Goal: Task Accomplishment & Management: Complete application form

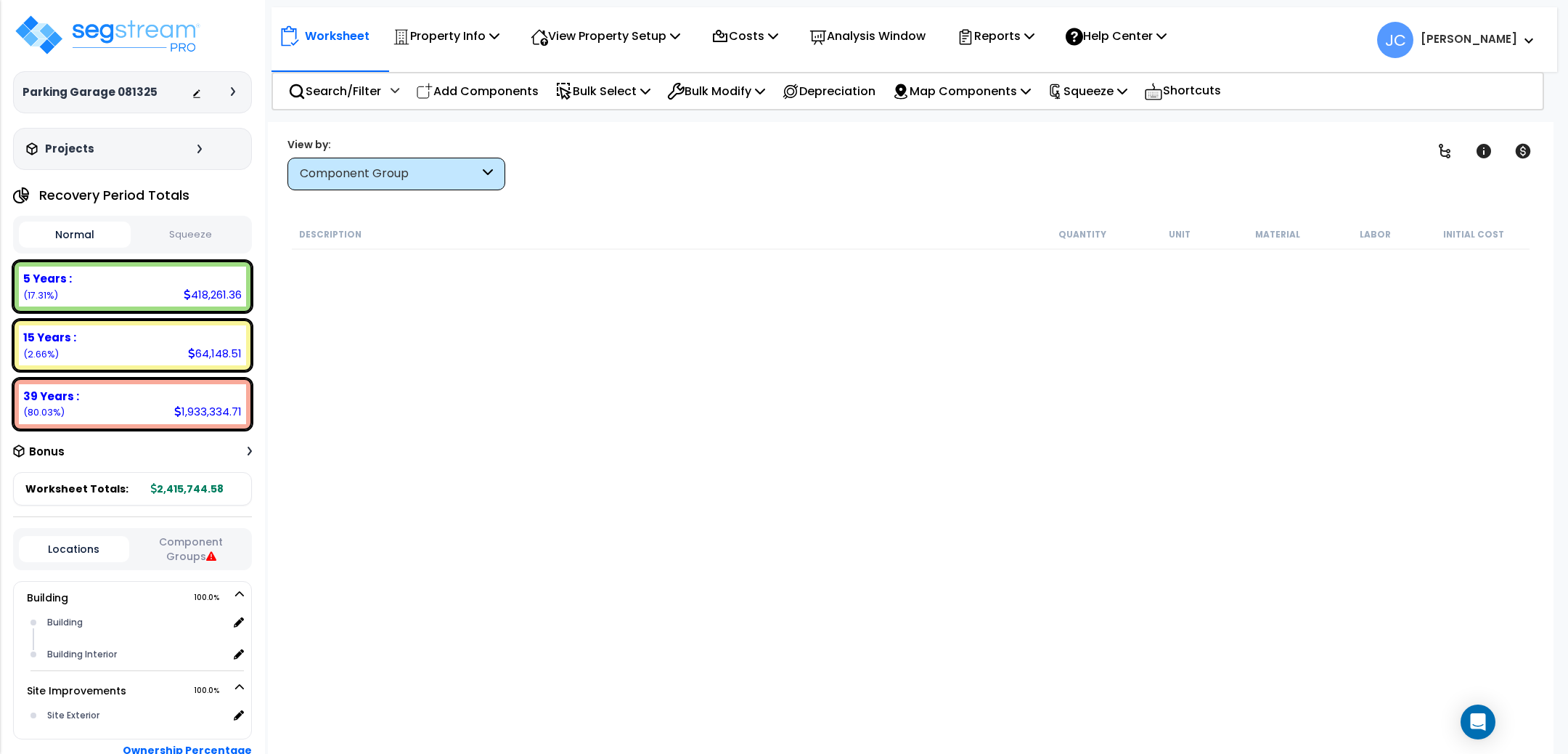
scroll to position [3869, 0]
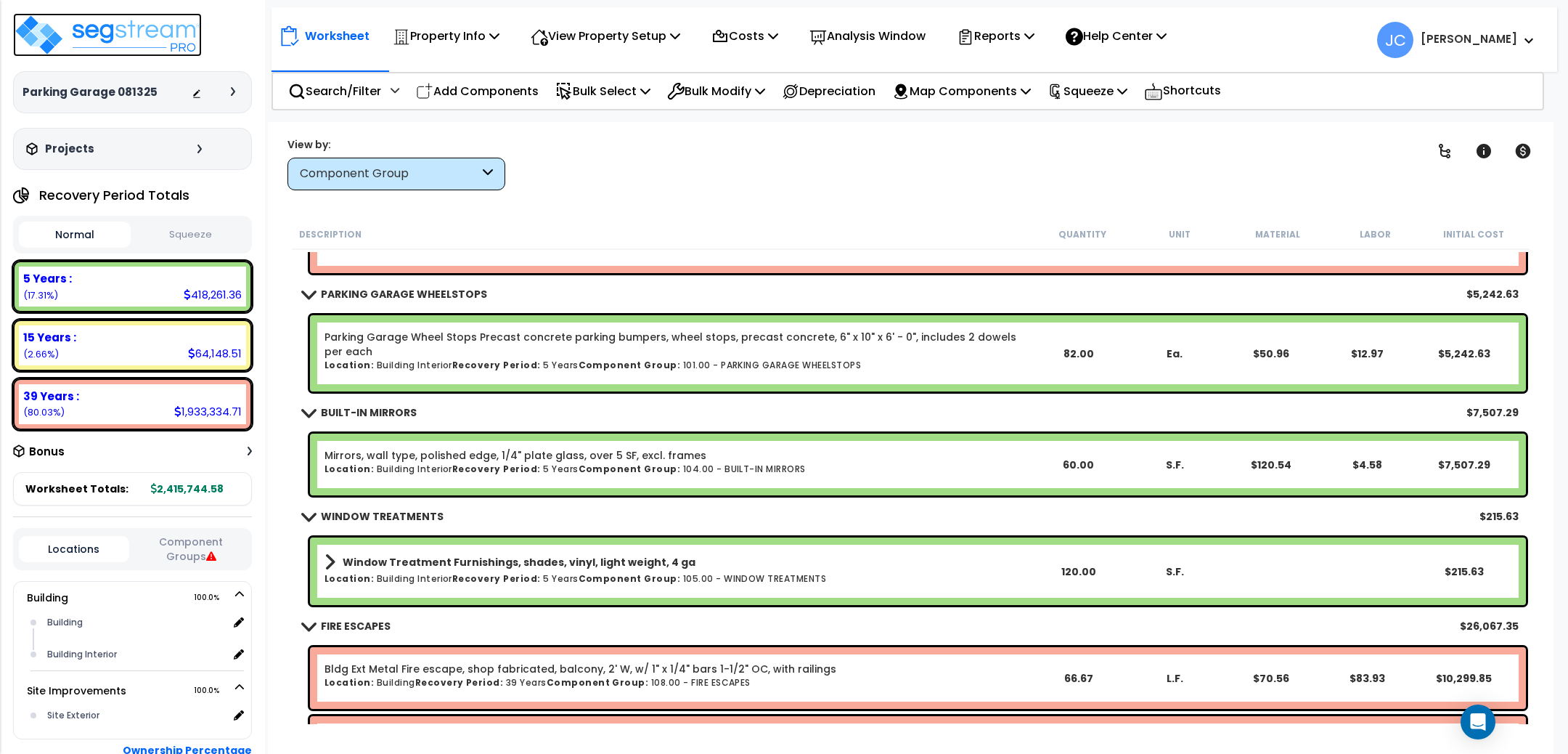
click at [161, 31] on img at bounding box center [108, 35] width 189 height 43
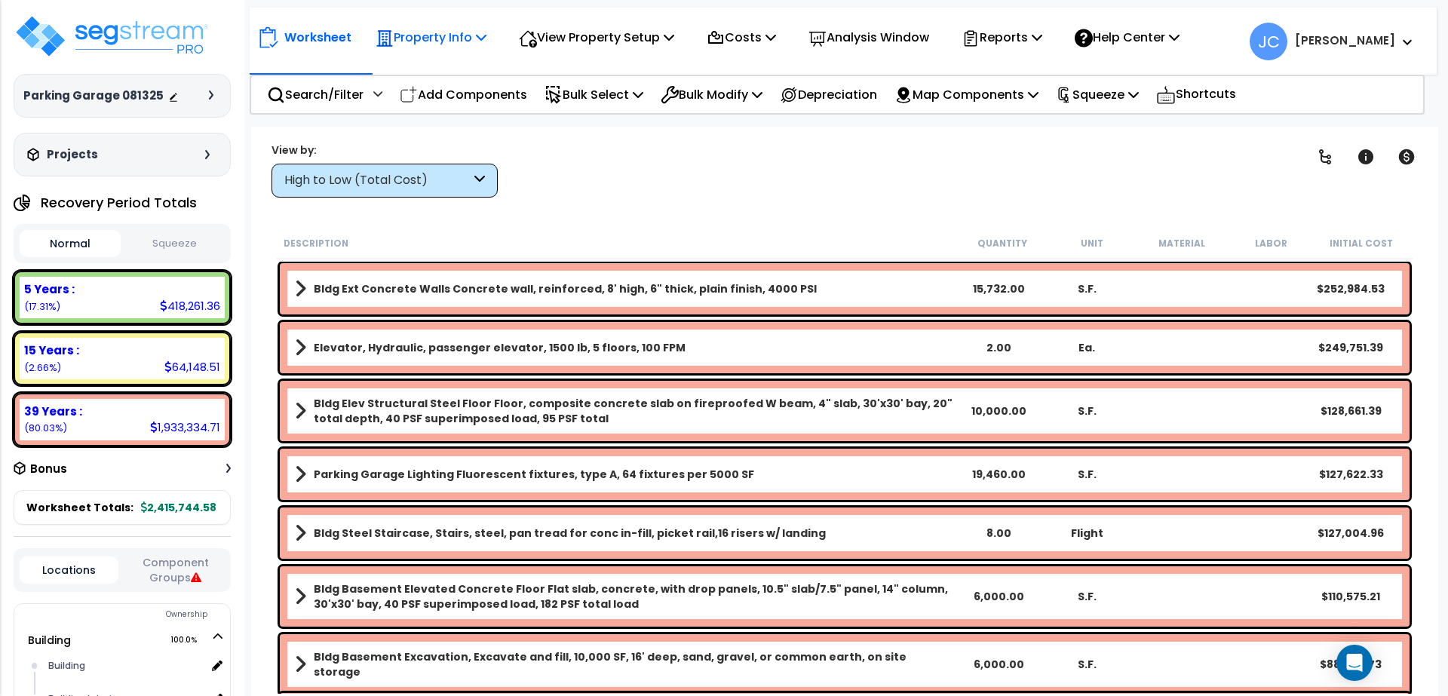
click at [464, 43] on p "Property Info" at bounding box center [430, 37] width 111 height 20
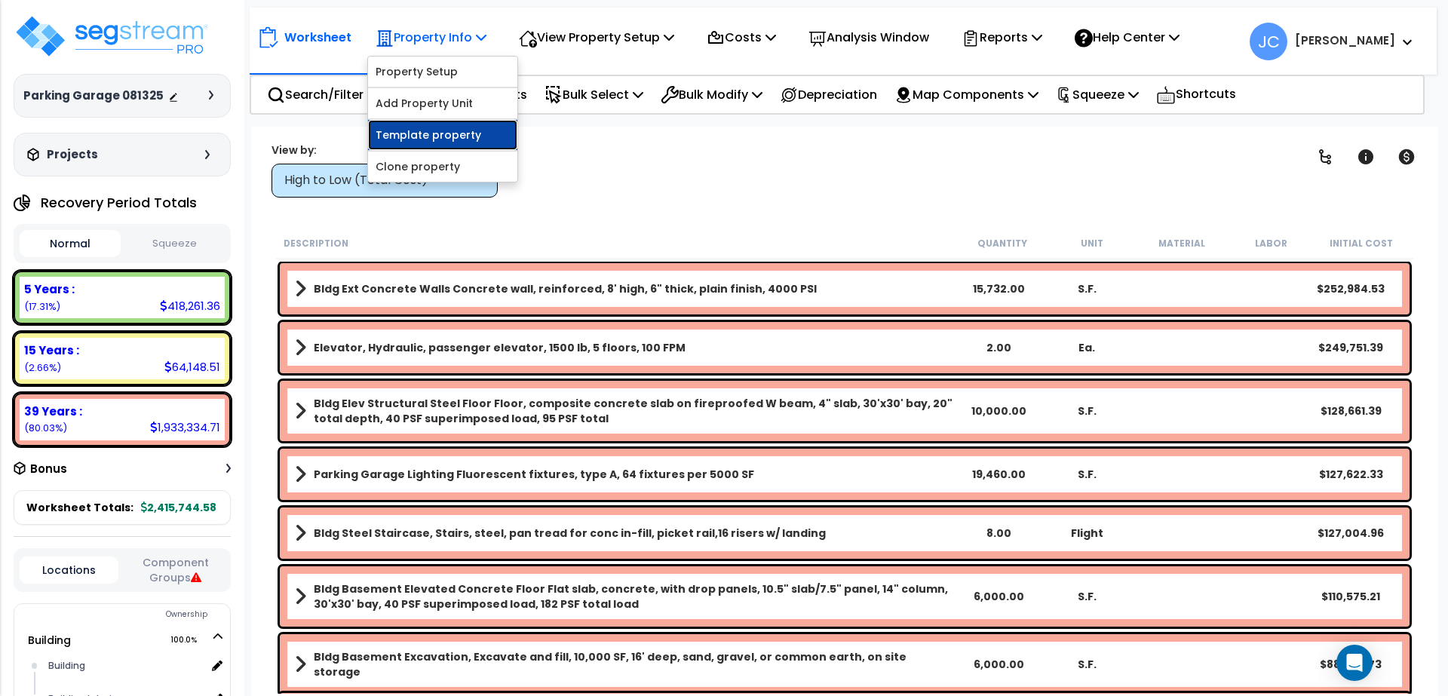
click at [460, 126] on link "Template property" at bounding box center [442, 135] width 149 height 30
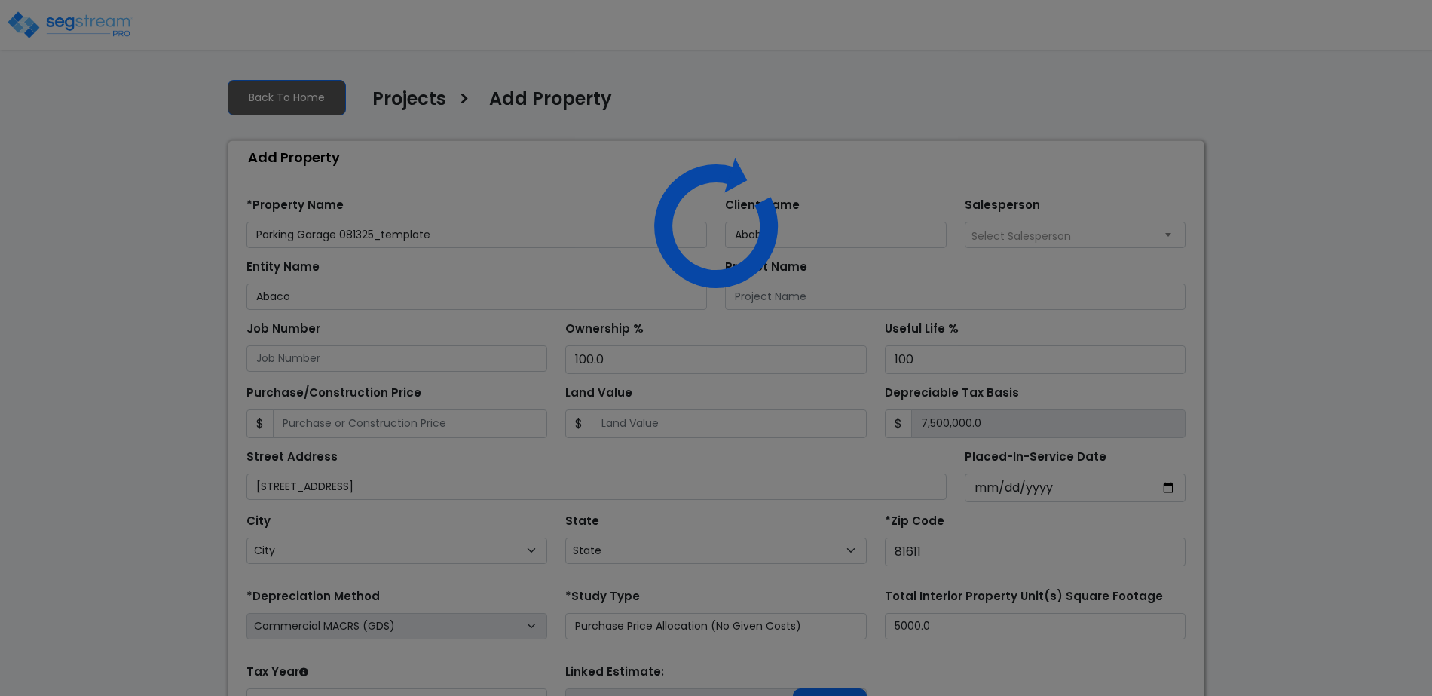
select select "2025"
select select "CO"
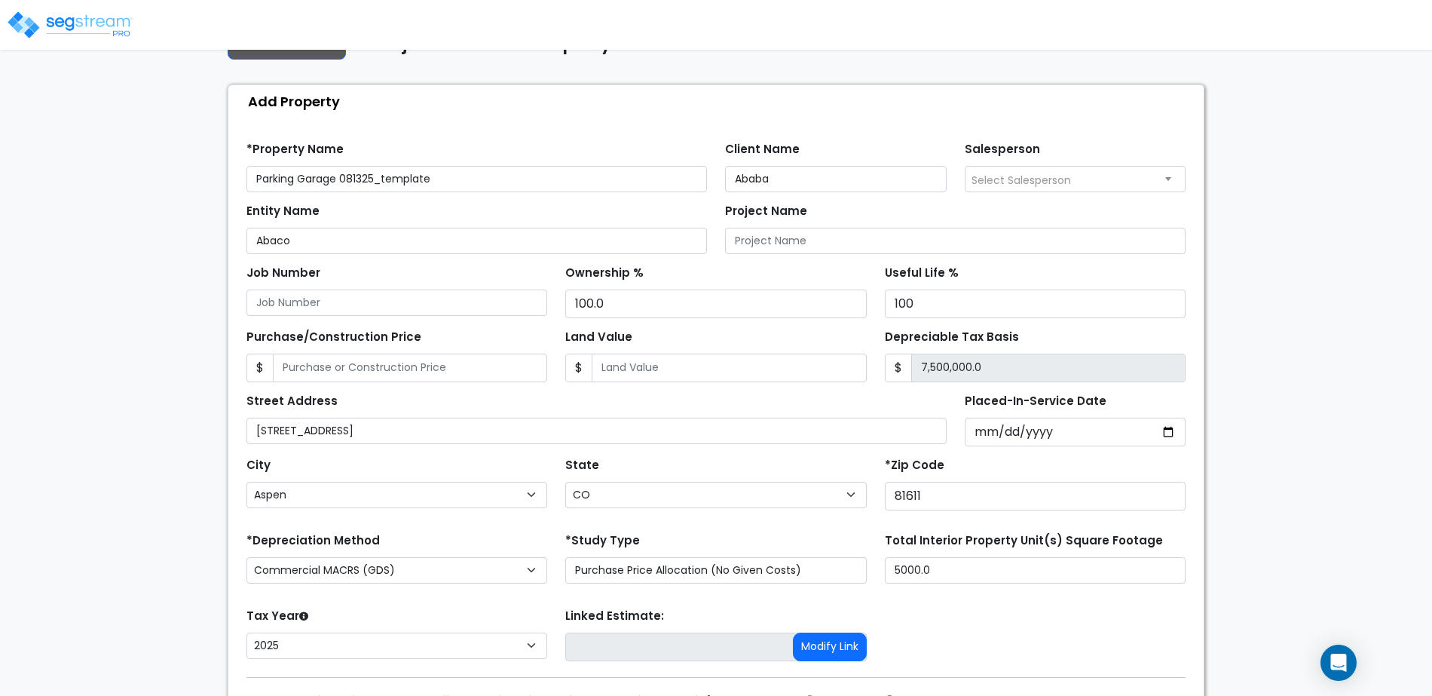
scroll to position [139, 0]
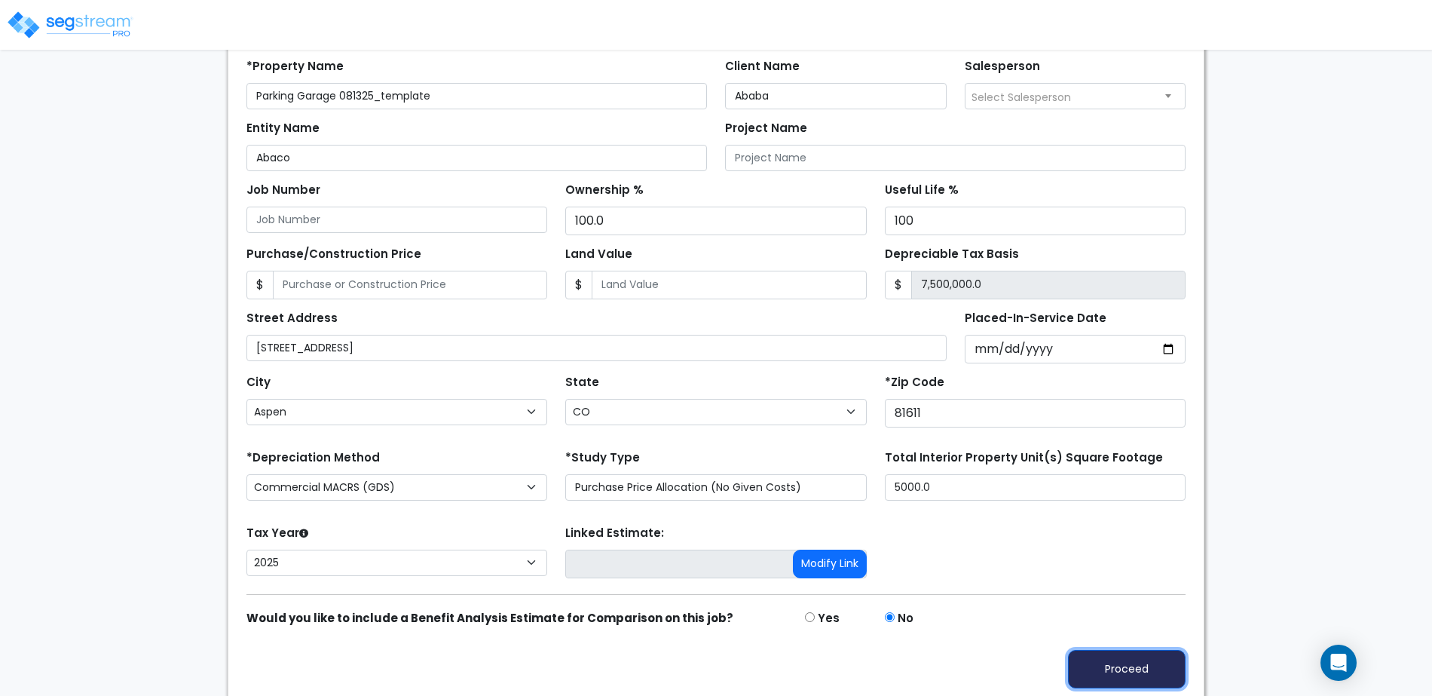
click at [1138, 653] on button "Proceed" at bounding box center [1127, 669] width 118 height 38
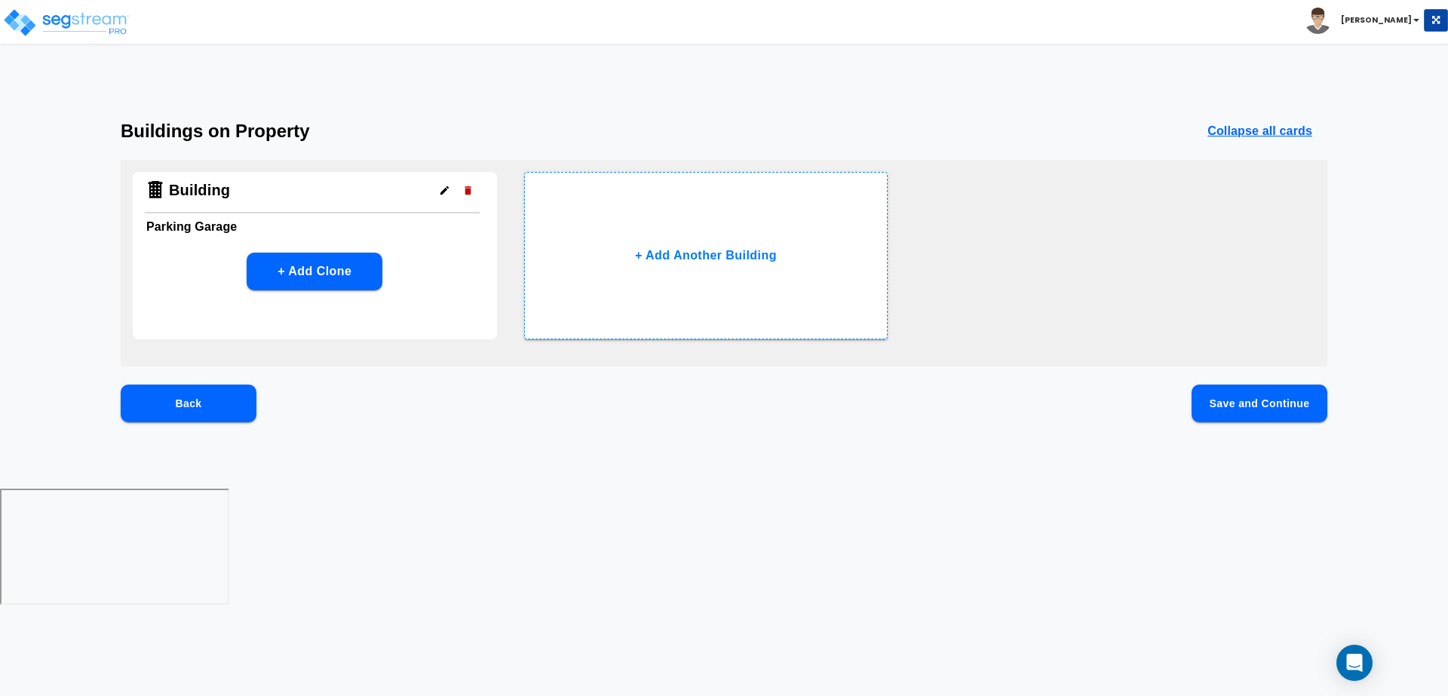
click at [1223, 388] on button "Save and Continue" at bounding box center [1259, 403] width 136 height 38
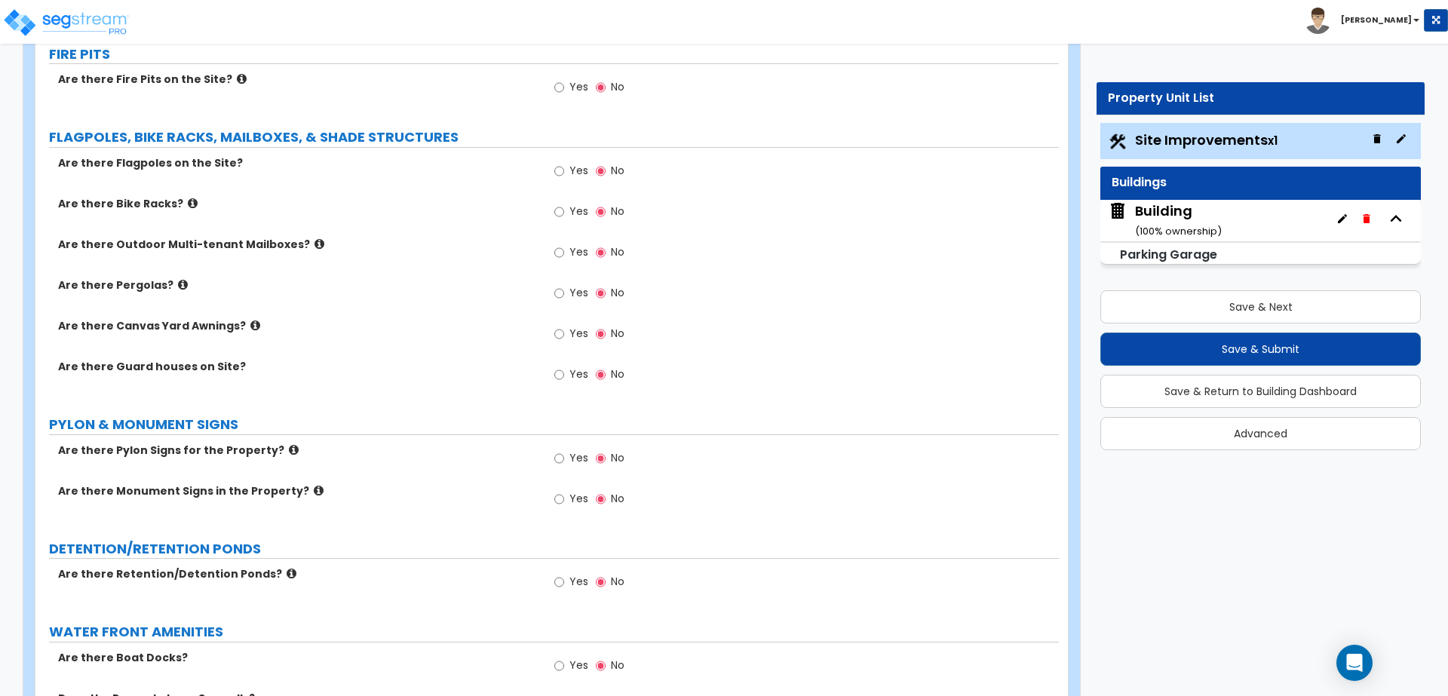
scroll to position [2085, 0]
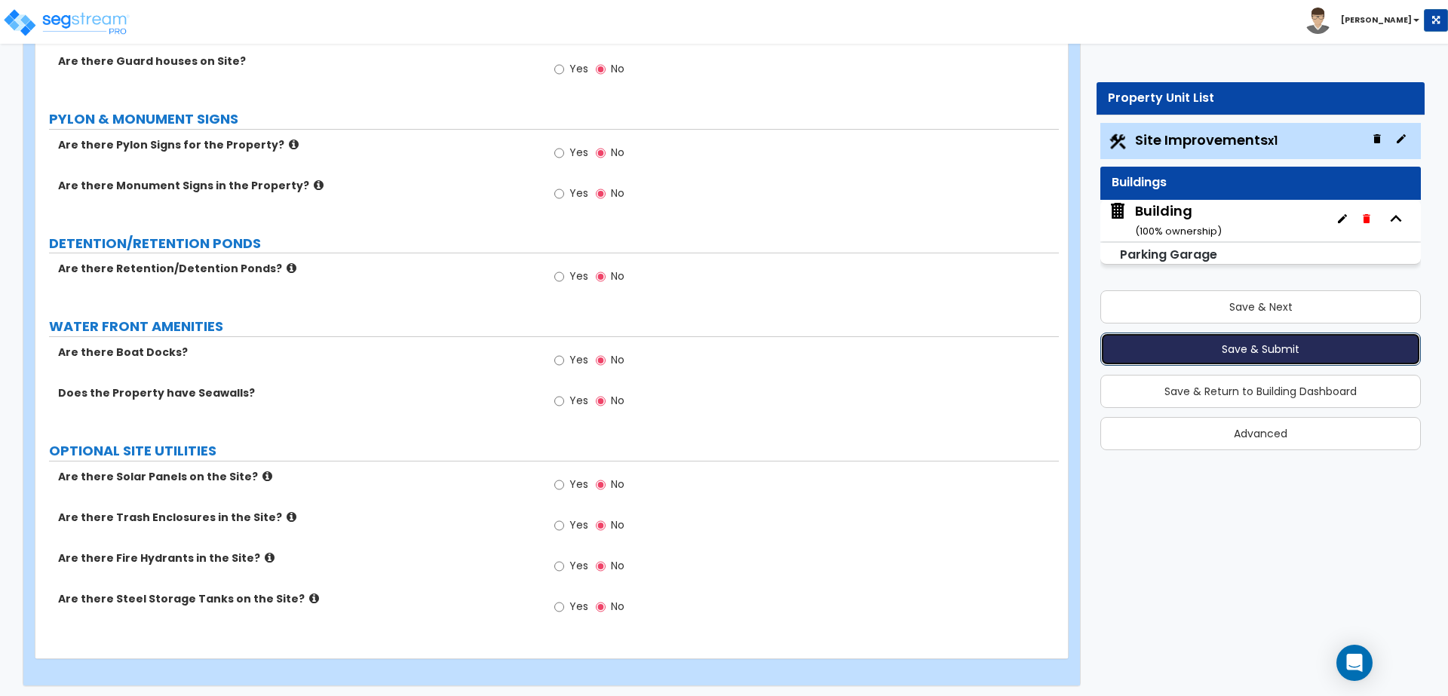
click at [1197, 337] on button "Save & Submit" at bounding box center [1260, 348] width 320 height 33
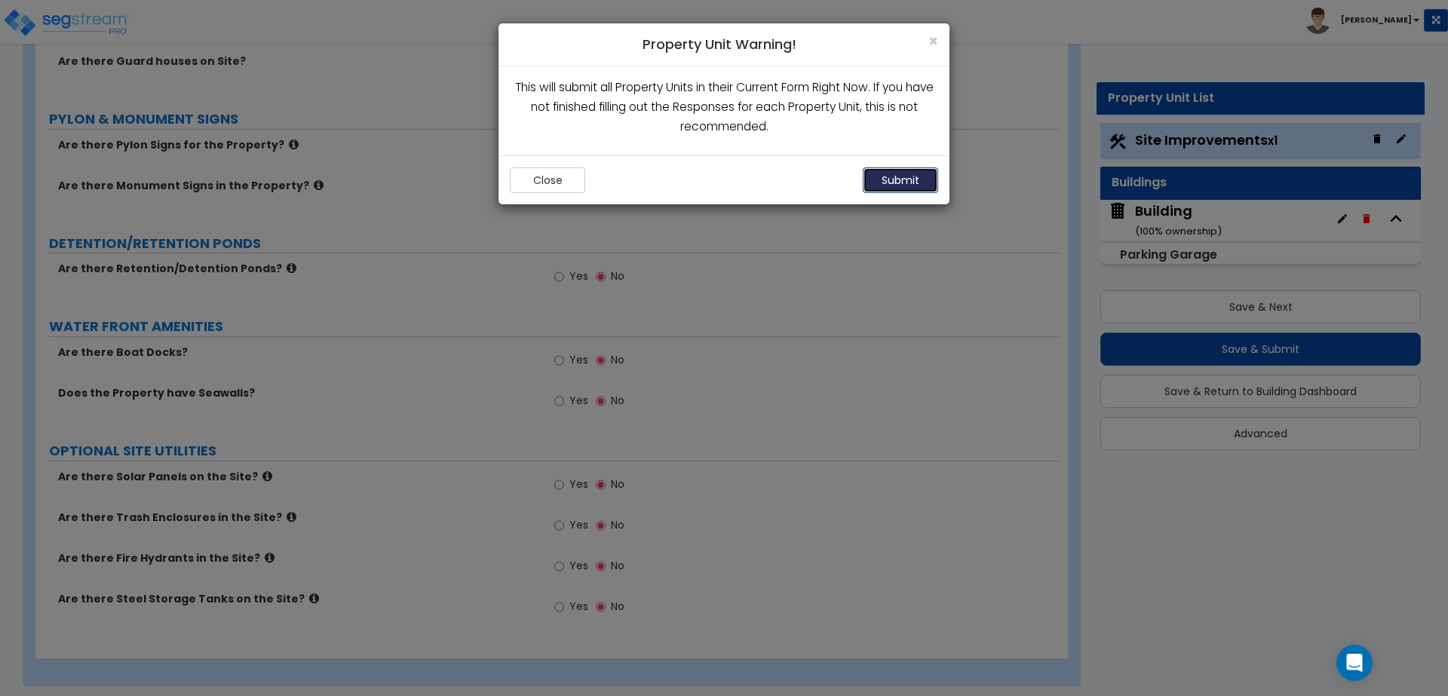
click at [907, 188] on button "Submit" at bounding box center [899, 180] width 75 height 26
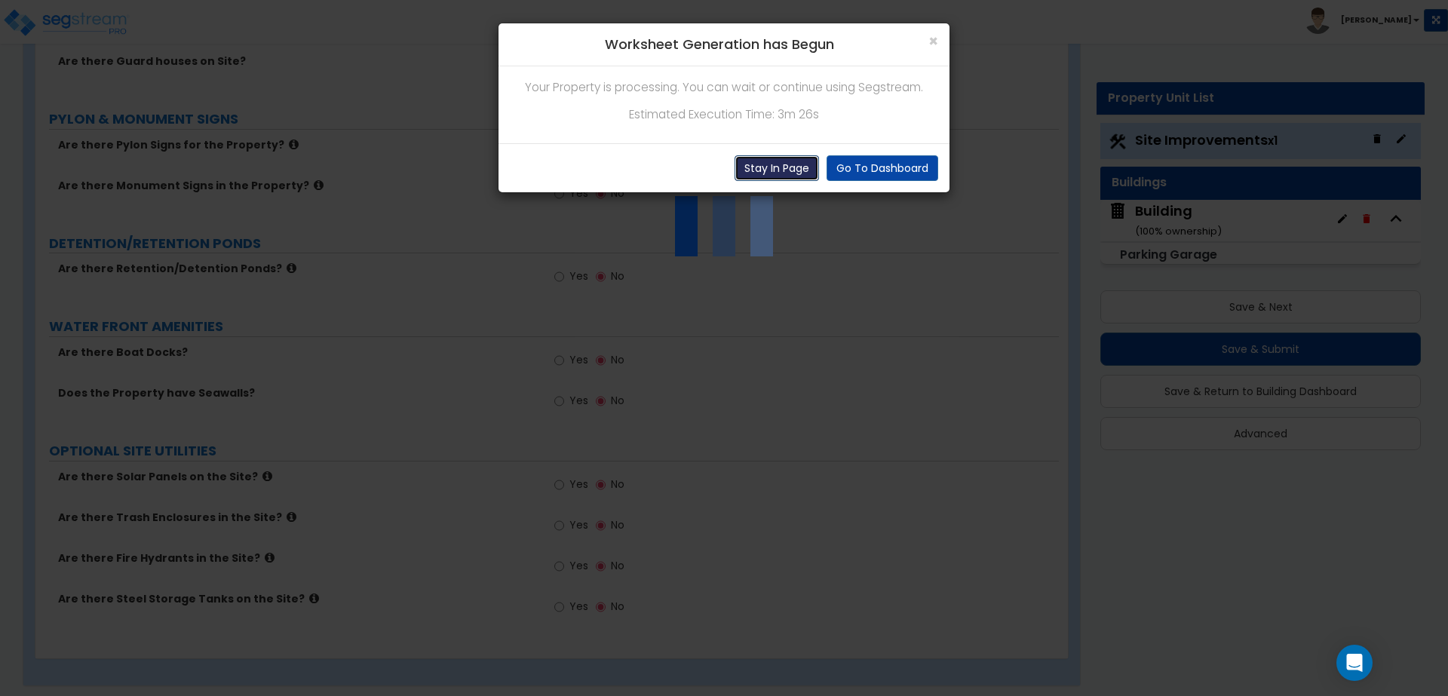
click at [774, 158] on button "Stay In Page" at bounding box center [776, 168] width 84 height 26
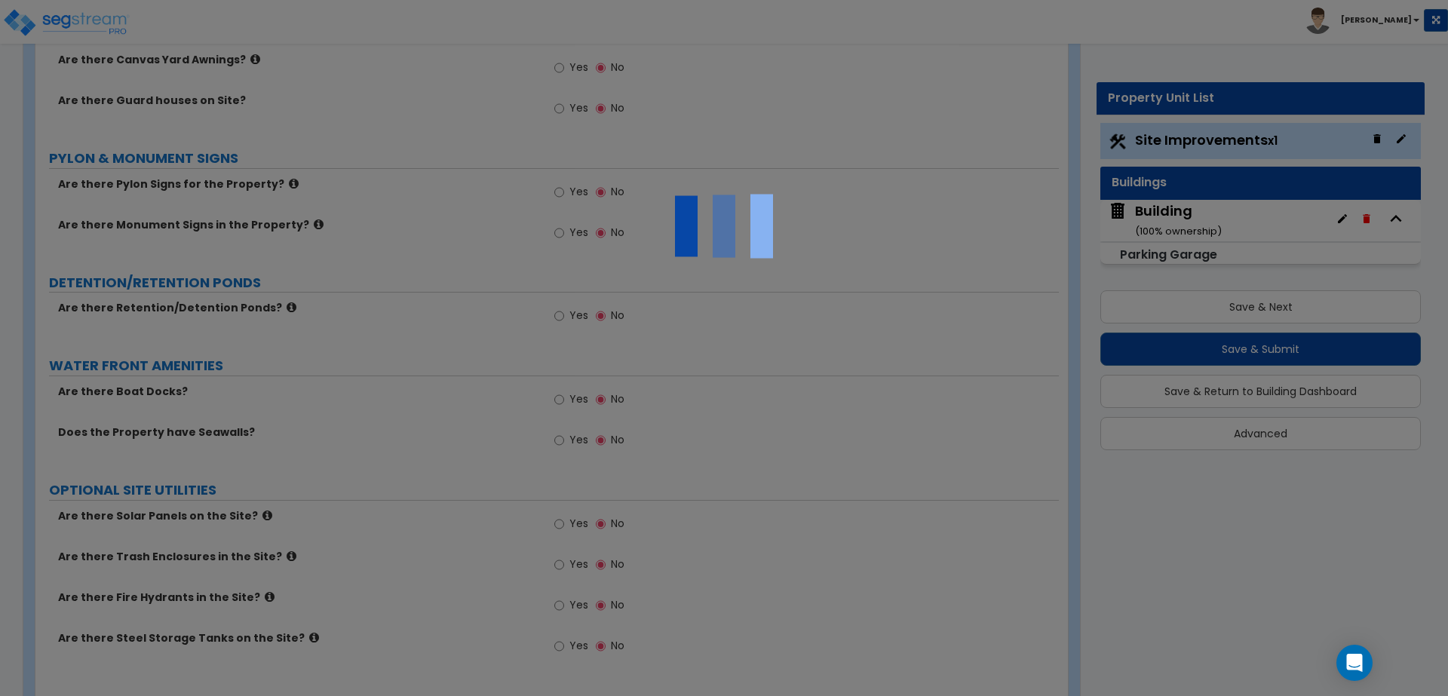
scroll to position [2055, 0]
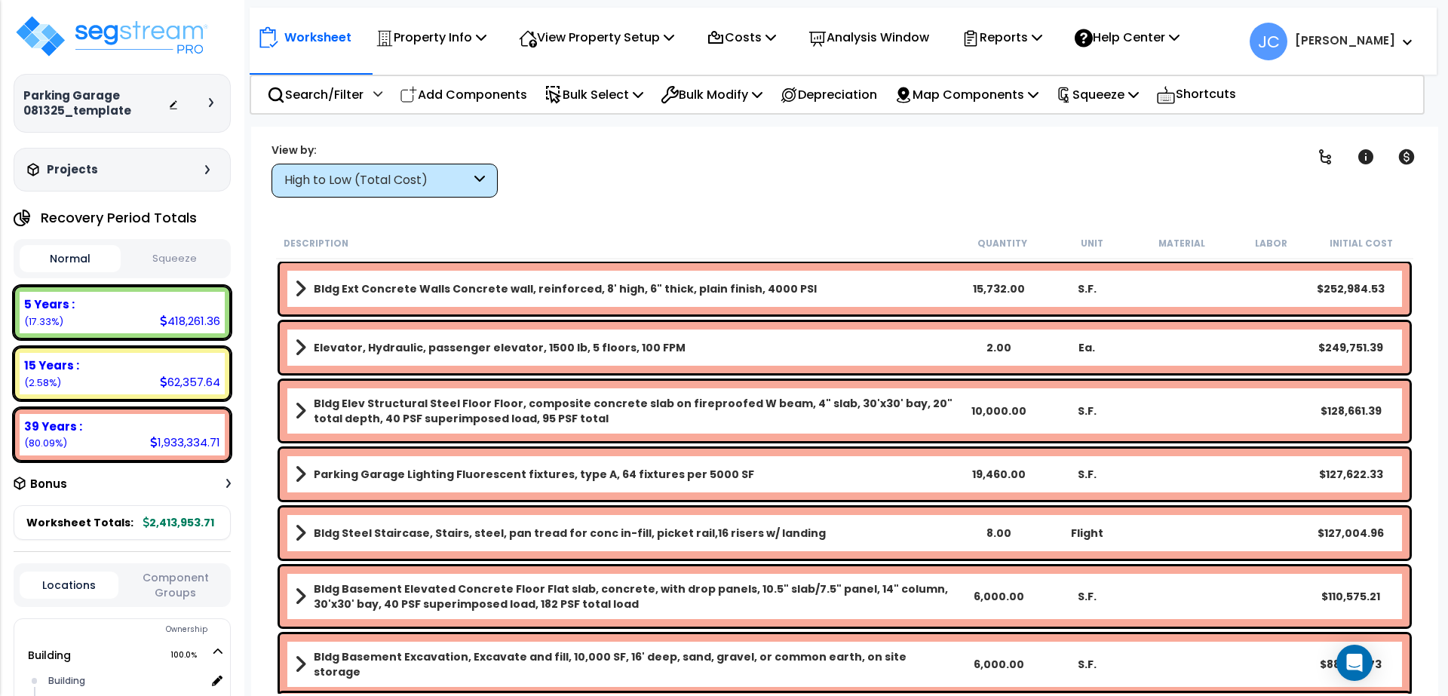
click at [414, 181] on div "High to Low (Total Cost)" at bounding box center [377, 180] width 186 height 17
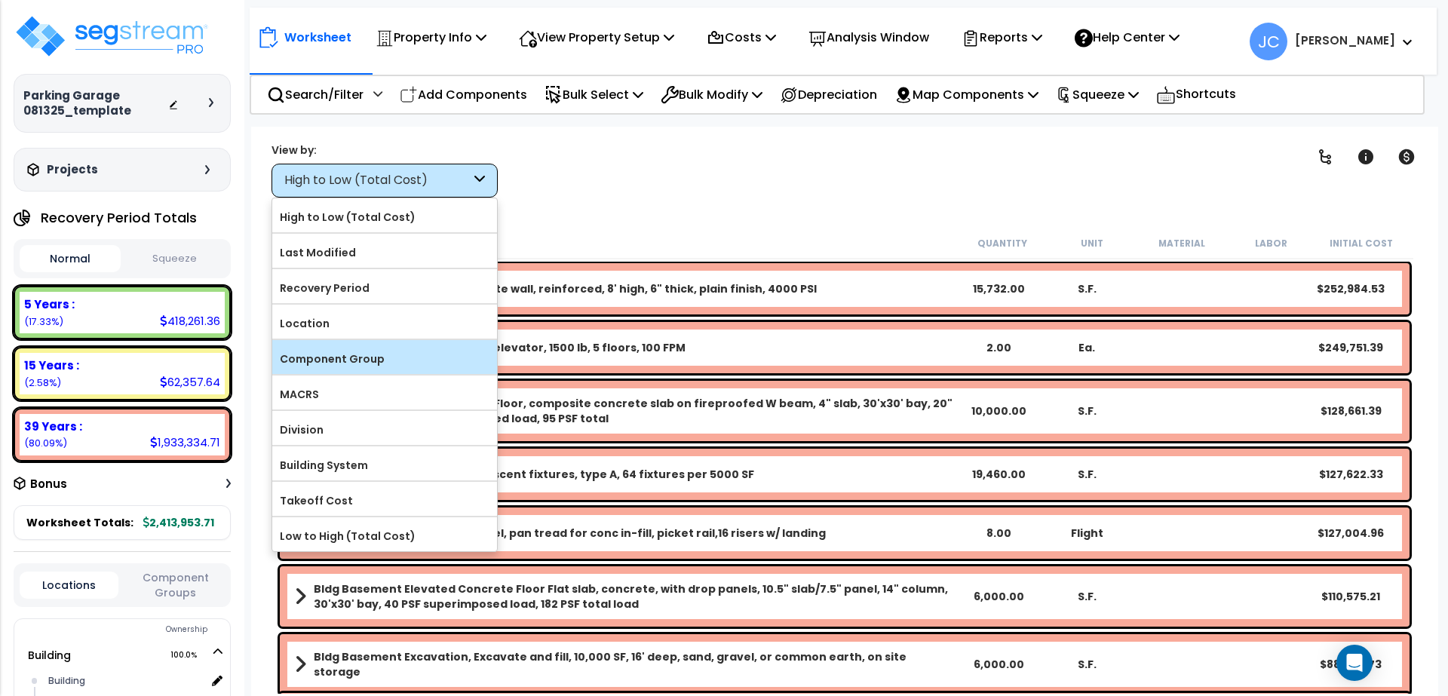
click at [379, 363] on label "Component Group" at bounding box center [384, 359] width 225 height 23
click at [0, 0] on input "Component Group" at bounding box center [0, 0] width 0 height 0
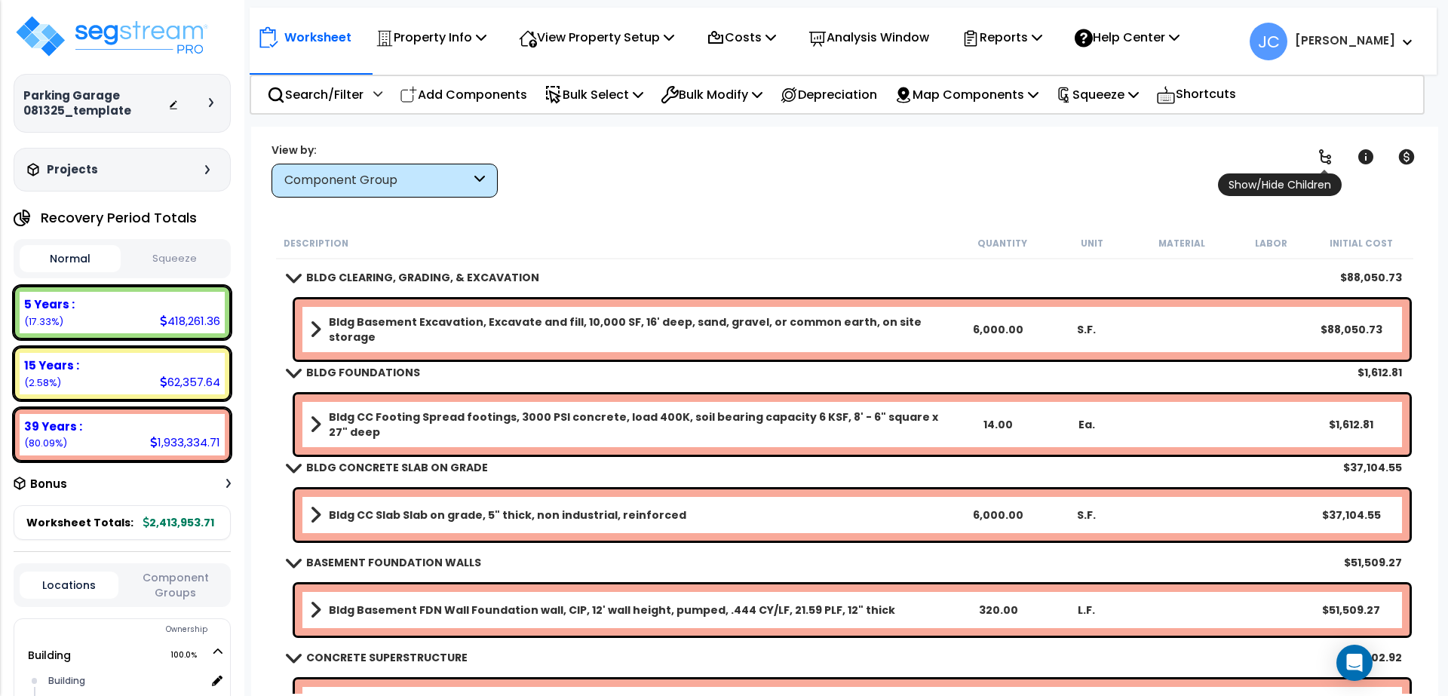
click at [1316, 164] on icon at bounding box center [1325, 157] width 18 height 18
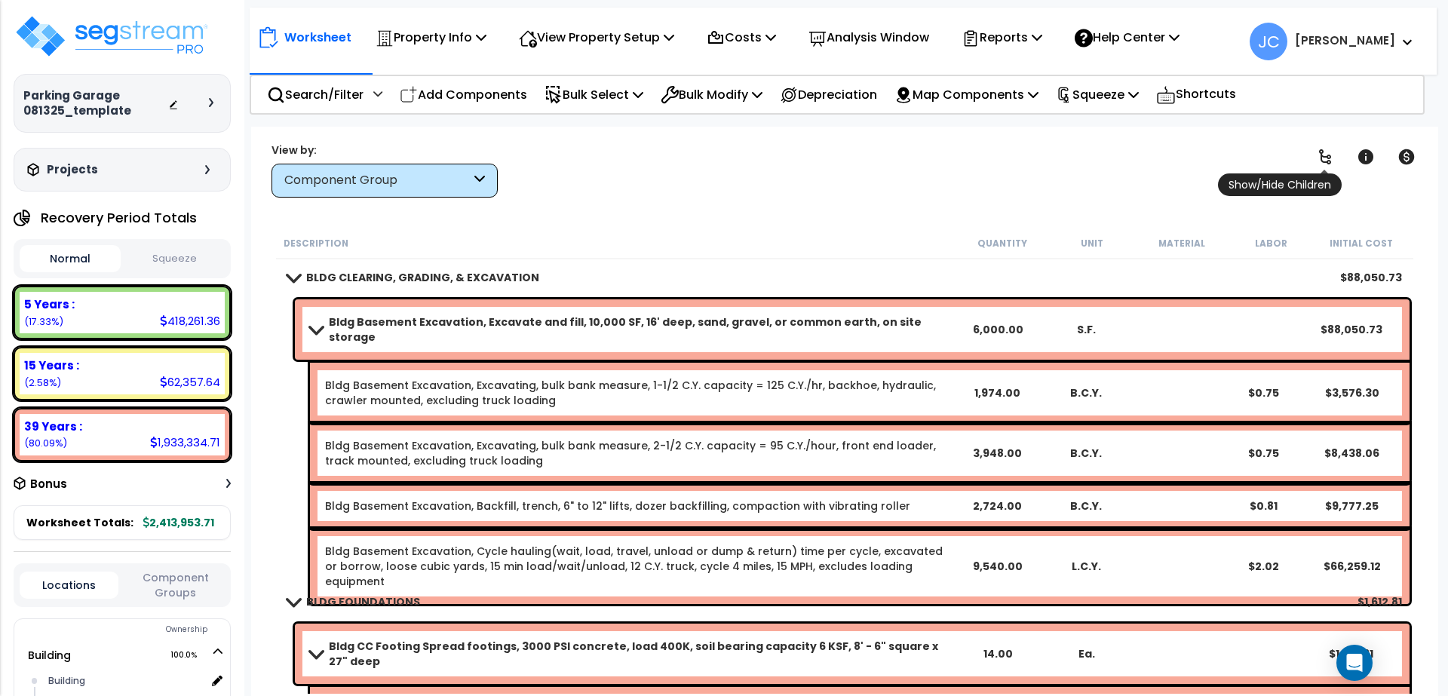
click at [1318, 161] on icon at bounding box center [1325, 157] width 18 height 18
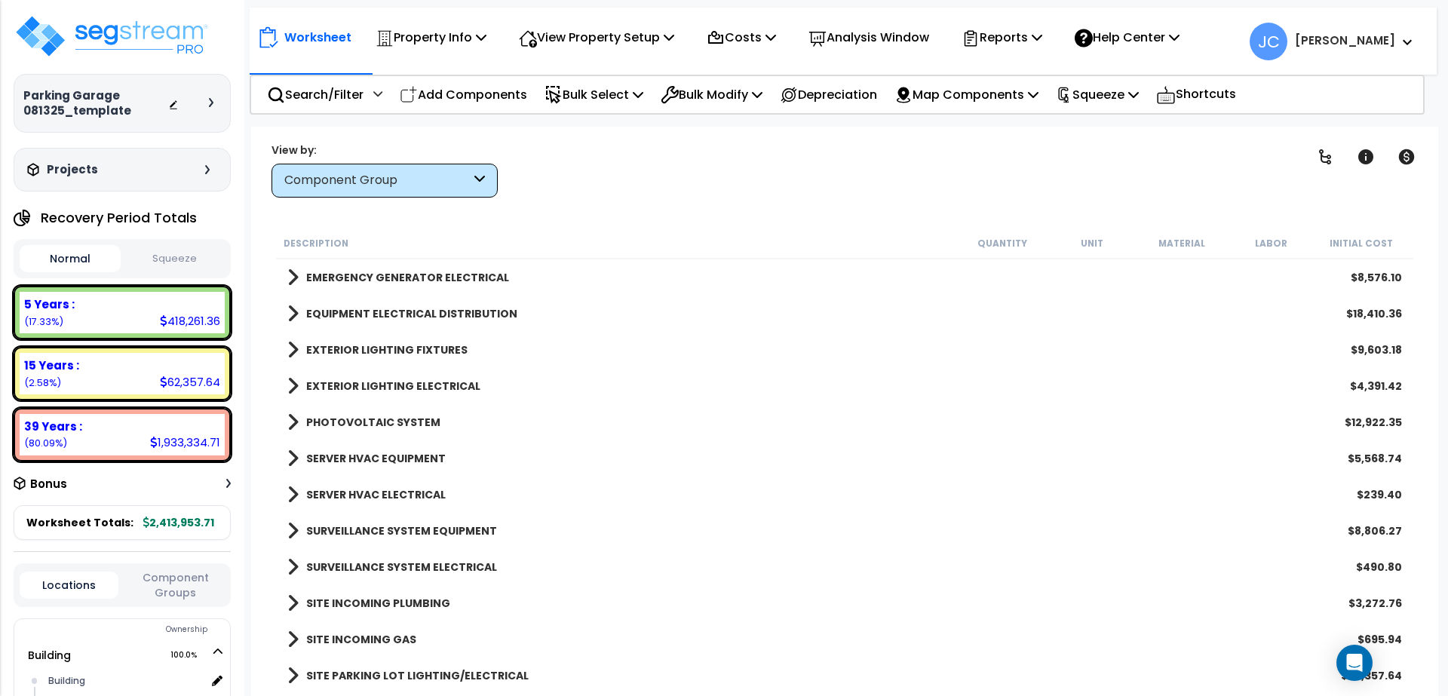
scroll to position [66, 0]
click at [455, 673] on b "SITE PARKING LOT LIGHTING/ELECTRICAL" at bounding box center [417, 675] width 222 height 15
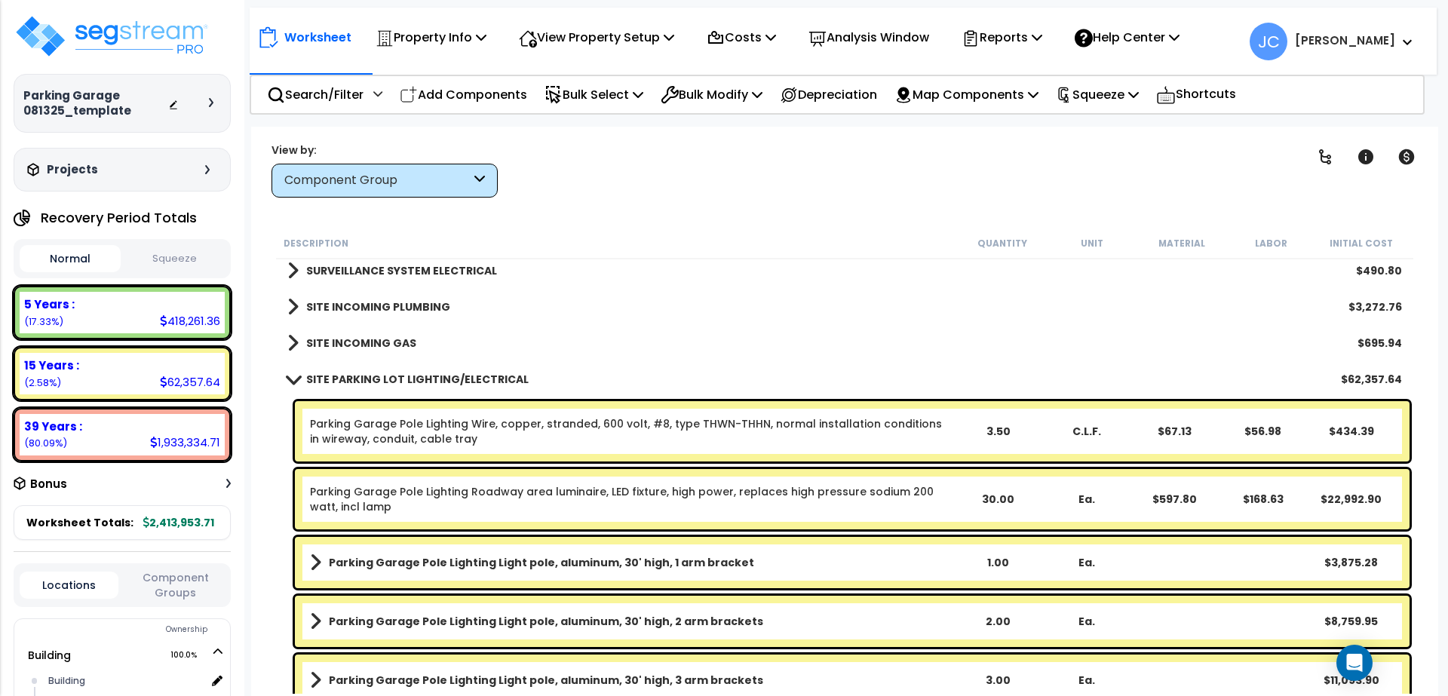
scroll to position [2999, 0]
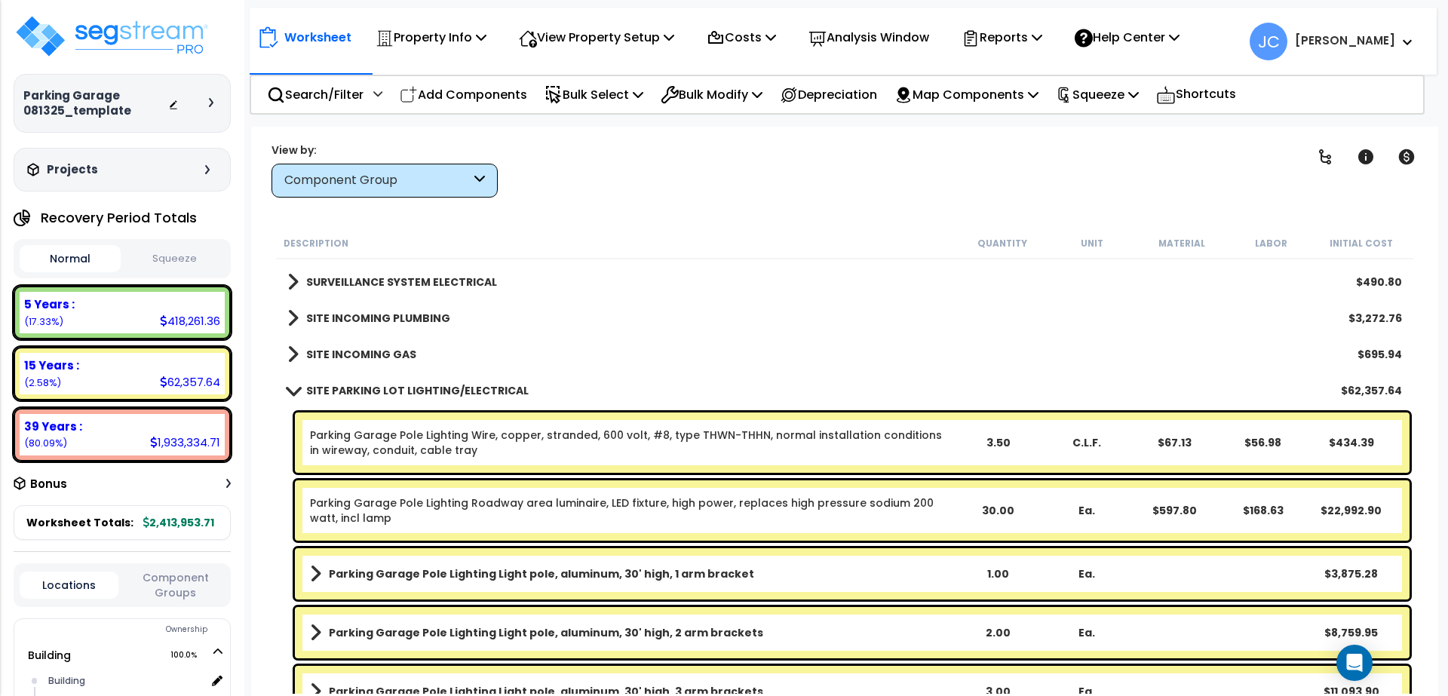
click at [375, 361] on link "SITE INCOMING GAS" at bounding box center [351, 354] width 129 height 21
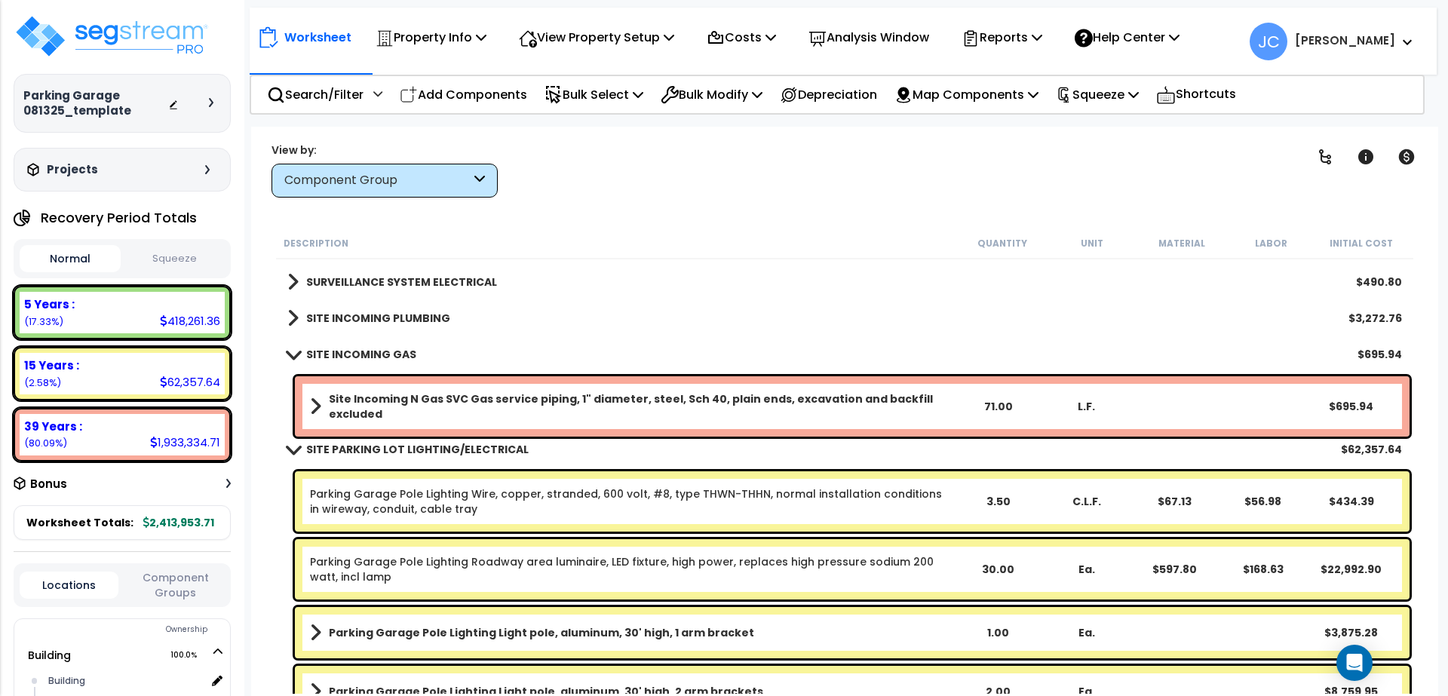
click at [374, 356] on b "SITE INCOMING GAS" at bounding box center [361, 354] width 110 height 15
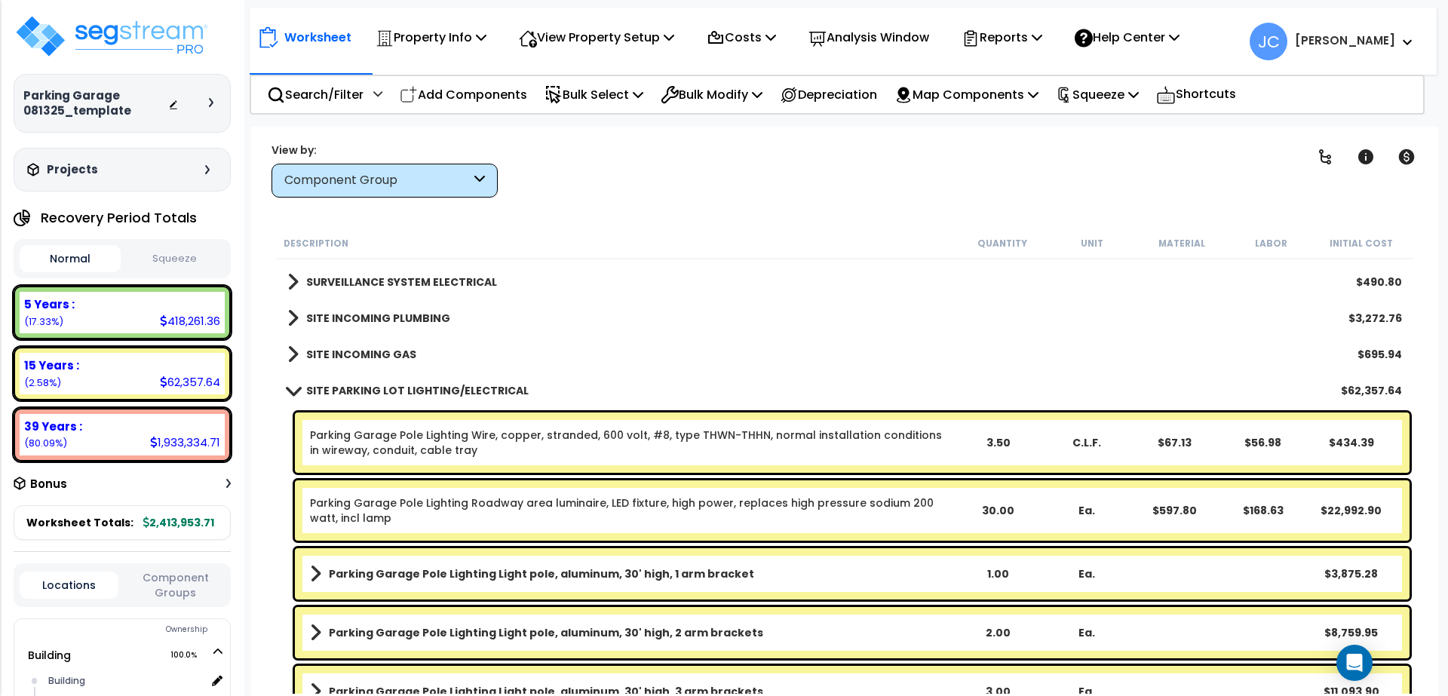
click at [414, 384] on b "SITE PARKING LOT LIGHTING/ELECTRICAL" at bounding box center [417, 390] width 222 height 15
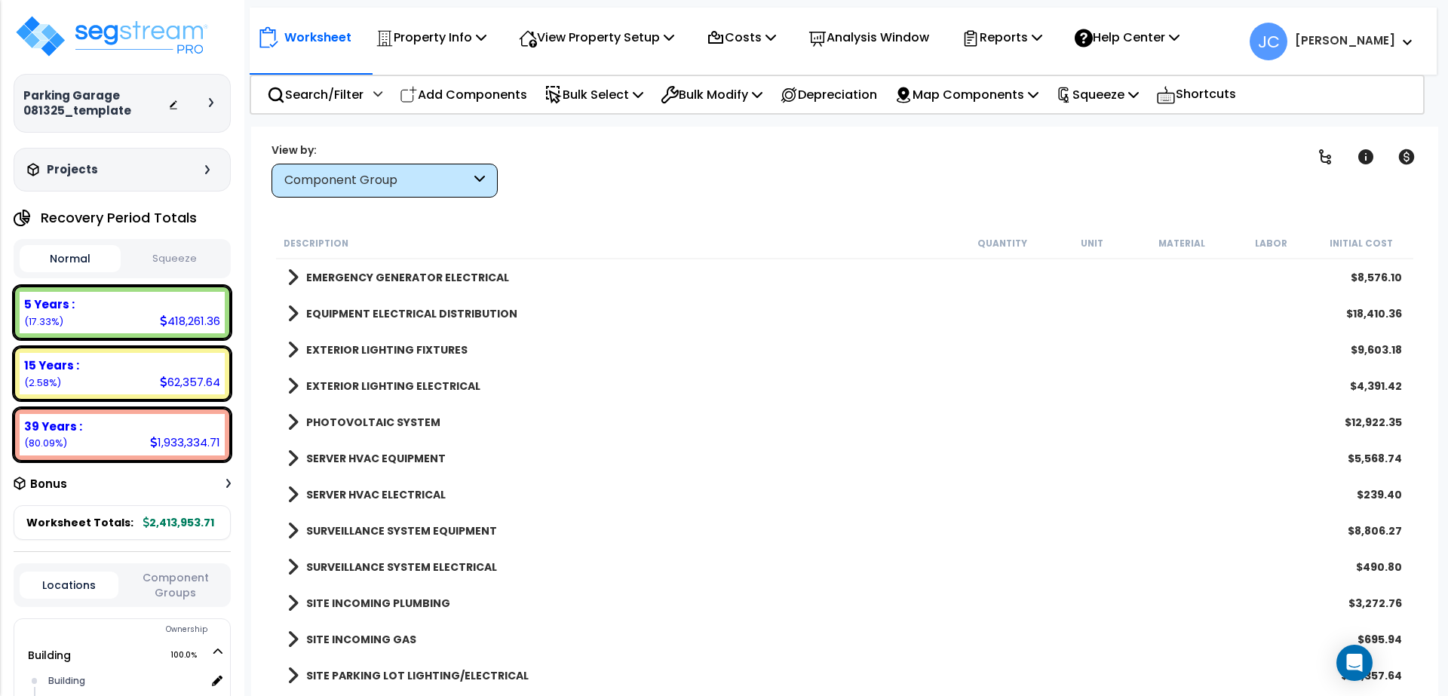
scroll to position [2714, 0]
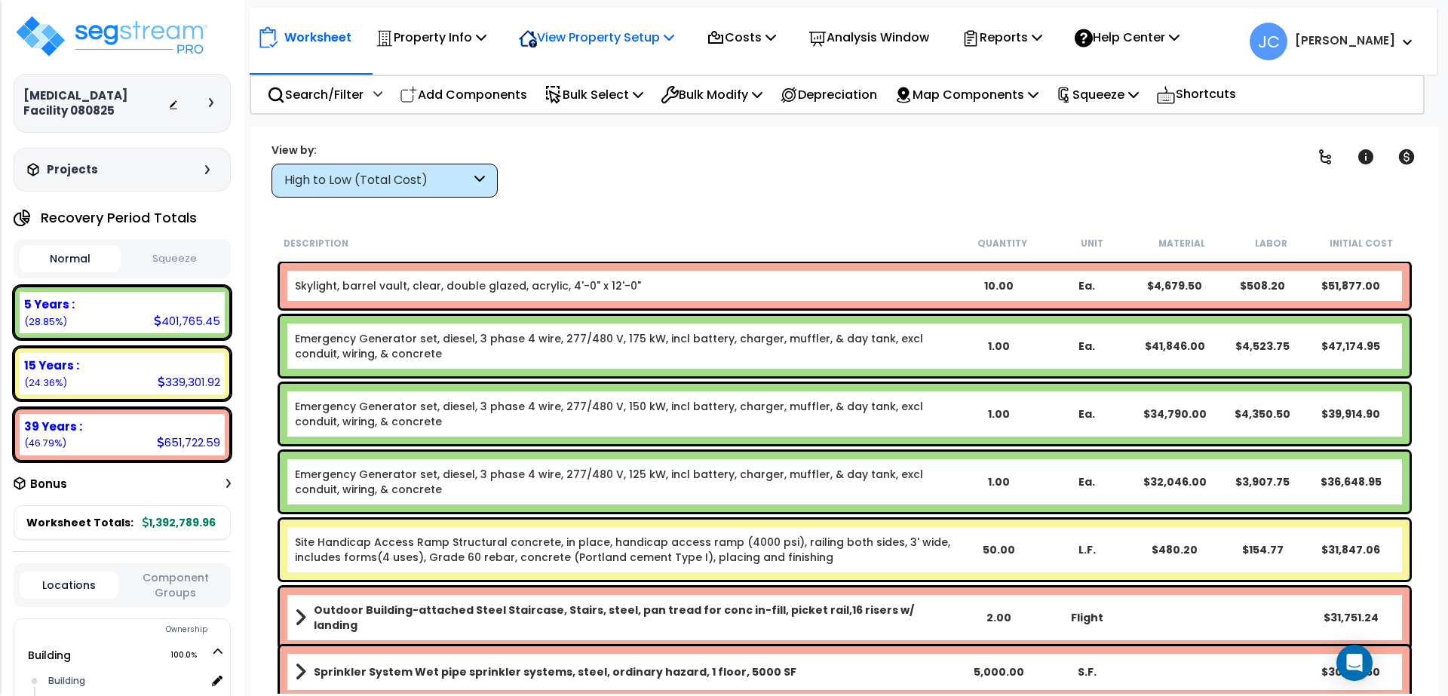
click at [486, 35] on p "View Property Setup" at bounding box center [430, 37] width 111 height 20
click at [467, 56] on div "Worksheet Property Info Property Setup Add Property Unit Template property Clon…" at bounding box center [843, 34] width 1187 height 53
click at [461, 44] on p "Property Info" at bounding box center [430, 37] width 111 height 20
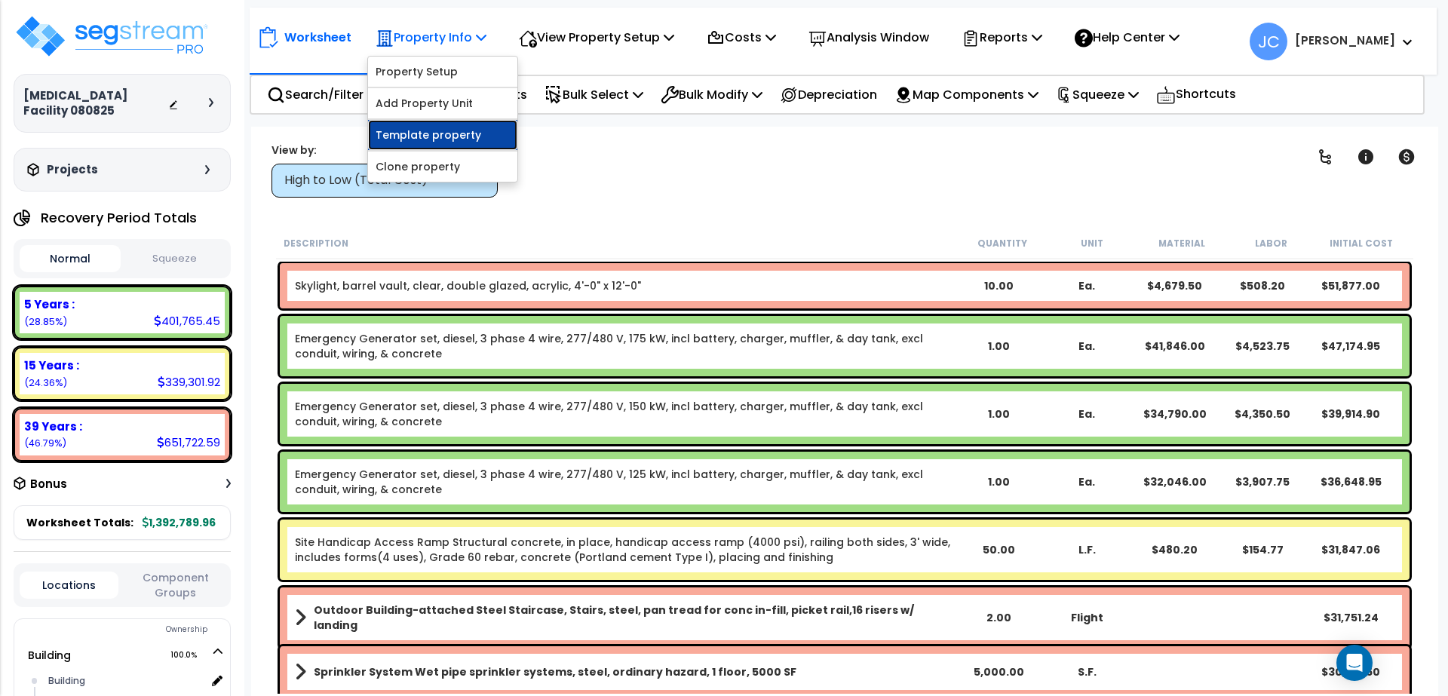
click at [461, 128] on link "Template property" at bounding box center [442, 135] width 149 height 30
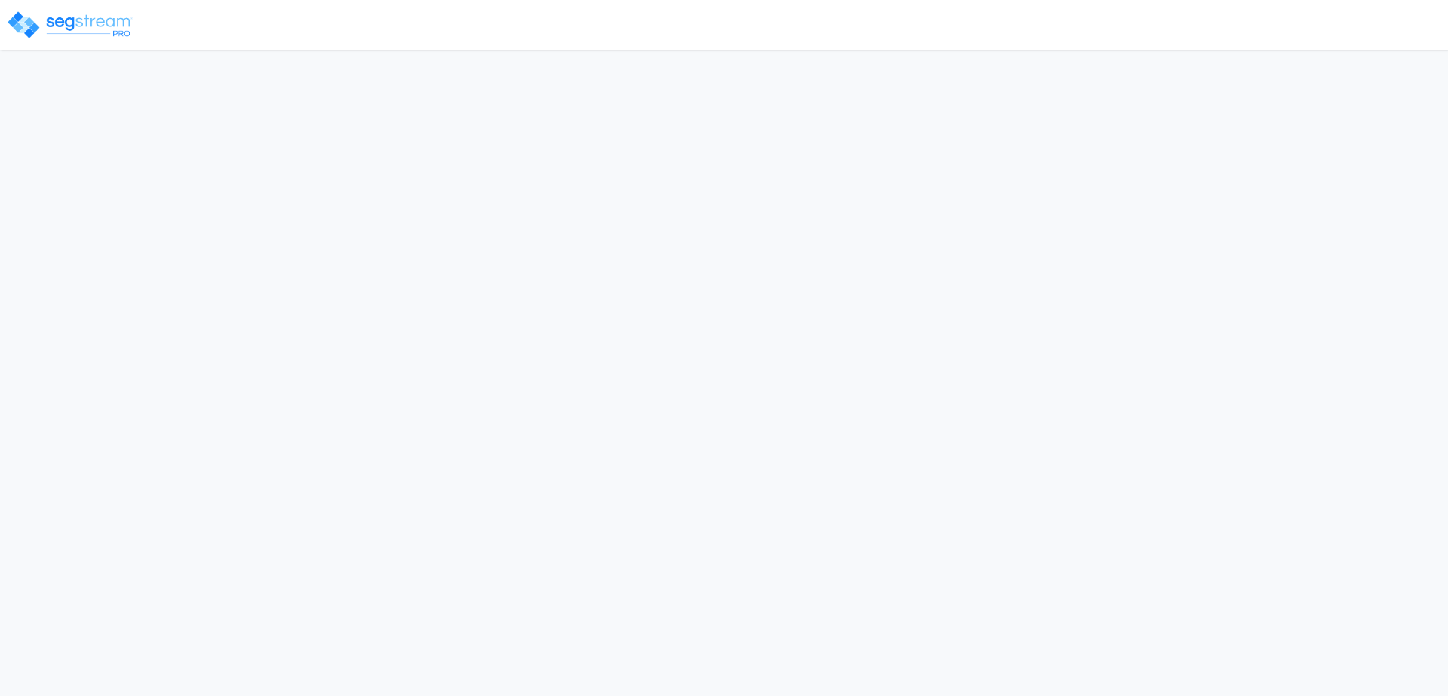
select select "2025"
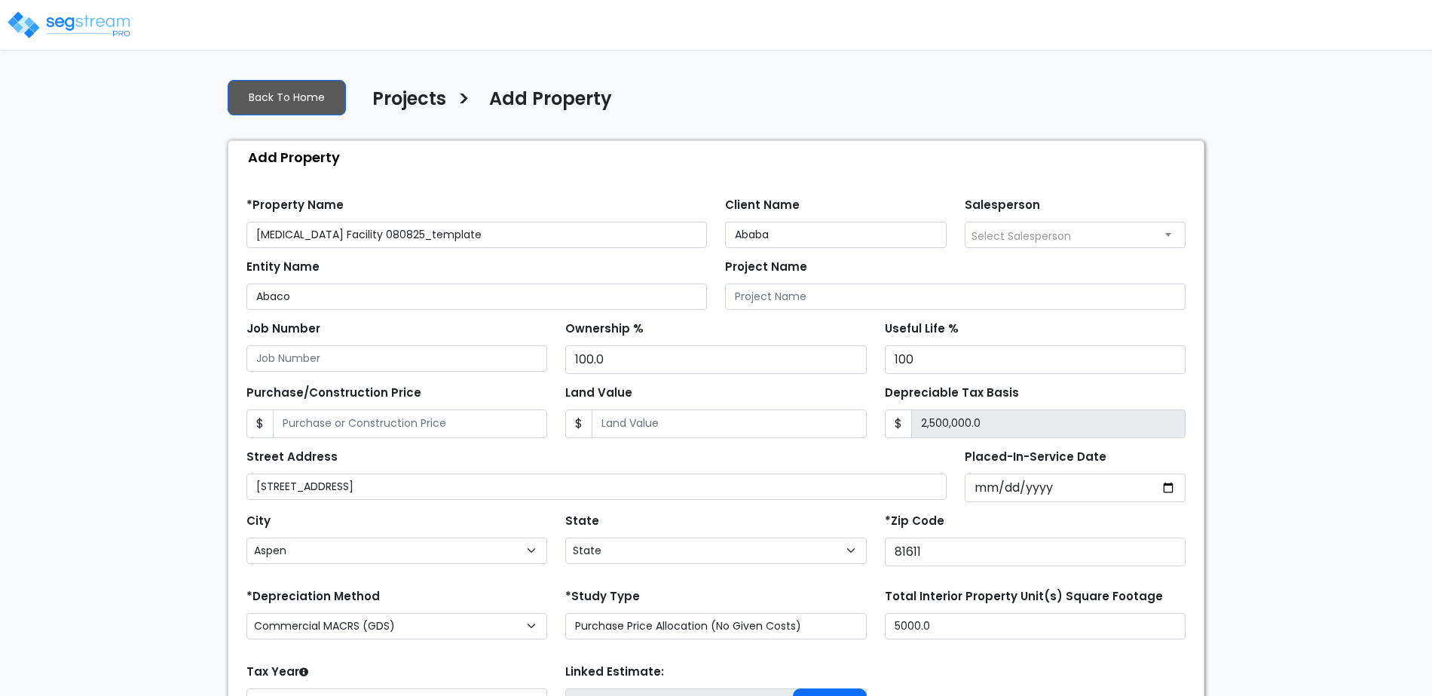
select select "CO"
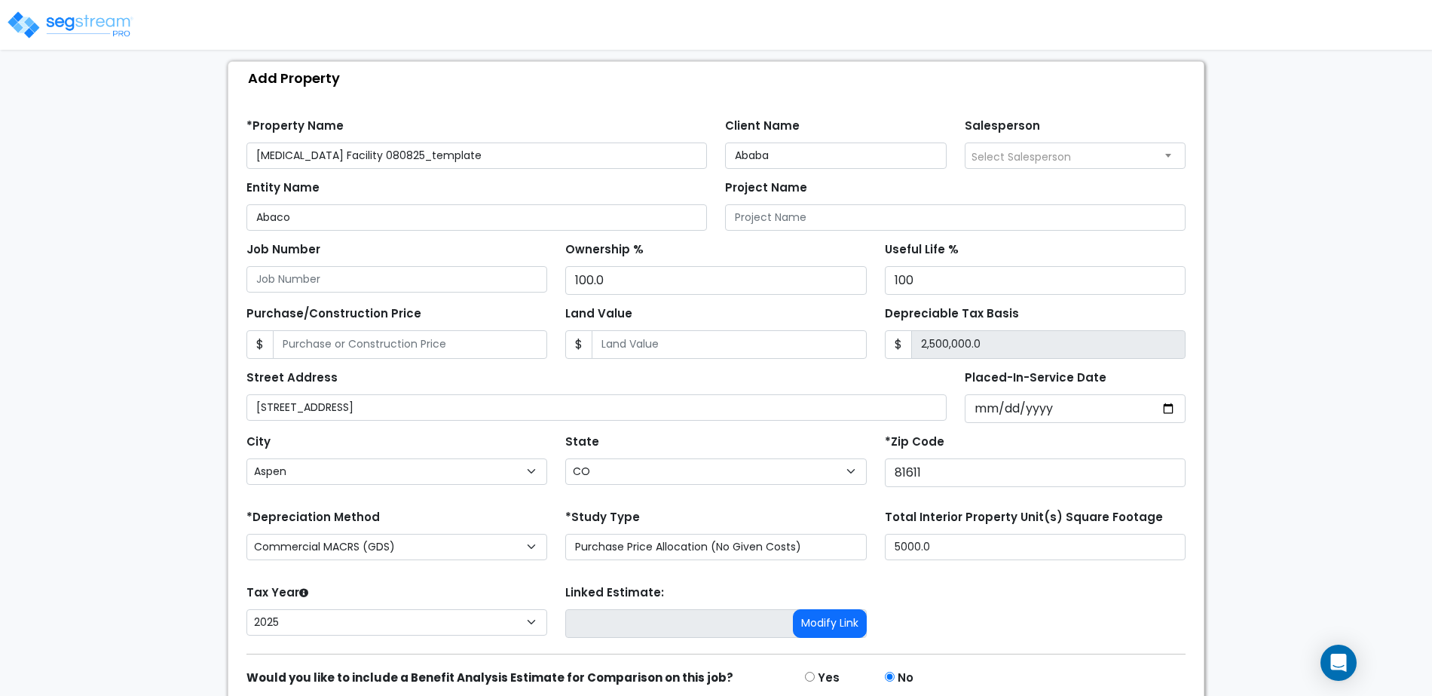
scroll to position [139, 0]
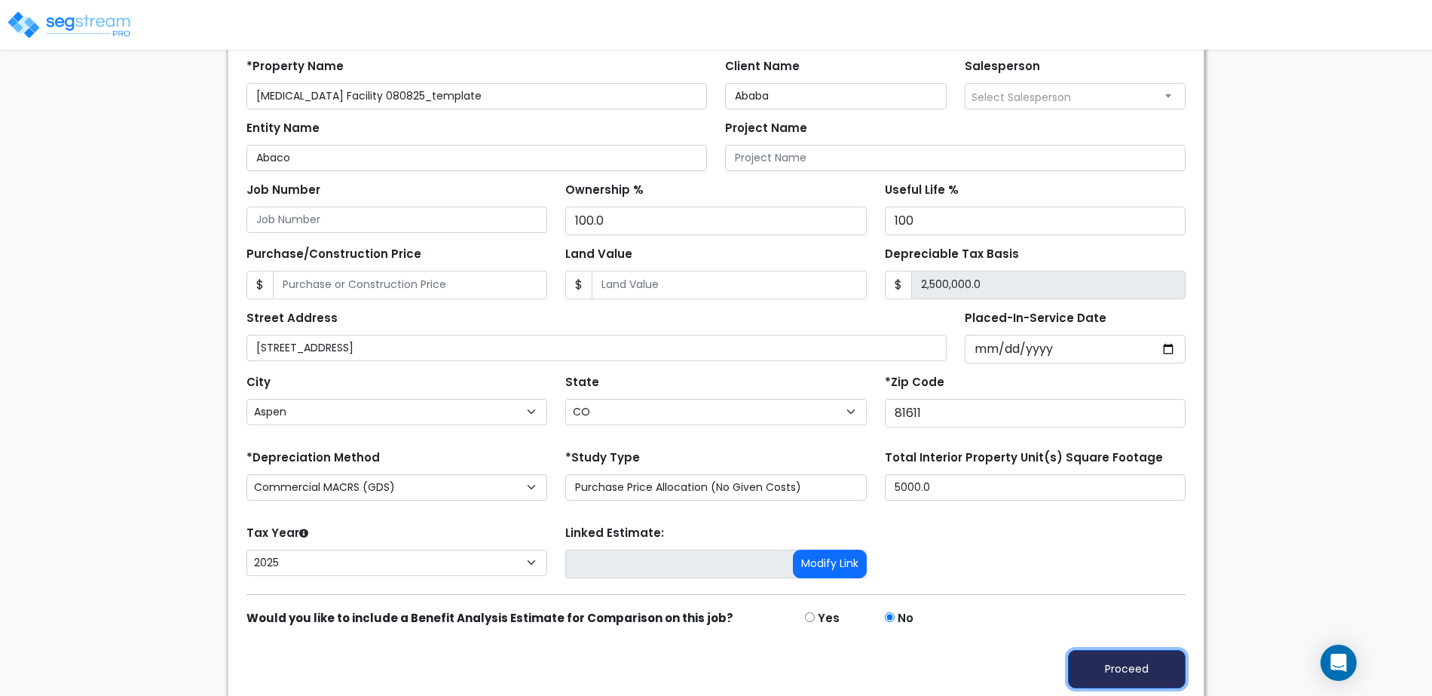
click at [1136, 660] on button "Proceed" at bounding box center [1127, 669] width 118 height 38
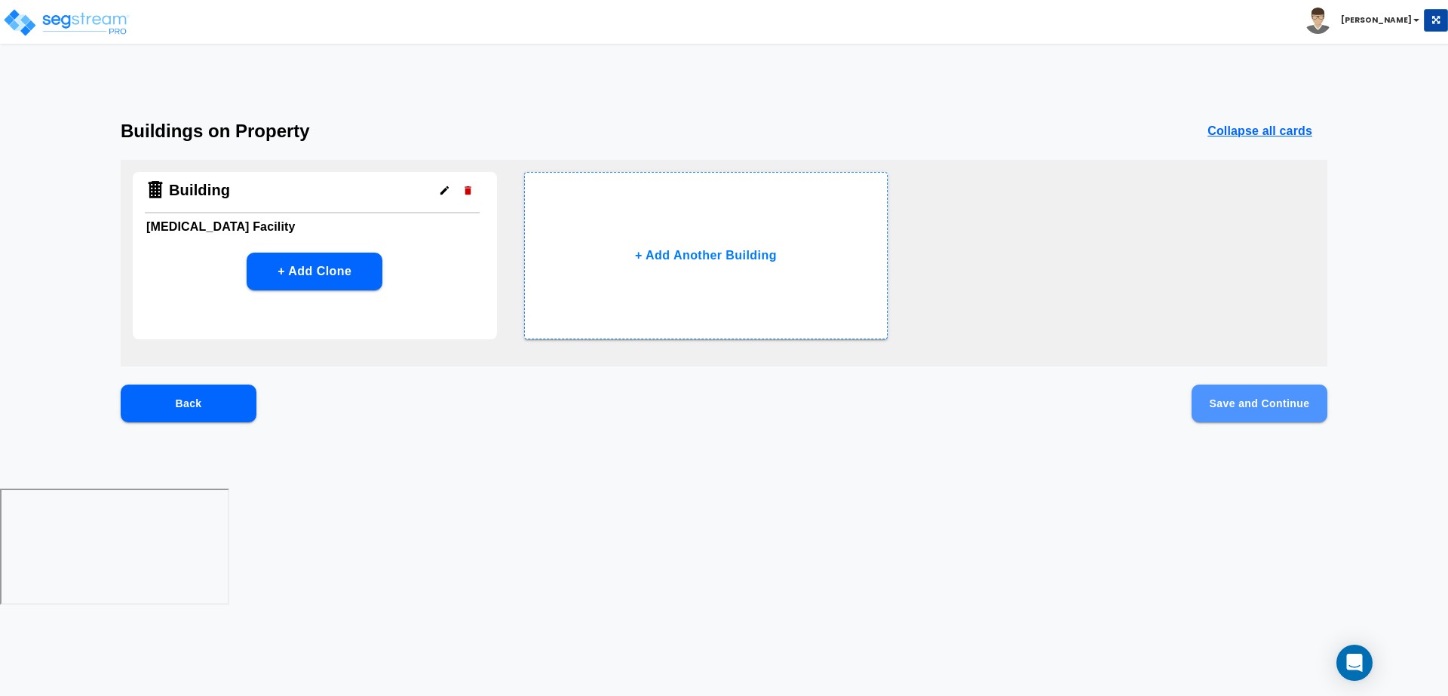
click at [1243, 404] on button "Save and Continue" at bounding box center [1259, 403] width 136 height 38
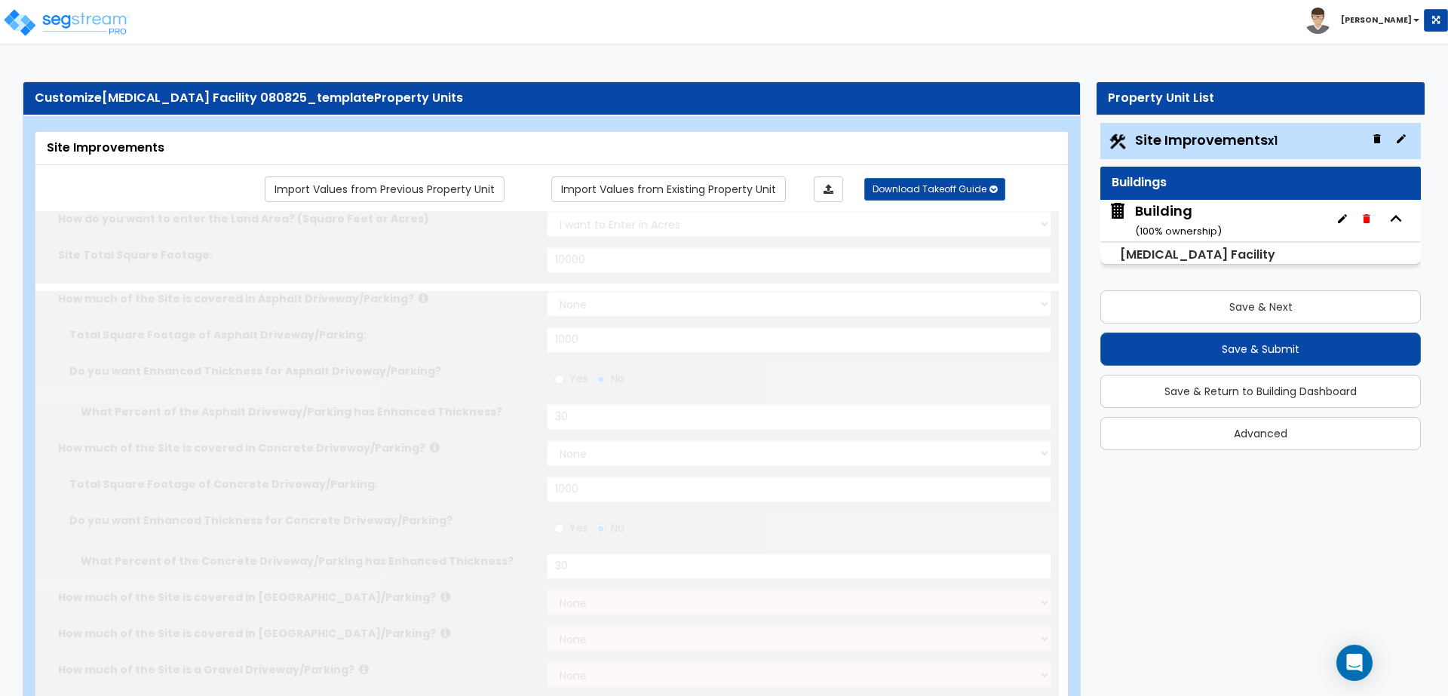
select select "2"
type input "10000"
select select "2"
type input "1000"
radio input "true"
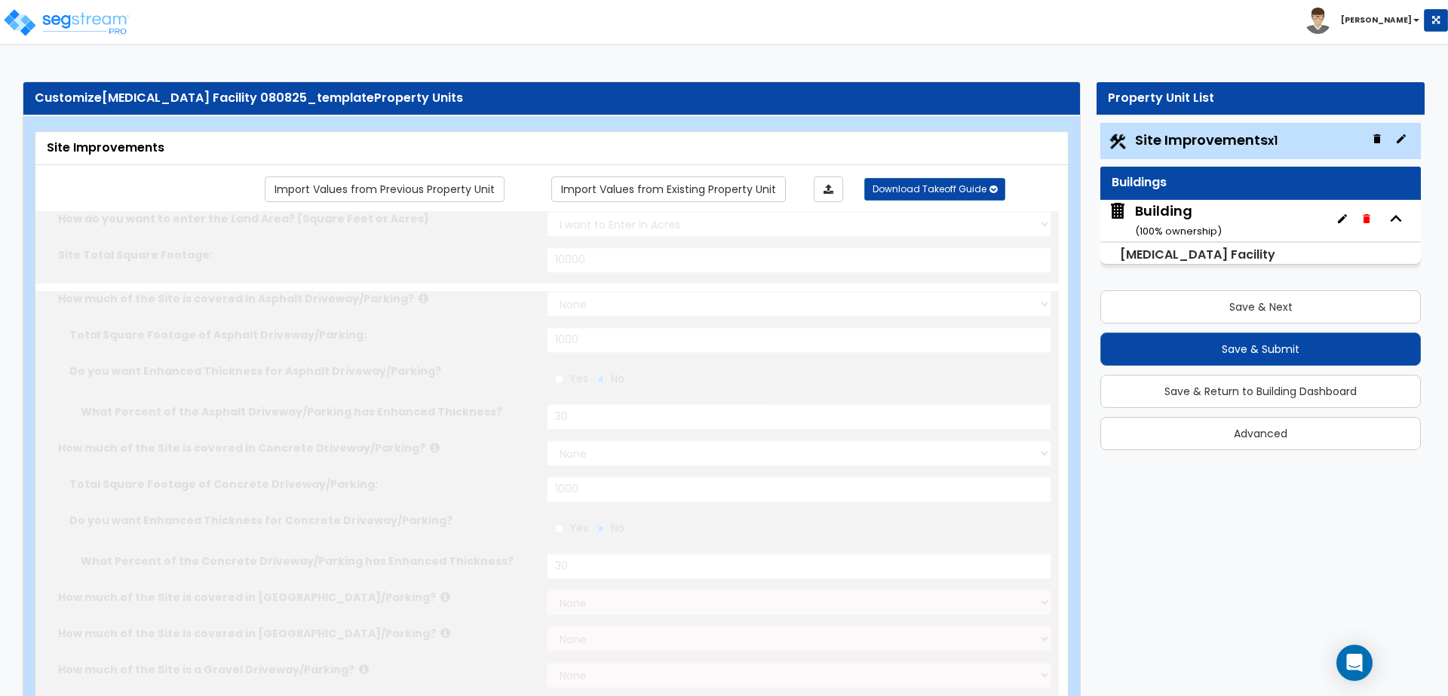
type input "30"
select select "2"
type input "1000"
radio input "true"
type input "30"
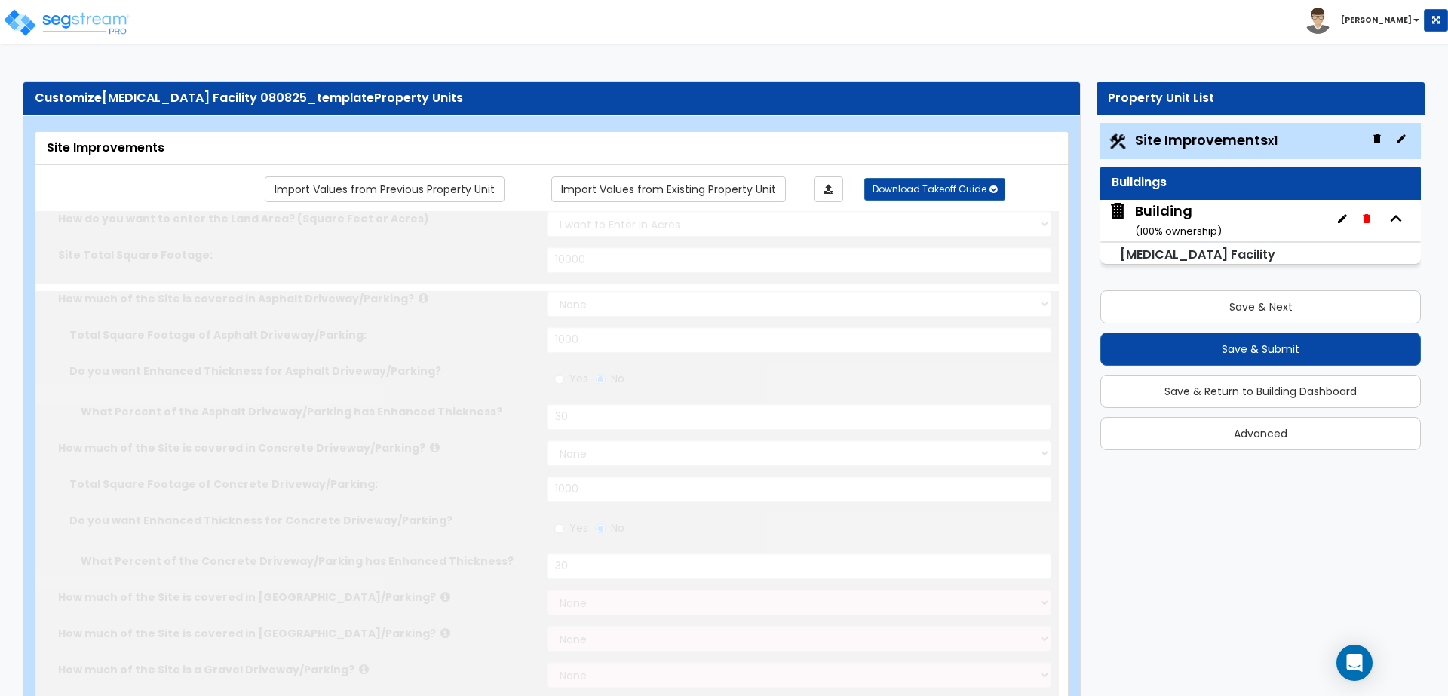
radio input "true"
type input "6"
radio input "true"
type input "10"
type input "20"
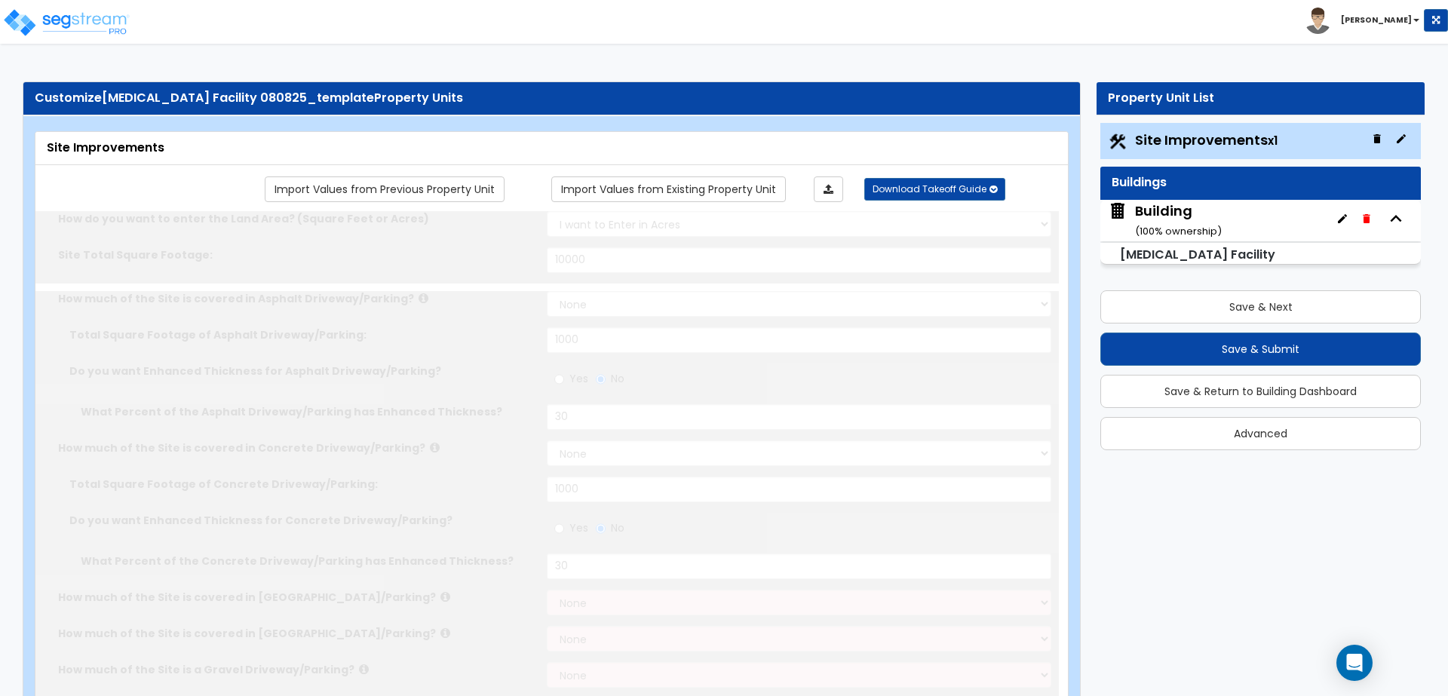
type input "30"
radio input "true"
type input "25"
radio input "true"
select select "3"
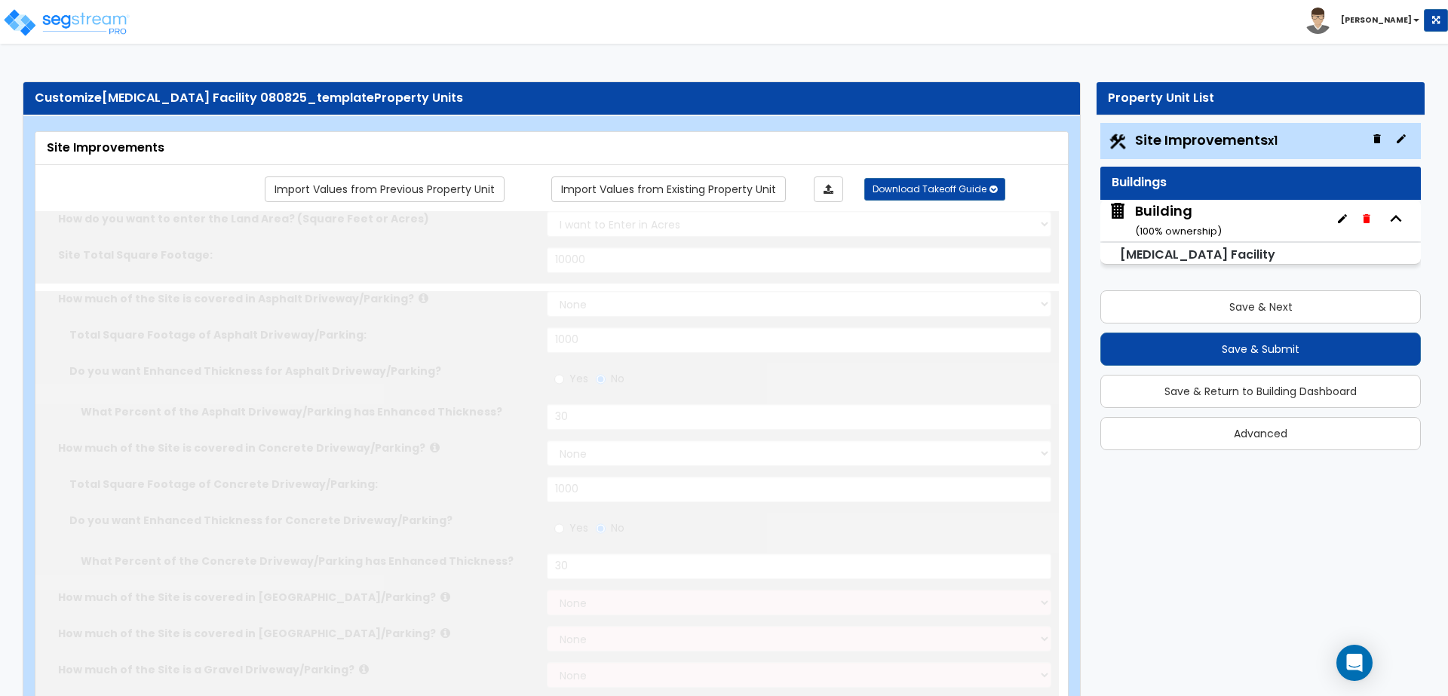
select select "1"
type input "100"
radio input "true"
select select "2"
select select "3"
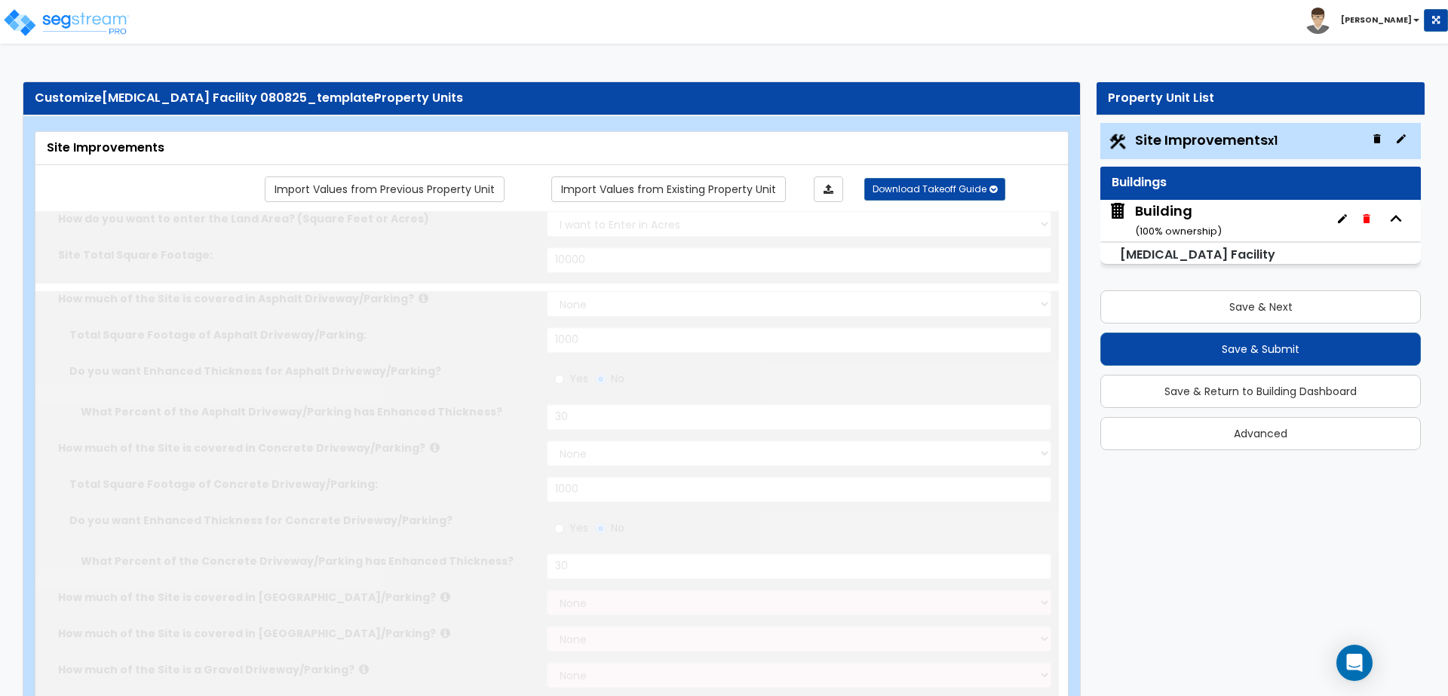
type input "1"
type input "2"
type input "3"
type input "4"
radio input "true"
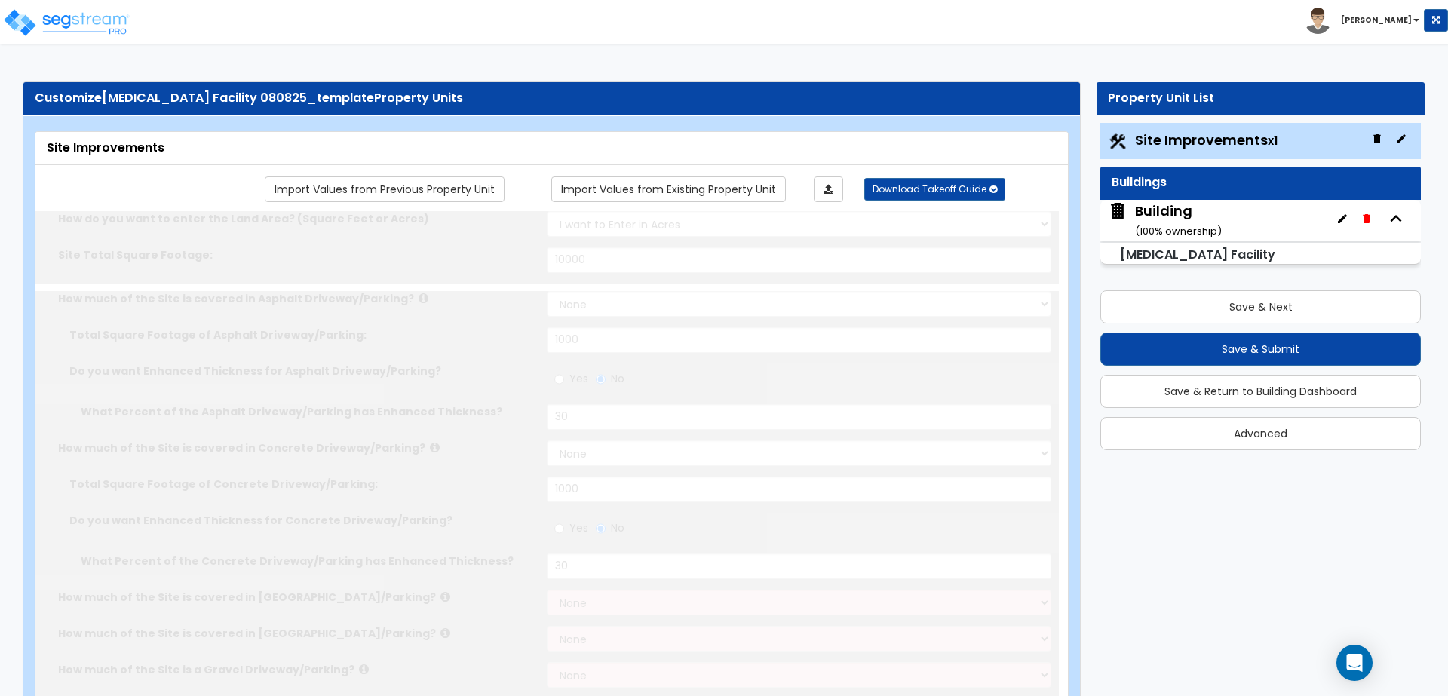
type input "4"
radio input "true"
select select "1"
type input "50"
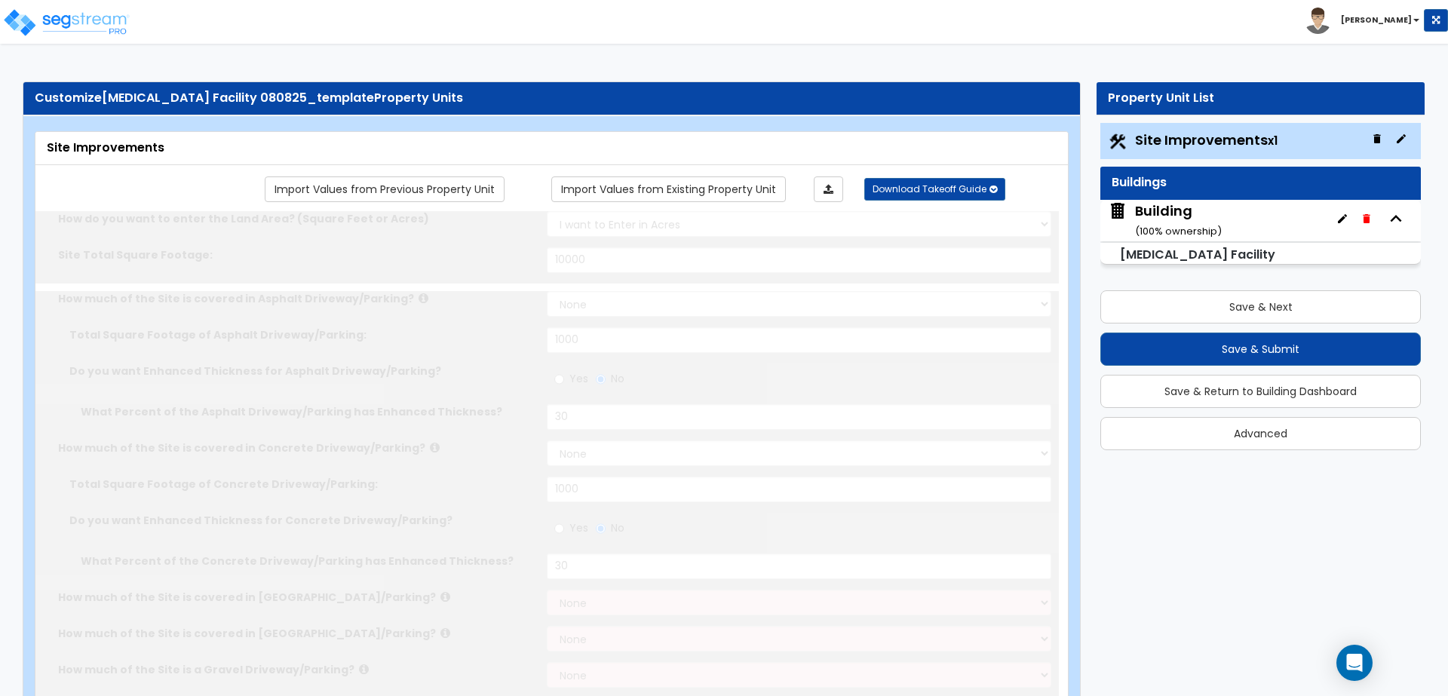
radio input "true"
select select "1"
type input "50"
radio input "true"
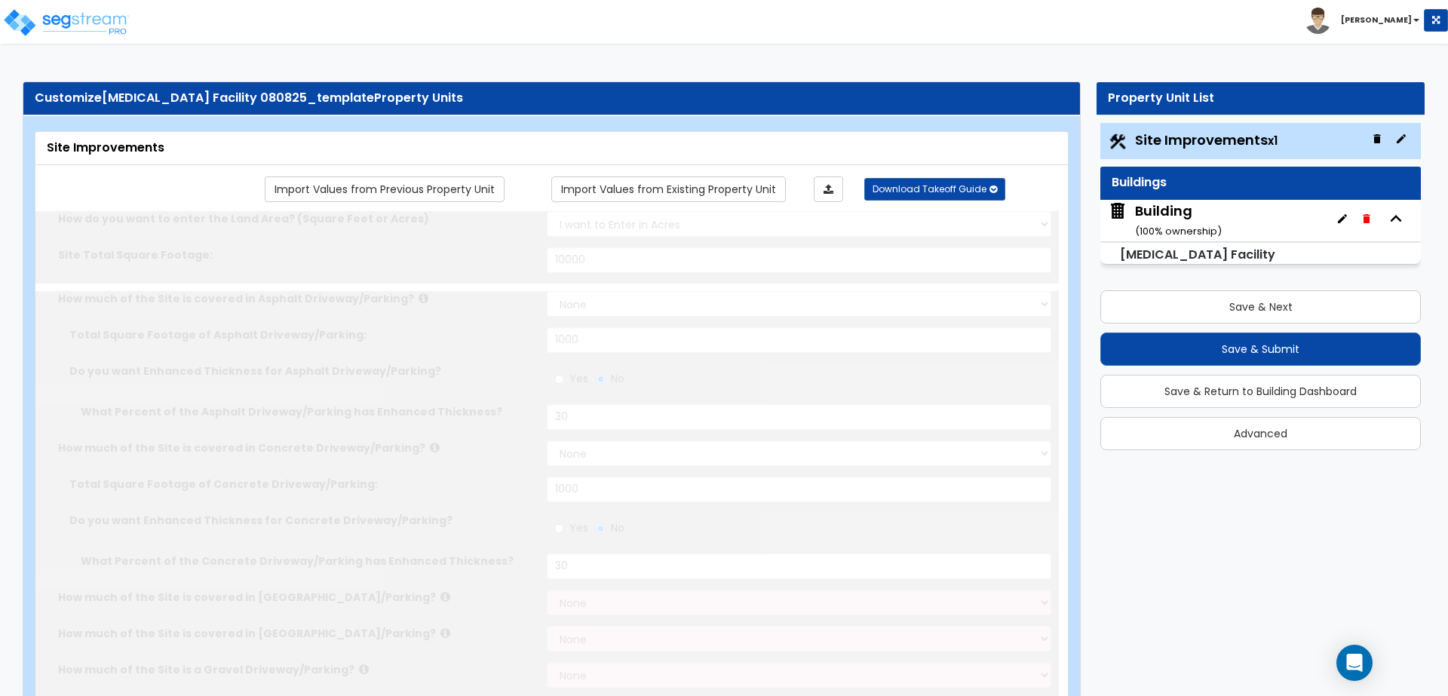
type input "2"
radio input "true"
type input "8"
select select "2"
radio input "true"
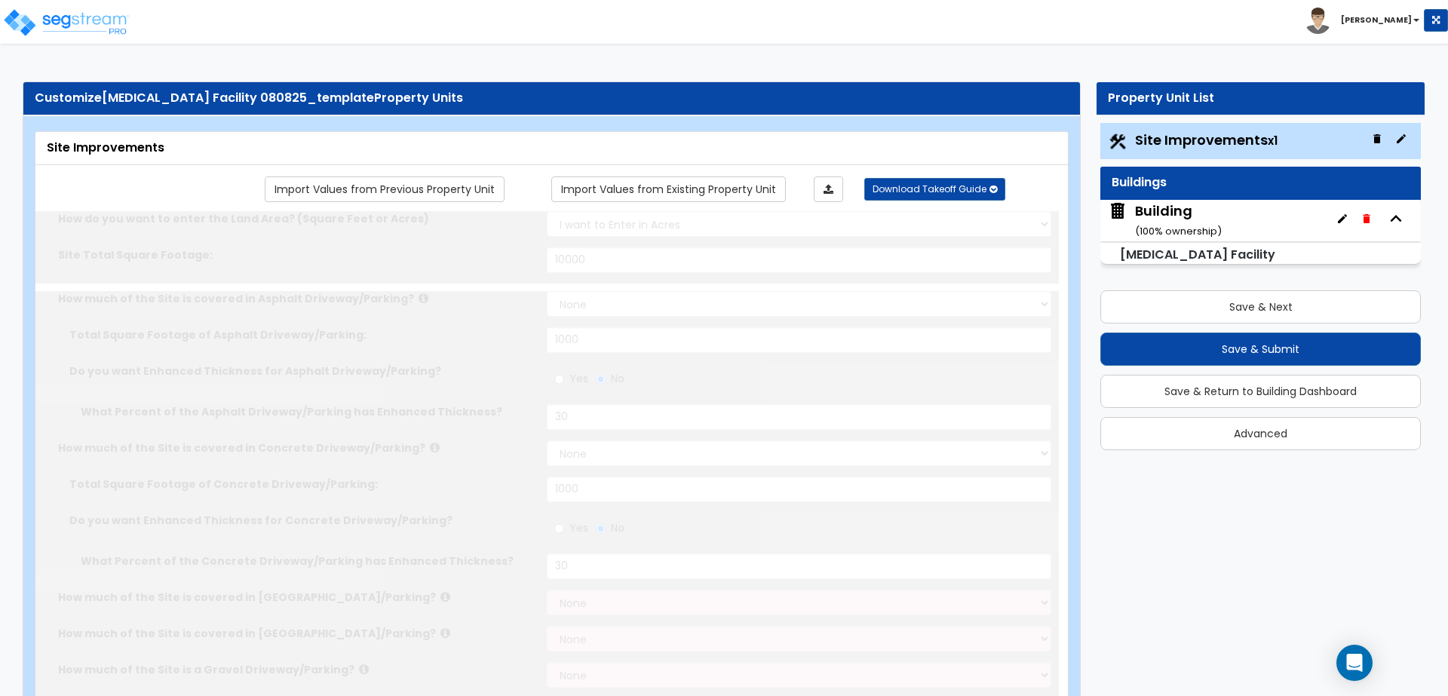
select select "2"
select select "3"
radio input "true"
select select "2"
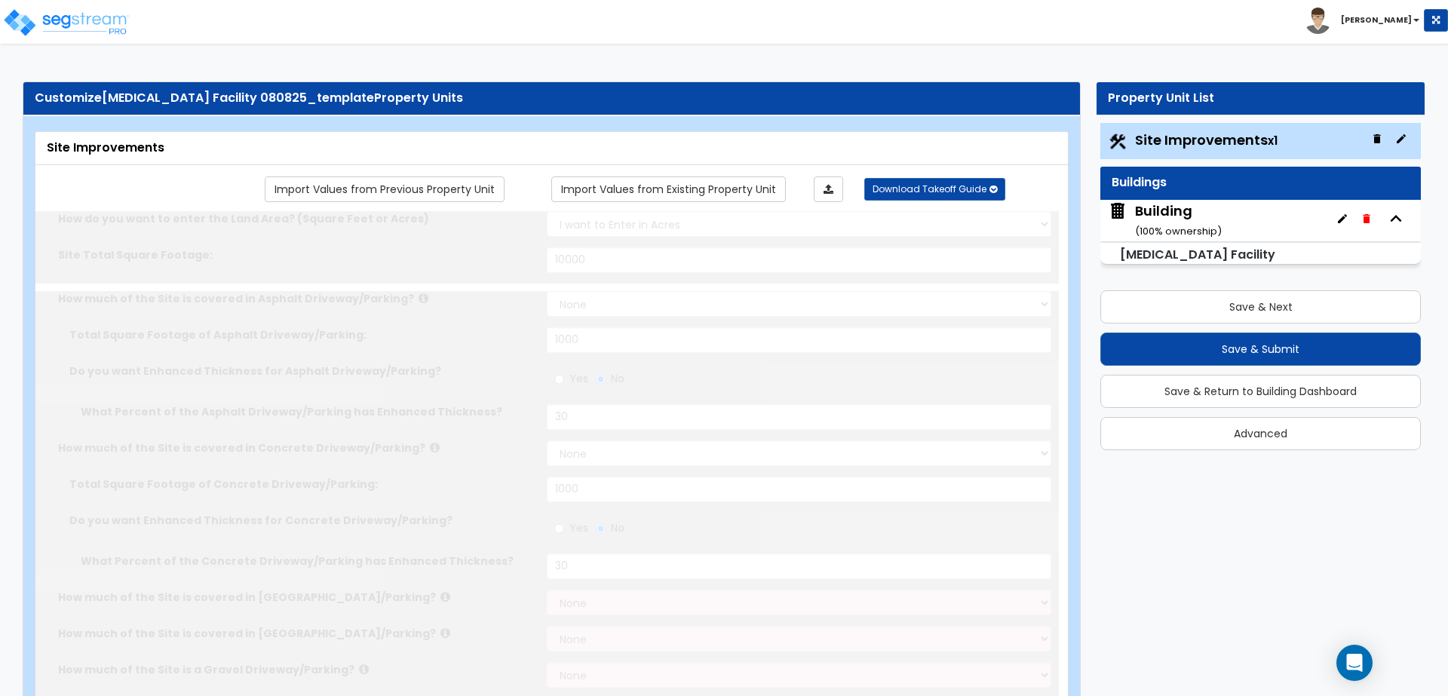
type input "100"
select select "1"
radio input "true"
type input "10"
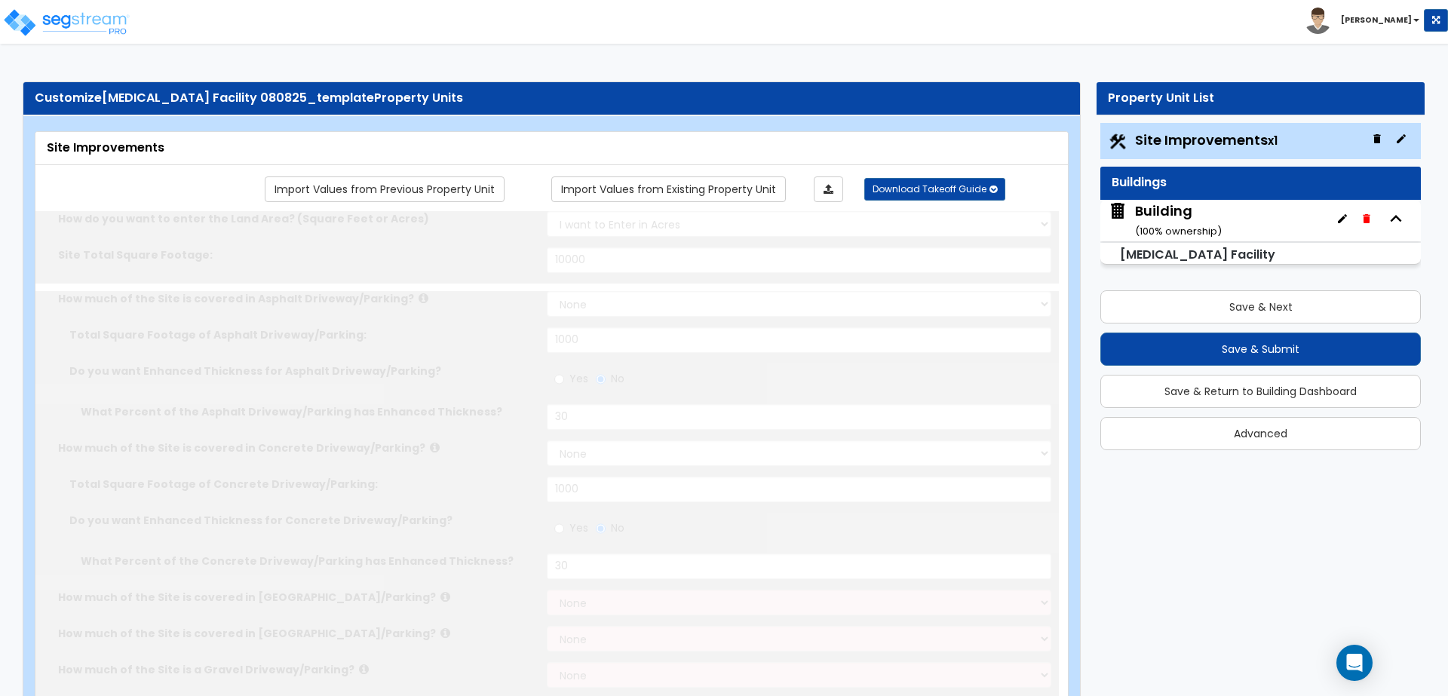
radio input "true"
select select "2"
type input "500"
radio input "true"
select select "2"
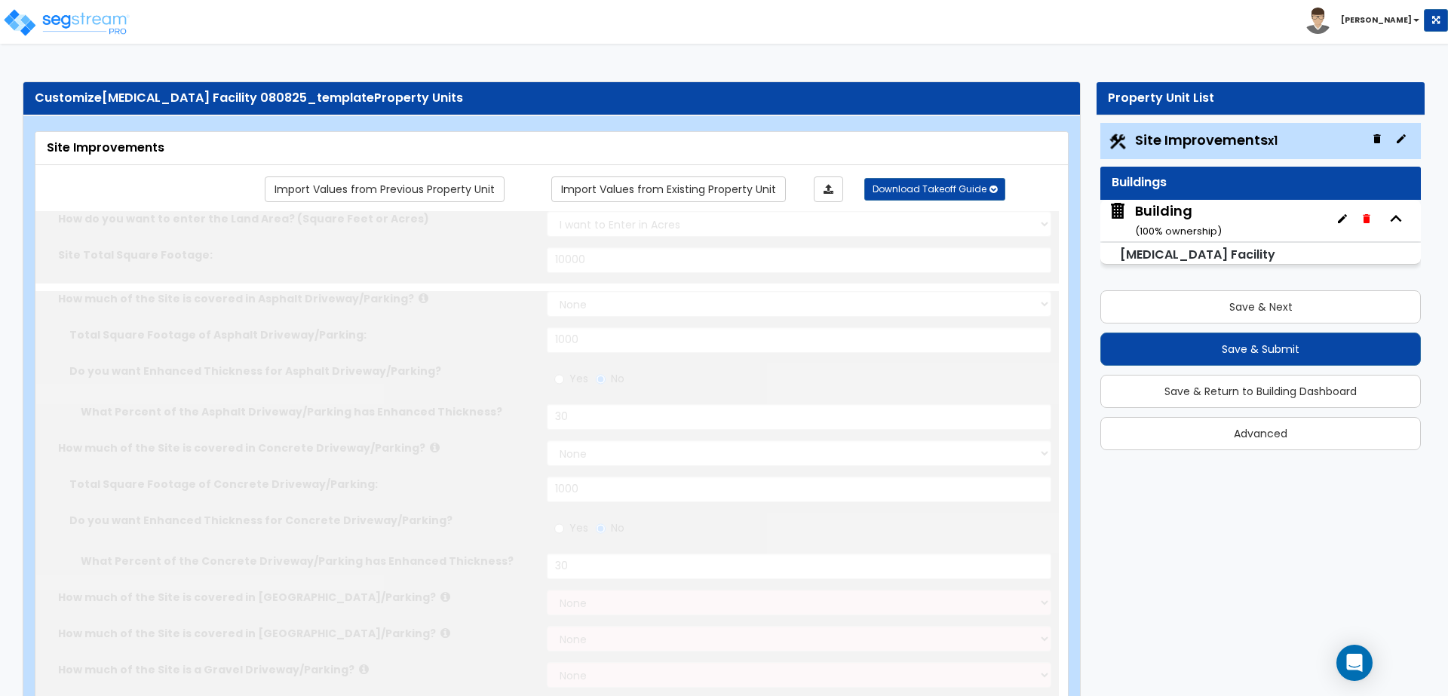
type input "4"
type input "8"
radio input "true"
select select "2"
radio input "true"
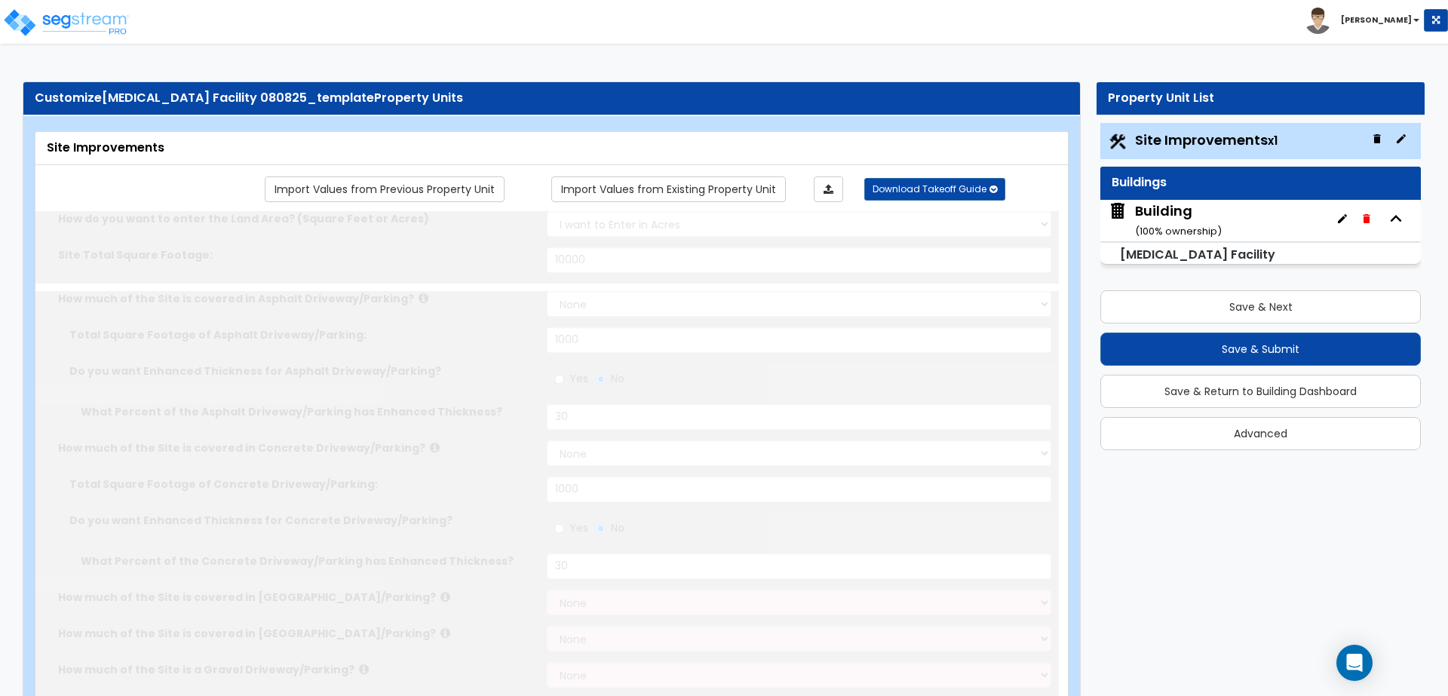
select select "1"
type input "50"
radio input "true"
type input "100"
radio input "true"
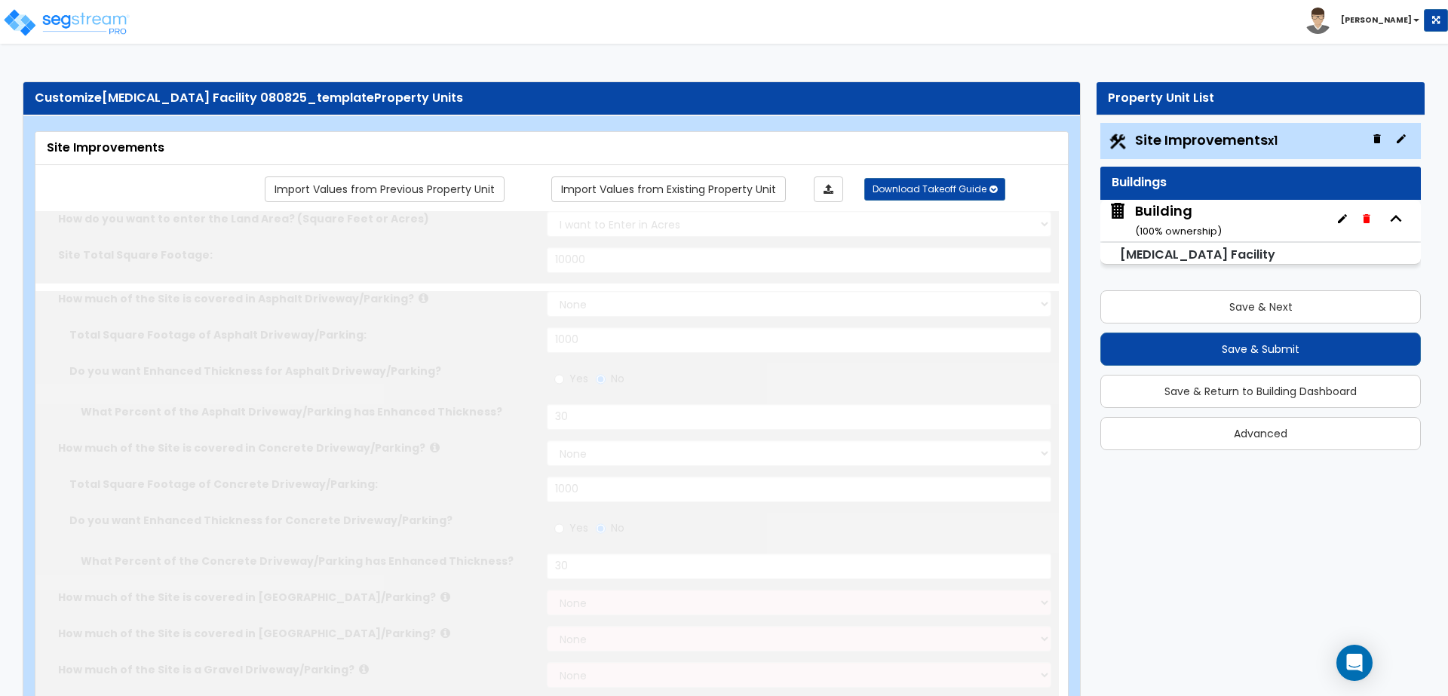
radio input "true"
type input "350"
radio input "true"
select select "1"
select select "11"
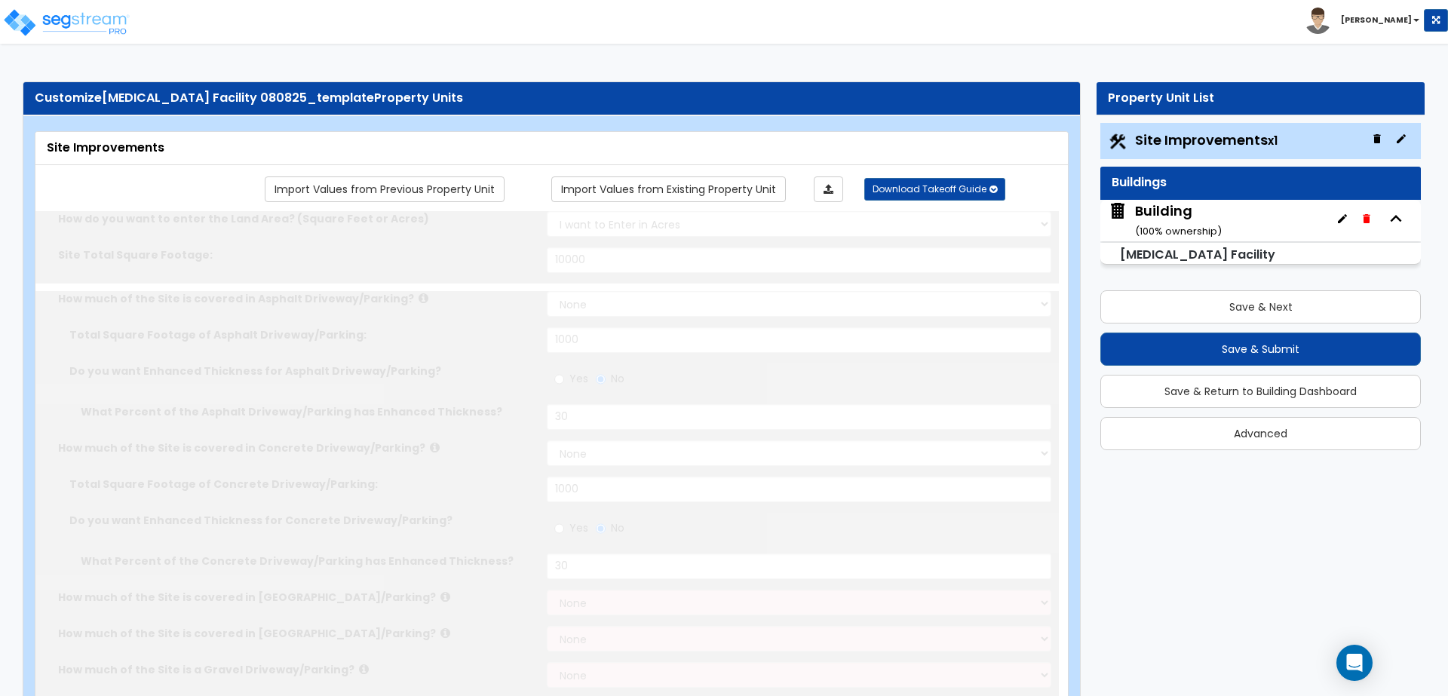
type input "2"
radio input "true"
select select "2"
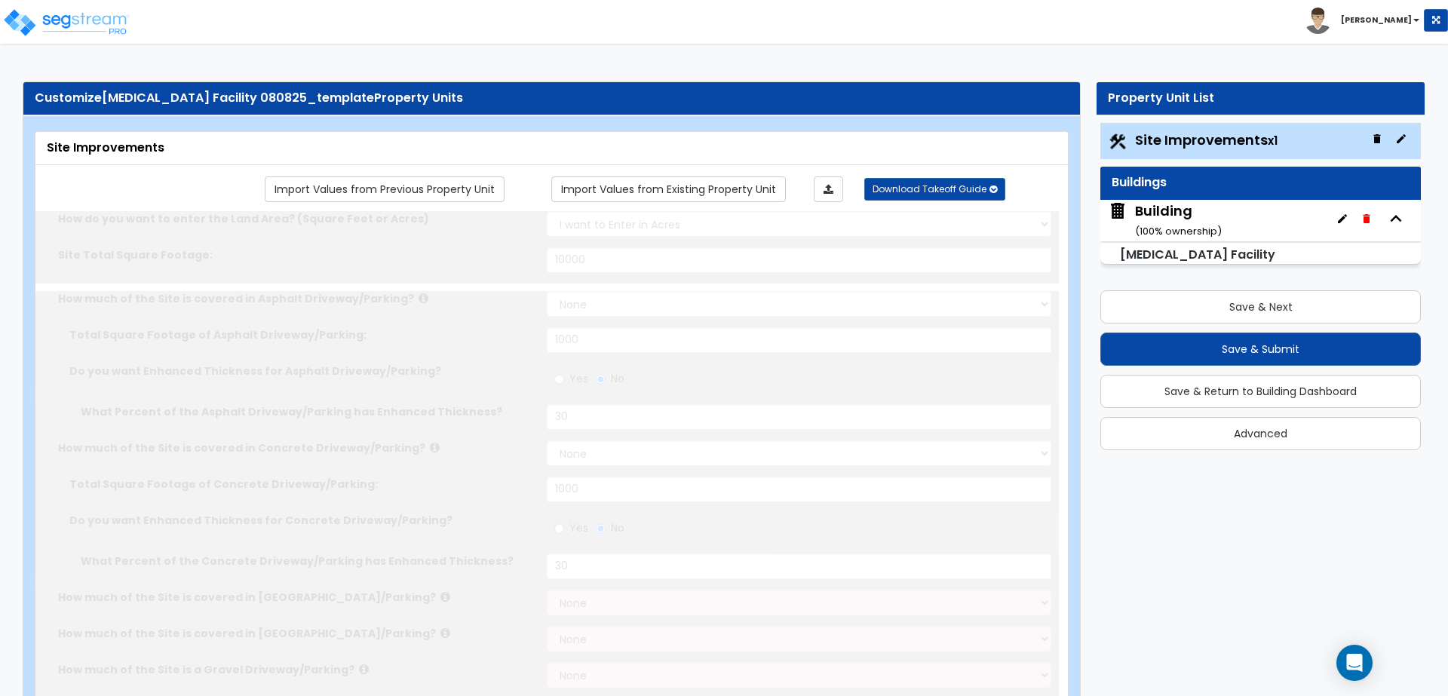
select select "3"
radio input "true"
type input "2"
select select "2"
type input "500"
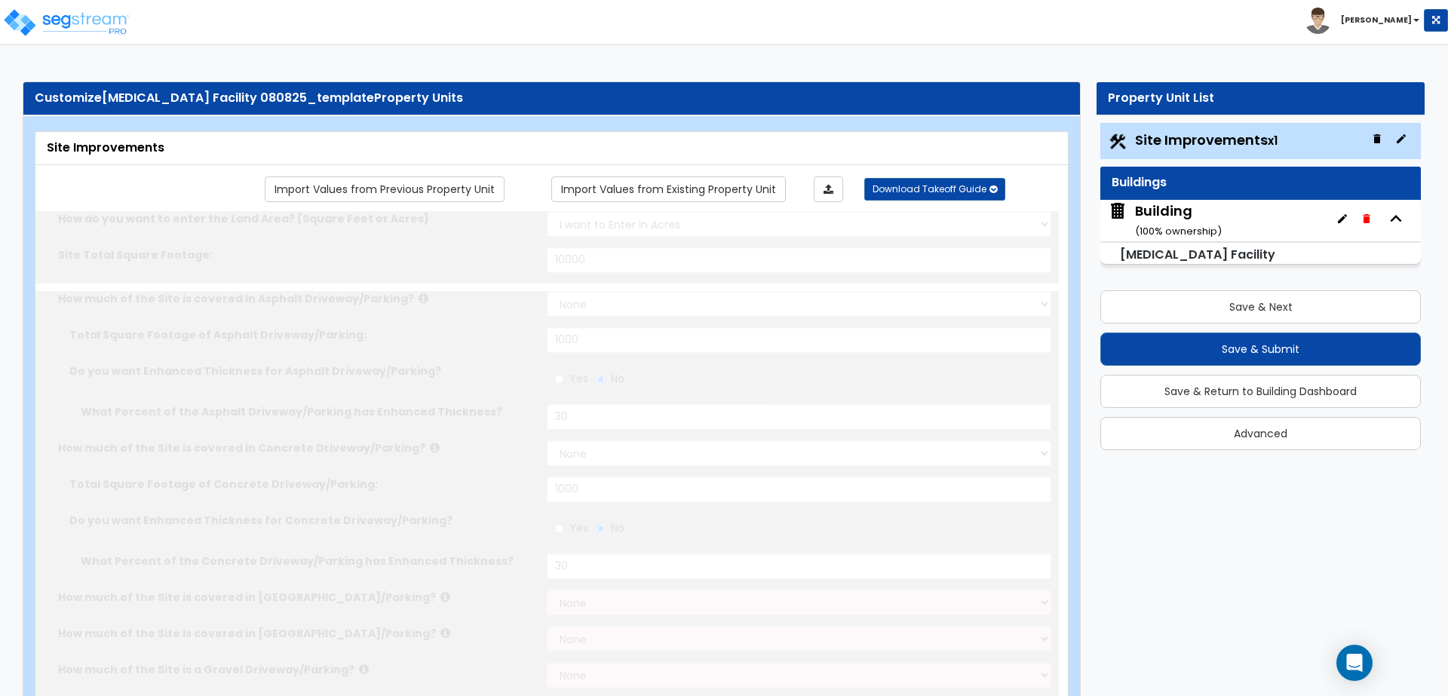
radio input "true"
type input "3"
select select "2"
radio input "true"
select select "2"
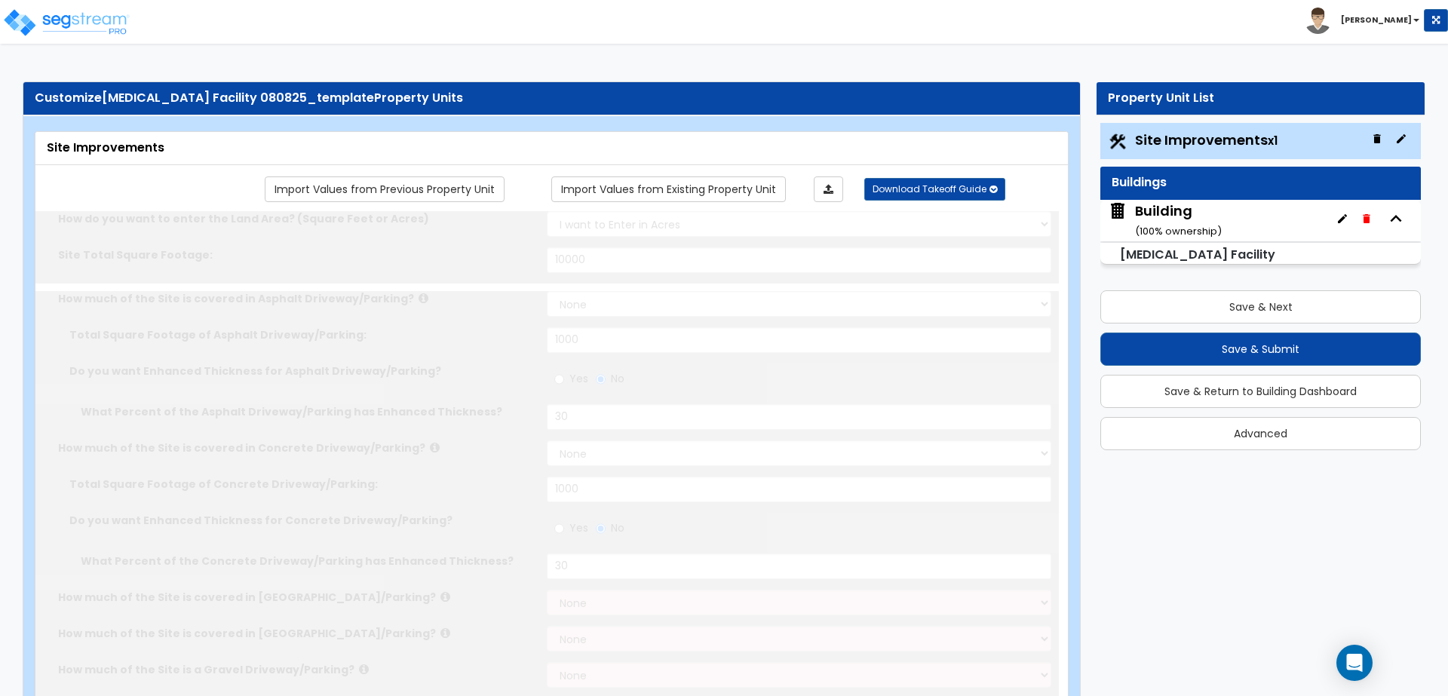
select select "2"
radio input "true"
type input "2"
radio input "true"
type input "1"
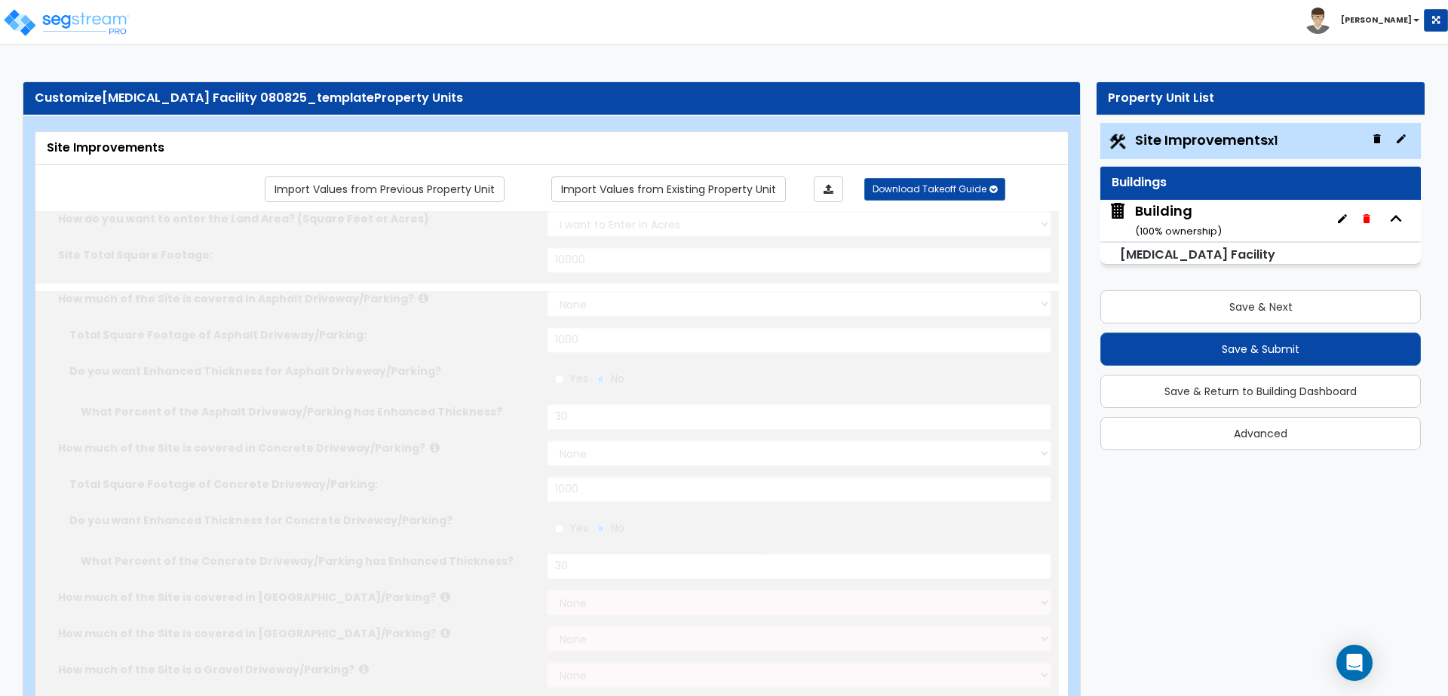
type input "150"
select select "7"
select select "2"
select select "1"
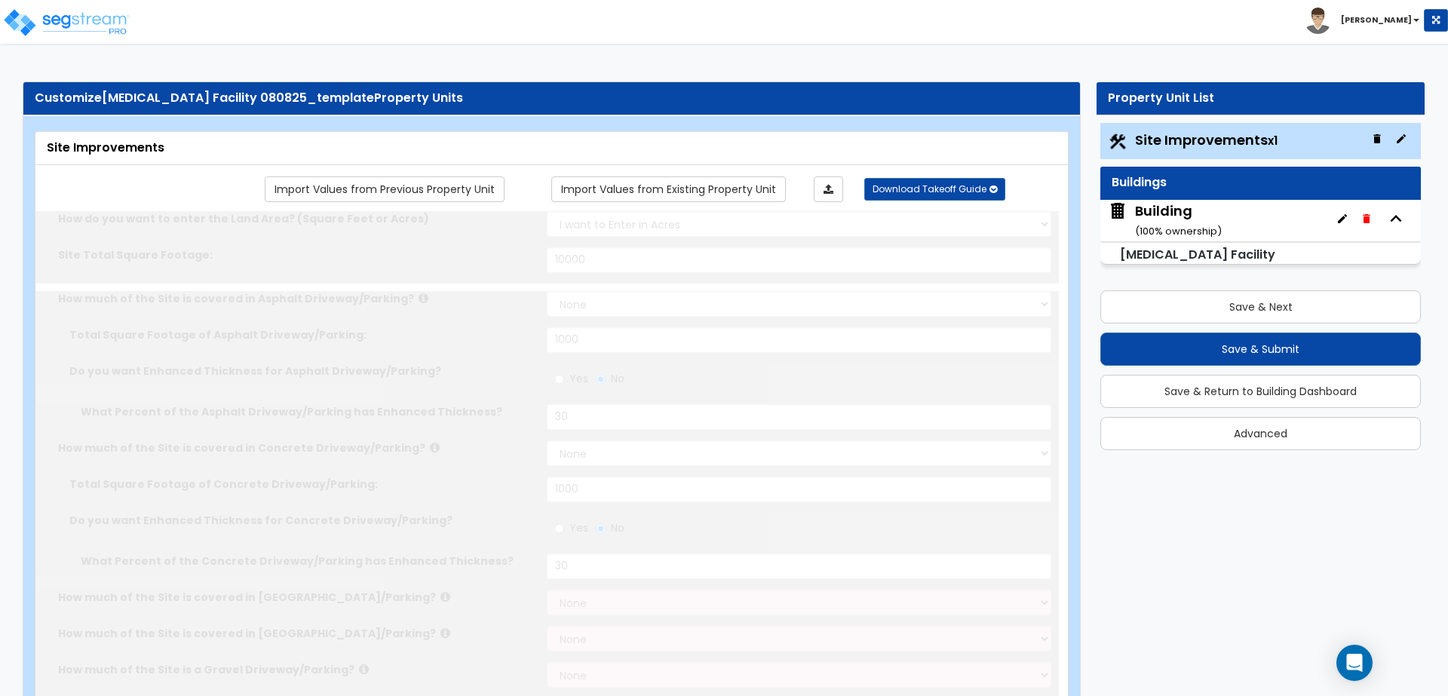
select select "1"
select select "20"
radio input "true"
select select "2"
type input "4"
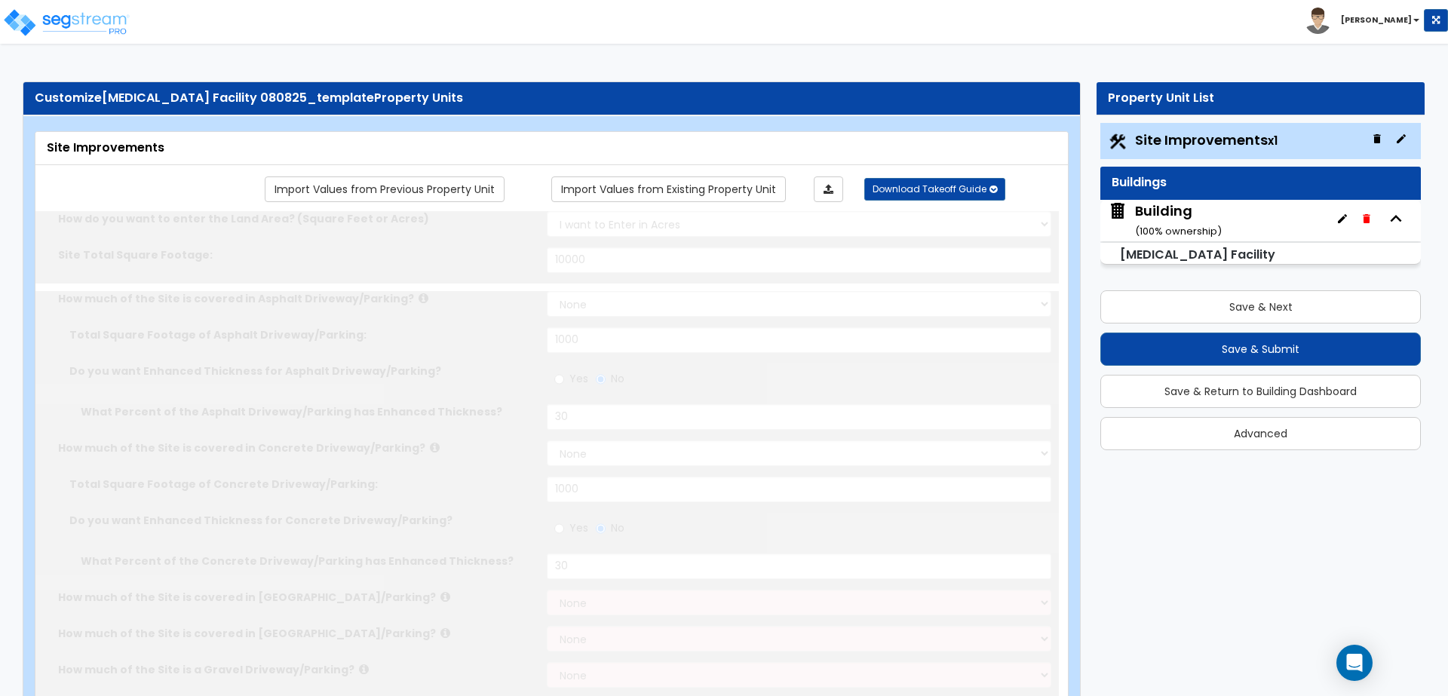
type input "2"
select select "5"
select select "4"
radio input "true"
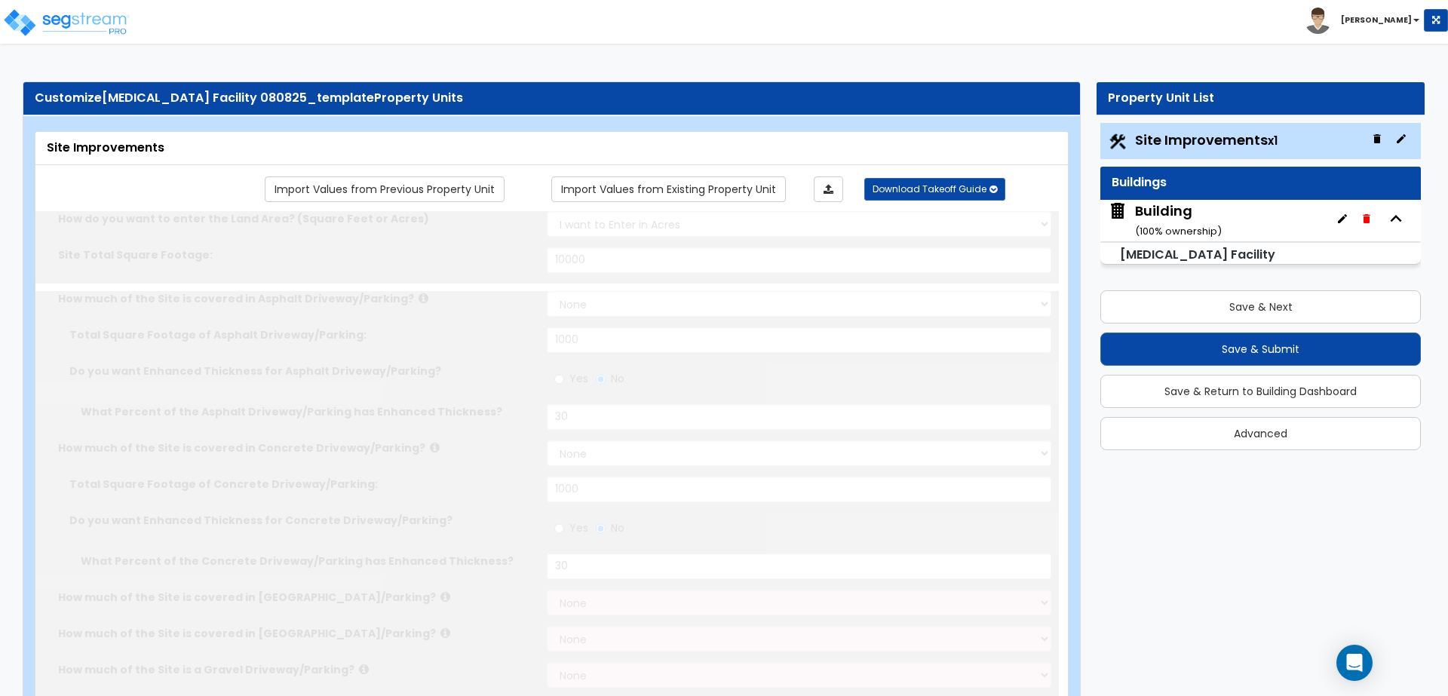
select select "1"
type input "40"
select select "4"
type input "2"
select select "1"
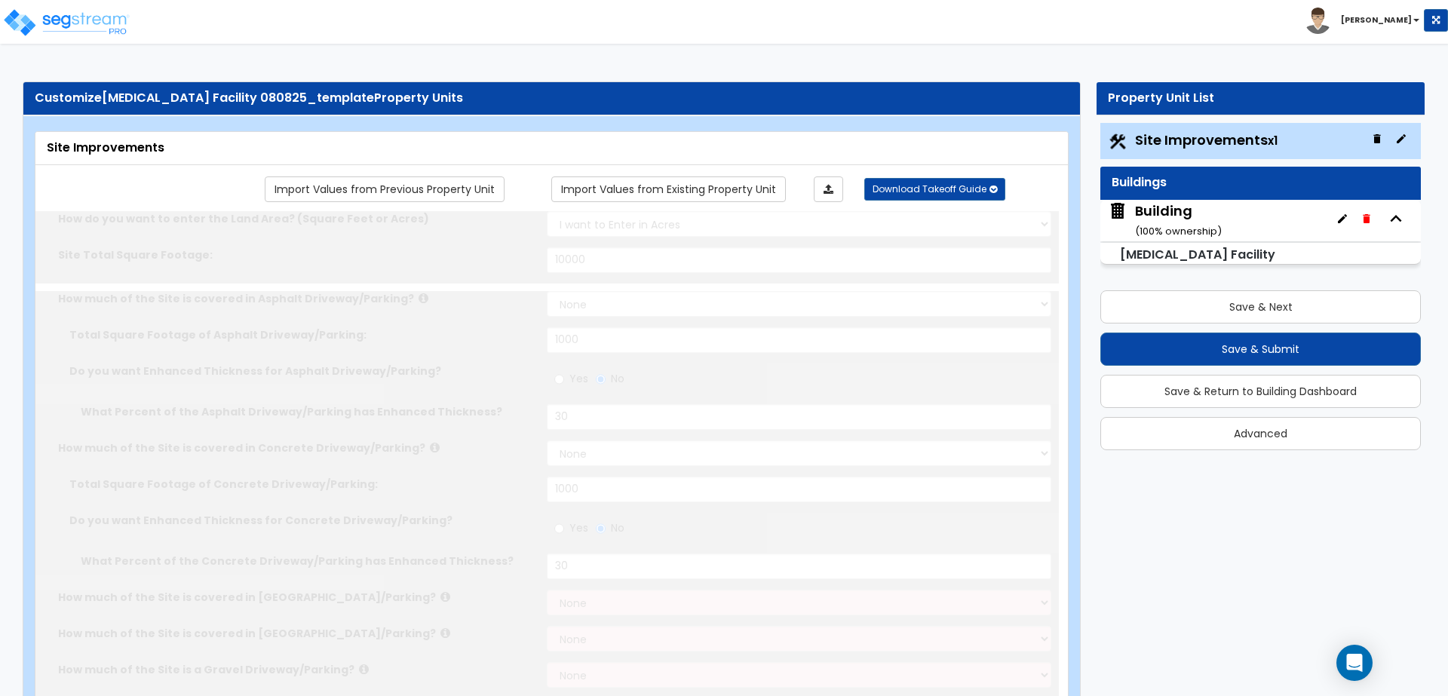
select select "1"
radio input "true"
select select "1"
type input "1"
type input "150"
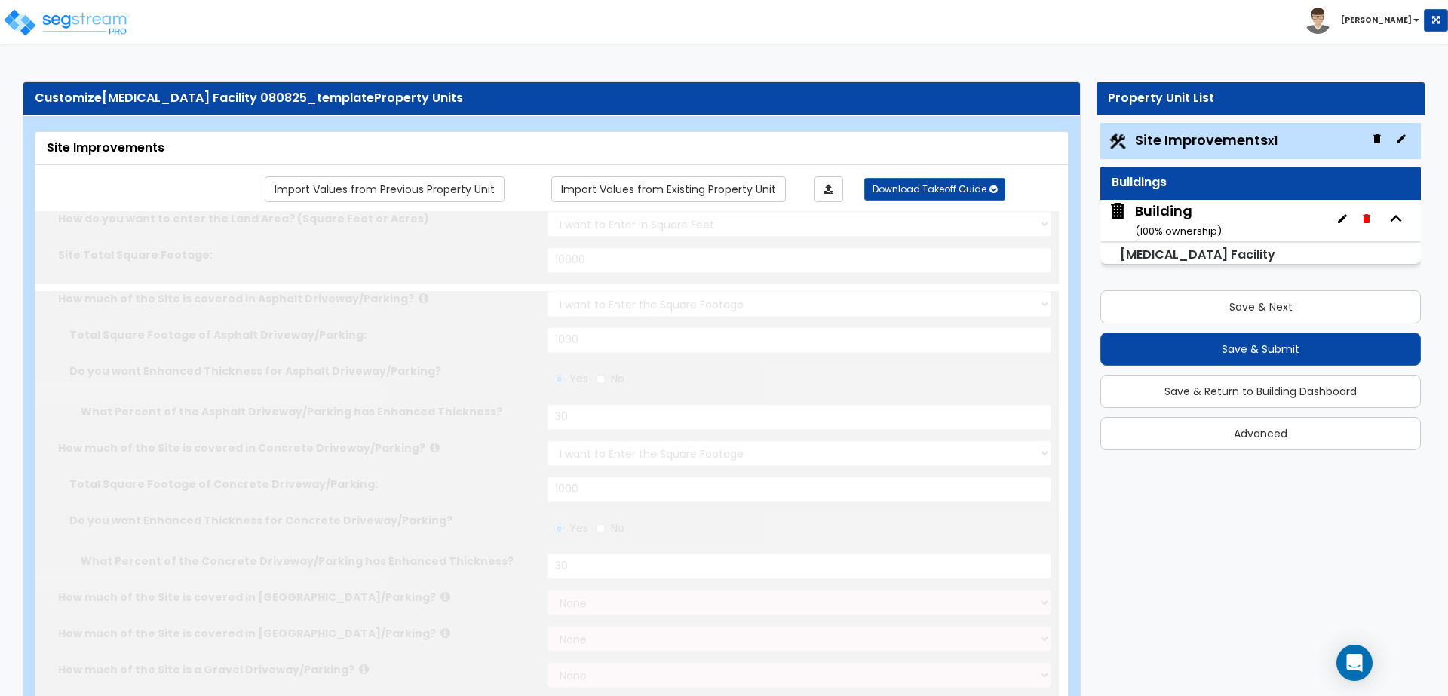
type input "6"
select select "2"
select select "1"
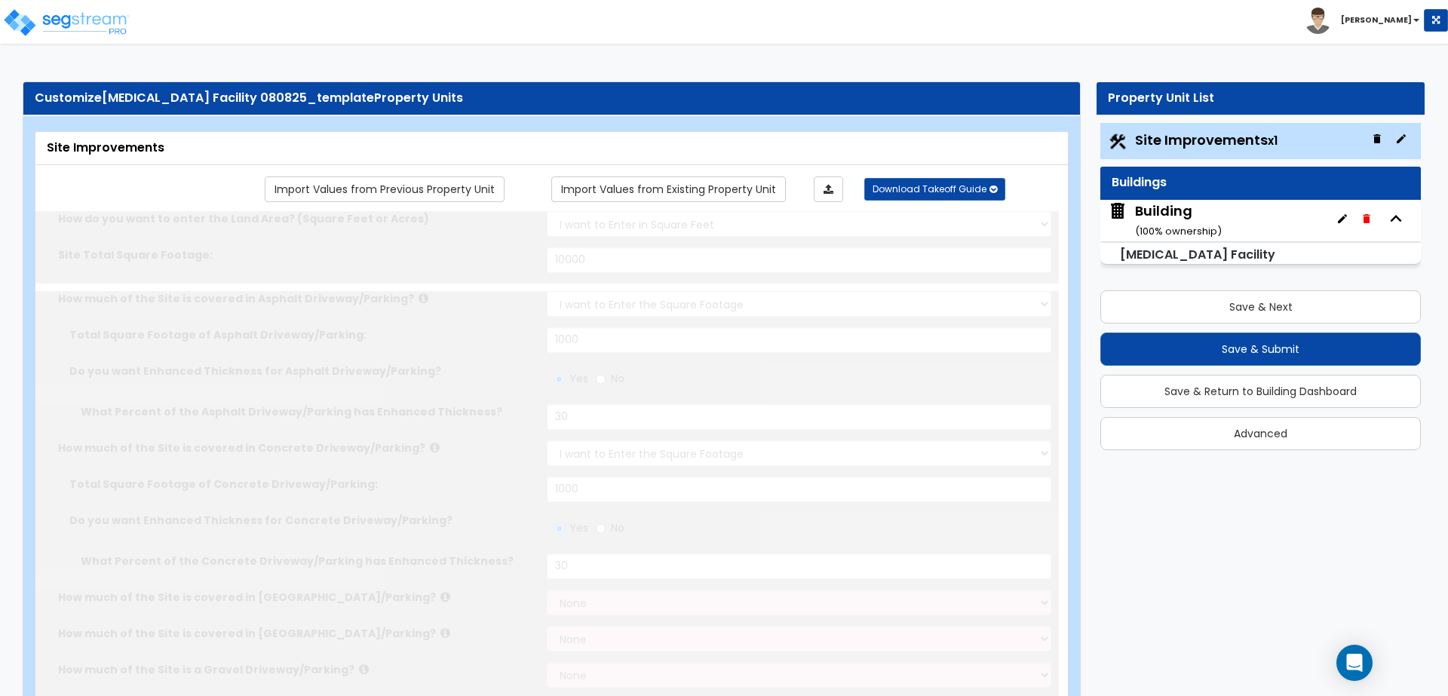
select select "1"
radio input "true"
type input "2"
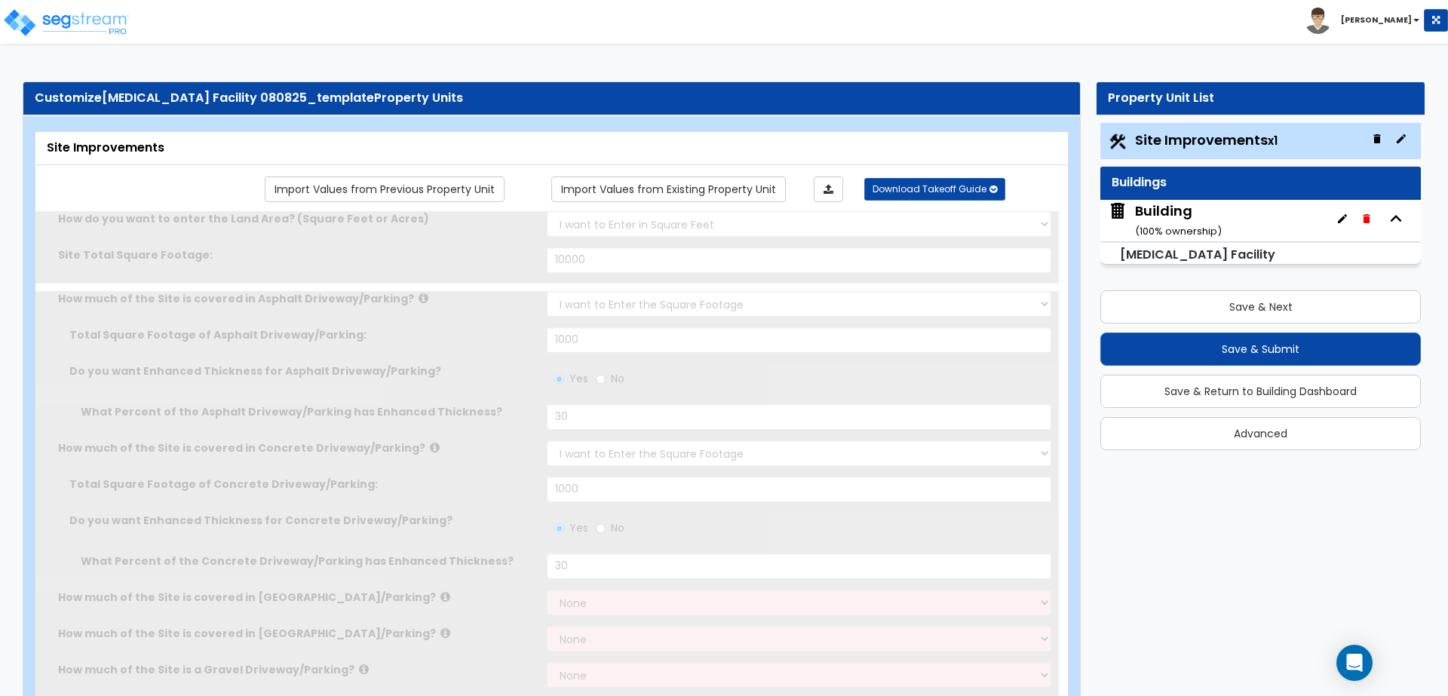
scroll to position [4, 0]
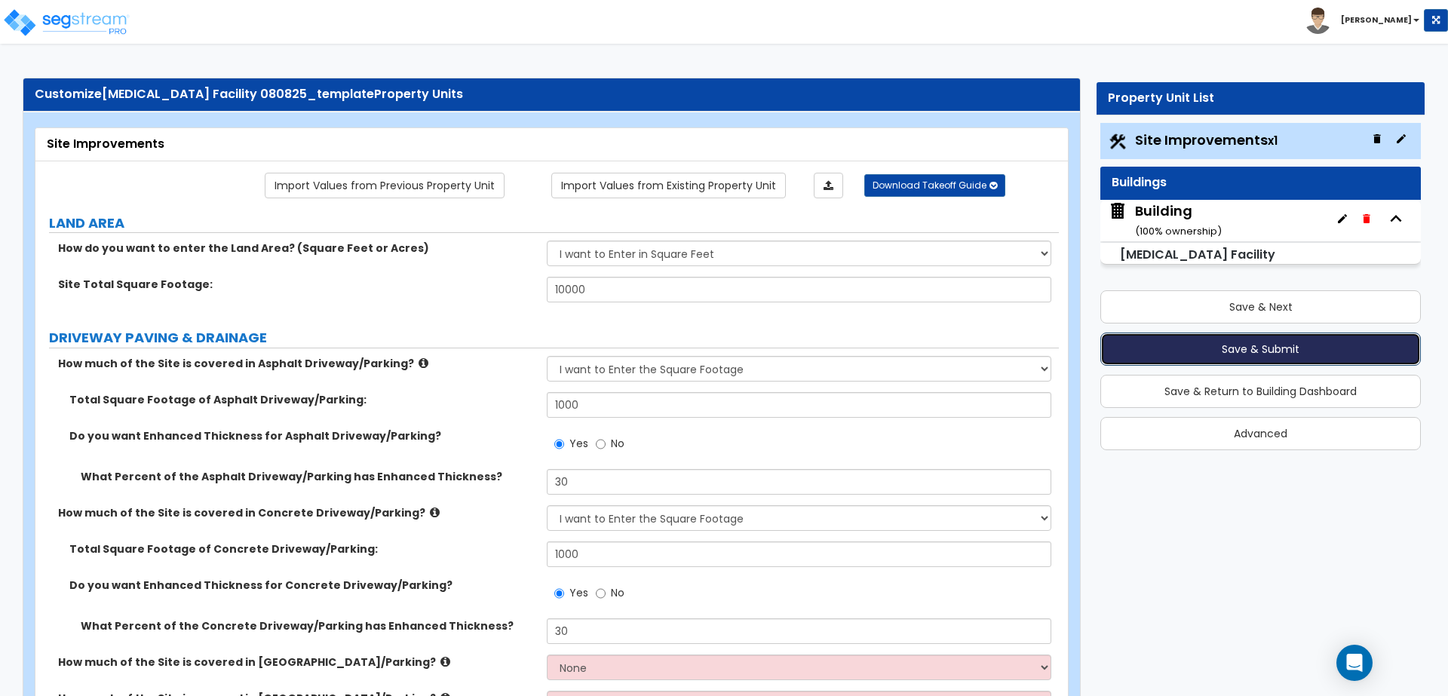
click at [1258, 351] on button "Save & Submit" at bounding box center [1260, 348] width 320 height 33
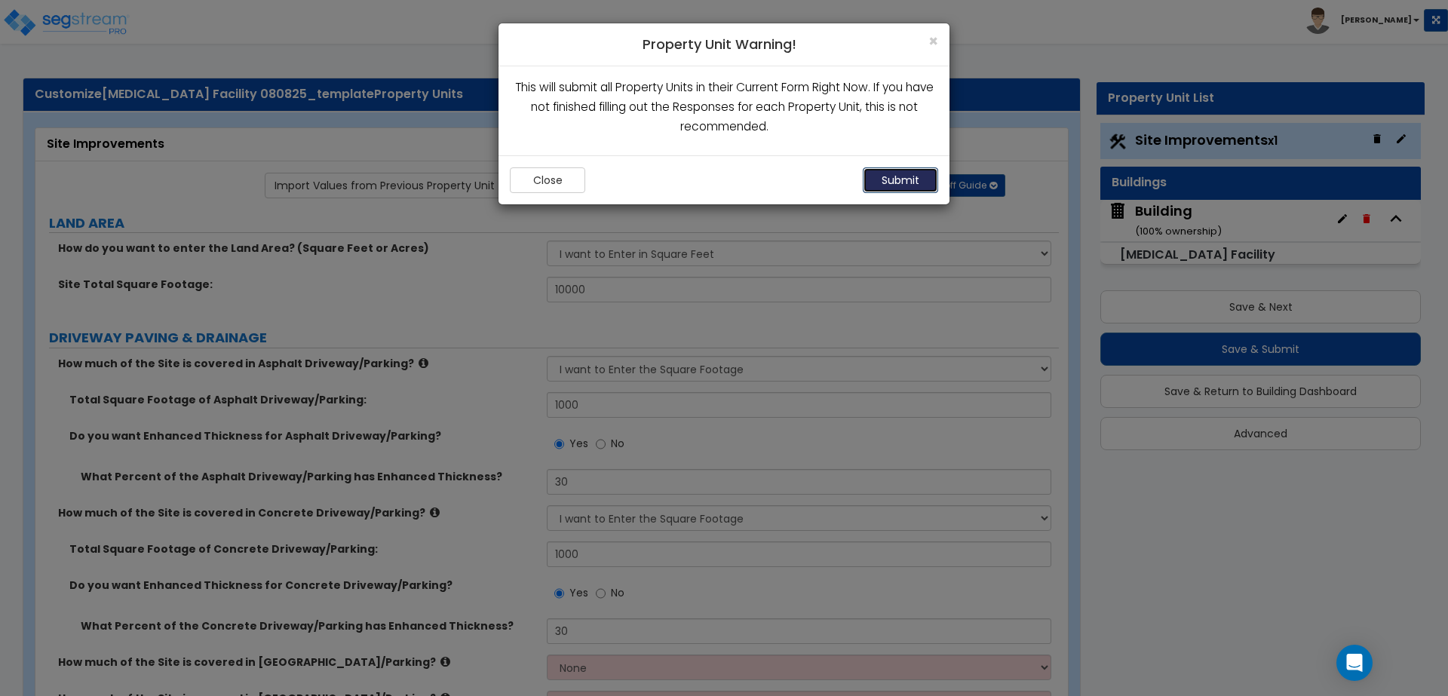
click at [908, 176] on button "Submit" at bounding box center [899, 180] width 75 height 26
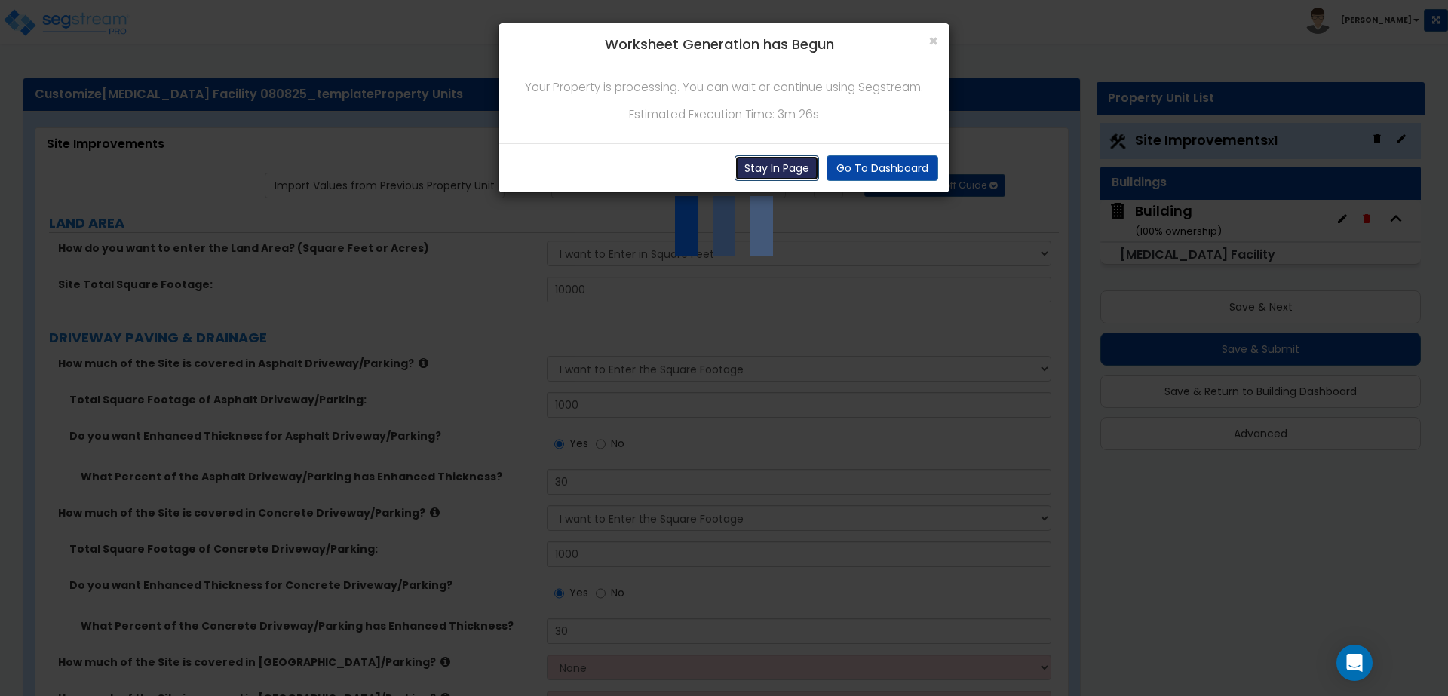
click at [783, 170] on button "Stay In Page" at bounding box center [776, 168] width 84 height 26
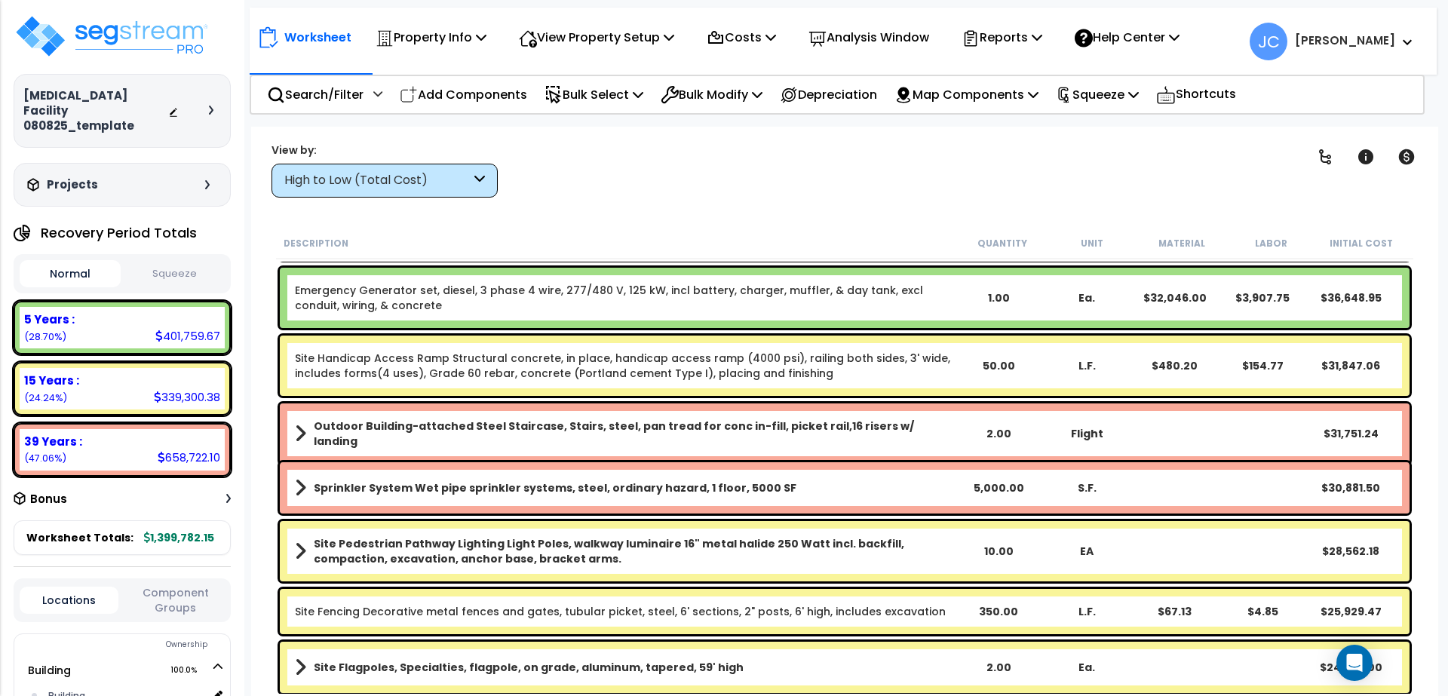
scroll to position [232, 0]
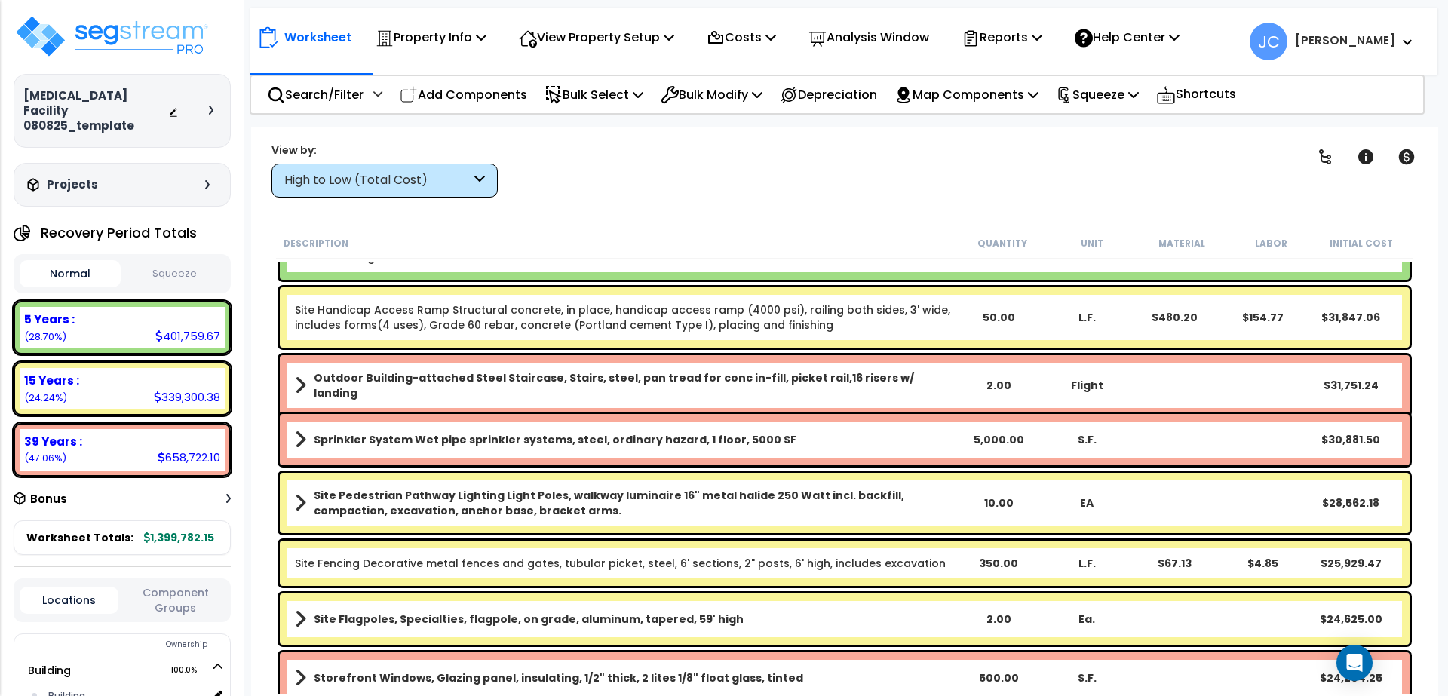
click at [427, 182] on div "High to Low (Total Cost)" at bounding box center [377, 180] width 186 height 17
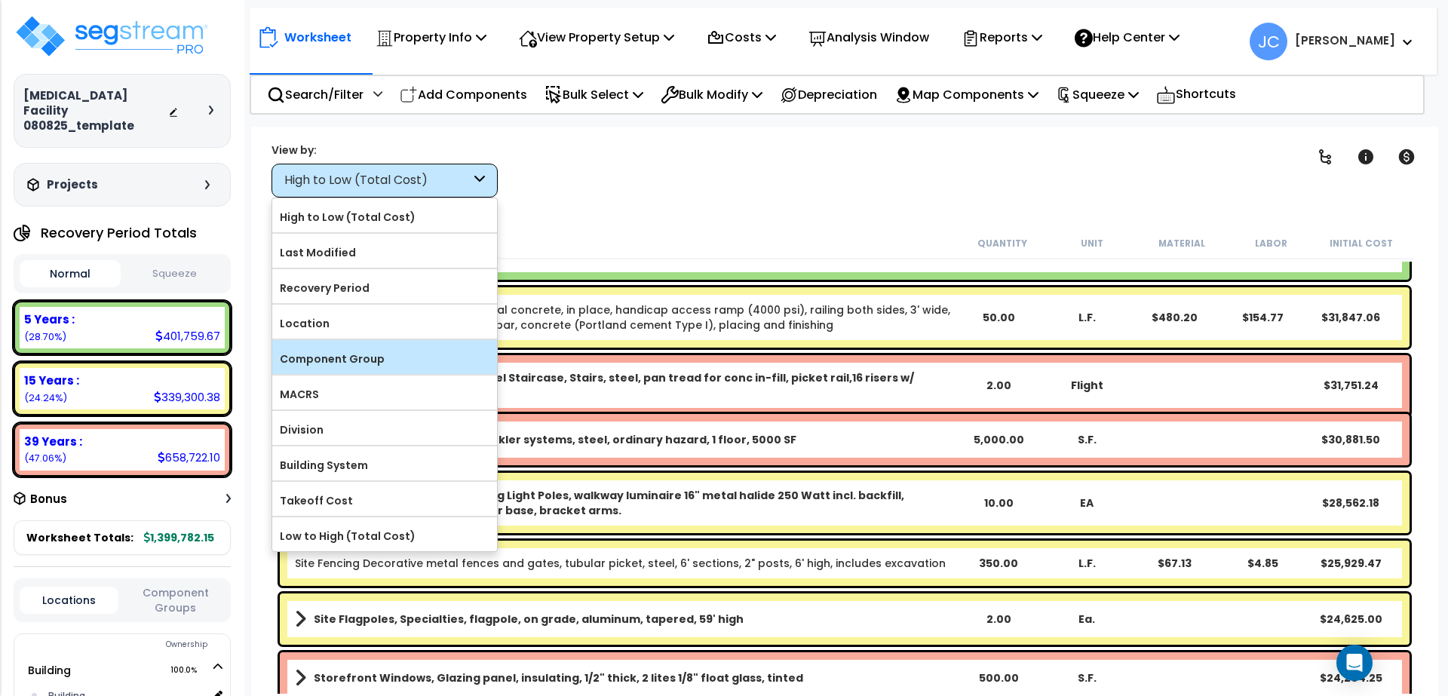
click at [435, 362] on label "Component Group" at bounding box center [384, 359] width 225 height 23
click at [0, 0] on input "Component Group" at bounding box center [0, 0] width 0 height 0
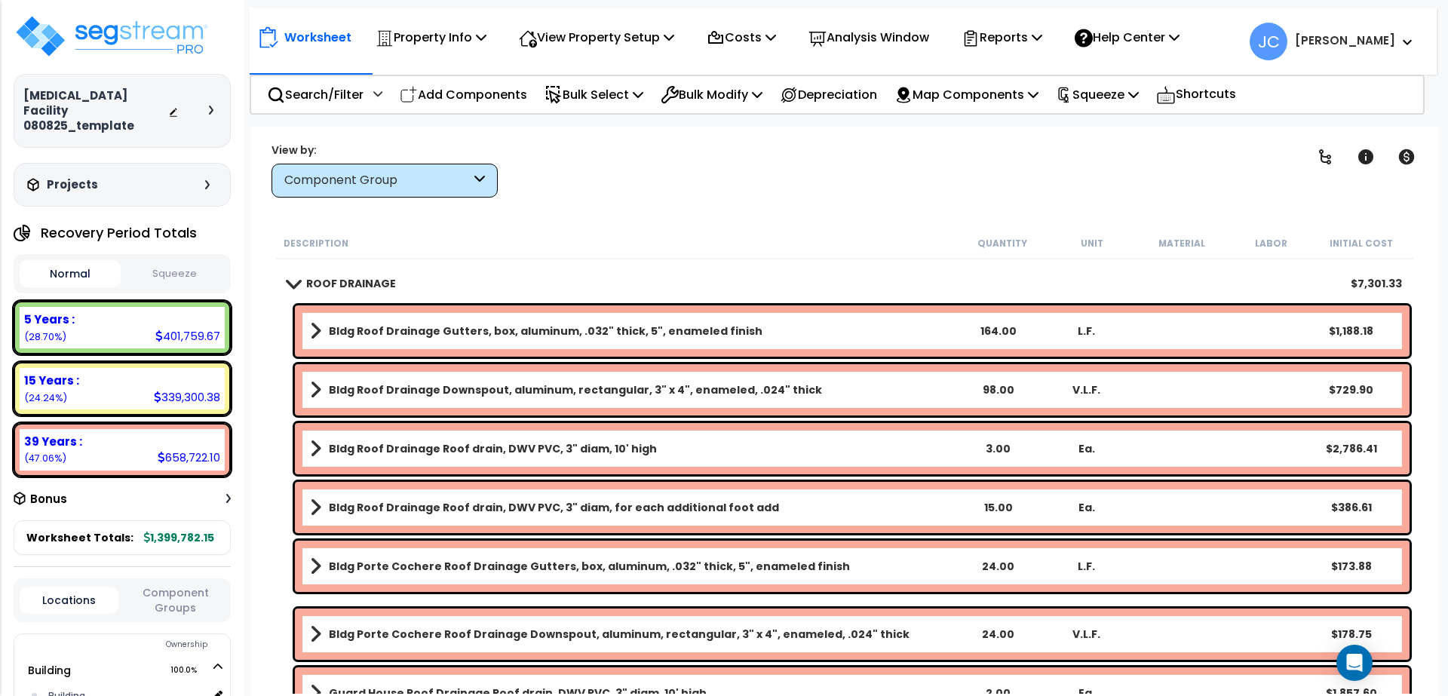
scroll to position [980, 0]
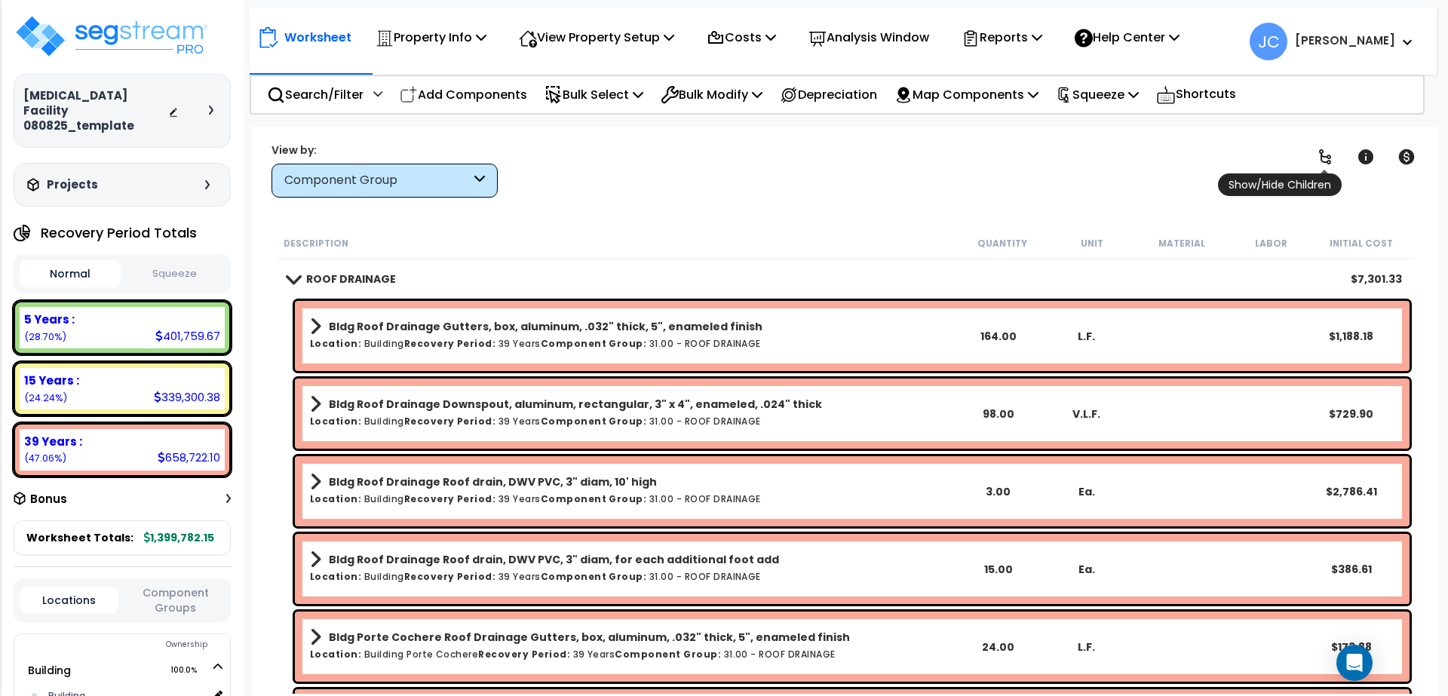
click at [1320, 165] on div "Show/Hide Children" at bounding box center [1324, 156] width 33 height 33
click at [1323, 161] on icon at bounding box center [1325, 157] width 18 height 18
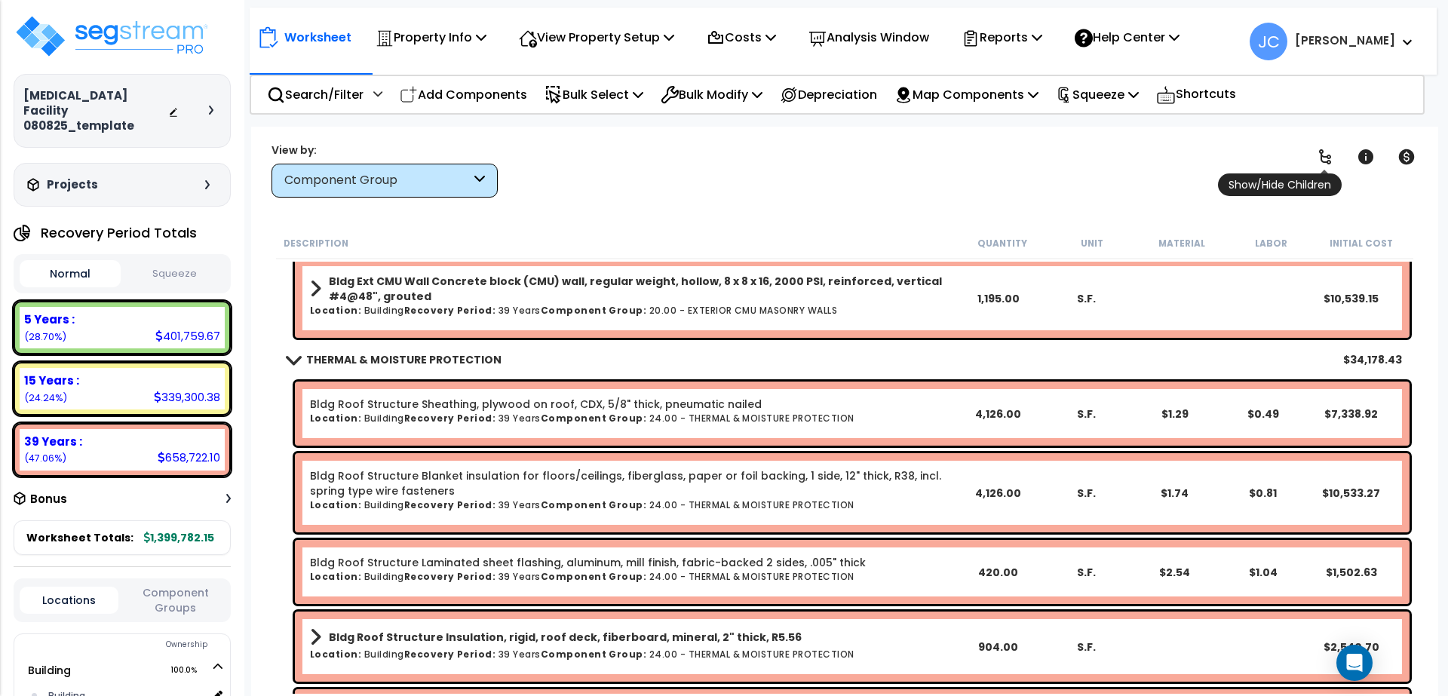
click at [1322, 158] on icon at bounding box center [1325, 157] width 18 height 18
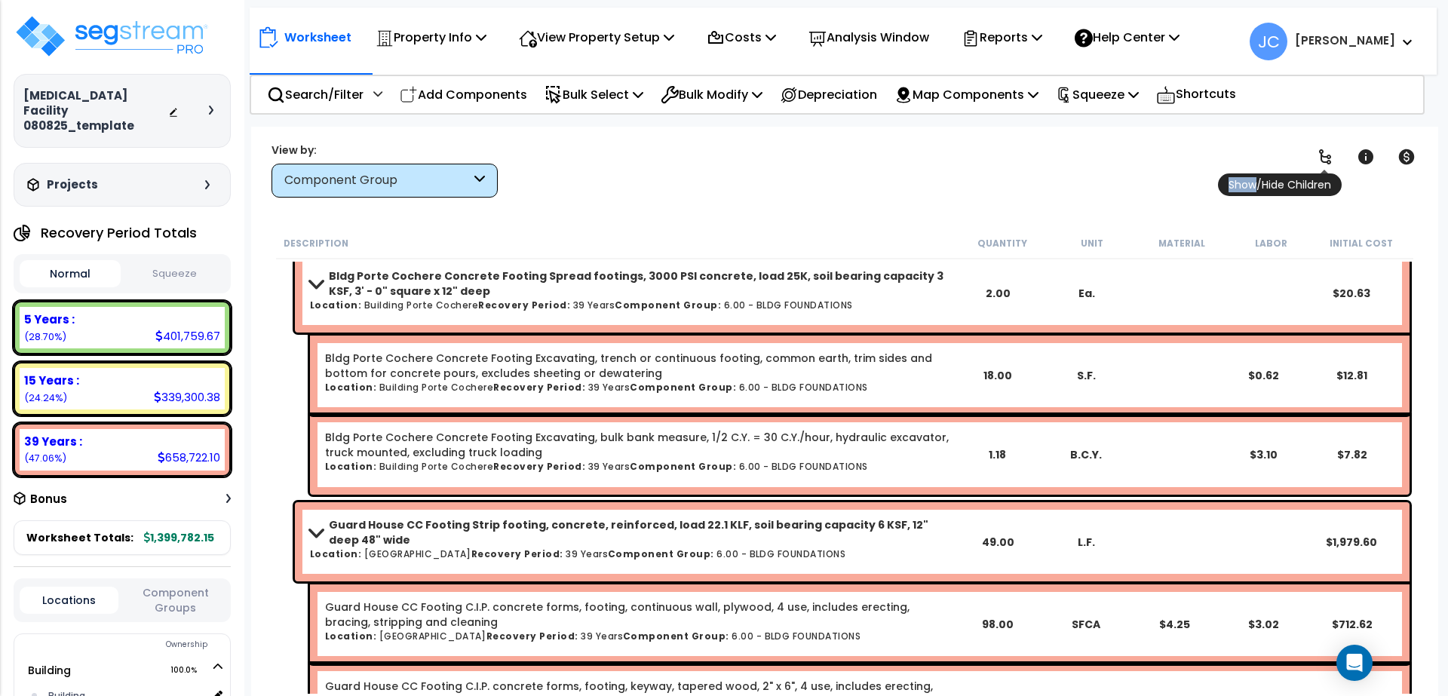
click at [1322, 158] on icon at bounding box center [1325, 157] width 18 height 18
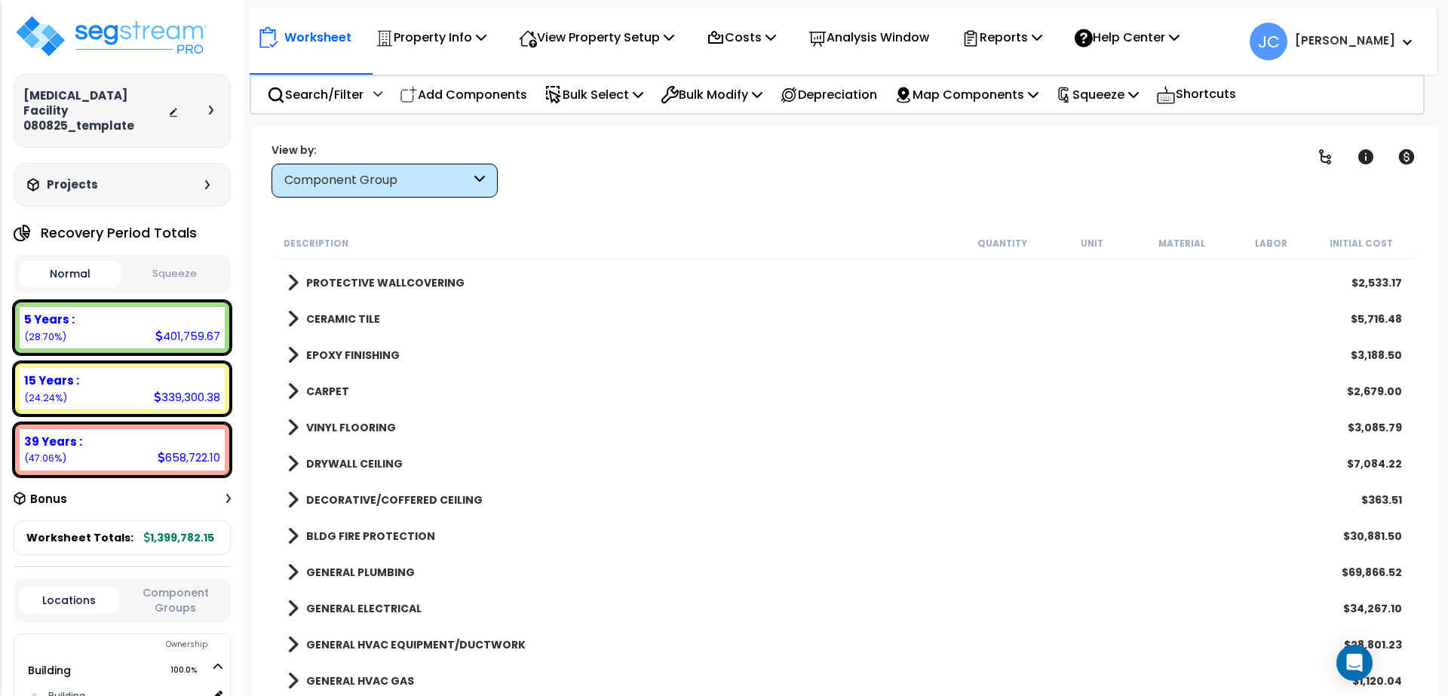
click at [364, 468] on b "DRYWALL CEILING" at bounding box center [354, 463] width 97 height 15
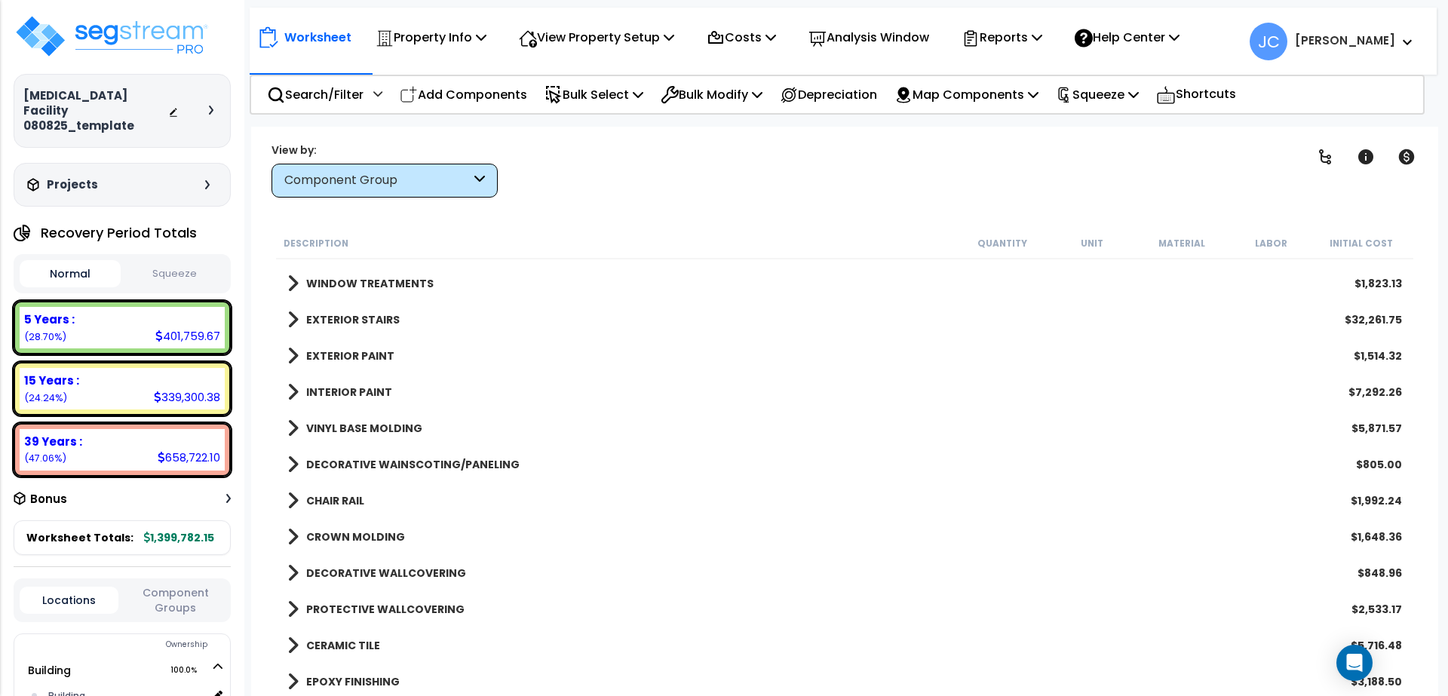
scroll to position [1078, 0]
click at [380, 388] on b "INTERIOR PAINT" at bounding box center [349, 393] width 86 height 15
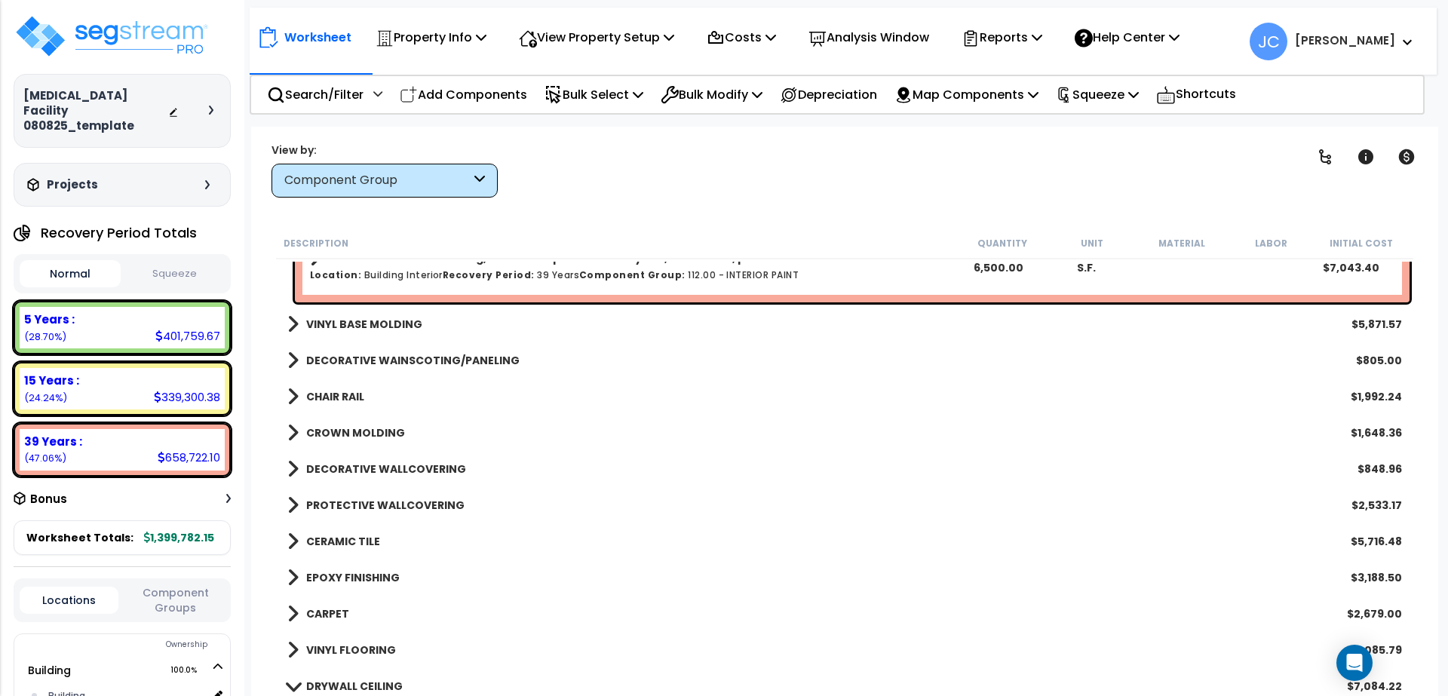
scroll to position [1358, 0]
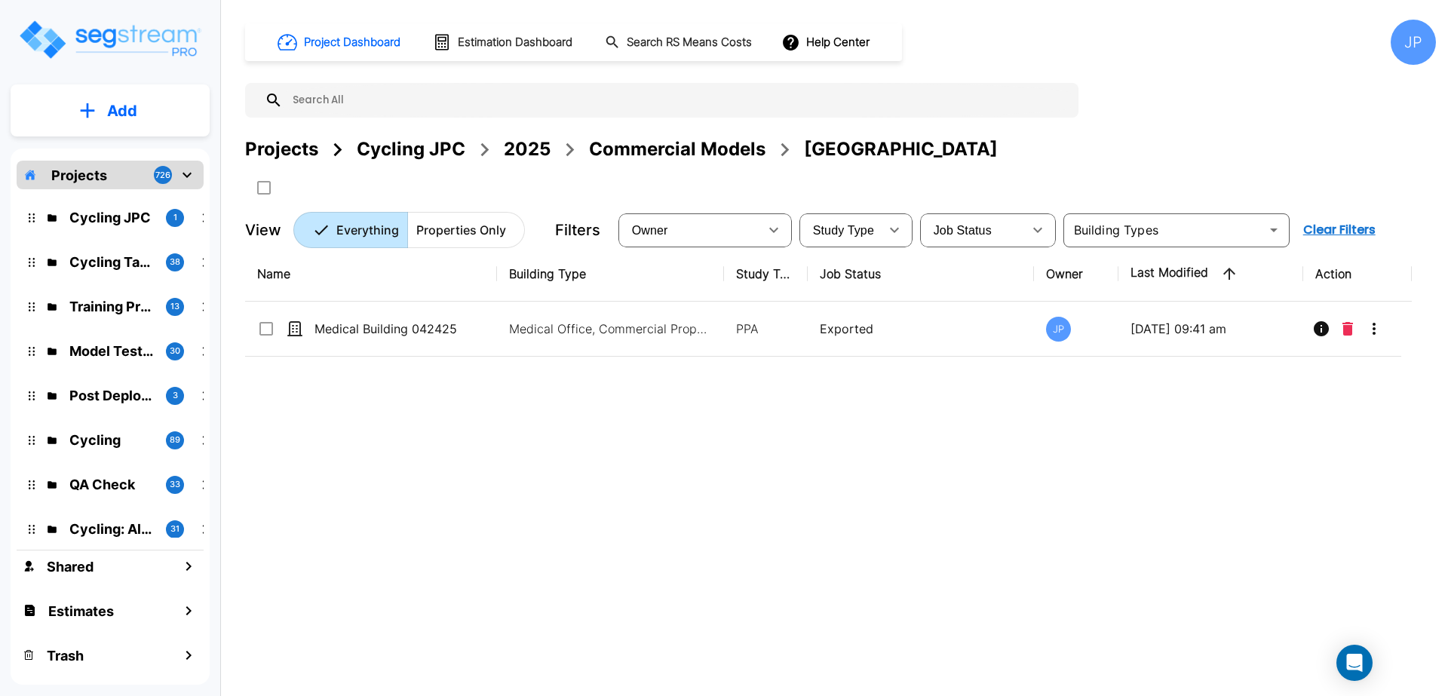
click at [535, 149] on div "2025" at bounding box center [527, 149] width 47 height 27
click at [537, 155] on div "2025" at bounding box center [527, 149] width 47 height 27
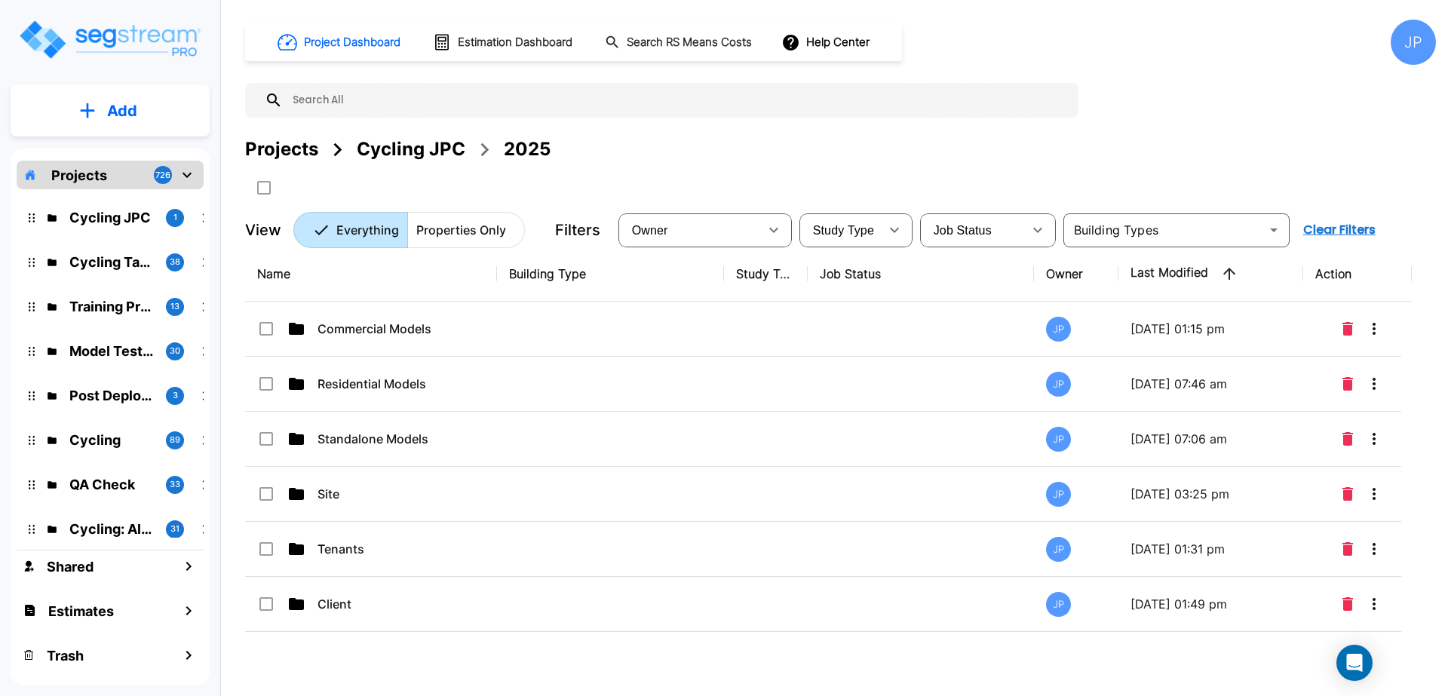
click at [359, 553] on p "Tenants" at bounding box center [392, 549] width 151 height 18
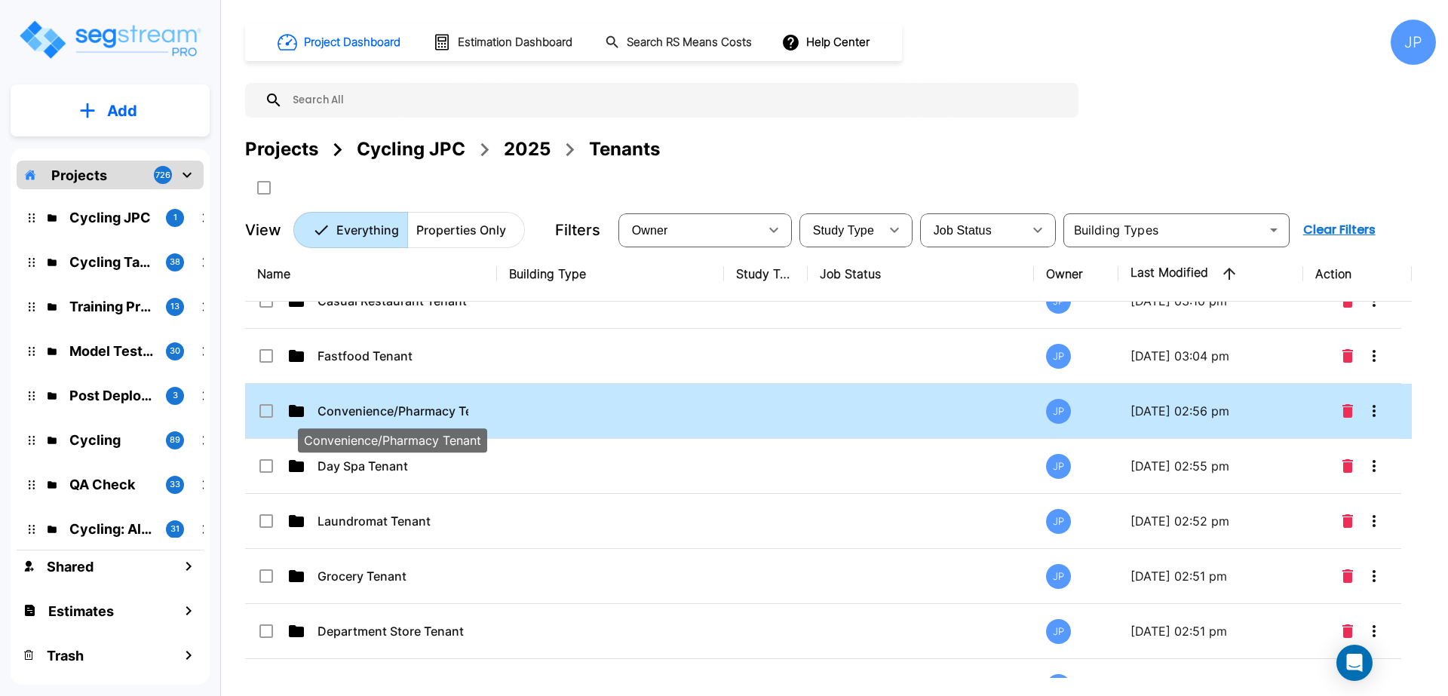
scroll to position [305, 0]
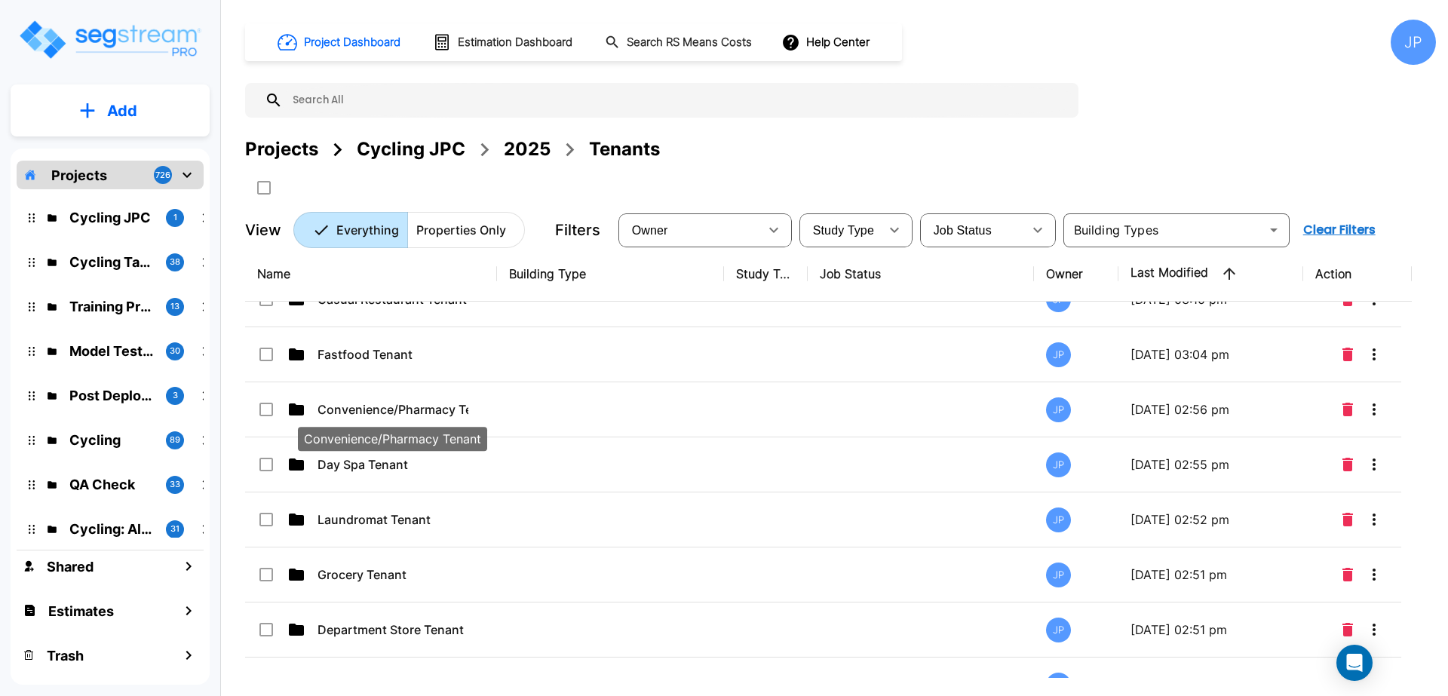
drag, startPoint x: 434, startPoint y: 406, endPoint x: 846, endPoint y: 20, distance: 564.3
click at [433, 406] on p "Convenience/Pharmacy Tenant" at bounding box center [392, 409] width 151 height 18
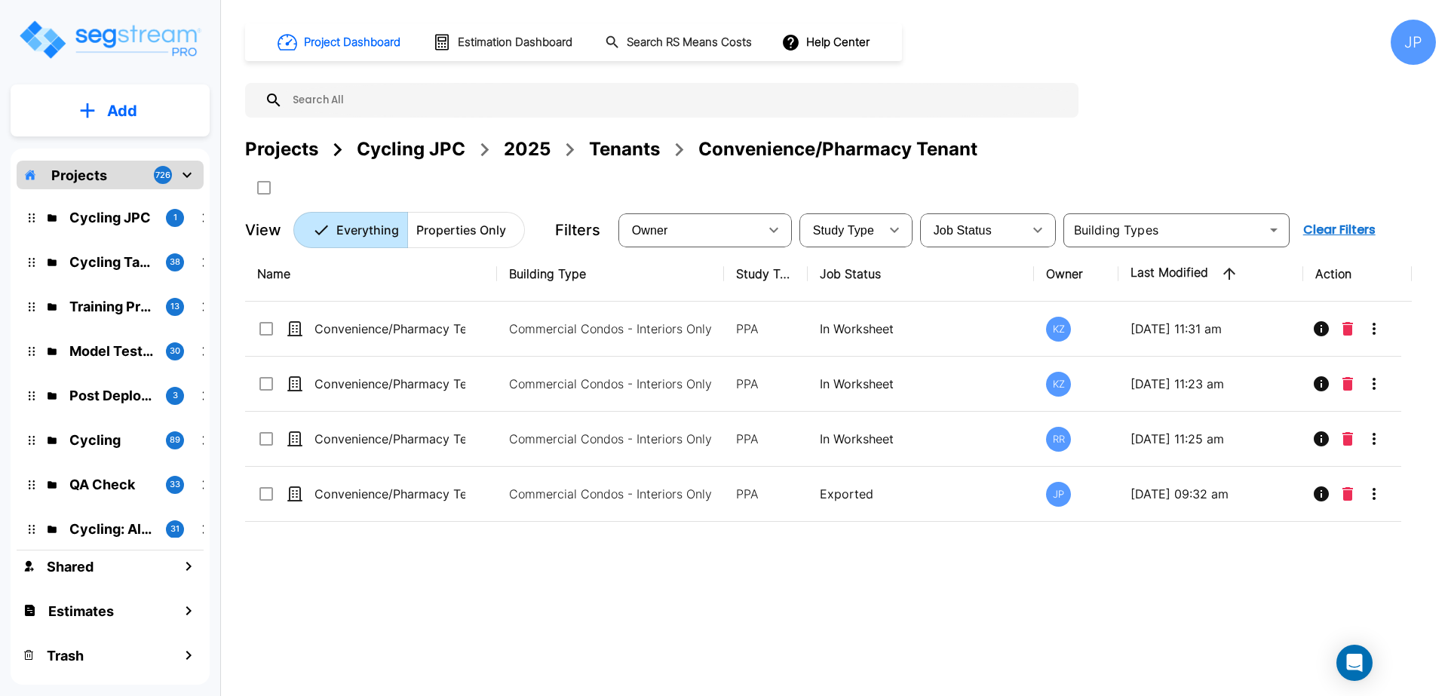
scroll to position [0, 0]
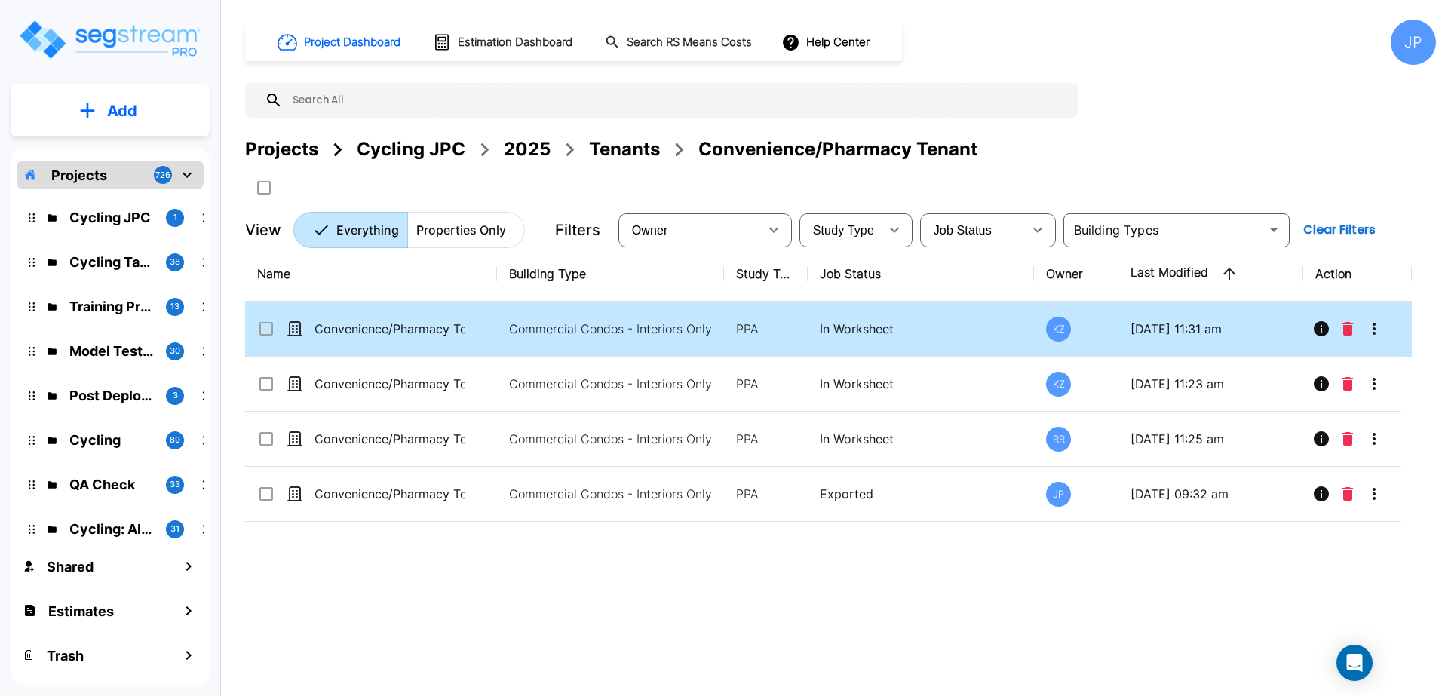
click at [709, 598] on div "Name Building Type Study Type Job Status Owner Last Modified Action Convenience…" at bounding box center [828, 462] width 1166 height 431
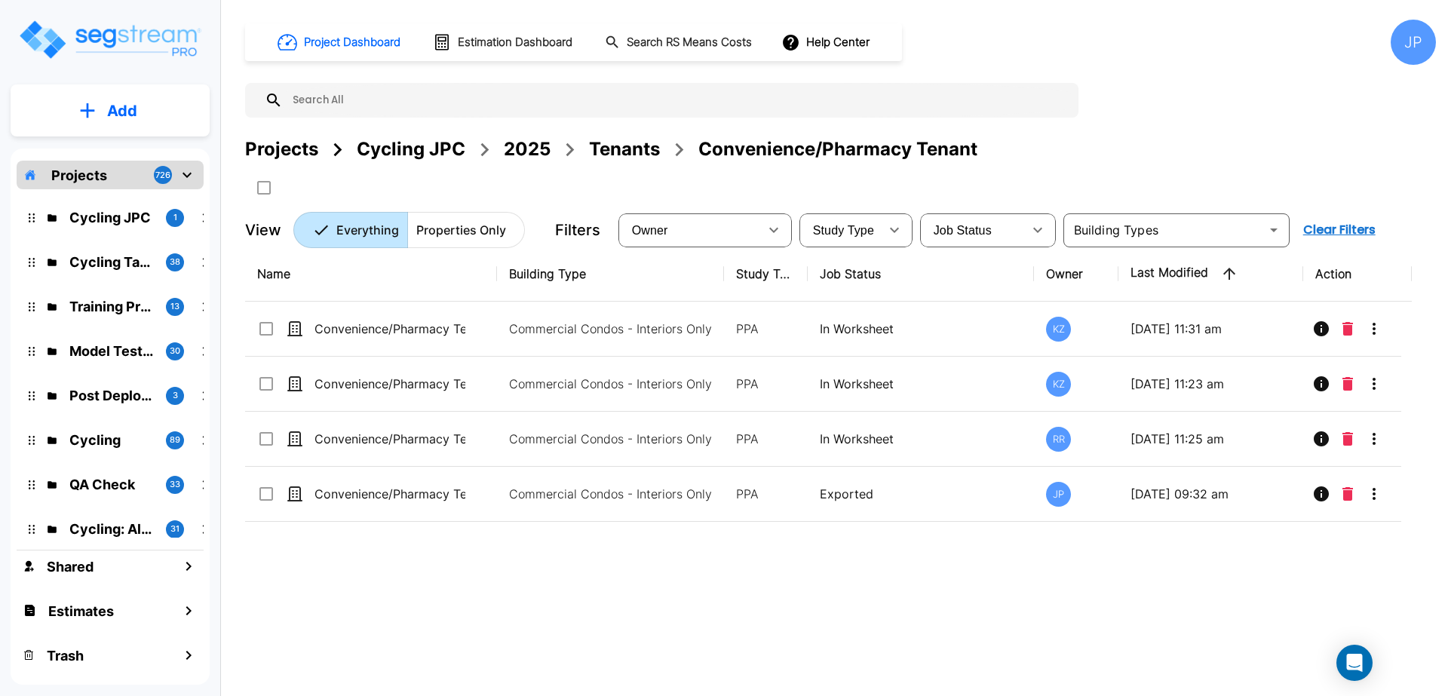
click at [165, 112] on button "Add" at bounding box center [110, 111] width 199 height 44
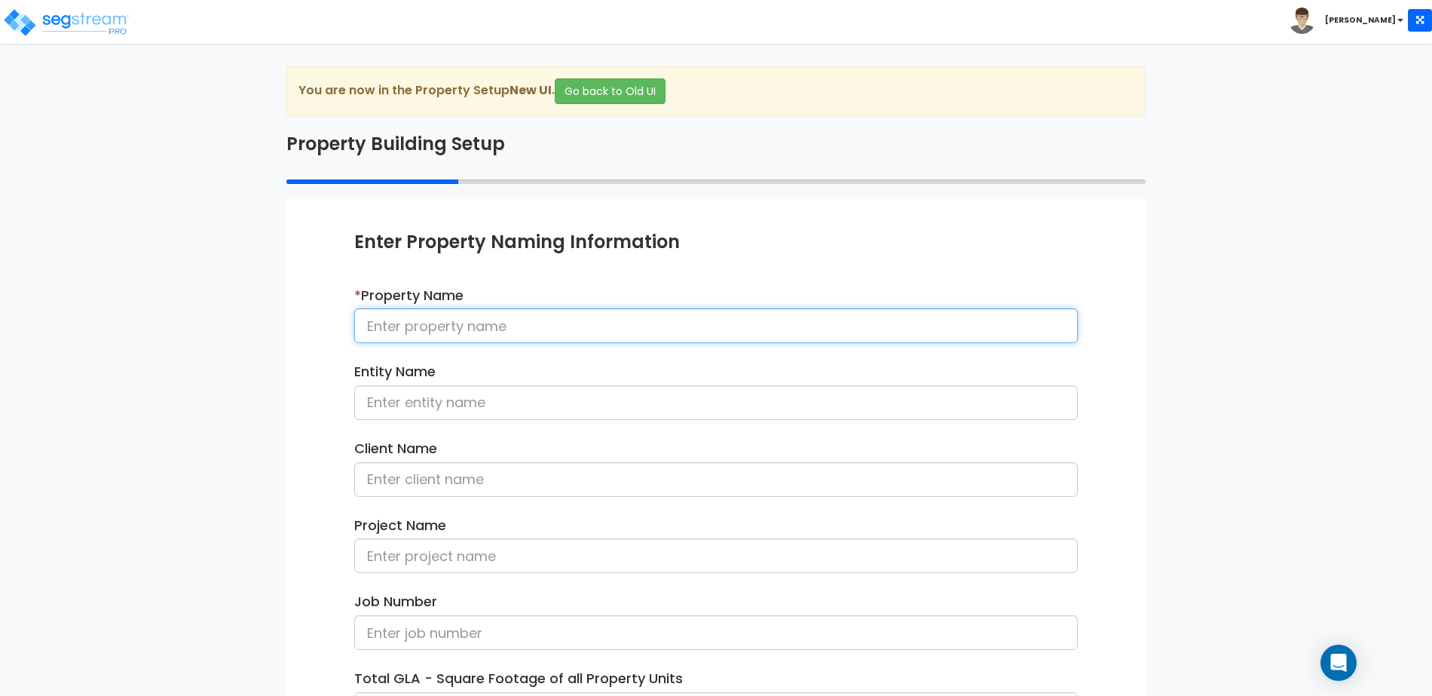
click at [507, 327] on input at bounding box center [716, 325] width 724 height 35
type input "Convenience/Pharmacy Tenant 081425"
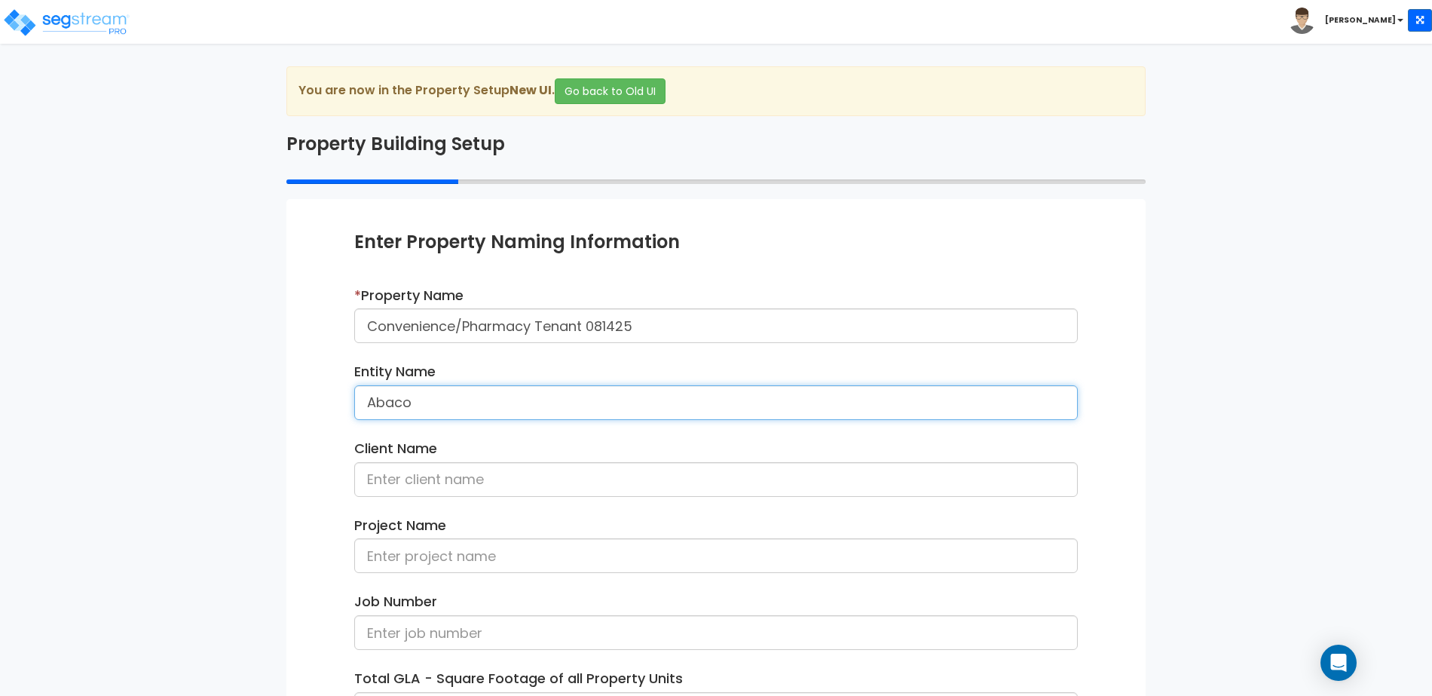
type input "Abaco"
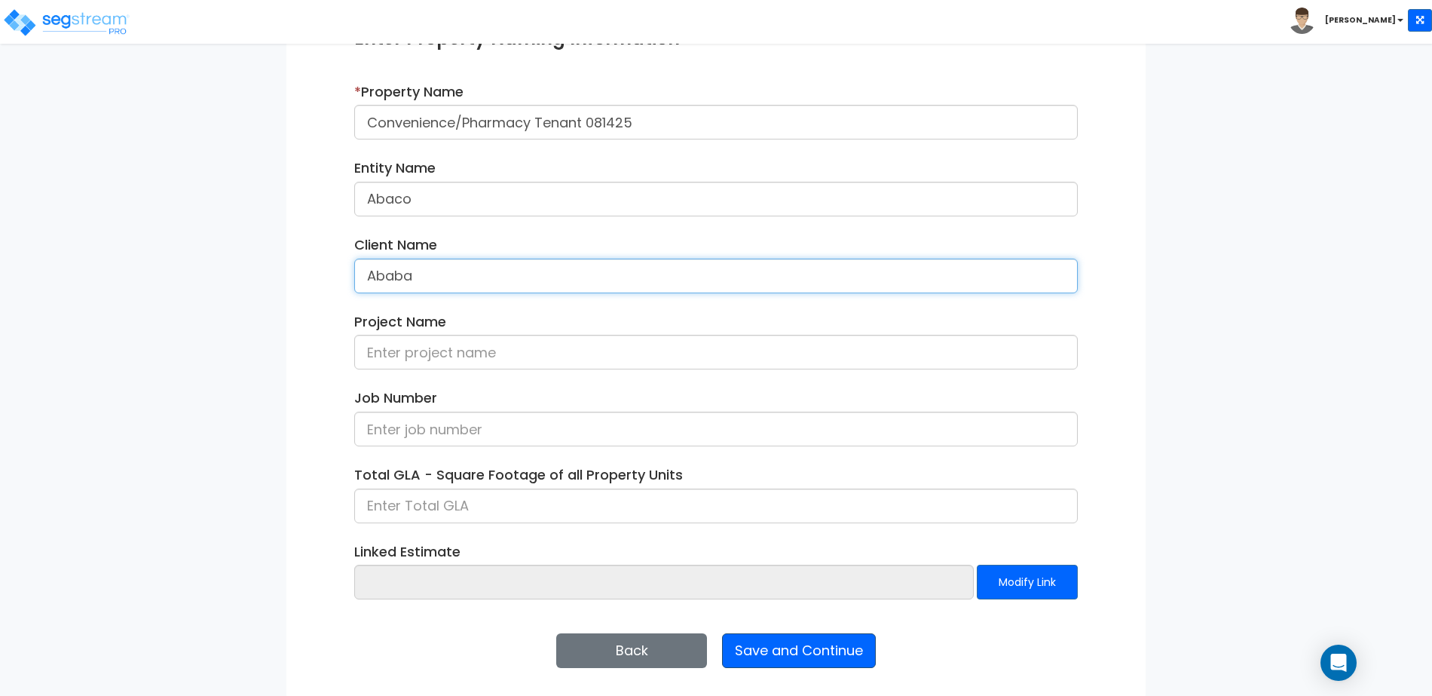
scroll to position [205, 0]
type input "Ababa"
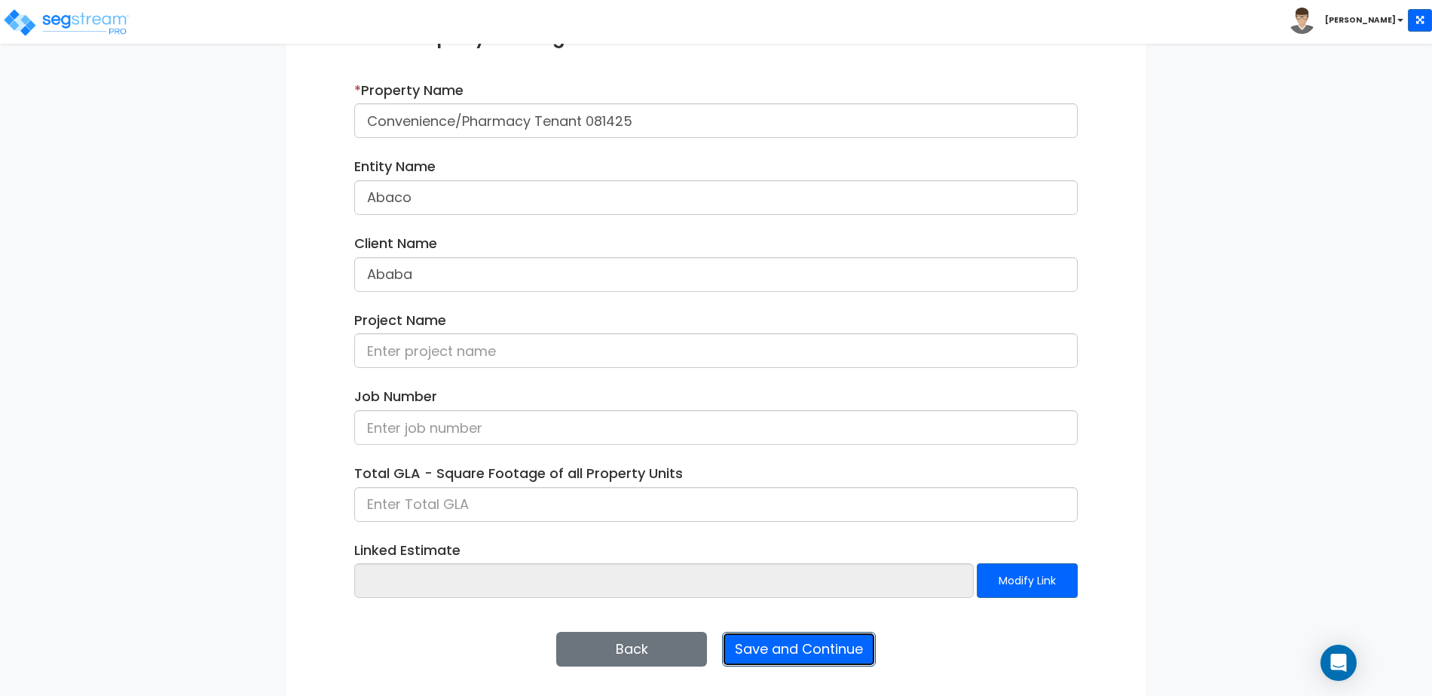
click at [859, 637] on button "Save and Continue" at bounding box center [799, 649] width 154 height 35
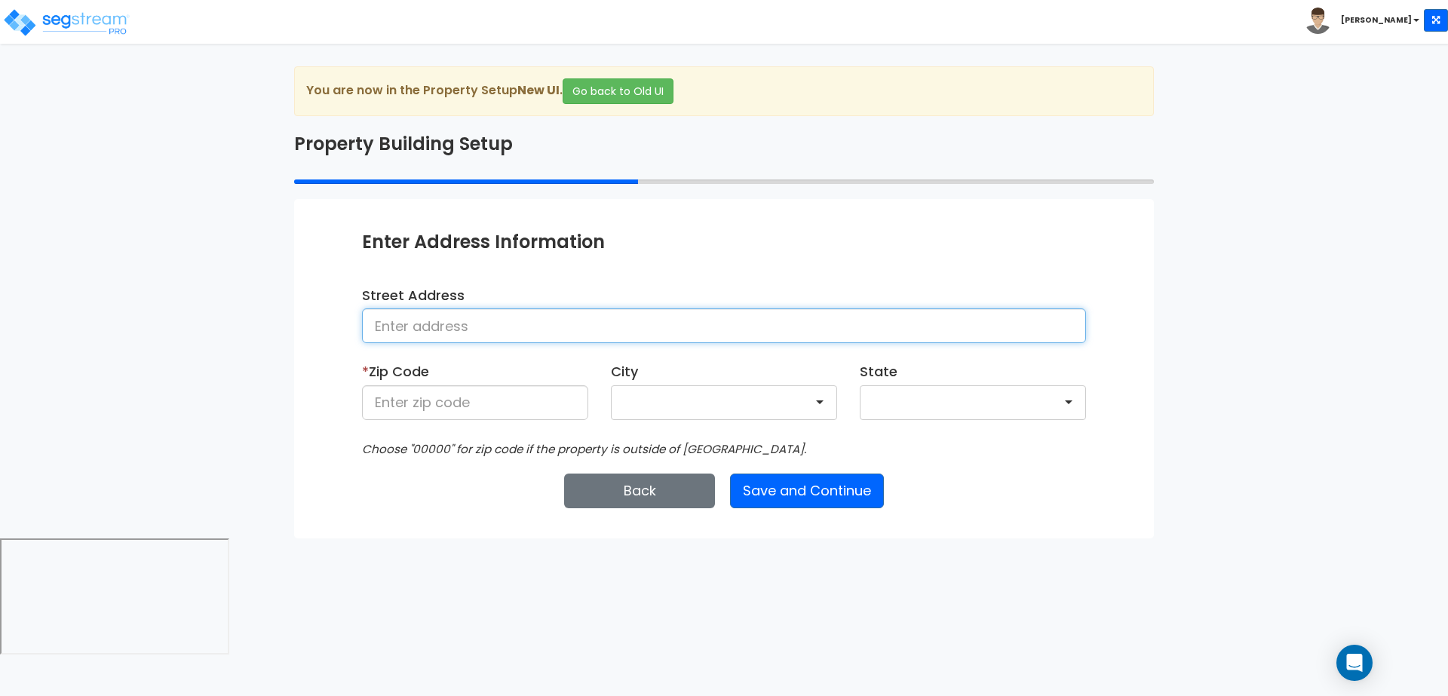
click at [769, 319] on input at bounding box center [724, 325] width 724 height 35
type input "[STREET_ADDRESS]"
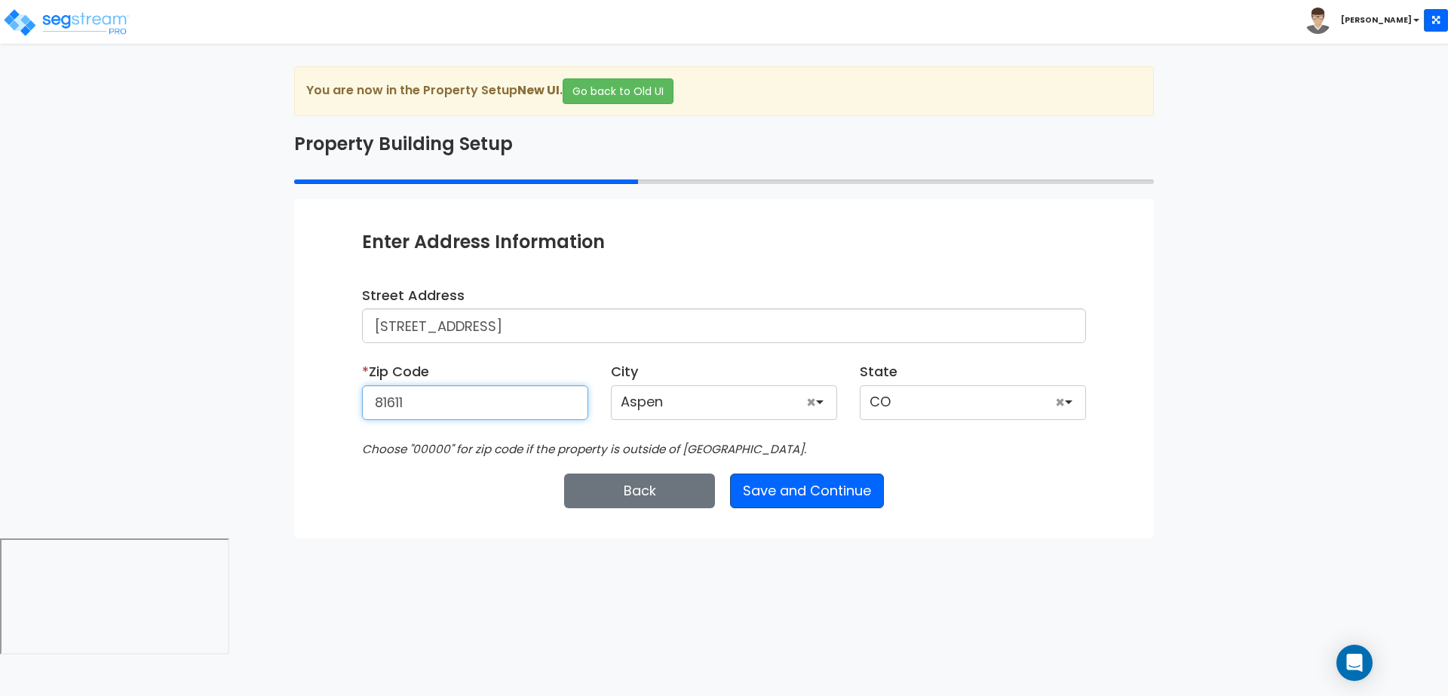
type input "81611"
click at [822, 476] on button "Save and Continue" at bounding box center [807, 490] width 154 height 35
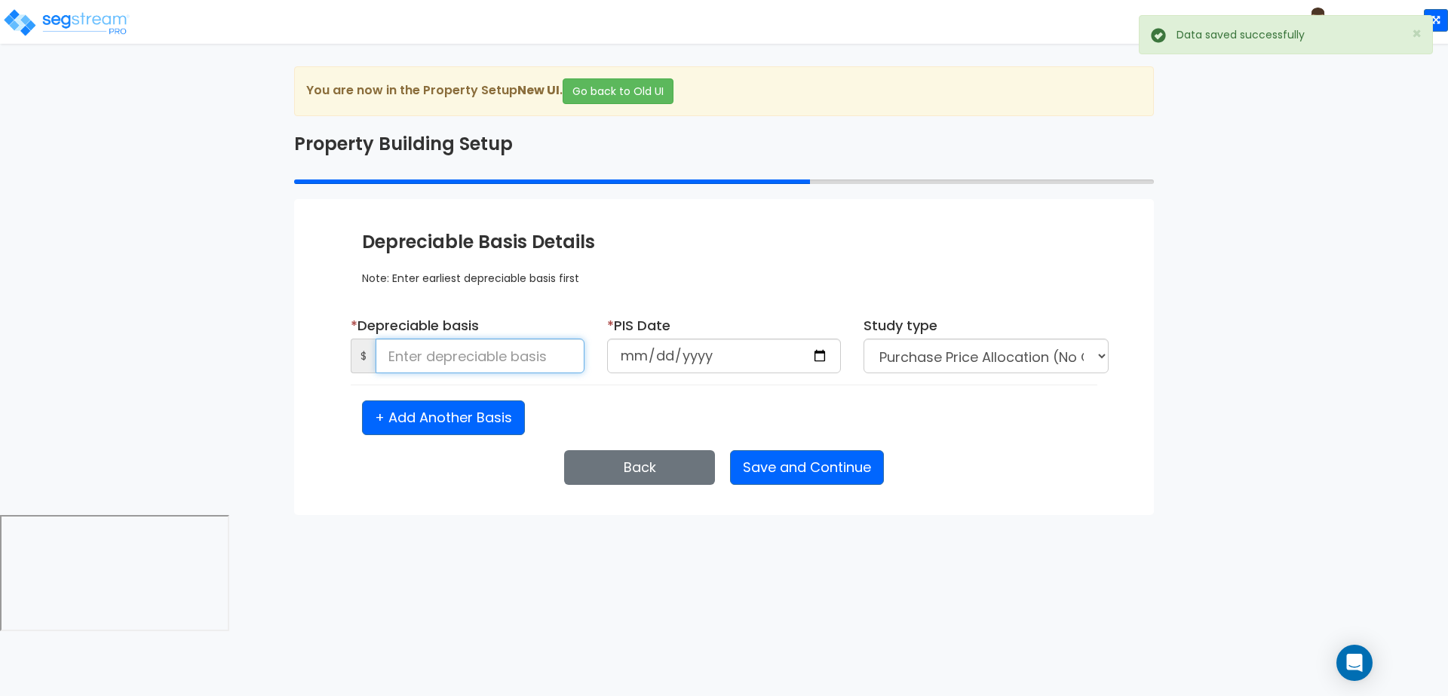
click at [456, 346] on input at bounding box center [479, 356] width 209 height 35
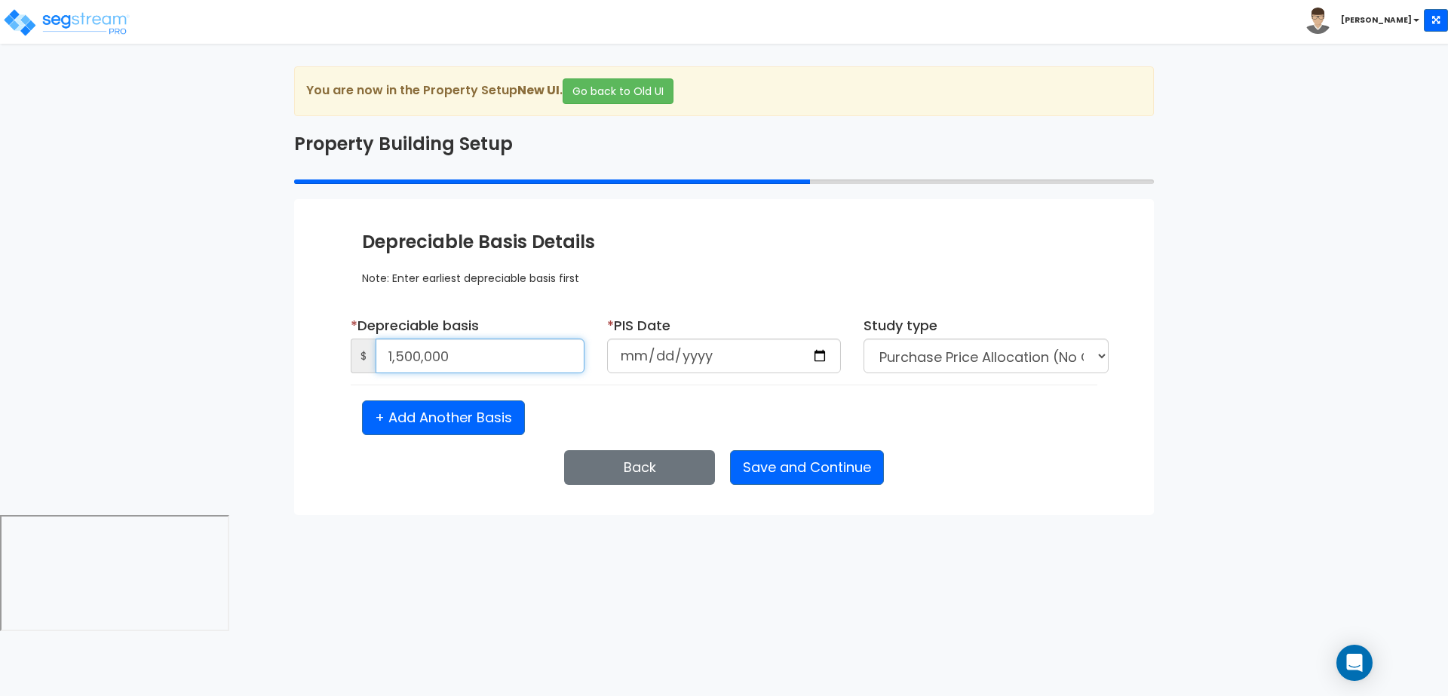
type input "1,500,000"
type input "[DATE]"
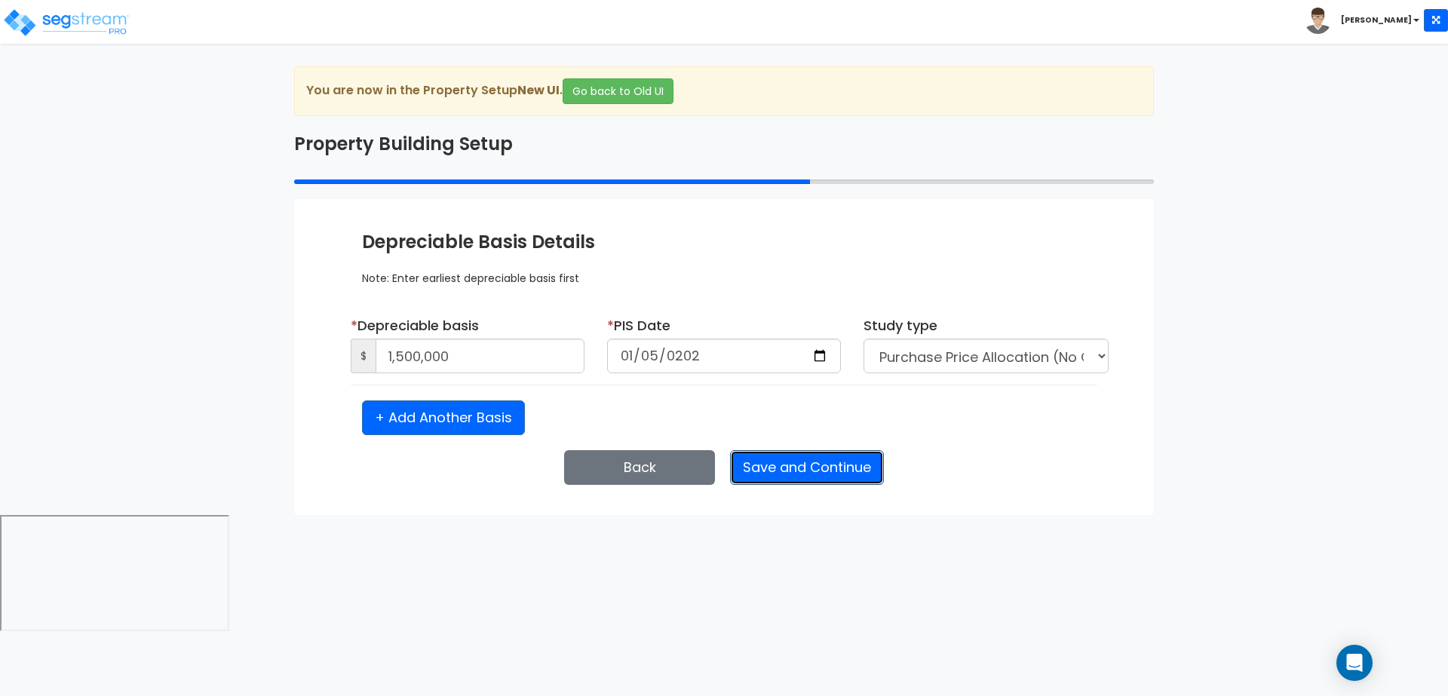
select select "2025"
click at [778, 461] on button "Save and Continue" at bounding box center [807, 467] width 154 height 35
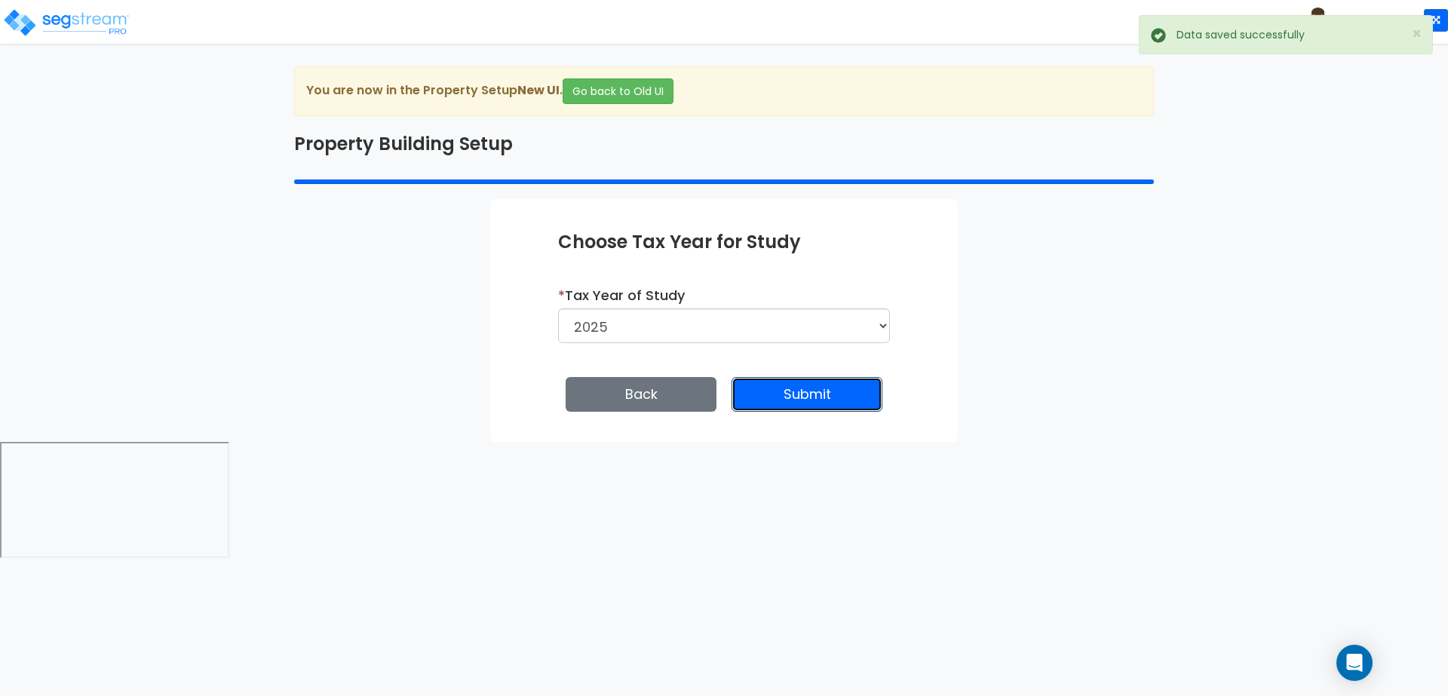
click at [805, 401] on button "Submit" at bounding box center [806, 394] width 151 height 35
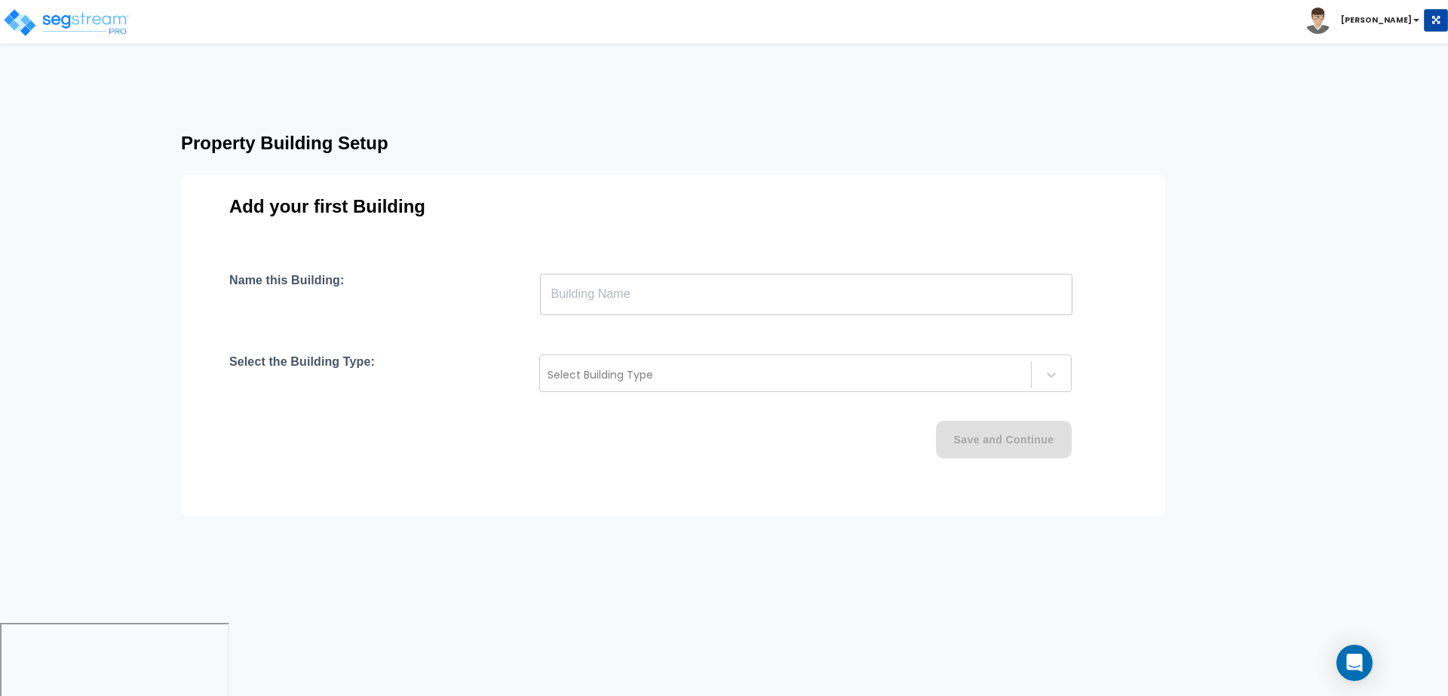
click at [673, 293] on input "text" at bounding box center [806, 294] width 532 height 42
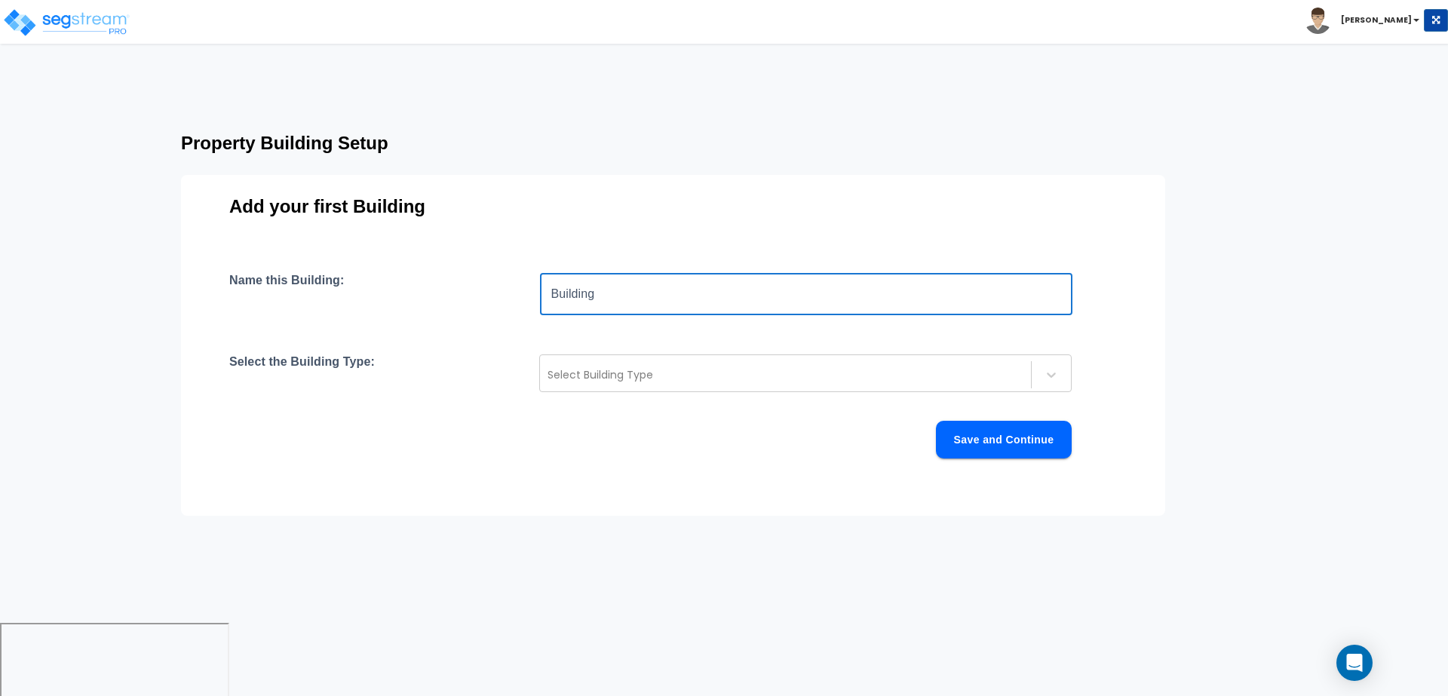
type input "Building"
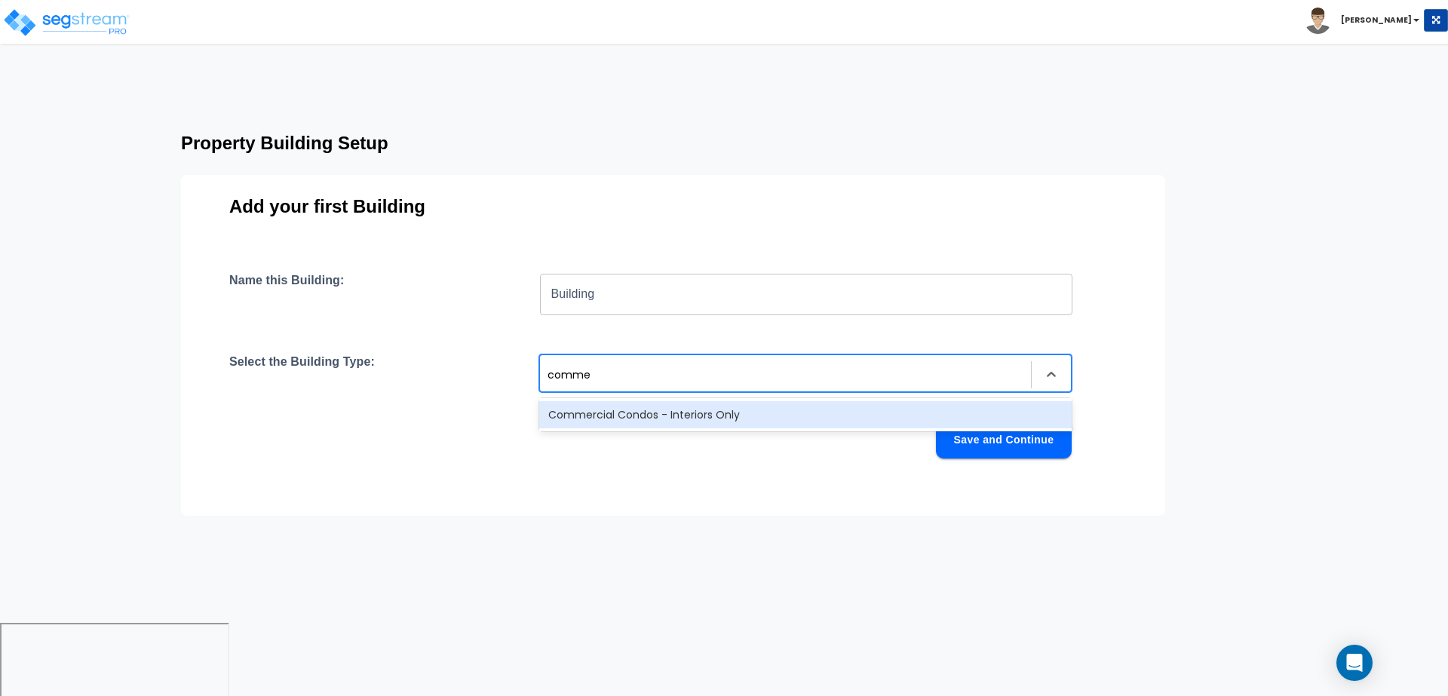
type input "commer"
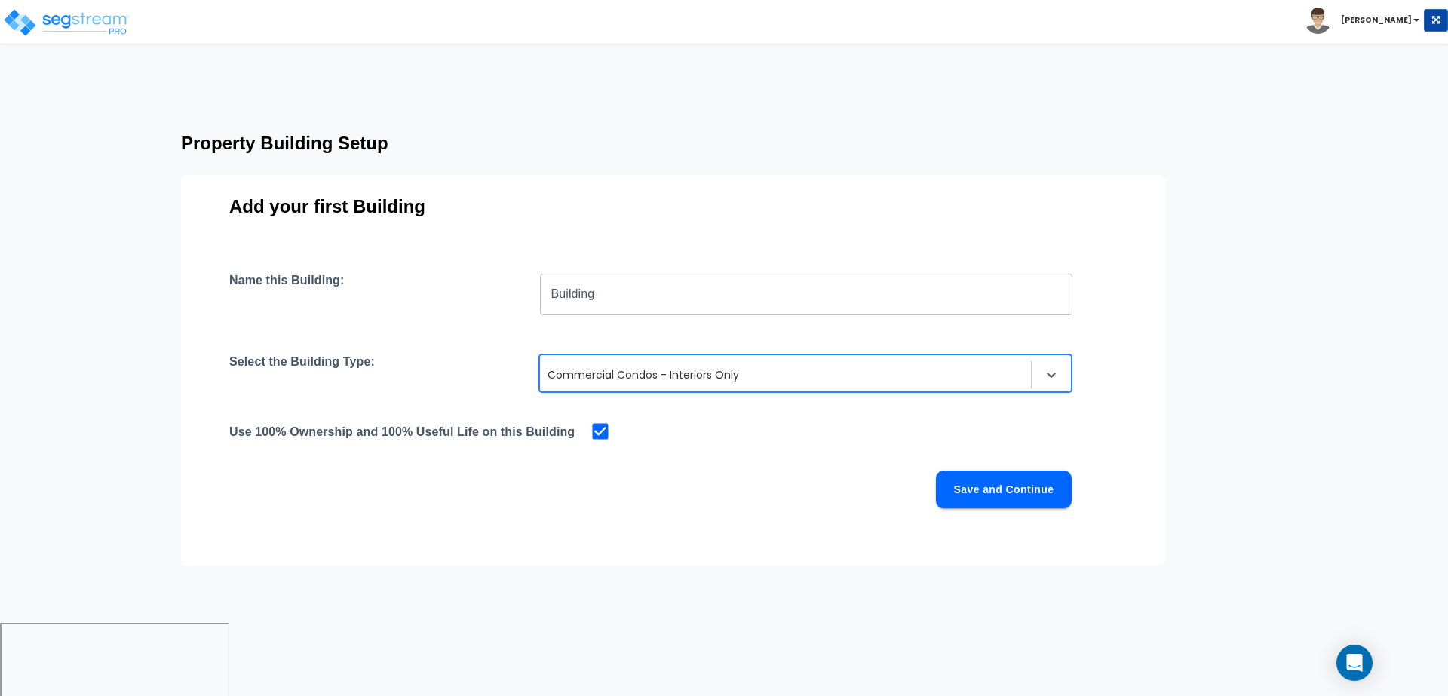
click at [990, 496] on button "Save and Continue" at bounding box center [1004, 489] width 136 height 38
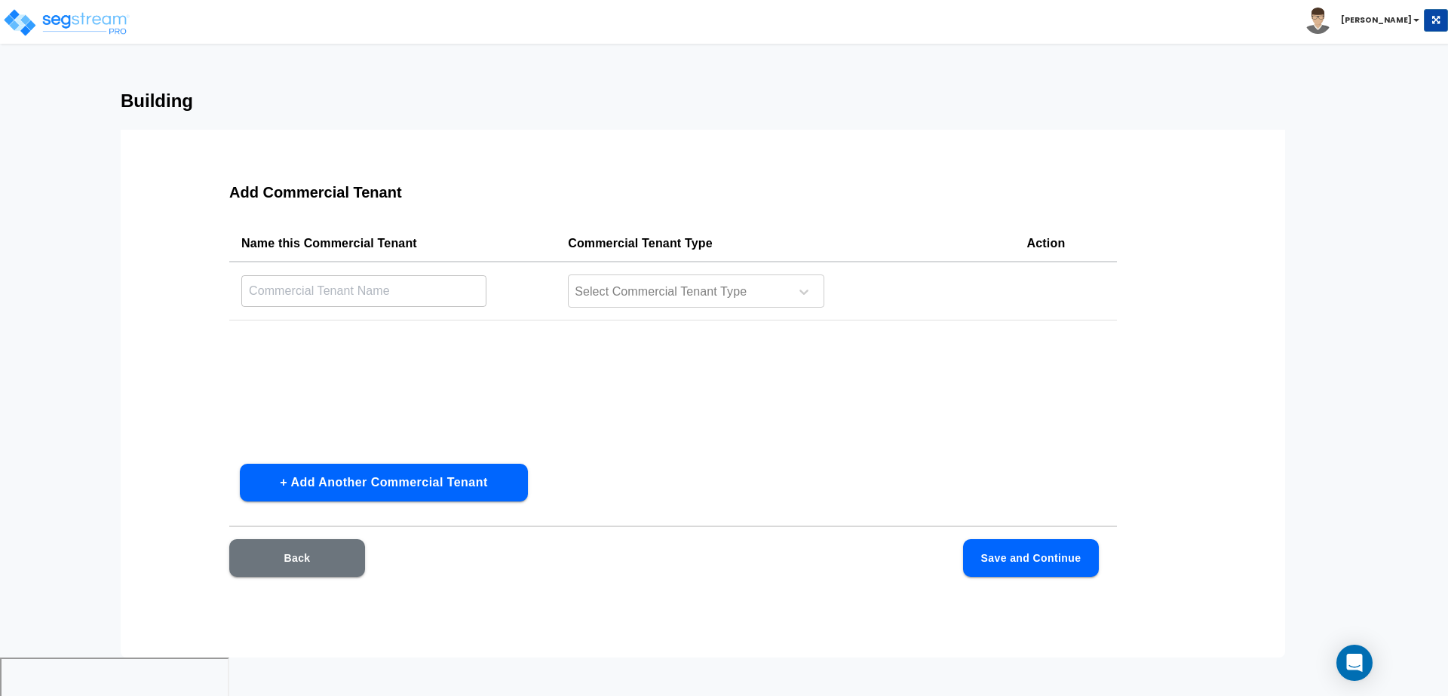
click at [444, 293] on input "text" at bounding box center [363, 290] width 245 height 32
type input "C"
type input "Convenience"
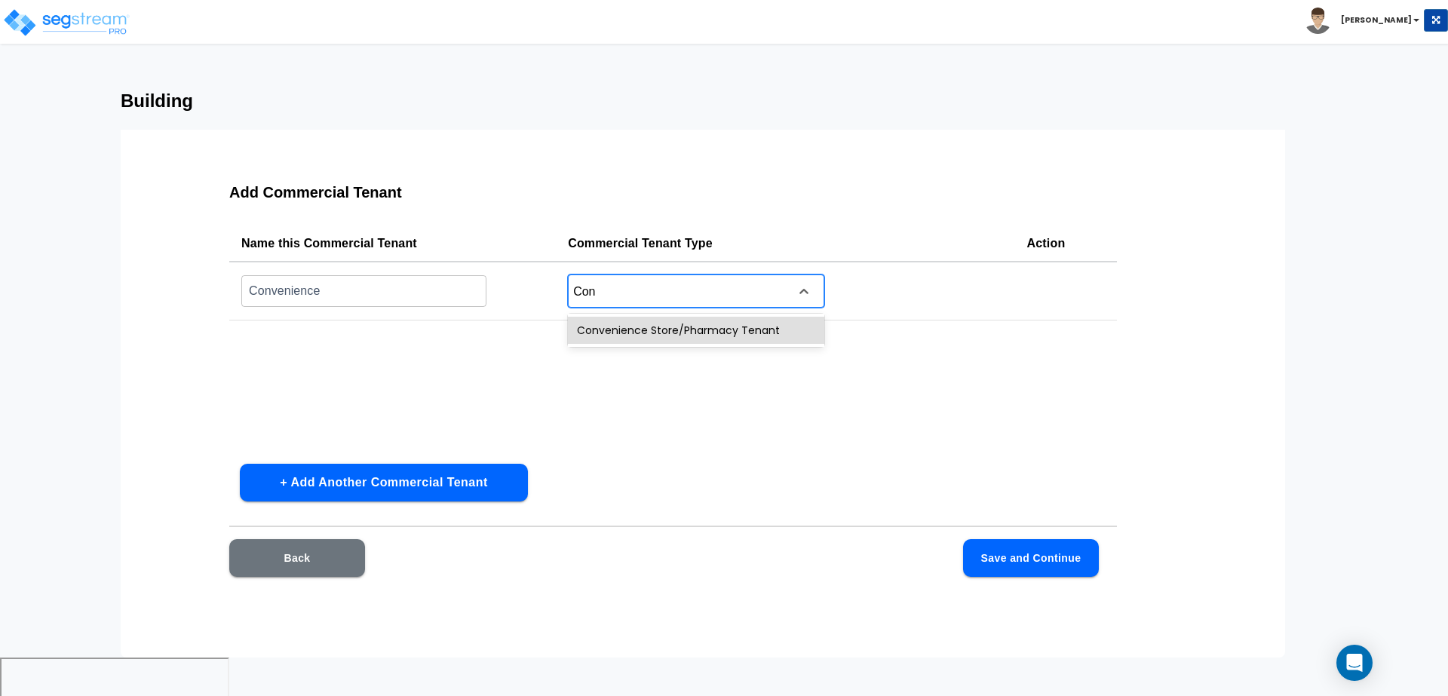
type input "Conv"
click at [994, 559] on button "Save and Continue" at bounding box center [1031, 558] width 136 height 38
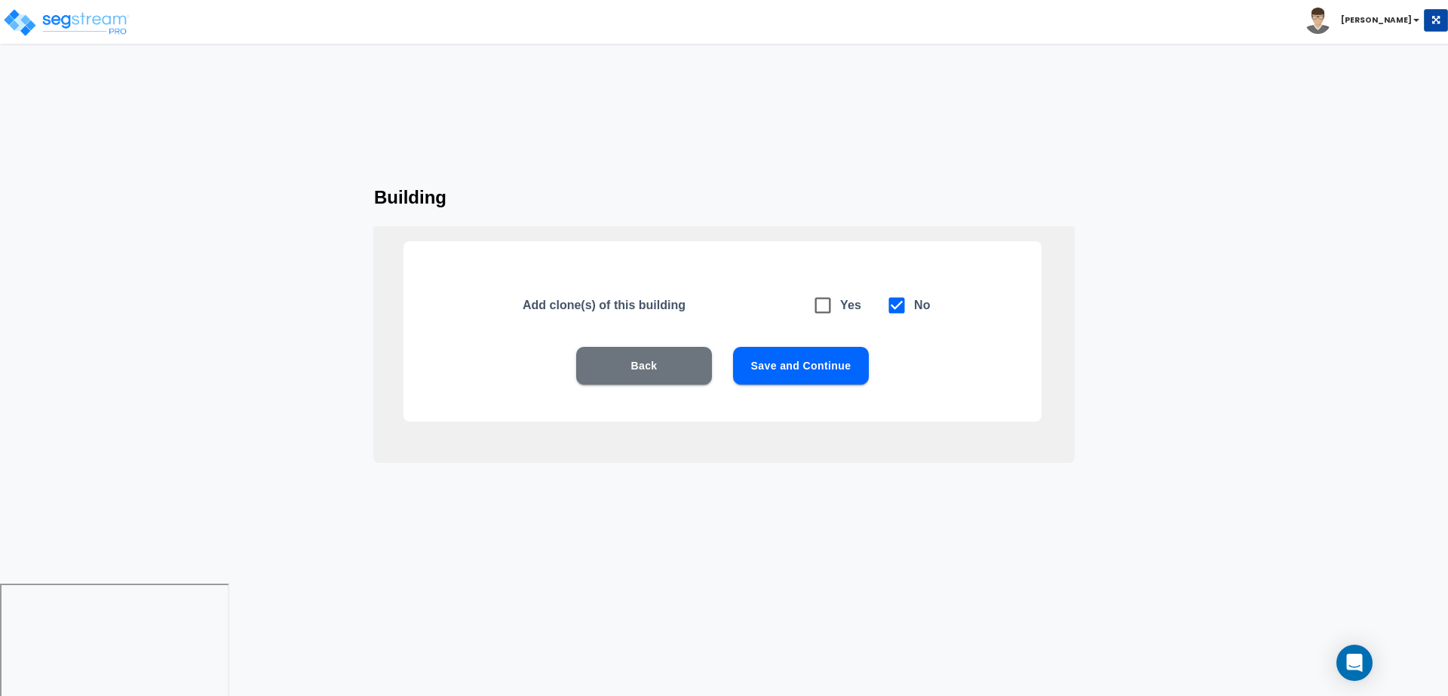
click at [833, 372] on button "Save and Continue" at bounding box center [801, 366] width 136 height 38
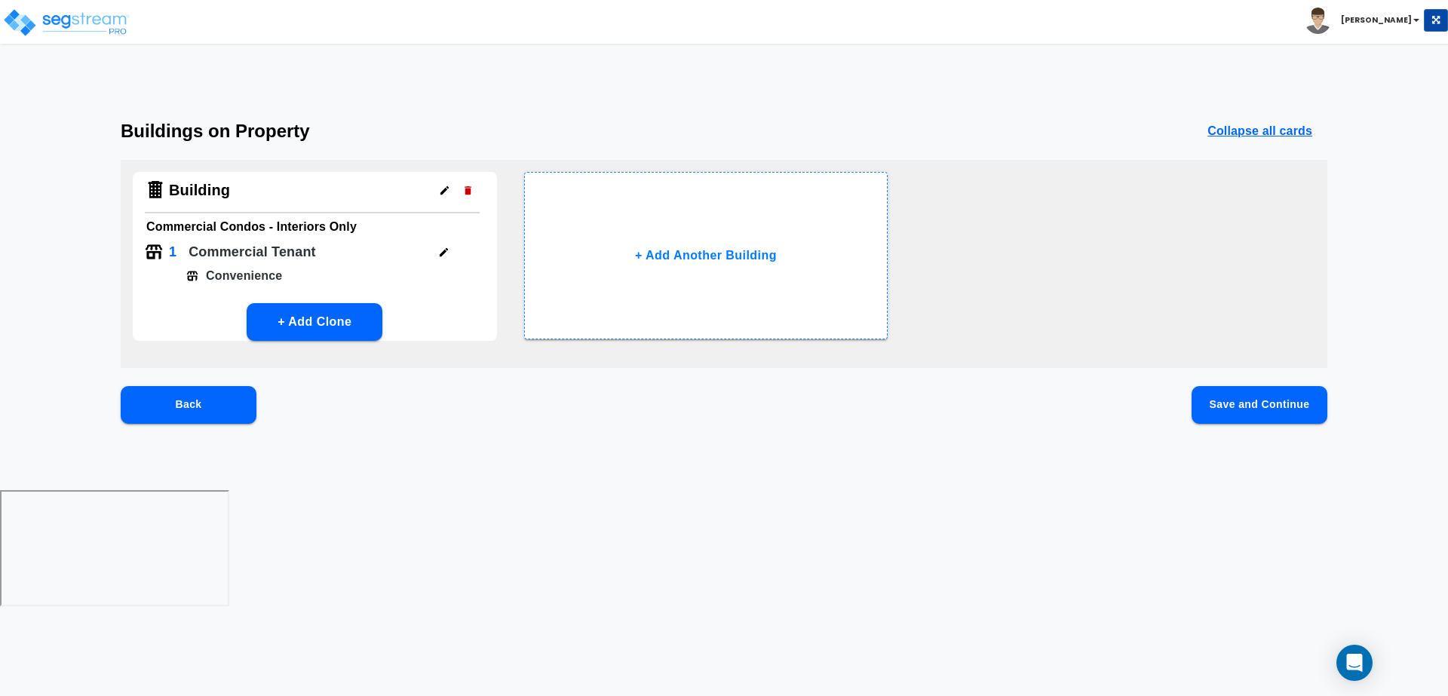
click at [1233, 418] on button "Save and Continue" at bounding box center [1259, 405] width 136 height 38
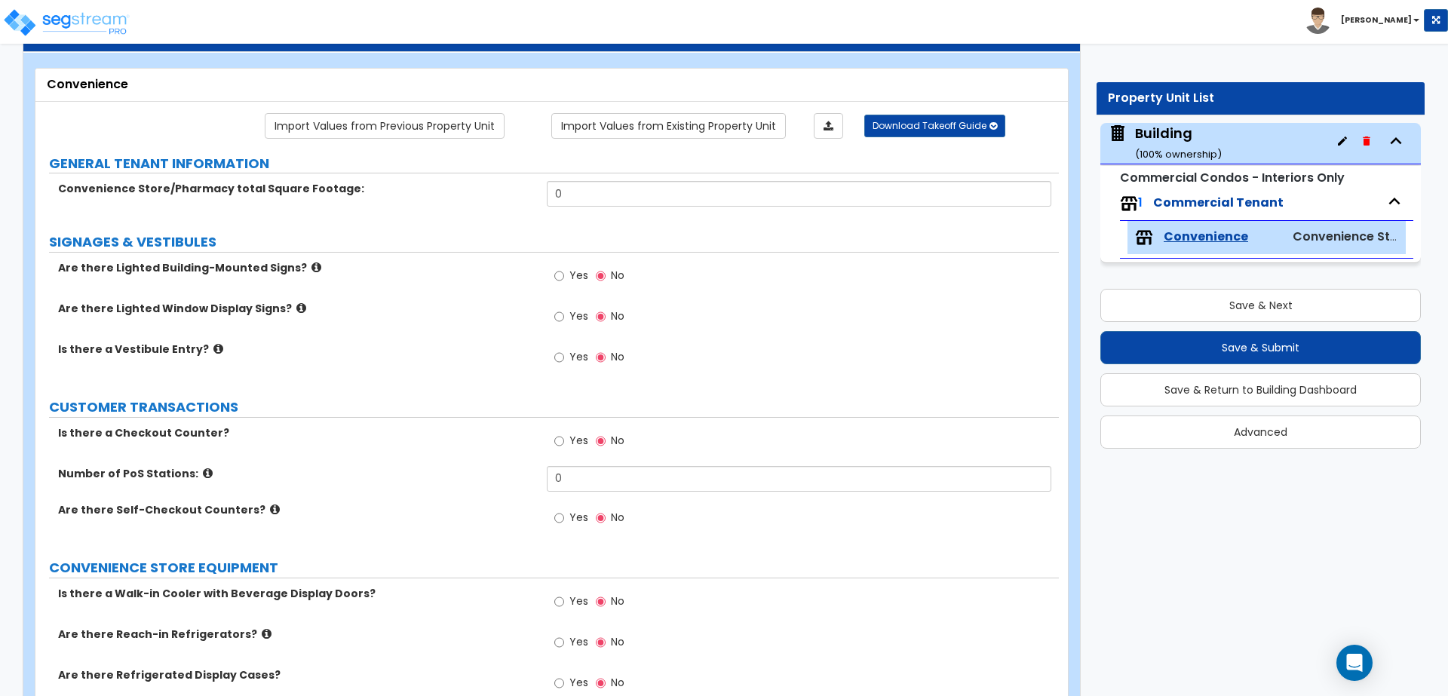
scroll to position [66, 0]
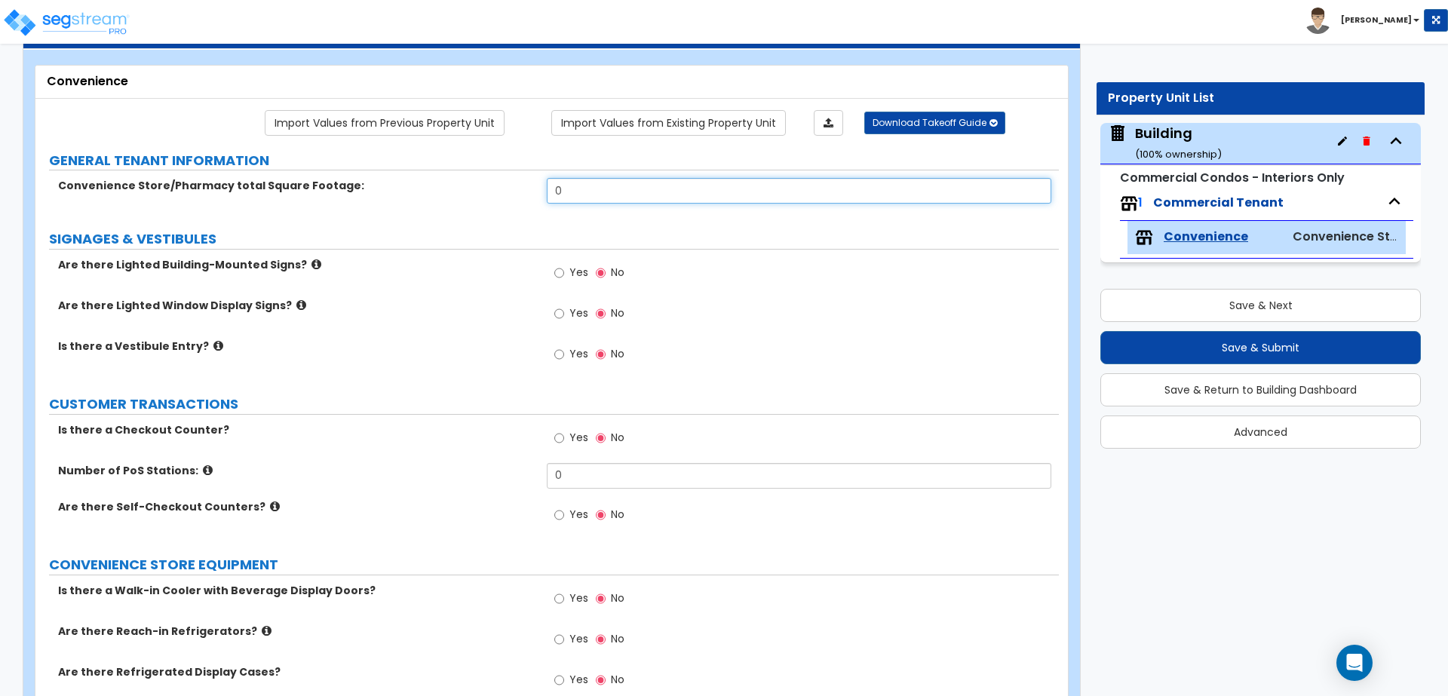
click at [587, 195] on input "0" at bounding box center [799, 191] width 504 height 26
type input "5,000"
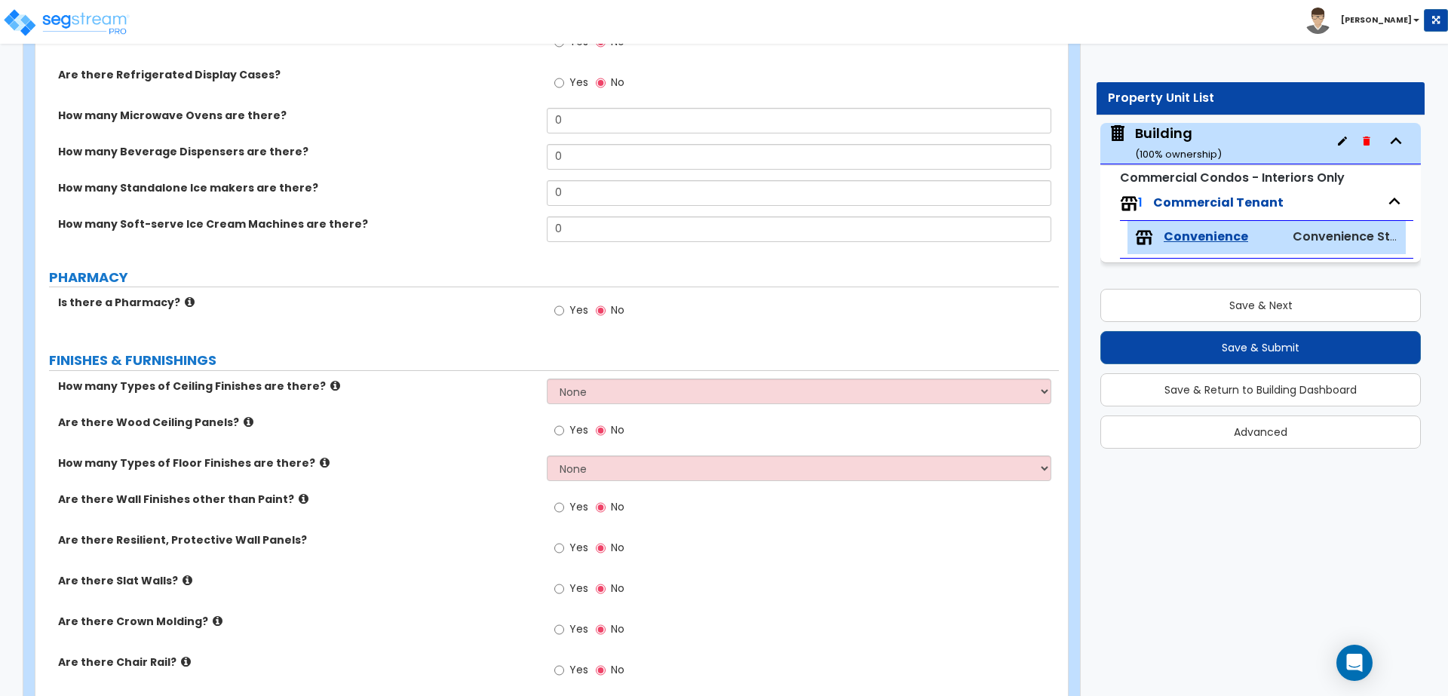
scroll to position [686, 0]
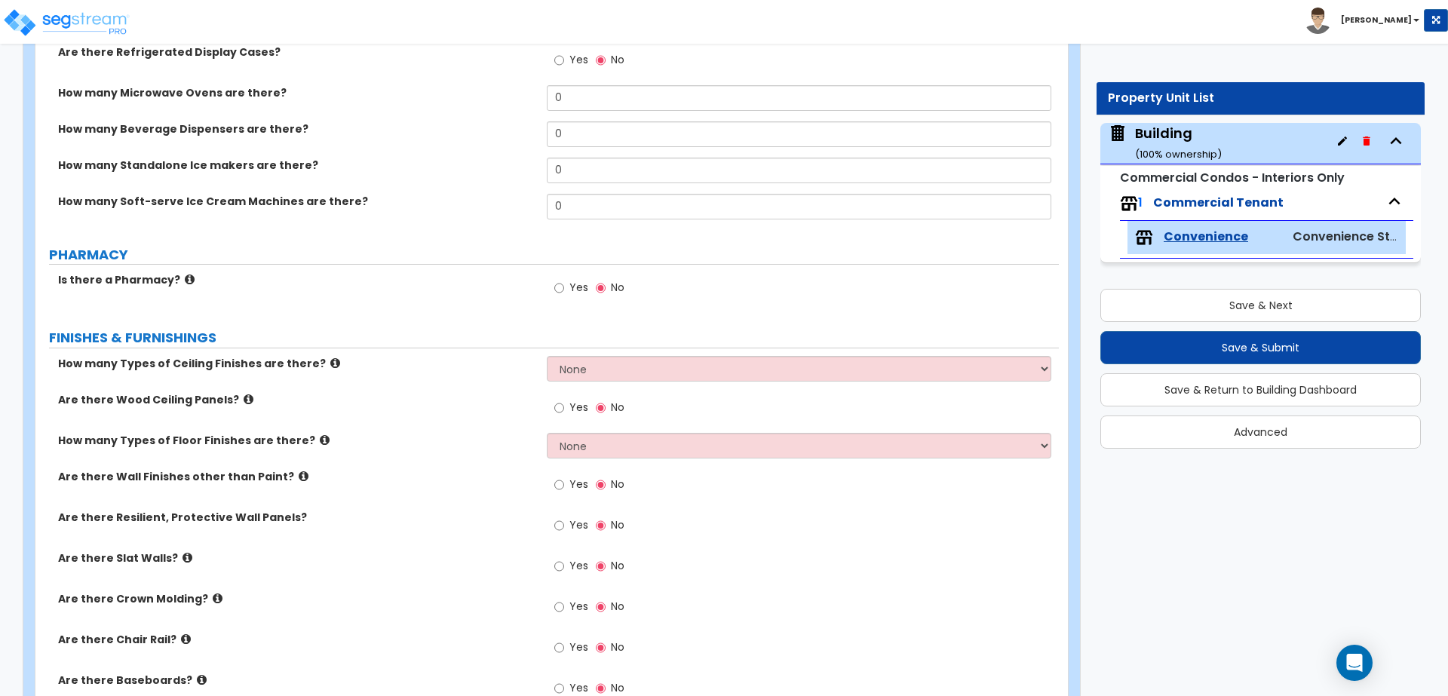
click at [578, 277] on label "Yes" at bounding box center [571, 290] width 34 height 26
click at [564, 280] on input "Yes" at bounding box center [559, 288] width 10 height 17
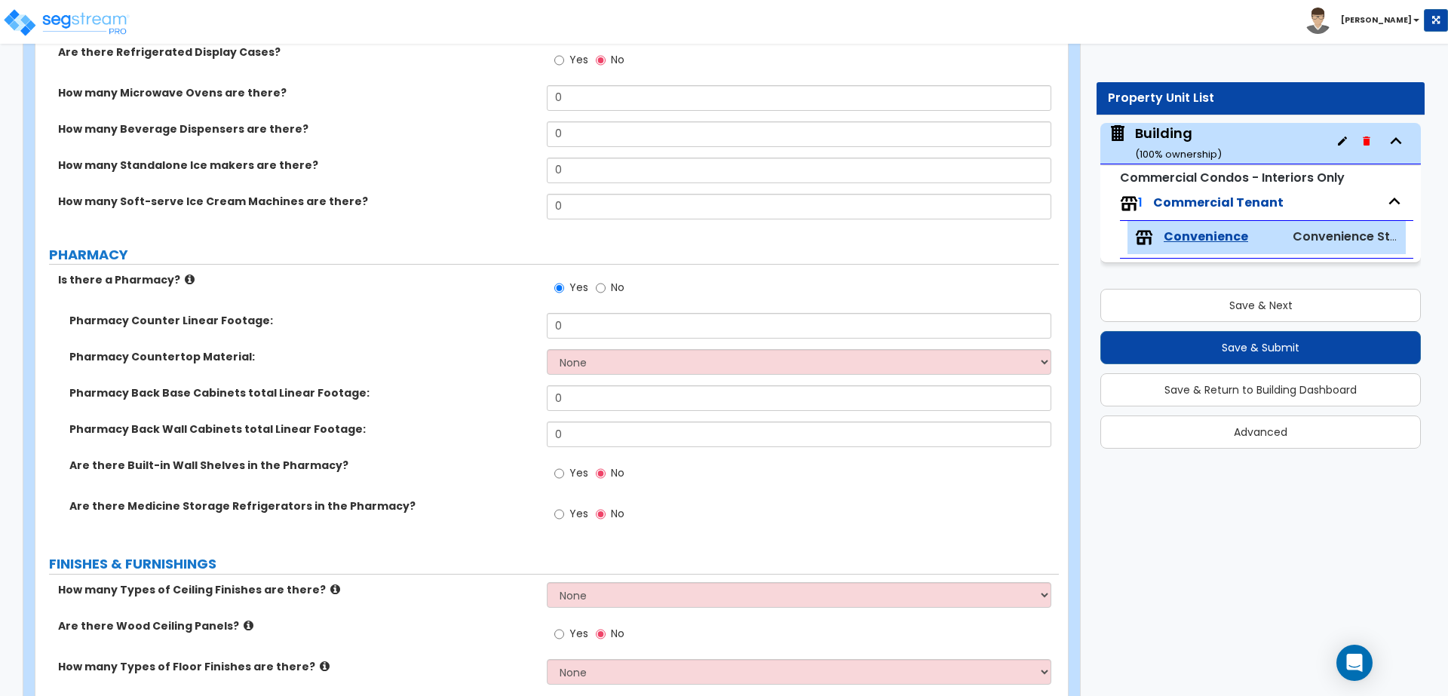
click at [611, 286] on span "No" at bounding box center [618, 287] width 14 height 15
click at [605, 286] on input "No" at bounding box center [601, 288] width 10 height 17
radio input "false"
radio input "true"
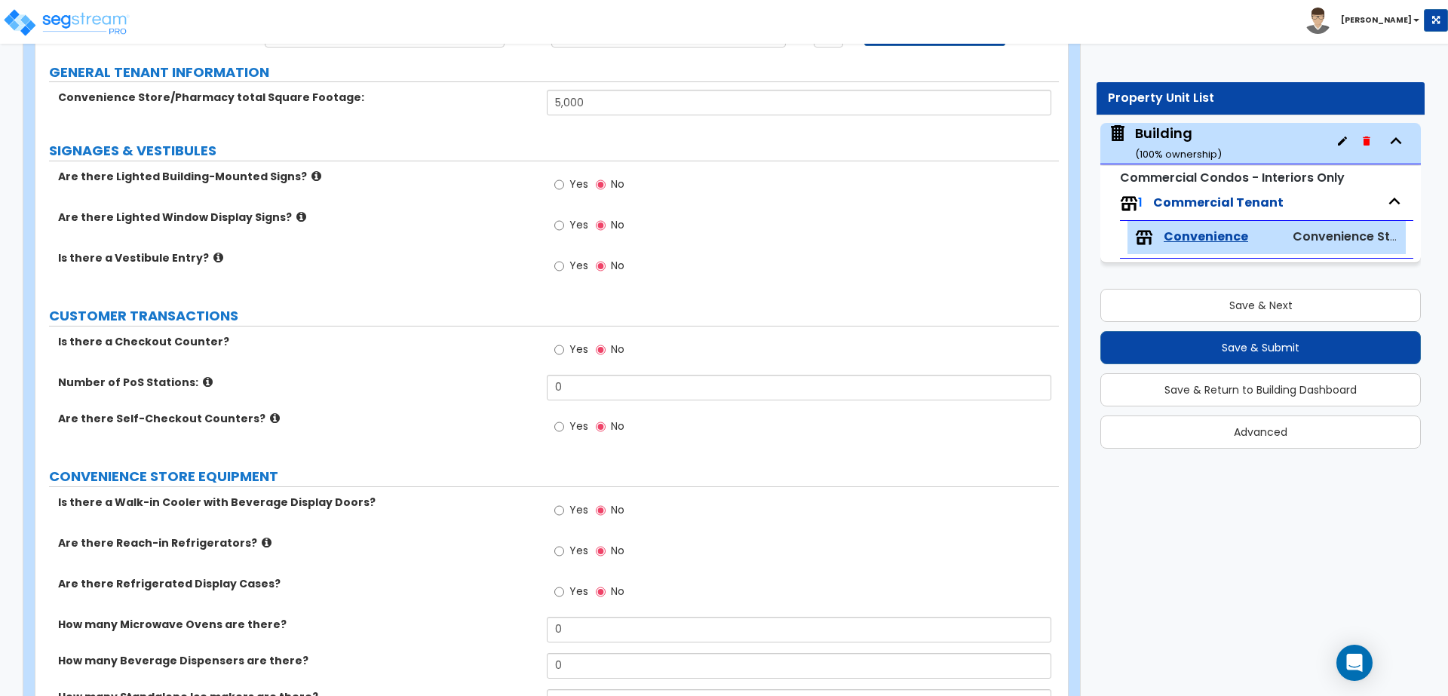
scroll to position [161, 0]
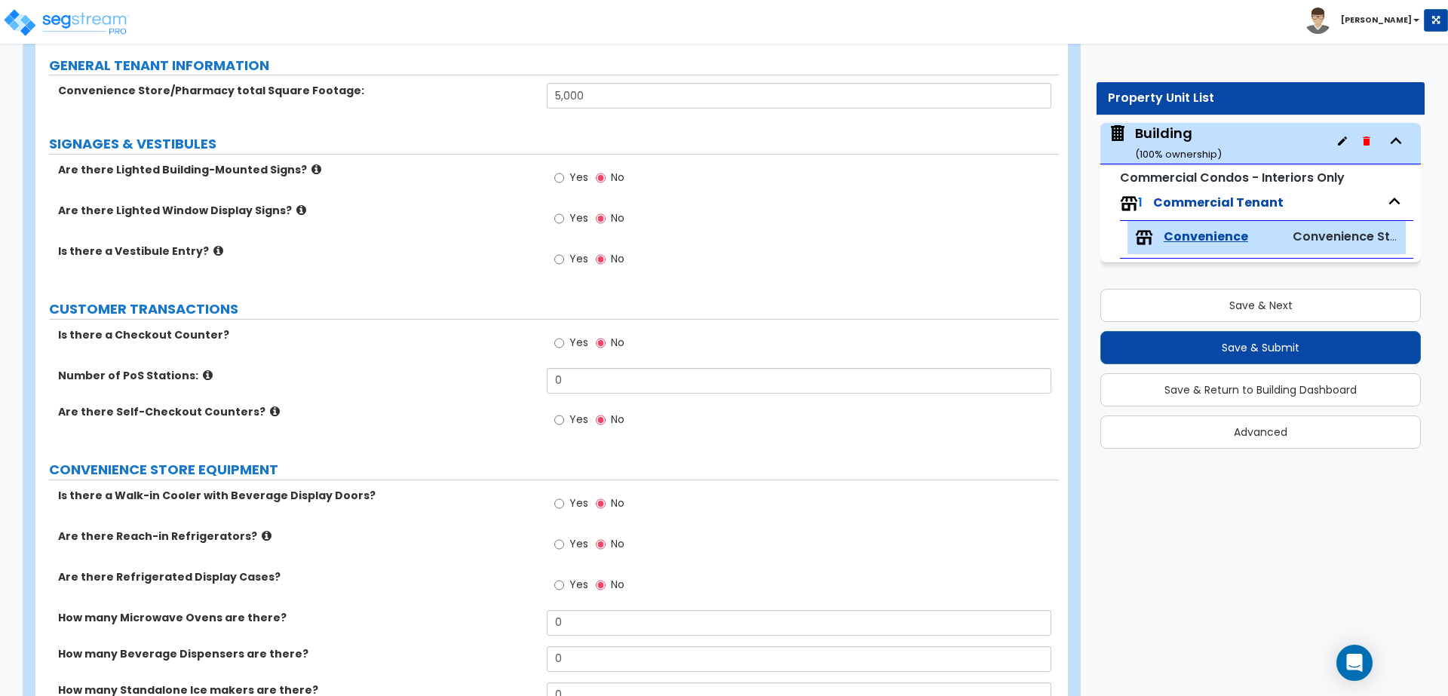
click at [582, 170] on span "Yes" at bounding box center [578, 177] width 19 height 15
click at [564, 170] on input "Yes" at bounding box center [559, 178] width 10 height 17
radio input "true"
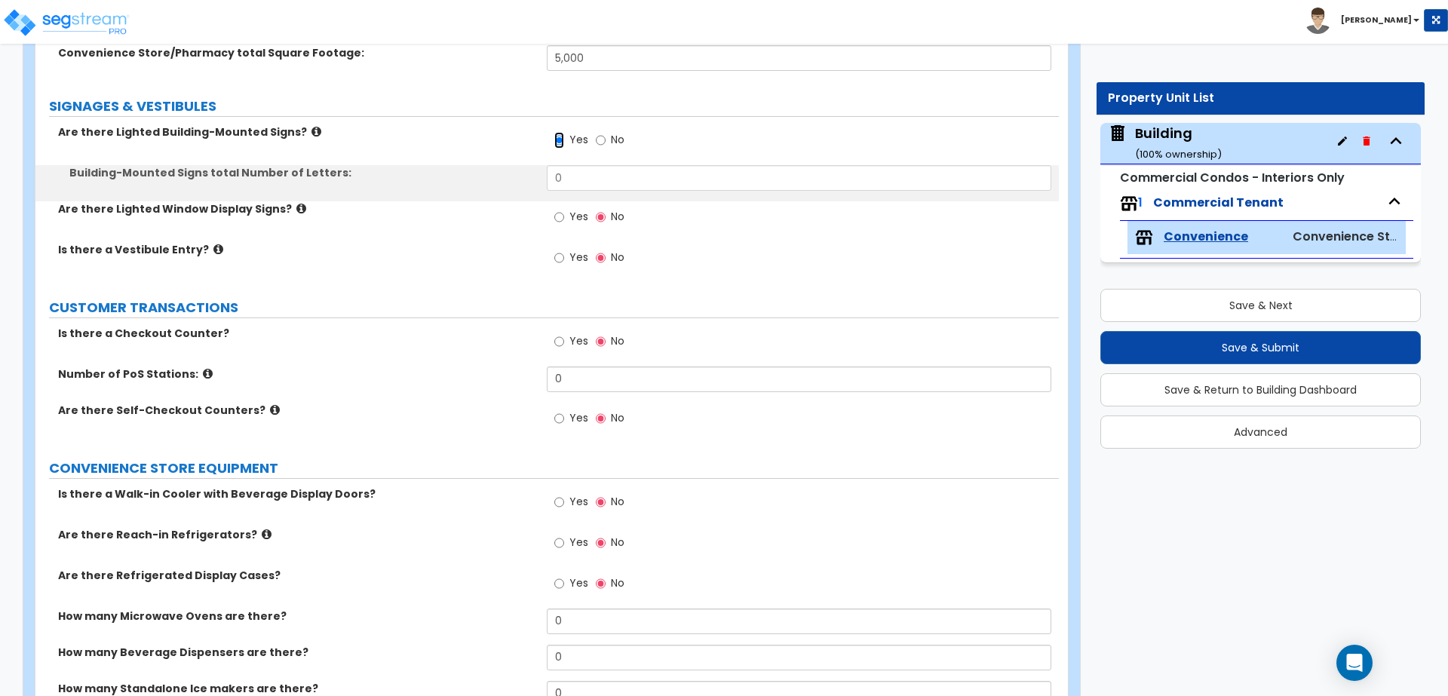
scroll to position [211, 0]
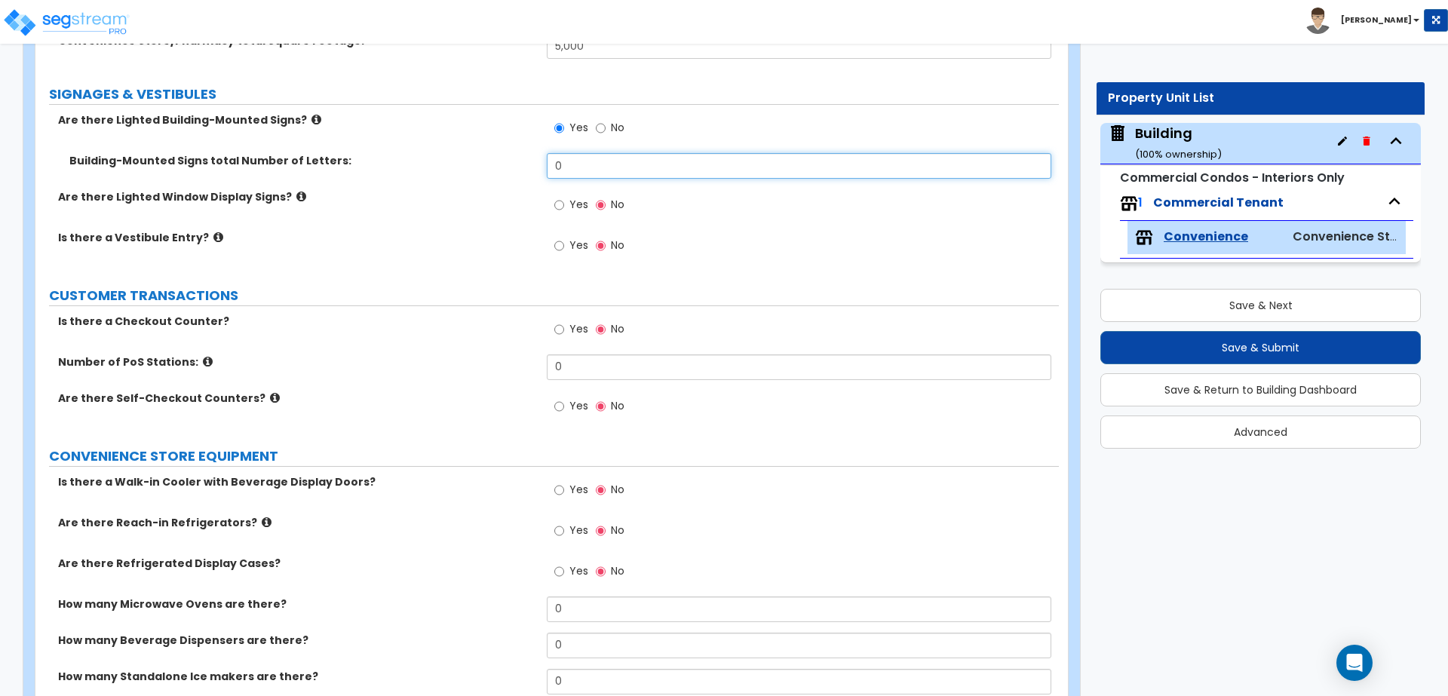
drag, startPoint x: 601, startPoint y: 170, endPoint x: 505, endPoint y: 161, distance: 96.2
click at [506, 161] on div "Building-Mounted Signs total Number of Letters: 0" at bounding box center [546, 171] width 1023 height 36
type input "10"
click at [584, 198] on span "Yes" at bounding box center [578, 204] width 19 height 15
click at [564, 198] on input "Yes" at bounding box center [559, 205] width 10 height 17
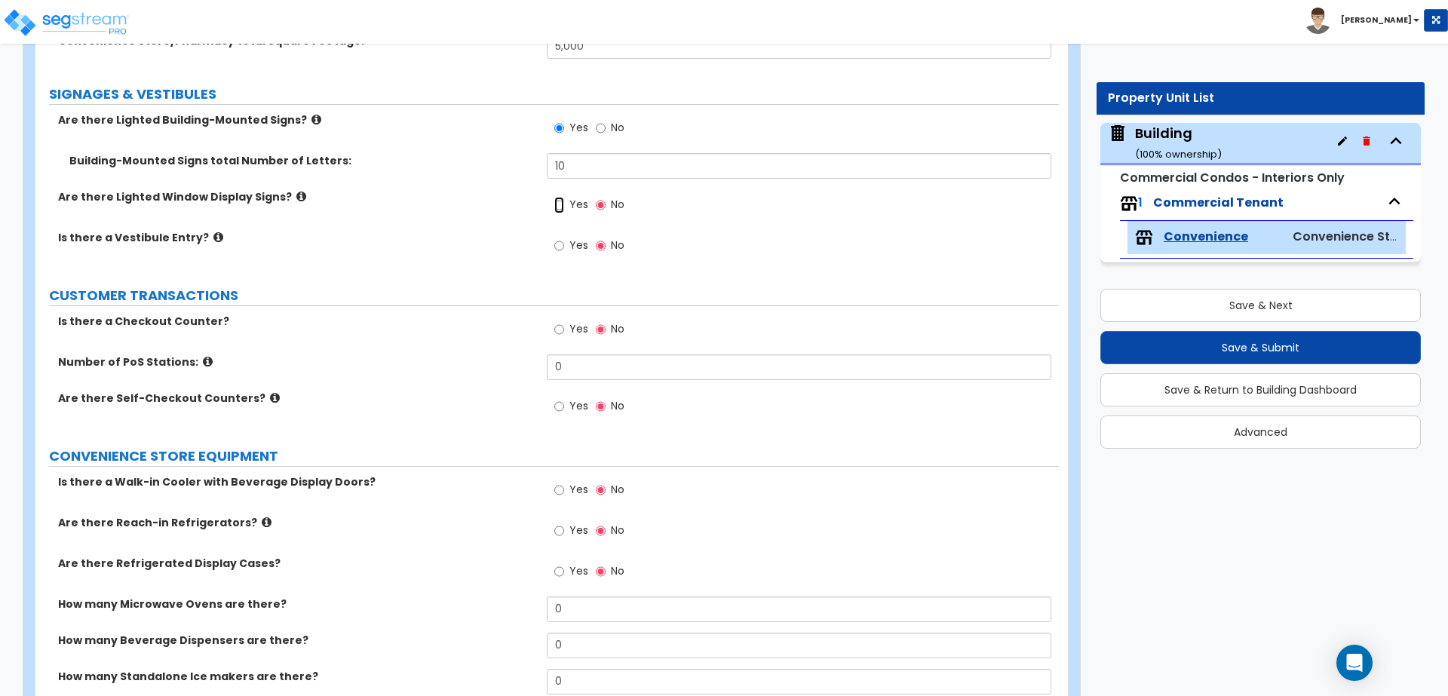
radio input "true"
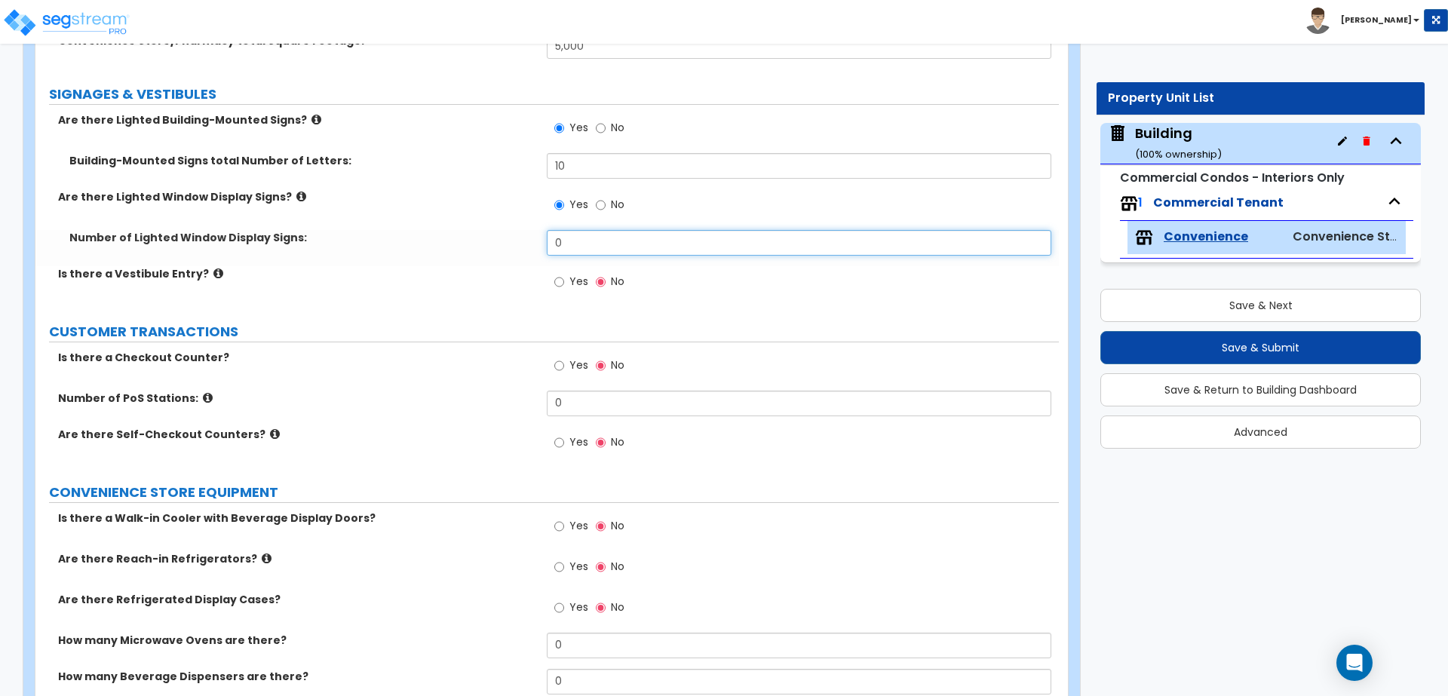
drag, startPoint x: 612, startPoint y: 236, endPoint x: 519, endPoint y: 228, distance: 93.8
click at [519, 230] on div "Number of Lighted Window Display Signs: 0" at bounding box center [546, 248] width 1023 height 36
type input "2"
click at [570, 281] on span "Yes" at bounding box center [578, 281] width 19 height 15
click at [564, 281] on input "Yes" at bounding box center [559, 282] width 10 height 17
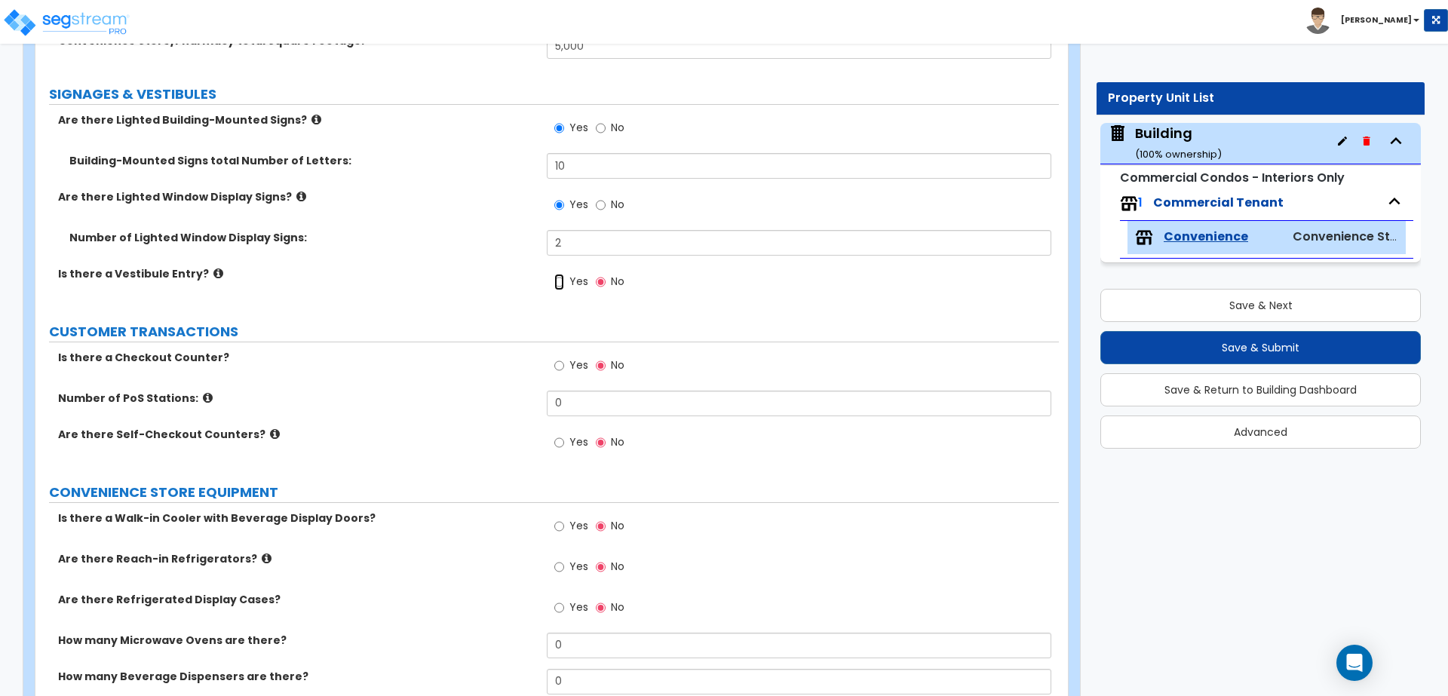
radio input "true"
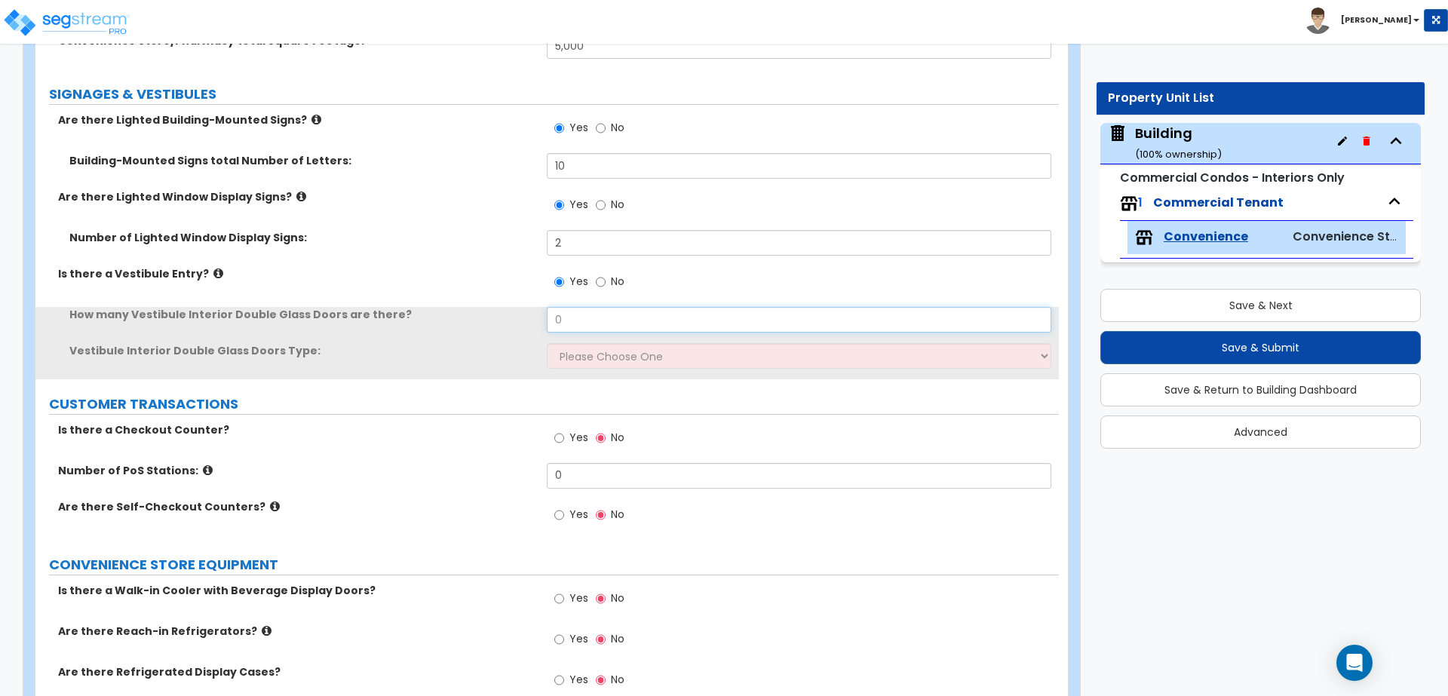
click at [622, 318] on input "0" at bounding box center [799, 320] width 504 height 26
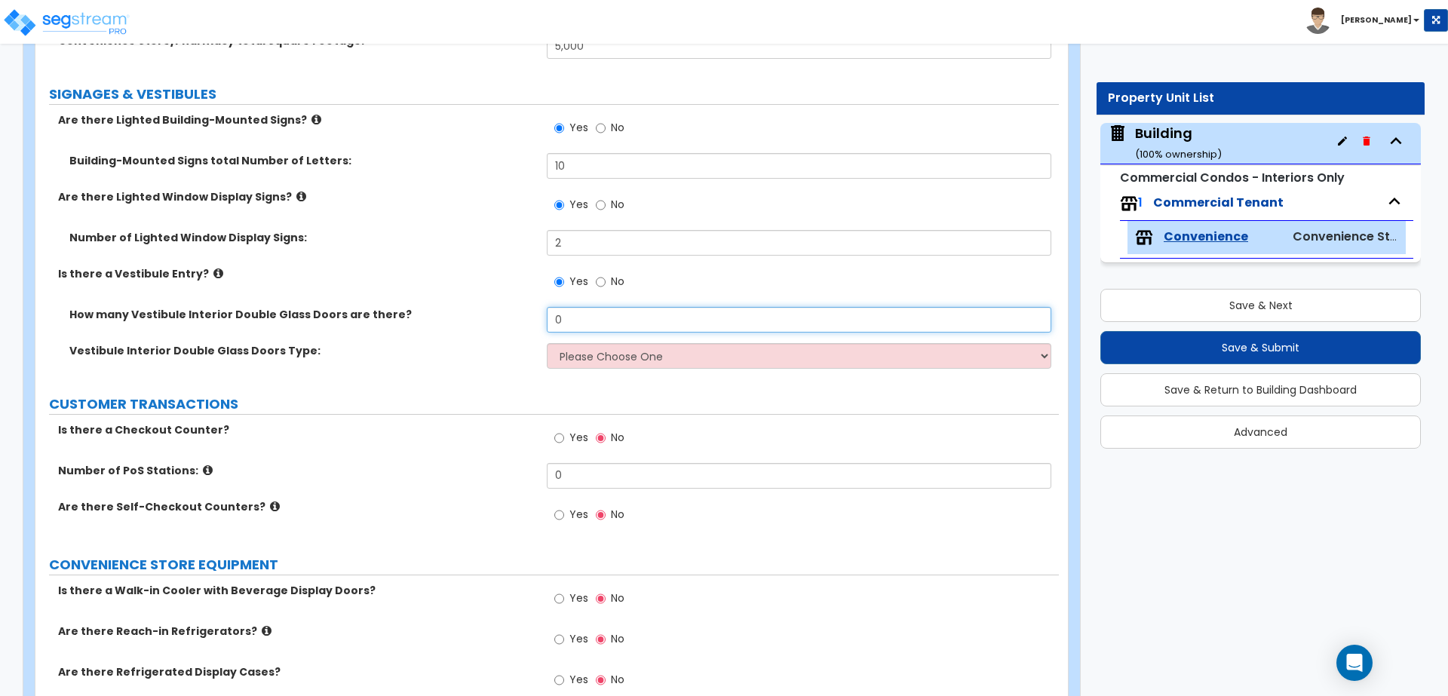
drag, startPoint x: 620, startPoint y: 317, endPoint x: 509, endPoint y: 300, distance: 112.9
click at [510, 299] on div "Are there Lighted Building-Mounted Signs? Yes No Building-Mounted Signs total N…" at bounding box center [547, 245] width 1000 height 267
type input "2"
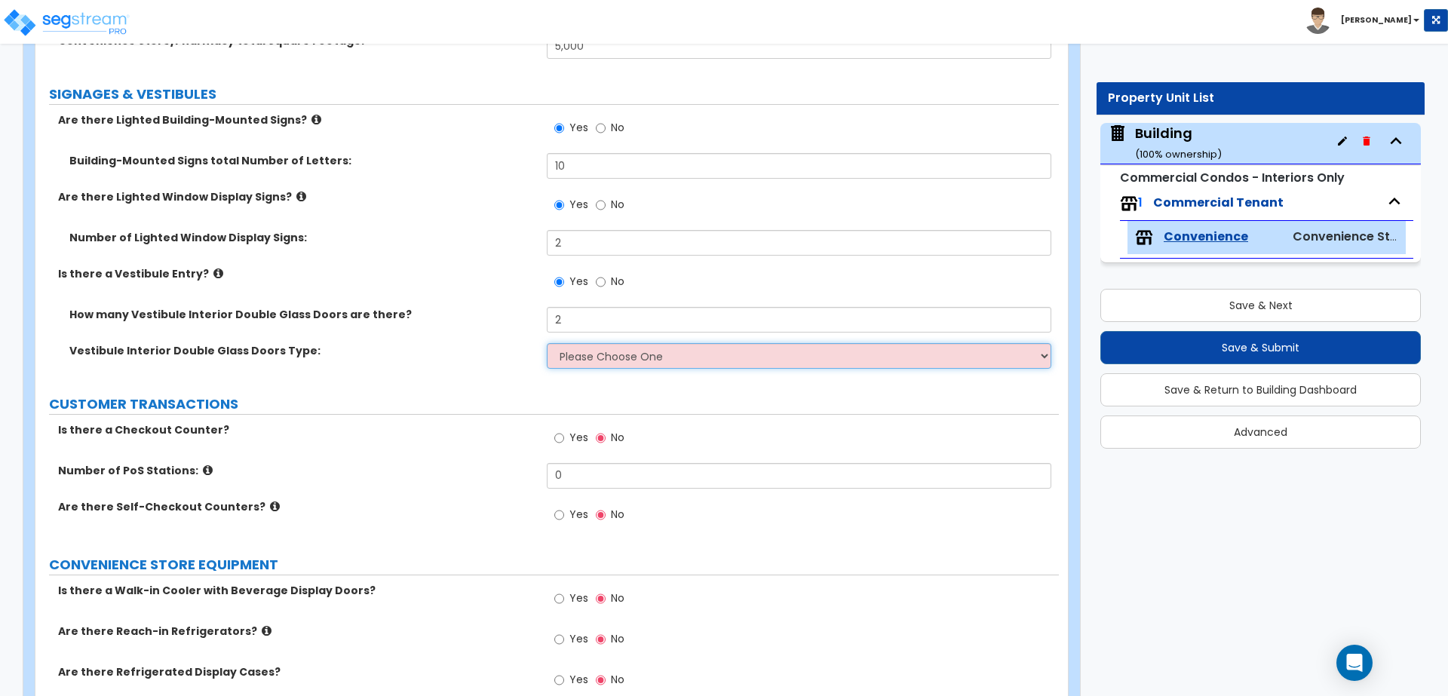
click at [587, 351] on select "Please Choose One Hinged Sliding" at bounding box center [799, 356] width 504 height 26
select select "2"
click at [547, 343] on select "Please Choose One Hinged Sliding" at bounding box center [799, 356] width 504 height 26
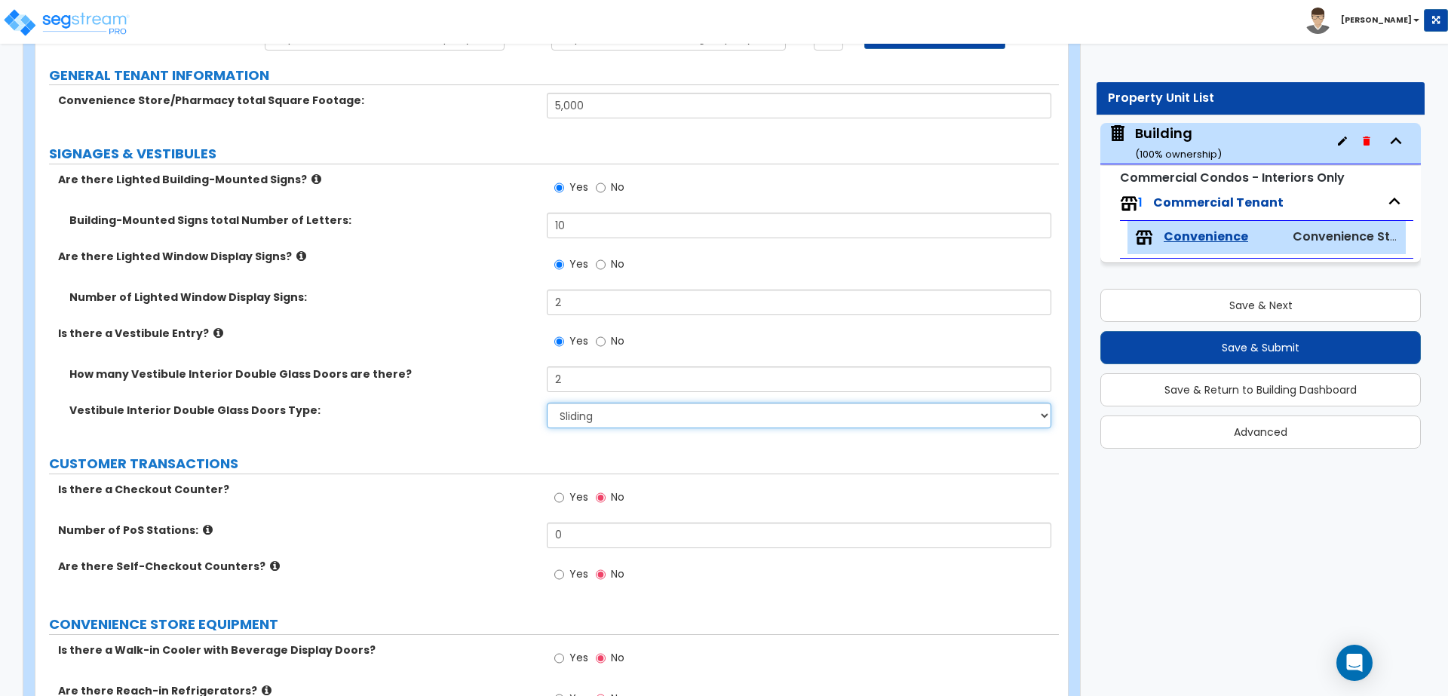
scroll to position [158, 0]
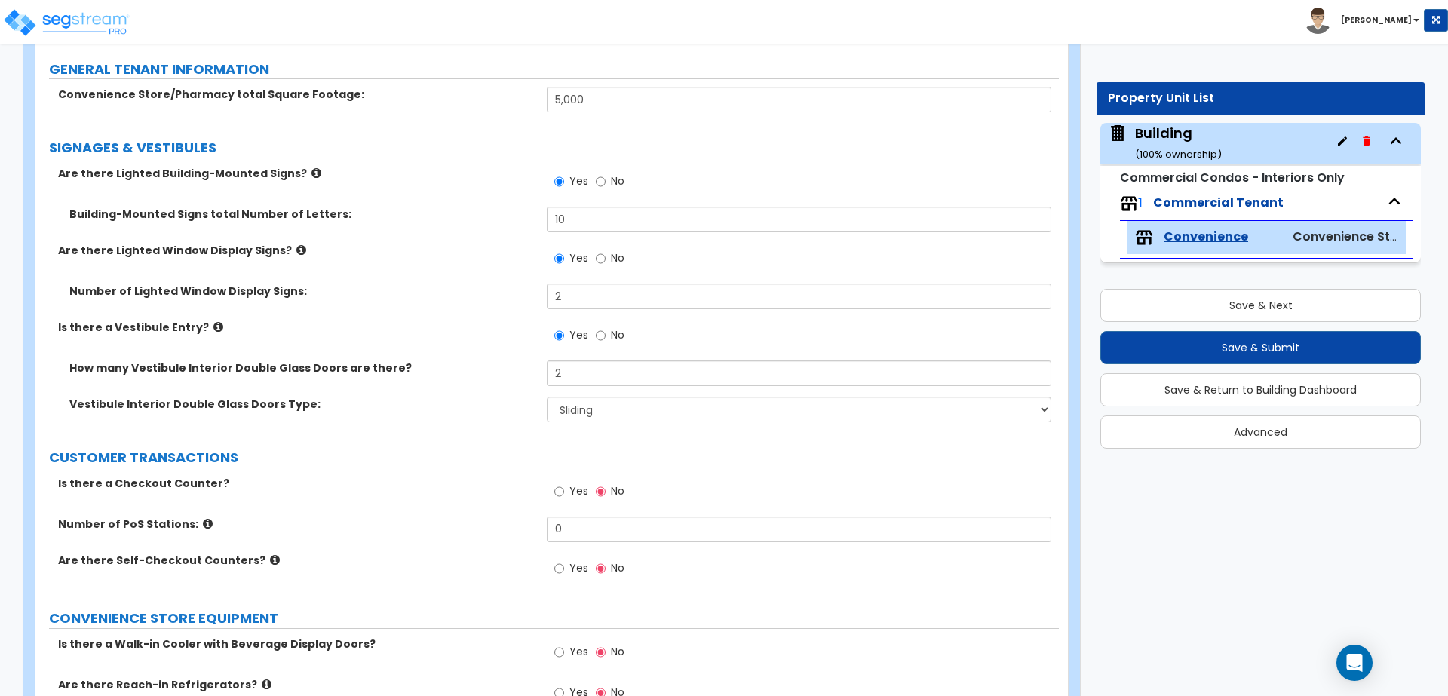
click at [213, 321] on icon at bounding box center [218, 326] width 10 height 11
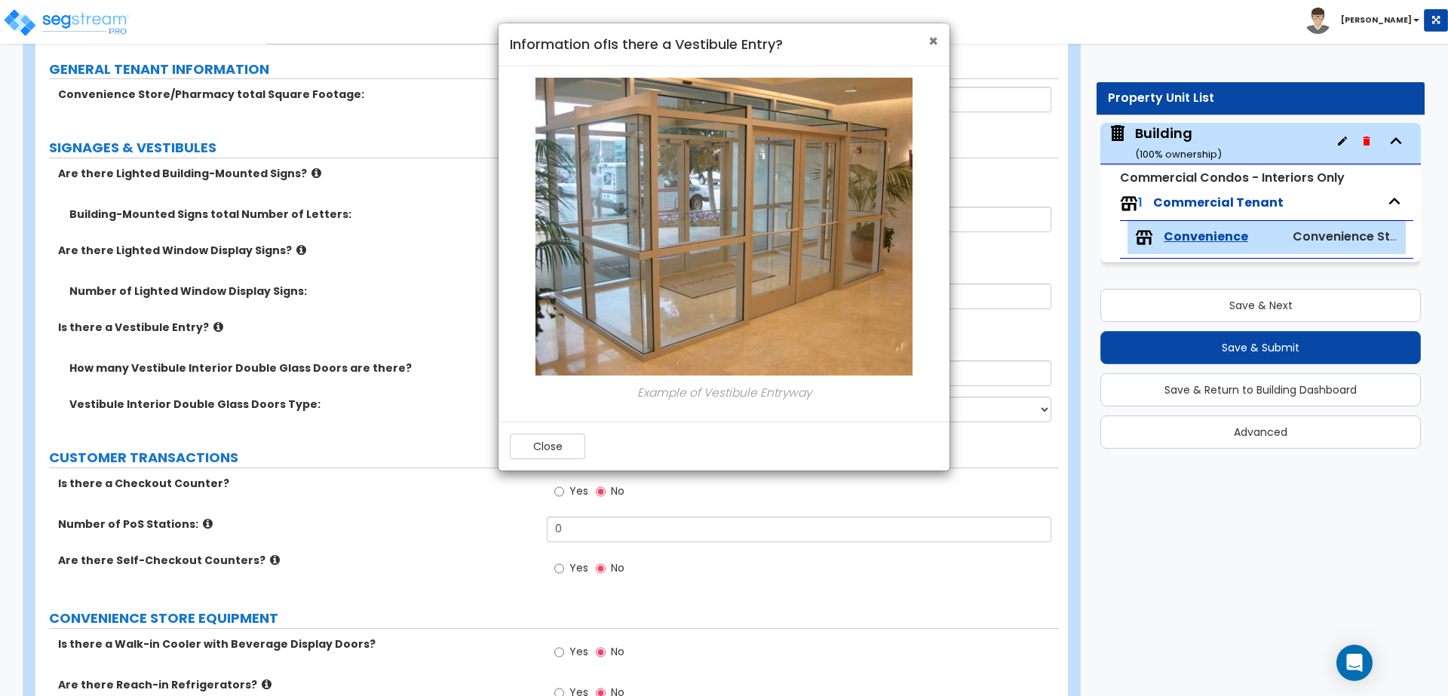
click at [929, 34] on span "×" at bounding box center [933, 41] width 10 height 22
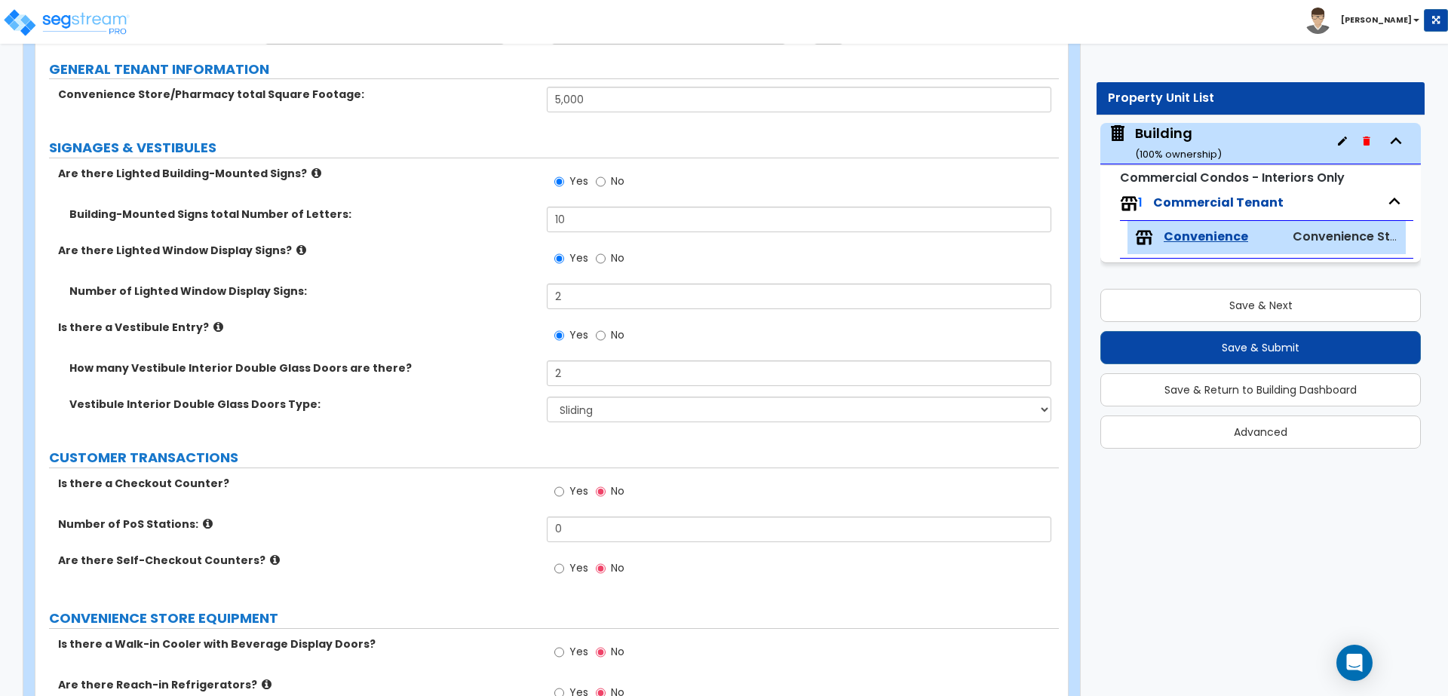
click at [296, 247] on icon at bounding box center [301, 249] width 10 height 11
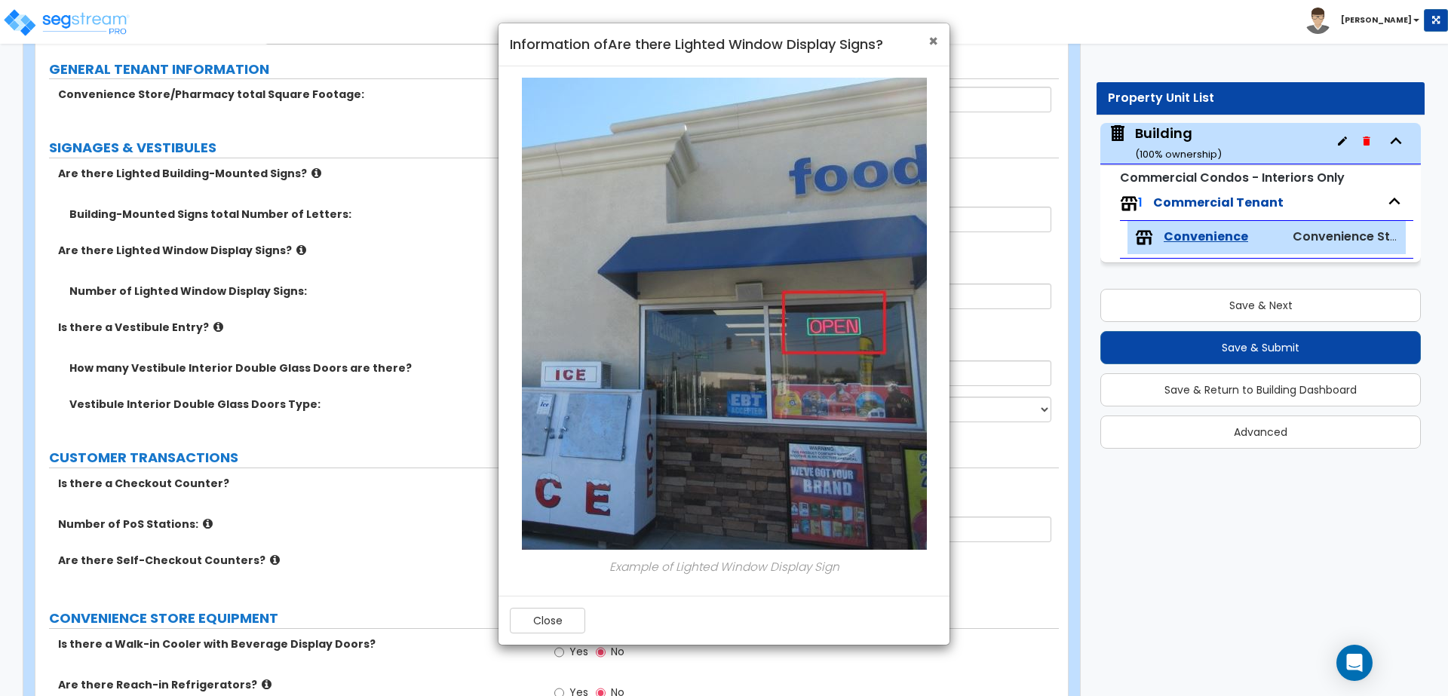
click at [931, 38] on span "×" at bounding box center [933, 41] width 10 height 22
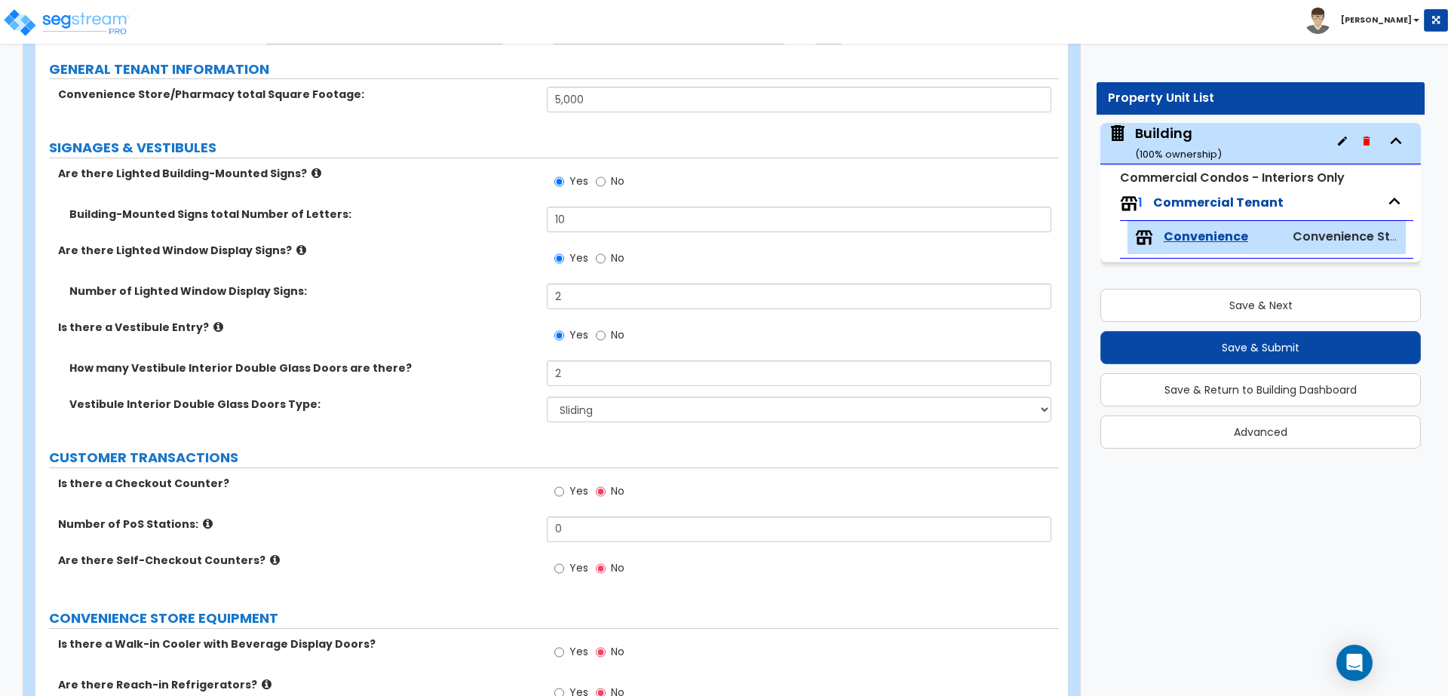
click at [311, 171] on icon at bounding box center [316, 172] width 10 height 11
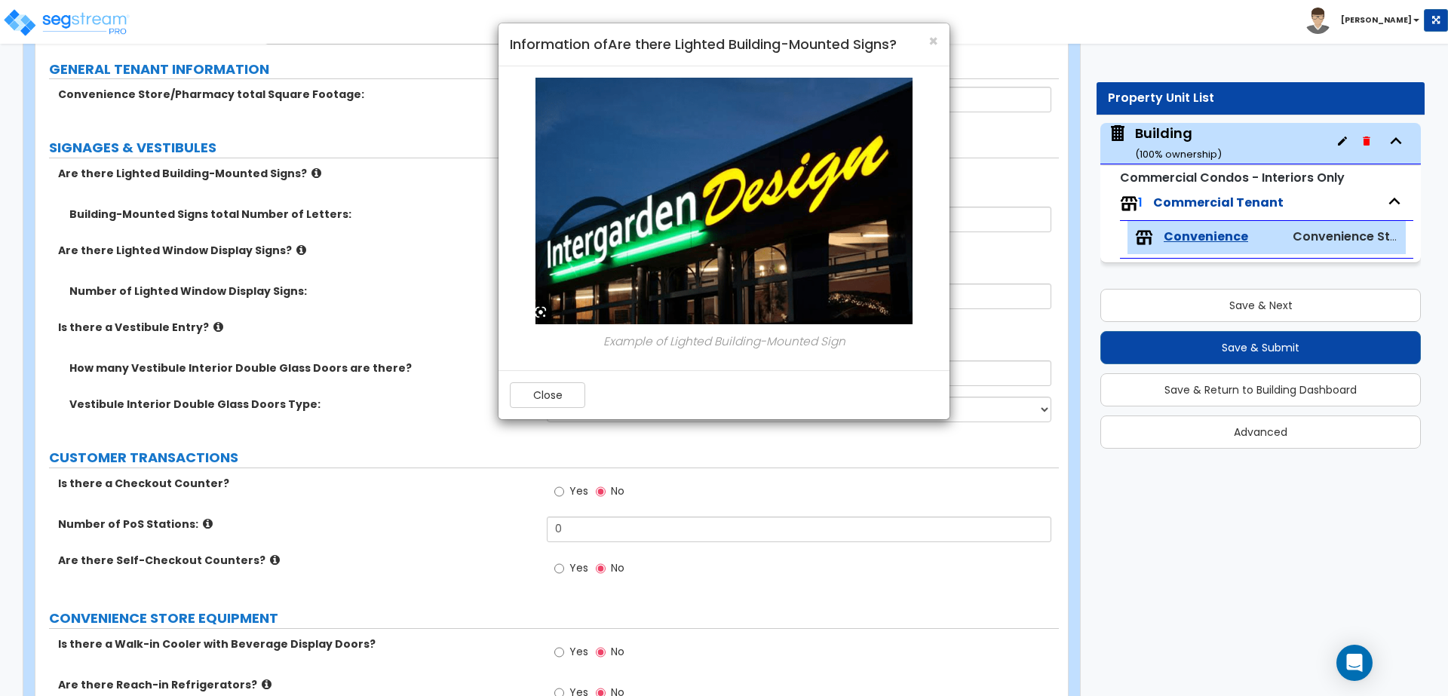
click at [939, 39] on div "× Information of Are there Lighted Building-Mounted Signs?" at bounding box center [723, 44] width 451 height 43
click at [933, 37] on span "×" at bounding box center [933, 41] width 10 height 22
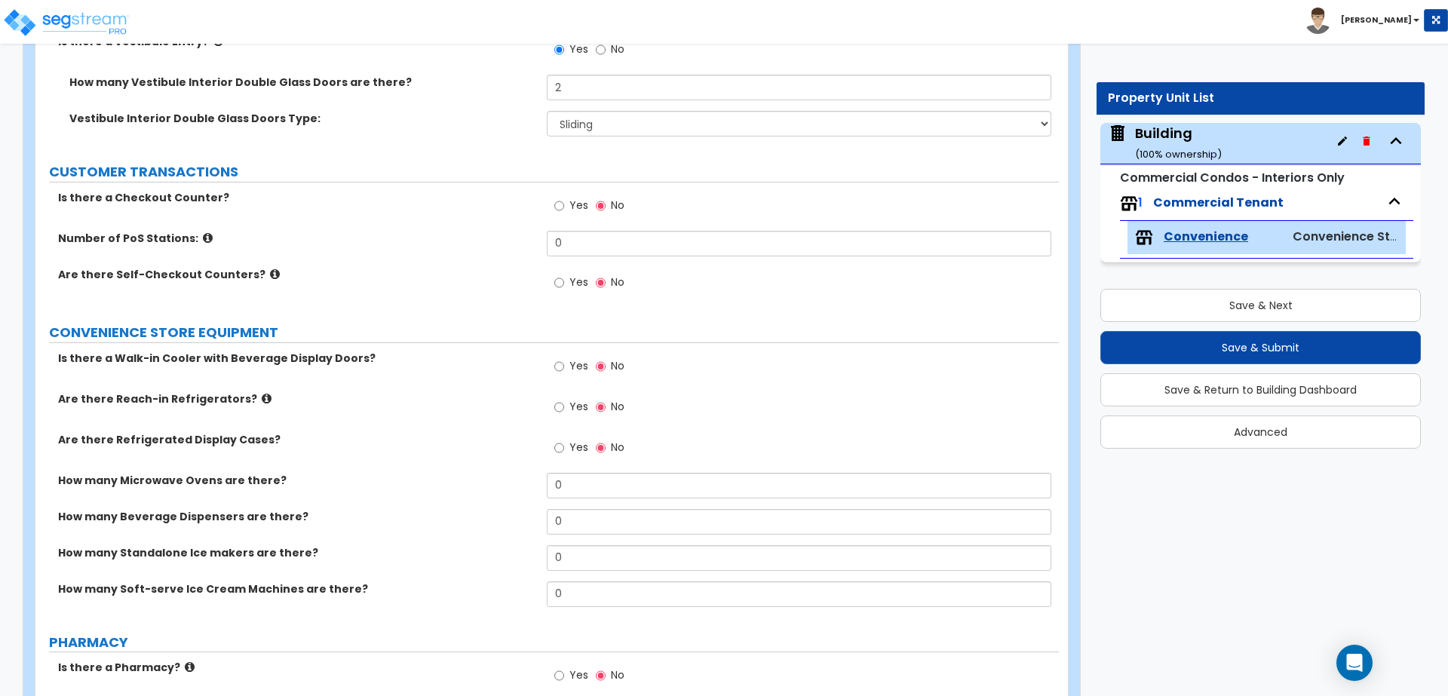
scroll to position [444, 0]
click at [566, 201] on label "Yes" at bounding box center [571, 207] width 34 height 26
click at [564, 201] on input "Yes" at bounding box center [559, 205] width 10 height 17
radio input "true"
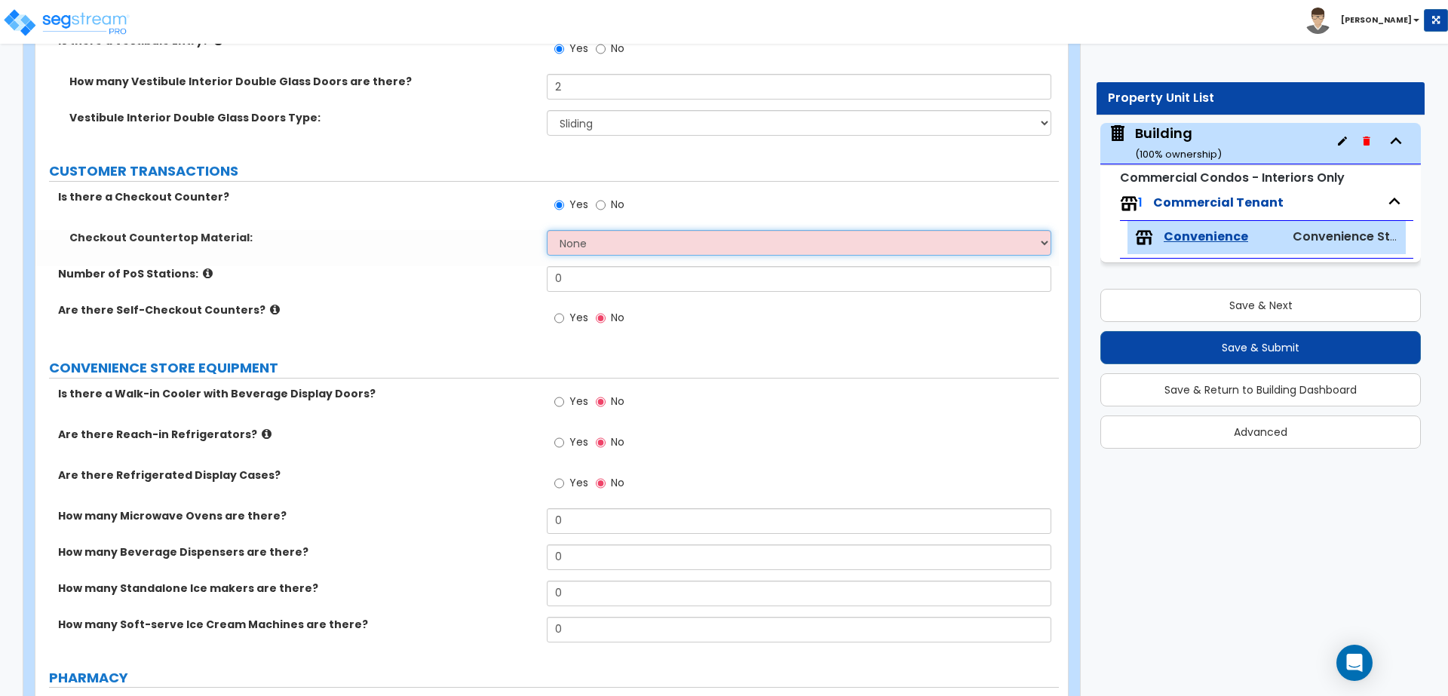
click at [607, 241] on select "None Plastic Laminate Solid Surface Stone Quartz Marble Tile Wood Stainless Ste…" at bounding box center [799, 243] width 504 height 26
select select "2"
click at [547, 230] on select "None Plastic Laminate Solid Surface Stone Quartz Marble Tile Wood Stainless Ste…" at bounding box center [799, 243] width 504 height 26
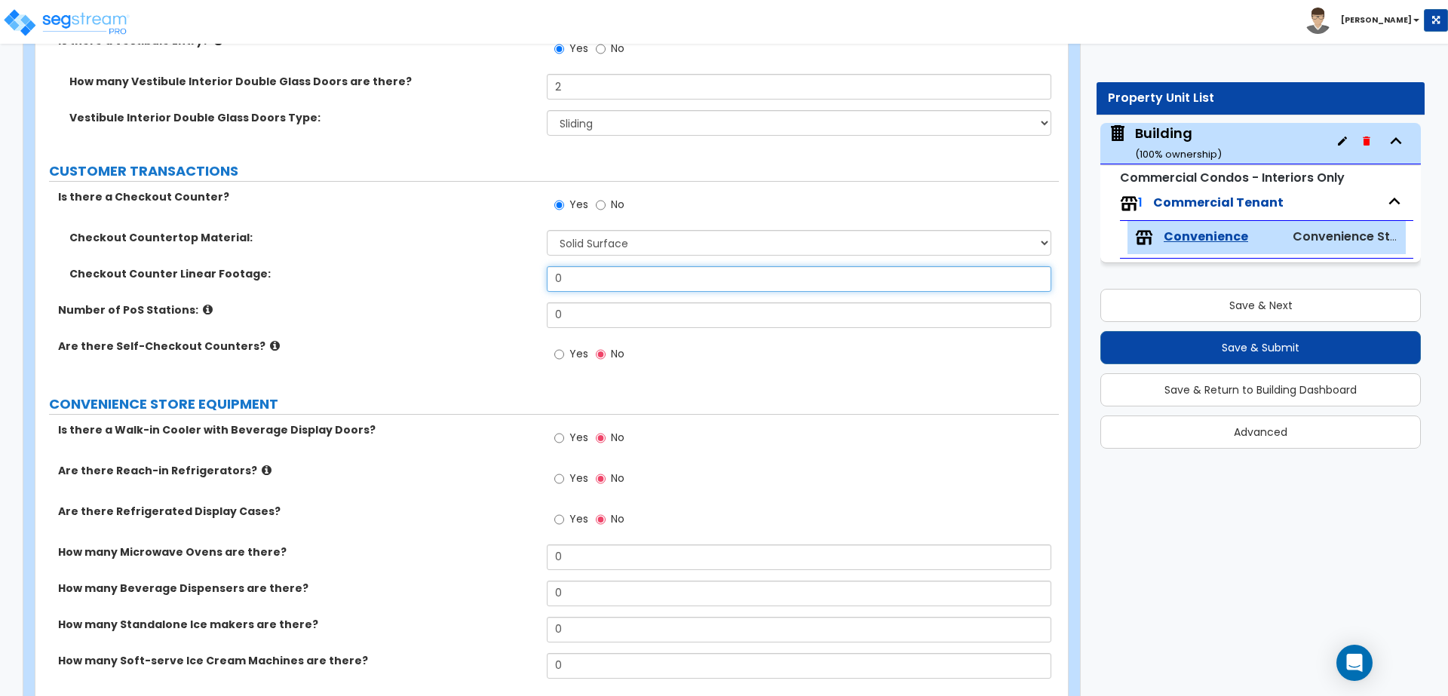
drag, startPoint x: 620, startPoint y: 286, endPoint x: 498, endPoint y: 279, distance: 122.3
click at [498, 279] on div "Checkout Counter Linear Footage: 0" at bounding box center [546, 284] width 1023 height 36
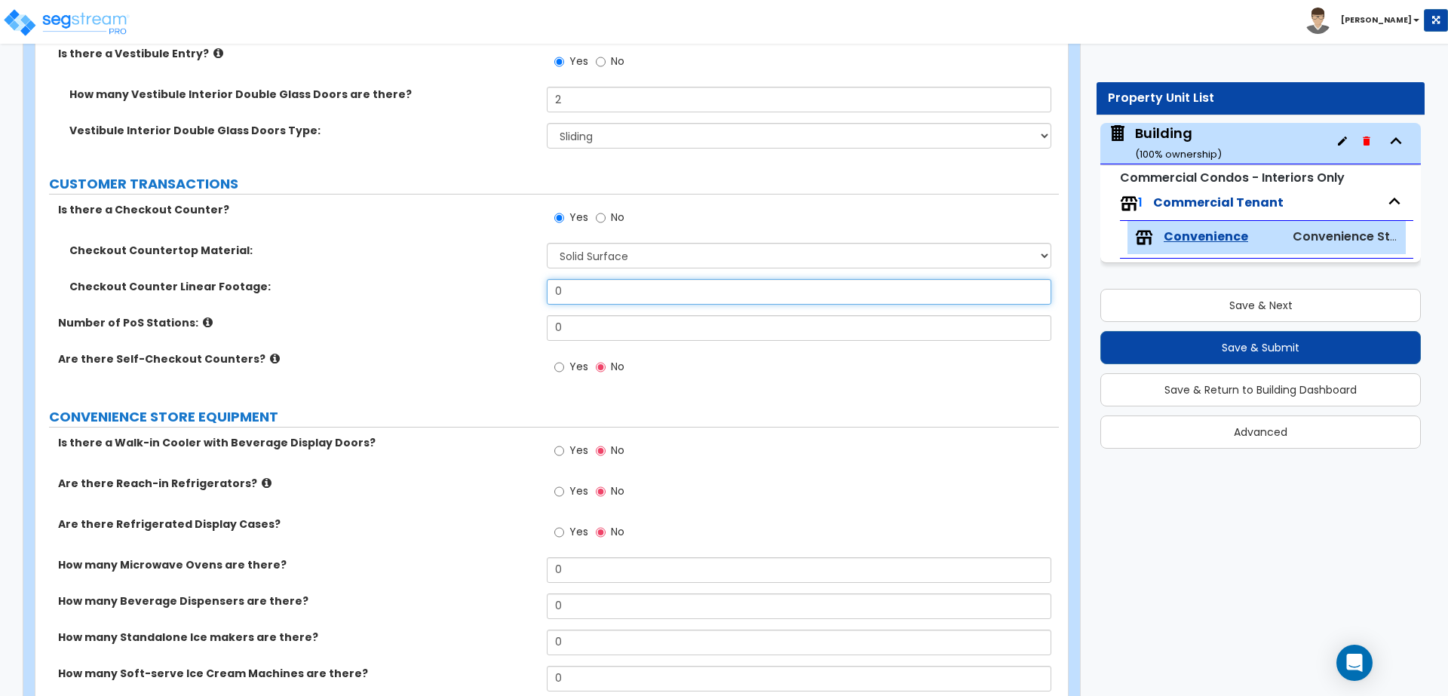
scroll to position [433, 0]
type input "9"
click at [203, 317] on icon at bounding box center [208, 320] width 10 height 11
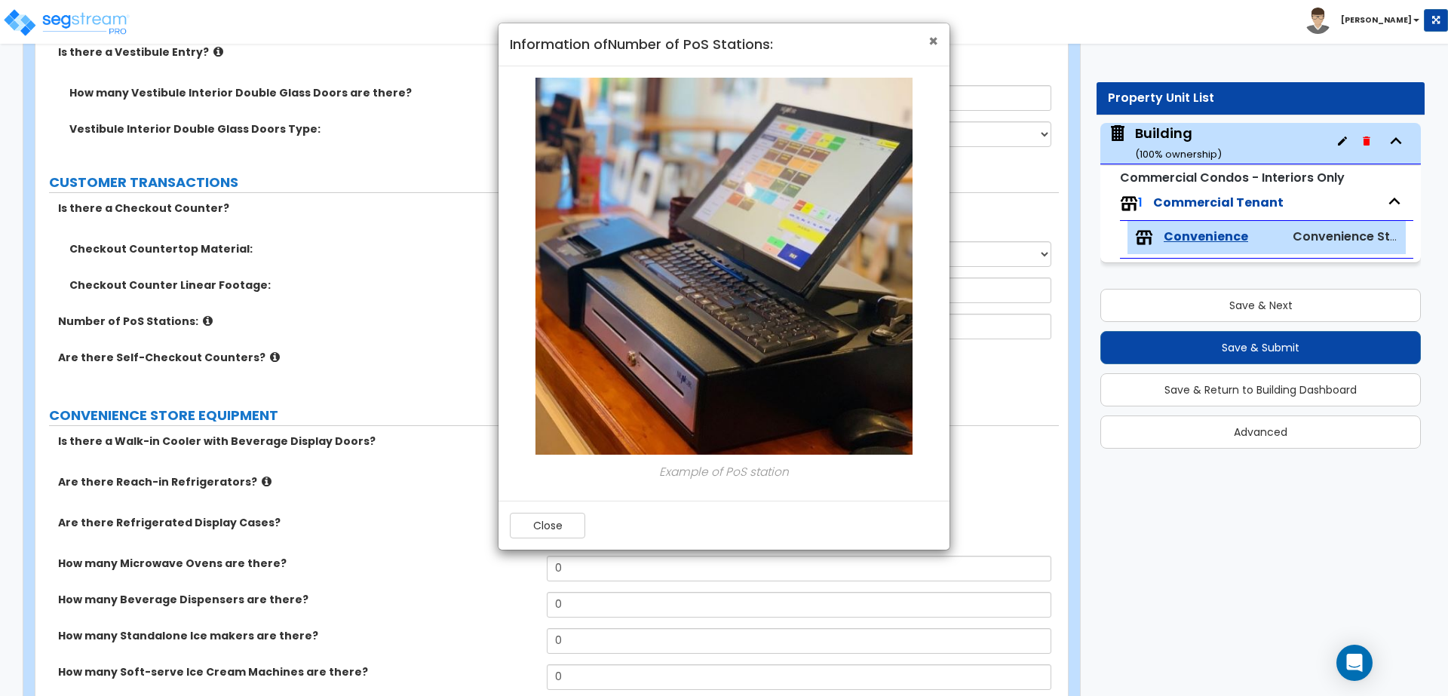
click at [936, 37] on span "×" at bounding box center [933, 41] width 10 height 22
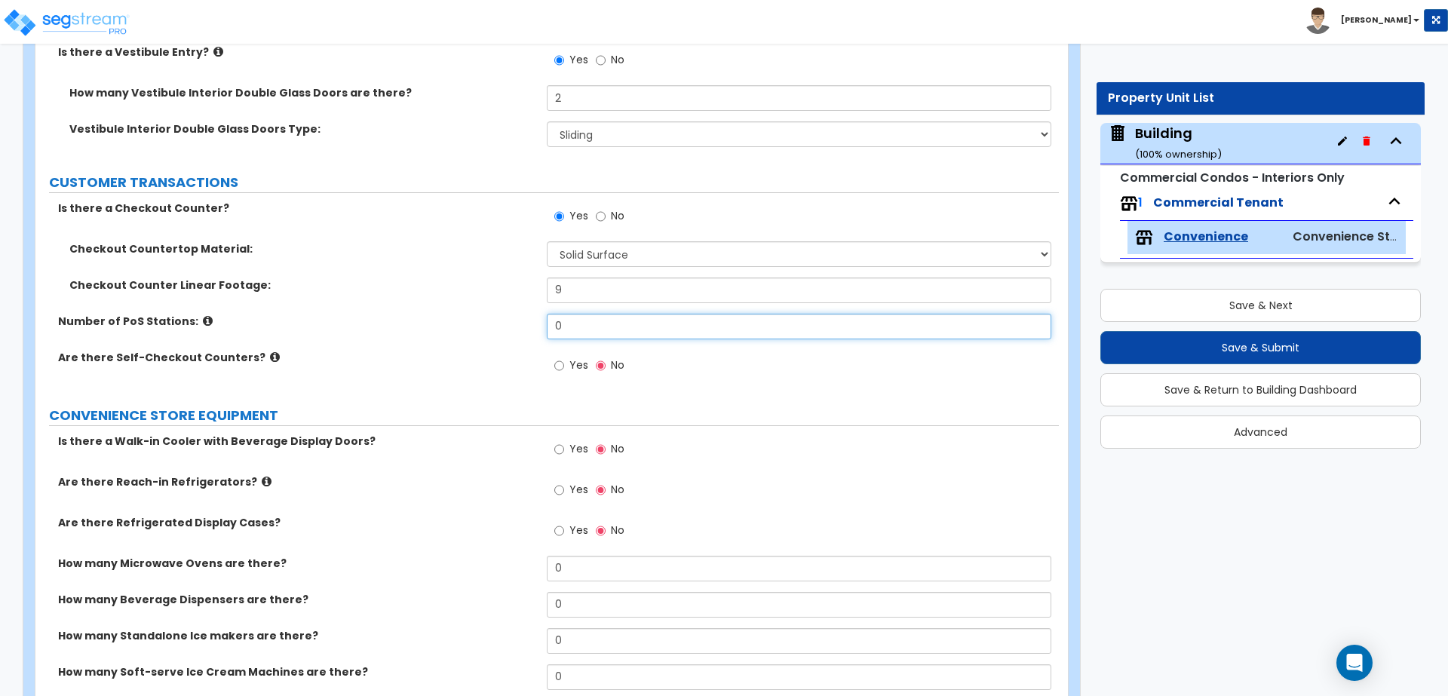
drag, startPoint x: 617, startPoint y: 314, endPoint x: 524, endPoint y: 314, distance: 92.7
click at [524, 314] on div "Number of PoS Stations: 0" at bounding box center [546, 332] width 1023 height 36
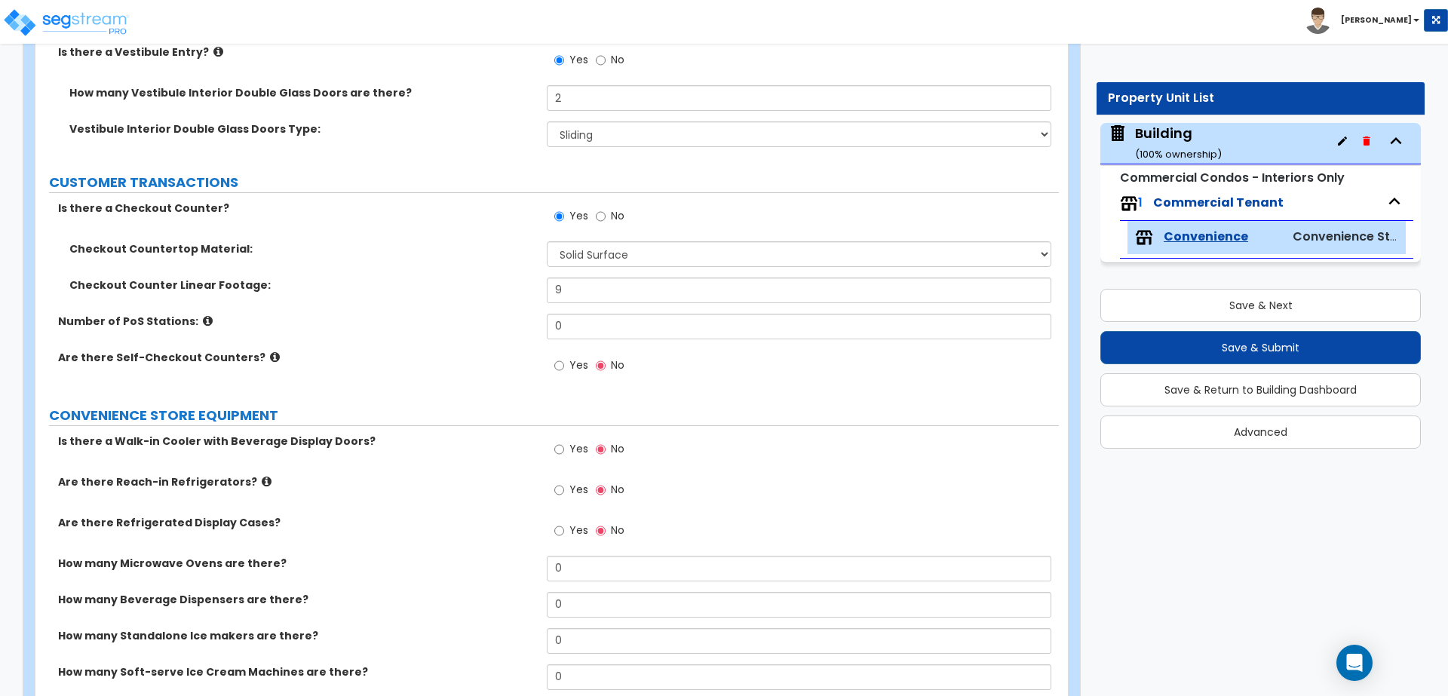
drag, startPoint x: 617, startPoint y: 340, endPoint x: 548, endPoint y: 335, distance: 69.6
click at [549, 335] on div "Number of PoS Stations: 0" at bounding box center [546, 332] width 1023 height 36
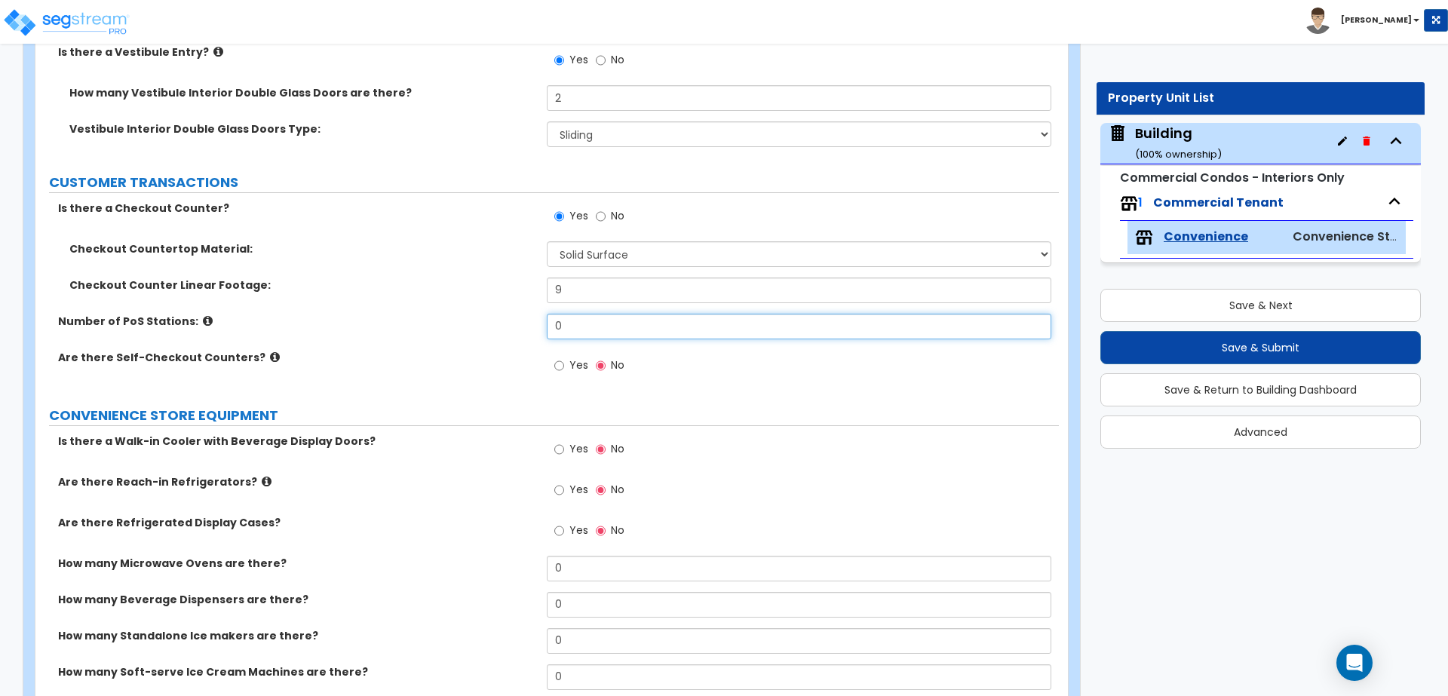
drag, startPoint x: 584, startPoint y: 328, endPoint x: 503, endPoint y: 321, distance: 81.0
click at [503, 321] on div "Number of PoS Stations: 0" at bounding box center [546, 332] width 1023 height 36
type input "4"
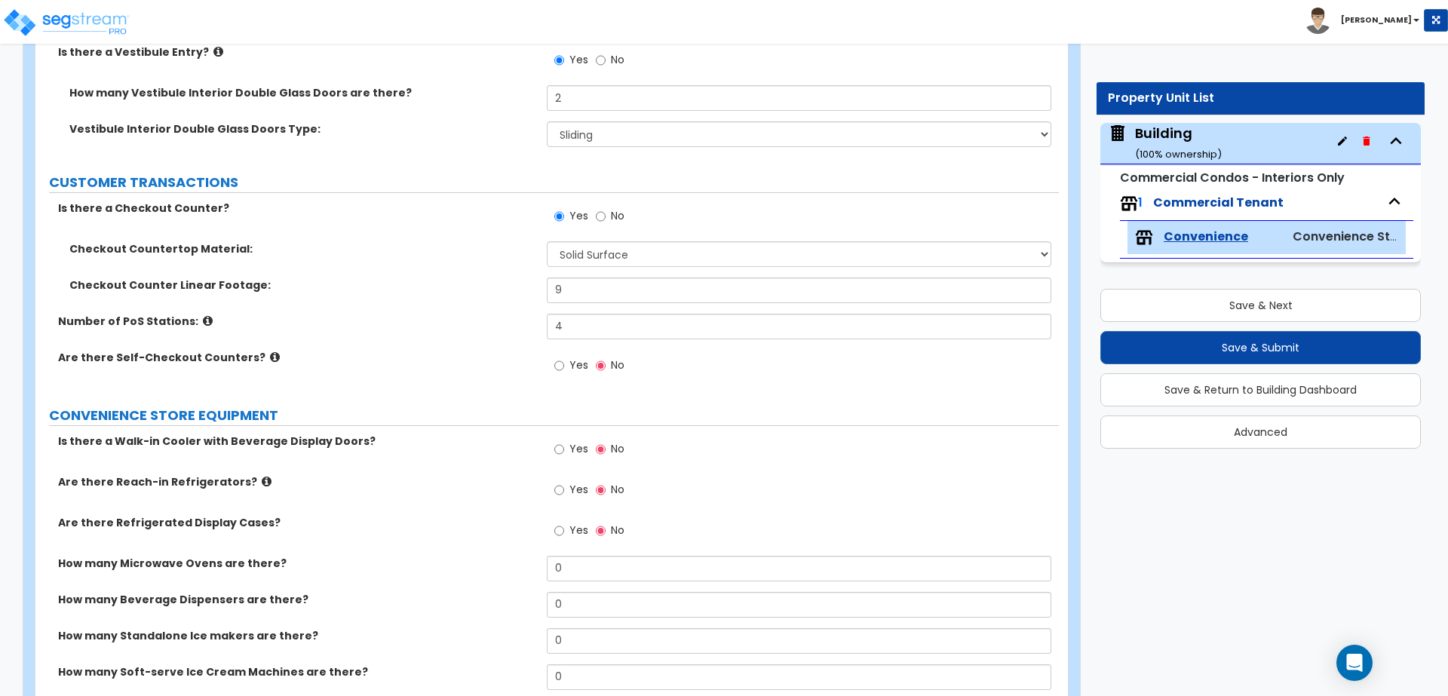
click at [572, 360] on span "Yes" at bounding box center [578, 364] width 19 height 15
click at [564, 360] on input "Yes" at bounding box center [559, 365] width 10 height 17
radio input "true"
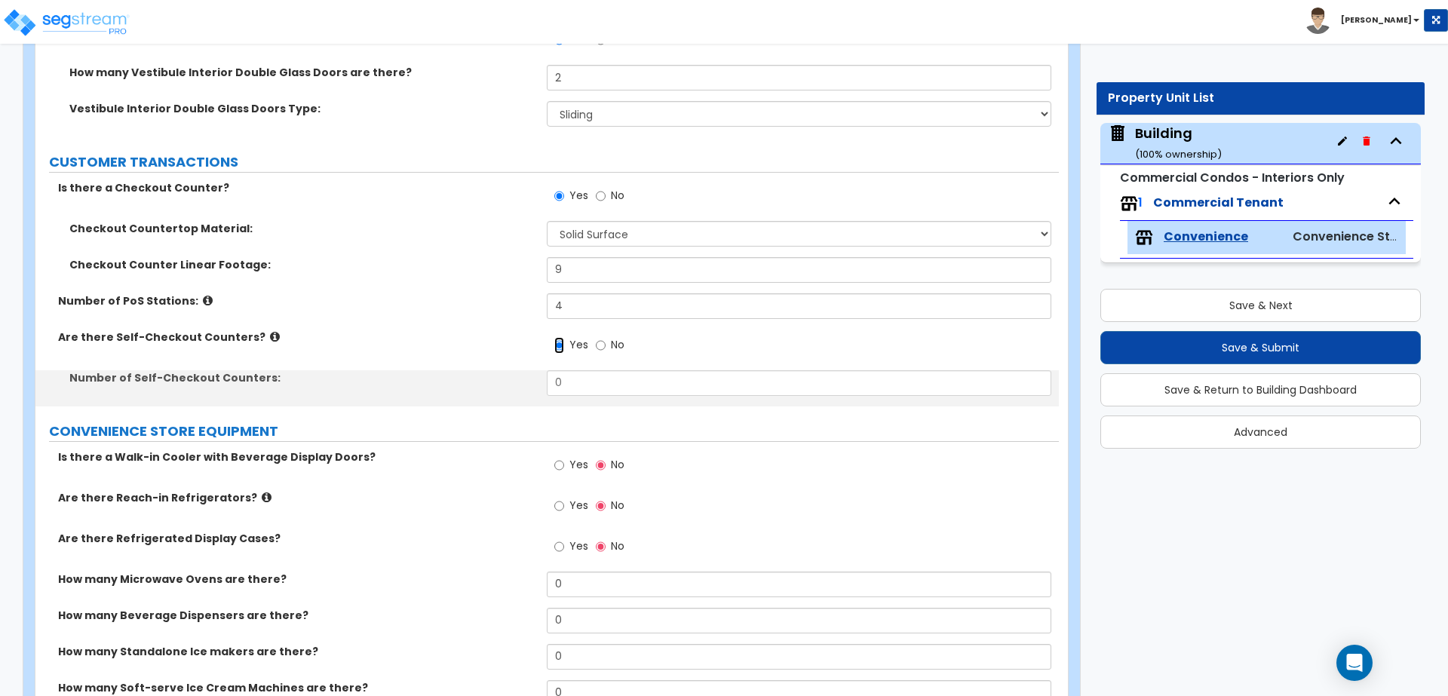
scroll to position [462, 0]
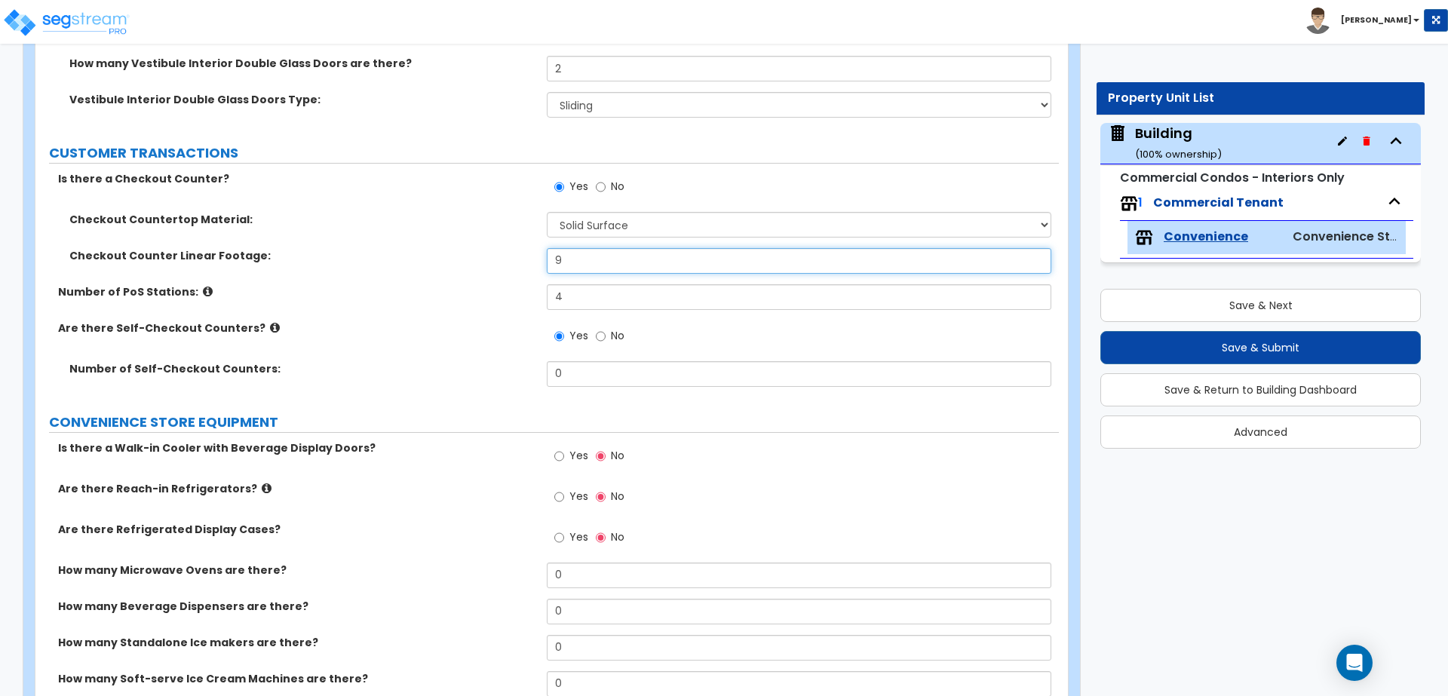
drag, startPoint x: 602, startPoint y: 262, endPoint x: 465, endPoint y: 262, distance: 137.2
click at [467, 262] on div "Checkout Counter Linear Footage: 9" at bounding box center [546, 266] width 1023 height 36
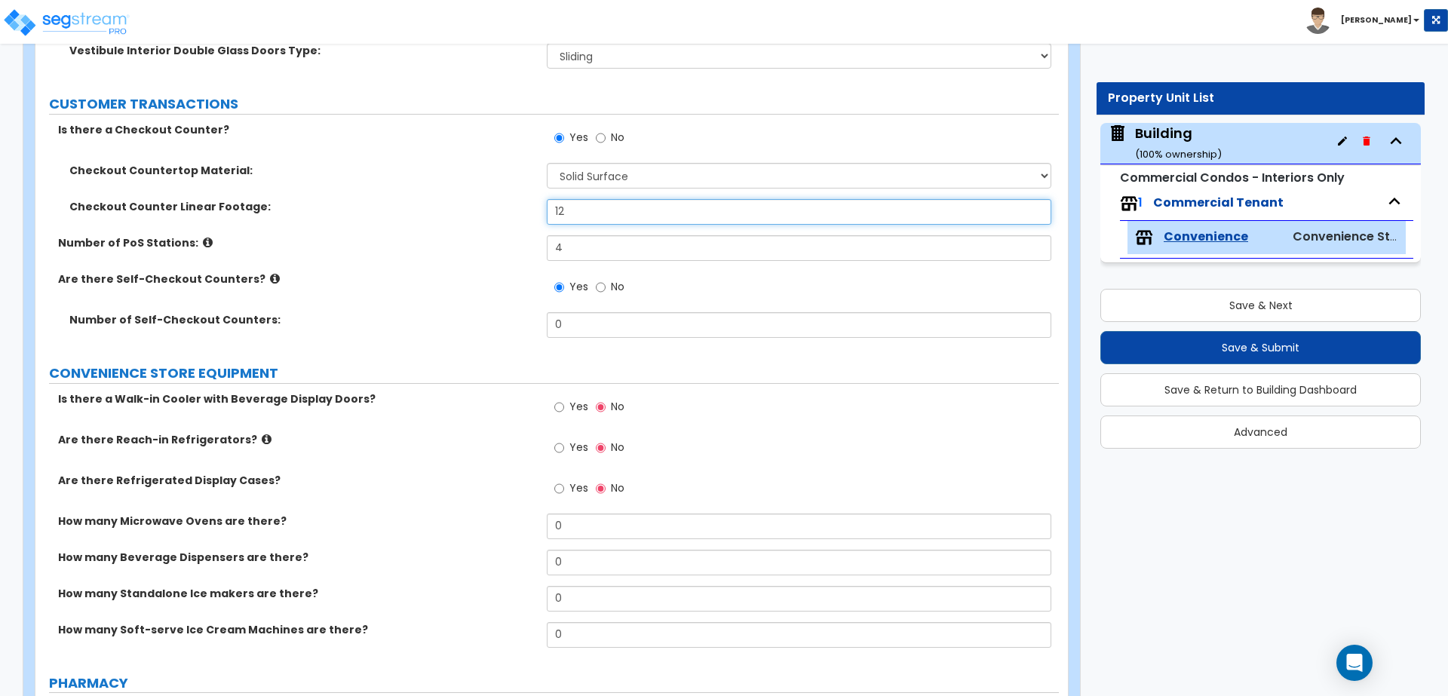
scroll to position [513, 0]
type input "12"
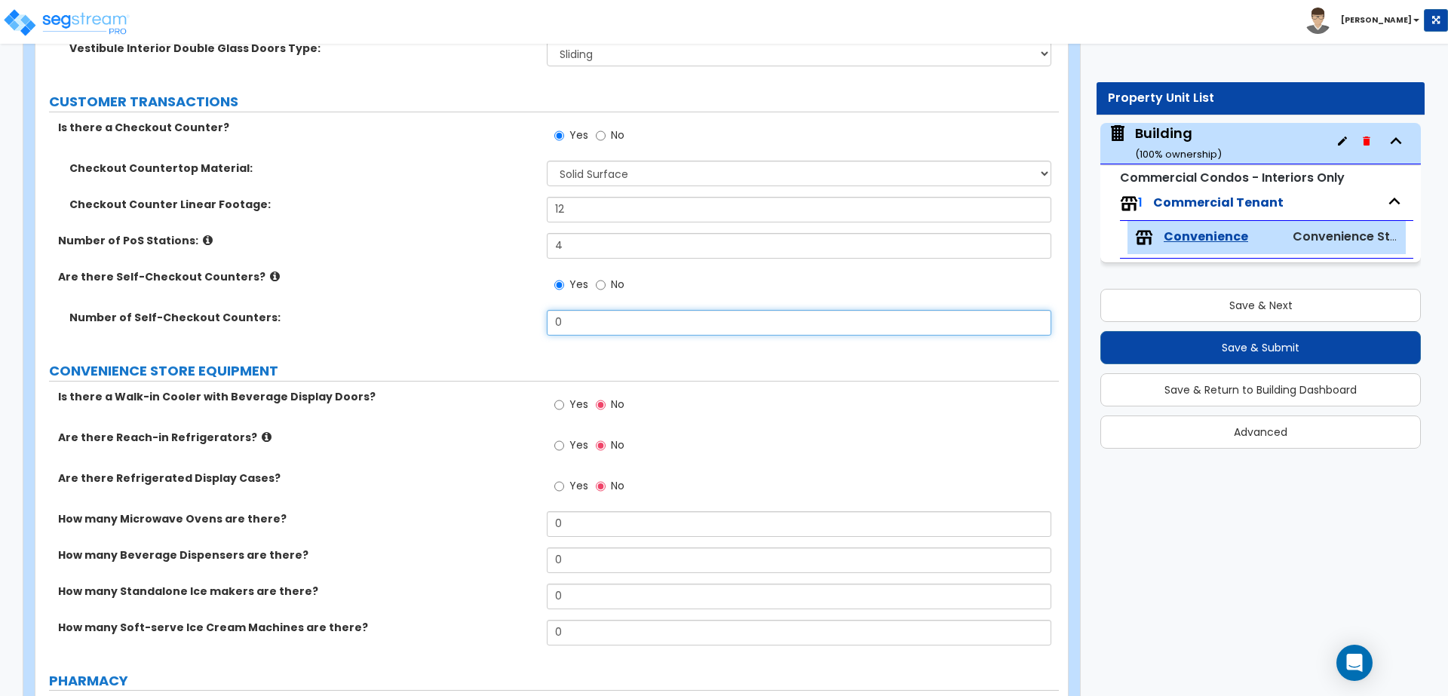
drag, startPoint x: 589, startPoint y: 322, endPoint x: 505, endPoint y: 316, distance: 83.9
click at [506, 316] on div "Number of Self-Checkout Counters: 0" at bounding box center [546, 328] width 1023 height 36
type input "3"
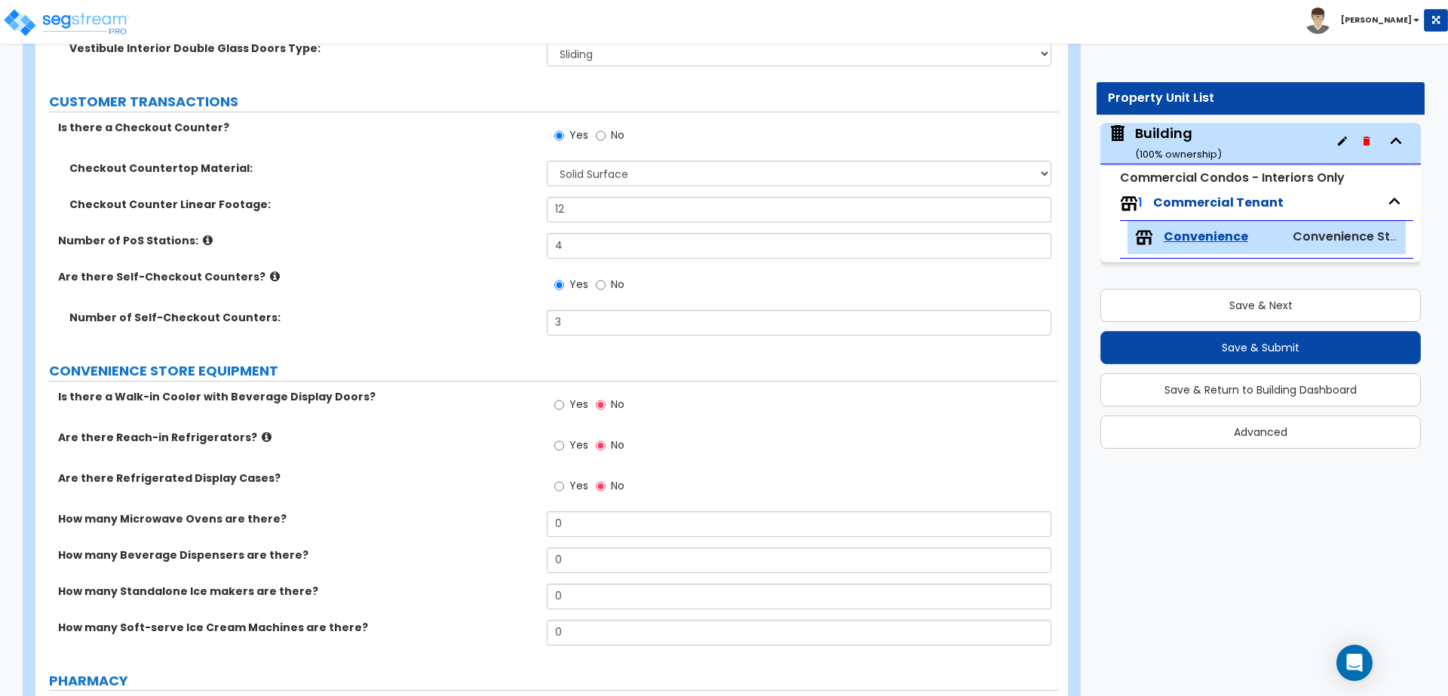
click at [203, 240] on icon at bounding box center [208, 239] width 10 height 11
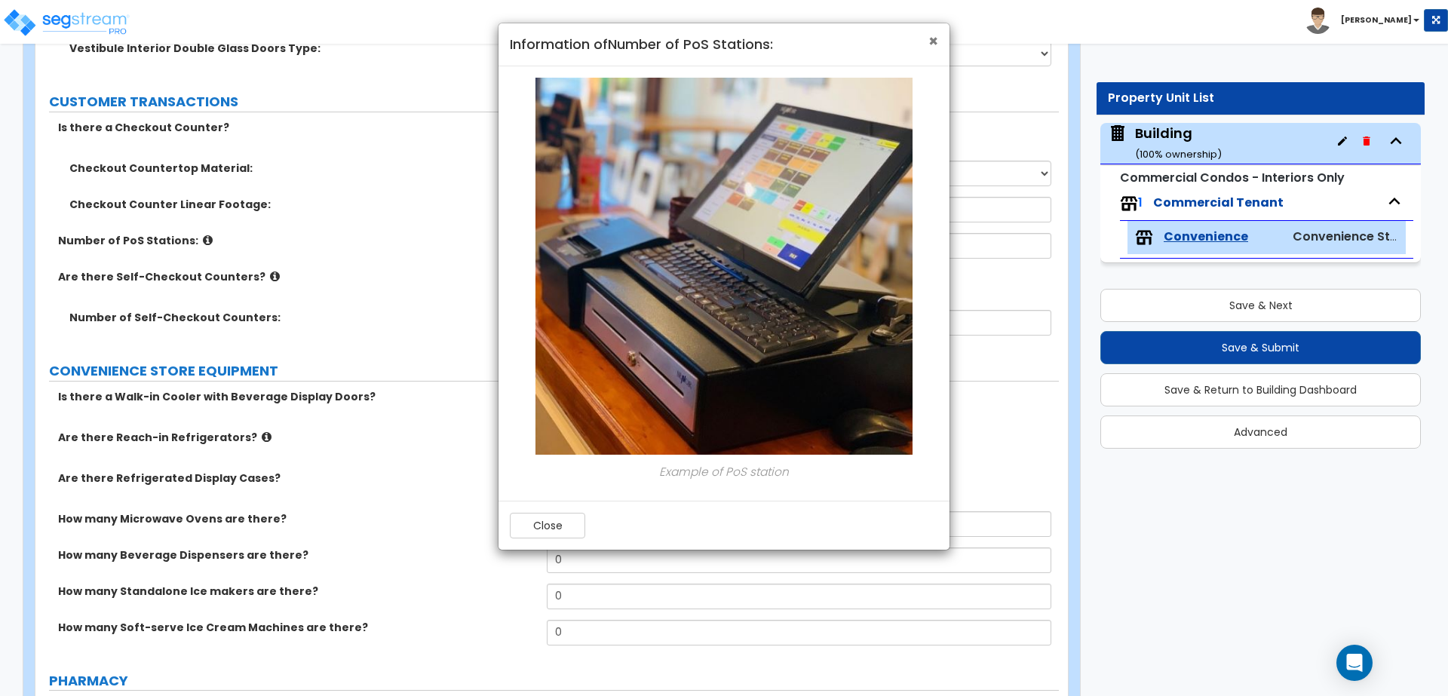
click at [933, 41] on span "×" at bounding box center [933, 41] width 10 height 22
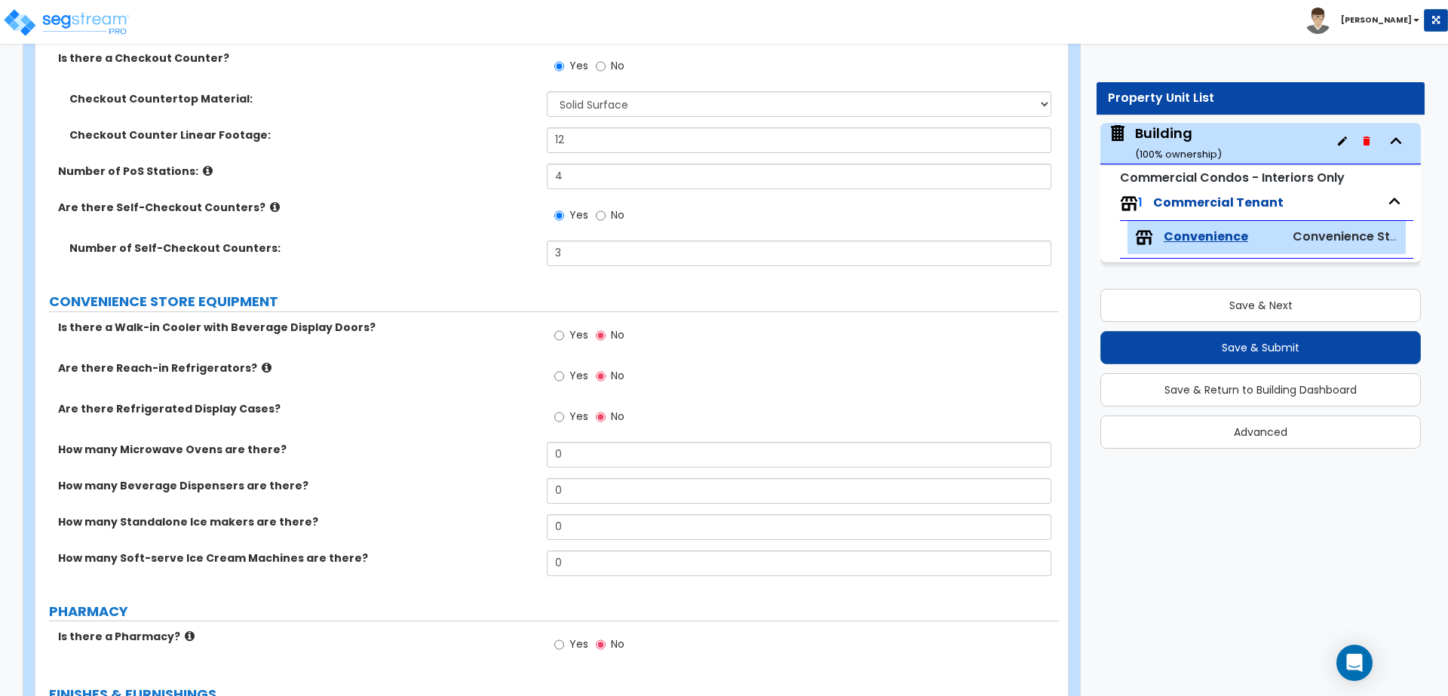
scroll to position [586, 0]
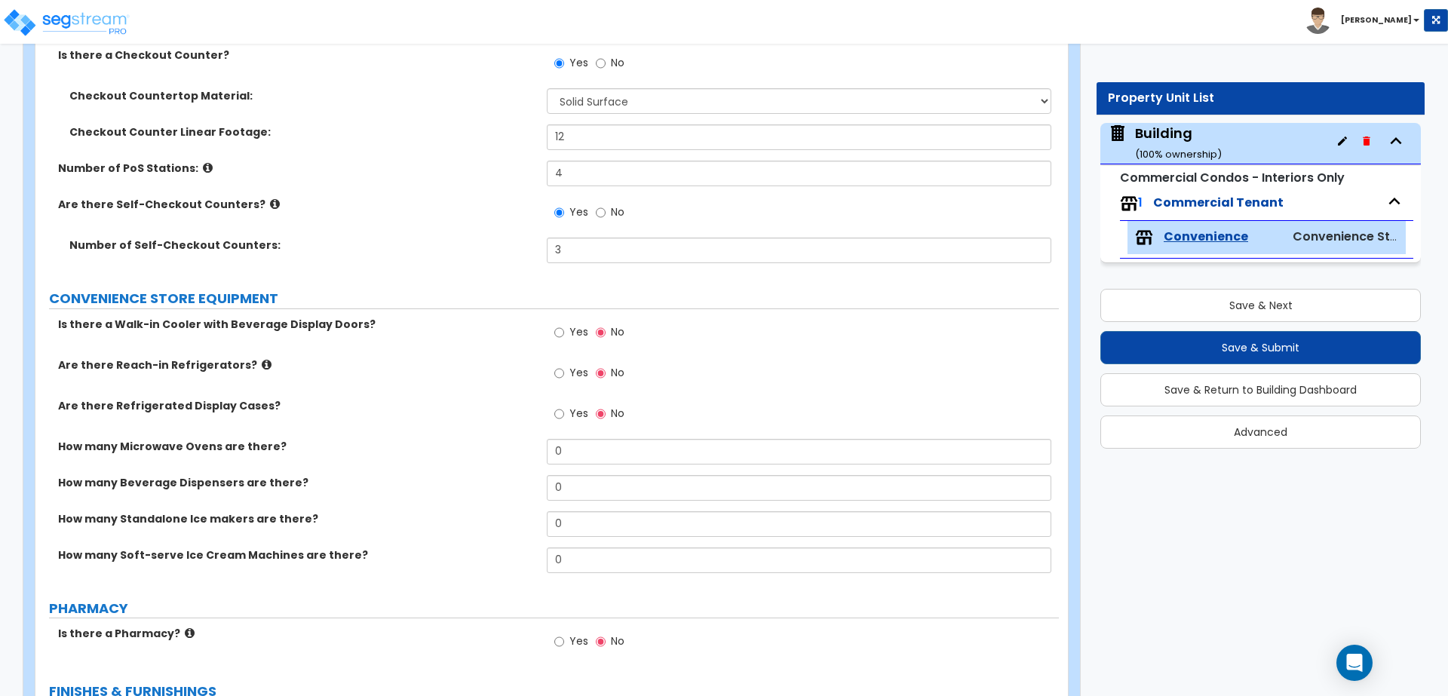
click at [270, 203] on icon at bounding box center [275, 203] width 10 height 11
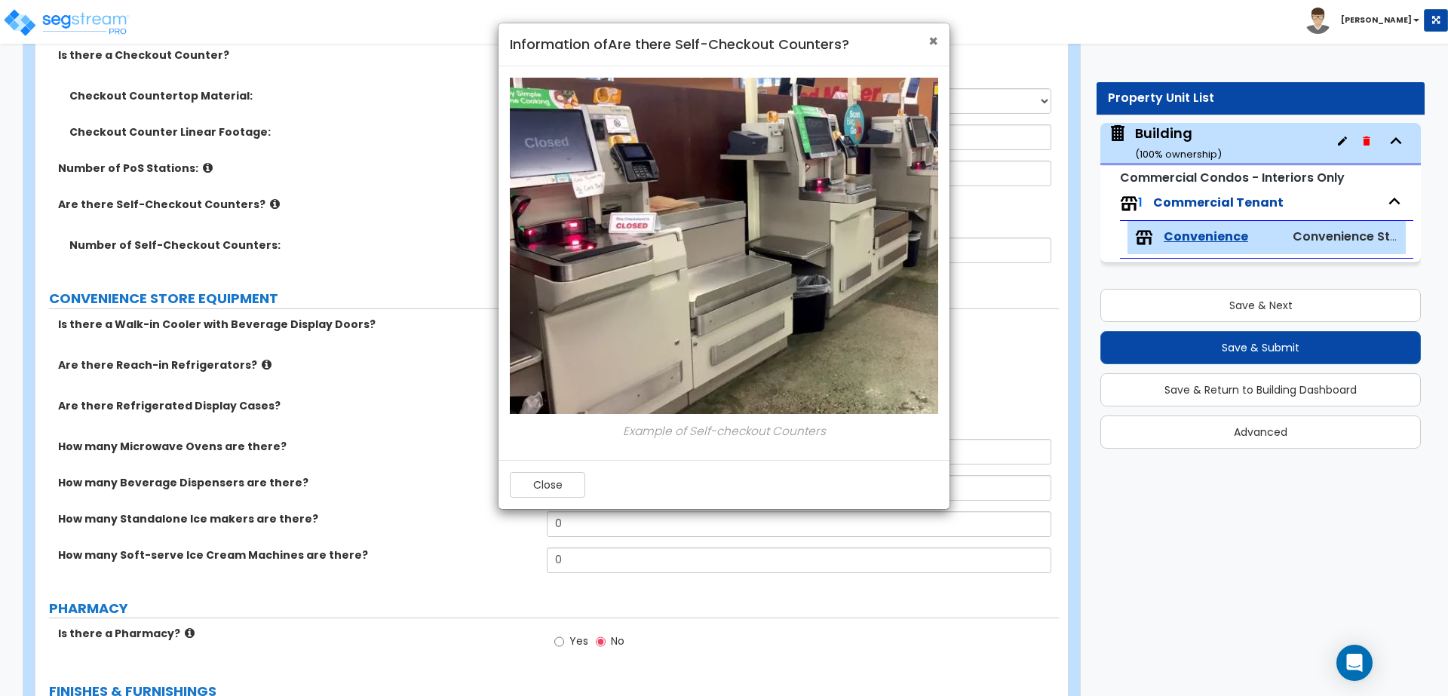
click at [934, 35] on span "×" at bounding box center [933, 41] width 10 height 22
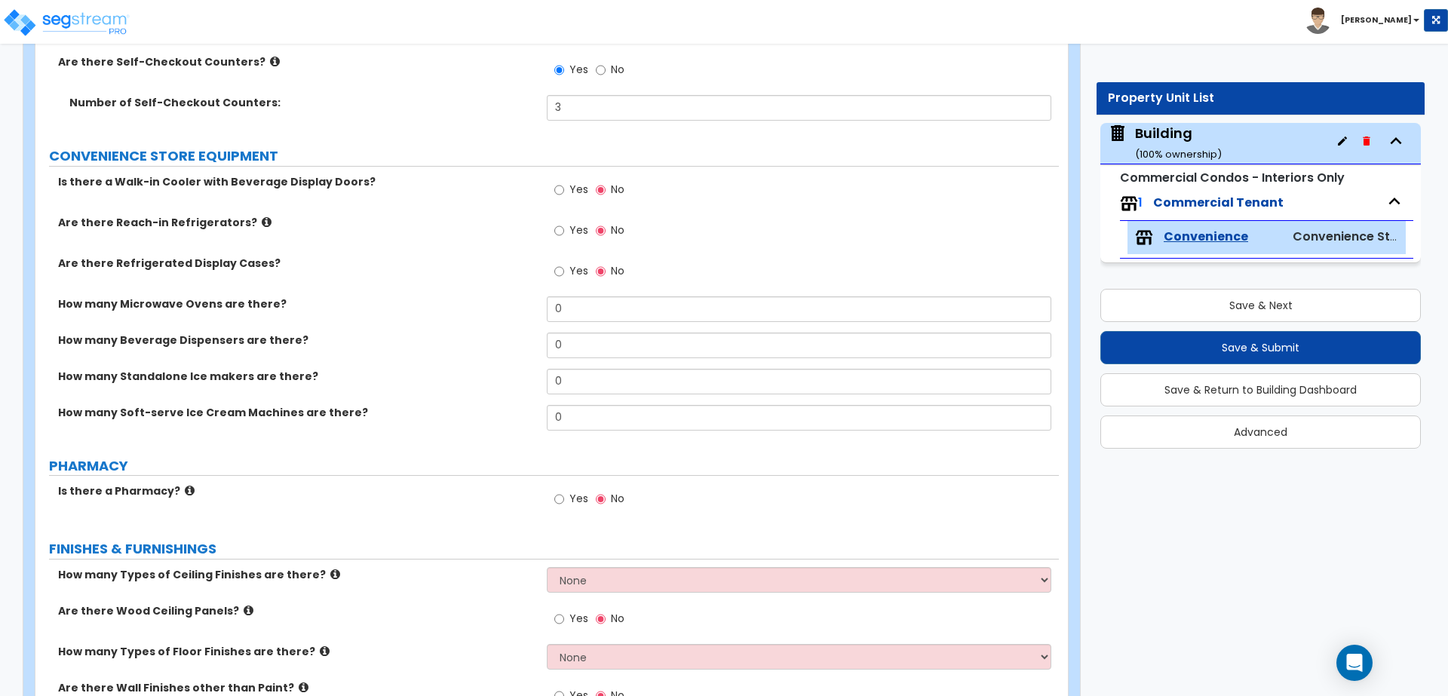
scroll to position [730, 0]
click at [593, 203] on div "Yes No" at bounding box center [589, 190] width 85 height 35
click at [582, 188] on span "Yes" at bounding box center [578, 187] width 19 height 15
click at [564, 188] on input "Yes" at bounding box center [559, 188] width 10 height 17
radio input "true"
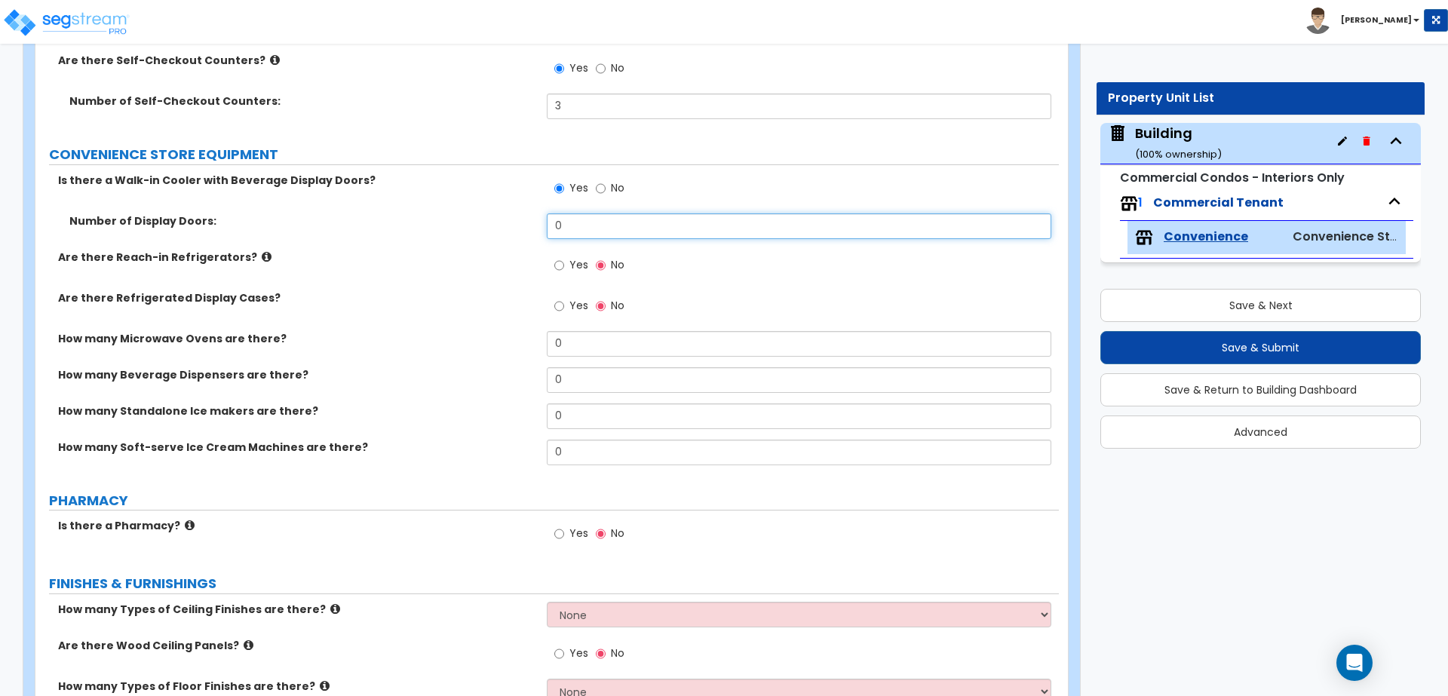
drag, startPoint x: 585, startPoint y: 223, endPoint x: 525, endPoint y: 218, distance: 60.5
click at [525, 218] on div "Number of Display Doors: 0" at bounding box center [546, 231] width 1023 height 36
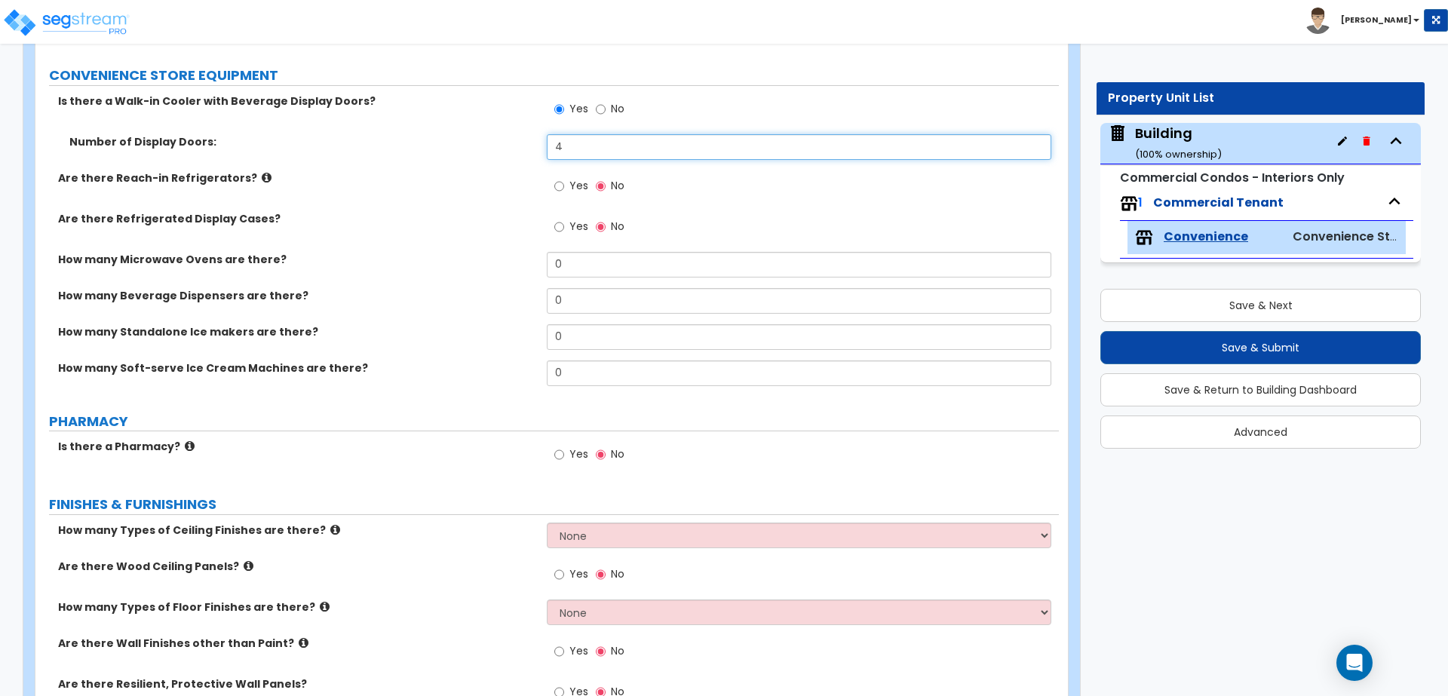
scroll to position [810, 0]
type input "4"
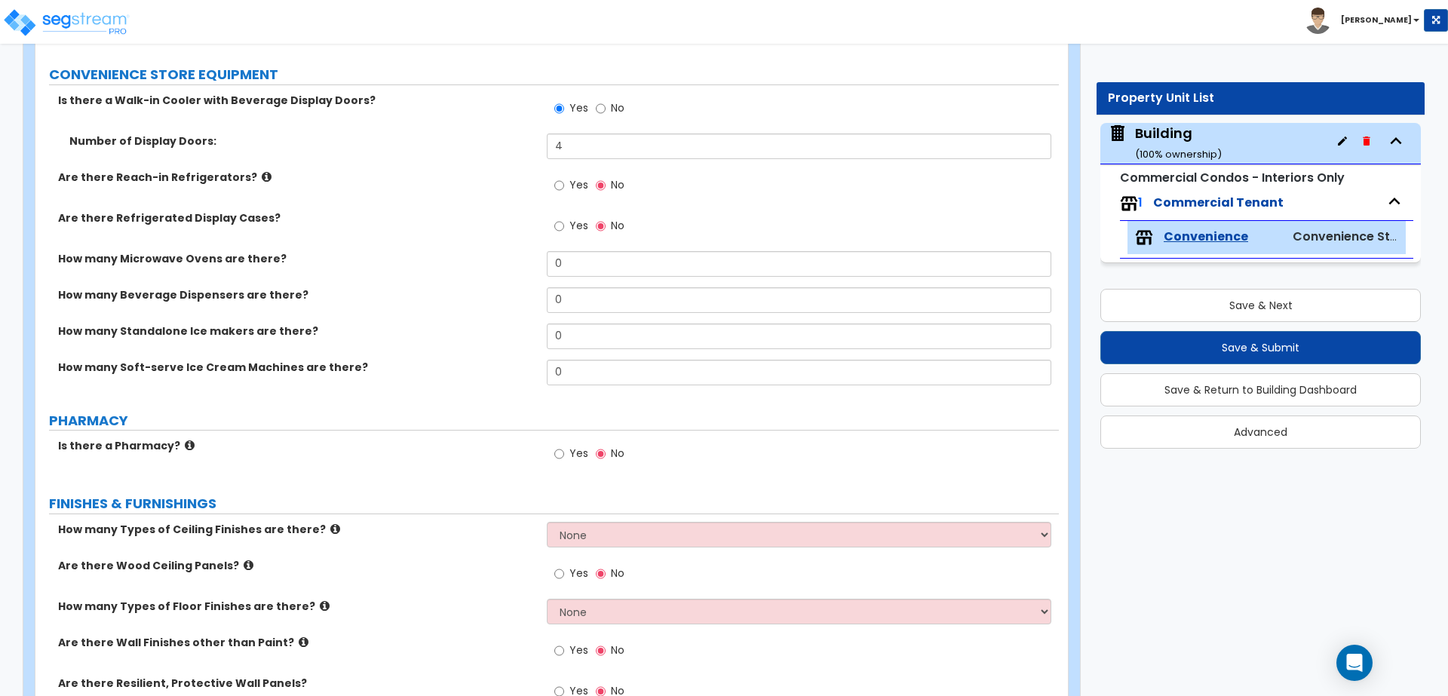
click at [572, 181] on span "Yes" at bounding box center [578, 184] width 19 height 15
click at [564, 181] on input "Yes" at bounding box center [559, 185] width 10 height 17
radio input "true"
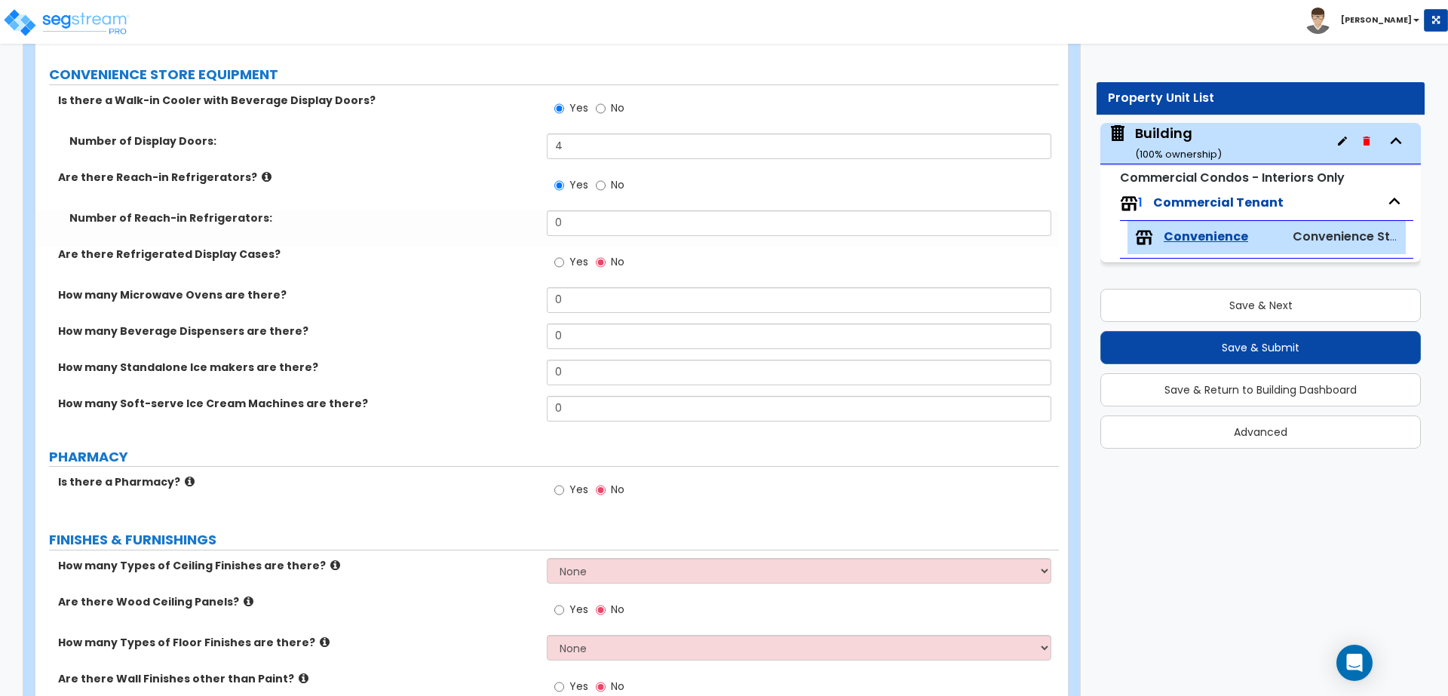
click at [262, 173] on icon at bounding box center [267, 176] width 10 height 11
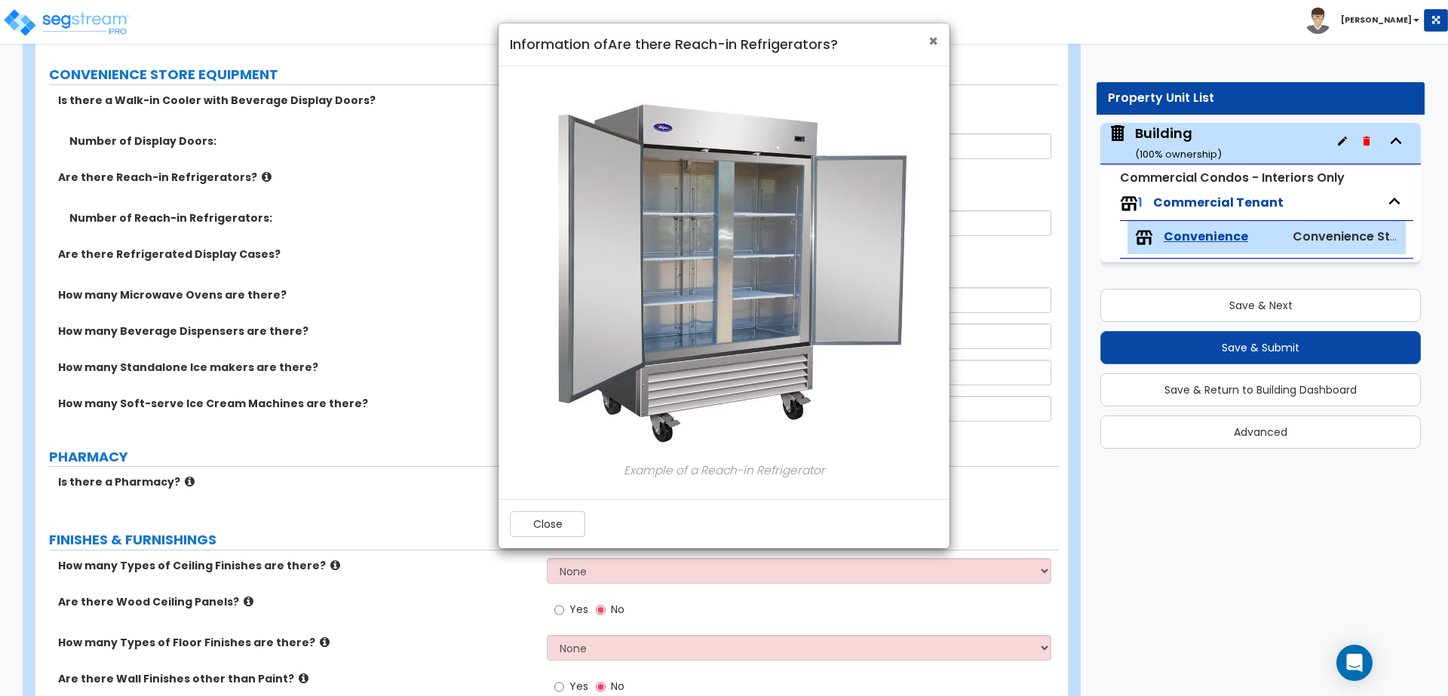
click at [934, 35] on span "×" at bounding box center [933, 41] width 10 height 22
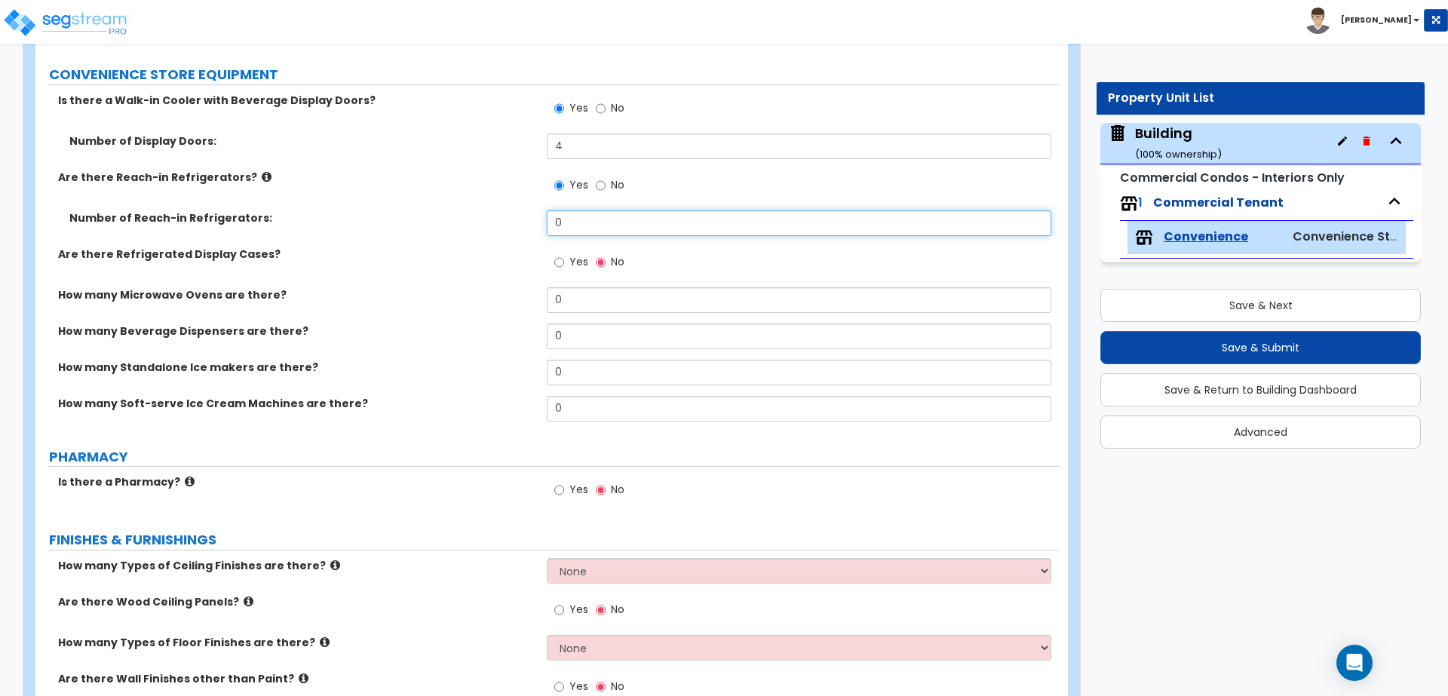
drag, startPoint x: 578, startPoint y: 213, endPoint x: 547, endPoint y: 216, distance: 31.8
click at [547, 215] on input "0" at bounding box center [799, 223] width 504 height 26
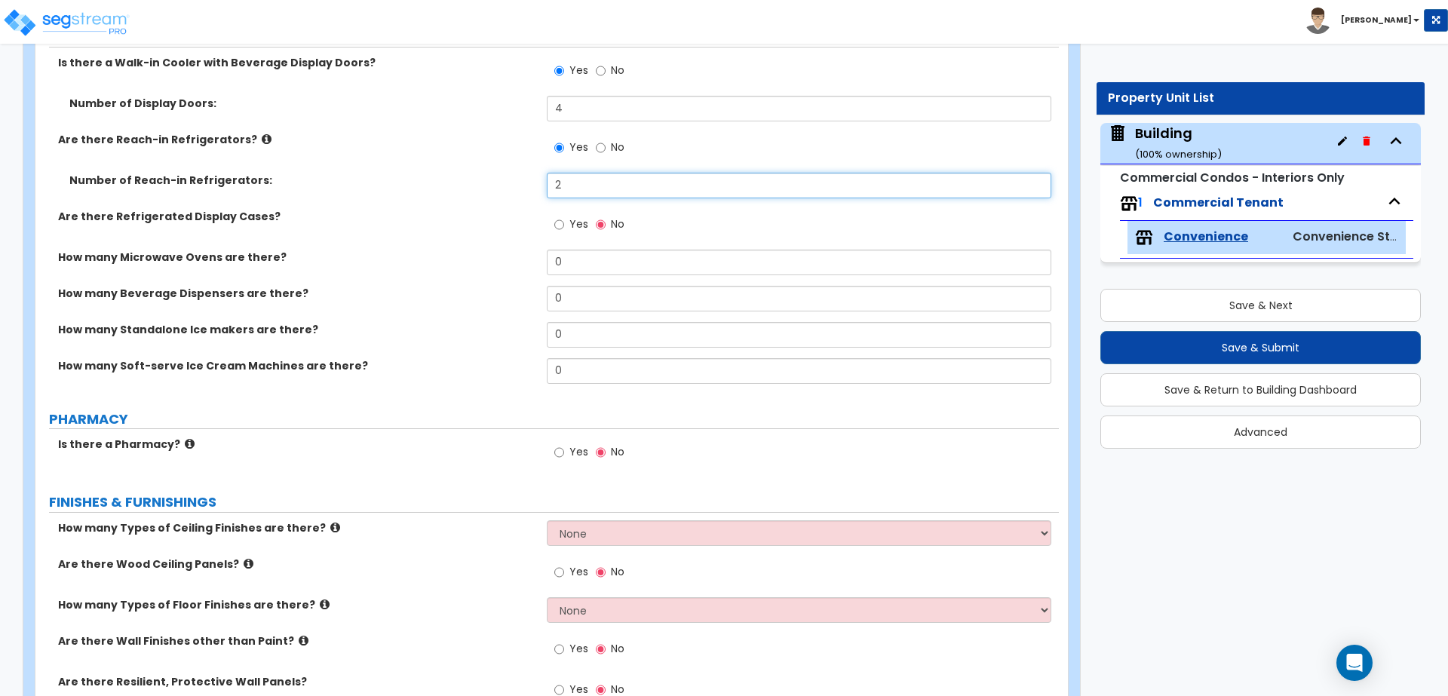
scroll to position [851, 0]
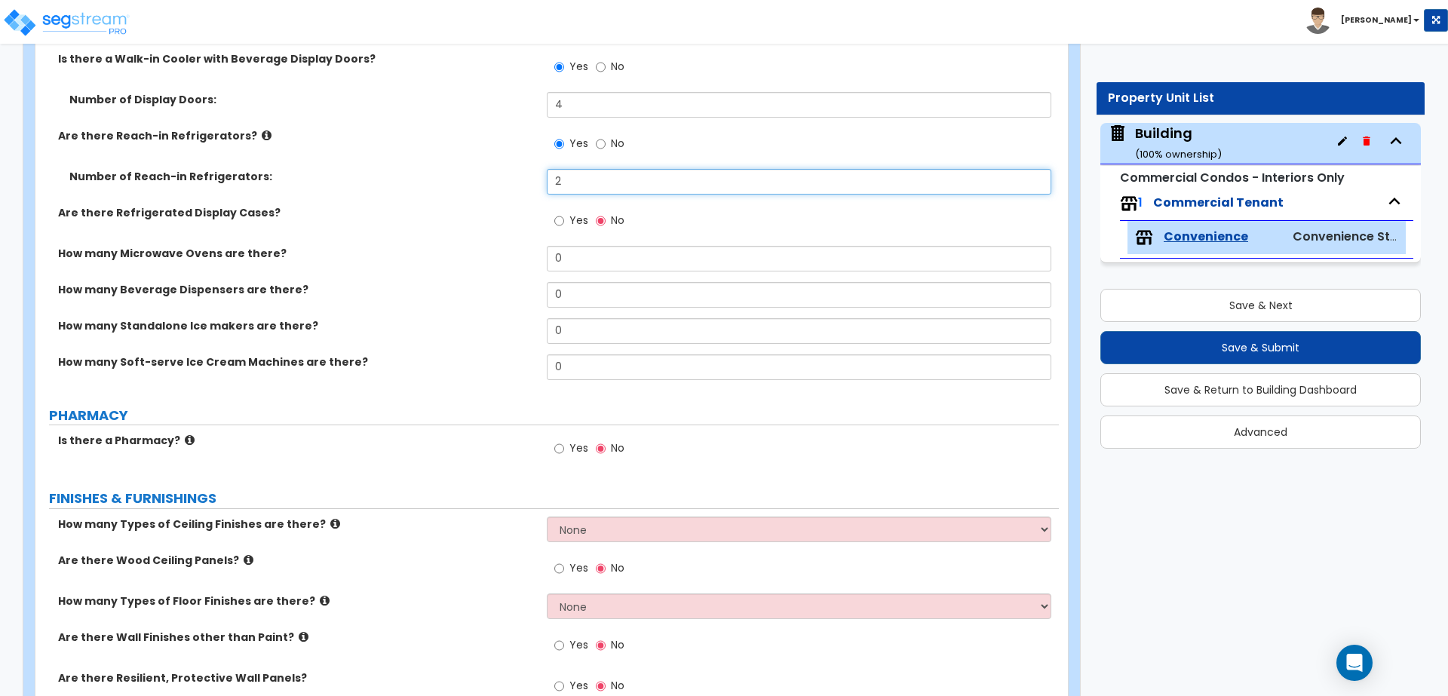
type input "2"
click at [563, 219] on input "Yes" at bounding box center [559, 221] width 10 height 17
radio input "true"
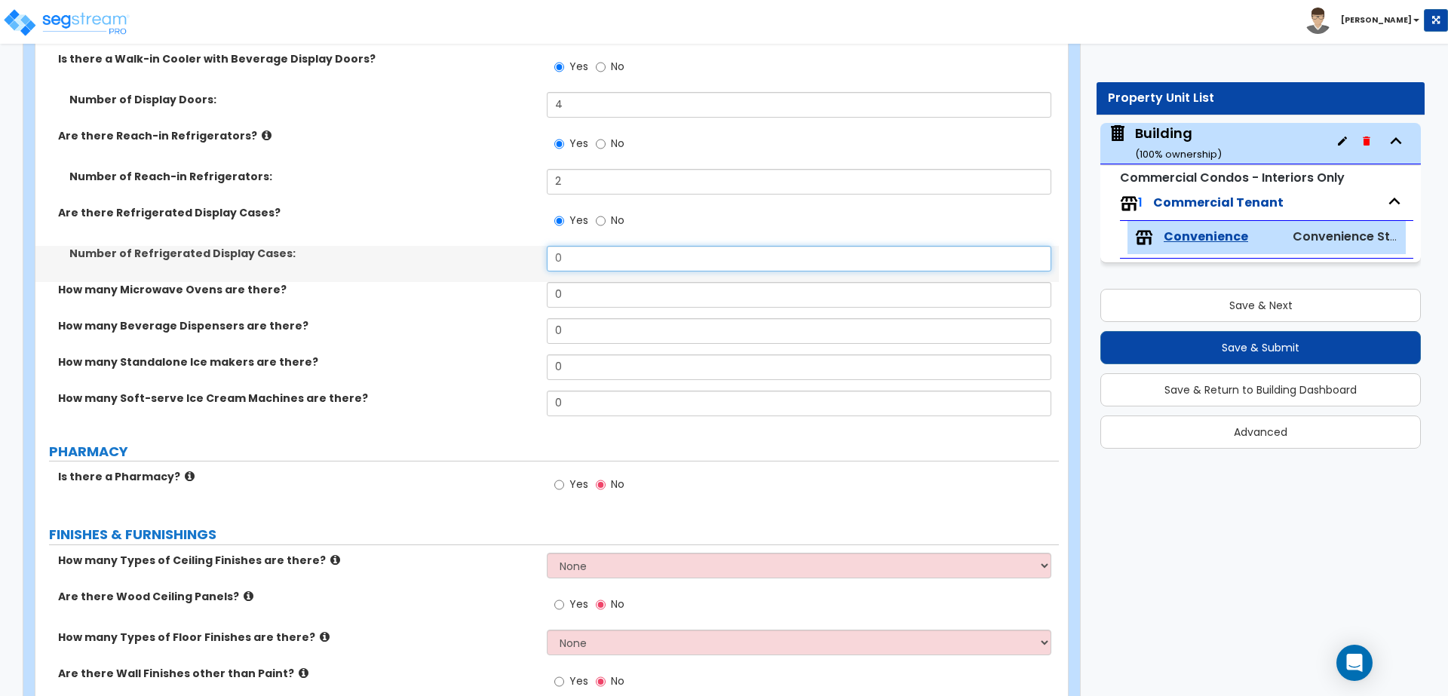
drag, startPoint x: 543, startPoint y: 253, endPoint x: 519, endPoint y: 254, distance: 24.2
click at [519, 254] on div "Number of Refrigerated Display Cases: 0" at bounding box center [546, 264] width 1023 height 36
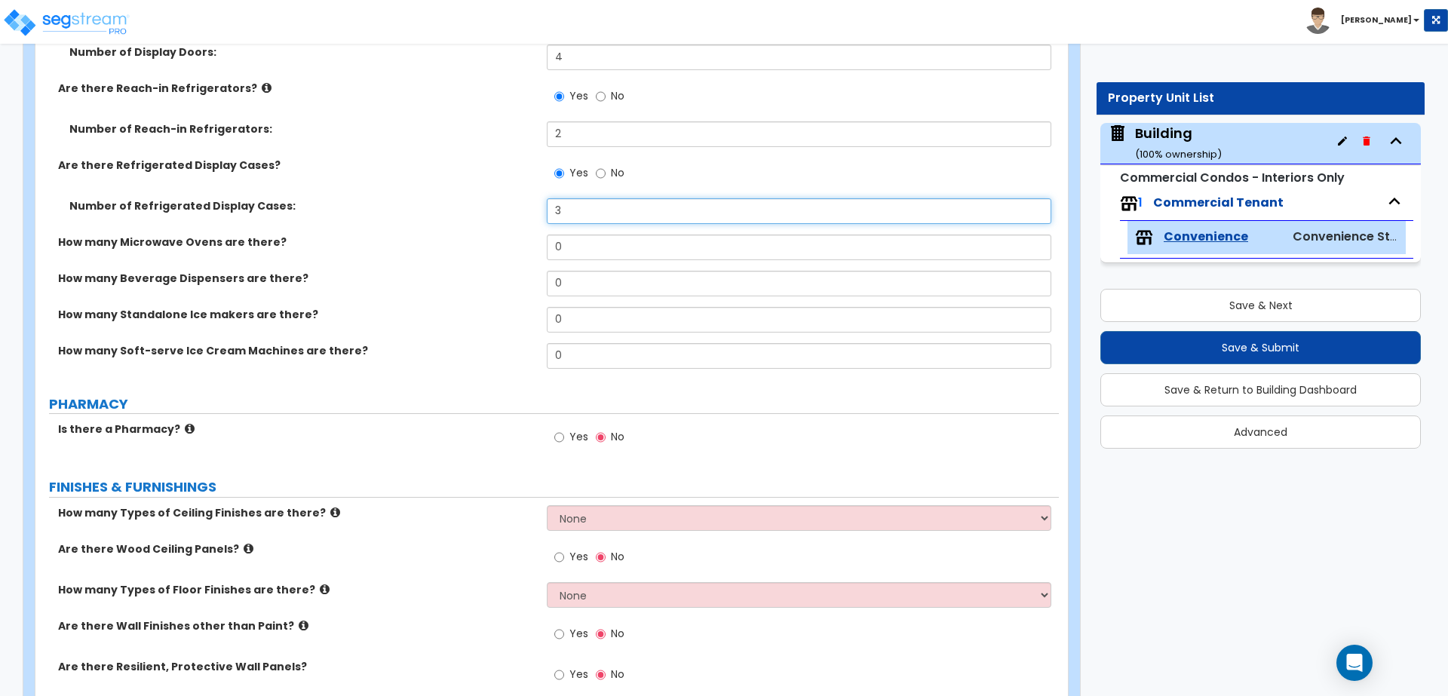
scroll to position [918, 0]
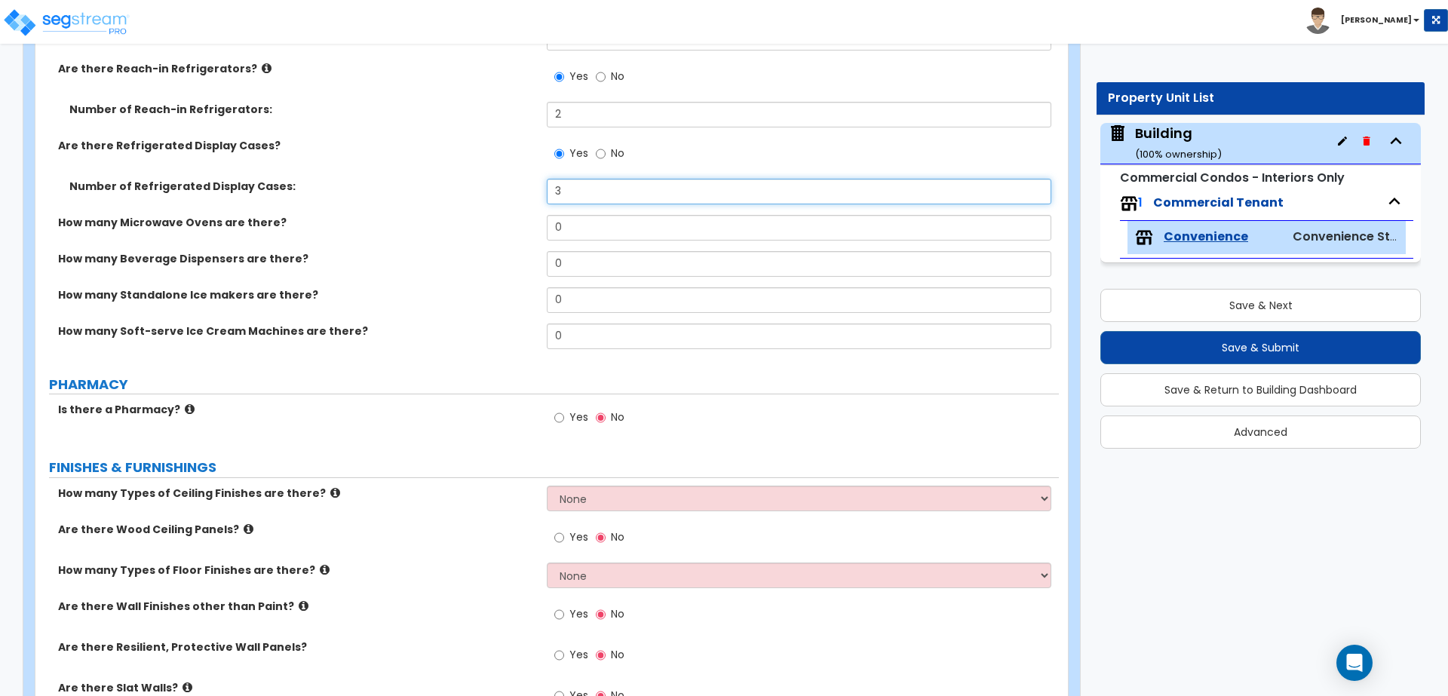
type input "3"
drag, startPoint x: 574, startPoint y: 225, endPoint x: 526, endPoint y: 223, distance: 48.3
click at [526, 223] on div "How many Microwave Ovens are there? 0" at bounding box center [546, 233] width 1023 height 36
type input "1"
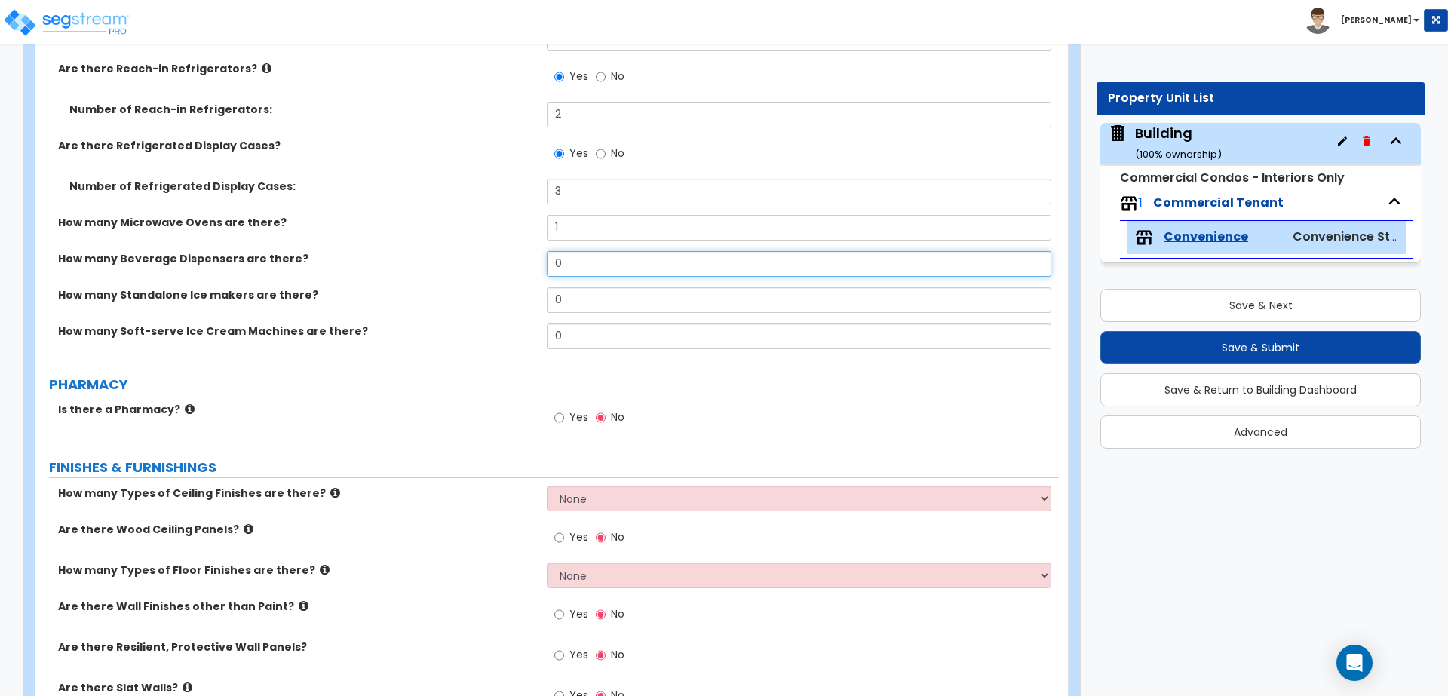
drag, startPoint x: 565, startPoint y: 262, endPoint x: 522, endPoint y: 256, distance: 43.3
click at [523, 256] on div "How many Beverage Dispensers are there? 0" at bounding box center [546, 269] width 1023 height 36
type input "1"
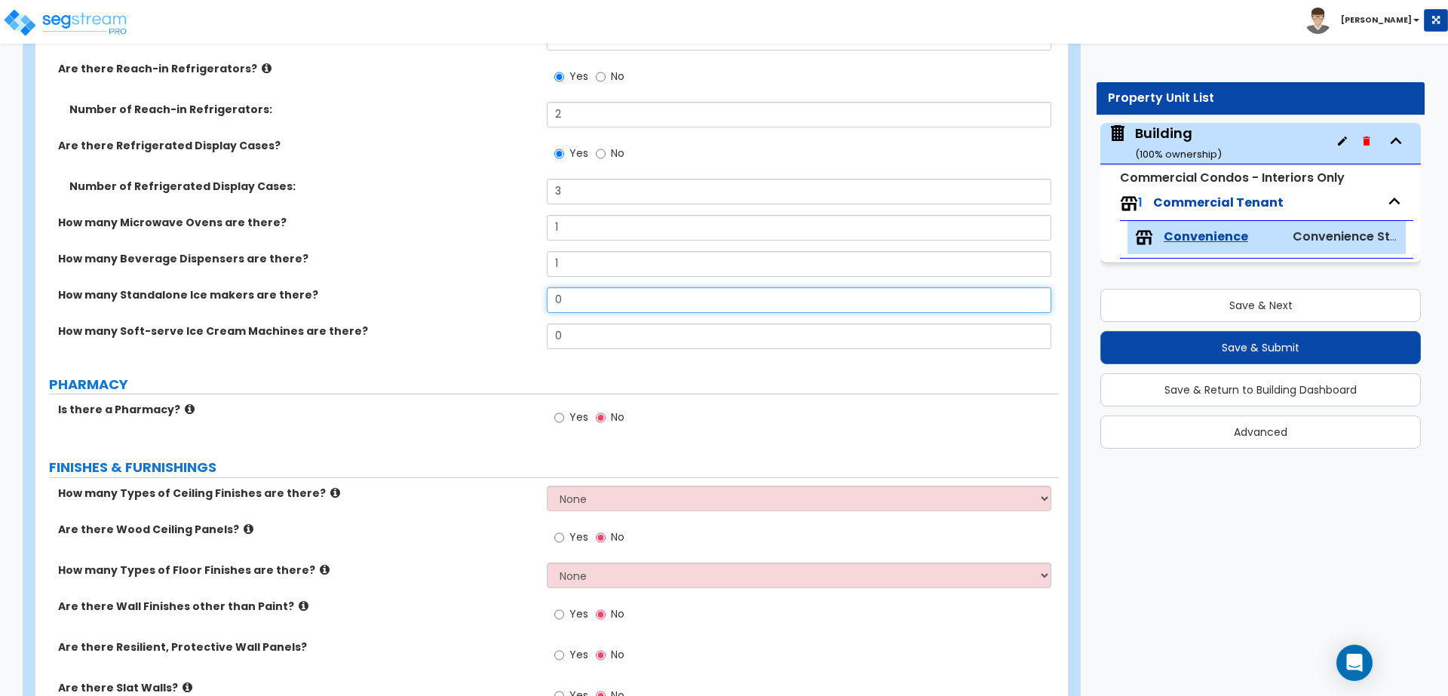
drag, startPoint x: 572, startPoint y: 290, endPoint x: 510, endPoint y: 285, distance: 62.0
click at [510, 287] on div "How many Standalone Ice makers are there? 0" at bounding box center [546, 305] width 1023 height 36
type input "1"
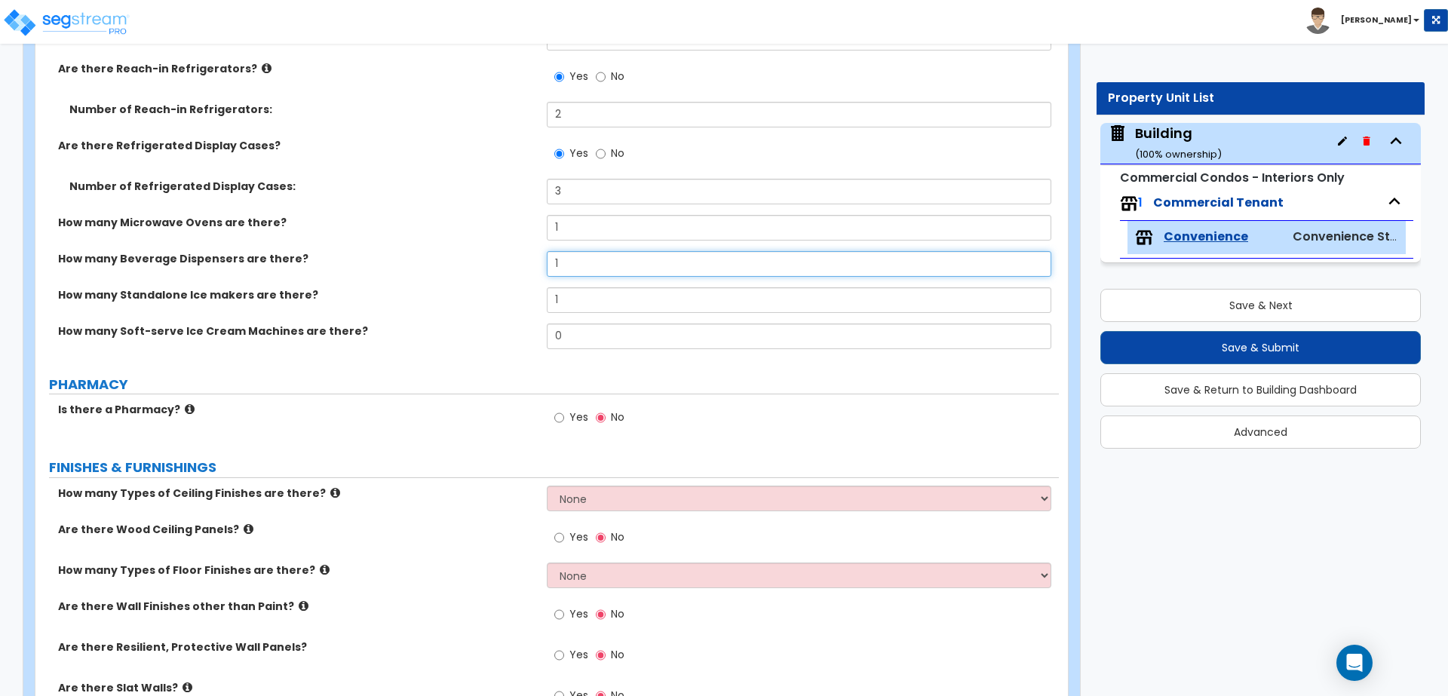
drag, startPoint x: 561, startPoint y: 262, endPoint x: 521, endPoint y: 262, distance: 40.0
click at [521, 262] on div "How many Beverage Dispensers are there? 1" at bounding box center [546, 269] width 1023 height 36
type input "2"
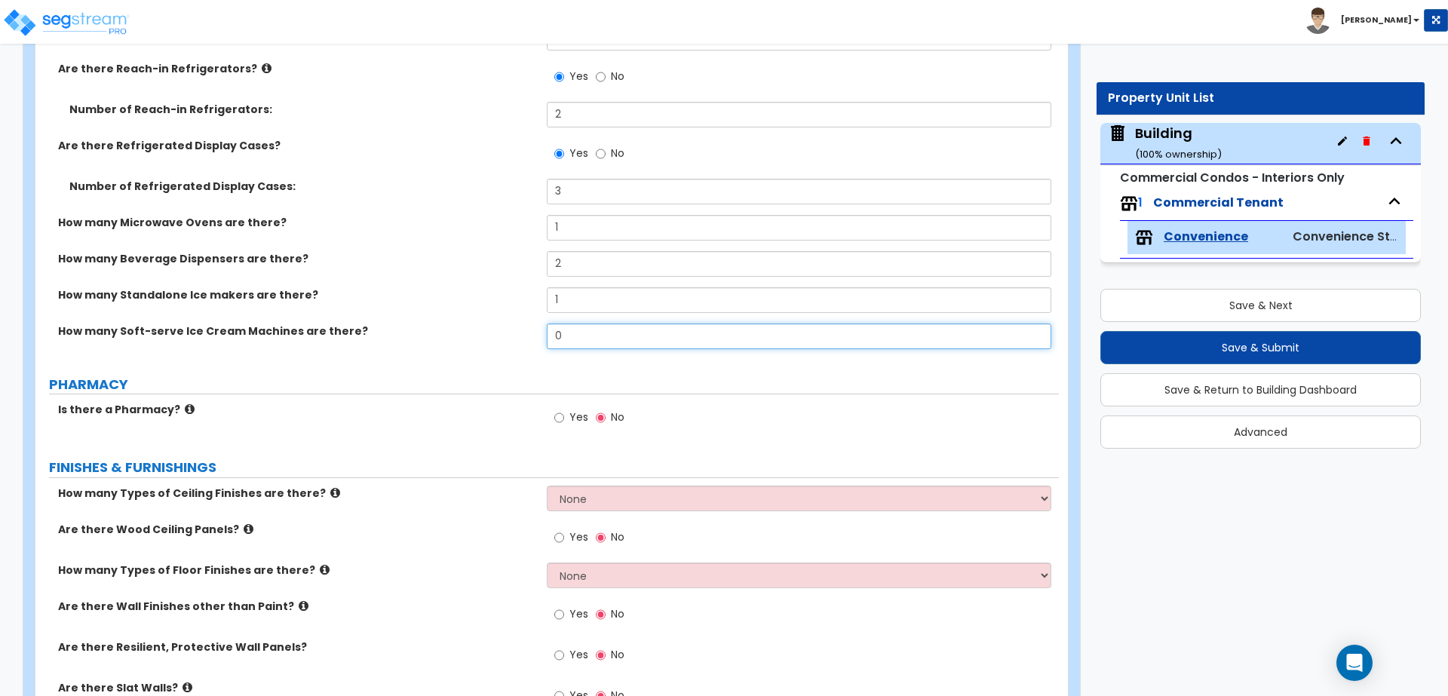
drag, startPoint x: 568, startPoint y: 332, endPoint x: 501, endPoint y: 327, distance: 68.1
click at [505, 326] on div "How many Soft-serve Ice Cream Machines are there? 0" at bounding box center [546, 341] width 1023 height 36
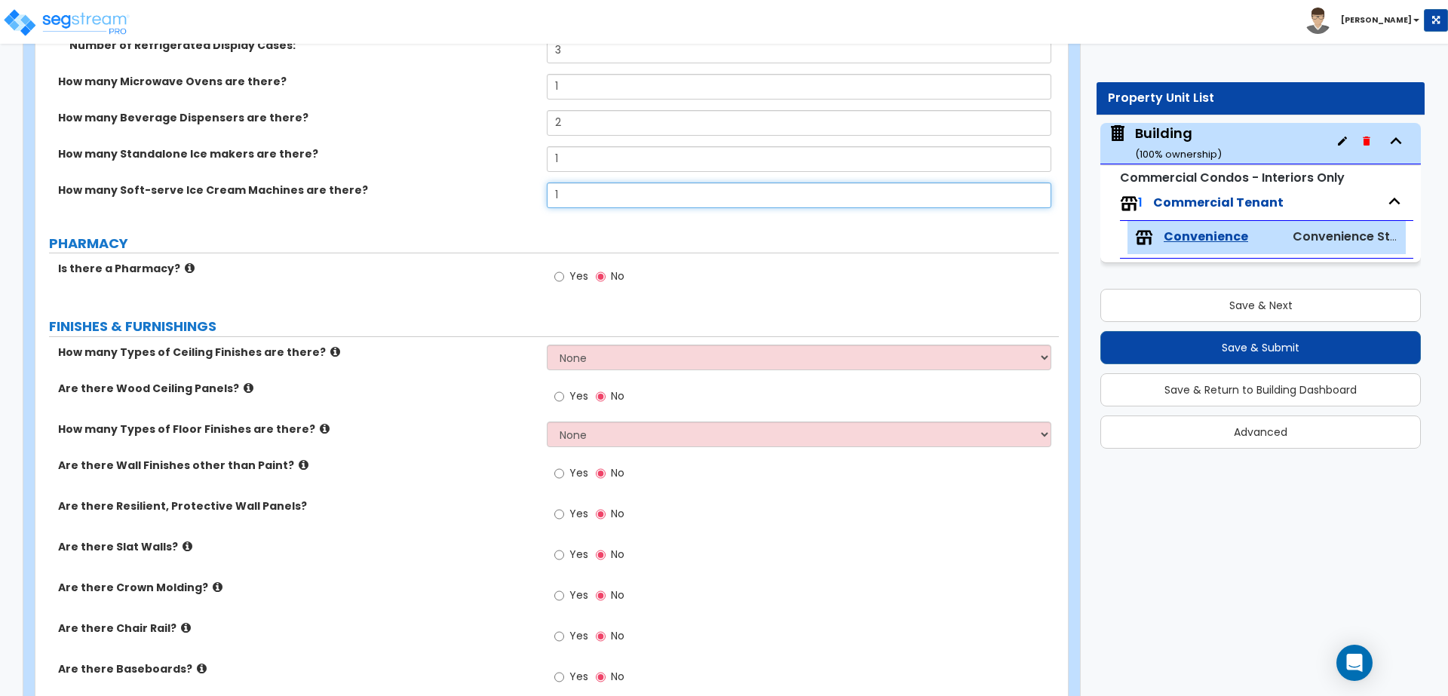
scroll to position [1062, 0]
type input "1"
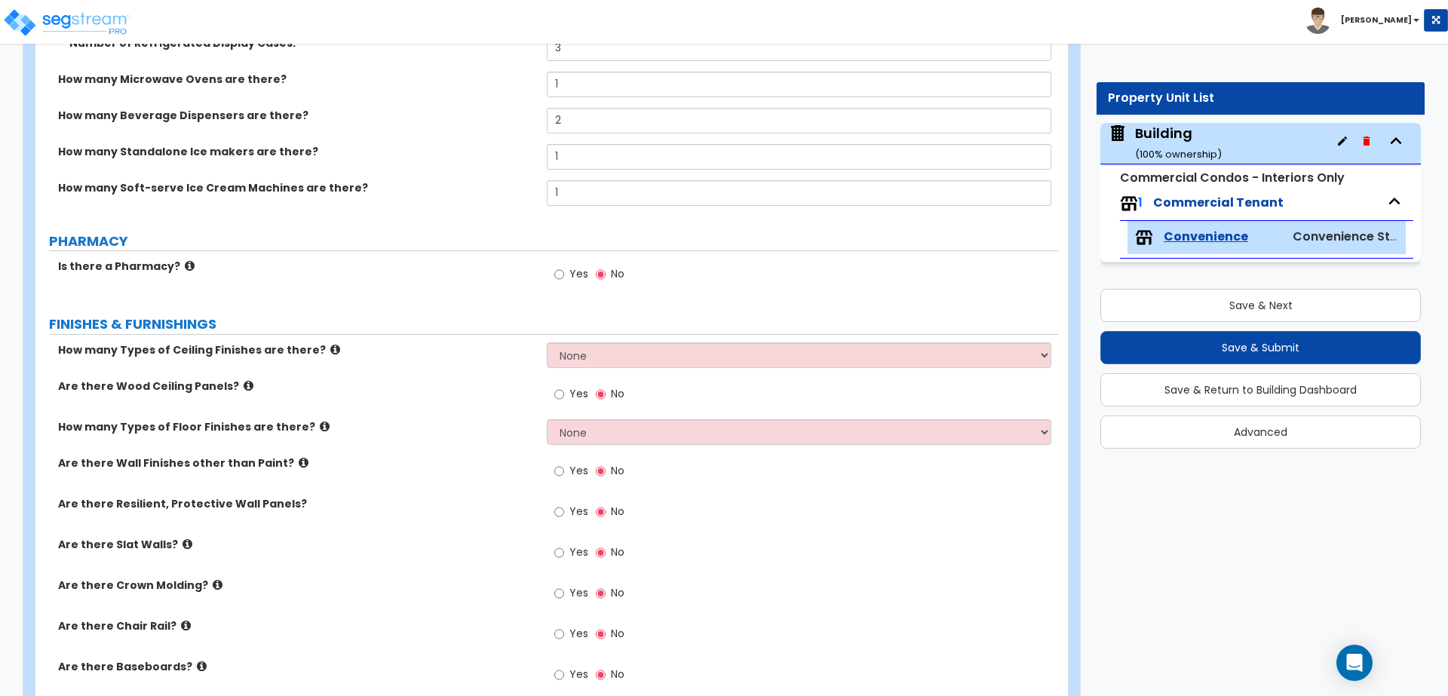
click at [578, 276] on span "Yes" at bounding box center [578, 273] width 19 height 15
click at [564, 276] on input "Yes" at bounding box center [559, 274] width 10 height 17
radio input "true"
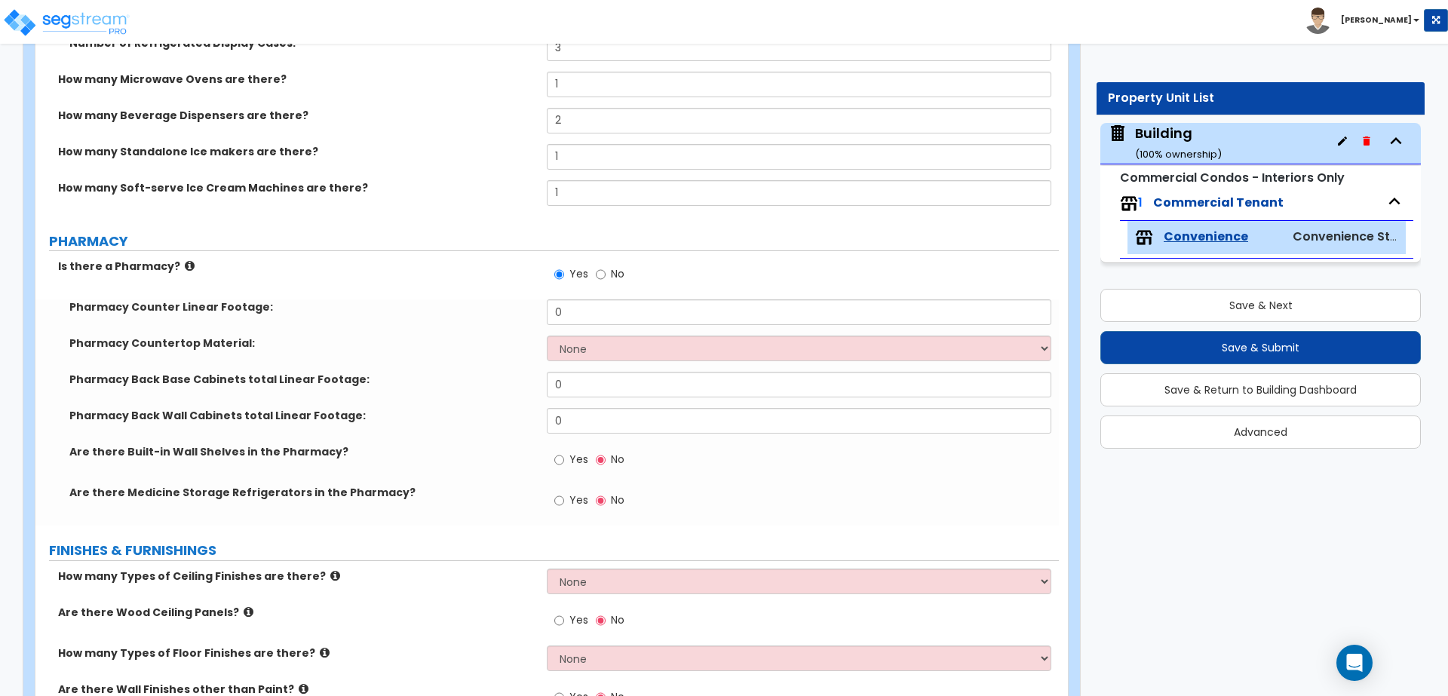
click at [185, 262] on icon at bounding box center [190, 265] width 10 height 11
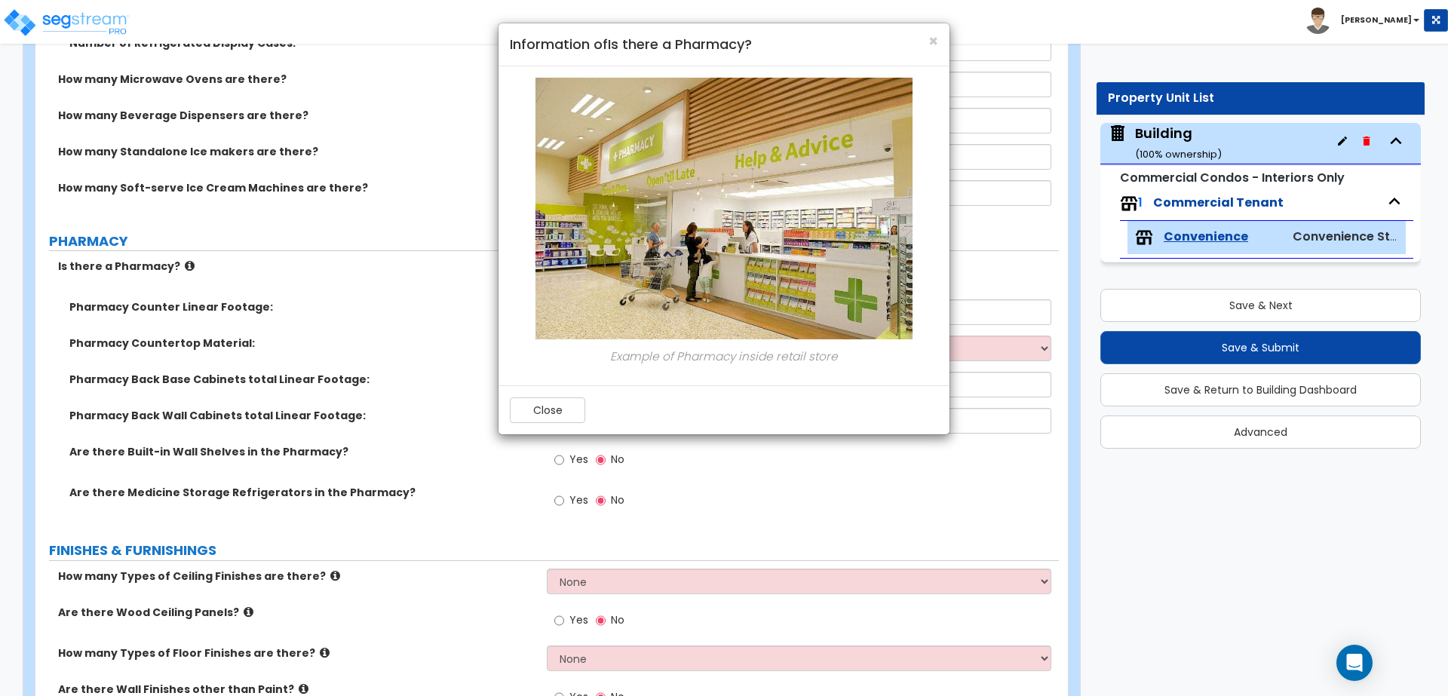
click at [939, 43] on div "× Information of Is there a Pharmacy?" at bounding box center [723, 44] width 451 height 43
click at [936, 40] on span "×" at bounding box center [933, 41] width 10 height 22
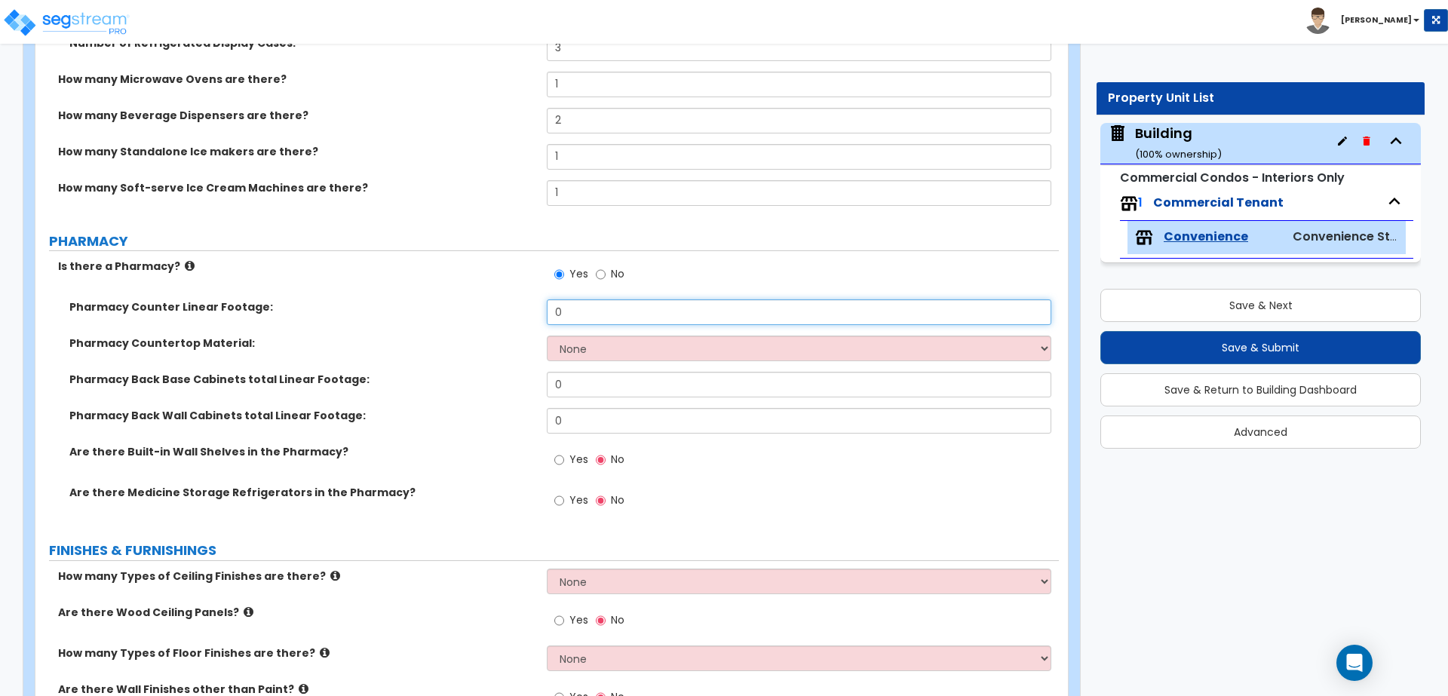
drag, startPoint x: 596, startPoint y: 306, endPoint x: 531, endPoint y: 303, distance: 64.9
click at [532, 303] on div "Pharmacy Counter Linear Footage: 0" at bounding box center [546, 317] width 1023 height 36
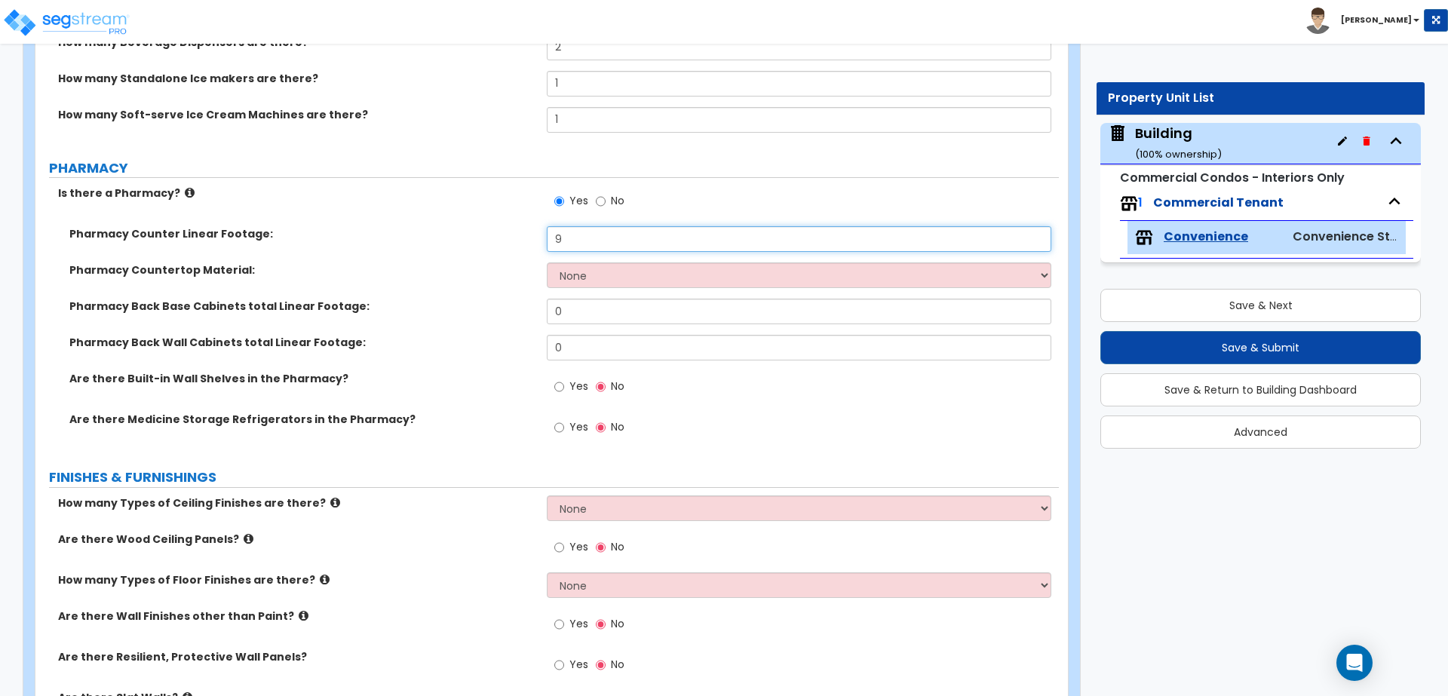
scroll to position [1135, 0]
type input "9"
click at [636, 266] on select "None Plastic Laminate Solid Surface Stone Quartz Marble Tile Wood Stainless Ste…" at bounding box center [799, 275] width 504 height 26
select select "1"
click at [547, 262] on select "None Plastic Laminate Solid Surface Stone Quartz Marble Tile Wood Stainless Ste…" at bounding box center [799, 275] width 504 height 26
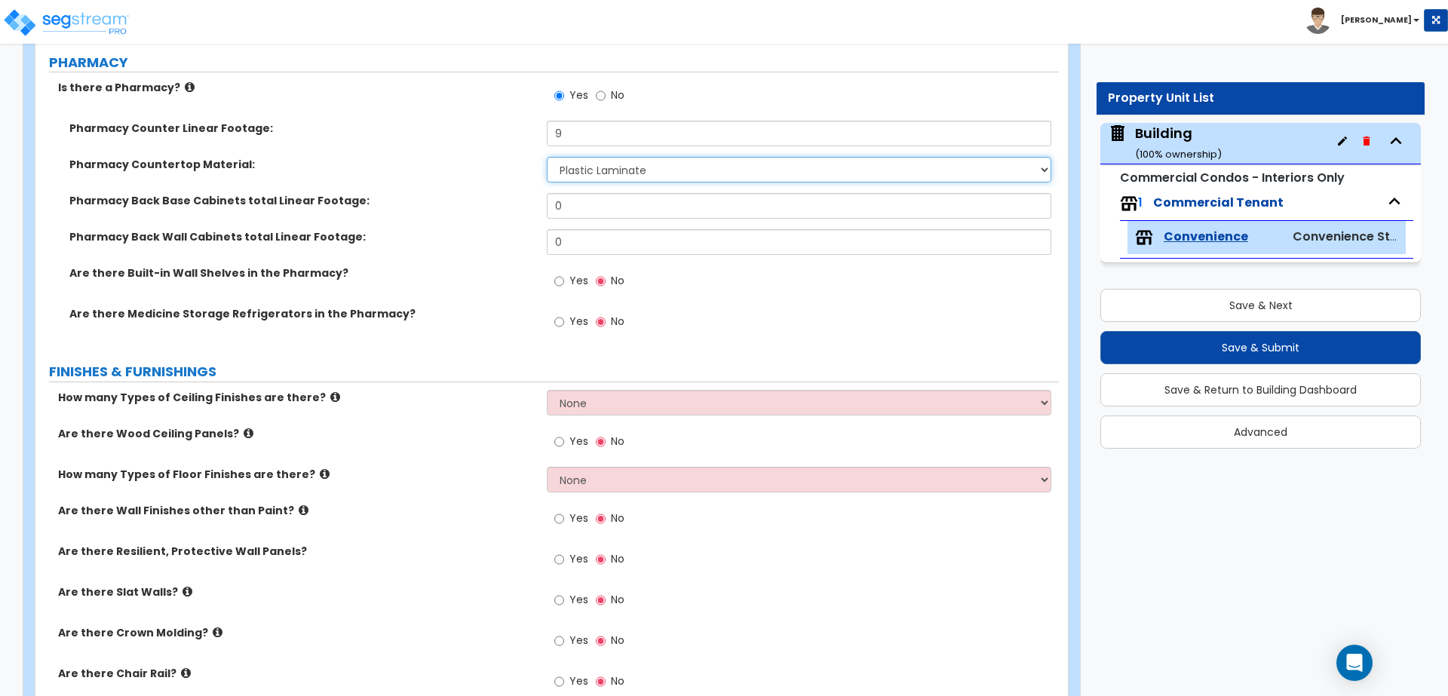
scroll to position [1238, 0]
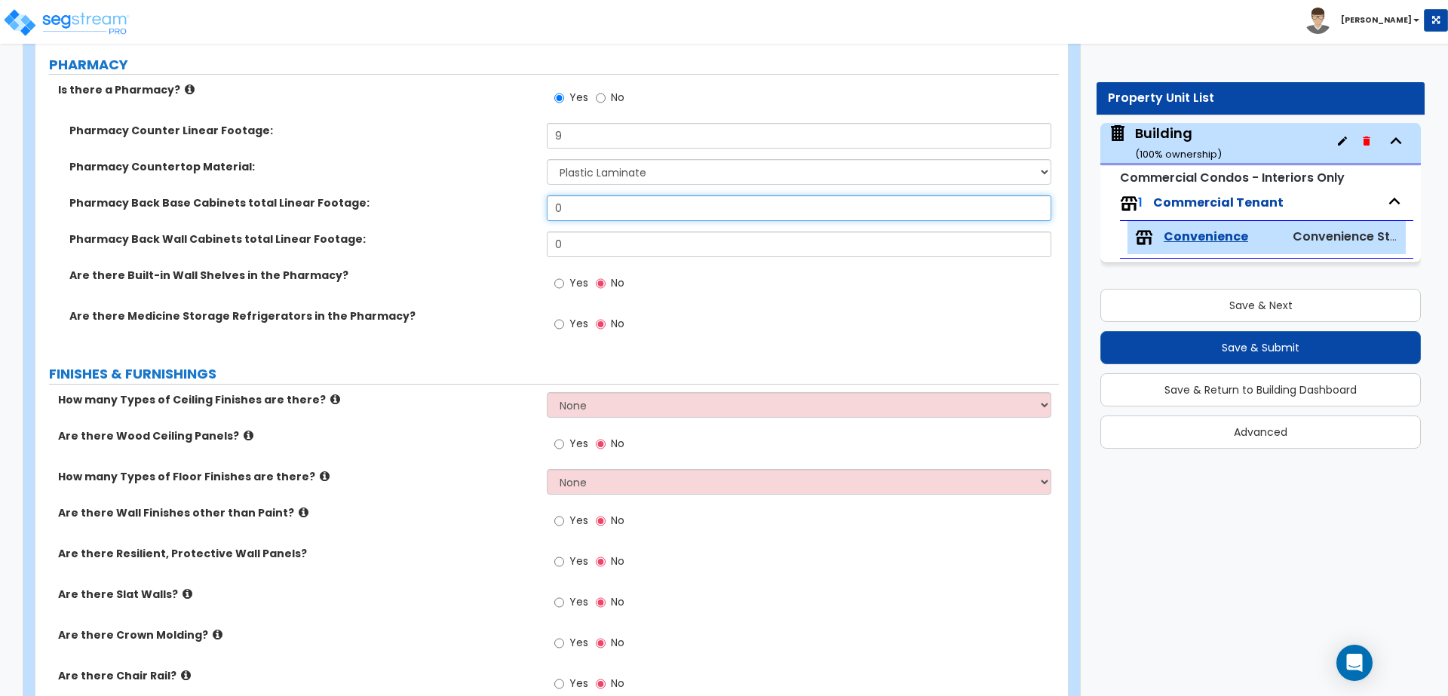
drag, startPoint x: 578, startPoint y: 204, endPoint x: 494, endPoint y: 195, distance: 85.0
click at [494, 195] on div "Pharmacy Back Base Cabinets total Linear Footage: 0" at bounding box center [546, 213] width 1023 height 36
type input "12"
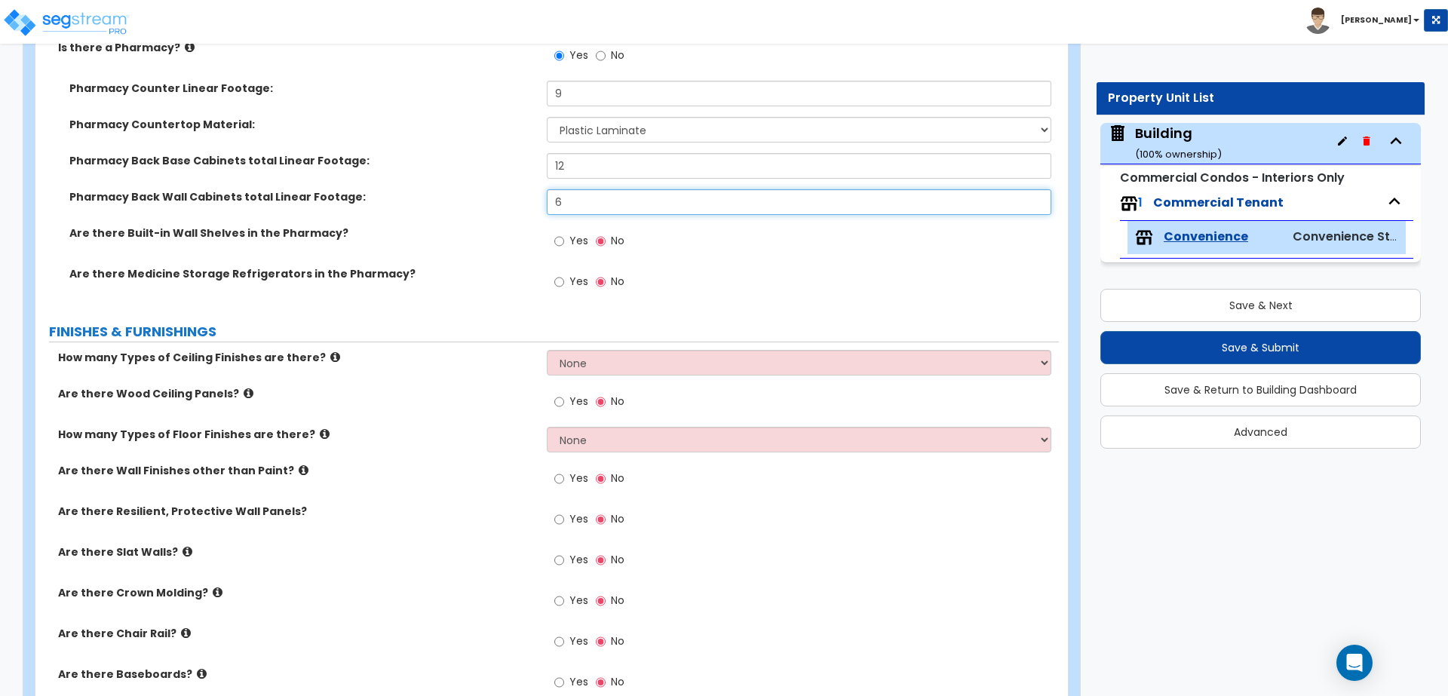
scroll to position [1292, 0]
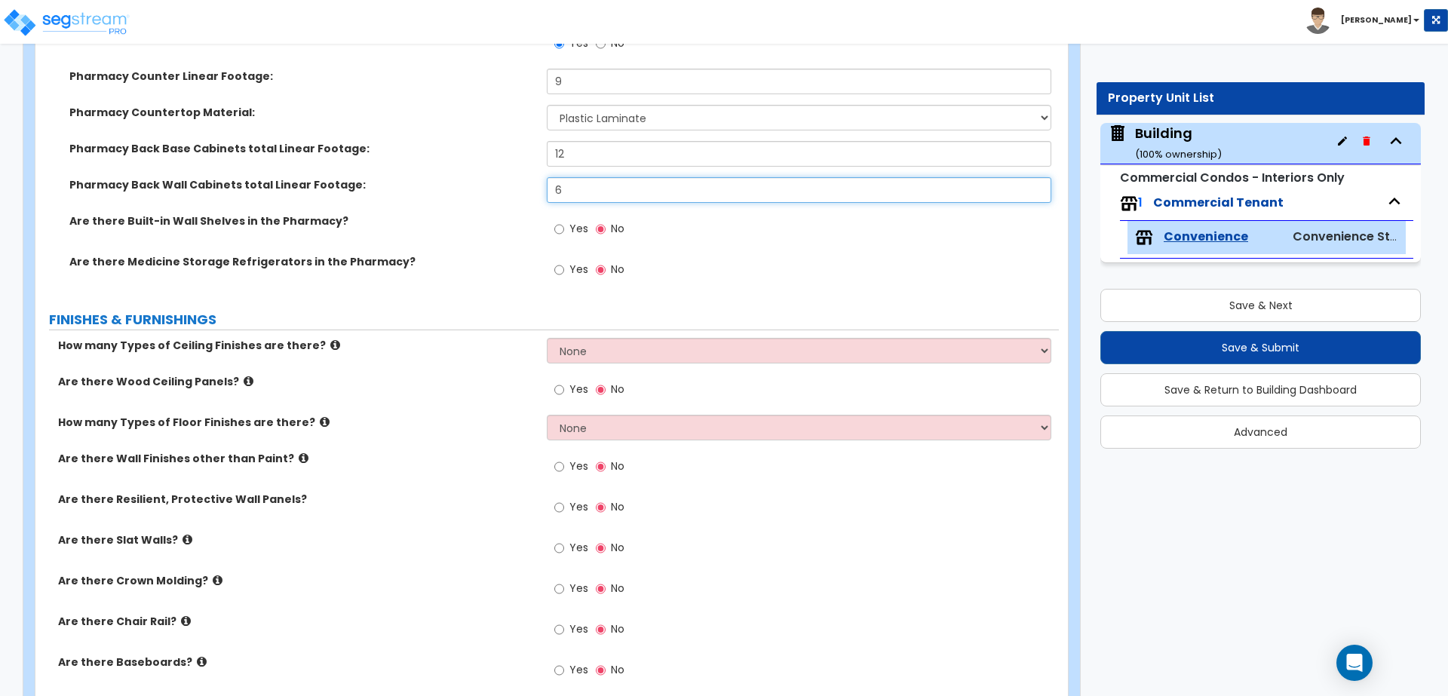
type input "6"
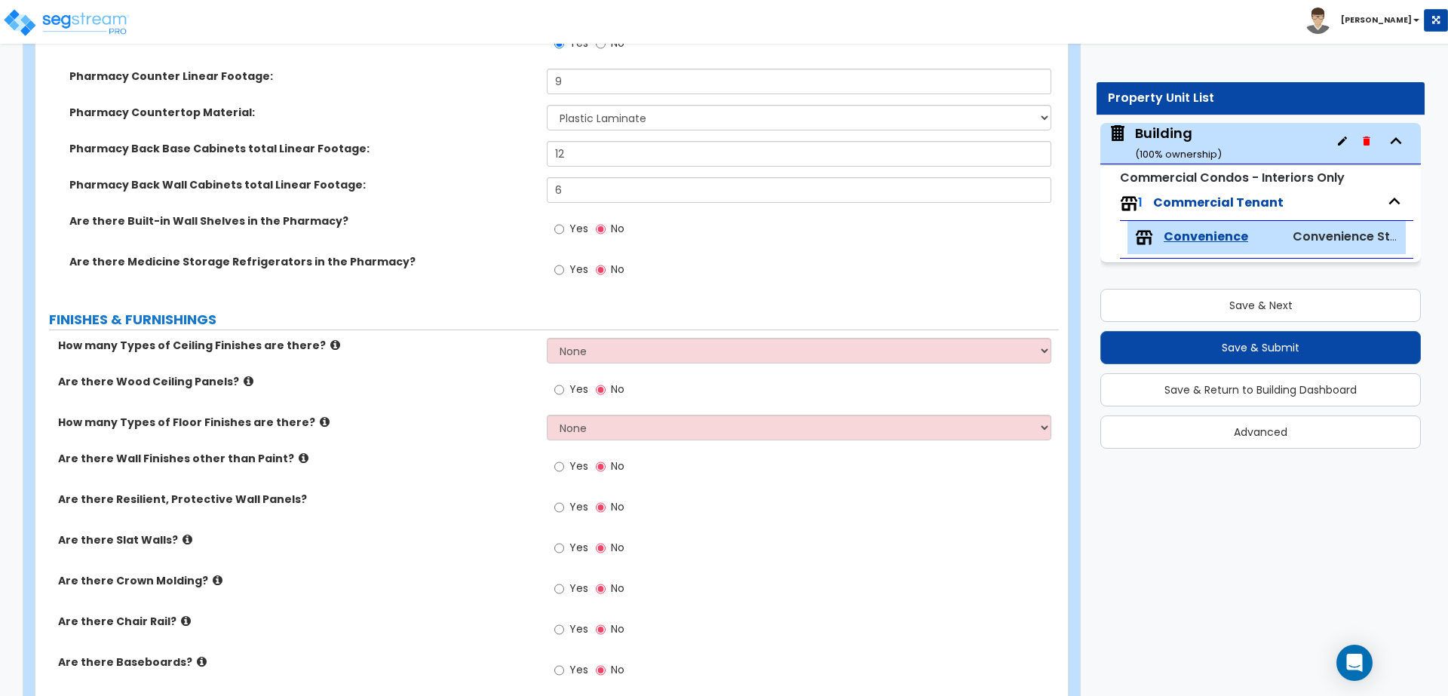
click at [572, 221] on span "Yes" at bounding box center [578, 228] width 19 height 15
click at [564, 221] on input "Yes" at bounding box center [559, 229] width 10 height 17
radio input "true"
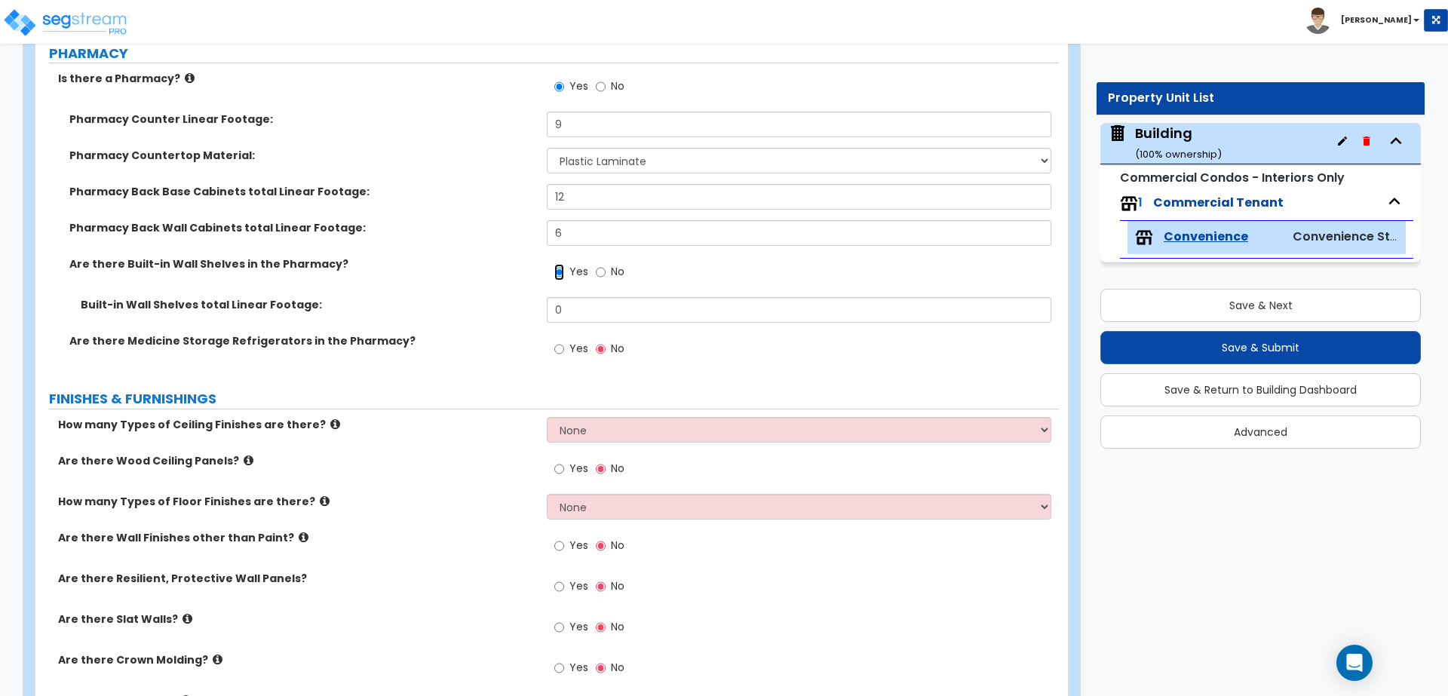
scroll to position [1242, 0]
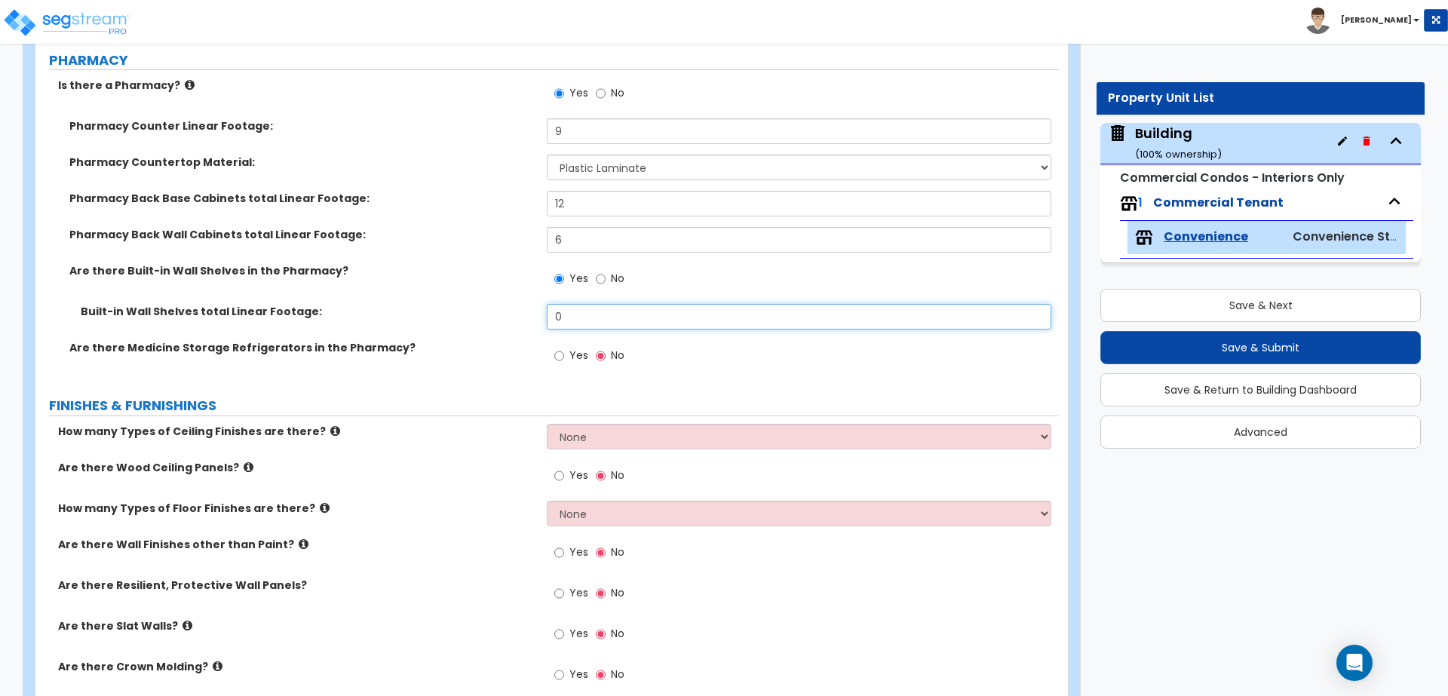
drag, startPoint x: 592, startPoint y: 320, endPoint x: 510, endPoint y: 312, distance: 81.8
click at [512, 313] on div "Built-in Wall Shelves total Linear Footage: 0" at bounding box center [546, 322] width 1023 height 36
click at [477, 304] on label "Built-in Wall Shelves total Linear Footage:" at bounding box center [308, 311] width 455 height 15
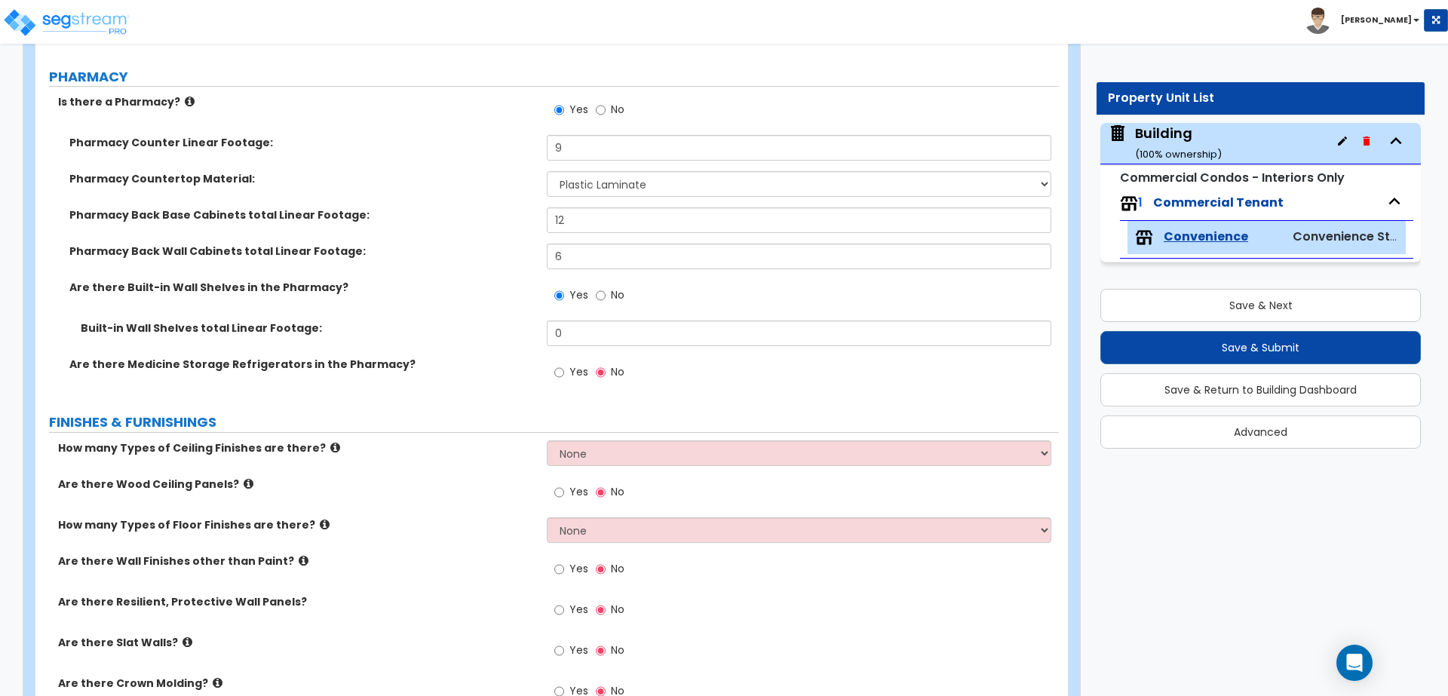
scroll to position [1227, 0]
drag, startPoint x: 583, startPoint y: 333, endPoint x: 490, endPoint y: 317, distance: 94.2
click at [494, 319] on div "Built-in Wall Shelves total Linear Footage: 0" at bounding box center [546, 337] width 1023 height 36
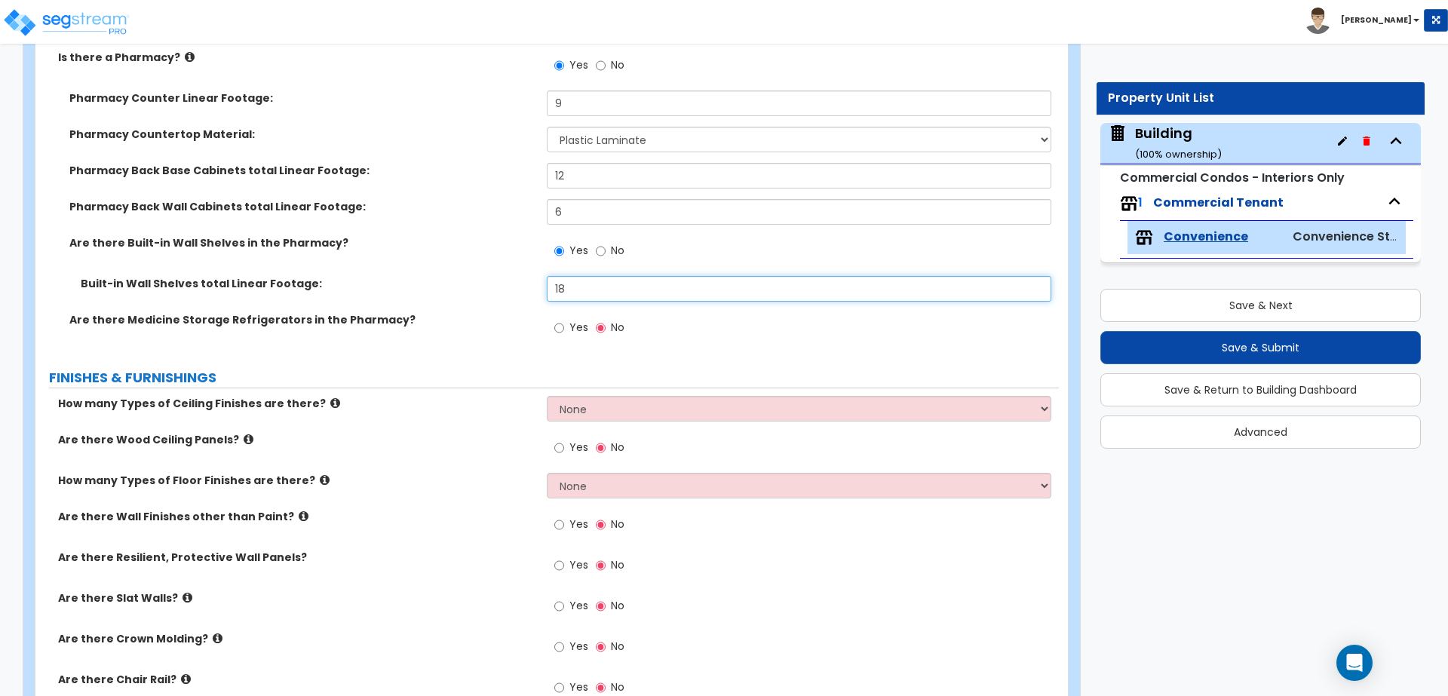
scroll to position [1279, 0]
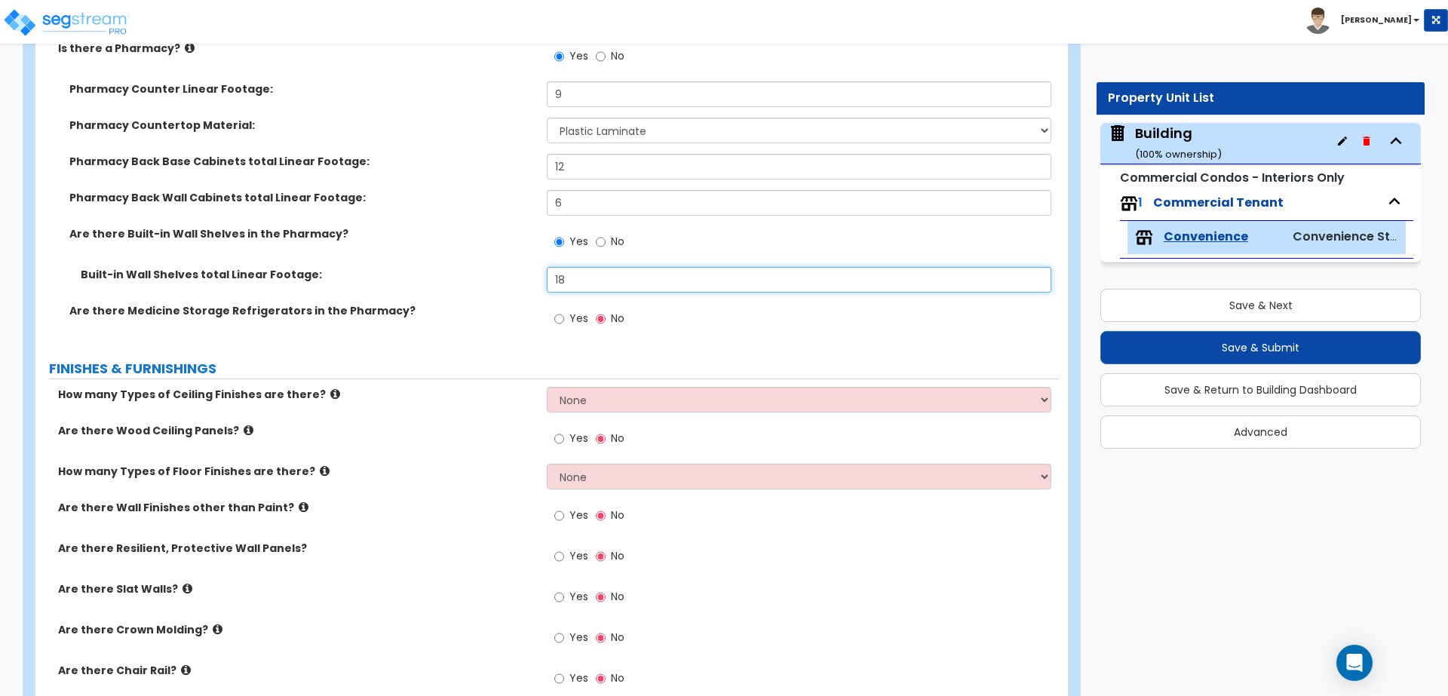
type input "18"
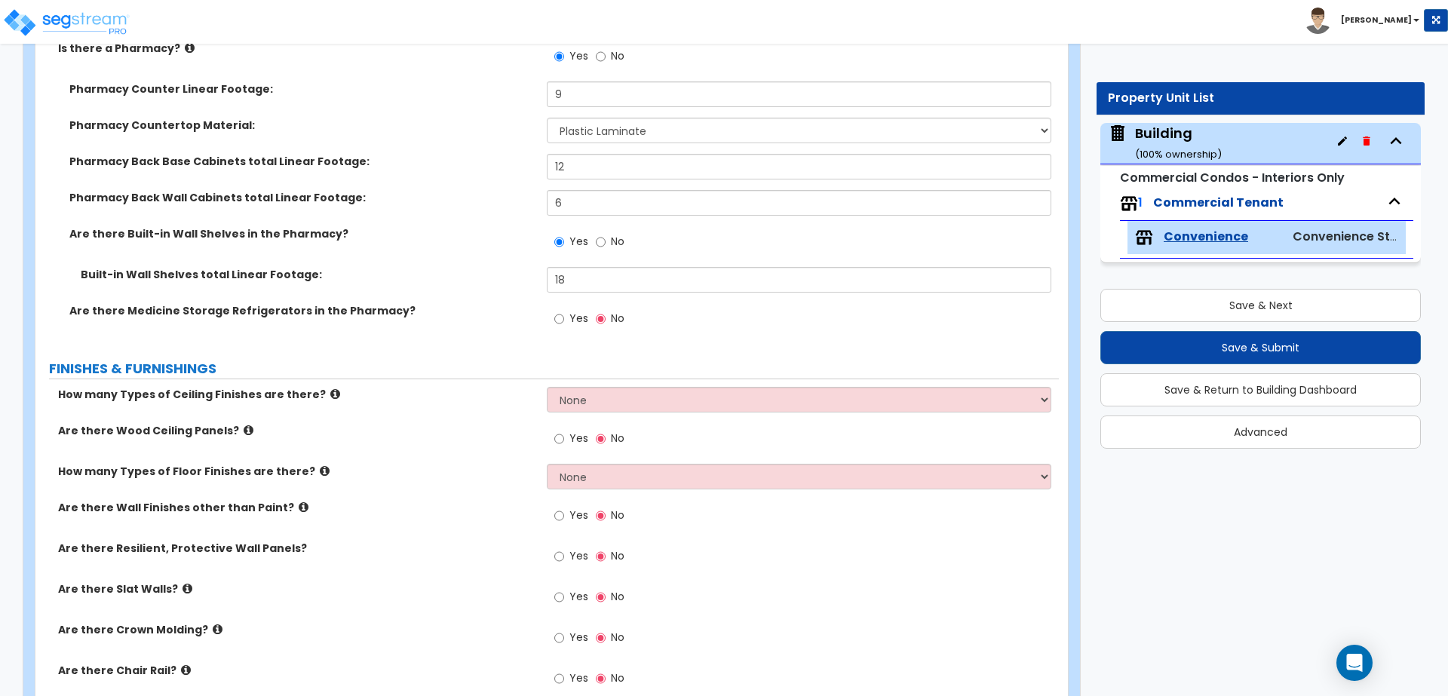
click at [571, 312] on span "Yes" at bounding box center [578, 318] width 19 height 15
click at [564, 312] on input "Yes" at bounding box center [559, 319] width 10 height 17
radio input "true"
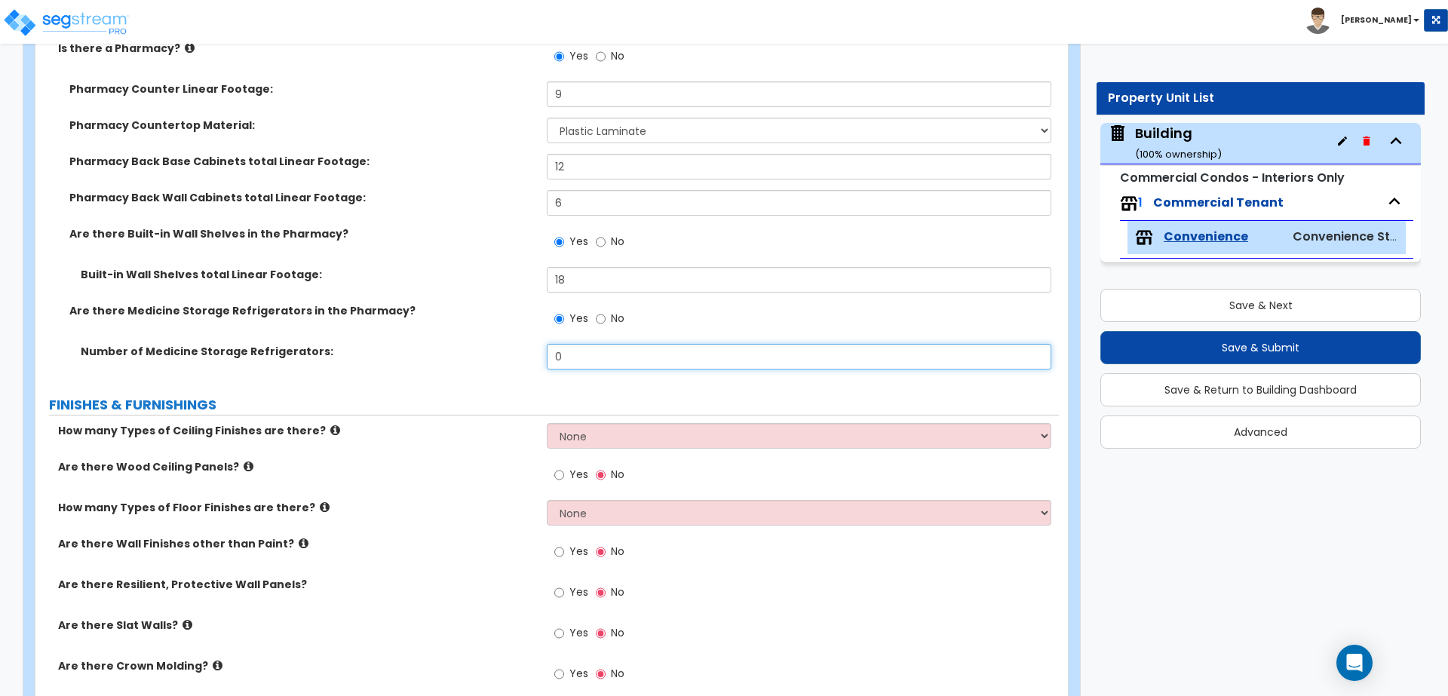
drag, startPoint x: 596, startPoint y: 351, endPoint x: 516, endPoint y: 350, distance: 80.7
click at [516, 351] on div "Number of Medicine Storage Refrigerators: 0" at bounding box center [546, 362] width 1023 height 36
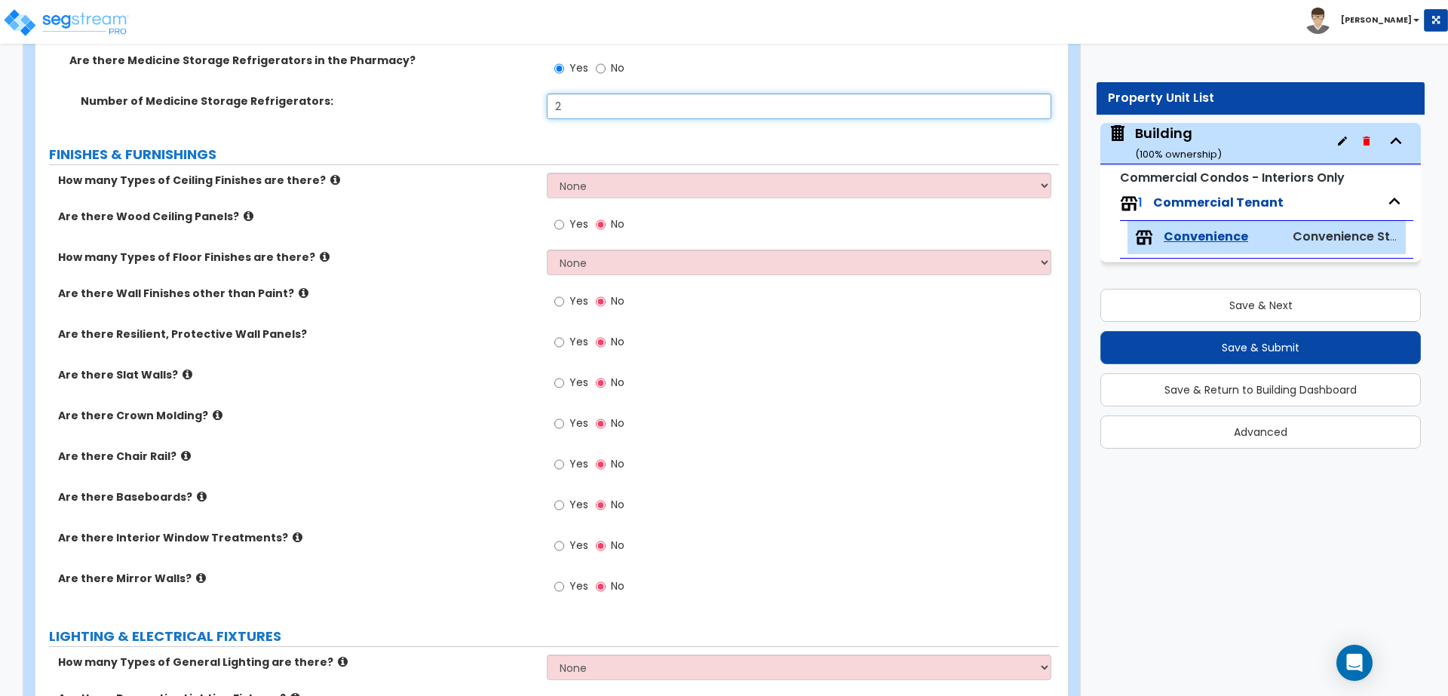
scroll to position [1540, 0]
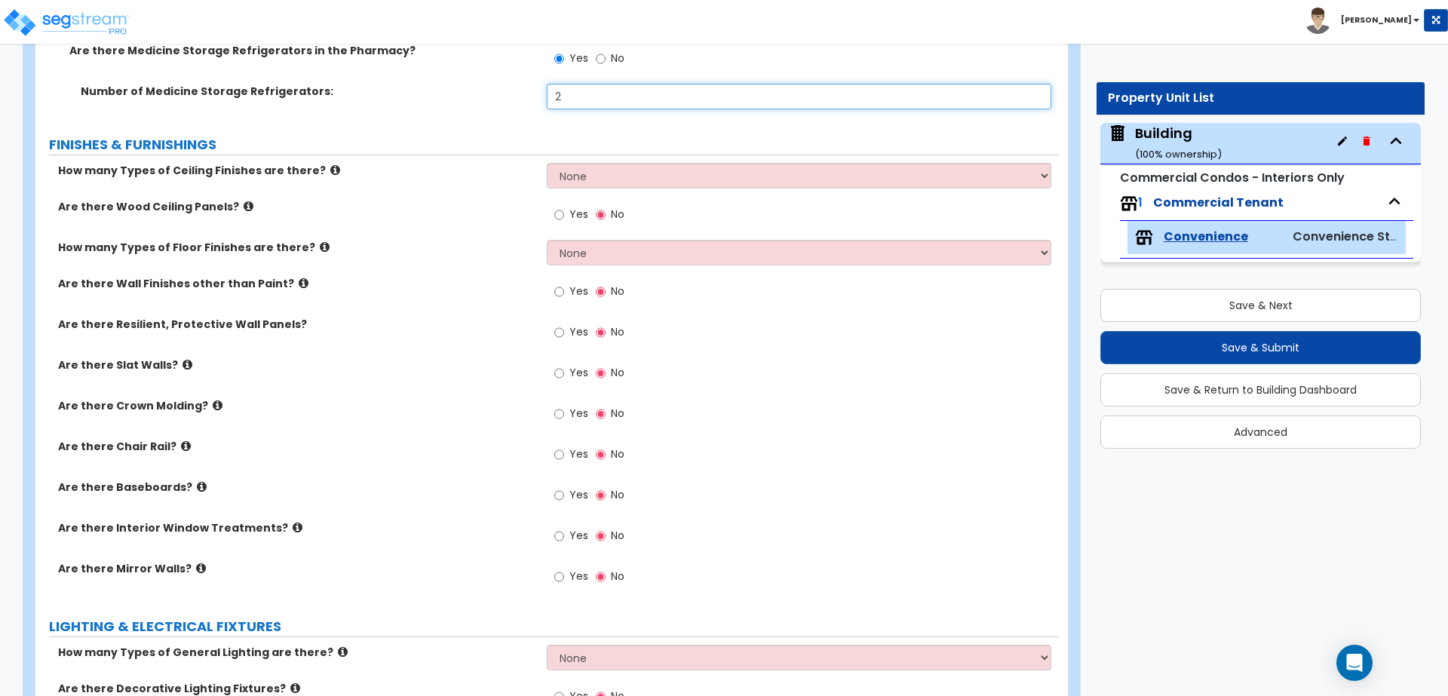
type input "2"
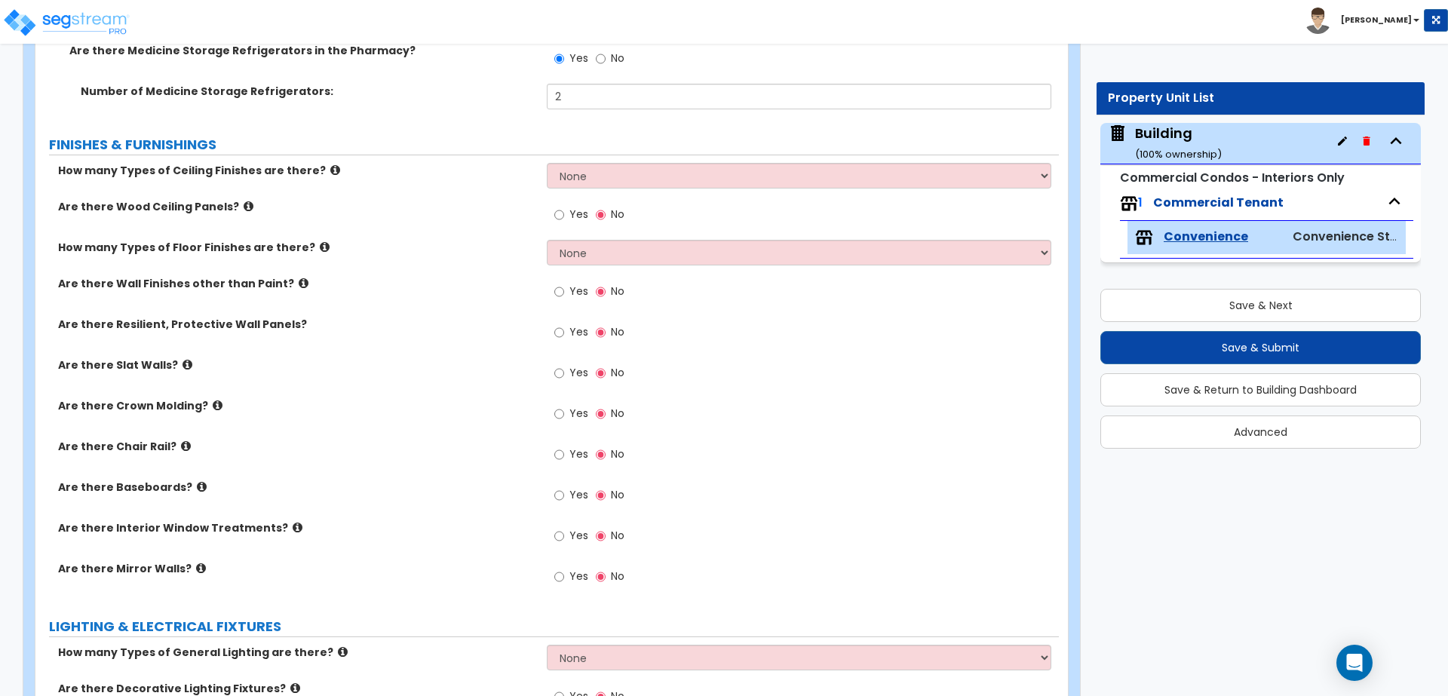
click at [330, 170] on icon at bounding box center [335, 169] width 10 height 11
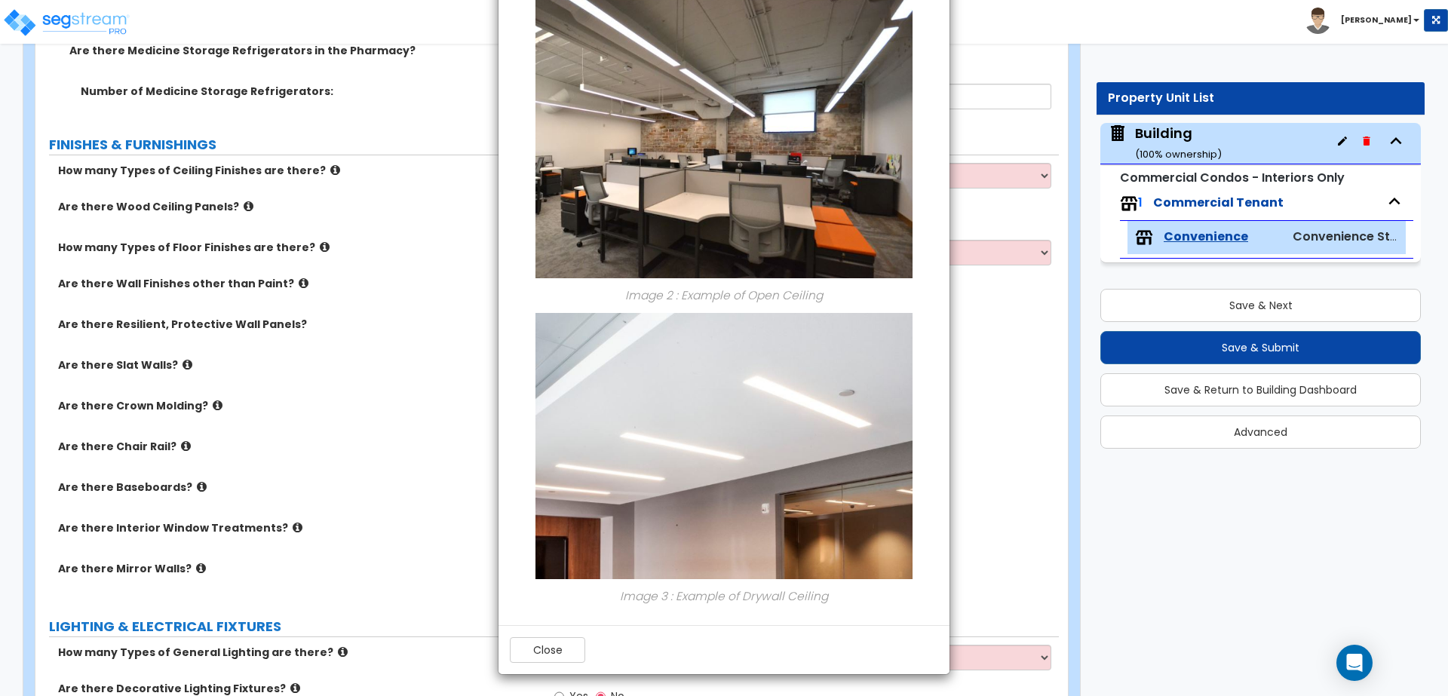
scroll to position [0, 0]
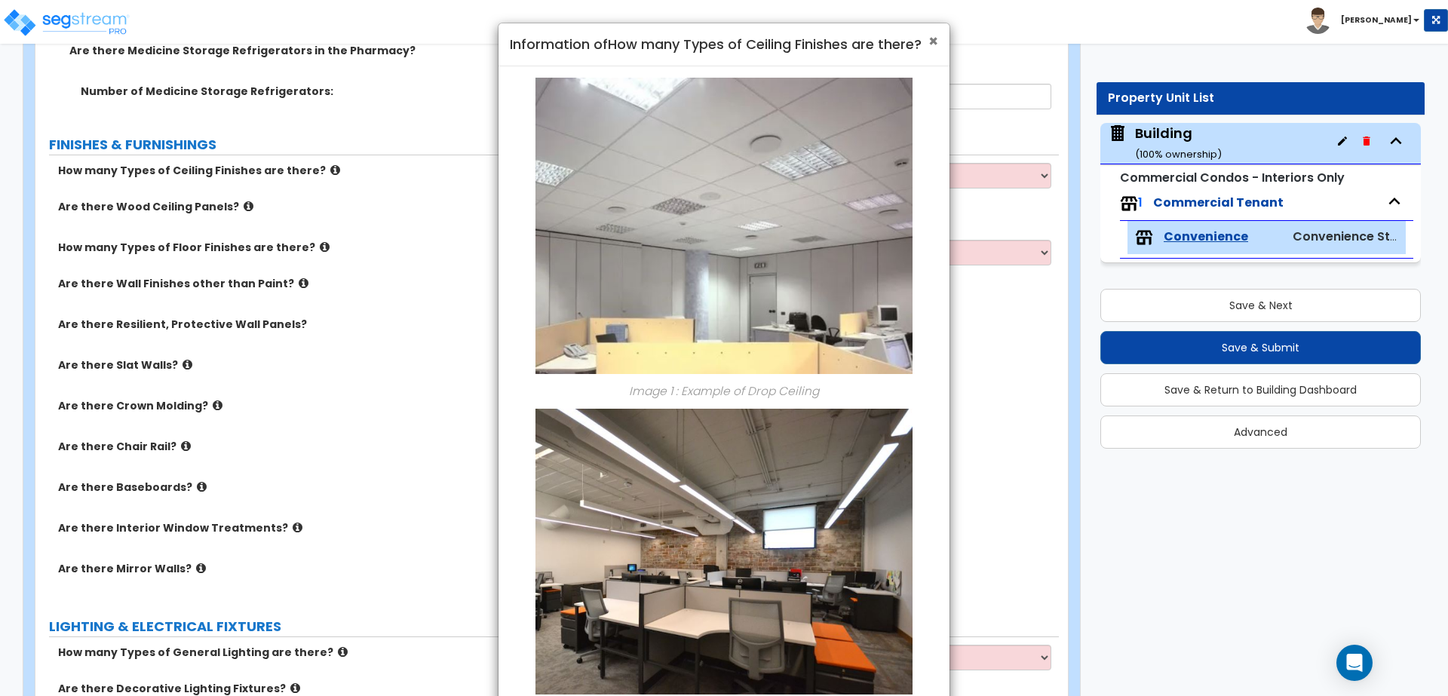
click at [933, 44] on span "×" at bounding box center [933, 41] width 10 height 22
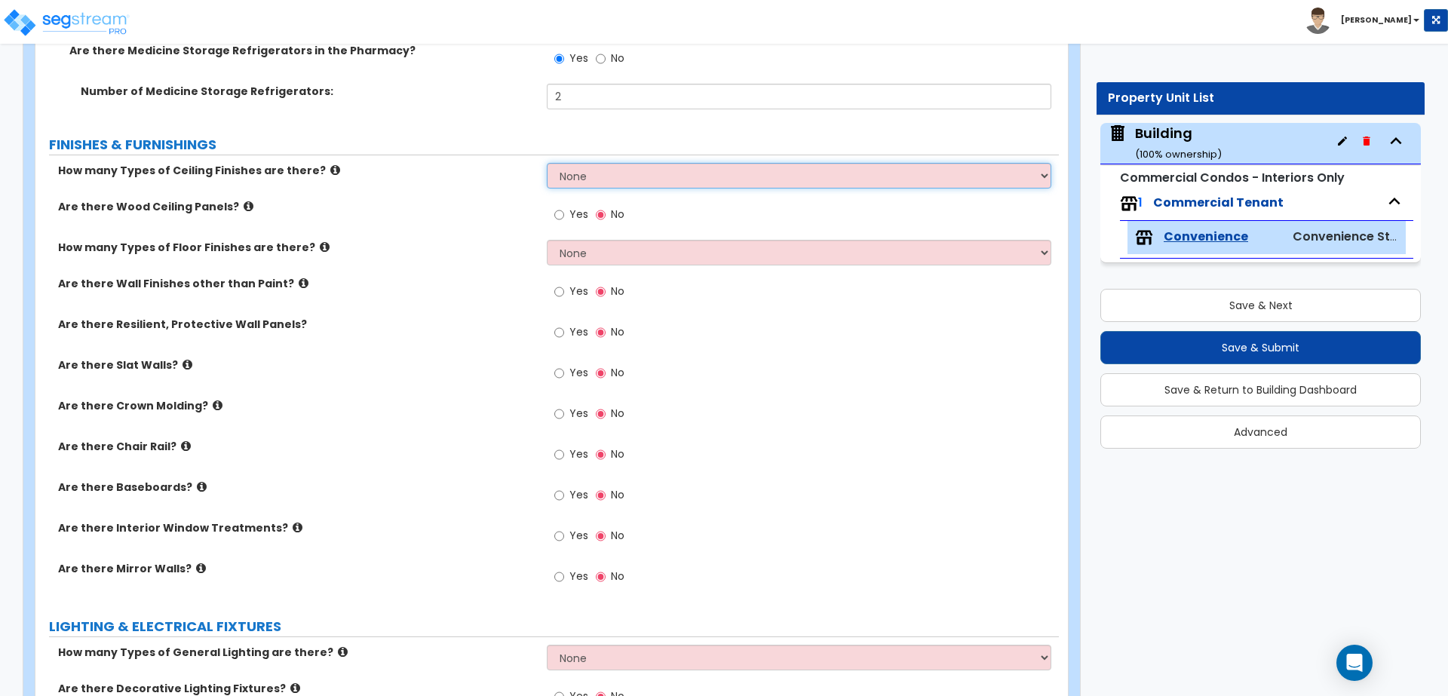
click at [756, 172] on select "None 1 2 3" at bounding box center [799, 176] width 504 height 26
click at [547, 163] on select "None 1 2 3" at bounding box center [799, 176] width 504 height 26
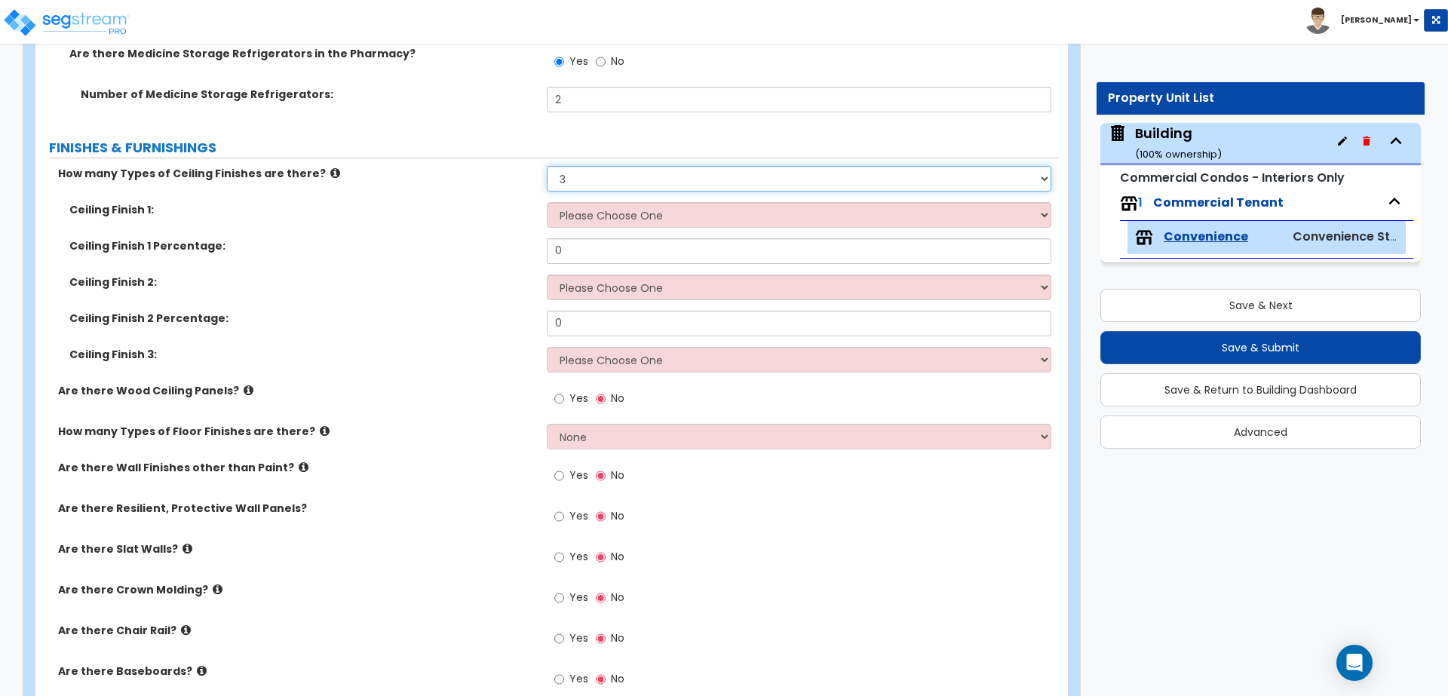
scroll to position [1530, 0]
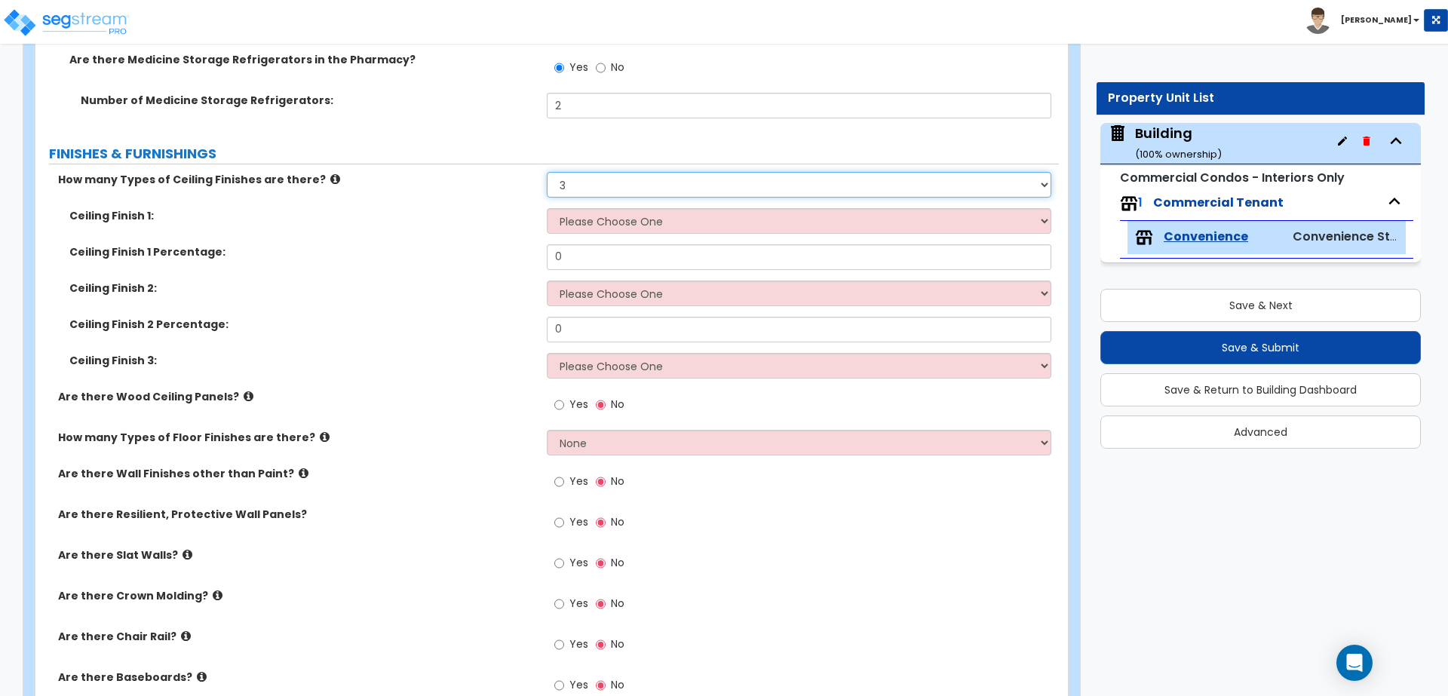
click at [588, 184] on select "None 1 2 3" at bounding box center [799, 185] width 504 height 26
select select "2"
click at [547, 172] on select "None 1 2 3" at bounding box center [799, 185] width 504 height 26
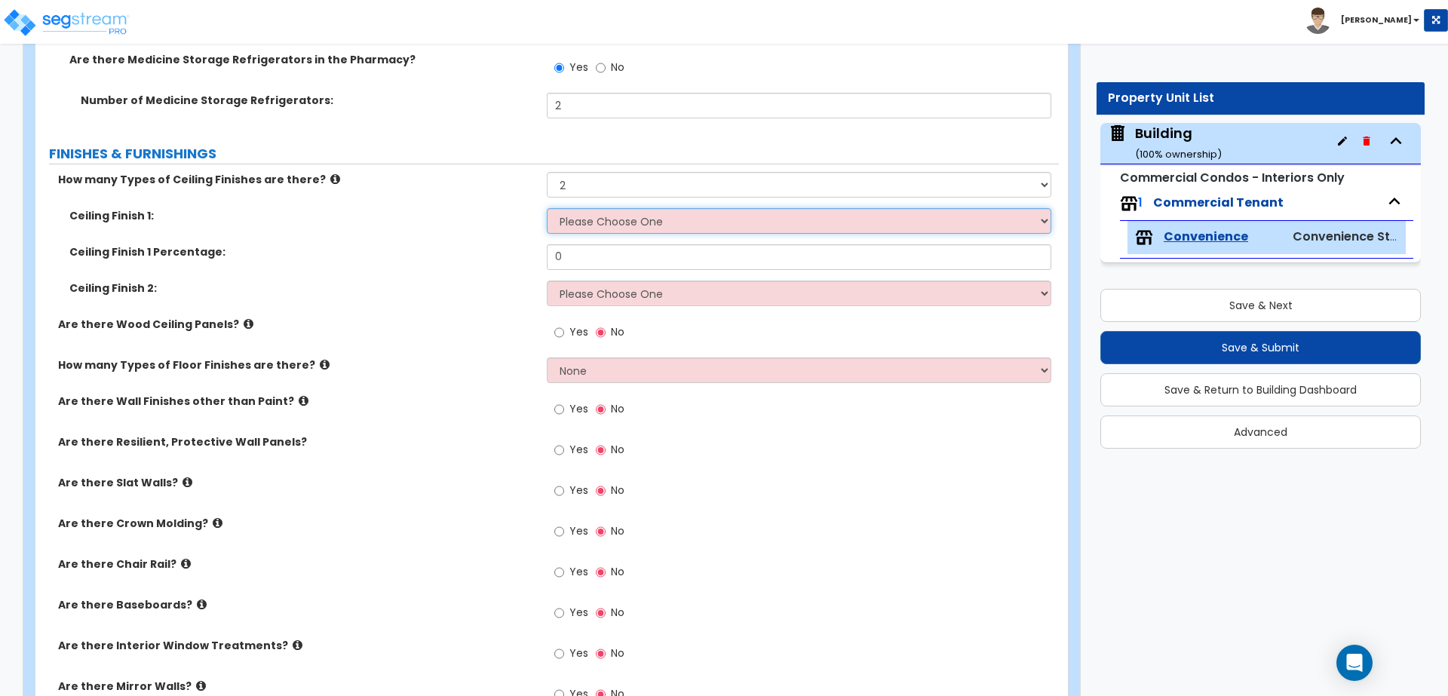
click at [633, 213] on select "Please Choose One Drop Ceiling Open Ceiling Drywall Ceiling" at bounding box center [799, 221] width 504 height 26
select select "1"
click at [547, 208] on select "Please Choose One Drop Ceiling Open Ceiling Drywall Ceiling" at bounding box center [799, 221] width 504 height 26
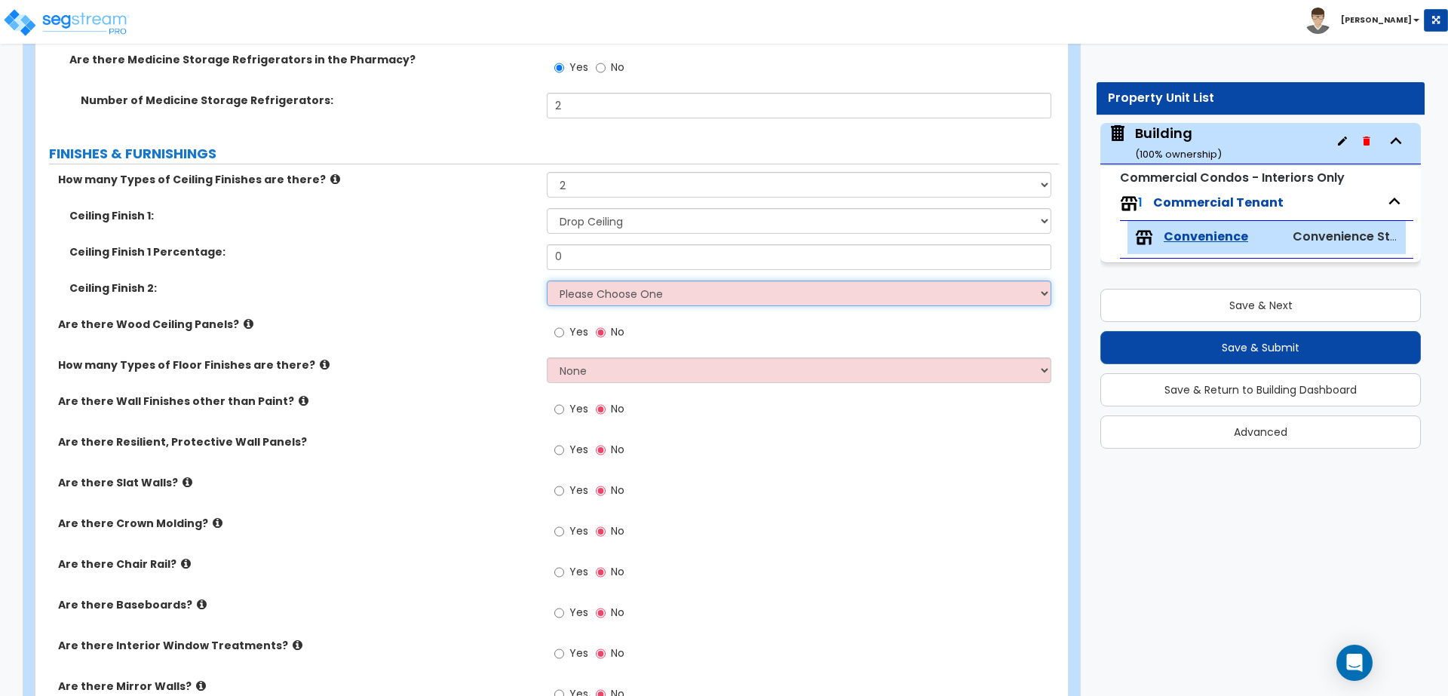
click at [620, 283] on select "Please Choose One Drop Ceiling Open Ceiling Drywall Ceiling" at bounding box center [799, 293] width 504 height 26
select select "3"
click at [547, 280] on select "Please Choose One Drop Ceiling Open Ceiling Drywall Ceiling" at bounding box center [799, 293] width 504 height 26
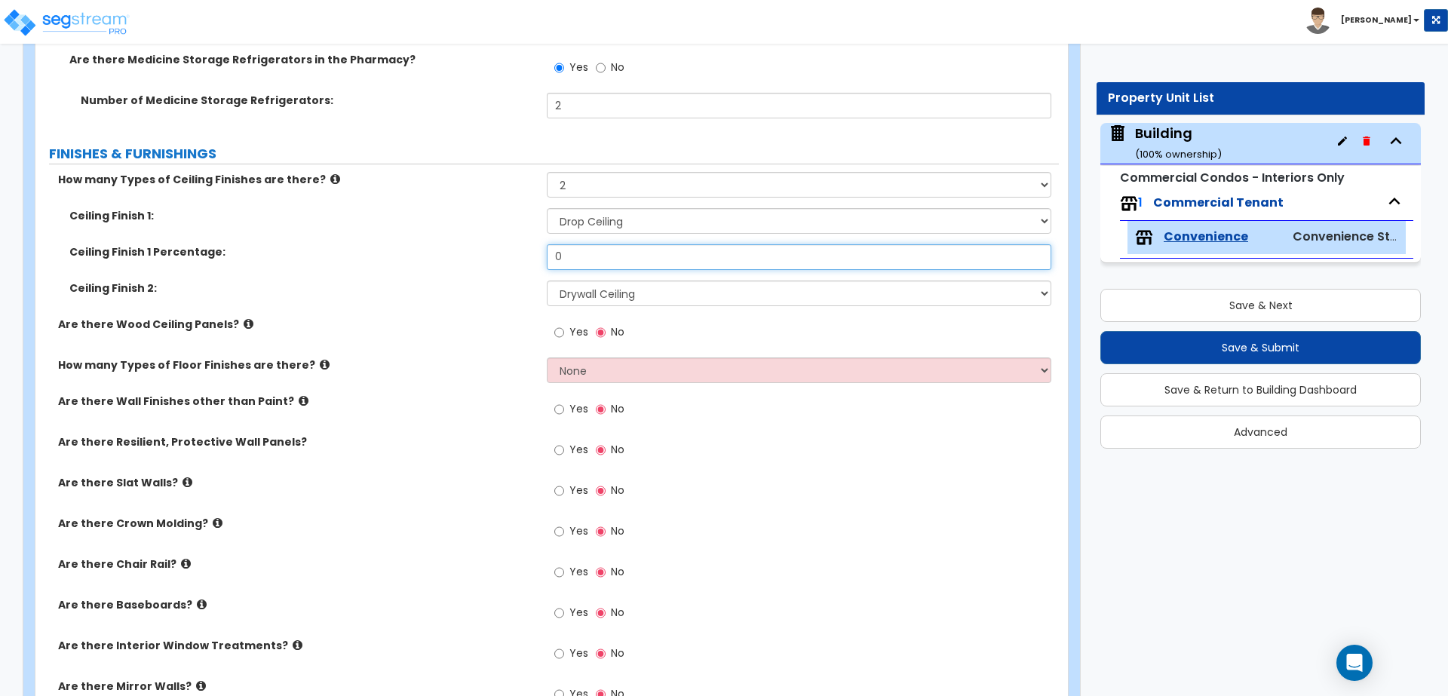
drag, startPoint x: 568, startPoint y: 254, endPoint x: 522, endPoint y: 243, distance: 48.1
click at [524, 246] on div "Ceiling Finish 1 Percentage: 0" at bounding box center [546, 262] width 1023 height 36
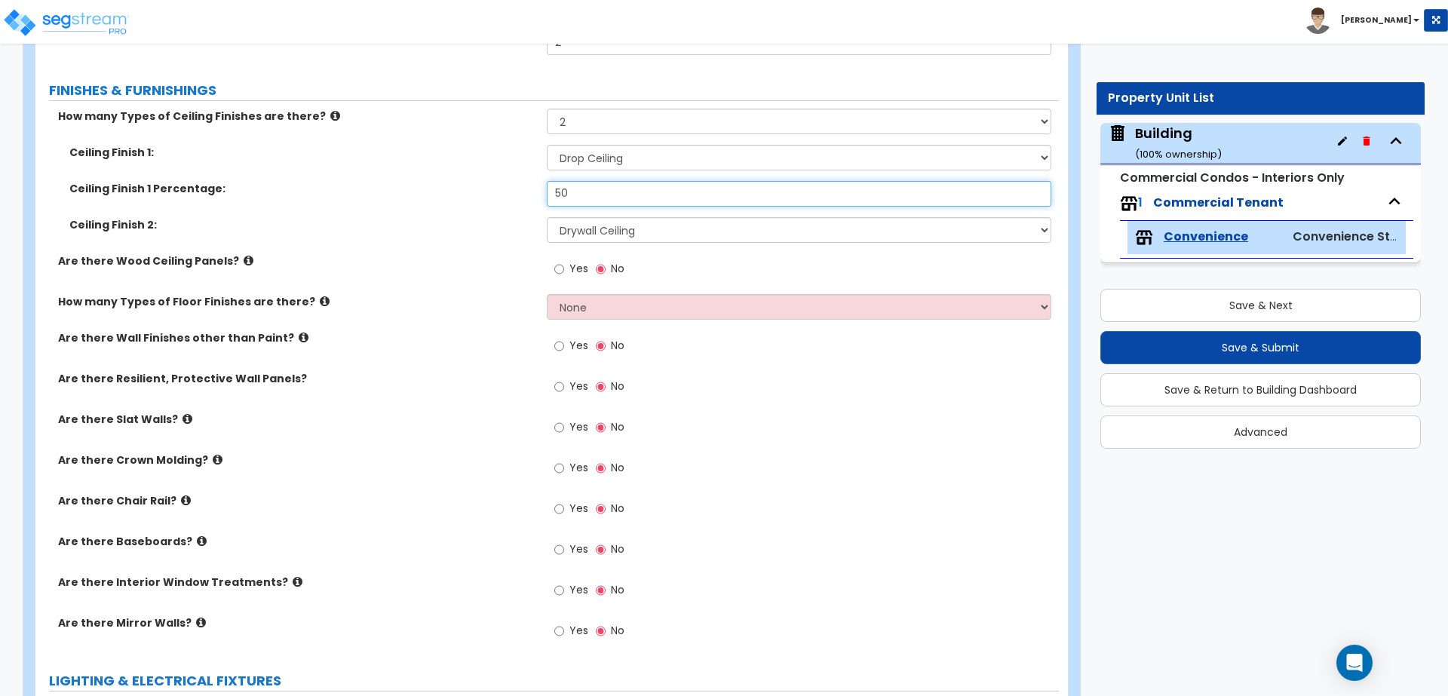
scroll to position [1603, 0]
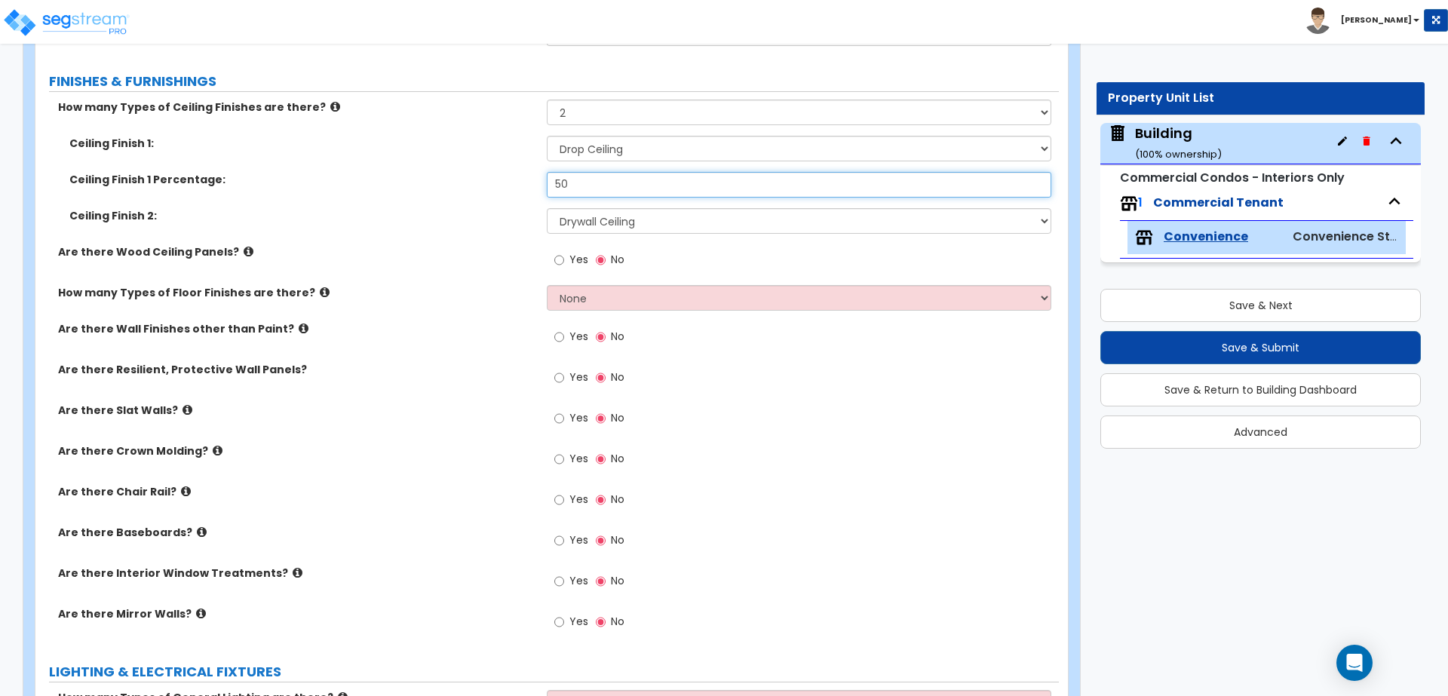
type input "50"
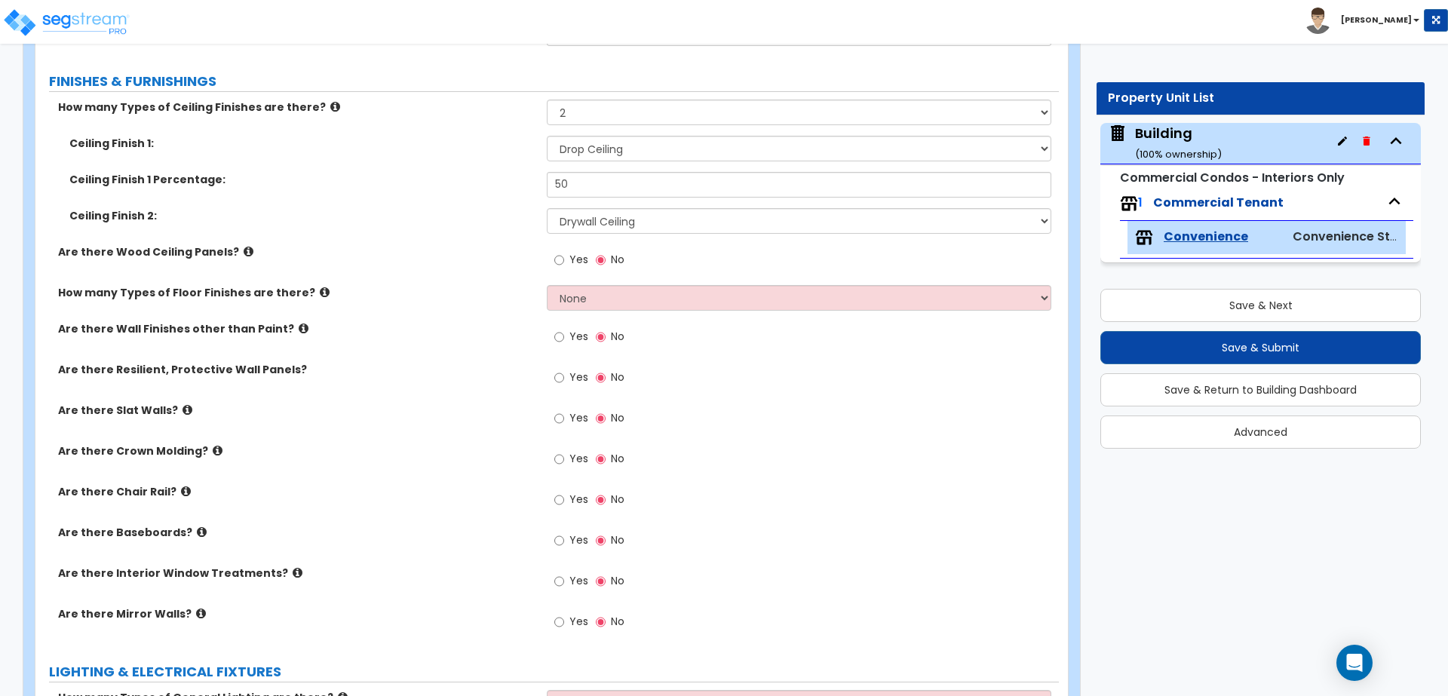
click at [583, 259] on span "Yes" at bounding box center [578, 259] width 19 height 15
click at [564, 259] on input "Yes" at bounding box center [559, 260] width 10 height 17
radio input "true"
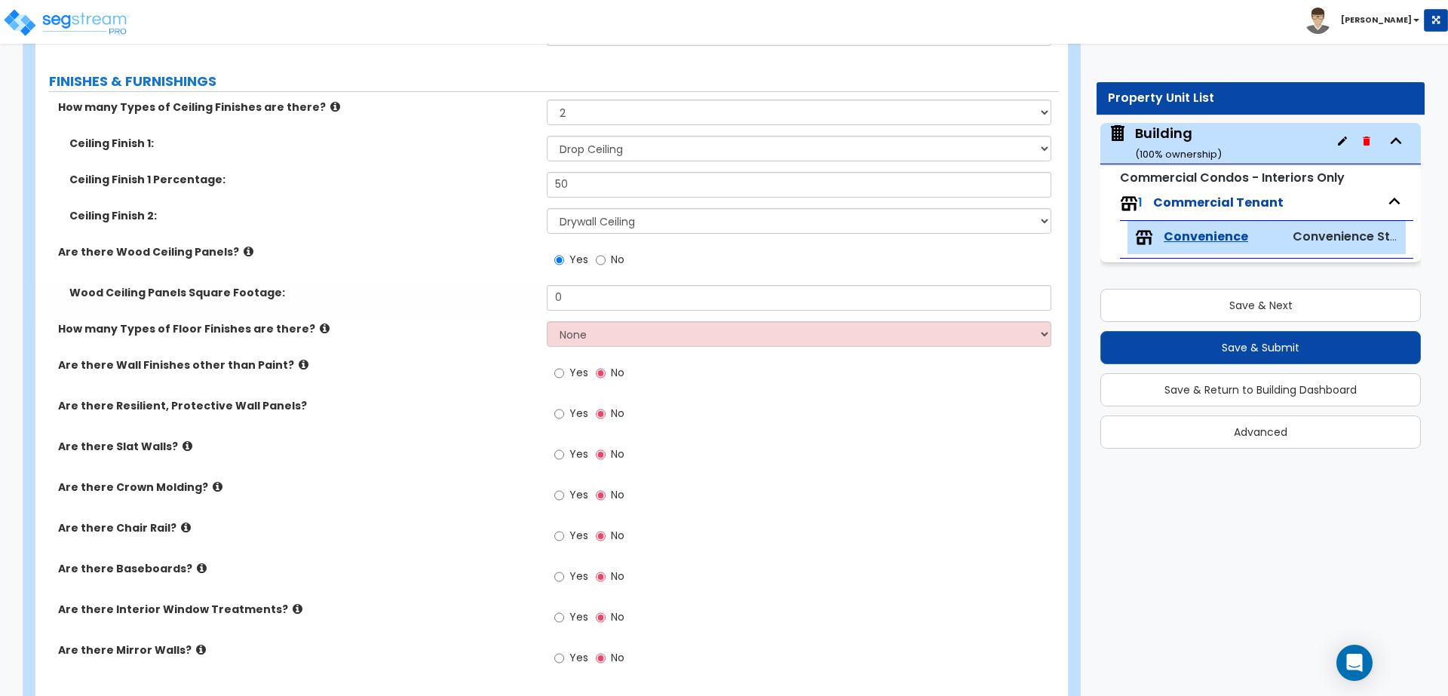
click at [244, 250] on icon at bounding box center [249, 251] width 10 height 11
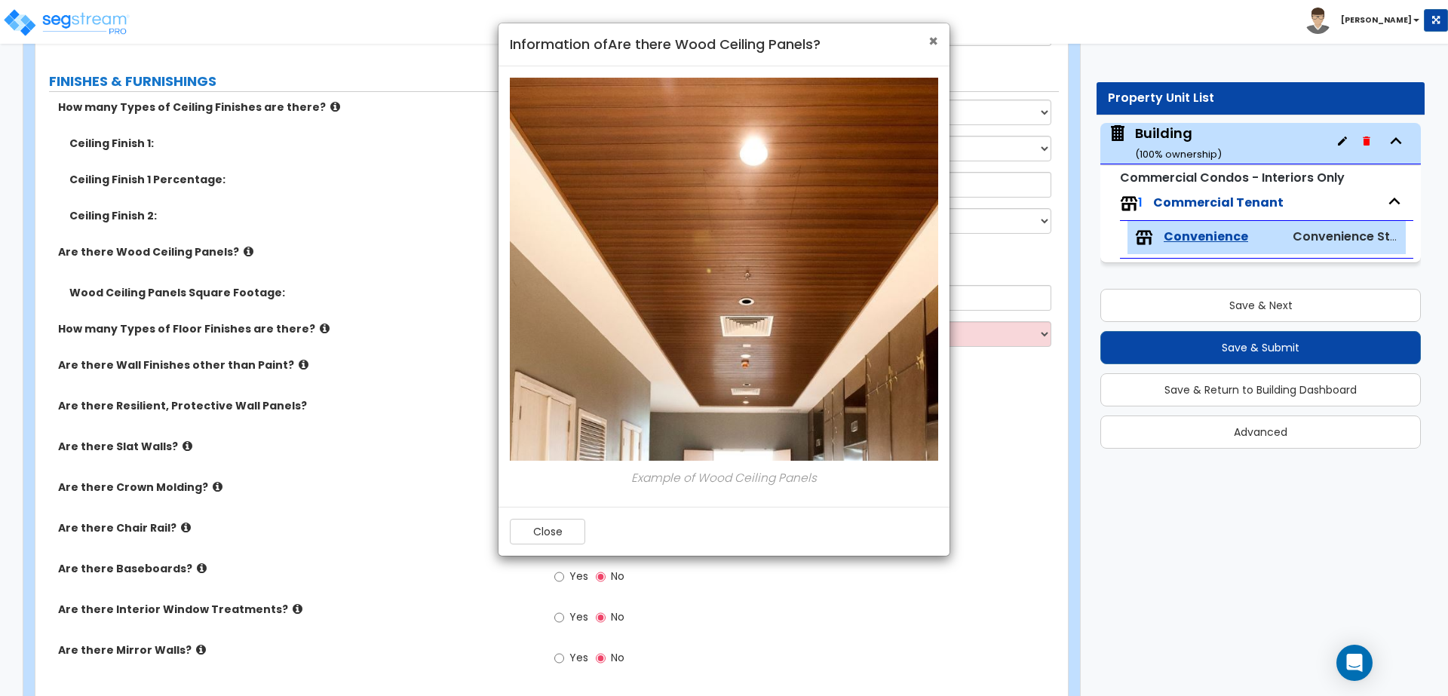
click at [935, 38] on span "×" at bounding box center [933, 41] width 10 height 22
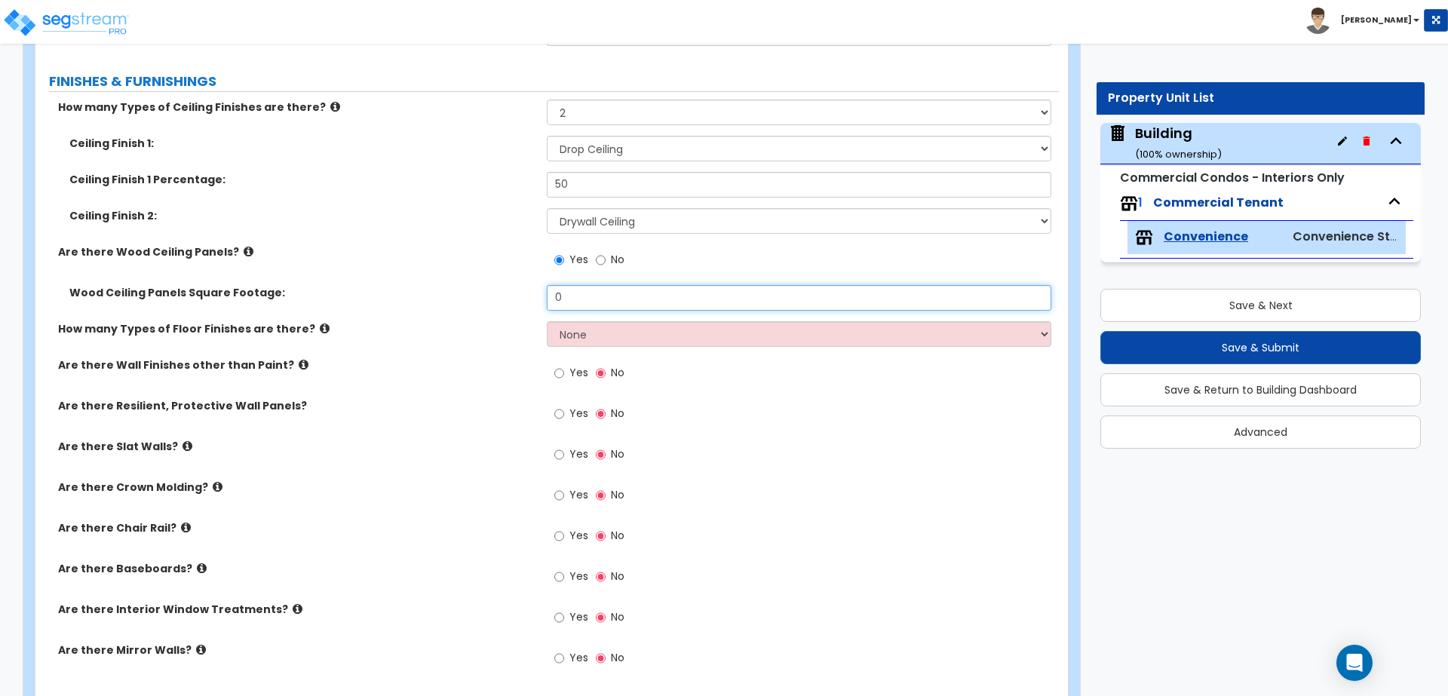
drag, startPoint x: 588, startPoint y: 298, endPoint x: 519, endPoint y: 298, distance: 68.6
click at [519, 299] on div "Wood Ceiling Panels Square Footage: 0" at bounding box center [546, 303] width 1023 height 36
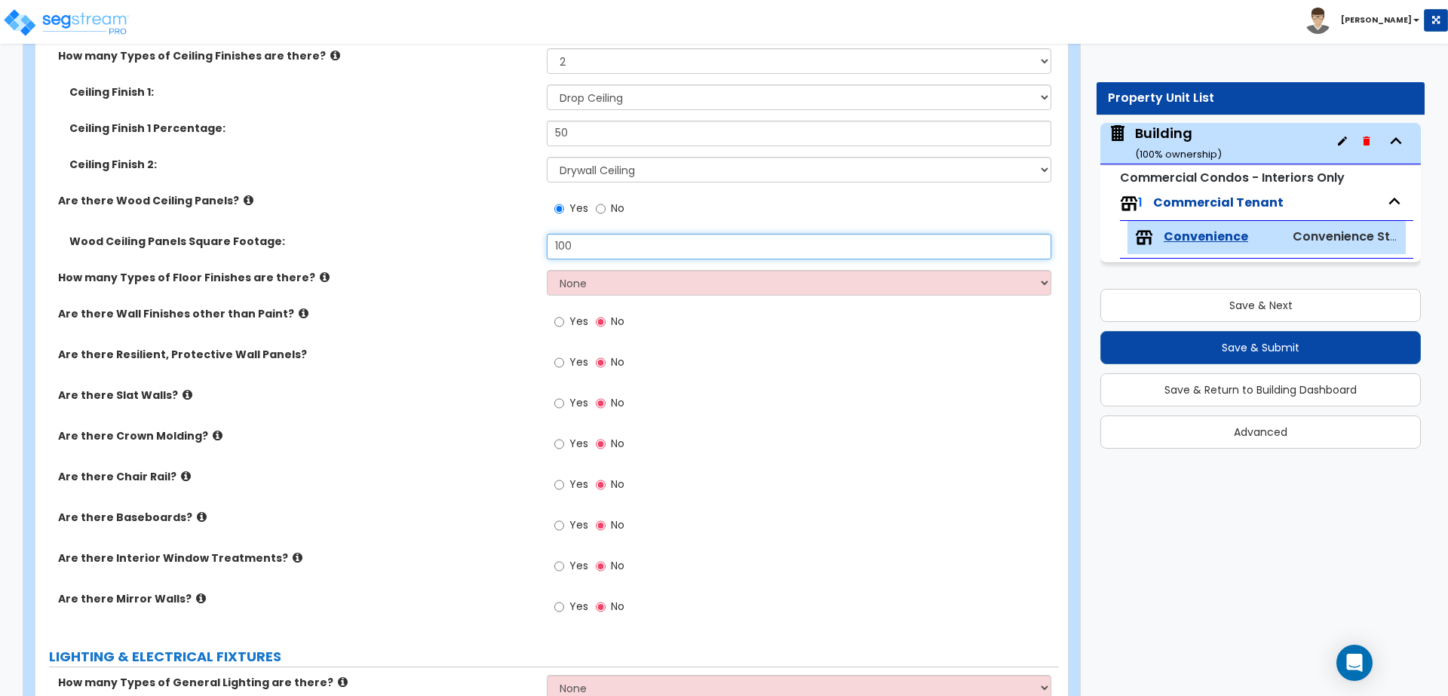
type input "100"
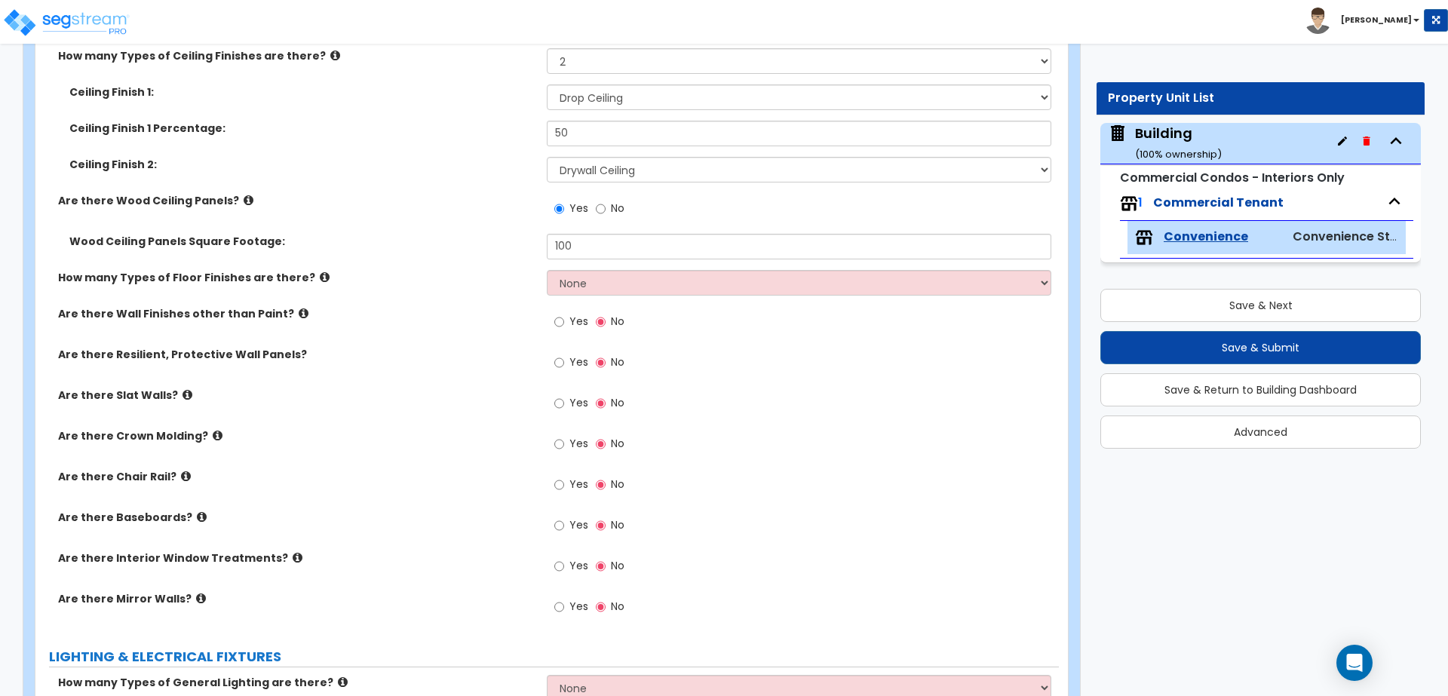
click at [244, 200] on icon at bounding box center [249, 200] width 10 height 11
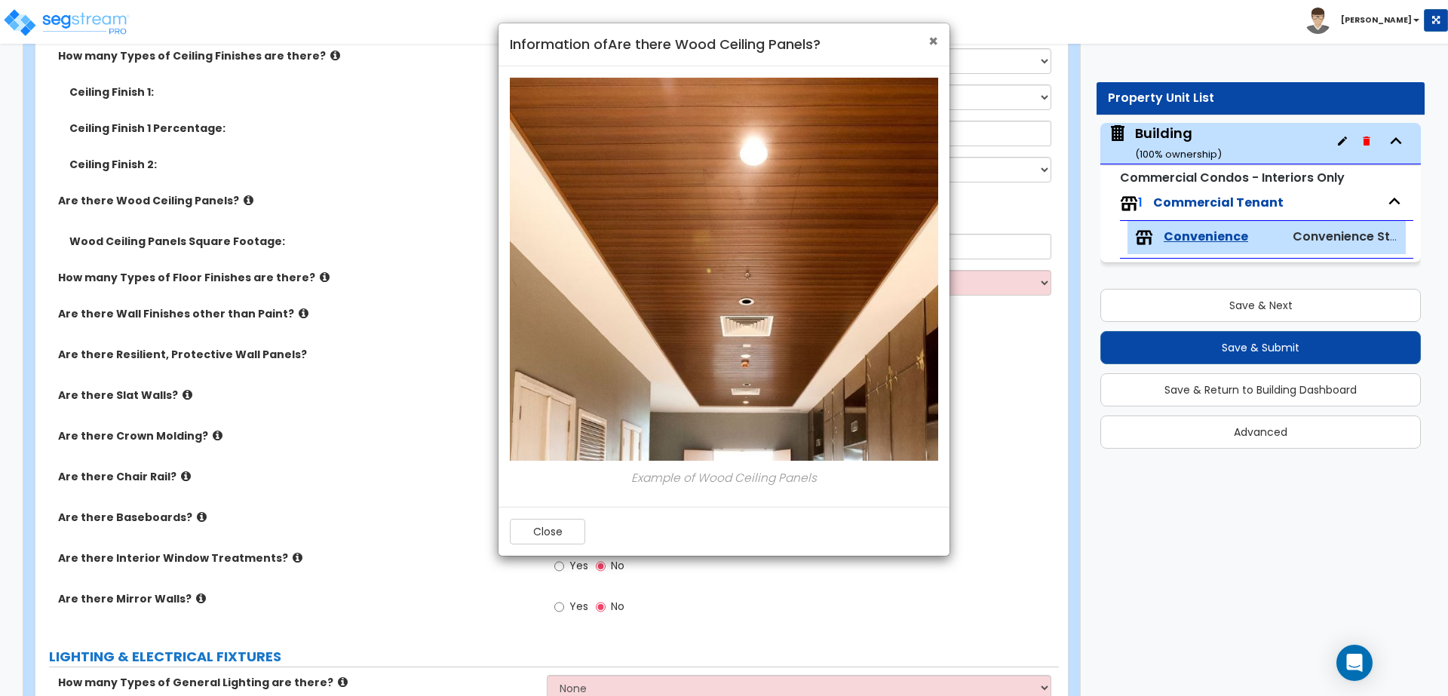
click at [934, 43] on span "×" at bounding box center [933, 41] width 10 height 22
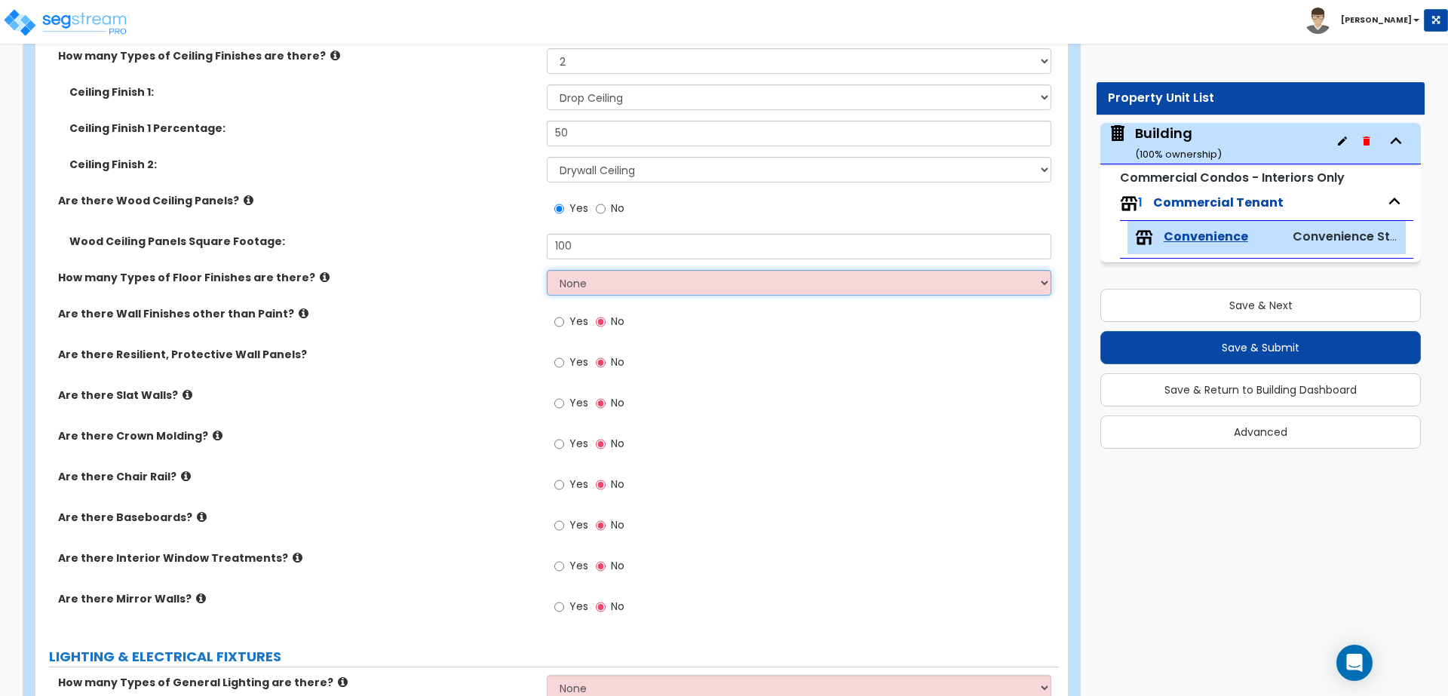
click at [609, 277] on select "None 1 2 3 4" at bounding box center [799, 283] width 504 height 26
click at [715, 281] on select "None 1 2 3 4" at bounding box center [799, 283] width 504 height 26
select select "4"
click at [547, 270] on select "None 1 2 3 4" at bounding box center [799, 283] width 504 height 26
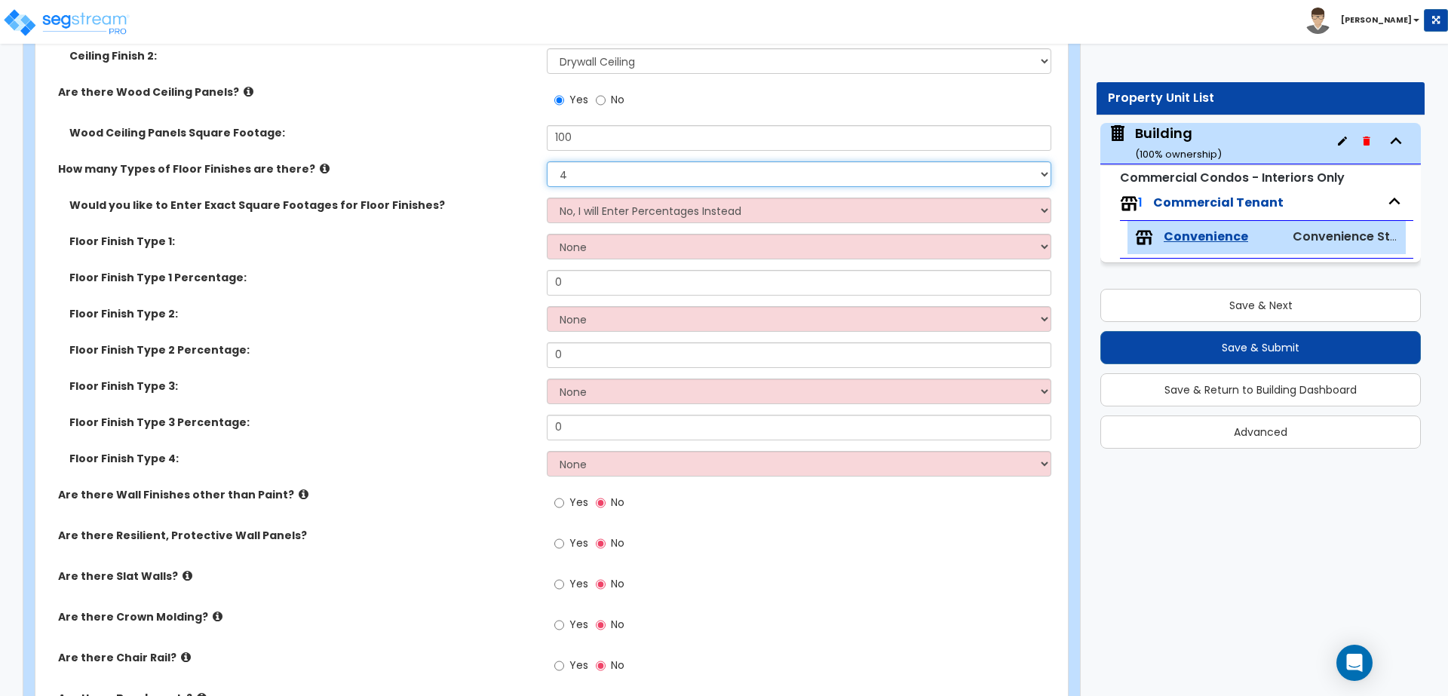
scroll to position [1766, 0]
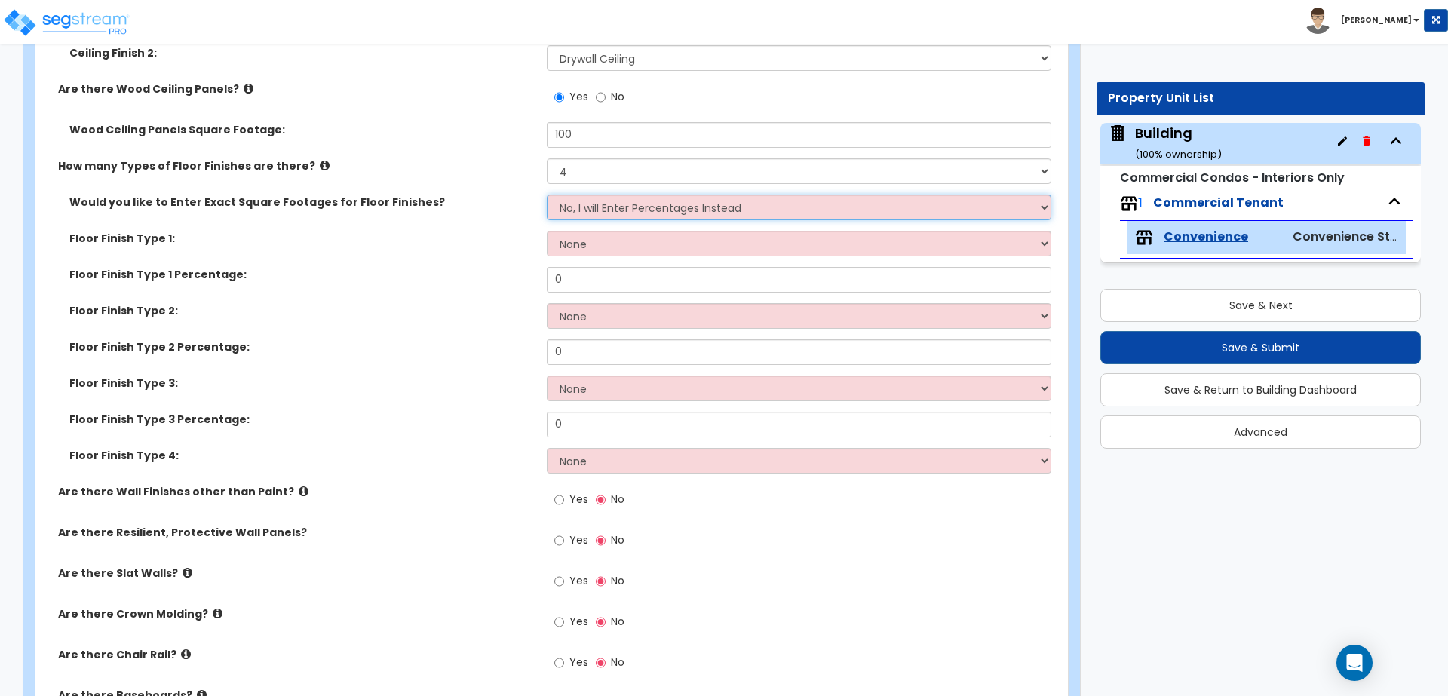
click at [667, 202] on select "No, I will Enter Percentages Instead Yes, I will Enter Exact Square Footages" at bounding box center [799, 208] width 504 height 26
click at [547, 195] on select "No, I will Enter Percentages Instead Yes, I will Enter Exact Square Footages" at bounding box center [799, 208] width 504 height 26
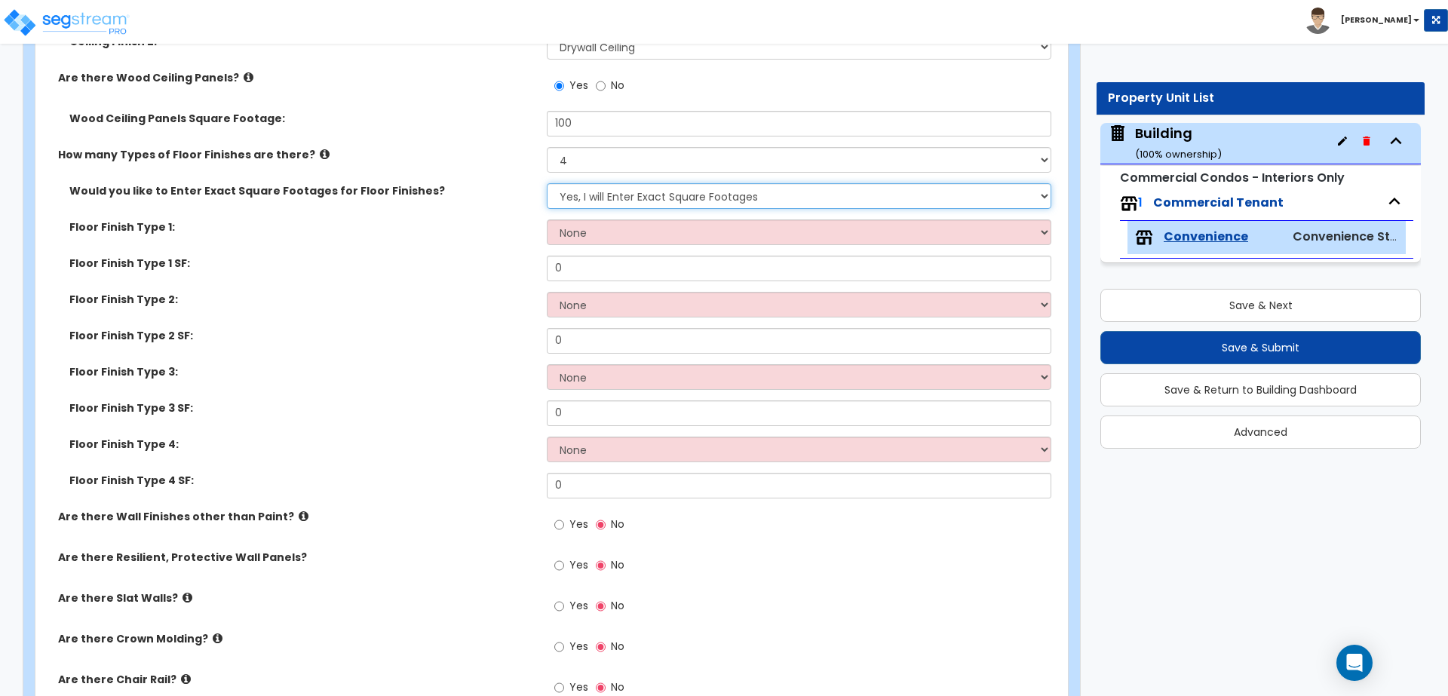
scroll to position [1771, 0]
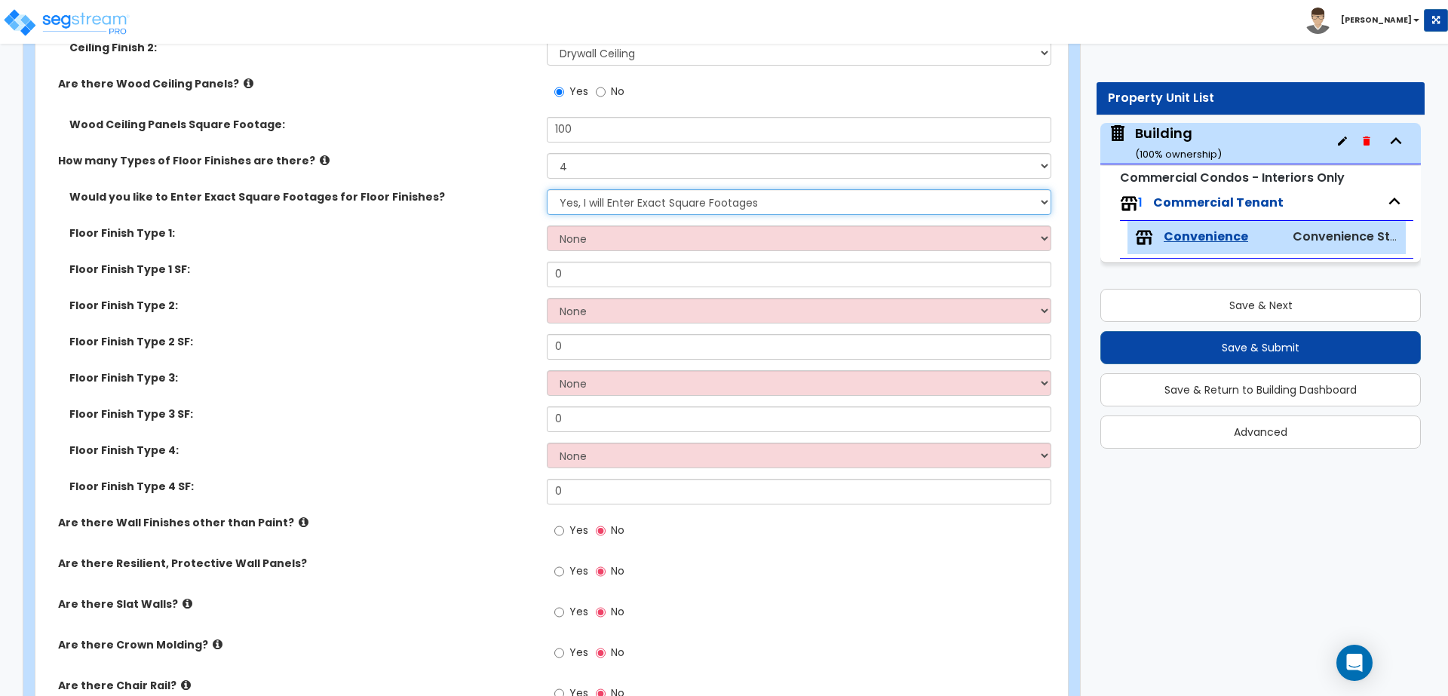
click at [645, 204] on select "No, I will Enter Percentages Instead Yes, I will Enter Exact Square Footages" at bounding box center [799, 202] width 504 height 26
select select "0"
click at [547, 189] on select "No, I will Enter Percentages Instead Yes, I will Enter Exact Square Footages" at bounding box center [799, 202] width 504 height 26
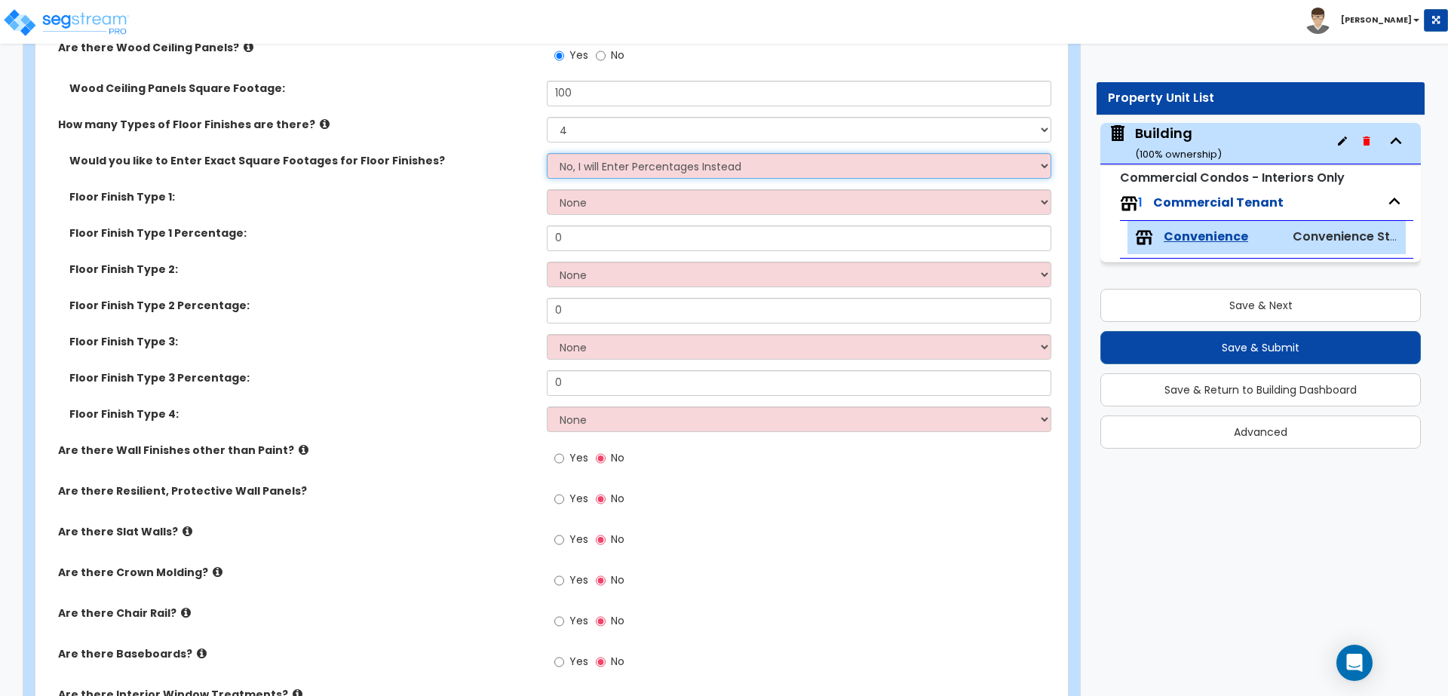
scroll to position [1822, 0]
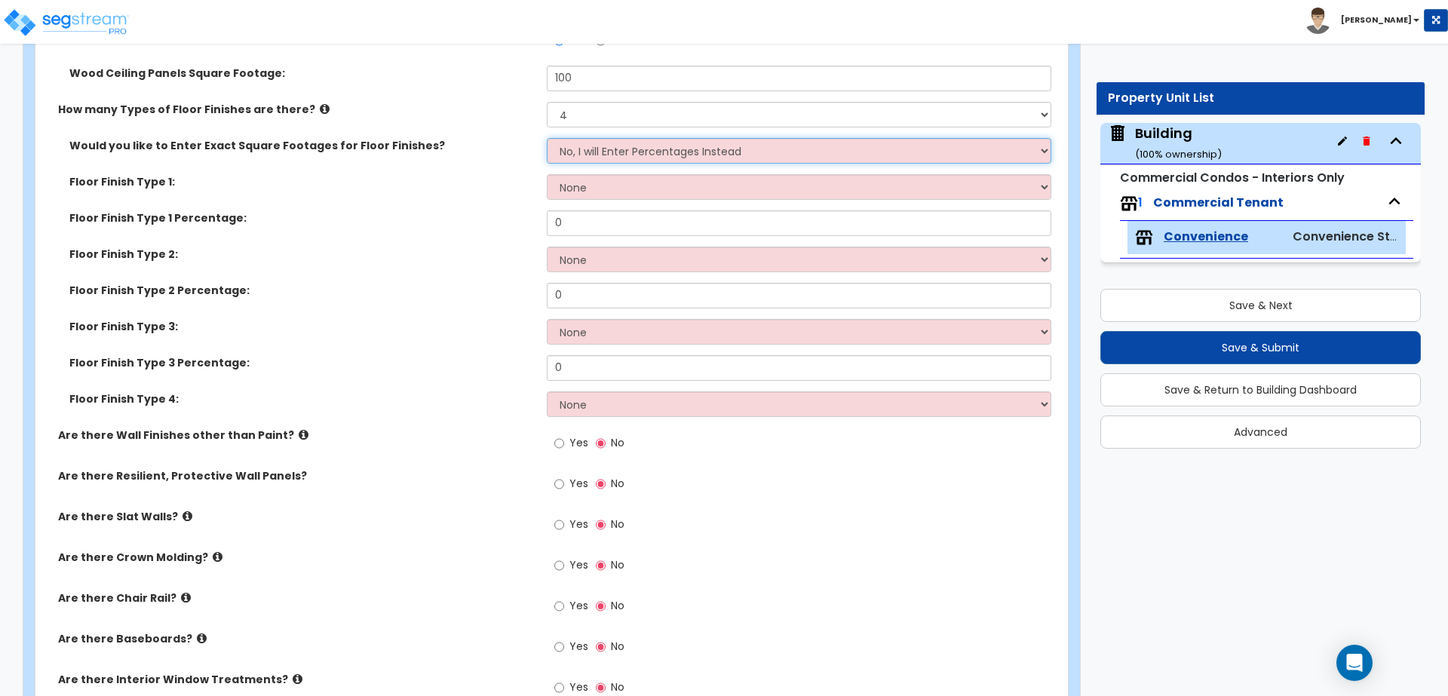
click at [629, 155] on select "No, I will Enter Percentages Instead Yes, I will Enter Exact Square Footages" at bounding box center [799, 151] width 504 height 26
click at [585, 185] on select "None Tile Flooring Hardwood Flooring Resilient Laminate Flooring VCT Flooring S…" at bounding box center [799, 187] width 504 height 26
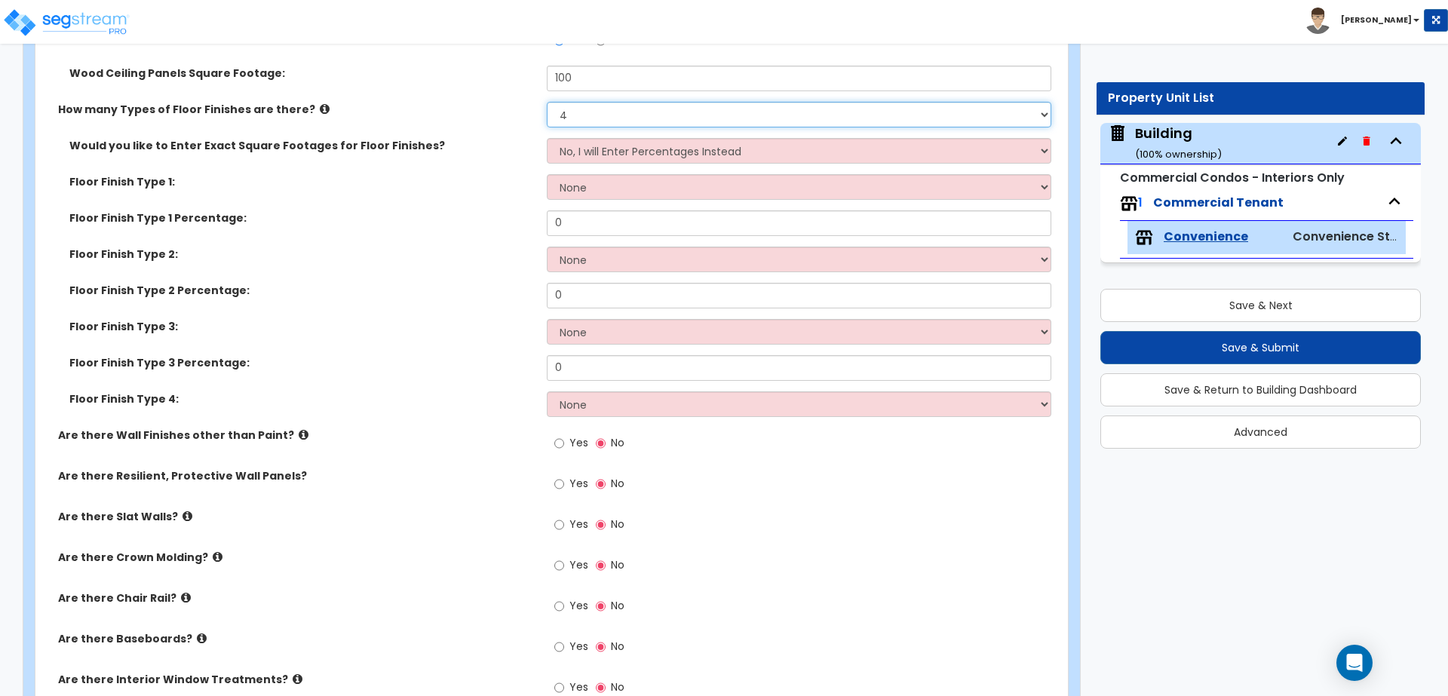
click at [568, 115] on select "None 1 2 3 4" at bounding box center [799, 115] width 504 height 26
select select "2"
click at [547, 102] on select "None 1 2 3 4" at bounding box center [799, 115] width 504 height 26
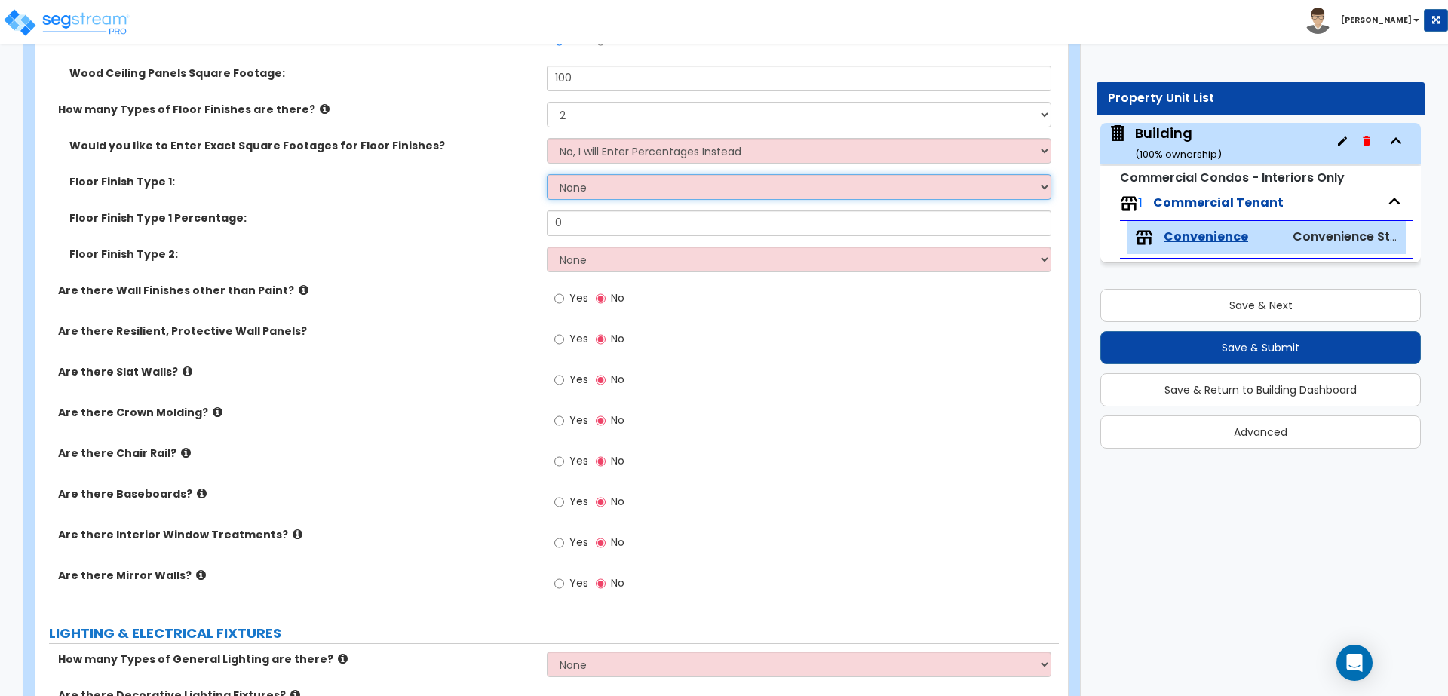
click at [630, 188] on select "None Tile Flooring Hardwood Flooring Resilient Laminate Flooring VCT Flooring S…" at bounding box center [799, 187] width 504 height 26
select select "1"
click at [547, 174] on select "None Tile Flooring Hardwood Flooring Resilient Laminate Flooring VCT Flooring S…" at bounding box center [799, 187] width 504 height 26
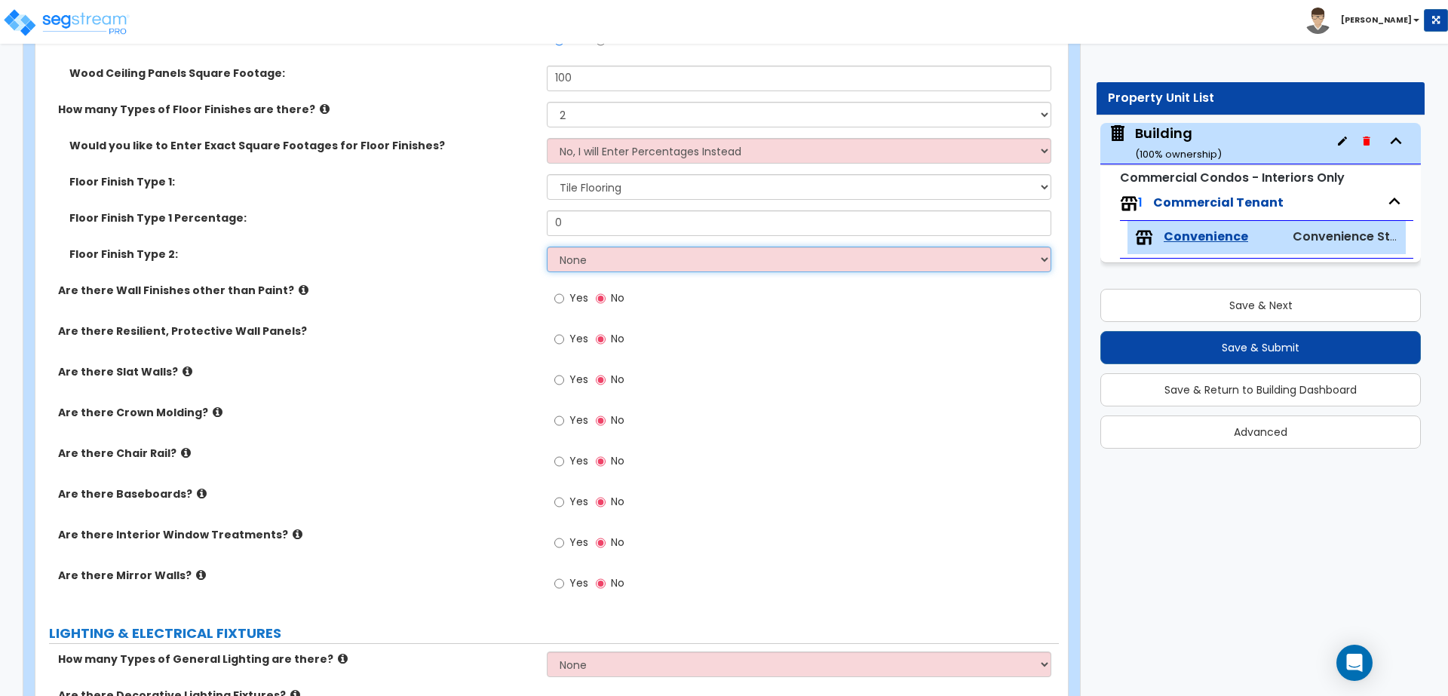
click at [658, 254] on select "None Tile Flooring Hardwood Flooring Resilient Laminate Flooring VCT Flooring S…" at bounding box center [799, 260] width 504 height 26
select select "4"
click at [547, 247] on select "None Tile Flooring Hardwood Flooring Resilient Laminate Flooring VCT Flooring S…" at bounding box center [799, 260] width 504 height 26
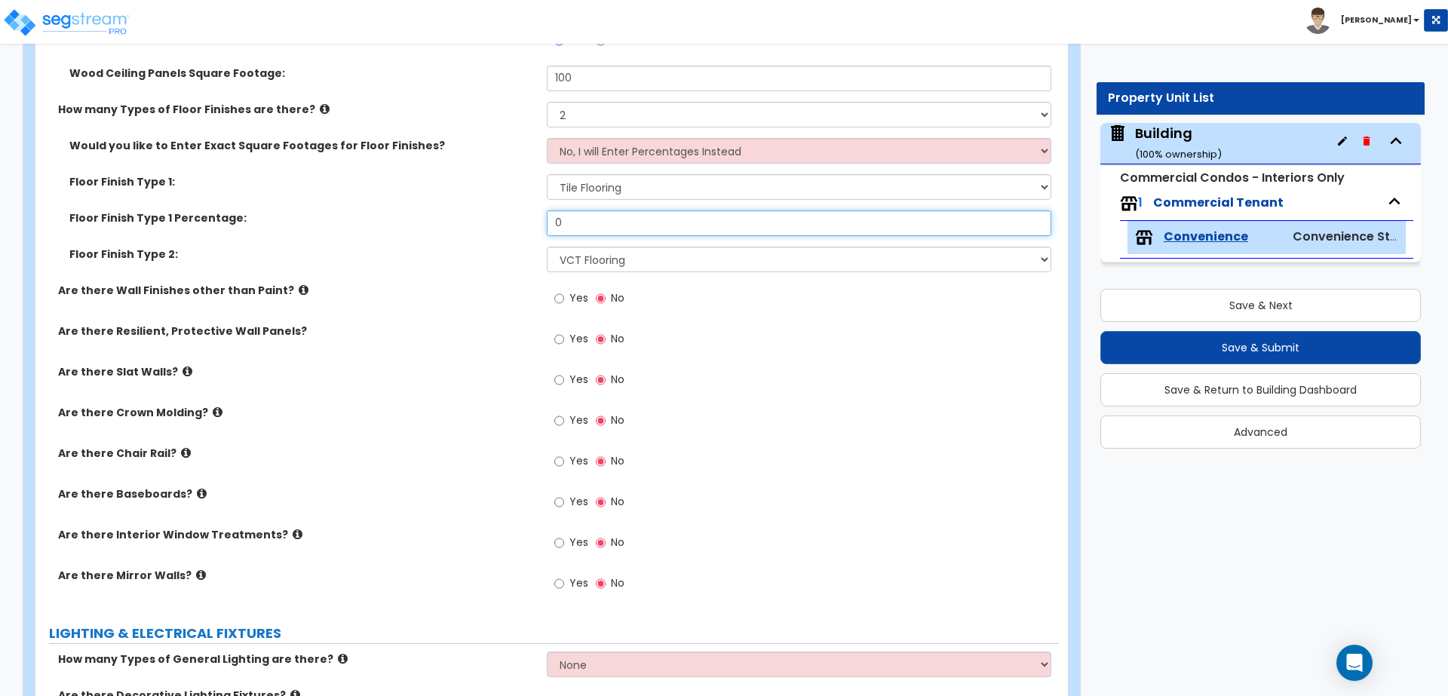
drag, startPoint x: 571, startPoint y: 225, endPoint x: 538, endPoint y: 225, distance: 33.9
click at [538, 225] on div "Floor Finish Type 1 Percentage: 0" at bounding box center [546, 228] width 1023 height 36
type input "50"
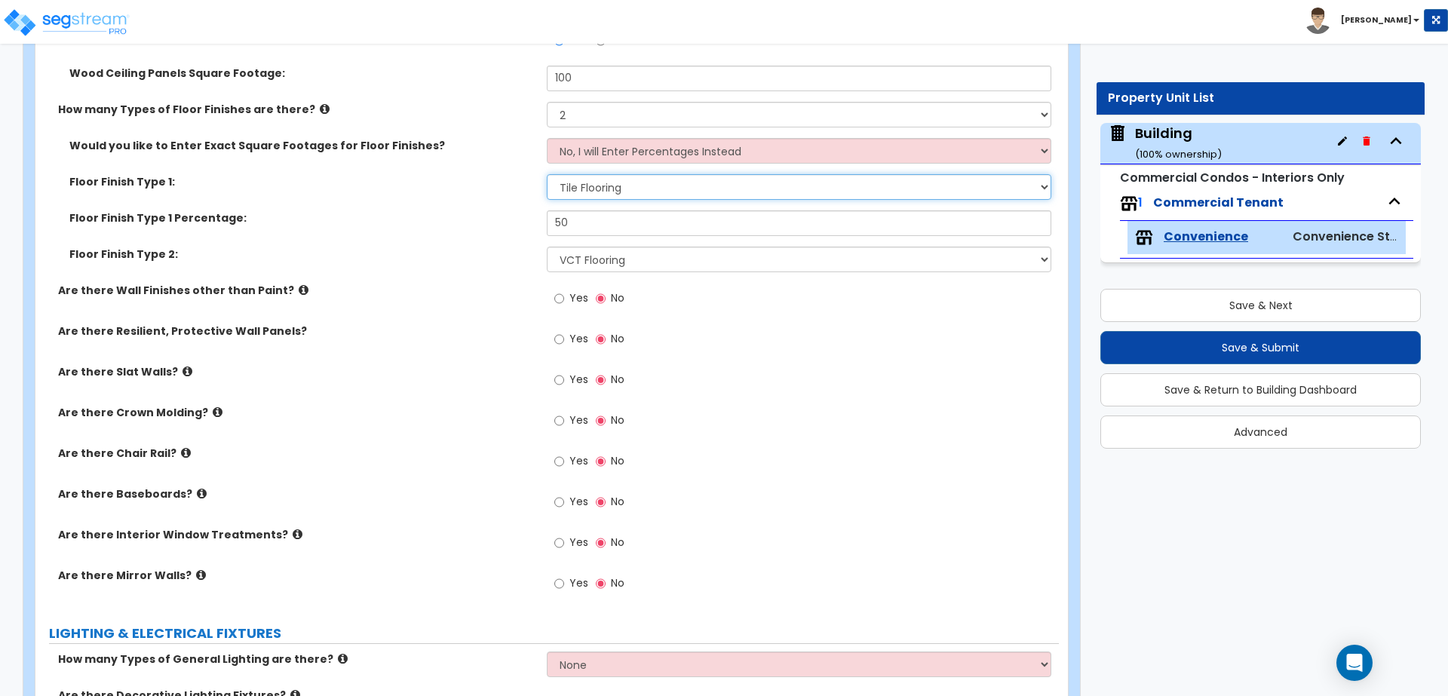
click at [591, 195] on select "None Tile Flooring Hardwood Flooring Resilient Laminate Flooring VCT Flooring S…" at bounding box center [799, 187] width 504 height 26
select select "3"
click at [547, 174] on select "None Tile Flooring Hardwood Flooring Resilient Laminate Flooring VCT Flooring S…" at bounding box center [799, 187] width 504 height 26
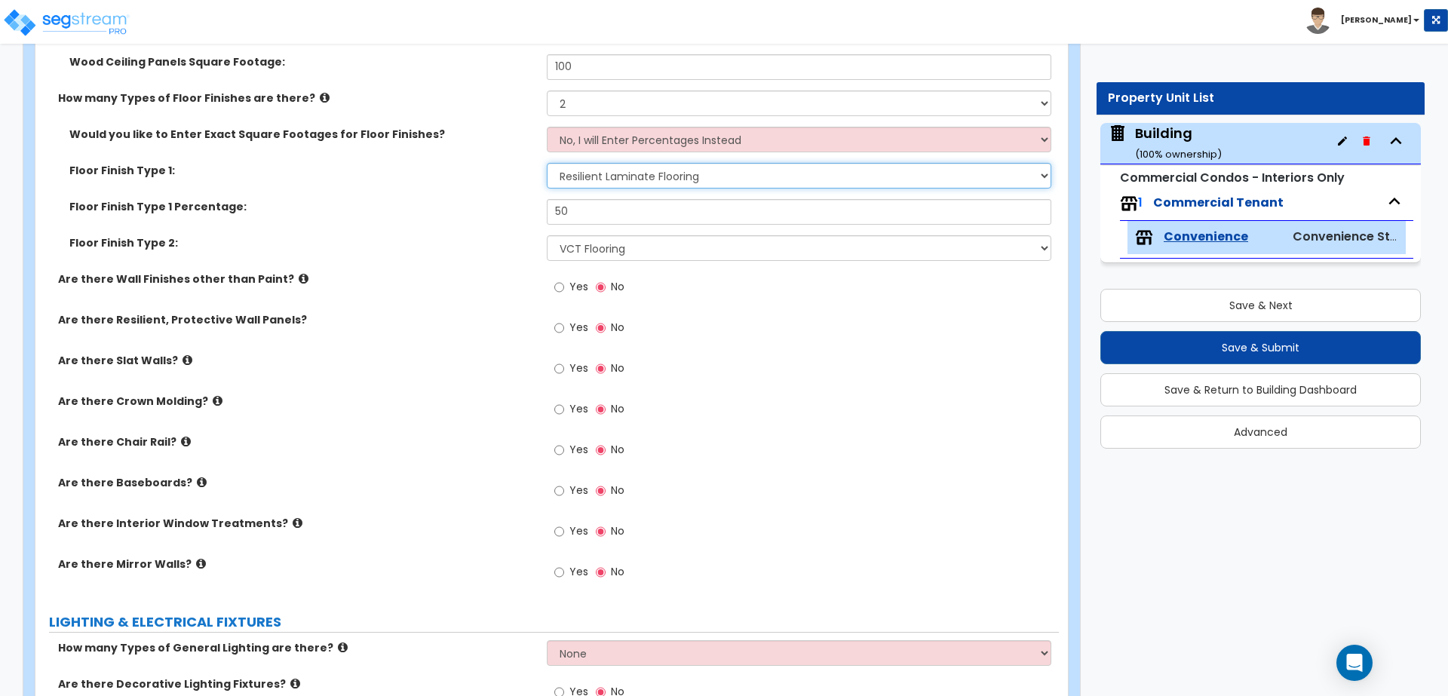
scroll to position [1832, 0]
click at [563, 287] on input "Yes" at bounding box center [559, 288] width 10 height 17
radio input "true"
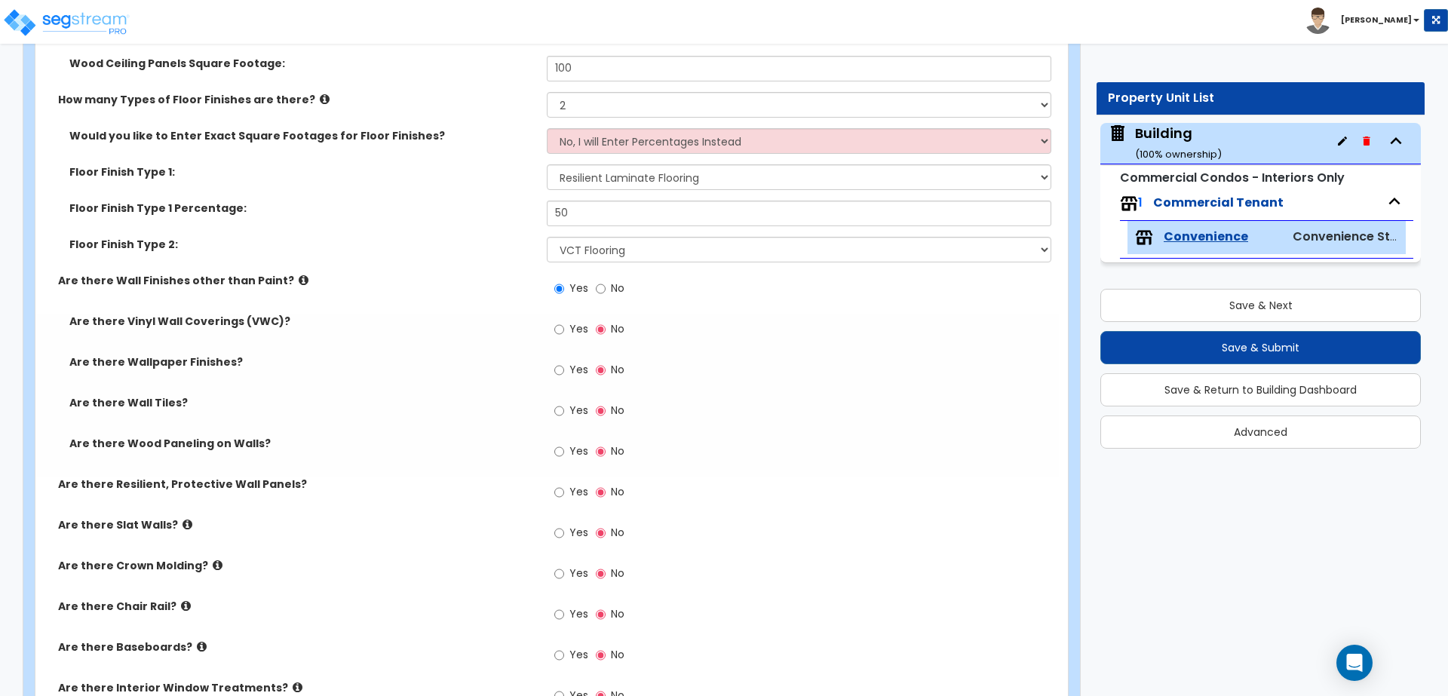
click at [299, 277] on icon at bounding box center [304, 279] width 10 height 11
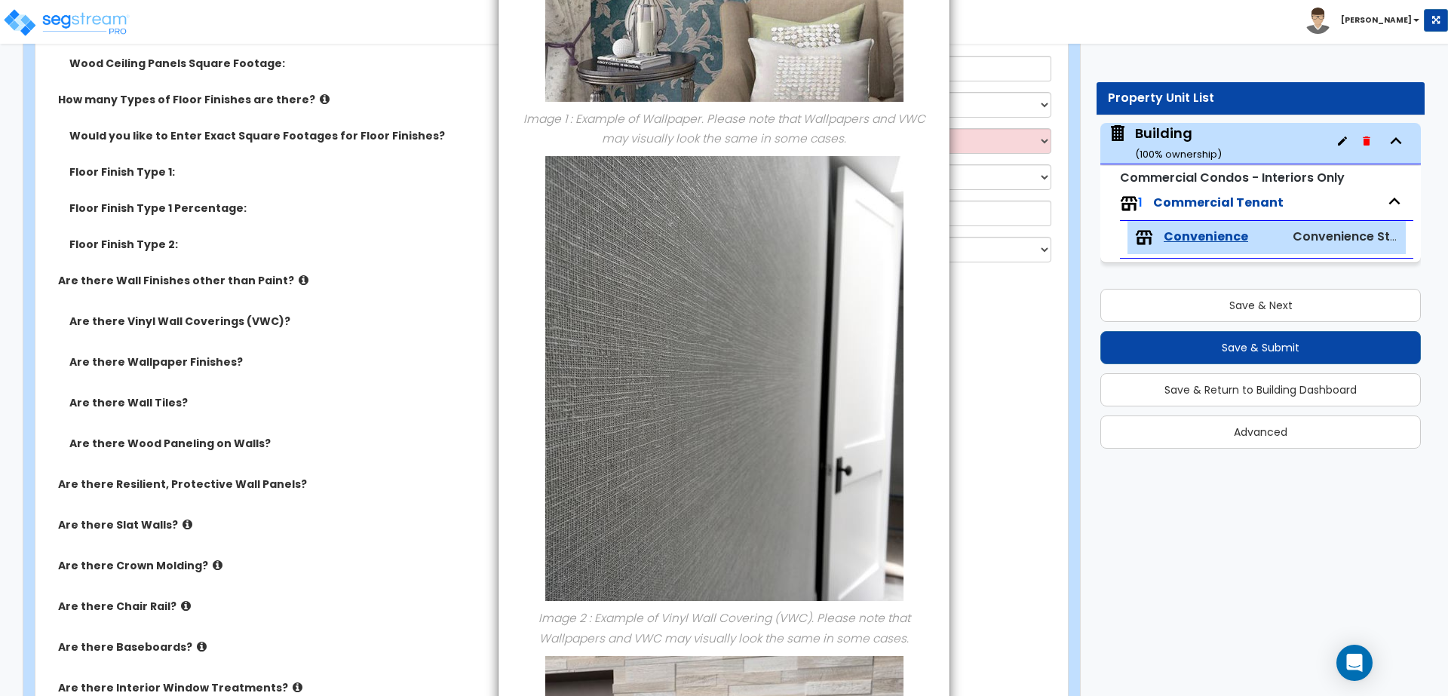
scroll to position [0, 0]
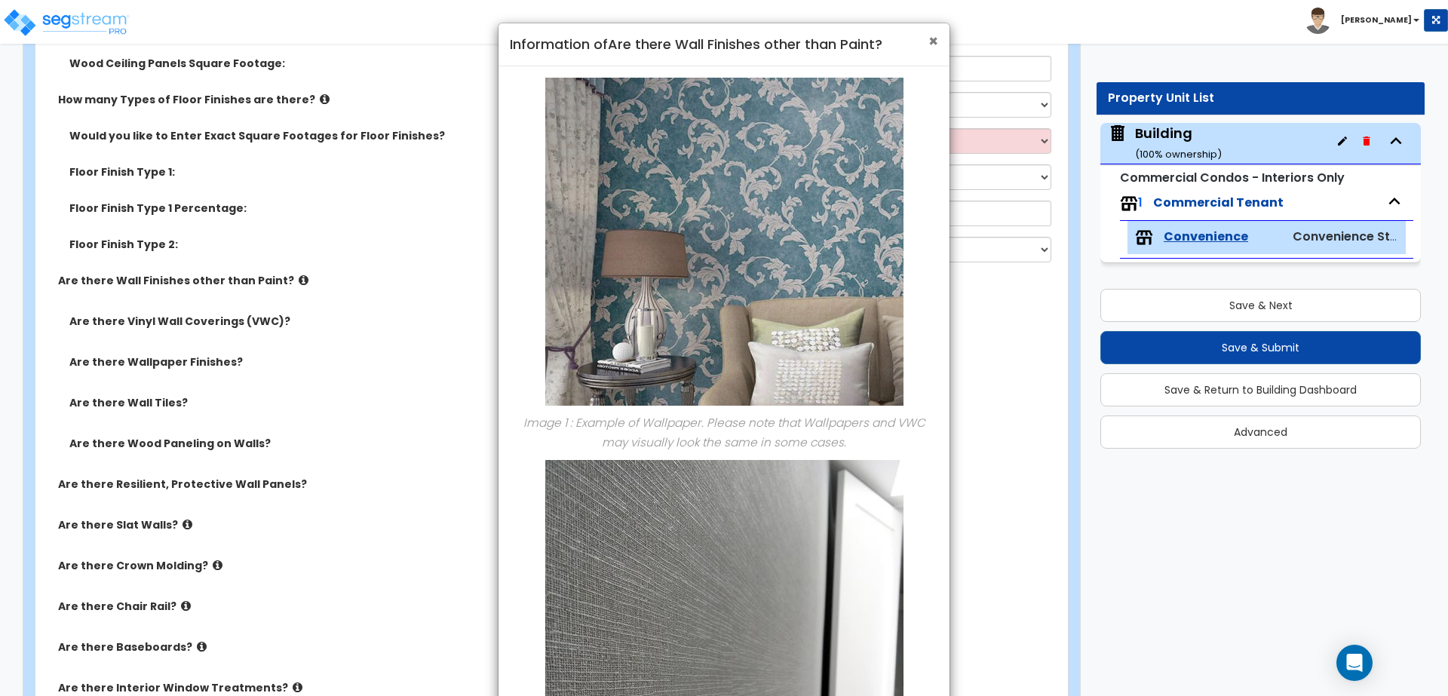
click at [935, 37] on span "×" at bounding box center [933, 41] width 10 height 22
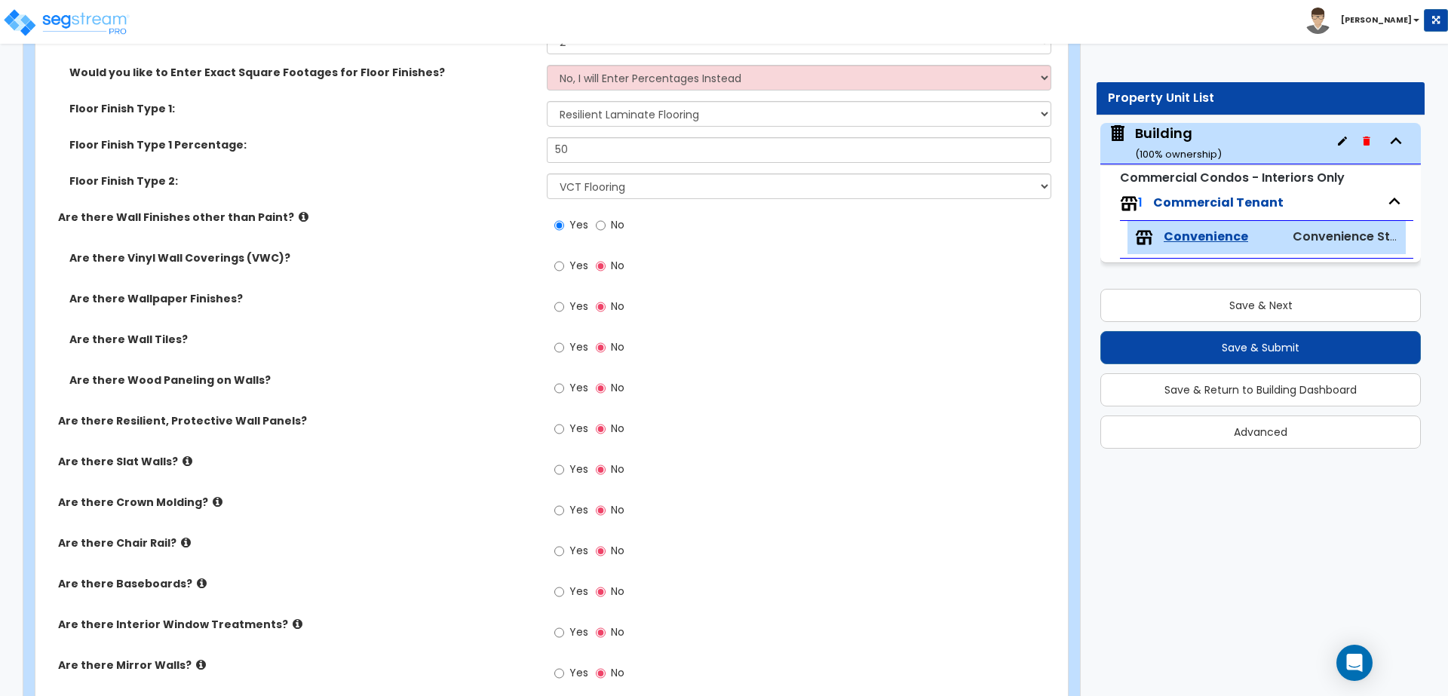
scroll to position [1907, 0]
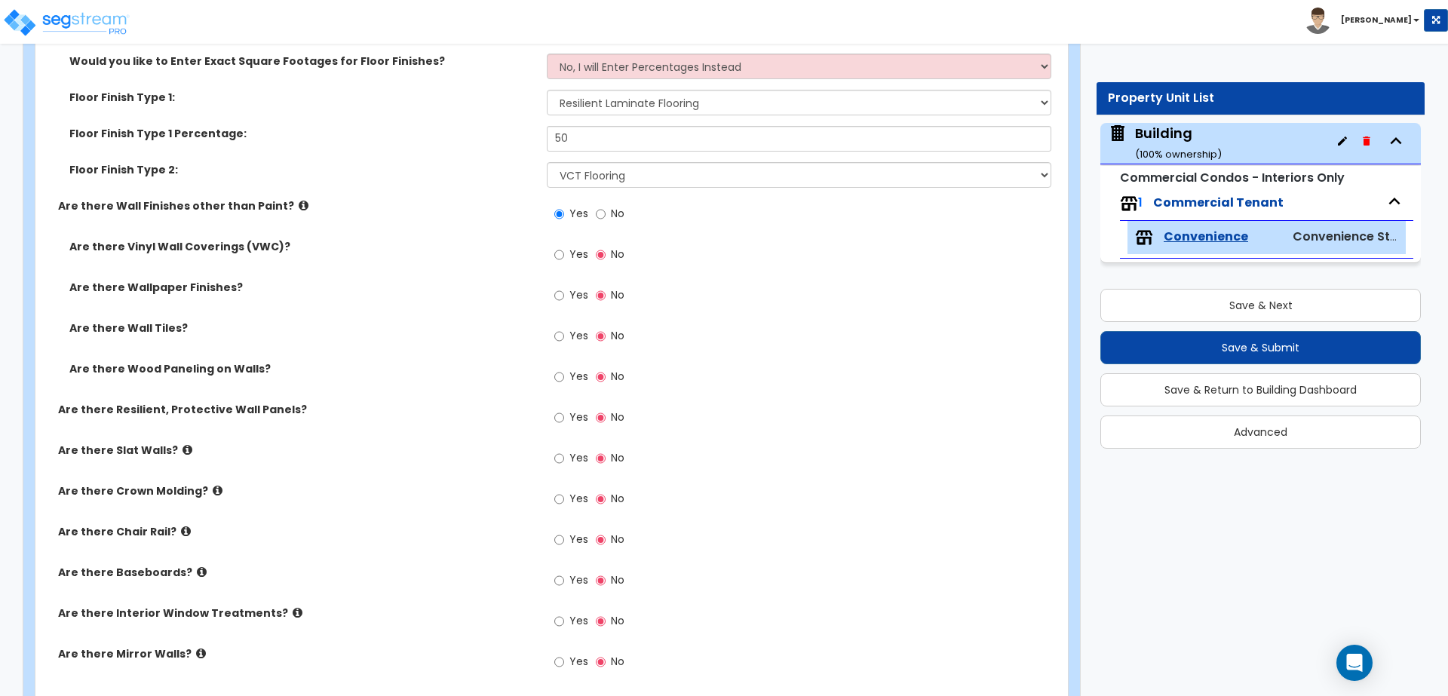
click at [571, 335] on span "Yes" at bounding box center [578, 335] width 19 height 15
click at [564, 335] on input "Yes" at bounding box center [559, 336] width 10 height 17
radio input "true"
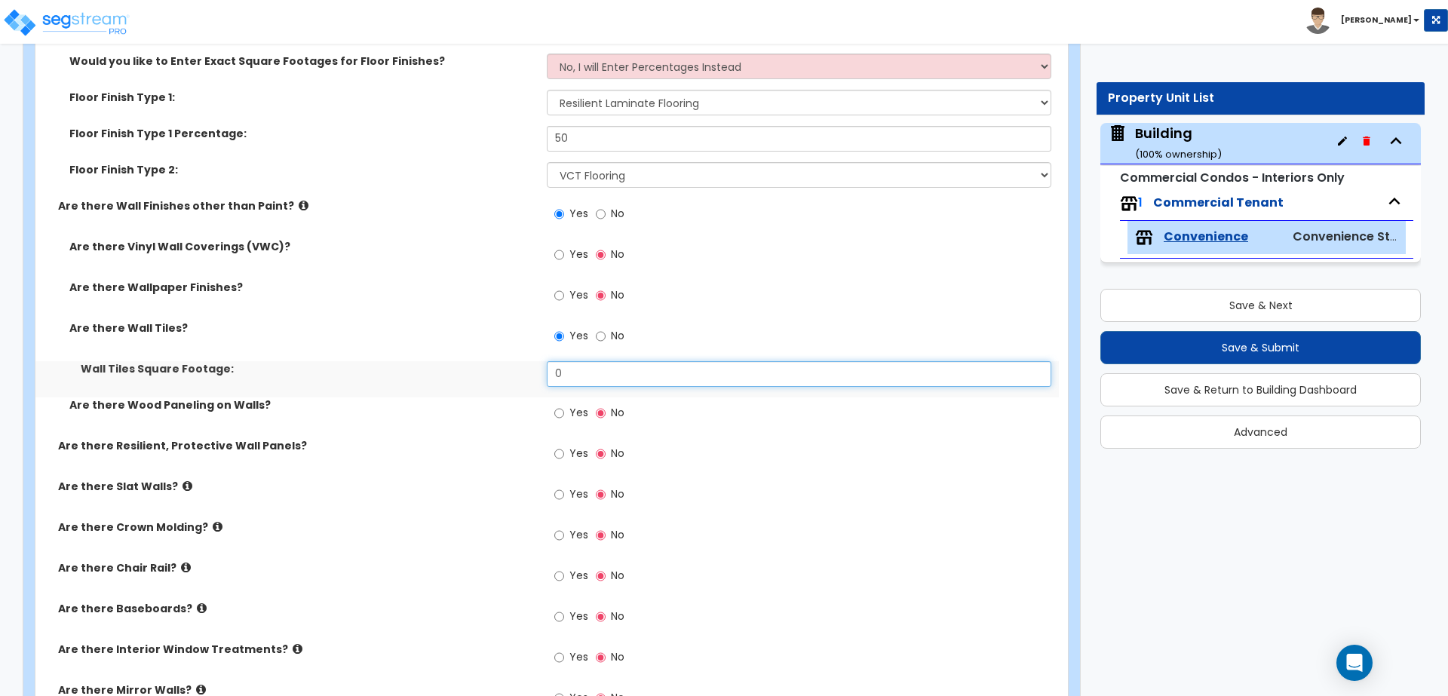
drag, startPoint x: 596, startPoint y: 362, endPoint x: 543, endPoint y: 361, distance: 52.8
click at [543, 361] on div "Wall Tiles Square Footage: 0" at bounding box center [546, 379] width 1023 height 36
drag, startPoint x: 588, startPoint y: 369, endPoint x: 528, endPoint y: 369, distance: 60.3
click at [528, 369] on div "Wall Tiles Square Footage: 0" at bounding box center [546, 379] width 1023 height 36
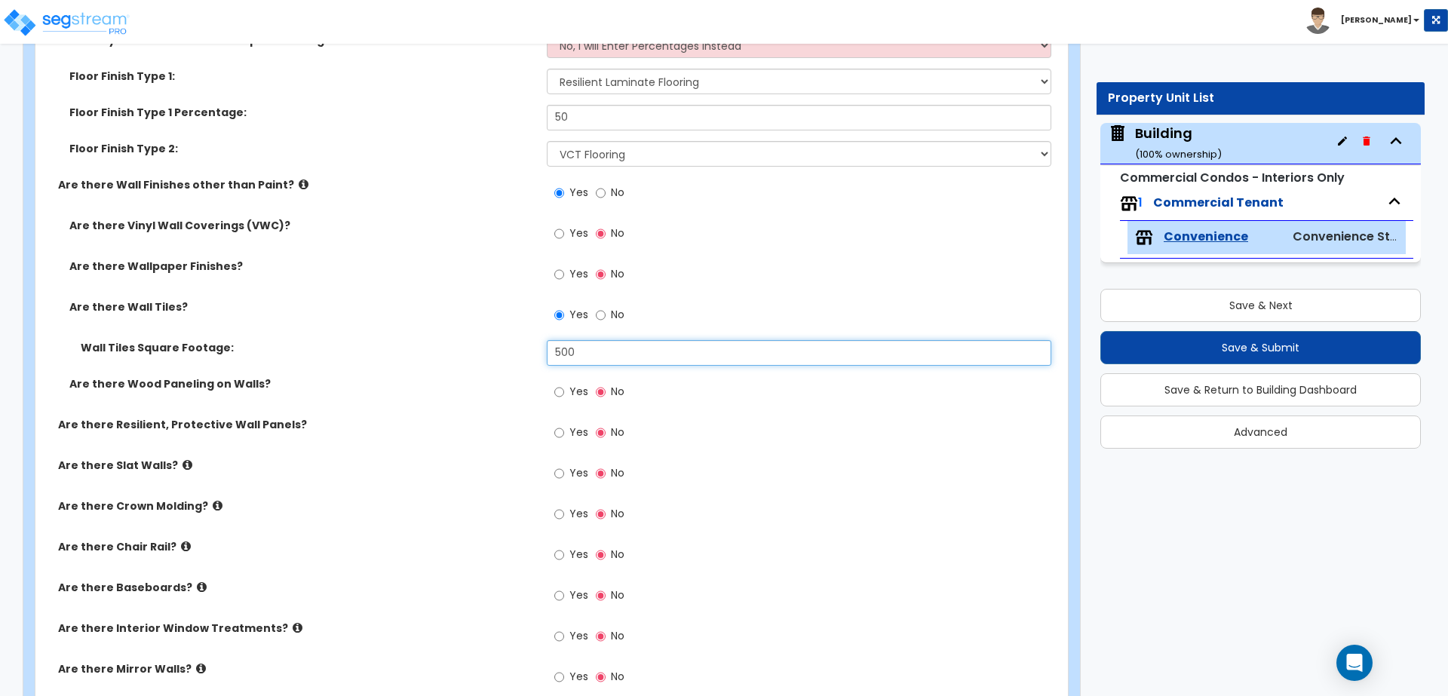
type input "500"
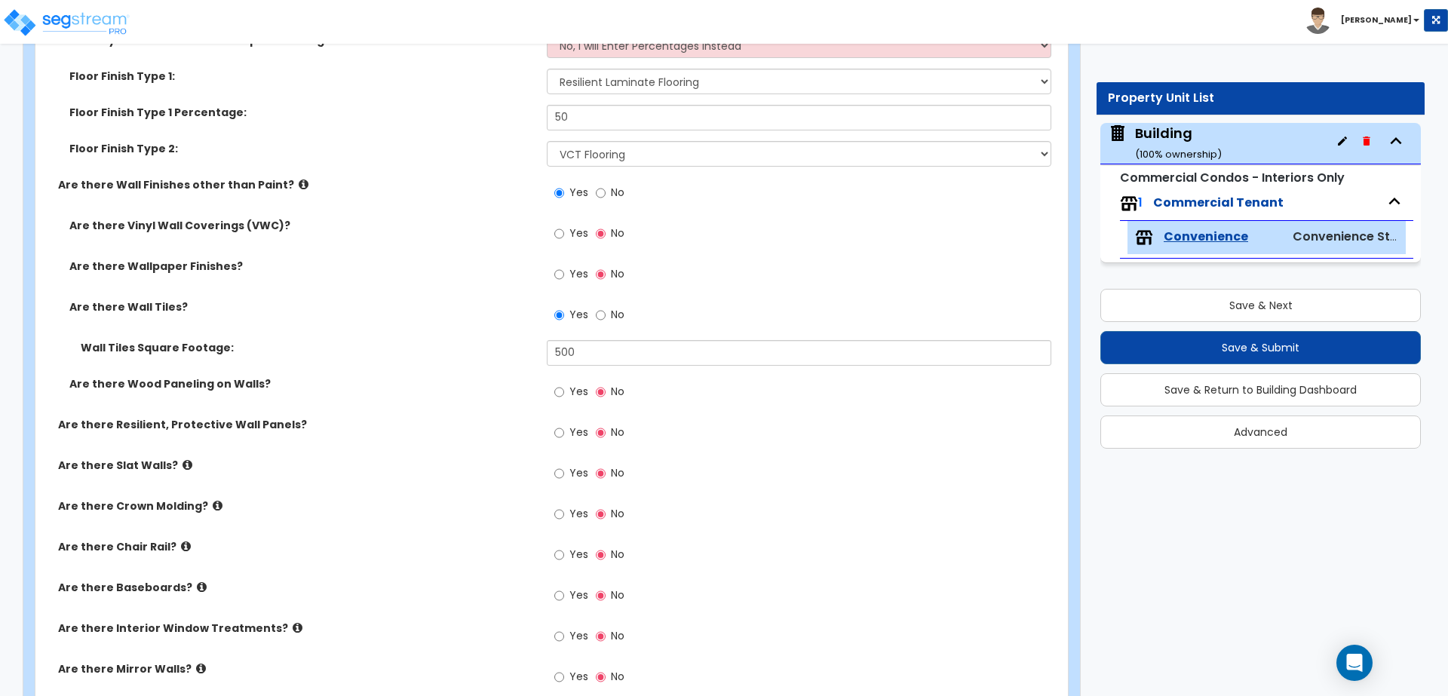
click at [541, 380] on div "Are there Wood Paneling on Walls?" at bounding box center [290, 383] width 511 height 15
click at [560, 386] on input "Yes" at bounding box center [559, 392] width 10 height 17
radio input "true"
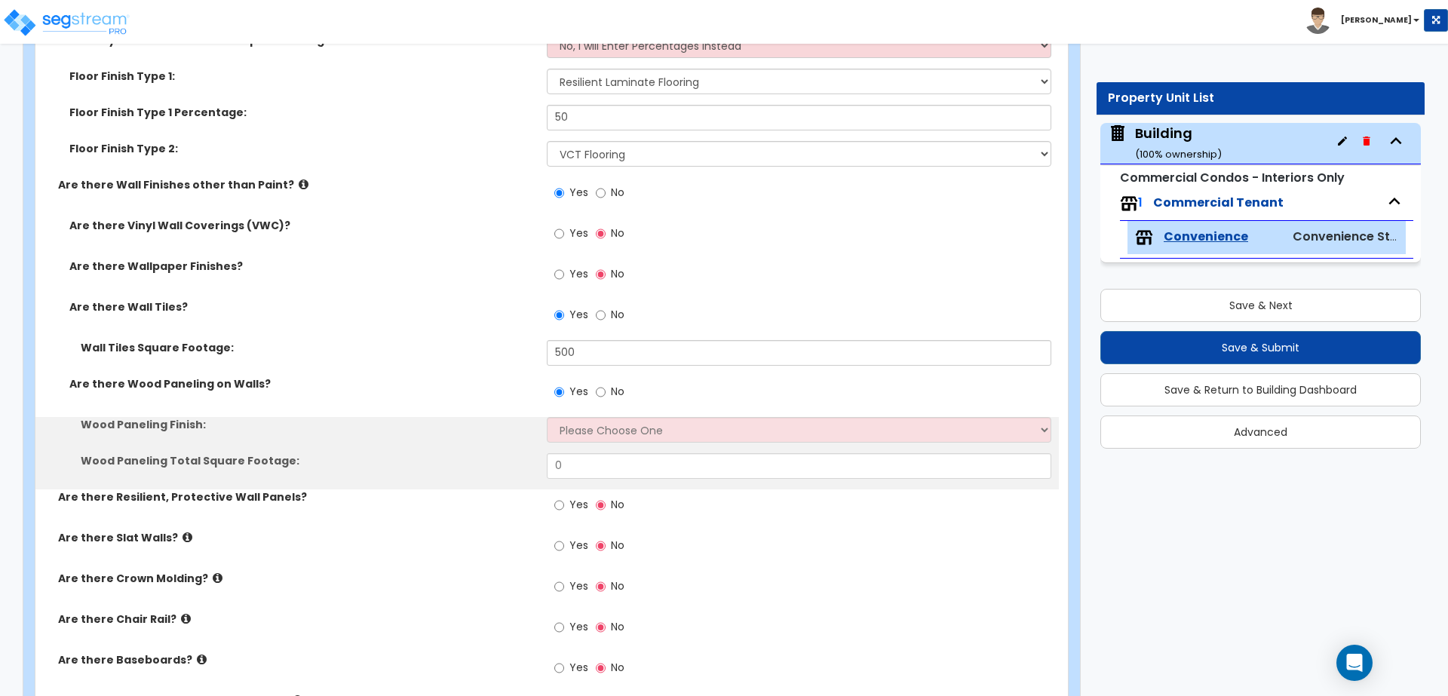
click at [597, 437] on div "Wood Paneling Finish: Please Choose One Birch Mahogany Oak or Cherry Rosewood T…" at bounding box center [546, 435] width 1023 height 36
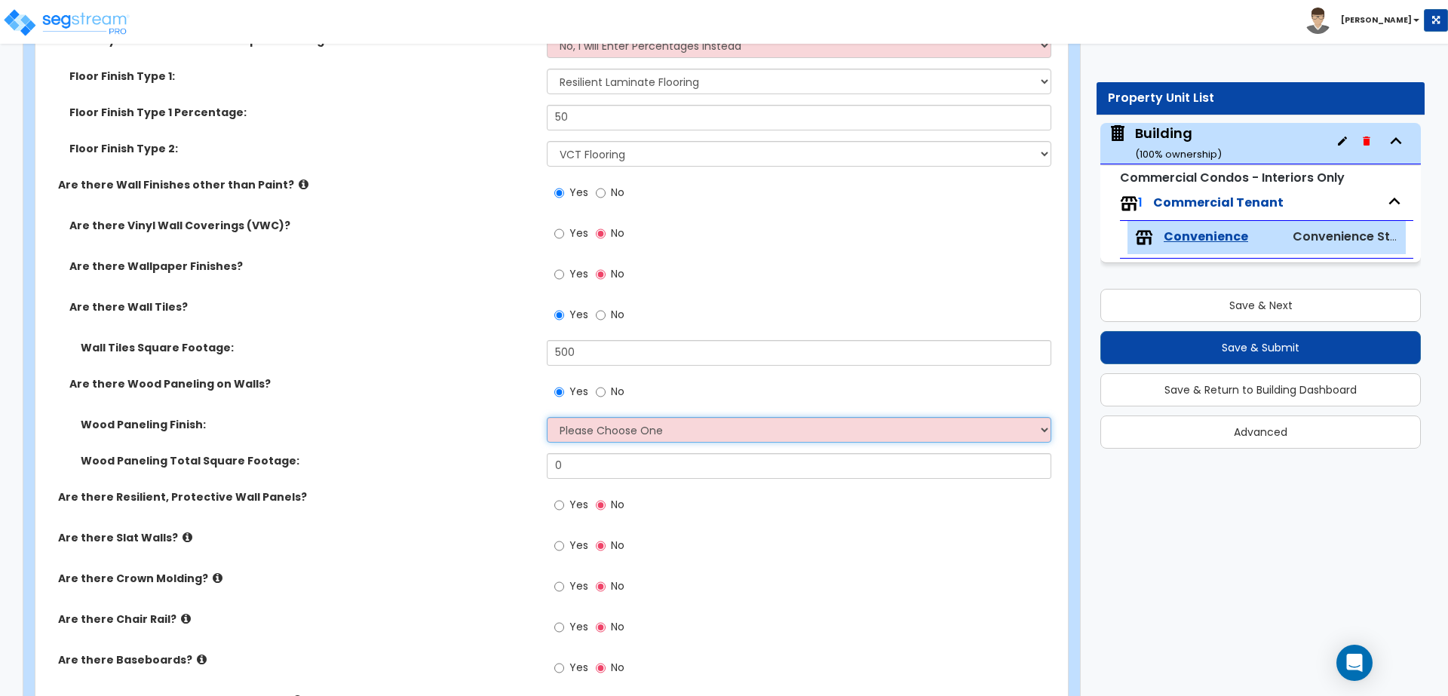
click at [608, 434] on select "Please Choose One Birch Mahogany Oak or Cherry Rosewood Teak I Don't Know, Plea…" at bounding box center [799, 430] width 504 height 26
select select "2"
click at [547, 417] on select "Please Choose One Birch Mahogany Oak or Cherry Rosewood Teak I Don't Know, Plea…" at bounding box center [799, 430] width 504 height 26
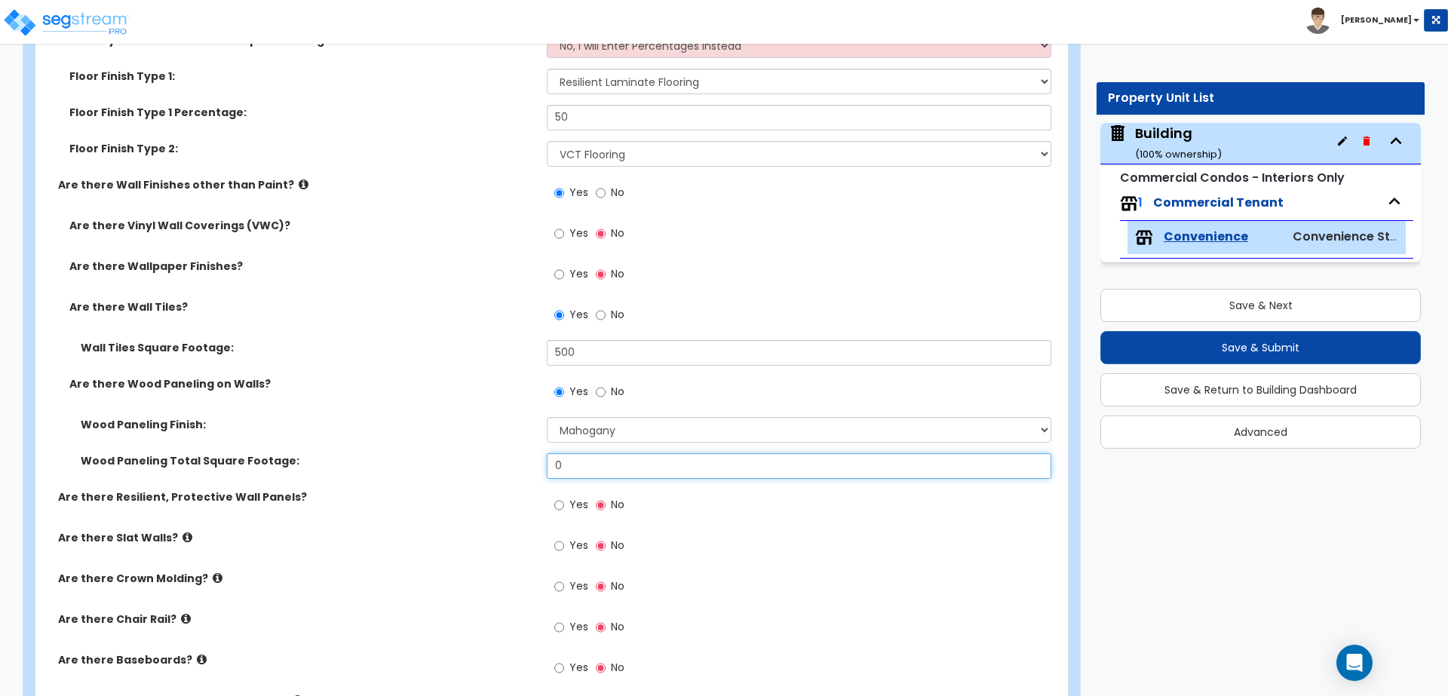
drag, startPoint x: 590, startPoint y: 463, endPoint x: 520, endPoint y: 452, distance: 70.3
click at [521, 454] on div "Wood Paneling Total Square Footage: 0" at bounding box center [546, 471] width 1023 height 36
type input "500"
click at [568, 269] on label "Yes" at bounding box center [571, 277] width 34 height 26
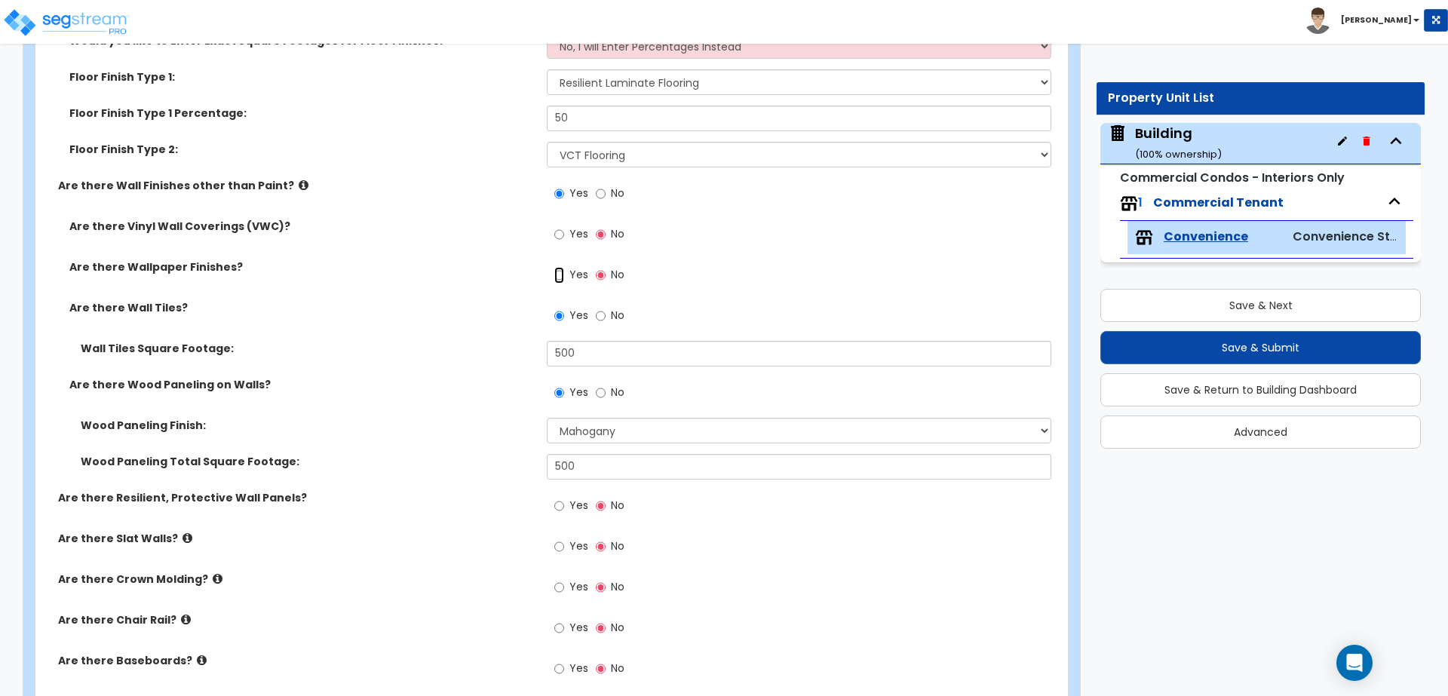
click at [564, 269] on input "Yes" at bounding box center [559, 275] width 10 height 17
radio input "true"
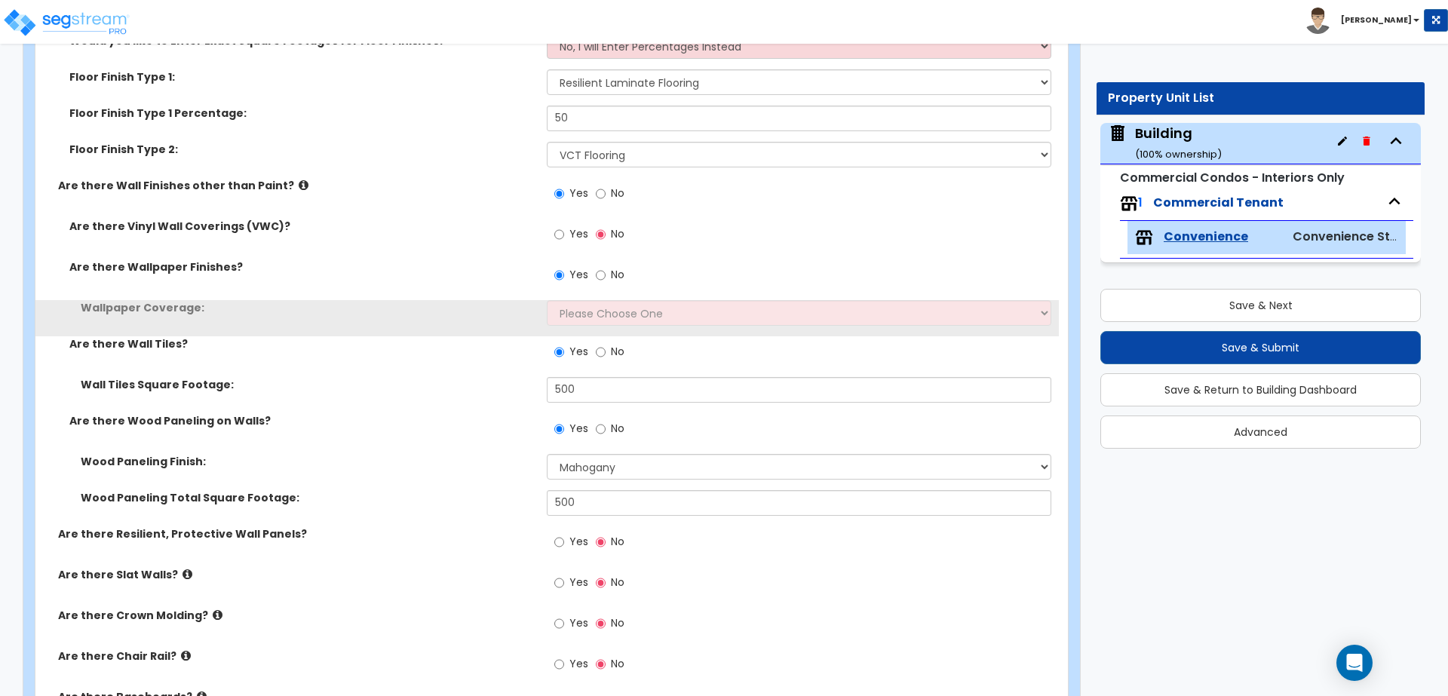
click at [574, 238] on label "Yes" at bounding box center [571, 236] width 34 height 26
click at [564, 238] on input "Yes" at bounding box center [559, 234] width 10 height 17
radio input "true"
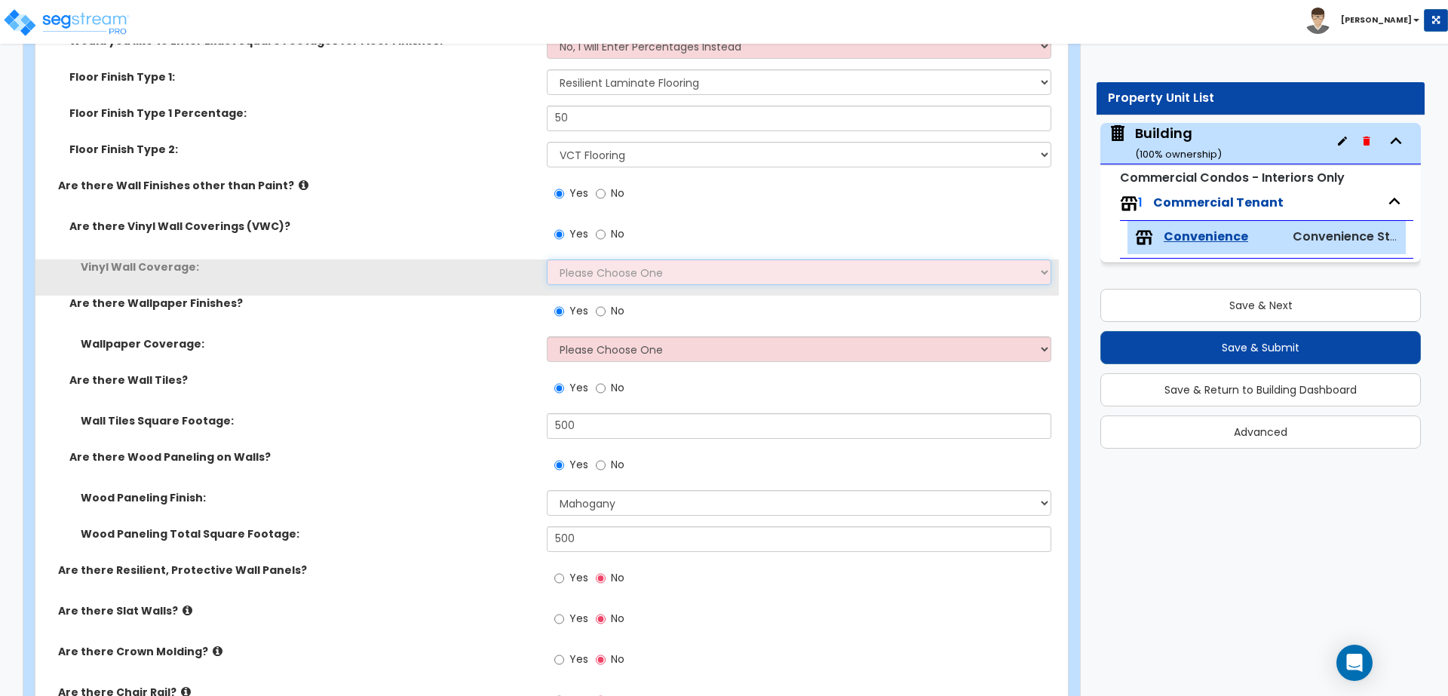
click at [628, 267] on select "Please Choose One Only a Small Portion of Walls are Covered Several Walls are C…" at bounding box center [799, 272] width 504 height 26
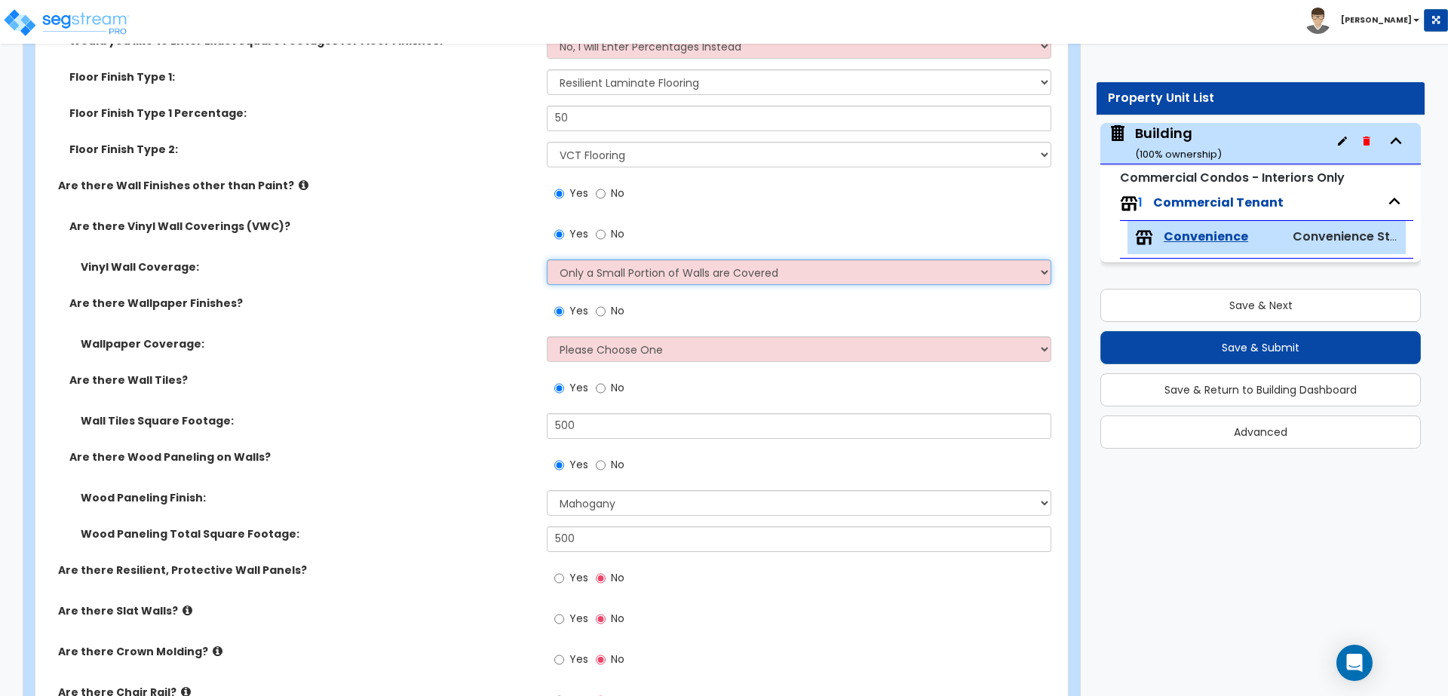
click at [547, 259] on select "Please Choose One Only a Small Portion of Walls are Covered Several Walls are C…" at bounding box center [799, 272] width 504 height 26
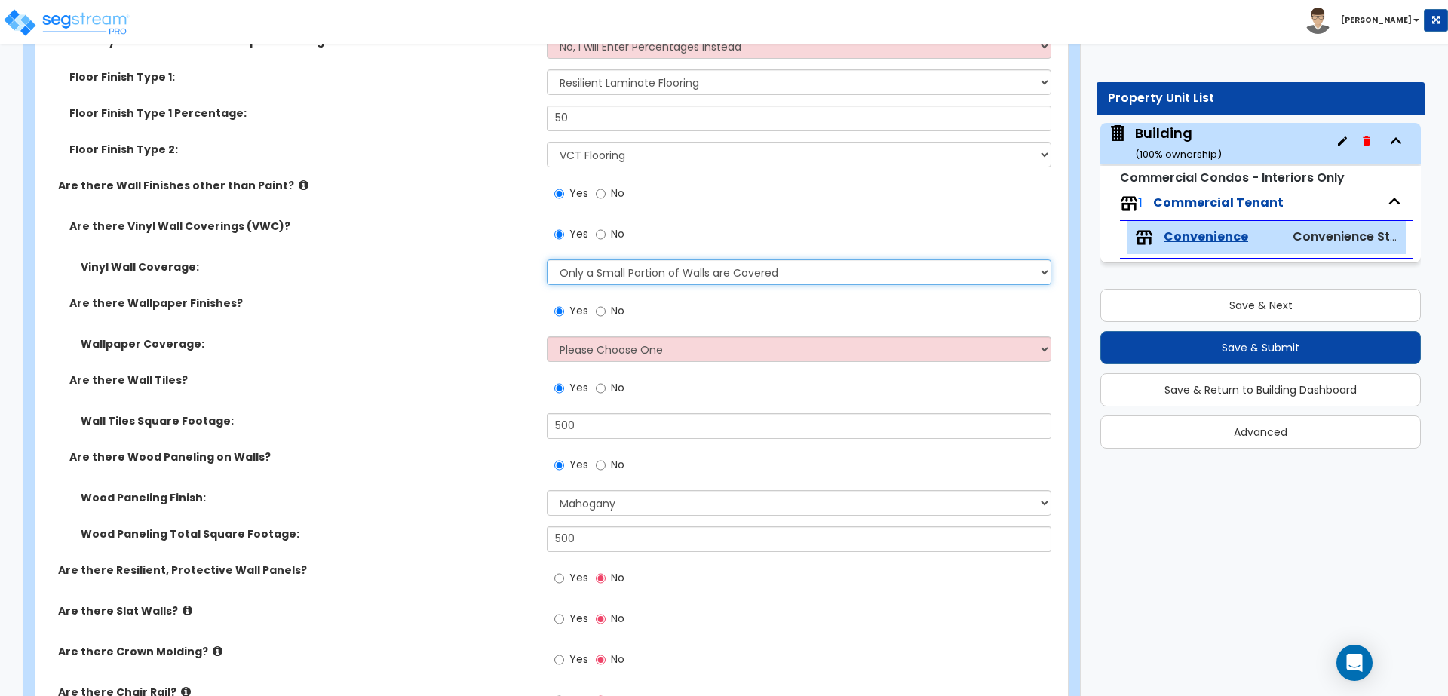
click at [617, 270] on select "Please Choose One Only a Small Portion of Walls are Covered Several Walls are C…" at bounding box center [799, 272] width 504 height 26
click at [547, 259] on select "Please Choose One Only a Small Portion of Walls are Covered Several Walls are C…" at bounding box center [799, 272] width 504 height 26
click at [619, 271] on select "Please Choose One Only a Small Portion of Walls are Covered Several Walls are C…" at bounding box center [799, 272] width 504 height 26
click at [547, 259] on select "Please Choose One Only a Small Portion of Walls are Covered Several Walls are C…" at bounding box center [799, 272] width 504 height 26
click at [620, 265] on select "Please Choose One Only a Small Portion of Walls are Covered Several Walls are C…" at bounding box center [799, 272] width 504 height 26
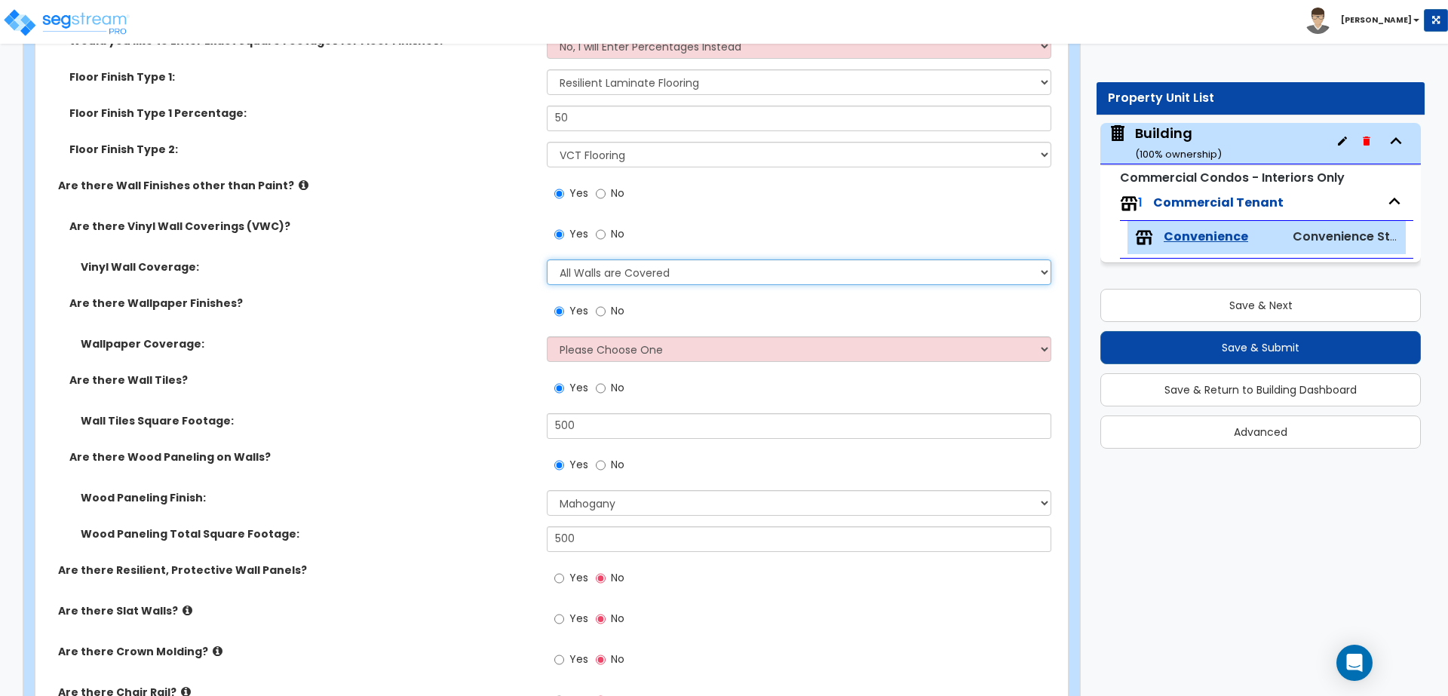
click at [547, 259] on select "Please Choose One Only a Small Portion of Walls are Covered Several Walls are C…" at bounding box center [799, 272] width 504 height 26
click at [623, 267] on select "Please Choose One Only a Small Portion of Walls are Covered Several Walls are C…" at bounding box center [799, 272] width 504 height 26
select select "5"
click at [547, 259] on select "Please Choose One Only a Small Portion of Walls are Covered Several Walls are C…" at bounding box center [799, 272] width 504 height 26
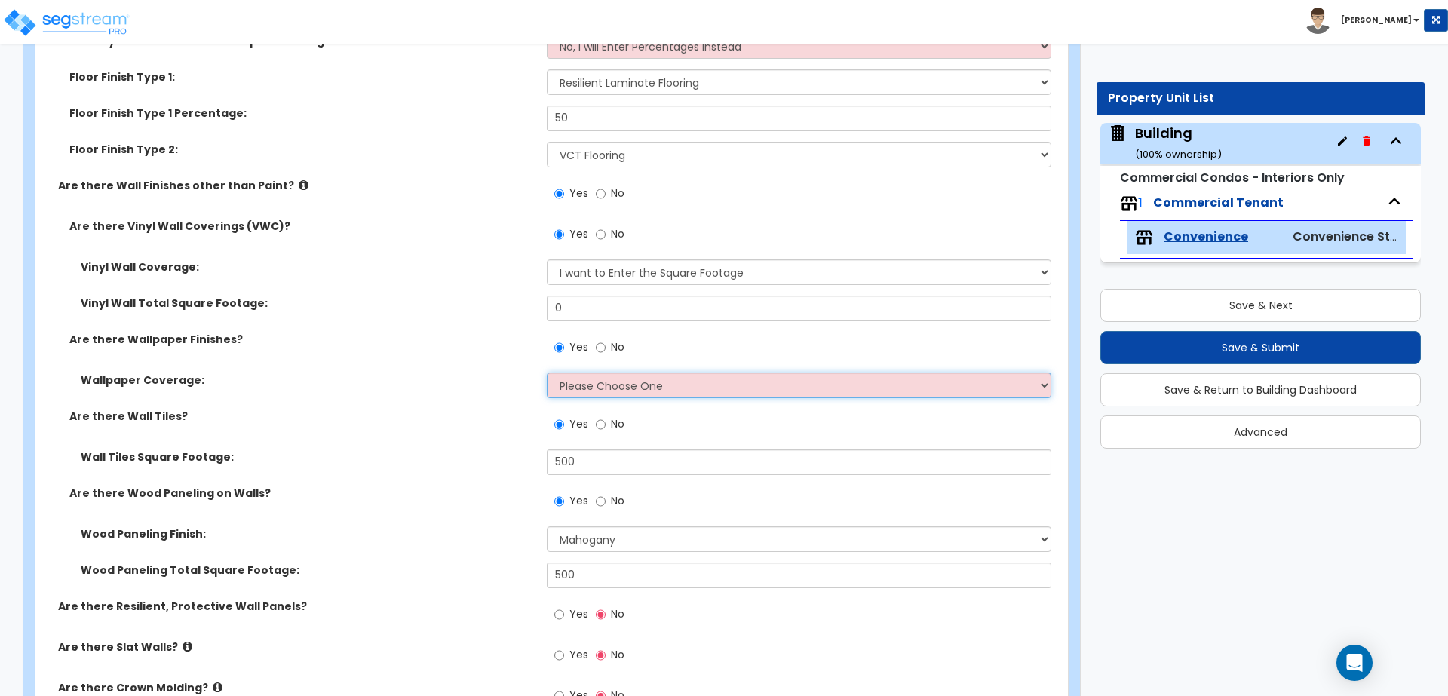
click at [635, 375] on select "Please Choose One Only a Small Portion of Walls are Covered Several Walls are C…" at bounding box center [799, 385] width 504 height 26
click at [547, 372] on select "Please Choose One Only a Small Portion of Walls are Covered Several Walls are C…" at bounding box center [799, 385] width 504 height 26
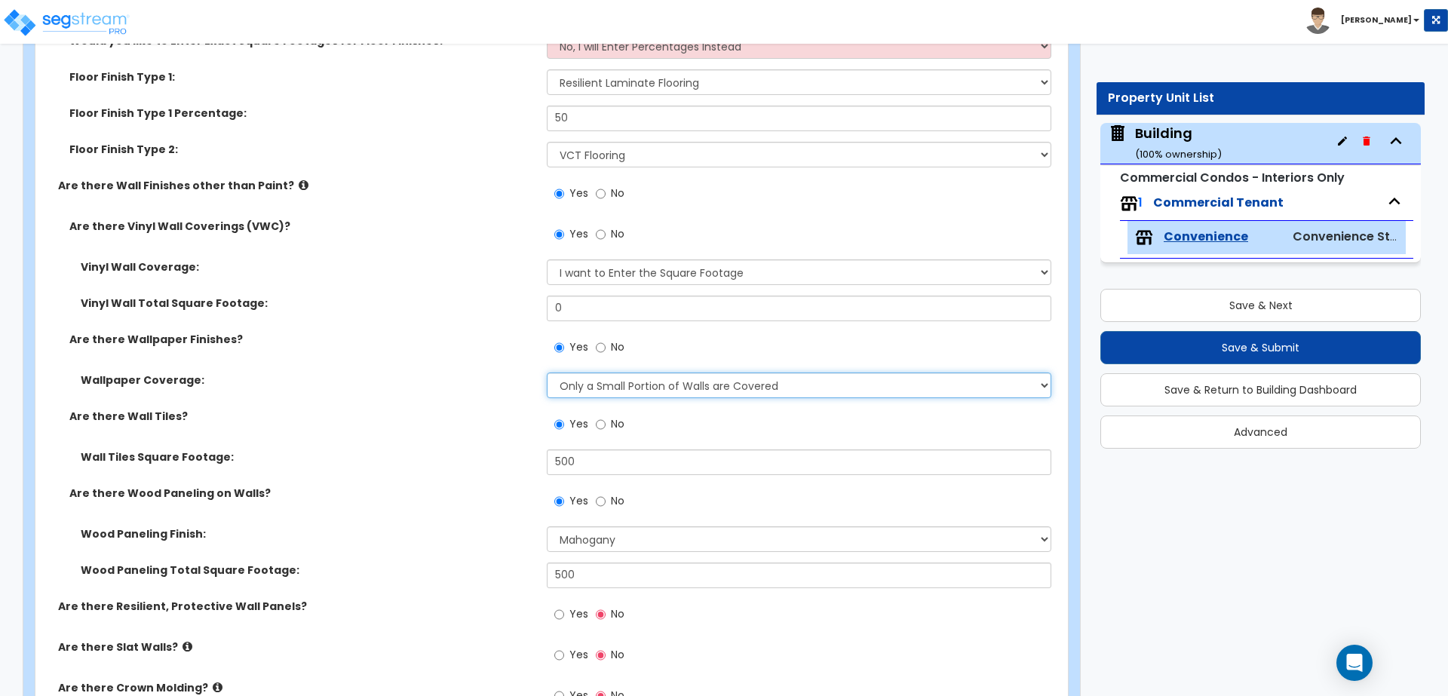
click at [636, 381] on select "Please Choose One Only a Small Portion of Walls are Covered Several Walls are C…" at bounding box center [799, 385] width 504 height 26
click at [547, 372] on select "Please Choose One Only a Small Portion of Walls are Covered Several Walls are C…" at bounding box center [799, 385] width 504 height 26
click at [648, 385] on select "Please Choose One Only a Small Portion of Walls are Covered Several Walls are C…" at bounding box center [799, 385] width 504 height 26
click at [547, 372] on select "Please Choose One Only a Small Portion of Walls are Covered Several Walls are C…" at bounding box center [799, 385] width 504 height 26
click at [671, 380] on select "Please Choose One Only a Small Portion of Walls are Covered Several Walls are C…" at bounding box center [799, 385] width 504 height 26
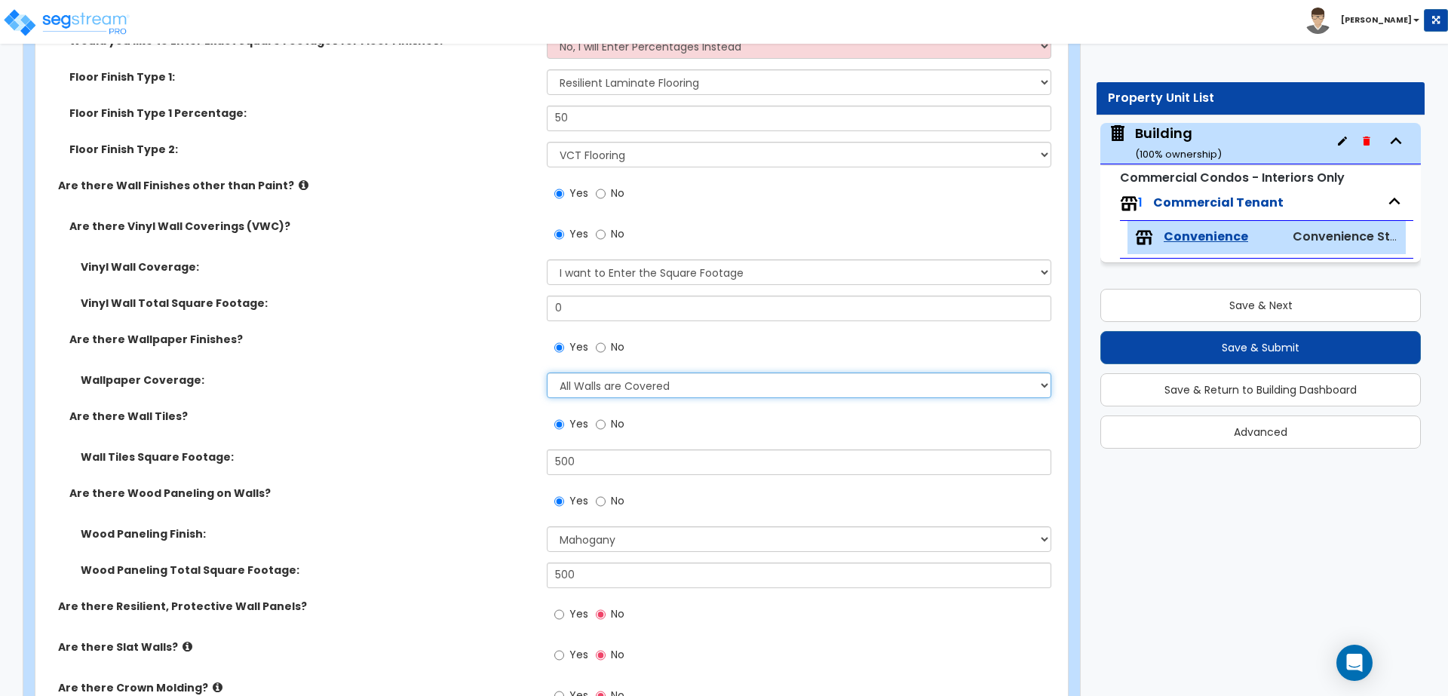
click at [547, 372] on select "Please Choose One Only a Small Portion of Walls are Covered Several Walls are C…" at bounding box center [799, 385] width 504 height 26
click at [663, 382] on select "Please Choose One Only a Small Portion of Walls are Covered Several Walls are C…" at bounding box center [799, 385] width 504 height 26
select select "5"
click at [547, 372] on select "Please Choose One Only a Small Portion of Walls are Covered Several Walls are C…" at bounding box center [799, 385] width 504 height 26
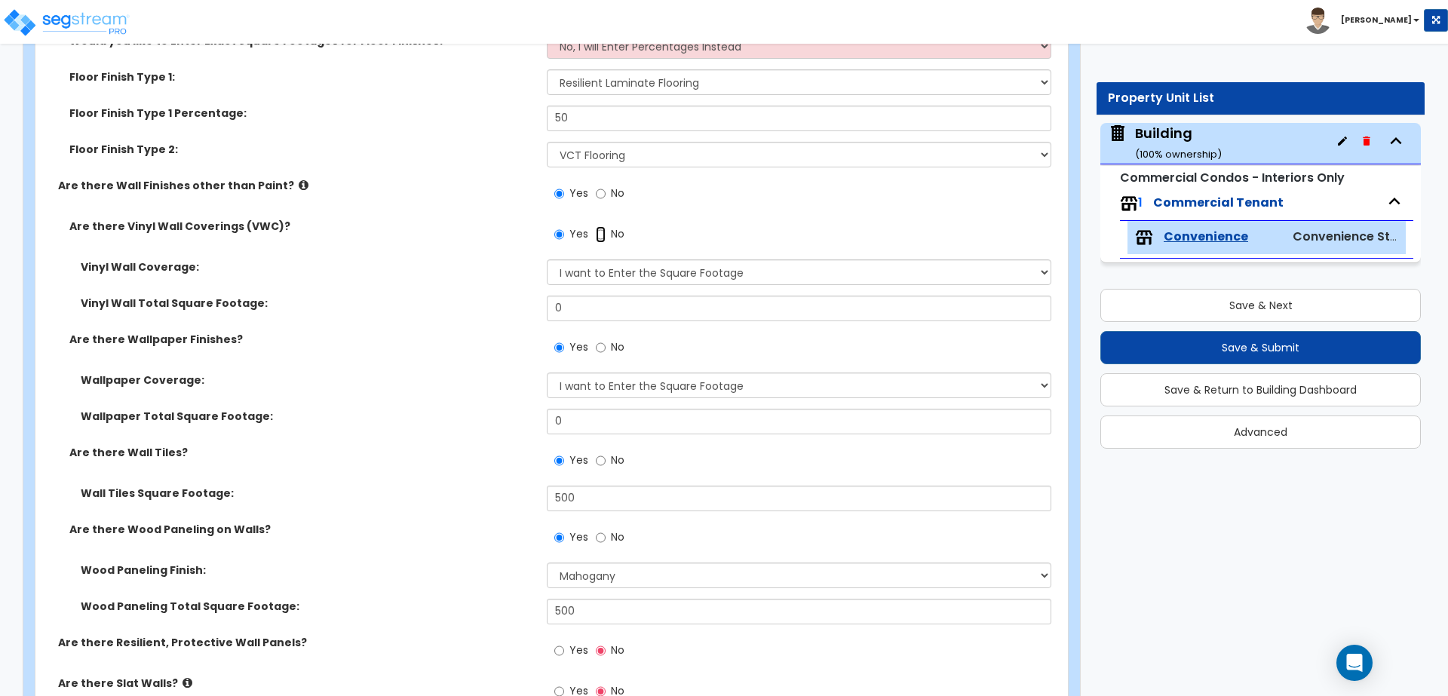
click at [602, 237] on input "No" at bounding box center [601, 234] width 10 height 17
radio input "false"
radio input "true"
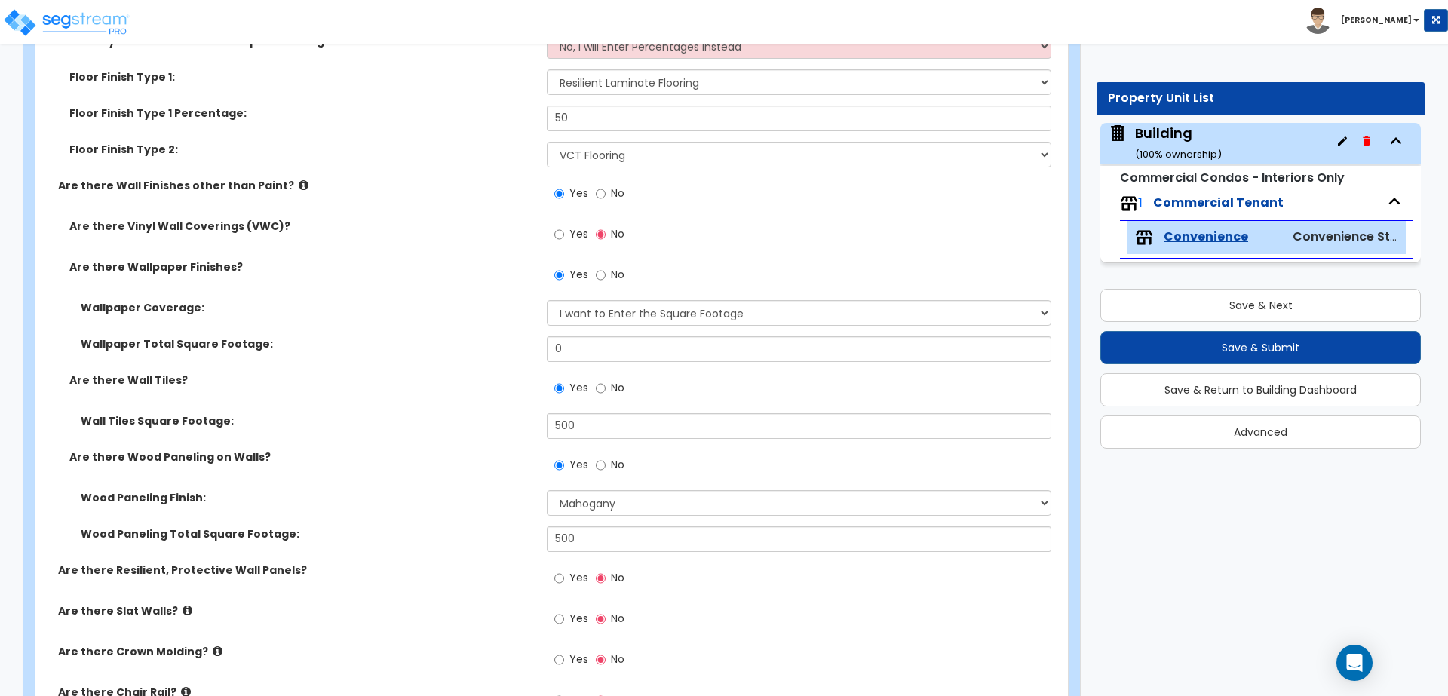
click at [611, 274] on span "No" at bounding box center [618, 274] width 14 height 15
click at [605, 274] on input "No" at bounding box center [601, 275] width 10 height 17
radio input "false"
radio input "true"
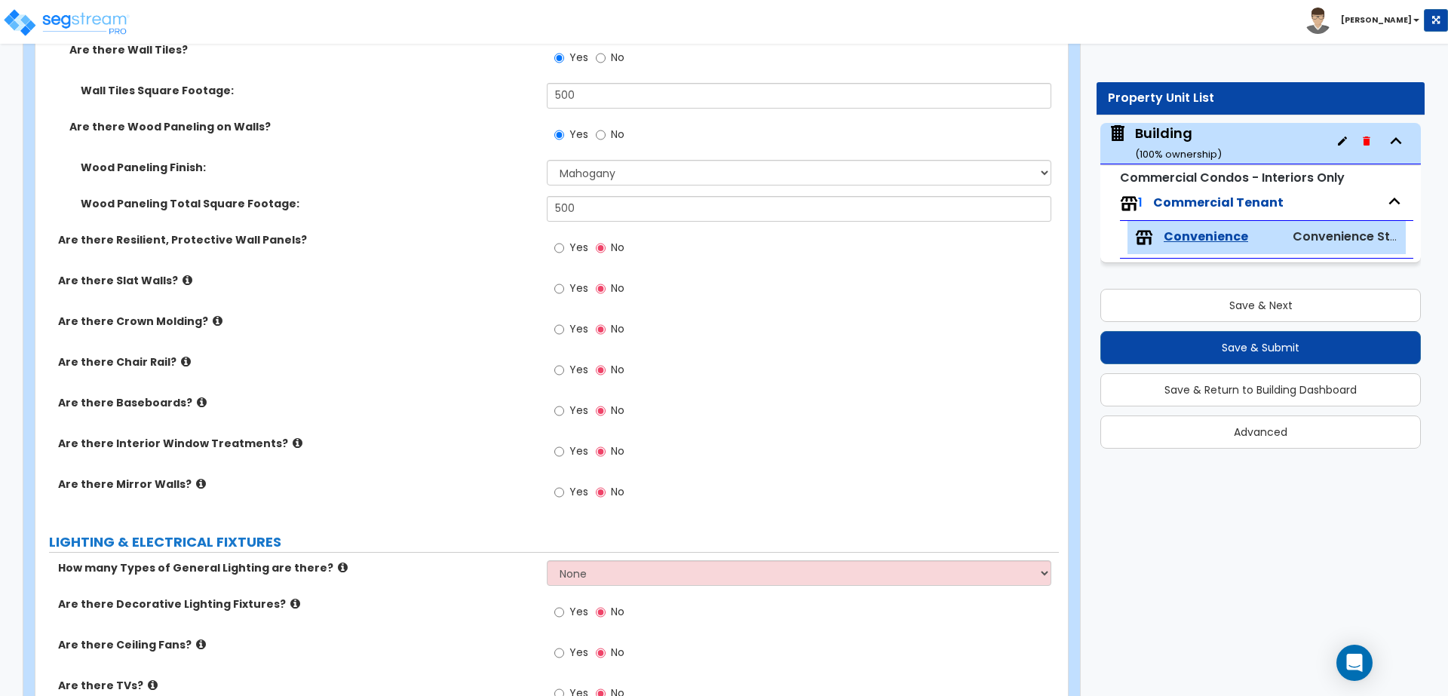
scroll to position [2186, 0]
click at [577, 242] on span "Yes" at bounding box center [578, 245] width 19 height 15
click at [564, 242] on input "Yes" at bounding box center [559, 246] width 10 height 17
radio input "true"
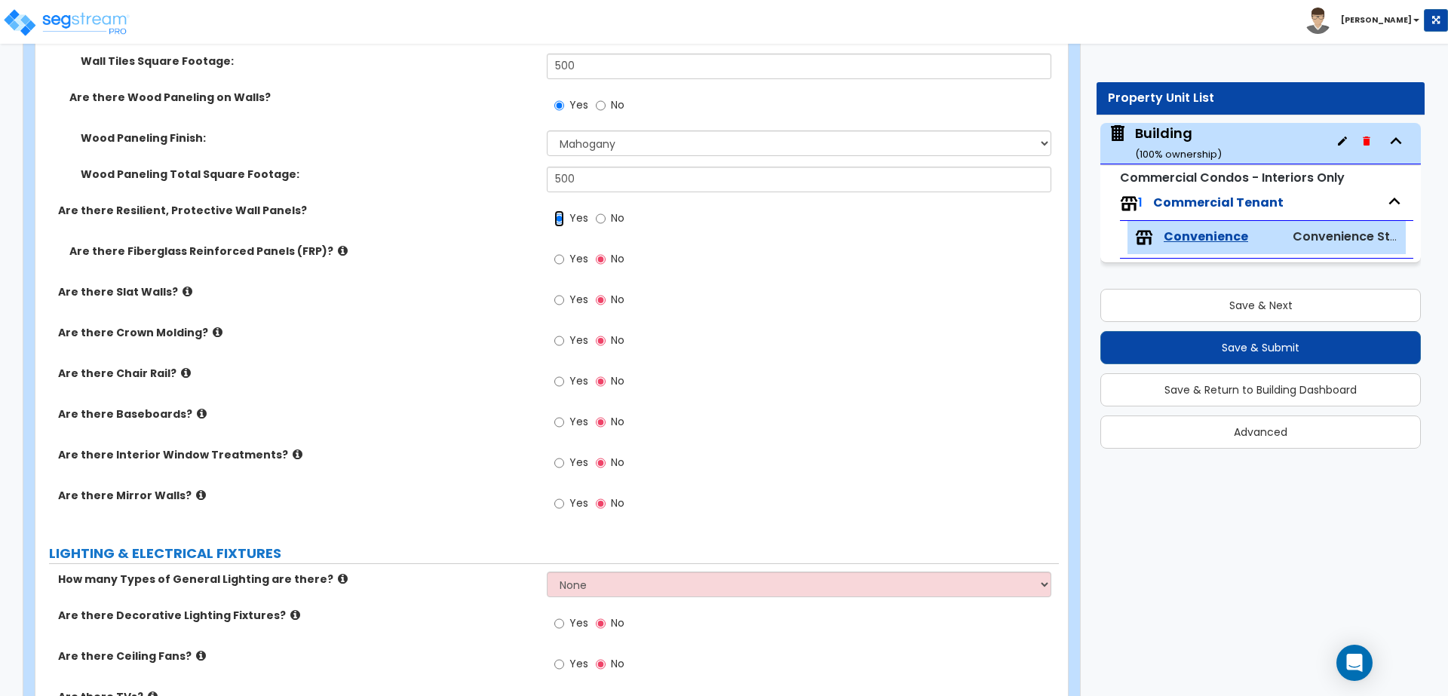
scroll to position [2224, 0]
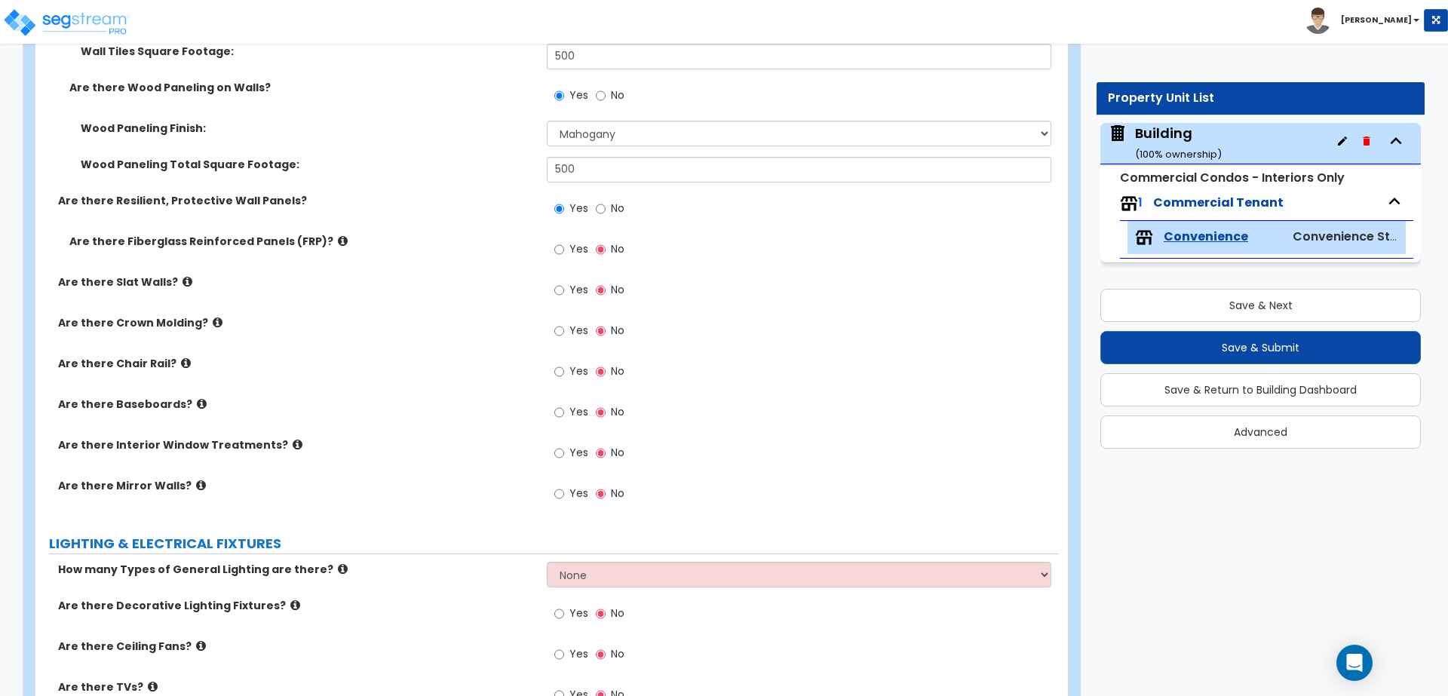
click at [579, 252] on span "Yes" at bounding box center [578, 248] width 19 height 15
click at [564, 252] on input "Yes" at bounding box center [559, 249] width 10 height 17
radio input "true"
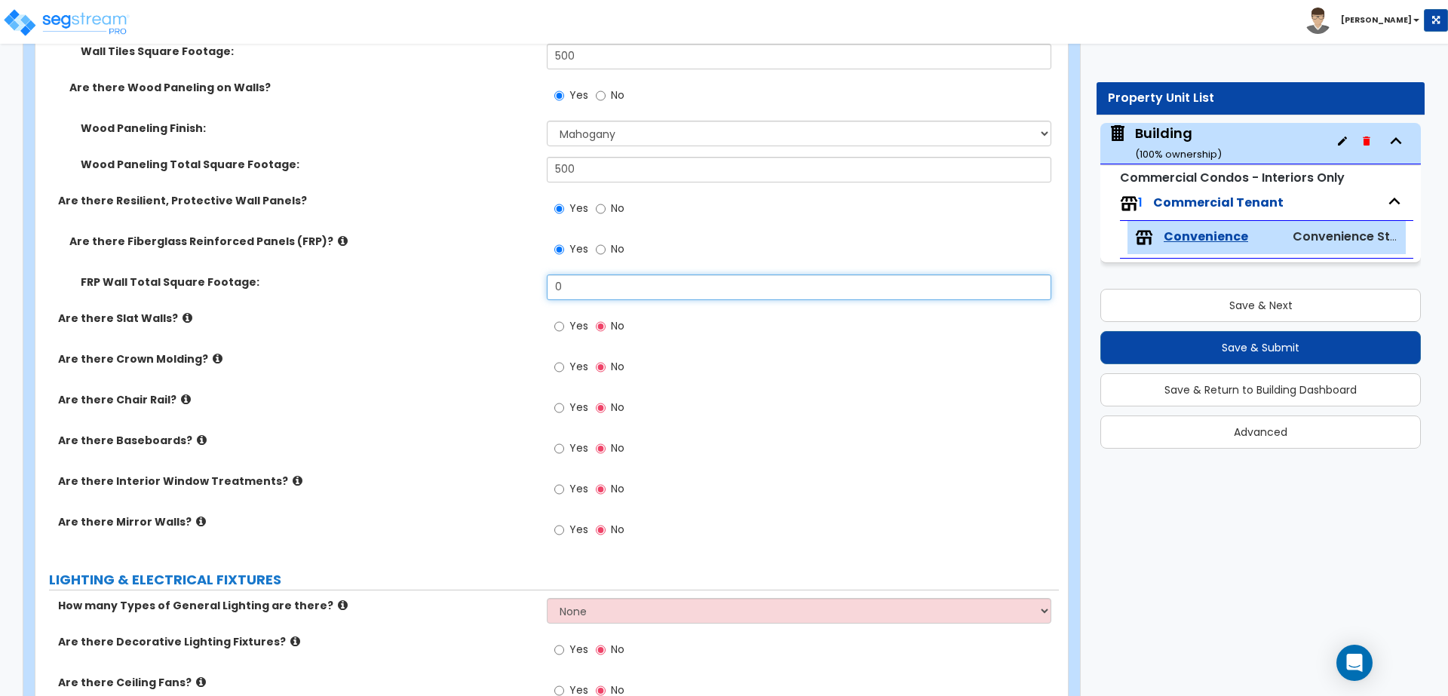
drag, startPoint x: 587, startPoint y: 276, endPoint x: 511, endPoint y: 274, distance: 75.4
click at [512, 275] on div "FRP Wall Total Square Footage: 0" at bounding box center [546, 292] width 1023 height 36
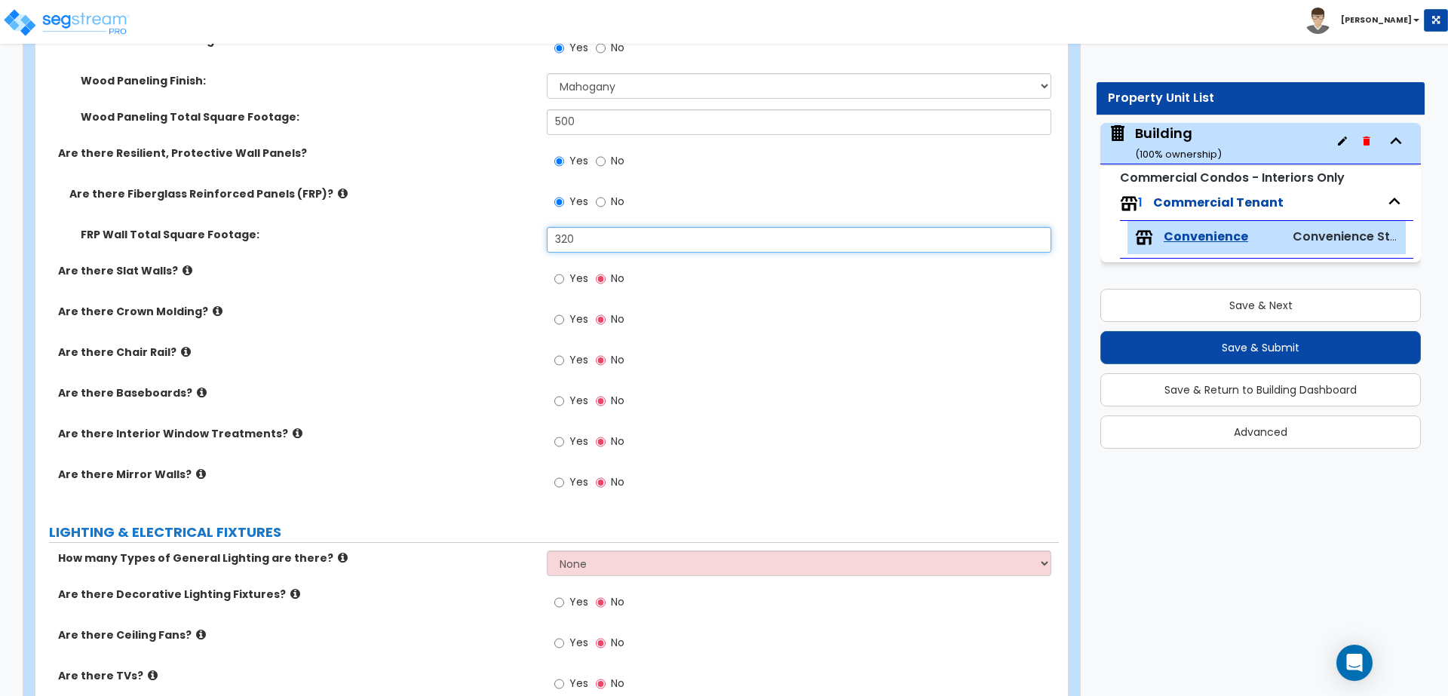
scroll to position [2275, 0]
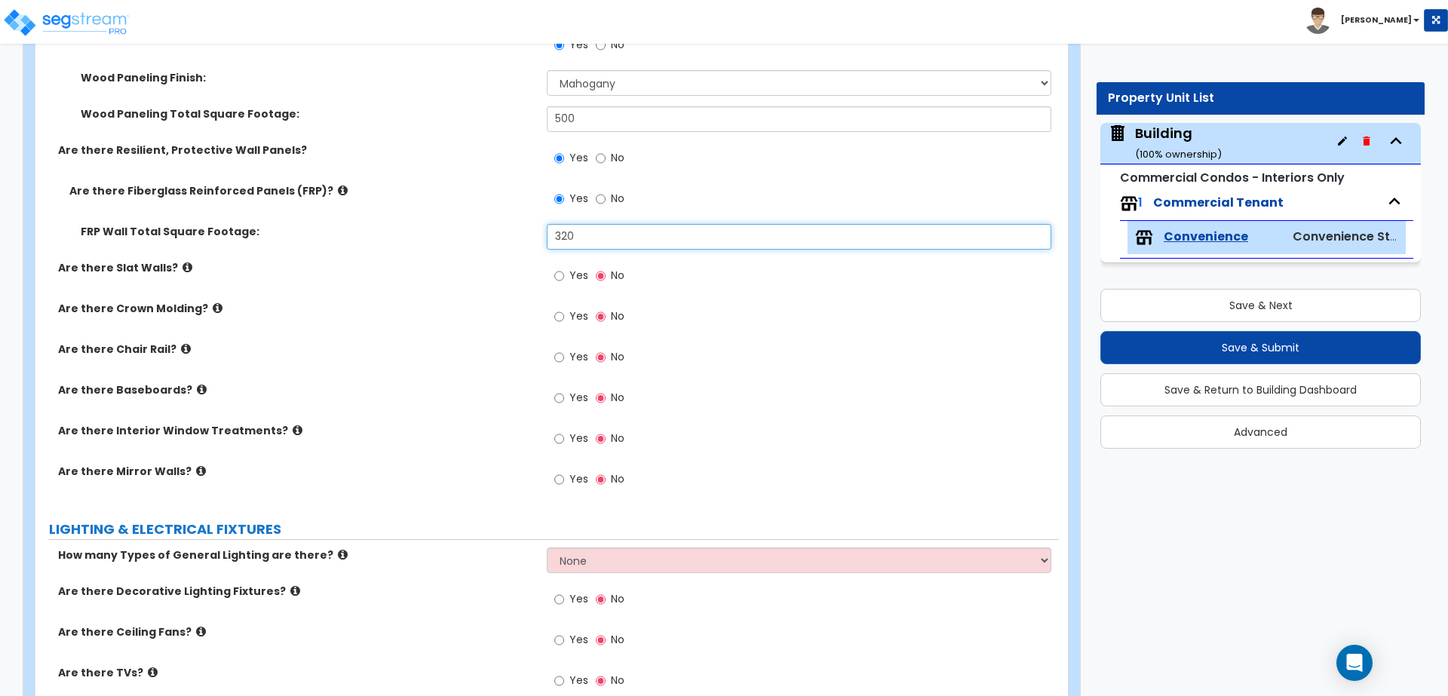
type input "320"
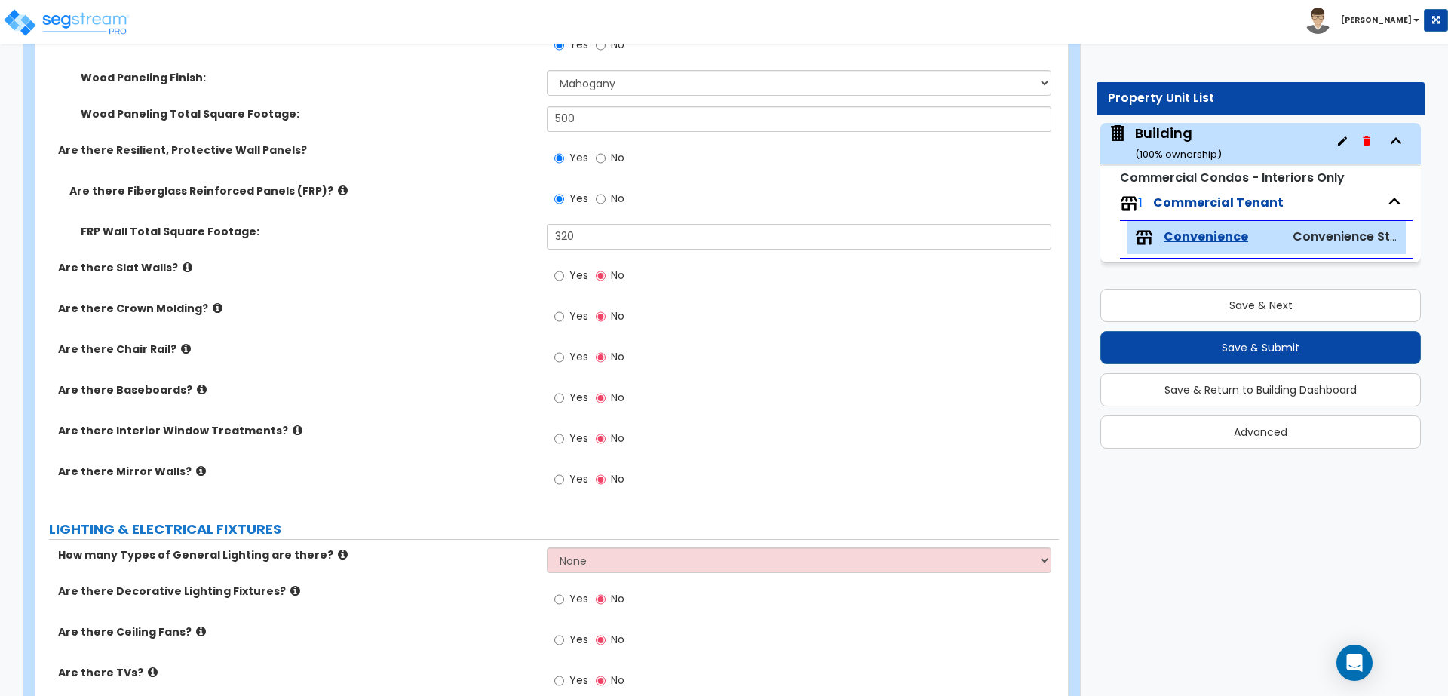
click at [338, 188] on icon at bounding box center [343, 190] width 10 height 11
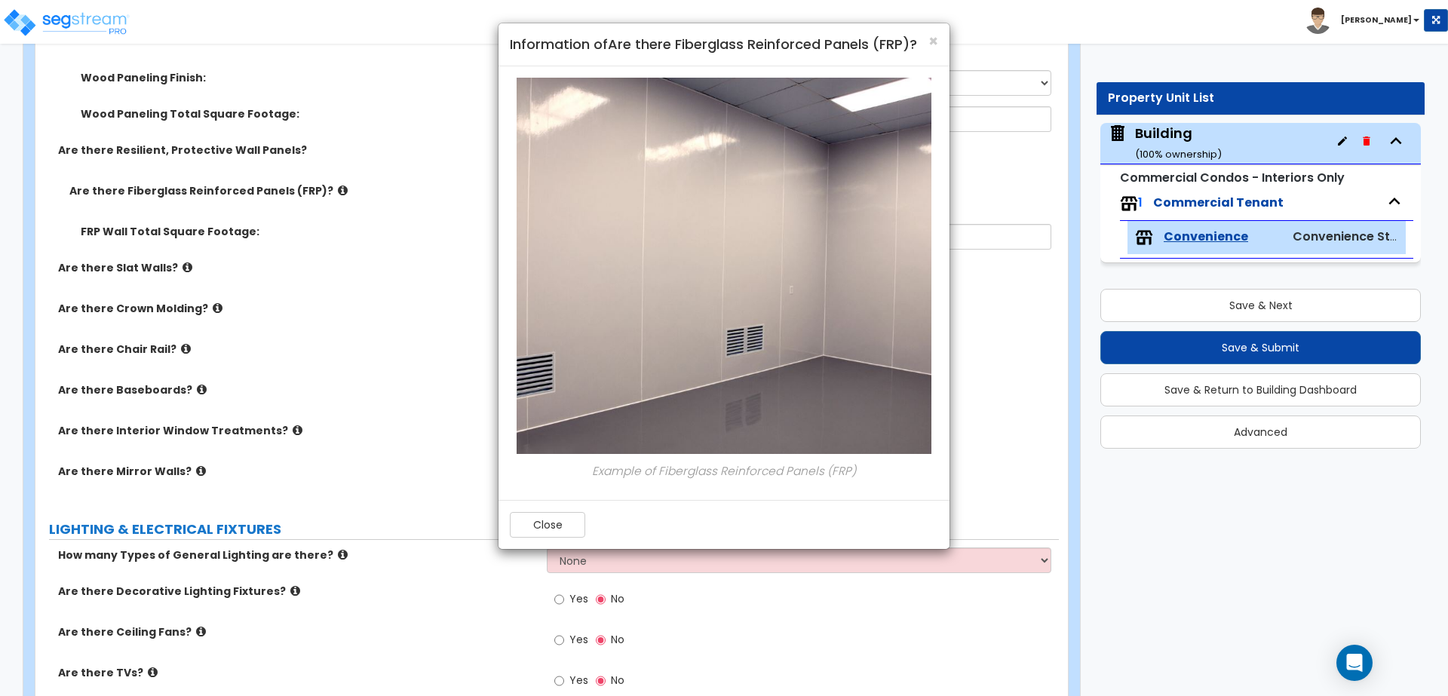
click at [938, 38] on div "× Information of Are there Fiberglass Reinforced Panels (FRP)?" at bounding box center [723, 44] width 451 height 43
click at [934, 38] on span "×" at bounding box center [933, 41] width 10 height 22
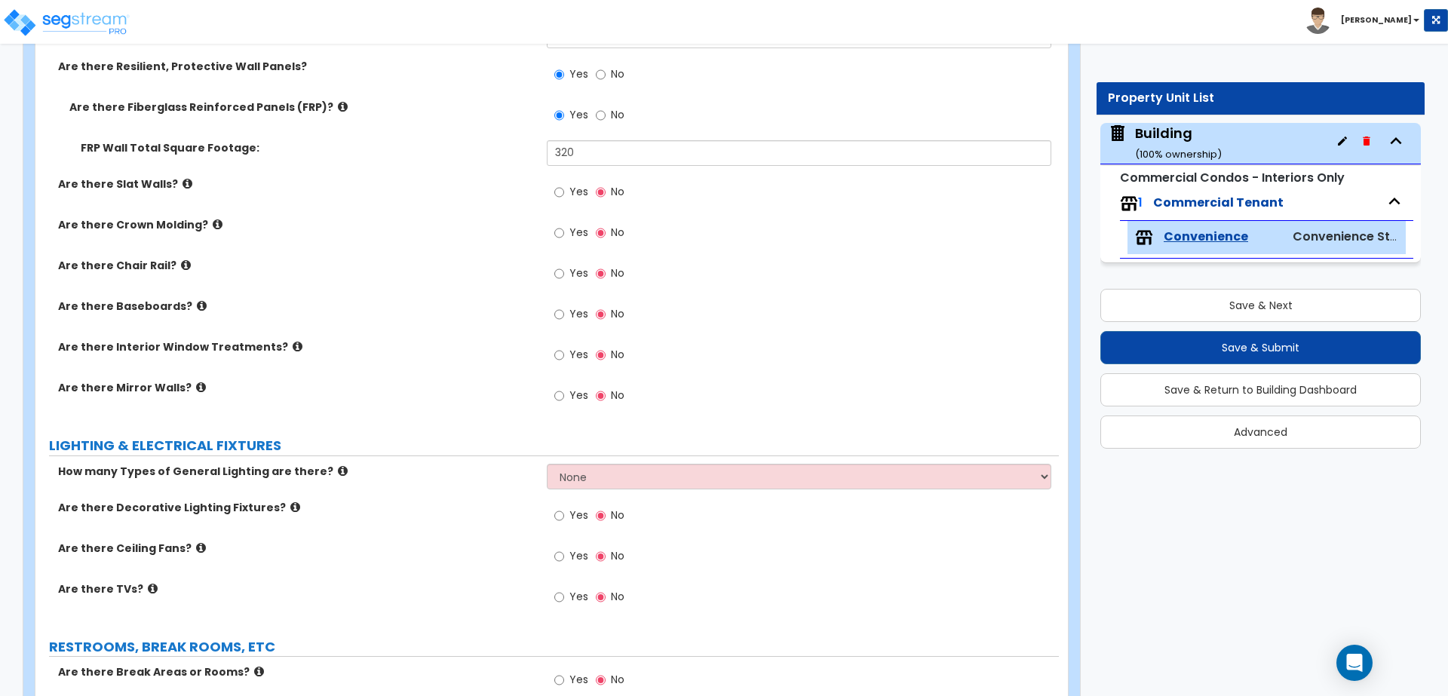
scroll to position [2359, 0]
click at [182, 179] on icon at bounding box center [187, 182] width 10 height 11
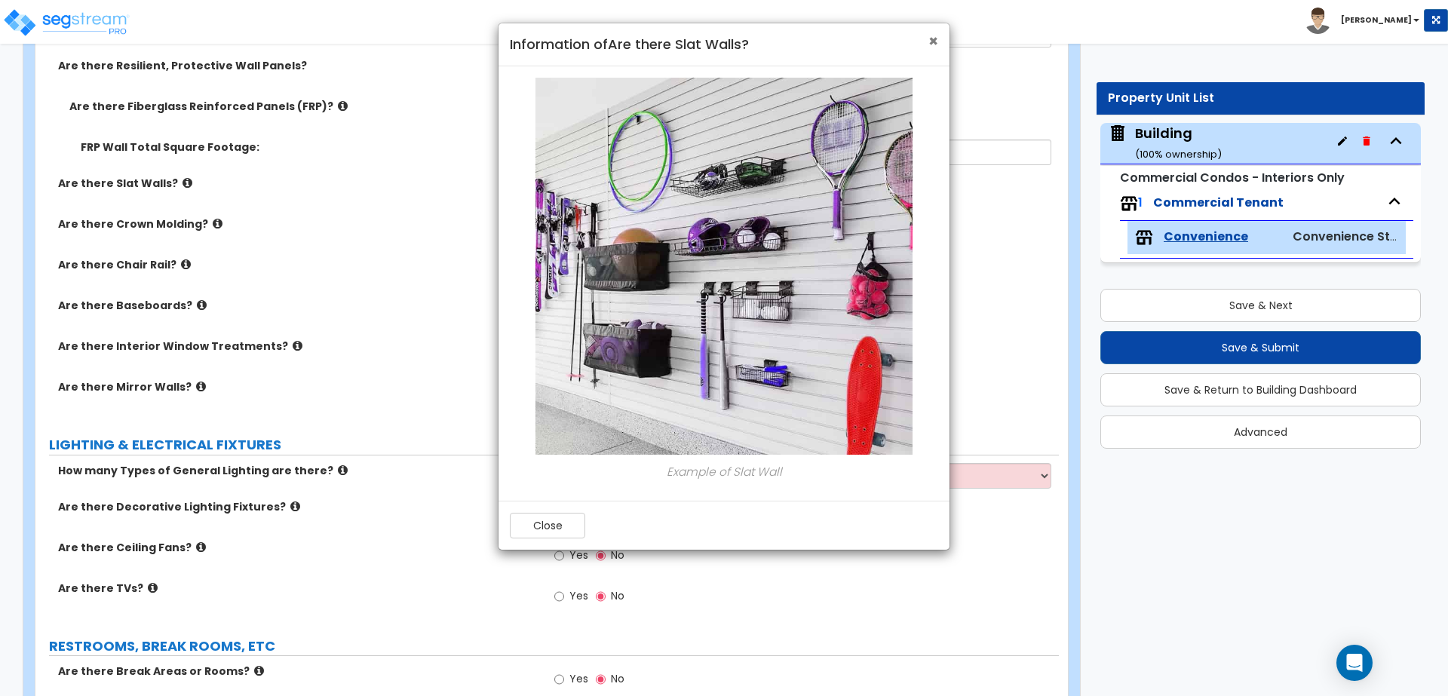
click at [932, 47] on span "×" at bounding box center [933, 41] width 10 height 22
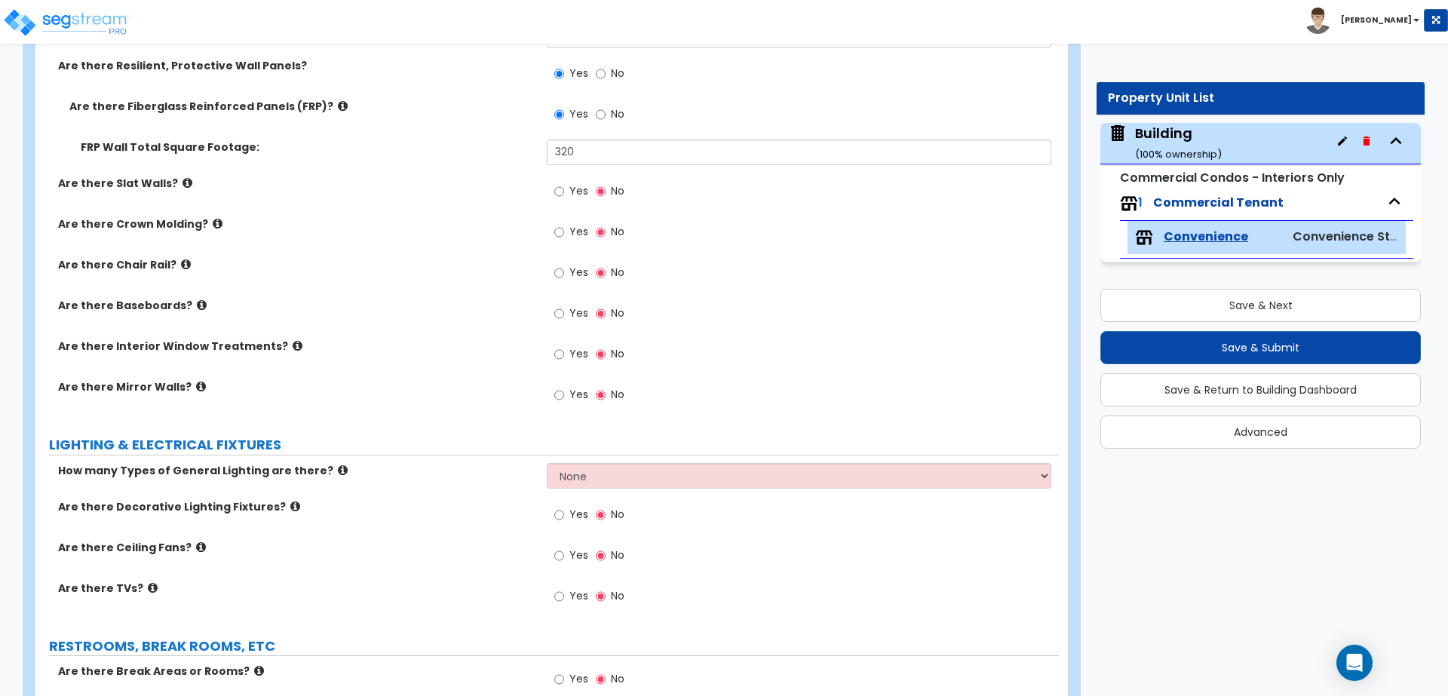
click at [584, 191] on span "Yes" at bounding box center [578, 190] width 19 height 15
click at [564, 191] on input "Yes" at bounding box center [559, 191] width 10 height 17
radio input "true"
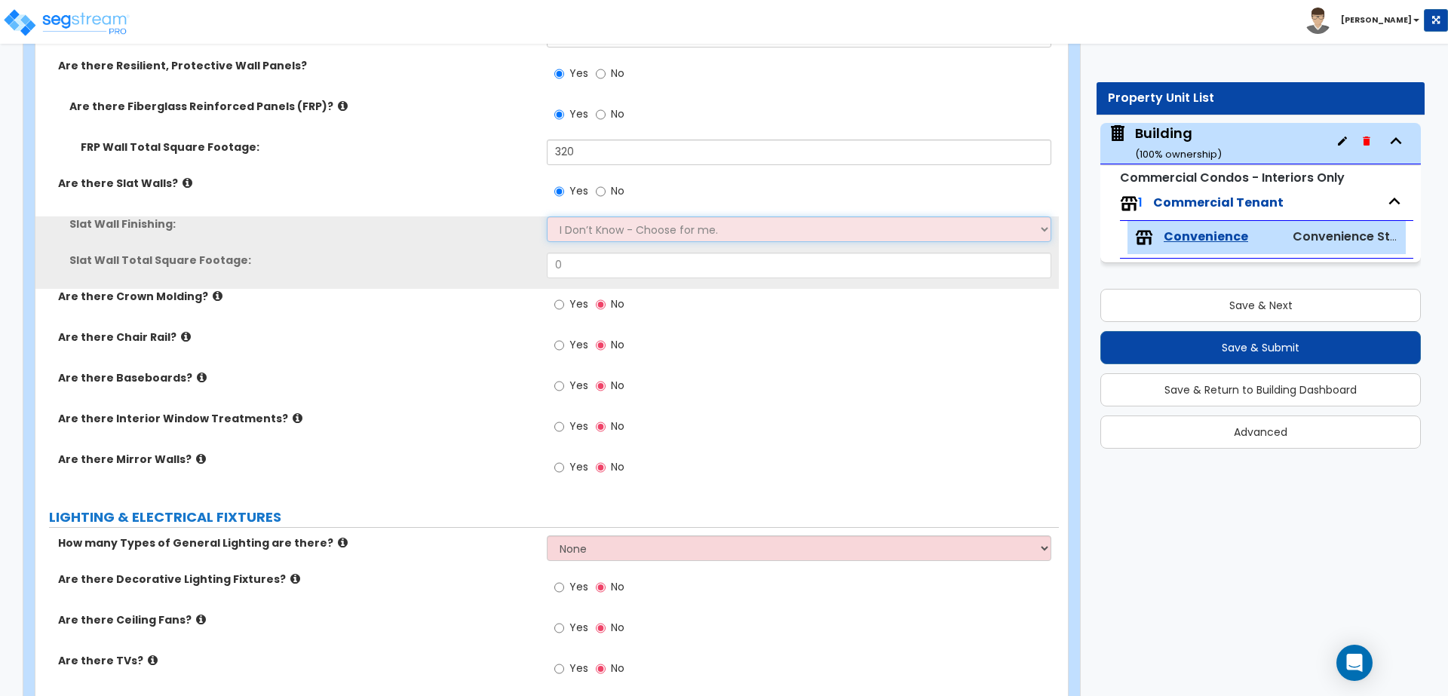
click at [597, 221] on select "I Don’t Know - Choose for me. Paint Finish Melamine Finish Plastic Laminate Fin…" at bounding box center [799, 229] width 504 height 26
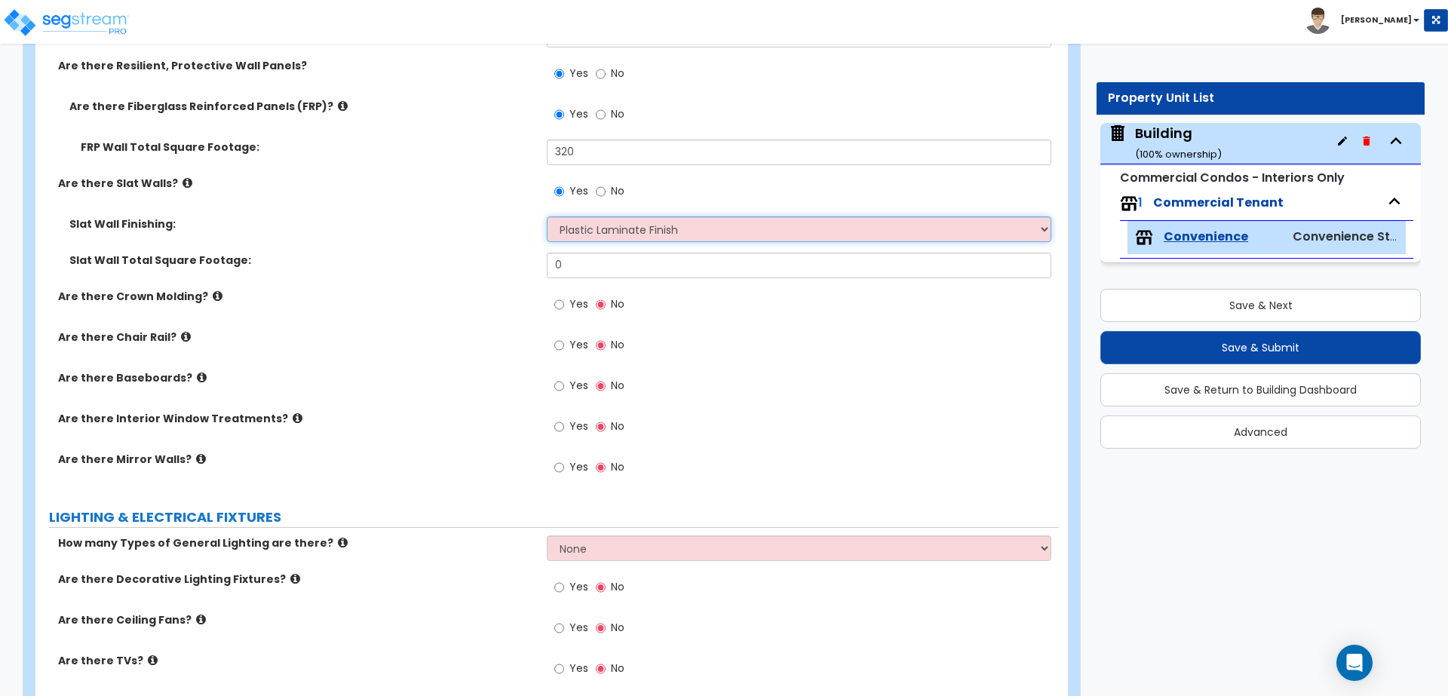
click at [547, 216] on select "I Don’t Know - Choose for me. Paint Finish Melamine Finish Plastic Laminate Fin…" at bounding box center [799, 229] width 504 height 26
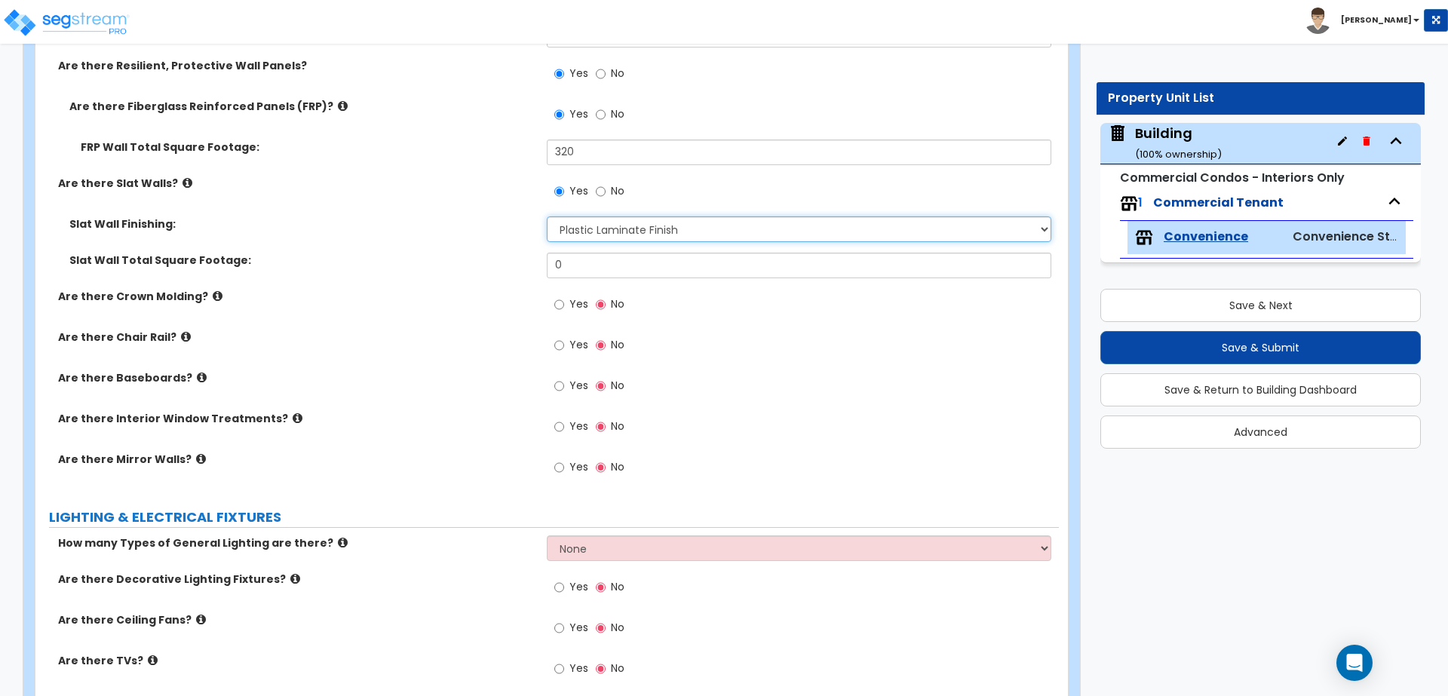
click at [617, 216] on select "I Don’t Know - Choose for me. Paint Finish Melamine Finish Plastic Laminate Fin…" at bounding box center [799, 229] width 504 height 26
select select "4"
click at [547, 216] on select "I Don’t Know - Choose for me. Paint Finish Melamine Finish Plastic Laminate Fin…" at bounding box center [799, 229] width 504 height 26
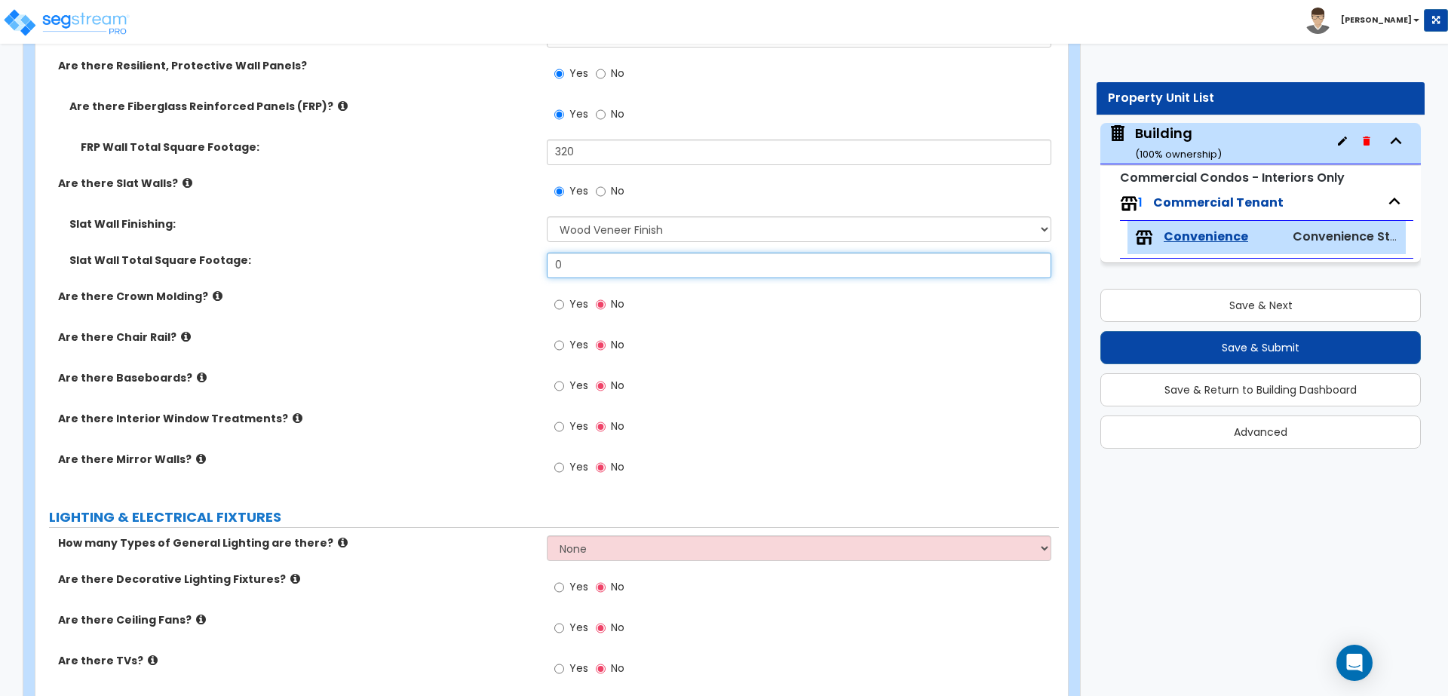
drag, startPoint x: 588, startPoint y: 255, endPoint x: 547, endPoint y: 253, distance: 40.8
click at [549, 255] on input "0" at bounding box center [799, 266] width 504 height 26
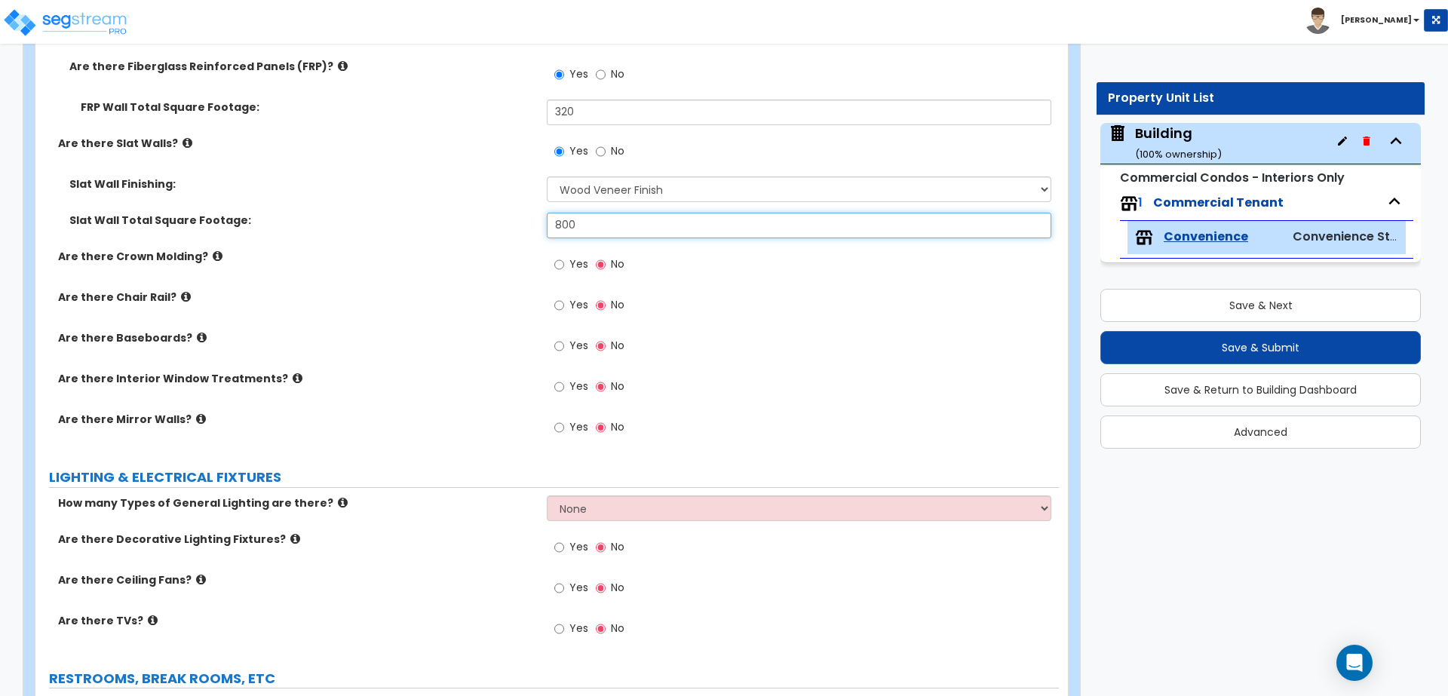
scroll to position [2402, 0]
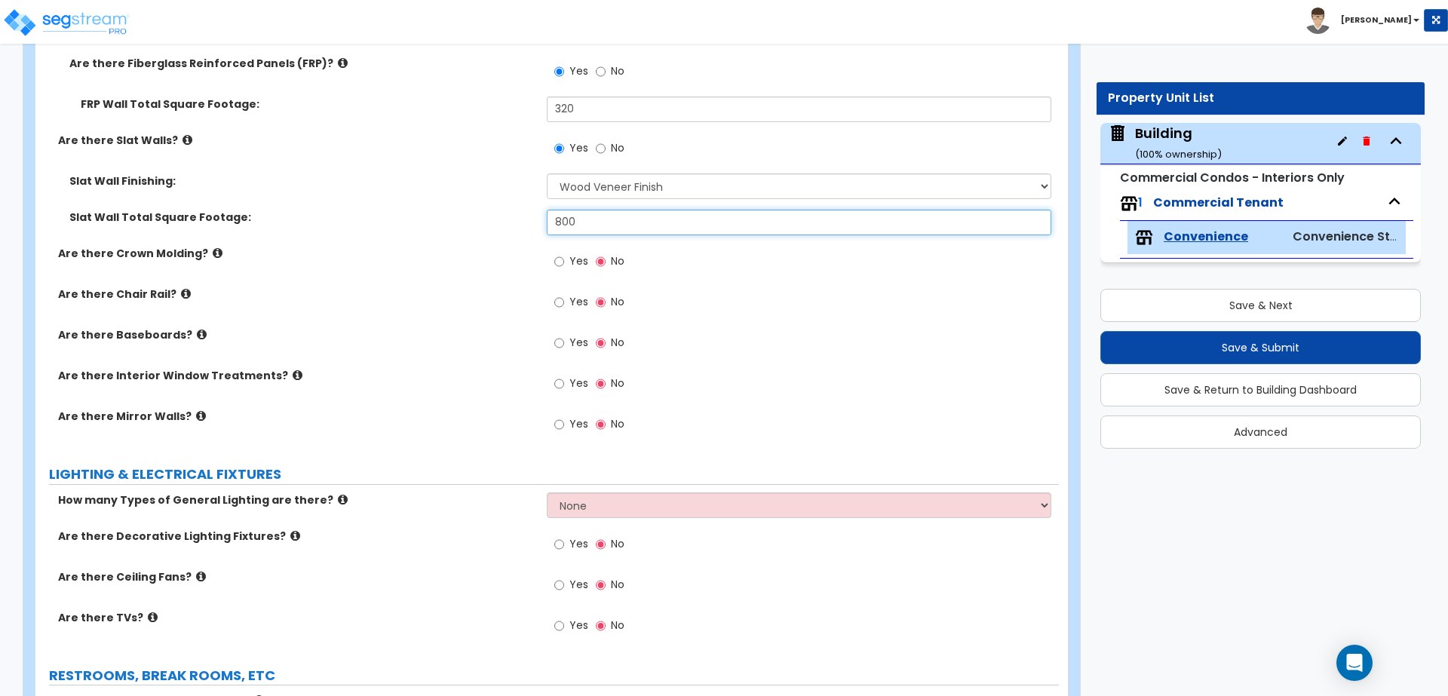
type input "800"
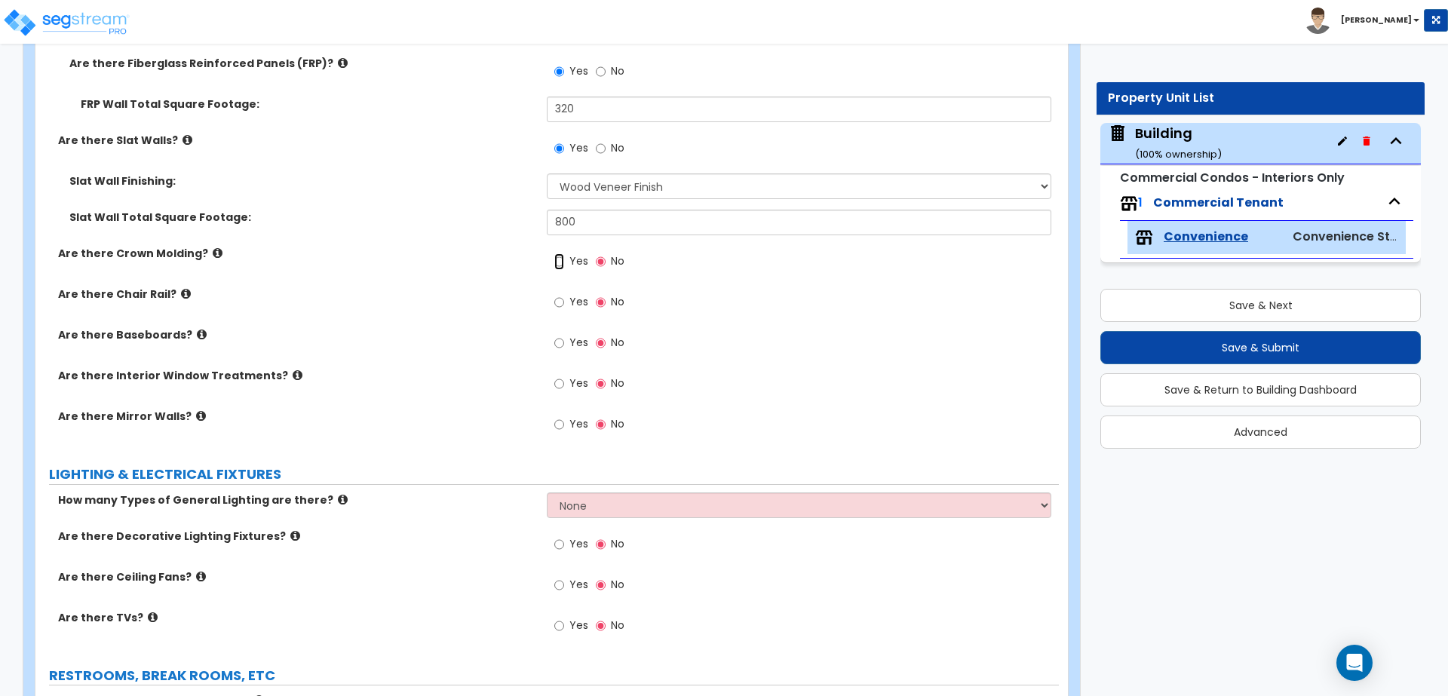
click at [554, 261] on input "Yes" at bounding box center [559, 261] width 10 height 17
radio input "true"
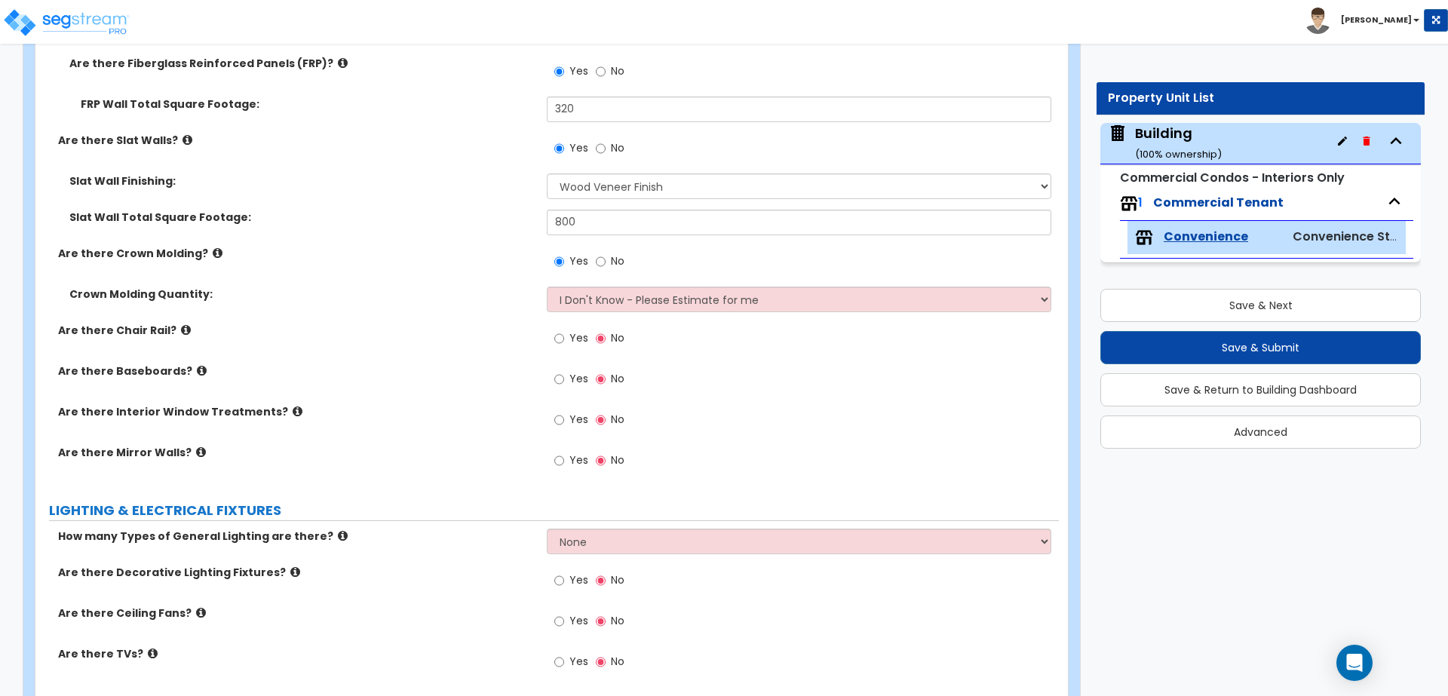
click at [213, 250] on icon at bounding box center [218, 252] width 10 height 11
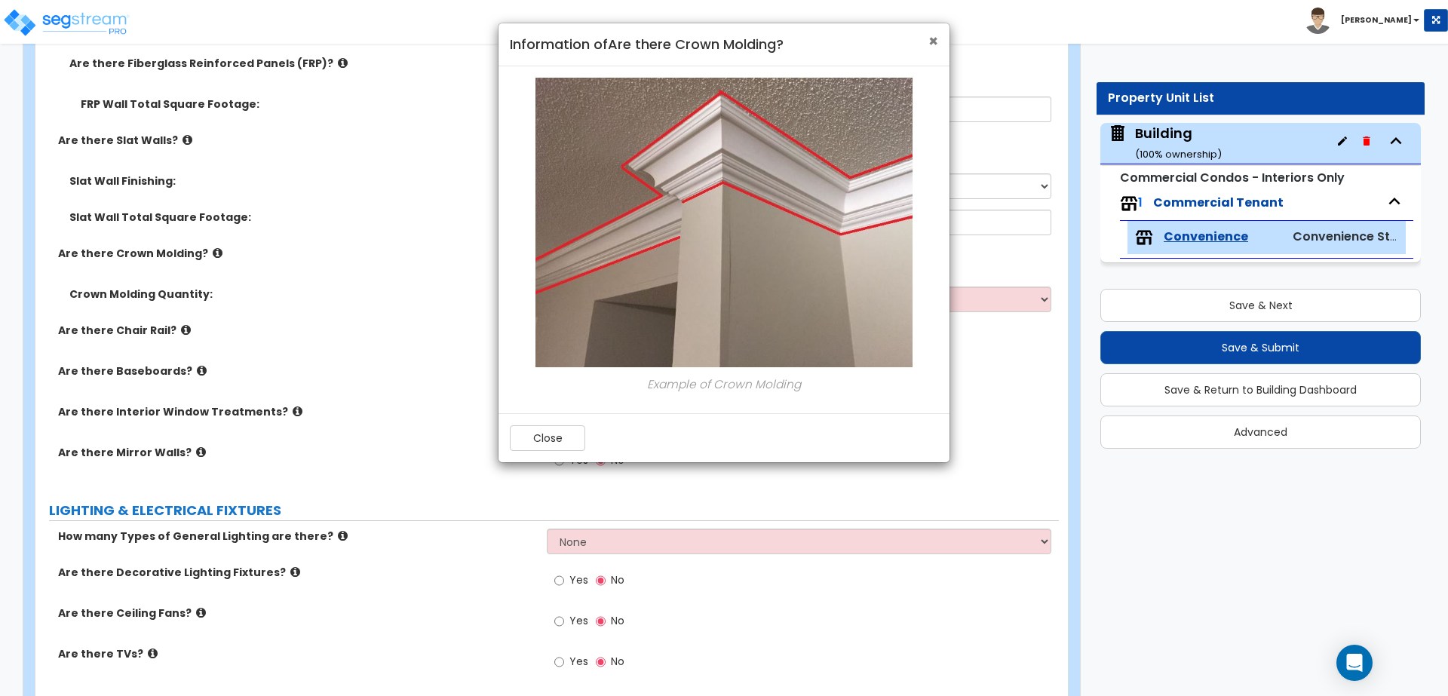
drag, startPoint x: 931, startPoint y: 41, endPoint x: 853, endPoint y: 81, distance: 87.7
click at [931, 41] on span "×" at bounding box center [933, 41] width 10 height 22
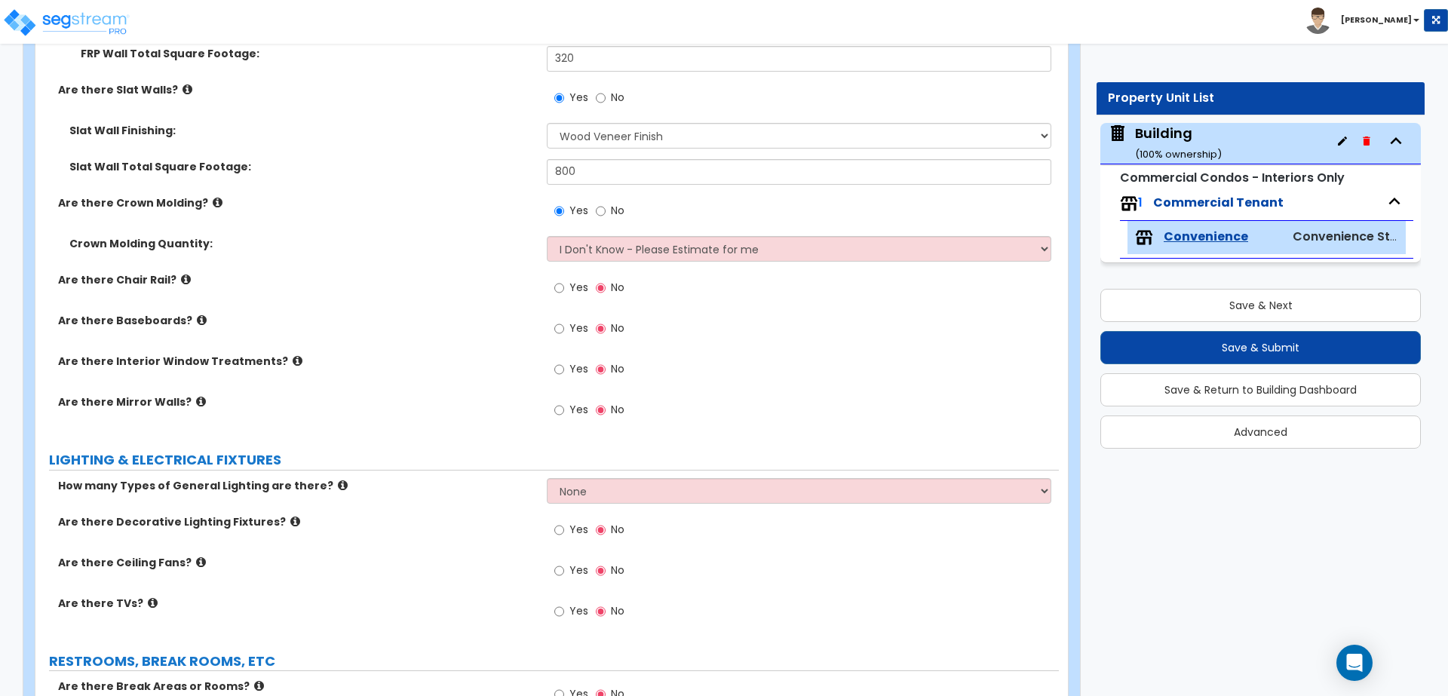
click at [582, 286] on span "Yes" at bounding box center [578, 287] width 19 height 15
click at [564, 286] on input "Yes" at bounding box center [559, 288] width 10 height 17
radio input "true"
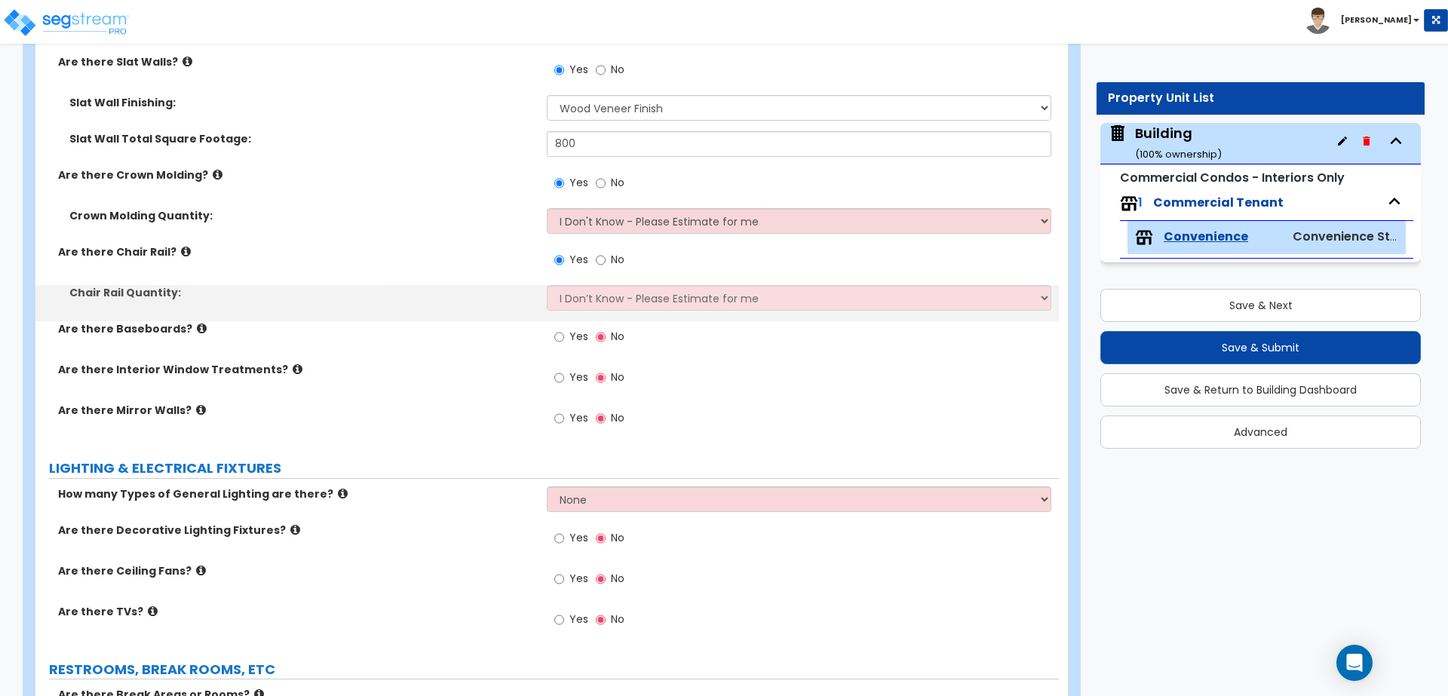
scroll to position [2482, 0]
click at [562, 313] on div "Chair Rail Quantity: I Don’t Know - Please Estimate for me I want to Enter the …" at bounding box center [546, 301] width 1023 height 36
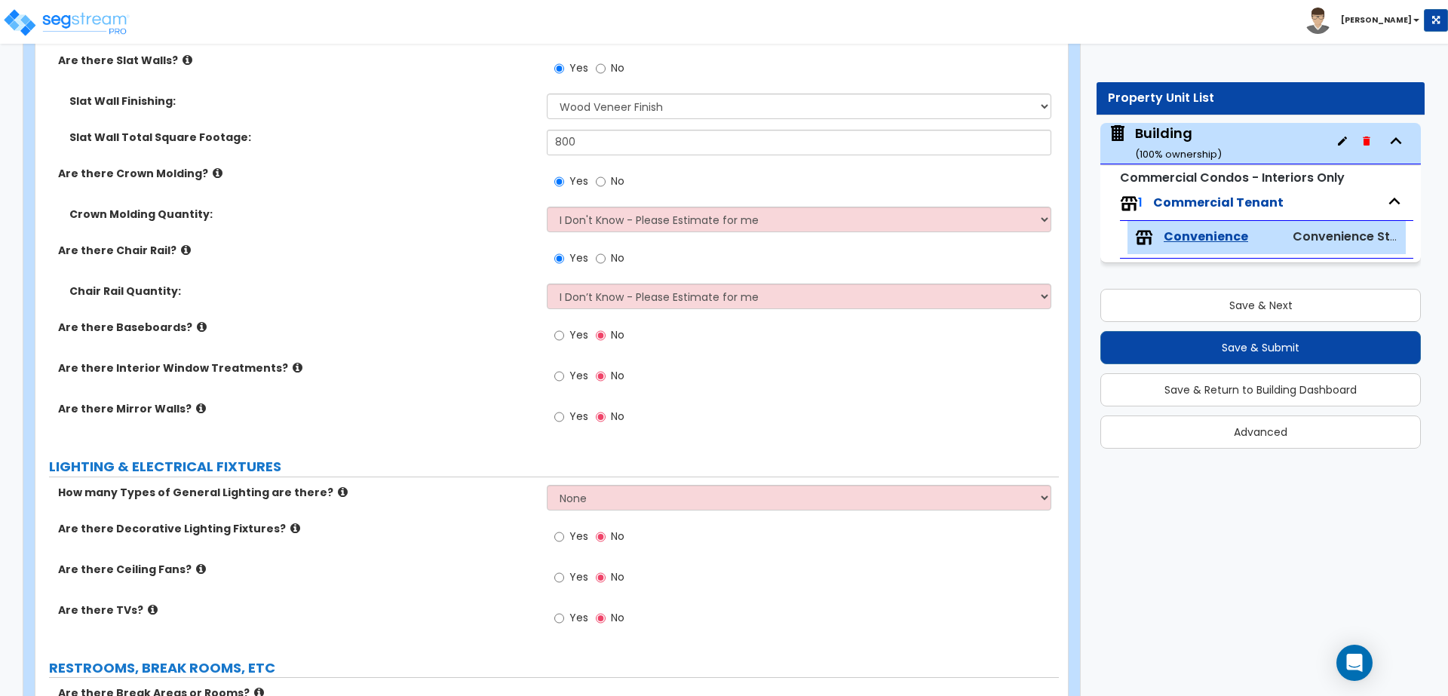
click at [572, 331] on span "Yes" at bounding box center [578, 334] width 19 height 15
click at [564, 331] on input "Yes" at bounding box center [559, 335] width 10 height 17
radio input "true"
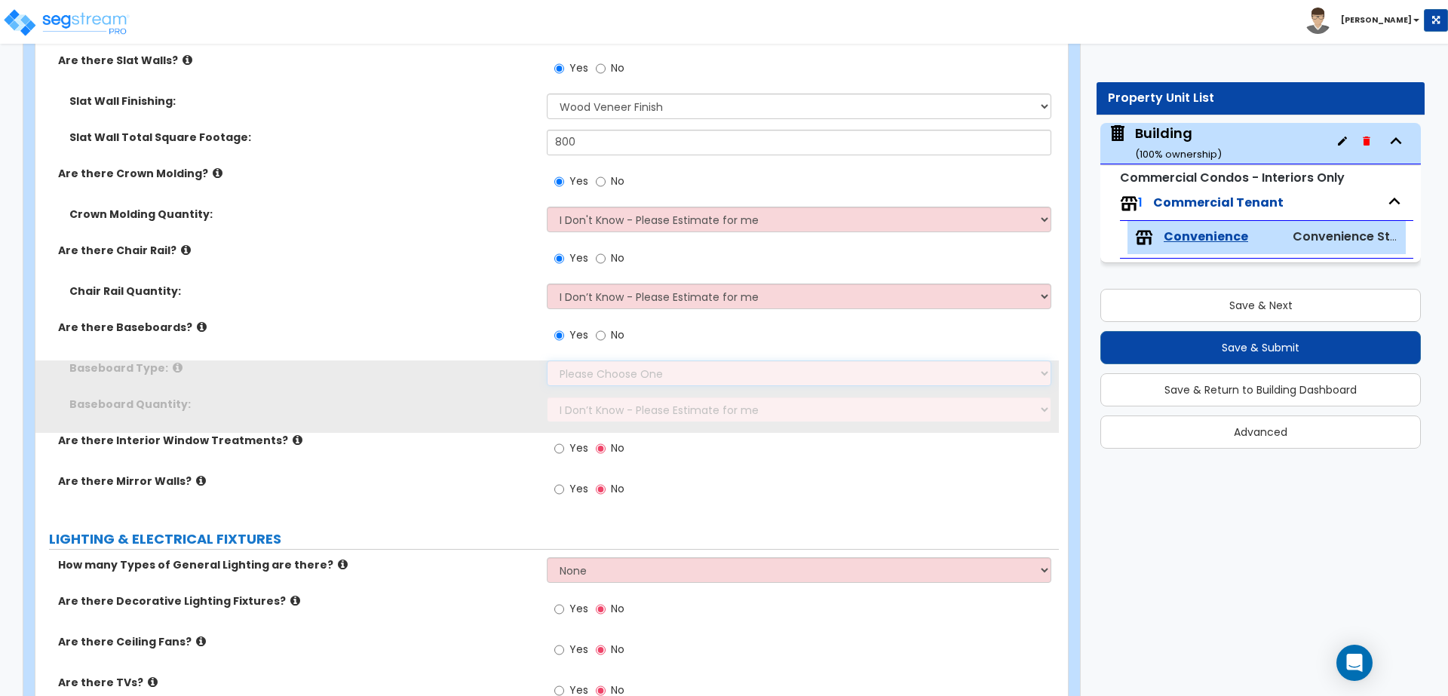
click at [624, 366] on select "Please Choose One Wood Vinyl Carpet Tile" at bounding box center [799, 373] width 504 height 26
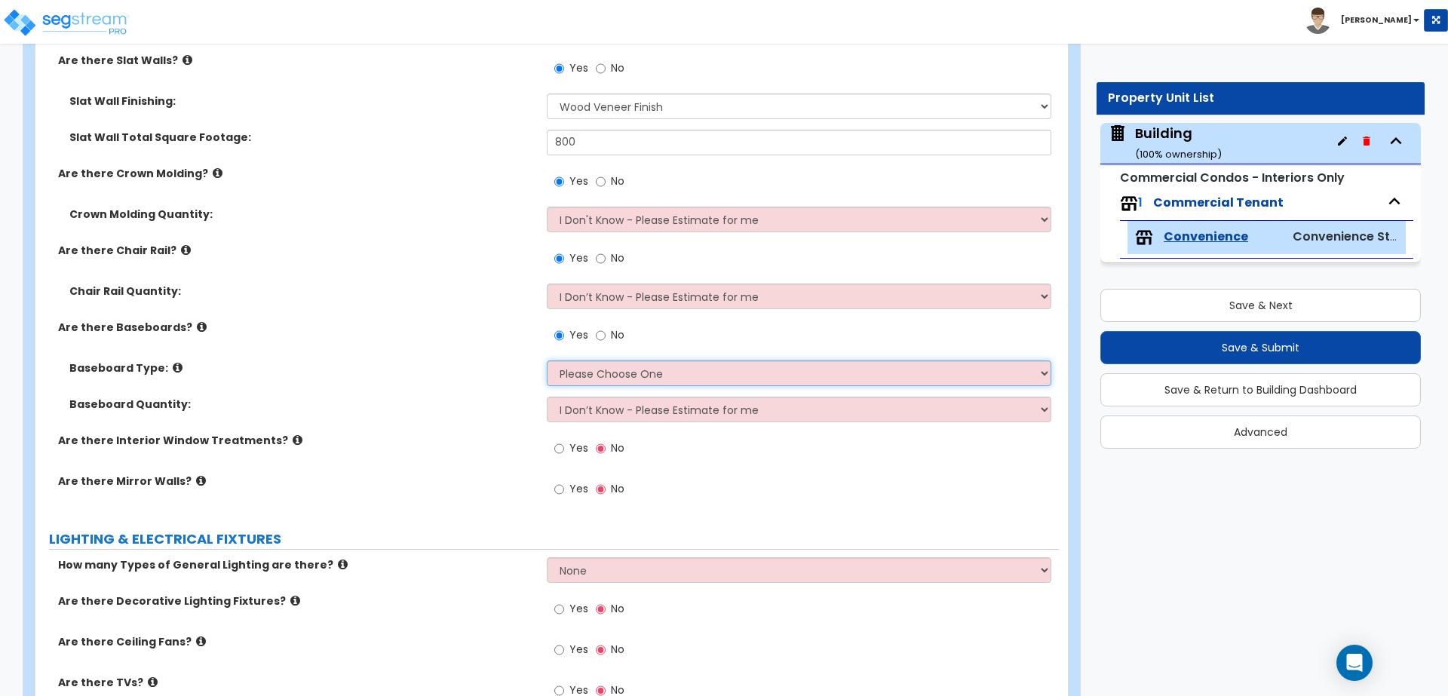
select select "2"
click at [547, 360] on select "Please Choose One Wood Vinyl Carpet Tile" at bounding box center [799, 373] width 504 height 26
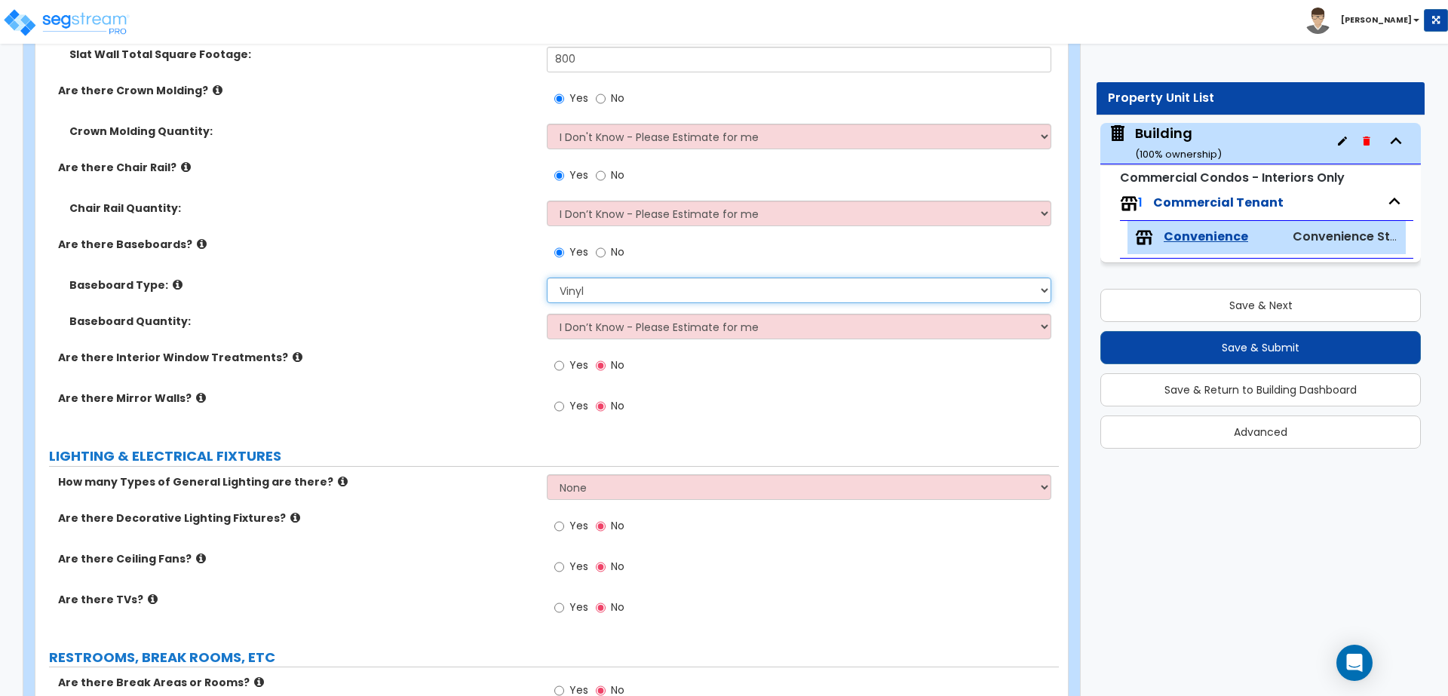
scroll to position [2568, 0]
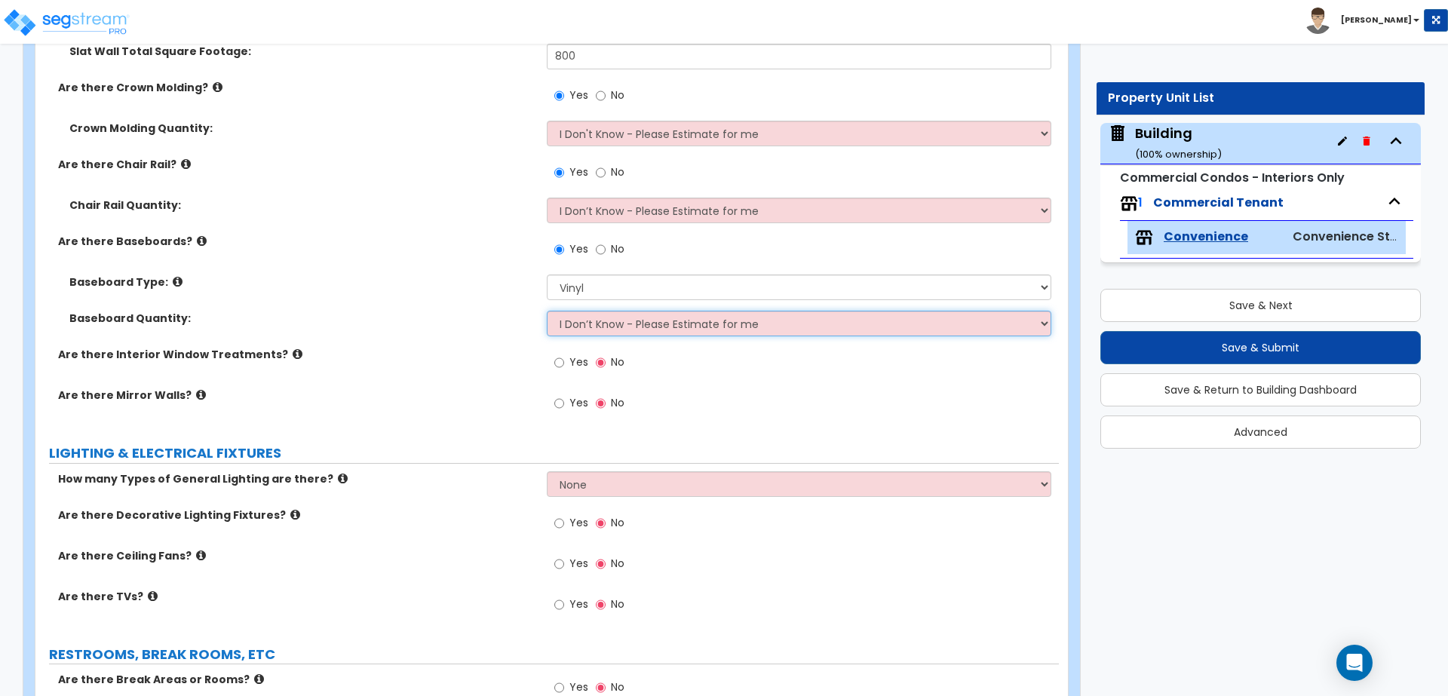
click at [682, 320] on select "I Don’t Know - Please Estimate for me I want to Enter the Linear Footage" at bounding box center [799, 324] width 504 height 26
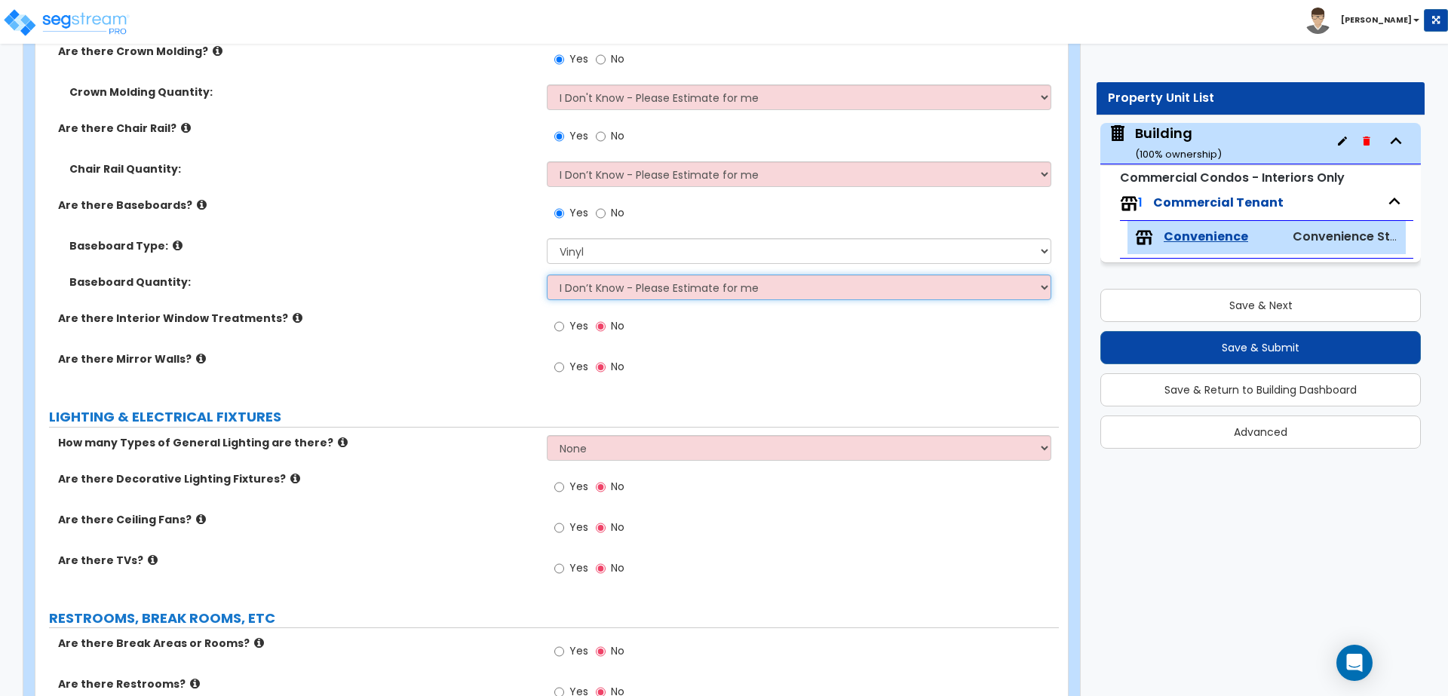
scroll to position [2606, 0]
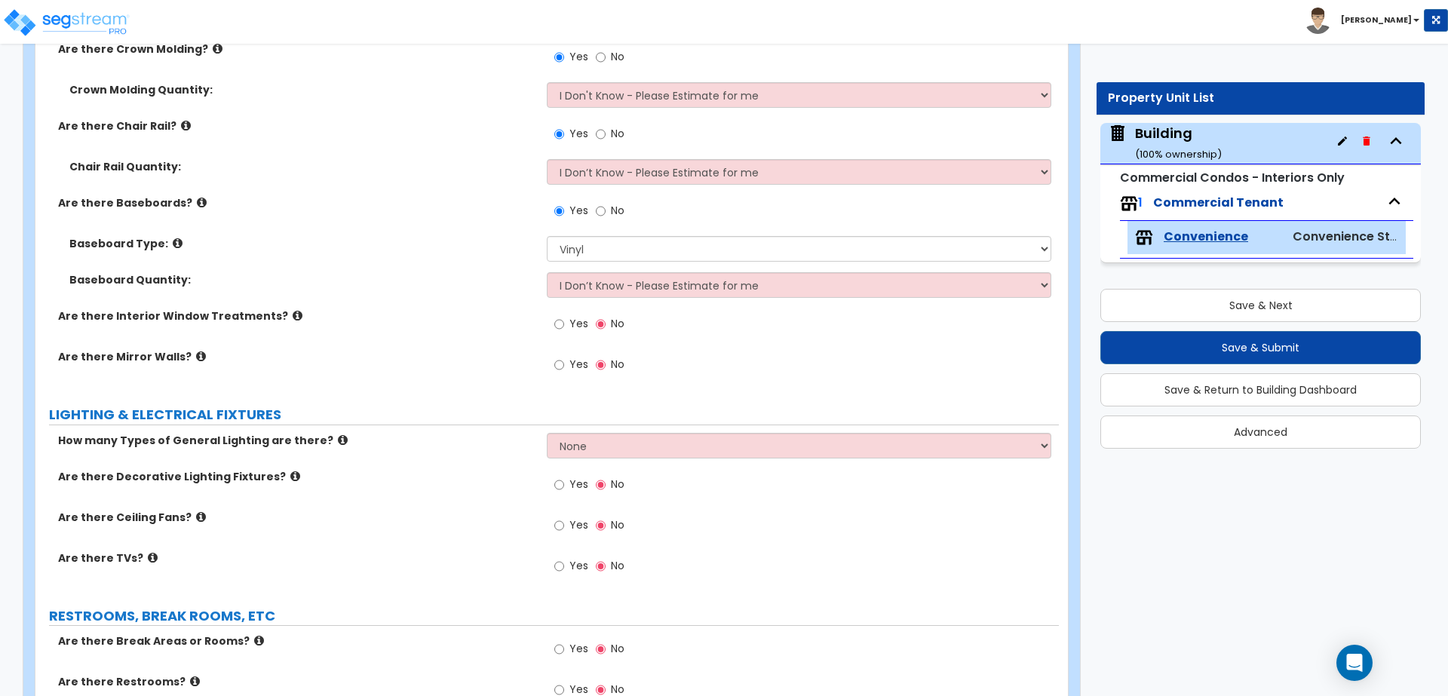
click at [580, 308] on div "Yes No" at bounding box center [589, 325] width 85 height 35
click at [577, 317] on span "Yes" at bounding box center [578, 323] width 19 height 15
click at [564, 317] on input "Yes" at bounding box center [559, 324] width 10 height 17
radio input "true"
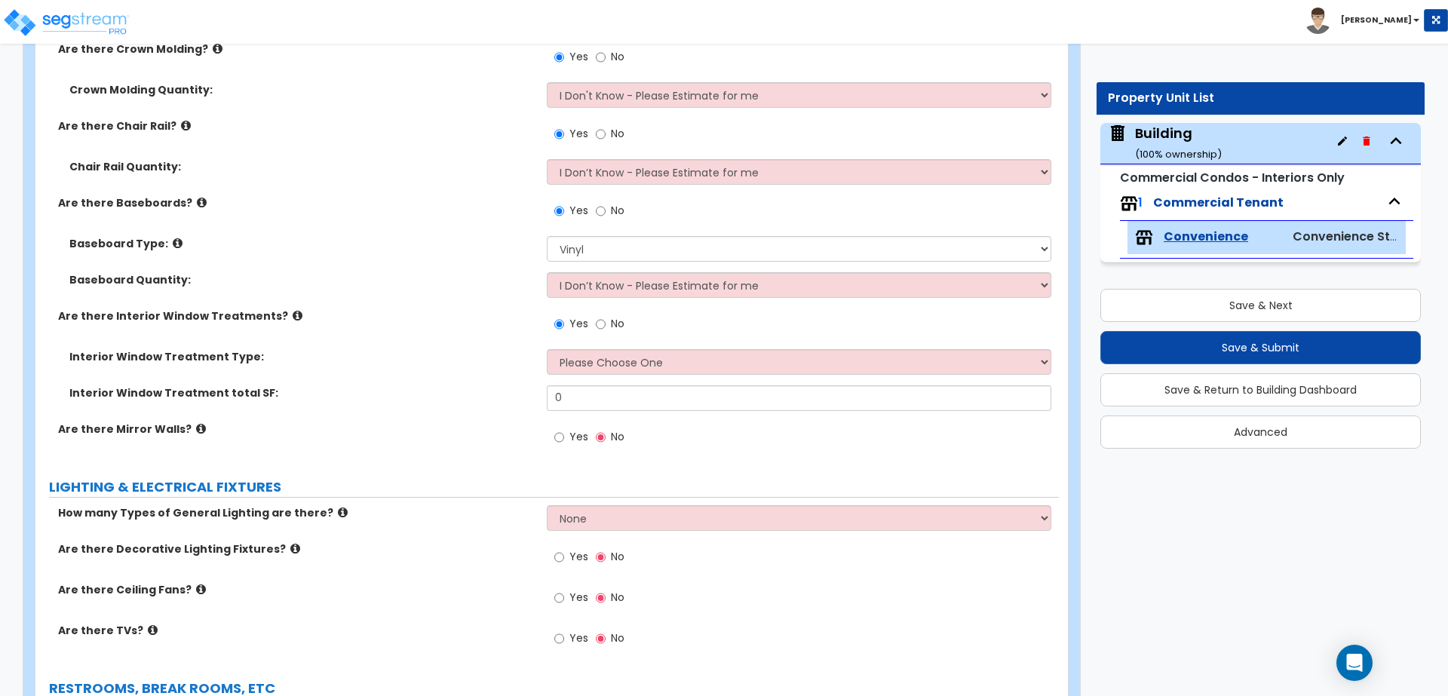
click at [293, 311] on icon at bounding box center [298, 315] width 10 height 11
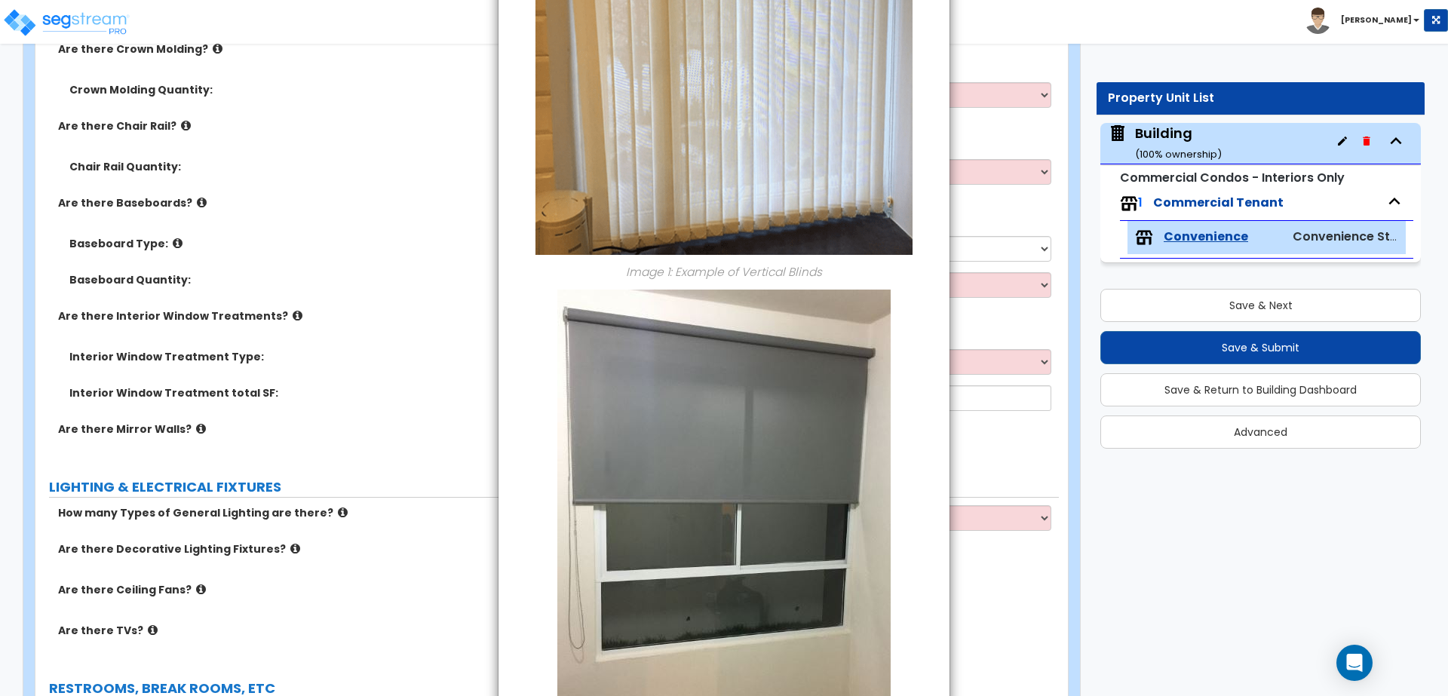
scroll to position [0, 0]
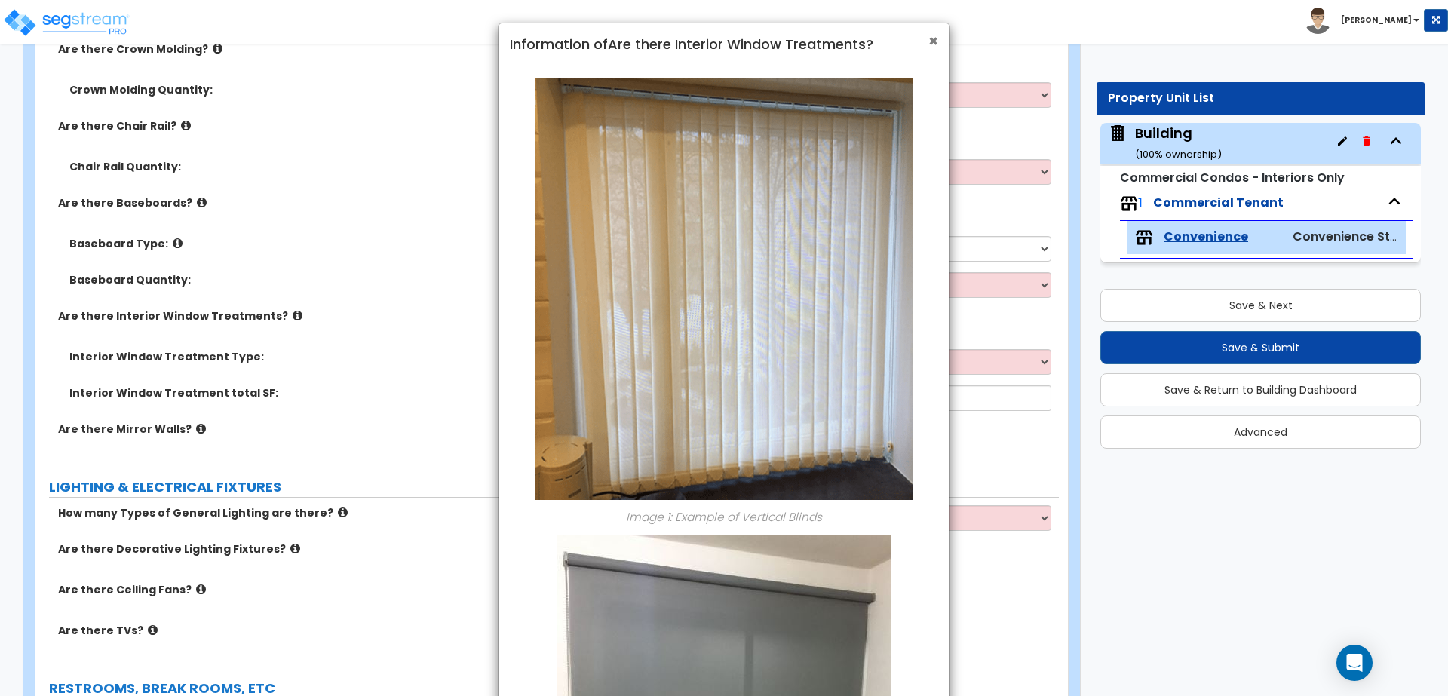
click at [931, 40] on span "×" at bounding box center [933, 41] width 10 height 22
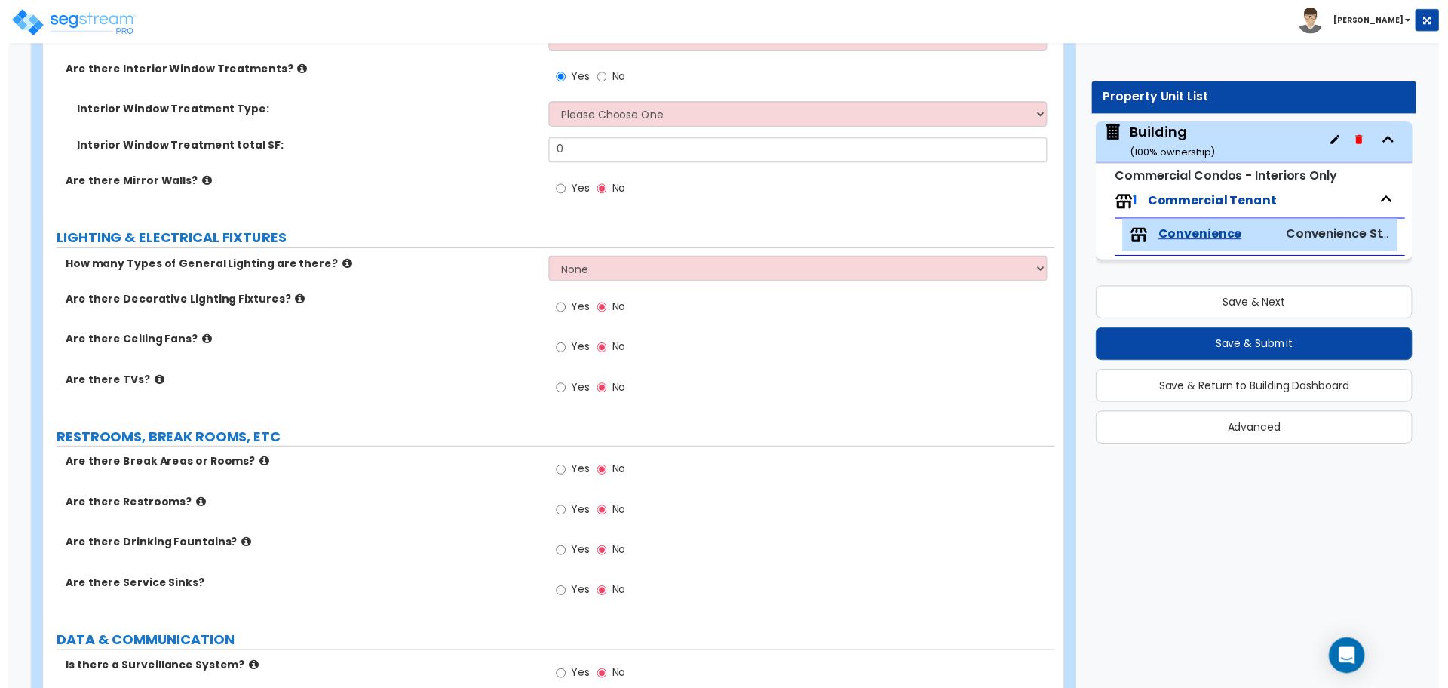
scroll to position [2856, 0]
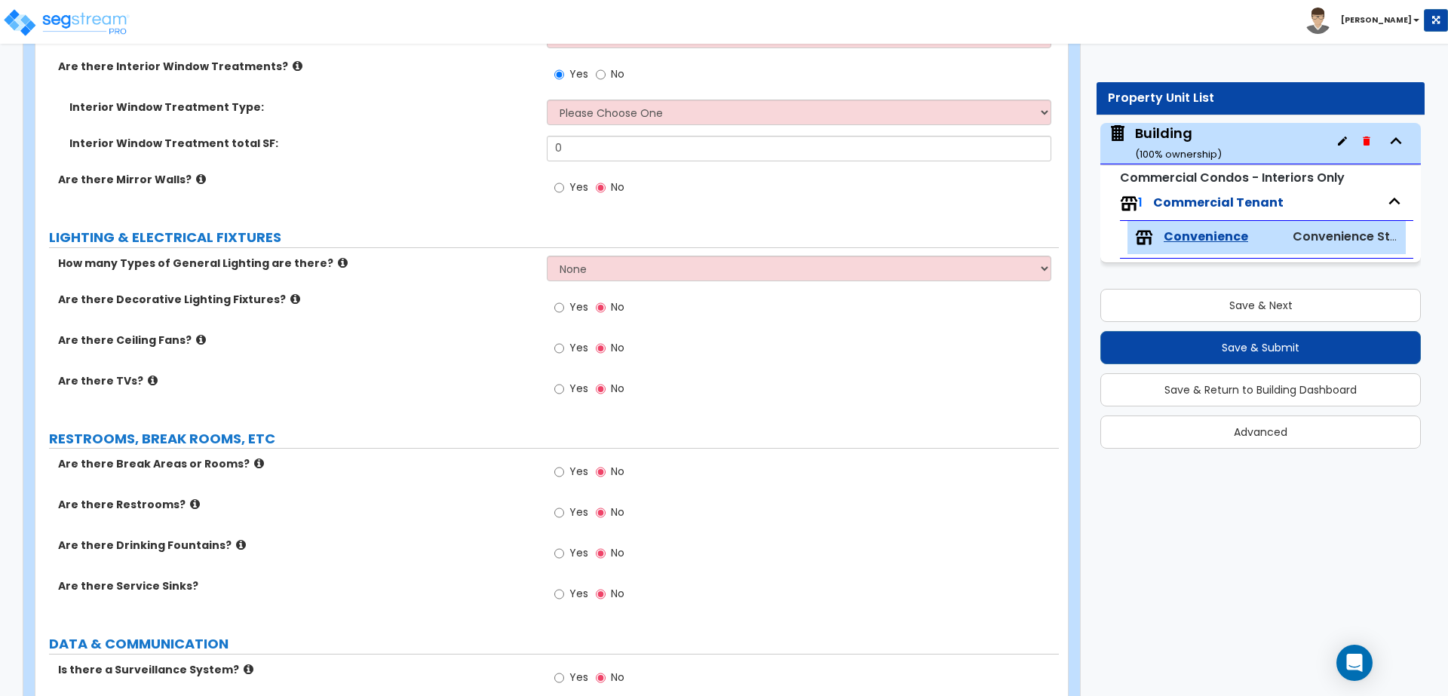
click at [360, 172] on label "Are there Mirror Walls?" at bounding box center [296, 179] width 477 height 15
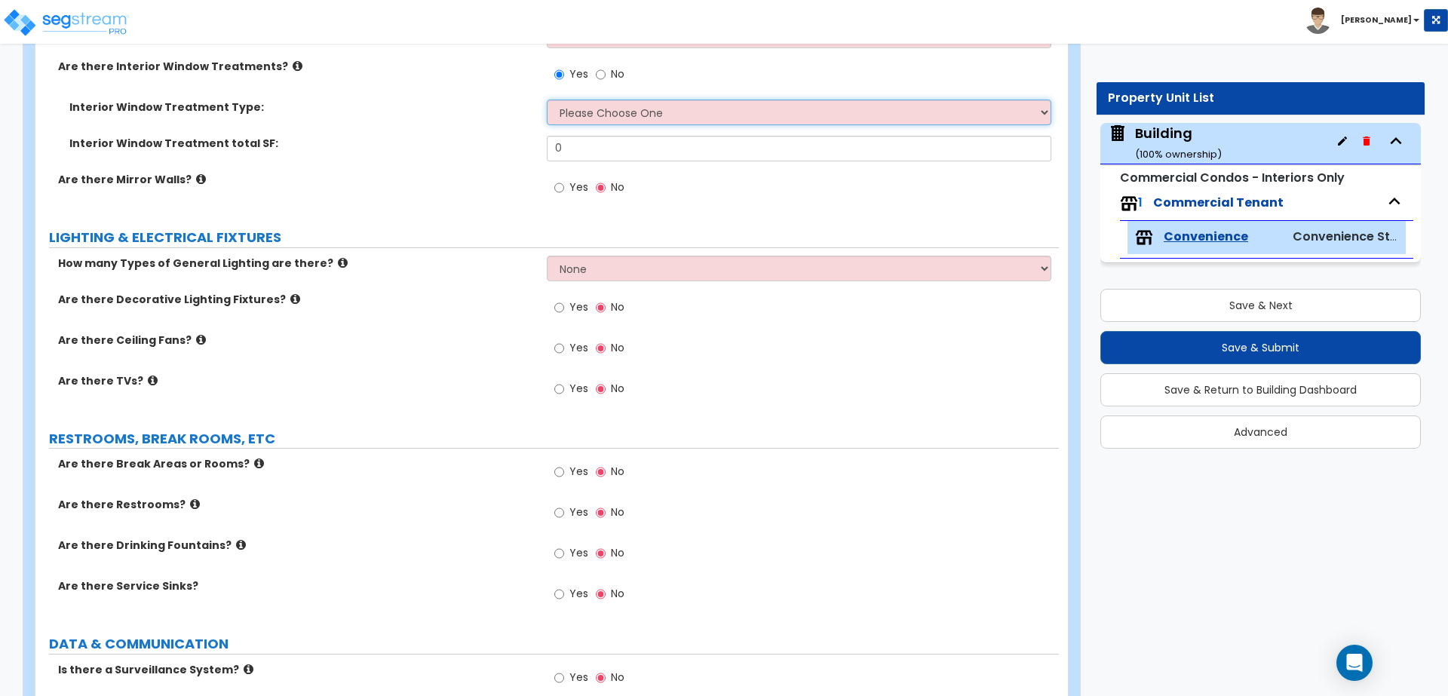
click at [582, 115] on select "Please Choose One Vertical Blinds Window Shades Venetian Blinds Wood Shutters" at bounding box center [799, 113] width 504 height 26
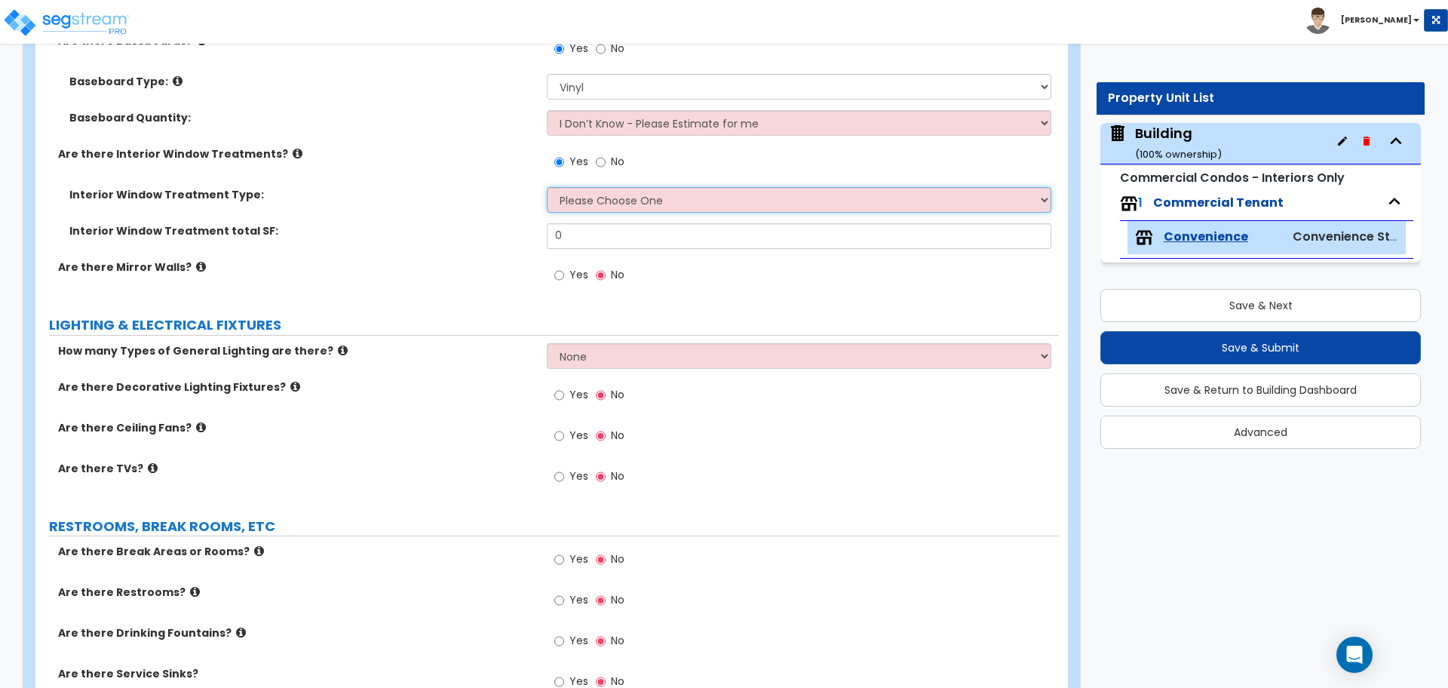
scroll to position [2767, 0]
click at [630, 198] on select "Please Choose One Vertical Blinds Window Shades Venetian Blinds Wood Shutters" at bounding box center [799, 201] width 504 height 26
select select "2"
click at [547, 188] on select "Please Choose One Vertical Blinds Window Shades Venetian Blinds Wood Shutters" at bounding box center [799, 201] width 504 height 26
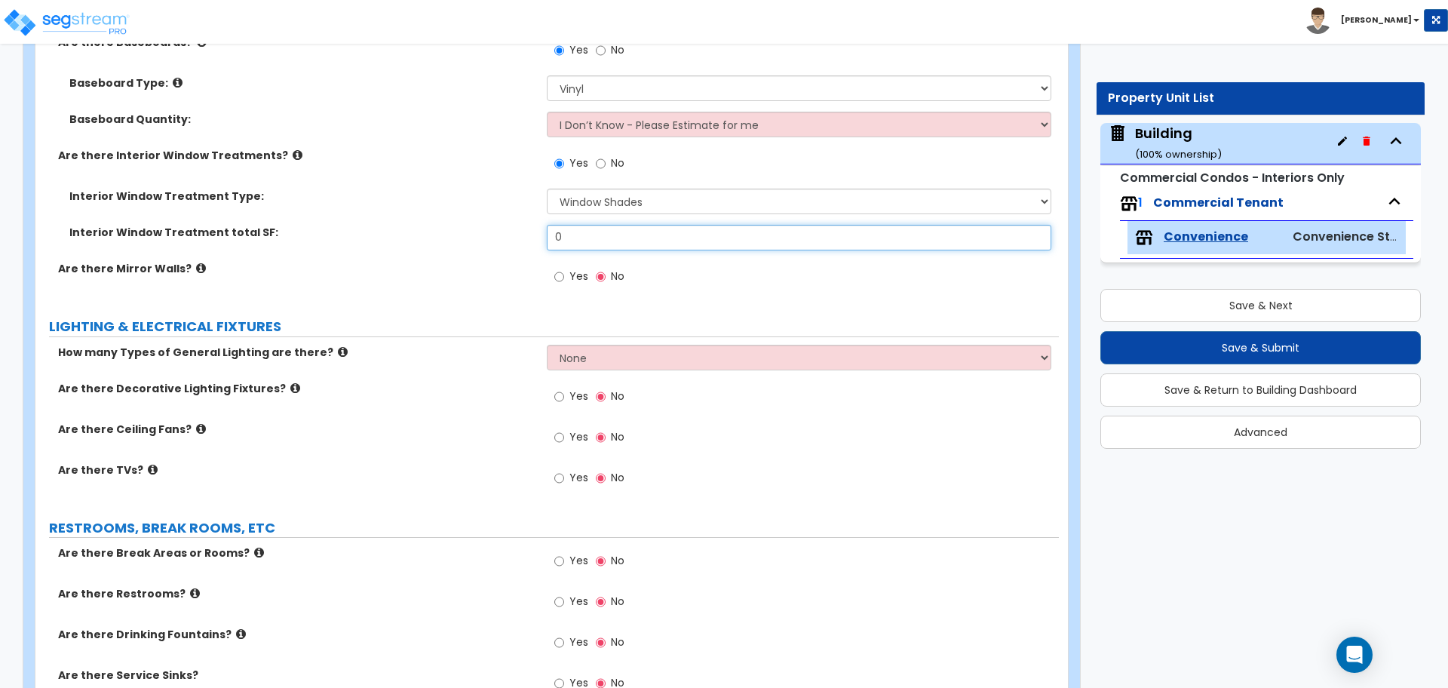
drag, startPoint x: 588, startPoint y: 240, endPoint x: 507, endPoint y: 216, distance: 84.7
click at [507, 217] on div "Interior Window Treatment Type: Please Choose One Vertical Blinds Window Shades…" at bounding box center [547, 224] width 1000 height 72
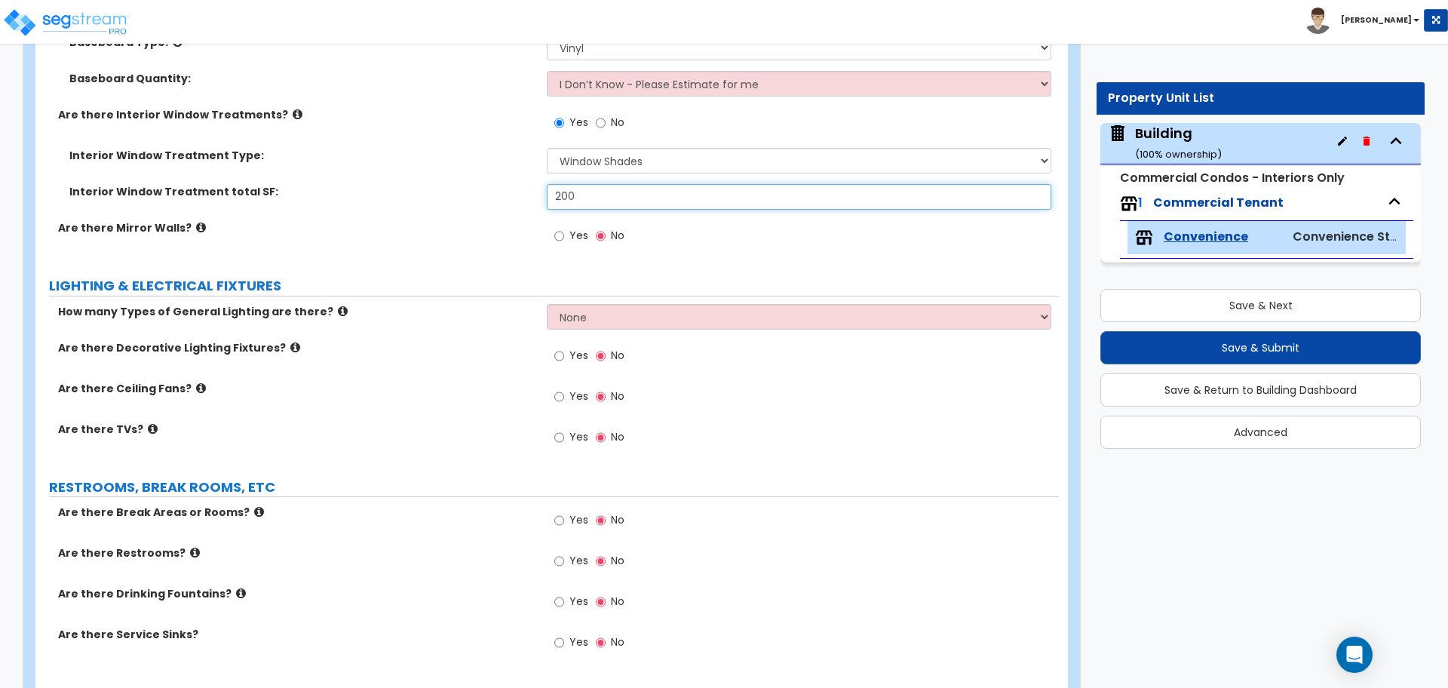
scroll to position [2811, 0]
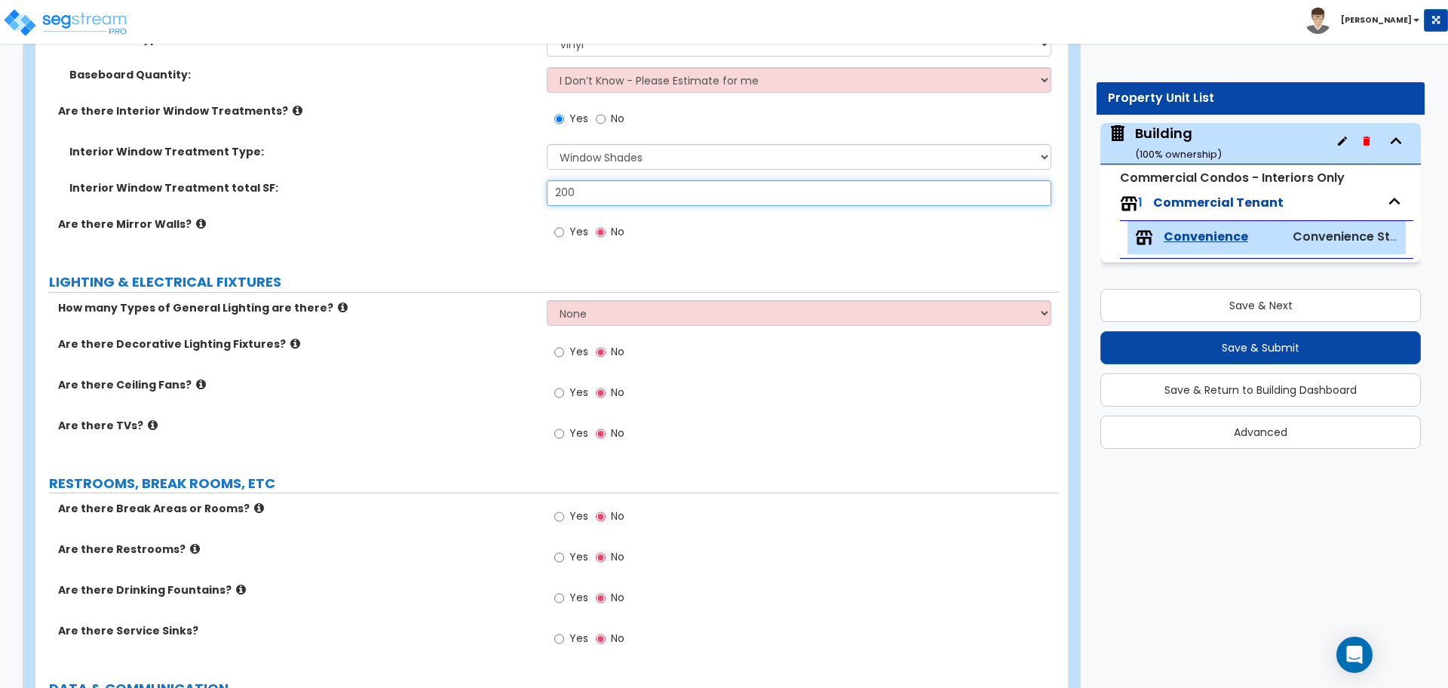
type input "200"
click at [577, 225] on span "Yes" at bounding box center [578, 231] width 19 height 15
click at [564, 225] on input "Yes" at bounding box center [559, 232] width 10 height 17
radio input "true"
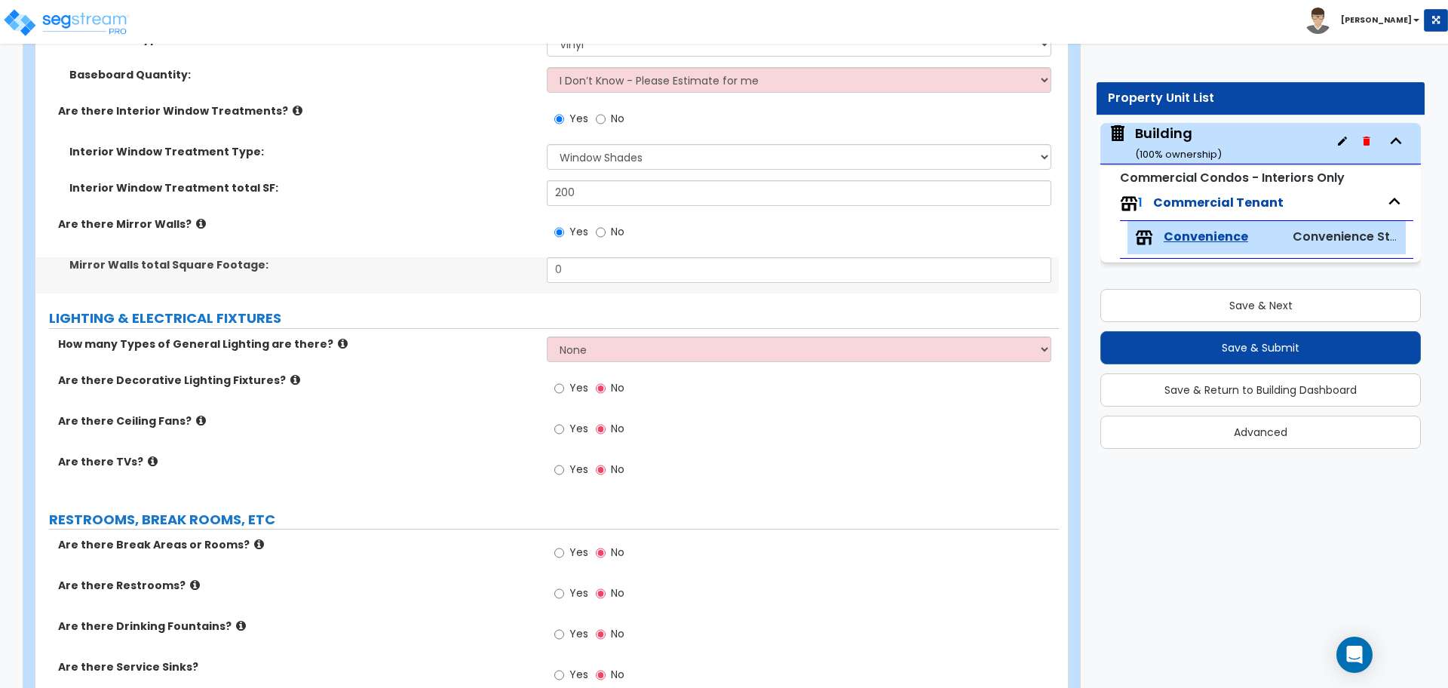
click at [200, 222] on label "Are there Mirror Walls?" at bounding box center [296, 223] width 477 height 15
click at [195, 220] on label "Are there Mirror Walls?" at bounding box center [296, 223] width 477 height 15
click at [196, 220] on icon at bounding box center [201, 223] width 10 height 11
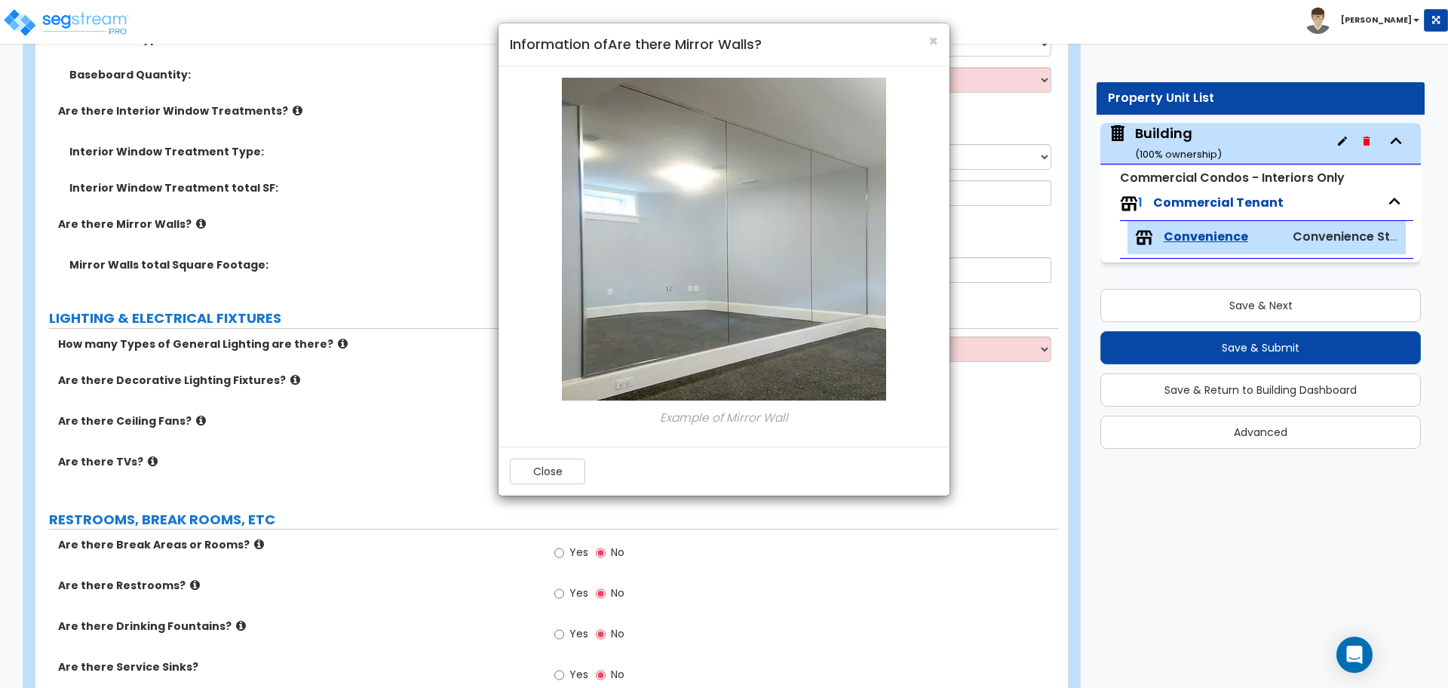
click at [942, 55] on div "× Information of Are there Mirror Walls?" at bounding box center [723, 44] width 451 height 43
click at [936, 47] on span "×" at bounding box center [933, 41] width 10 height 22
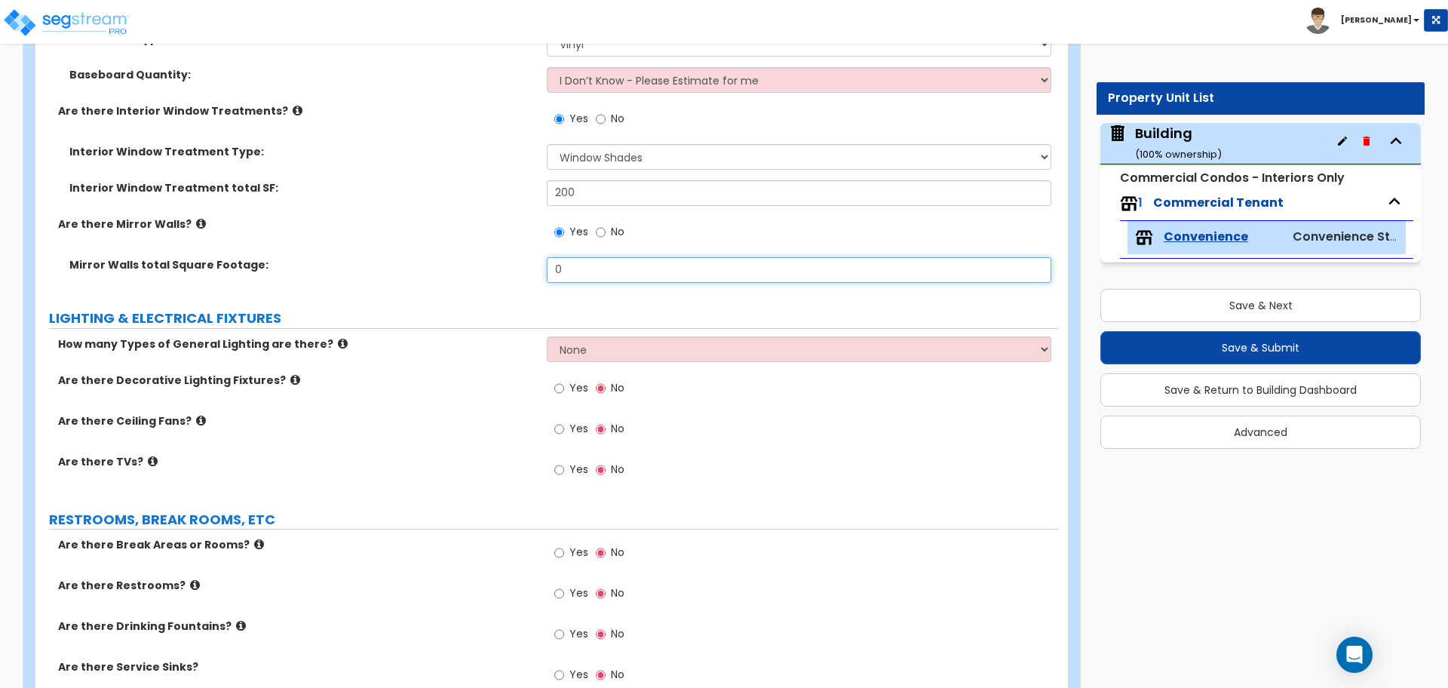
drag, startPoint x: 672, startPoint y: 277, endPoint x: 515, endPoint y: 270, distance: 157.7
click at [516, 271] on div "Mirror Walls total Square Footage: 0" at bounding box center [546, 275] width 1023 height 36
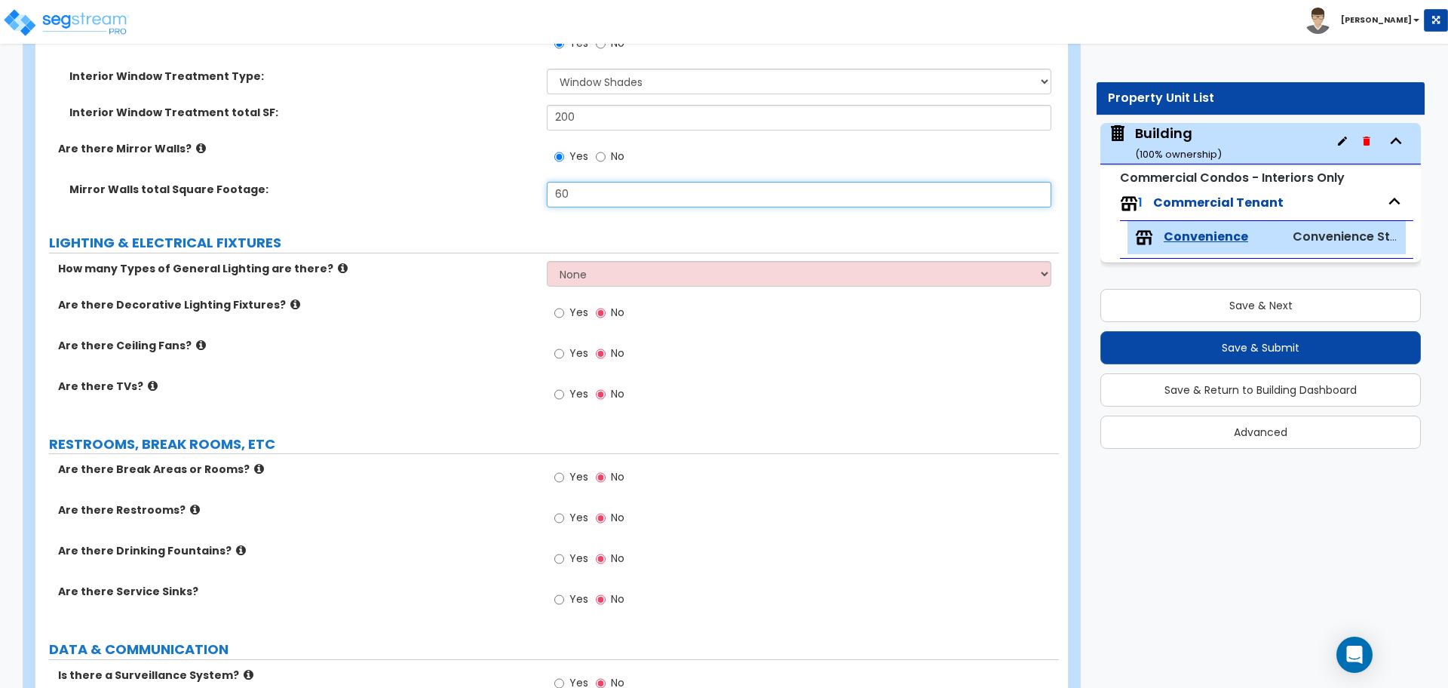
scroll to position [2889, 0]
type input "60"
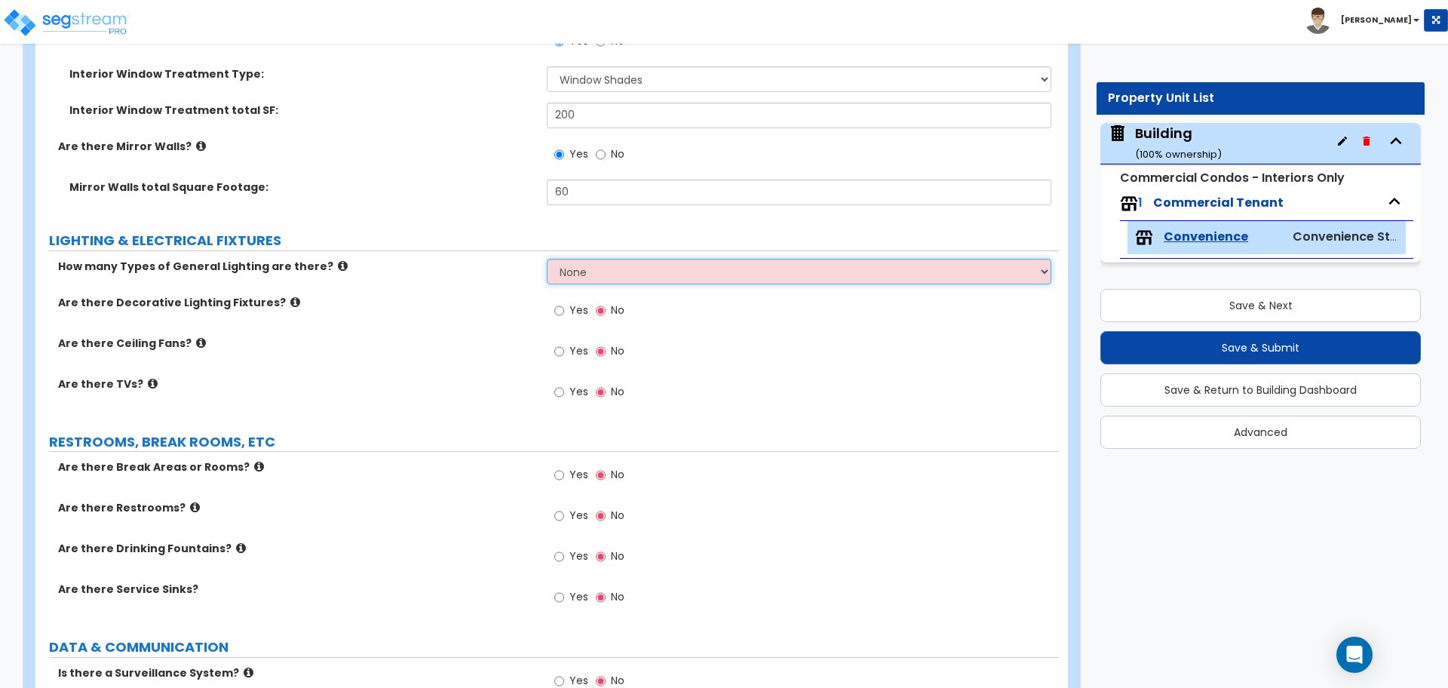
click at [654, 259] on select "None 1 2 3" at bounding box center [799, 272] width 504 height 26
click at [547, 259] on select "None 1 2 3" at bounding box center [799, 272] width 504 height 26
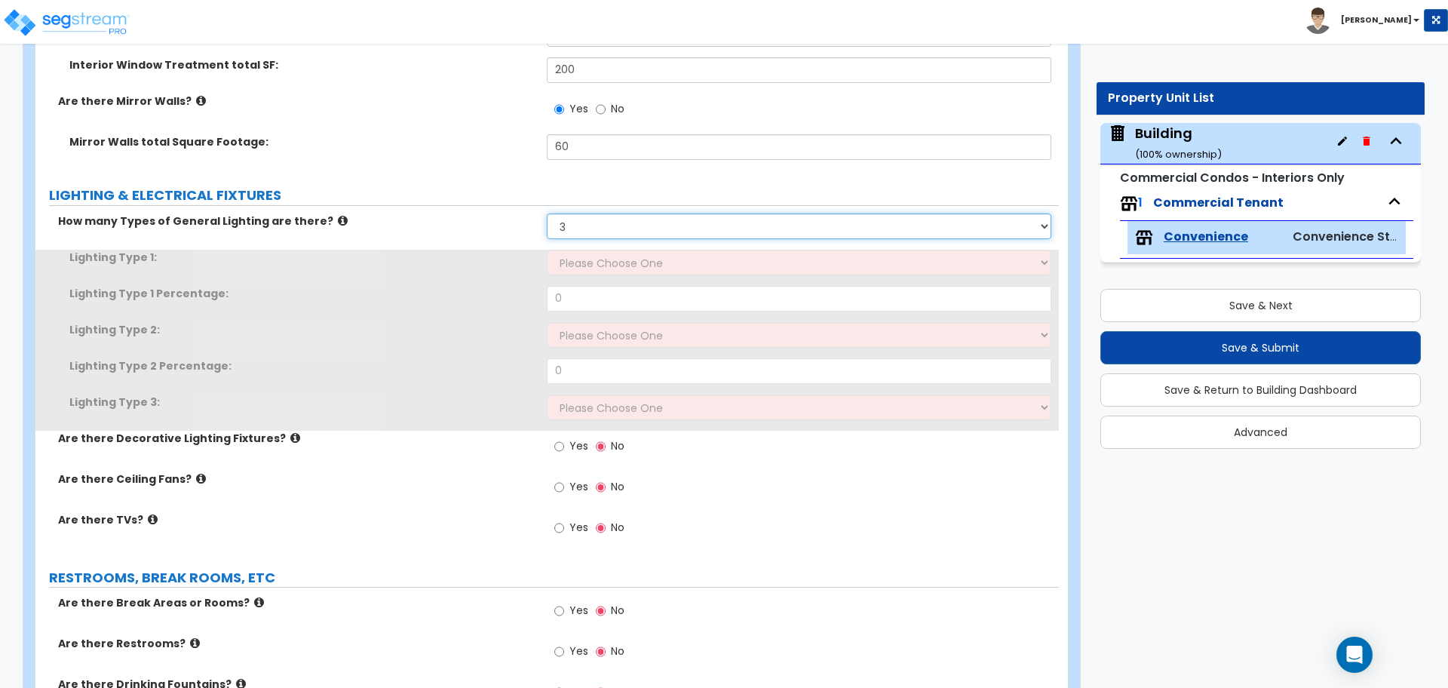
scroll to position [2943, 0]
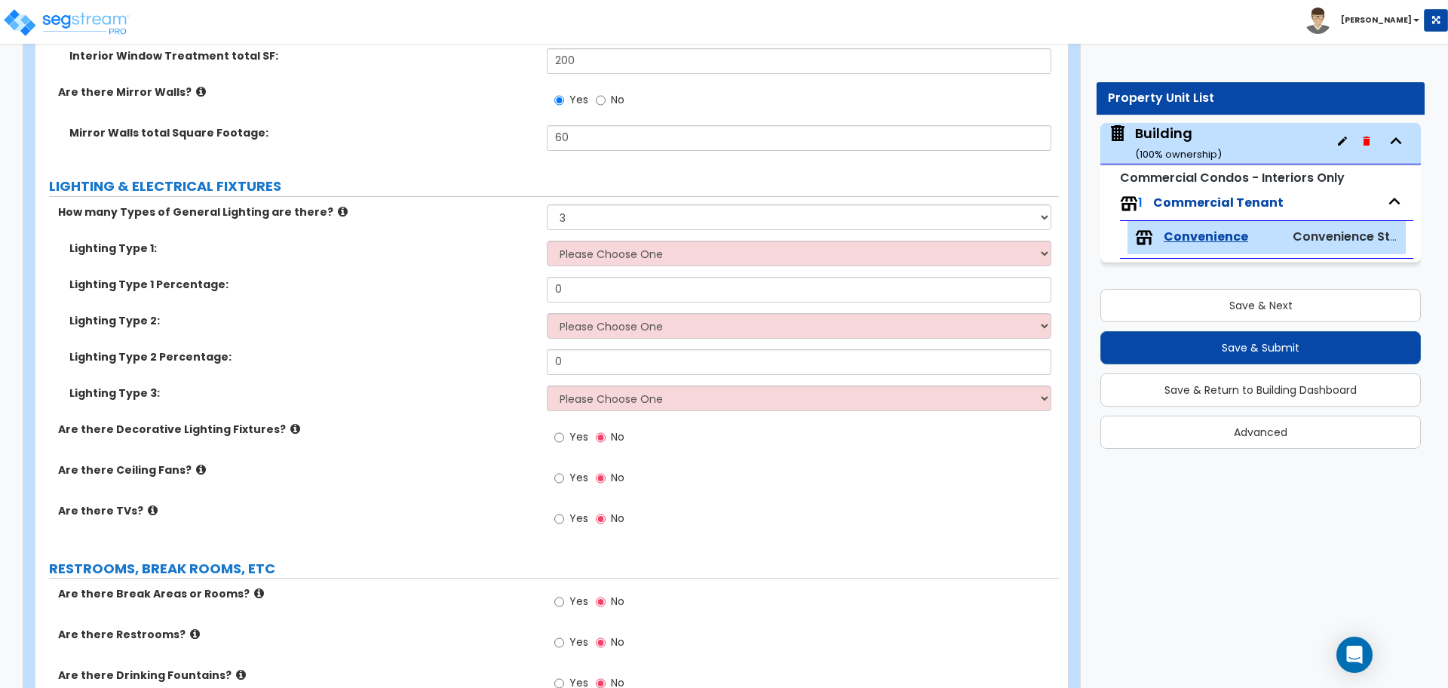
click at [327, 207] on label "How many Types of General Lighting are there?" at bounding box center [296, 211] width 477 height 15
click at [338, 206] on icon at bounding box center [343, 211] width 10 height 11
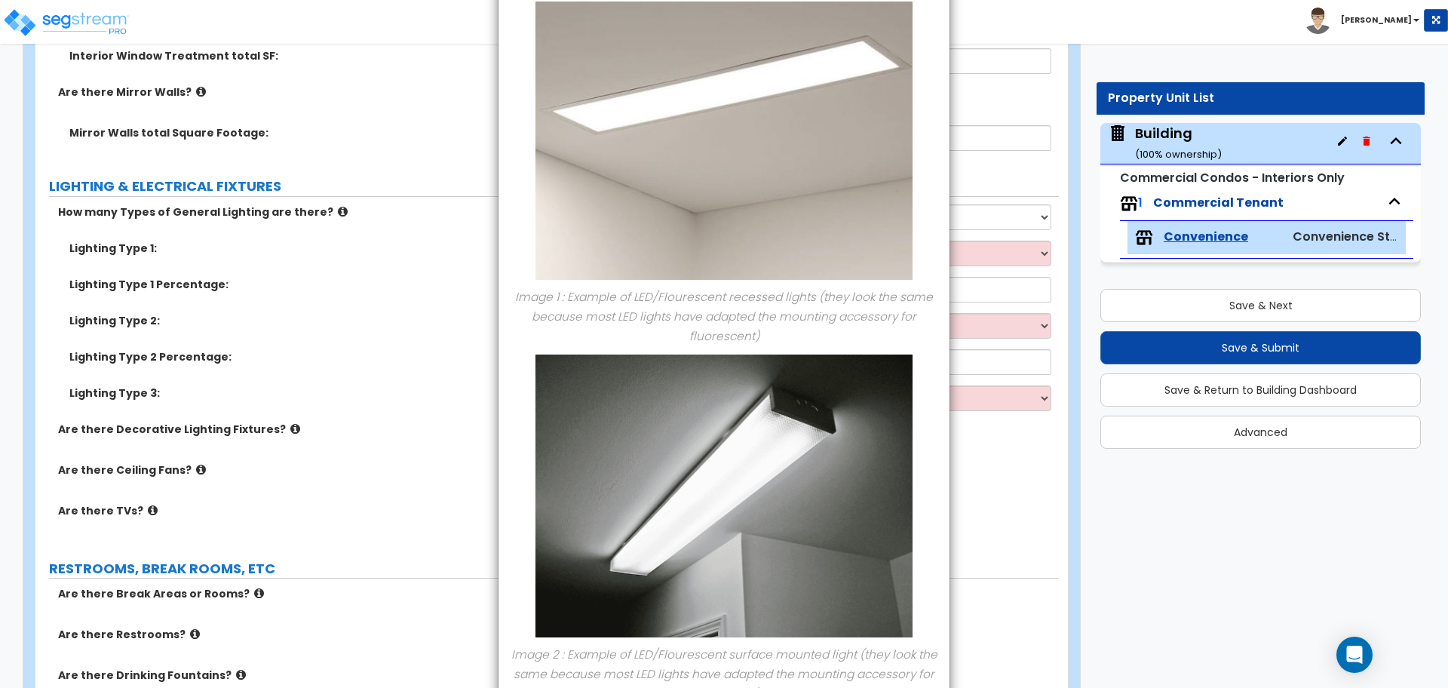
scroll to position [0, 0]
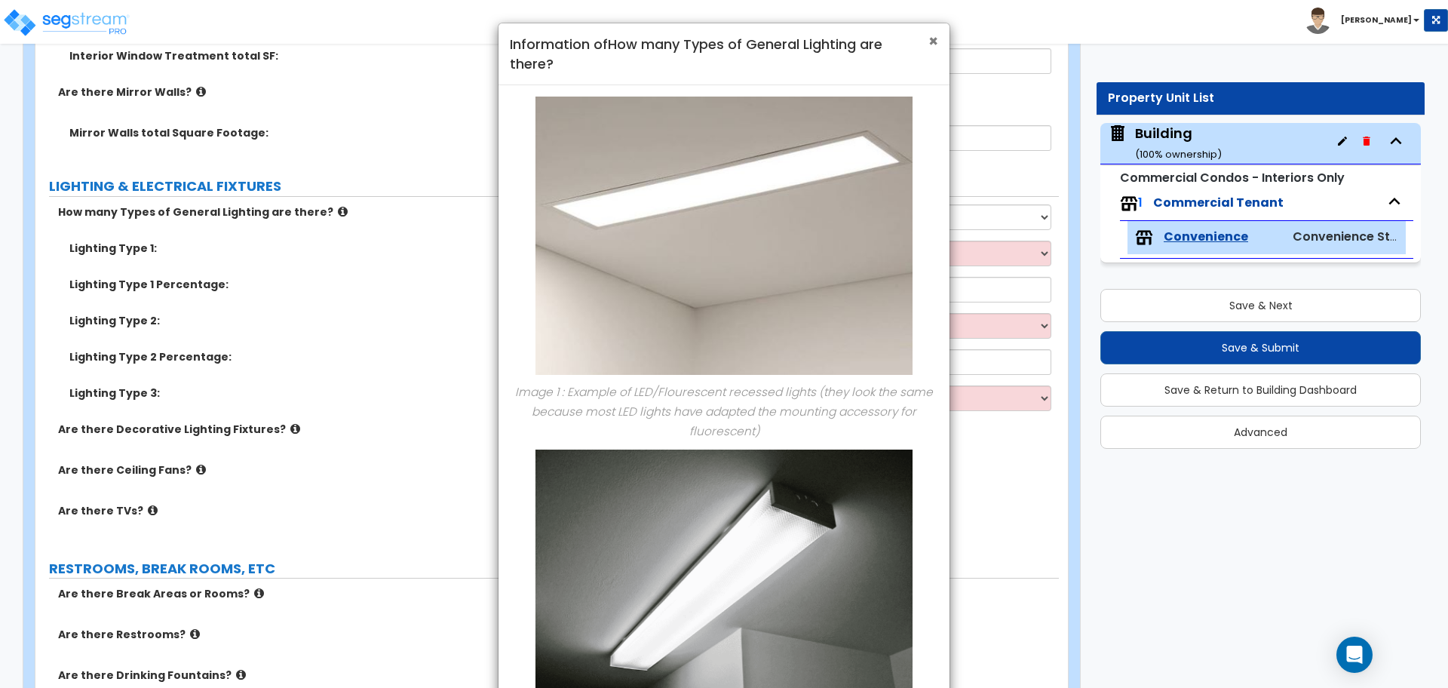
click at [933, 45] on span "×" at bounding box center [933, 41] width 10 height 22
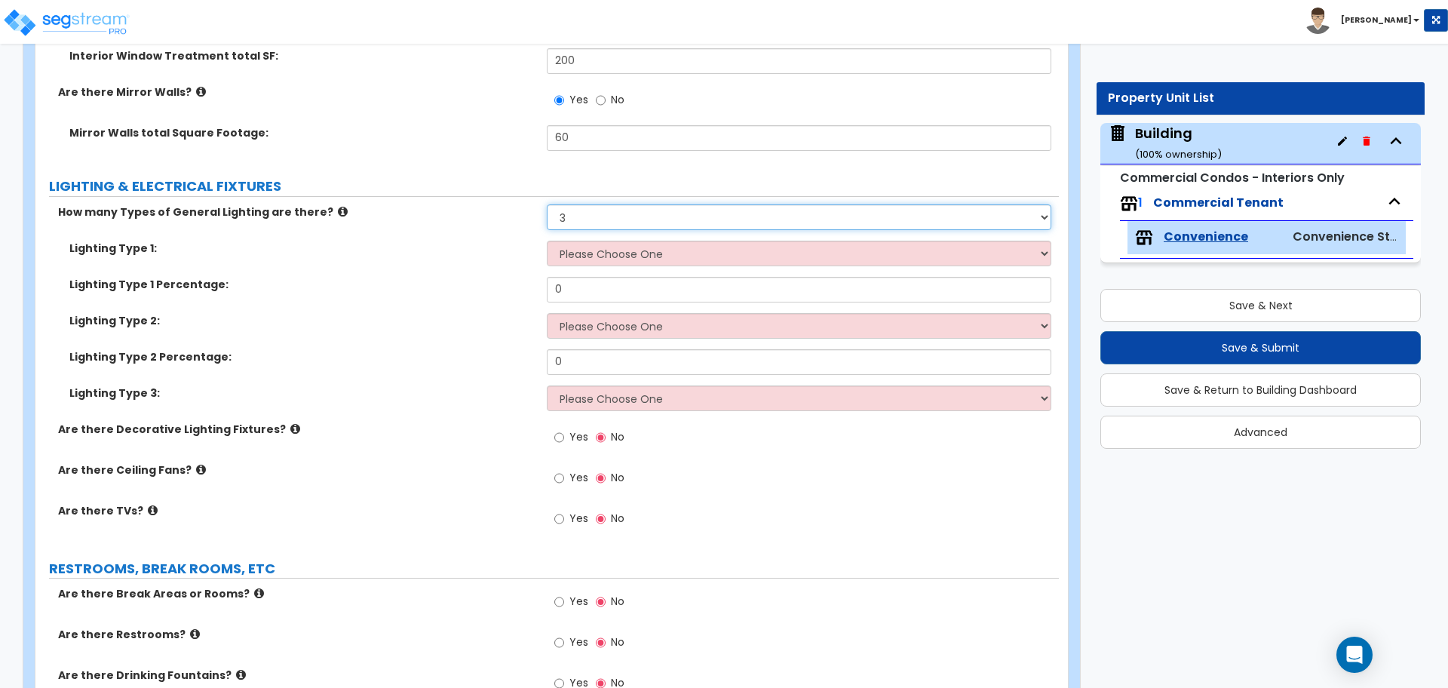
click at [628, 210] on select "None 1 2 3" at bounding box center [799, 217] width 504 height 26
select select "2"
click at [547, 204] on select "None 1 2 3" at bounding box center [799, 217] width 504 height 26
click at [636, 253] on select "Please Choose One LED Surface-Mounted LED Recessed Fluorescent Surface-Mounted …" at bounding box center [799, 254] width 504 height 26
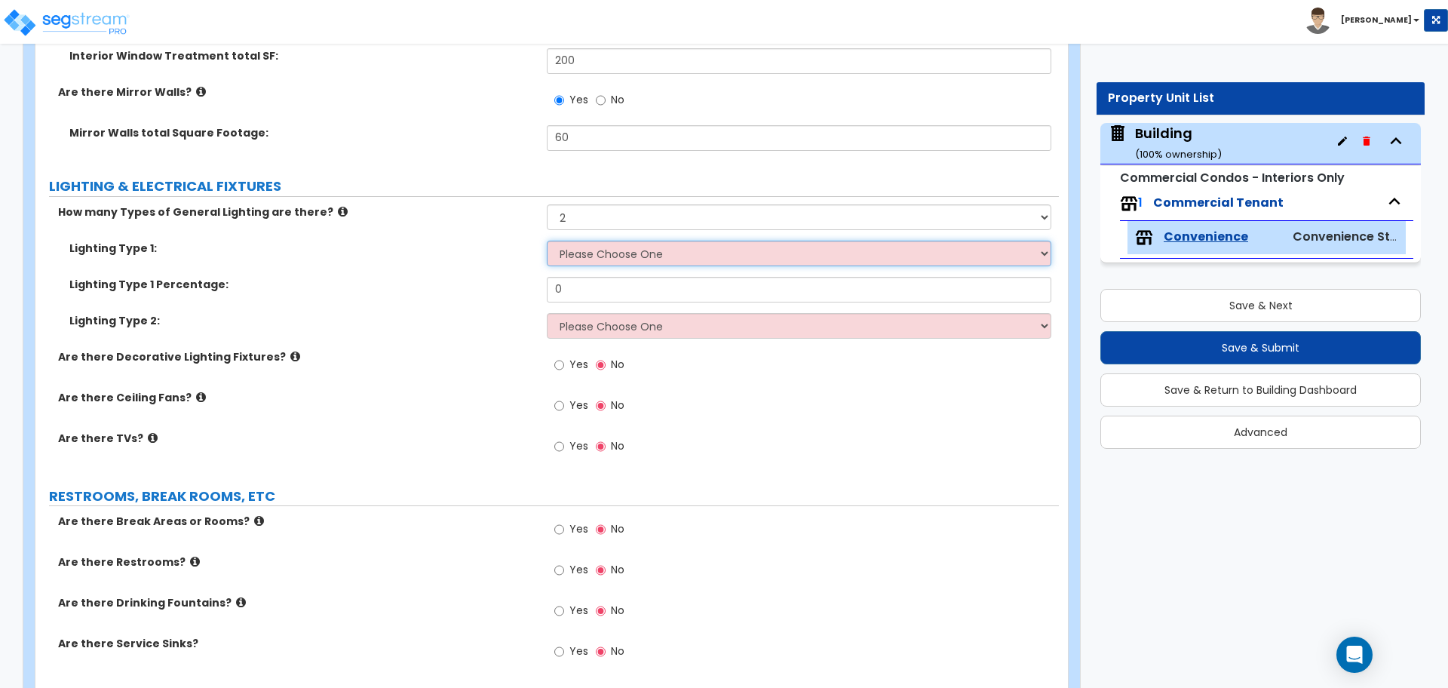
select select "2"
click at [547, 241] on select "Please Choose One LED Surface-Mounted LED Recessed Fluorescent Surface-Mounted …" at bounding box center [799, 254] width 504 height 26
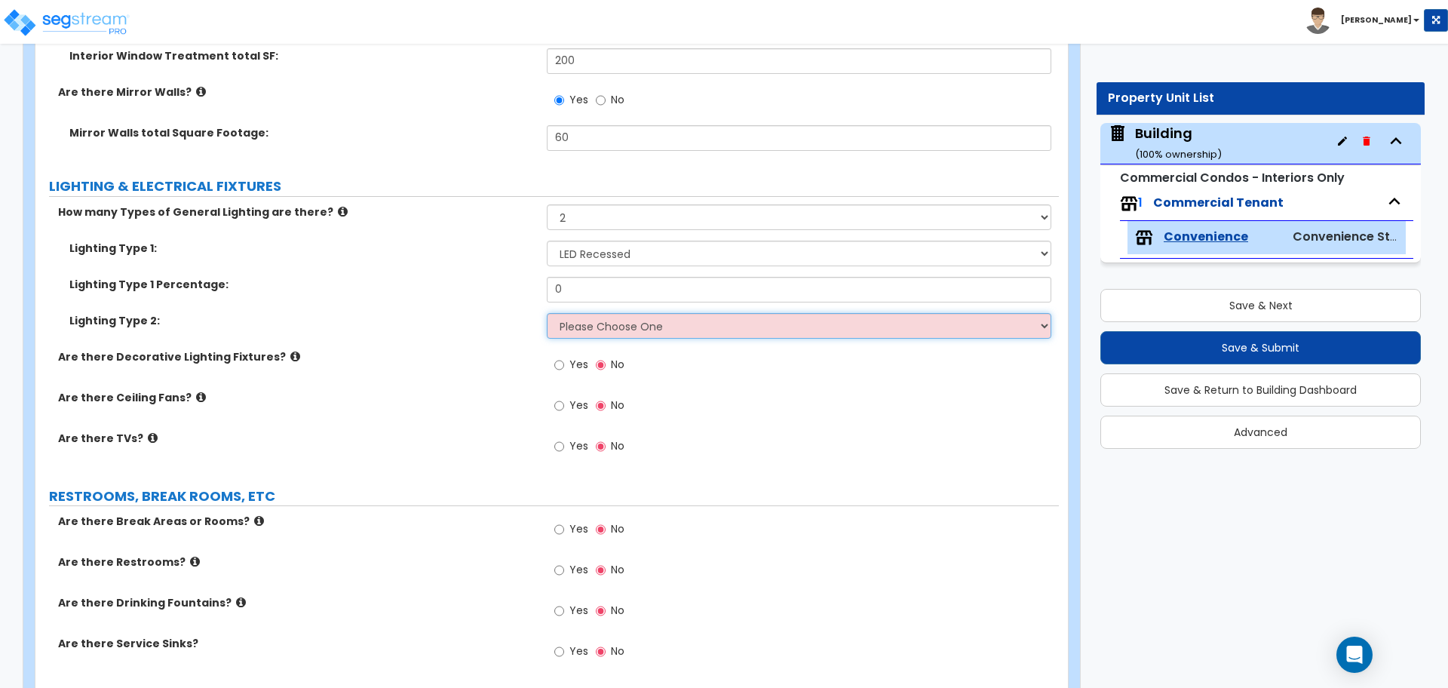
click at [663, 313] on select "Please Choose One LED Surface-Mounted LED Recessed Fluorescent Surface-Mounted …" at bounding box center [799, 326] width 504 height 26
select select "5"
click at [547, 313] on select "Please Choose One LED Surface-Mounted LED Recessed Fluorescent Surface-Mounted …" at bounding box center [799, 326] width 504 height 26
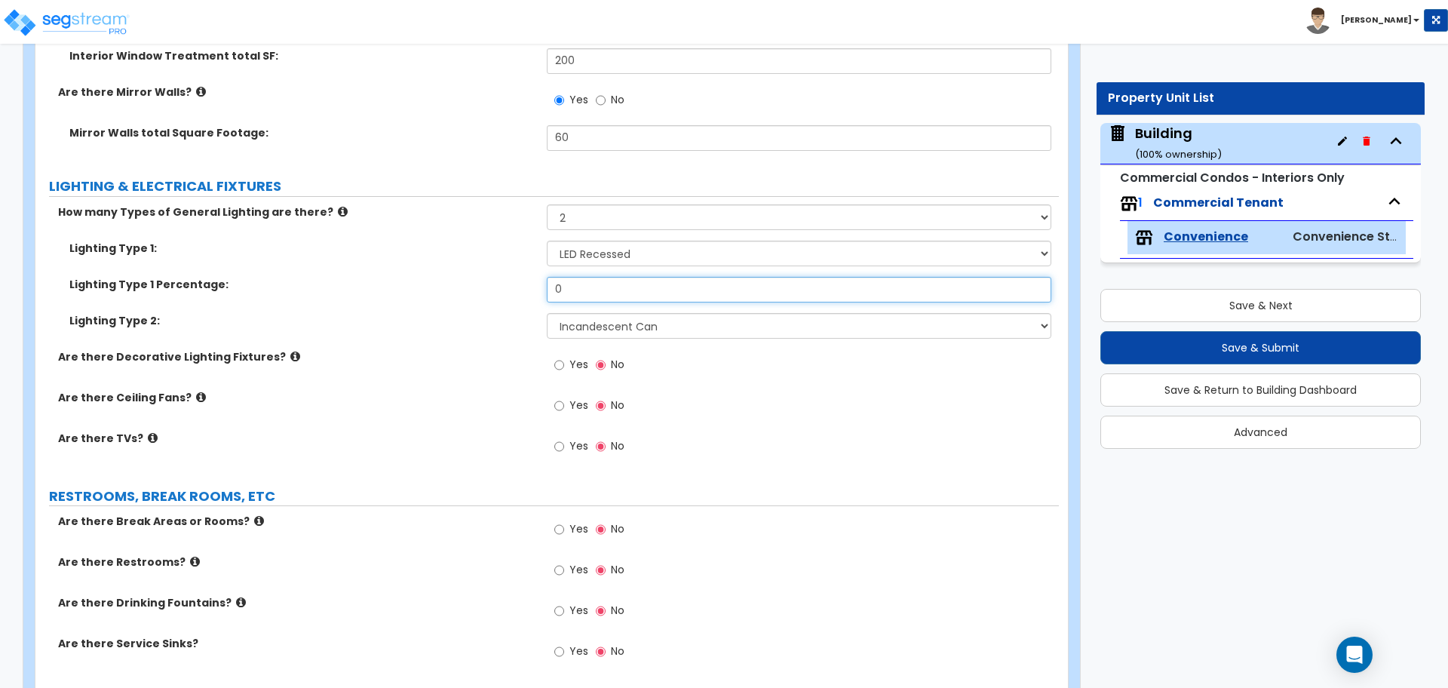
drag, startPoint x: 602, startPoint y: 292, endPoint x: 500, endPoint y: 278, distance: 103.4
click at [501, 280] on div "Lighting Type 1 Percentage: 0" at bounding box center [546, 295] width 1023 height 36
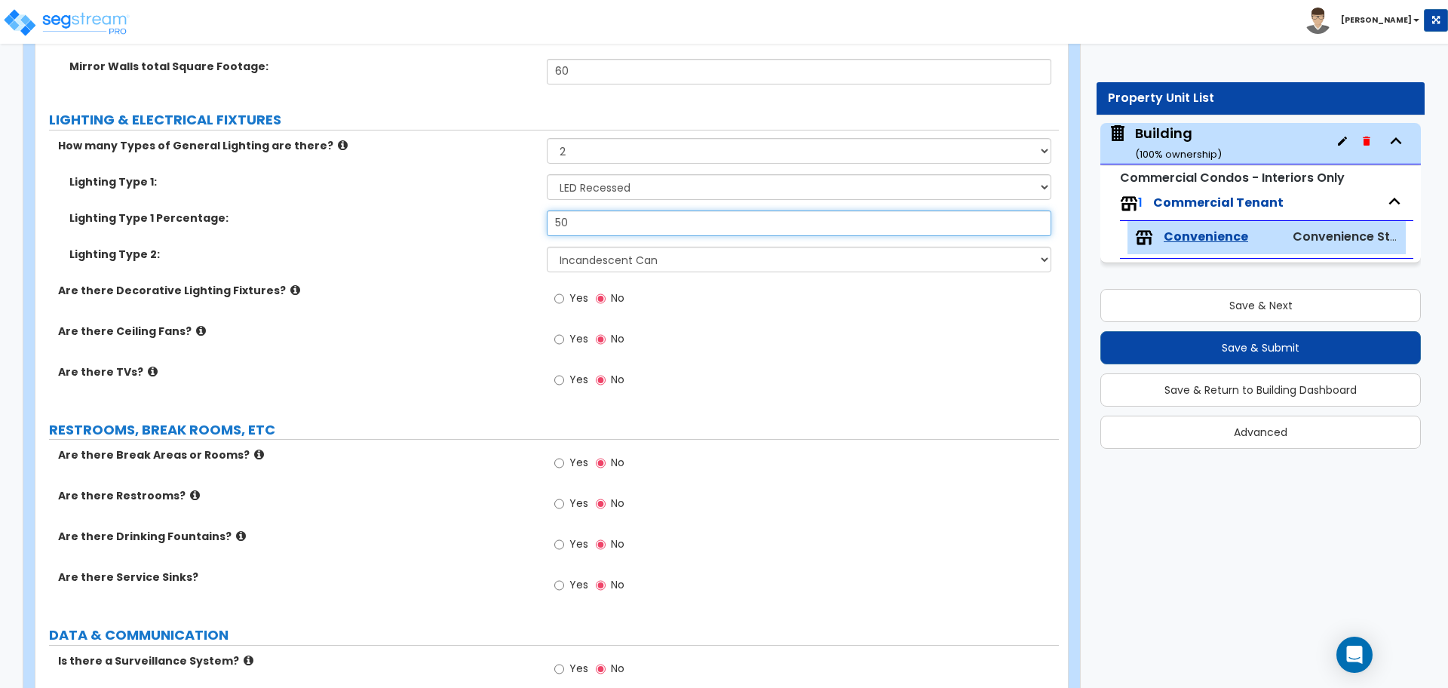
scroll to position [3013, 0]
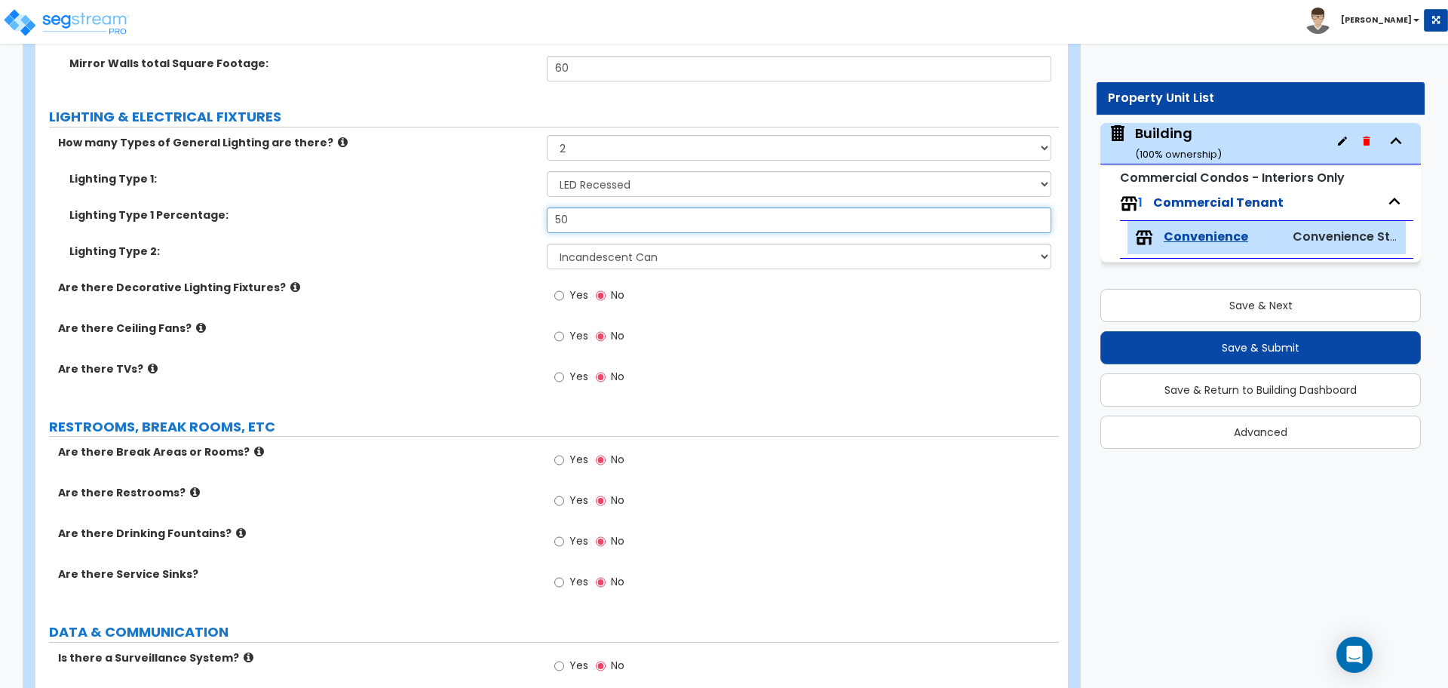
type input "50"
click at [573, 290] on span "Yes" at bounding box center [578, 294] width 19 height 15
click at [564, 290] on input "Yes" at bounding box center [559, 295] width 10 height 17
radio input "true"
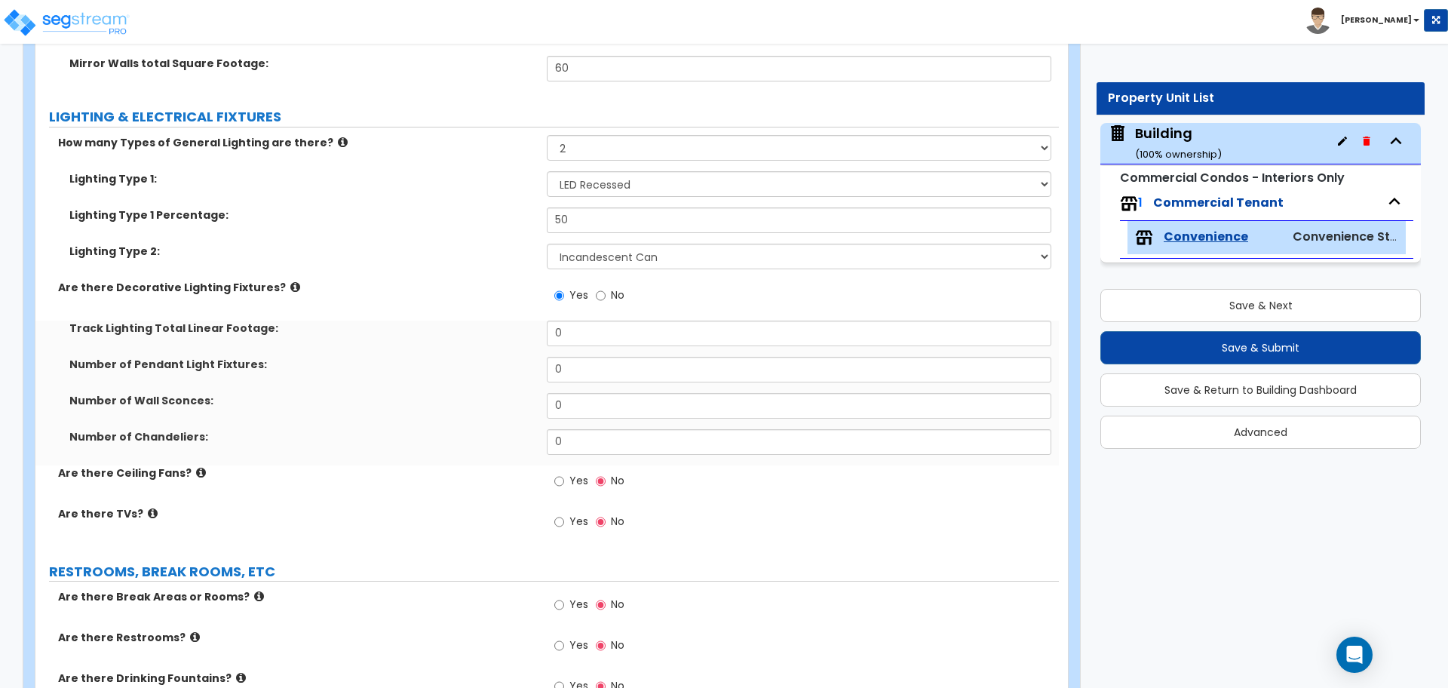
click at [290, 283] on icon at bounding box center [295, 286] width 10 height 11
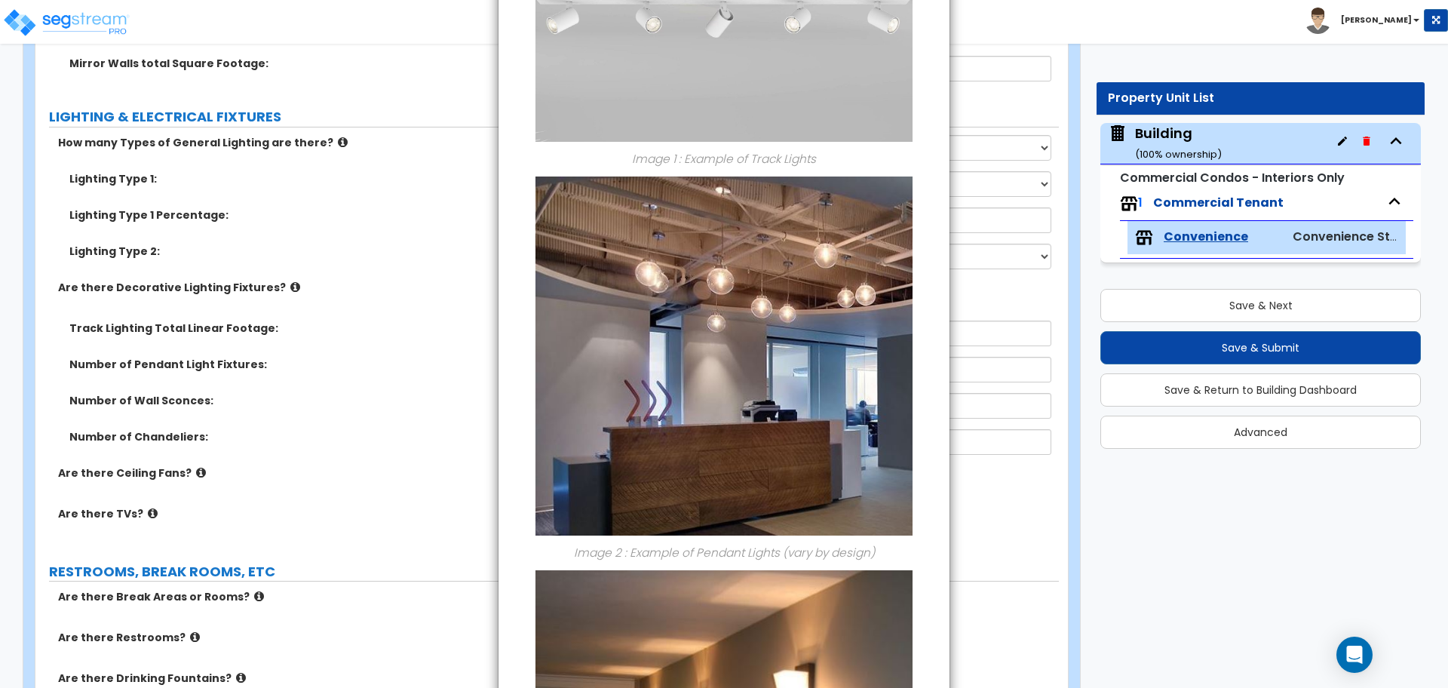
scroll to position [0, 0]
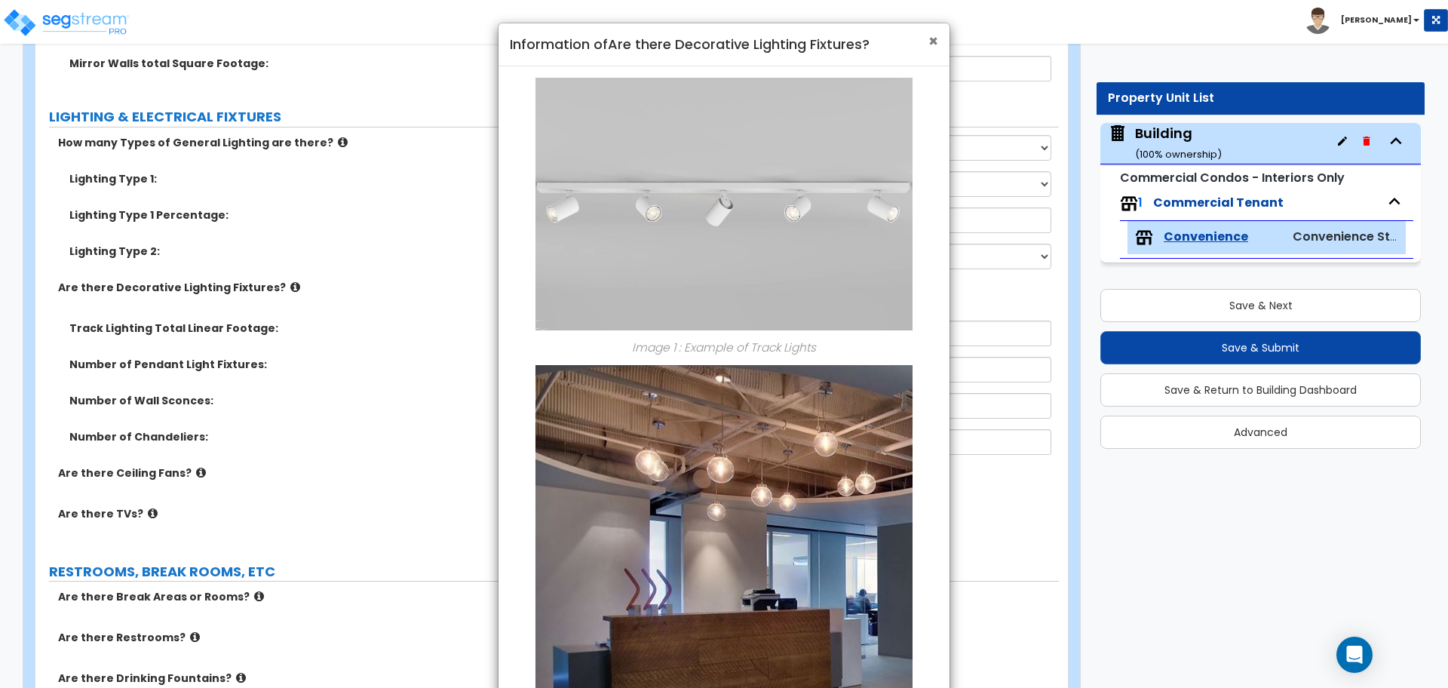
click at [935, 34] on span "×" at bounding box center [933, 41] width 10 height 22
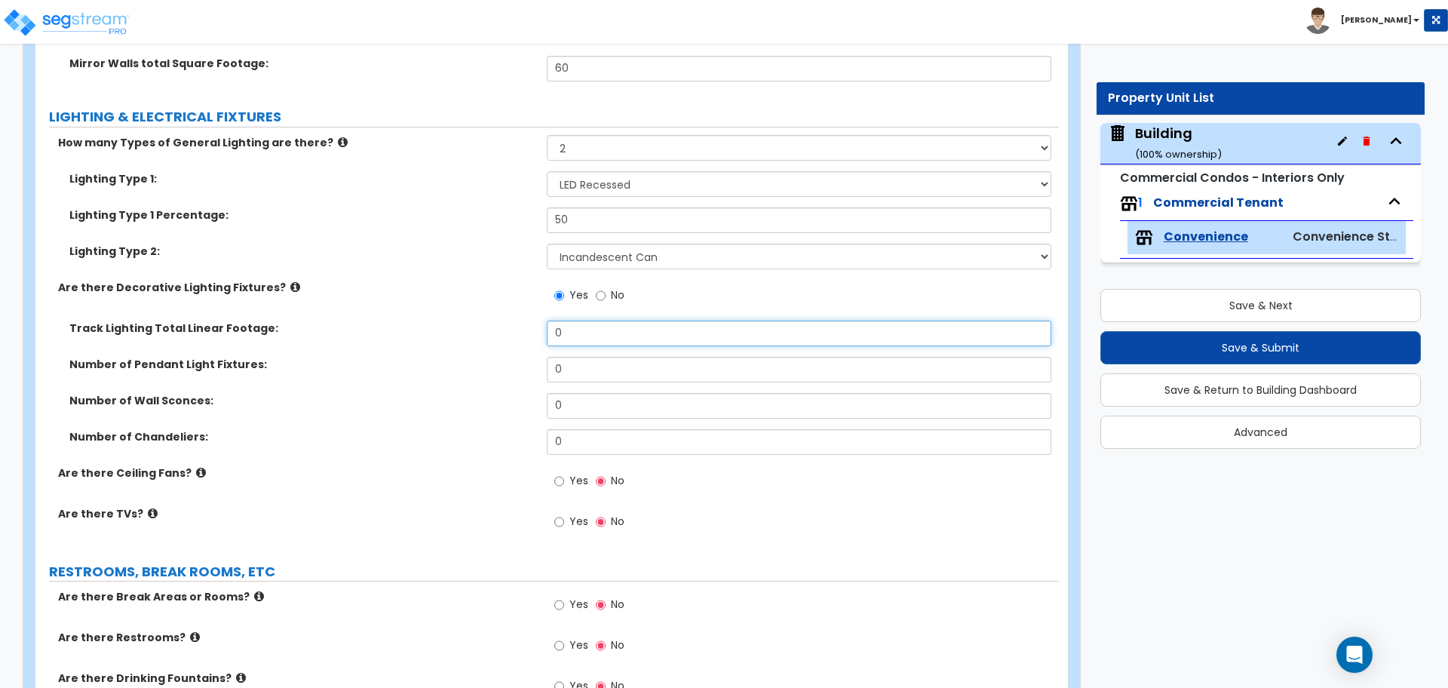
drag, startPoint x: 603, startPoint y: 334, endPoint x: 518, endPoint y: 325, distance: 85.7
click at [518, 325] on div "Track Lighting Total Linear Footage: 0" at bounding box center [546, 338] width 1023 height 36
type input "24"
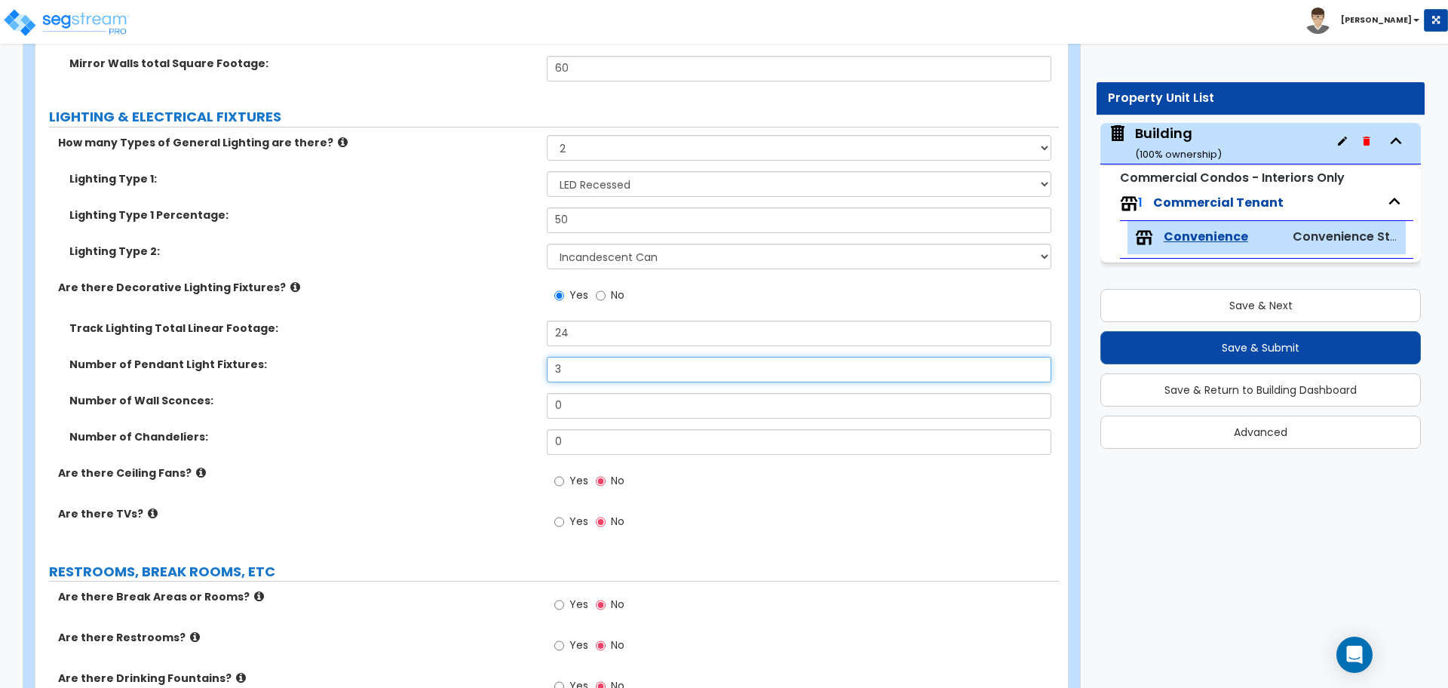
type input "3"
type input "6"
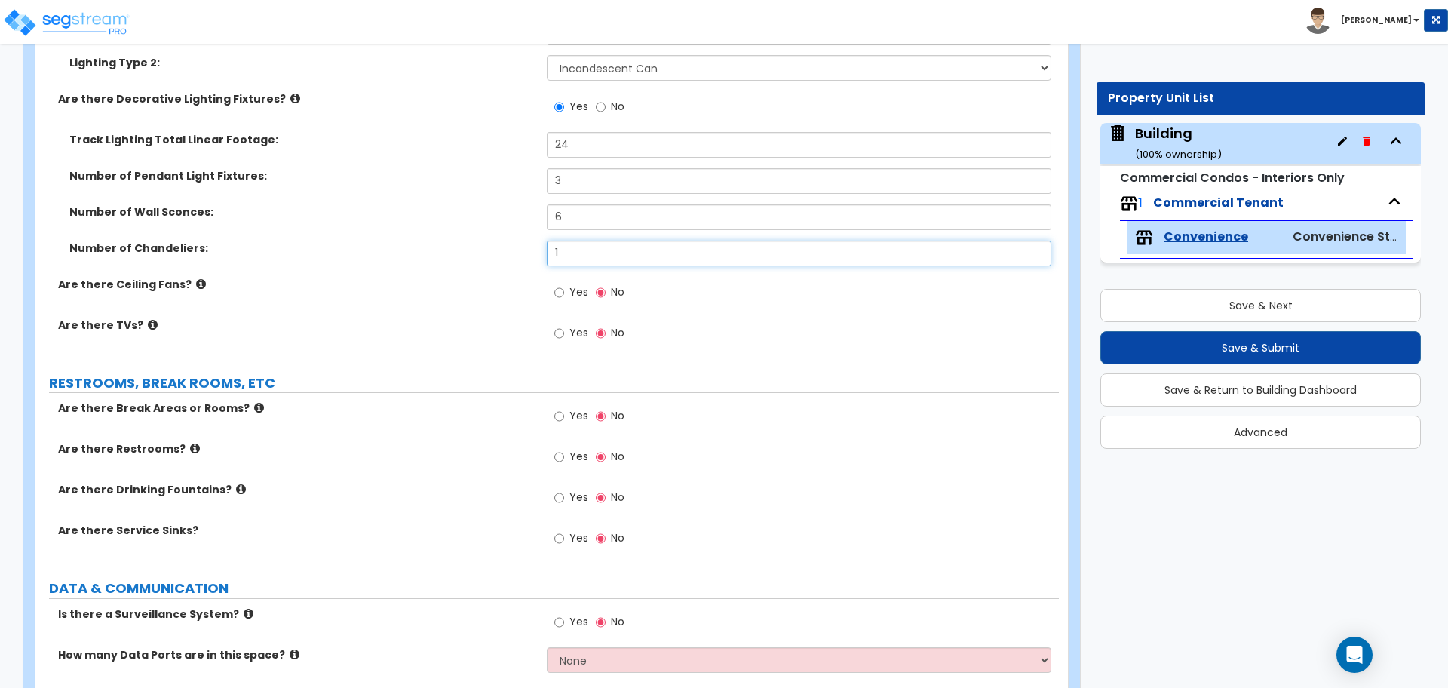
scroll to position [3206, 0]
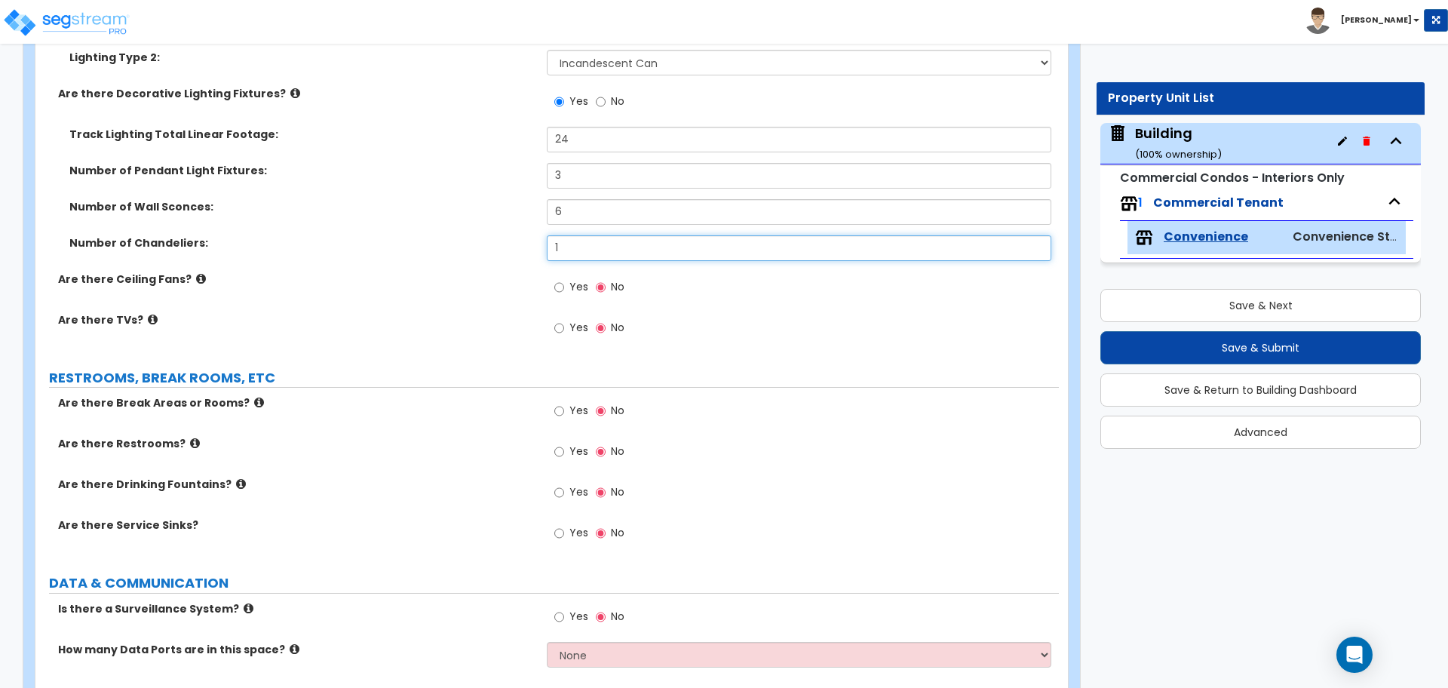
type input "1"
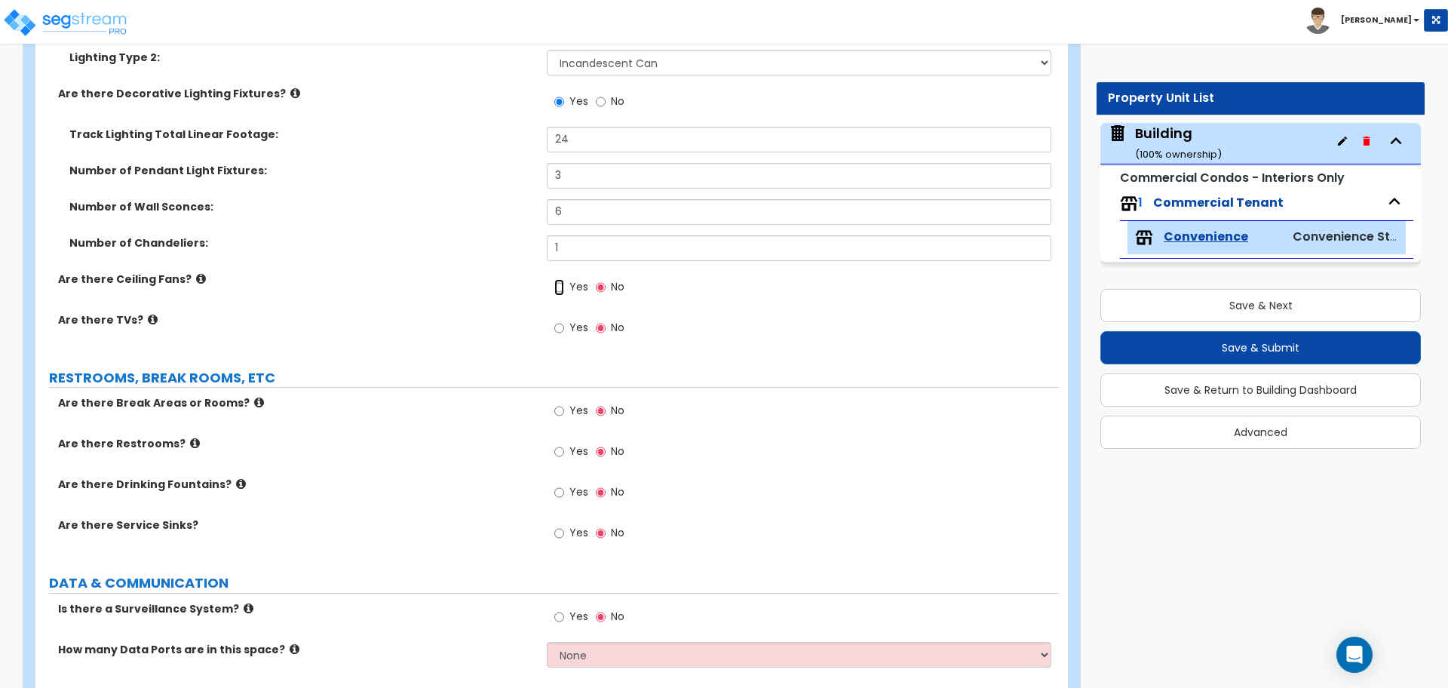
click at [561, 290] on input "Yes" at bounding box center [559, 287] width 10 height 17
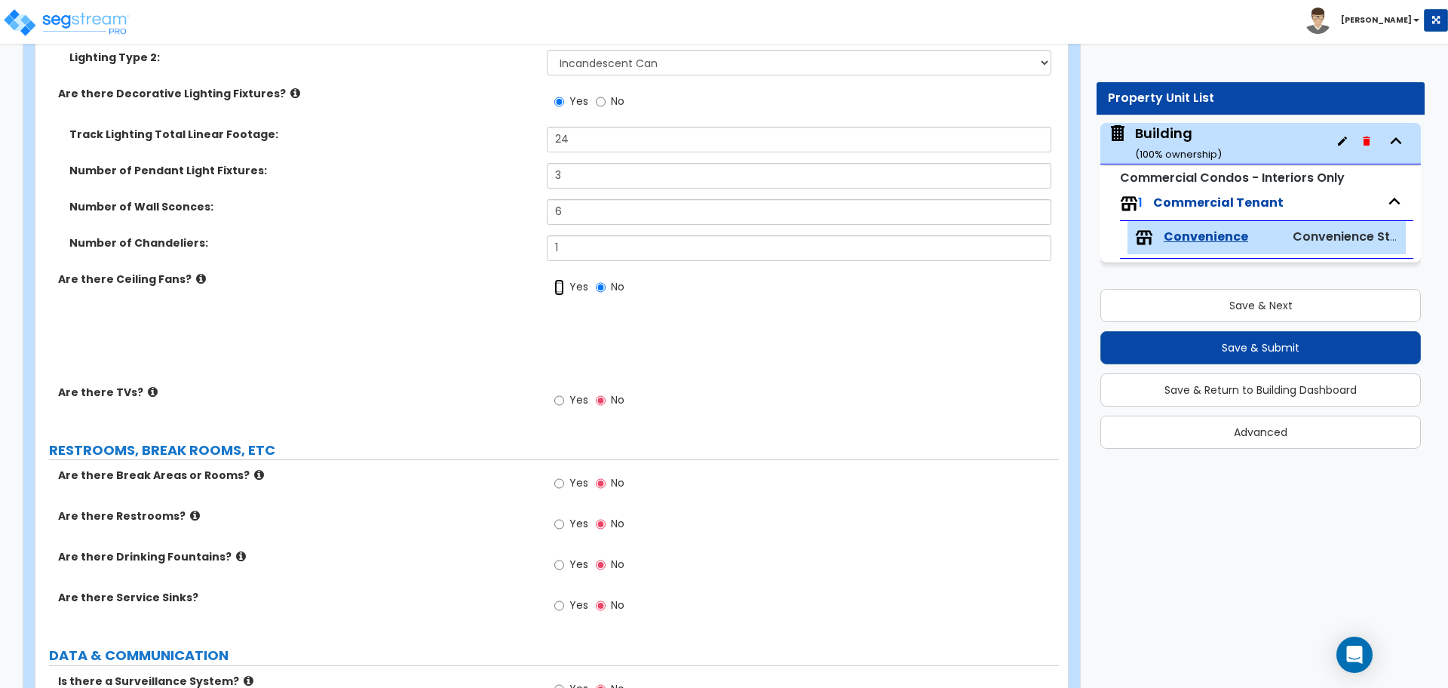
radio input "true"
click at [196, 280] on icon at bounding box center [201, 278] width 10 height 11
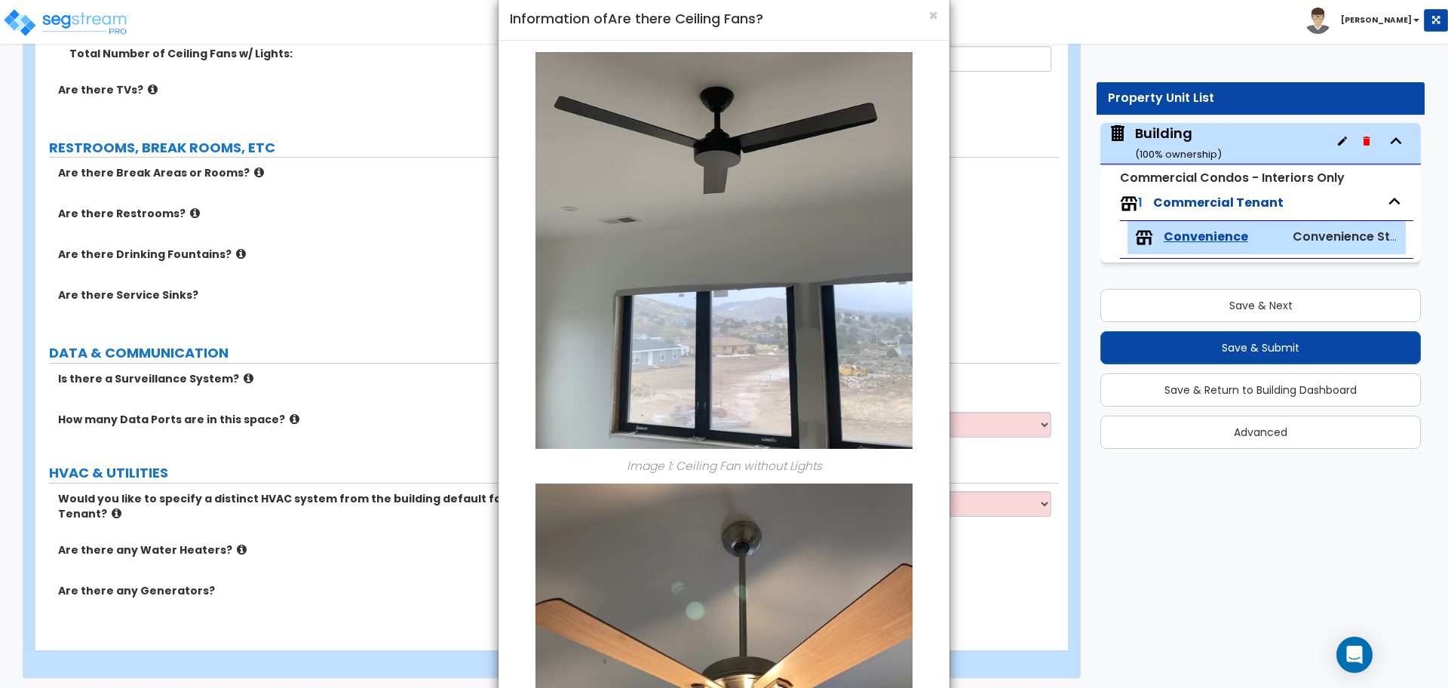
scroll to position [0, 0]
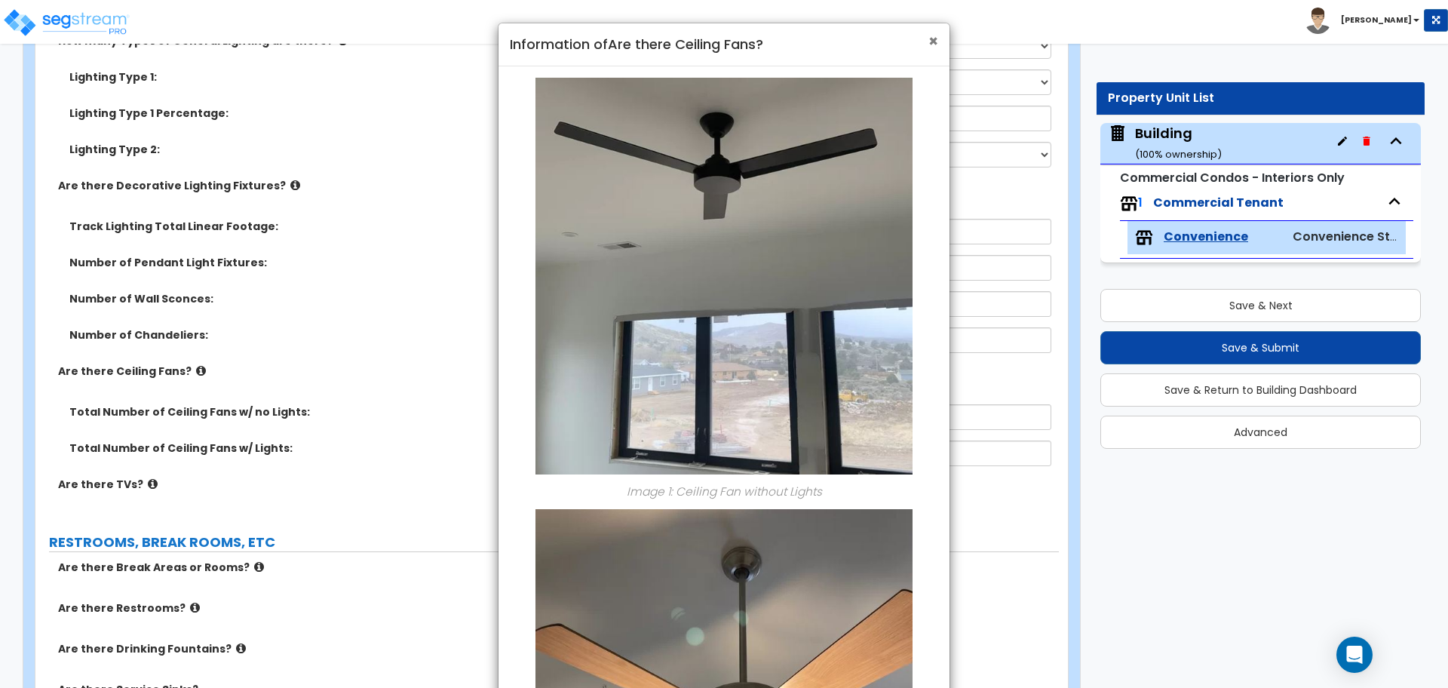
click at [936, 46] on span "×" at bounding box center [933, 41] width 10 height 22
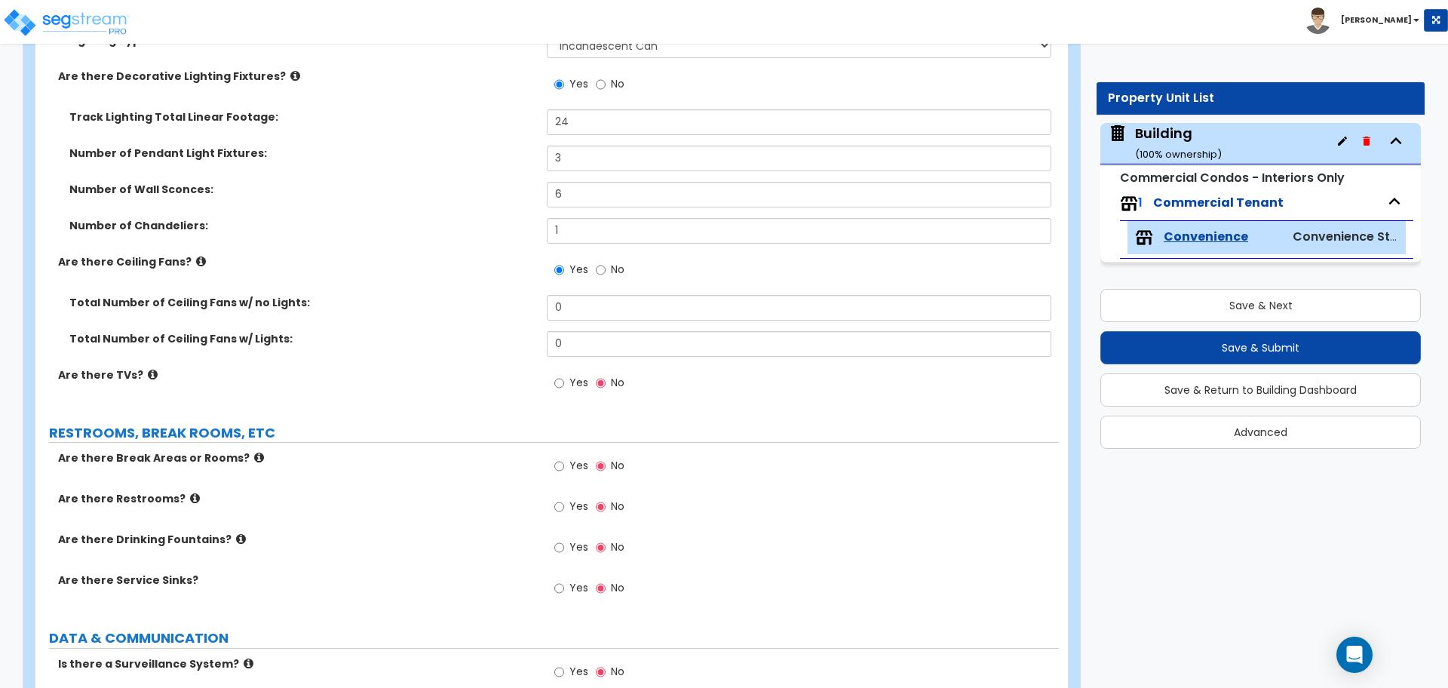
scroll to position [3225, 0]
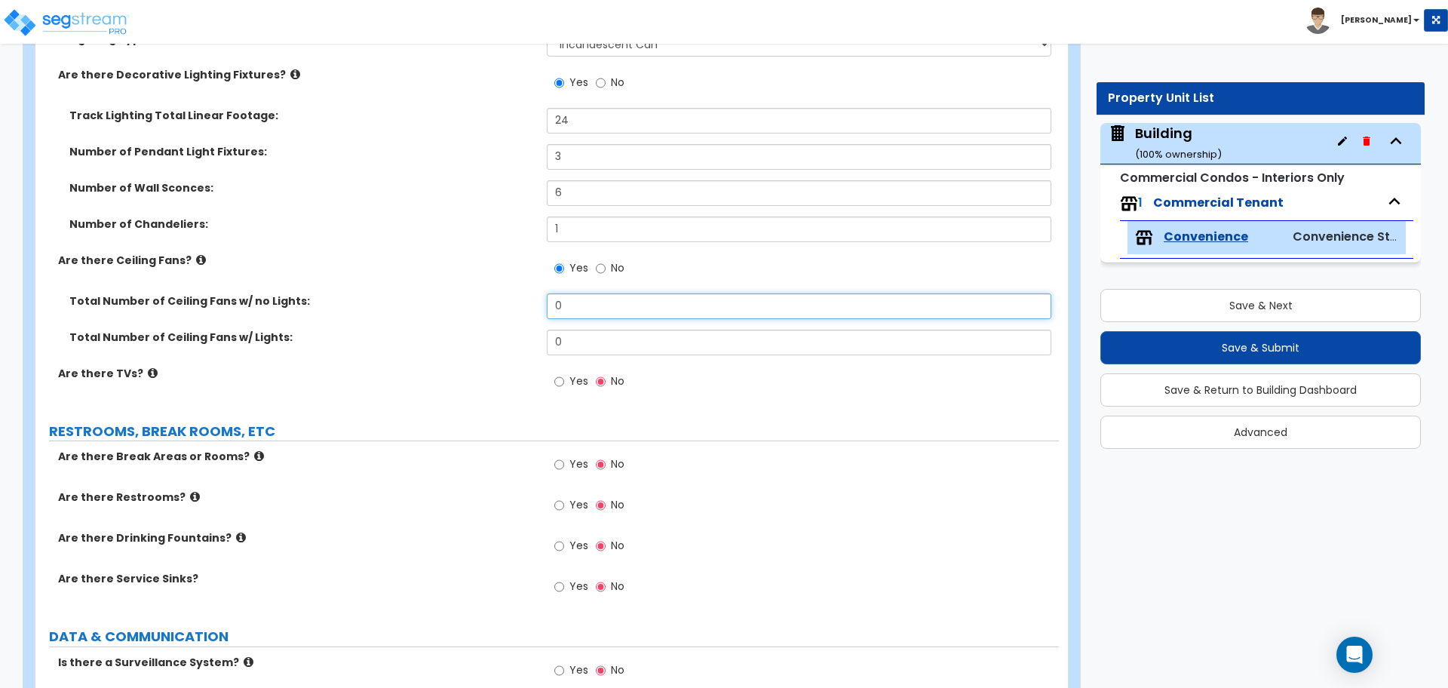
drag, startPoint x: 585, startPoint y: 306, endPoint x: 482, endPoint y: 302, distance: 103.4
click at [483, 303] on div "Total Number of Ceiling Fans w/ no Lights: 0" at bounding box center [546, 311] width 1023 height 36
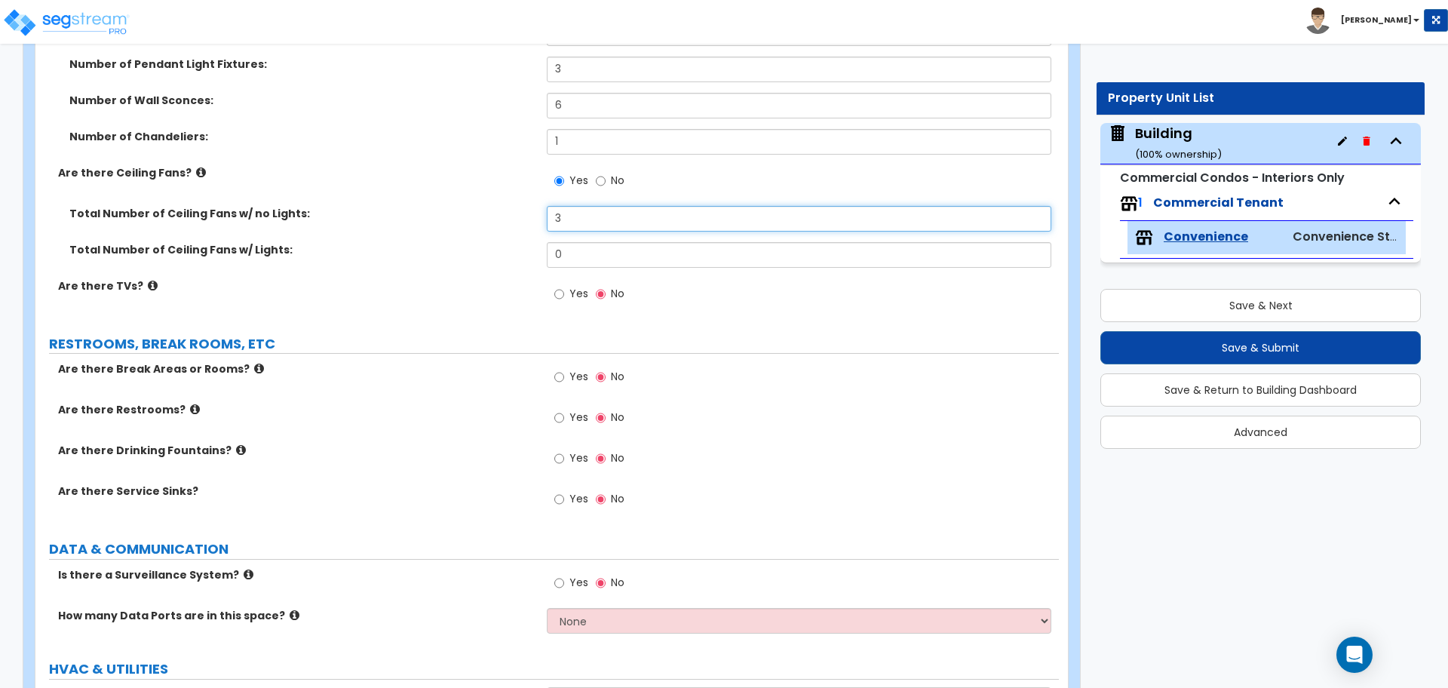
scroll to position [3314, 0]
type input "3"
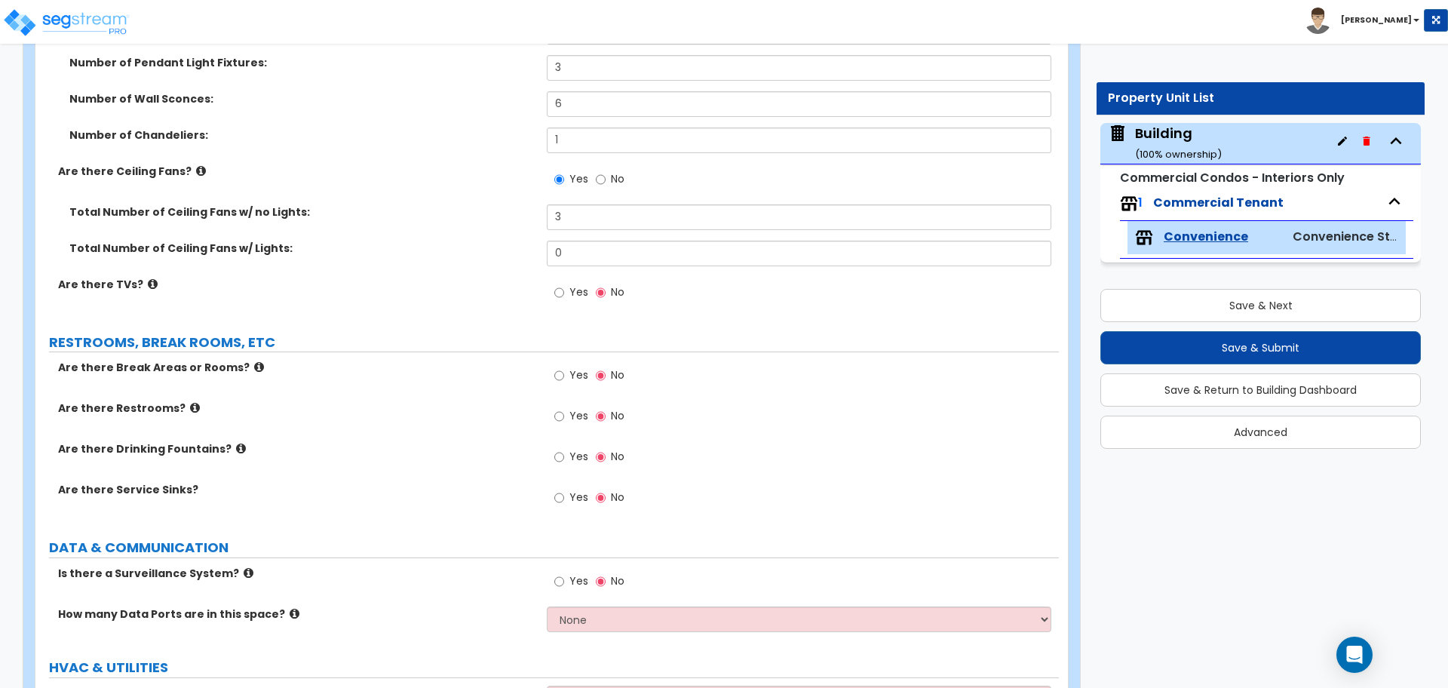
click at [570, 293] on span "Yes" at bounding box center [578, 291] width 19 height 15
click at [564, 293] on input "Yes" at bounding box center [559, 292] width 10 height 17
radio input "true"
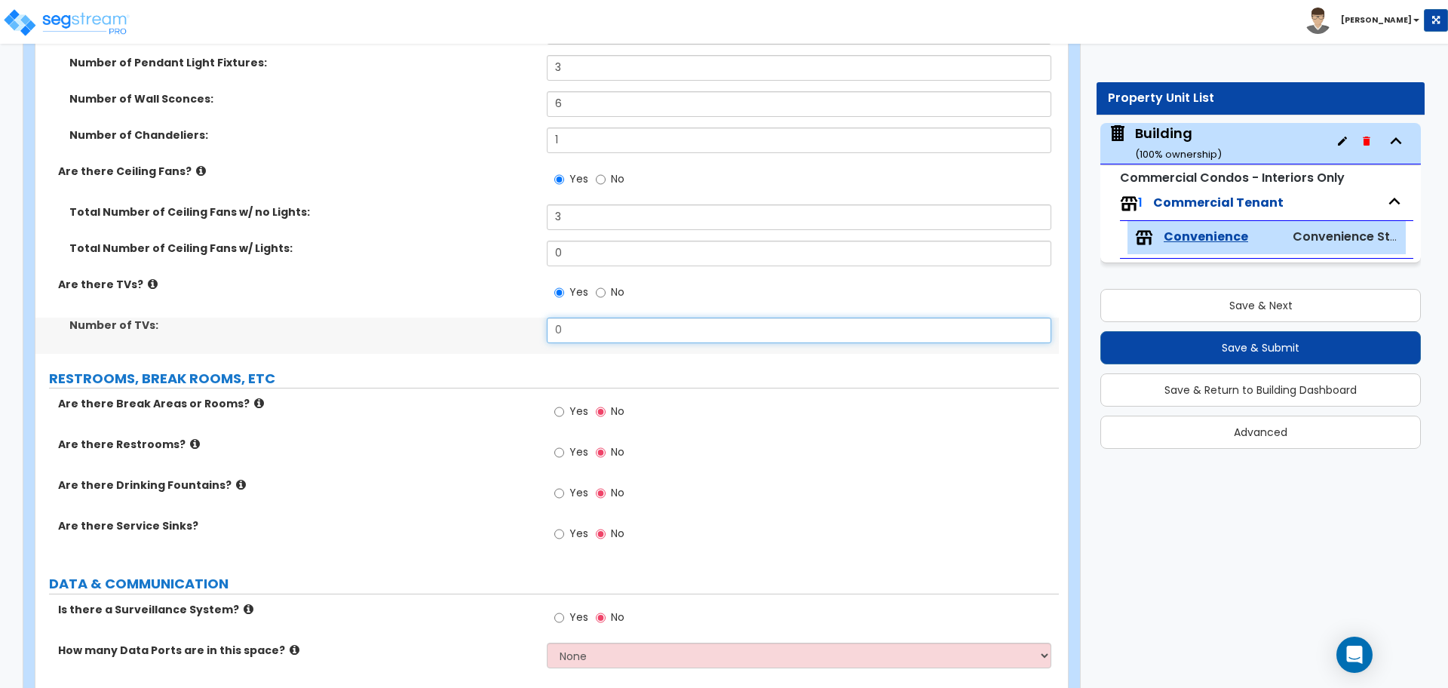
drag, startPoint x: 579, startPoint y: 329, endPoint x: 485, endPoint y: 329, distance: 94.2
click at [490, 327] on div "Number of TVs: 0" at bounding box center [546, 335] width 1023 height 36
type input "2"
click at [148, 278] on icon at bounding box center [153, 283] width 10 height 11
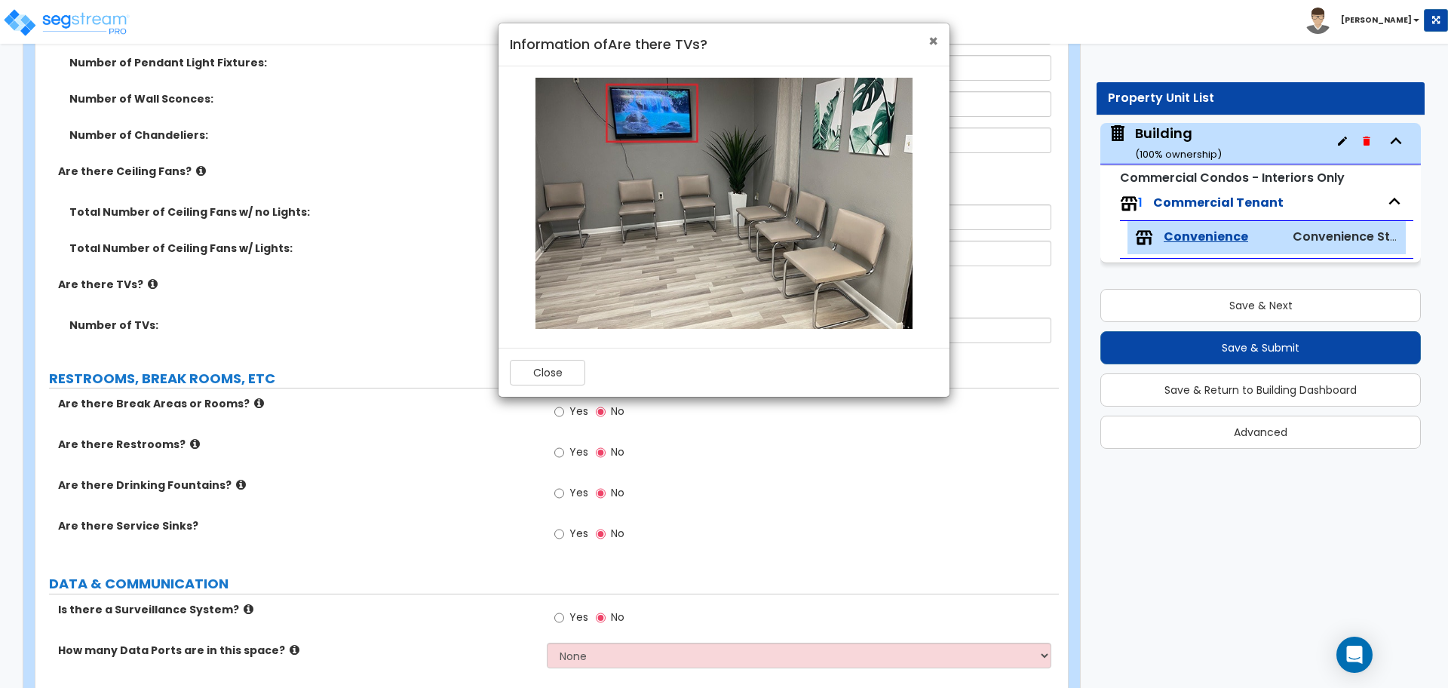
click at [929, 42] on span "×" at bounding box center [933, 41] width 10 height 22
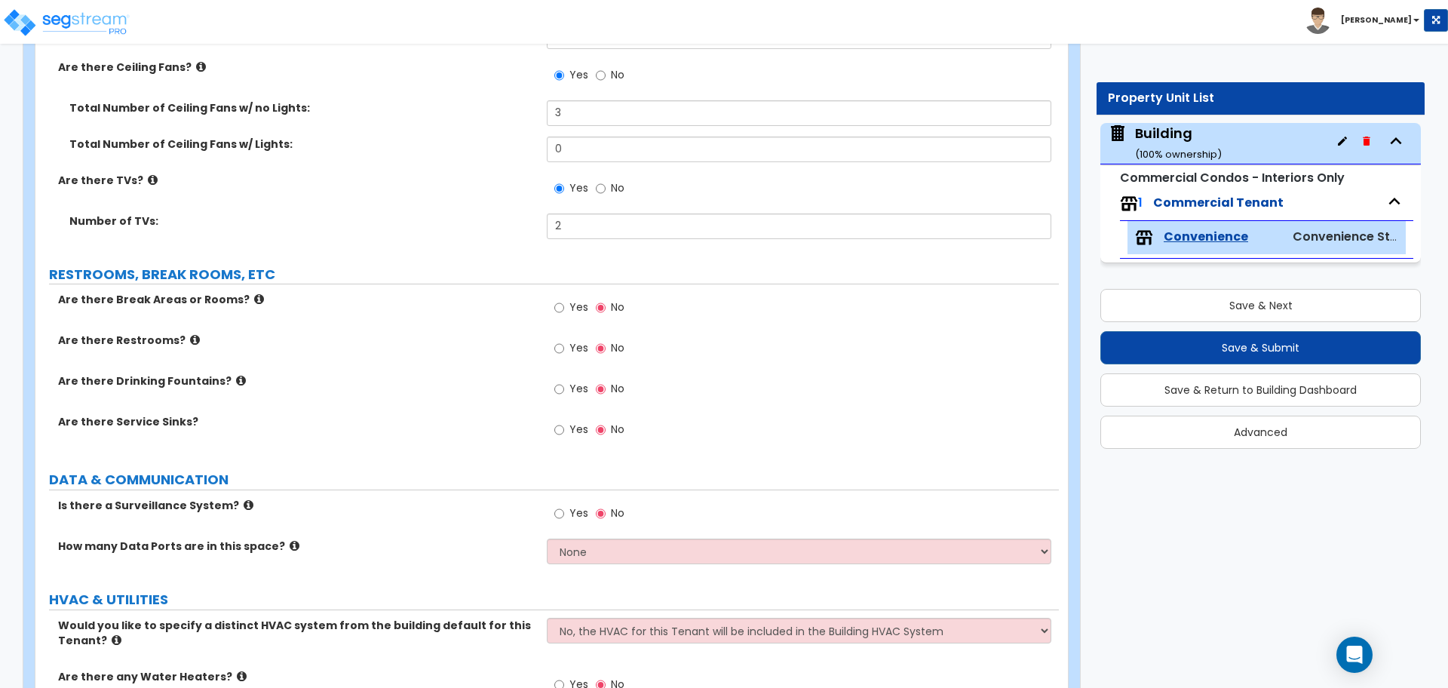
click at [564, 298] on label "Yes" at bounding box center [571, 309] width 34 height 26
click at [564, 299] on input "Yes" at bounding box center [559, 307] width 10 height 17
radio input "true"
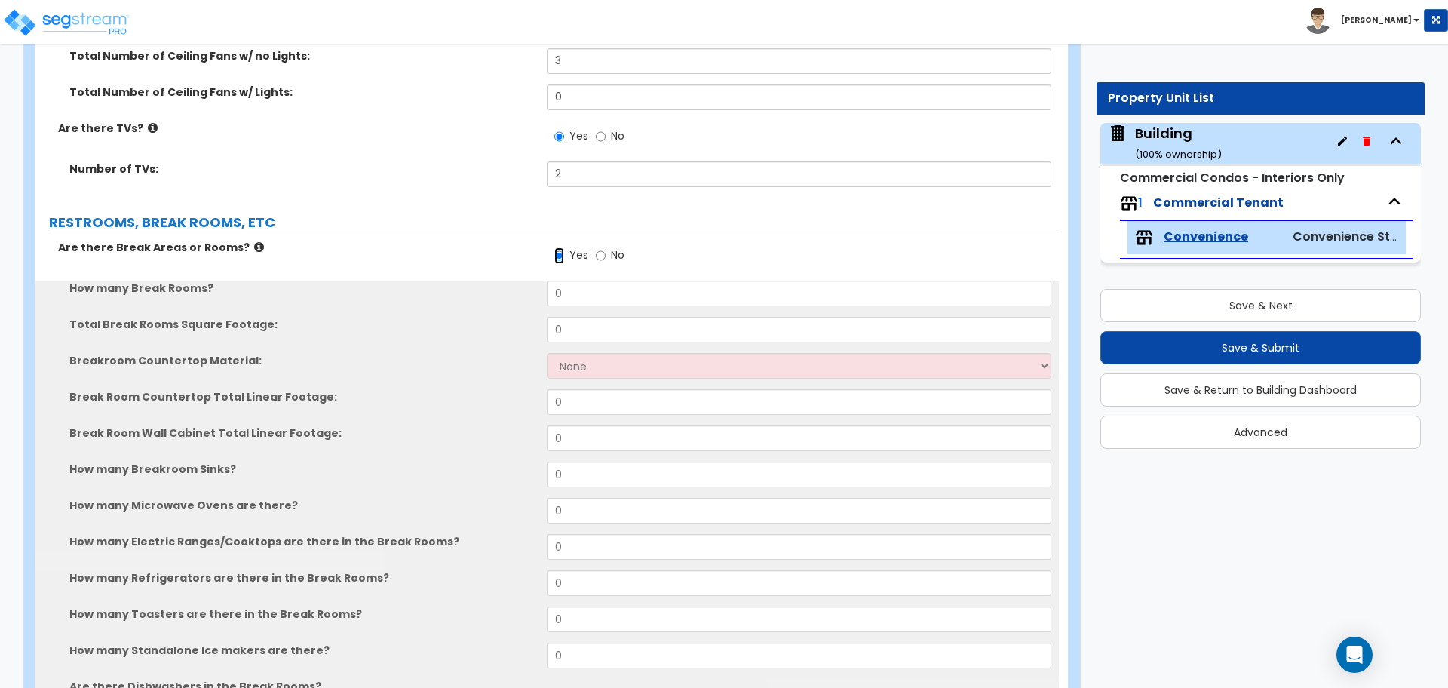
scroll to position [3485, 0]
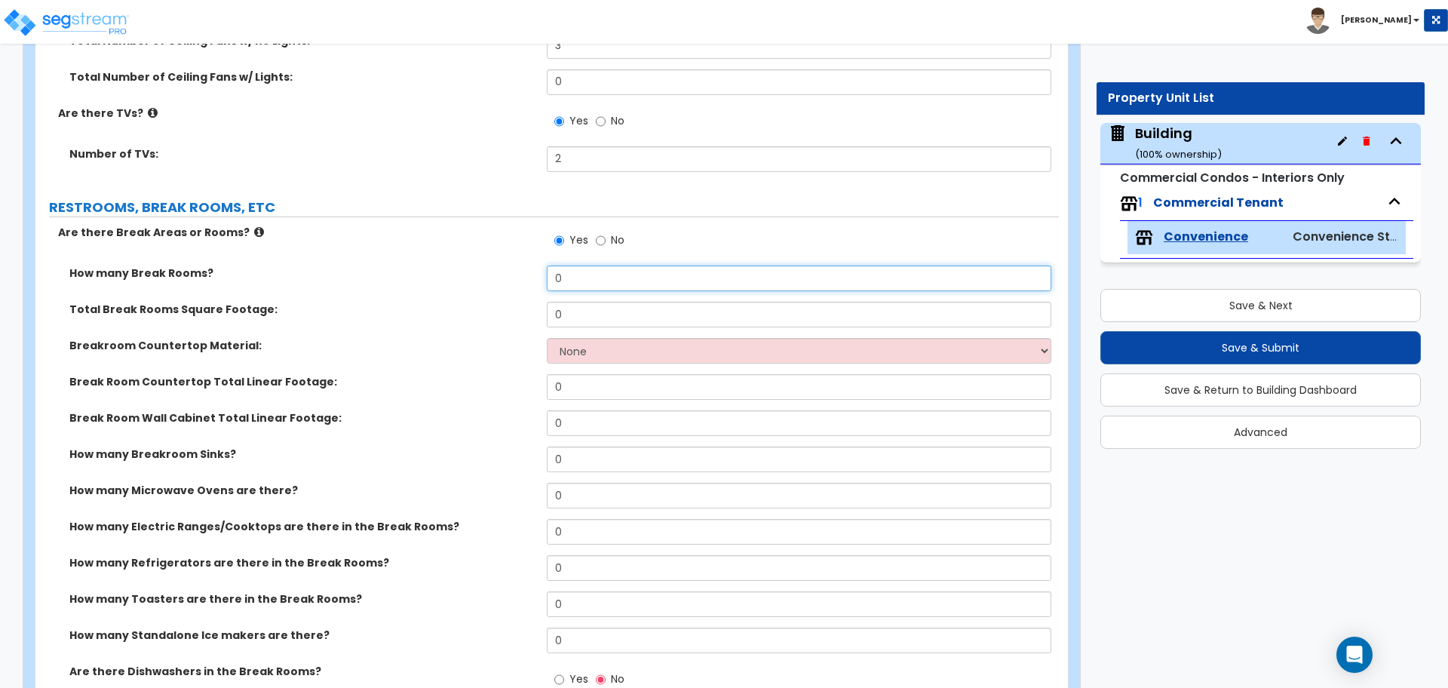
drag, startPoint x: 574, startPoint y: 276, endPoint x: 532, endPoint y: 271, distance: 42.5
click at [533, 271] on div "How many Break Rooms? 0" at bounding box center [546, 283] width 1023 height 36
type input "1"
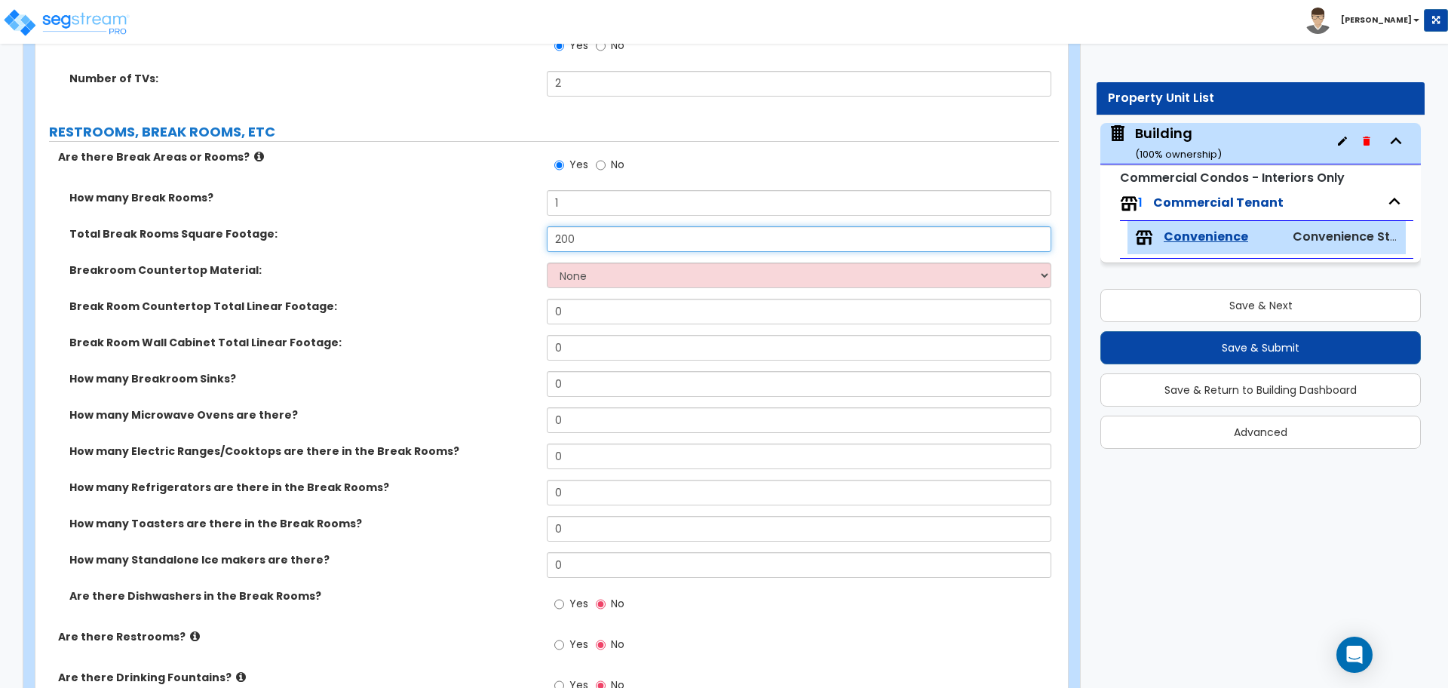
scroll to position [3565, 0]
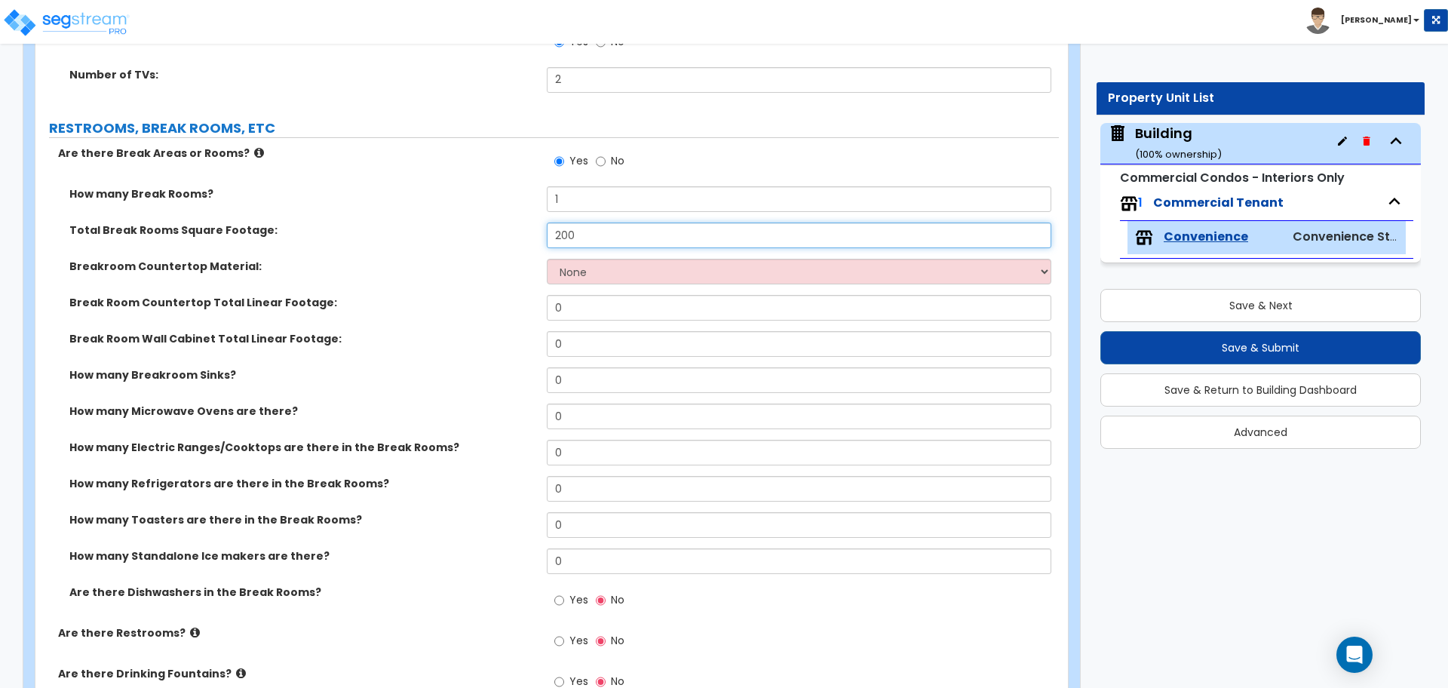
type input "200"
click at [554, 266] on select "None Plastic Laminate Solid Surface Stone Quartz Marble Tile Wood Stainless Ste…" at bounding box center [799, 272] width 504 height 26
click at [547, 259] on select "None Plastic Laminate Solid Surface Stone Quartz Marble Tile Wood Stainless Ste…" at bounding box center [799, 272] width 504 height 26
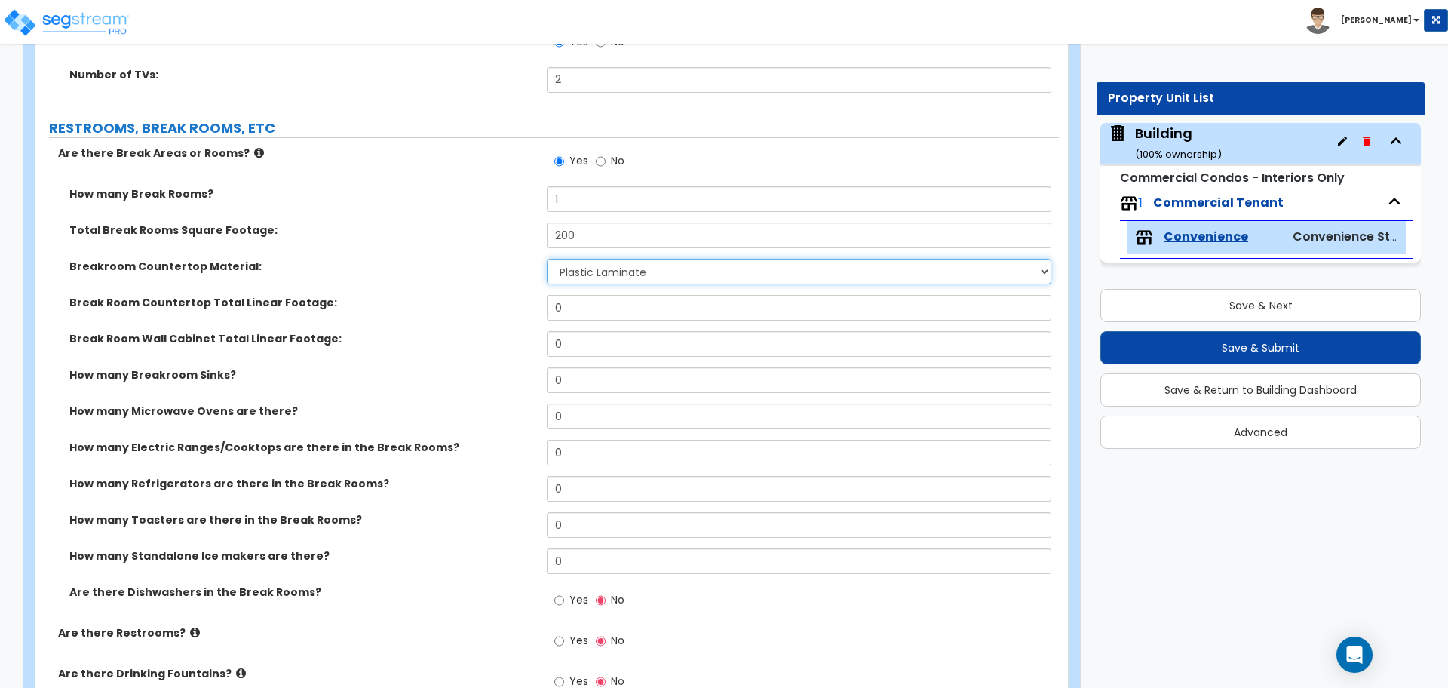
click at [641, 279] on select "None Plastic Laminate Solid Surface Stone Quartz Marble Tile Wood Stainless Ste…" at bounding box center [799, 272] width 504 height 26
select select "2"
click at [547, 259] on select "None Plastic Laminate Solid Surface Stone Quartz Marble Tile Wood Stainless Ste…" at bounding box center [799, 272] width 504 height 26
click at [620, 273] on select "None Plastic Laminate Solid Surface Stone Quartz Marble Tile Wood Stainless Ste…" at bounding box center [799, 272] width 504 height 26
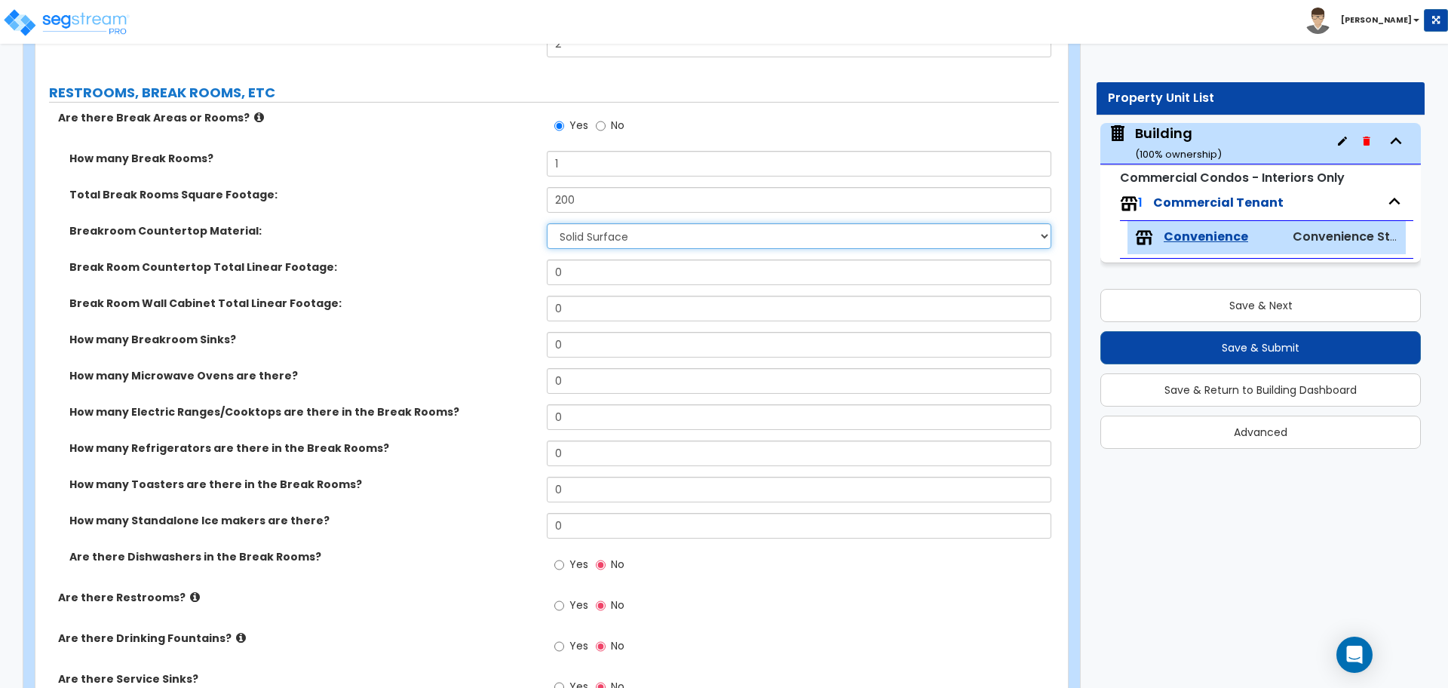
scroll to position [3609, 0]
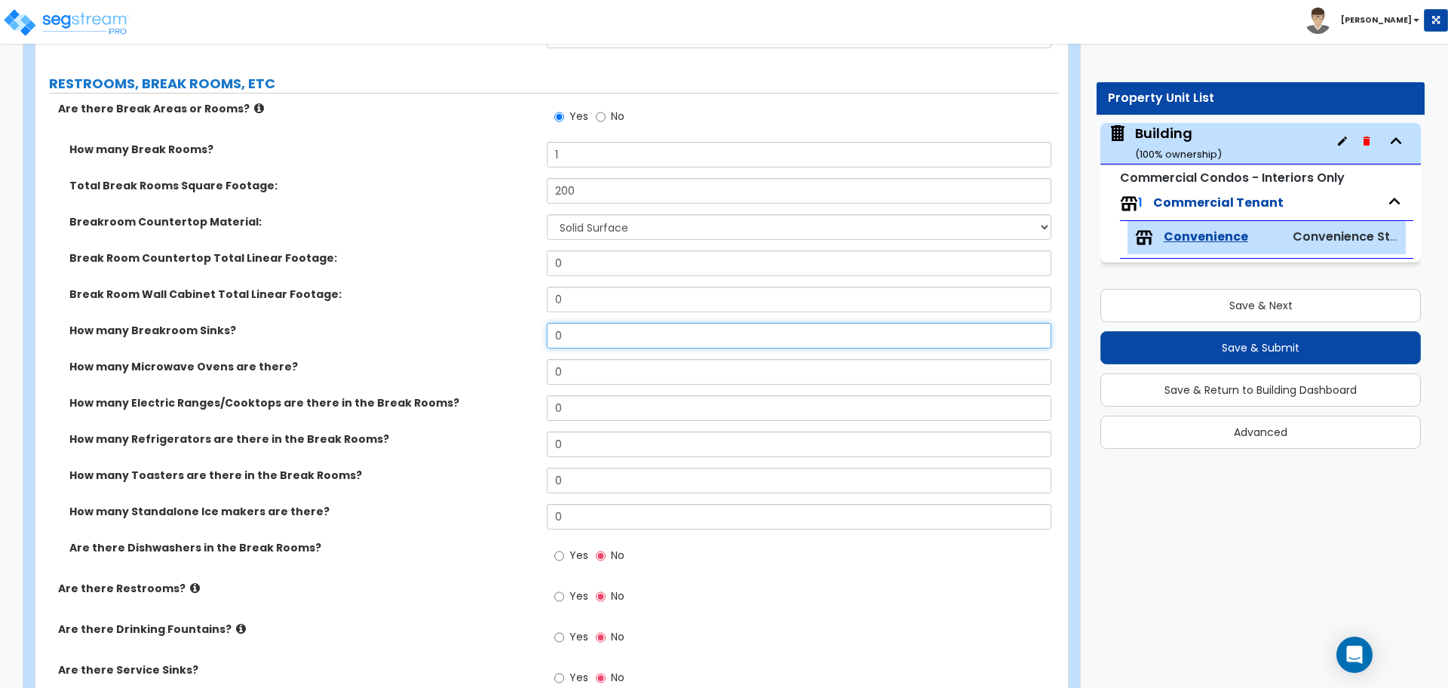
click at [563, 326] on input "0" at bounding box center [799, 336] width 504 height 26
type input "1"
type input "0"
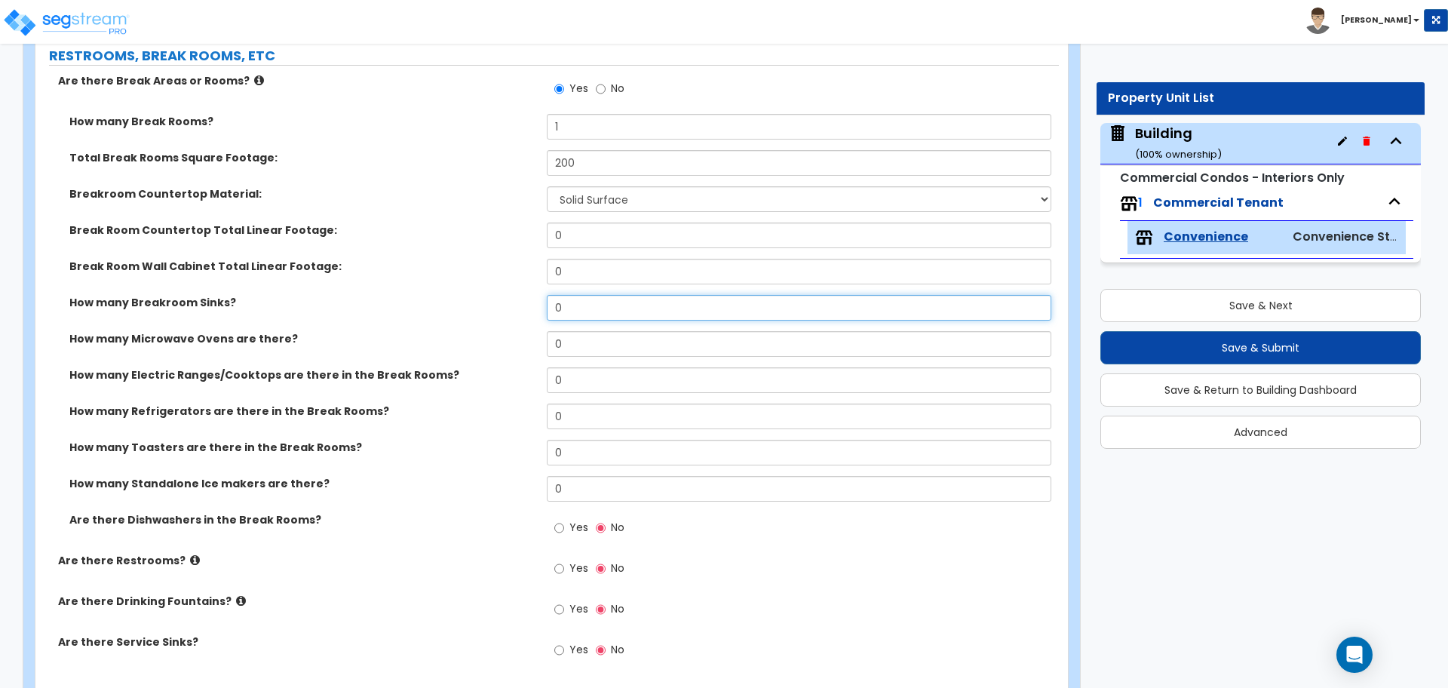
scroll to position [3648, 0]
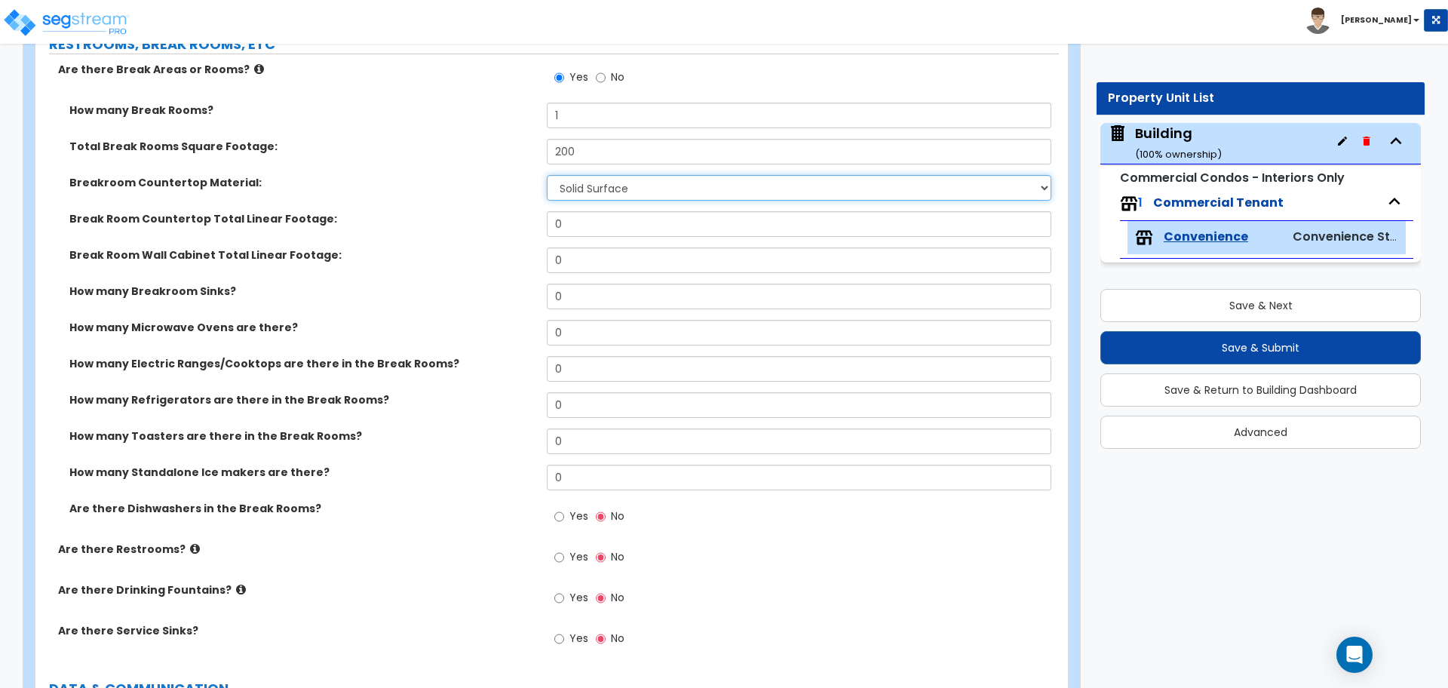
click at [627, 175] on select "None Plastic Laminate Solid Surface Stone Quartz Marble Tile Wood Stainless Ste…" at bounding box center [799, 188] width 504 height 26
select select "8"
click at [547, 175] on select "None Plastic Laminate Solid Surface Stone Quartz Marble Tile Wood Stainless Ste…" at bounding box center [799, 188] width 504 height 26
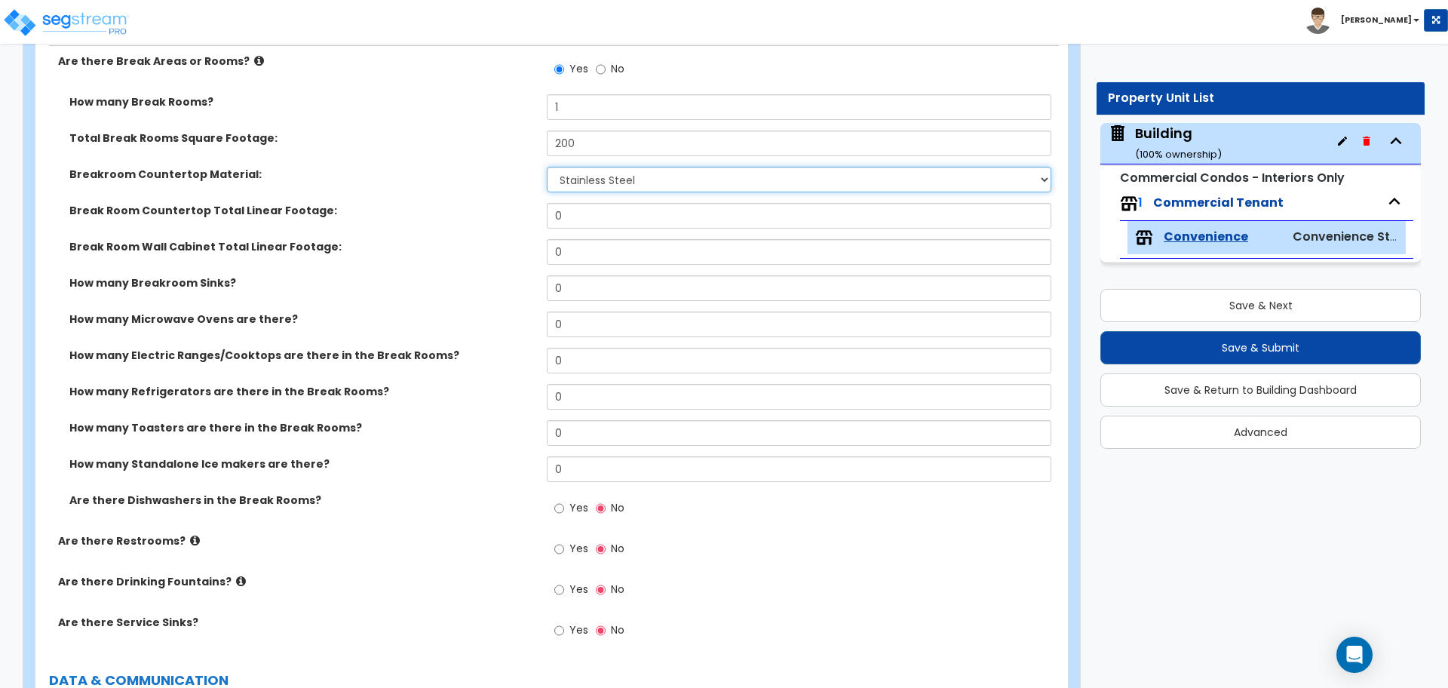
scroll to position [3660, 0]
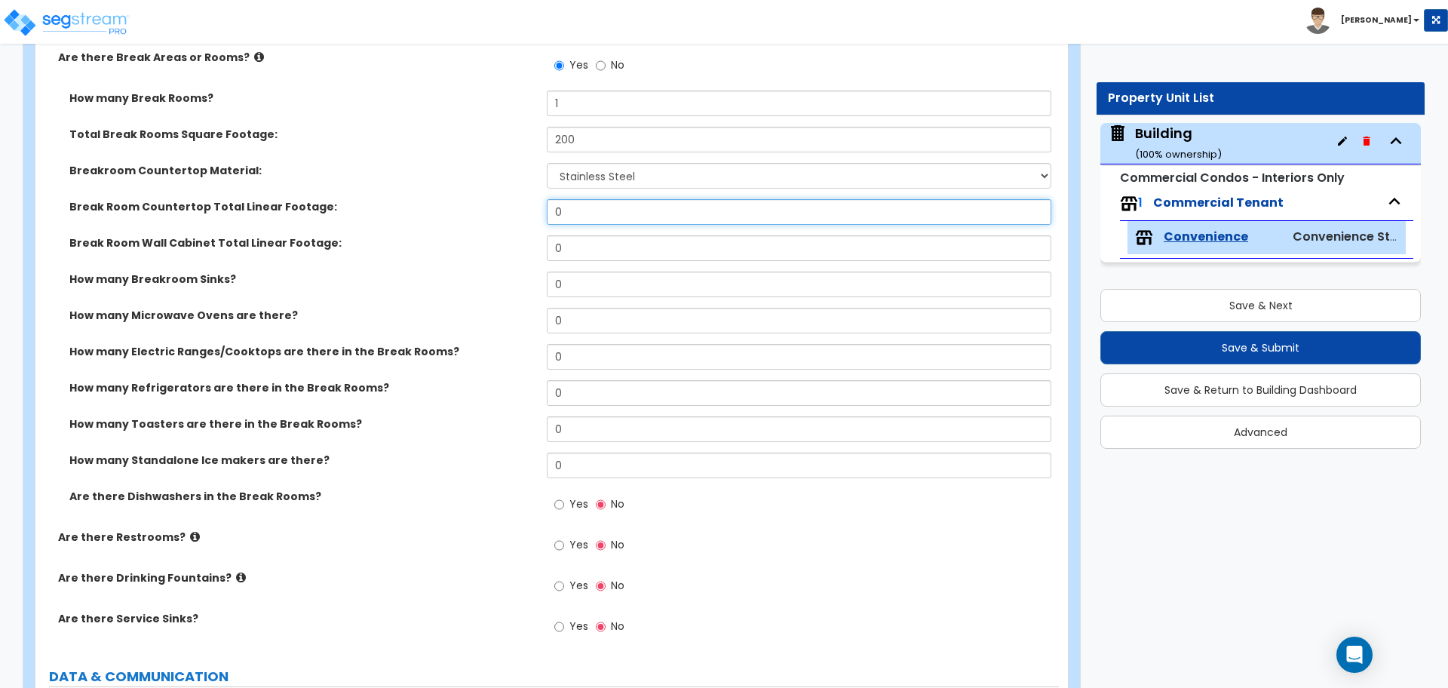
drag, startPoint x: 573, startPoint y: 213, endPoint x: 503, endPoint y: 195, distance: 72.2
click at [504, 199] on div "Break Room Countertop Total Linear Footage: 0" at bounding box center [546, 217] width 1023 height 36
type input "6"
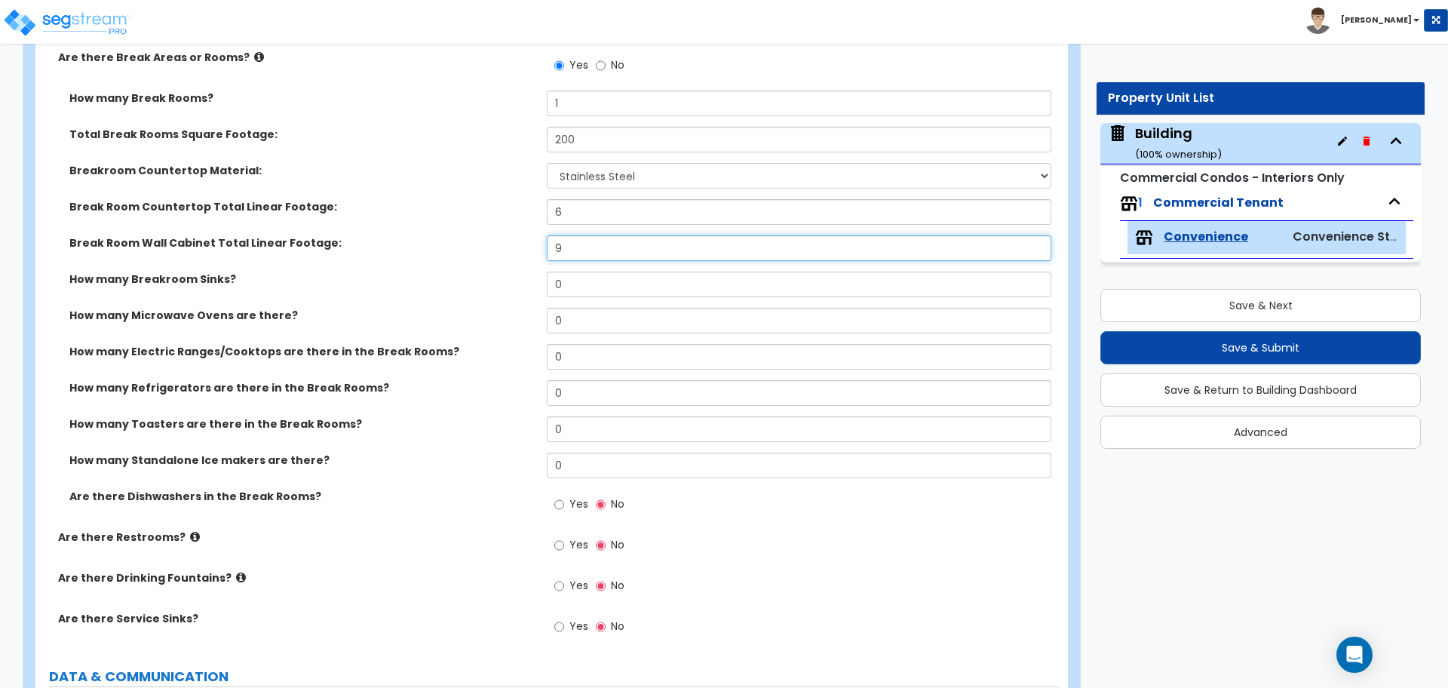
type input "9"
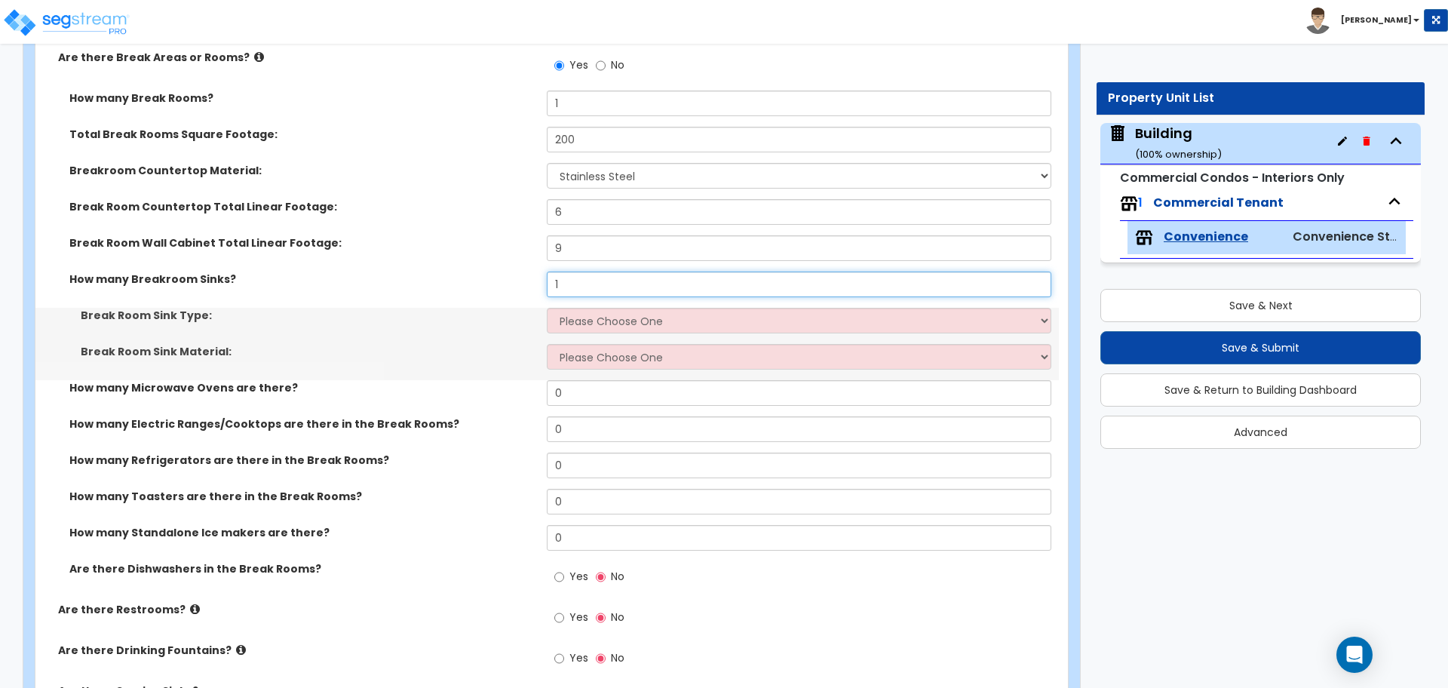
type input "1"
click at [625, 310] on select "Please Choose One Single Sink Double Sink" at bounding box center [799, 321] width 504 height 26
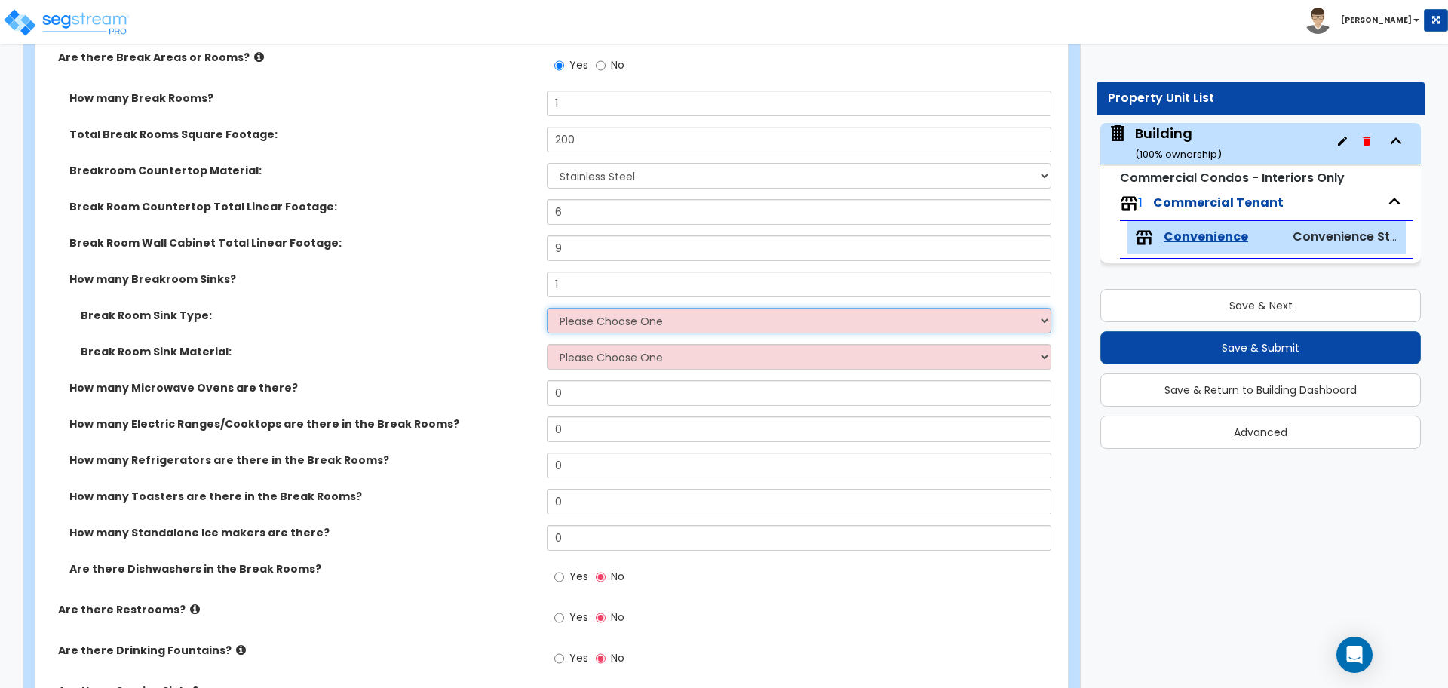
select select "1"
click at [547, 308] on select "Please Choose One Single Sink Double Sink" at bounding box center [799, 321] width 504 height 26
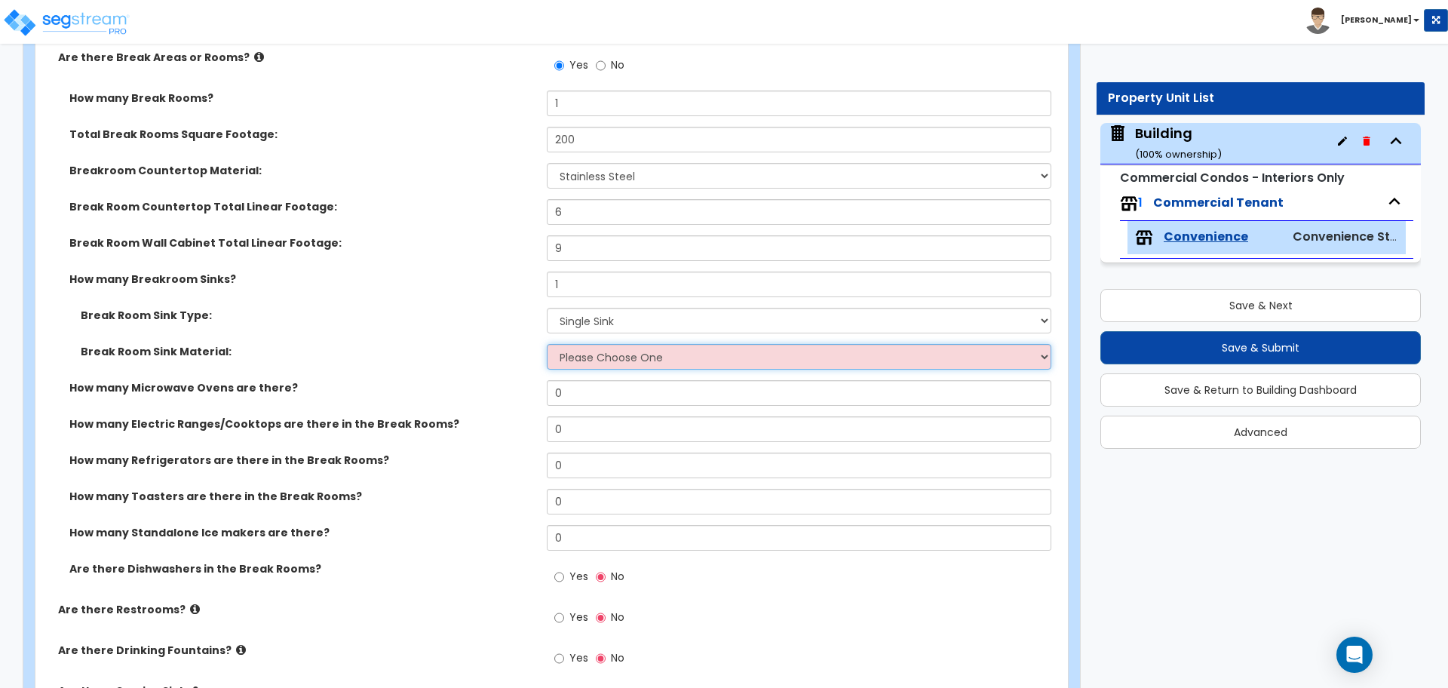
click at [654, 357] on select "Please Choose One Stainless Steel Porcelain Enamel Cast Iron" at bounding box center [799, 357] width 504 height 26
select select "1"
click at [547, 344] on select "Please Choose One Stainless Steel Porcelain Enamel Cast Iron" at bounding box center [799, 357] width 504 height 26
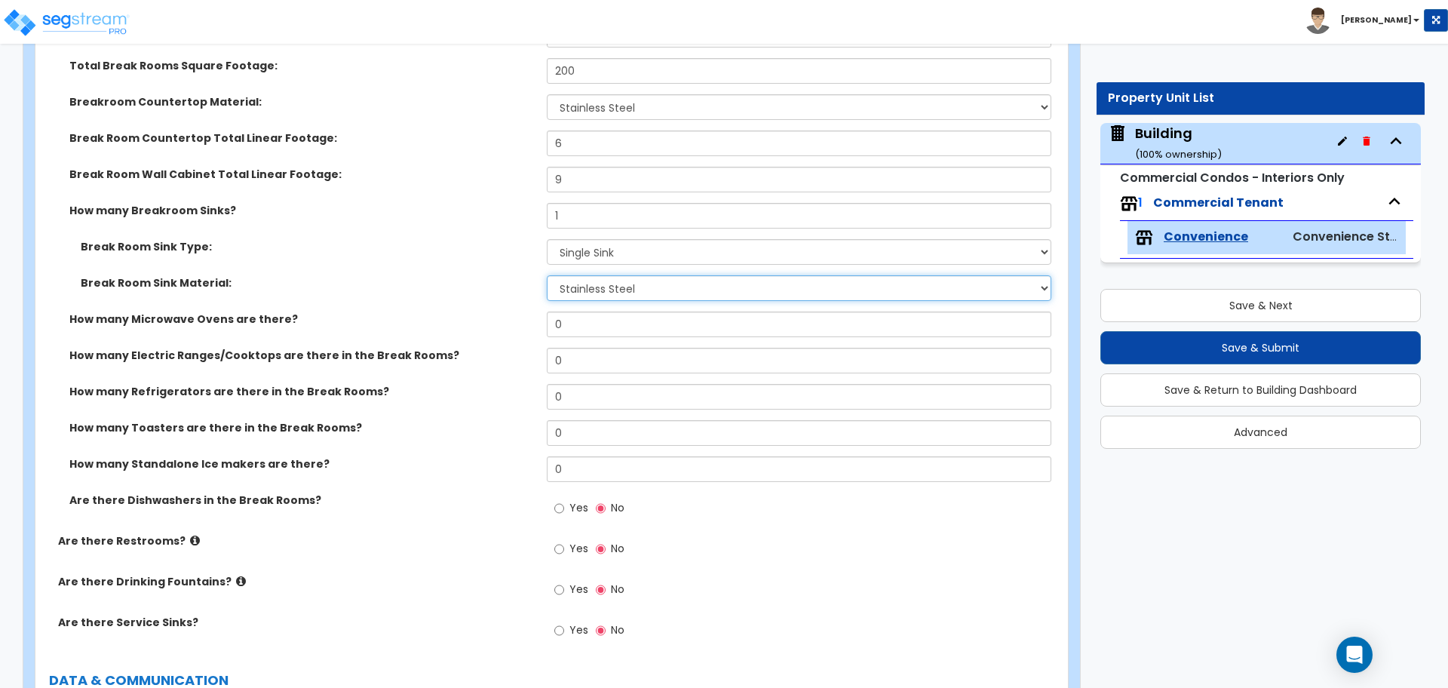
scroll to position [3730, 0]
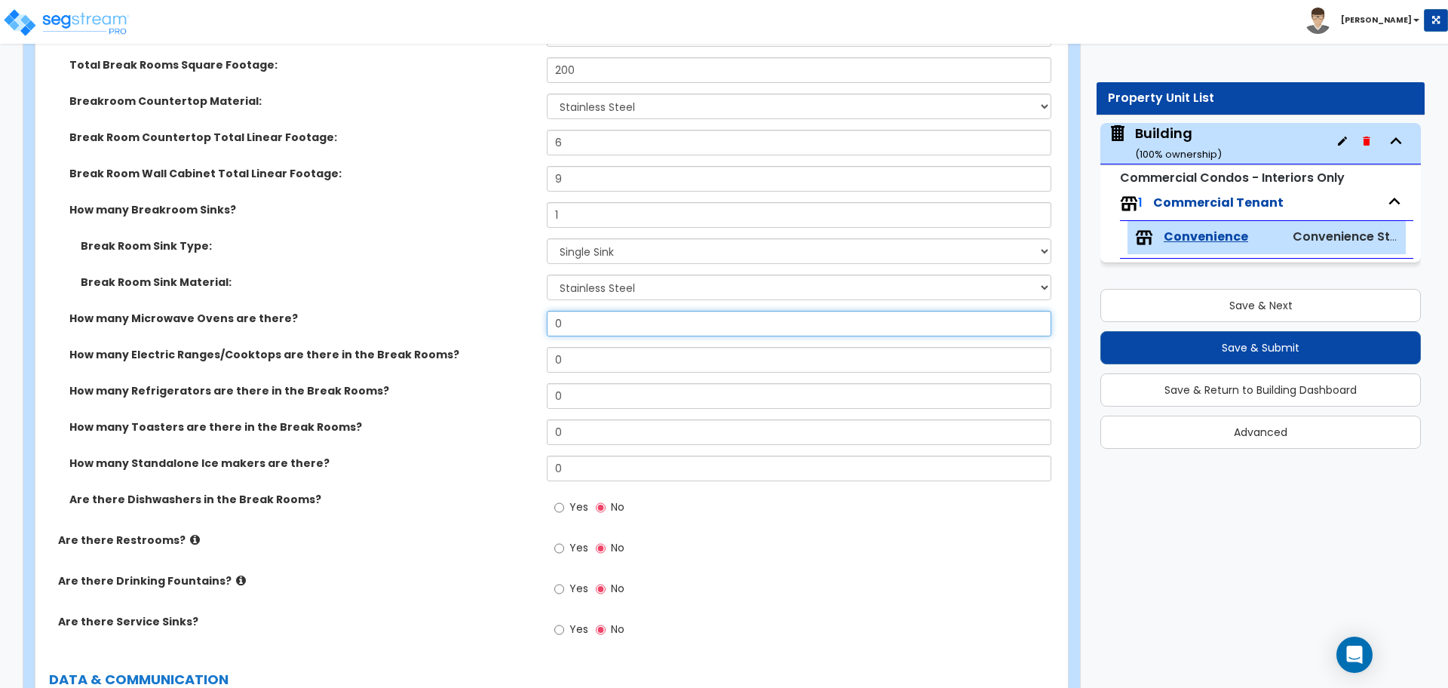
click at [590, 311] on input "0" at bounding box center [799, 324] width 504 height 26
drag, startPoint x: 592, startPoint y: 330, endPoint x: 502, endPoint y: 323, distance: 90.0
click at [503, 324] on div "How many Microwave Ovens are there? 0" at bounding box center [546, 329] width 1023 height 36
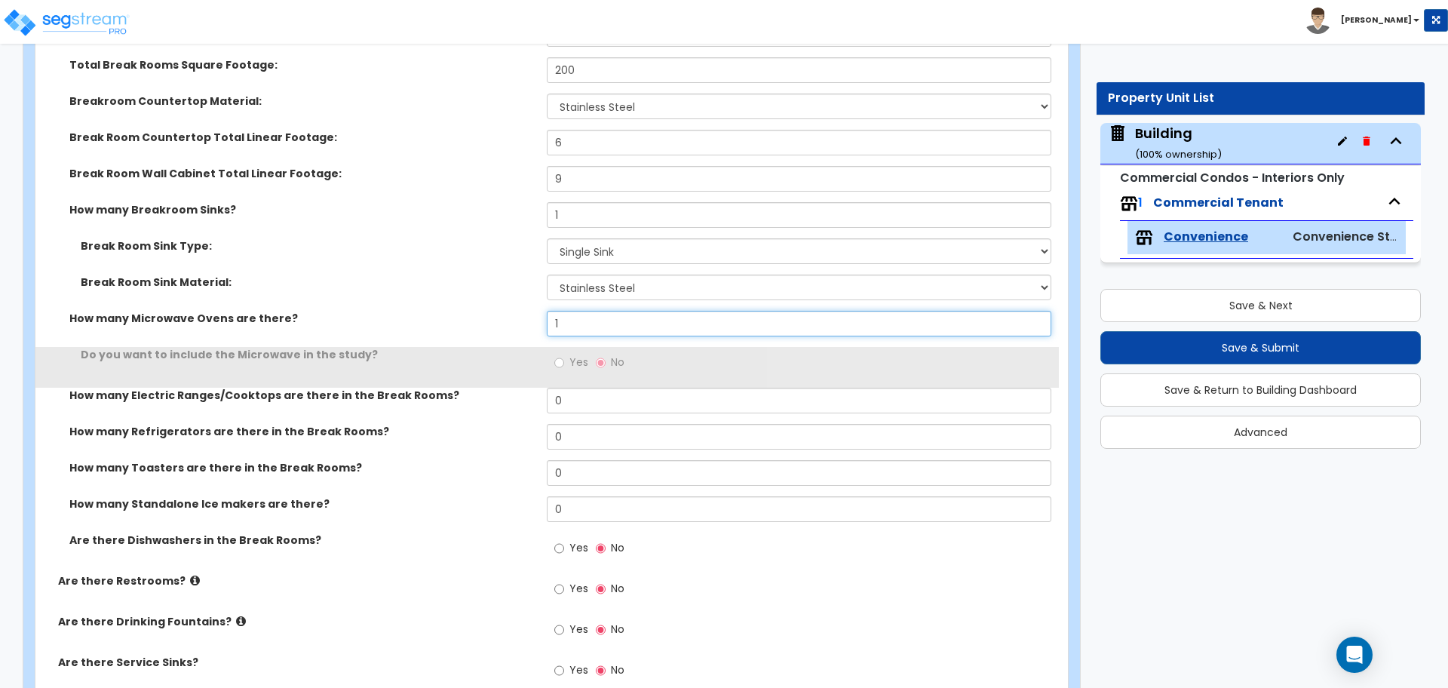
type input "1"
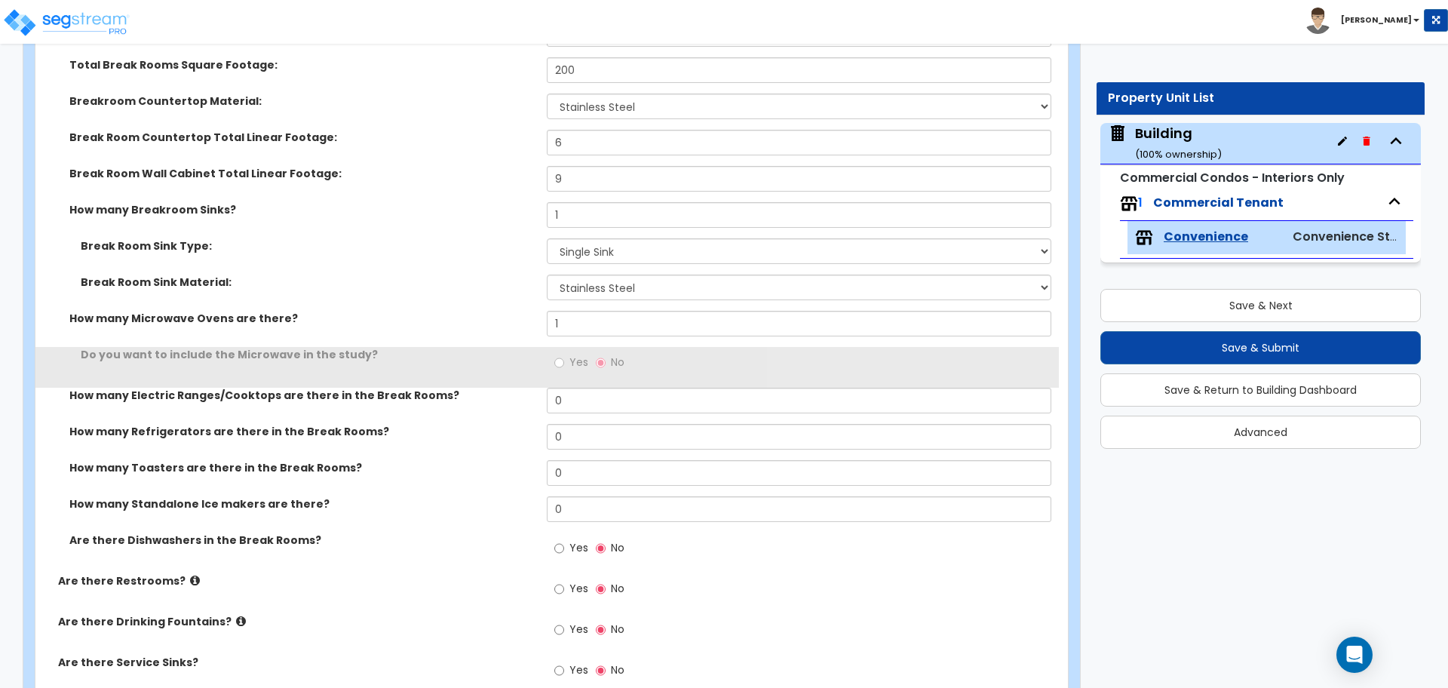
click at [561, 351] on label "Yes" at bounding box center [571, 364] width 34 height 26
click at [561, 354] on input "Yes" at bounding box center [559, 362] width 10 height 17
radio input "true"
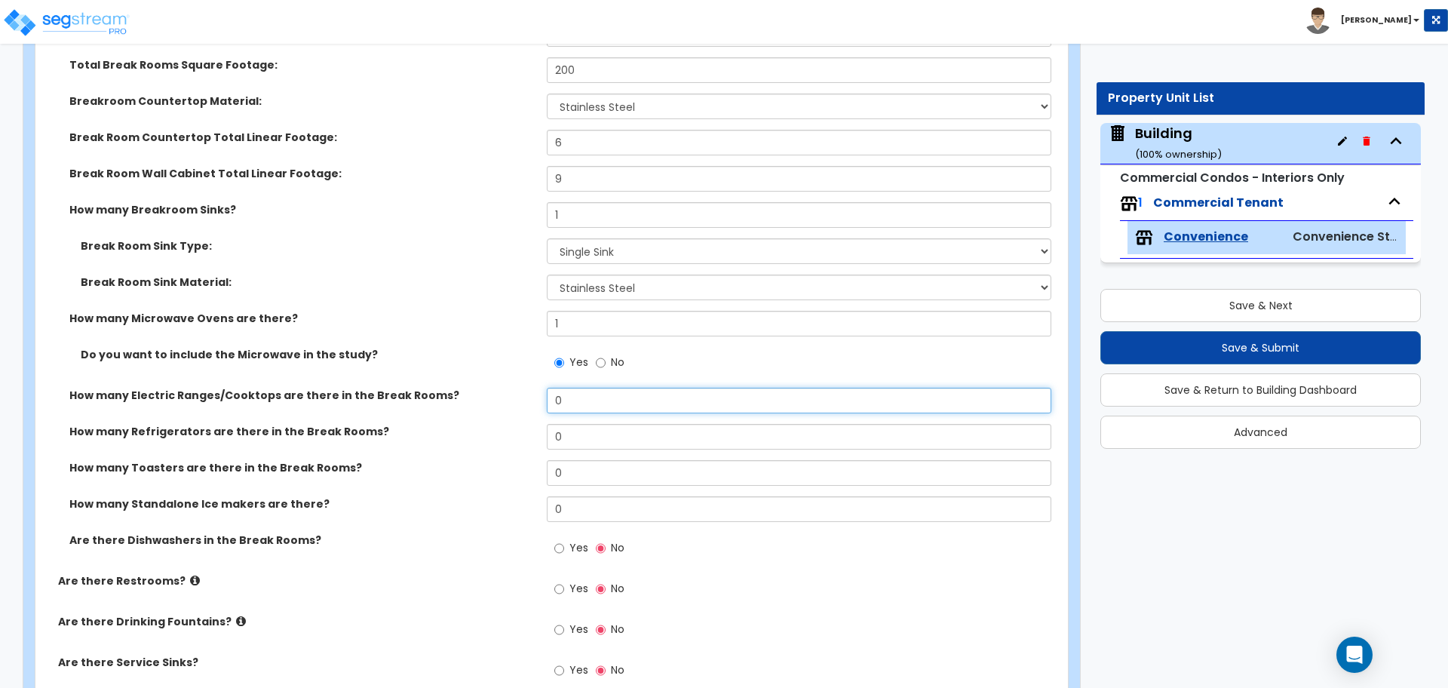
drag, startPoint x: 589, startPoint y: 398, endPoint x: 513, endPoint y: 394, distance: 75.5
click at [514, 394] on div "How many Electric Ranges/Cooktops are there in the Break Rooms? 0" at bounding box center [546, 406] width 1023 height 36
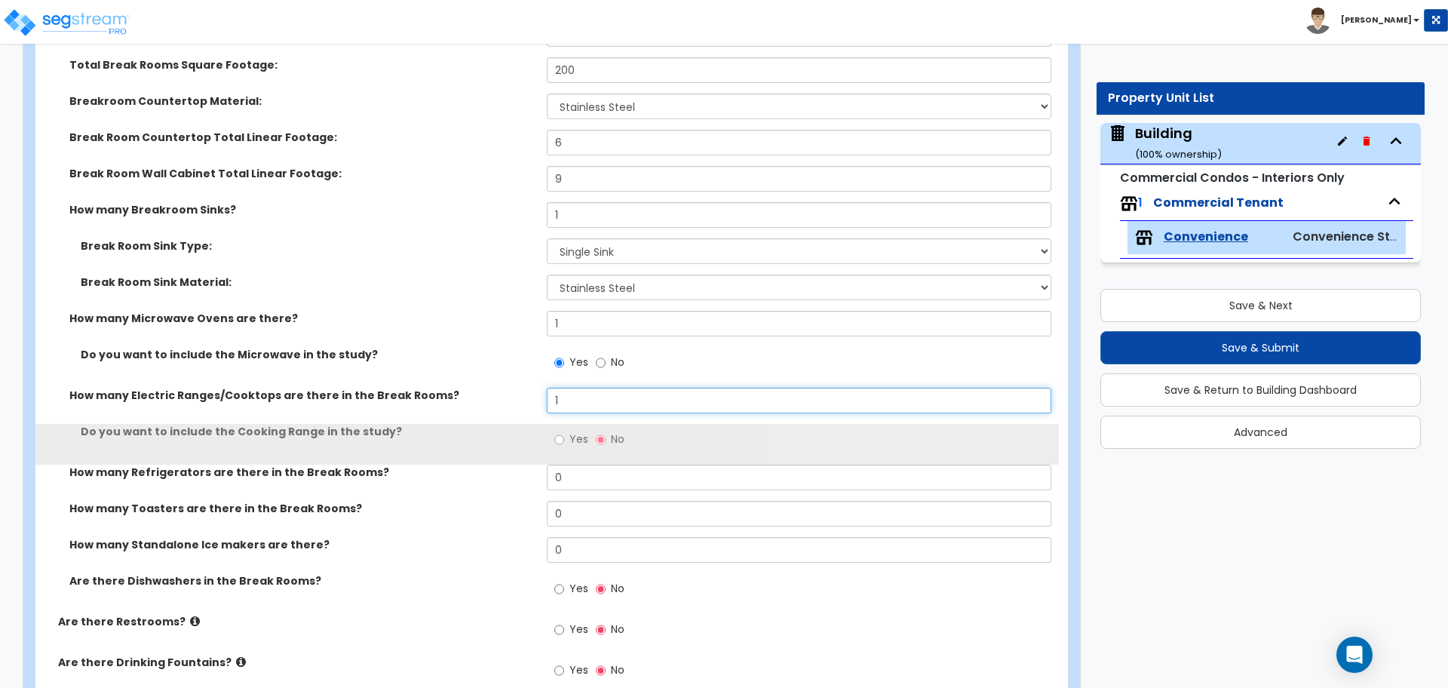
type input "1"
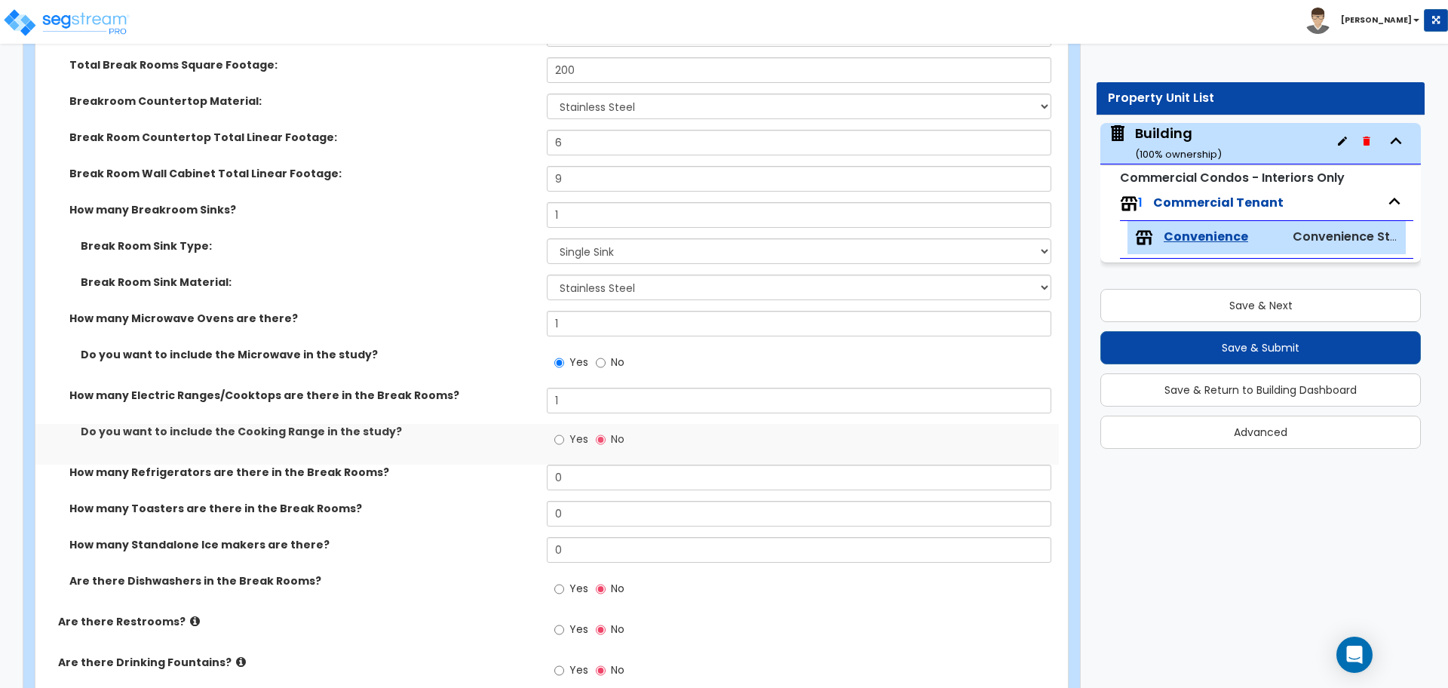
click at [566, 434] on label "Yes" at bounding box center [571, 441] width 34 height 26
click at [564, 434] on input "Yes" at bounding box center [559, 439] width 10 height 17
radio input "true"
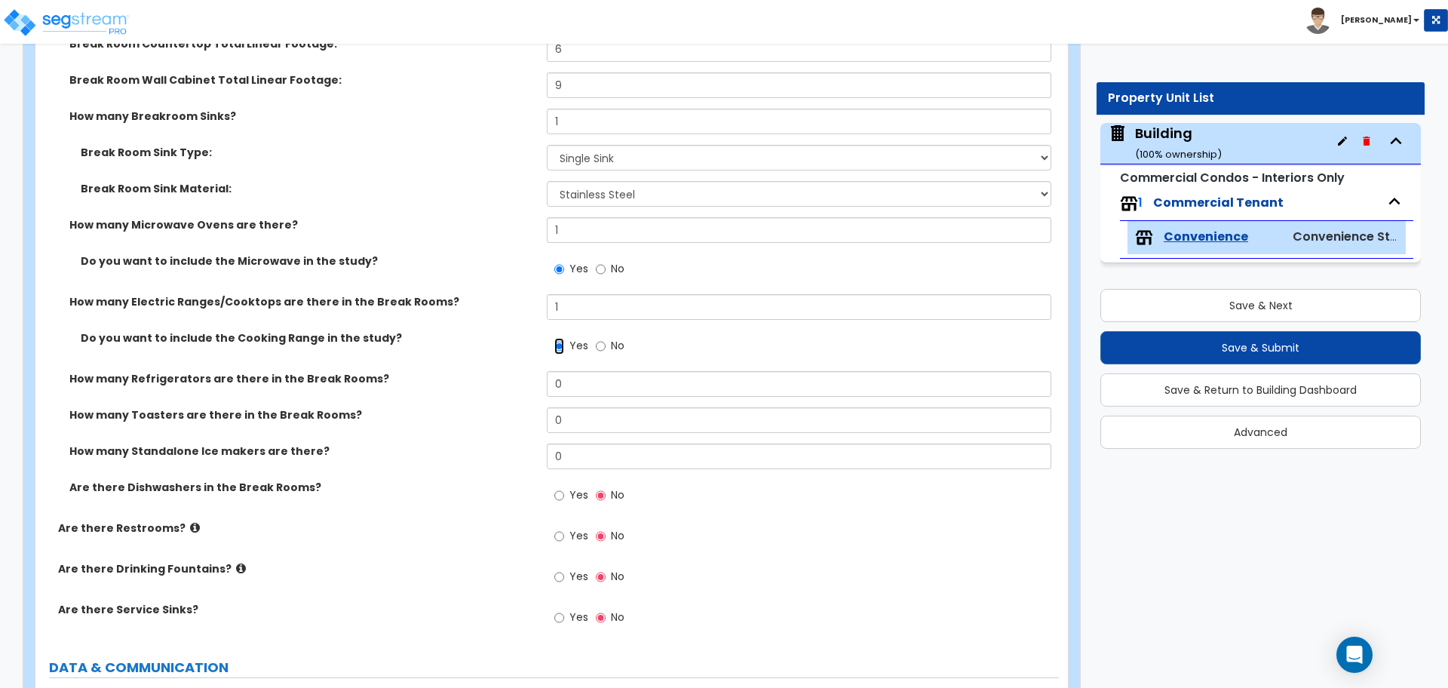
scroll to position [3824, 0]
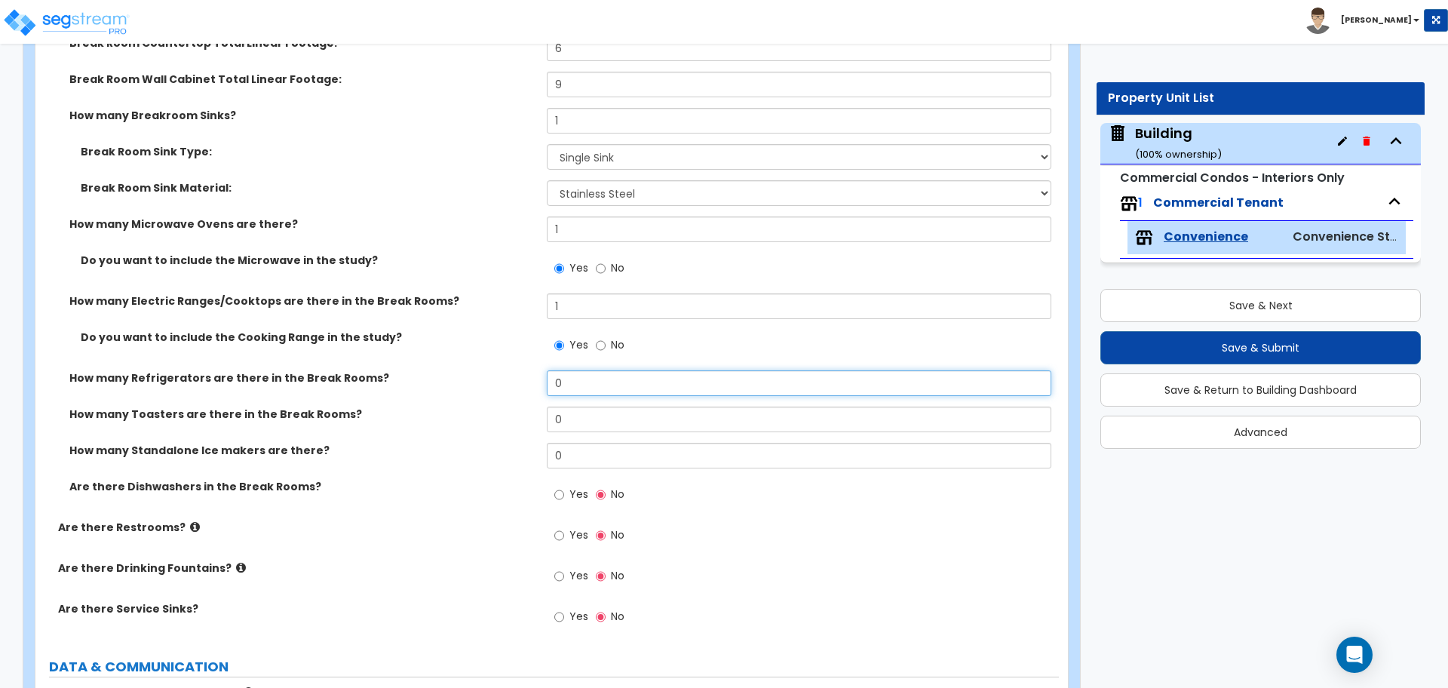
drag, startPoint x: 569, startPoint y: 388, endPoint x: 519, endPoint y: 388, distance: 50.5
click at [519, 388] on div "How many Refrigerators are there in the Break Rooms? 0" at bounding box center [546, 388] width 1023 height 36
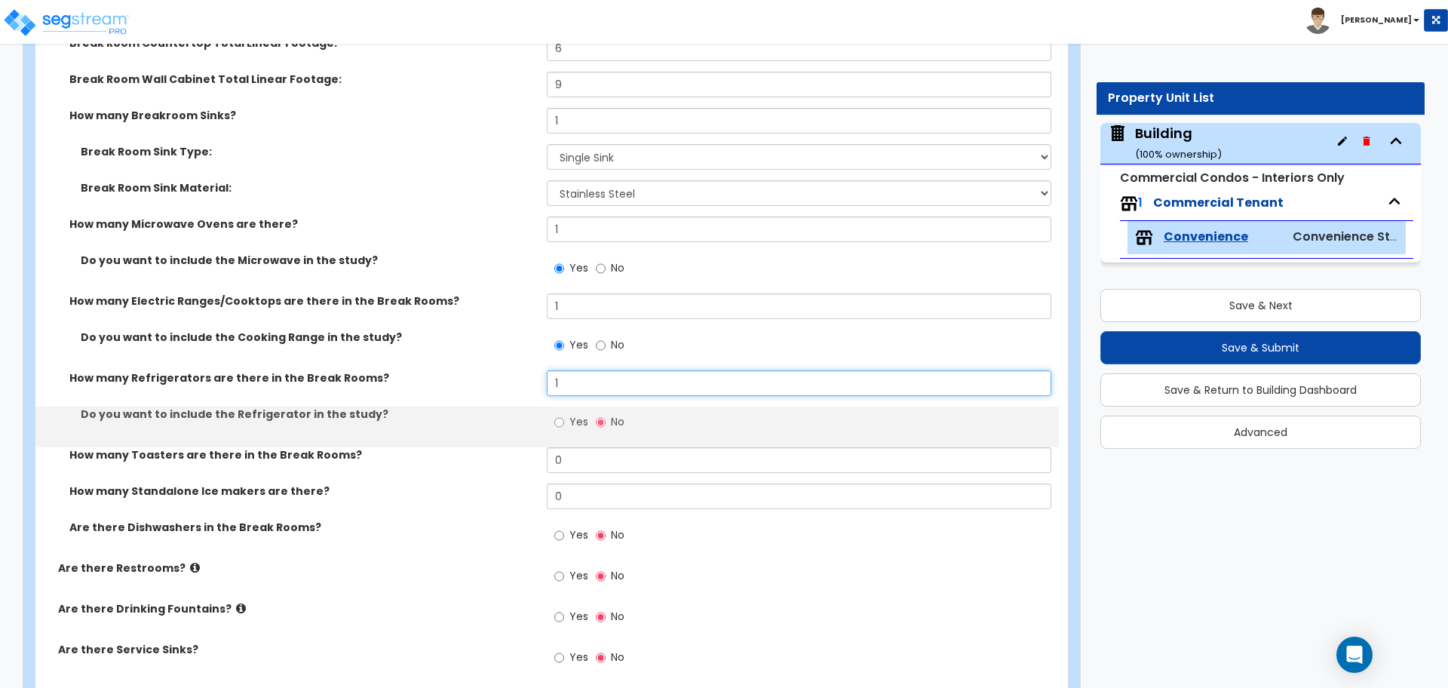
type input "1"
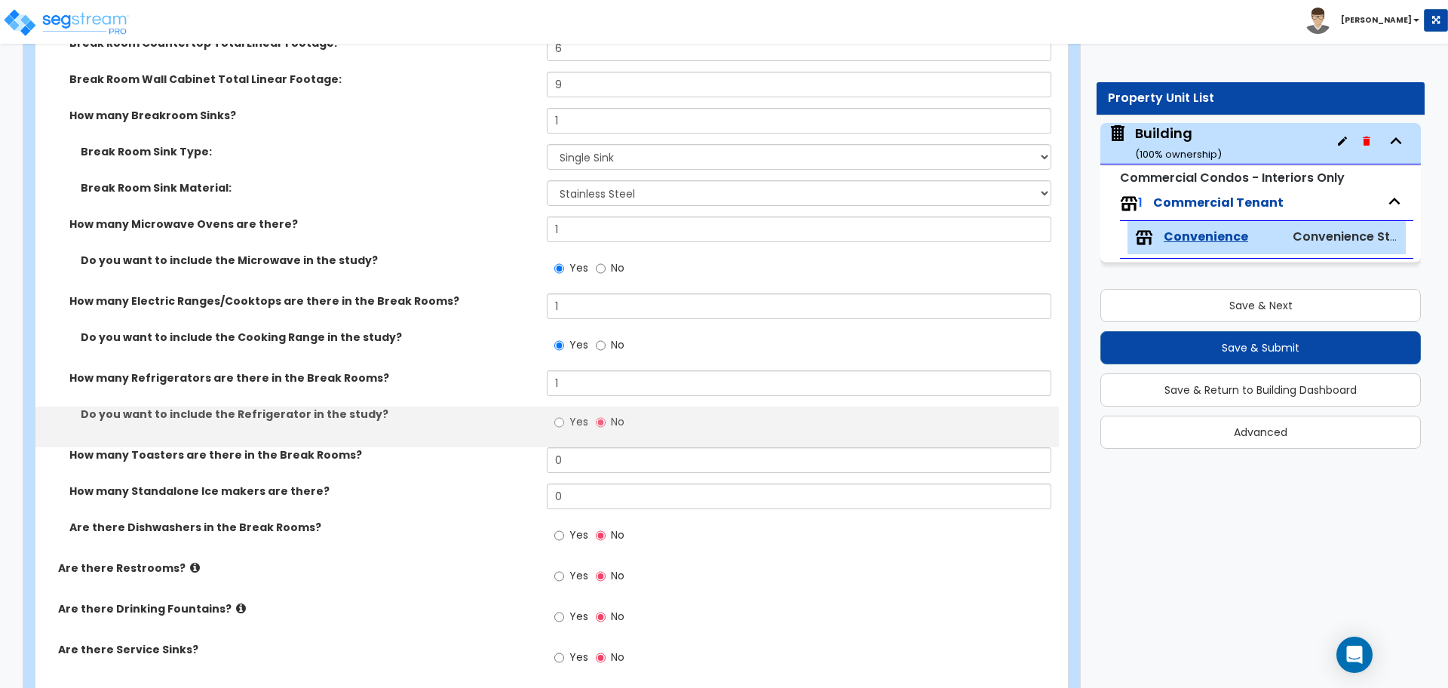
click at [568, 418] on label "Yes" at bounding box center [571, 424] width 34 height 26
click at [564, 418] on input "Yes" at bounding box center [559, 422] width 10 height 17
radio input "true"
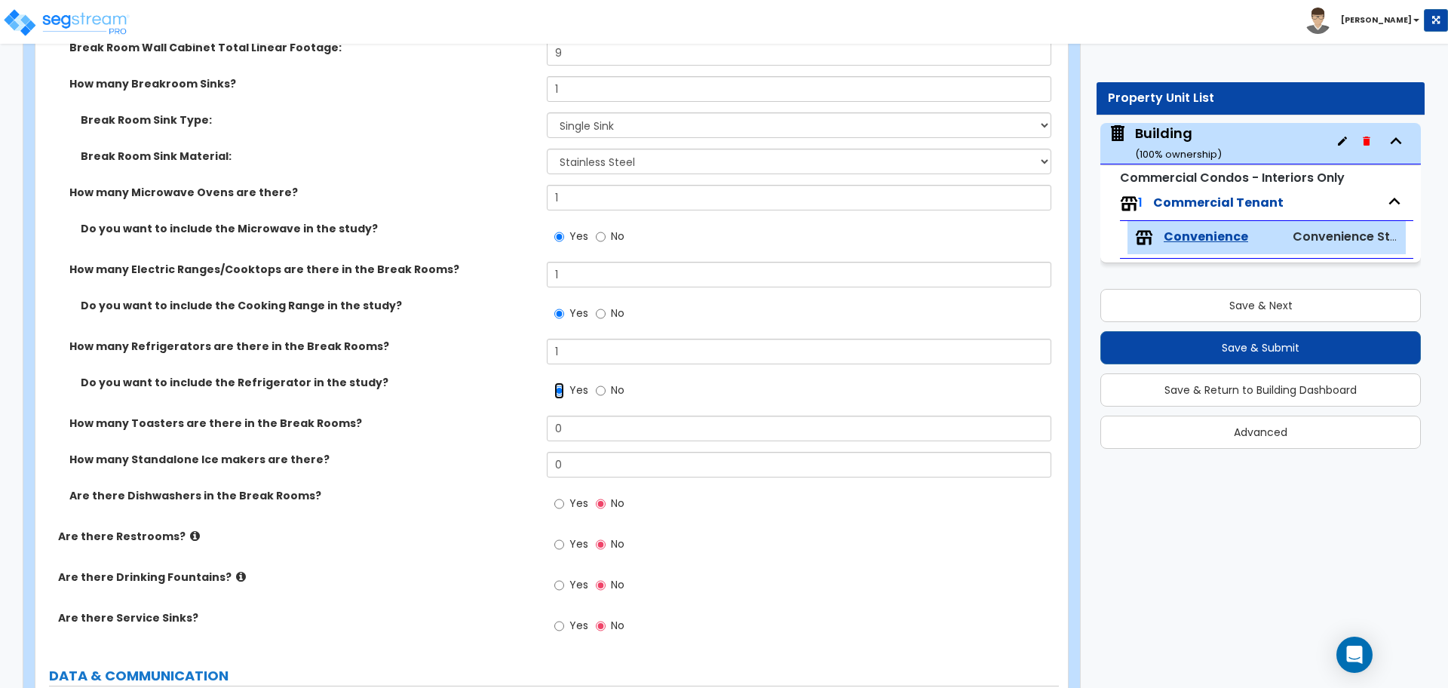
scroll to position [3859, 0]
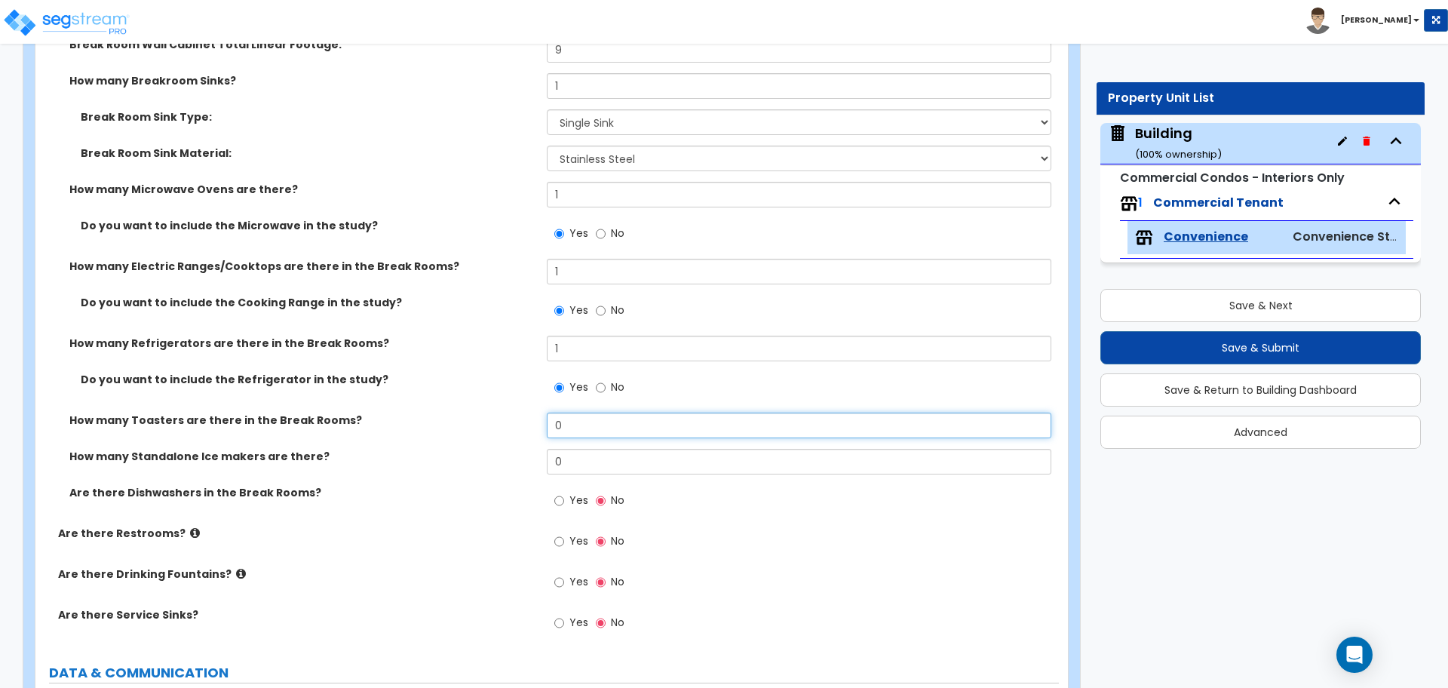
drag, startPoint x: 581, startPoint y: 421, endPoint x: 504, endPoint y: 416, distance: 77.1
click at [505, 416] on div "How many Toasters are there in the Break Rooms? 0" at bounding box center [546, 430] width 1023 height 36
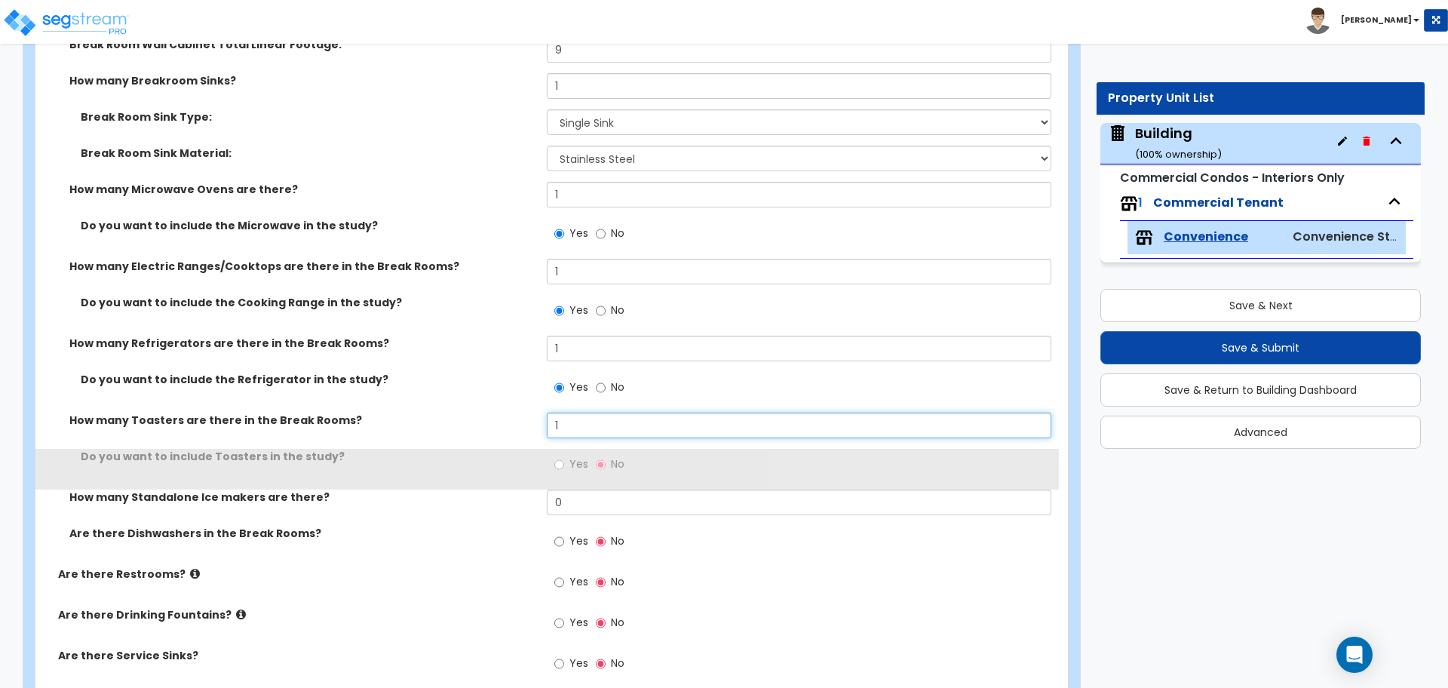
type input "1"
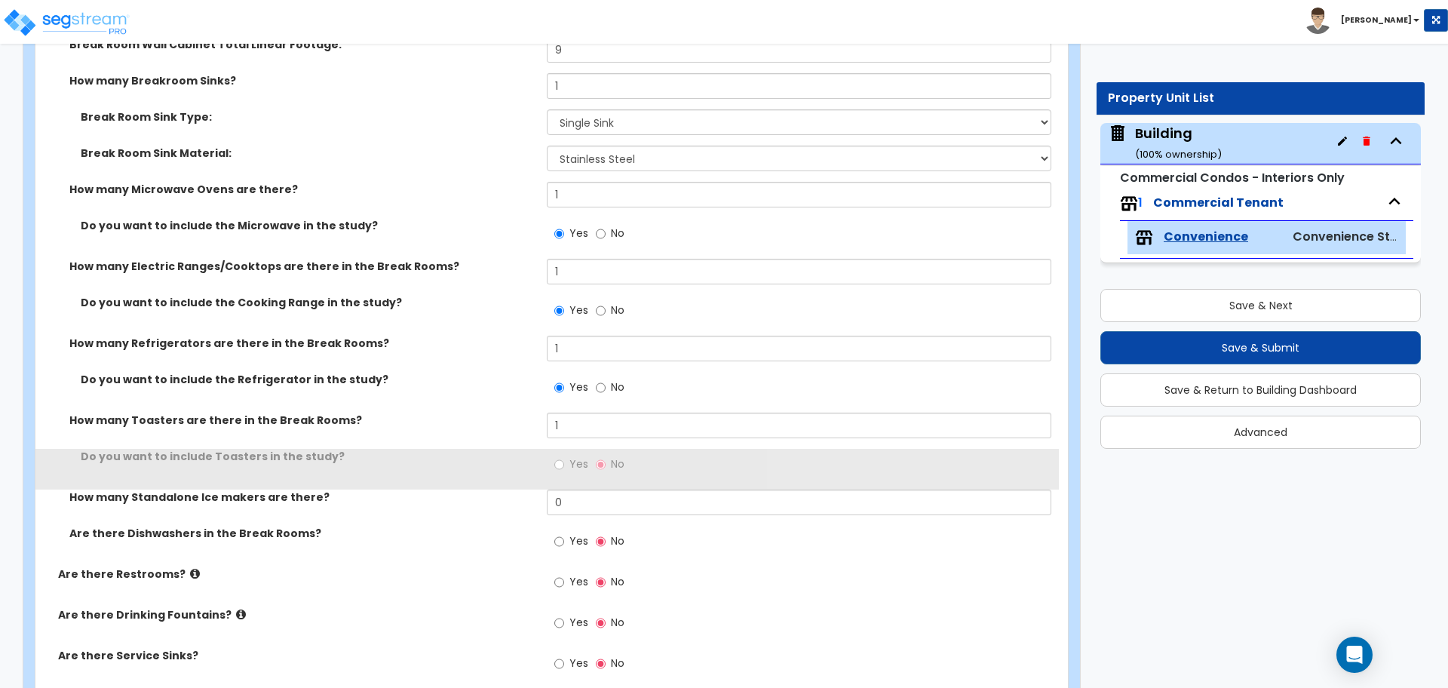
click at [564, 453] on label "Yes" at bounding box center [571, 466] width 34 height 26
click at [564, 456] on input "Yes" at bounding box center [559, 464] width 10 height 17
radio input "true"
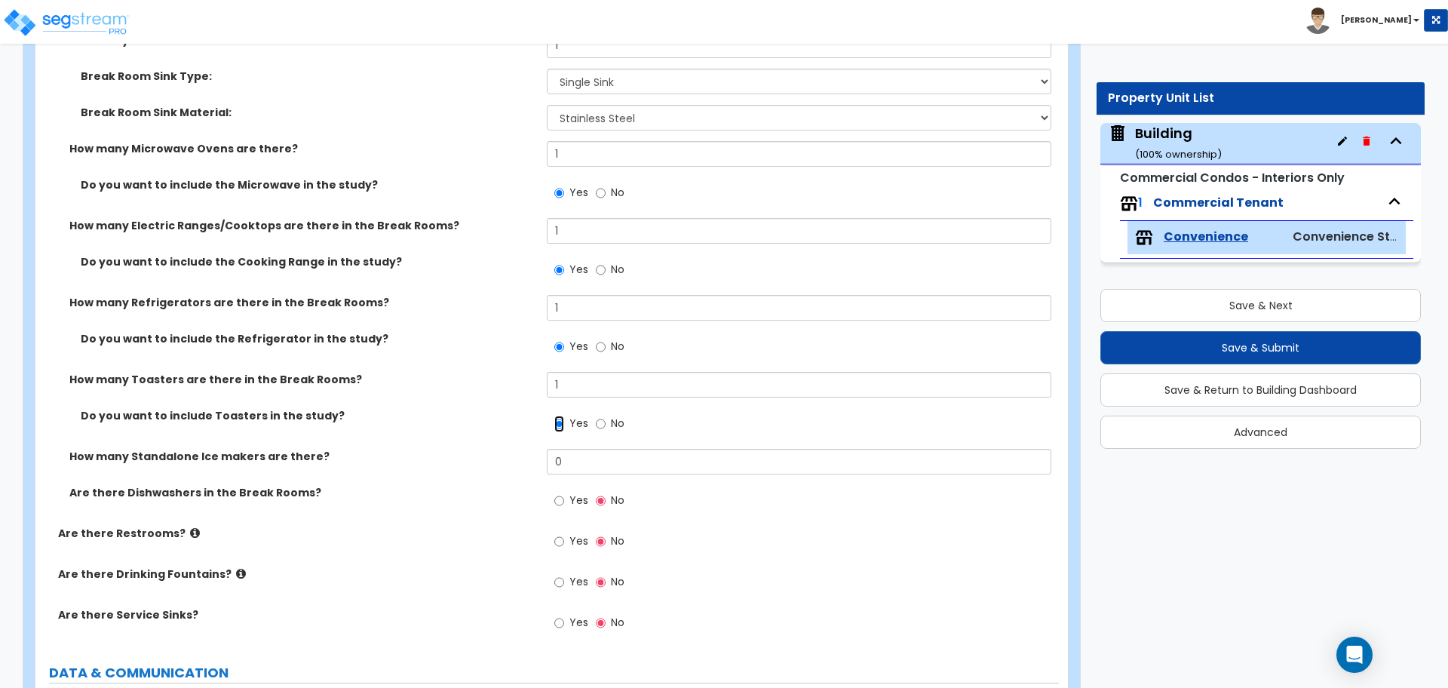
scroll to position [3905, 0]
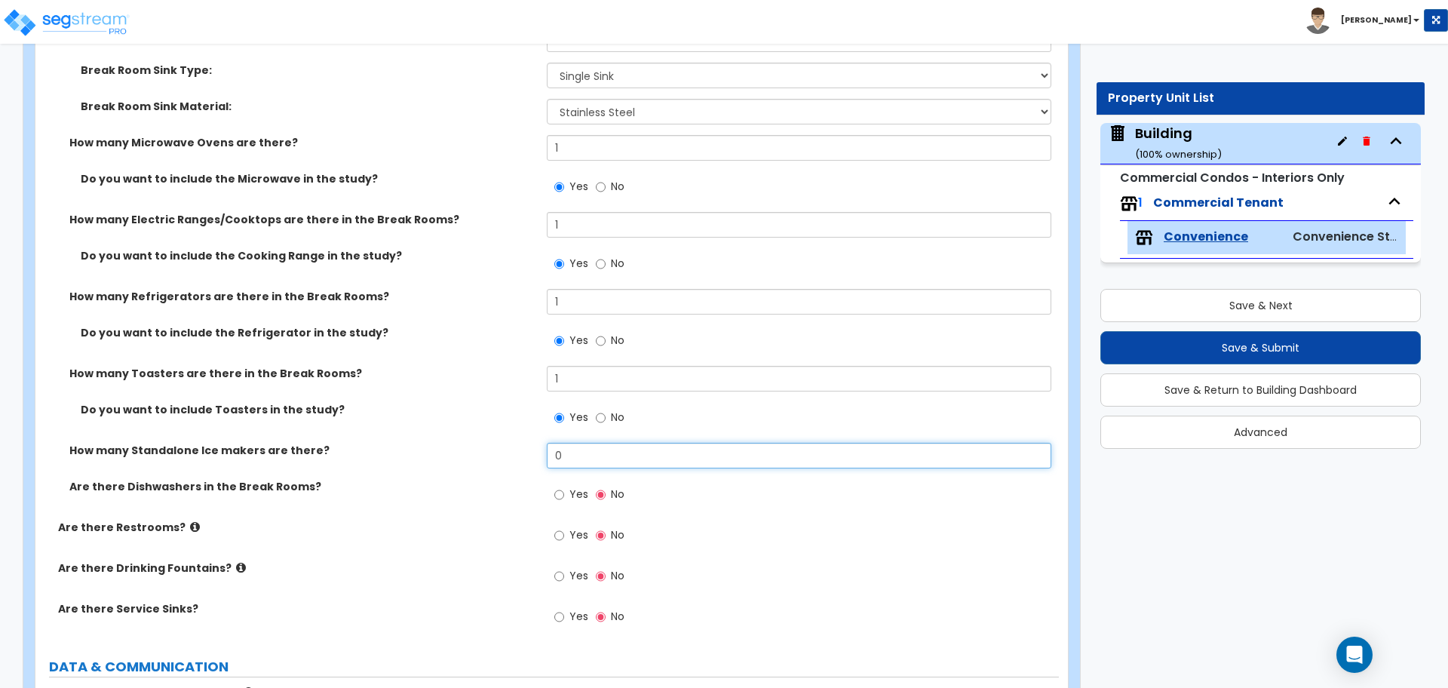
drag, startPoint x: 578, startPoint y: 453, endPoint x: 503, endPoint y: 446, distance: 74.9
click at [507, 446] on div "How many Standalone Ice makers are there? 0" at bounding box center [546, 461] width 1023 height 36
type input "1"
type input "0"
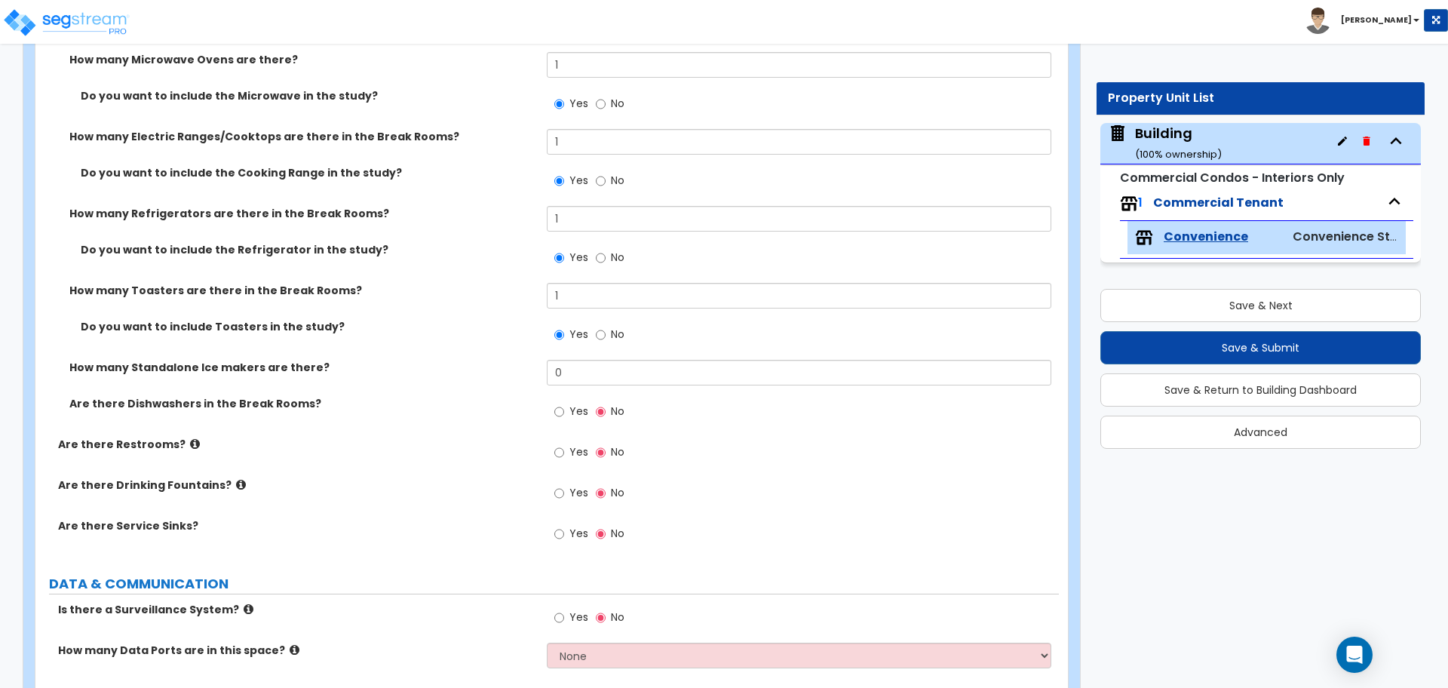
click at [564, 413] on label "Yes" at bounding box center [571, 413] width 34 height 26
click at [564, 413] on input "Yes" at bounding box center [559, 411] width 10 height 17
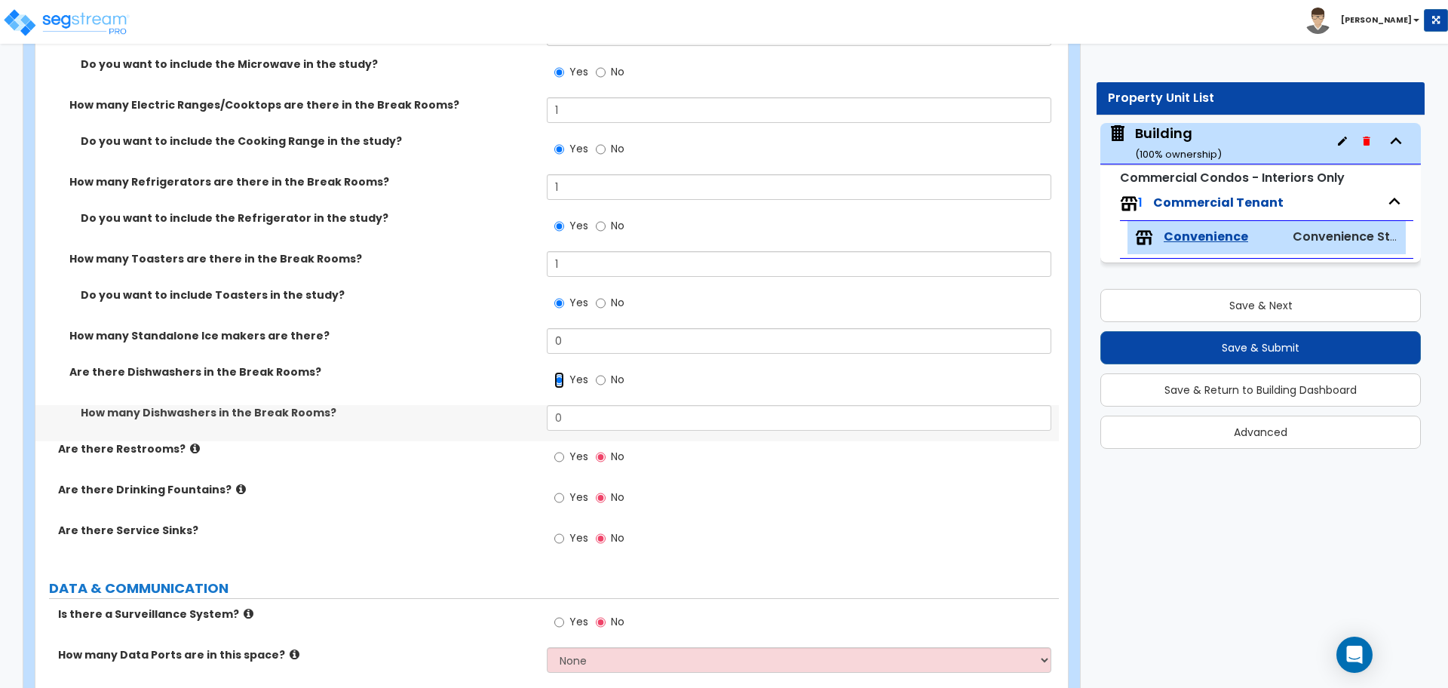
scroll to position [4022, 0]
drag, startPoint x: 578, startPoint y: 412, endPoint x: 515, endPoint y: 411, distance: 62.6
click at [515, 411] on div "How many Dishwashers in the Break Rooms? 0" at bounding box center [546, 421] width 1023 height 36
click at [612, 377] on span "No" at bounding box center [618, 376] width 14 height 15
click at [605, 377] on input "No" at bounding box center [601, 377] width 10 height 17
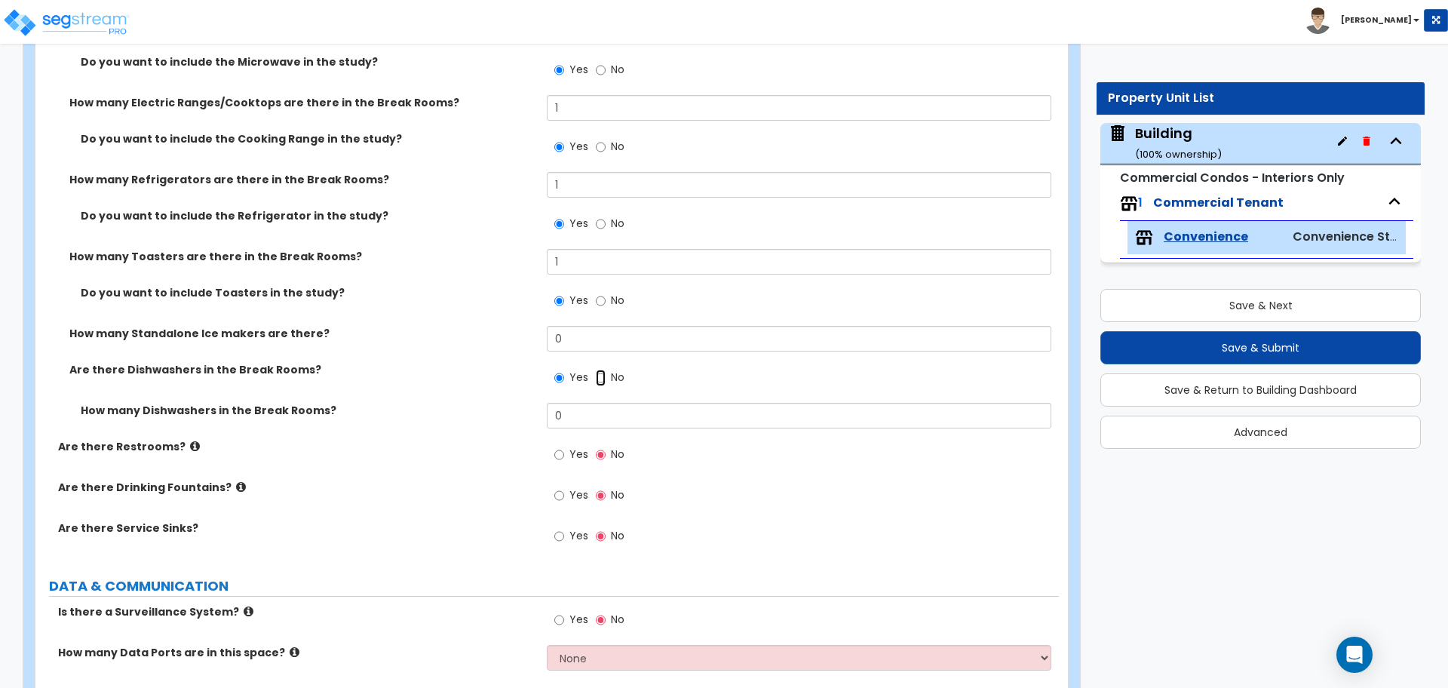
radio input "false"
radio input "true"
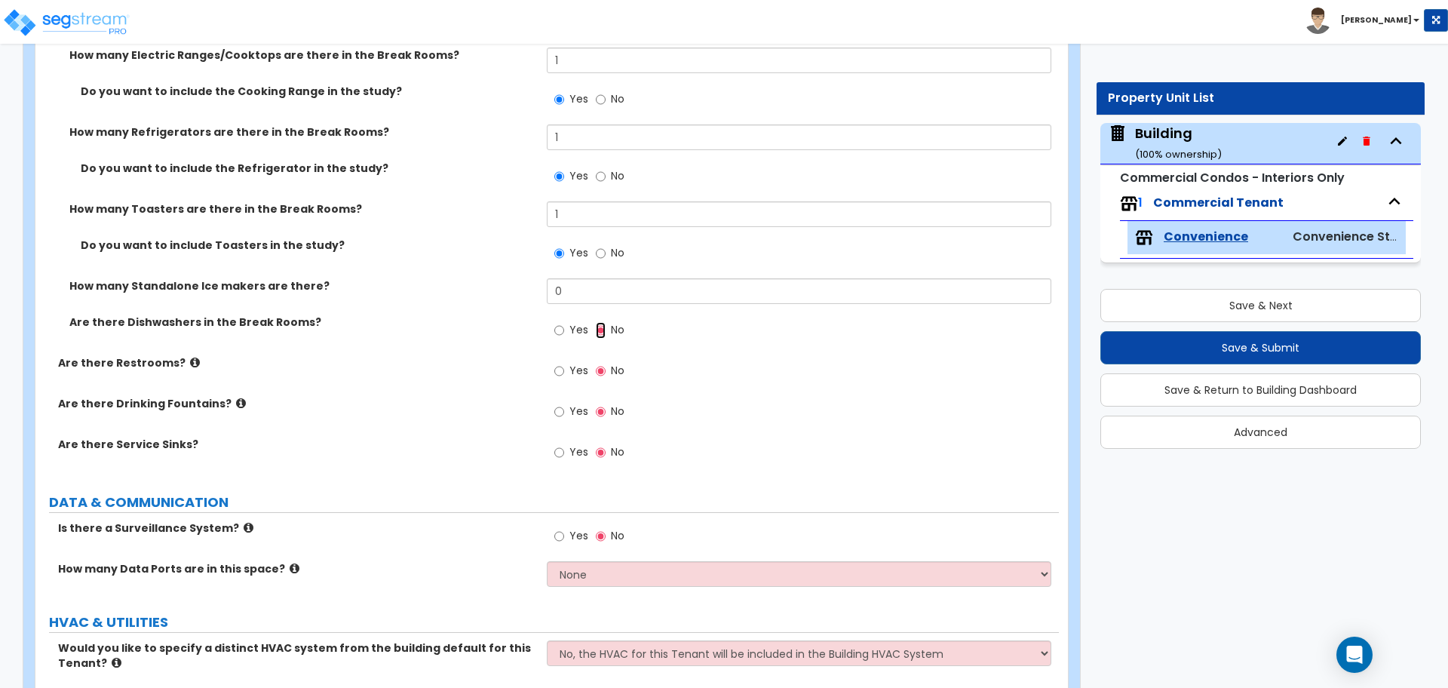
scroll to position [4070, 0]
click at [576, 359] on label "Yes" at bounding box center [571, 372] width 34 height 26
click at [564, 362] on input "Yes" at bounding box center [559, 370] width 10 height 17
radio input "true"
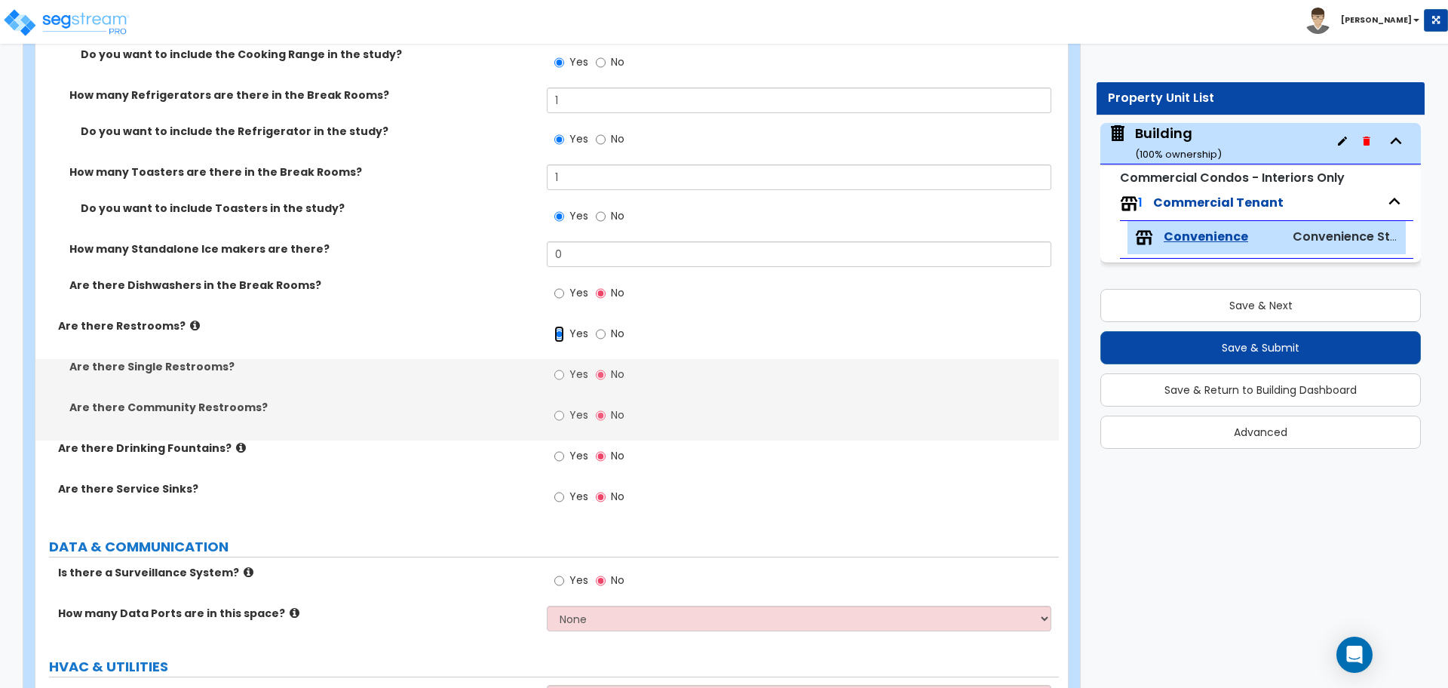
scroll to position [4121, 0]
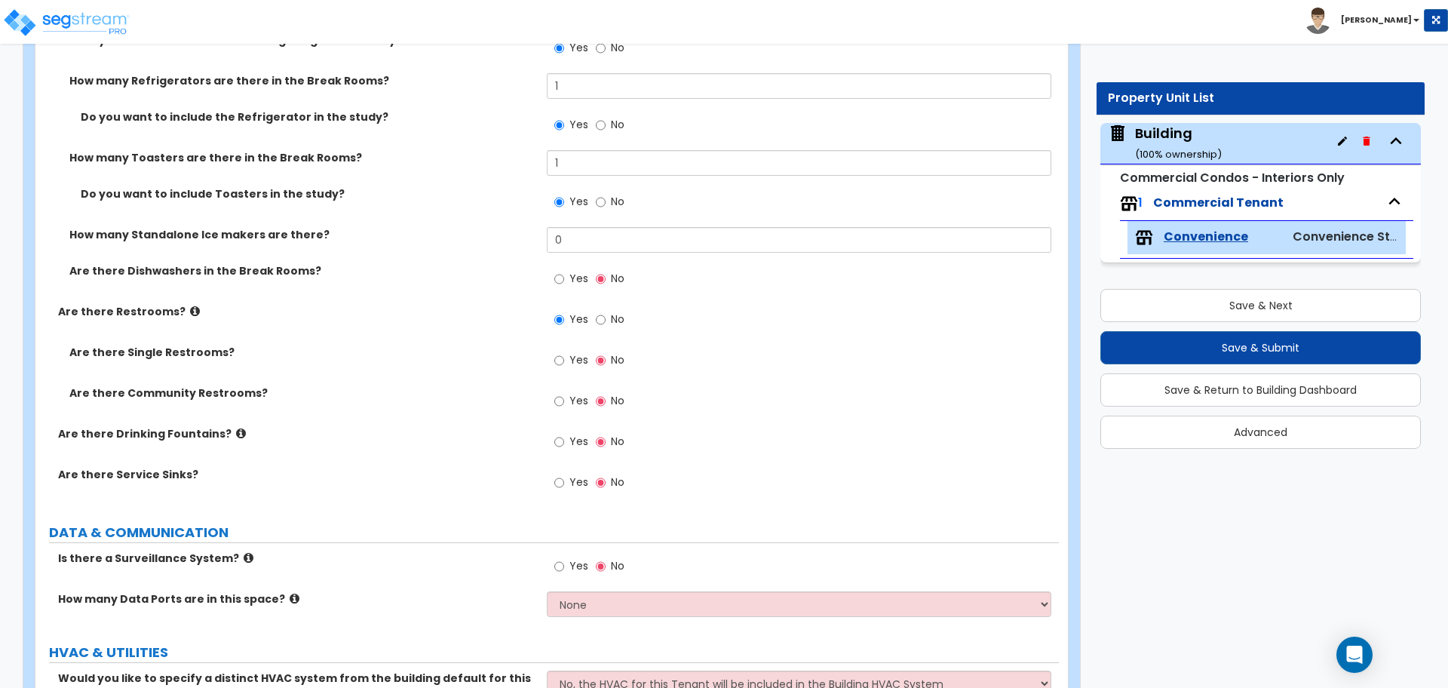
click at [190, 307] on icon at bounding box center [195, 310] width 10 height 11
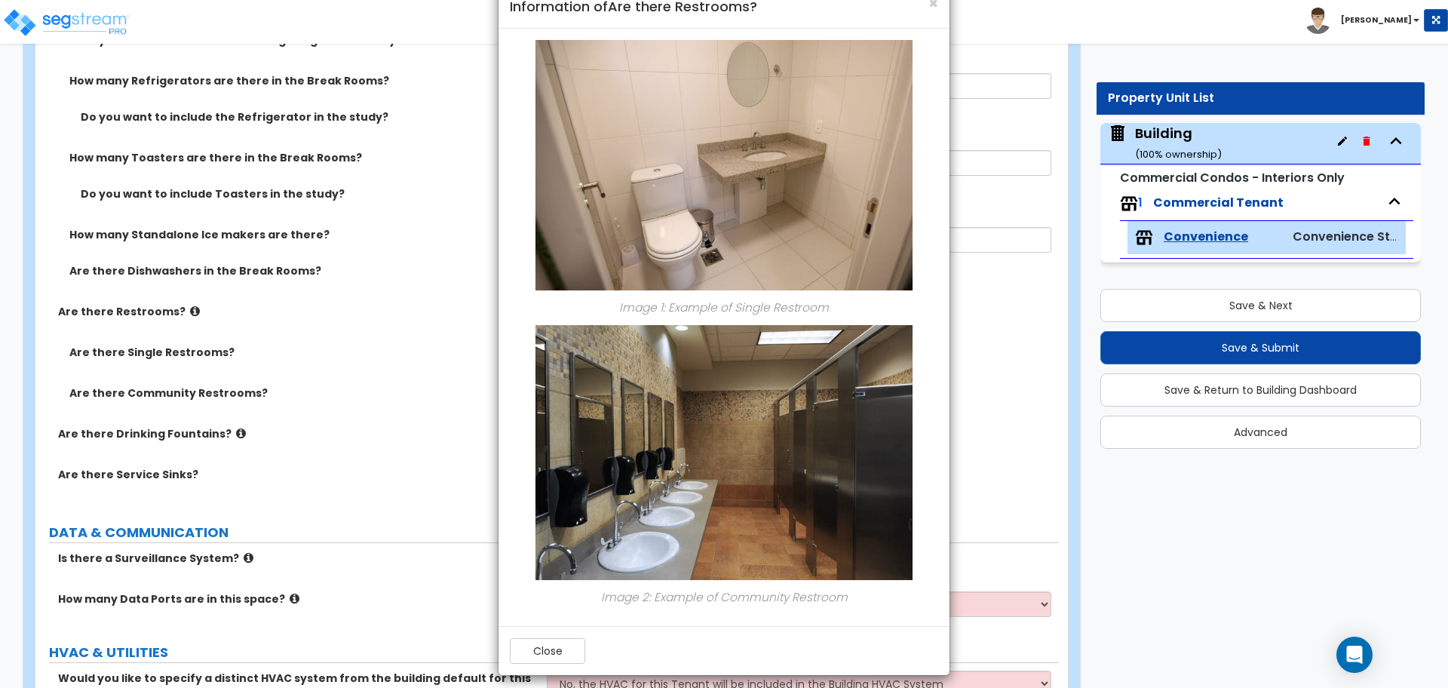
scroll to position [0, 0]
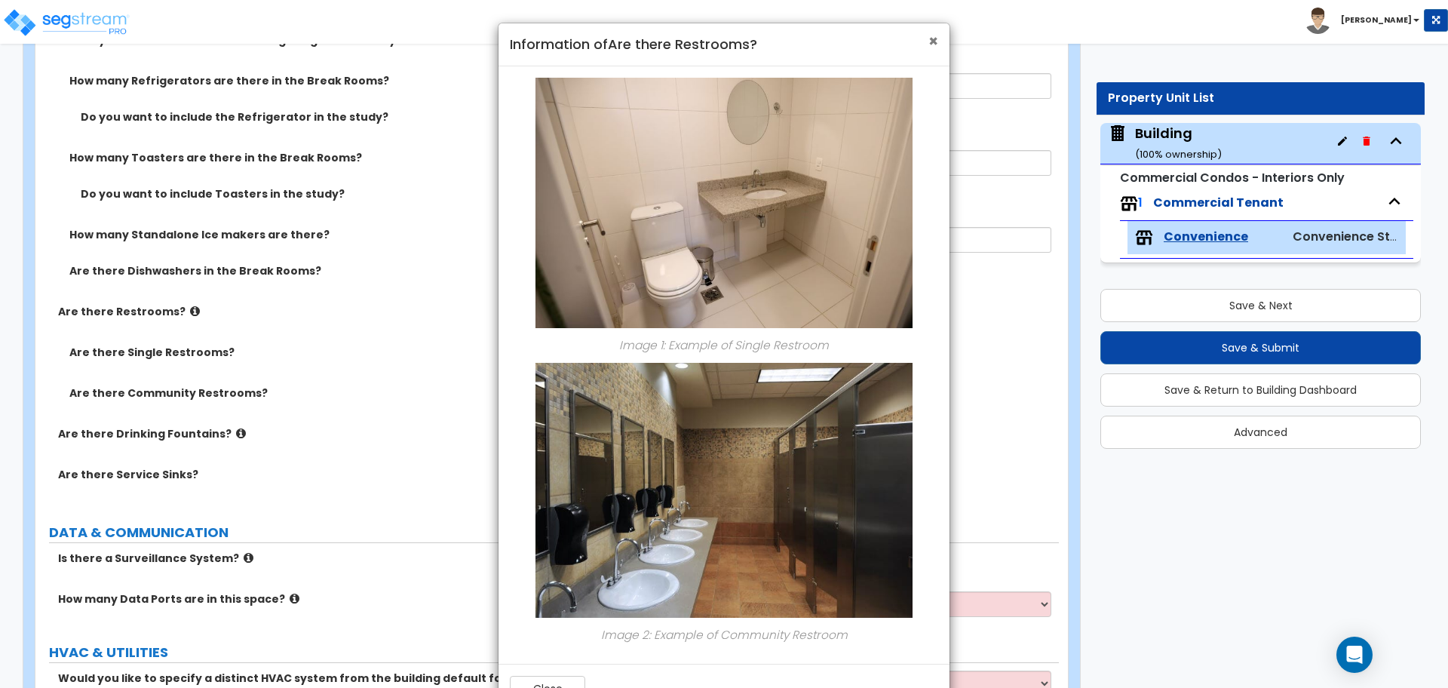
click at [936, 35] on span "×" at bounding box center [933, 41] width 10 height 22
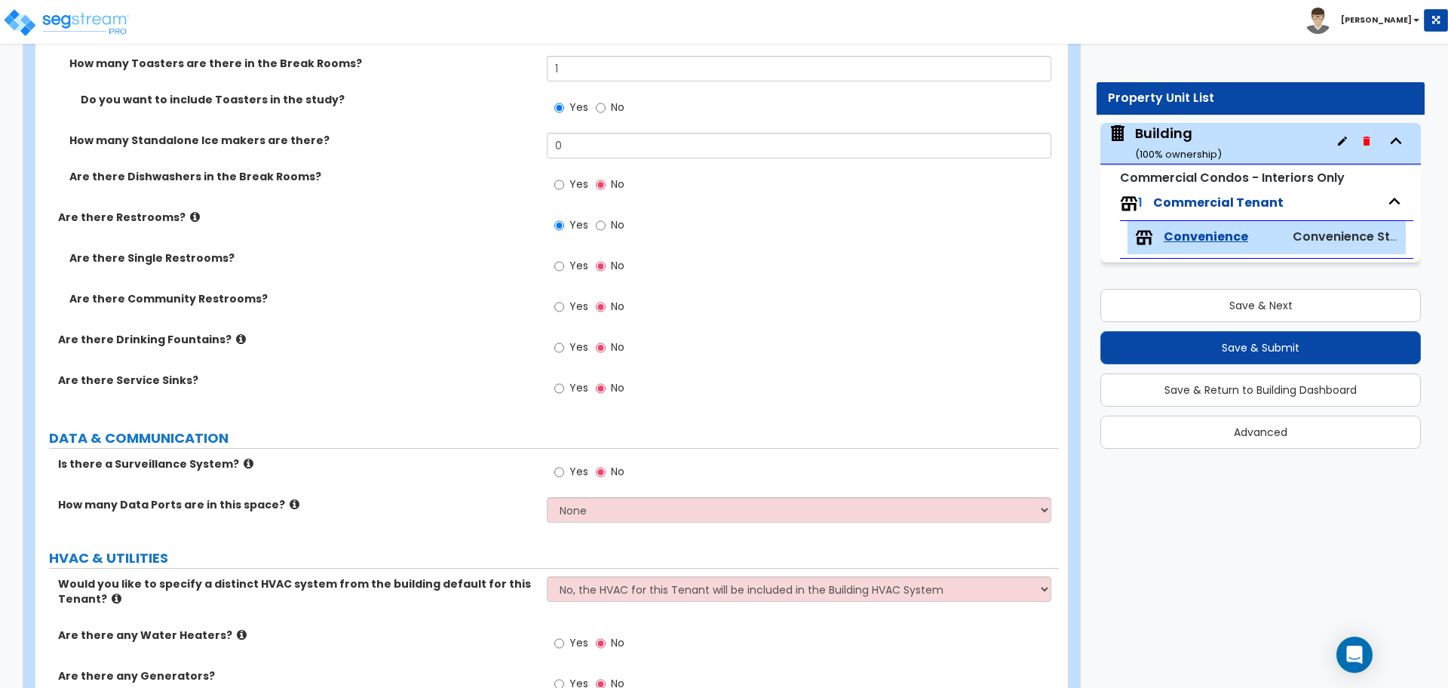
scroll to position [4218, 0]
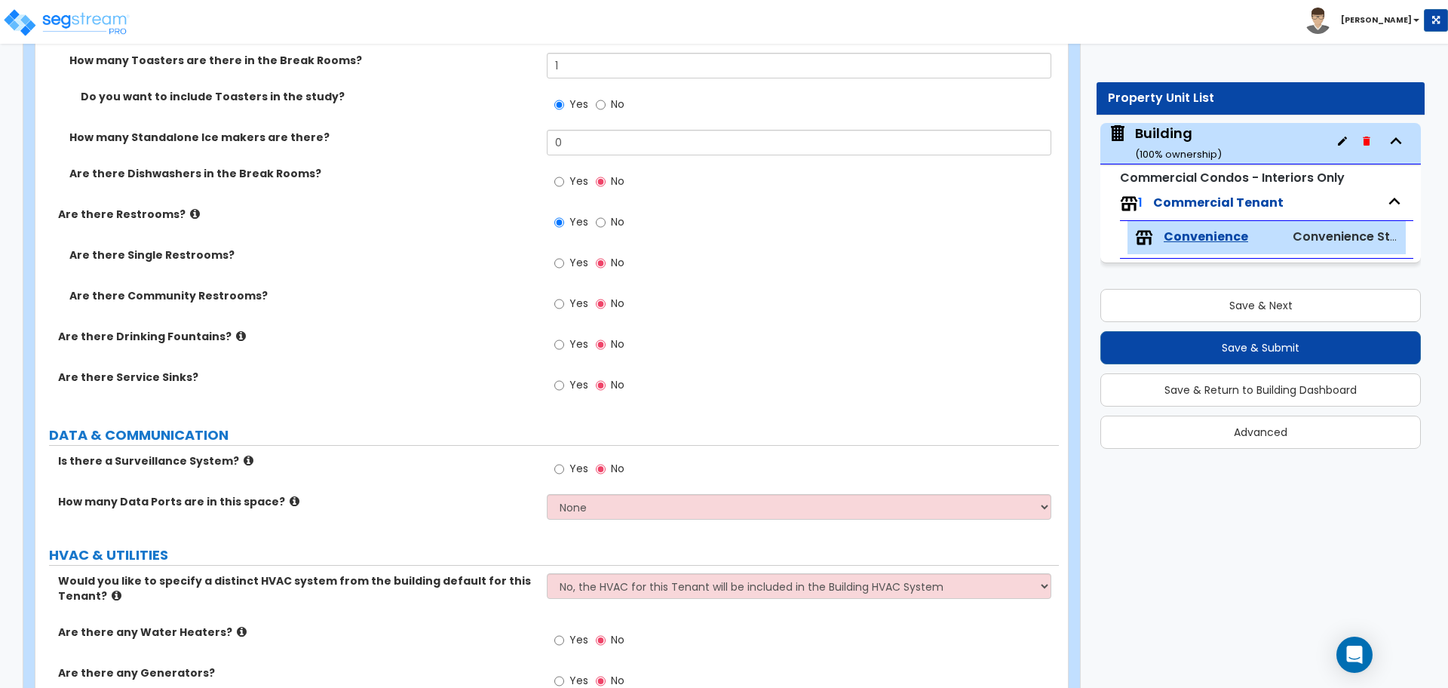
click at [573, 252] on label "Yes" at bounding box center [571, 265] width 34 height 26
click at [564, 255] on input "Yes" at bounding box center [559, 263] width 10 height 17
radio input "true"
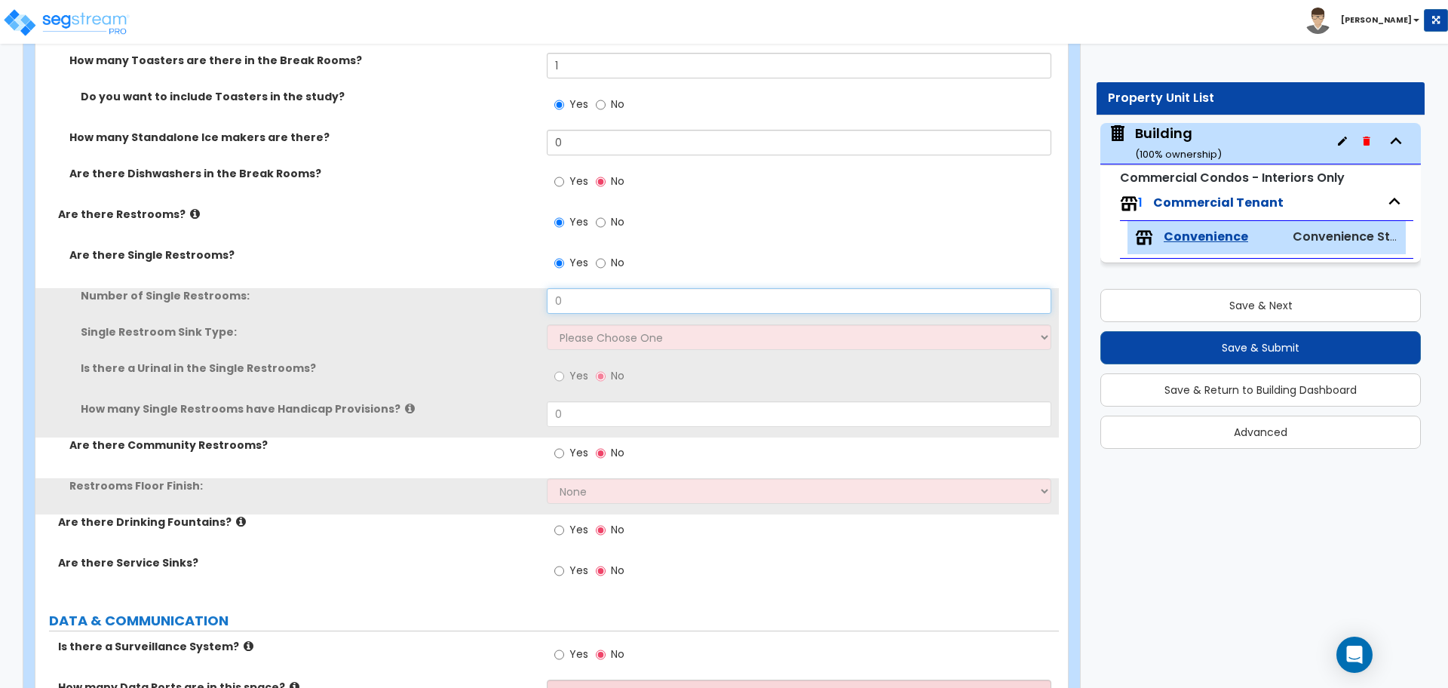
click at [612, 301] on input "0" at bounding box center [799, 301] width 504 height 26
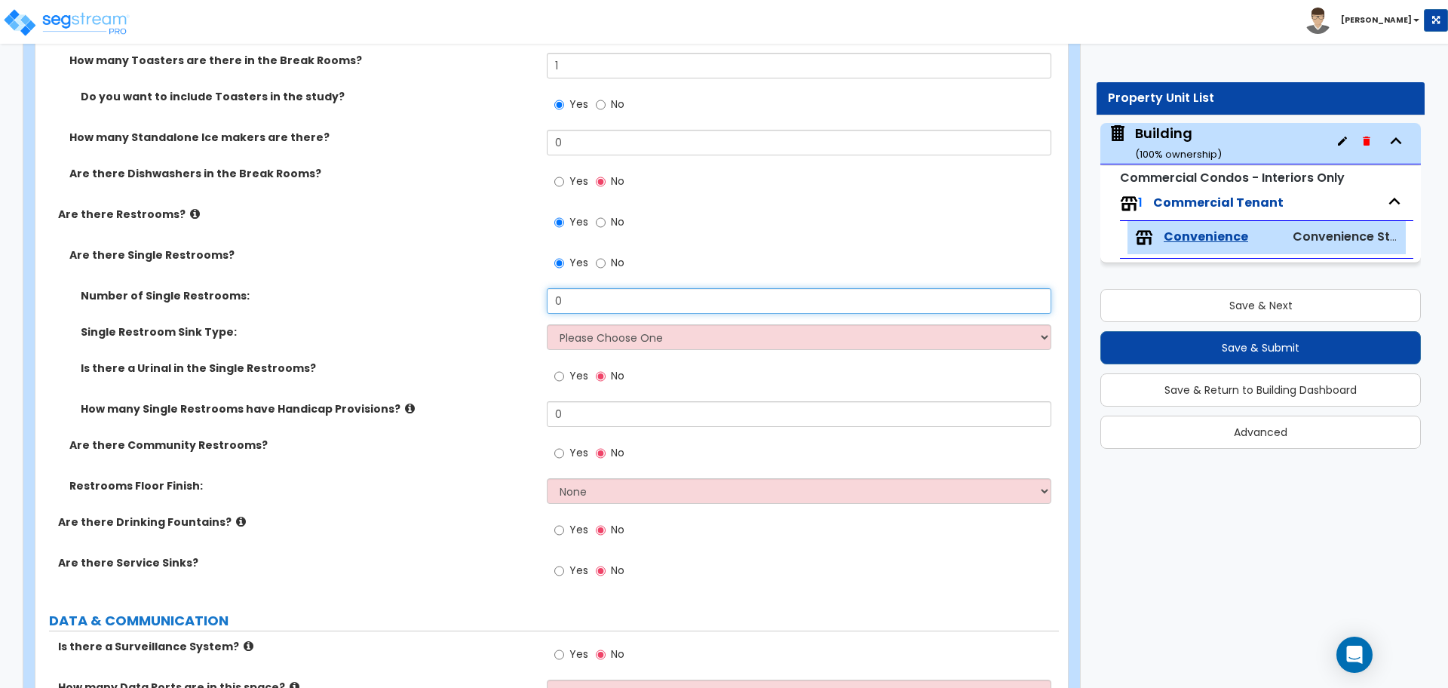
drag, startPoint x: 602, startPoint y: 295, endPoint x: 532, endPoint y: 292, distance: 70.9
click at [532, 292] on div "Number of Single Restrooms: 0" at bounding box center [546, 306] width 1023 height 36
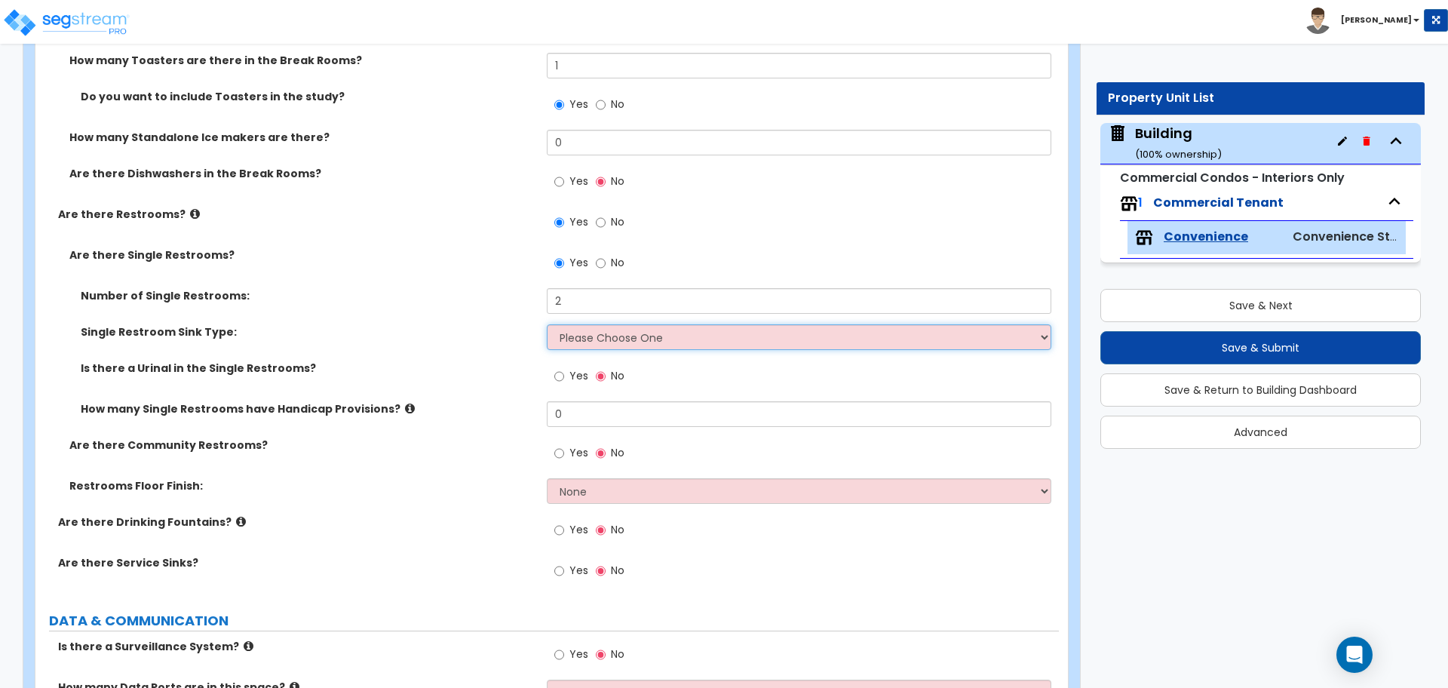
click at [632, 338] on select "Please Choose One Wall-mounted Vanity-mounted" at bounding box center [799, 337] width 504 height 26
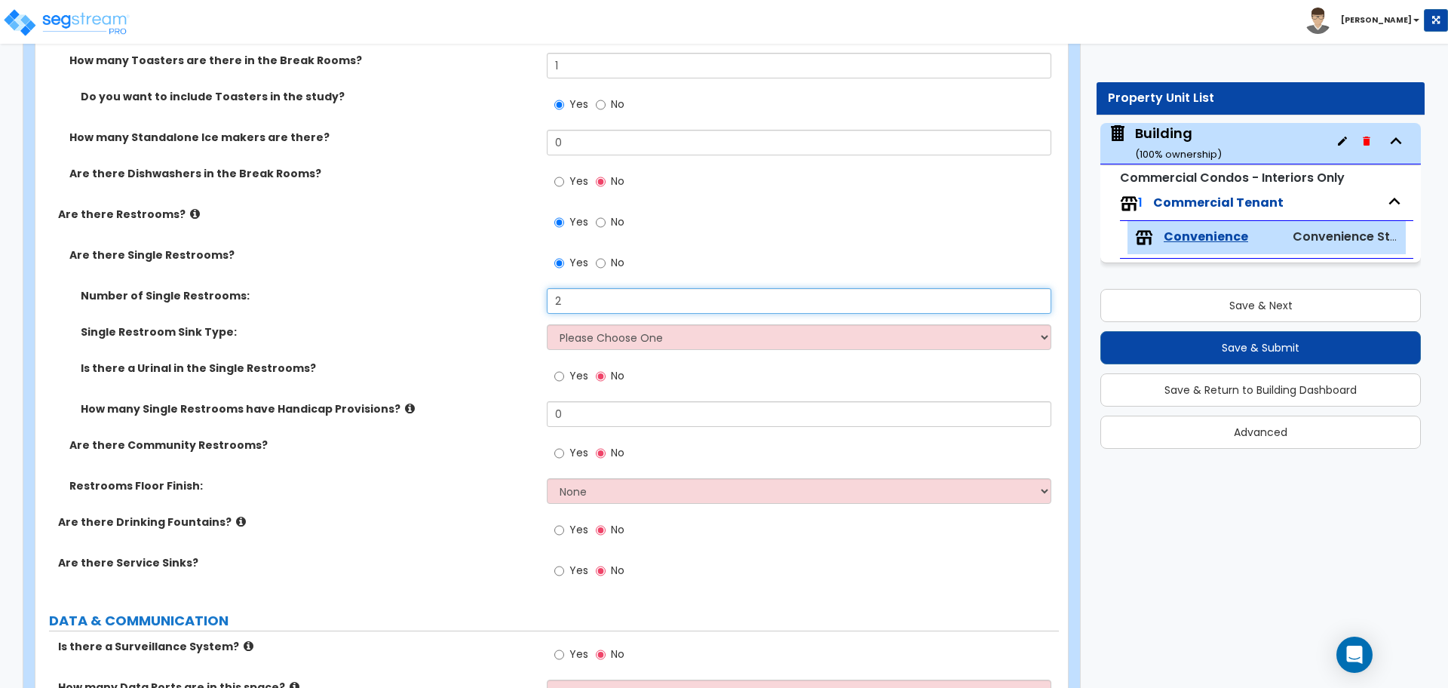
drag, startPoint x: 581, startPoint y: 299, endPoint x: 528, endPoint y: 296, distance: 52.1
click at [528, 296] on div "Number of Single Restrooms: 2" at bounding box center [546, 306] width 1023 height 36
type input "3"
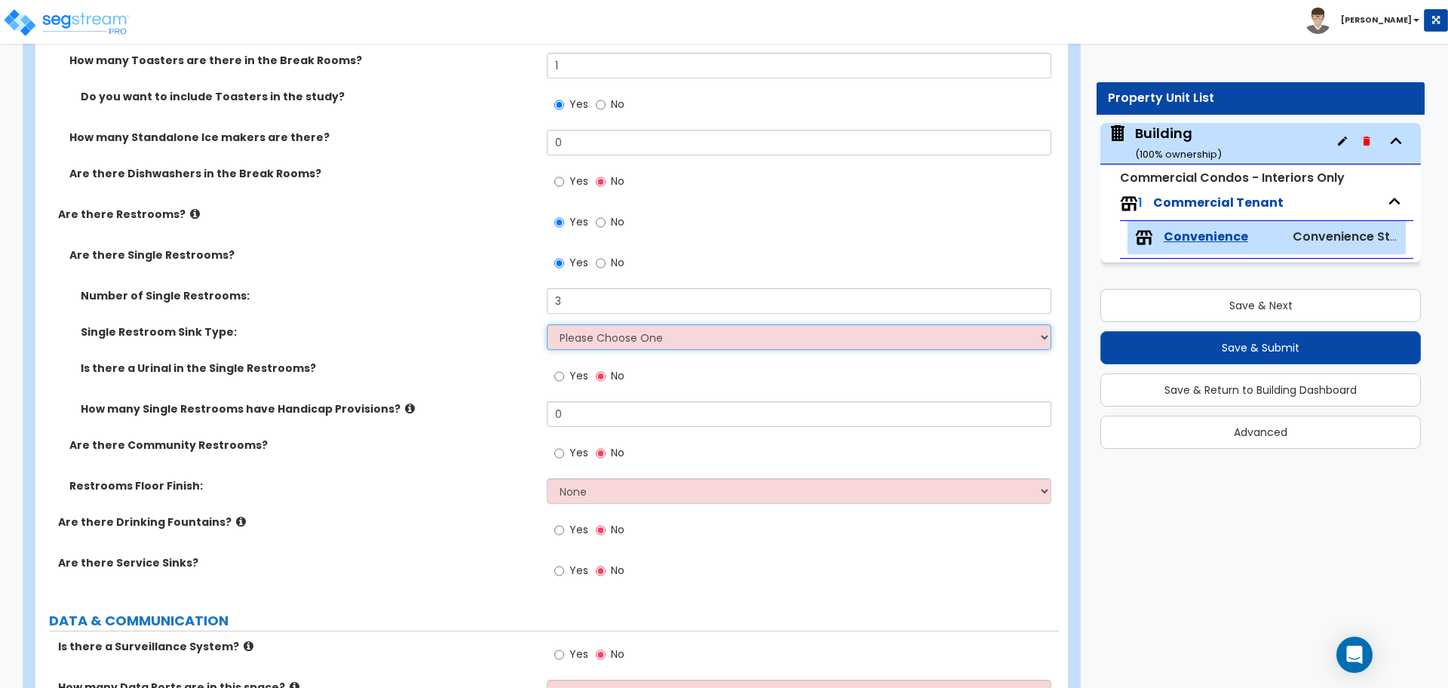
click at [628, 331] on select "Please Choose One Wall-mounted Vanity-mounted" at bounding box center [799, 337] width 504 height 26
select select "2"
click at [547, 324] on select "Please Choose One Wall-mounted Vanity-mounted" at bounding box center [799, 337] width 504 height 26
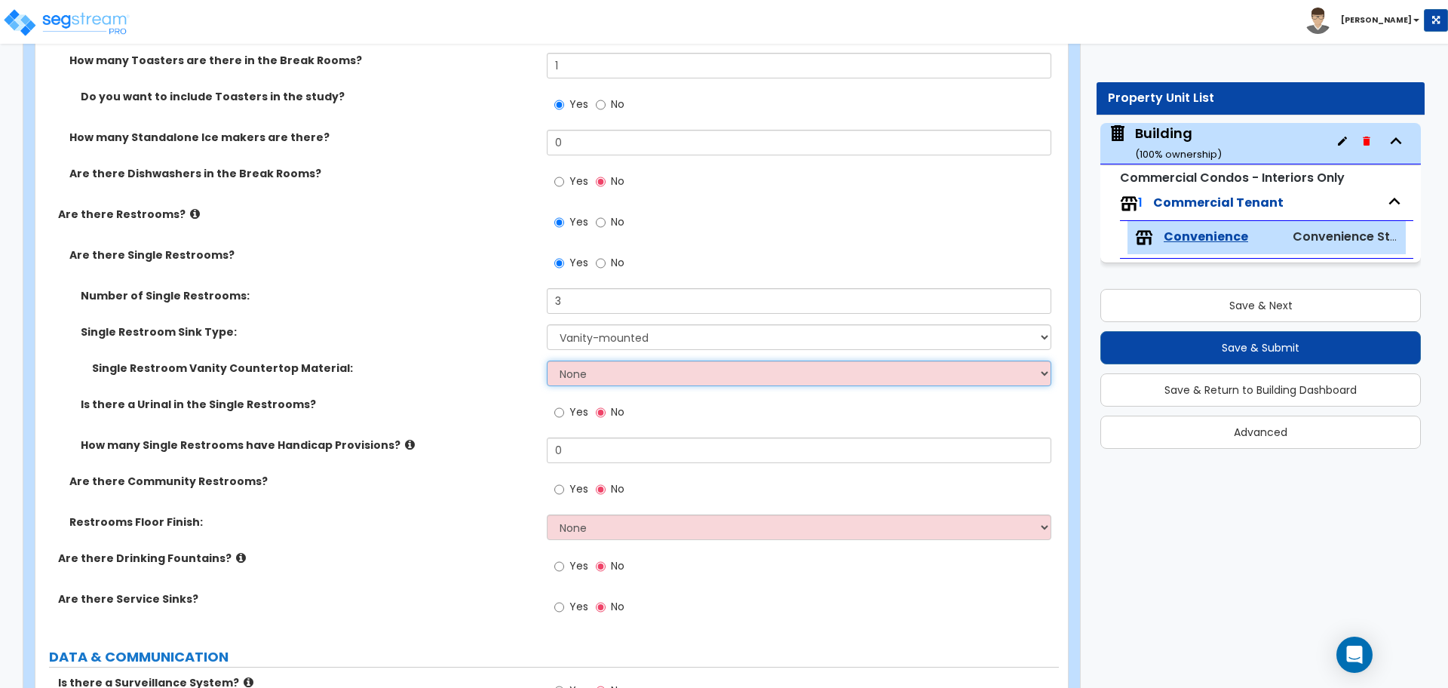
click at [607, 363] on select "None Plastic Laminate Solid Surface Stone Quartz Marble Tile Wood Stainless Ste…" at bounding box center [799, 373] width 504 height 26
select select "7"
click at [547, 360] on select "None Plastic Laminate Solid Surface Stone Quartz Marble Tile Wood Stainless Ste…" at bounding box center [799, 373] width 504 height 26
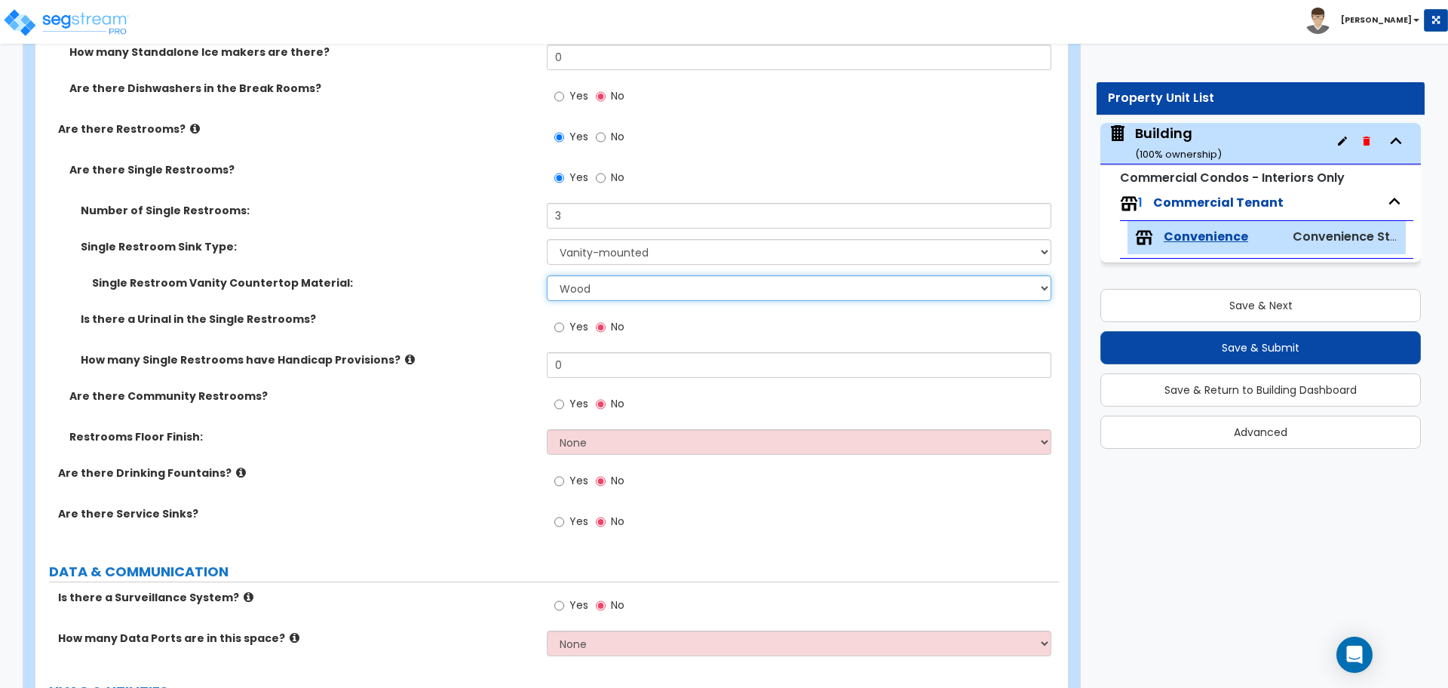
scroll to position [4305, 0]
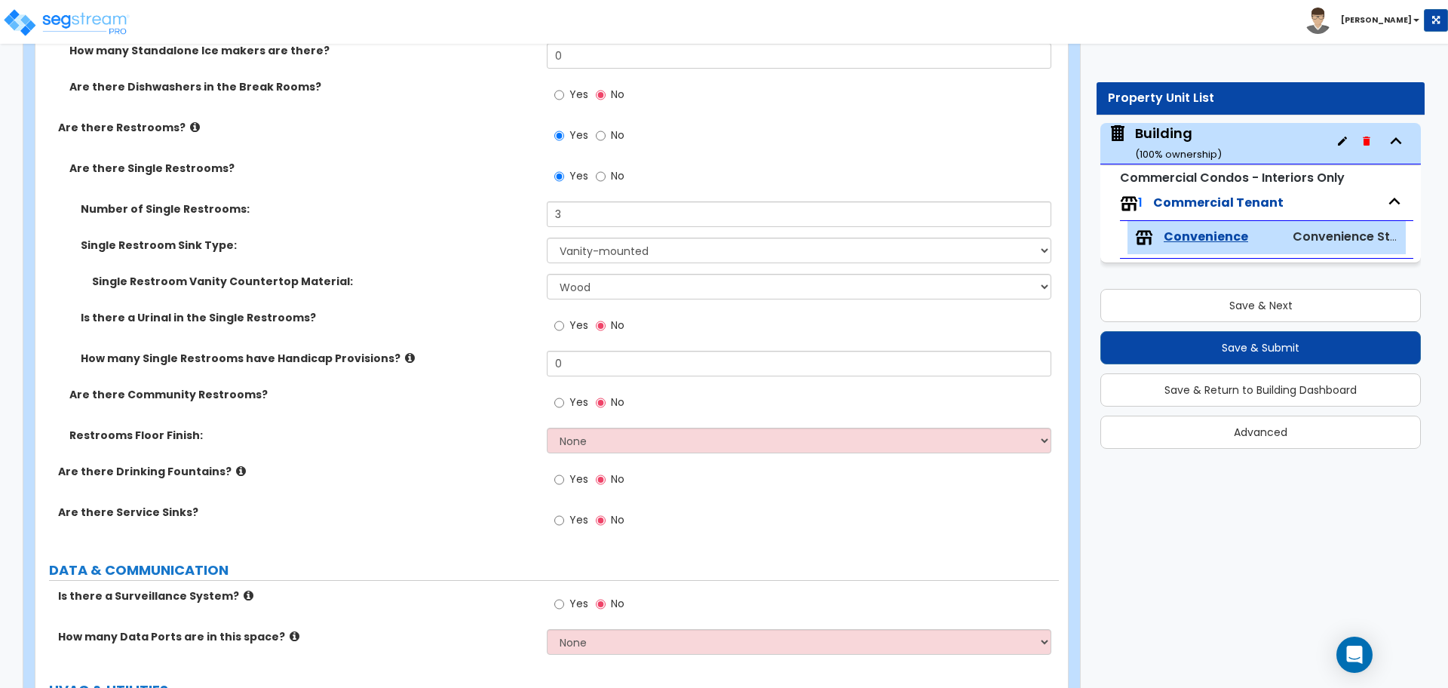
click at [573, 317] on span "Yes" at bounding box center [578, 324] width 19 height 15
click at [564, 317] on input "Yes" at bounding box center [559, 325] width 10 height 17
radio input "true"
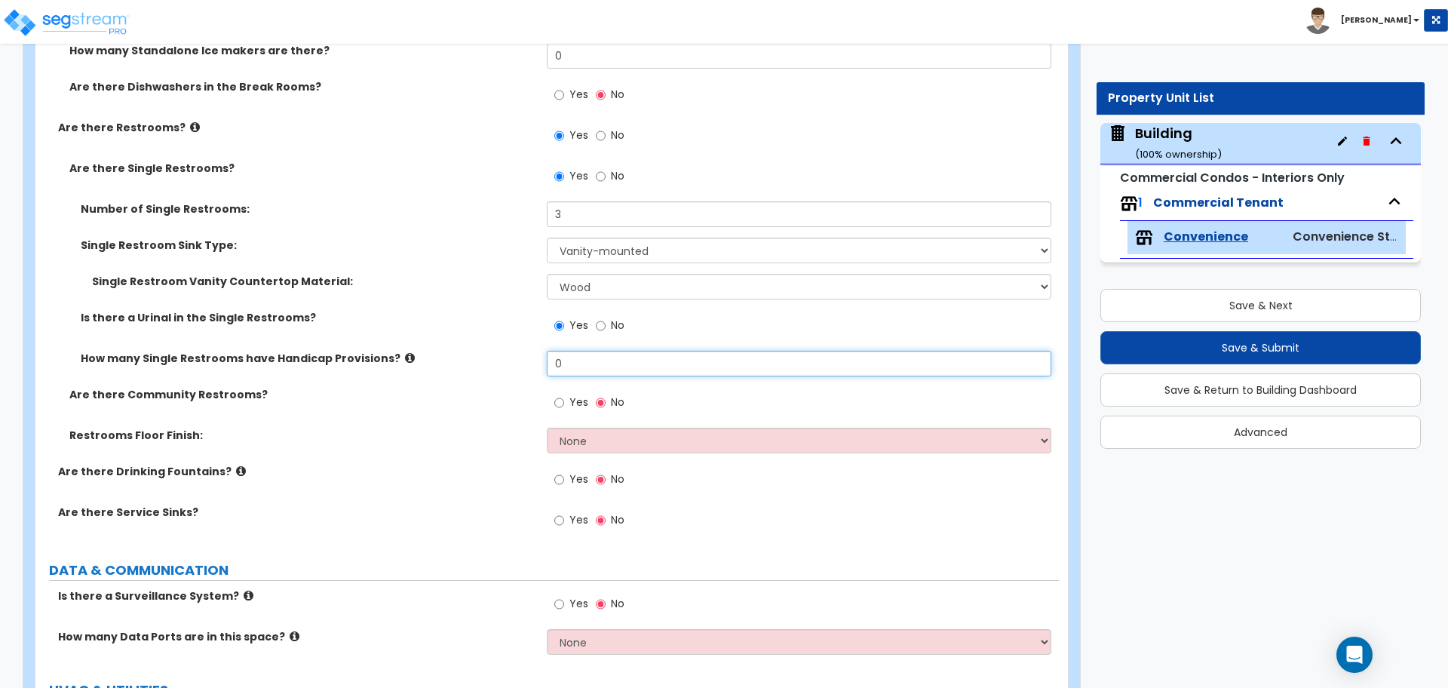
drag, startPoint x: 578, startPoint y: 366, endPoint x: 503, endPoint y: 361, distance: 74.8
click at [504, 362] on div "How many Single Restrooms have Handicap Provisions? 0" at bounding box center [546, 369] width 1023 height 36
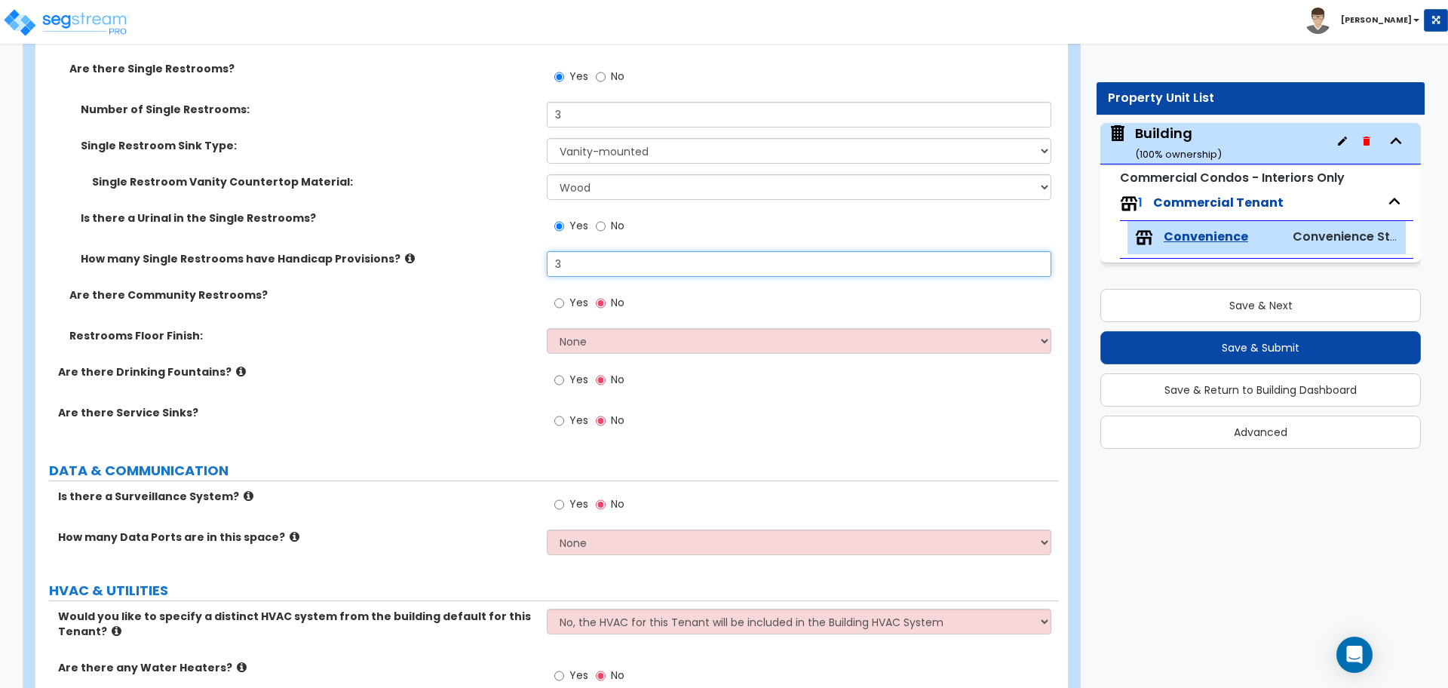
scroll to position [4406, 0]
type input "3"
click at [570, 308] on label "Yes" at bounding box center [571, 303] width 34 height 26
click at [564, 308] on input "Yes" at bounding box center [559, 301] width 10 height 17
radio input "true"
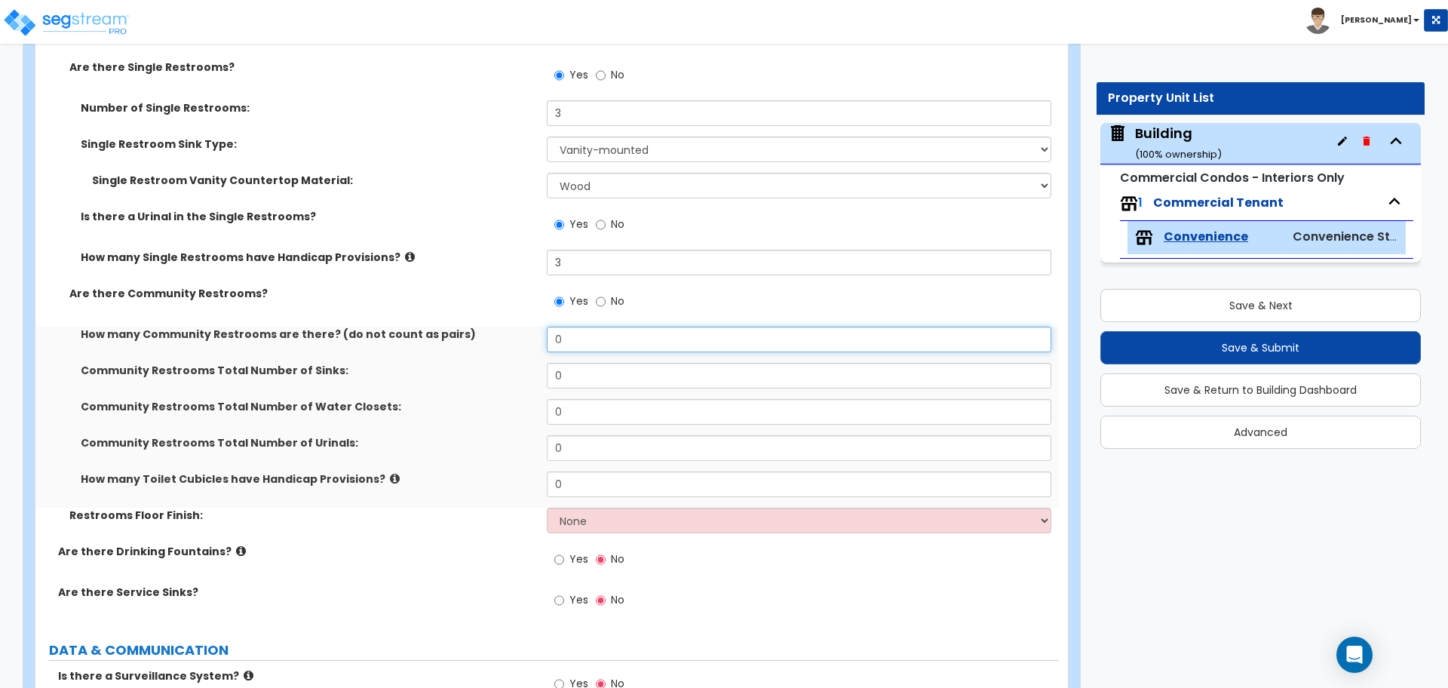
drag, startPoint x: 588, startPoint y: 335, endPoint x: 516, endPoint y: 335, distance: 72.4
click at [516, 335] on div "How many Community Restrooms are there? (do not count as pairs) 0" at bounding box center [546, 344] width 1023 height 36
type input "2"
type input "6"
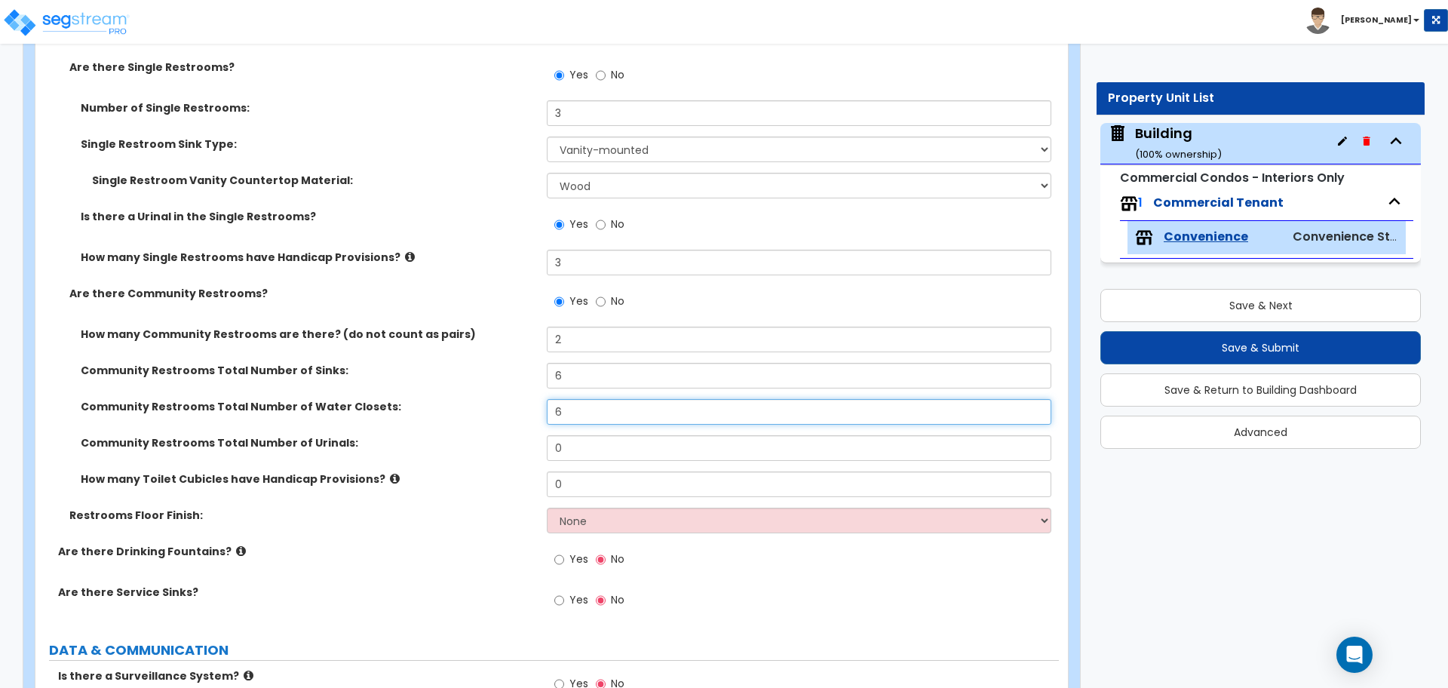
type input "6"
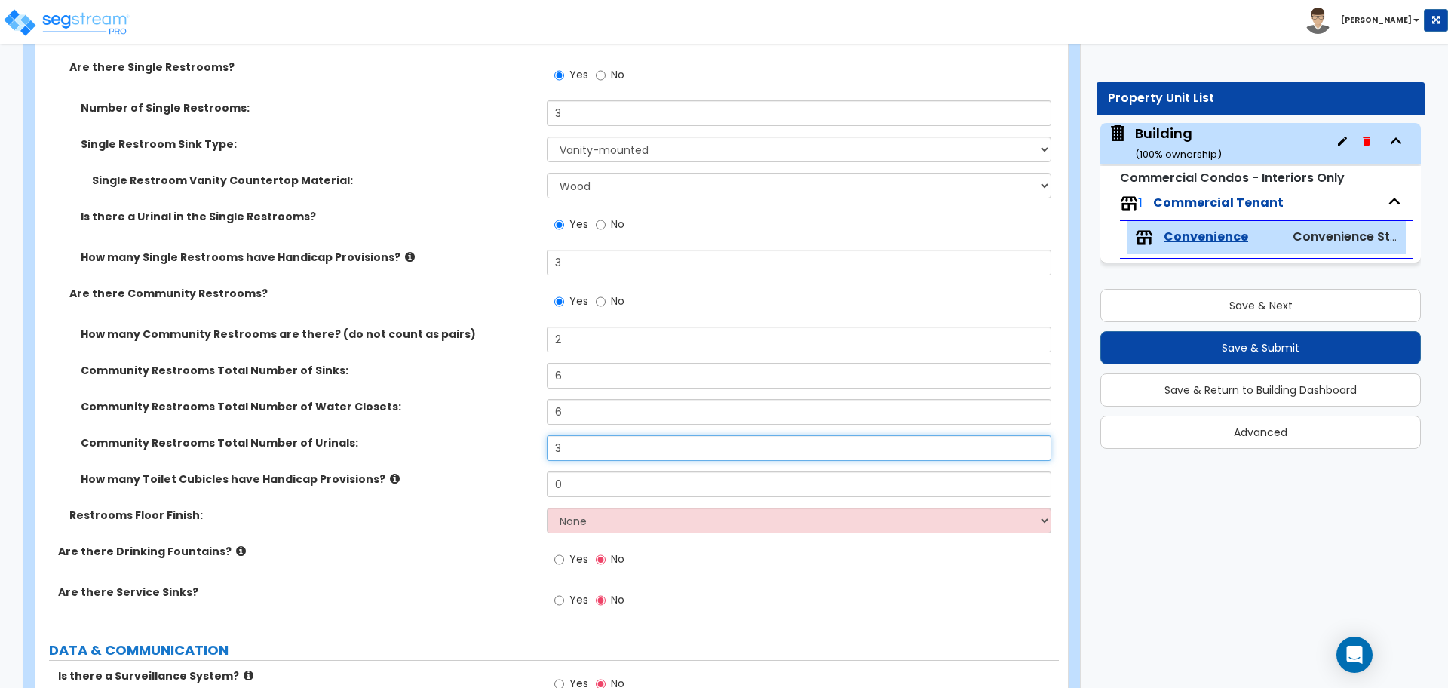
type input "3"
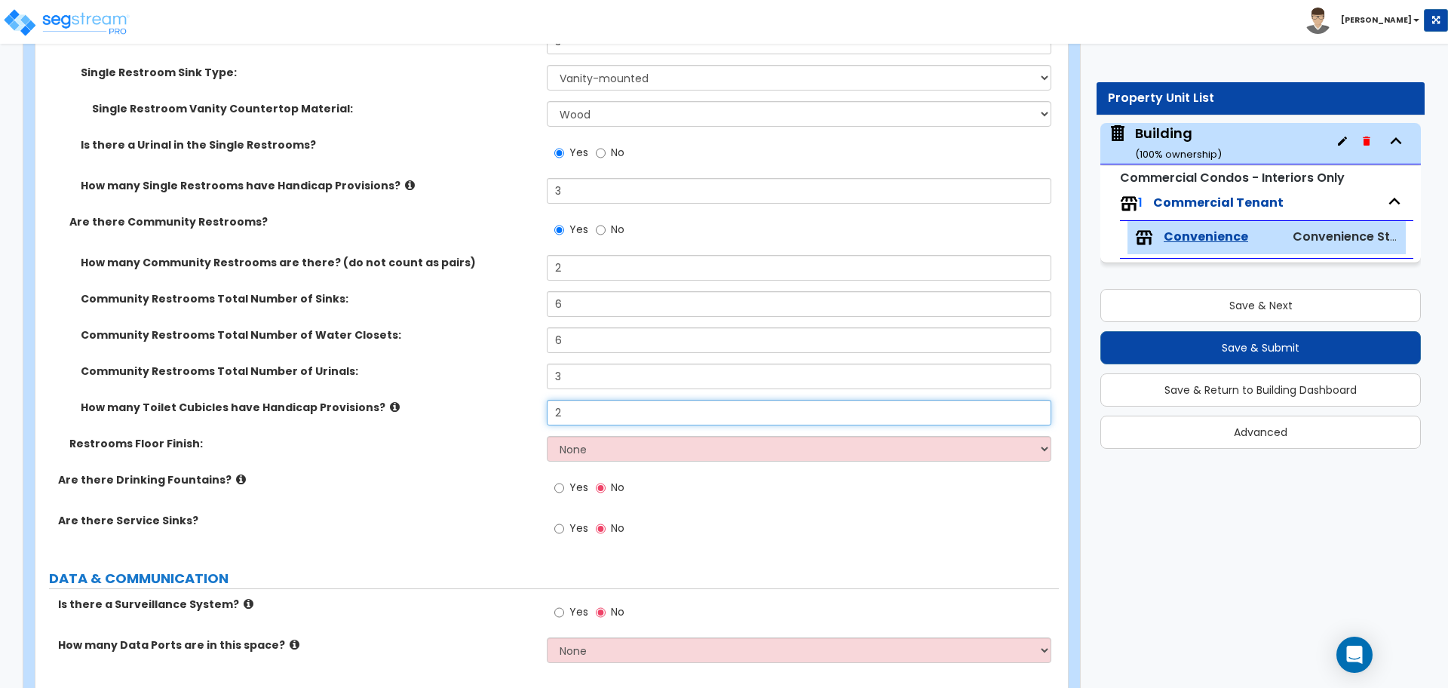
scroll to position [4478, 0]
type input "2"
click at [585, 437] on select "None Tile Flooring Resilient Laminate Flooring VCT Flooring Sheet Vinyl Flooring" at bounding box center [799, 448] width 504 height 26
select select "1"
click at [547, 435] on select "None Tile Flooring Resilient Laminate Flooring VCT Flooring Sheet Vinyl Flooring" at bounding box center [799, 448] width 504 height 26
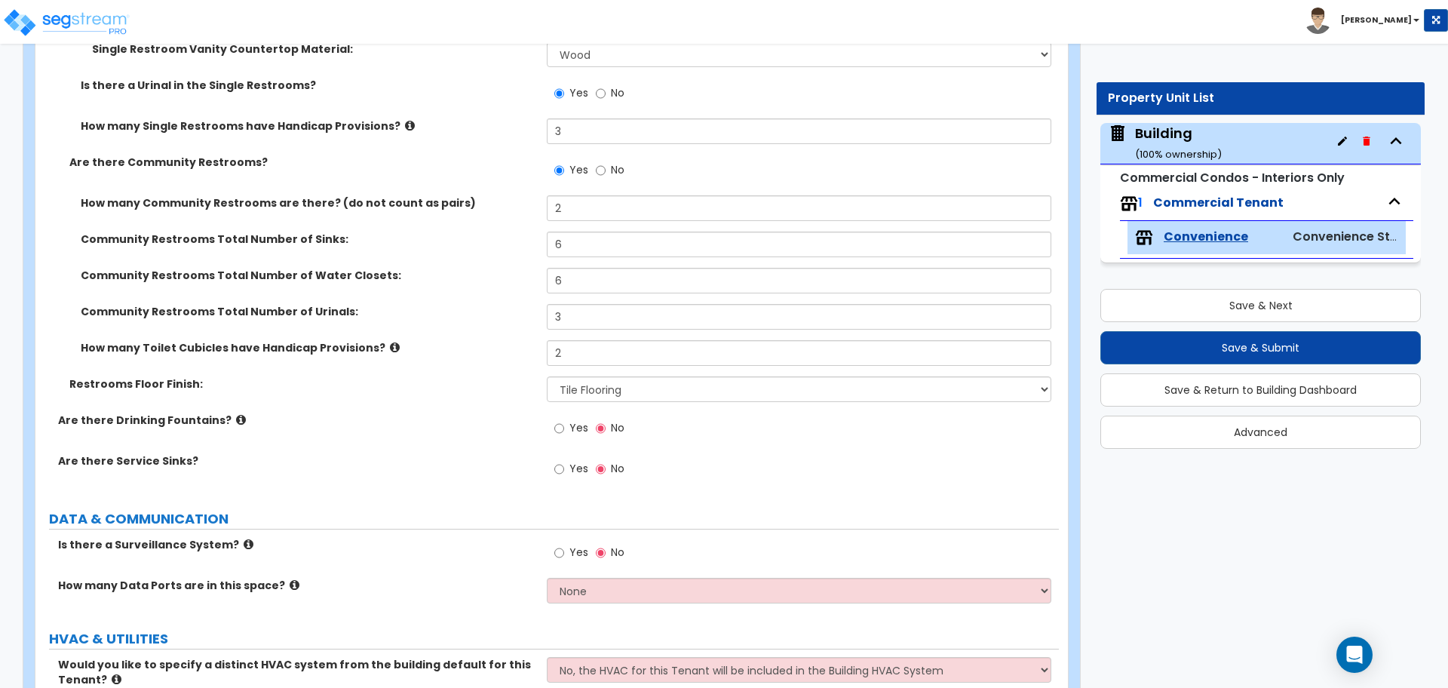
click at [576, 429] on span "Yes" at bounding box center [578, 427] width 19 height 15
click at [564, 429] on input "Yes" at bounding box center [559, 428] width 10 height 17
radio input "true"
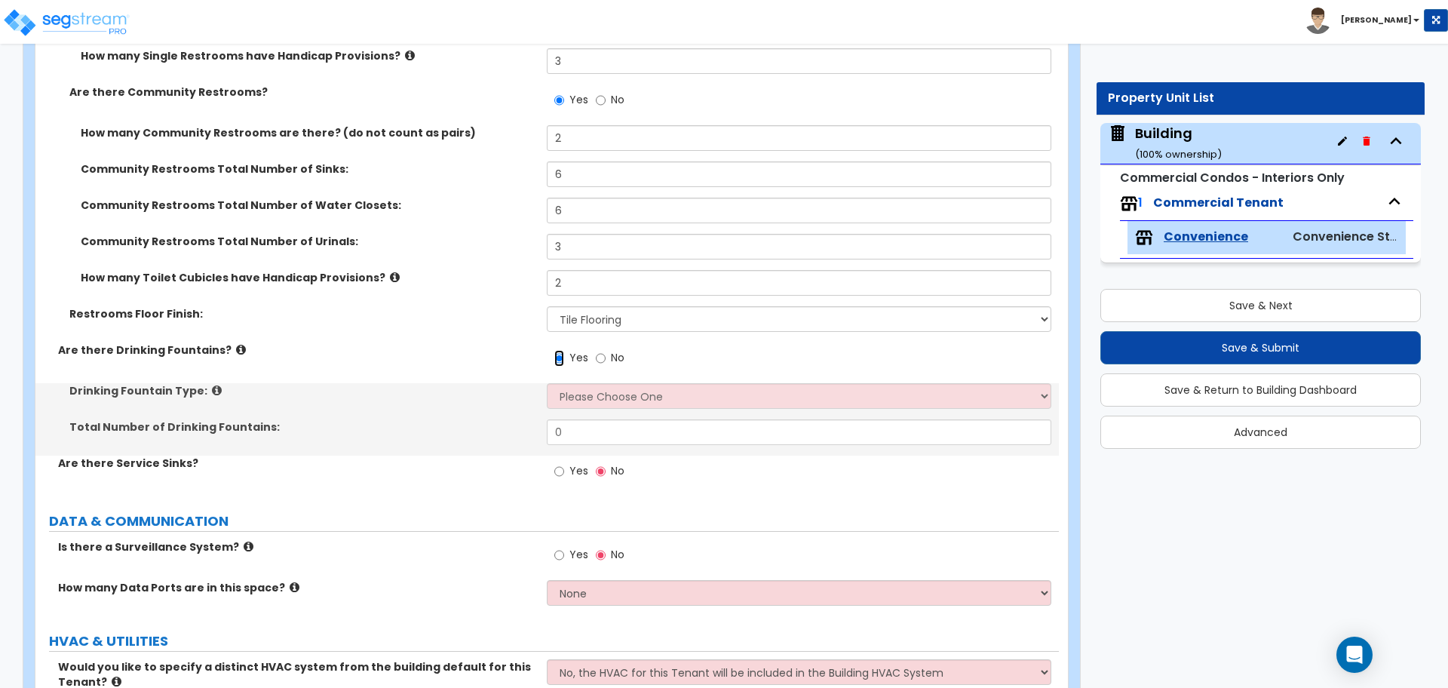
scroll to position [4610, 0]
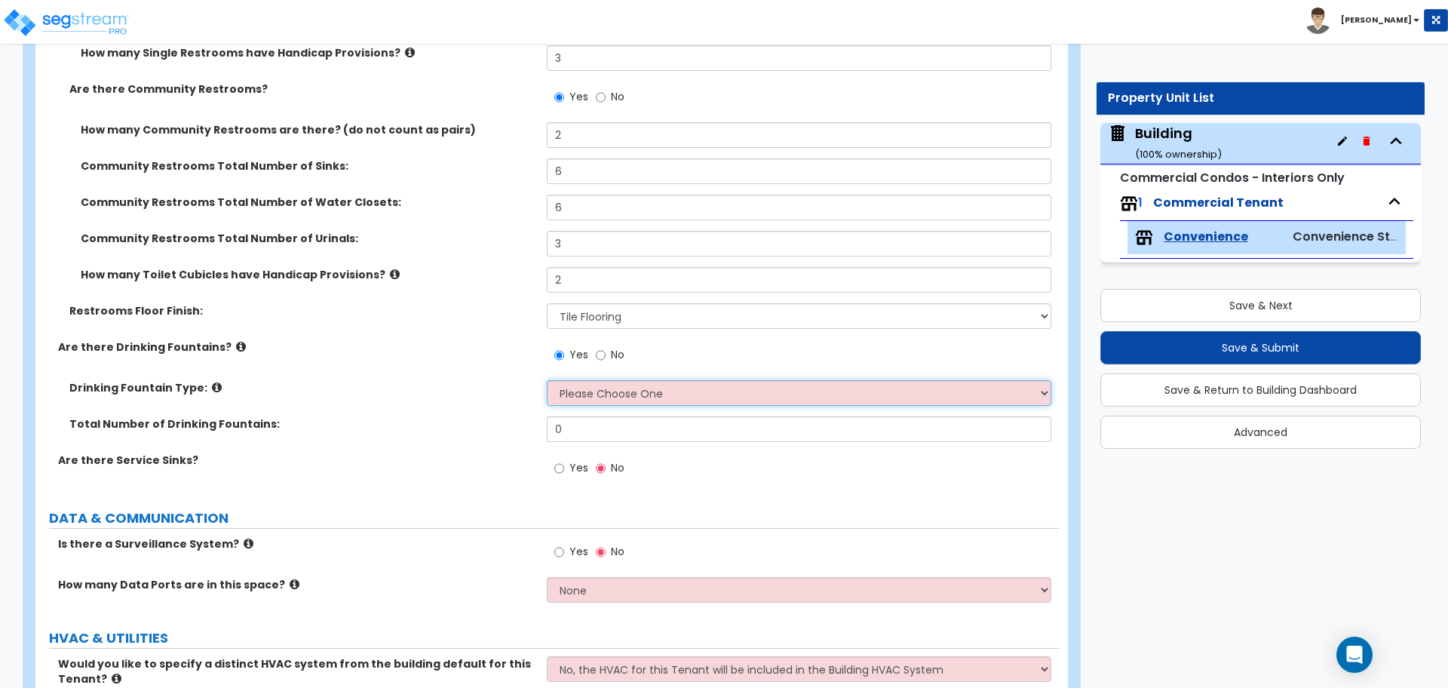
click at [595, 391] on select "Please Choose One Wall-mounted Floor-mounted" at bounding box center [799, 393] width 504 height 26
select select "2"
click at [547, 380] on select "Please Choose One Wall-mounted Floor-mounted" at bounding box center [799, 393] width 504 height 26
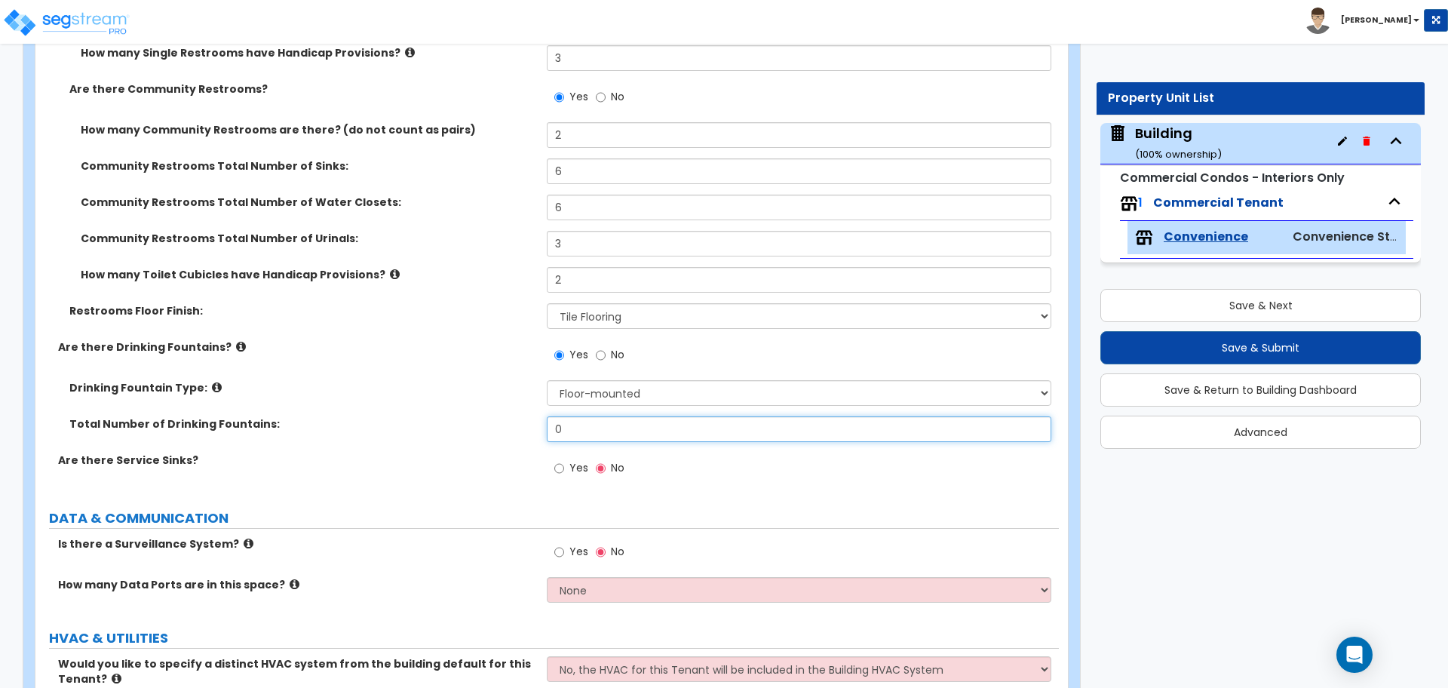
drag, startPoint x: 566, startPoint y: 424, endPoint x: 488, endPoint y: 421, distance: 78.5
click at [497, 421] on div "Total Number of Drinking Fountains: 0" at bounding box center [546, 434] width 1023 height 36
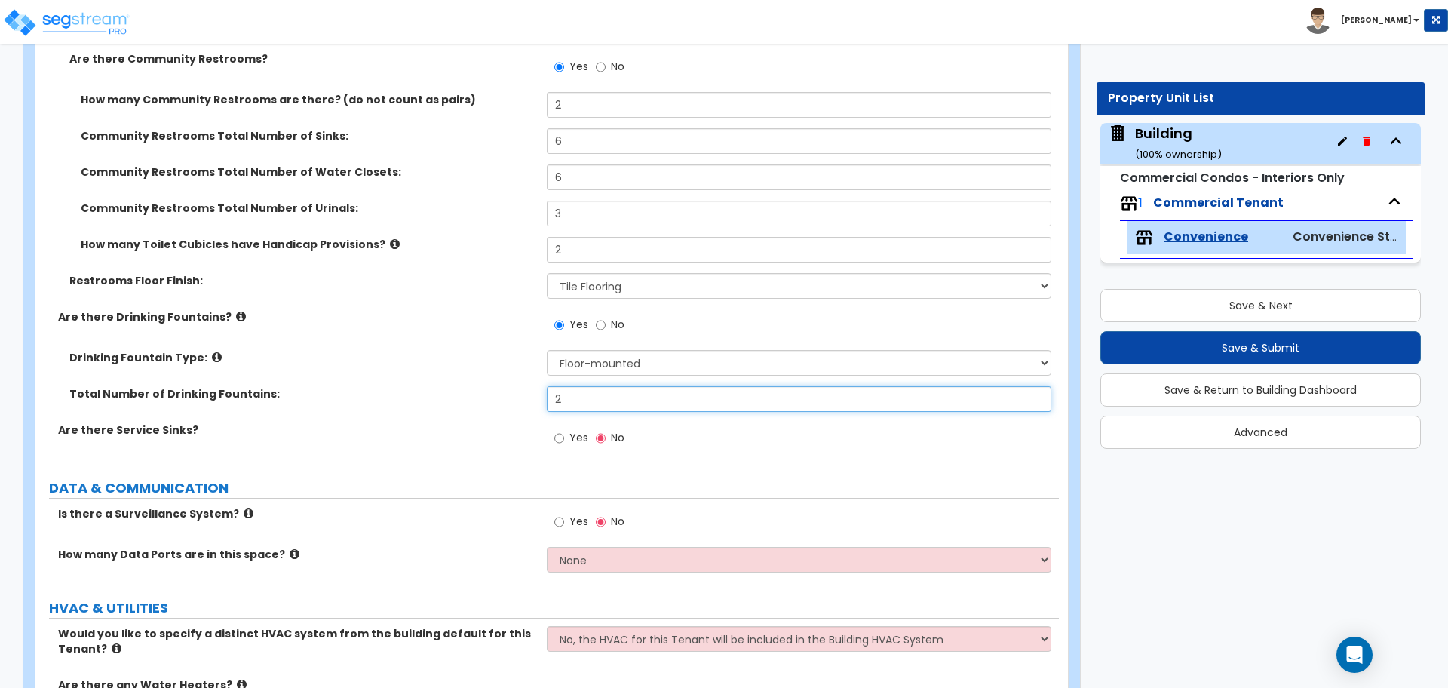
scroll to position [4641, 0]
type input "2"
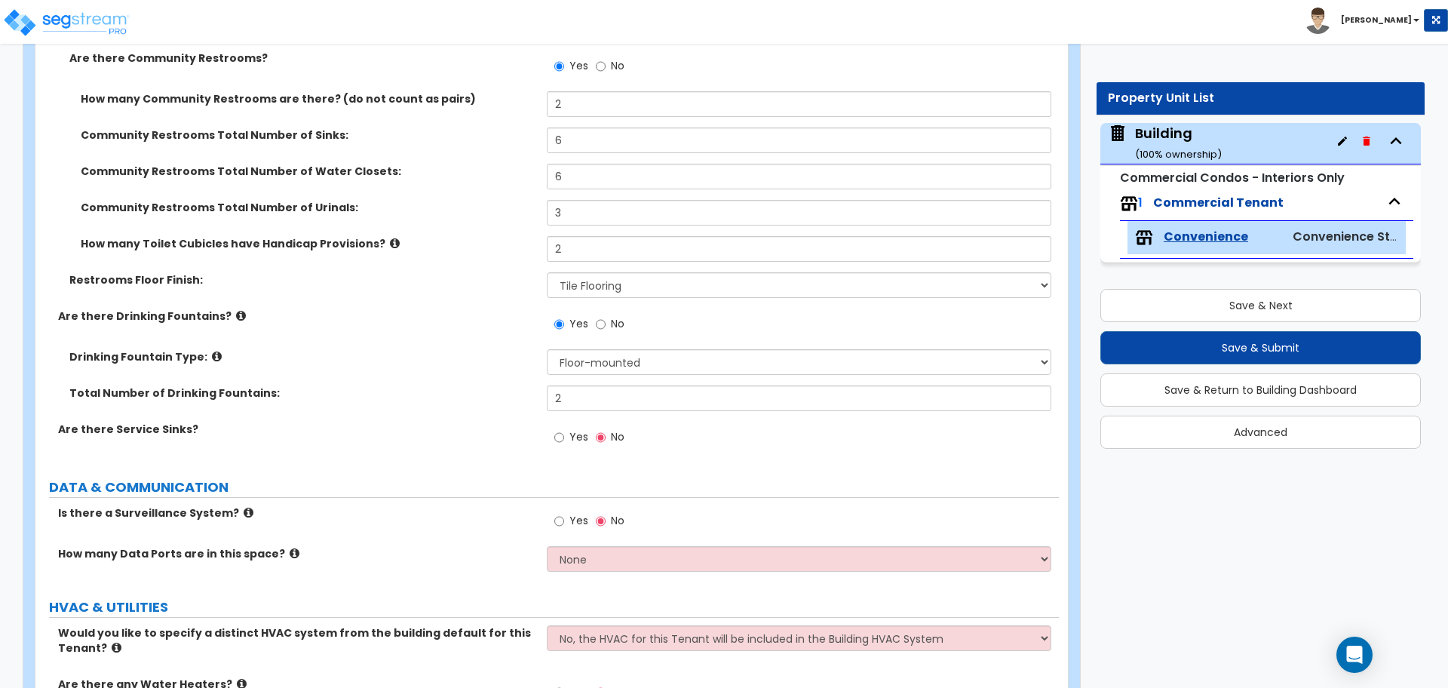
click at [568, 434] on label "Yes" at bounding box center [571, 439] width 34 height 26
click at [564, 434] on input "Yes" at bounding box center [559, 437] width 10 height 17
radio input "true"
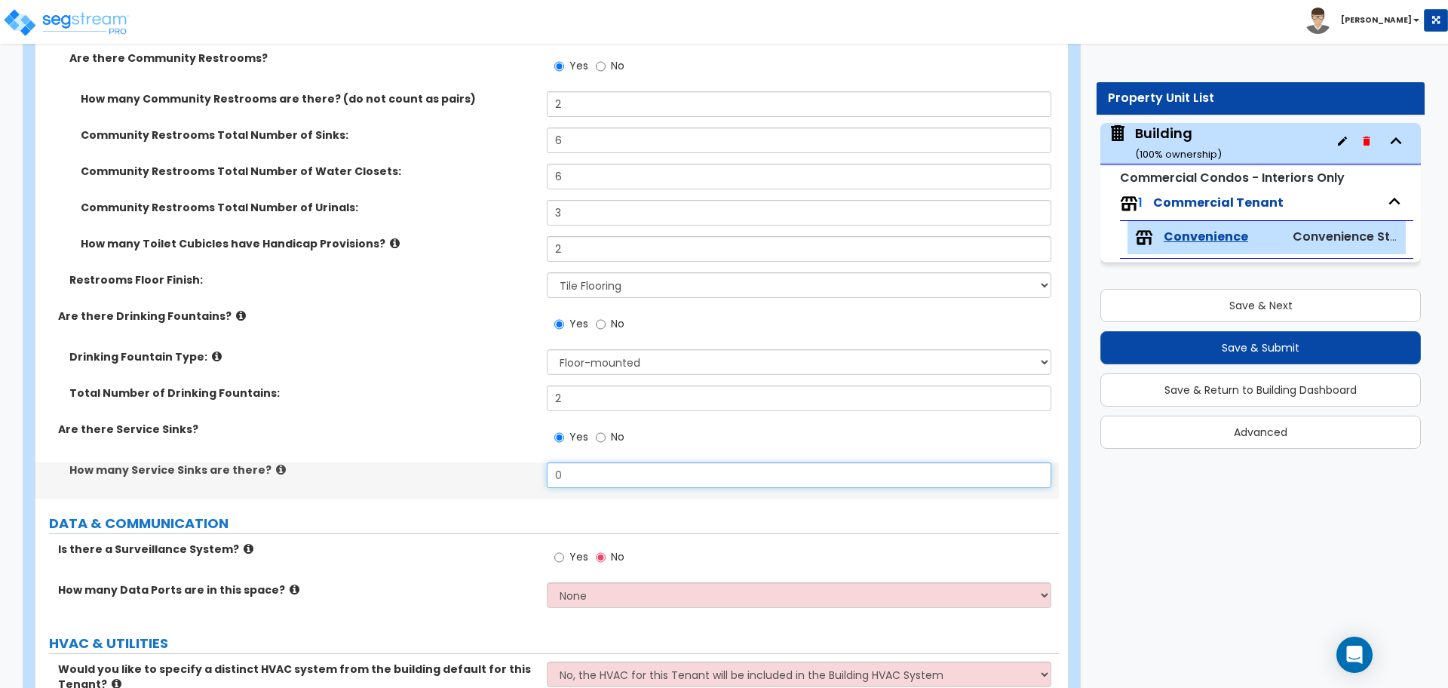
drag, startPoint x: 598, startPoint y: 467, endPoint x: 501, endPoint y: 452, distance: 97.7
type input "5"
click at [276, 466] on icon at bounding box center [281, 469] width 10 height 11
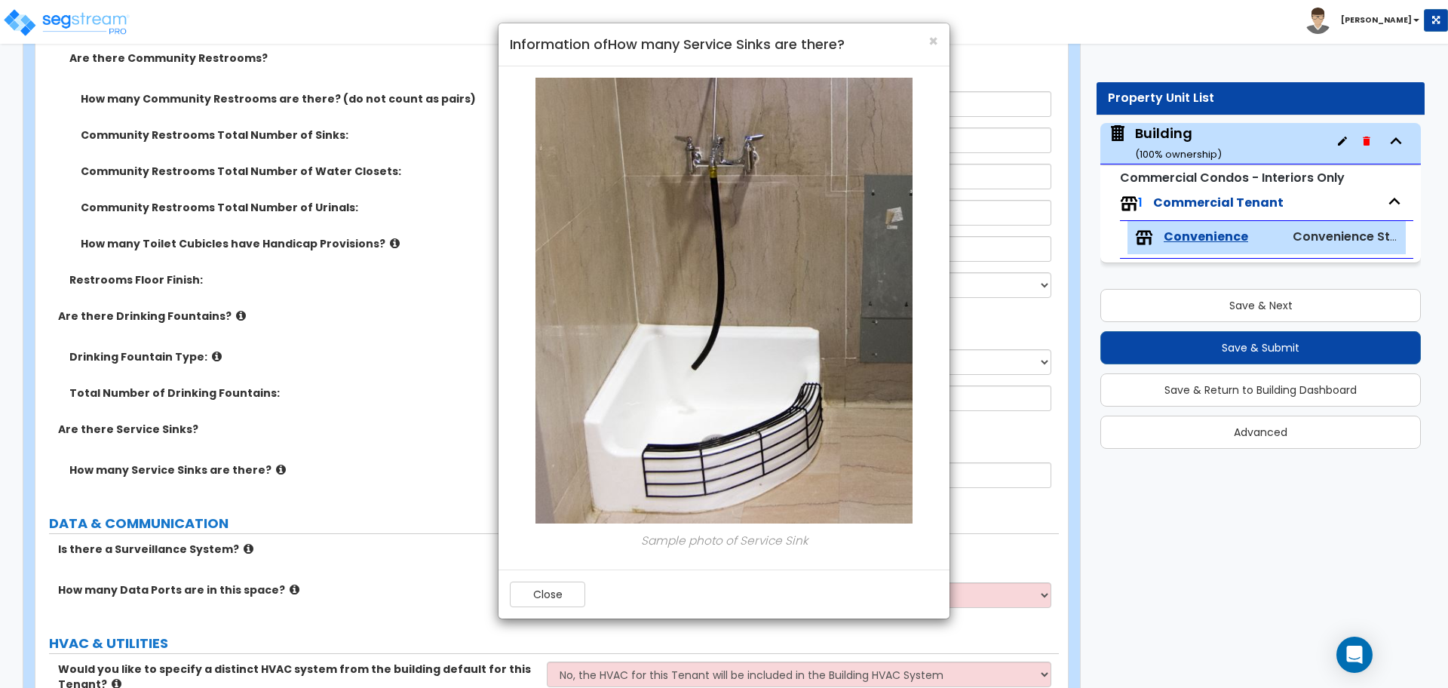
click at [939, 44] on div "× Information of How many Service Sinks are there?" at bounding box center [723, 44] width 451 height 43
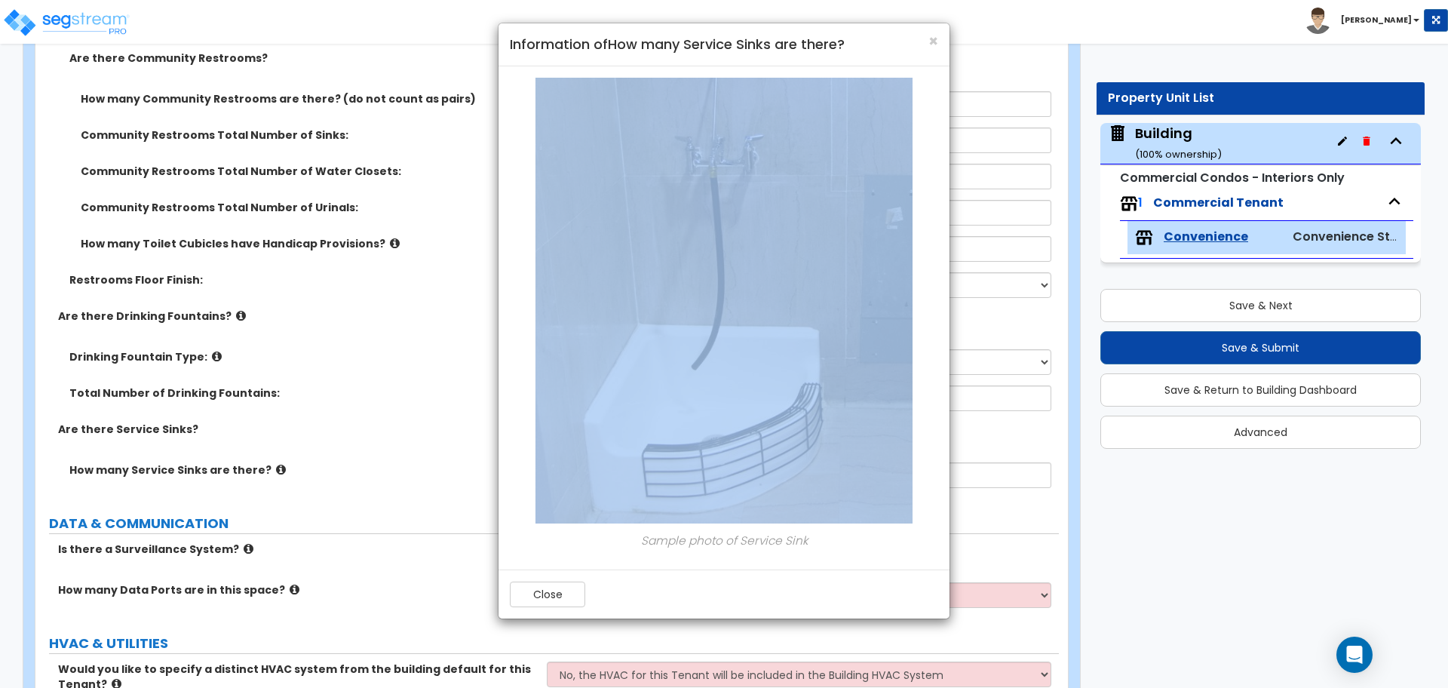
click at [938, 44] on div "× Information of How many Service Sinks are there?" at bounding box center [723, 44] width 451 height 43
click at [934, 42] on span "×" at bounding box center [933, 41] width 10 height 22
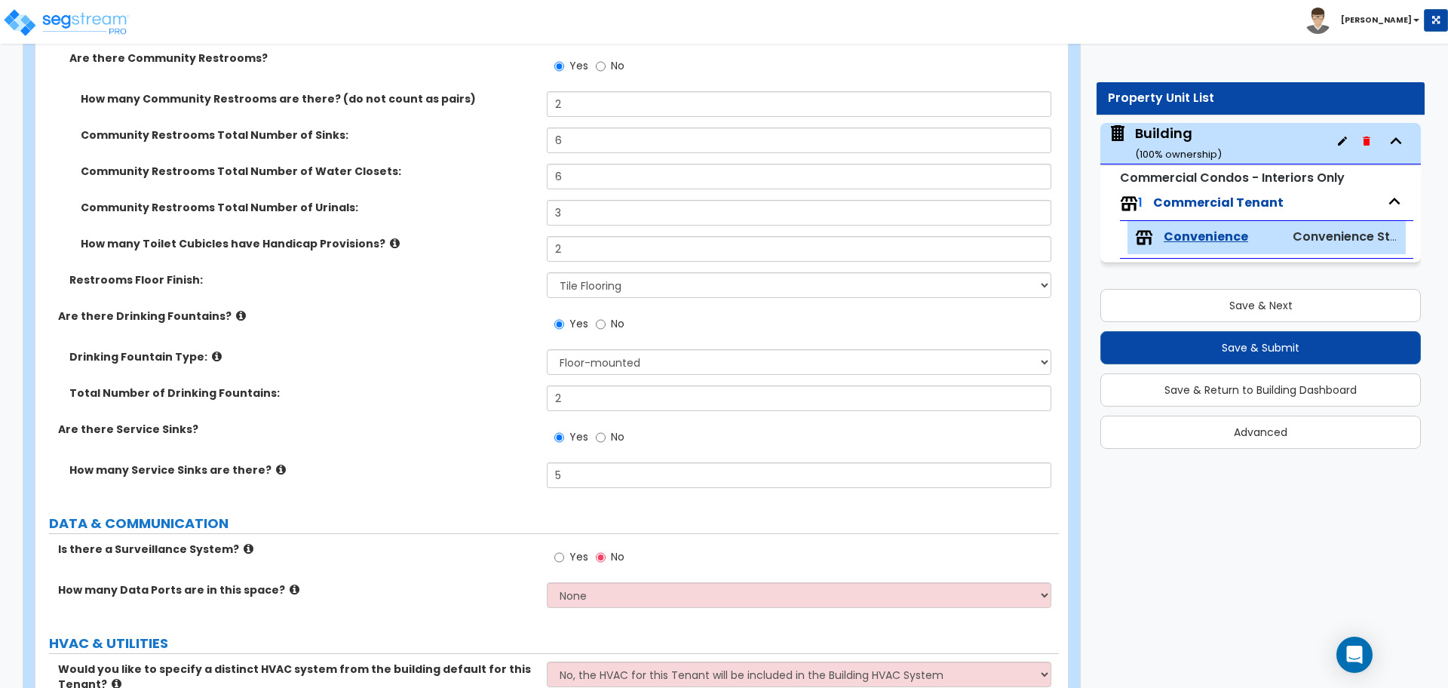
click at [212, 352] on icon at bounding box center [217, 356] width 10 height 11
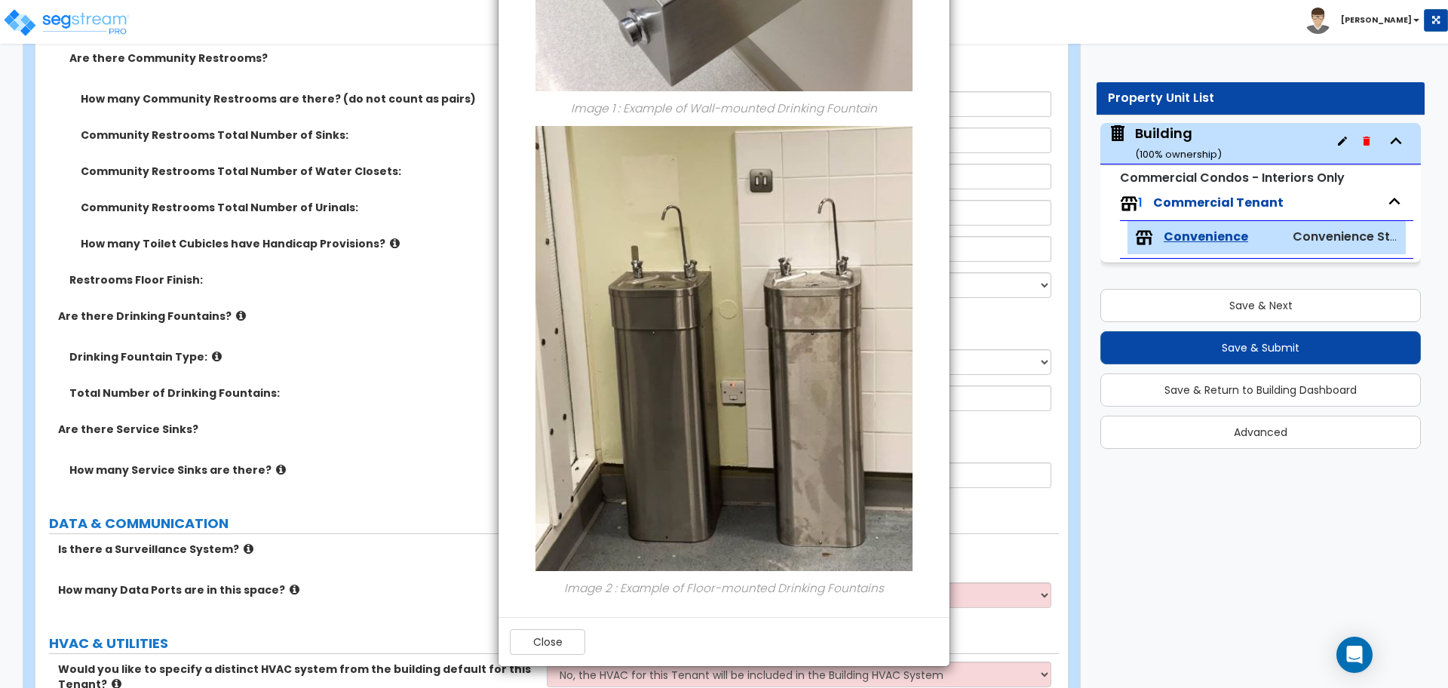
scroll to position [0, 0]
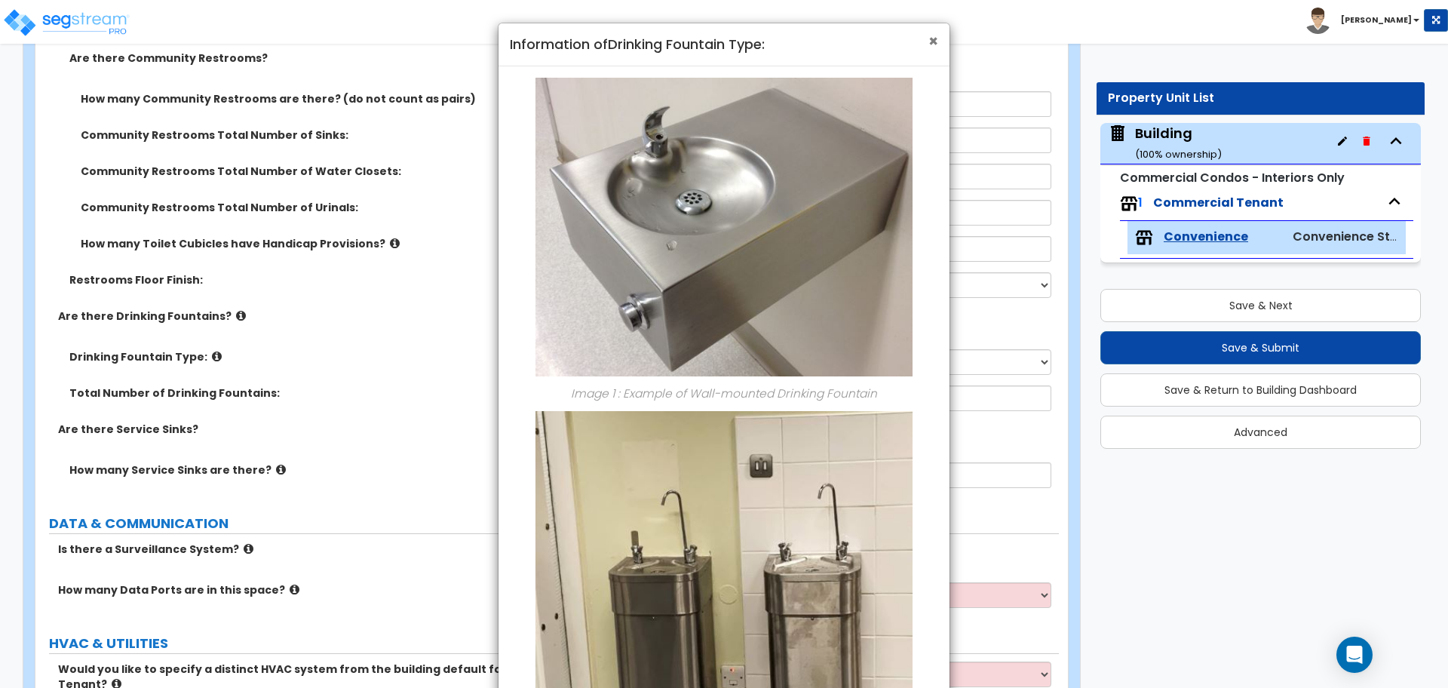
click at [933, 32] on span "×" at bounding box center [933, 41] width 10 height 22
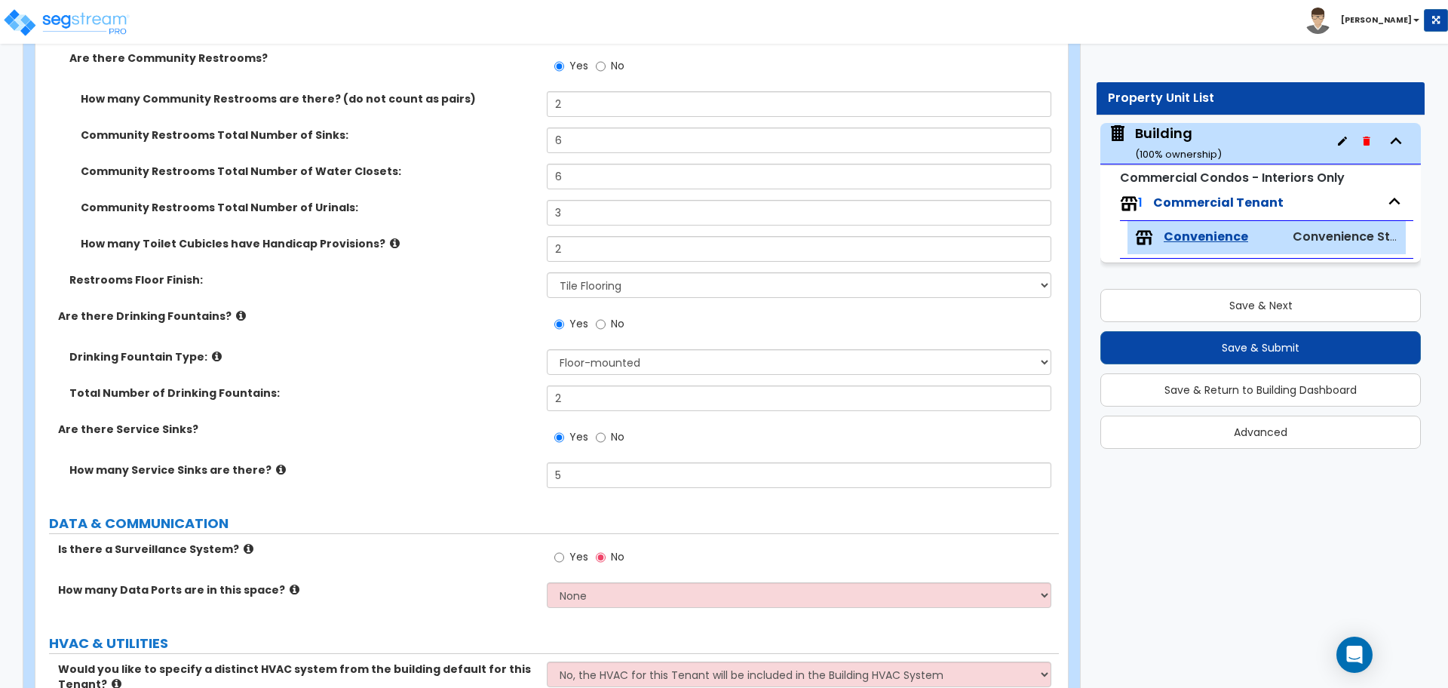
click at [236, 310] on icon at bounding box center [241, 315] width 10 height 11
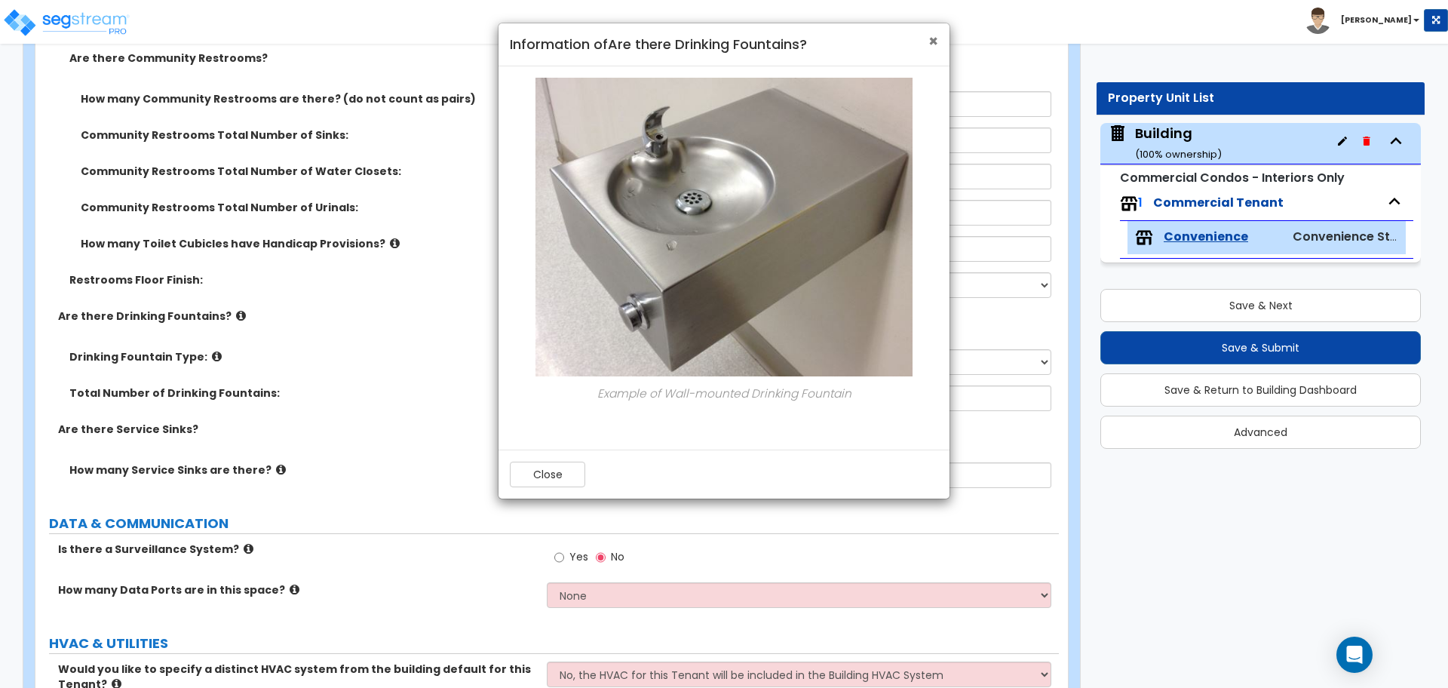
drag, startPoint x: 932, startPoint y: 41, endPoint x: 856, endPoint y: 43, distance: 75.4
click at [932, 41] on span "×" at bounding box center [933, 41] width 10 height 22
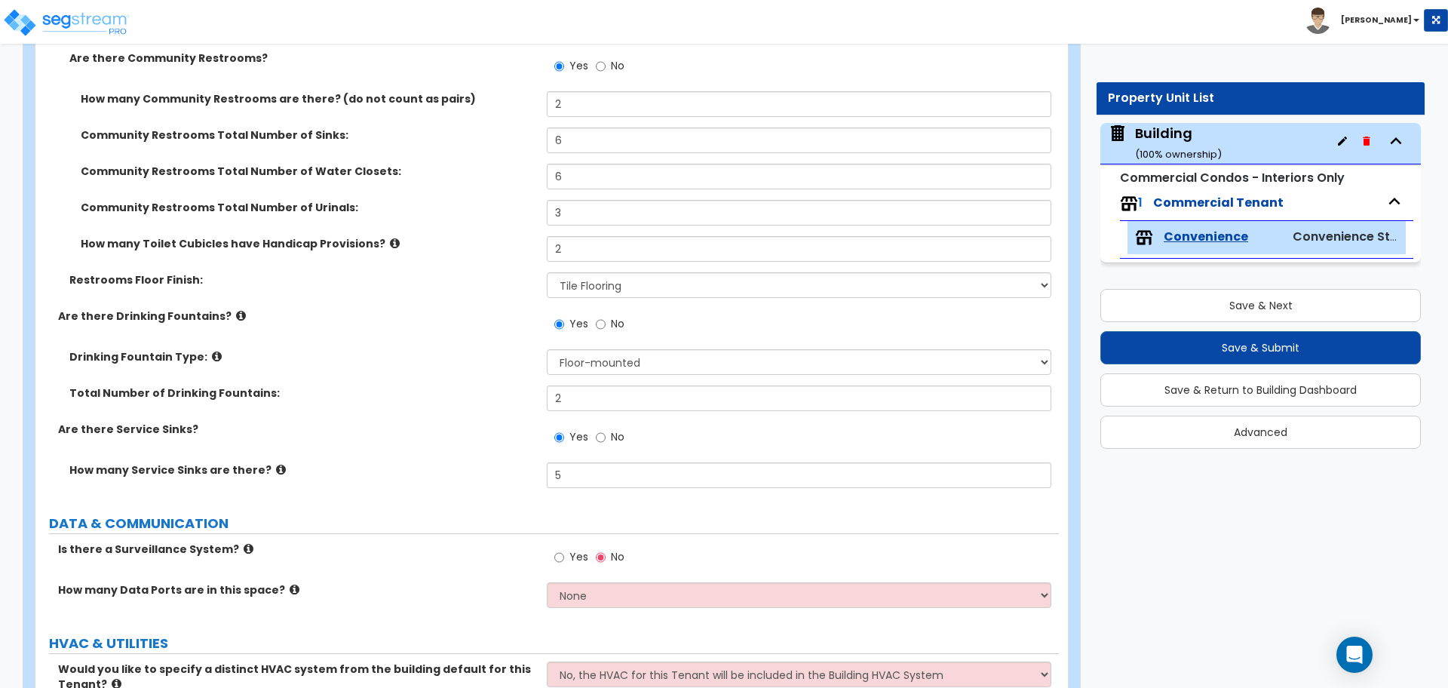
click at [390, 237] on icon at bounding box center [395, 242] width 10 height 11
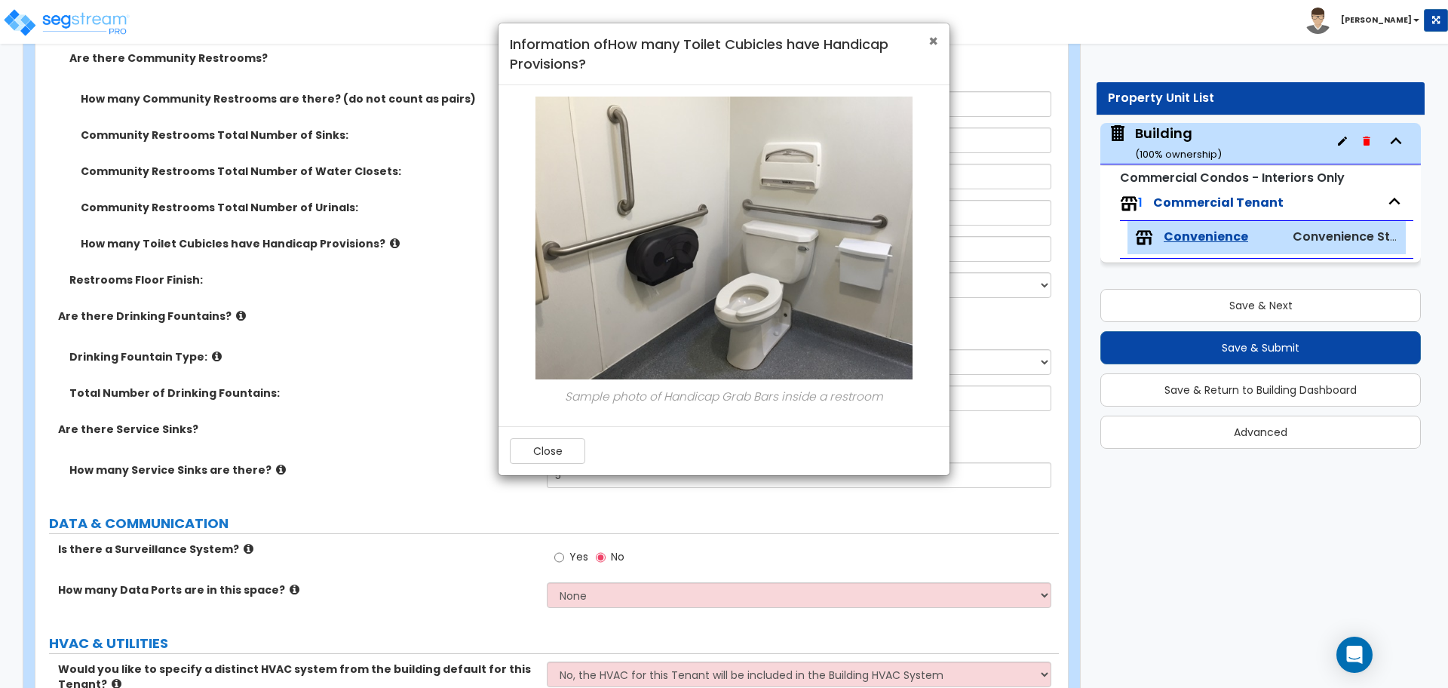
click at [930, 45] on span "×" at bounding box center [933, 41] width 10 height 22
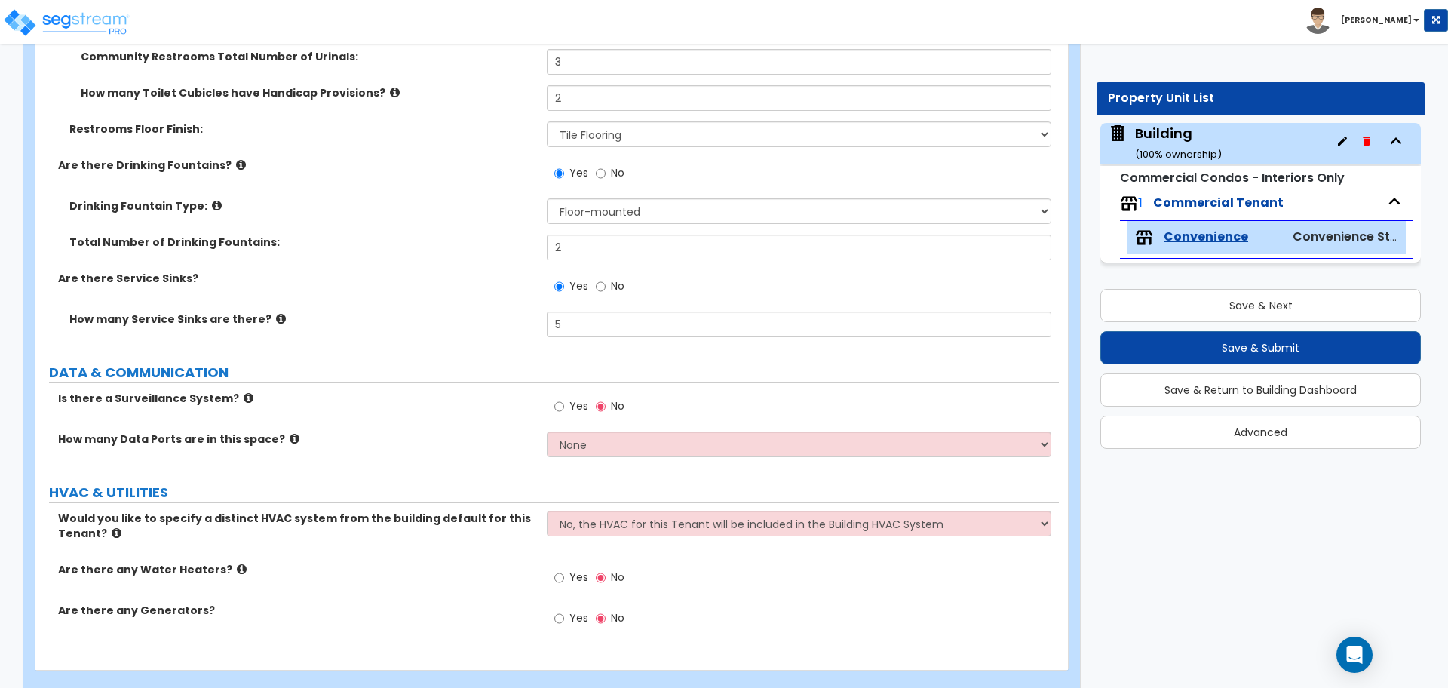
scroll to position [4812, 0]
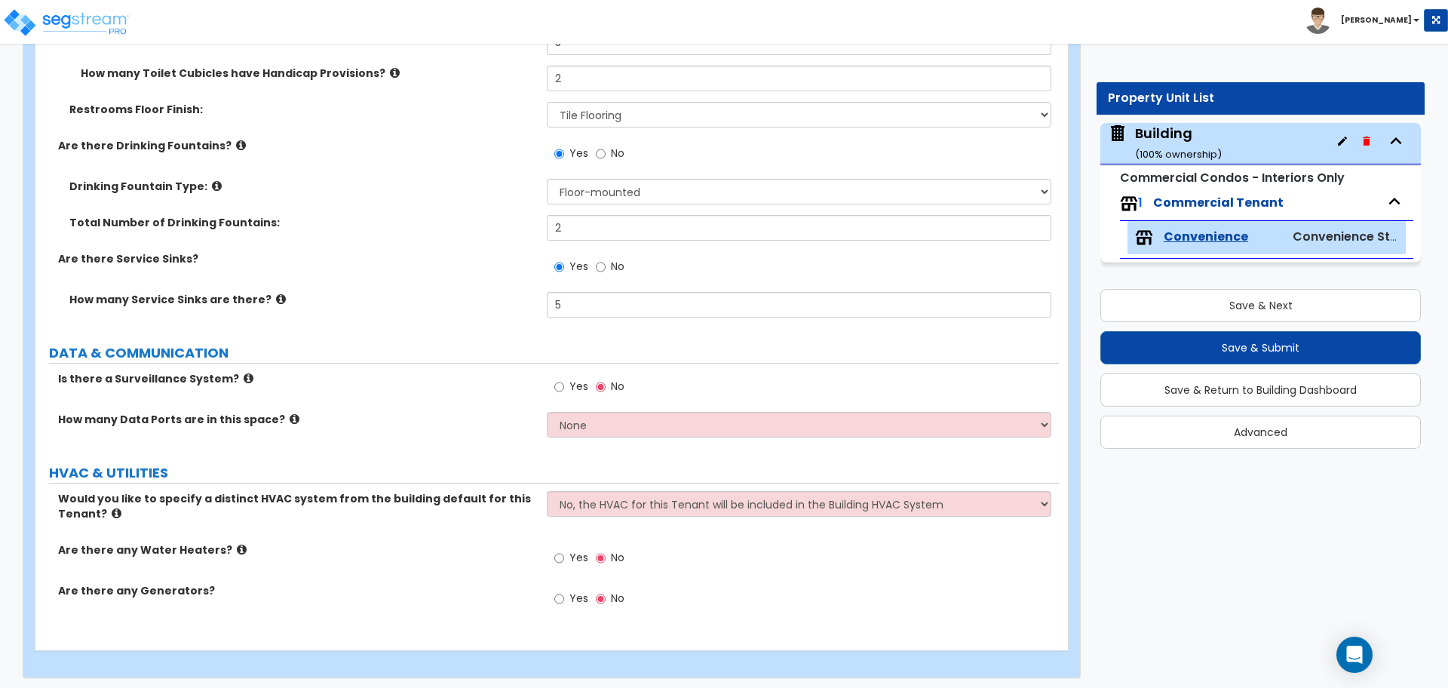
click at [564, 376] on label "Yes" at bounding box center [571, 388] width 34 height 26
click at [564, 378] on input "Yes" at bounding box center [559, 386] width 10 height 17
radio input "true"
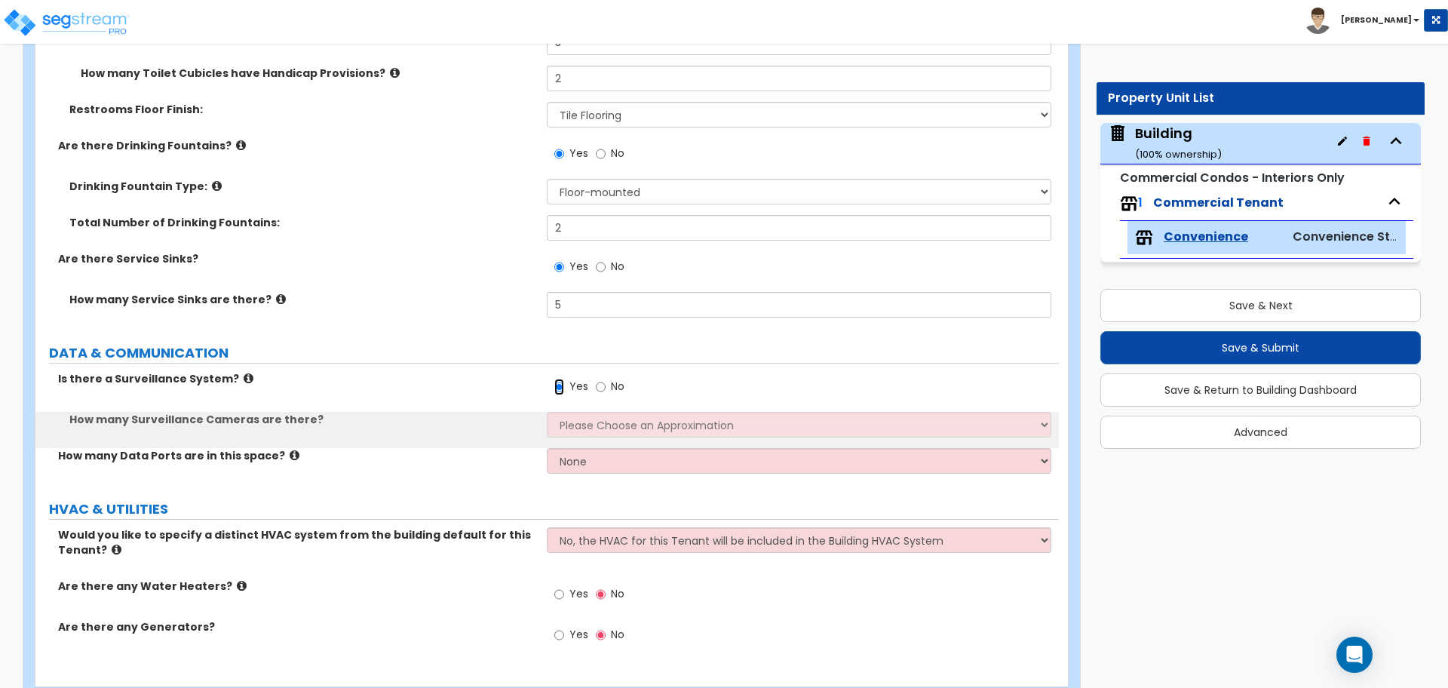
scroll to position [4848, 0]
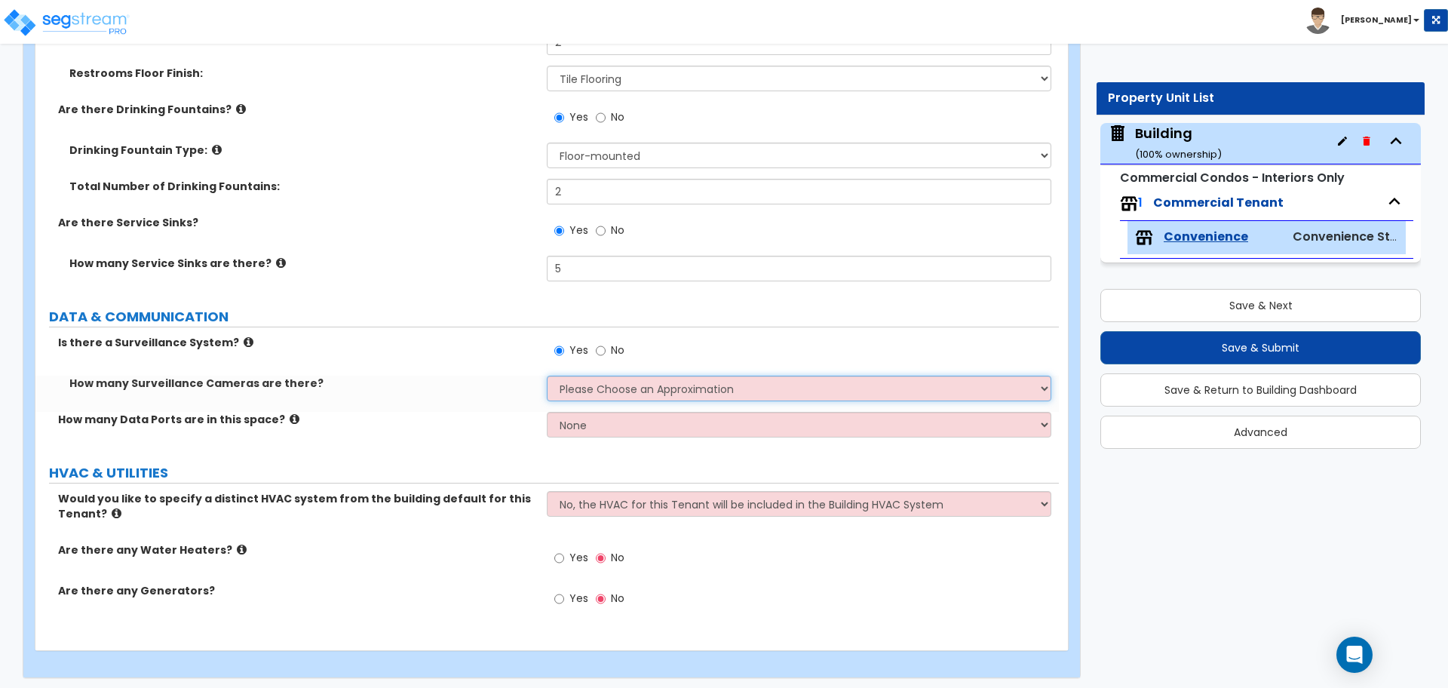
click at [637, 382] on select "Please Choose an Approximation Barely Noticed Any Noticed a Couple Frequently S…" at bounding box center [799, 388] width 504 height 26
select select "3"
click at [547, 375] on select "Please Choose an Approximation Barely Noticed Any Noticed a Couple Frequently S…" at bounding box center [799, 388] width 504 height 26
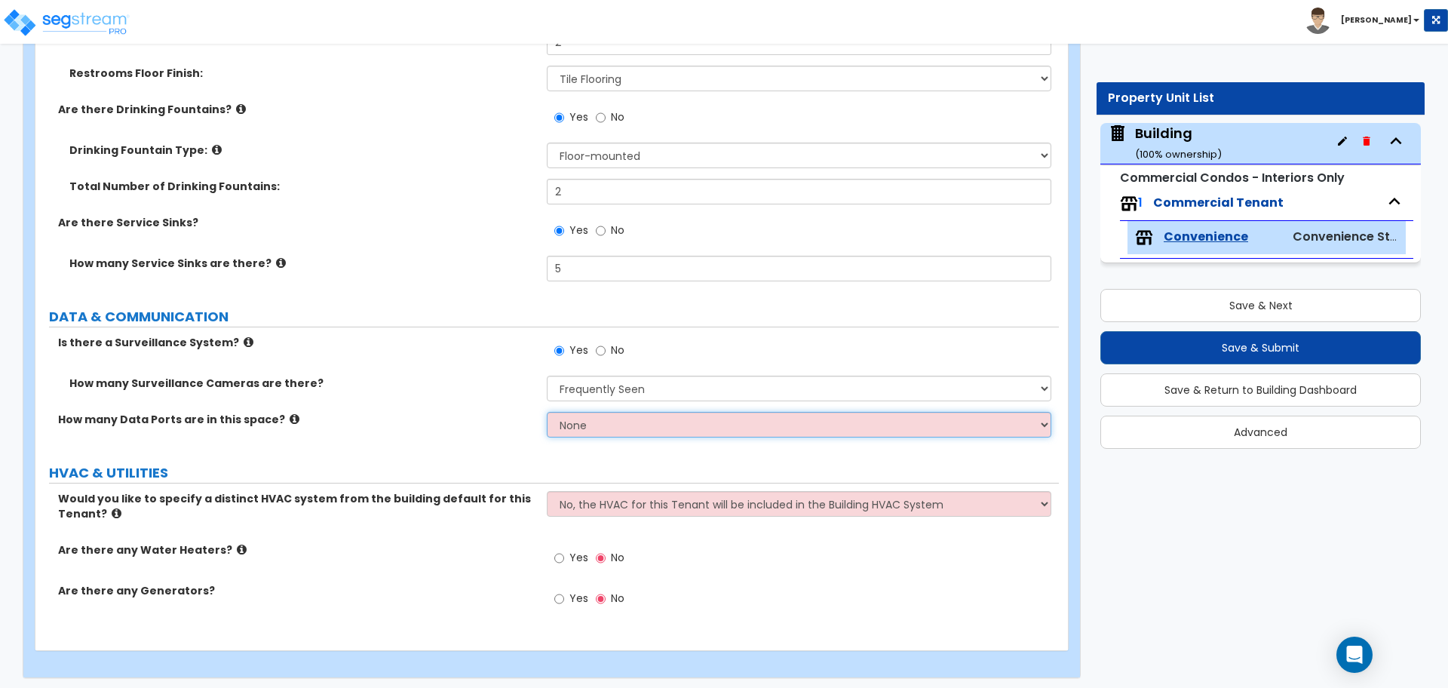
click at [627, 420] on select "None Please Estimate for Me I will specify the Quantity Exactly" at bounding box center [799, 425] width 504 height 26
select select "1"
click at [547, 412] on select "None Please Estimate for Me I will specify the Quantity Exactly" at bounding box center [799, 425] width 504 height 26
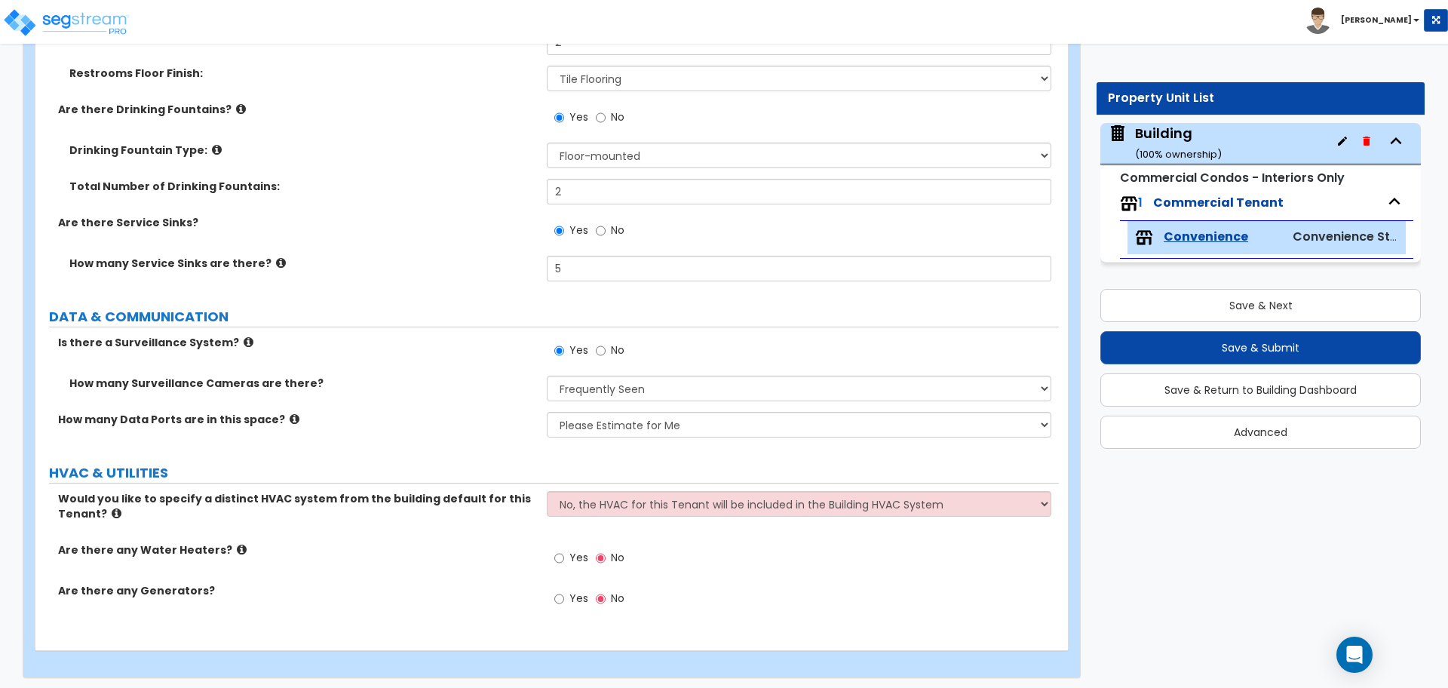
click at [290, 413] on icon at bounding box center [295, 418] width 10 height 11
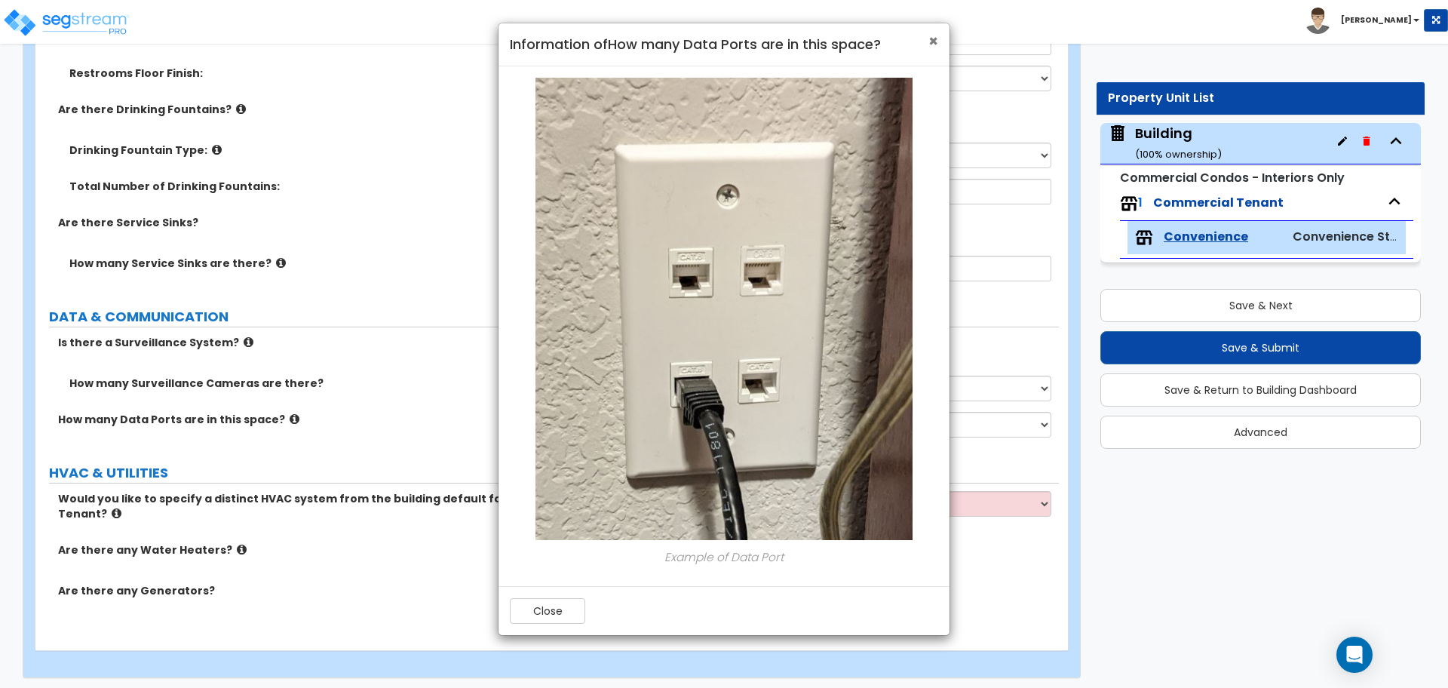
click at [934, 40] on span "×" at bounding box center [933, 41] width 10 height 22
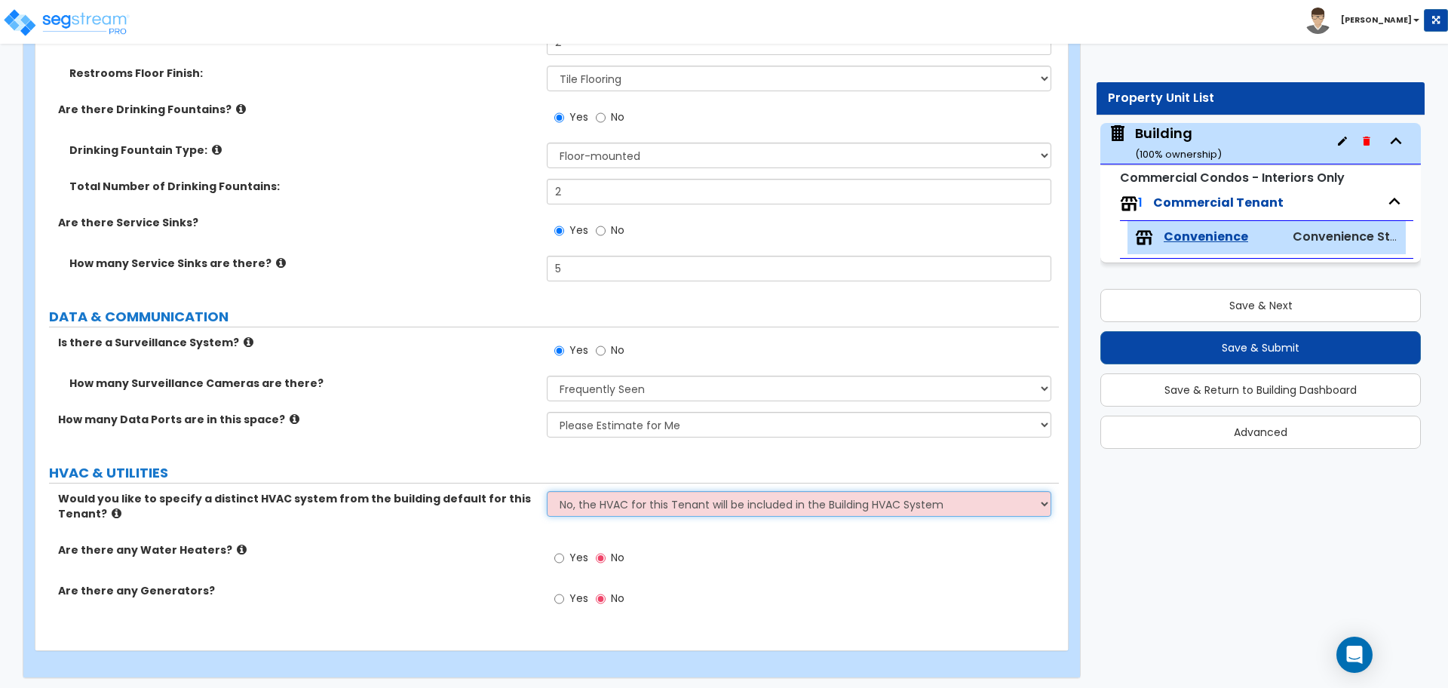
click at [669, 502] on select "No, the HVAC for this Tenant will be included in the Building HVAC System Yes, …" at bounding box center [799, 504] width 504 height 26
select select "1"
click at [547, 491] on select "No, the HVAC for this Tenant will be included in the Building HVAC System Yes, …" at bounding box center [799, 504] width 504 height 26
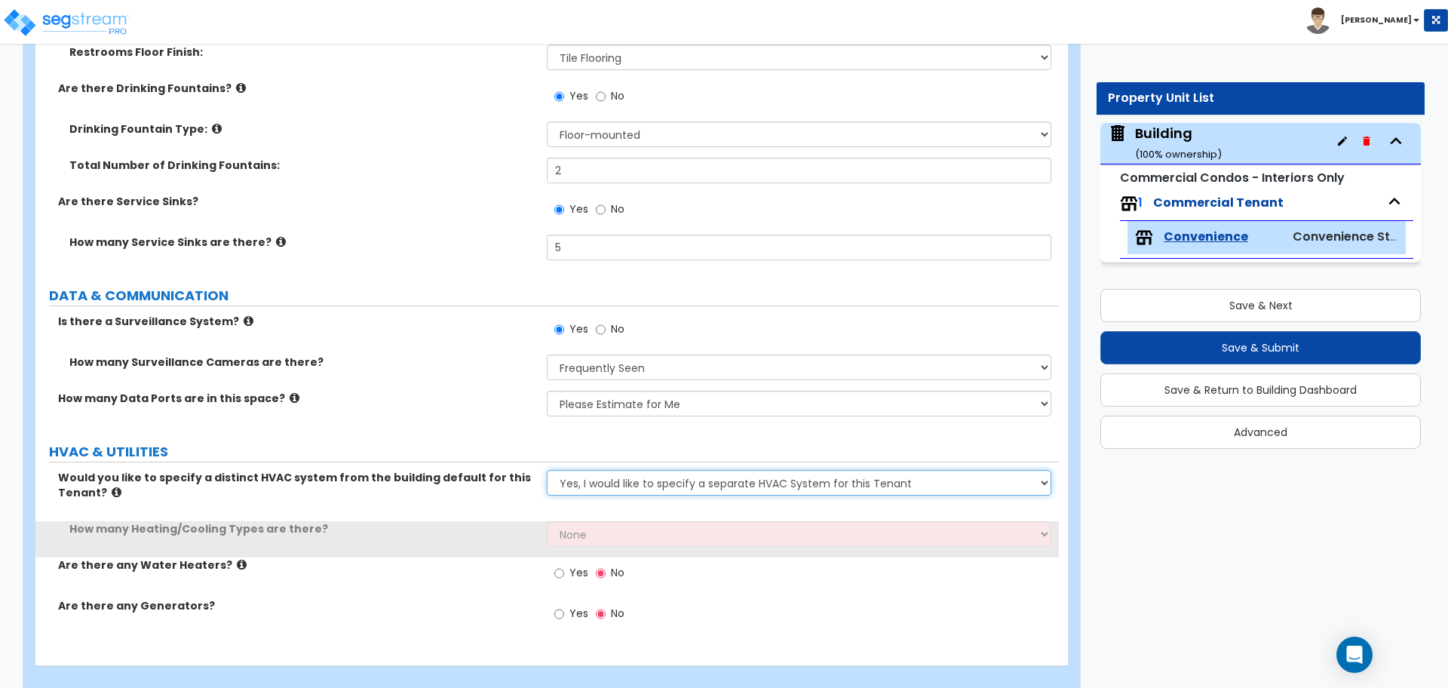
scroll to position [4884, 0]
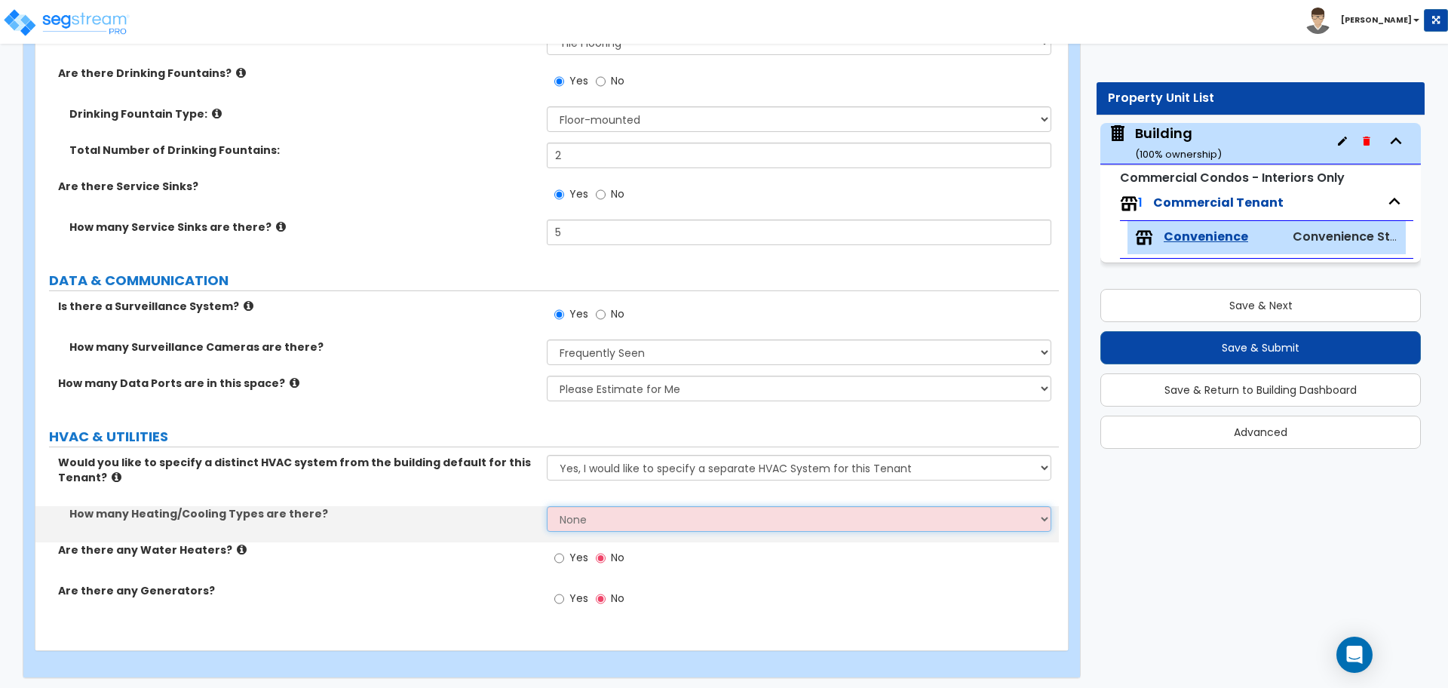
click at [605, 520] on select "None 1 2 3" at bounding box center [799, 519] width 504 height 26
click at [547, 506] on select "None 1 2 3" at bounding box center [799, 519] width 504 height 26
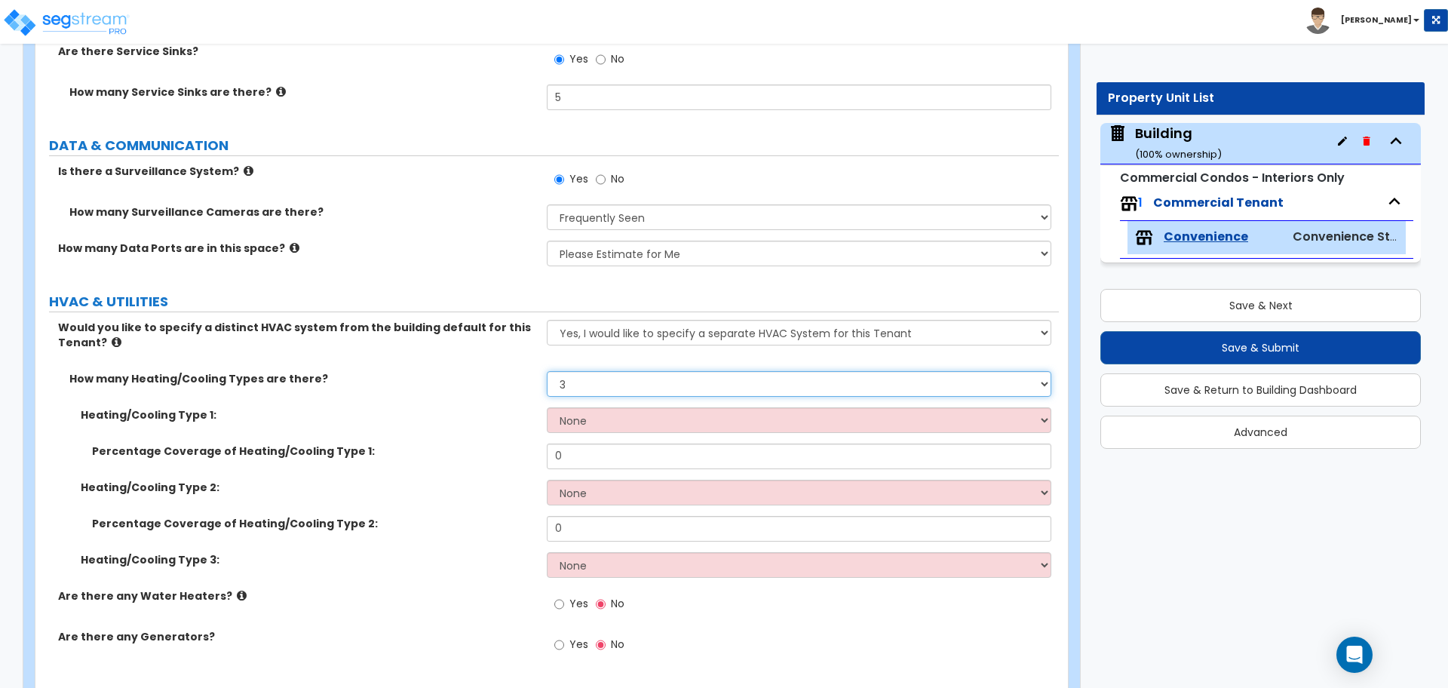
scroll to position [5024, 0]
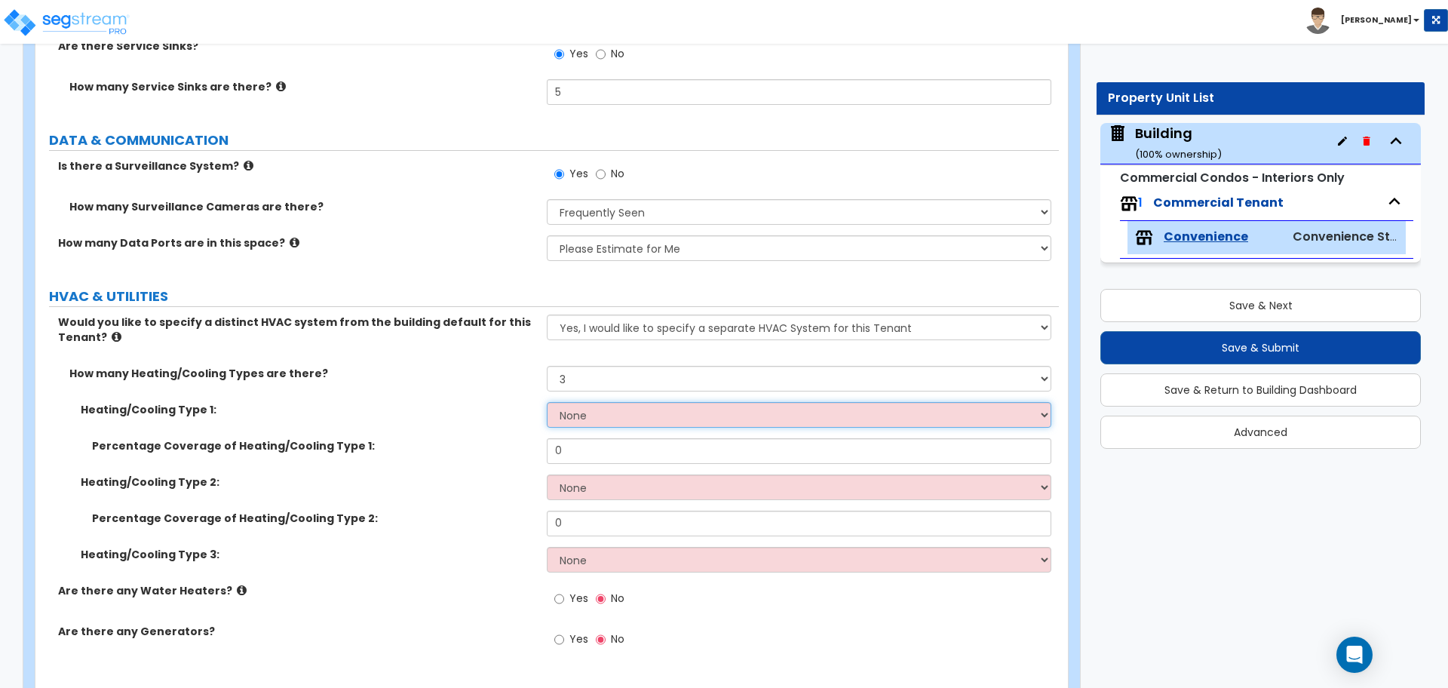
click at [590, 419] on select "None Heat Only Centralized Heating & Cooling Thru Wall Air Conditioners Mini Sp…" at bounding box center [799, 415] width 504 height 26
click at [585, 412] on select "None Heat Only Centralized Heating & Cooling Thru Wall Air Conditioners Mini Sp…" at bounding box center [799, 415] width 504 height 26
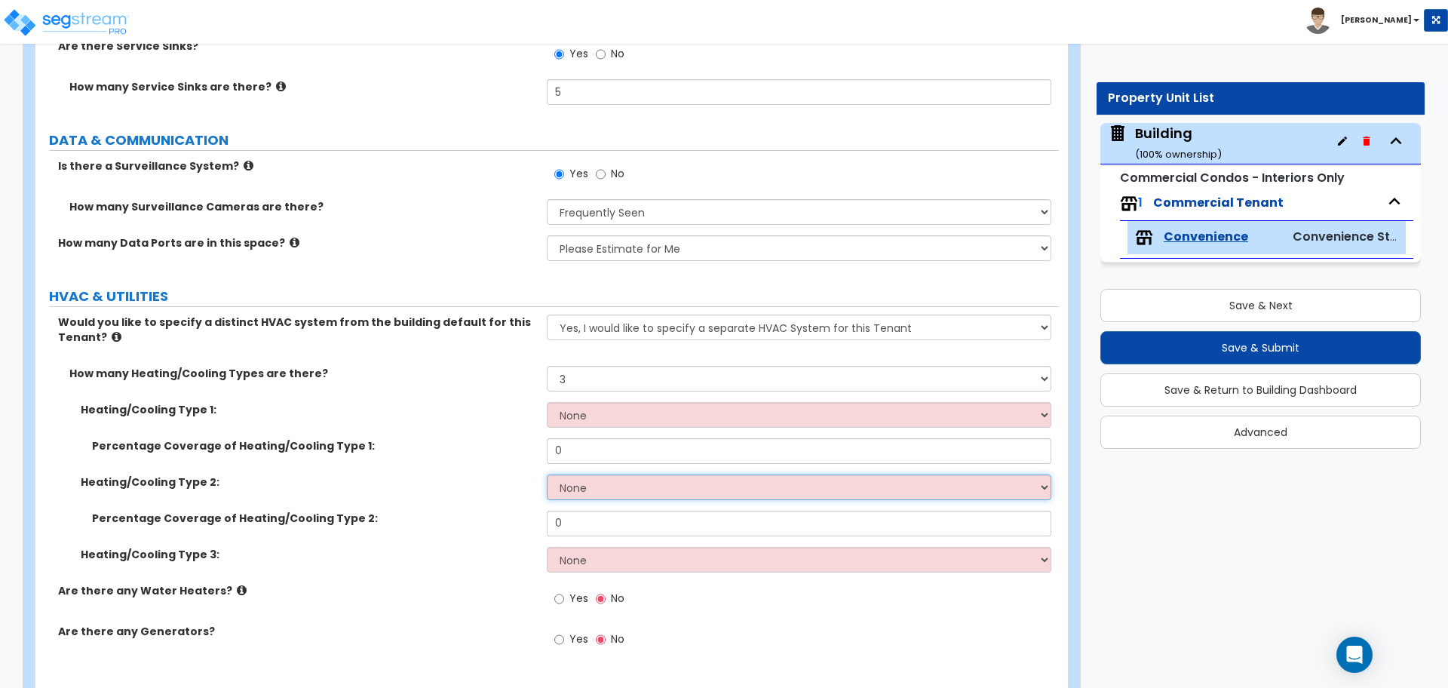
click at [571, 489] on select "None Heat Only Centralized Heating & Cooling Thru Wall Air Conditioners Mini Sp…" at bounding box center [799, 487] width 504 height 26
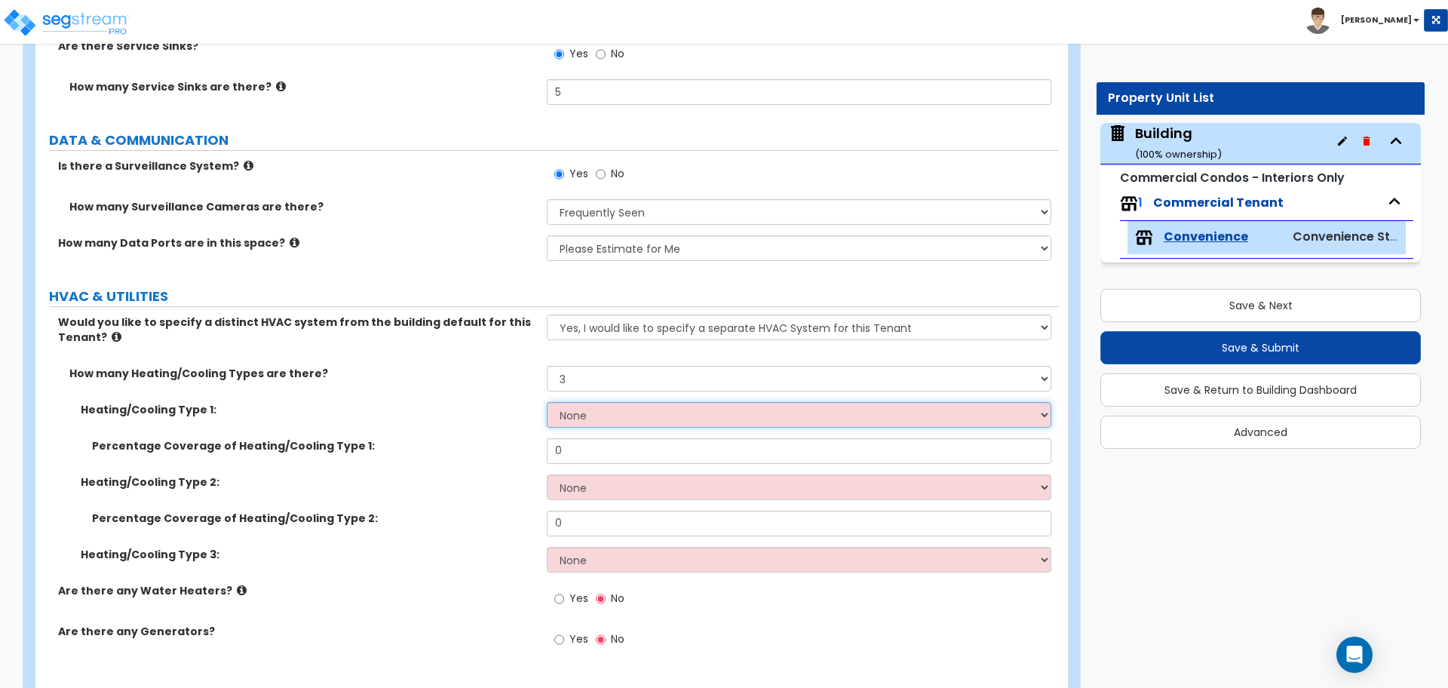
click at [565, 402] on select "None Heat Only Centralized Heating & Cooling Thru Wall Air Conditioners Mini Sp…" at bounding box center [799, 415] width 504 height 26
click at [589, 403] on select "None Heat Only Centralized Heating & Cooling Thru Wall Air Conditioners Mini Sp…" at bounding box center [799, 415] width 504 height 26
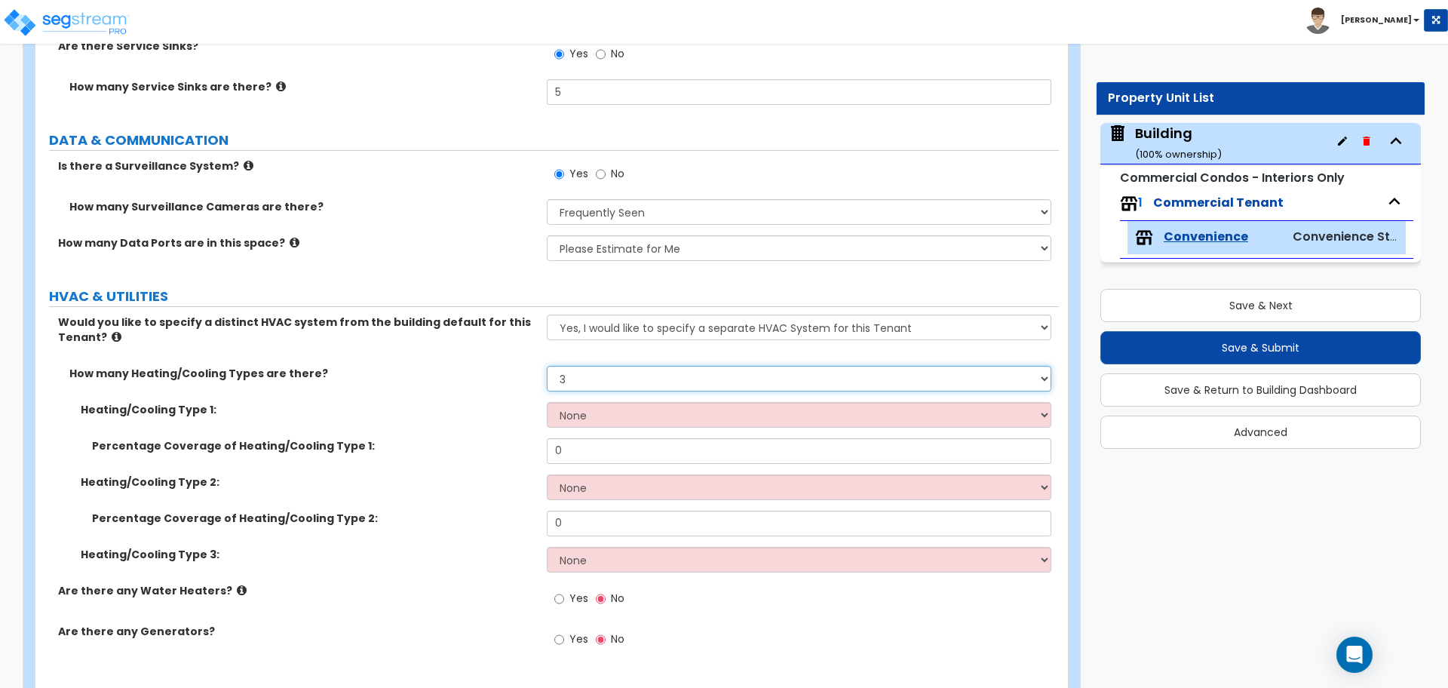
click at [586, 375] on select "None 1 2 3" at bounding box center [799, 379] width 504 height 26
select select "1"
click at [547, 366] on select "None 1 2 3" at bounding box center [799, 379] width 504 height 26
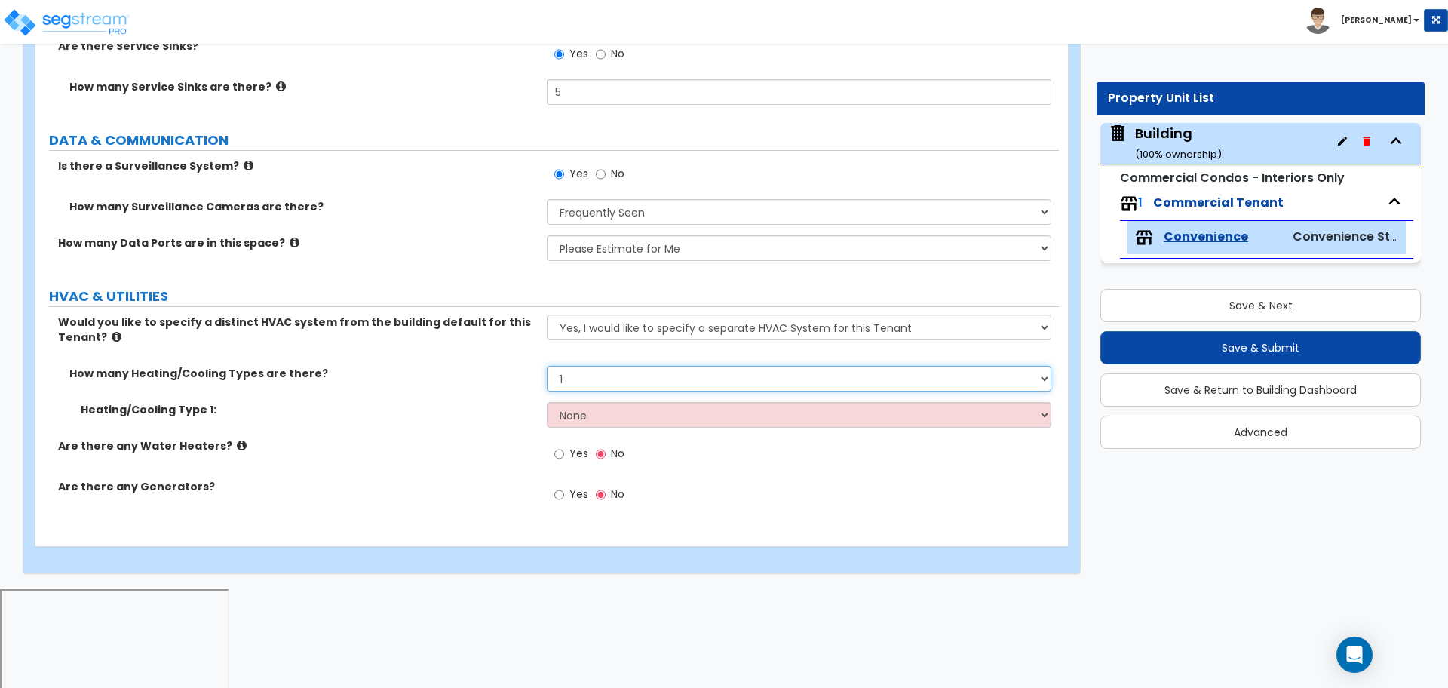
scroll to position [4920, 0]
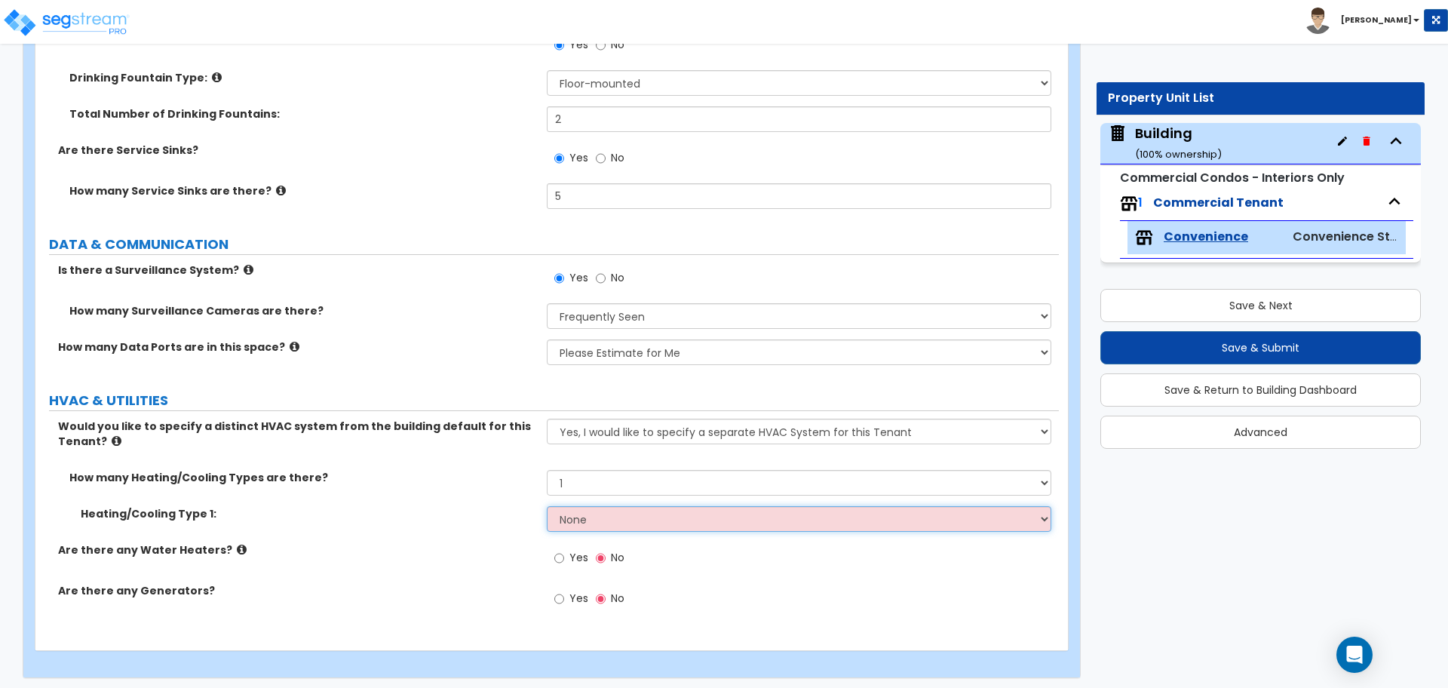
click at [648, 510] on select "None Heat Only Centralized Heating & Cooling Thru Wall Air Conditioners Mini Sp…" at bounding box center [799, 519] width 504 height 26
select select "1"
click at [547, 506] on select "None Heat Only Centralized Heating & Cooling Thru Wall Air Conditioners Mini Sp…" at bounding box center [799, 519] width 504 height 26
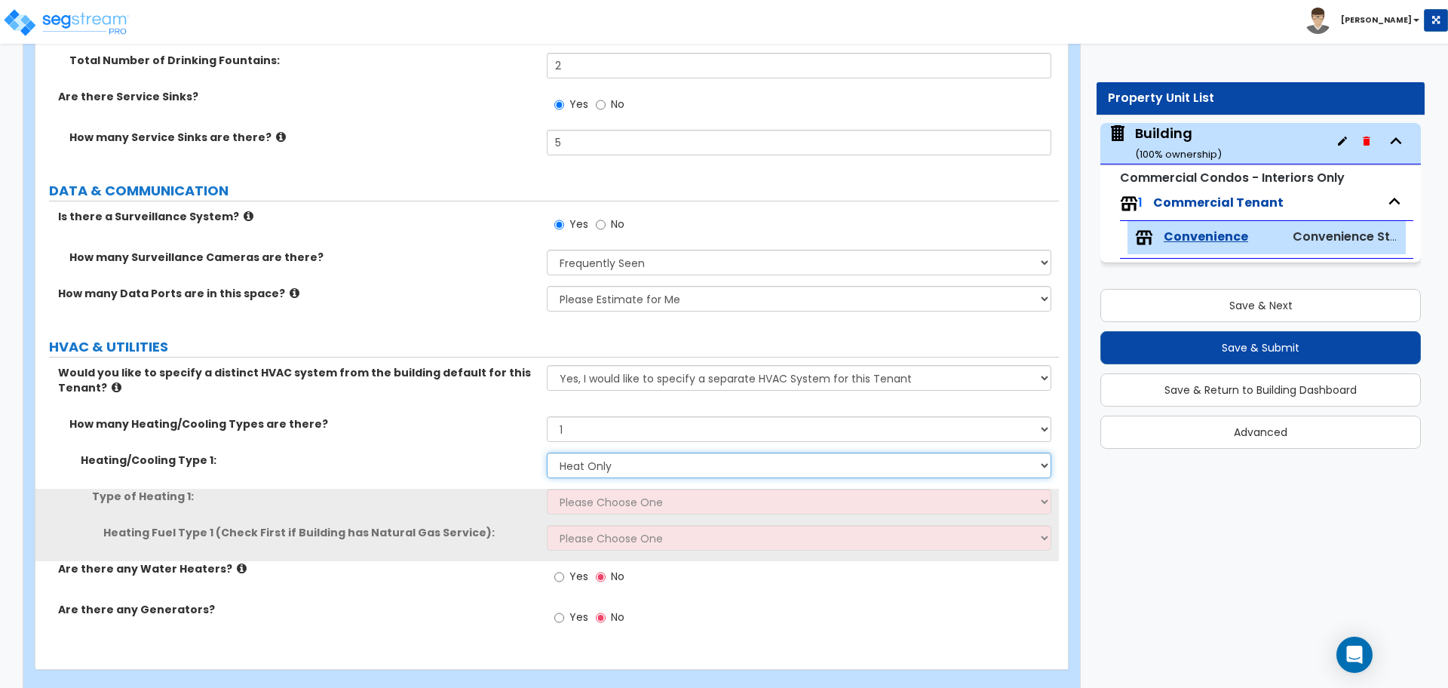
scroll to position [4979, 0]
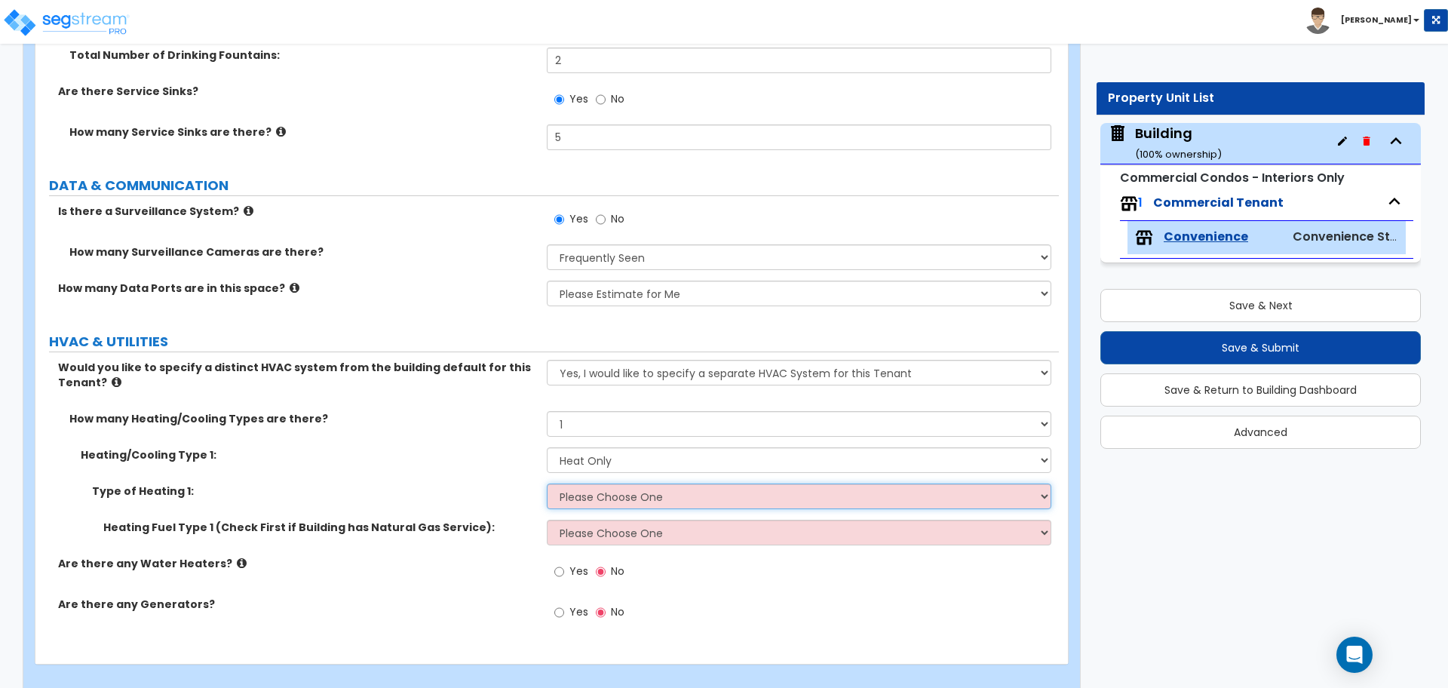
click at [651, 492] on select "Please Choose One Wall Heater Electric Baseboard Heater Hydronic Heating Radian…" at bounding box center [799, 496] width 504 height 26
select select "4"
click at [547, 483] on select "Please Choose One Wall Heater Electric Baseboard Heater Hydronic Heating Radian…" at bounding box center [799, 496] width 504 height 26
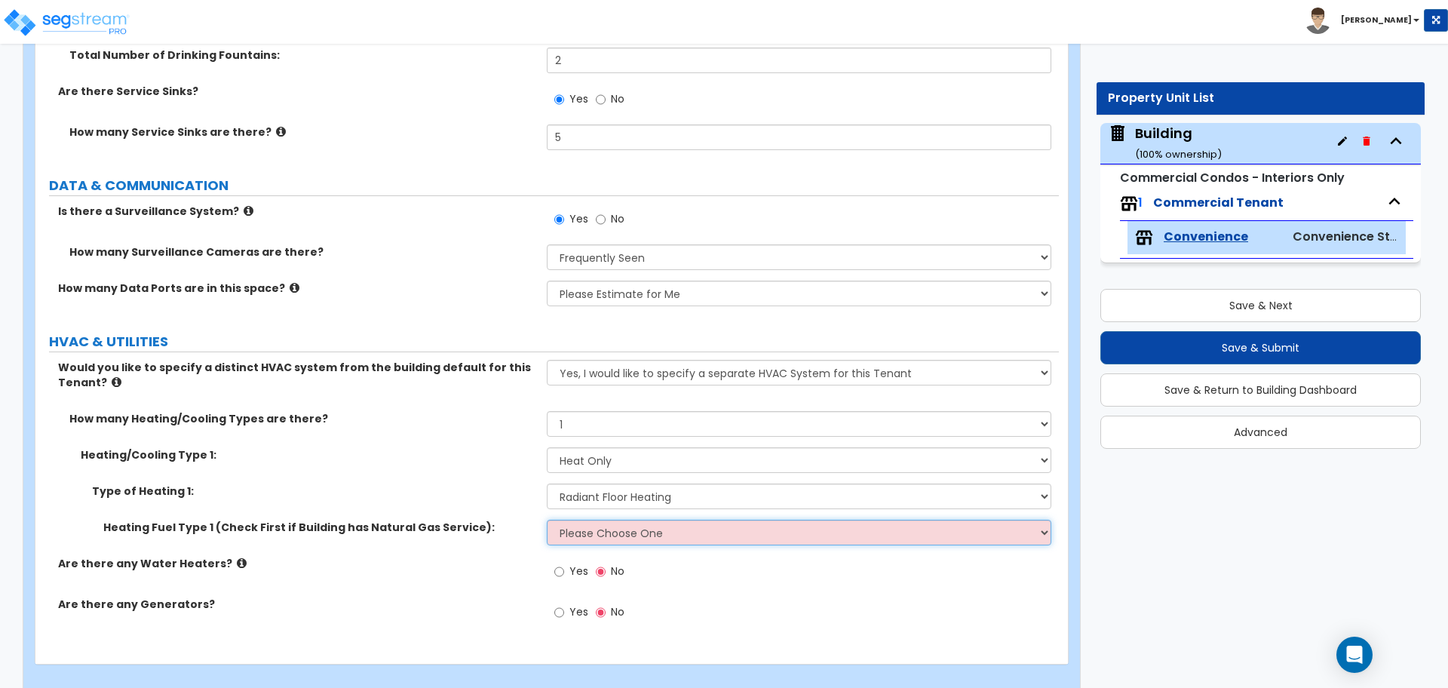
click at [609, 528] on select "Please Choose One Gas Electric" at bounding box center [799, 532] width 504 height 26
select select "1"
click at [547, 519] on select "Please Choose One Gas Electric" at bounding box center [799, 532] width 504 height 26
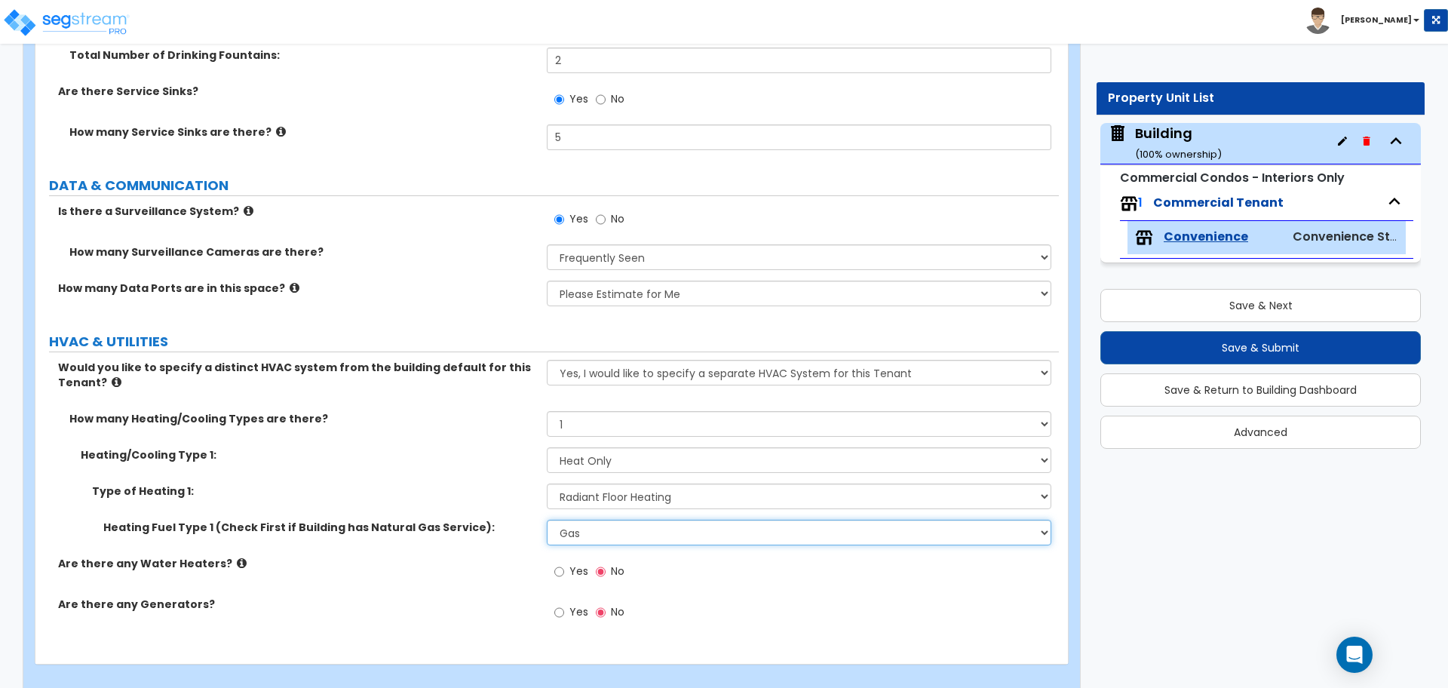
scroll to position [4992, 0]
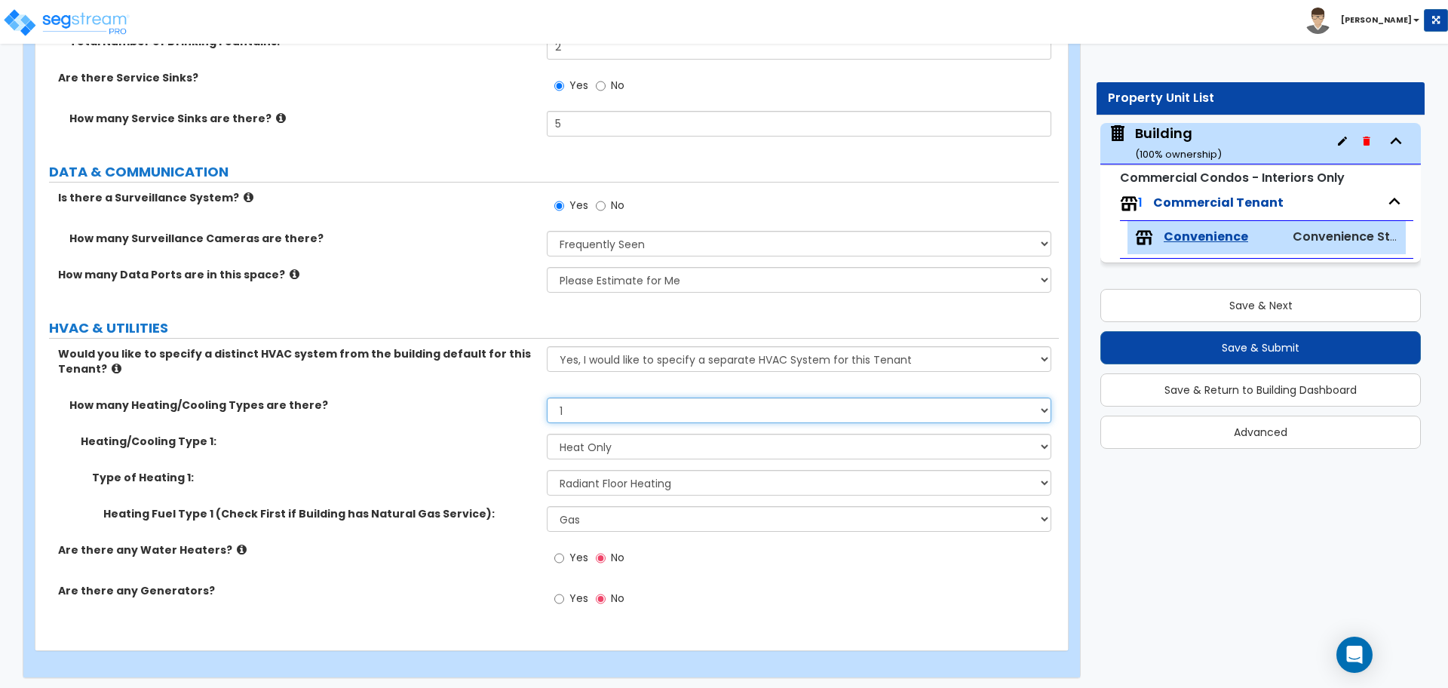
click at [601, 402] on select "None 1 2 3" at bounding box center [799, 410] width 504 height 26
click at [547, 397] on select "None 1 2 3" at bounding box center [799, 410] width 504 height 26
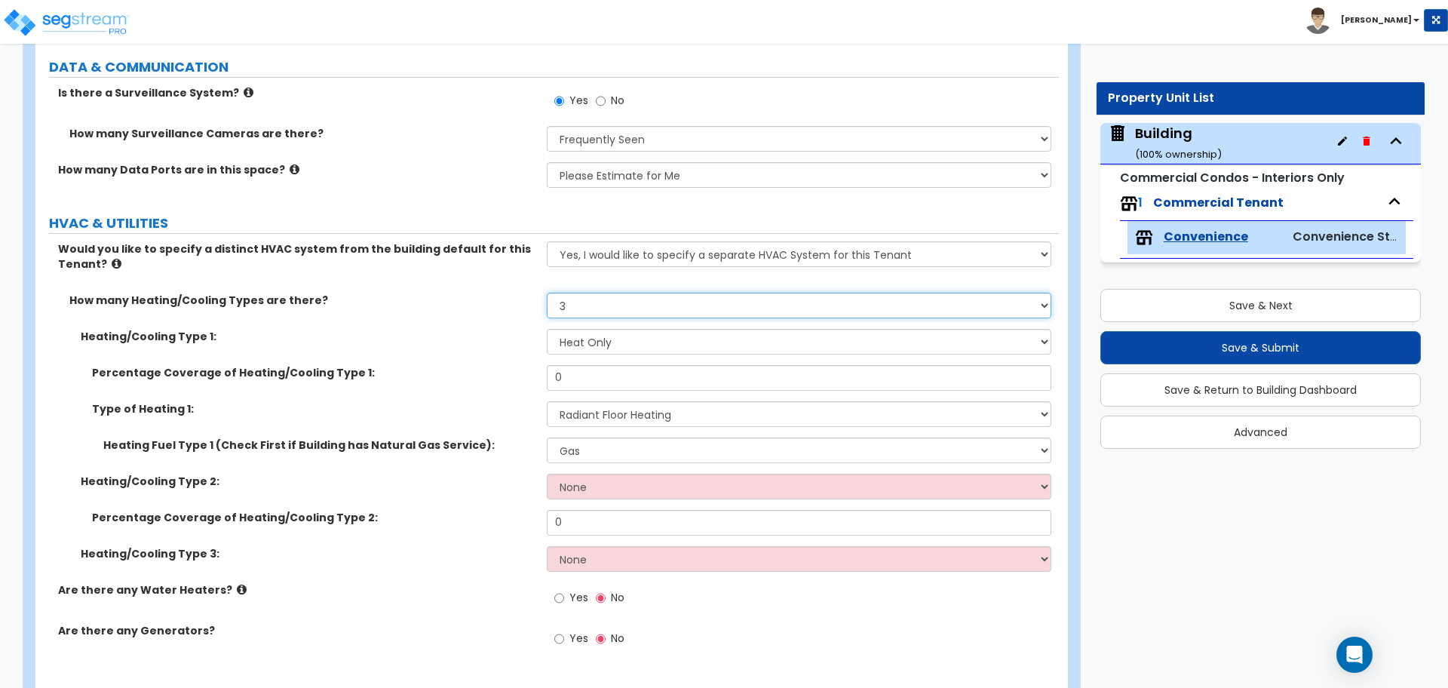
scroll to position [5103, 0]
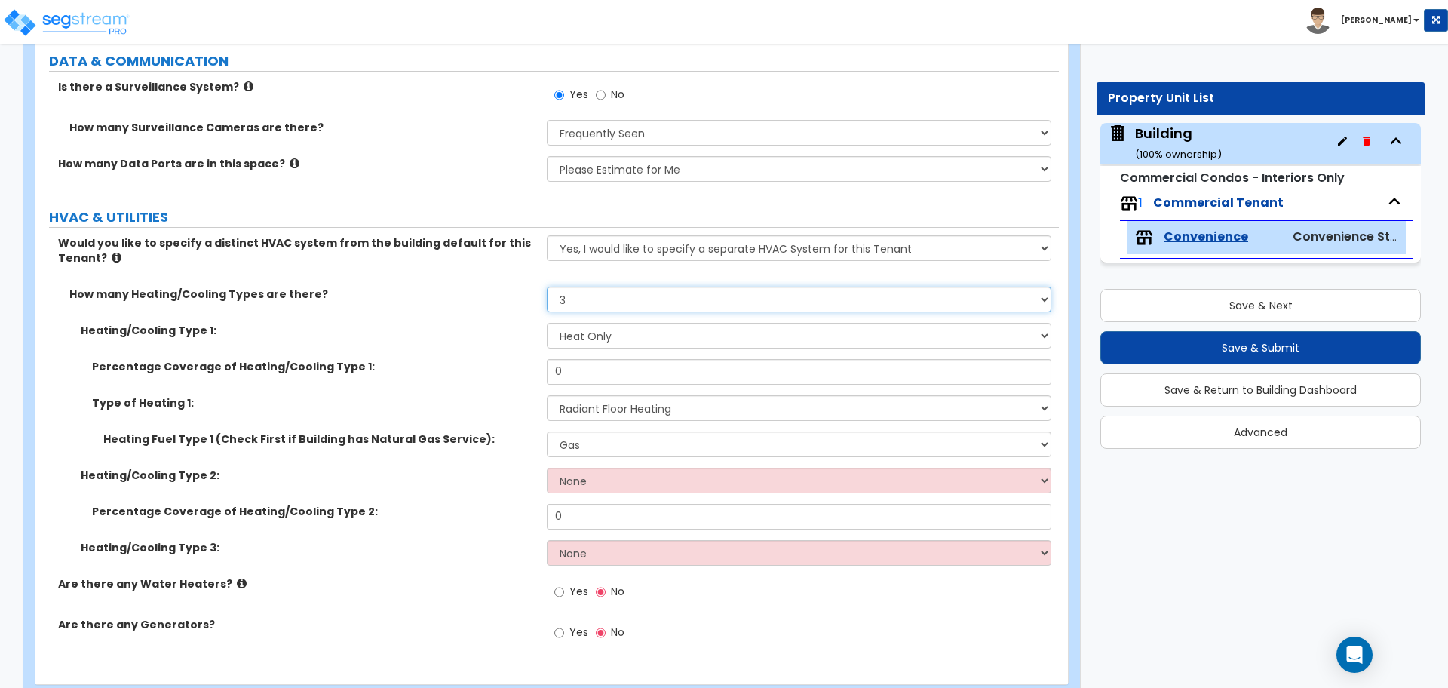
click at [645, 299] on select "None 1 2 3" at bounding box center [799, 299] width 504 height 26
select select "1"
click at [547, 286] on select "None 1 2 3" at bounding box center [799, 299] width 504 height 26
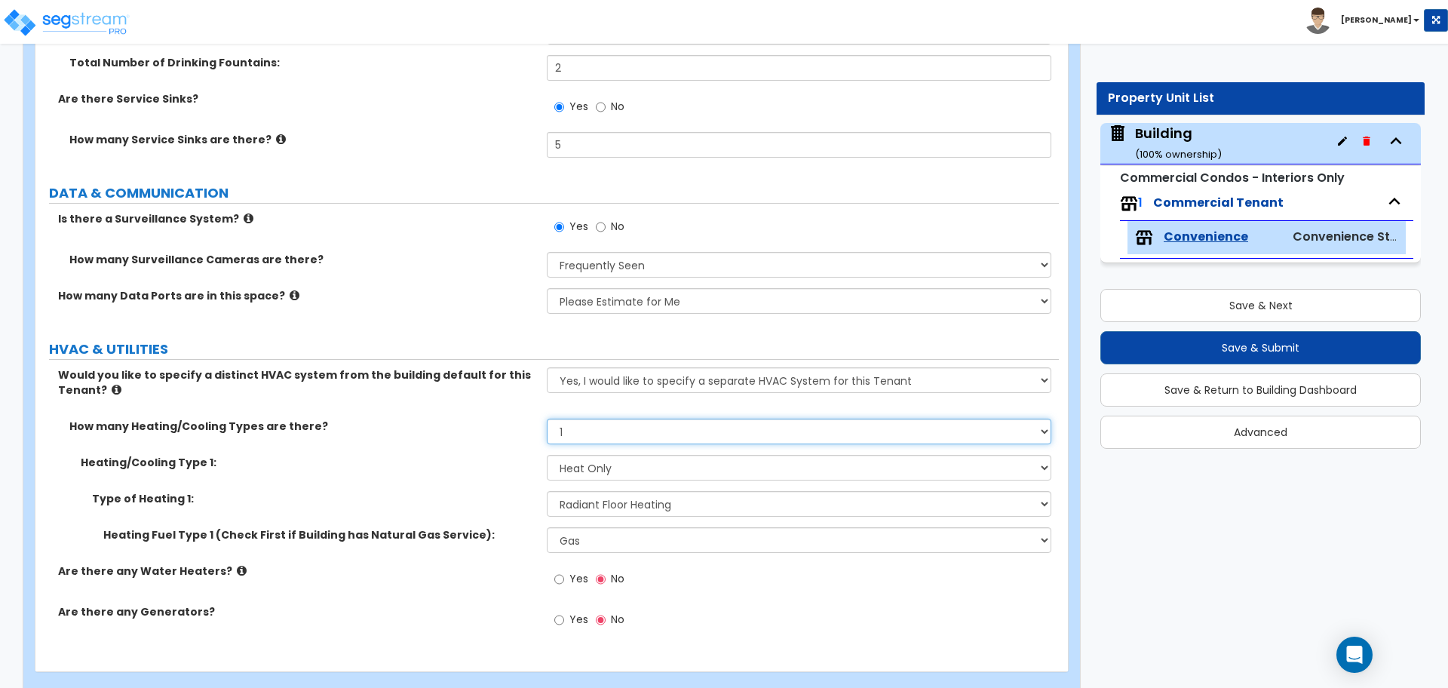
scroll to position [4992, 0]
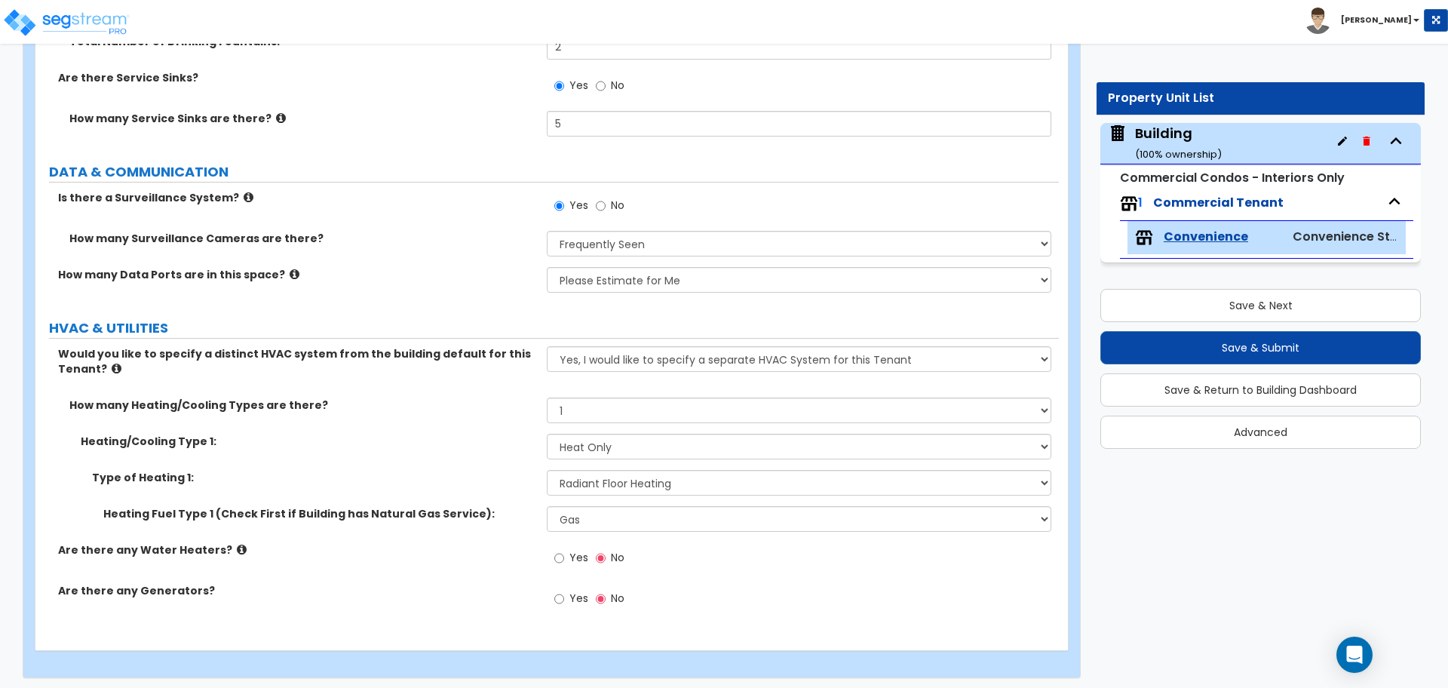
click at [571, 550] on span "Yes" at bounding box center [578, 557] width 19 height 15
click at [564, 550] on input "Yes" at bounding box center [559, 558] width 10 height 17
radio input "true"
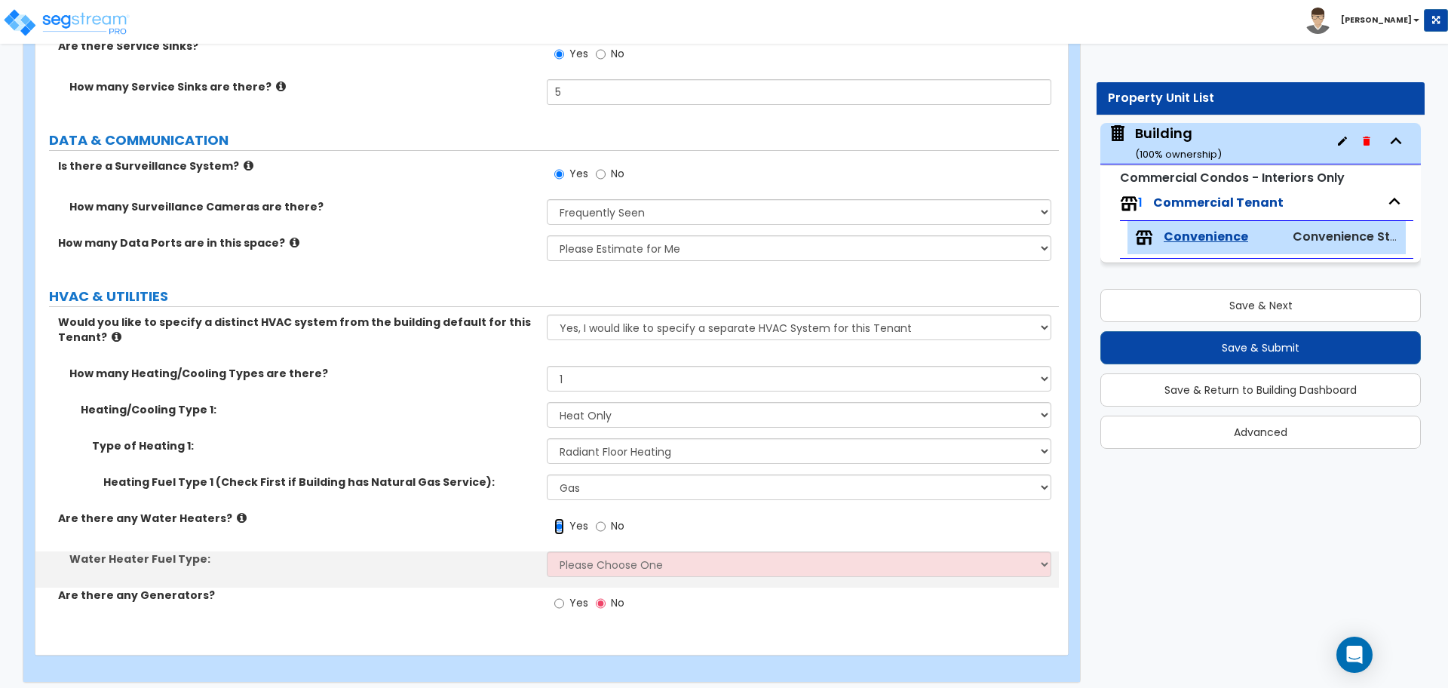
scroll to position [5029, 0]
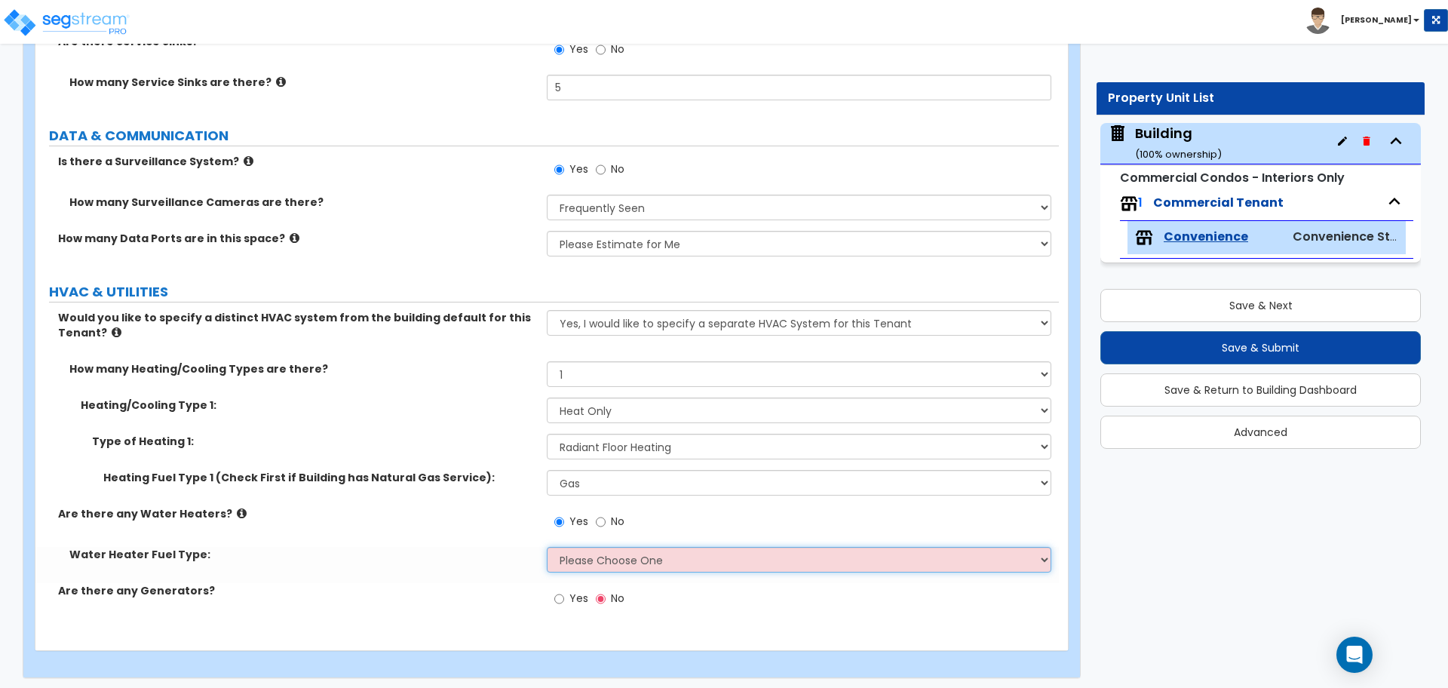
click at [636, 547] on select "Please Choose One Gas Electric" at bounding box center [799, 560] width 504 height 26
select select "1"
click at [547, 547] on select "Please Choose One Gas Electric" at bounding box center [799, 560] width 504 height 26
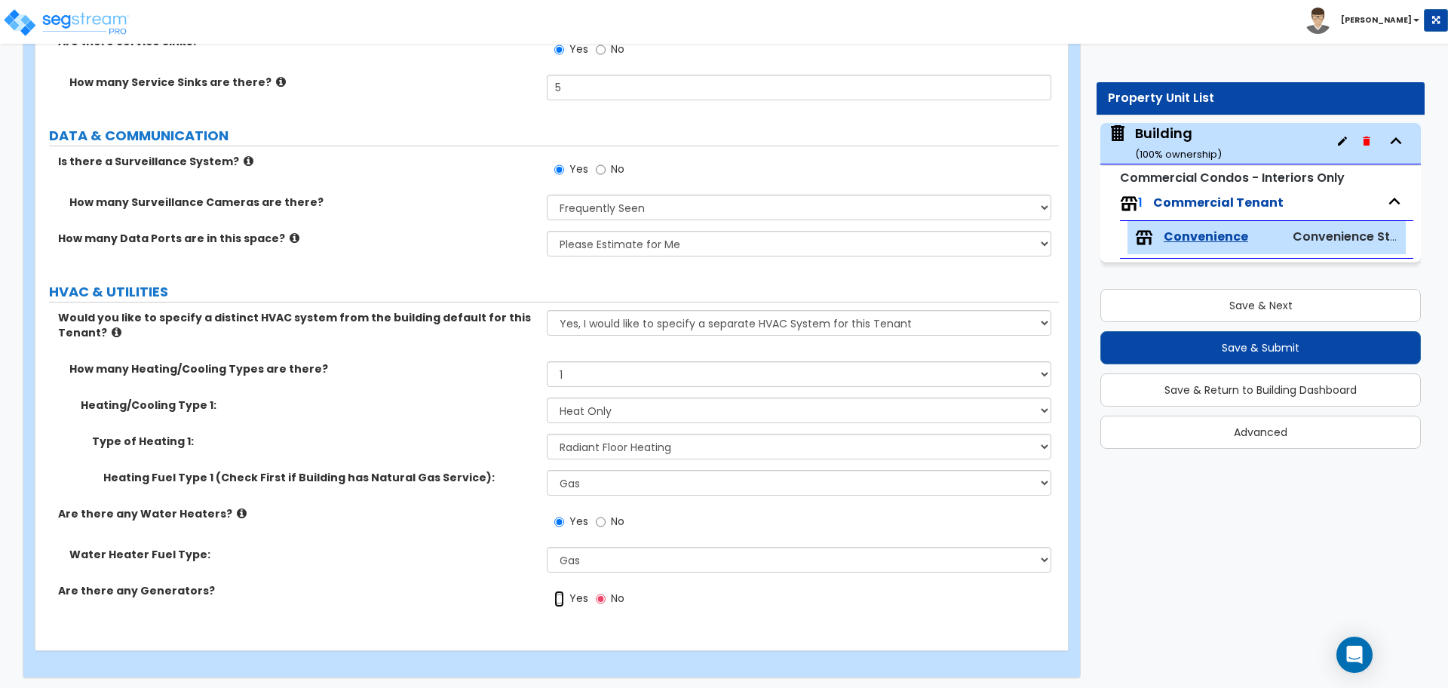
click at [556, 590] on input "Yes" at bounding box center [559, 598] width 10 height 17
radio input "true"
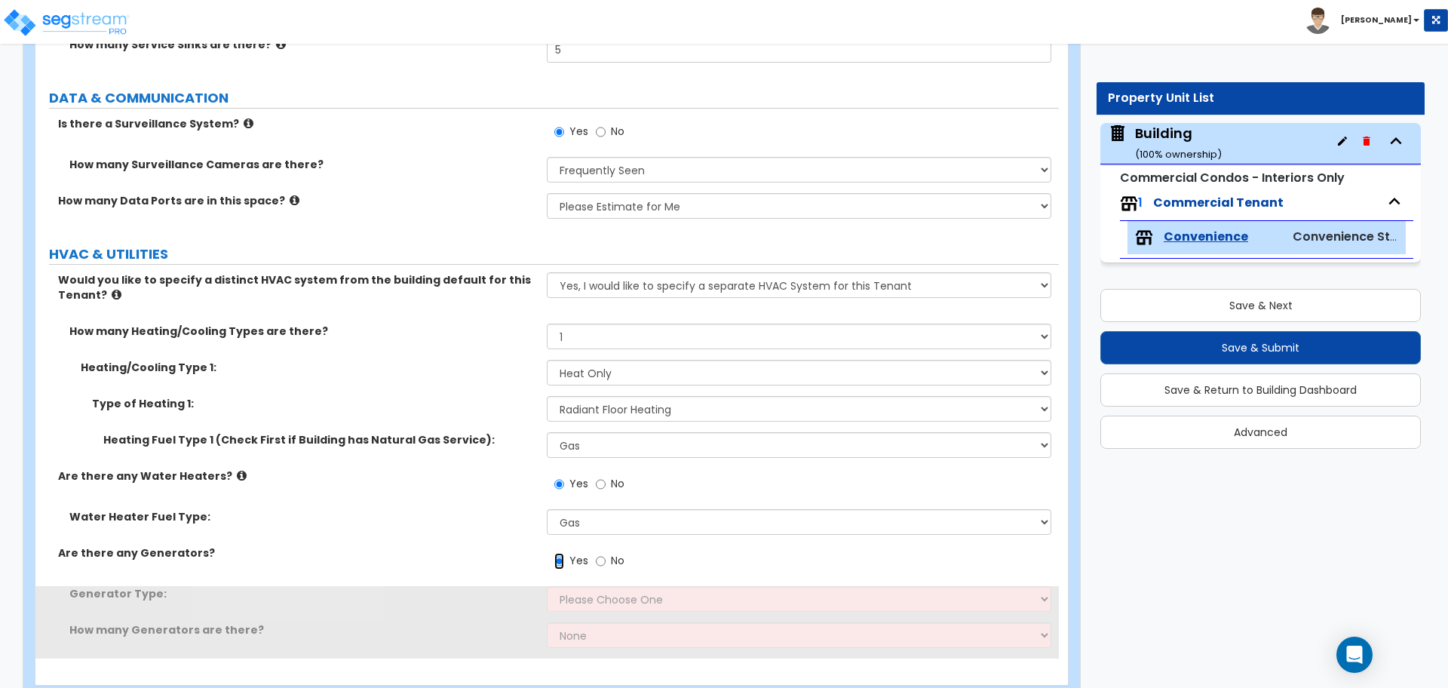
scroll to position [5101, 0]
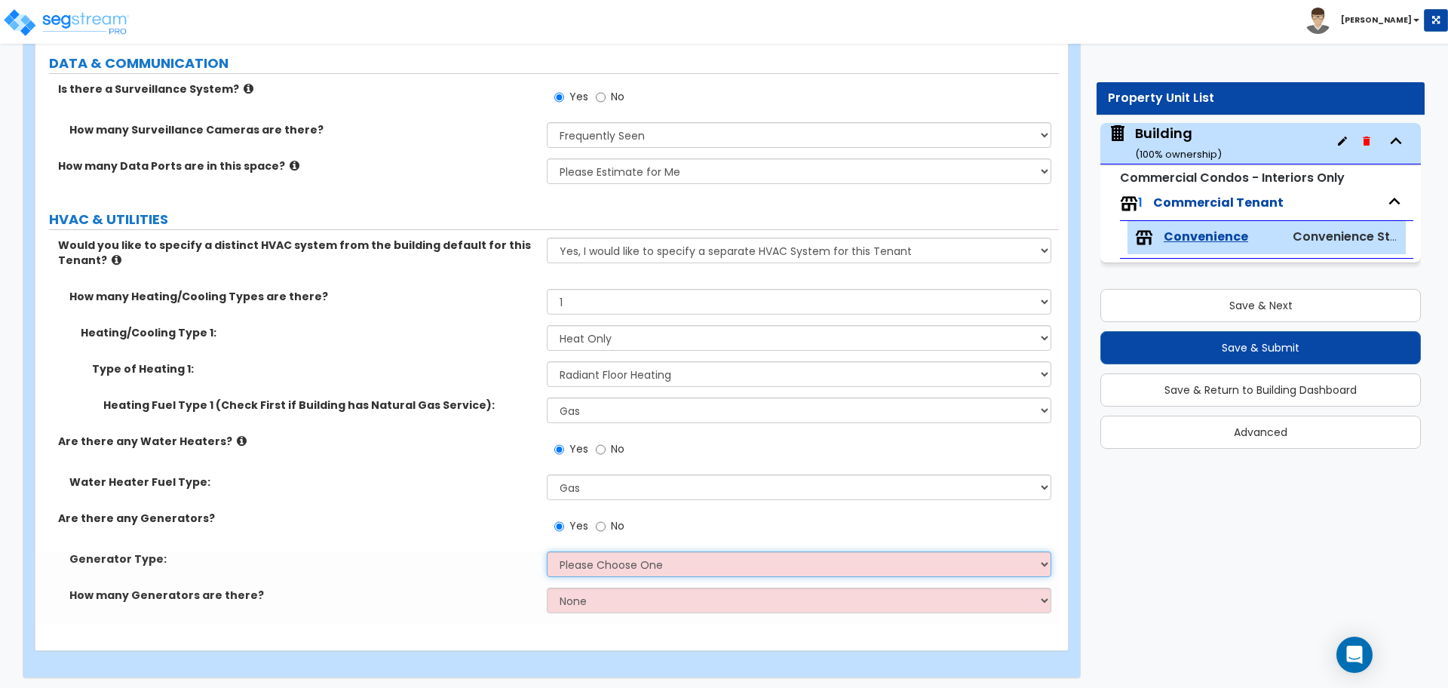
click at [619, 555] on select "Please Choose One Gas Diesel" at bounding box center [799, 564] width 504 height 26
select select "2"
click at [547, 551] on select "Please Choose One Gas Diesel" at bounding box center [799, 564] width 504 height 26
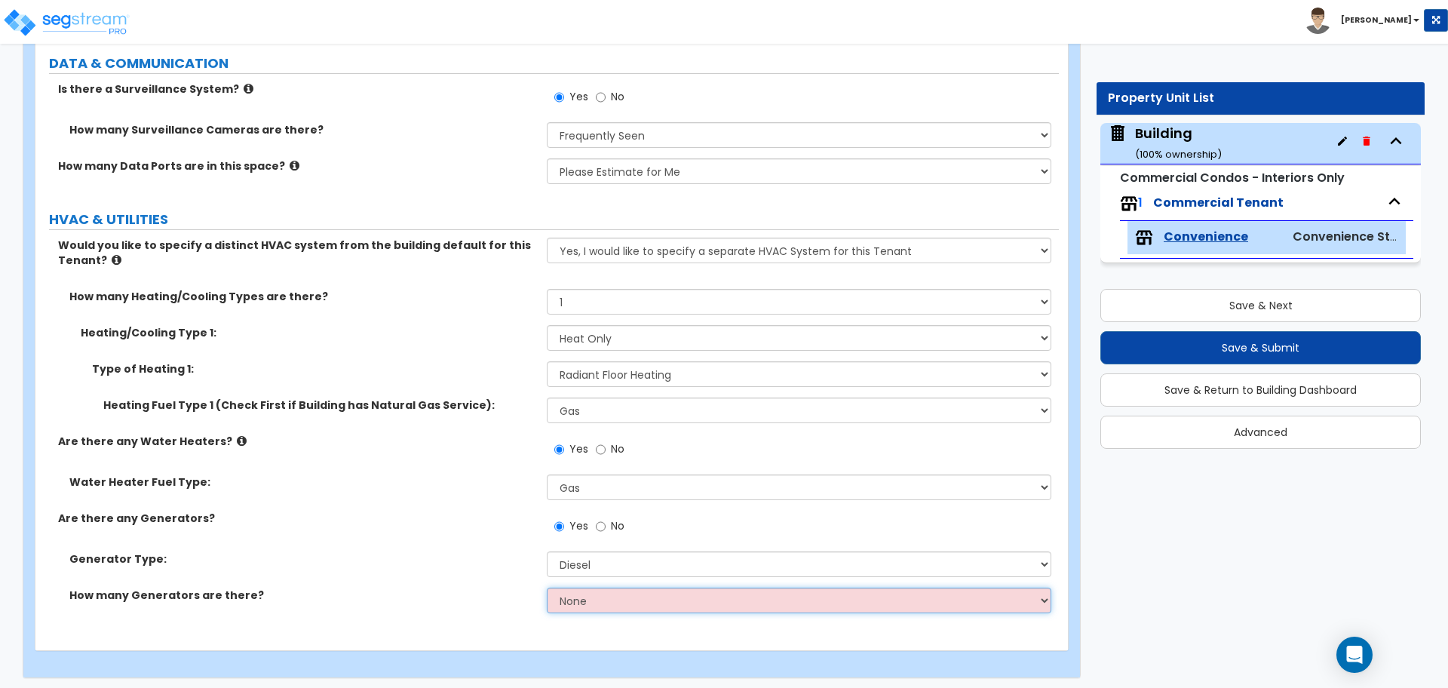
click at [604, 599] on select "None 1 2 3" at bounding box center [799, 600] width 504 height 26
select select "3"
click at [547, 587] on select "None 1 2 3" at bounding box center [799, 600] width 504 height 26
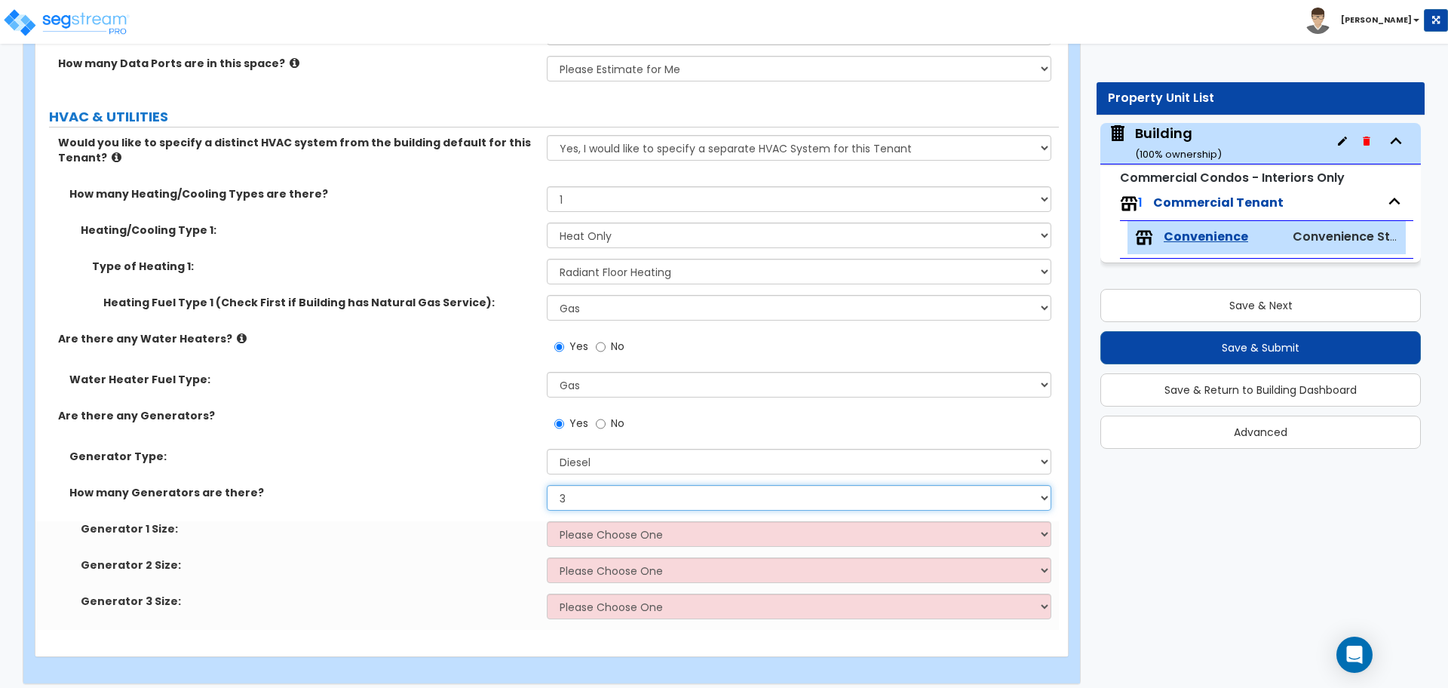
scroll to position [5210, 0]
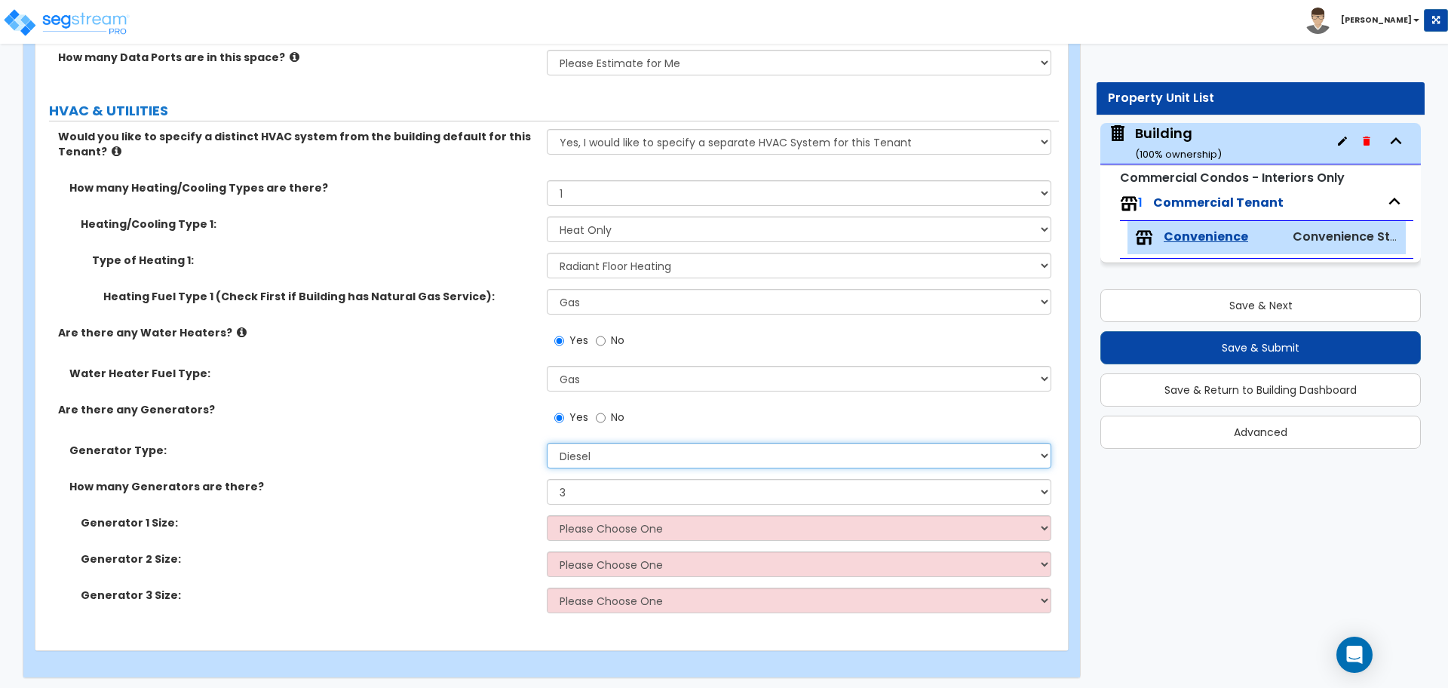
click at [593, 443] on select "Please Choose One Gas Diesel" at bounding box center [799, 456] width 504 height 26
select select "1"
click at [547, 443] on select "Please Choose One Gas Diesel" at bounding box center [799, 456] width 504 height 26
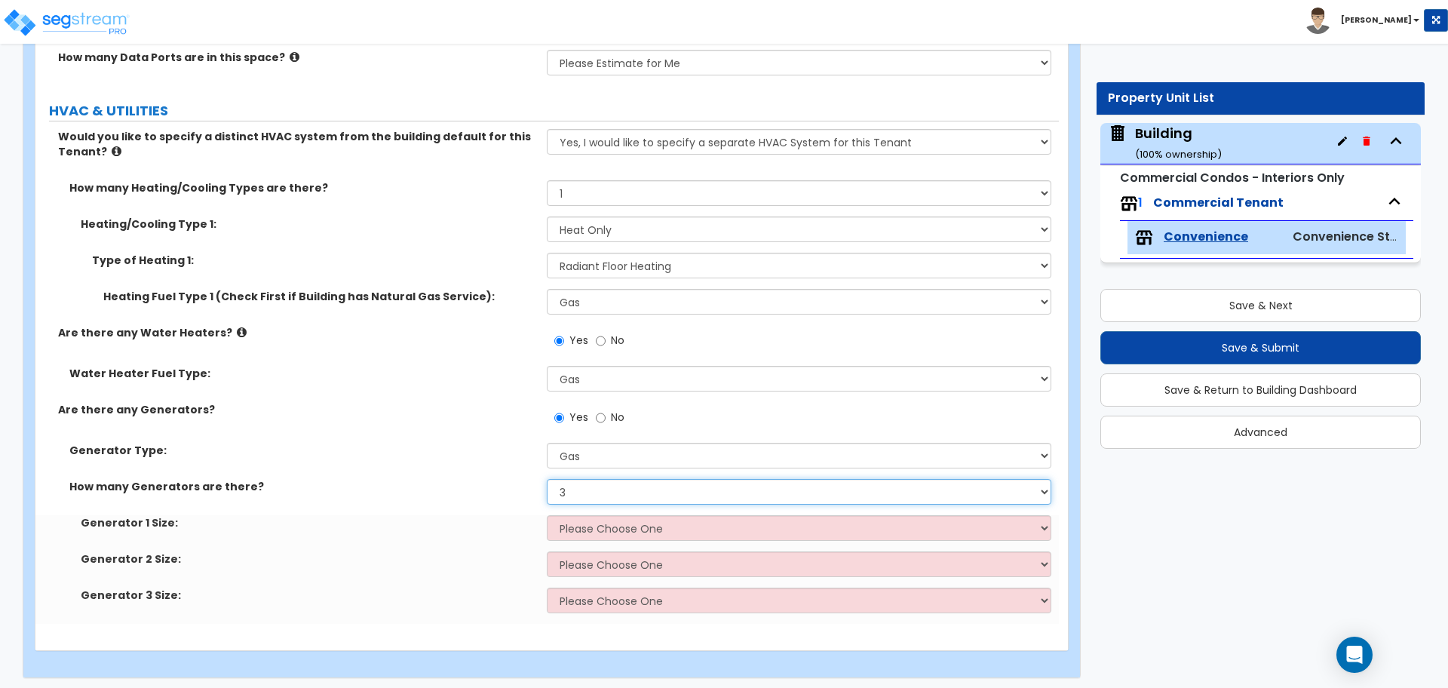
click at [621, 493] on select "None 1 2 3" at bounding box center [799, 492] width 504 height 26
select select "1"
click at [547, 479] on select "None 1 2 3" at bounding box center [799, 492] width 504 height 26
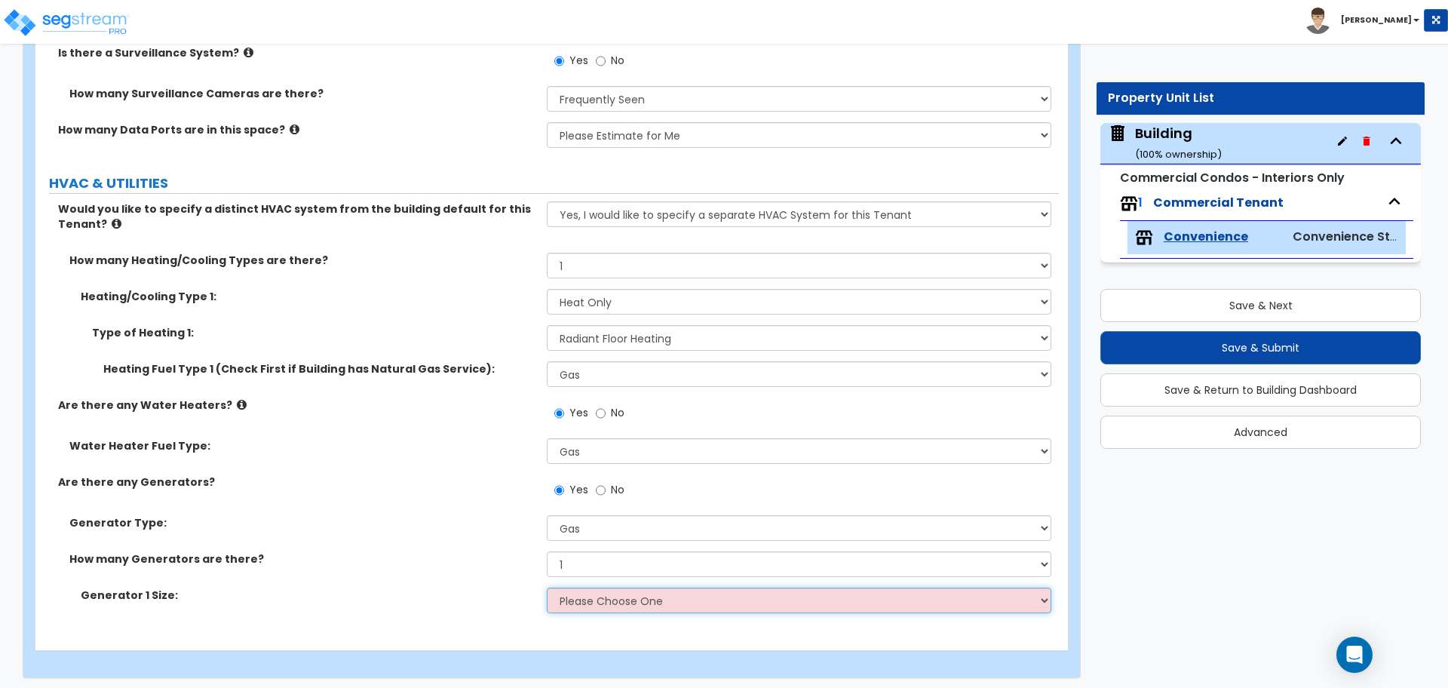
click at [665, 594] on select "Please Choose One 20kW 35 kW 80 kW 100 kW 125 kW 185 kW" at bounding box center [799, 600] width 504 height 26
select select "5"
click at [547, 587] on select "Please Choose One 20kW 35 kW 80 kW 100 kW 125 kW 185 kW" at bounding box center [799, 600] width 504 height 26
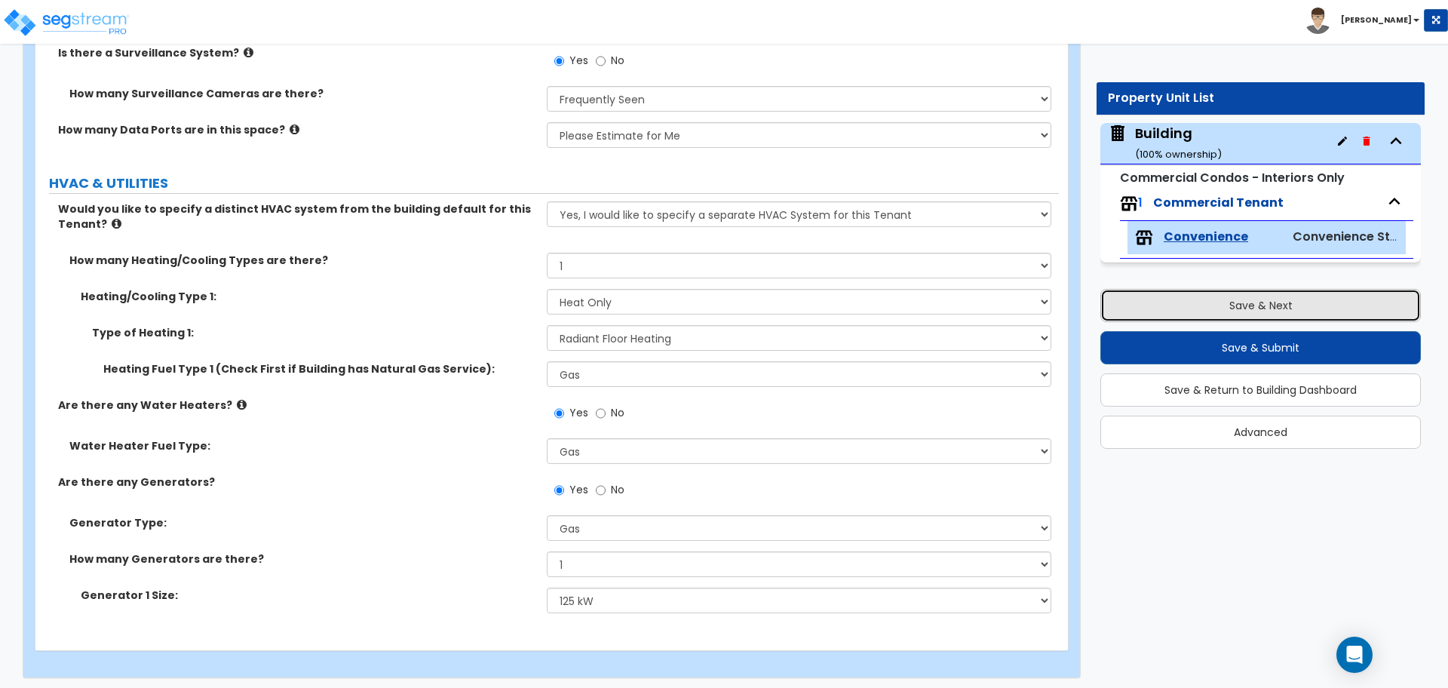
click at [1209, 308] on button "Save & Next" at bounding box center [1260, 305] width 320 height 33
type input "5000"
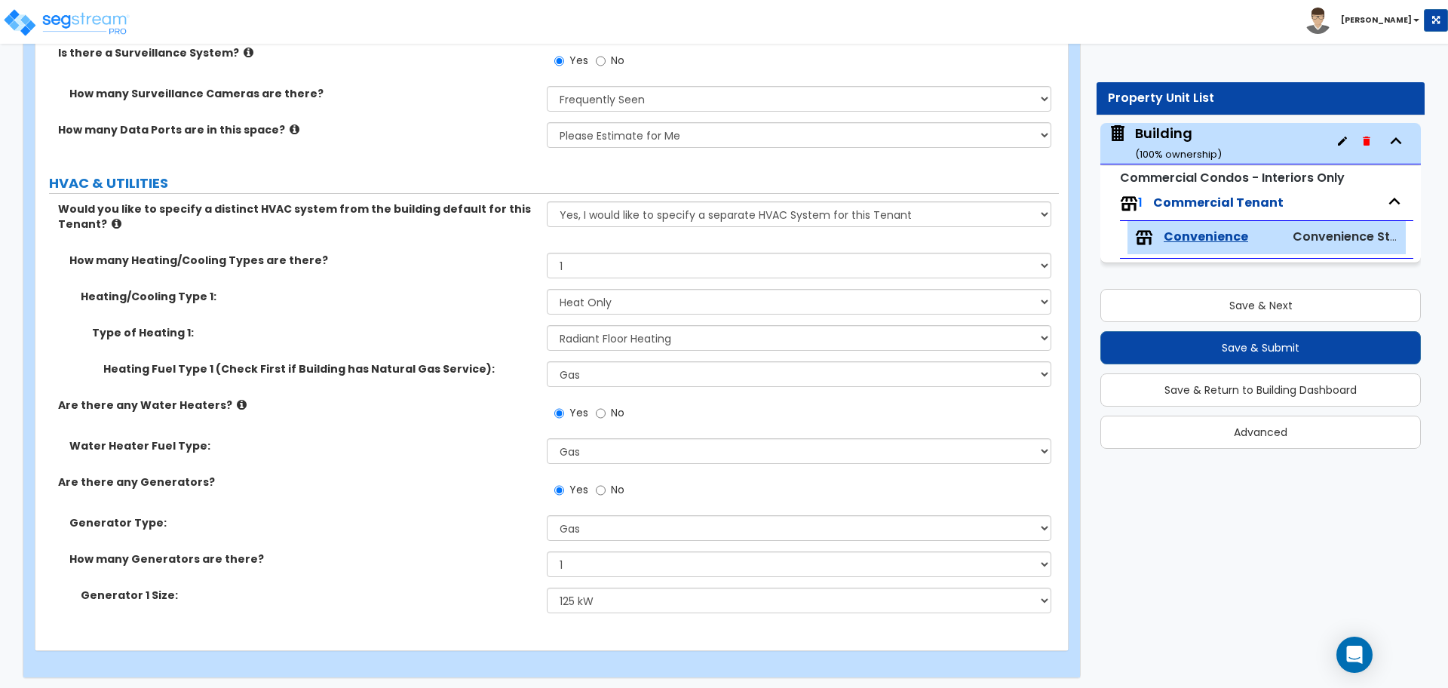
click at [237, 399] on icon at bounding box center [242, 404] width 10 height 11
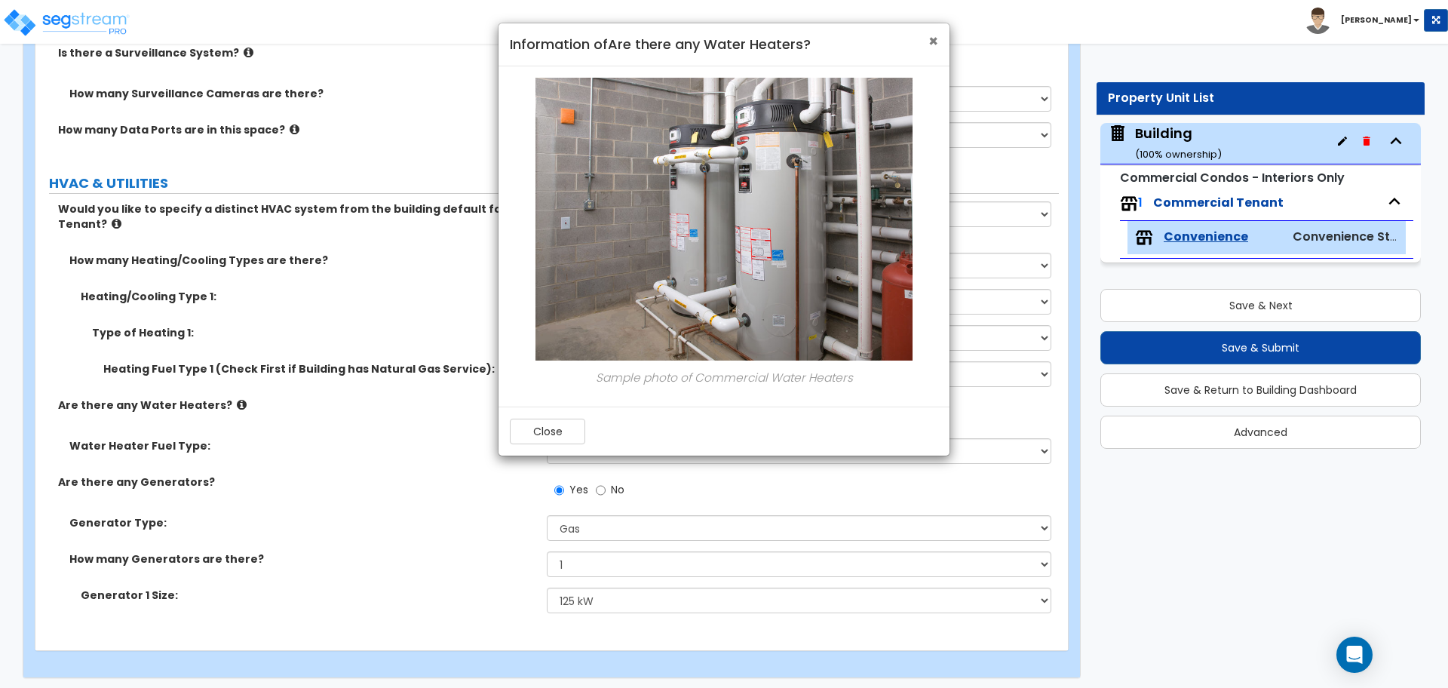
click at [931, 36] on span "×" at bounding box center [933, 41] width 10 height 22
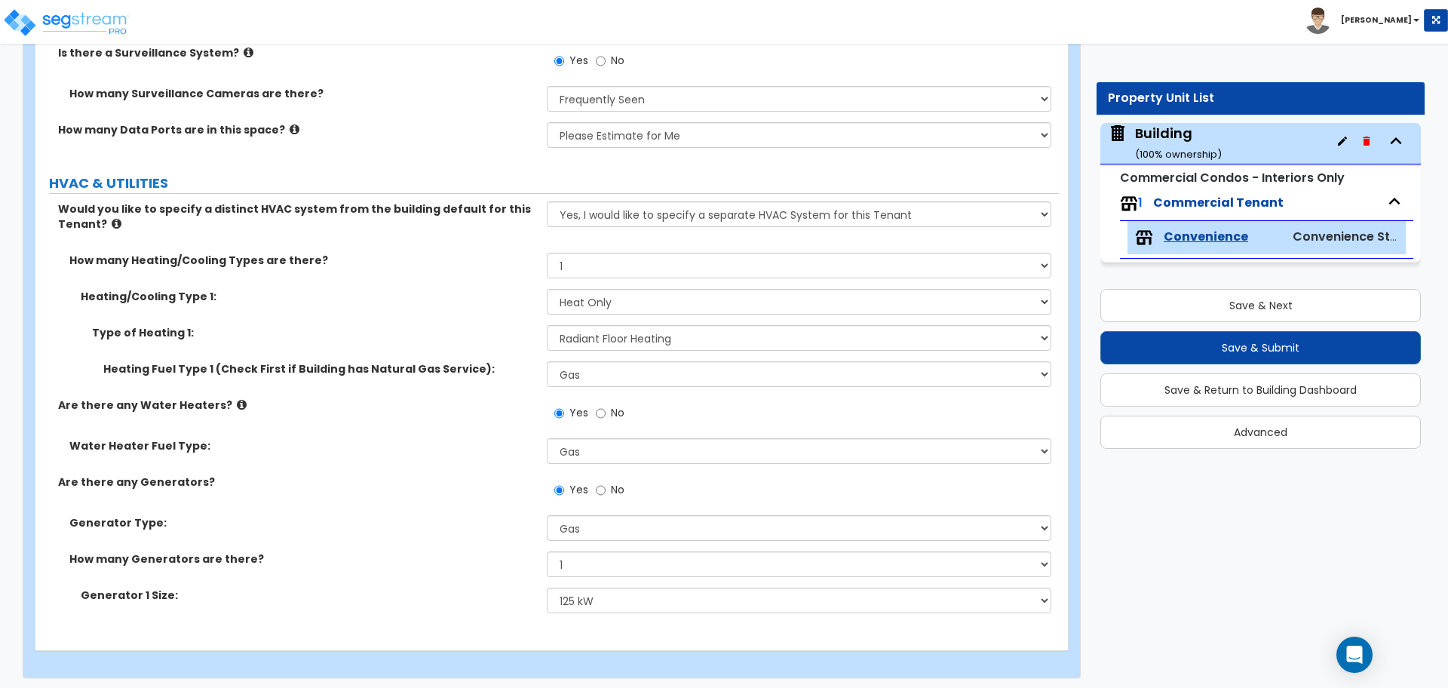
click at [112, 218] on icon at bounding box center [117, 223] width 10 height 11
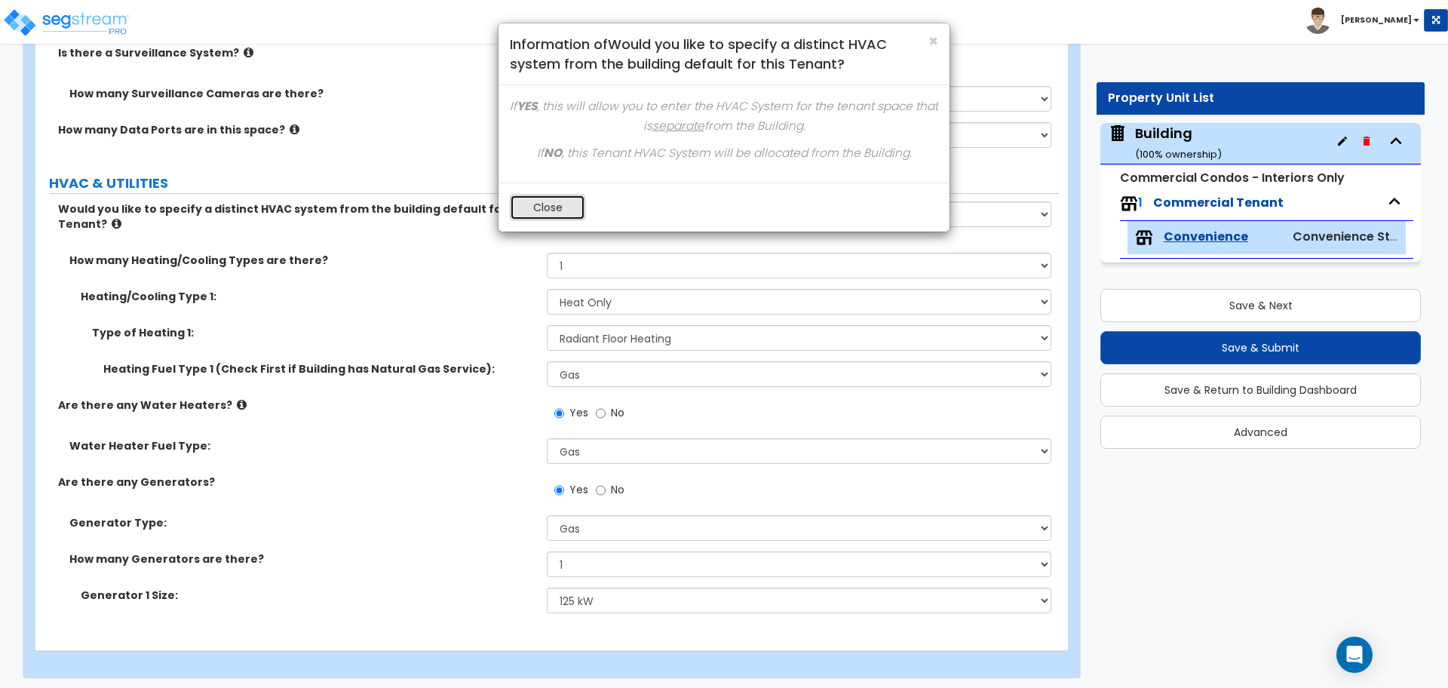
click at [542, 206] on button "Close" at bounding box center [547, 208] width 75 height 26
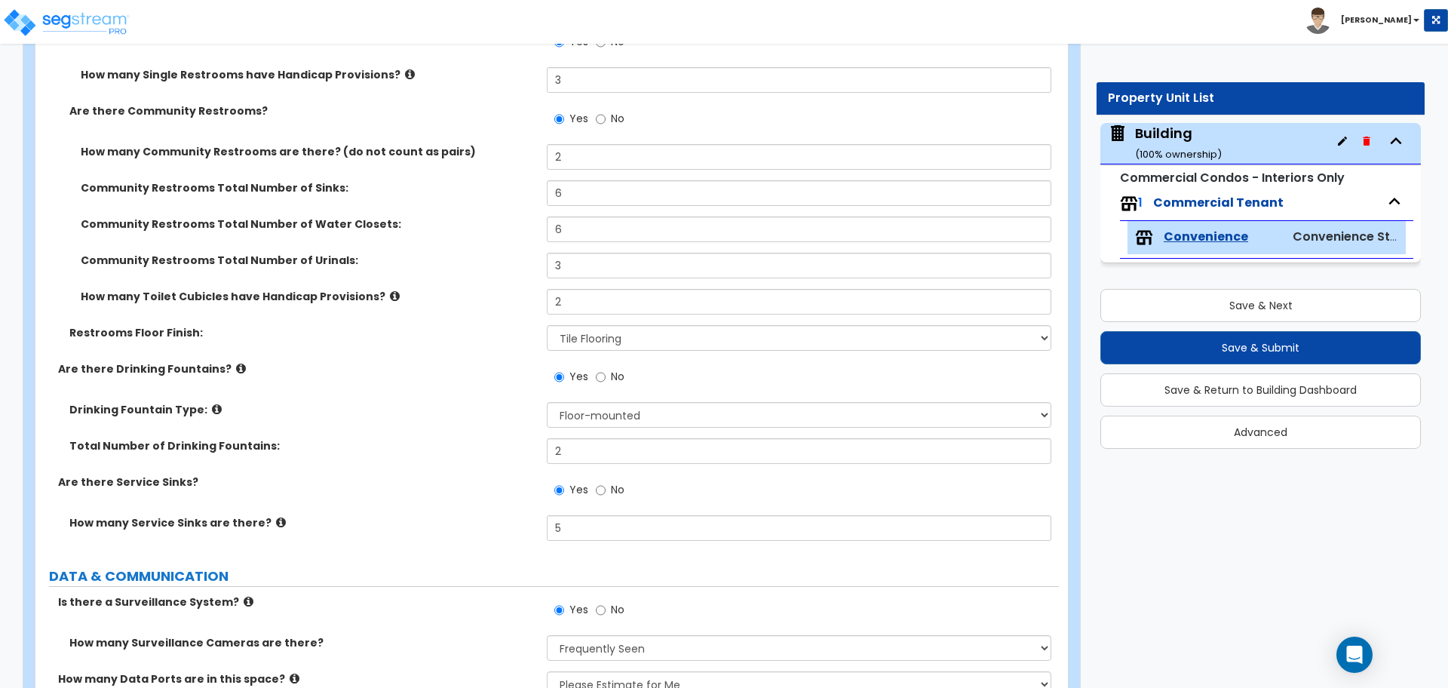
scroll to position [4571, 0]
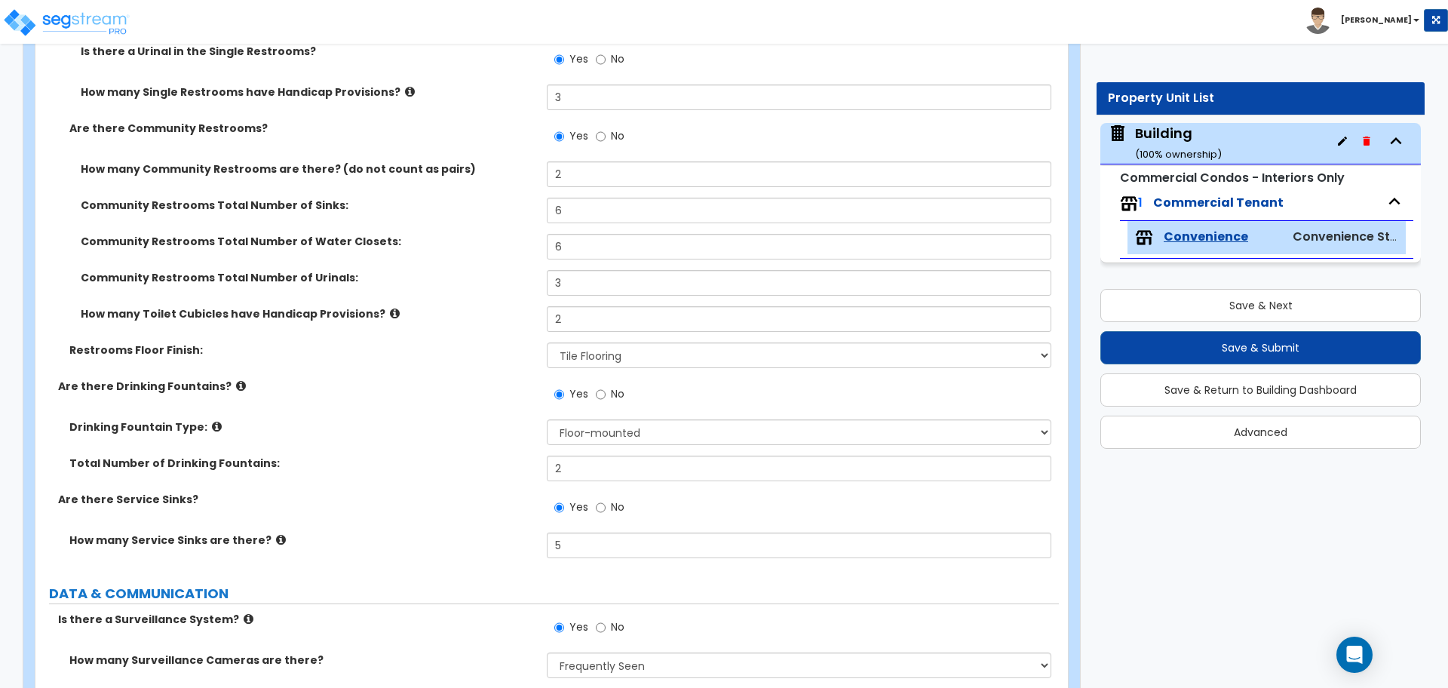
click at [276, 540] on icon at bounding box center [281, 539] width 10 height 11
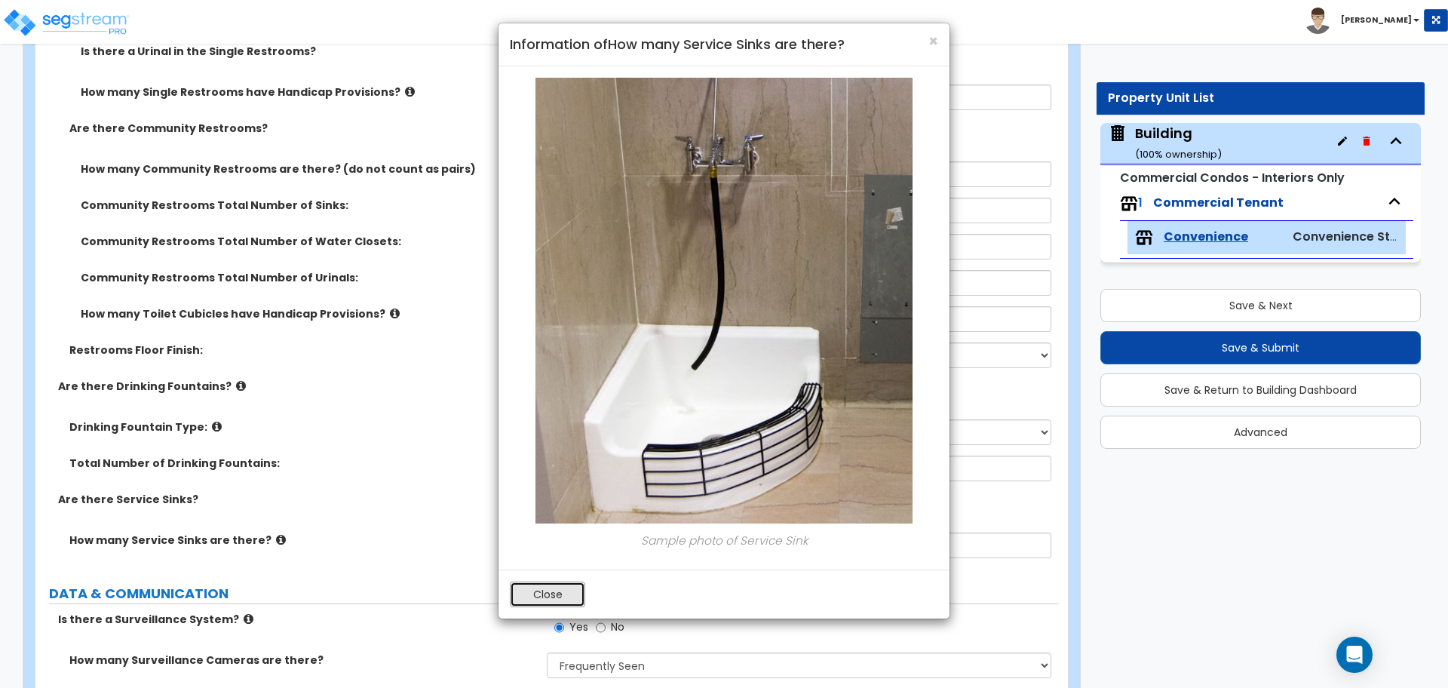
click at [555, 595] on button "Close" at bounding box center [547, 594] width 75 height 26
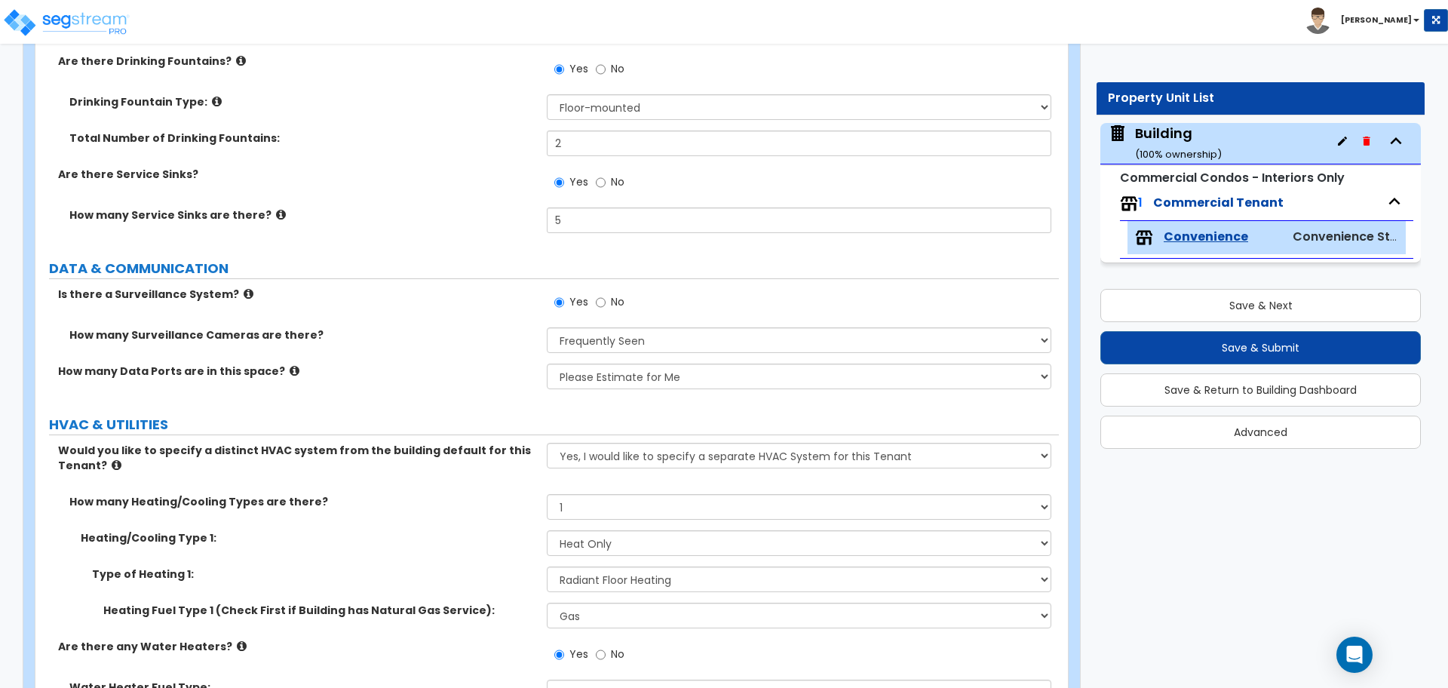
scroll to position [4892, 0]
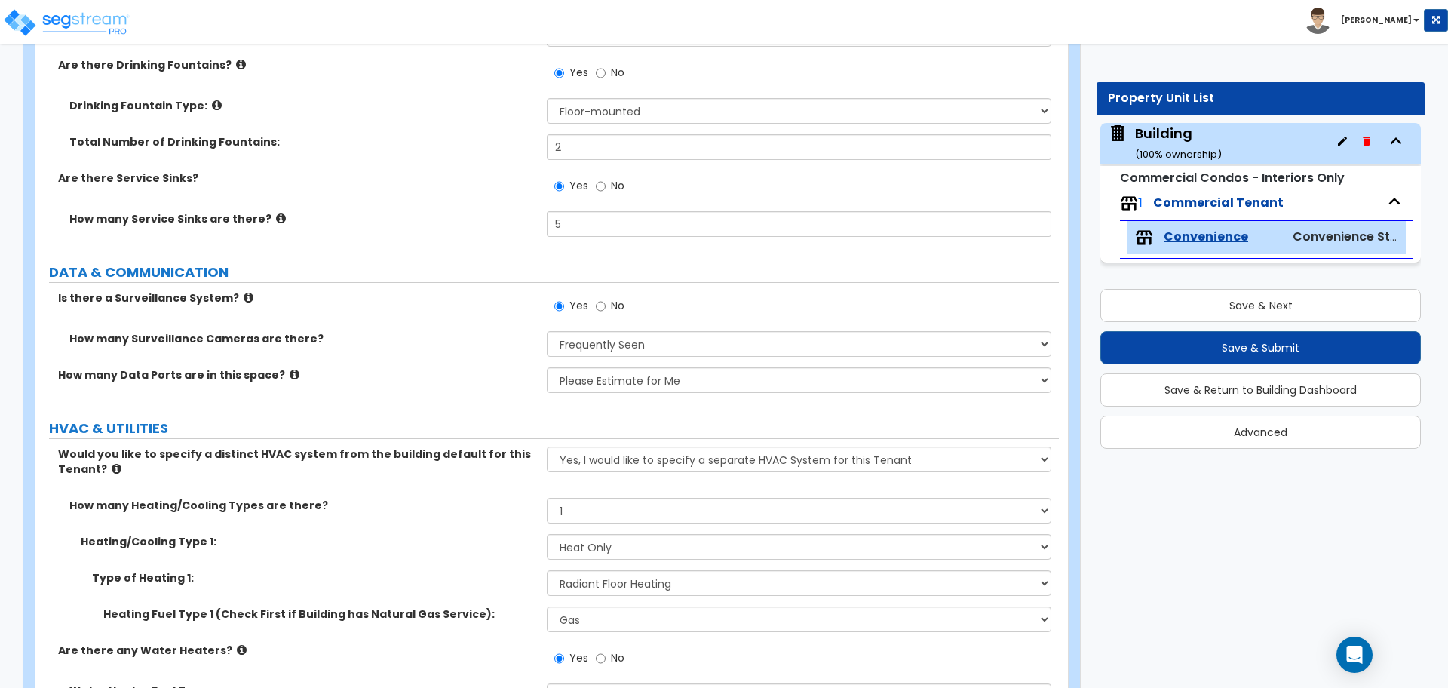
click at [244, 292] on icon at bounding box center [249, 297] width 10 height 11
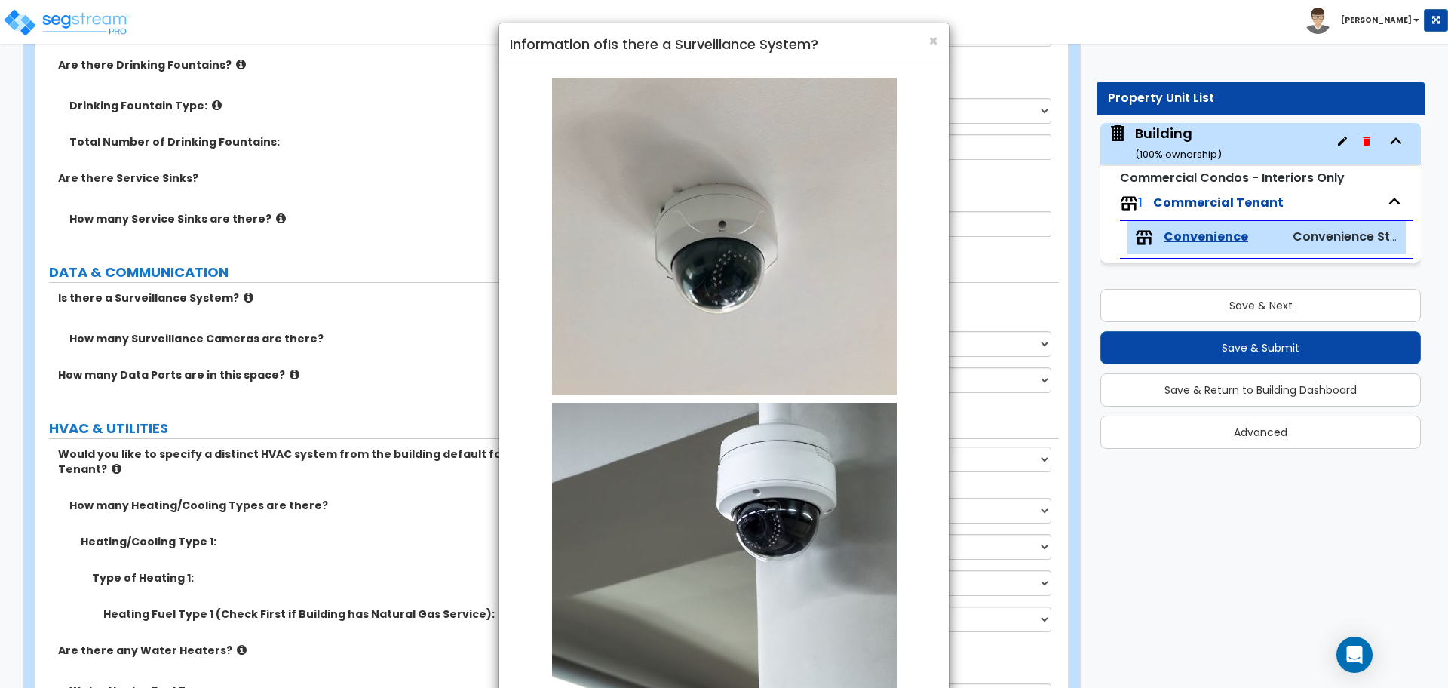
scroll to position [136, 0]
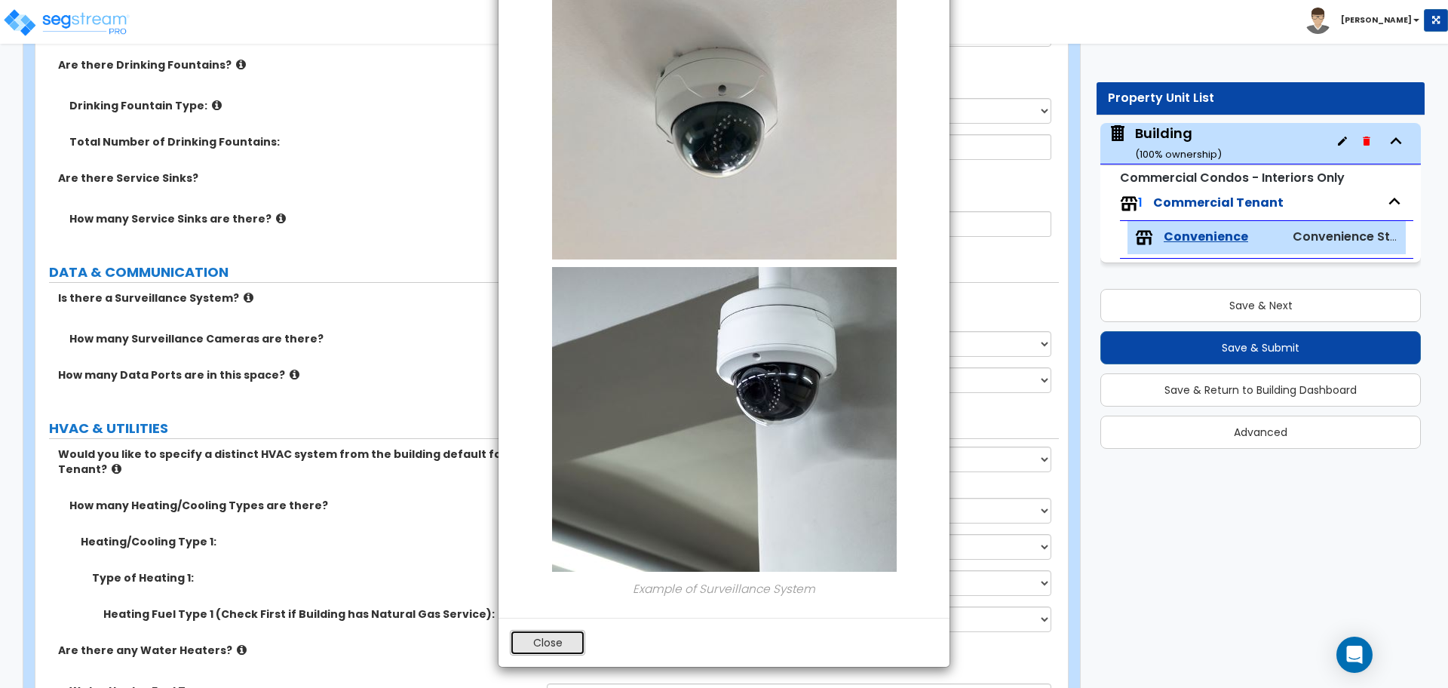
click at [563, 641] on button "Close" at bounding box center [547, 643] width 75 height 26
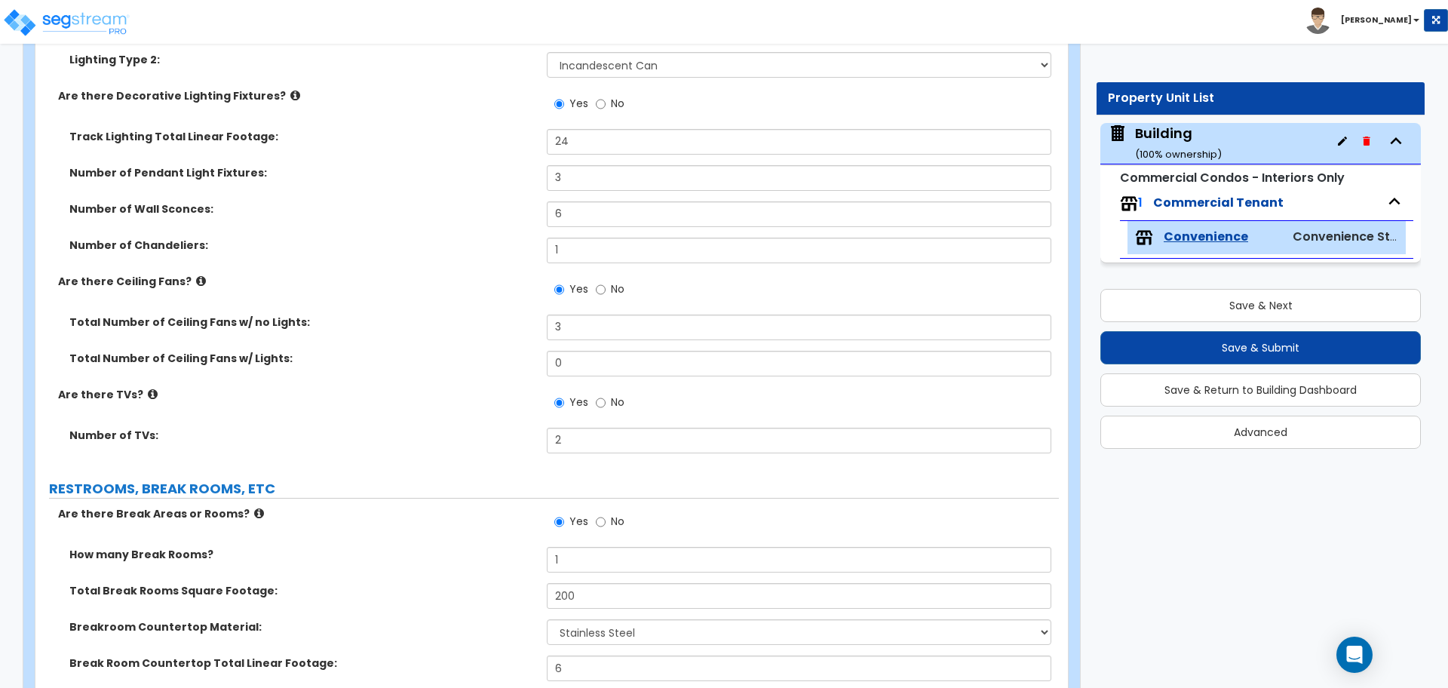
scroll to position [3209, 0]
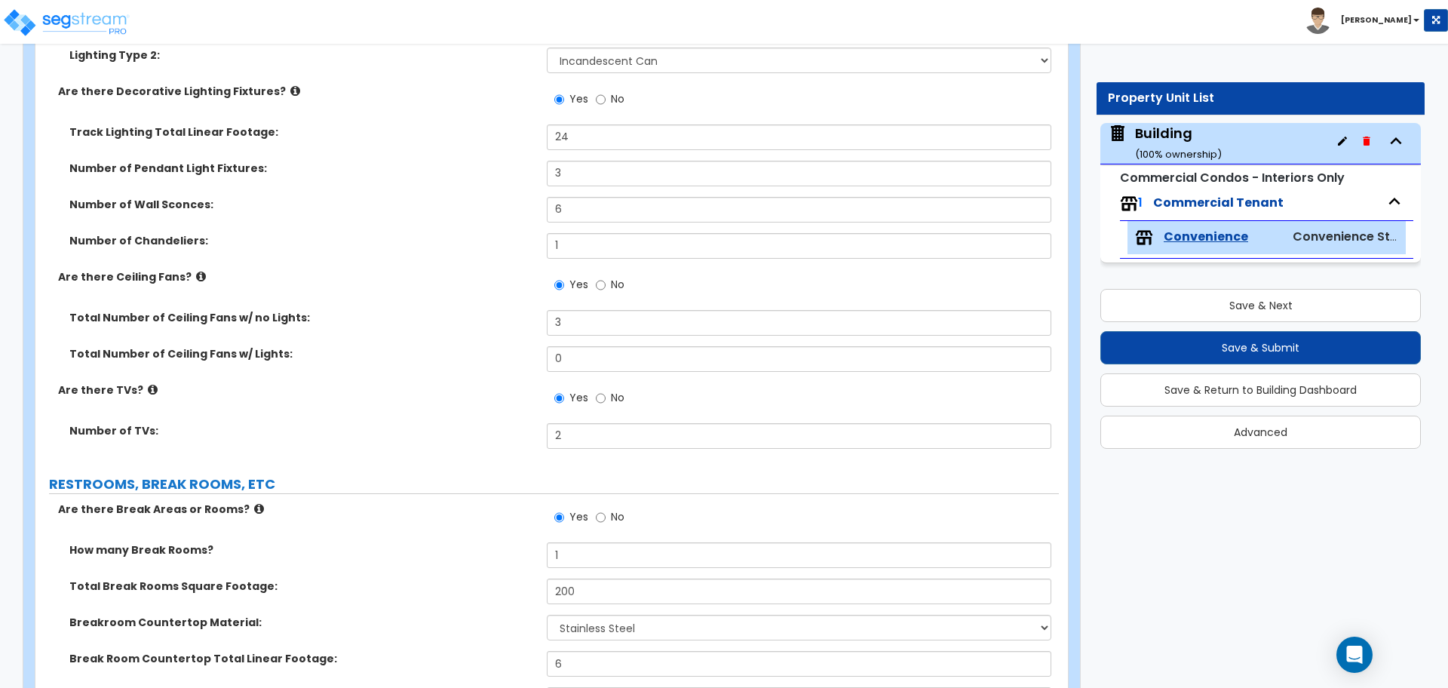
click at [254, 508] on icon at bounding box center [259, 508] width 10 height 11
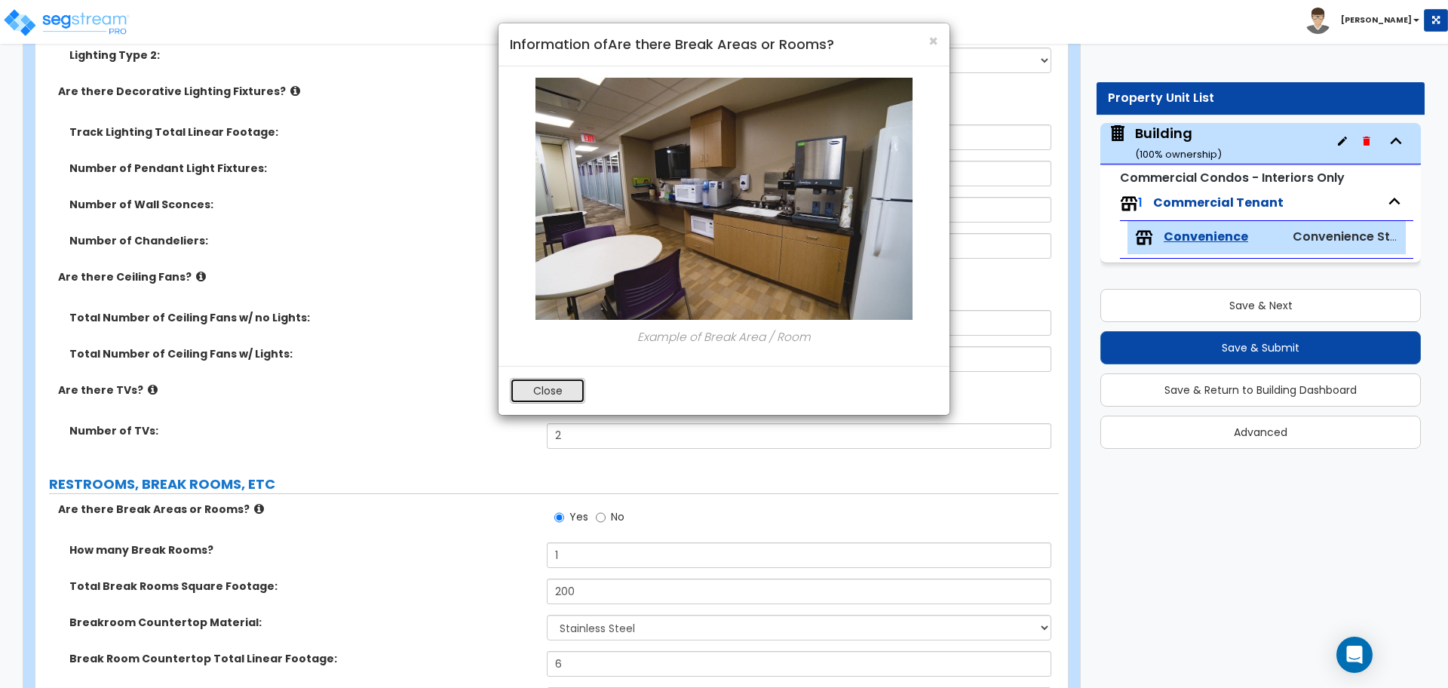
click at [545, 378] on button "Close" at bounding box center [547, 391] width 75 height 26
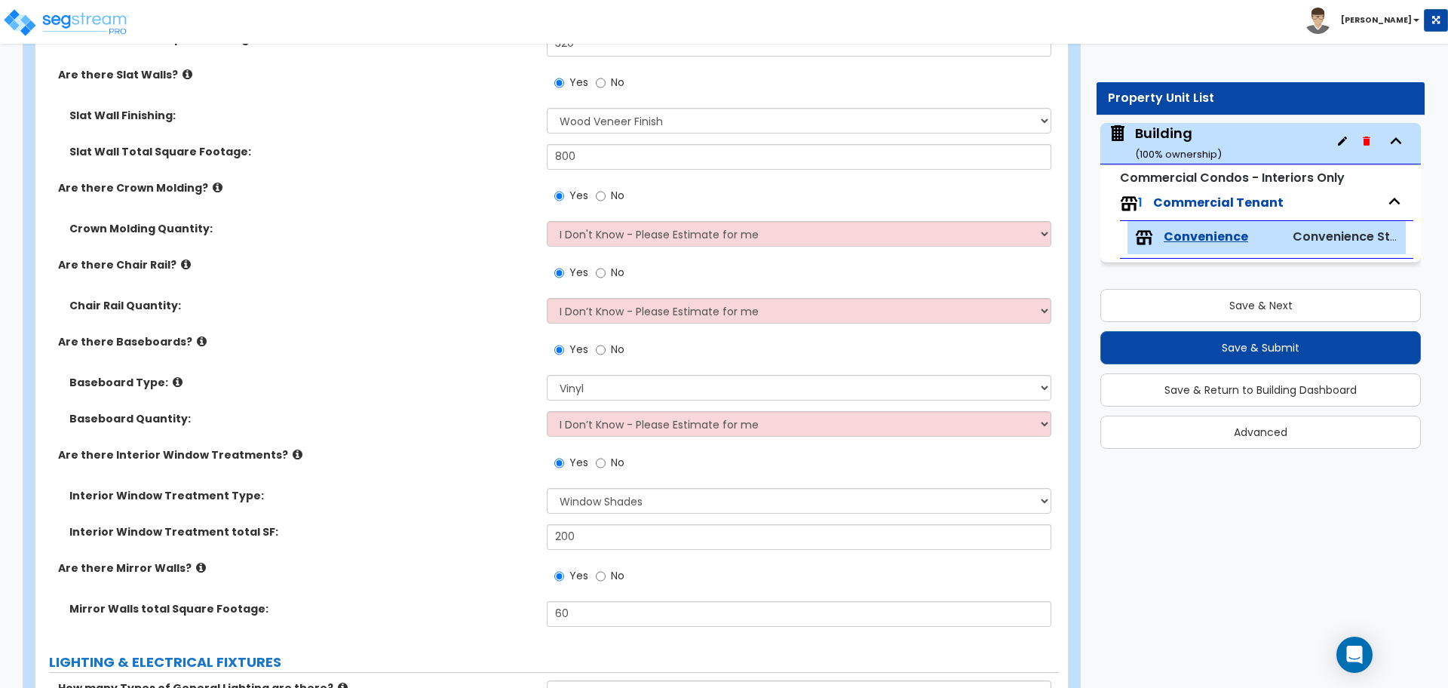
scroll to position [2467, 0]
click at [1194, 344] on button "Save & Submit" at bounding box center [1260, 347] width 320 height 33
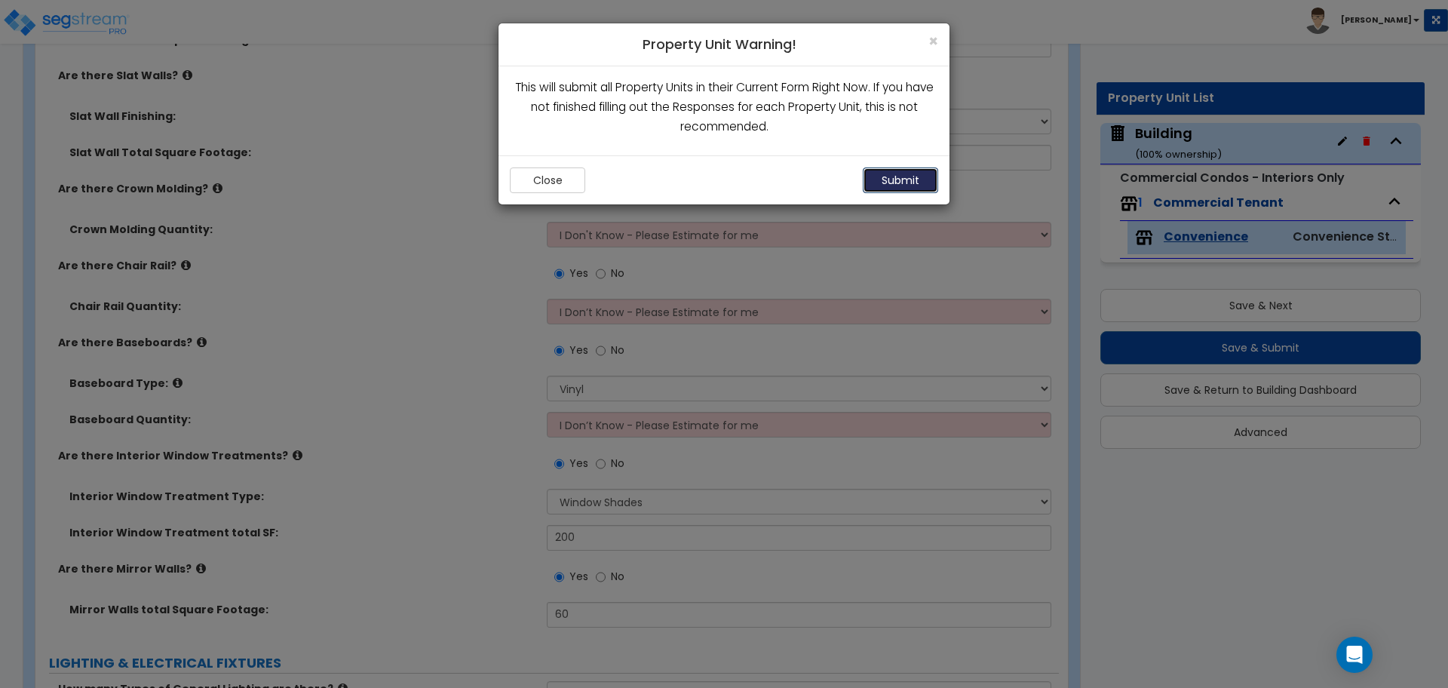
click at [901, 185] on button "Submit" at bounding box center [899, 180] width 75 height 26
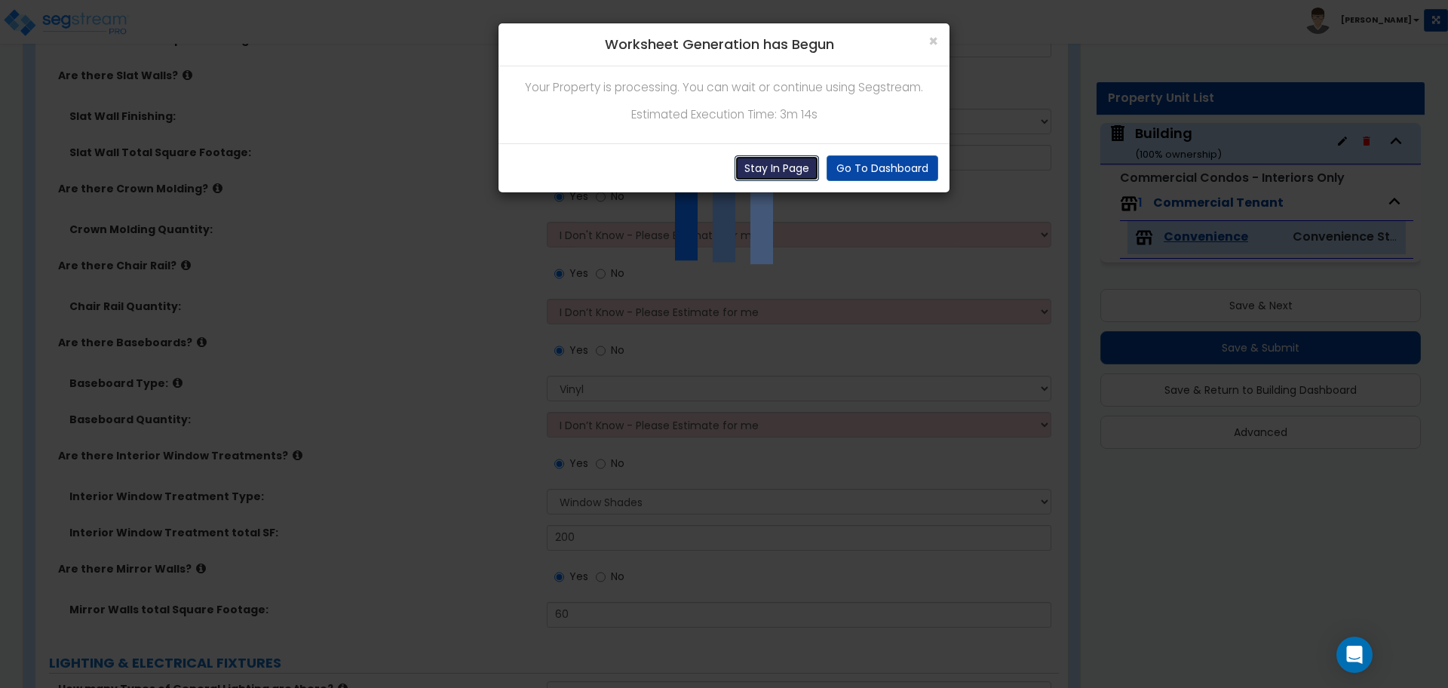
click at [774, 161] on button "Stay In Page" at bounding box center [776, 168] width 84 height 26
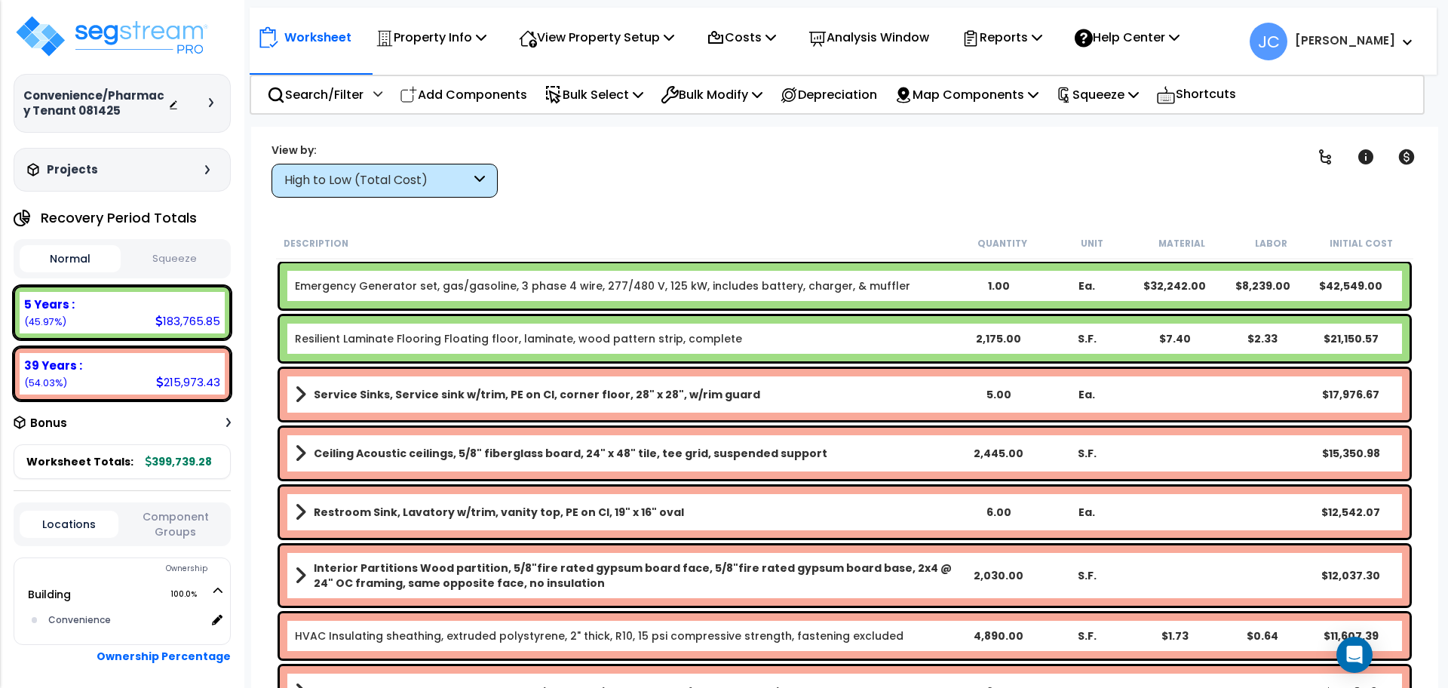
click at [397, 176] on div "High to Low (Total Cost)" at bounding box center [377, 180] width 186 height 17
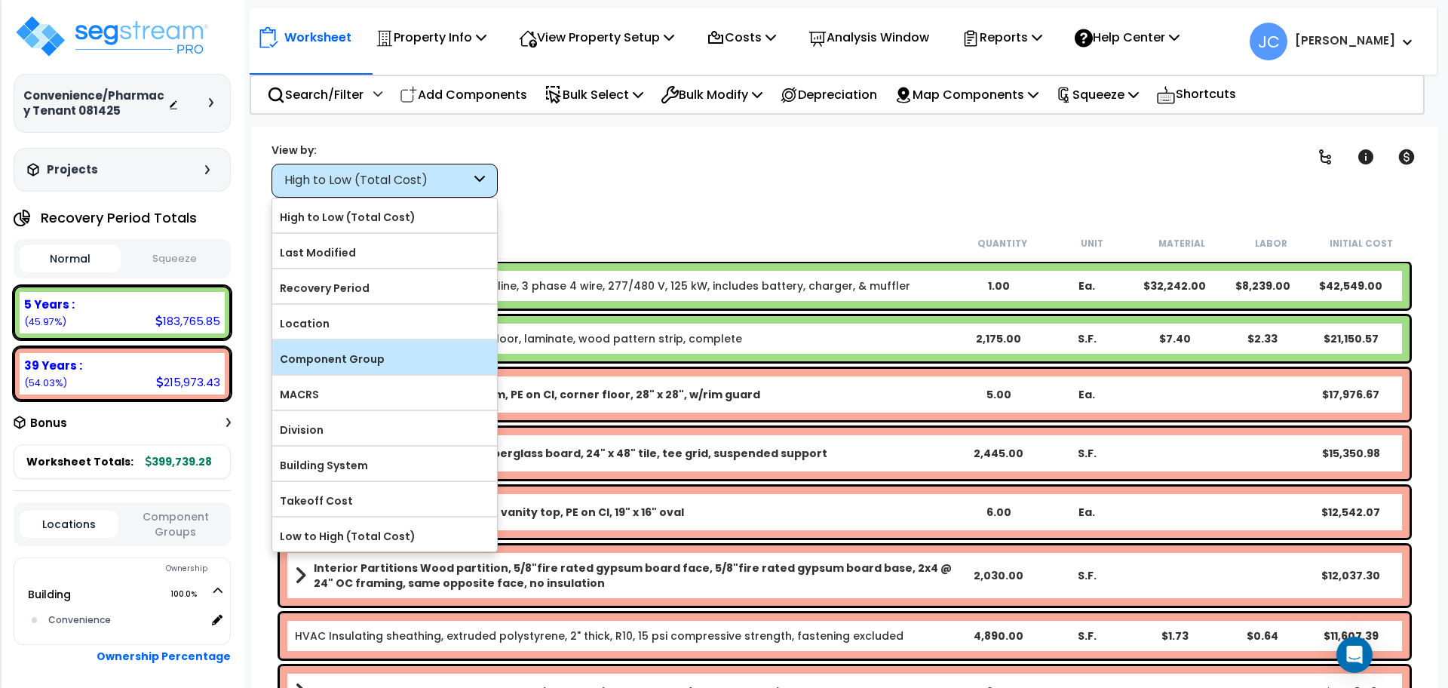
click at [350, 356] on label "Component Group" at bounding box center [384, 359] width 225 height 23
click at [0, 0] on input "Component Group" at bounding box center [0, 0] width 0 height 0
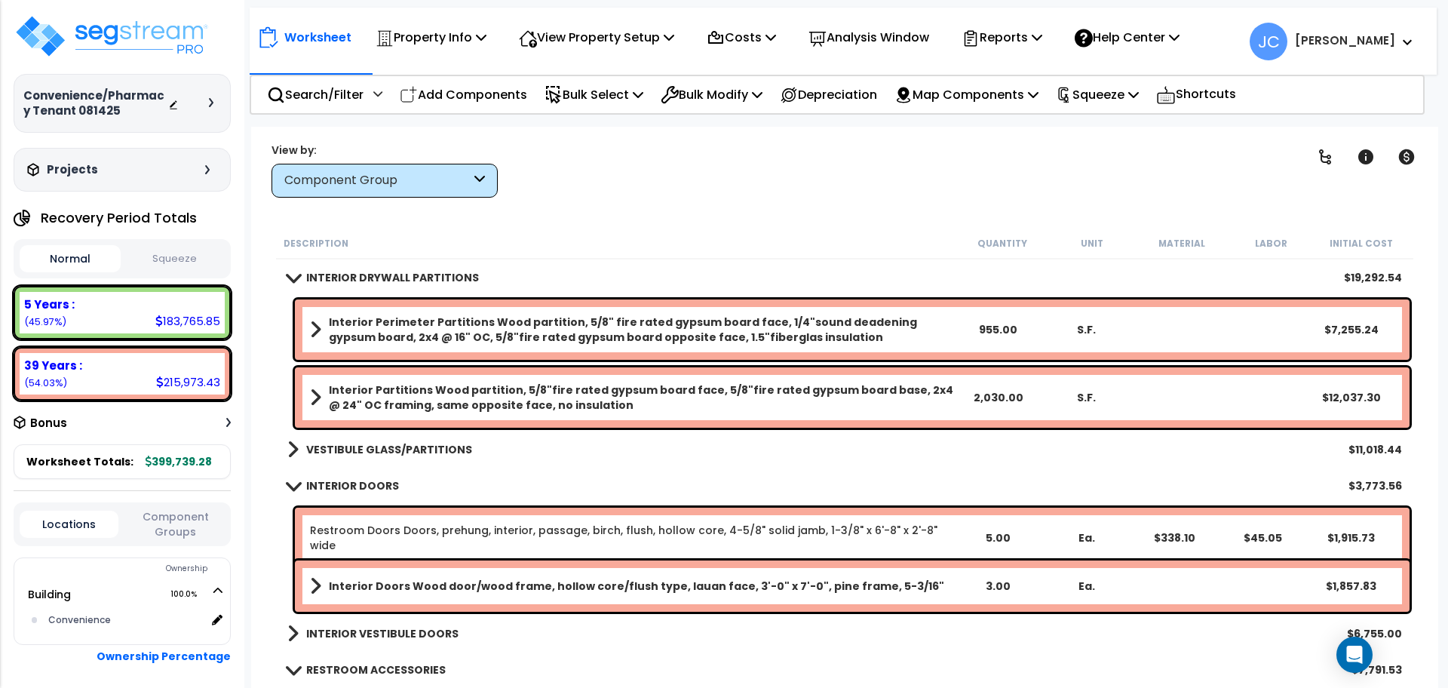
click at [430, 446] on b "VESTIBULE GLASS/PARTITIONS" at bounding box center [389, 449] width 166 height 15
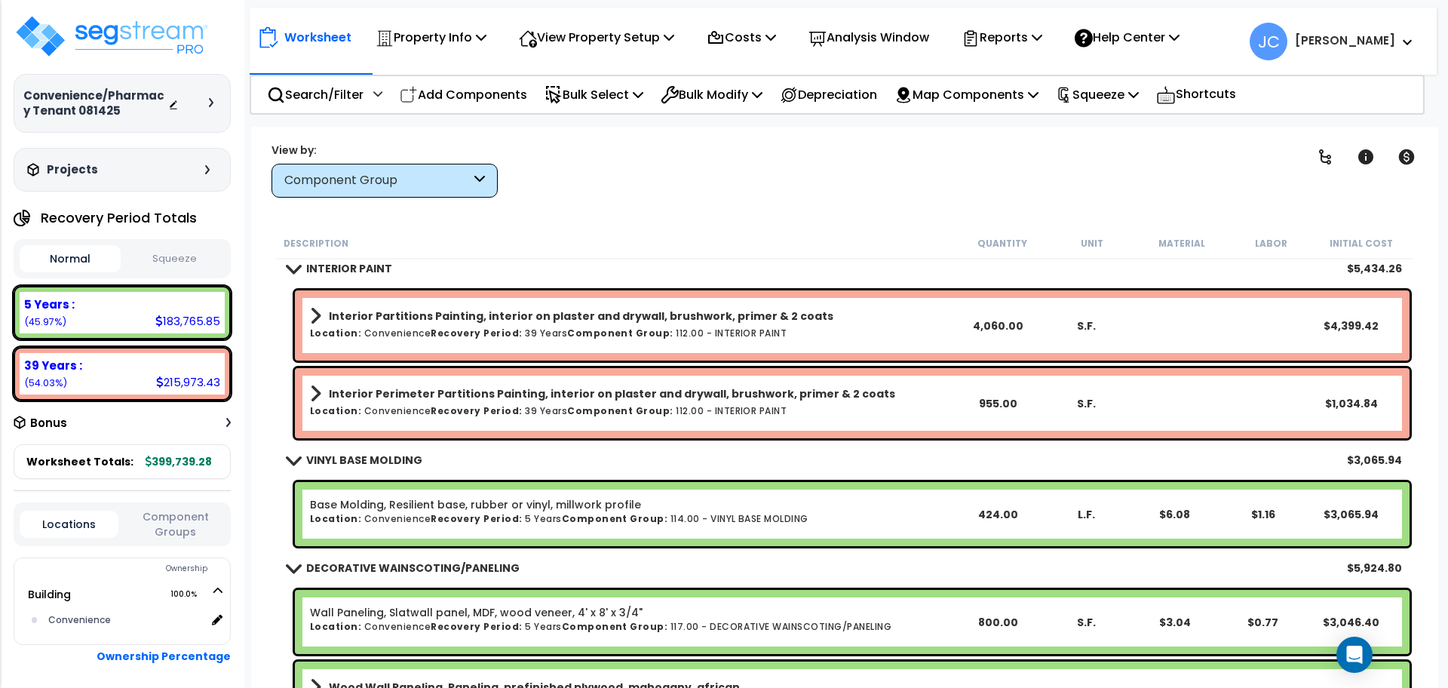
scroll to position [1829, 0]
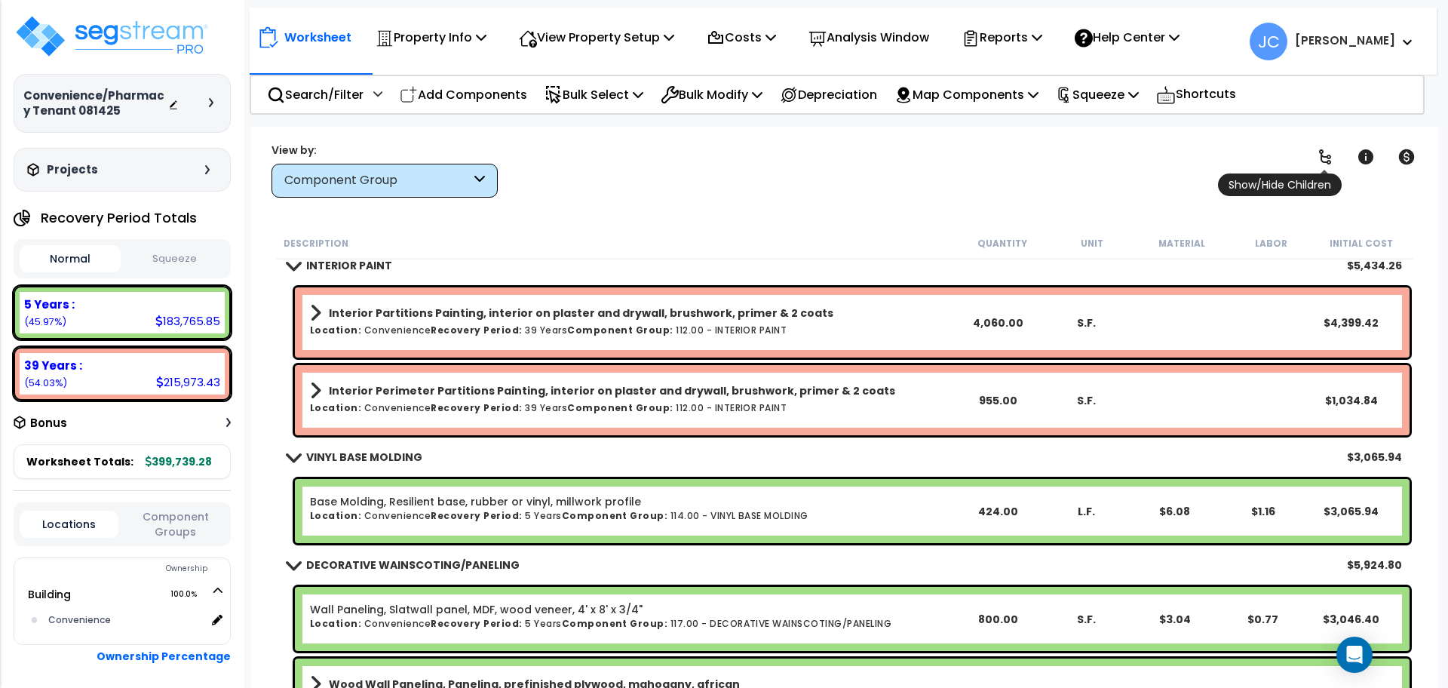
click at [1322, 155] on icon at bounding box center [1325, 157] width 18 height 18
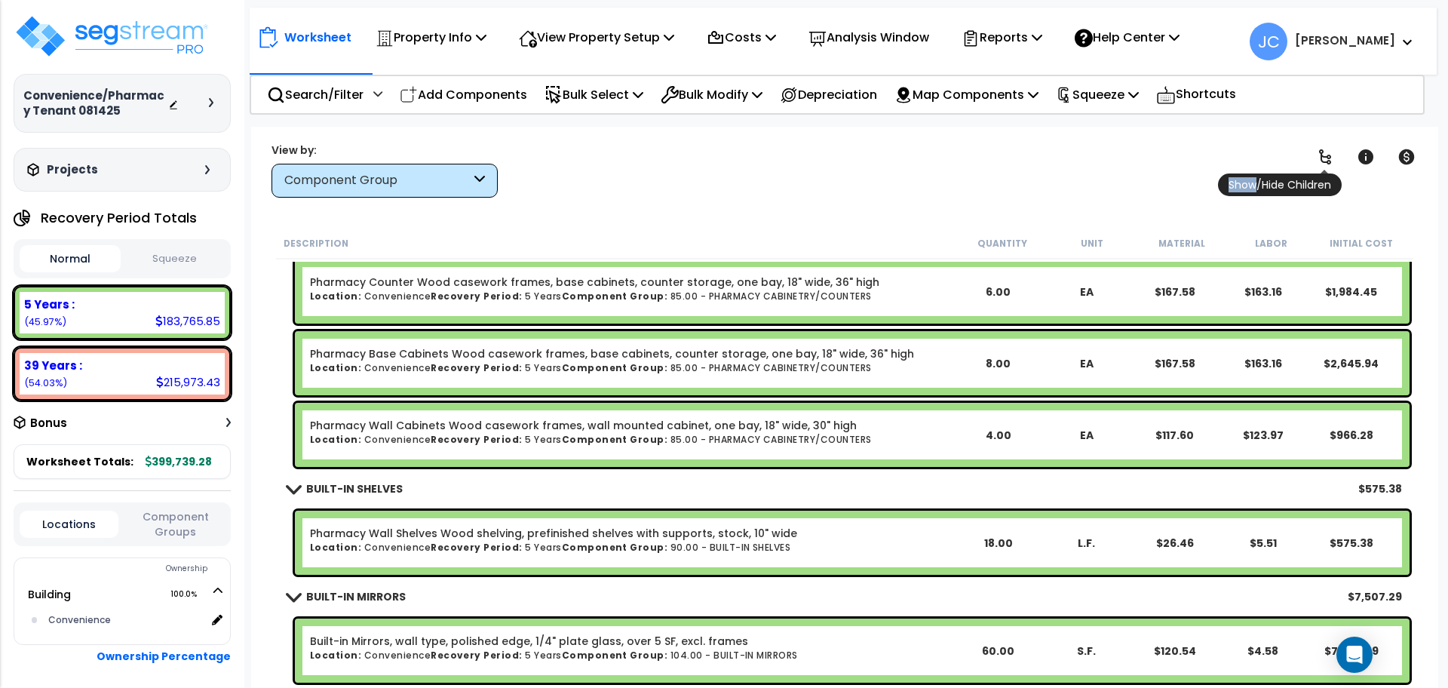
click at [1322, 155] on icon at bounding box center [1325, 156] width 12 height 15
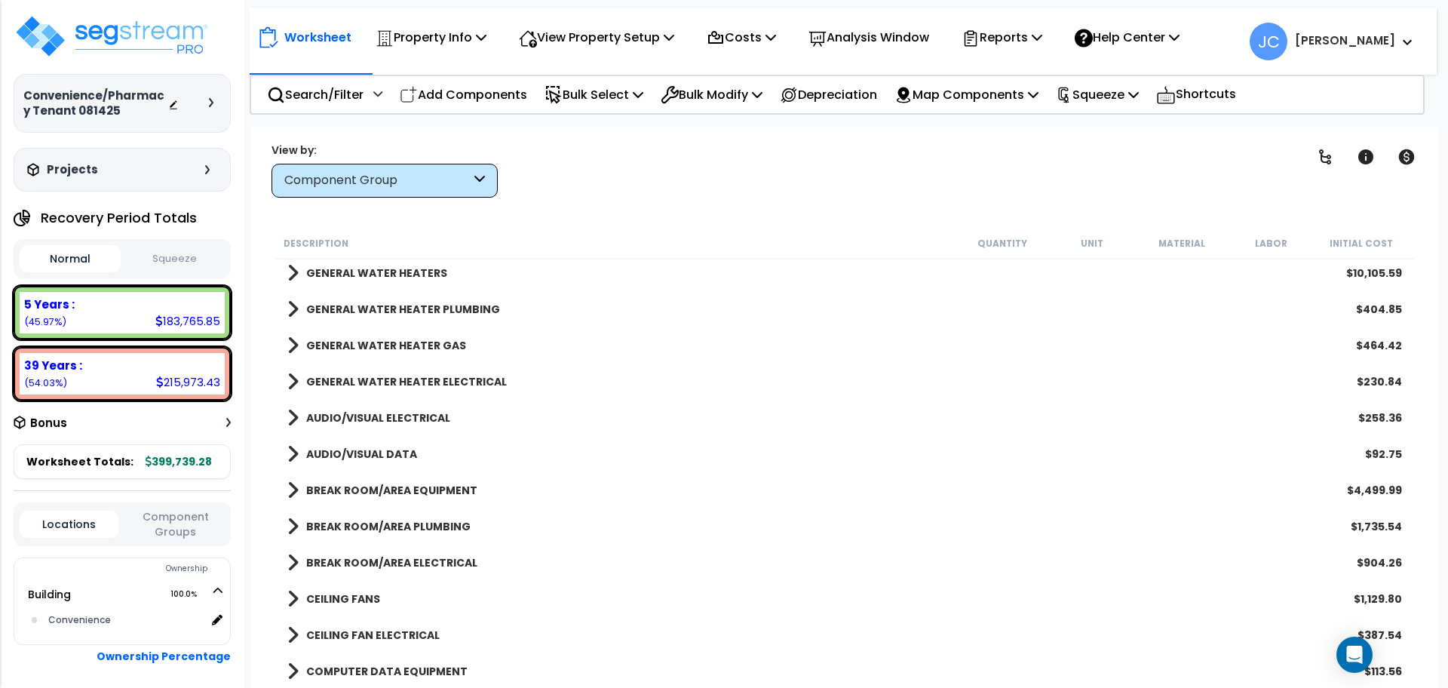
scroll to position [1778, 0]
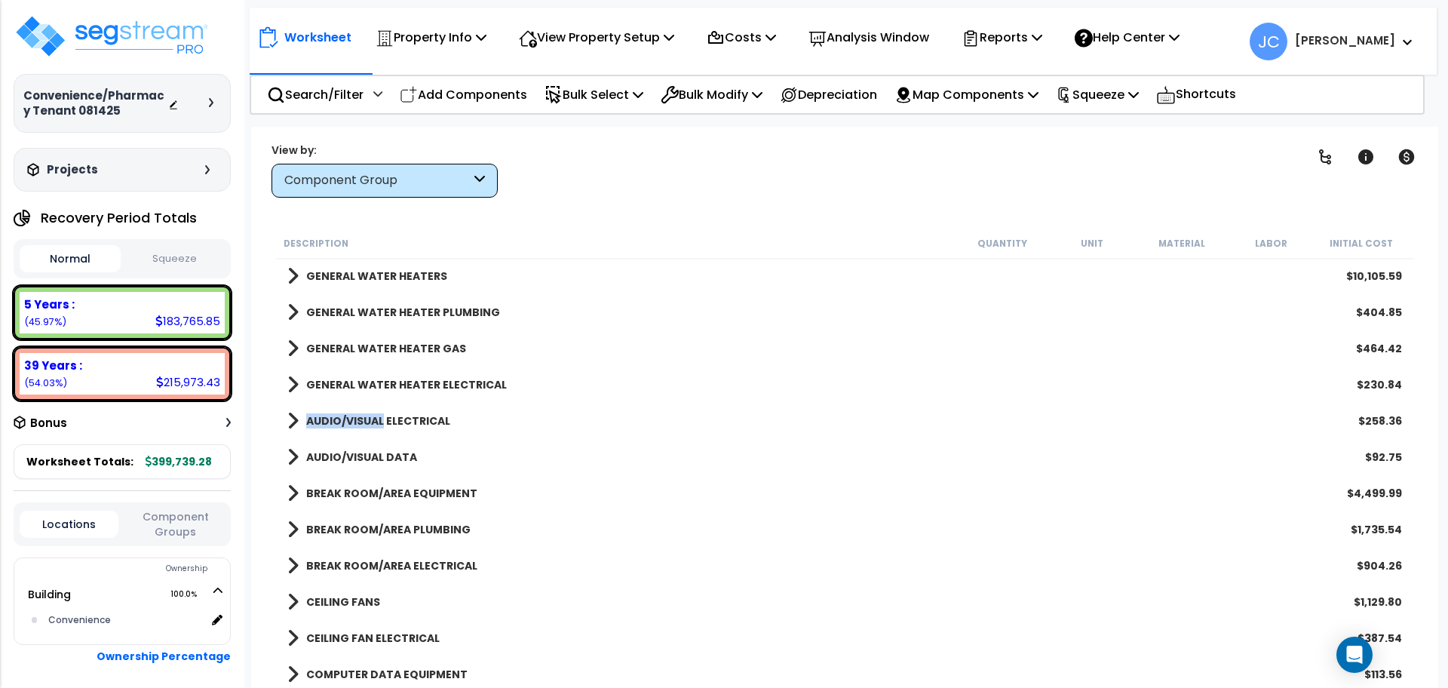
click at [381, 413] on b "AUDIO/VISUAL ELECTRICAL" at bounding box center [378, 420] width 144 height 15
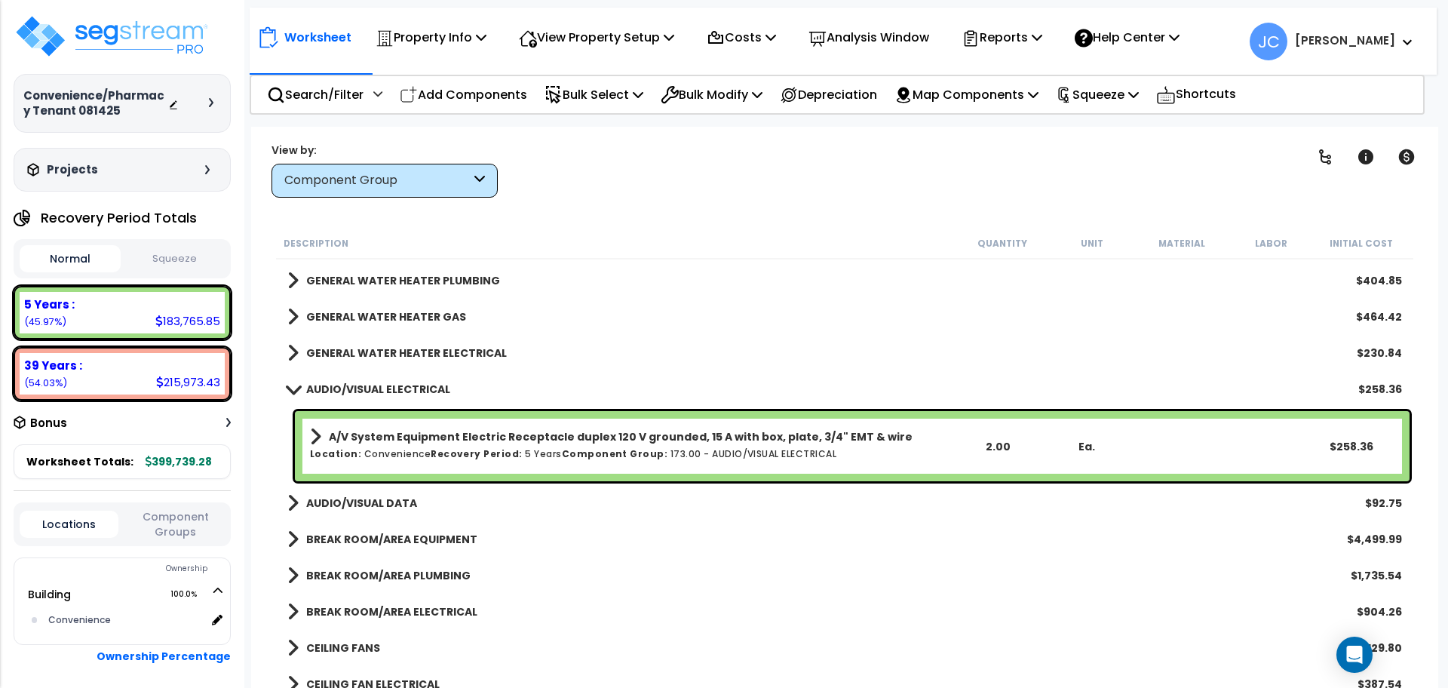
click at [362, 500] on b "AUDIO/VISUAL DATA" at bounding box center [361, 502] width 111 height 15
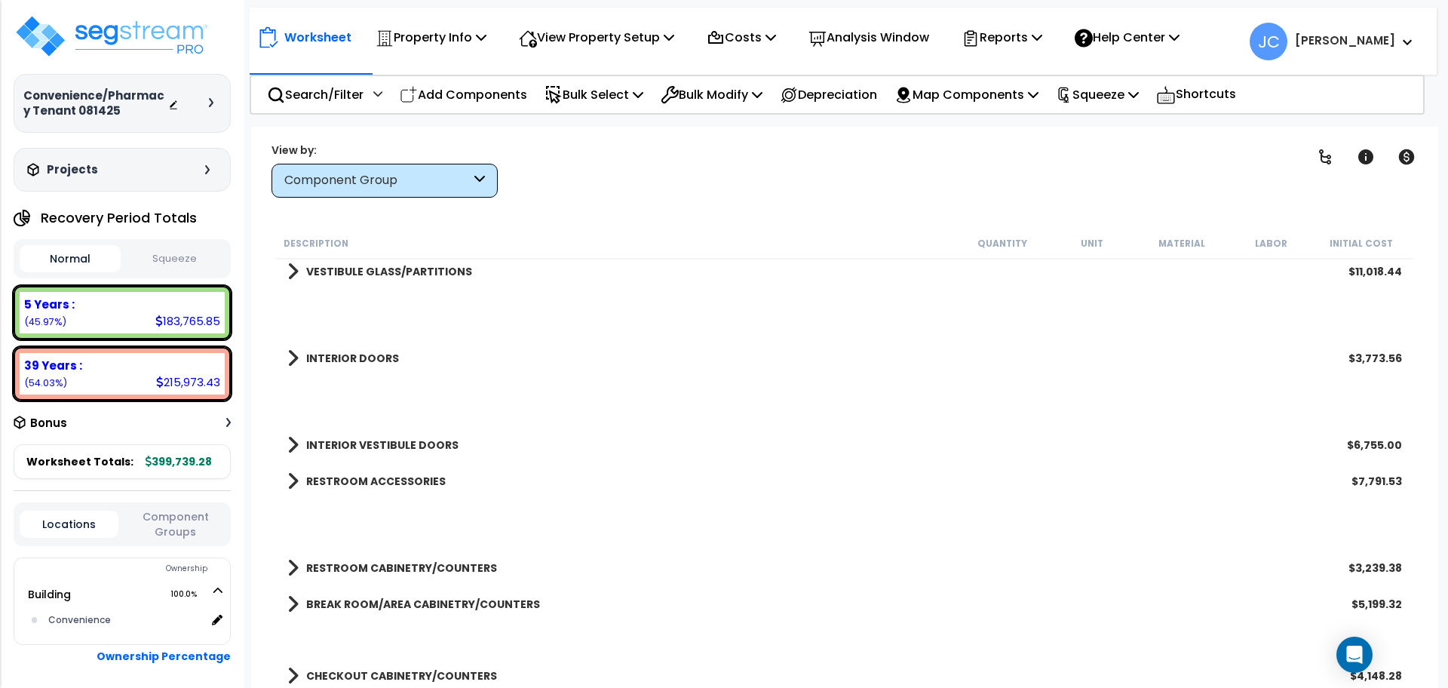
scroll to position [0, 0]
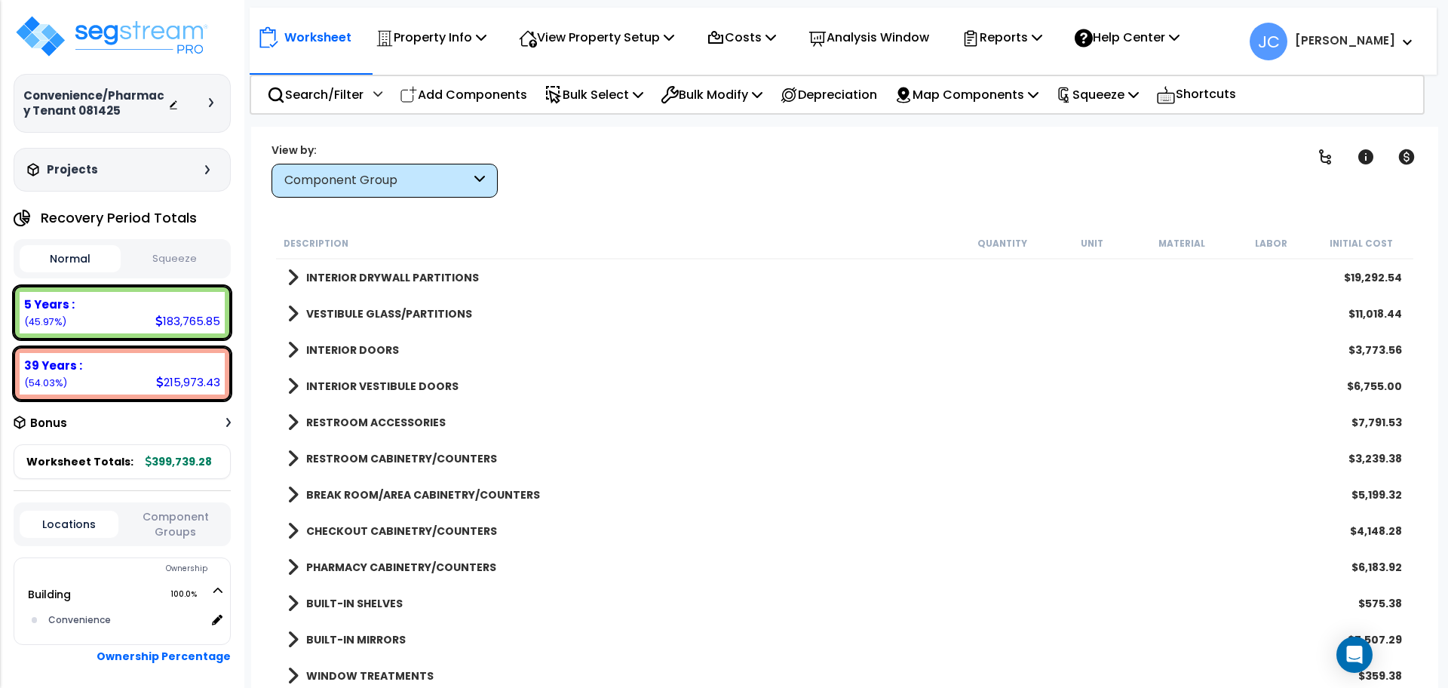
click at [472, 280] on div "INTERIOR DRYWALL PARTITIONS $19,292.54" at bounding box center [844, 277] width 1129 height 36
click at [431, 280] on b "INTERIOR DRYWALL PARTITIONS" at bounding box center [392, 277] width 173 height 15
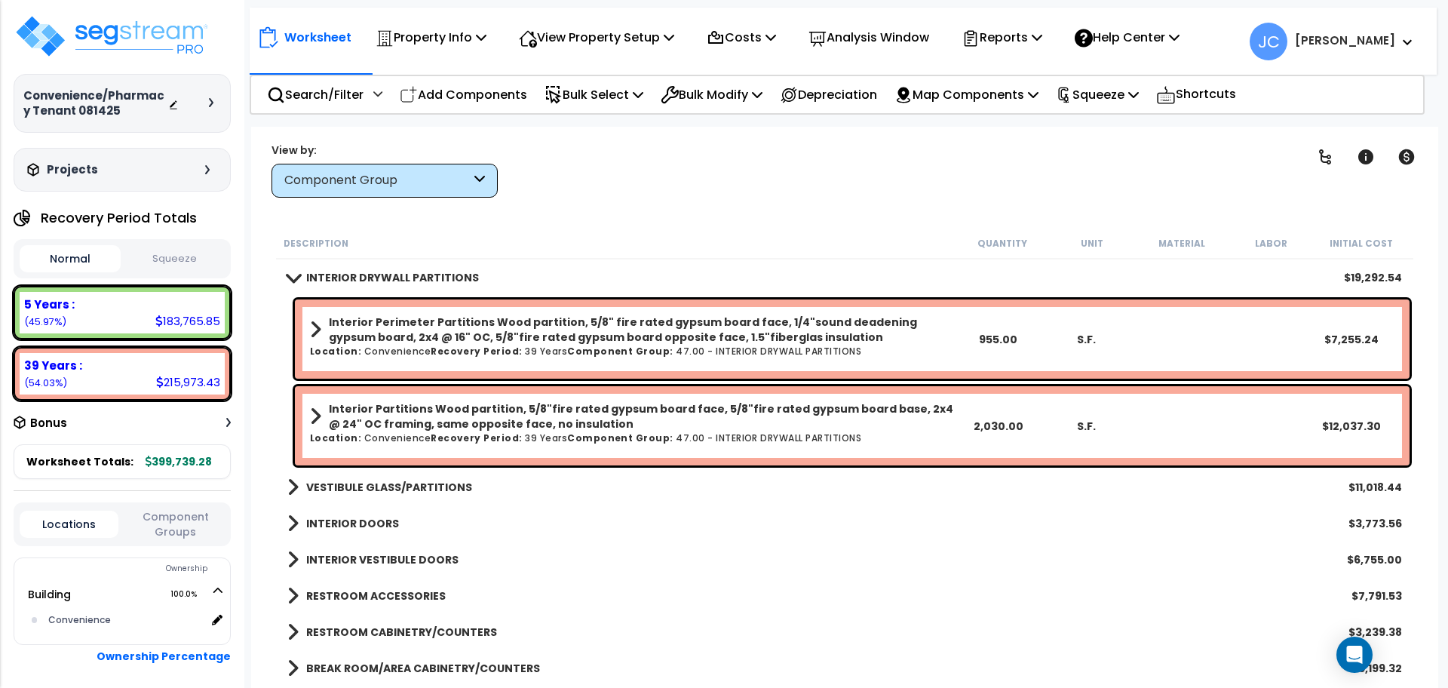
click at [192, 246] on button "Squeeze" at bounding box center [174, 259] width 101 height 26
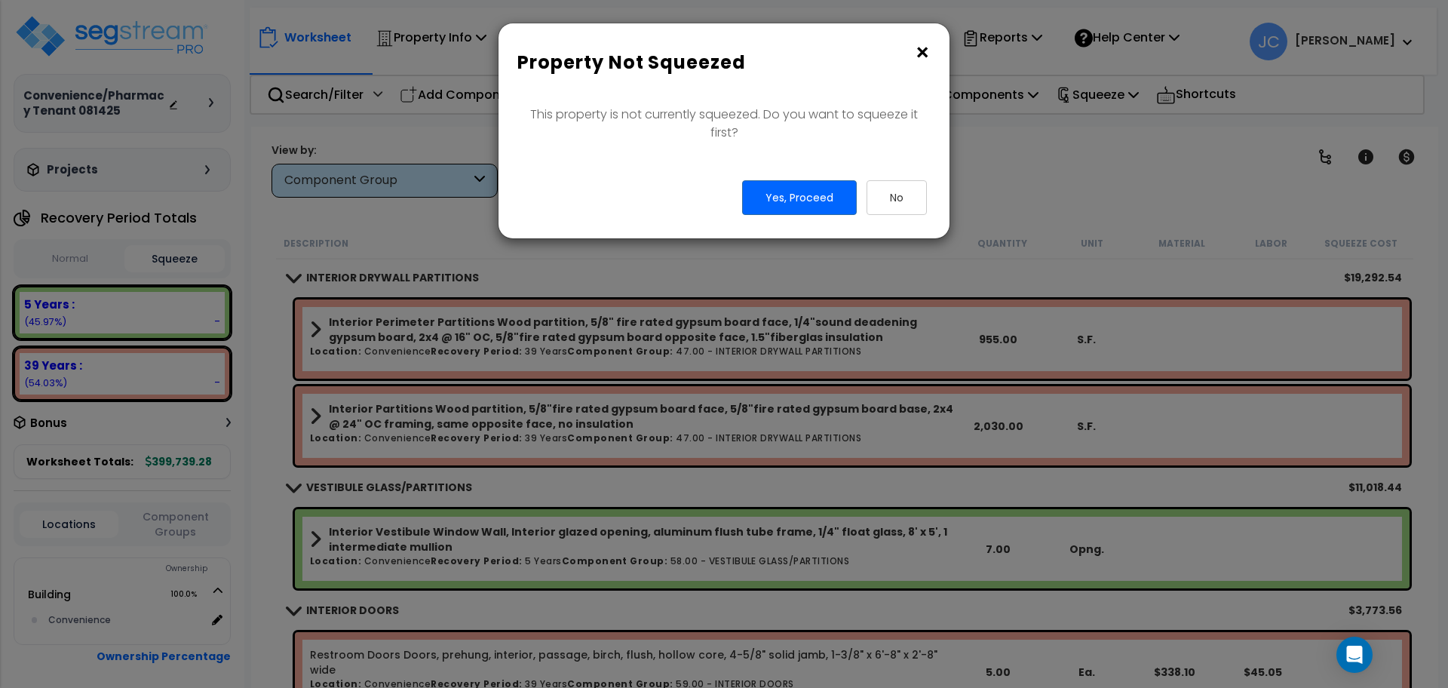
click at [920, 51] on button "×" at bounding box center [922, 53] width 17 height 24
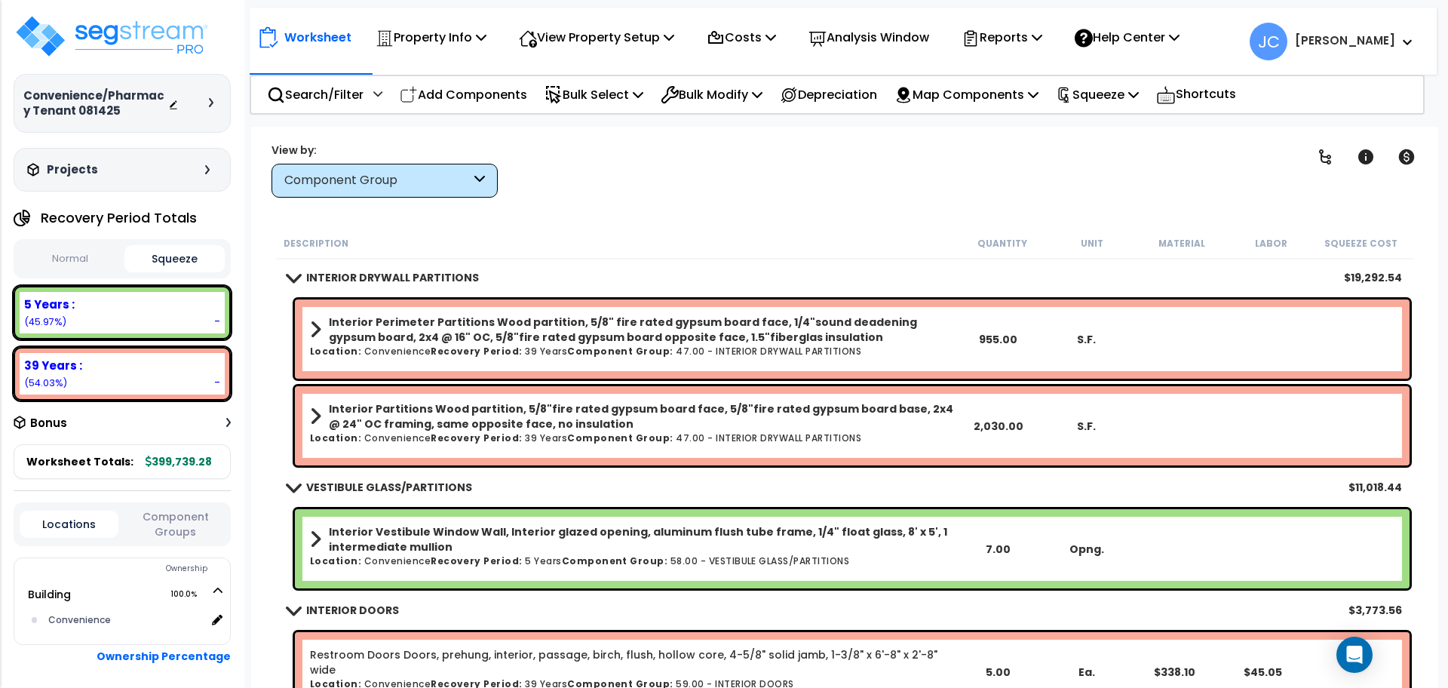
click at [215, 157] on div "Projects Recent/In-folder Properties" at bounding box center [122, 170] width 217 height 44
click at [216, 100] on div at bounding box center [215, 102] width 12 height 9
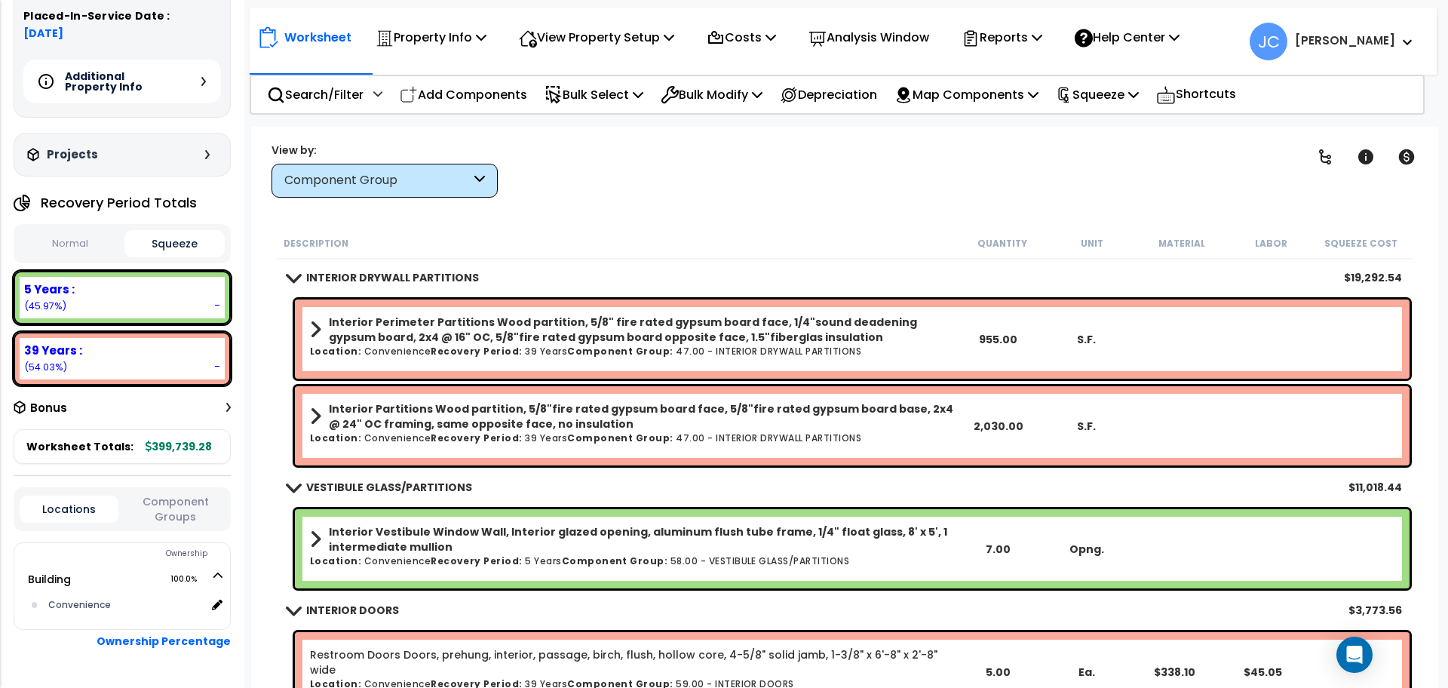
scroll to position [148, 0]
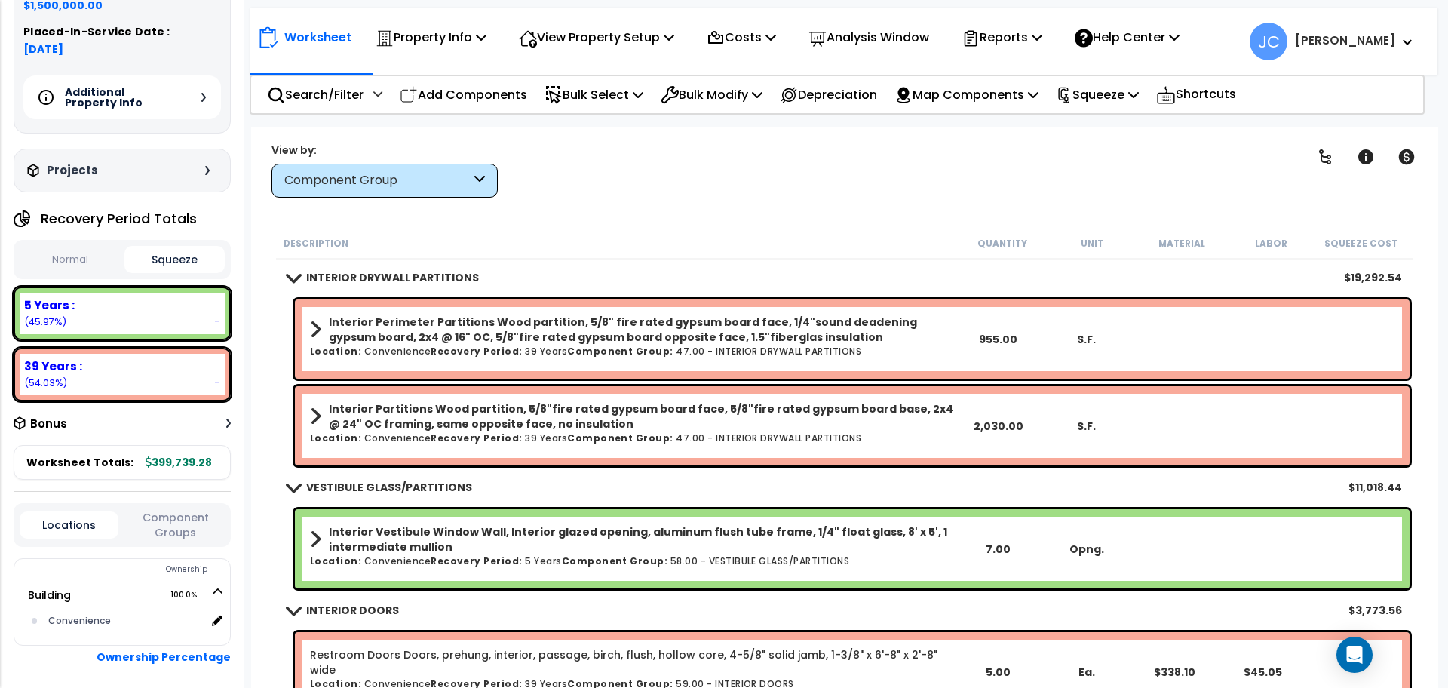
click at [214, 420] on div "Bonus" at bounding box center [122, 423] width 217 height 29
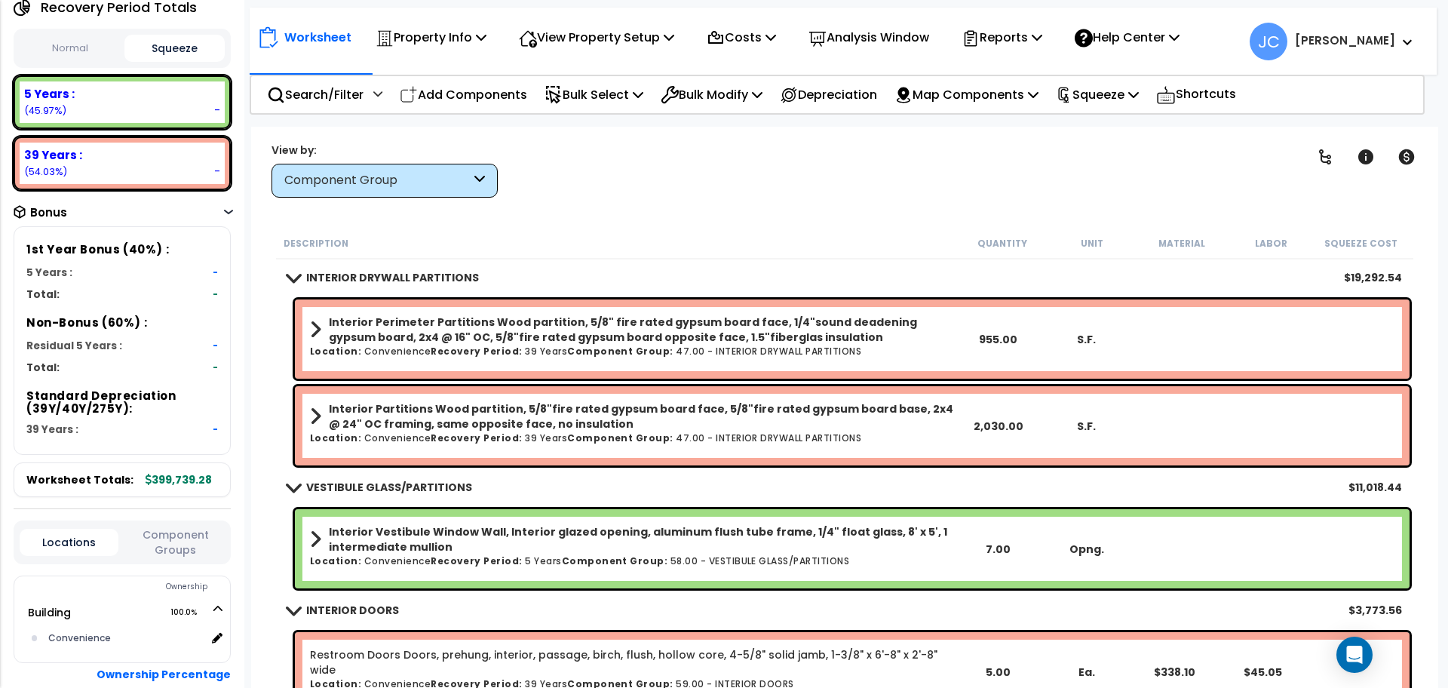
scroll to position [356, 0]
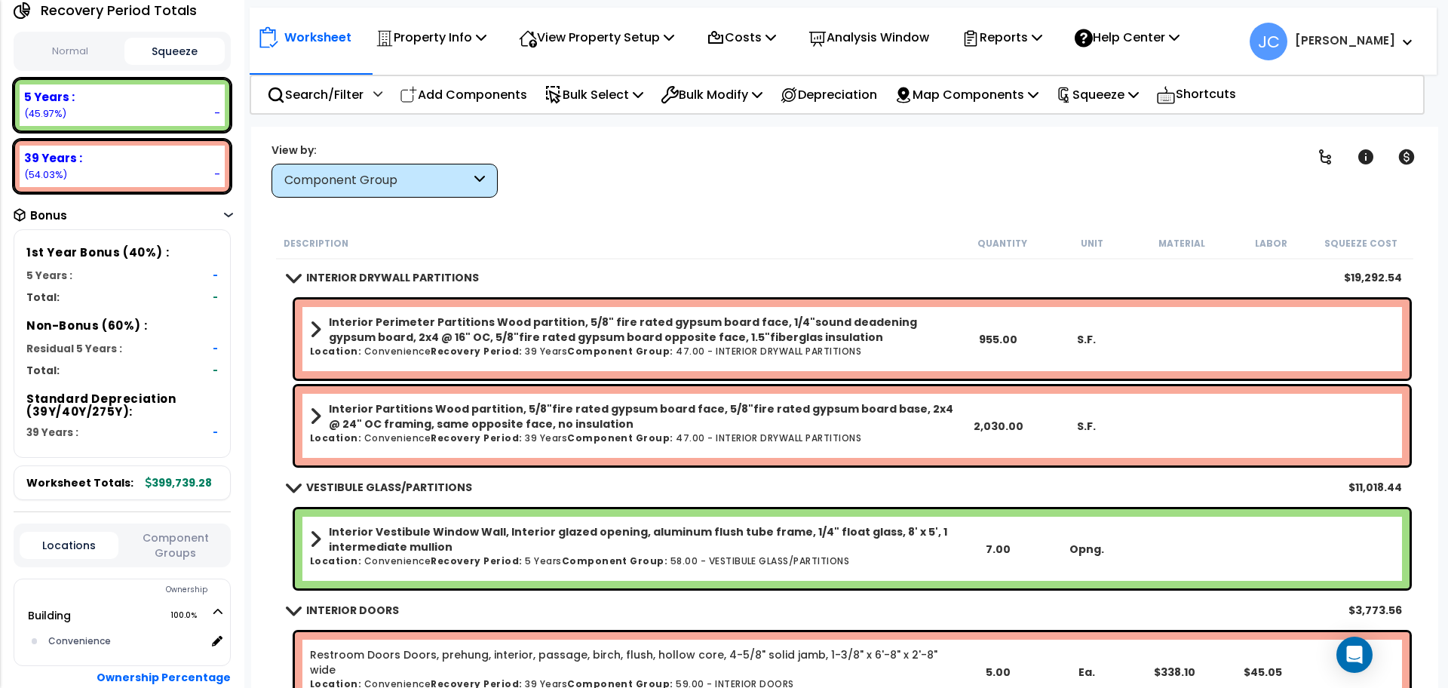
click at [218, 269] on div "1st Year Bonus (40%) : Non-Depreciable Land : - 5 Years : - 7 Years : - 15 Year…" at bounding box center [122, 343] width 217 height 228
click at [215, 268] on div "-" at bounding box center [215, 274] width 5 height 13
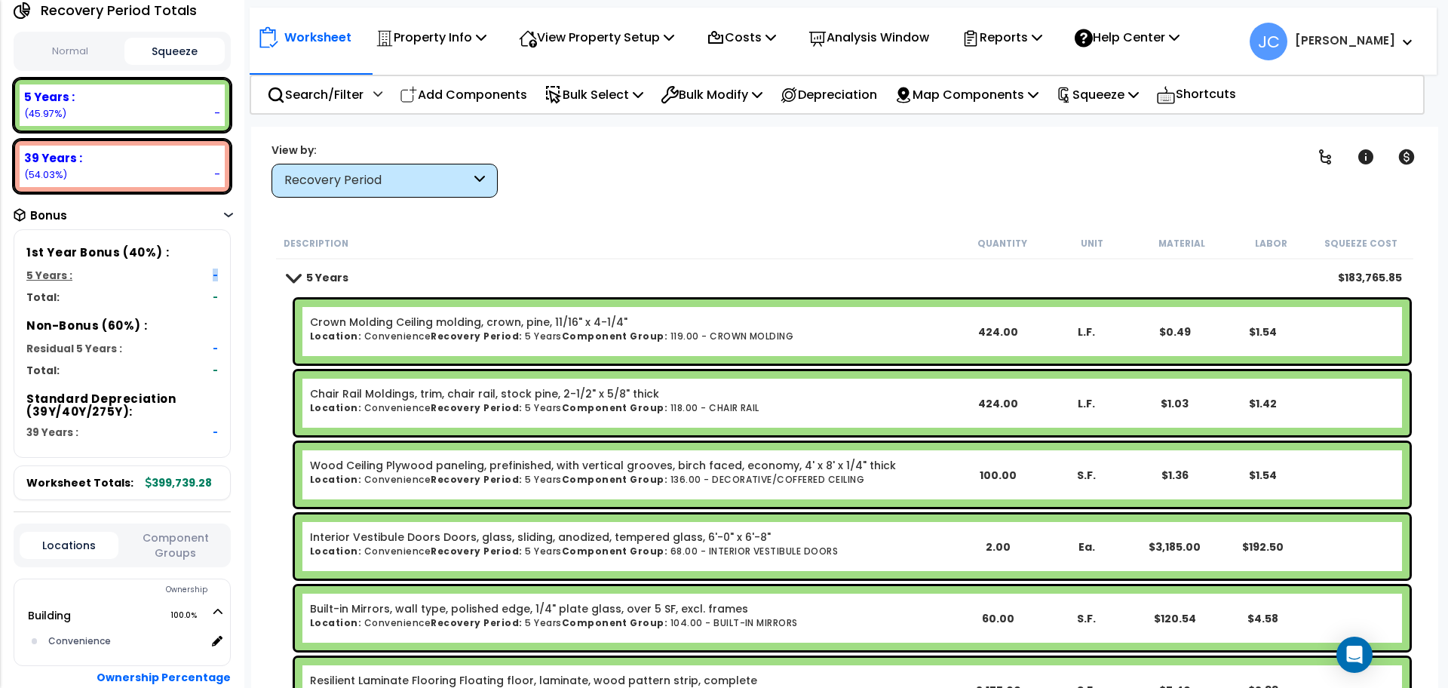
click at [215, 268] on div "-" at bounding box center [215, 274] width 5 height 13
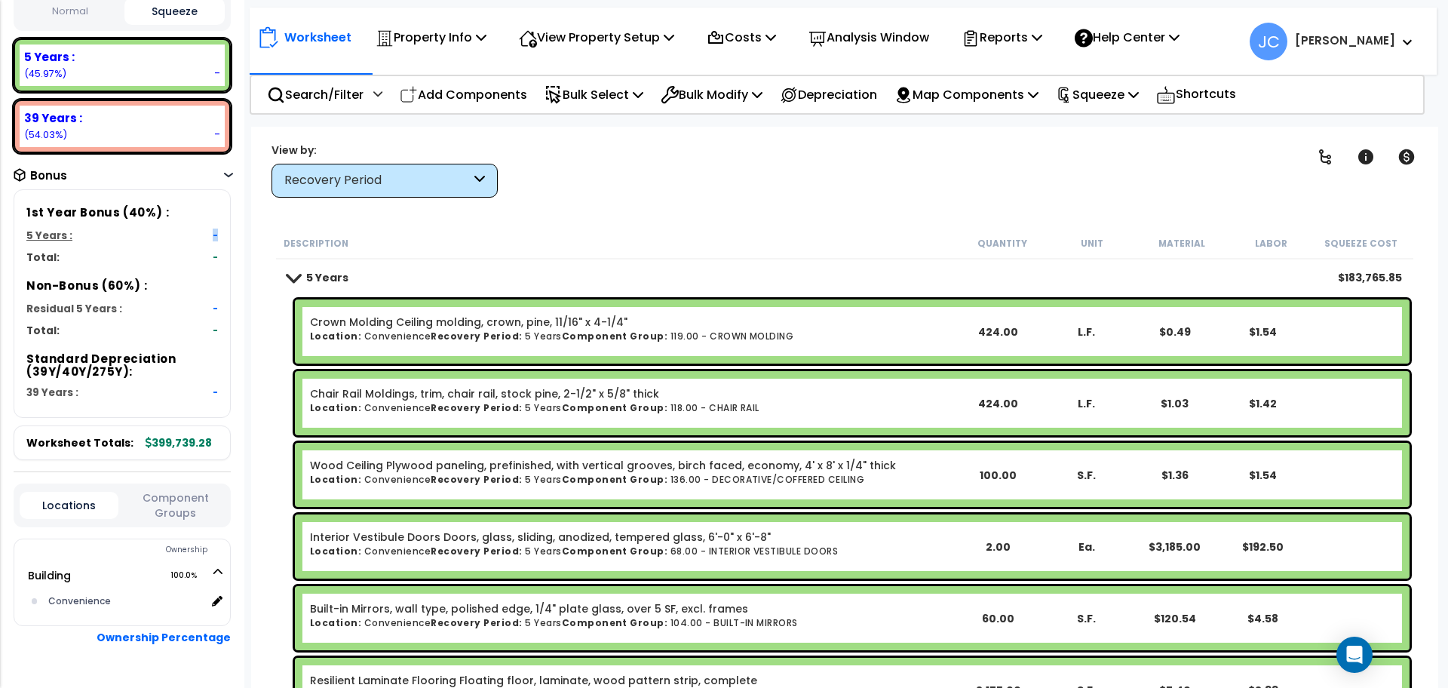
scroll to position [404, 0]
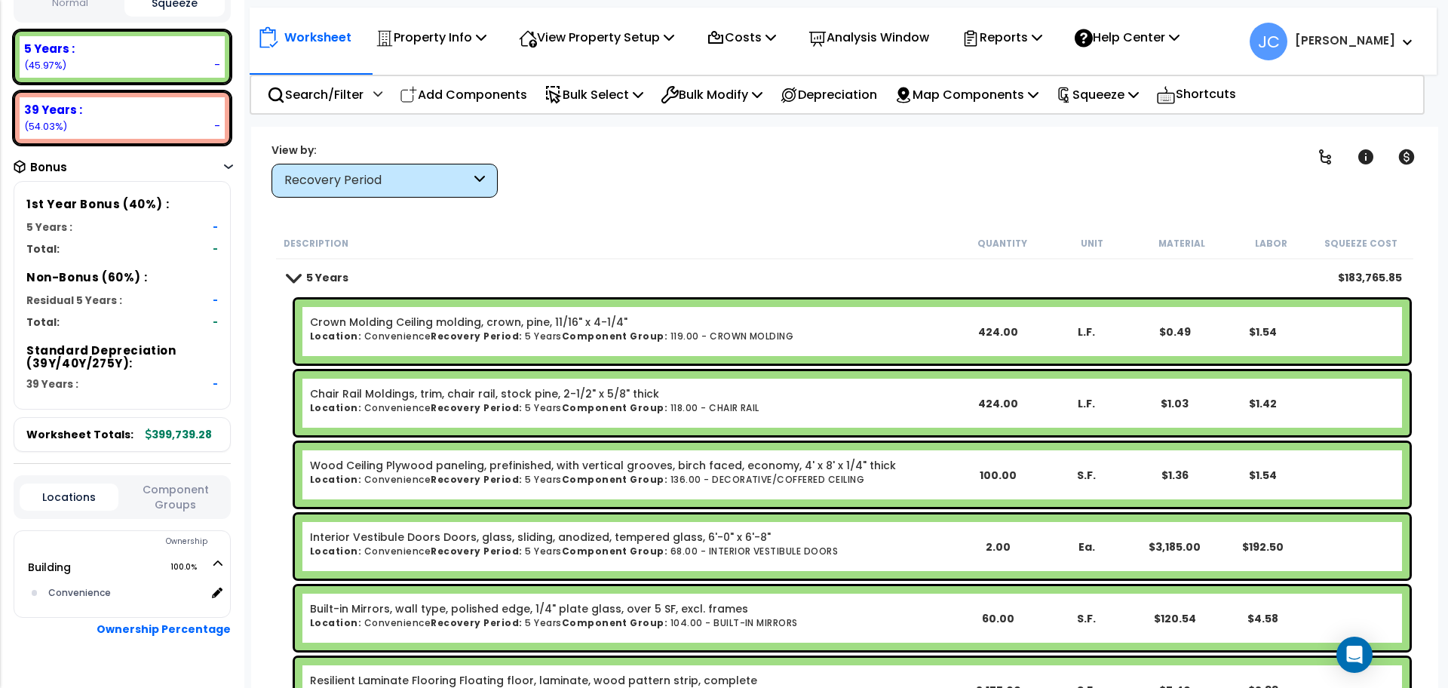
click at [210, 286] on div "1st Year Bonus (40%) : Non-Depreciable Land : - 5 Years : - 7 Years : - 15 Year…" at bounding box center [122, 295] width 217 height 228
click at [211, 380] on div "39 Years : -" at bounding box center [126, 384] width 184 height 14
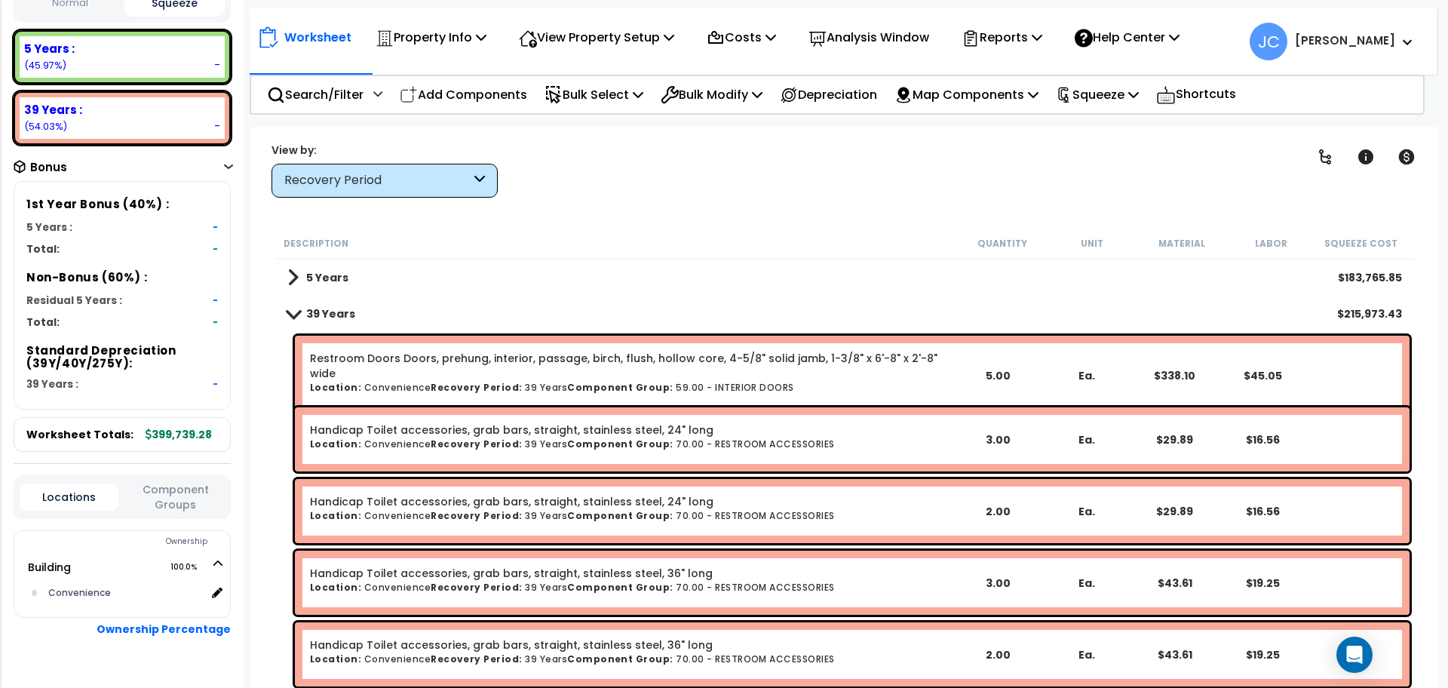
click at [213, 323] on div "-" at bounding box center [215, 321] width 5 height 13
click at [210, 234] on div "Residual 5 Years : -" at bounding box center [126, 227] width 184 height 14
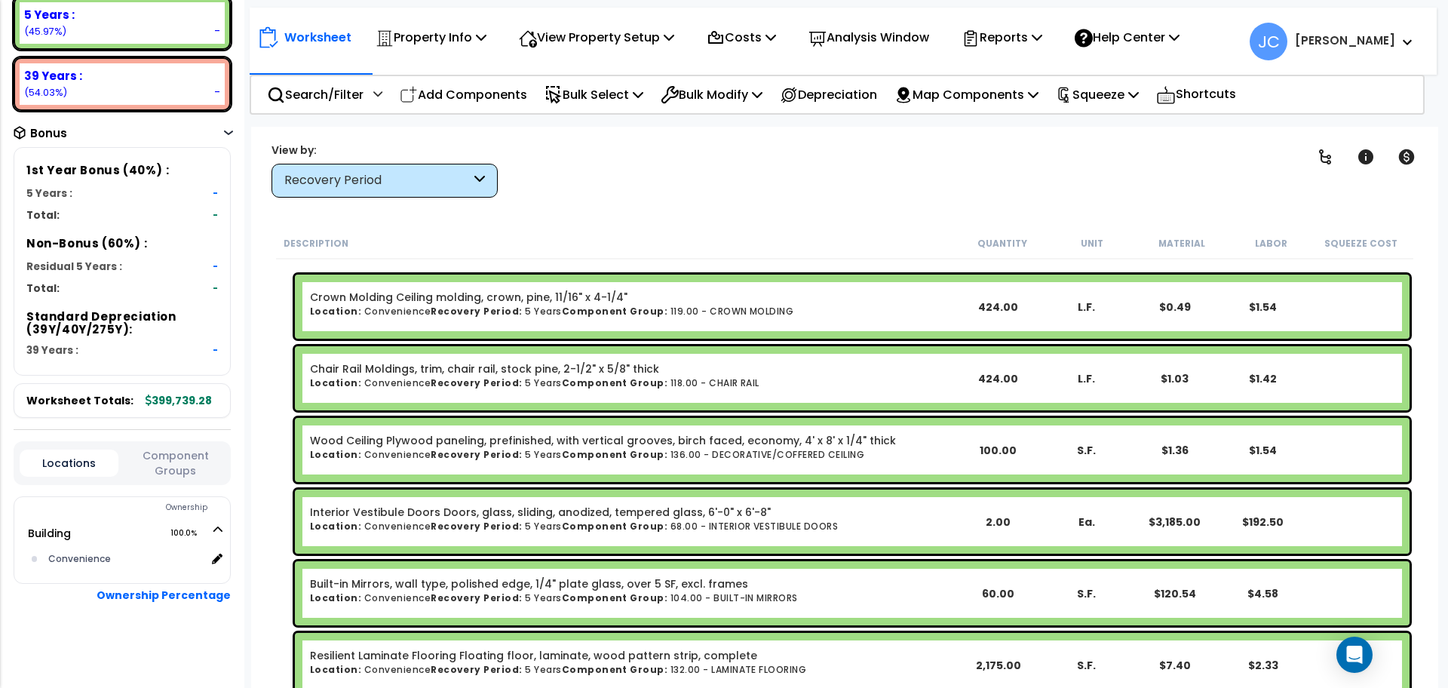
scroll to position [384, 0]
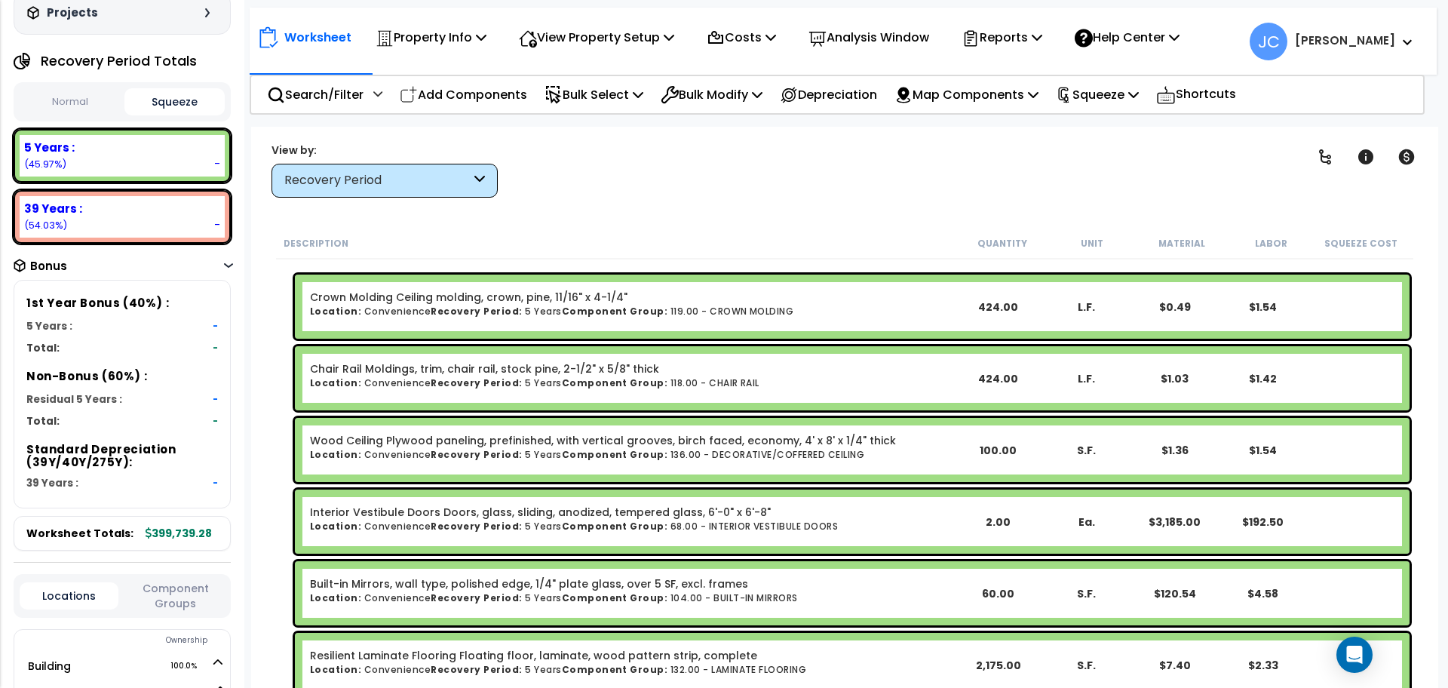
click at [228, 263] on icon at bounding box center [228, 265] width 9 height 5
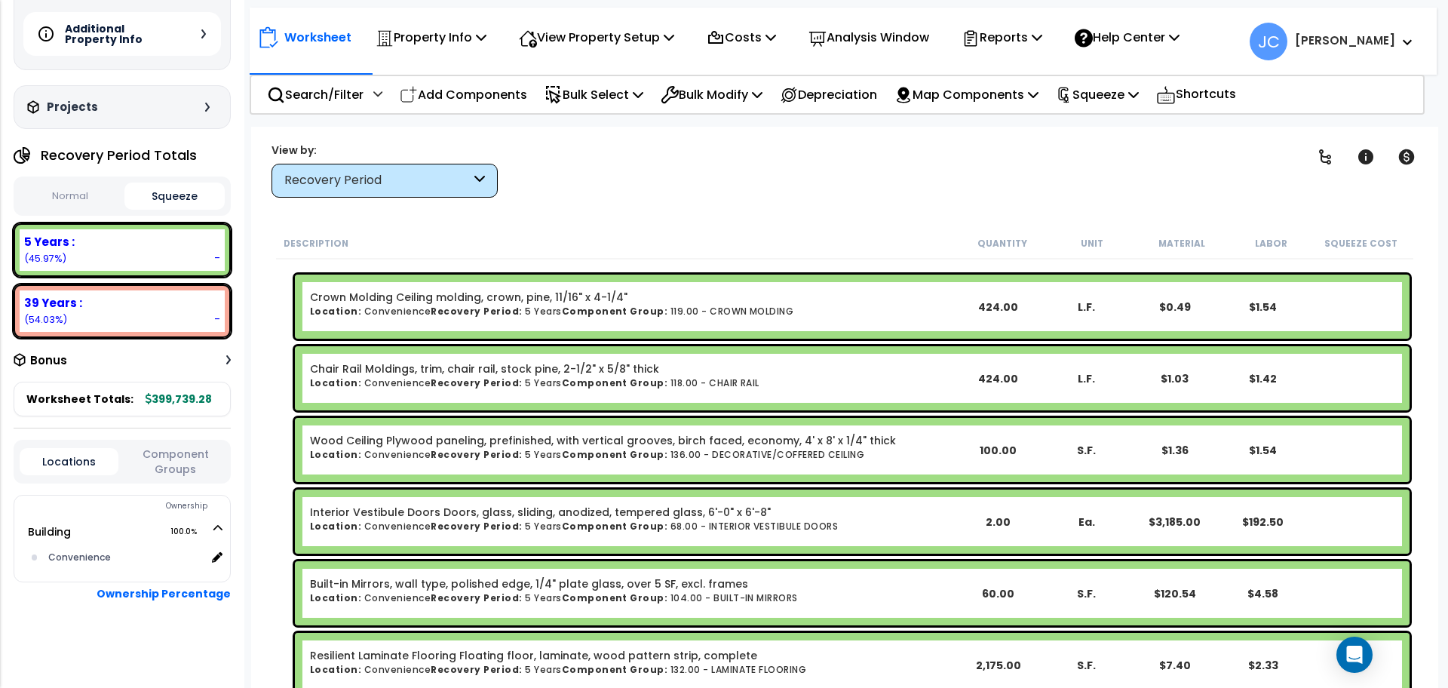
click at [224, 355] on div "Bonus" at bounding box center [122, 359] width 217 height 29
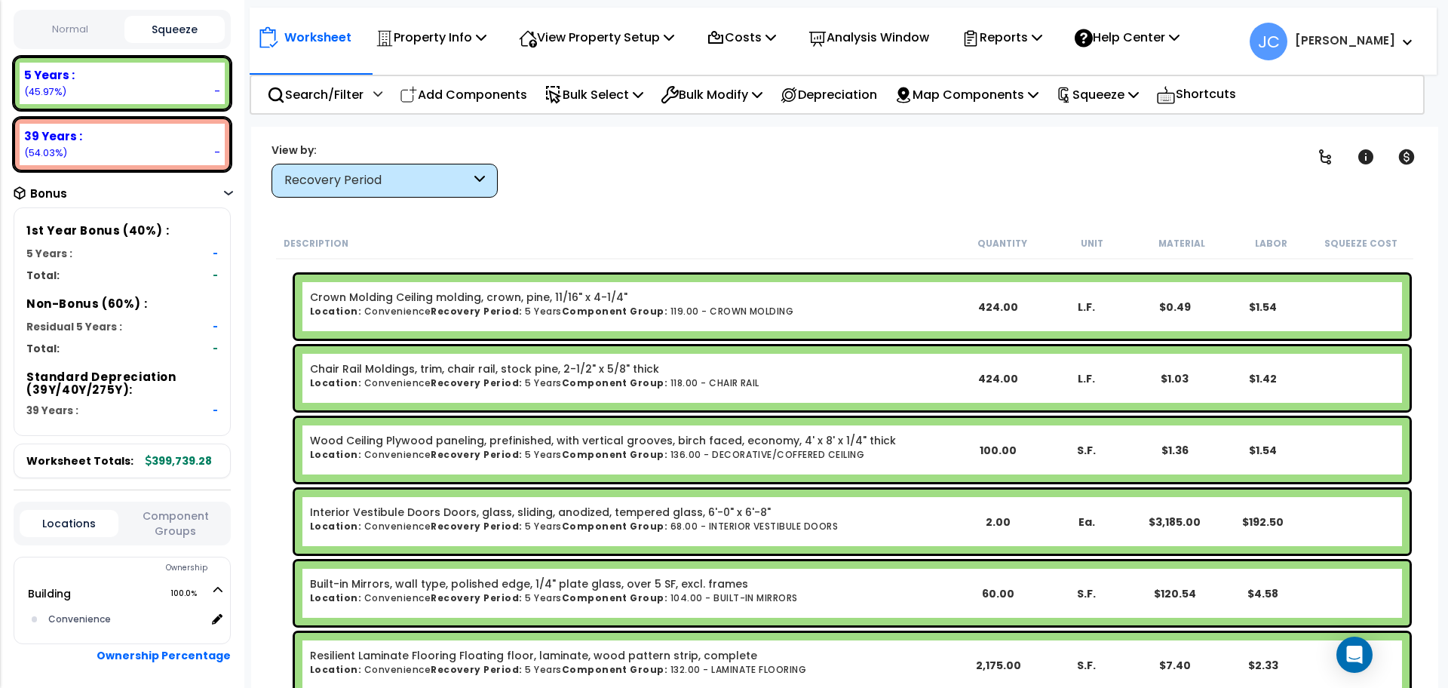
scroll to position [380, 0]
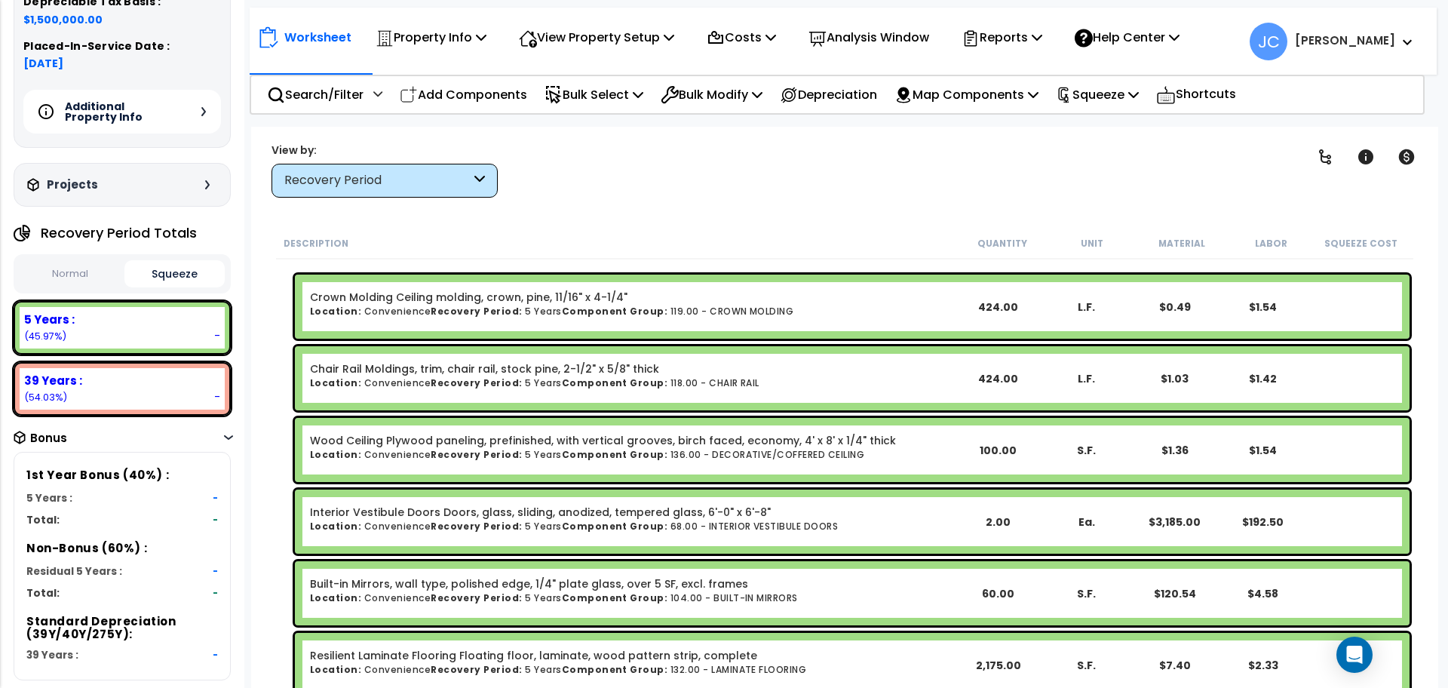
click at [201, 200] on div "Projects Recent/In-folder Properties" at bounding box center [122, 185] width 217 height 44
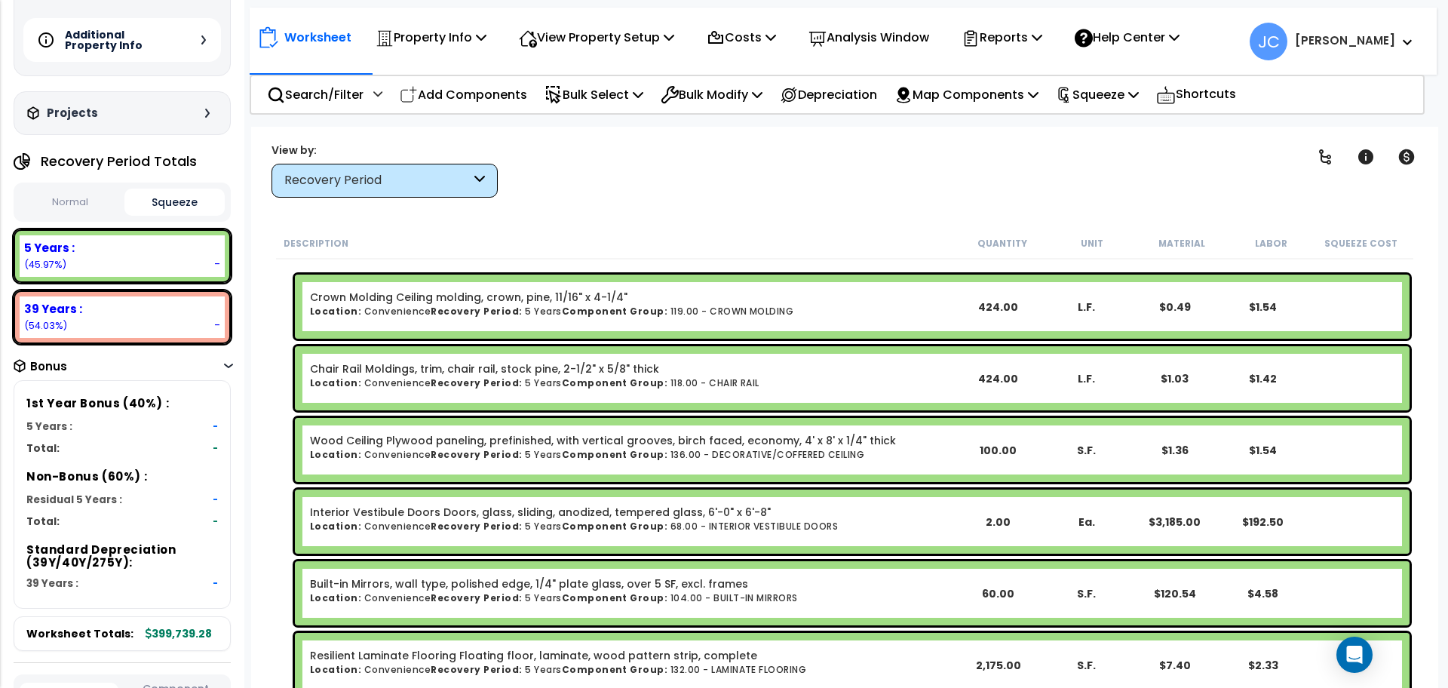
scroll to position [207, 0]
click at [100, 194] on button "Normal" at bounding box center [70, 201] width 101 height 26
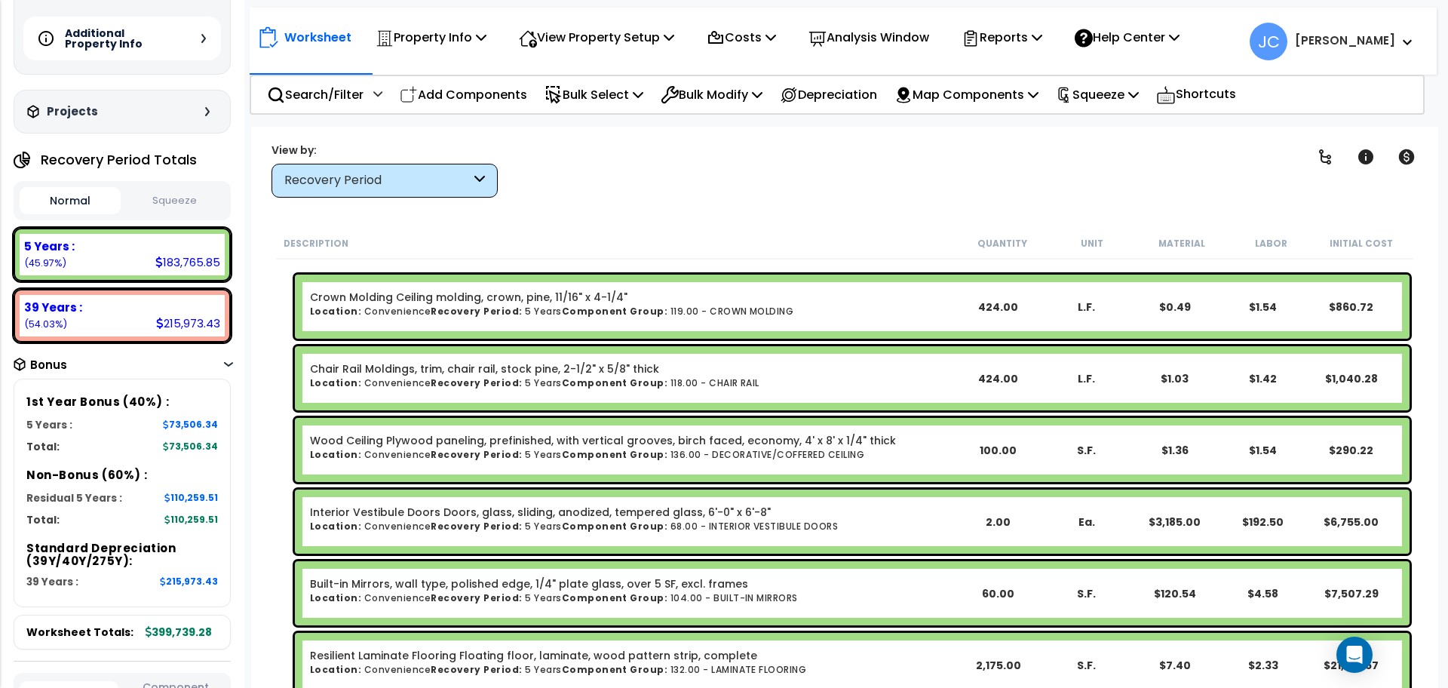
click at [169, 198] on button "Squeeze" at bounding box center [174, 201] width 101 height 26
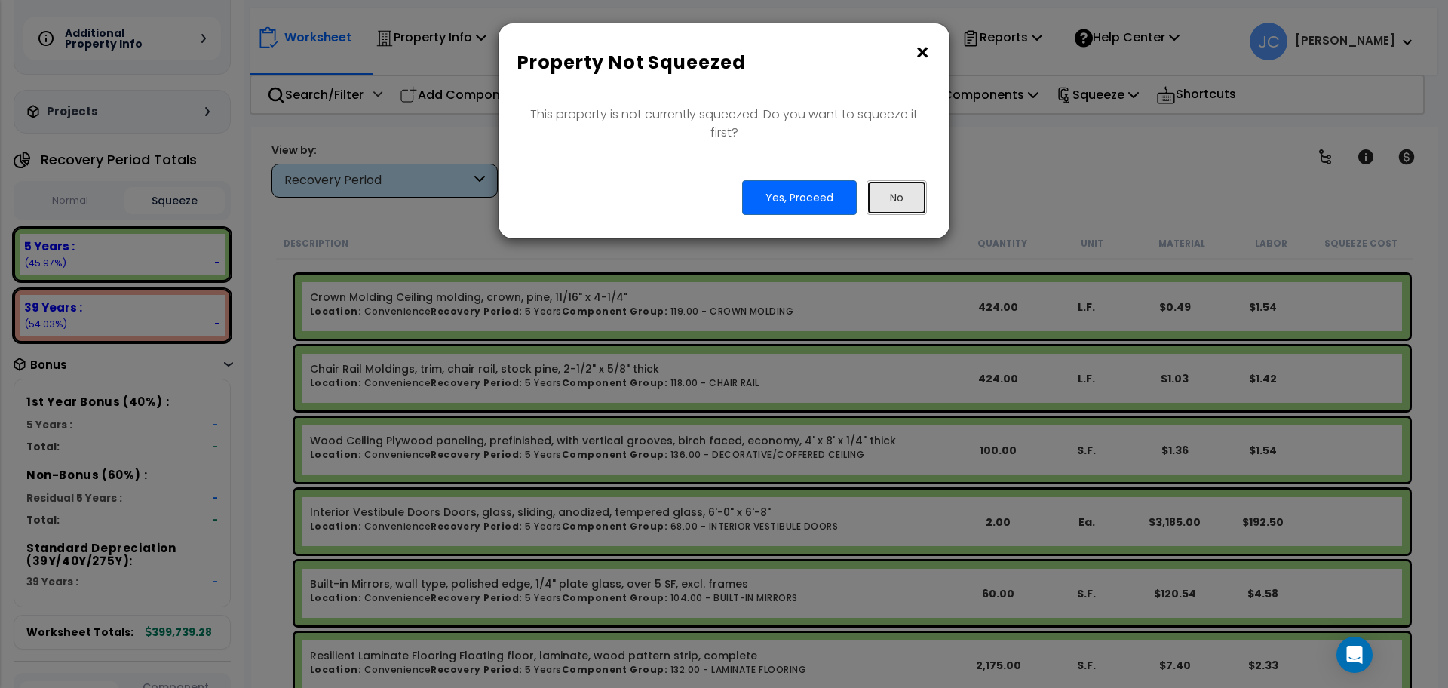
click at [907, 202] on button "No" at bounding box center [896, 197] width 60 height 35
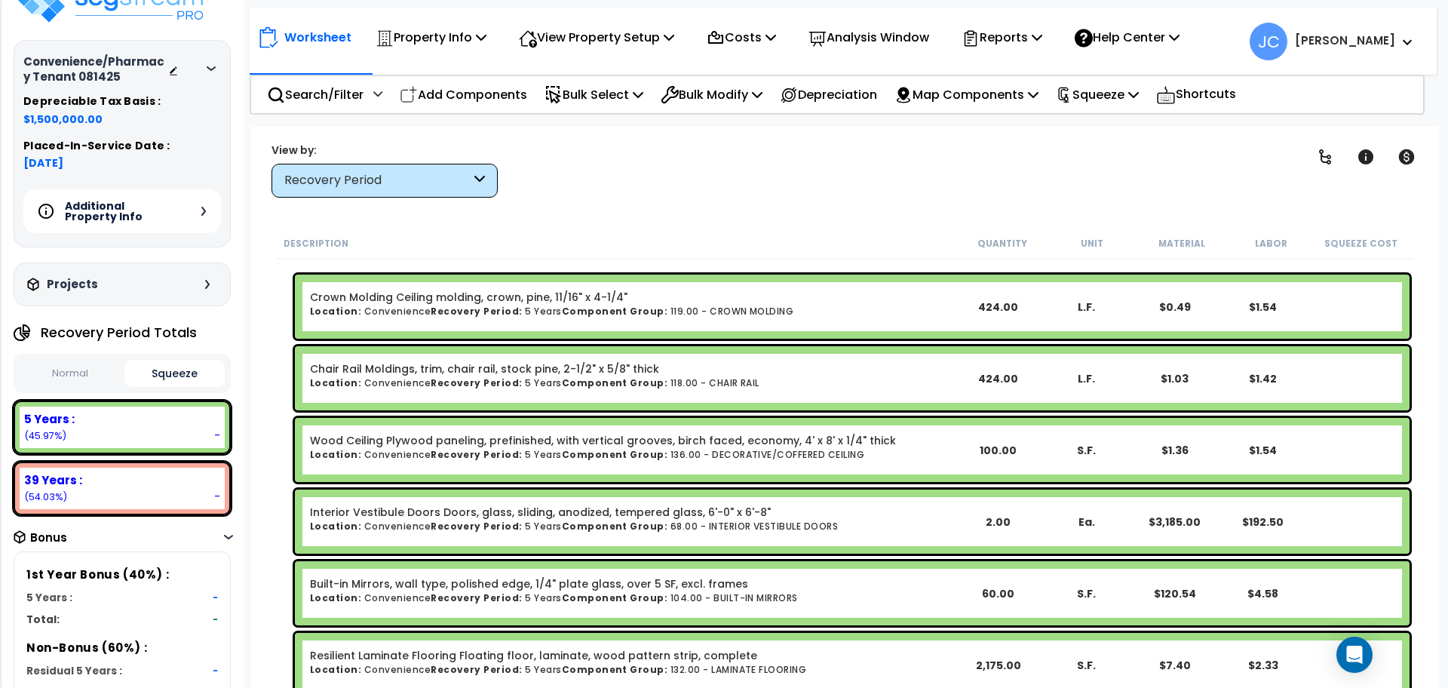
scroll to position [32, 0]
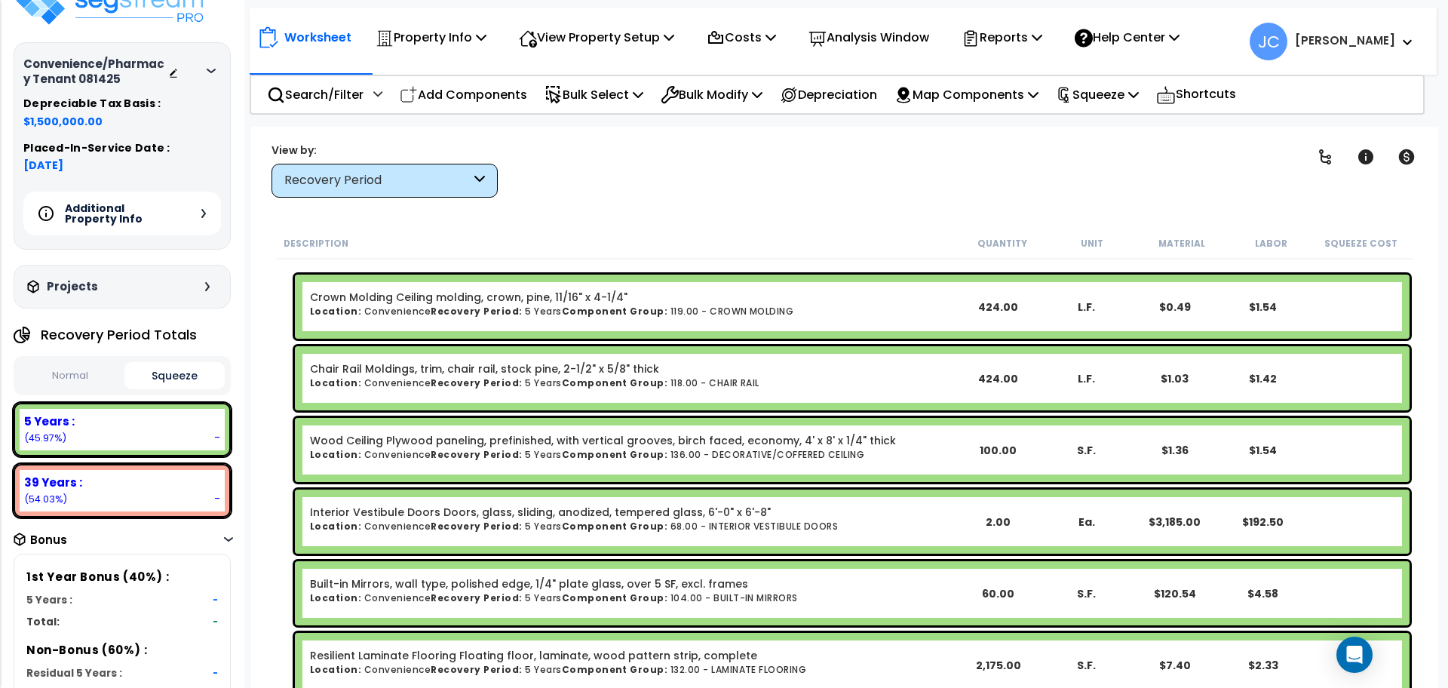
click at [92, 379] on button "Normal" at bounding box center [70, 376] width 101 height 26
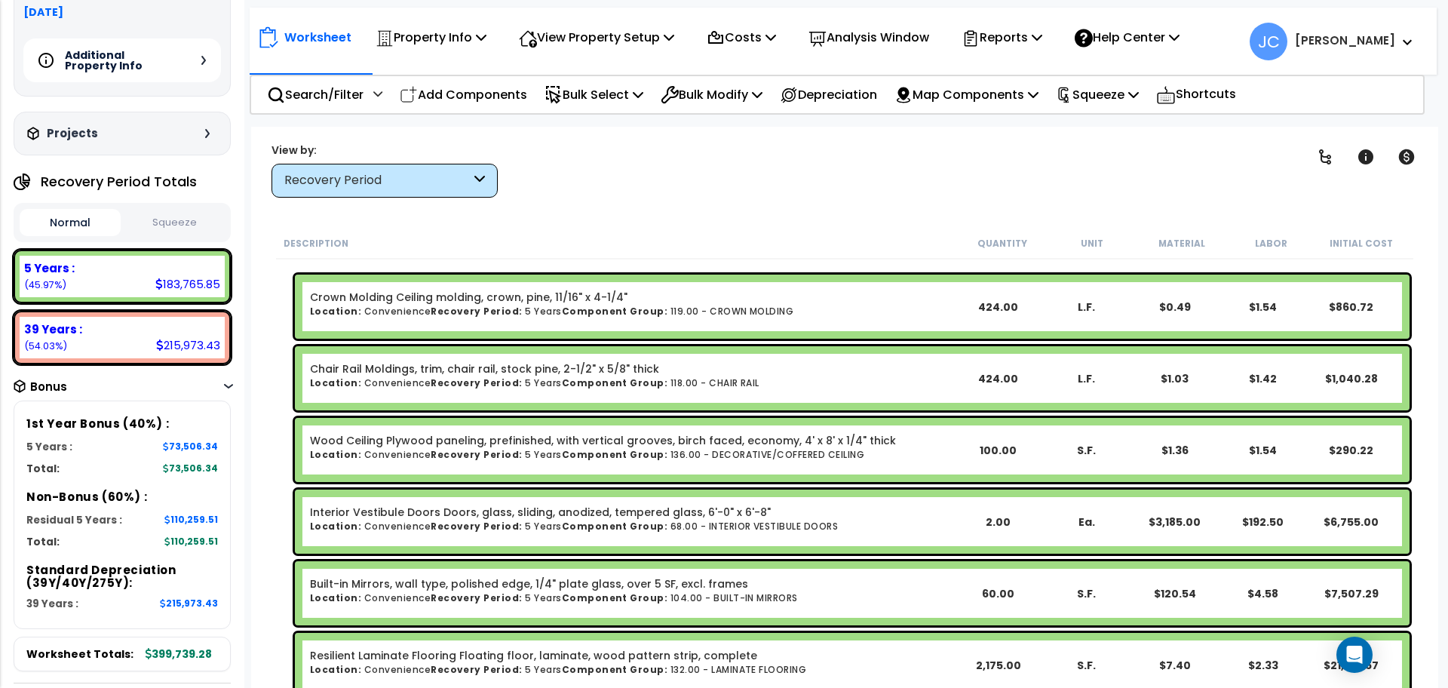
scroll to position [188, 0]
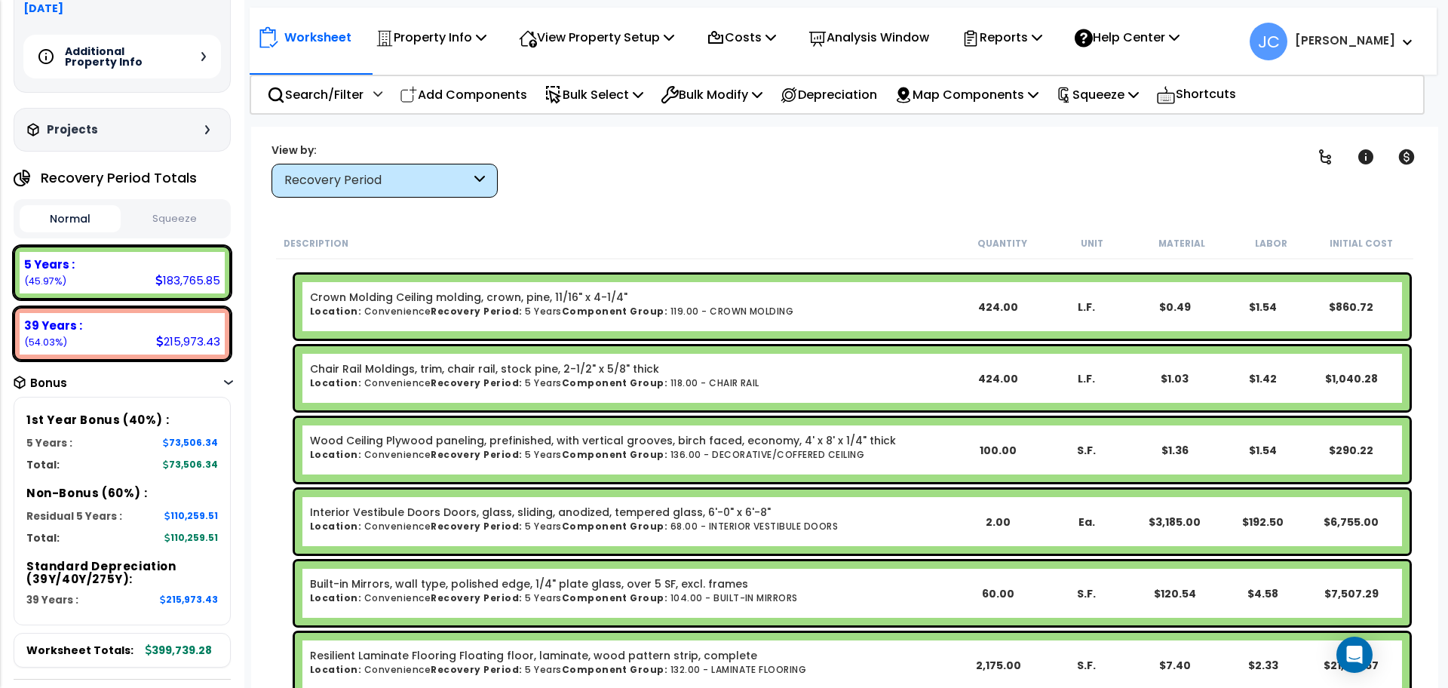
click at [173, 225] on button "Squeeze" at bounding box center [174, 219] width 101 height 26
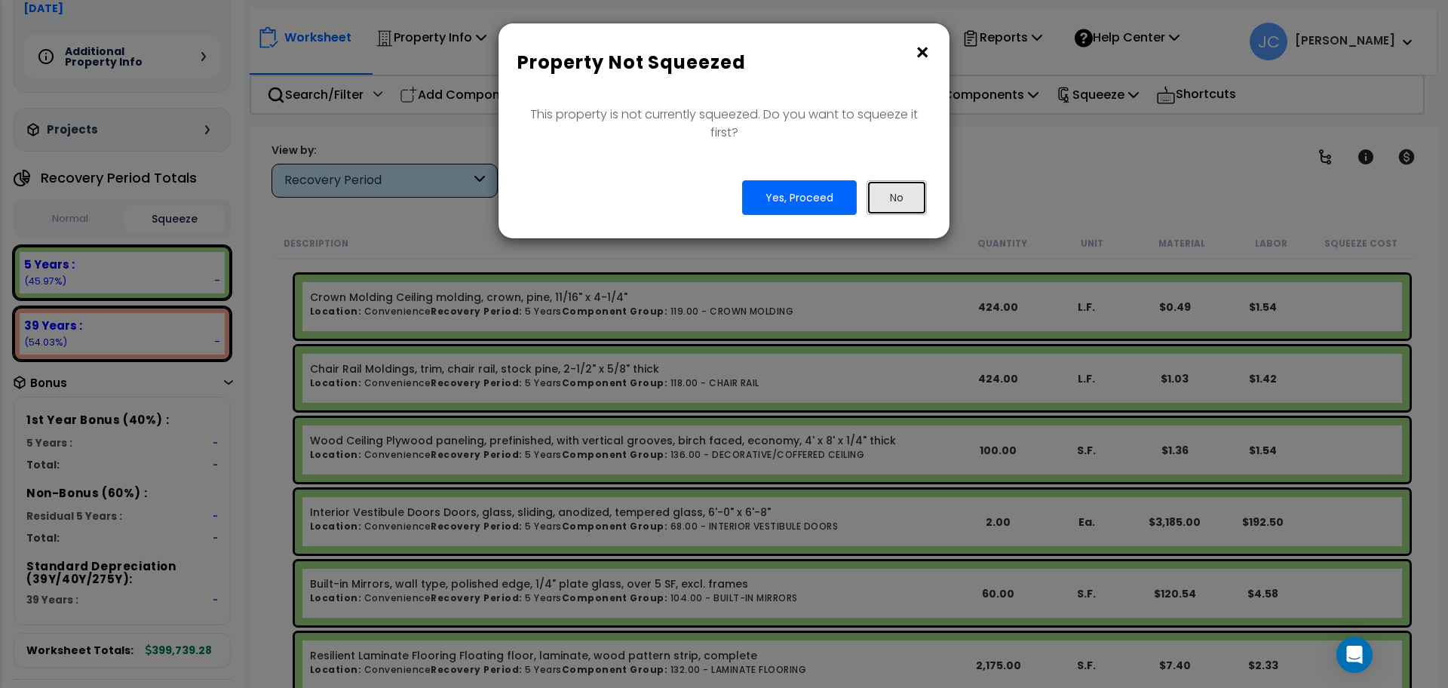
click at [911, 201] on button "No" at bounding box center [896, 197] width 60 height 35
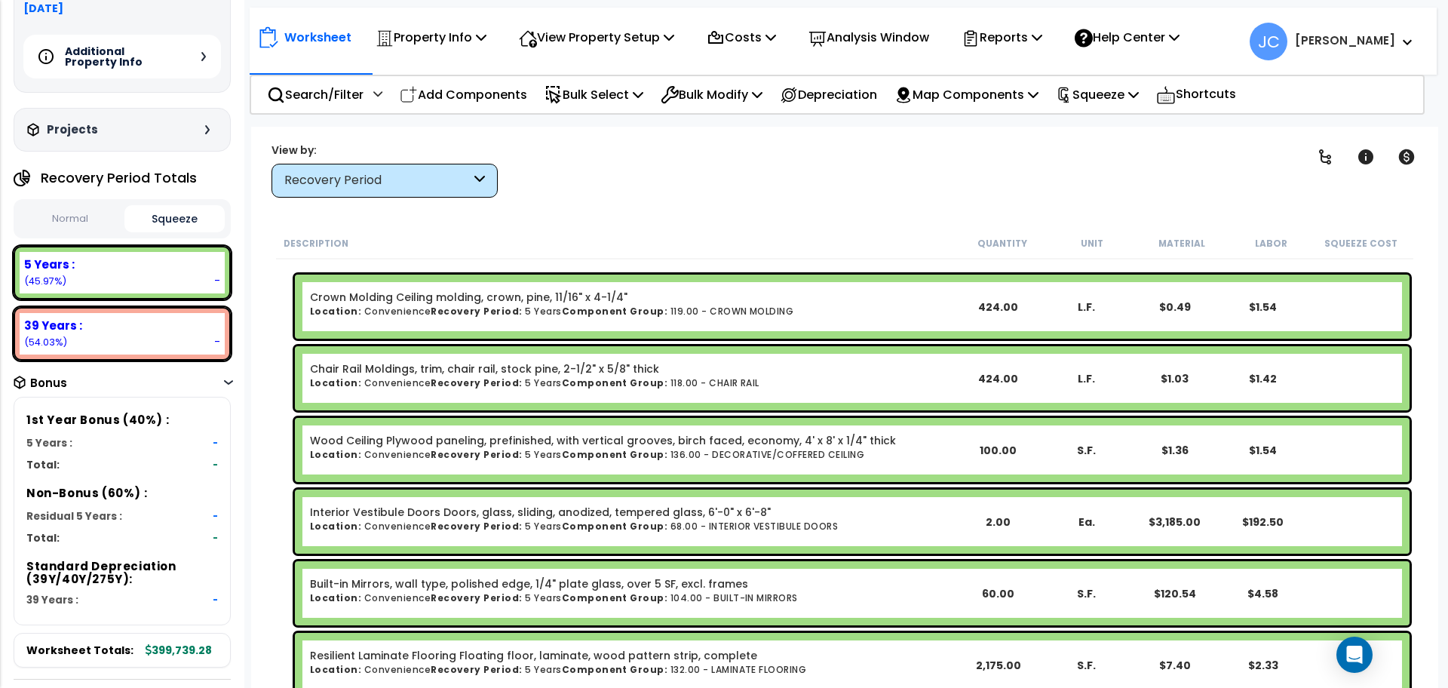
click at [92, 214] on button "Normal" at bounding box center [70, 219] width 101 height 26
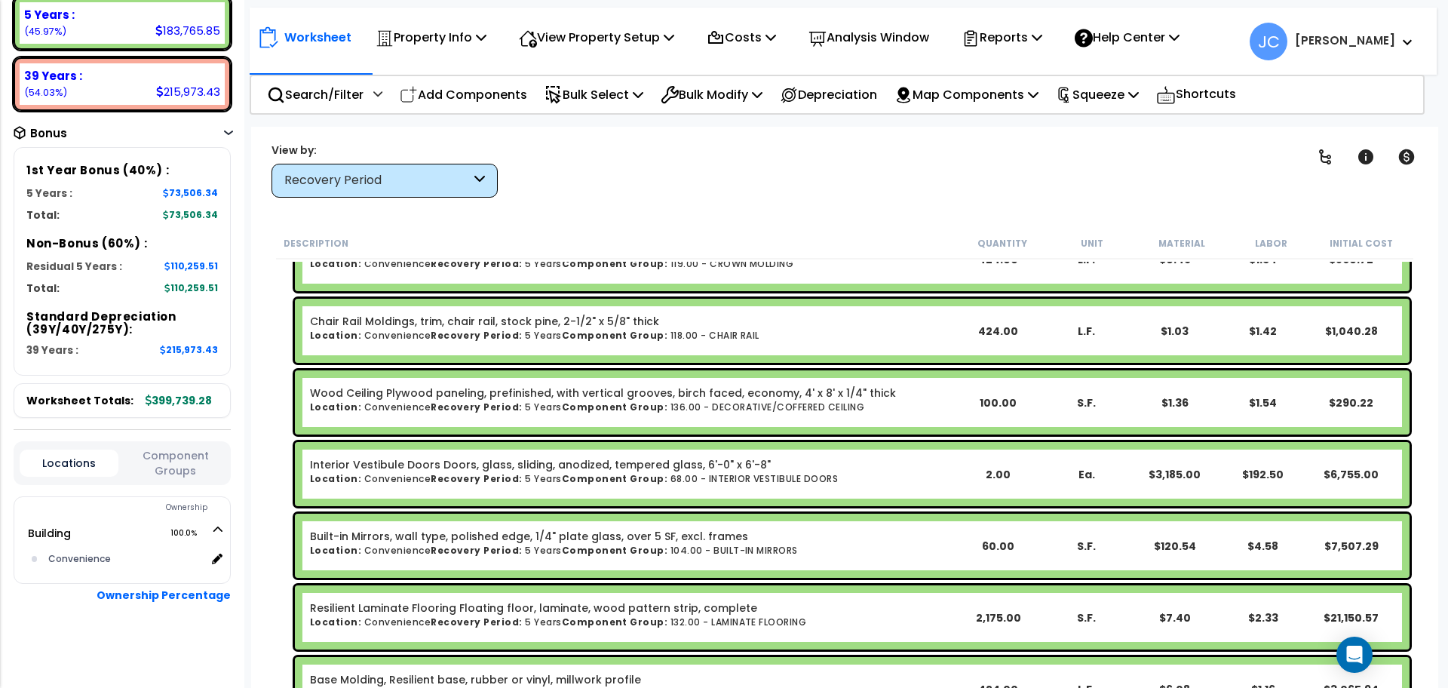
scroll to position [0, 0]
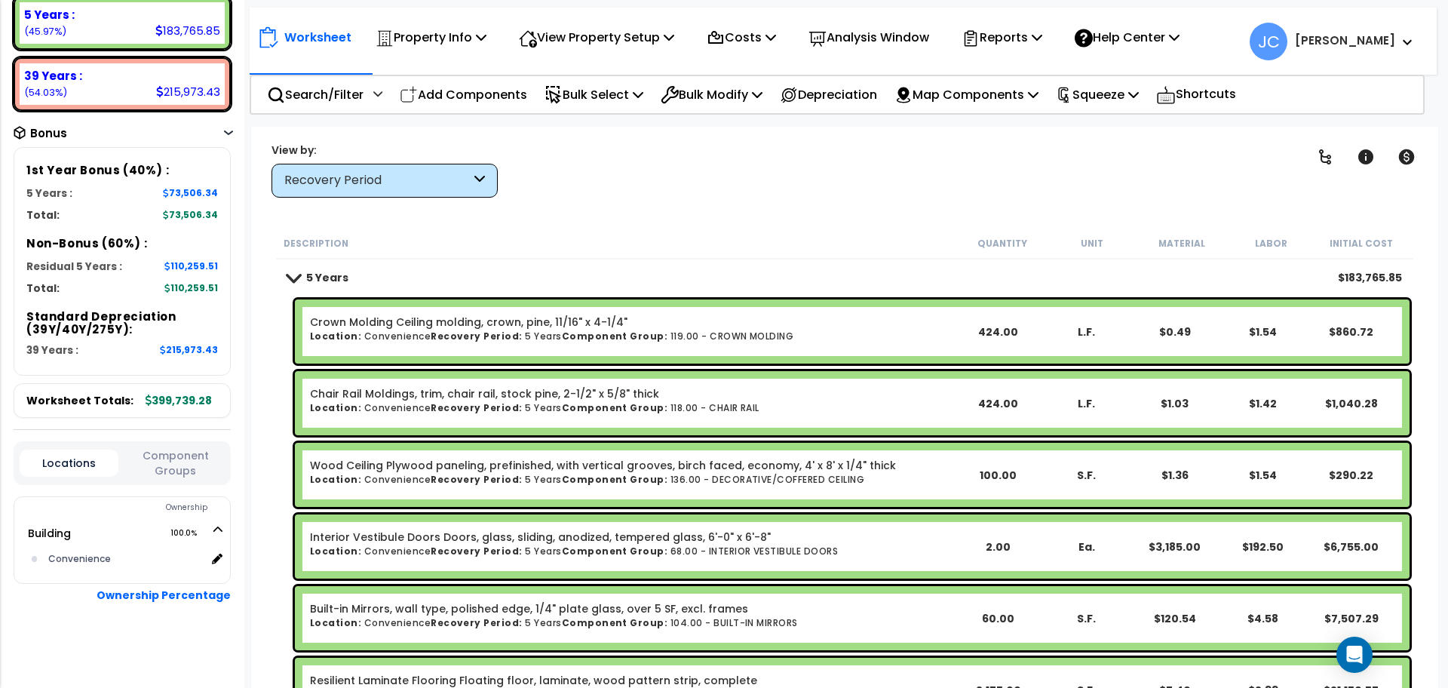
click at [437, 185] on div "Recovery Period" at bounding box center [377, 180] width 186 height 17
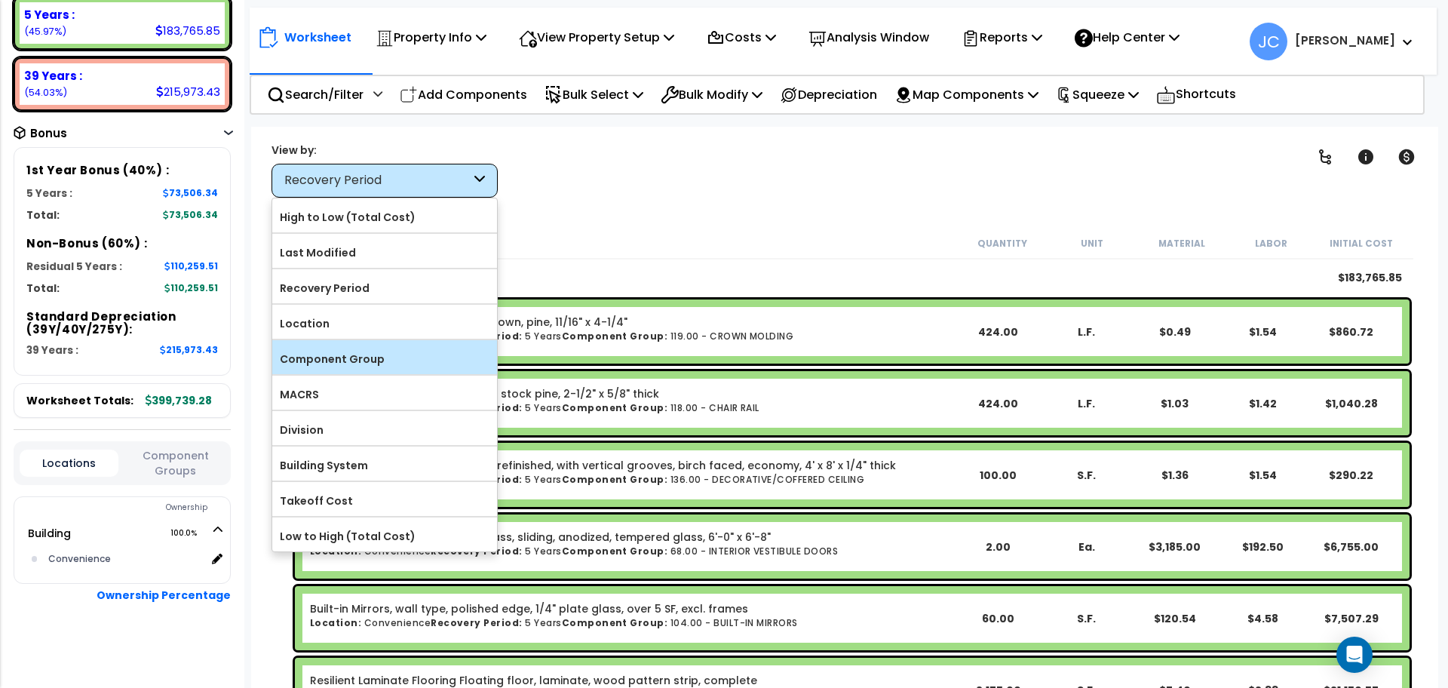
click at [401, 359] on label "Component Group" at bounding box center [384, 359] width 225 height 23
click at [0, 0] on input "Component Group" at bounding box center [0, 0] width 0 height 0
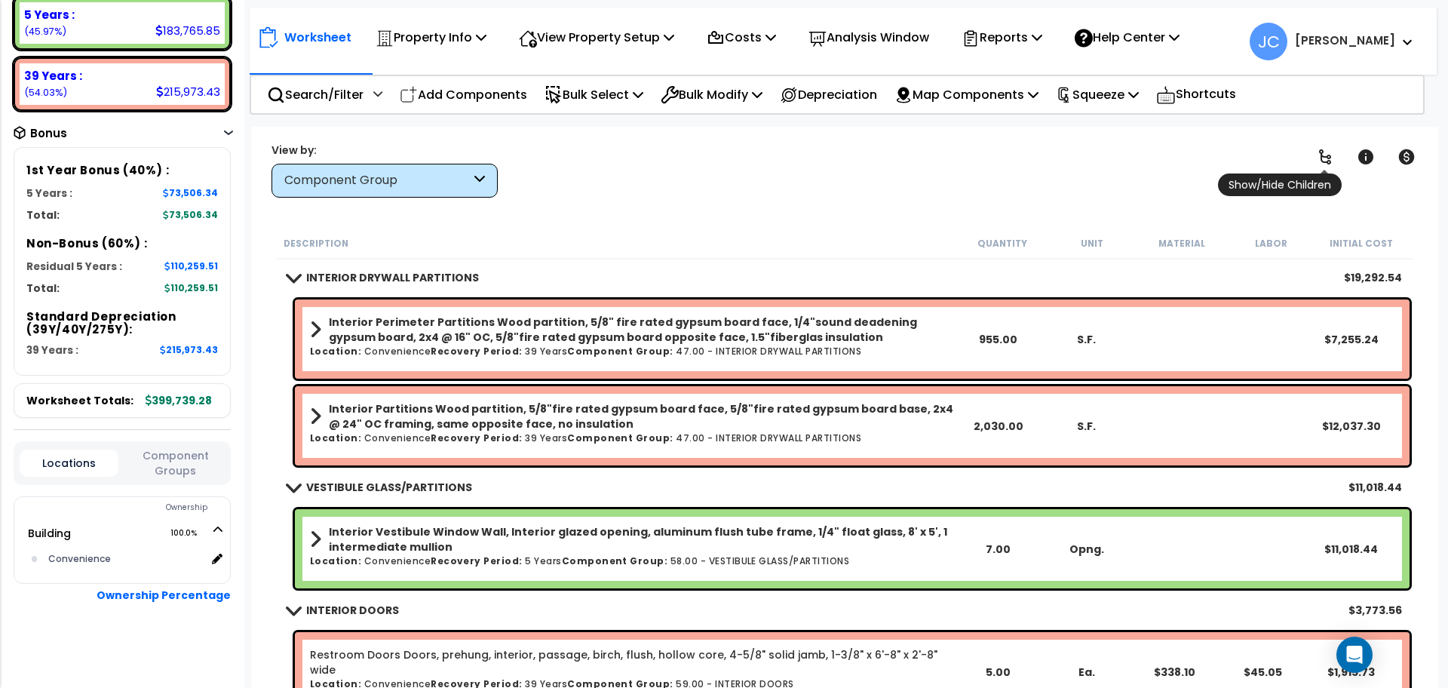
click at [1330, 155] on icon at bounding box center [1325, 156] width 12 height 15
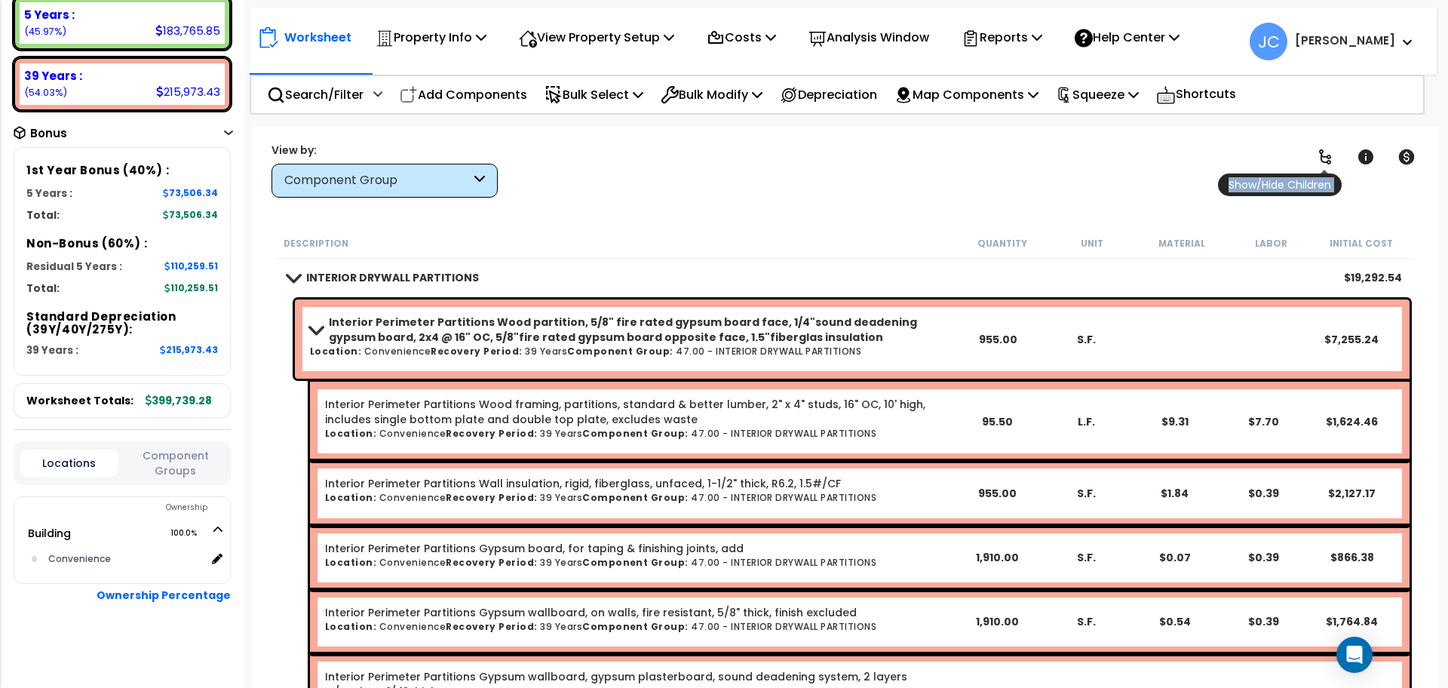
click at [1330, 155] on icon at bounding box center [1325, 156] width 12 height 15
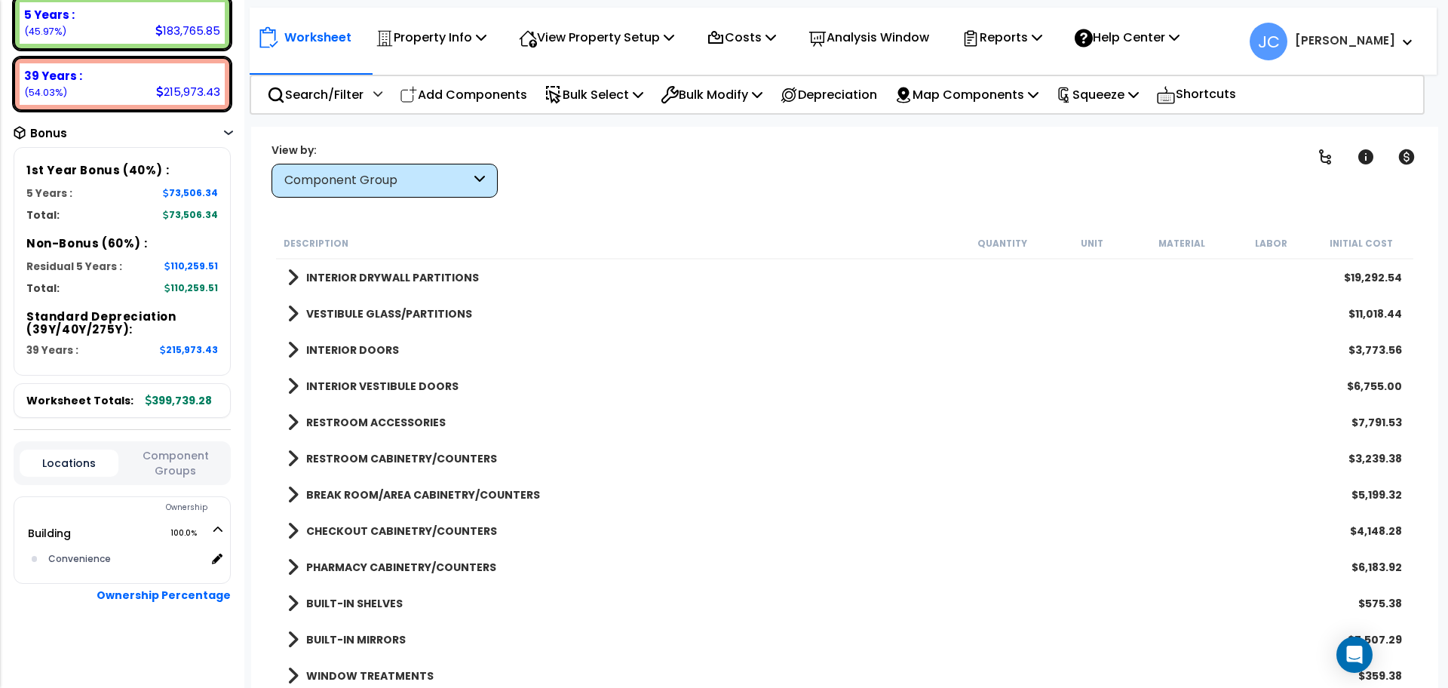
click at [400, 290] on div "INTERIOR DRYWALL PARTITIONS $19,292.54" at bounding box center [844, 277] width 1129 height 36
click at [397, 285] on link "INTERIOR DRYWALL PARTITIONS" at bounding box center [382, 277] width 191 height 21
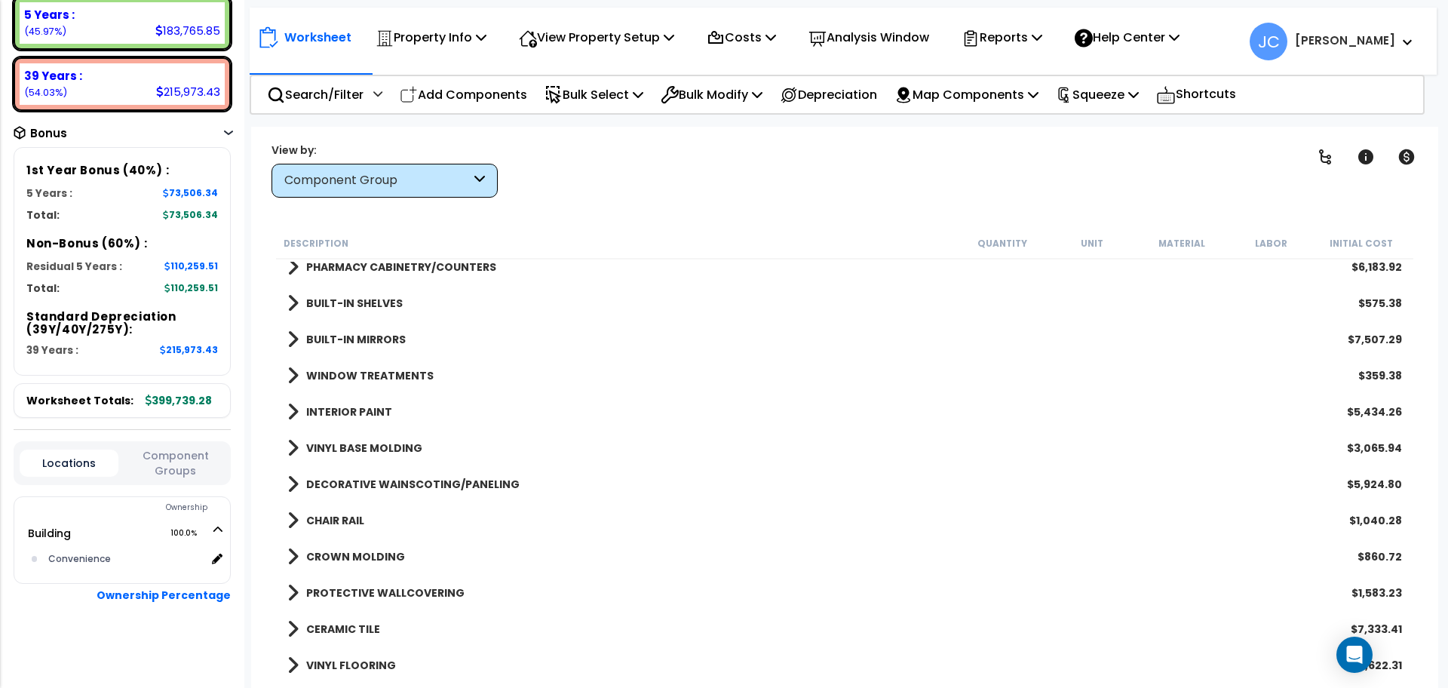
scroll to position [484, 0]
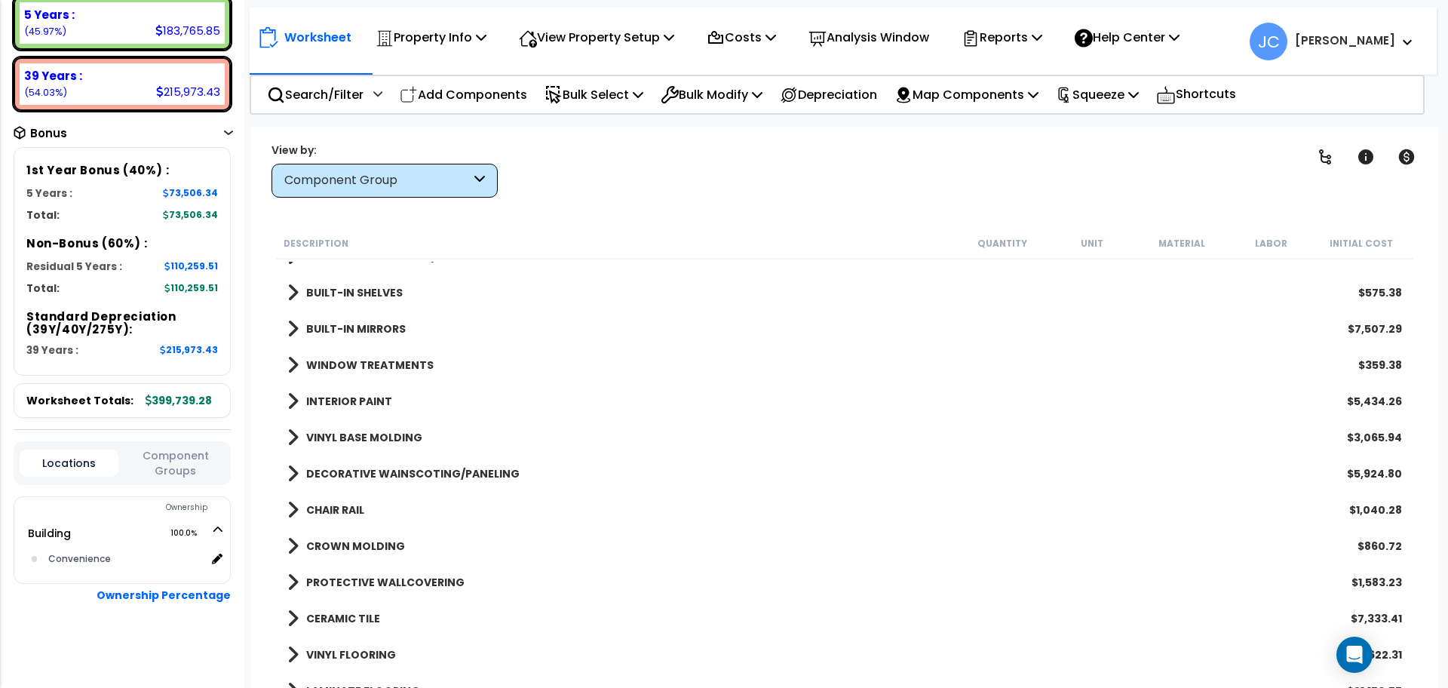
click at [369, 404] on b "INTERIOR PAINT" at bounding box center [349, 401] width 86 height 15
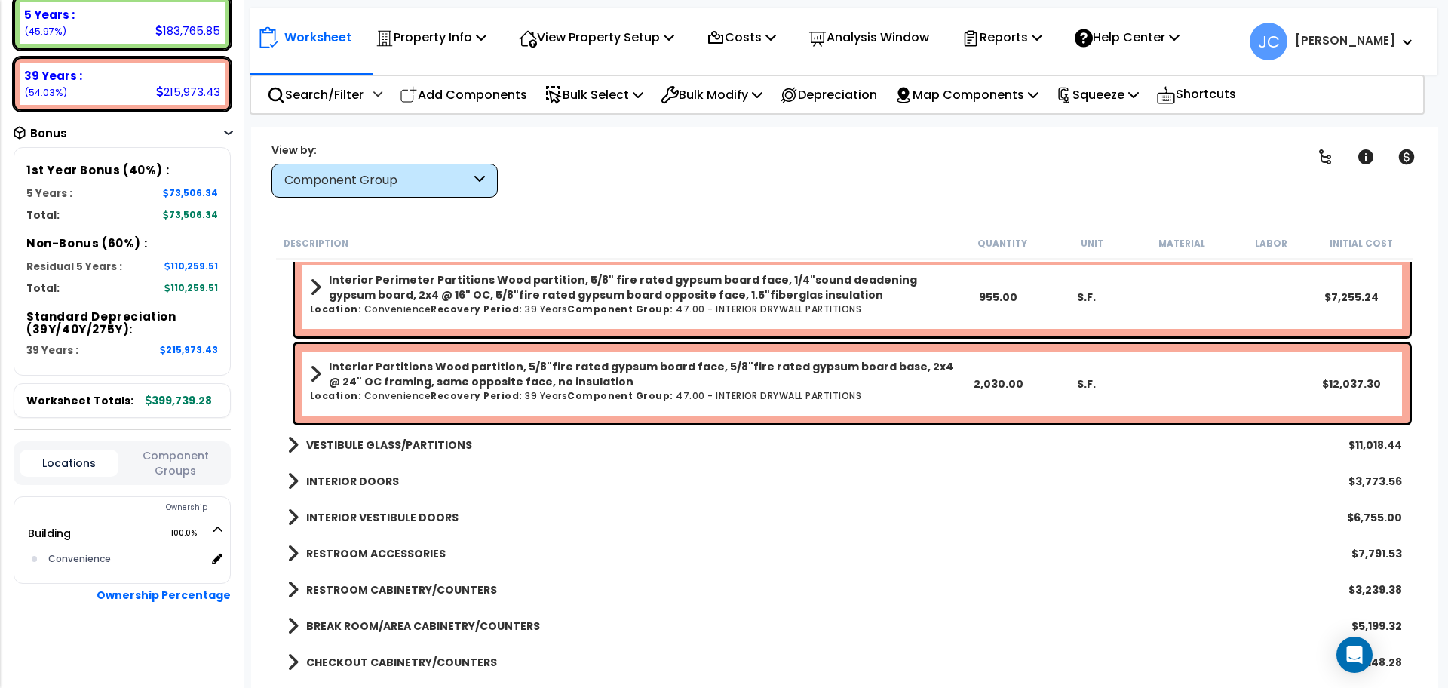
scroll to position [49, 0]
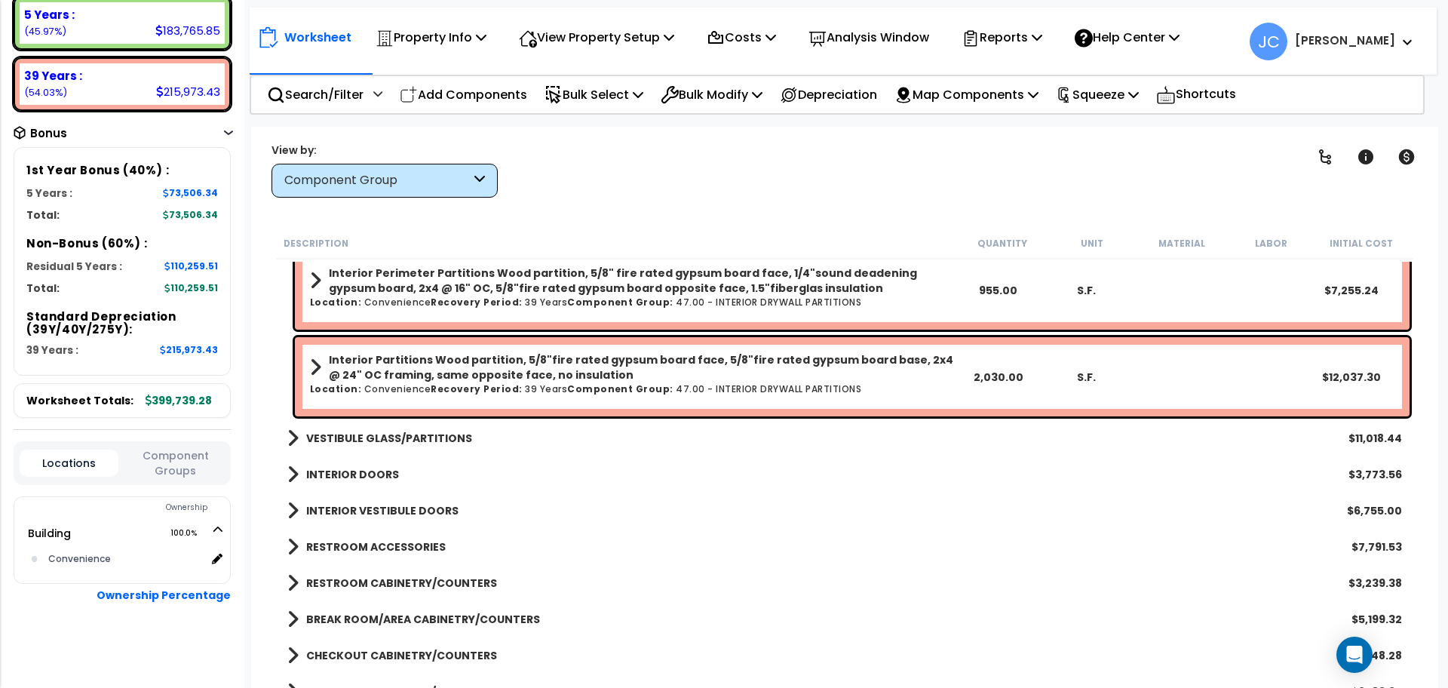
click at [404, 436] on b "VESTIBULE GLASS/PARTITIONS" at bounding box center [389, 437] width 166 height 15
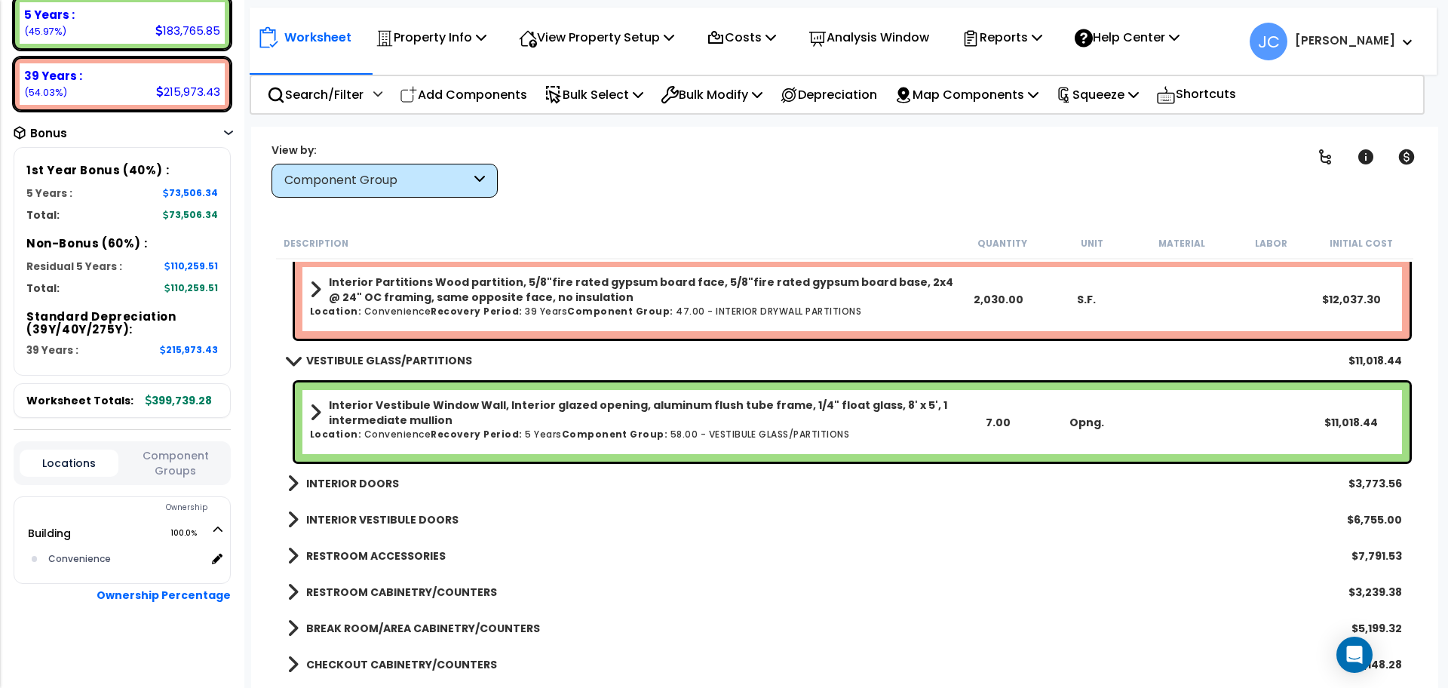
click at [364, 484] on b "INTERIOR DOORS" at bounding box center [352, 483] width 93 height 15
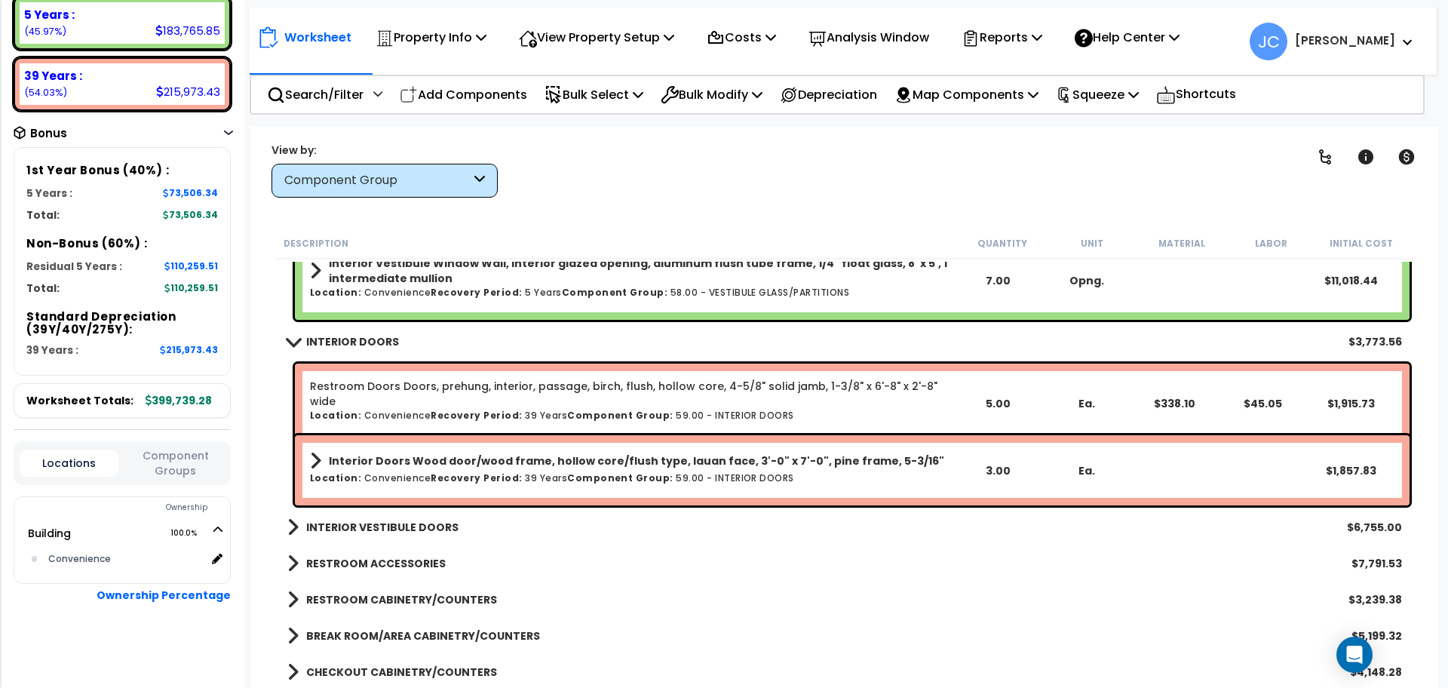
scroll to position [269, 0]
click at [383, 525] on b "INTERIOR VESTIBULE DOORS" at bounding box center [382, 526] width 152 height 15
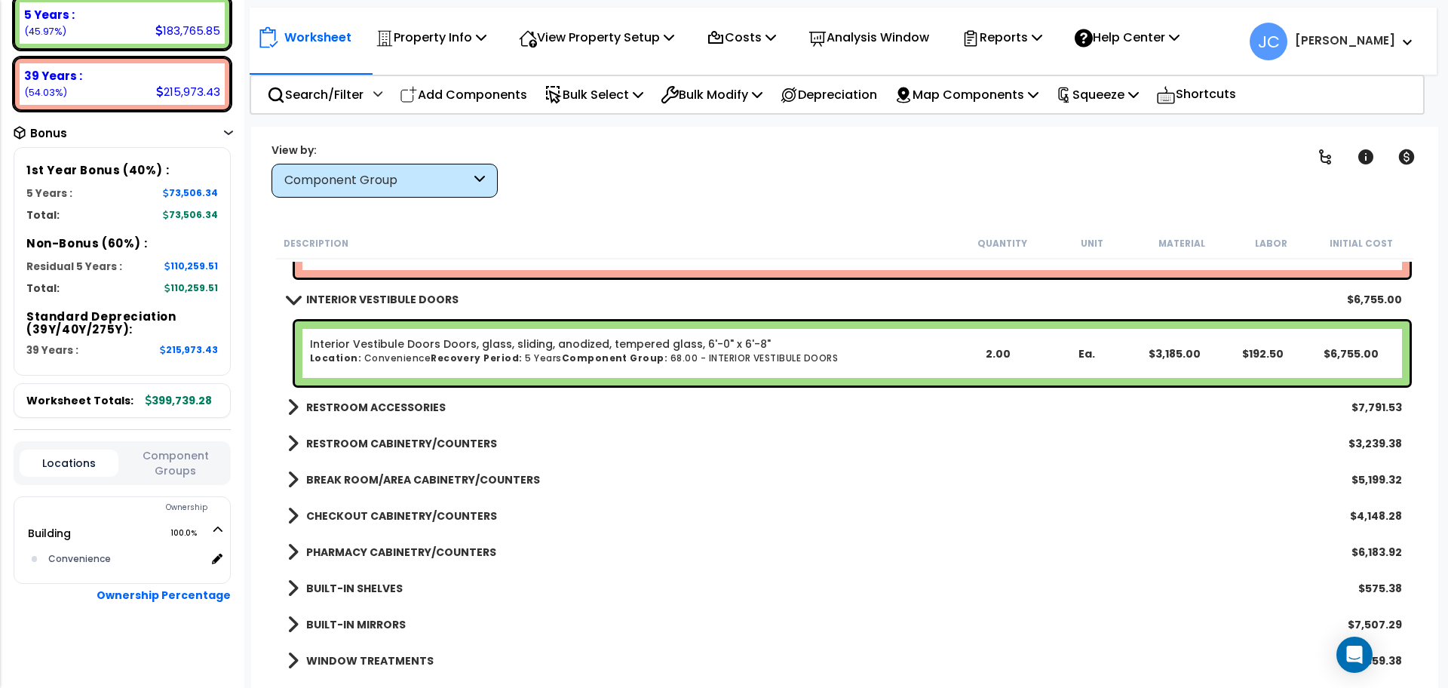
scroll to position [498, 0]
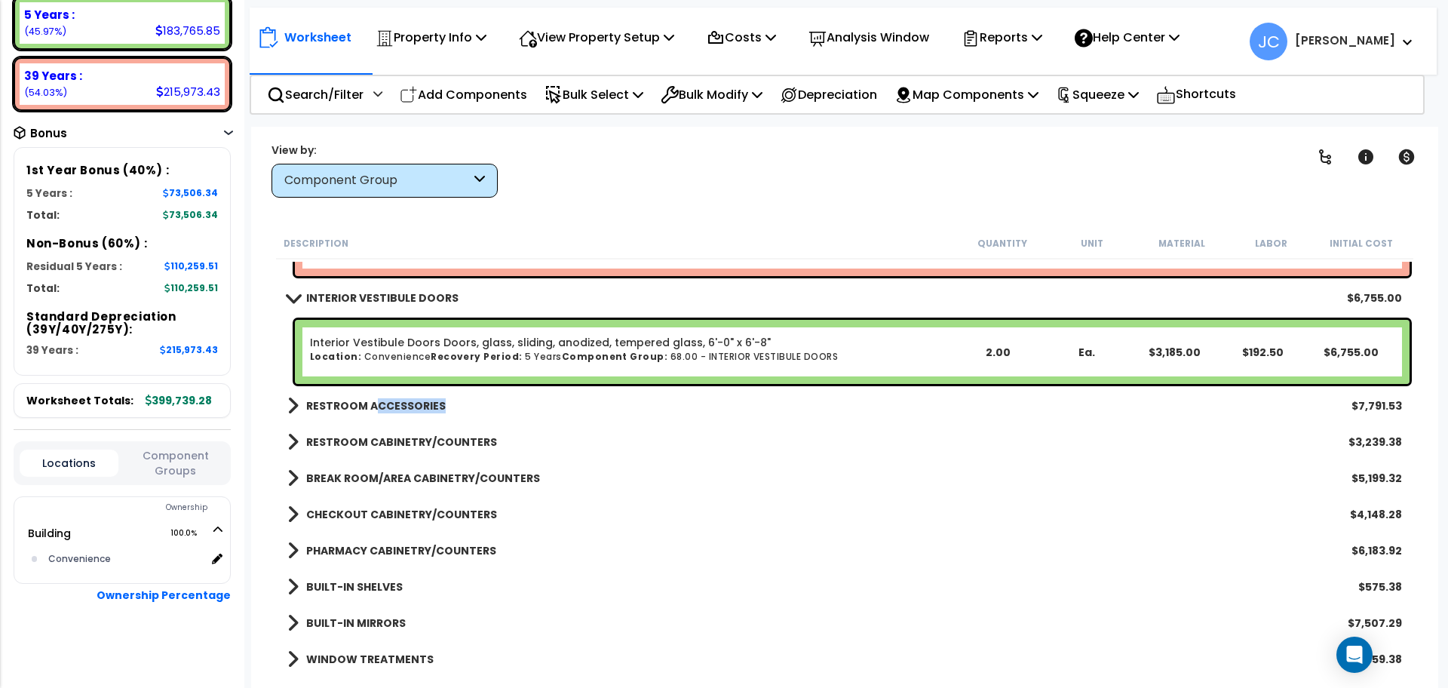
click at [375, 412] on link "RESTROOM ACCESSORIES" at bounding box center [366, 405] width 158 height 21
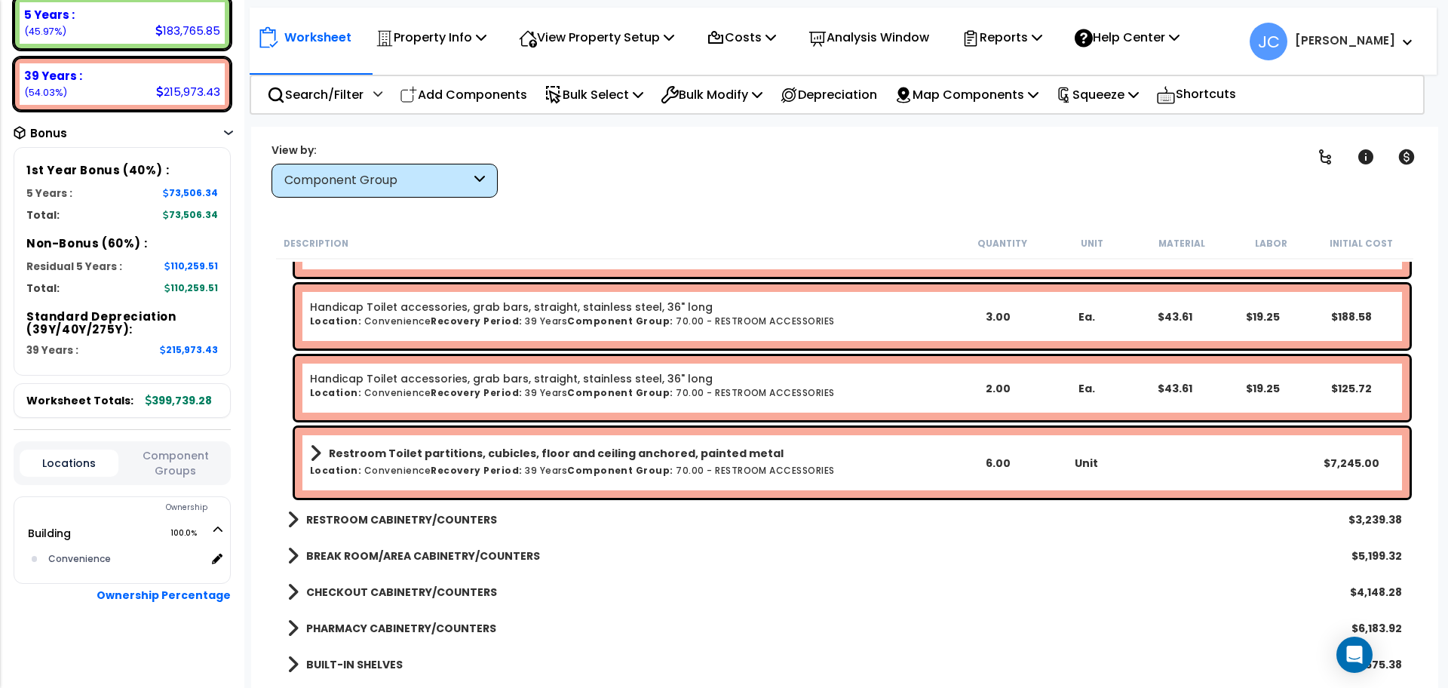
scroll to position [788, 0]
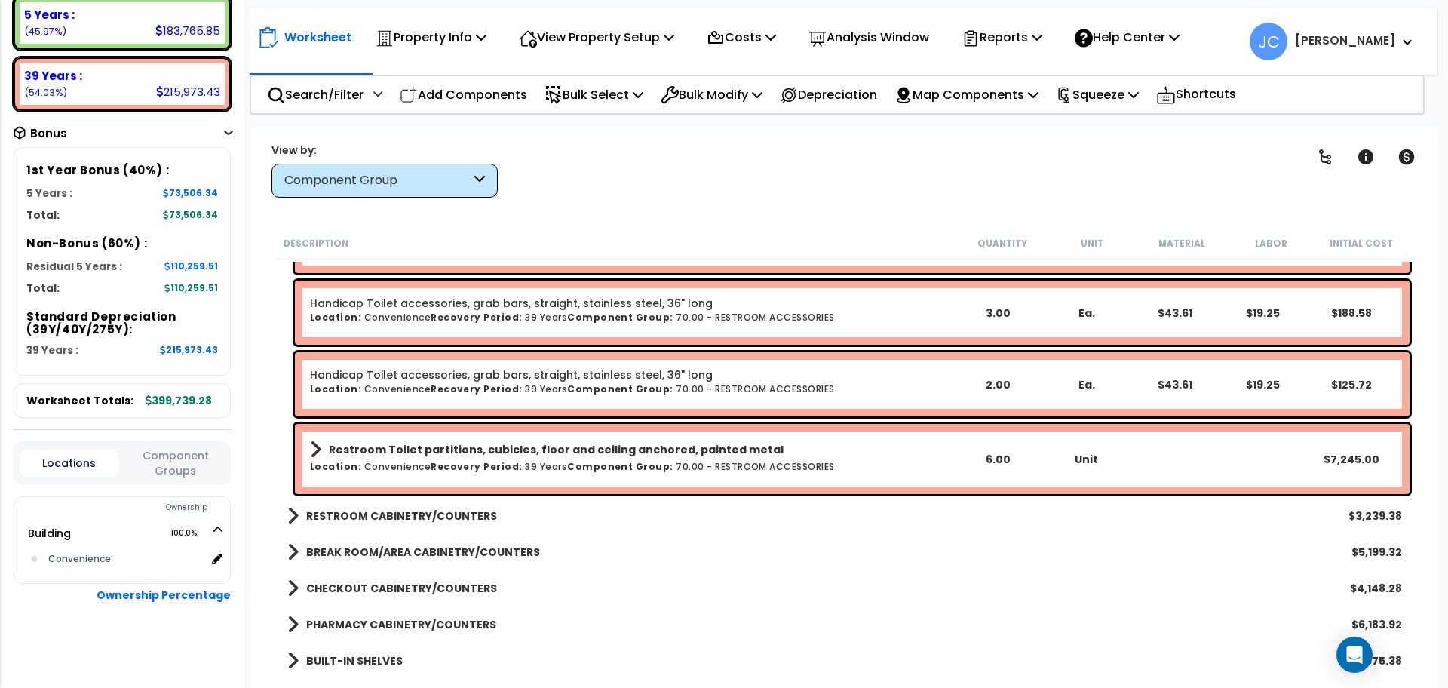
click at [469, 516] on b "RESTROOM CABINETRY/COUNTERS" at bounding box center [401, 515] width 191 height 15
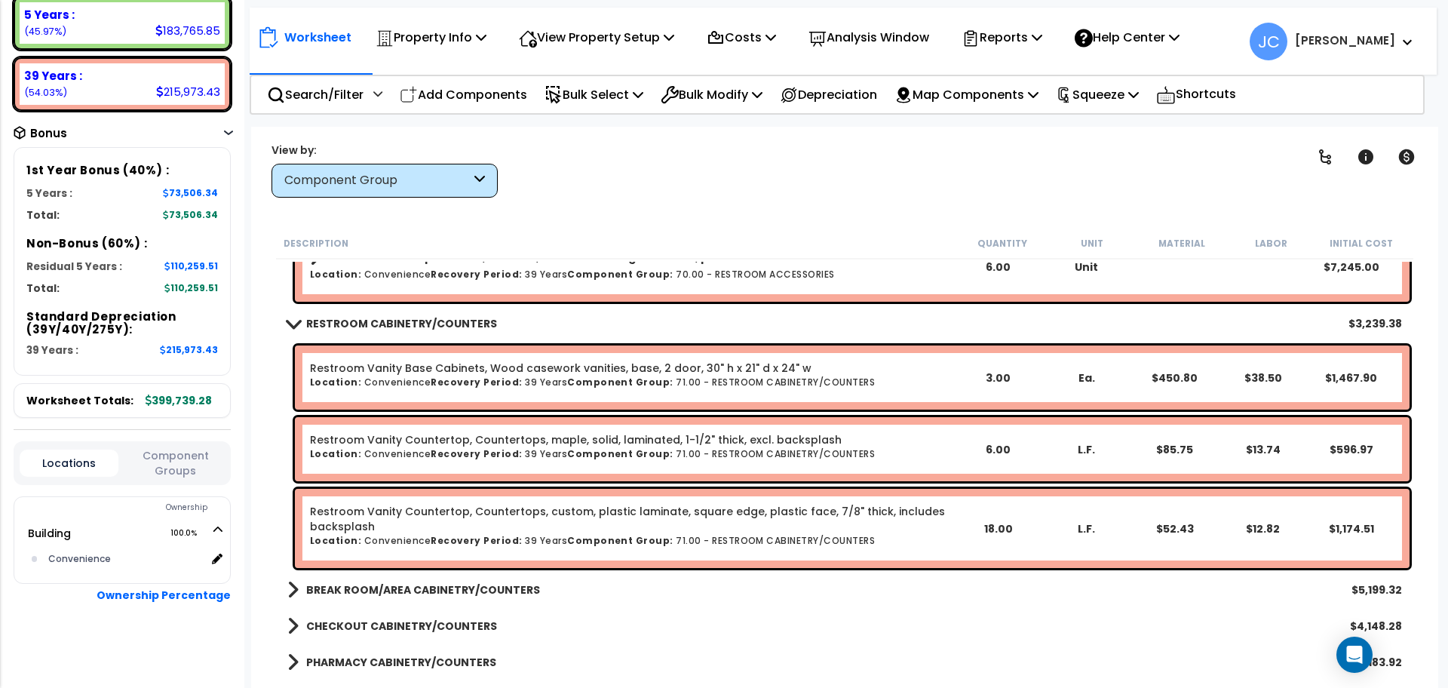
scroll to position [996, 0]
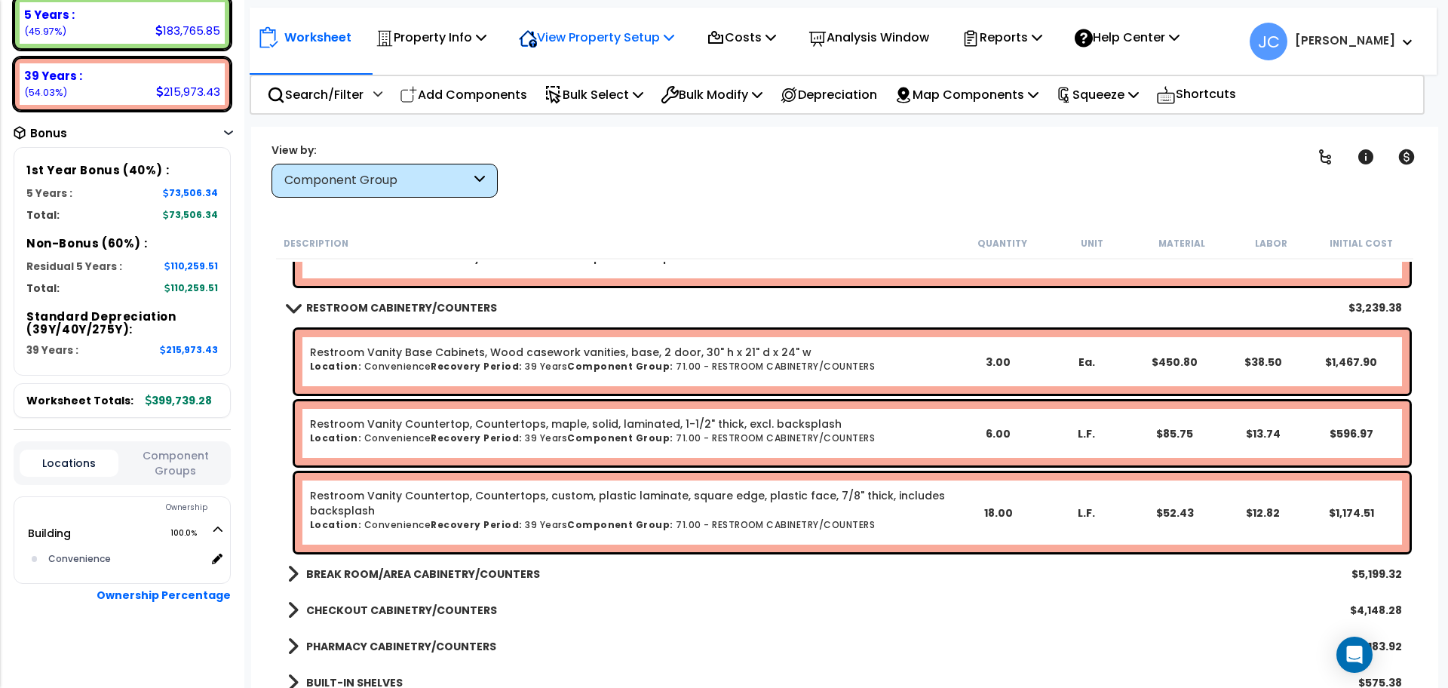
click at [486, 41] on p "View Property Setup" at bounding box center [430, 37] width 111 height 20
click at [590, 108] on link "View Questionnaire" at bounding box center [585, 103] width 149 height 30
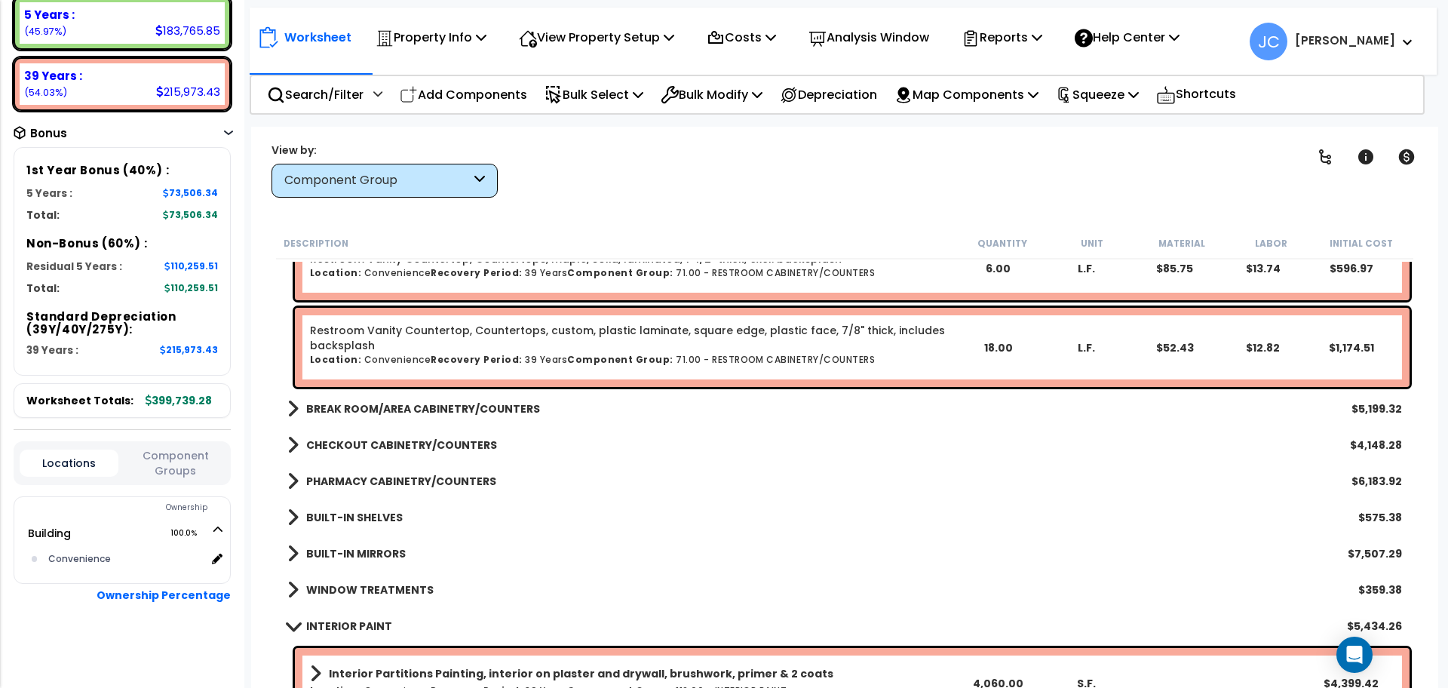
scroll to position [1168, 0]
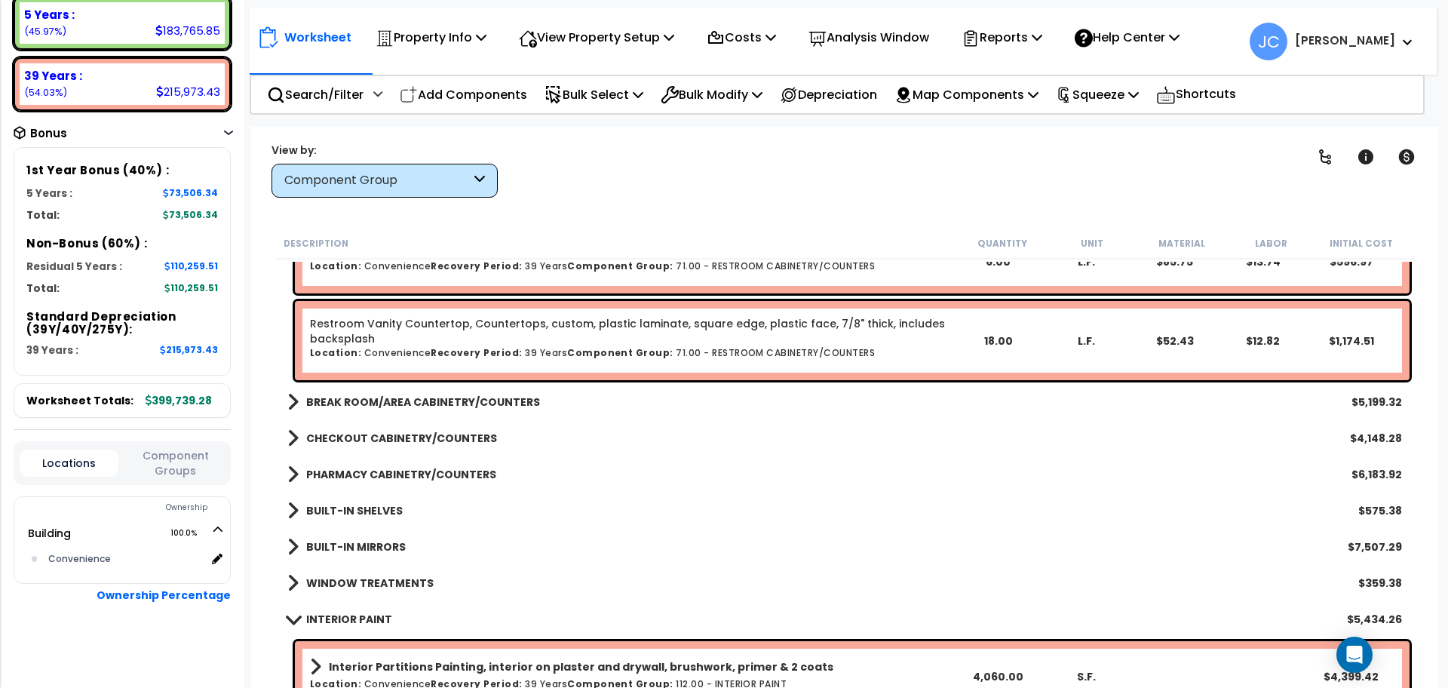
click at [467, 399] on b "BREAK ROOM/AREA CABINETRY/COUNTERS" at bounding box center [423, 401] width 234 height 15
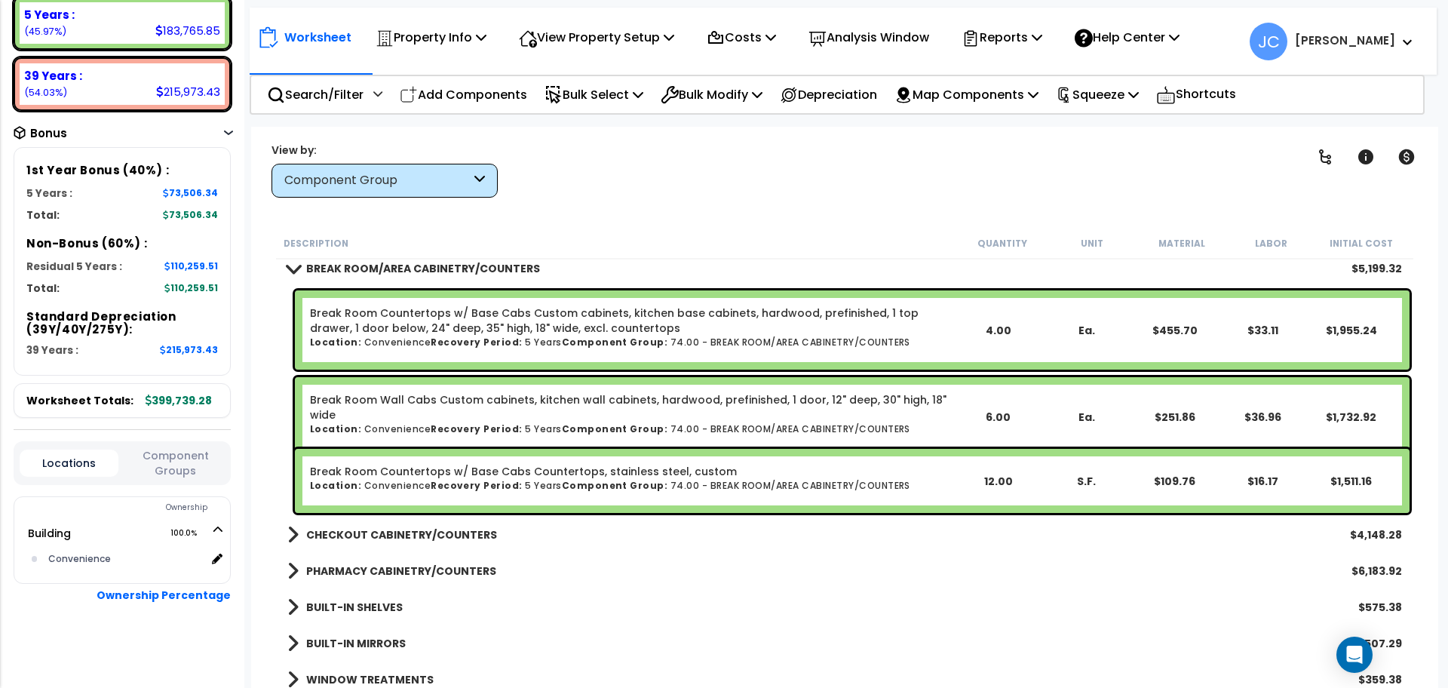
scroll to position [1309, 0]
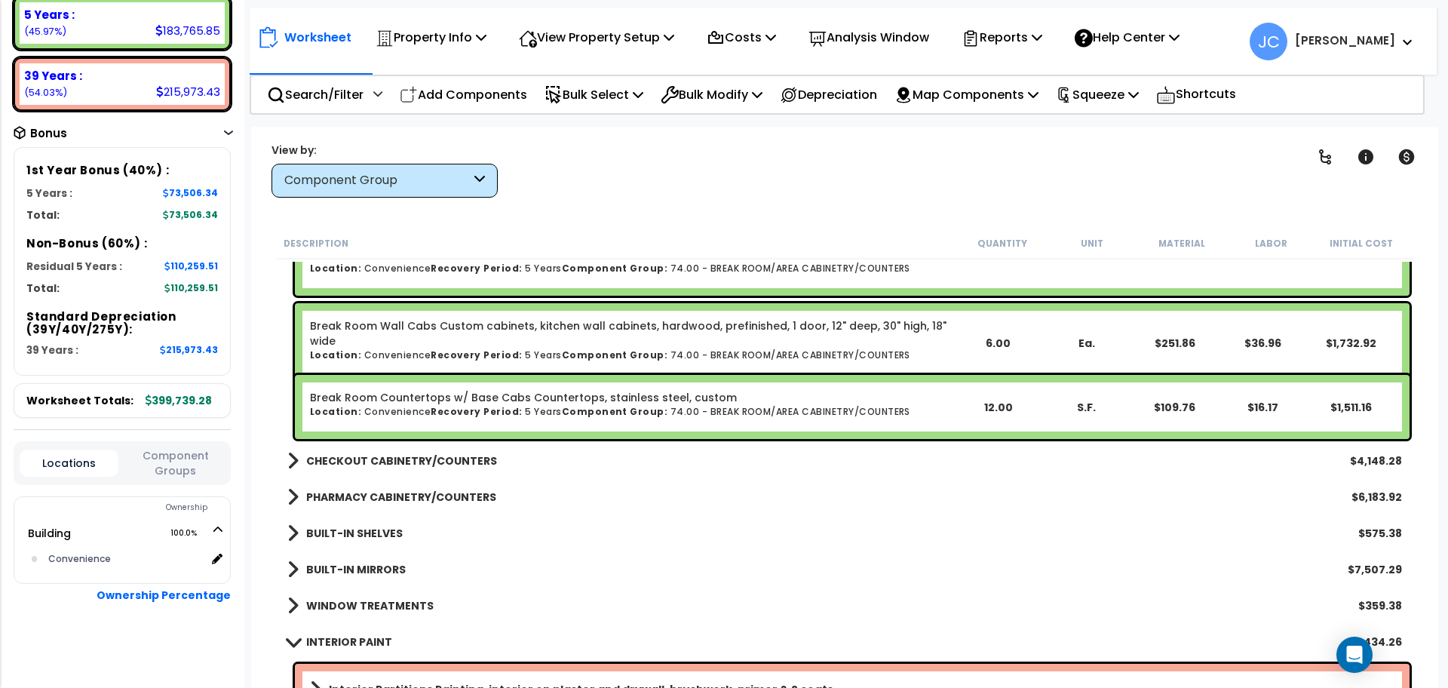
click at [432, 457] on b "CHECKOUT CABINETRY/COUNTERS" at bounding box center [401, 460] width 191 height 15
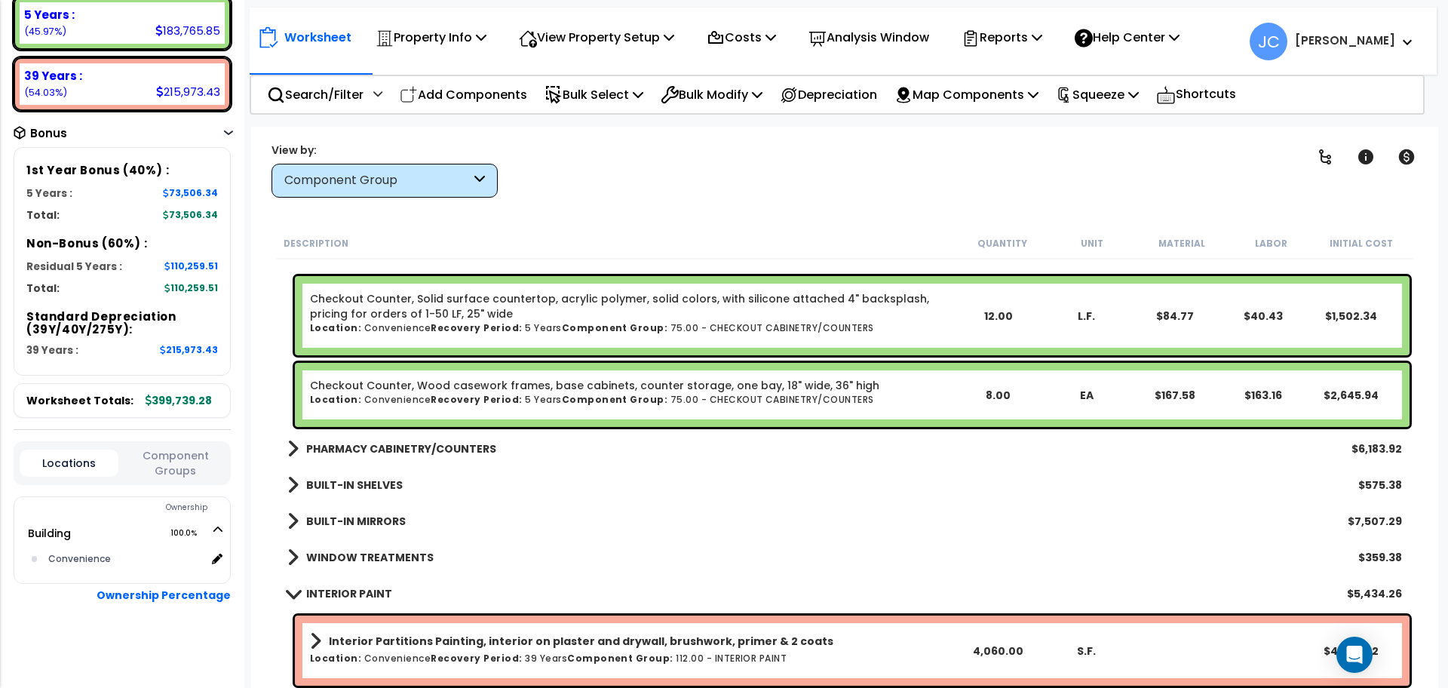
scroll to position [1583, 0]
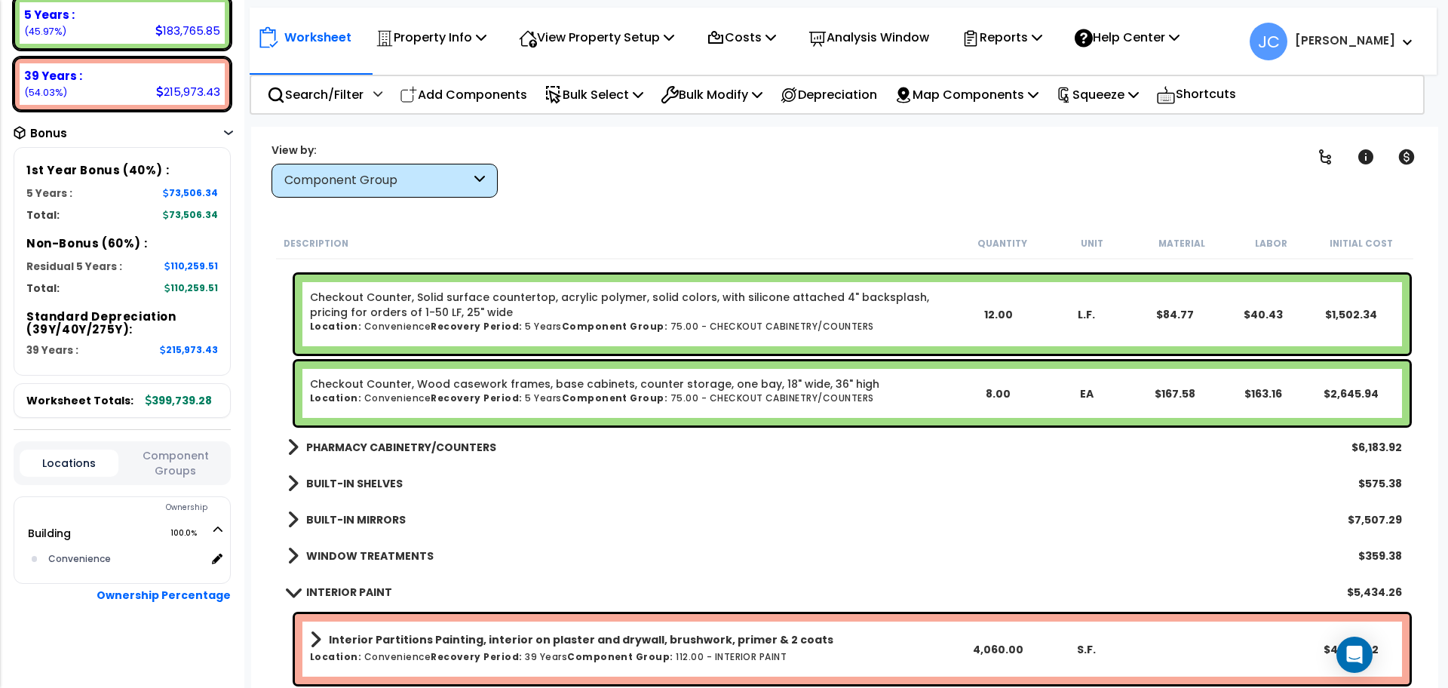
click at [457, 455] on link "PHARMACY CABINETRY/COUNTERS" at bounding box center [391, 447] width 209 height 21
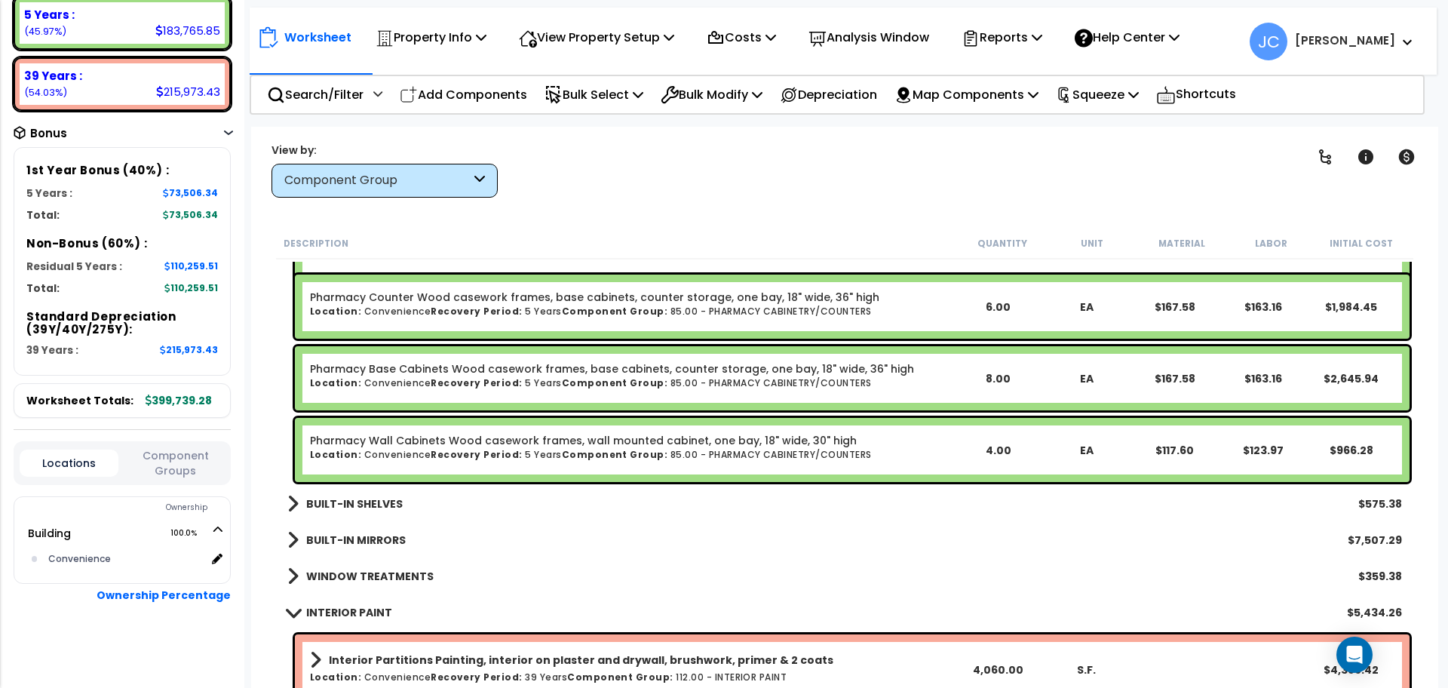
scroll to position [1963, 0]
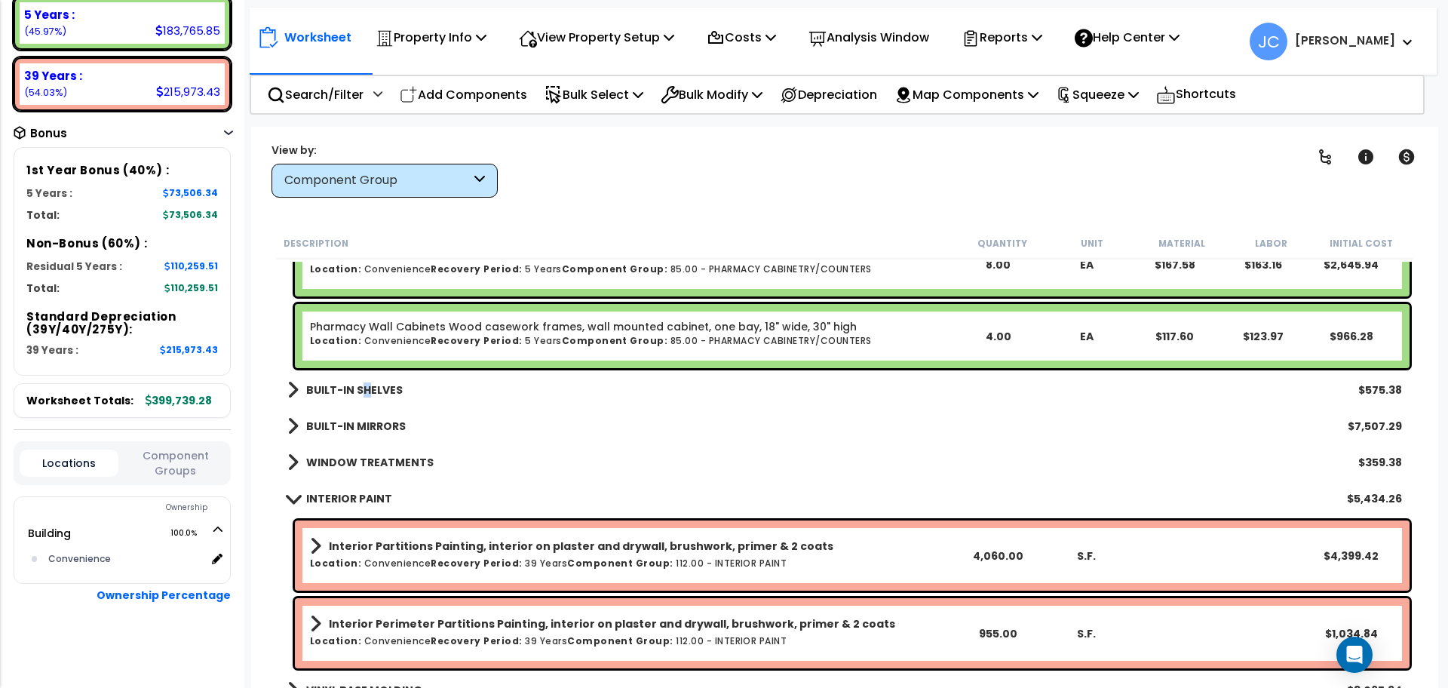
click at [363, 394] on b "BUILT-IN SHELVES" at bounding box center [354, 389] width 97 height 15
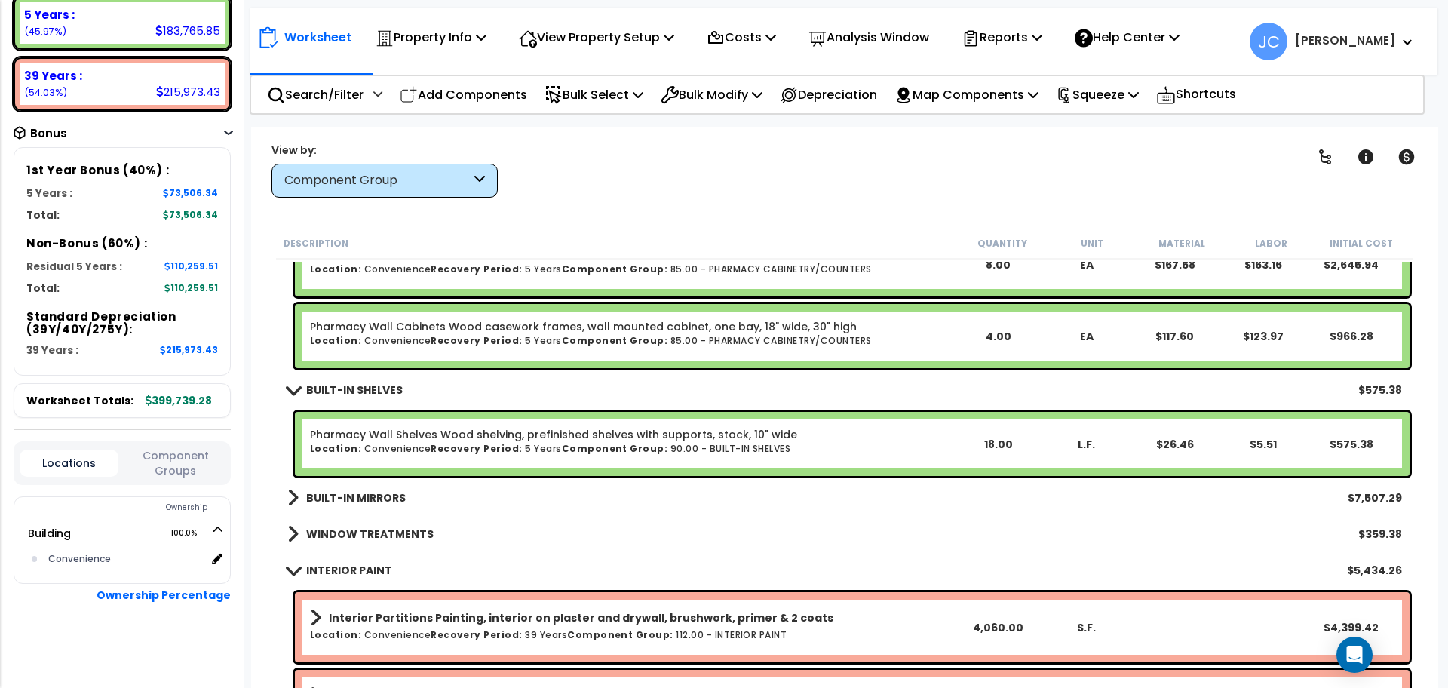
click at [377, 491] on b "BUILT-IN MIRRORS" at bounding box center [356, 497] width 100 height 15
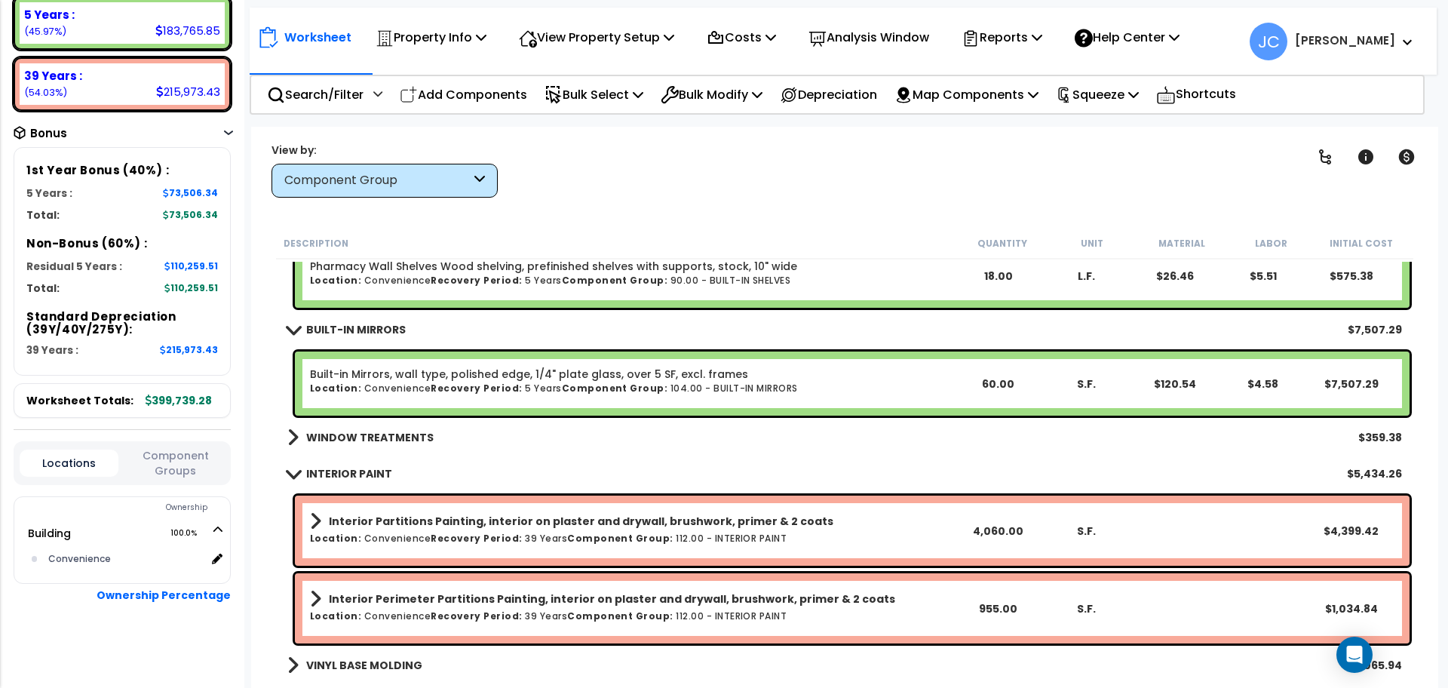
scroll to position [2134, 0]
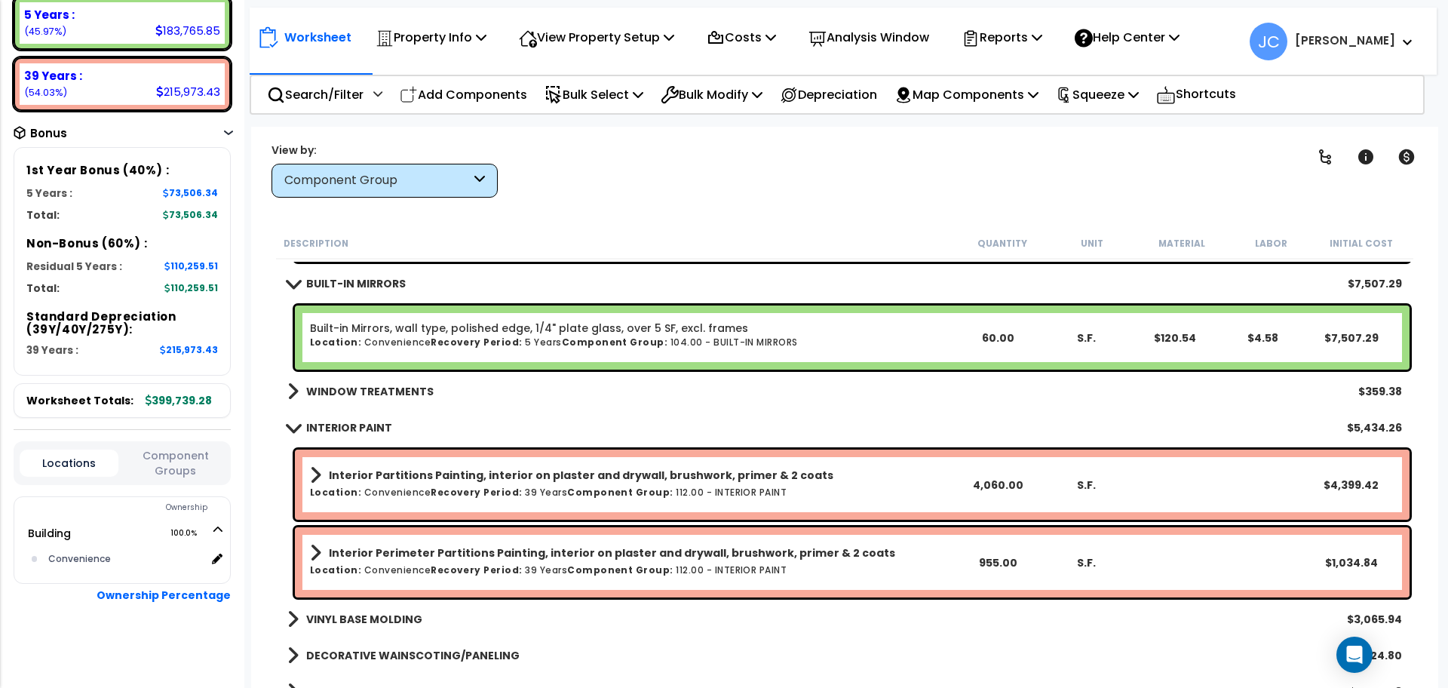
click at [407, 386] on b "WINDOW TREATMENTS" at bounding box center [369, 391] width 127 height 15
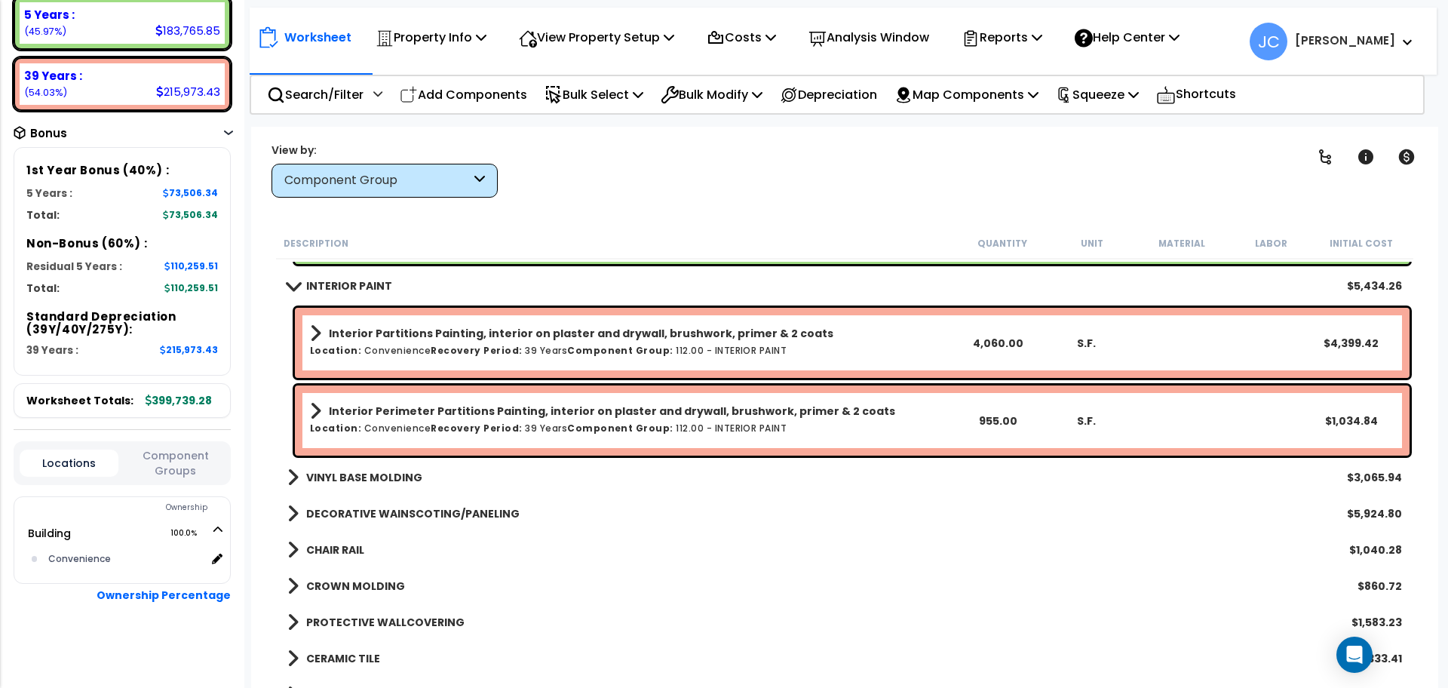
scroll to position [2403, 0]
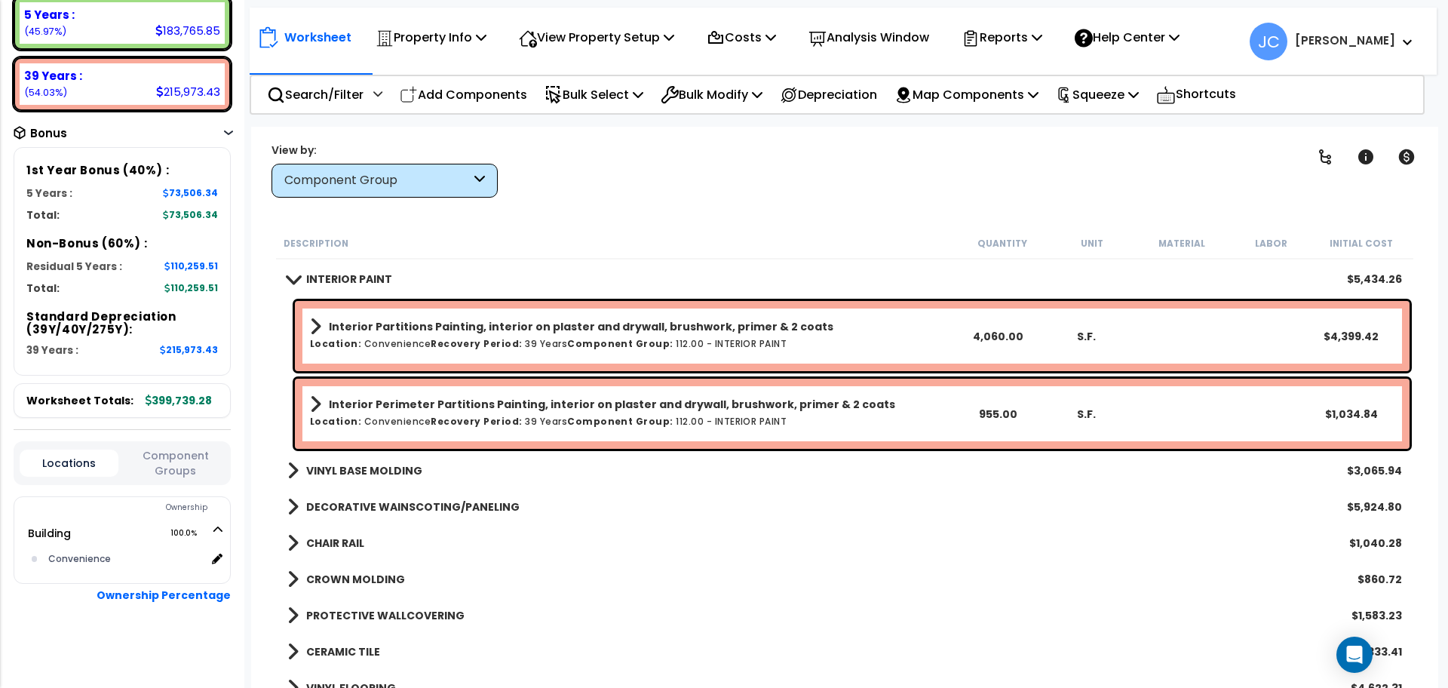
click at [395, 453] on div "VINYL BASE MOLDING $3,065.94" at bounding box center [844, 470] width 1129 height 36
click at [384, 465] on b "VINYL BASE MOLDING" at bounding box center [364, 470] width 116 height 15
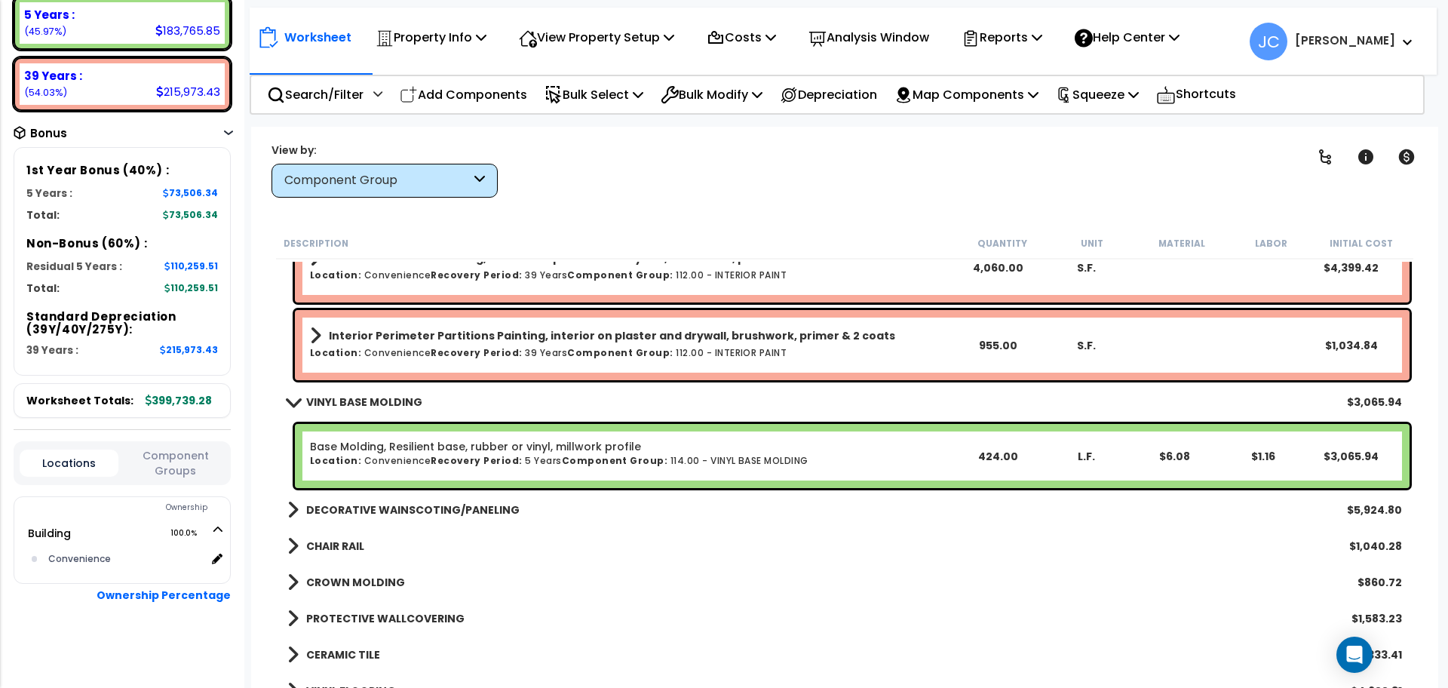
scroll to position [2474, 0]
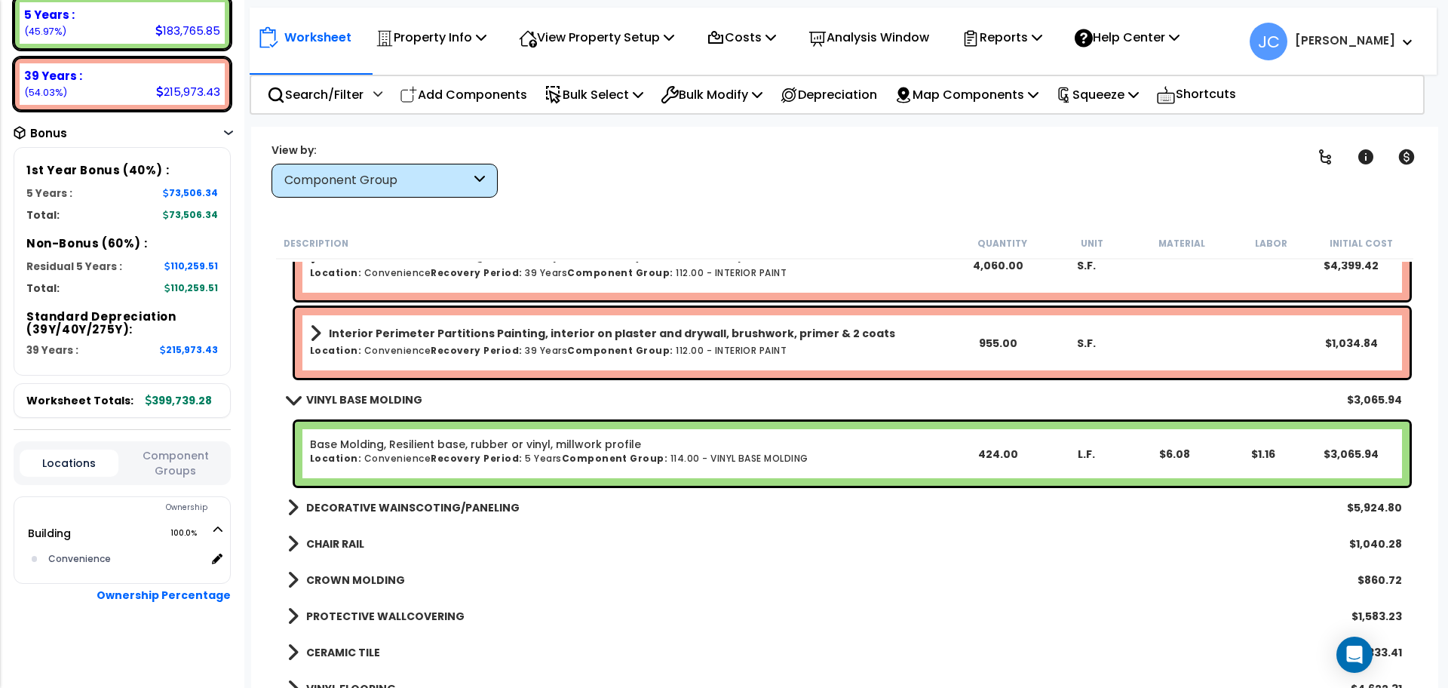
click at [552, 446] on link "Base Molding, Resilient base, rubber or vinyl, millwork profile" at bounding box center [475, 444] width 331 height 15
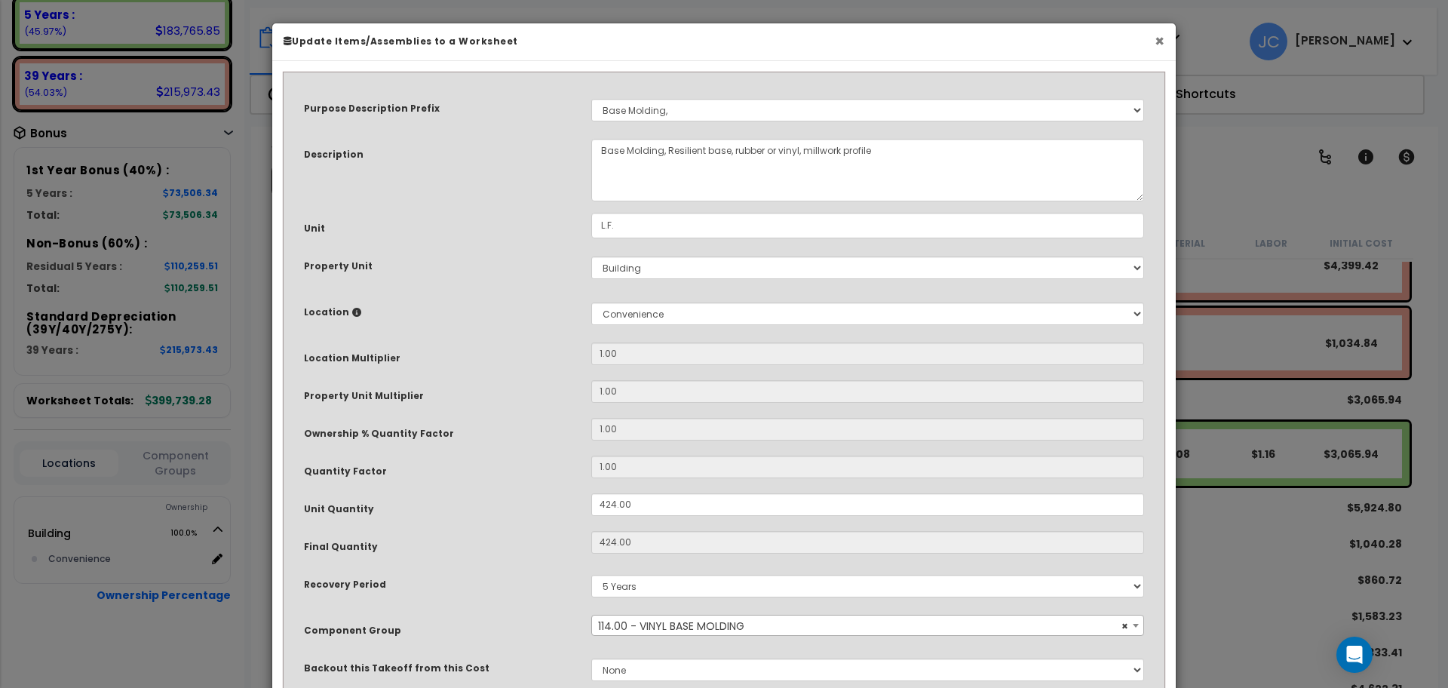
click at [1159, 35] on button "×" at bounding box center [1159, 41] width 10 height 16
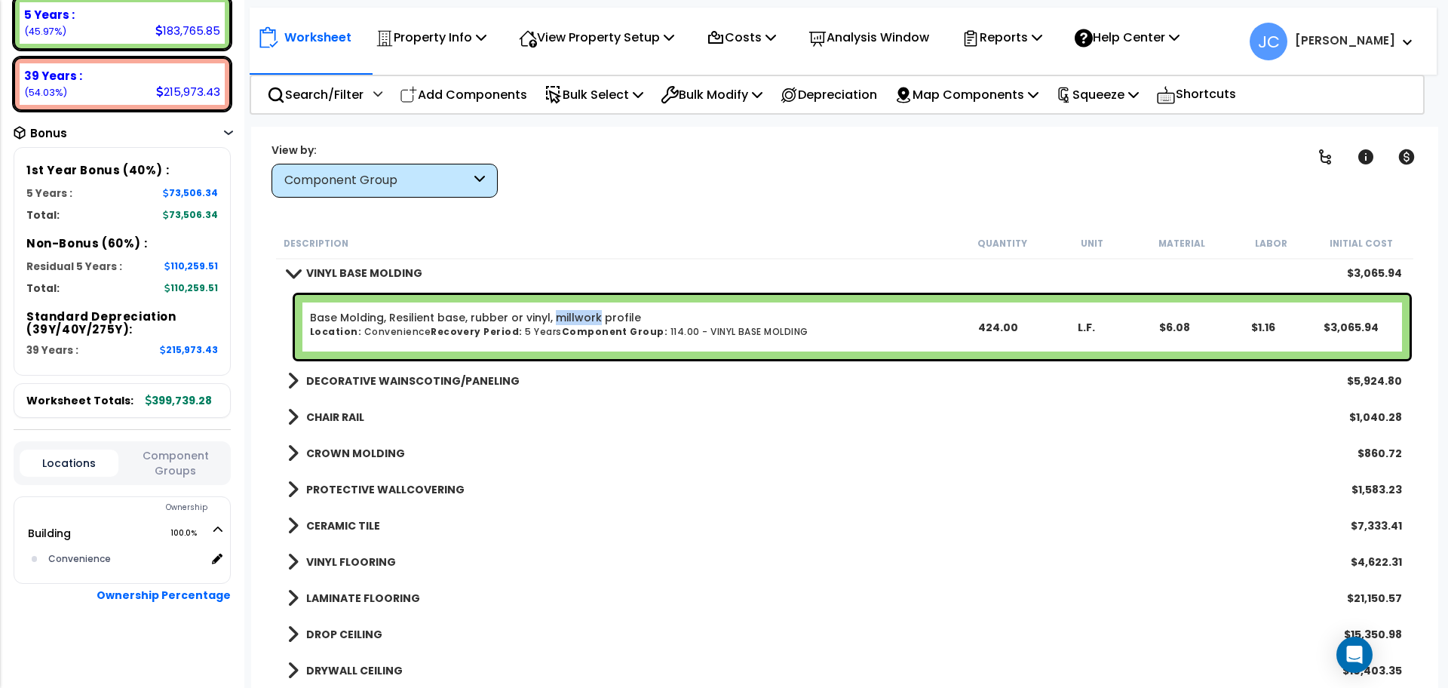
click at [433, 381] on b "DECORATIVE WAINSCOTING/PANELING" at bounding box center [412, 380] width 213 height 15
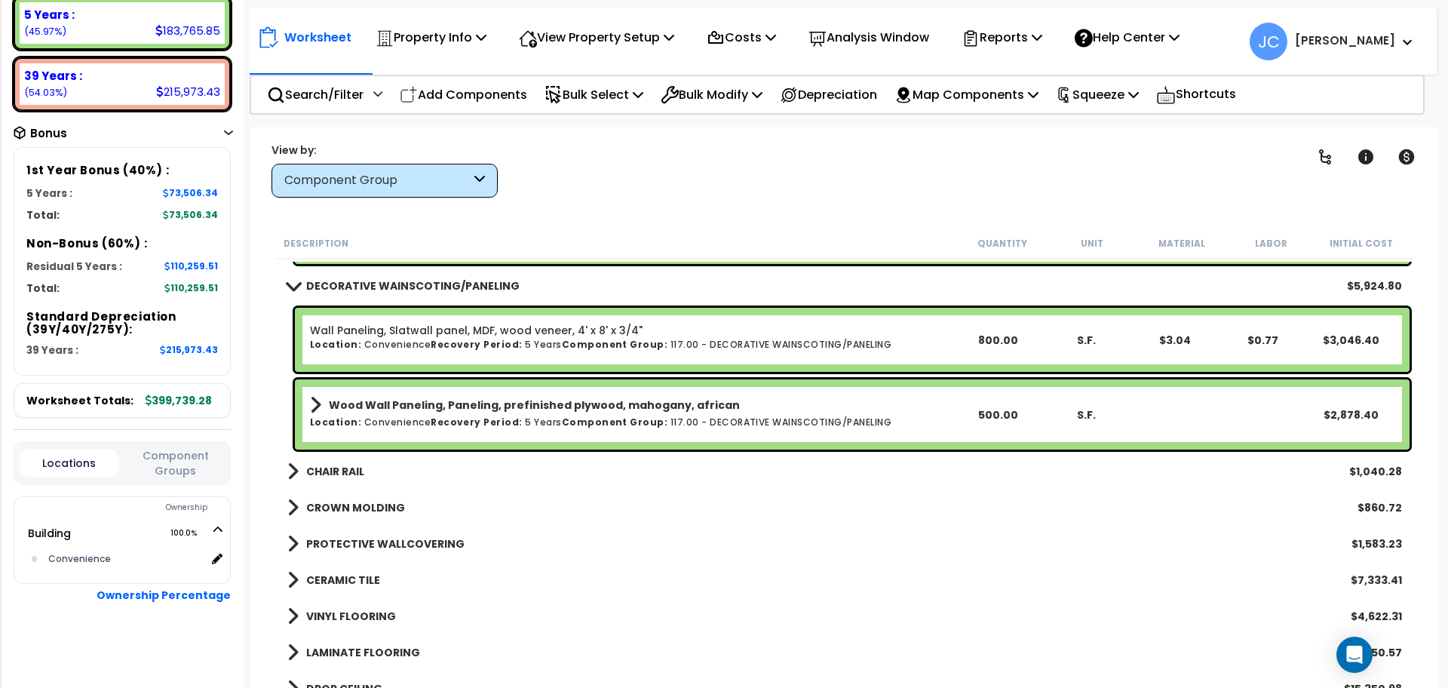
scroll to position [2704, 0]
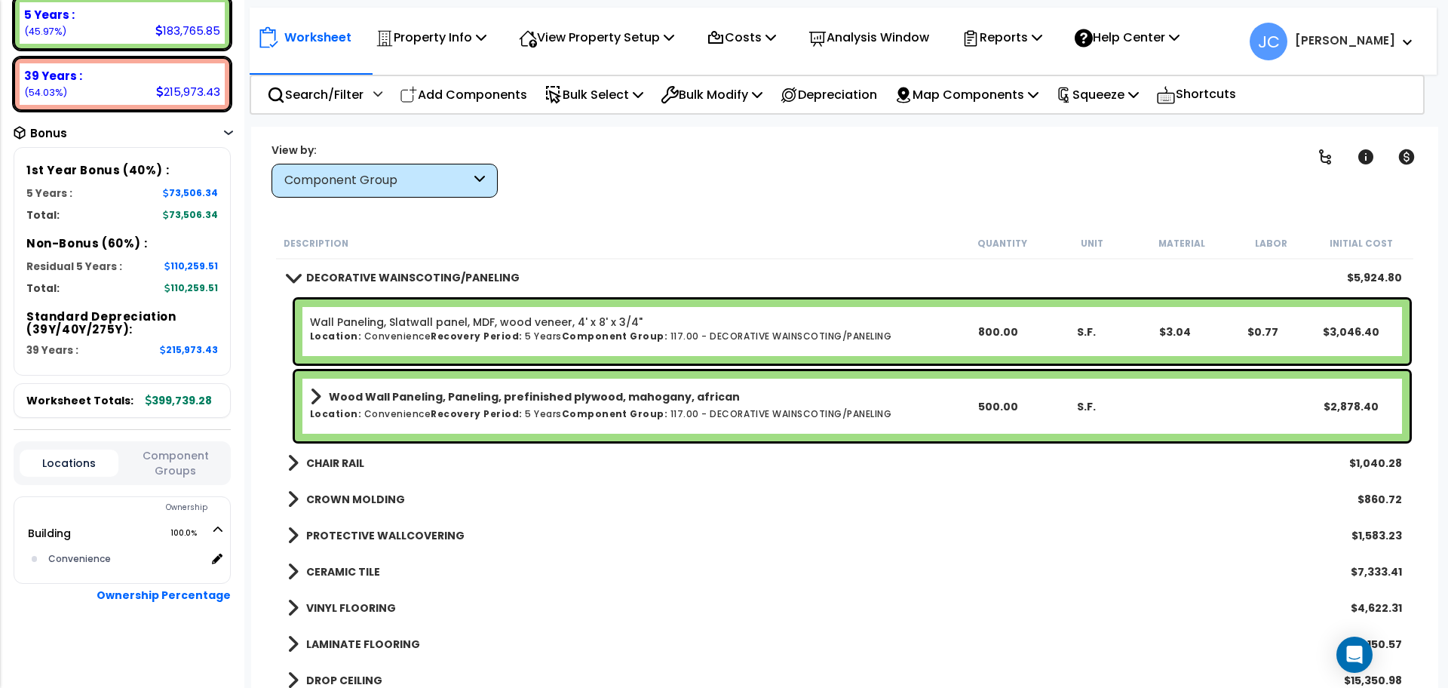
click at [771, 317] on b "Wall Paneling, Slatwall panel, MDF, wood veneer, 4' x 8' x 3/4"" at bounding box center [631, 321] width 643 height 15
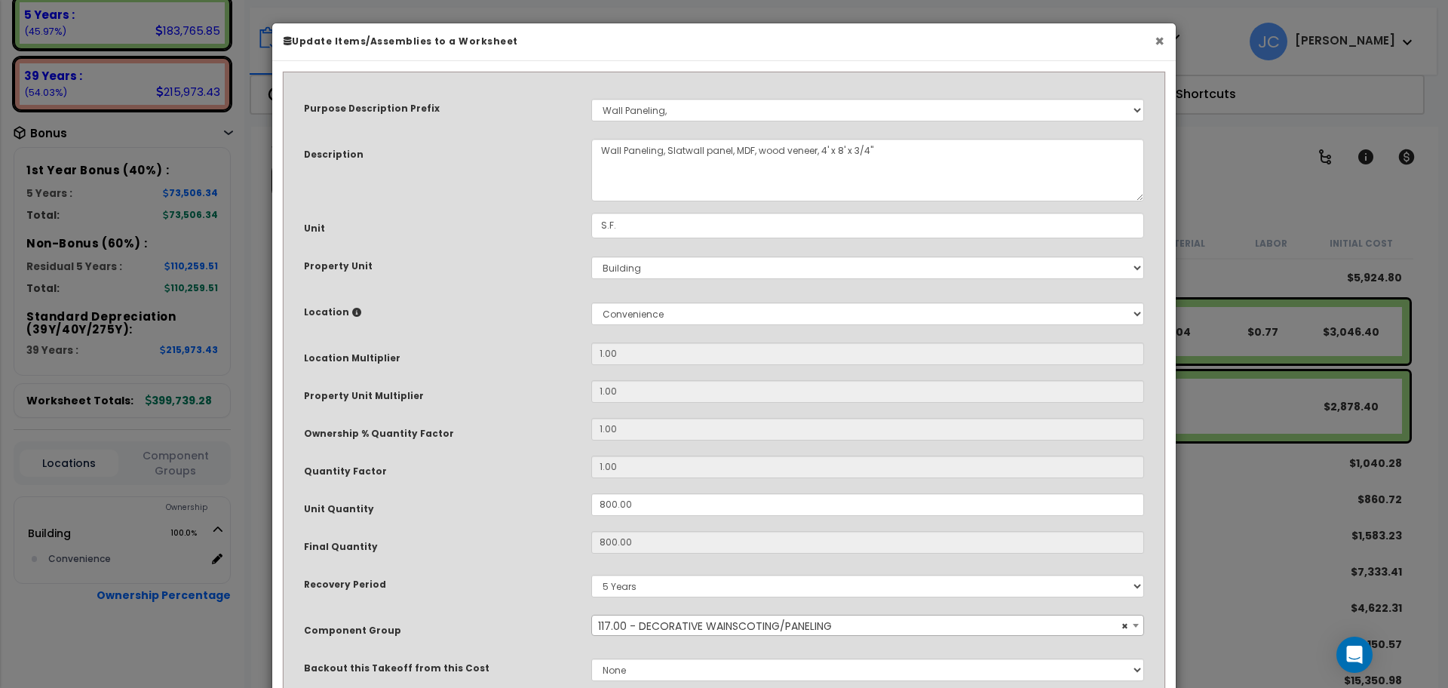
click at [1160, 41] on button "×" at bounding box center [1159, 41] width 10 height 16
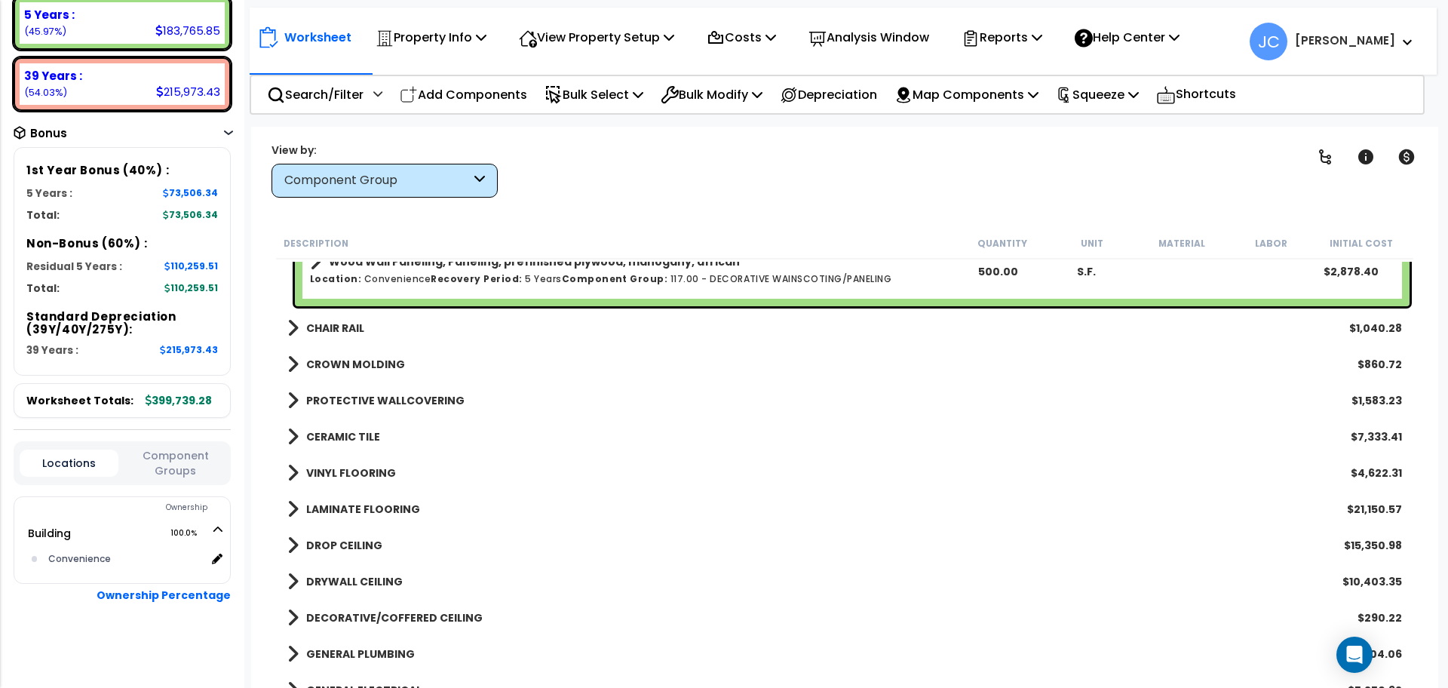
scroll to position [2840, 0]
click at [355, 322] on b "CHAIR RAIL" at bounding box center [335, 327] width 58 height 15
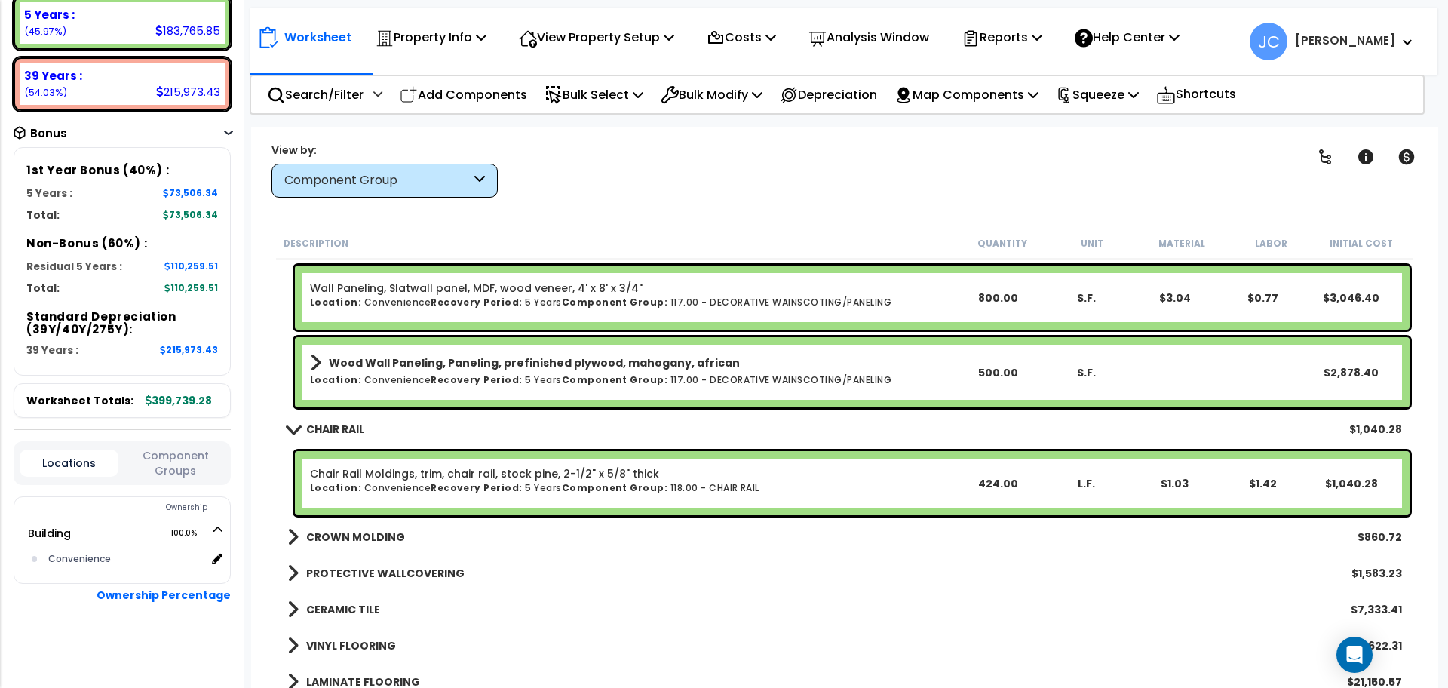
scroll to position [2740, 0]
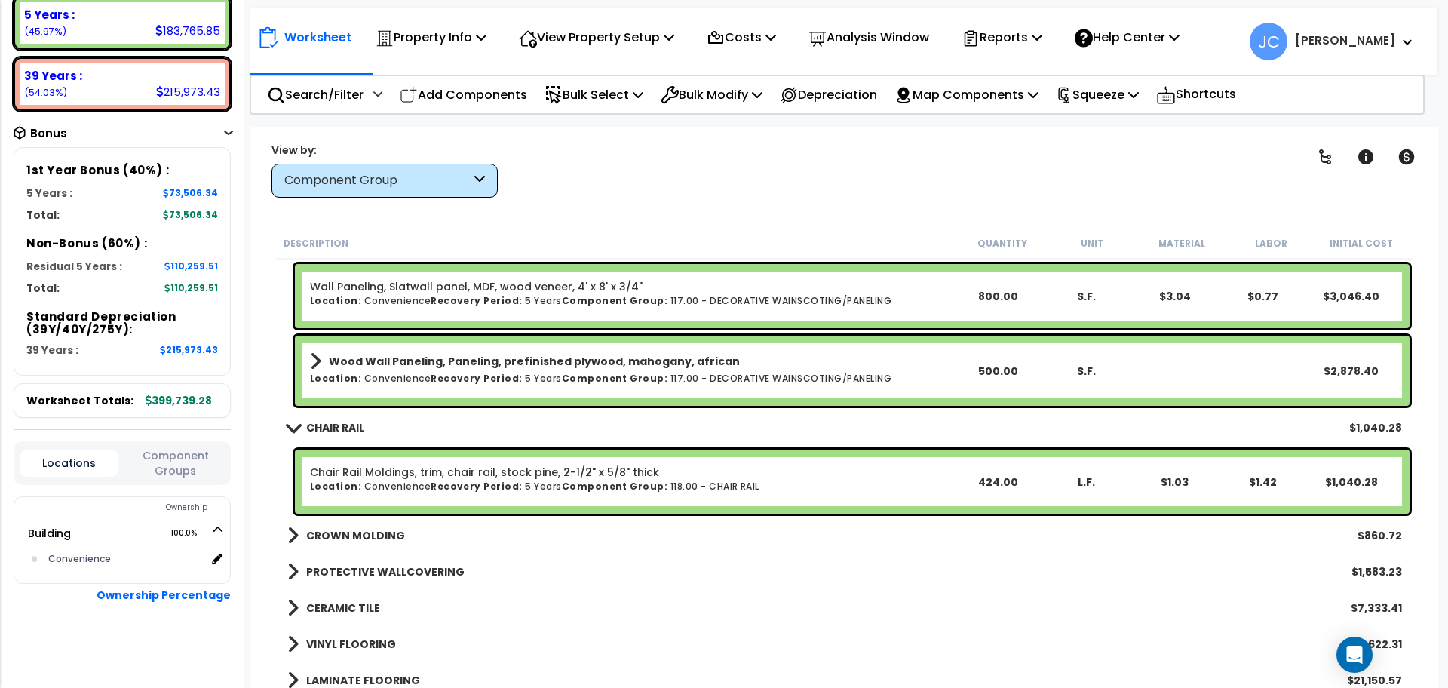
click at [371, 525] on link "CROWN MOLDING" at bounding box center [346, 535] width 118 height 21
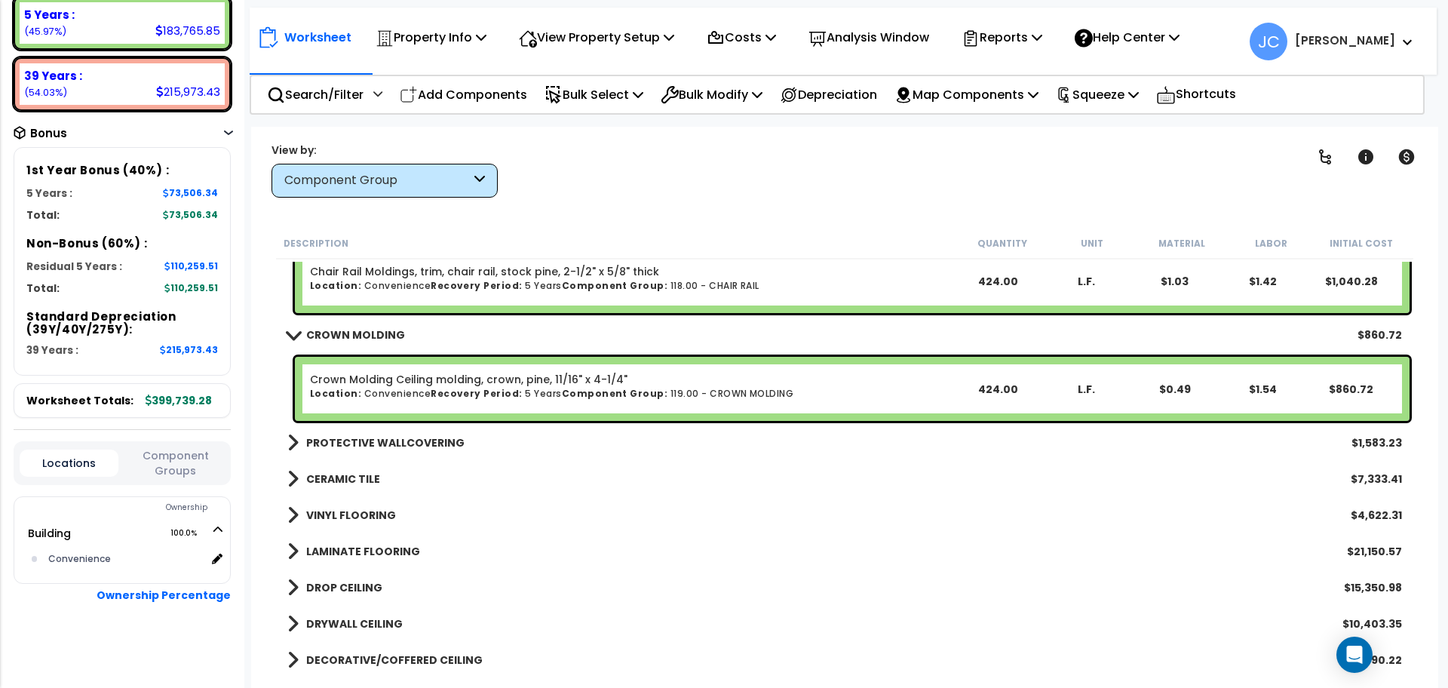
scroll to position [2952, 0]
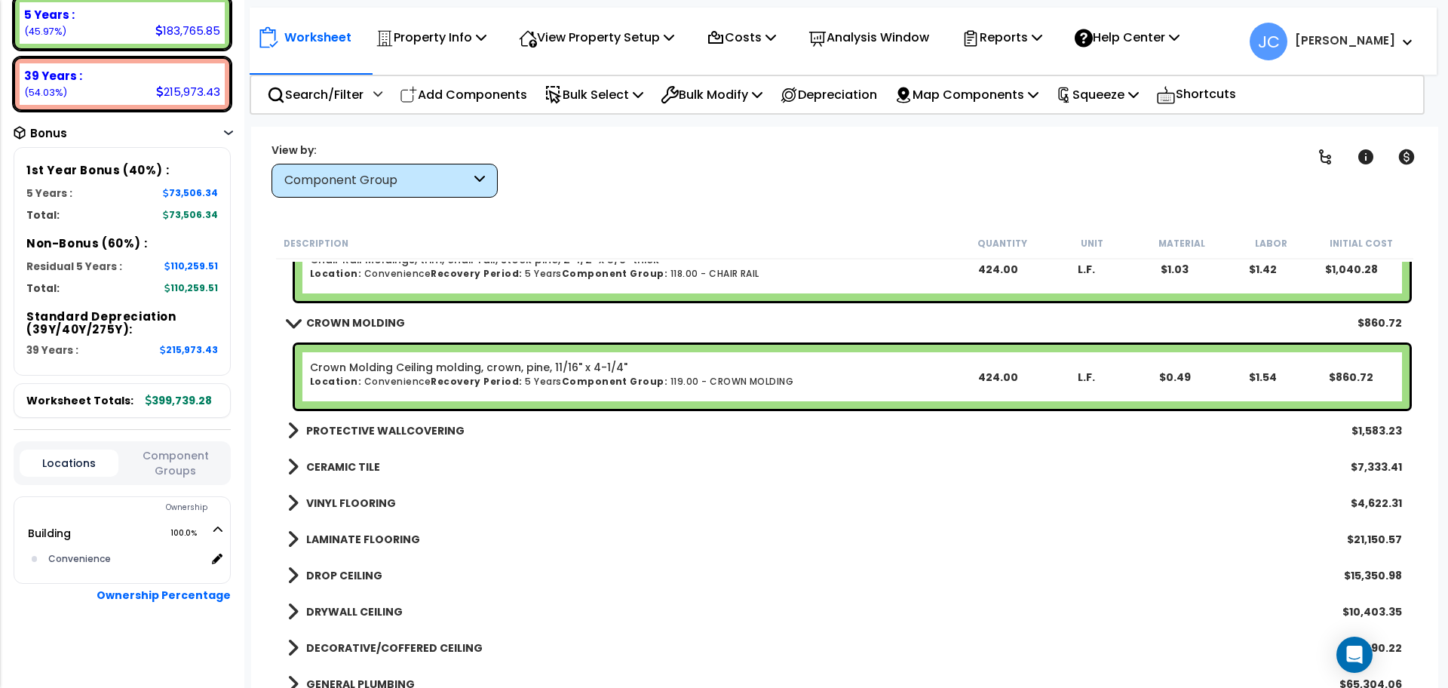
click at [407, 435] on b "PROTECTIVE WALLCOVERING" at bounding box center [385, 430] width 158 height 15
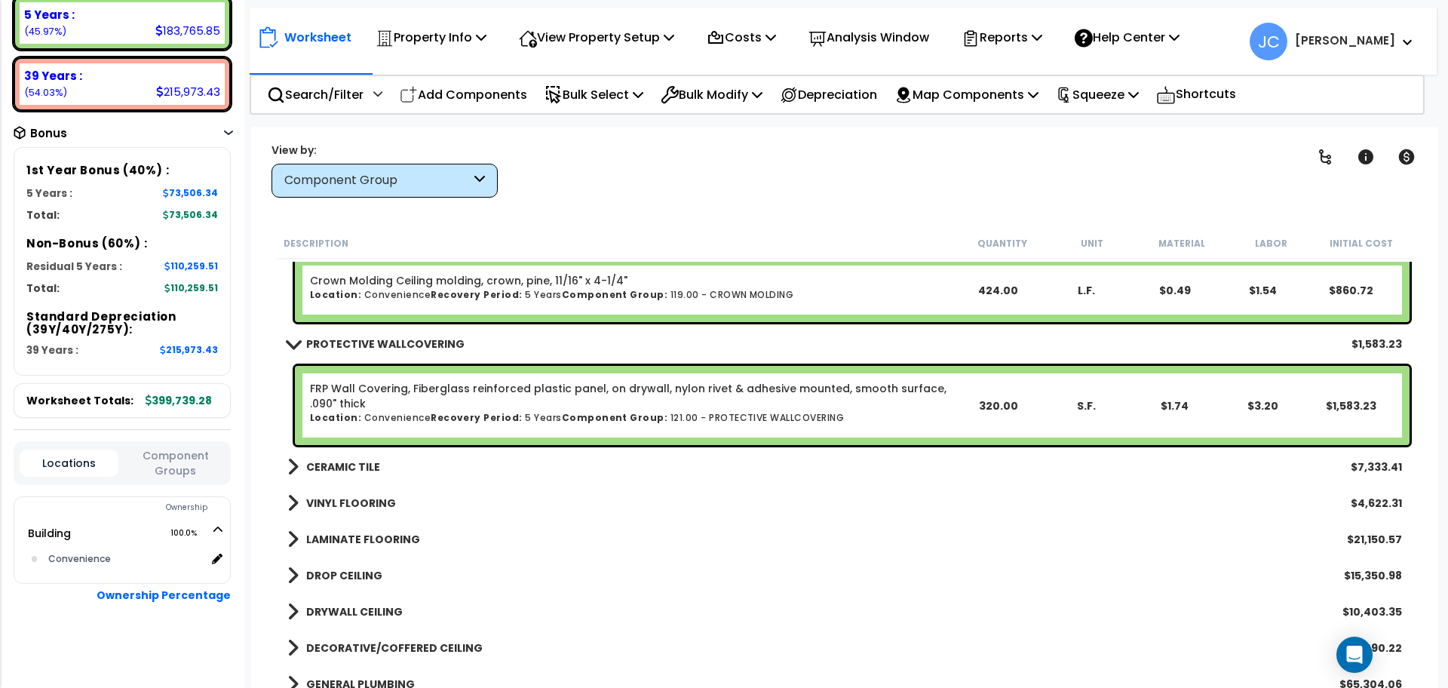
scroll to position [3040, 0]
click at [368, 461] on b "CERAMIC TILE" at bounding box center [343, 465] width 74 height 15
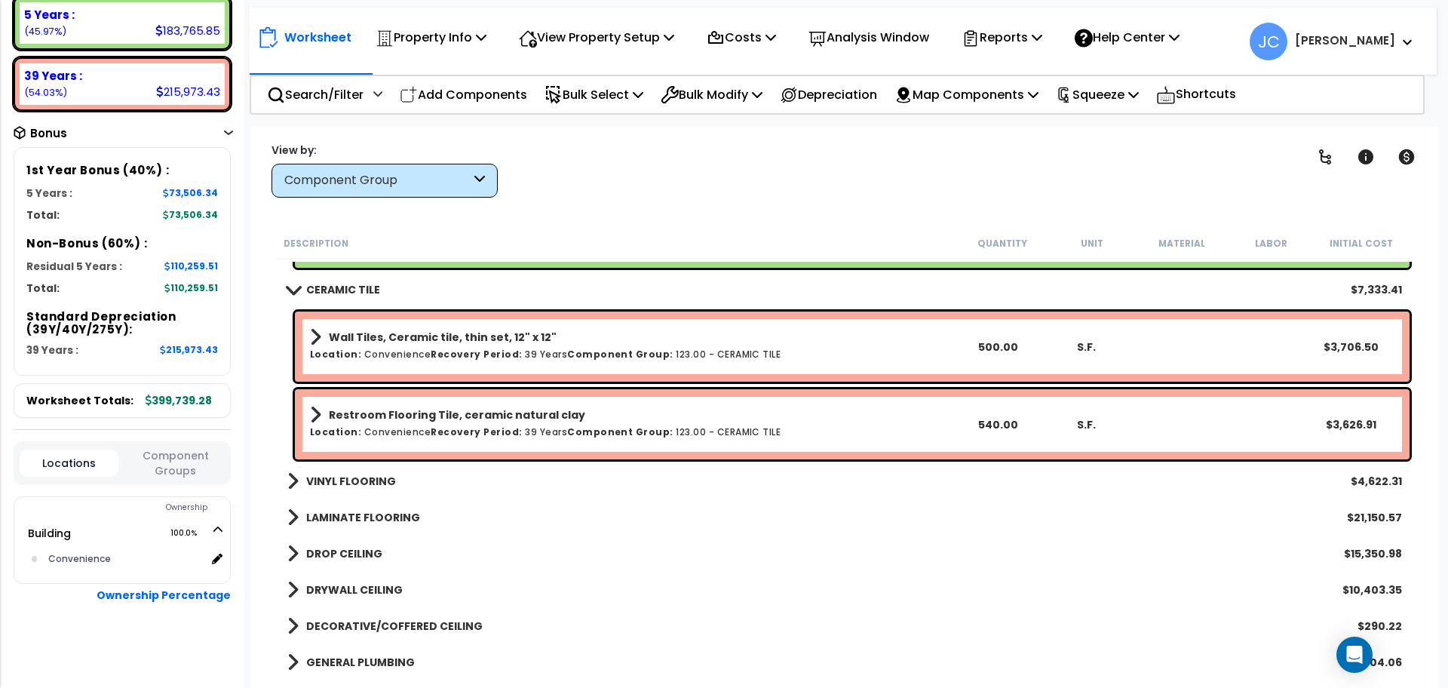
scroll to position [3219, 0]
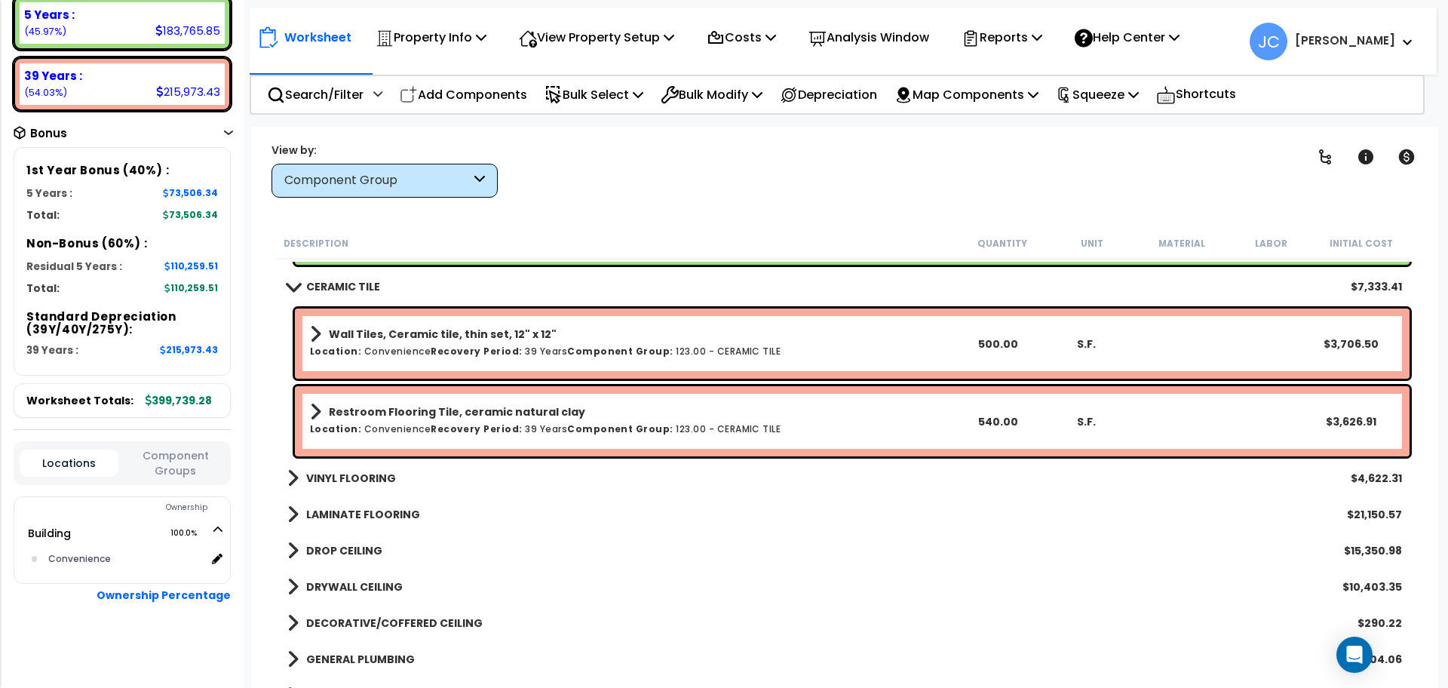
click at [378, 480] on b "VINYL FLOORING" at bounding box center [351, 477] width 90 height 15
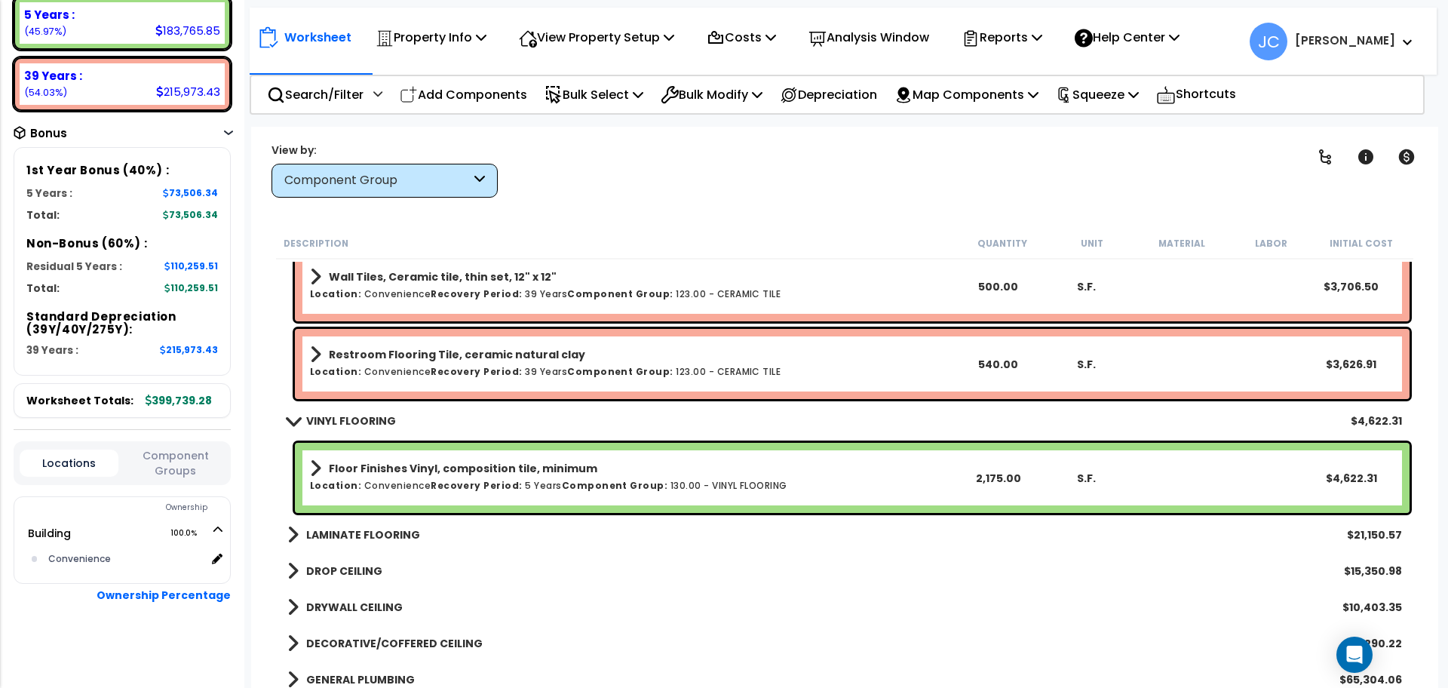
scroll to position [3358, 0]
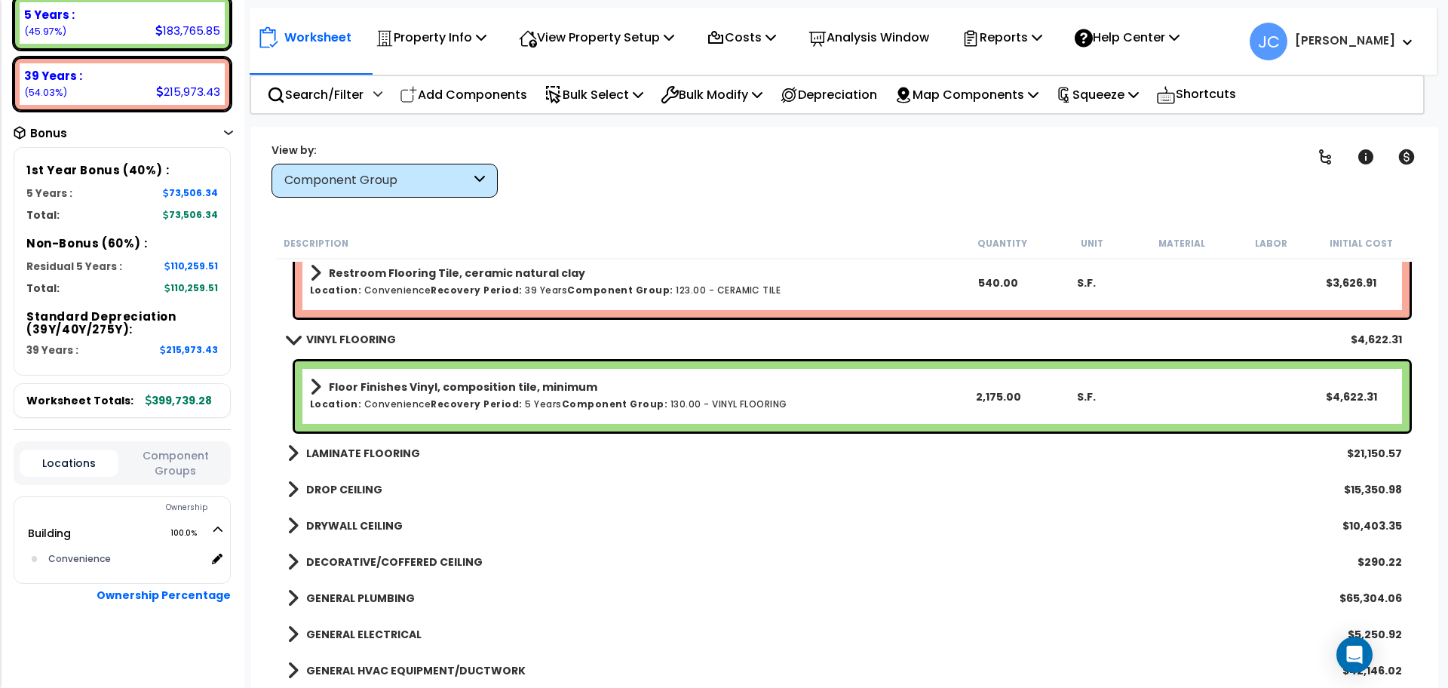
click at [387, 448] on b "LAMINATE FLOORING" at bounding box center [363, 453] width 114 height 15
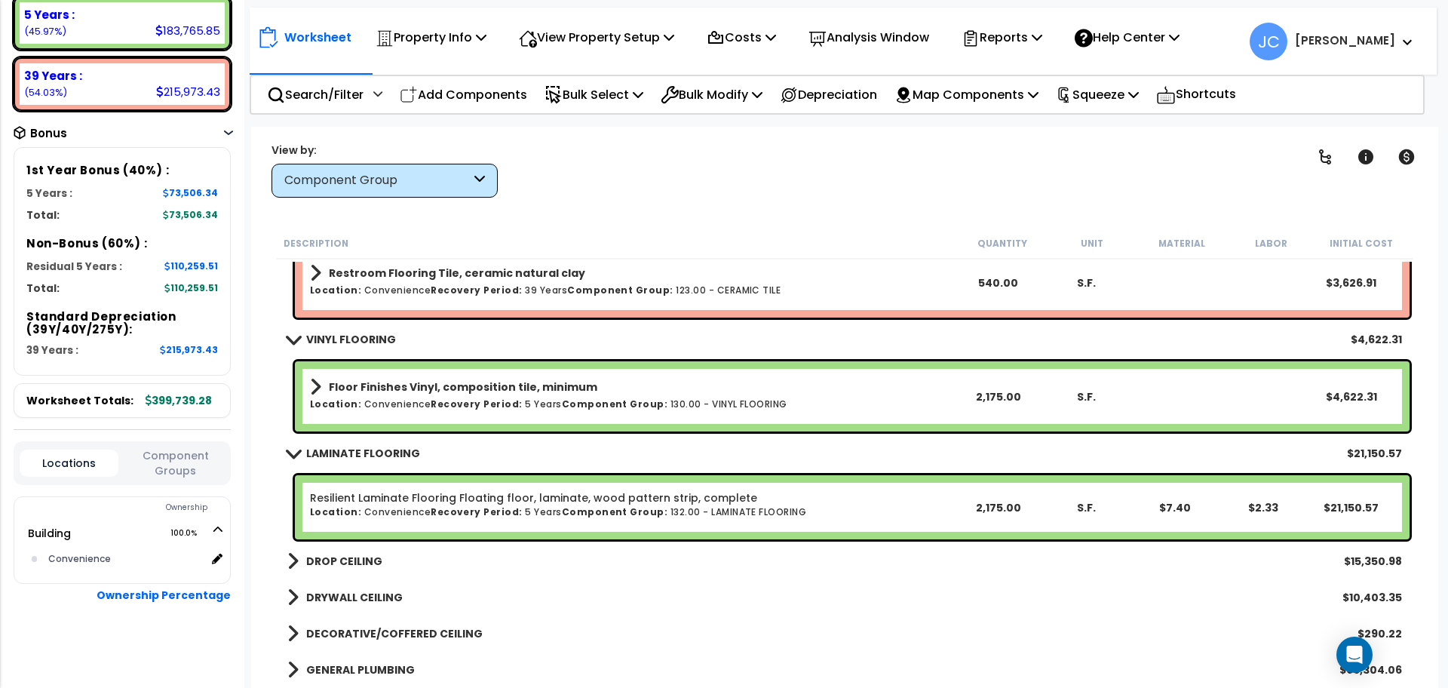
scroll to position [3376, 0]
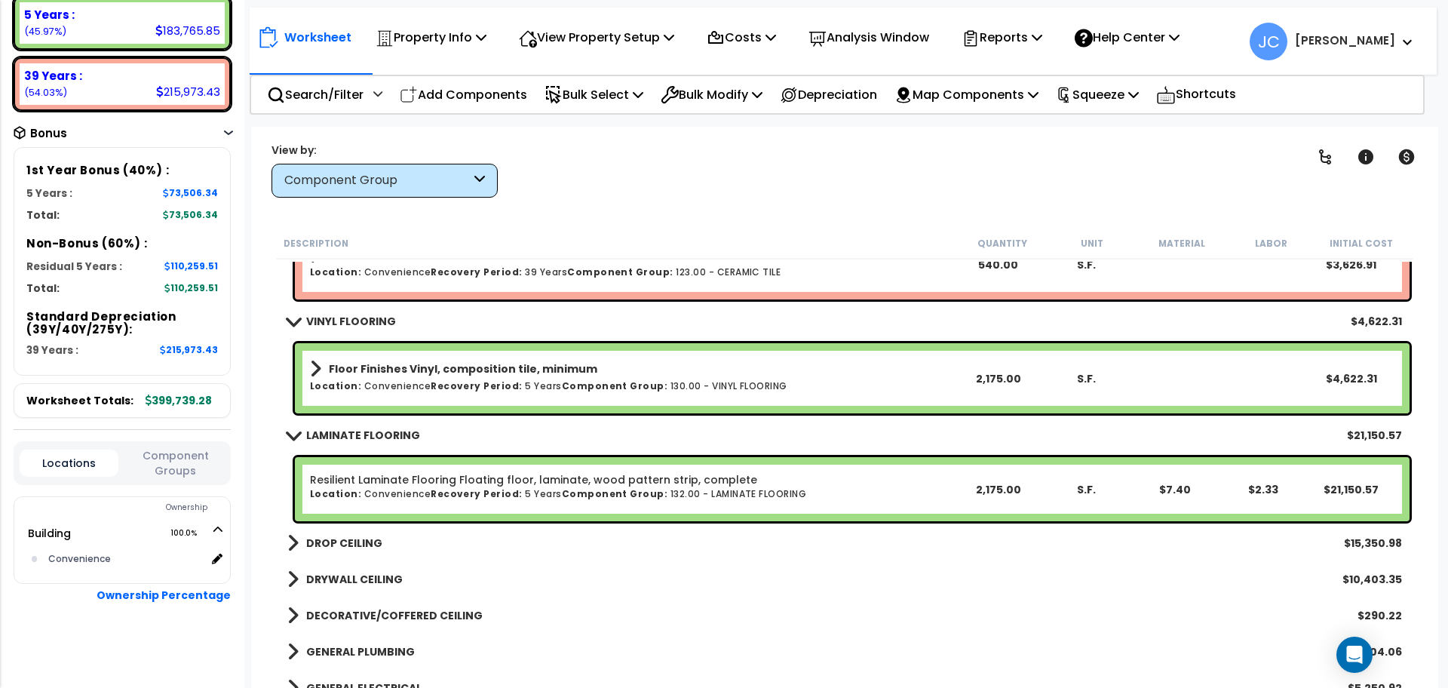
click at [333, 544] on b "DROP CEILING" at bounding box center [344, 542] width 76 height 15
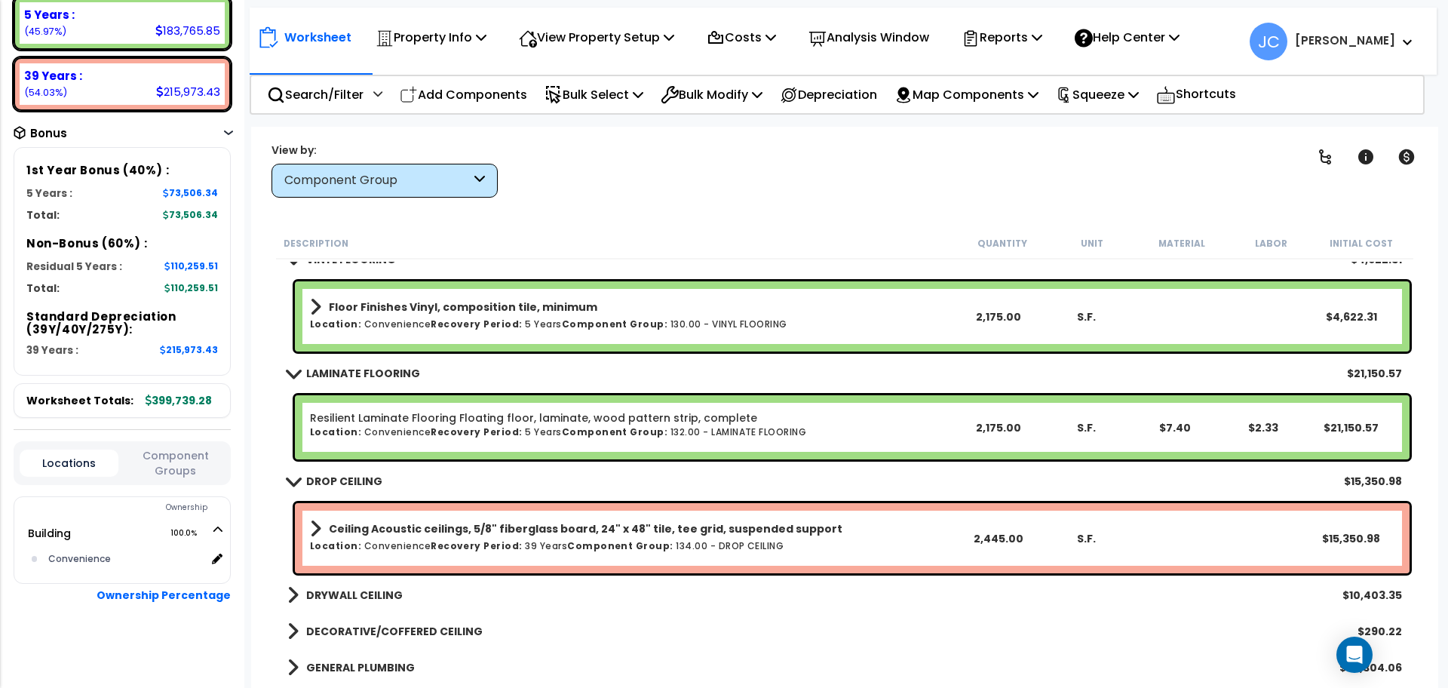
scroll to position [3443, 0]
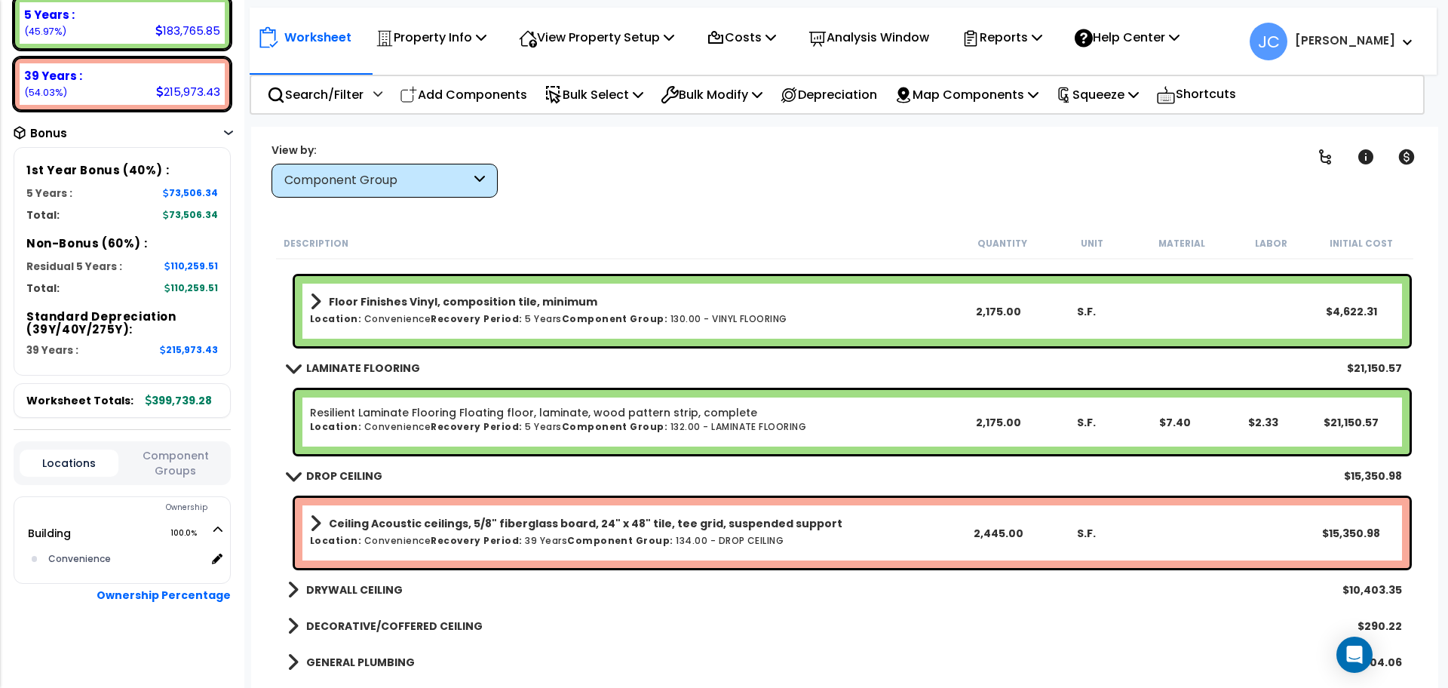
click at [336, 586] on b "DRYWALL CEILING" at bounding box center [354, 589] width 97 height 15
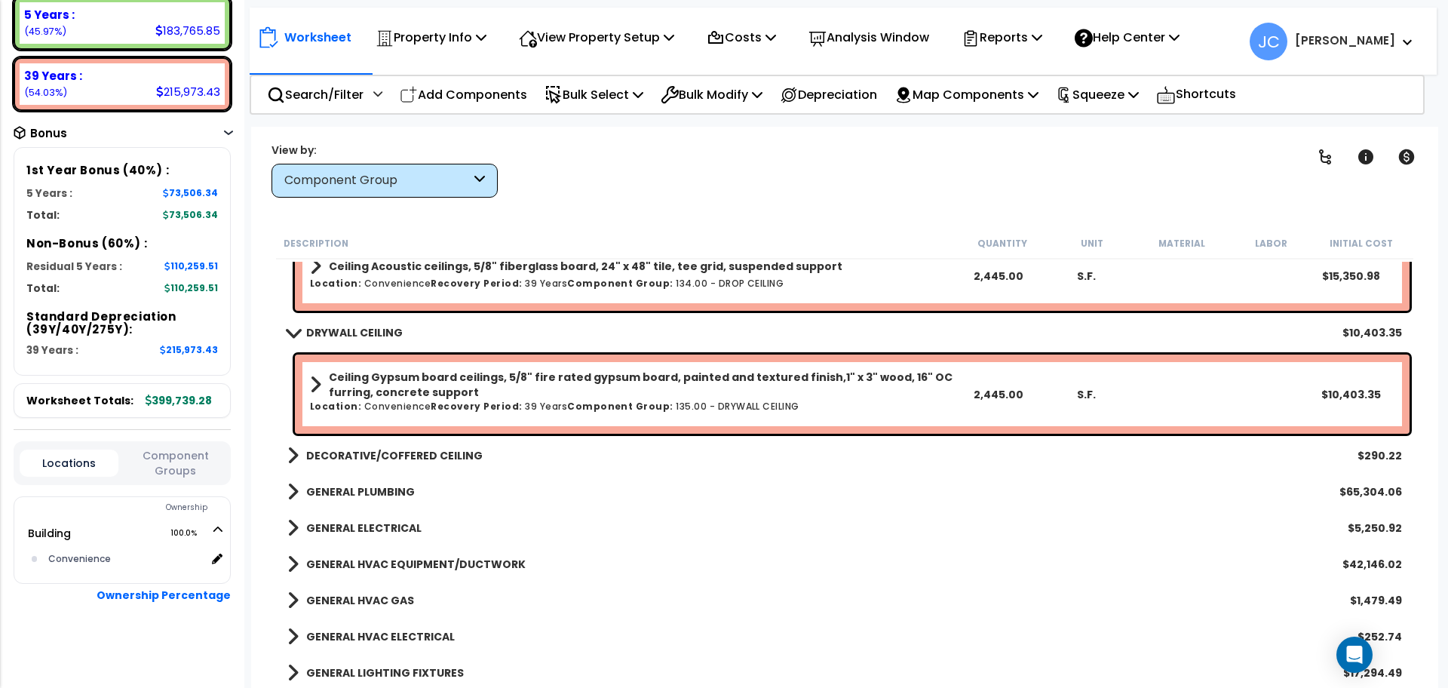
scroll to position [3708, 0]
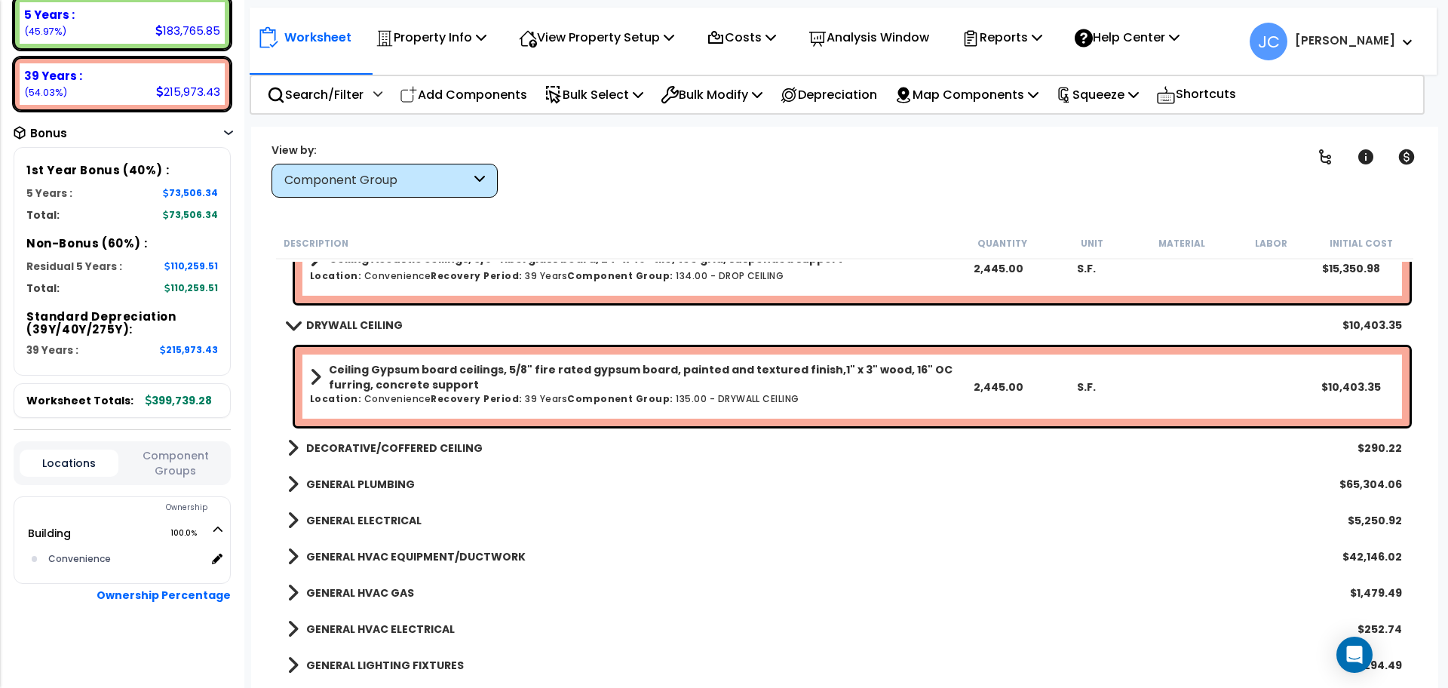
click at [415, 446] on b "DECORATIVE/COFFERED CEILING" at bounding box center [394, 447] width 176 height 15
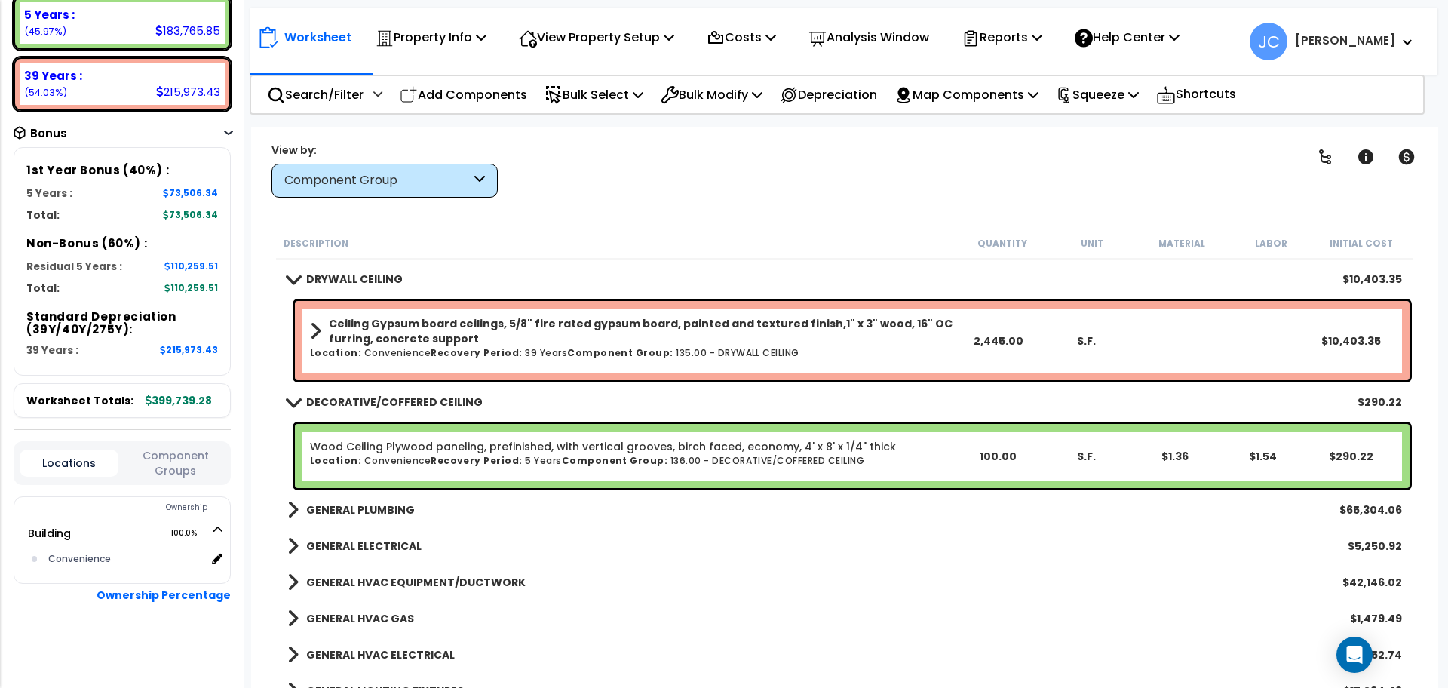
scroll to position [3756, 0]
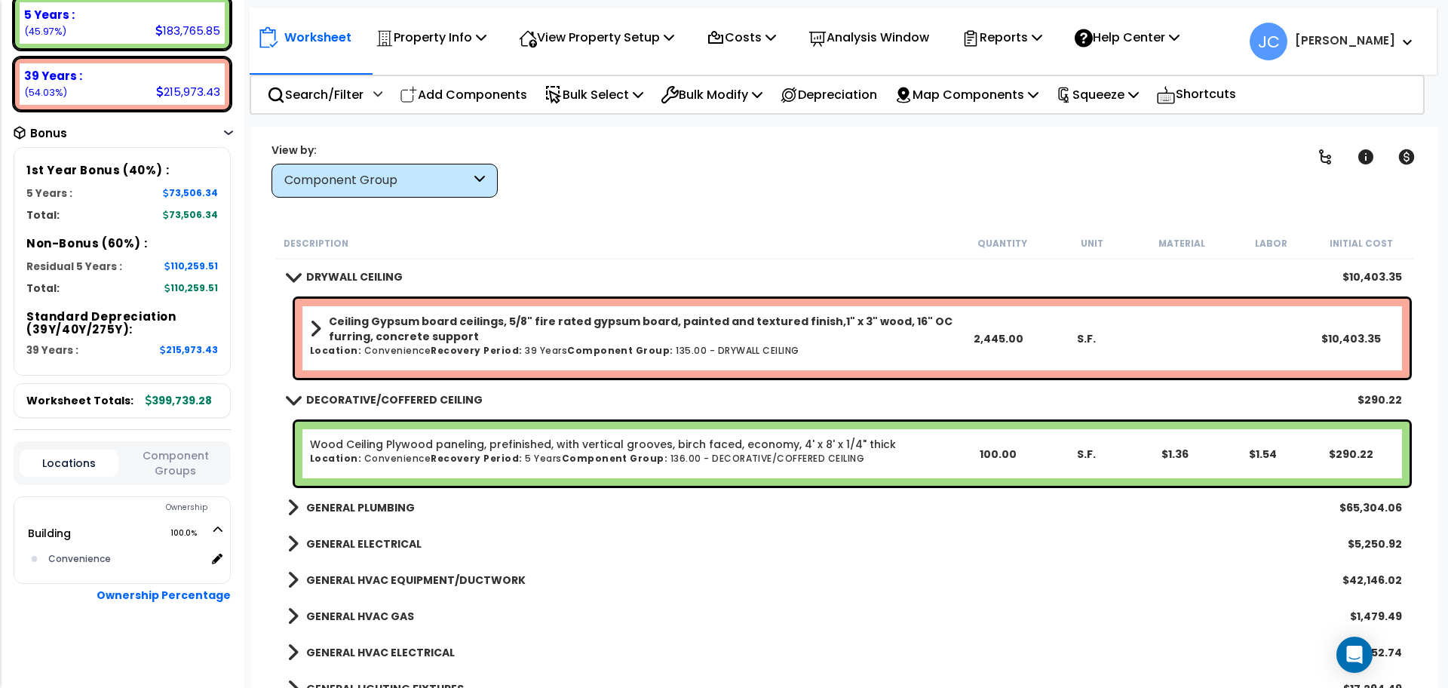
click at [382, 504] on b "GENERAL PLUMBING" at bounding box center [360, 507] width 109 height 15
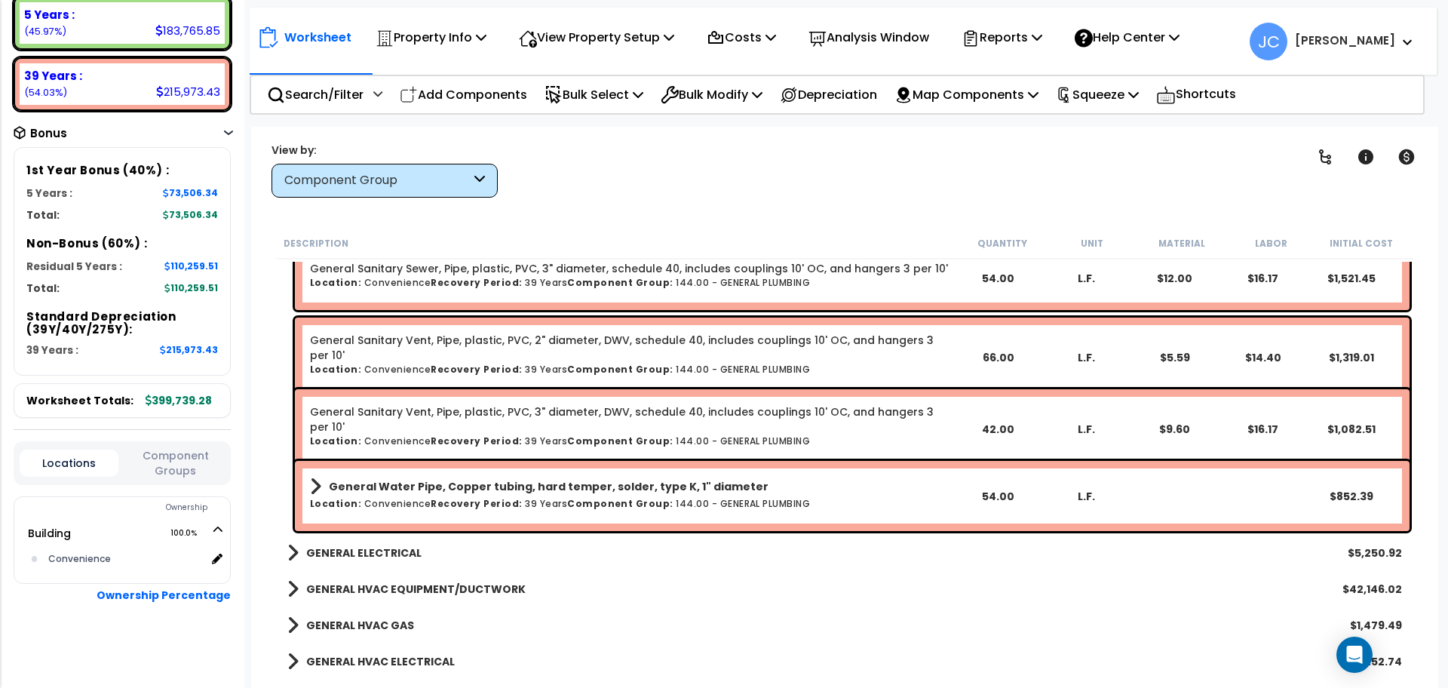
scroll to position [4586, 0]
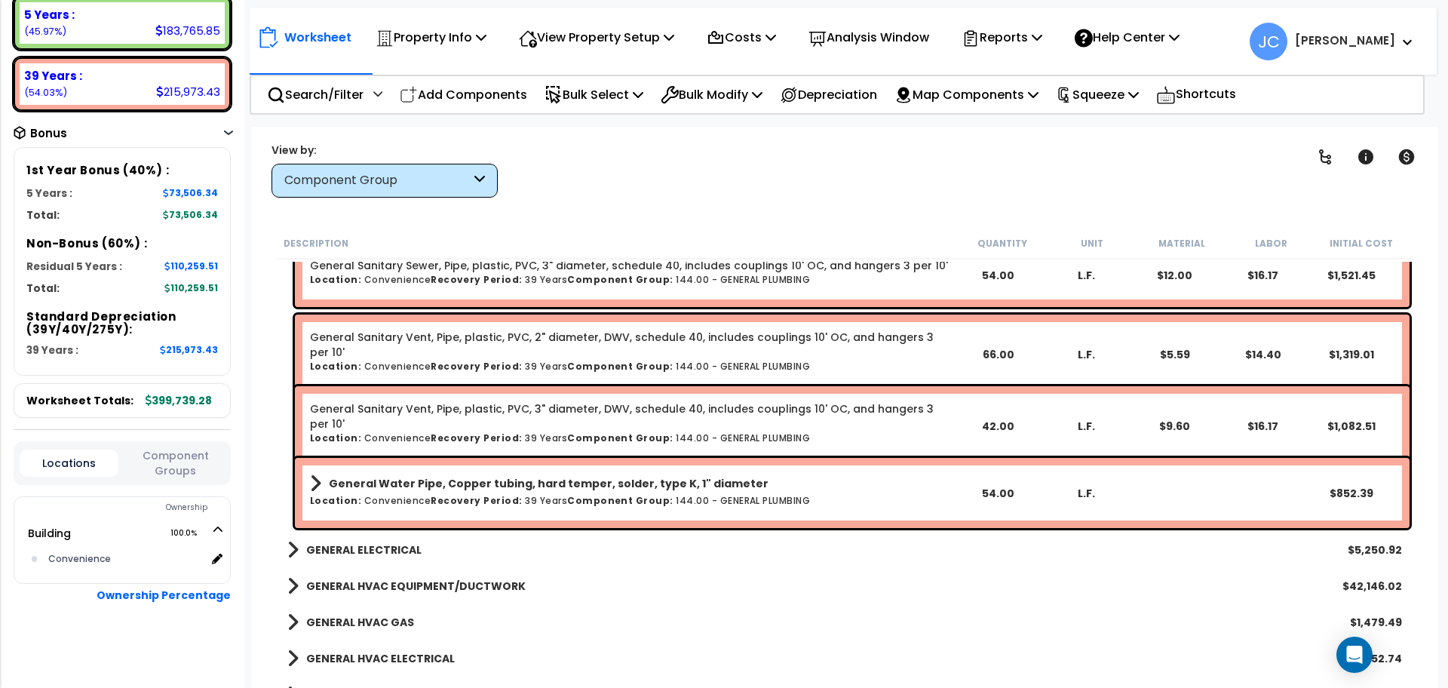
click at [400, 542] on b "GENERAL ELECTRICAL" at bounding box center [363, 549] width 115 height 15
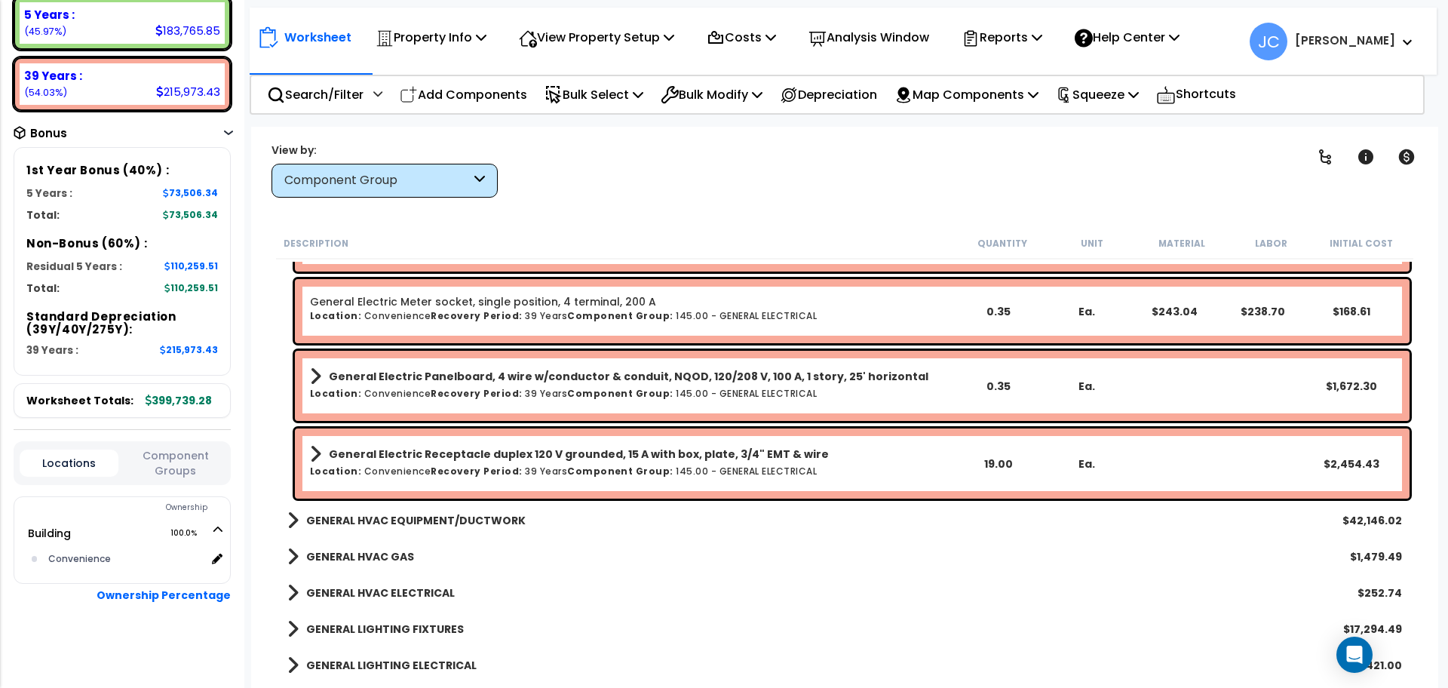
scroll to position [5253, 0]
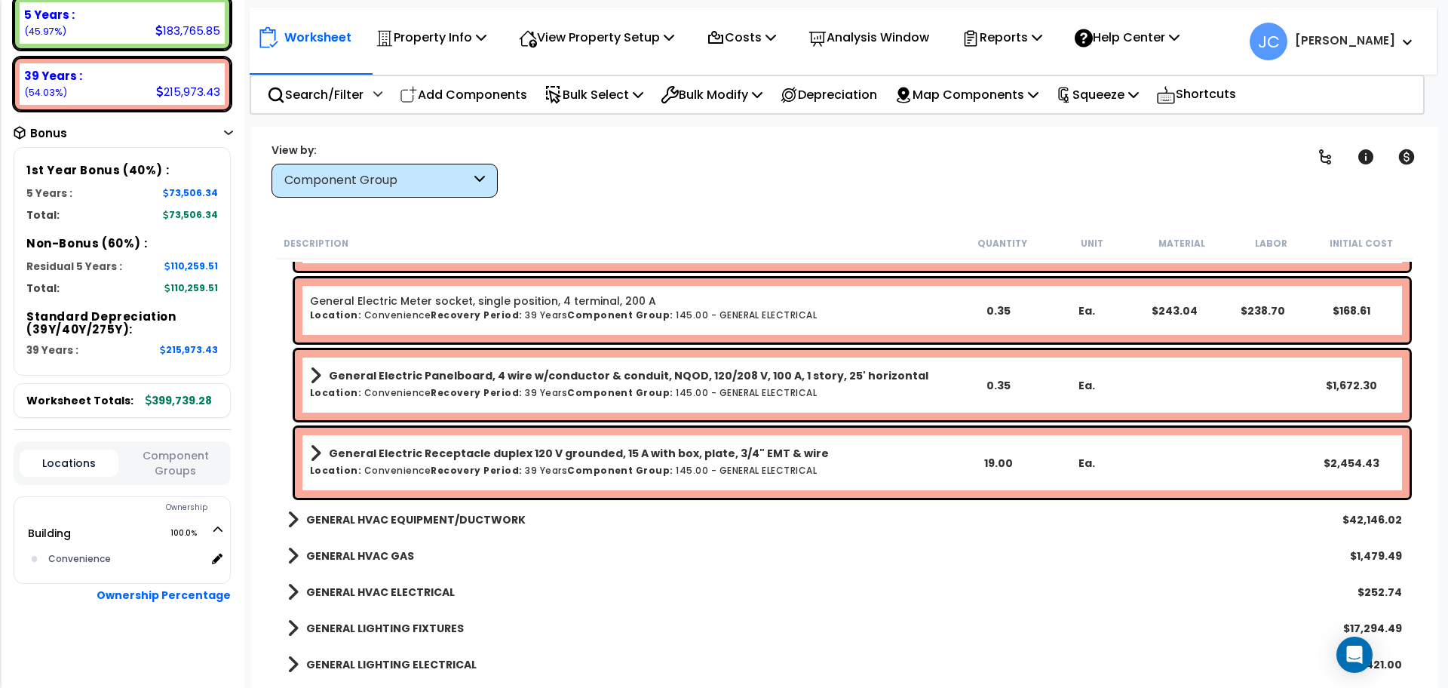
click at [482, 514] on b "GENERAL HVAC EQUIPMENT/DUCTWORK" at bounding box center [415, 519] width 219 height 15
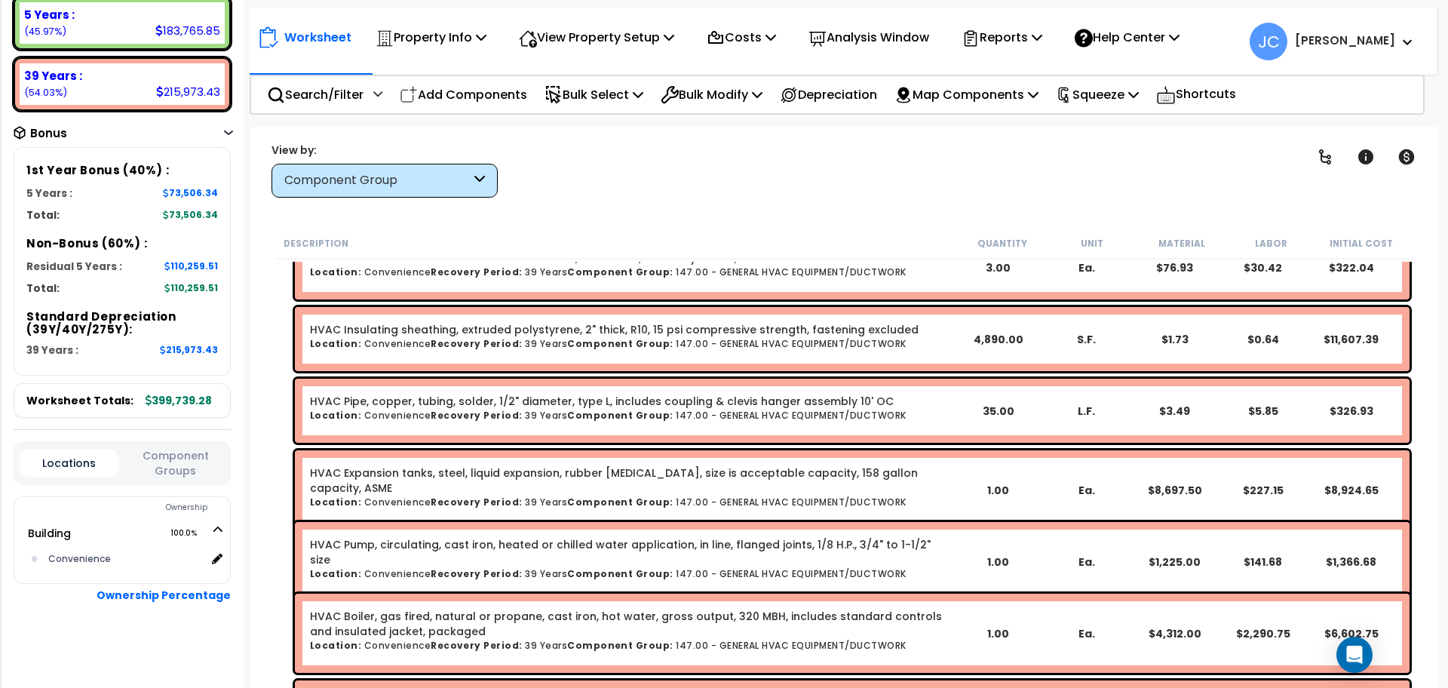
scroll to position [5635, 0]
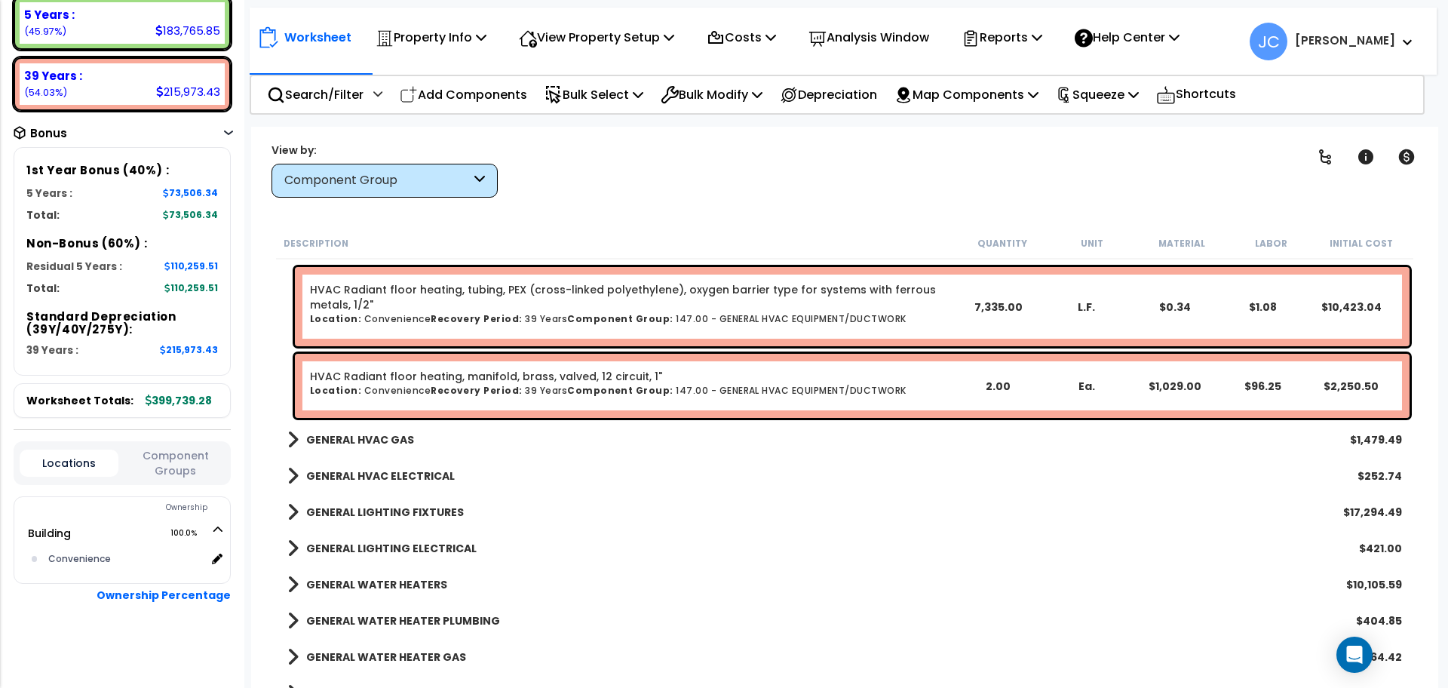
click at [387, 439] on b "GENERAL HVAC GAS" at bounding box center [360, 439] width 108 height 15
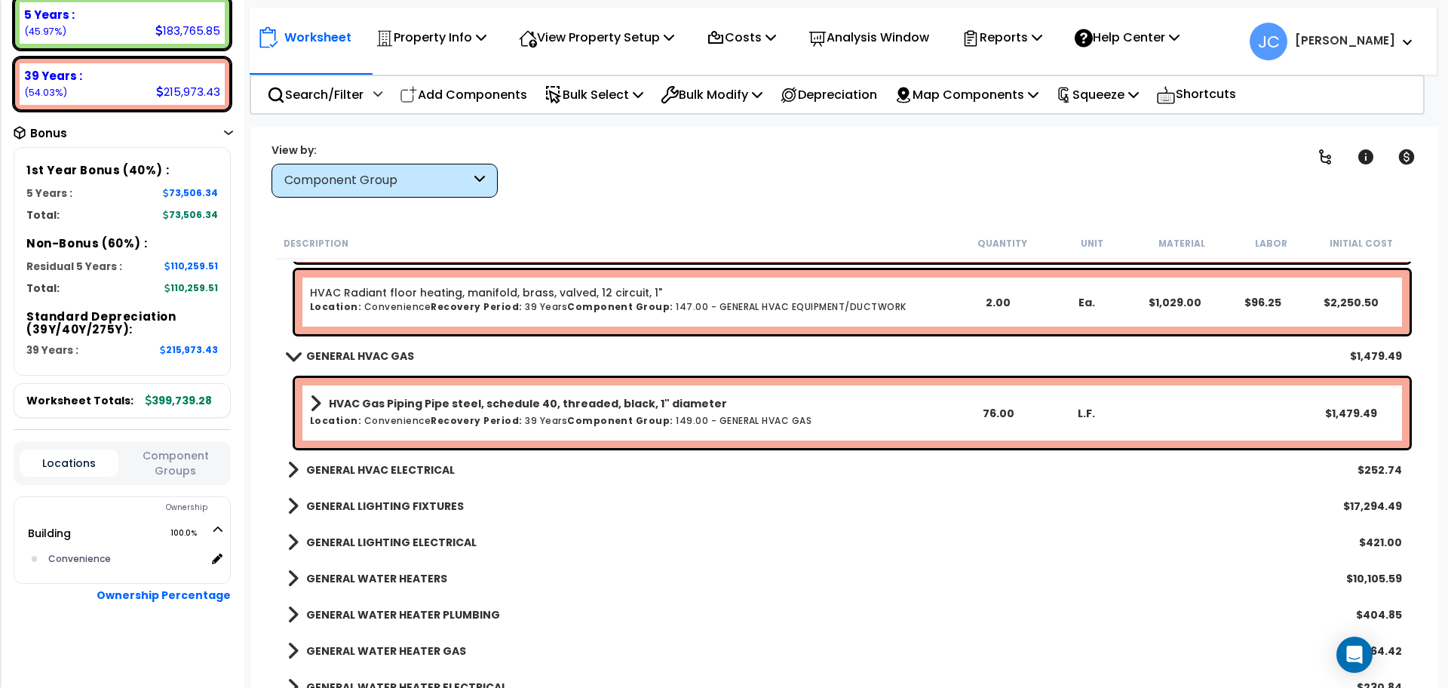
scroll to position [6133, 0]
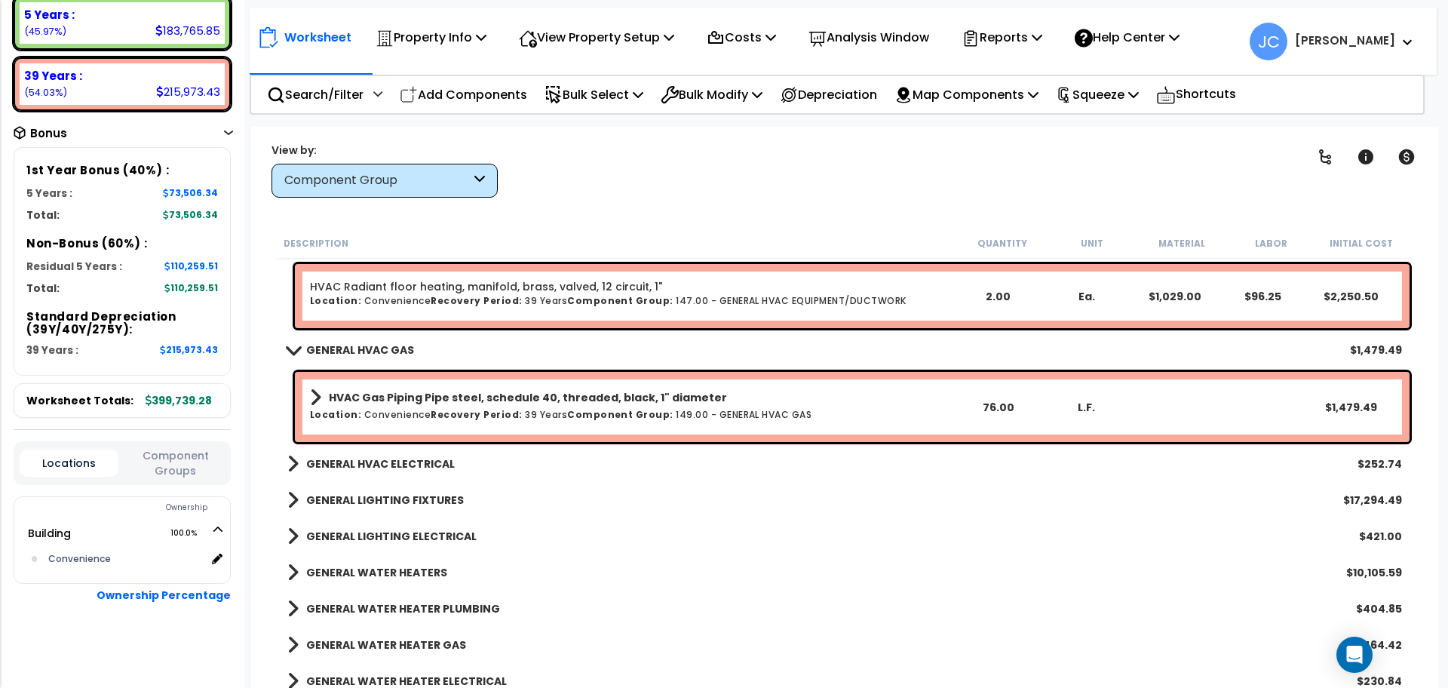
click at [399, 458] on b "GENERAL HVAC ELECTRICAL" at bounding box center [380, 463] width 149 height 15
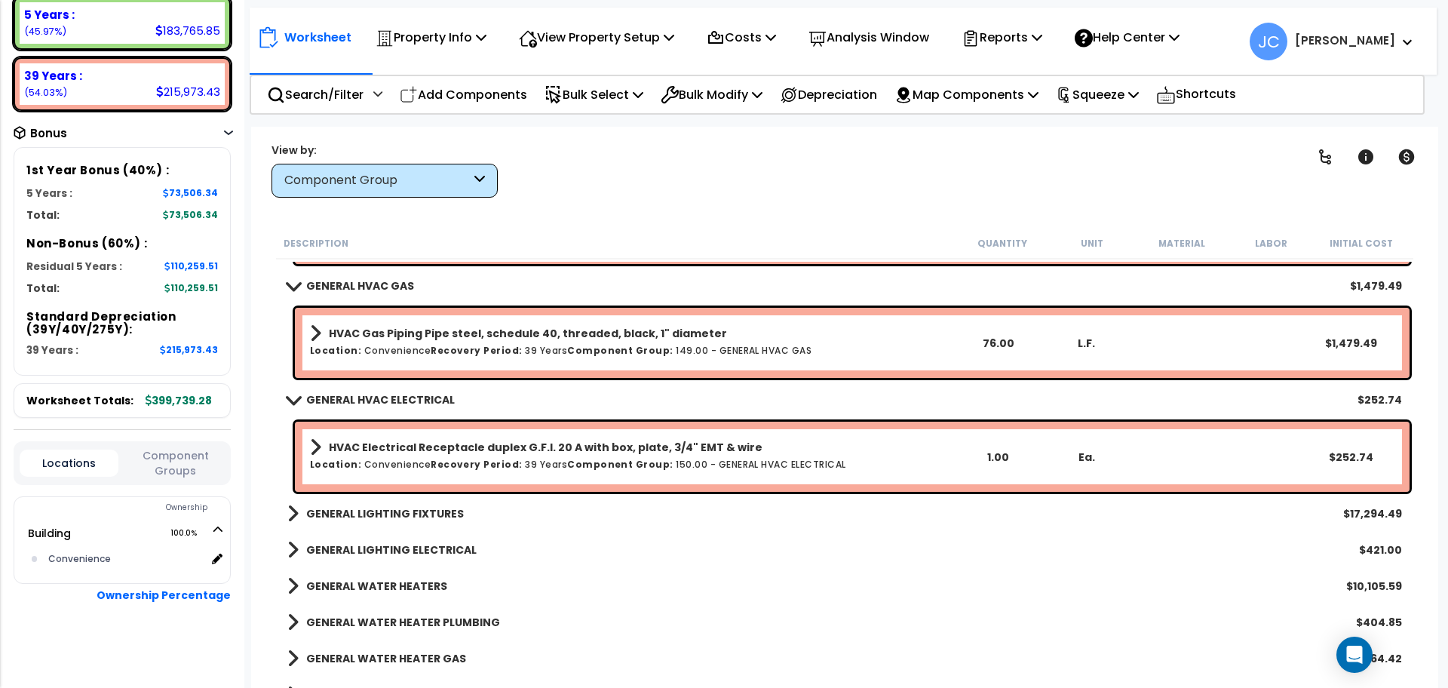
scroll to position [6199, 0]
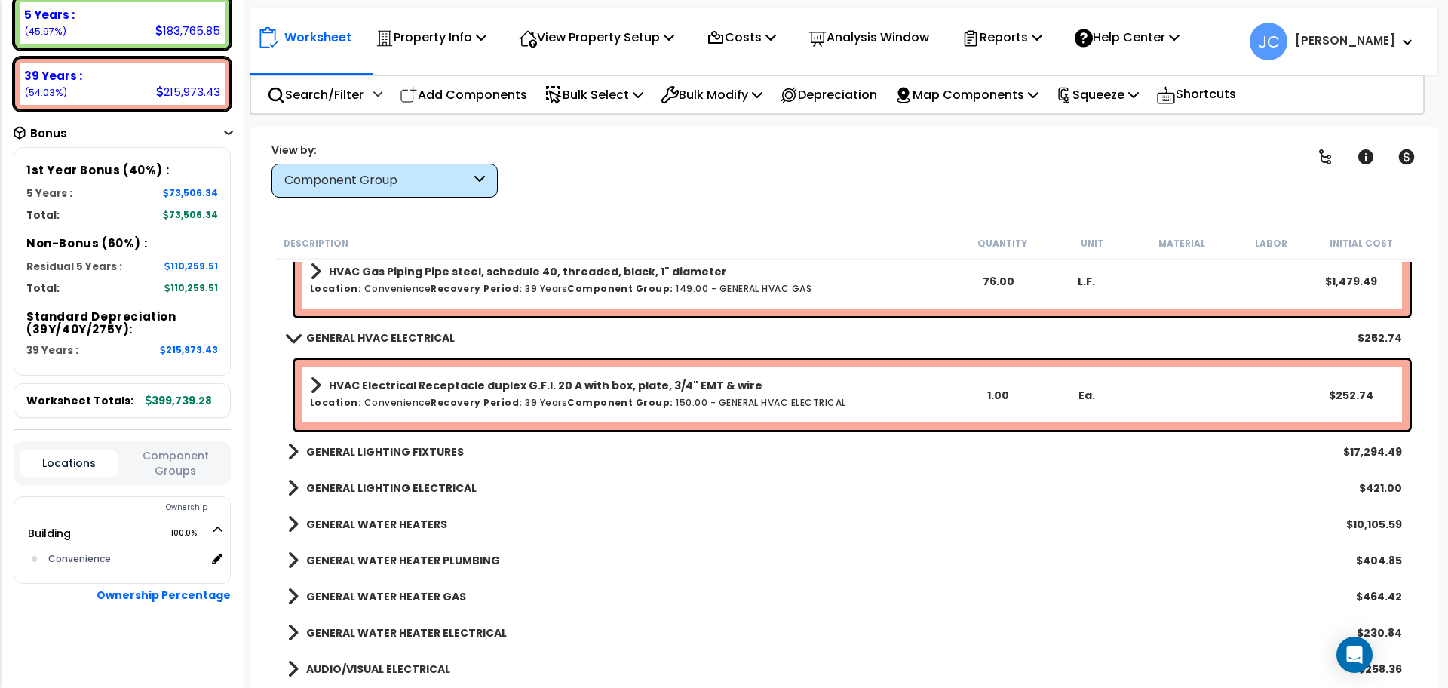
click at [427, 444] on b "GENERAL LIGHTING FIXTURES" at bounding box center [385, 451] width 158 height 15
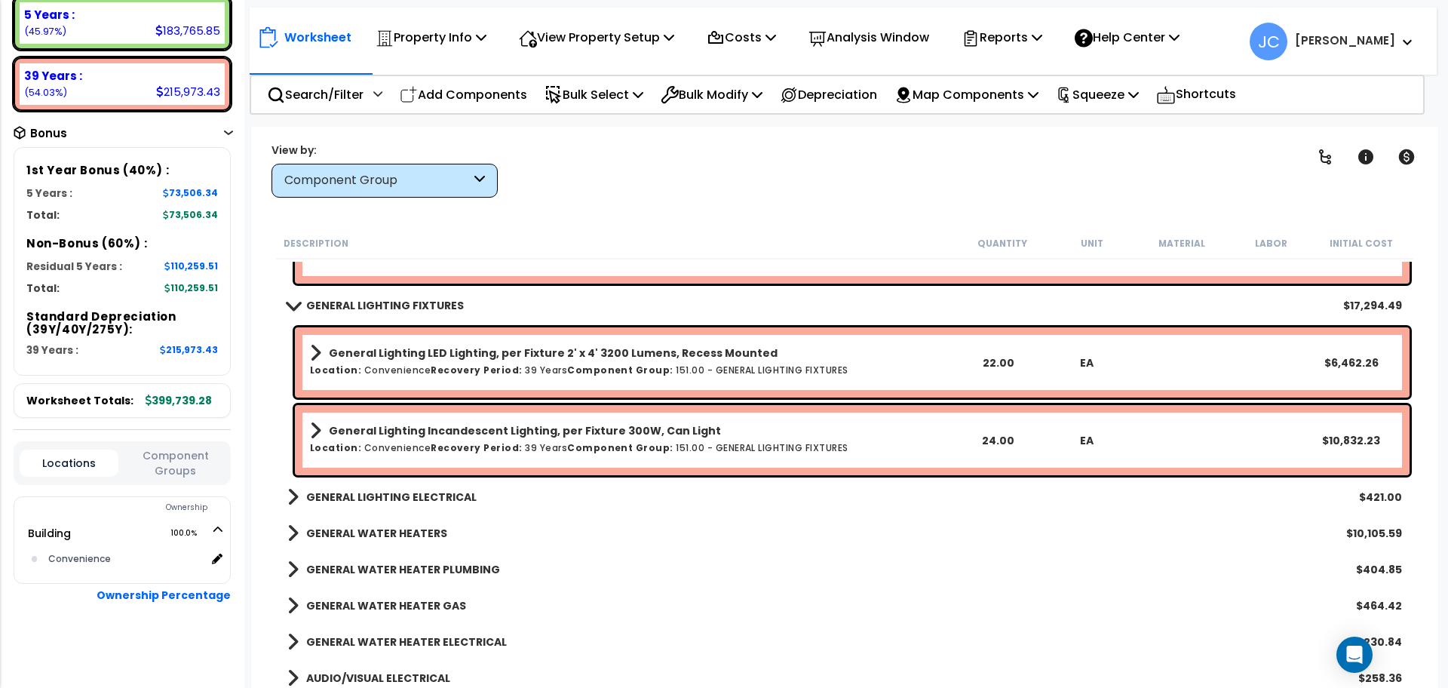
scroll to position [6410, 0]
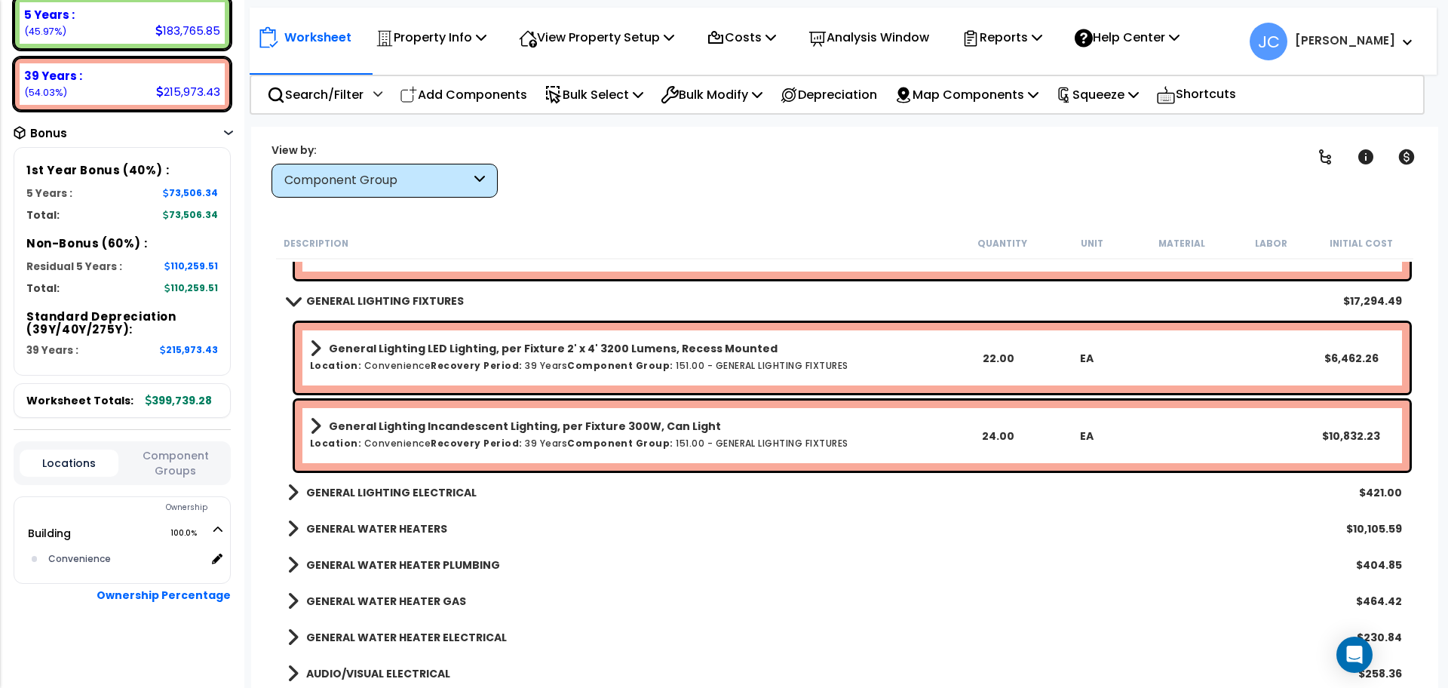
click at [421, 486] on b "GENERAL LIGHTING ELECTRICAL" at bounding box center [391, 492] width 170 height 15
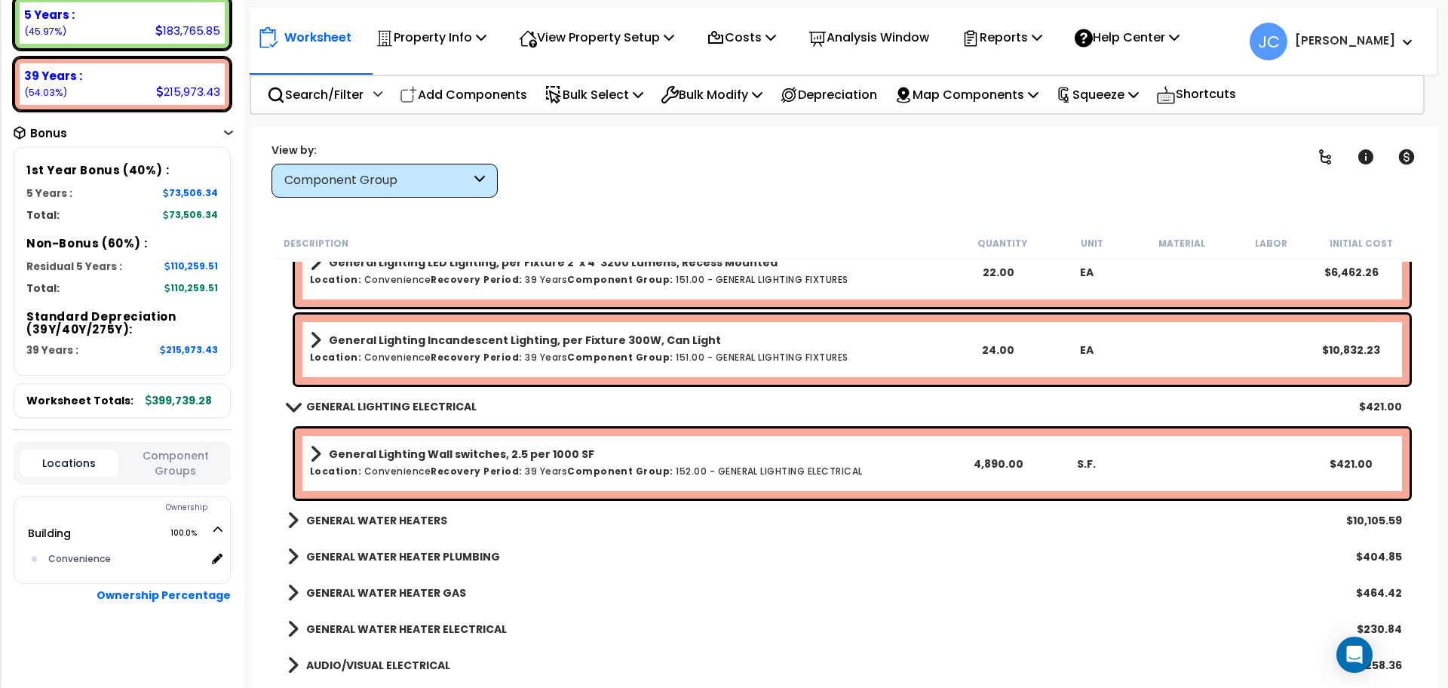
scroll to position [6500, 0]
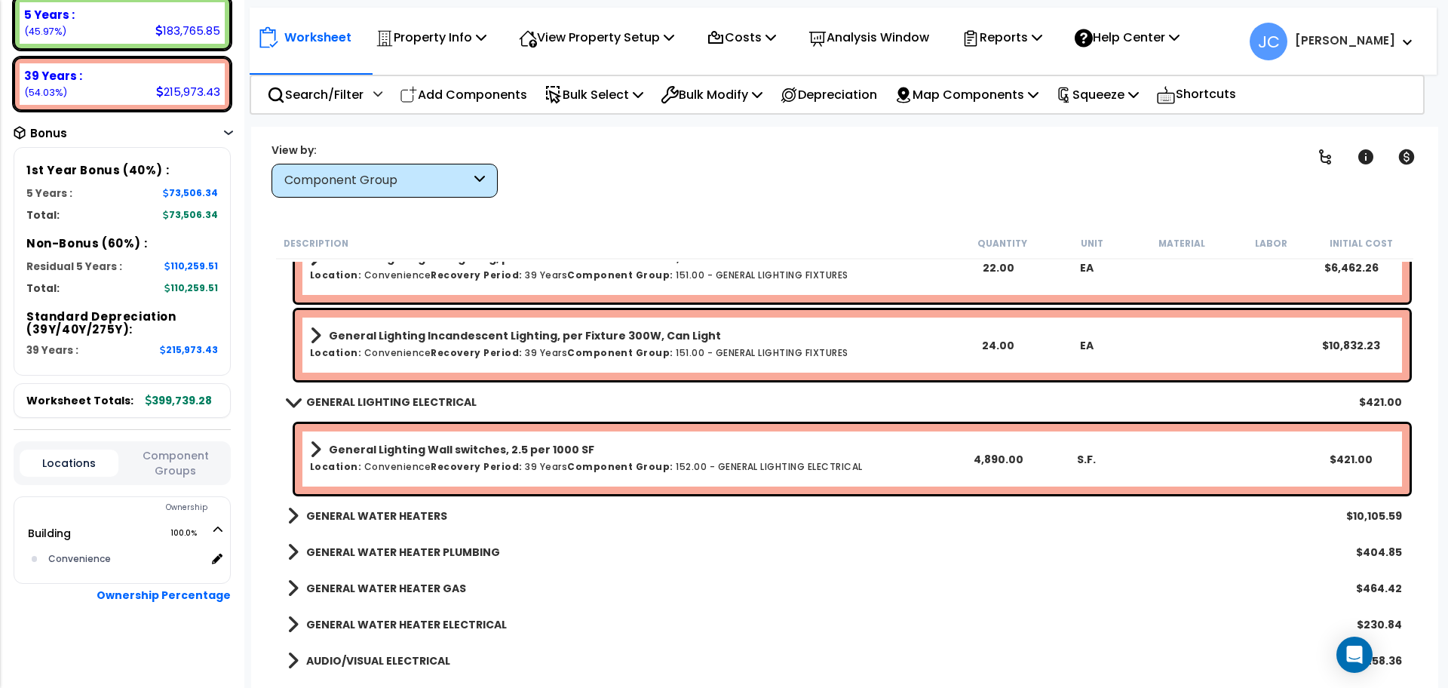
click at [421, 508] on b "GENERAL WATER HEATERS" at bounding box center [376, 515] width 141 height 15
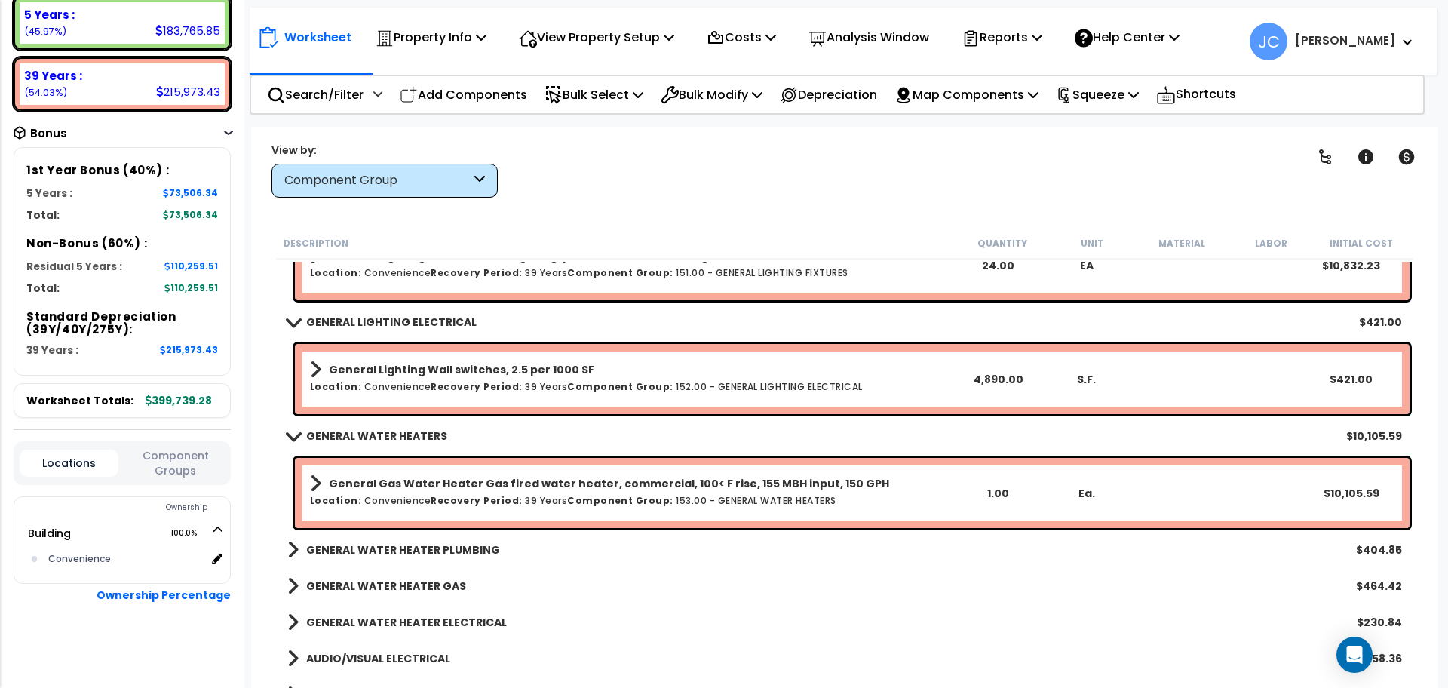
scroll to position [6607, 0]
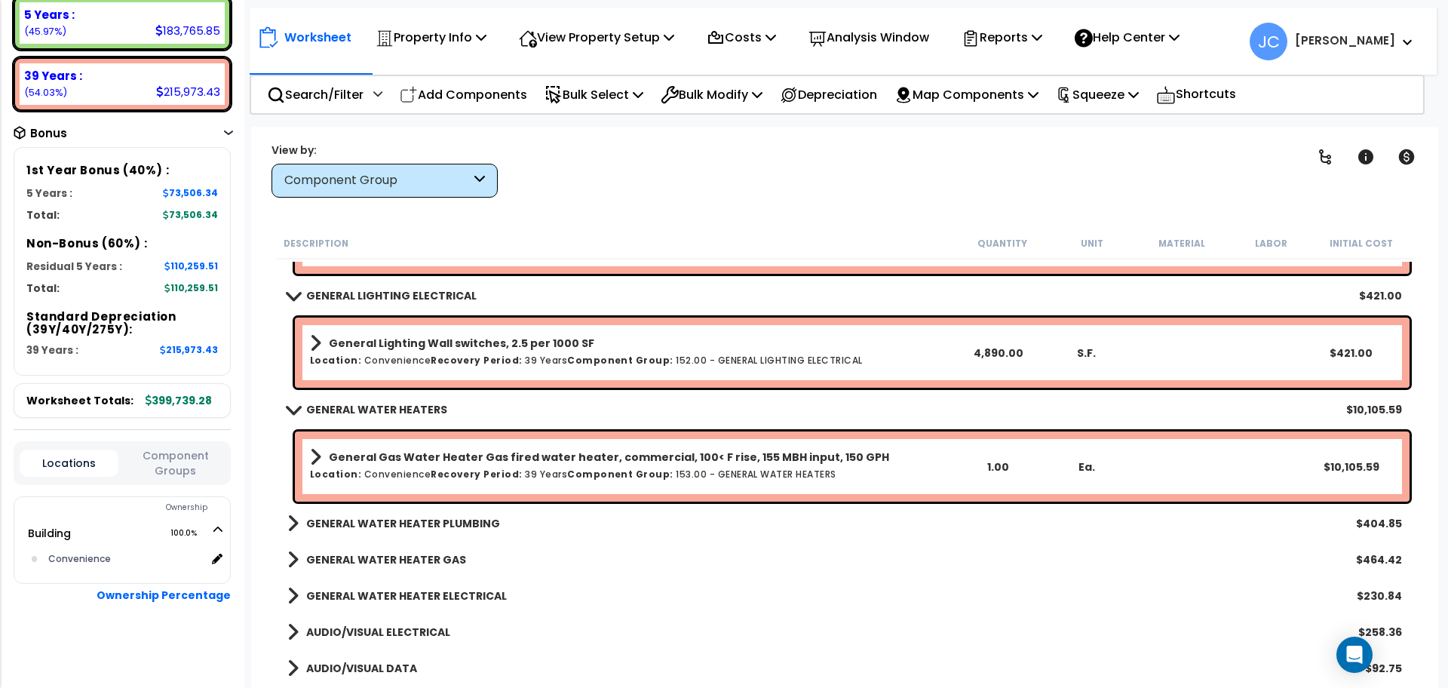
click at [386, 531] on link "GENERAL WATER HEATER PLUMBING" at bounding box center [393, 523] width 213 height 21
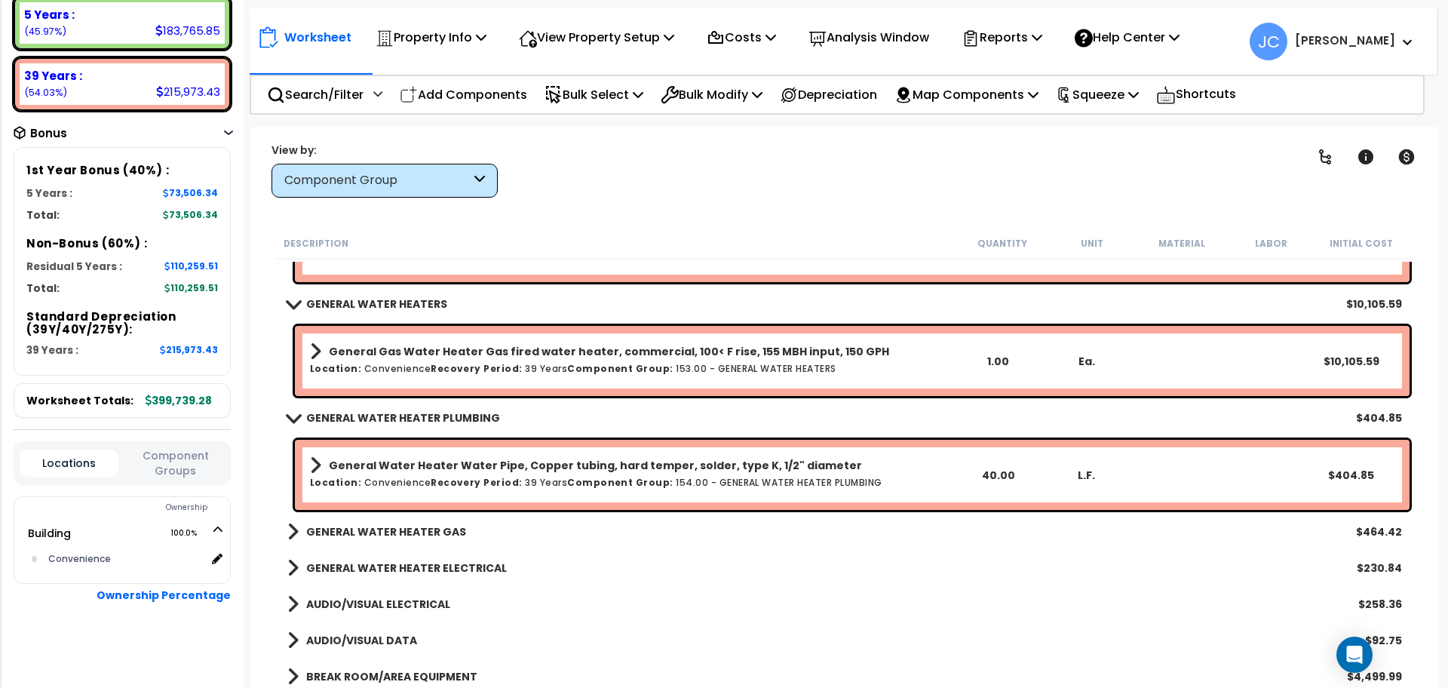
scroll to position [6736, 0]
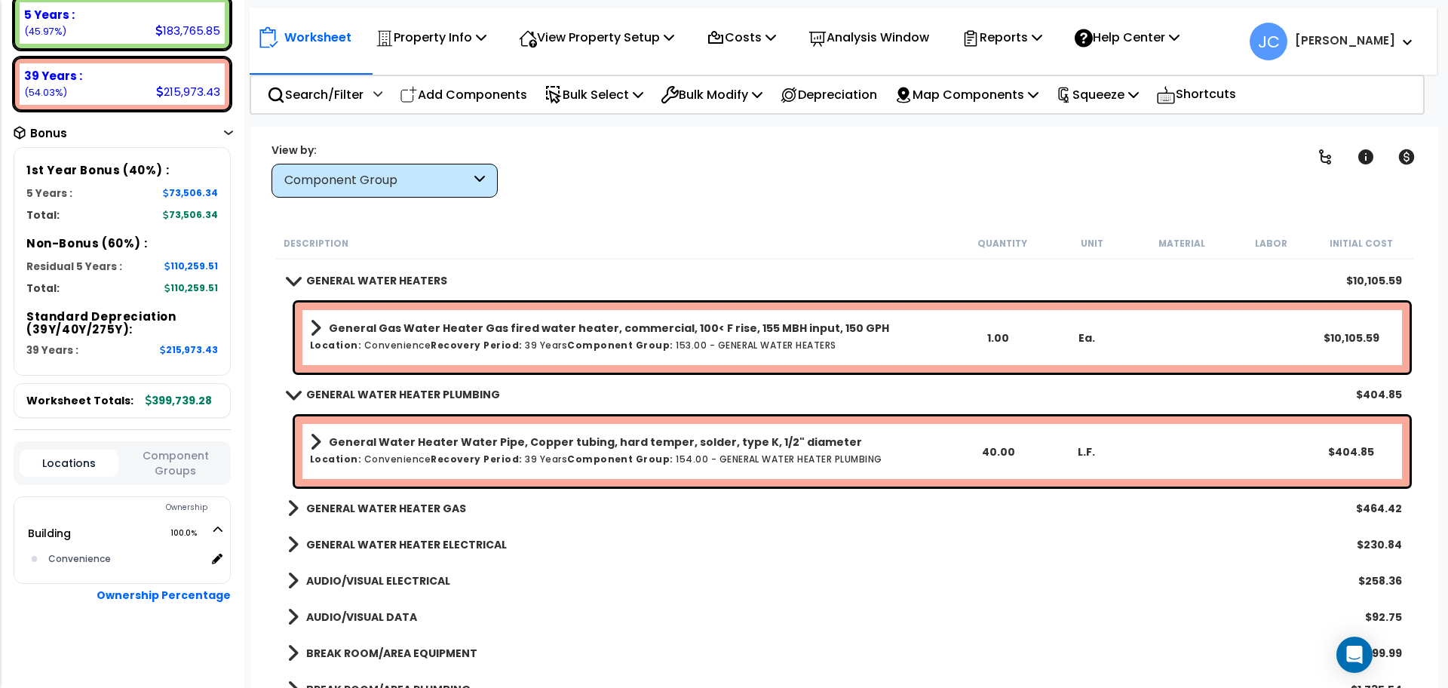
click at [374, 523] on div "GENERAL WATER HEATER GAS $464.42" at bounding box center [844, 508] width 1129 height 36
click at [373, 522] on div "GENERAL WATER HEATER GAS $464.42" at bounding box center [844, 508] width 1129 height 36
click at [363, 510] on b "GENERAL WATER HEATER GAS" at bounding box center [386, 508] width 160 height 15
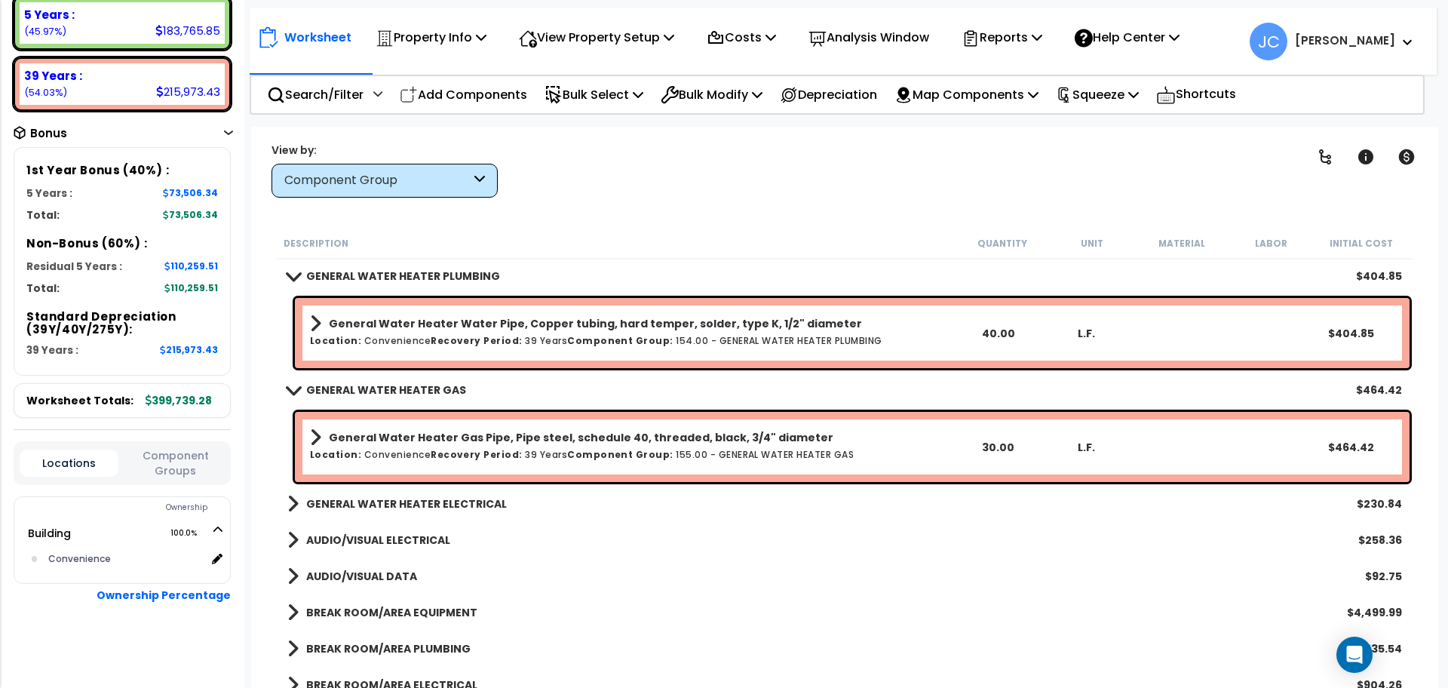
scroll to position [6856, 0]
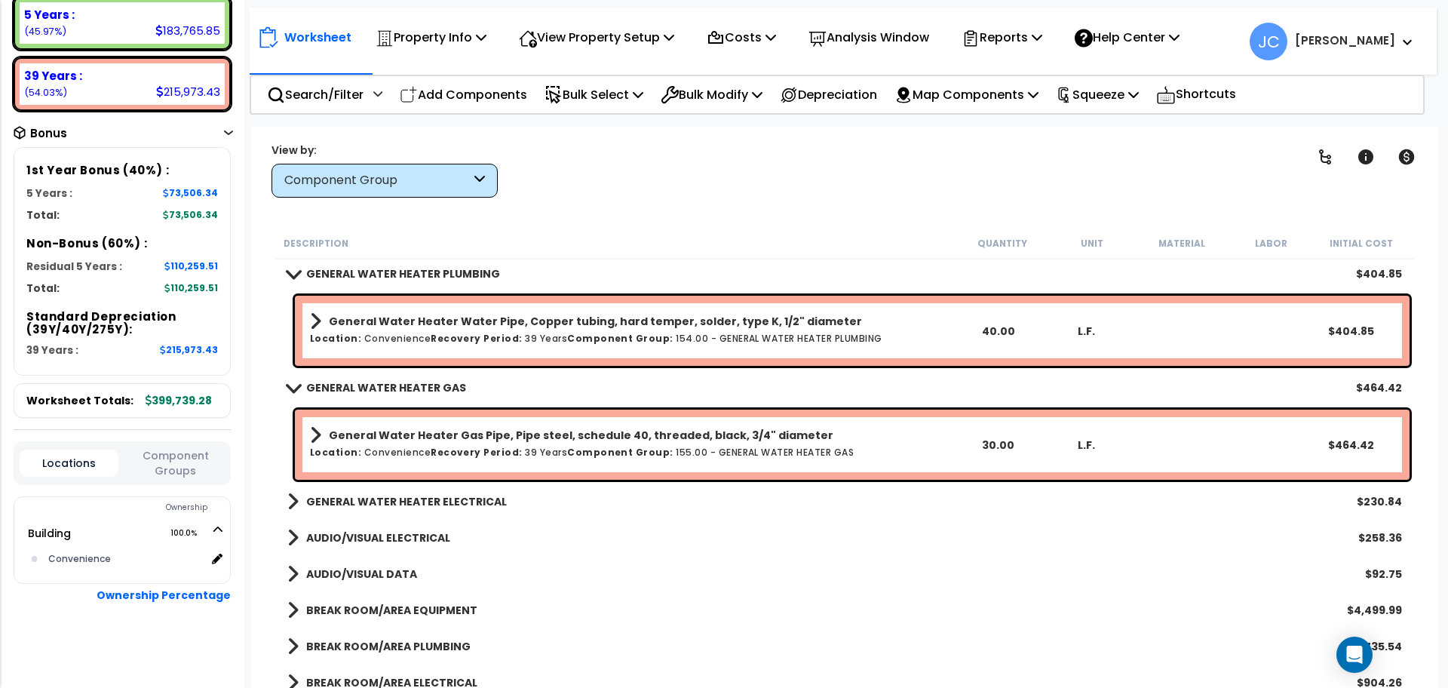
click at [387, 497] on b "GENERAL WATER HEATER ELECTRICAL" at bounding box center [406, 501] width 201 height 15
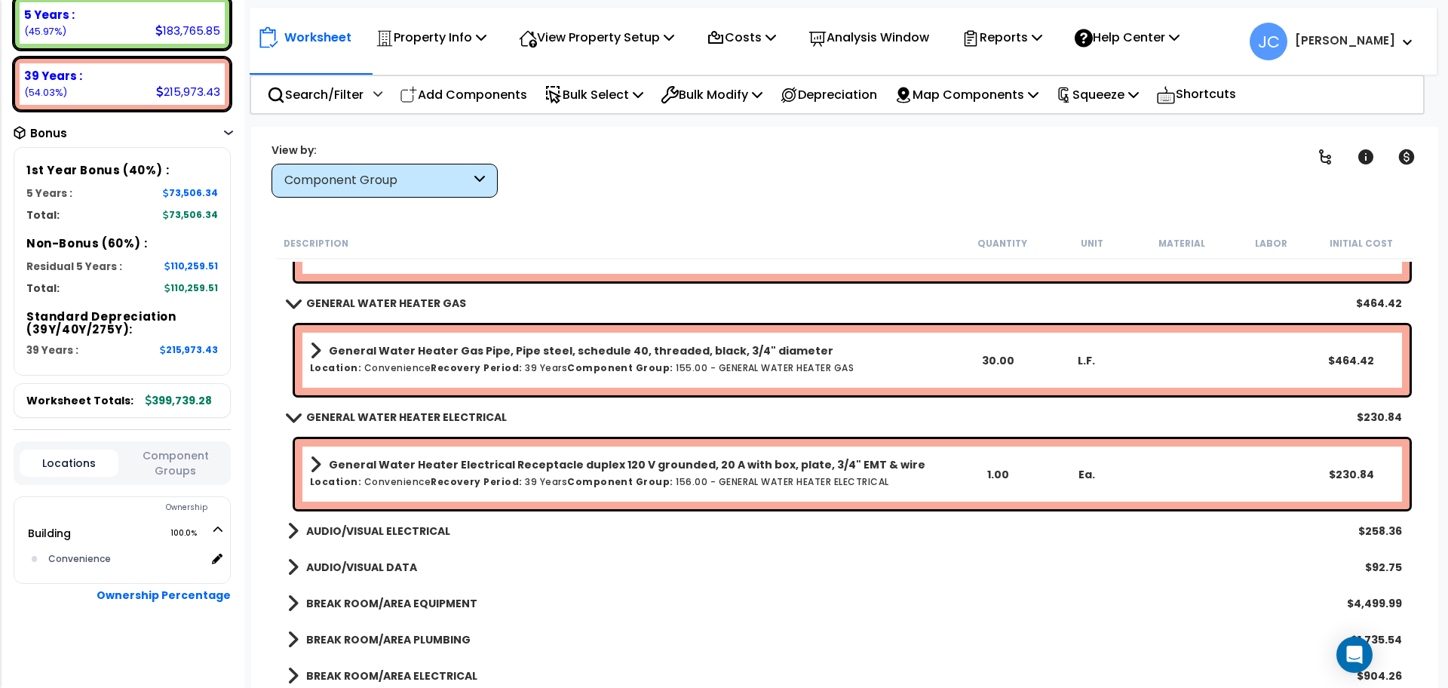
scroll to position [6954, 0]
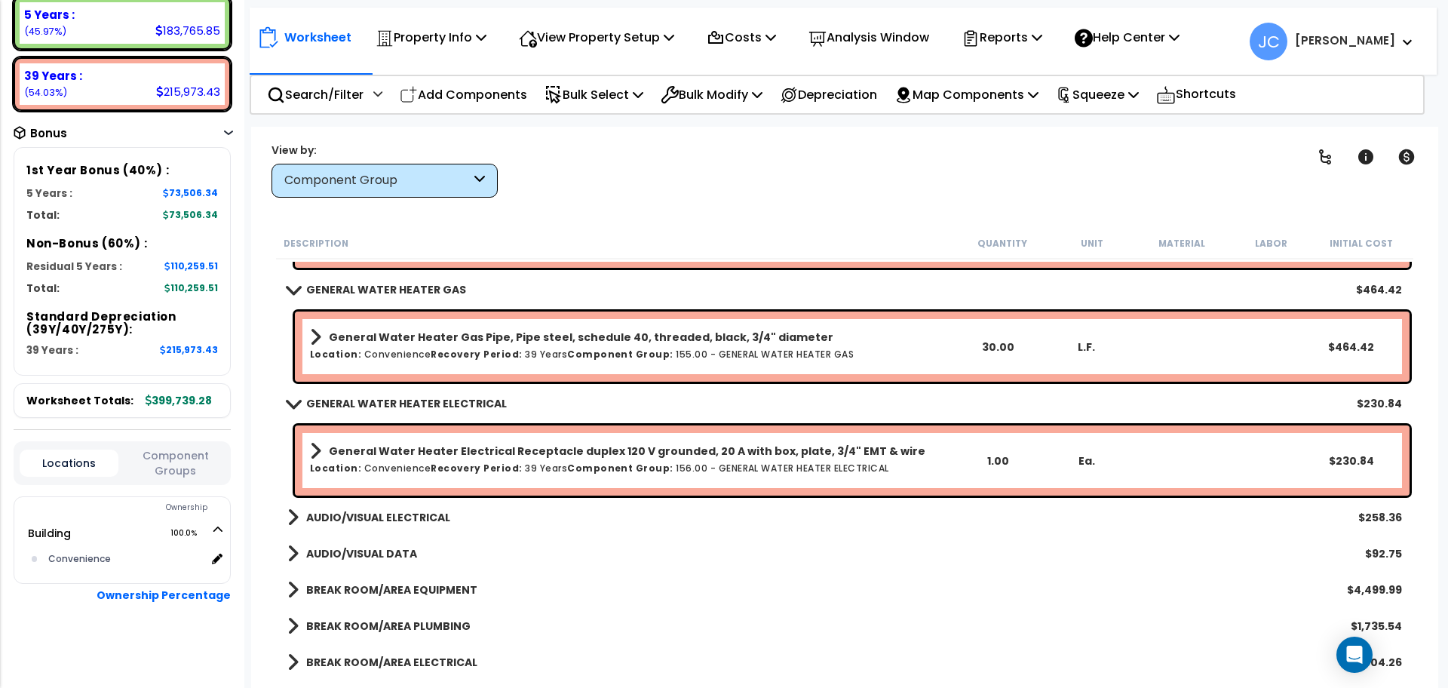
click at [378, 516] on b "AUDIO/VISUAL ELECTRICAL" at bounding box center [378, 517] width 144 height 15
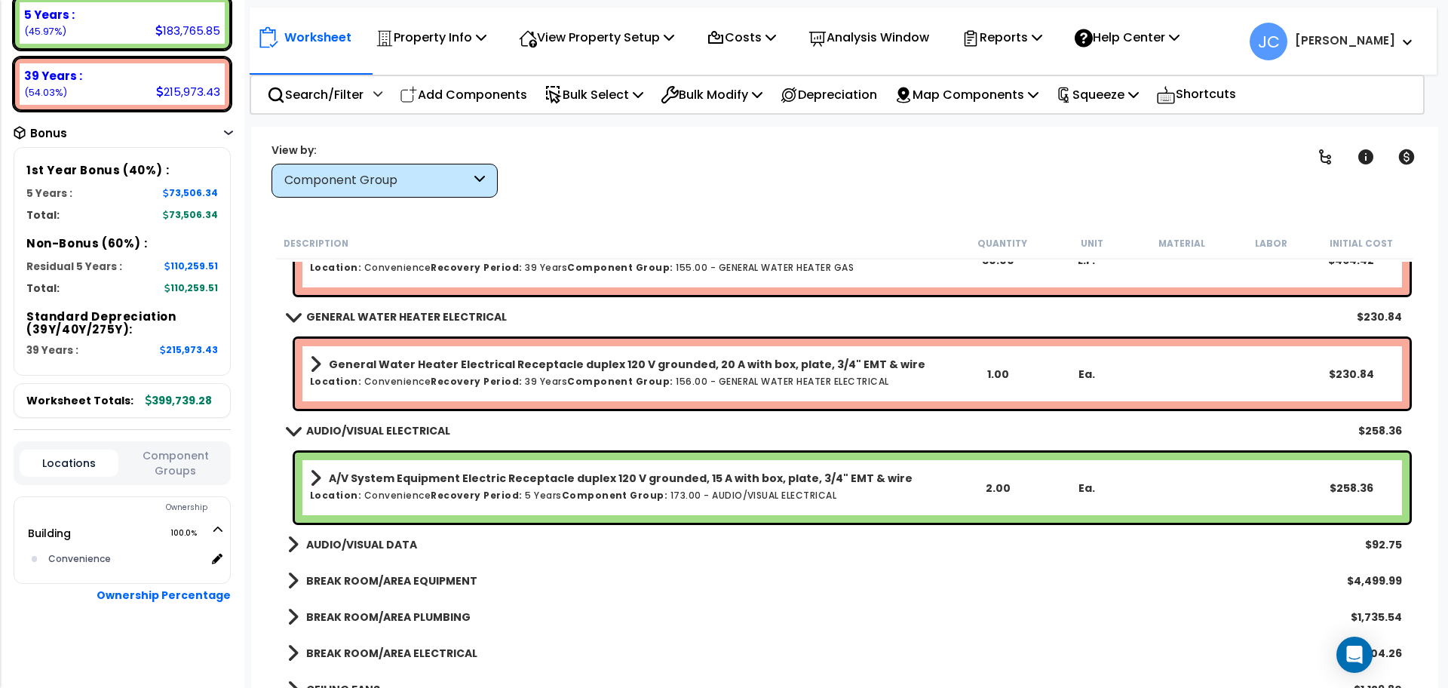
scroll to position [7080, 0]
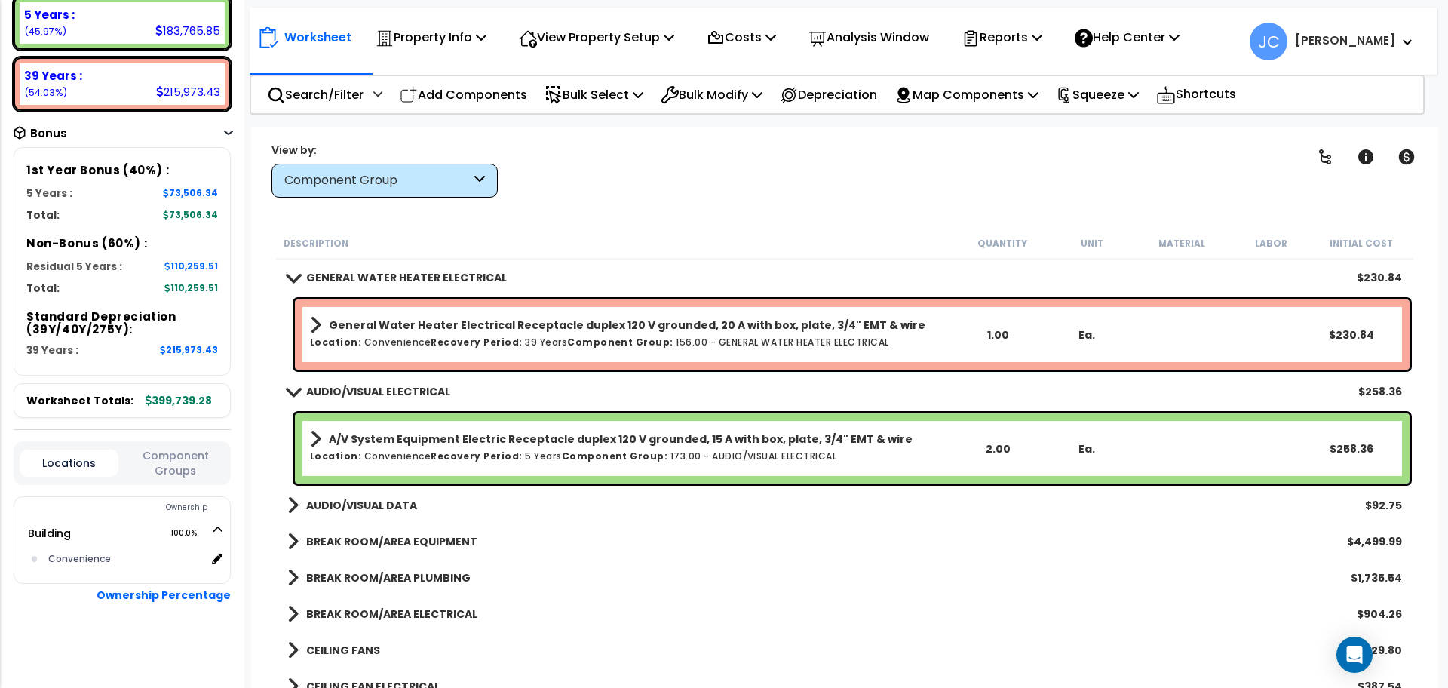
click at [369, 503] on b "AUDIO/VISUAL DATA" at bounding box center [361, 505] width 111 height 15
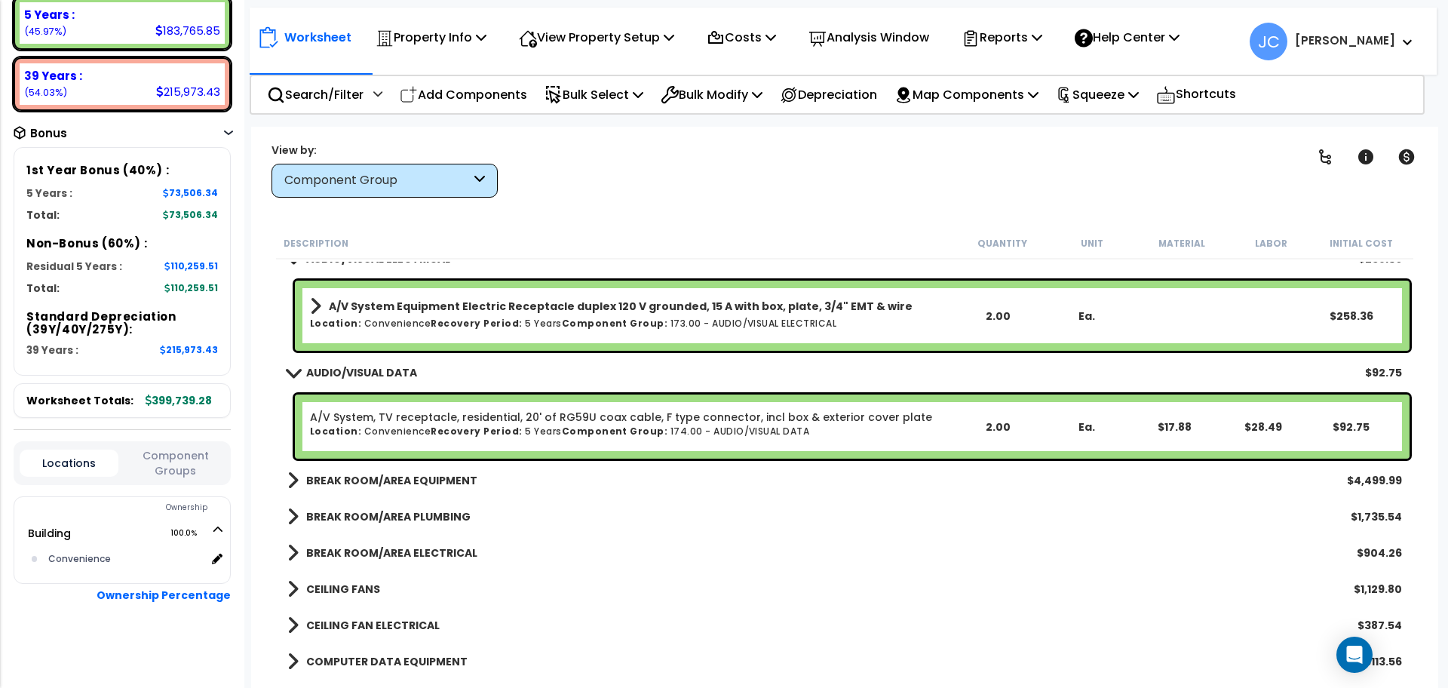
scroll to position [7217, 0]
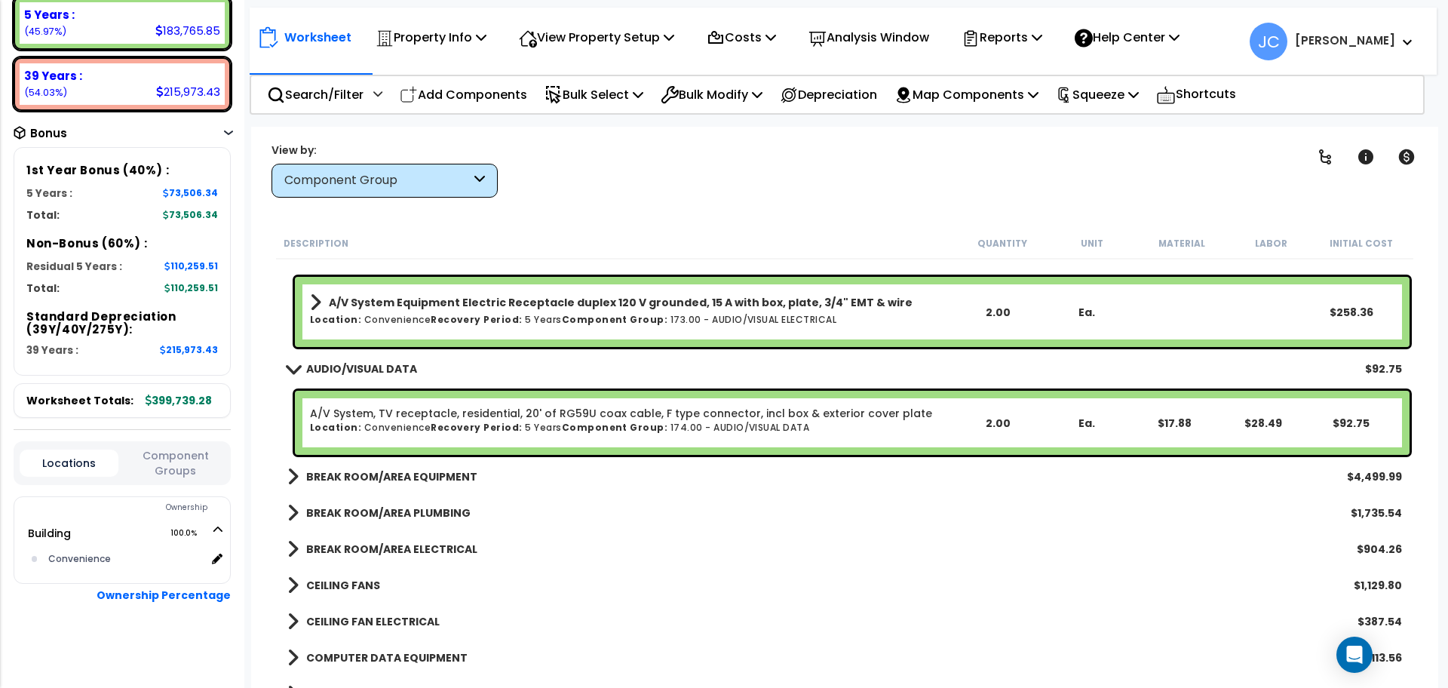
click at [354, 478] on b "BREAK ROOM/AREA EQUIPMENT" at bounding box center [391, 476] width 171 height 15
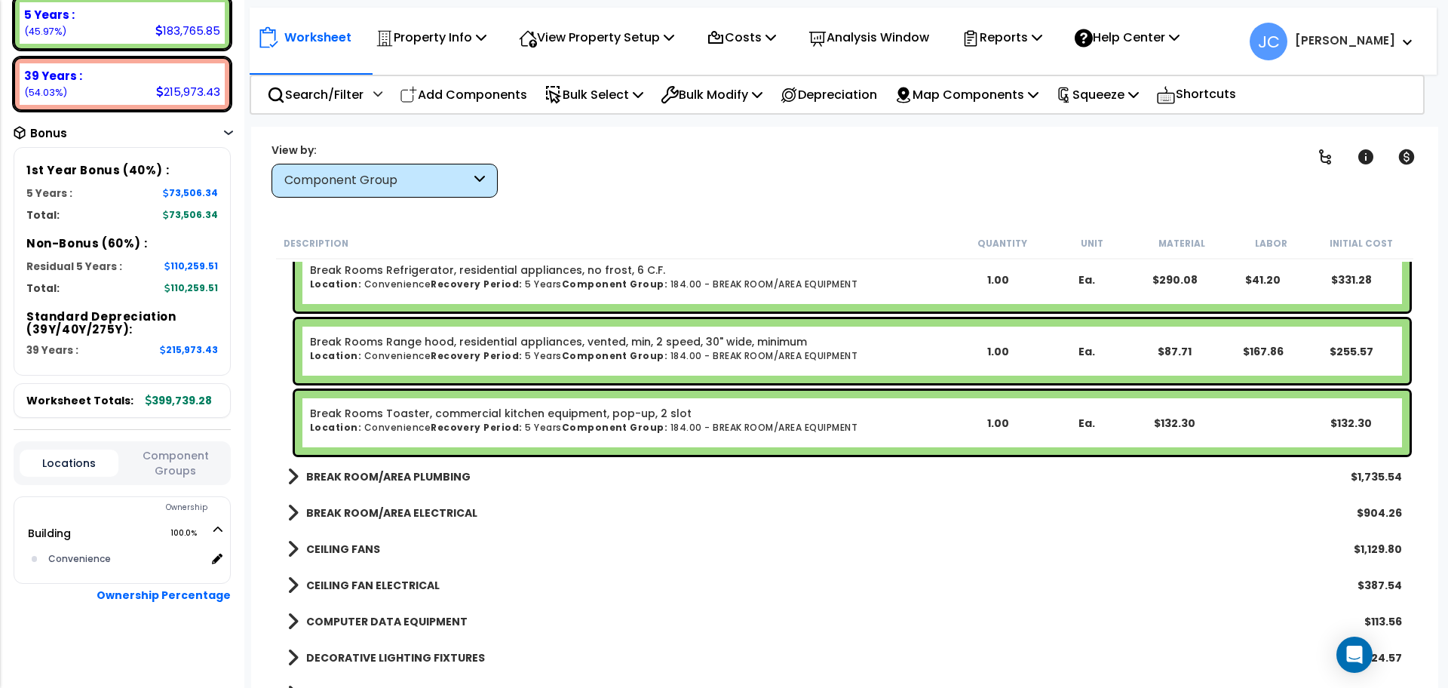
scroll to position [7618, 0]
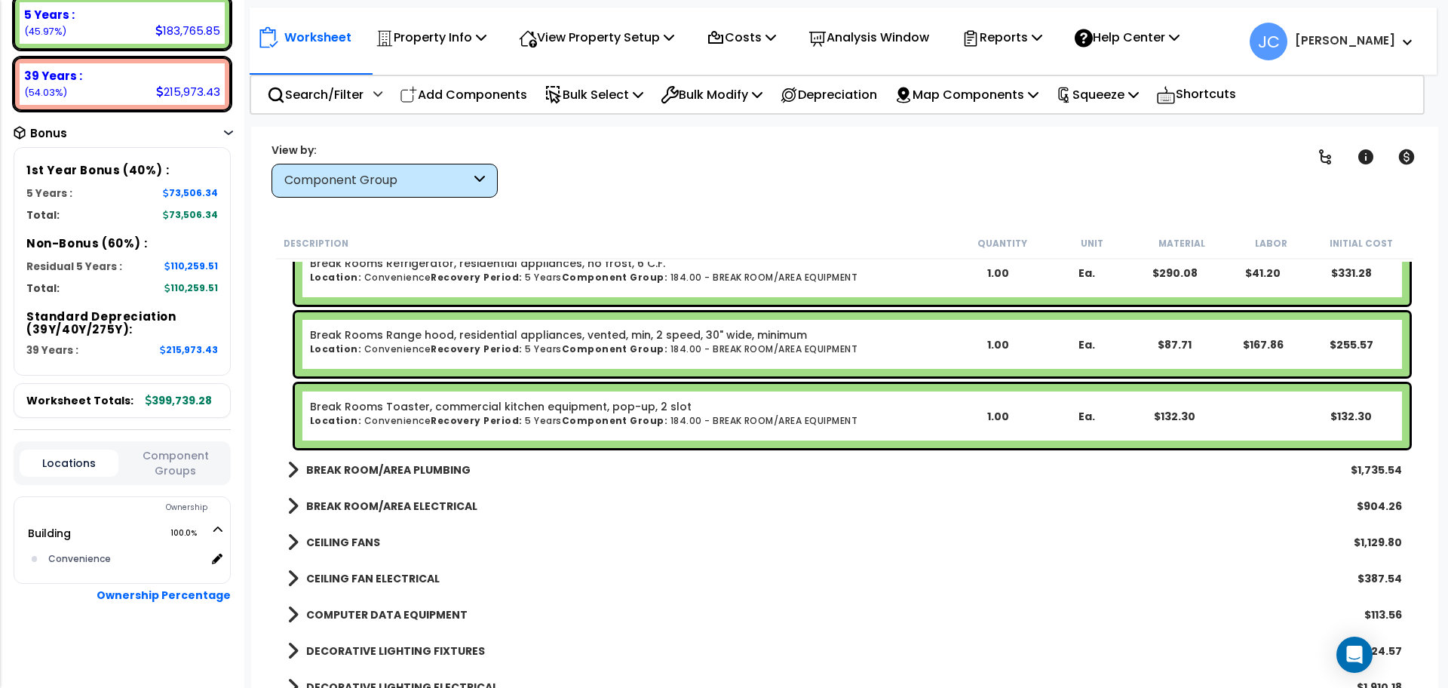
click at [379, 452] on div "BREAK ROOM/AREA PLUMBING $1,735.54" at bounding box center [844, 470] width 1129 height 36
click at [363, 459] on link "BREAK ROOM/AREA PLUMBING" at bounding box center [378, 469] width 183 height 21
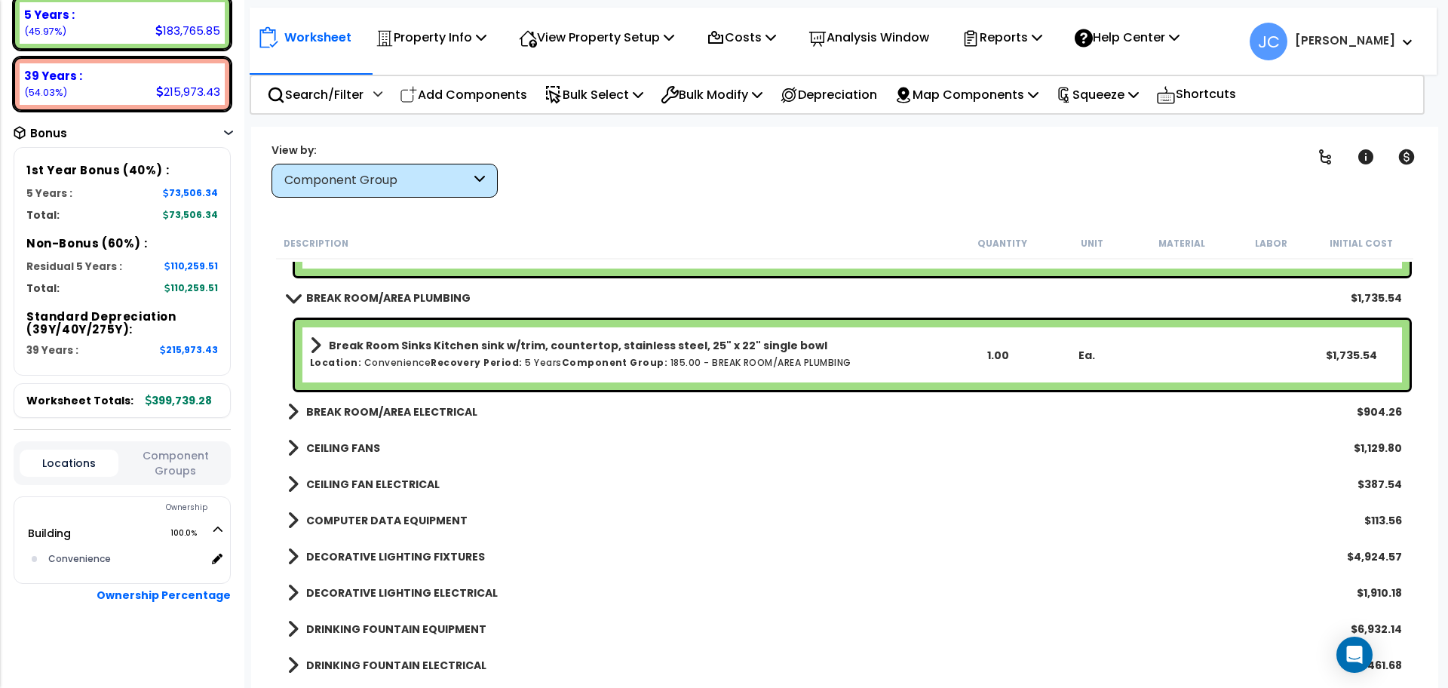
scroll to position [7793, 0]
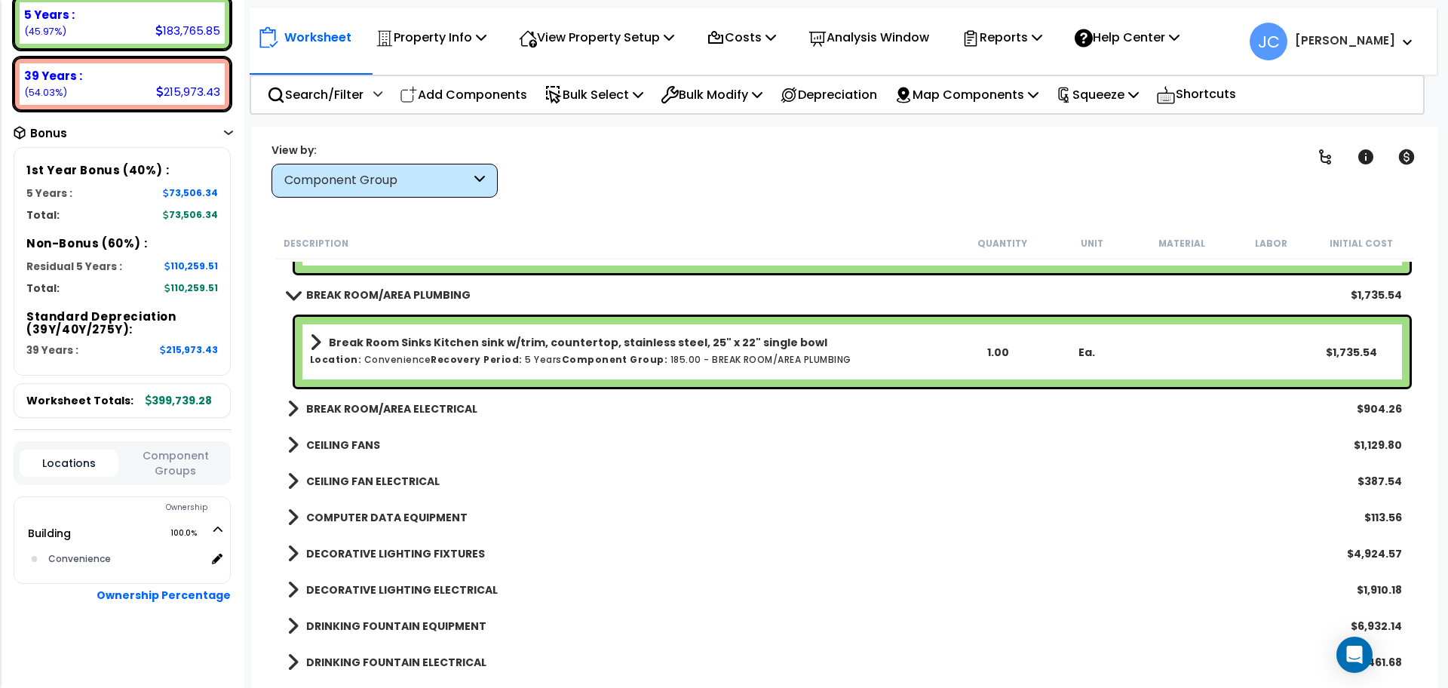
click at [428, 407] on b "BREAK ROOM/AREA ELECTRICAL" at bounding box center [391, 408] width 171 height 15
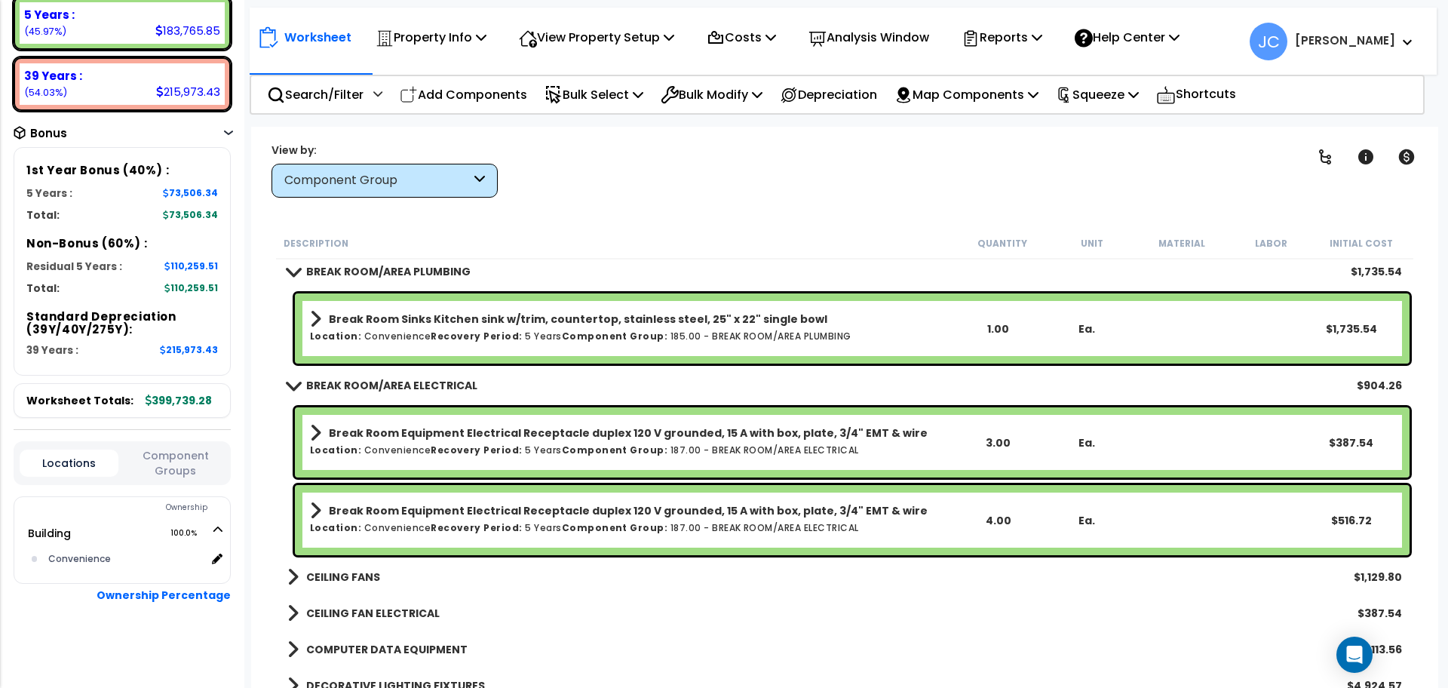
scroll to position [7843, 0]
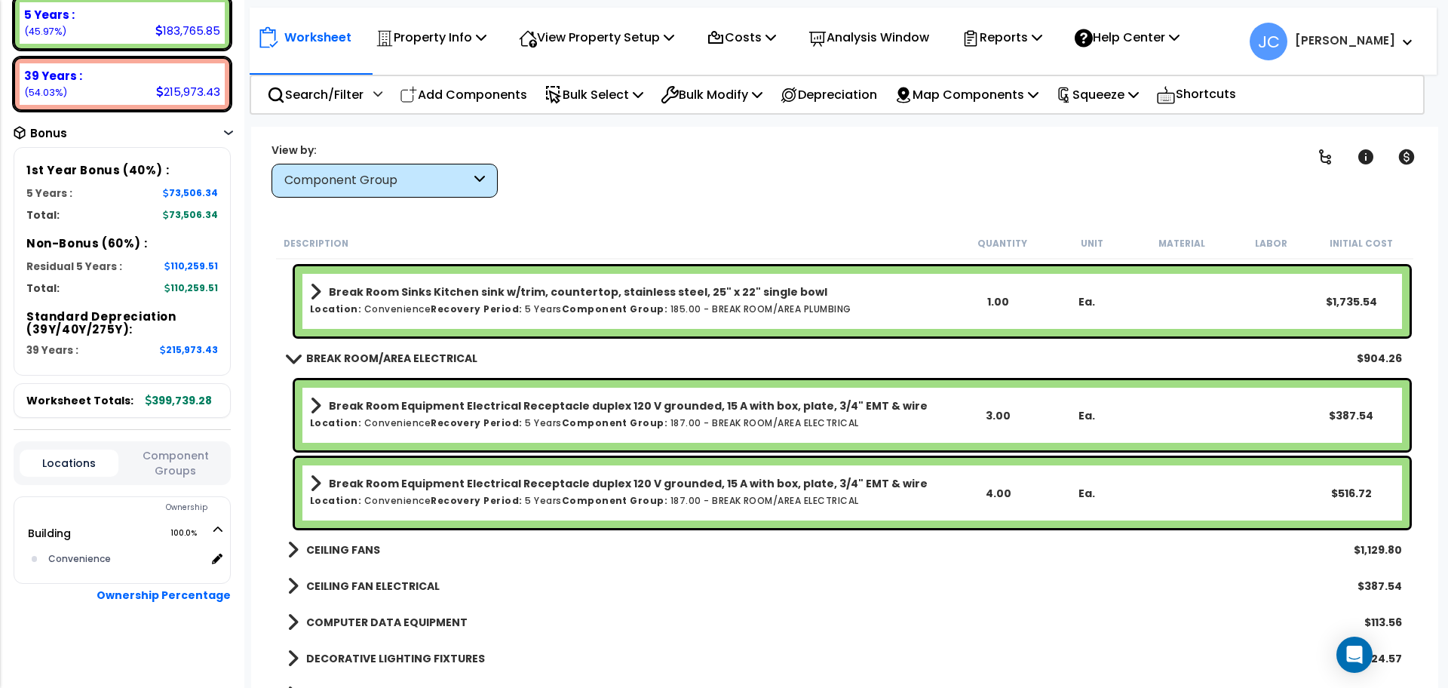
click at [364, 553] on b "CEILING FANS" at bounding box center [343, 549] width 74 height 15
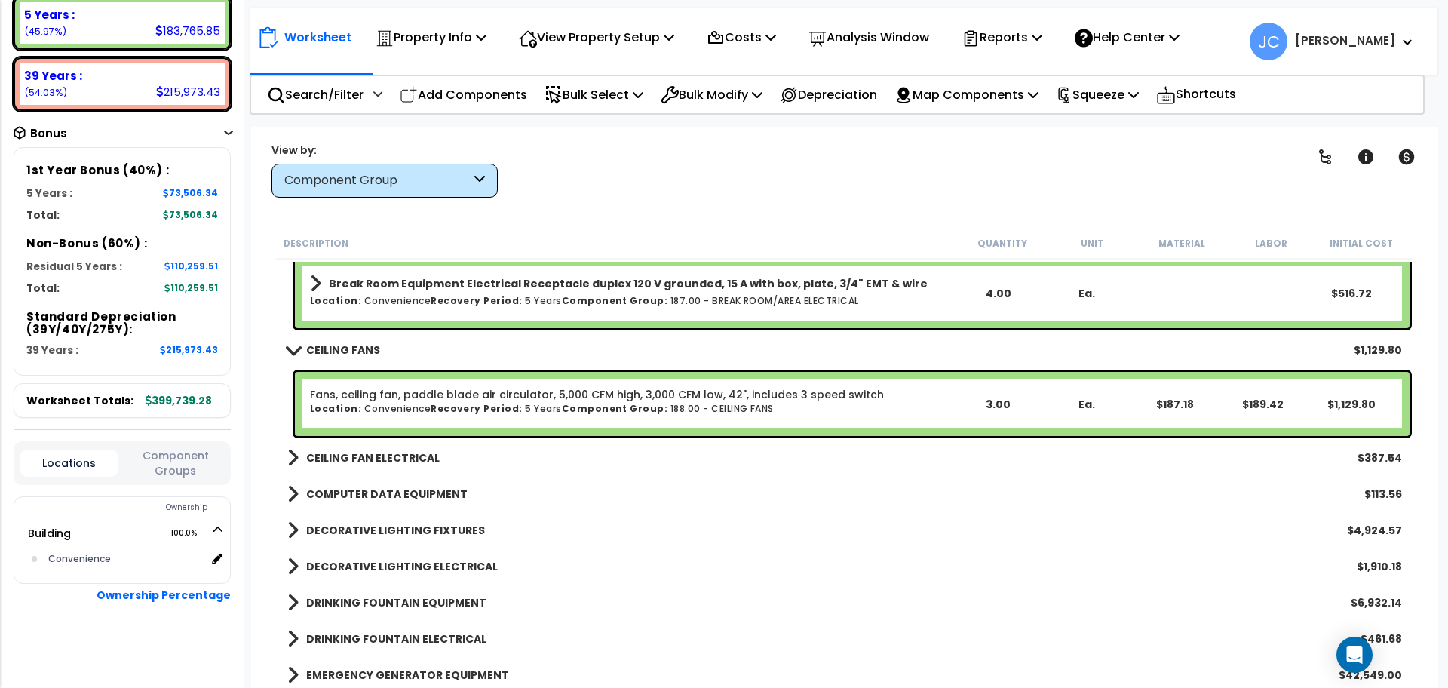
scroll to position [8051, 0]
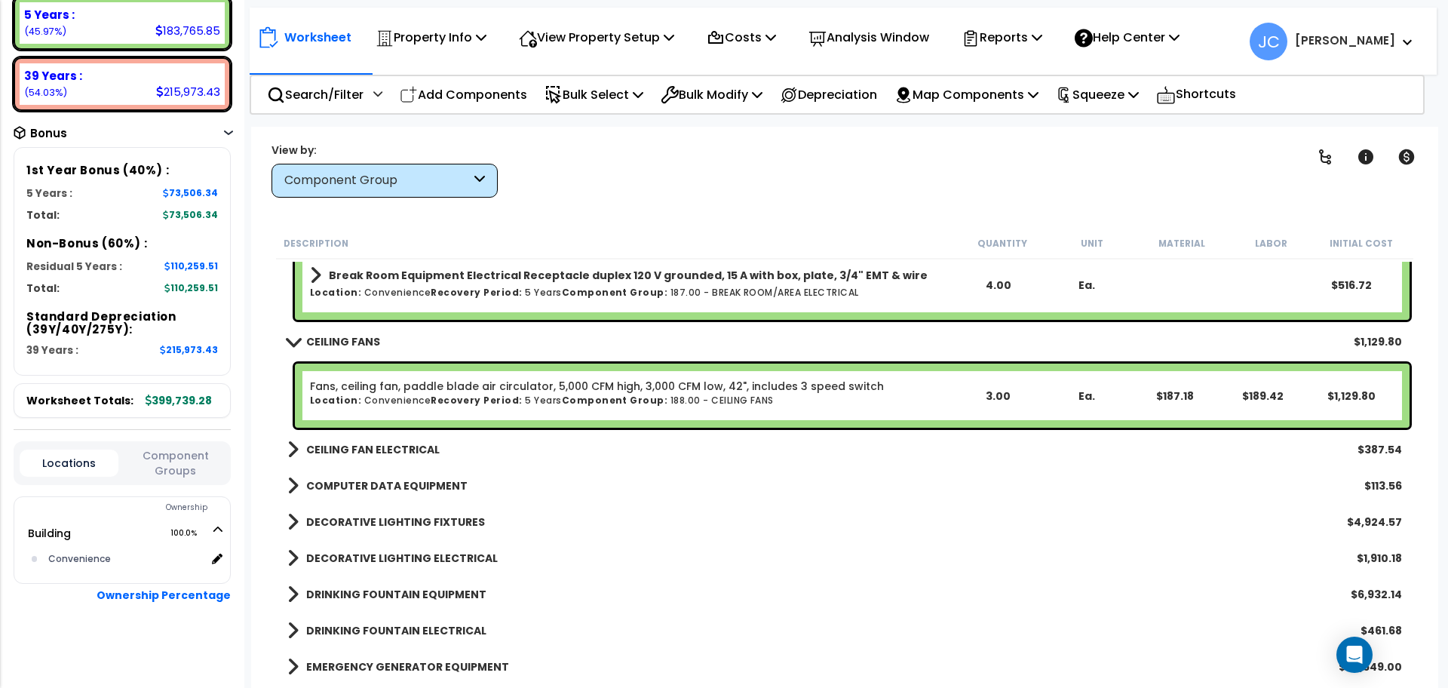
click at [367, 453] on b "CEILING FAN ELECTRICAL" at bounding box center [372, 449] width 133 height 15
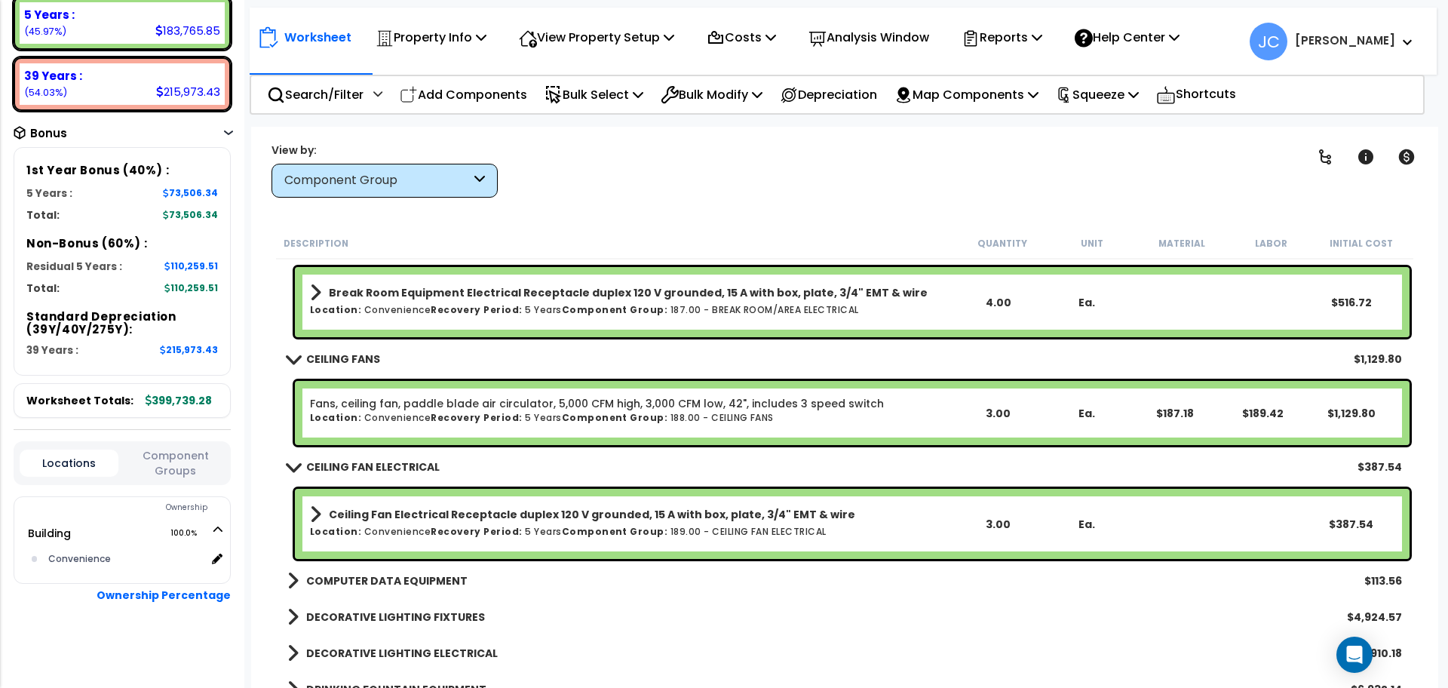
scroll to position [8041, 0]
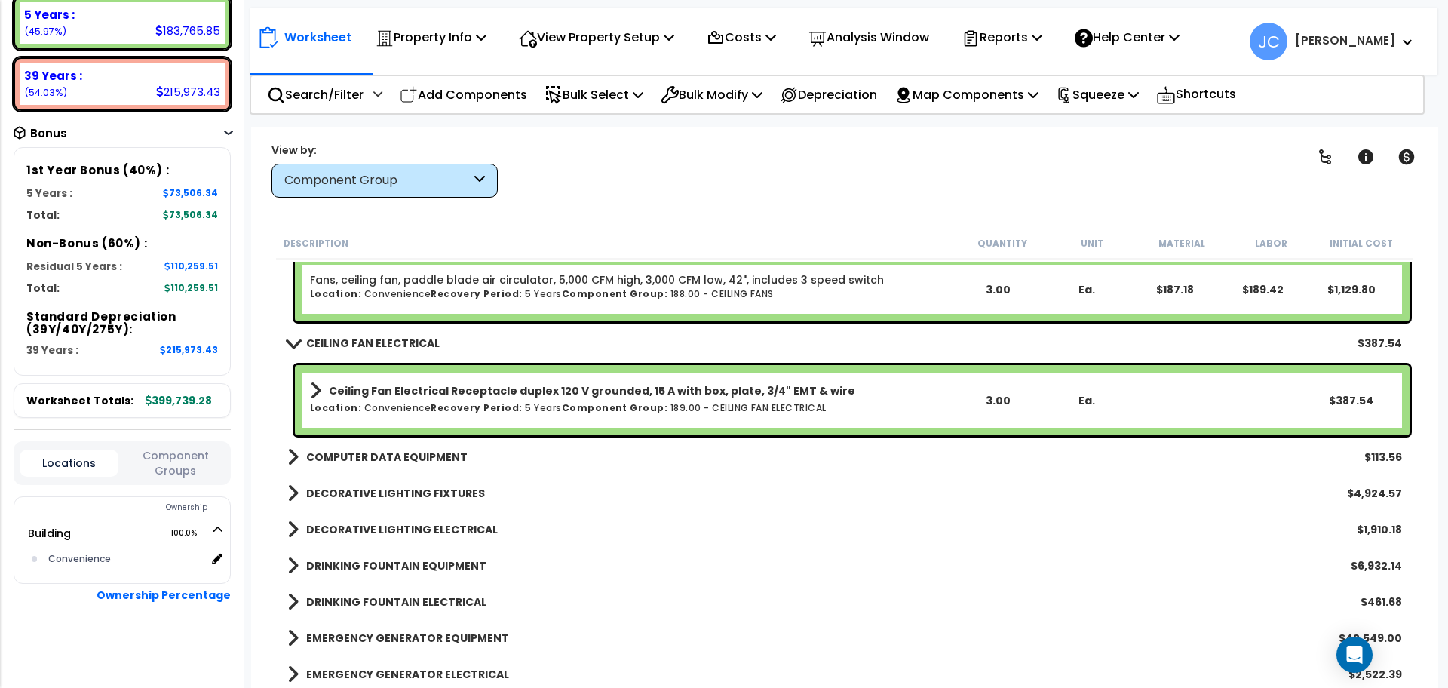
click at [351, 458] on b "COMPUTER DATA EQUIPMENT" at bounding box center [386, 456] width 161 height 15
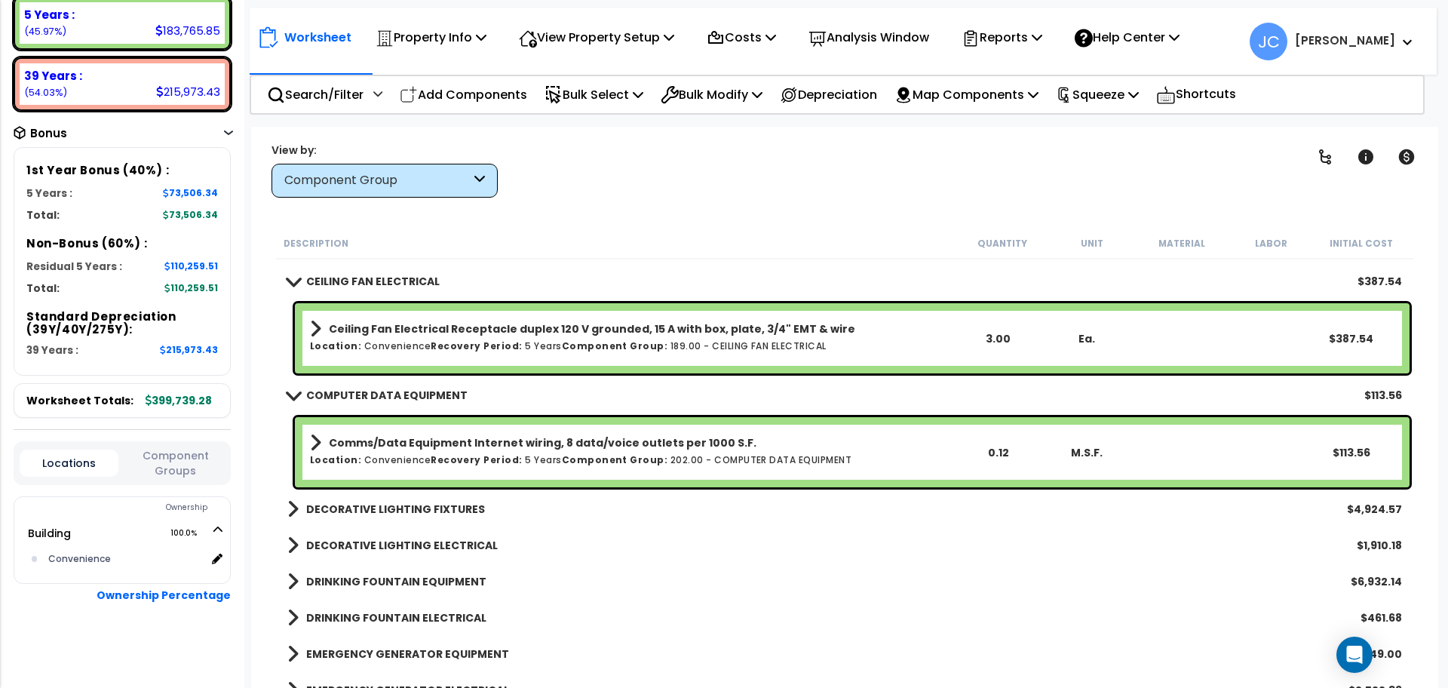
scroll to position [8221, 0]
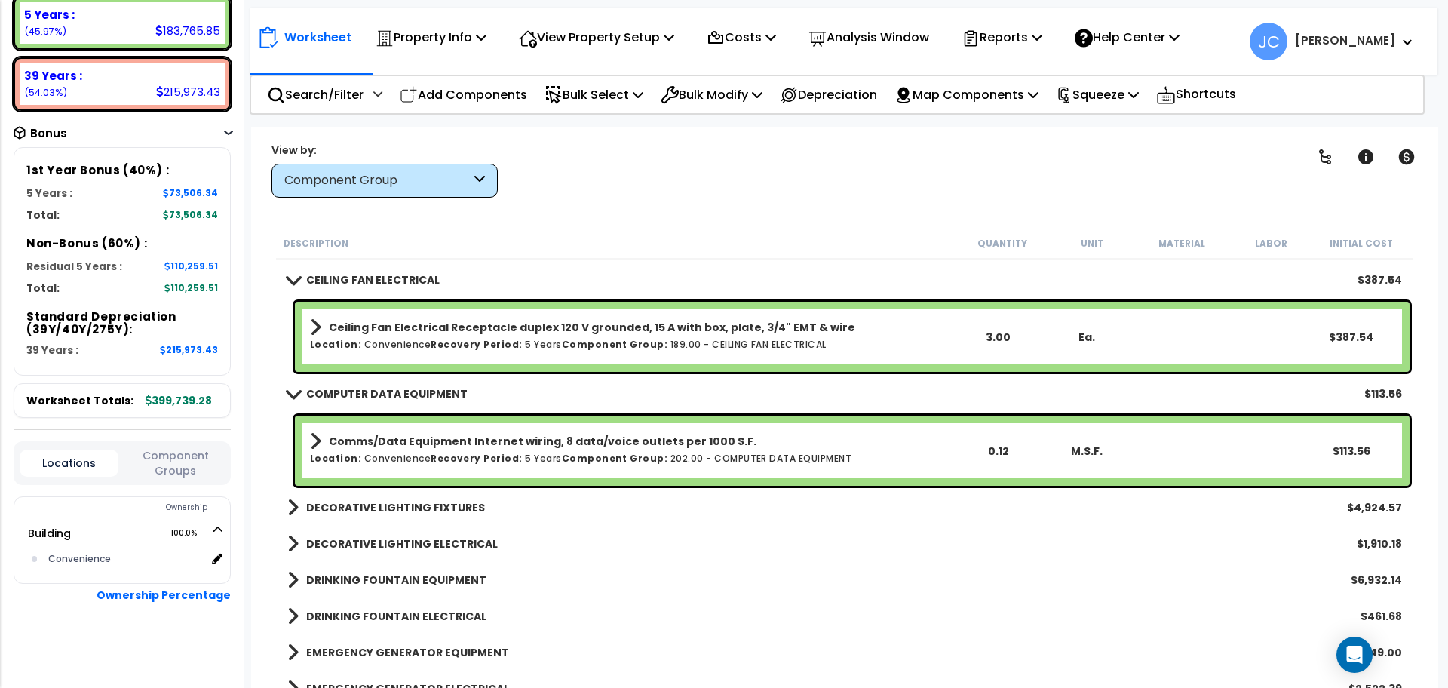
click at [354, 507] on b "DECORATIVE LIGHTING FIXTURES" at bounding box center [395, 507] width 179 height 15
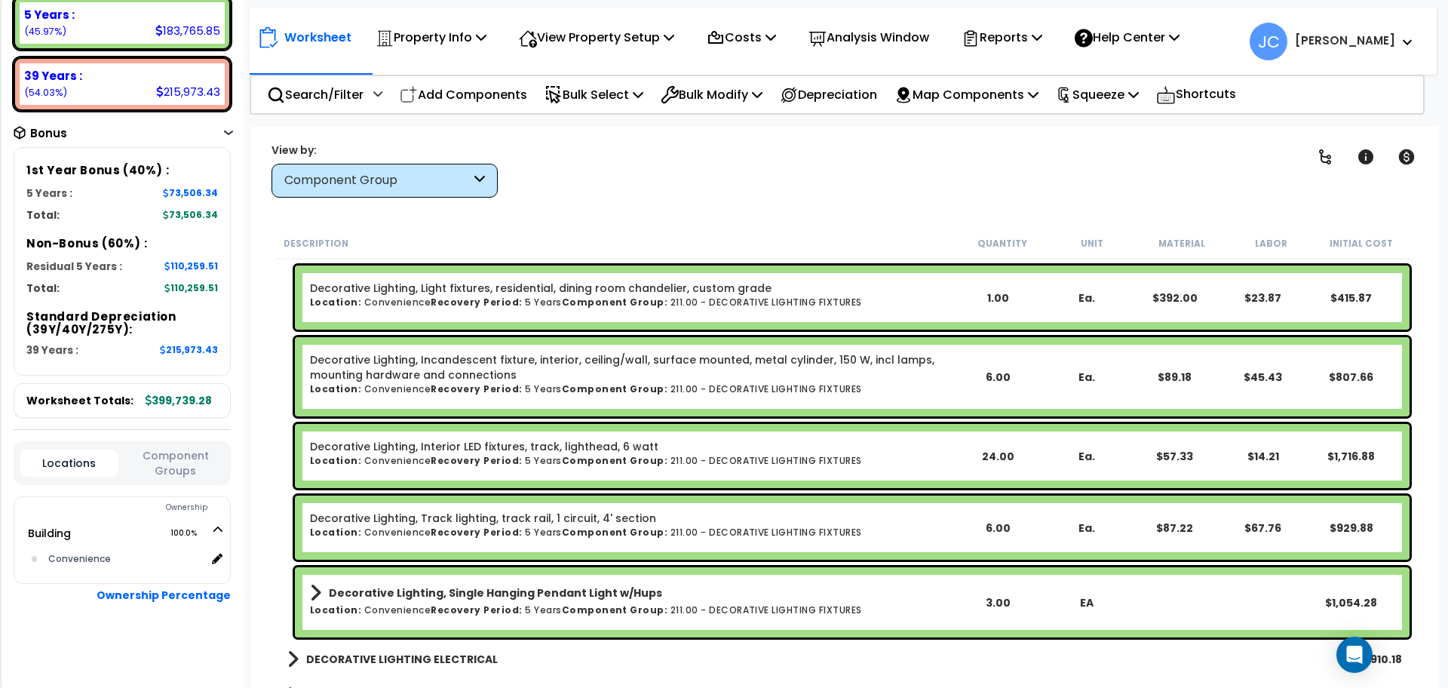
scroll to position [8, 0]
click at [666, 182] on div "Clear Filters" at bounding box center [896, 170] width 761 height 56
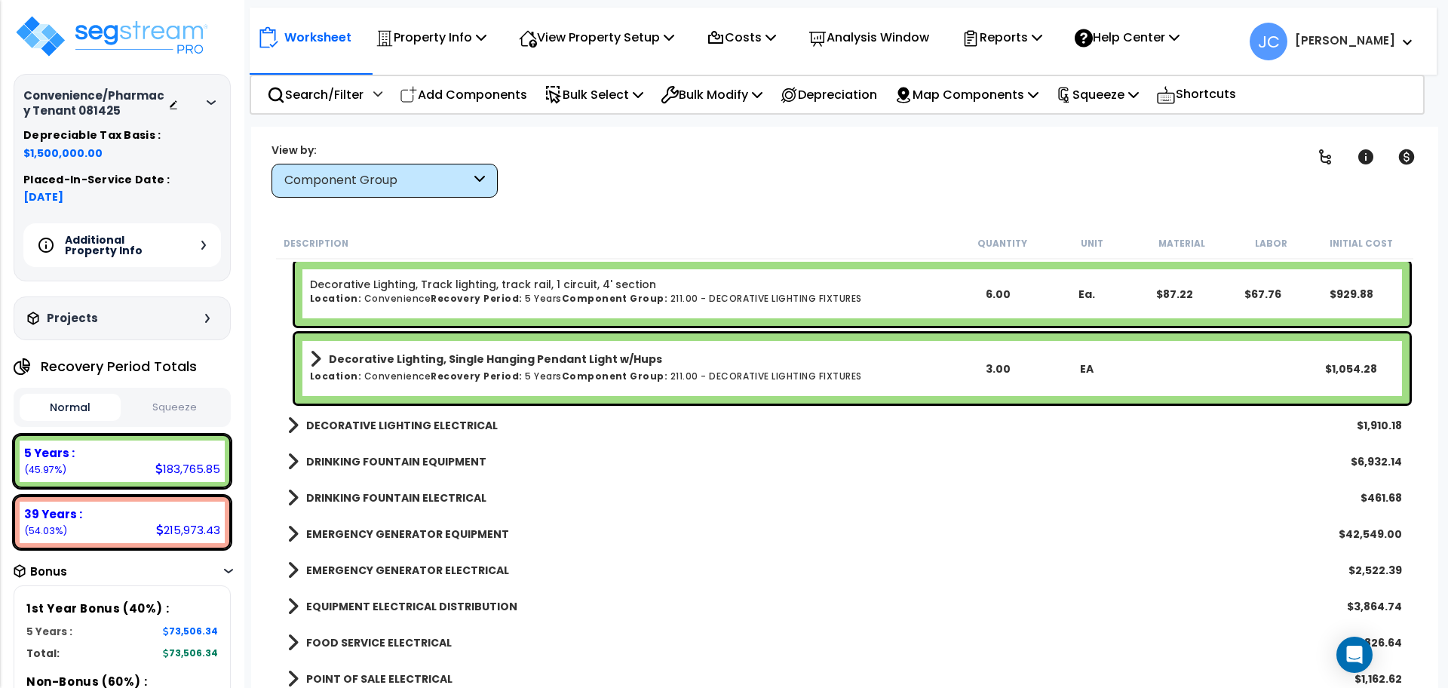
scroll to position [8733, 0]
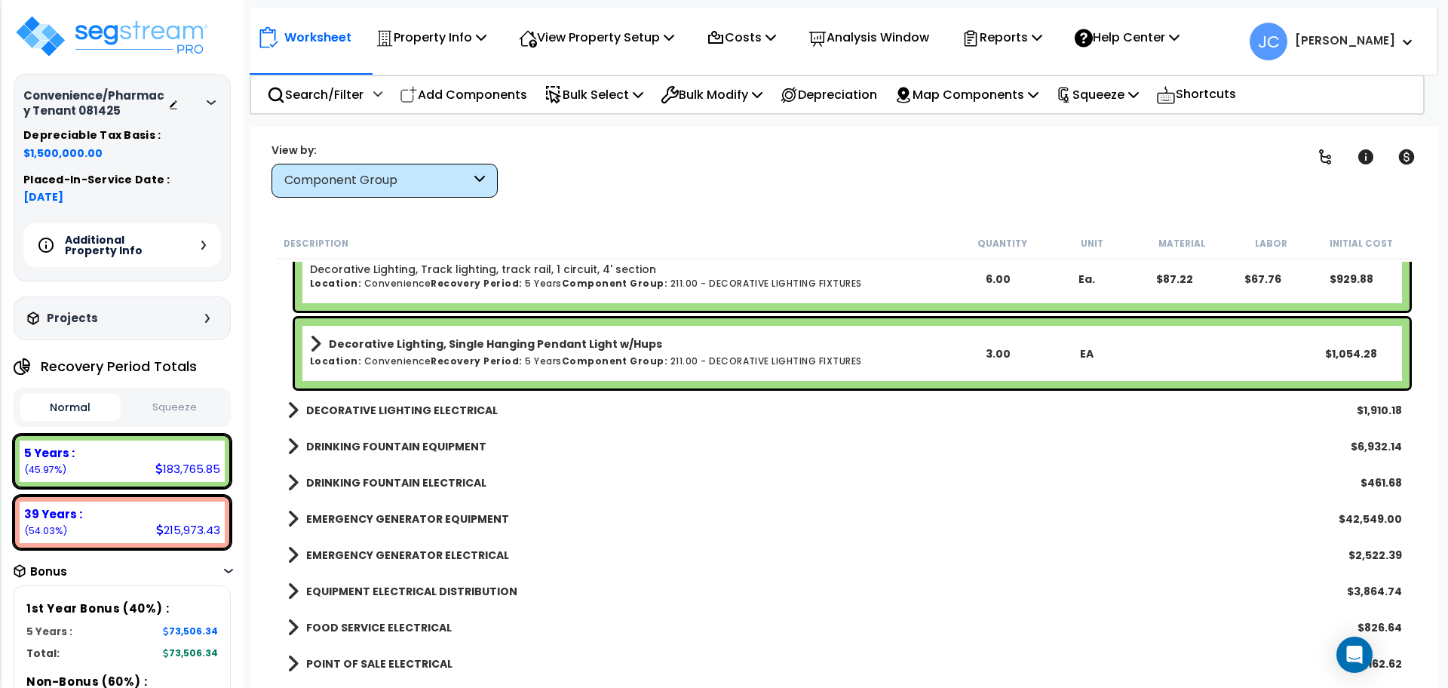
click at [459, 406] on b "DECORATIVE LIGHTING ELECTRICAL" at bounding box center [401, 410] width 191 height 15
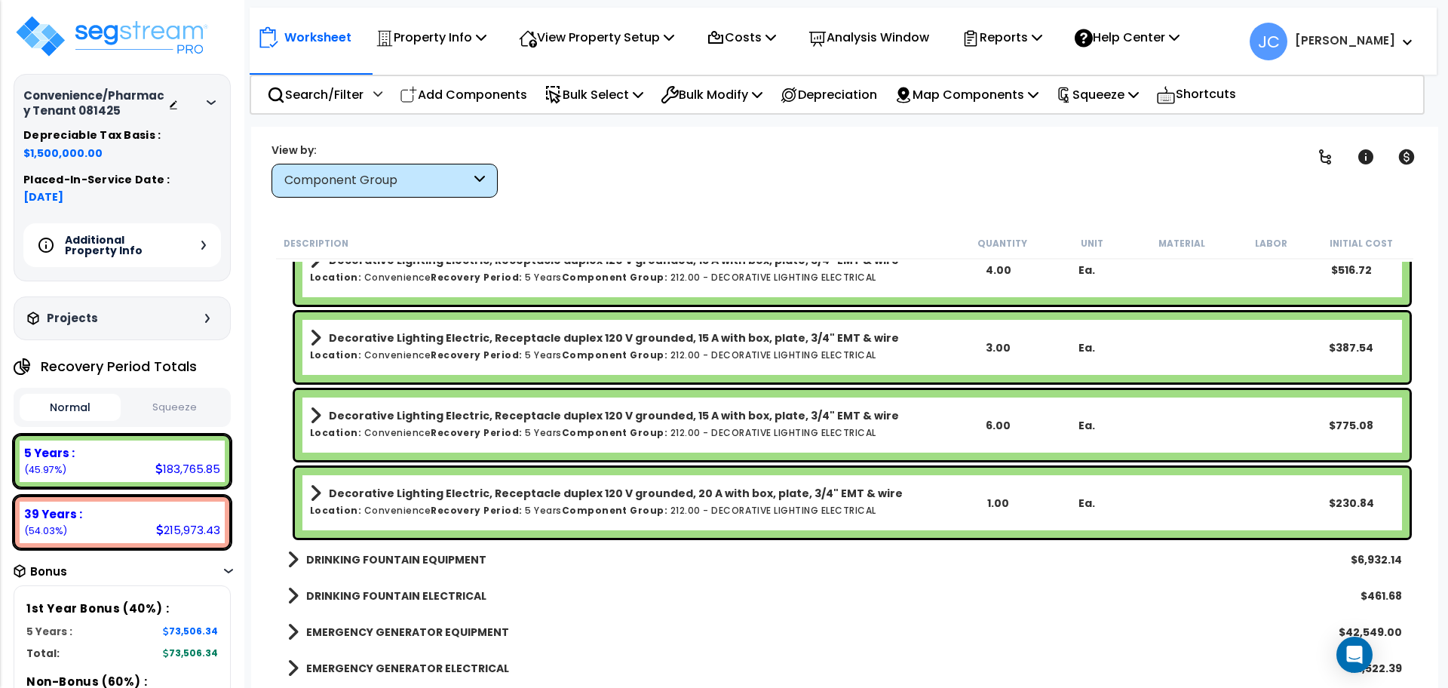
scroll to position [8896, 0]
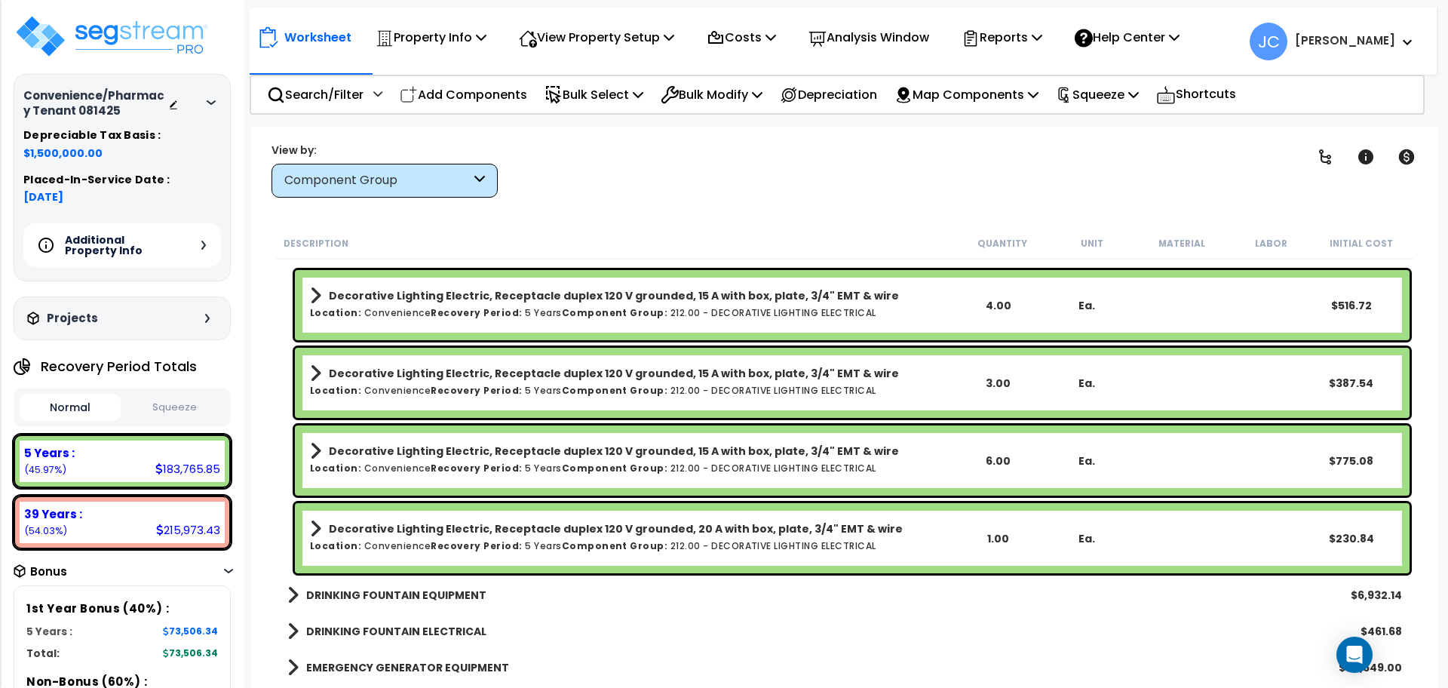
click at [435, 603] on link "DRINKING FOUNTAIN EQUIPMENT" at bounding box center [386, 594] width 199 height 21
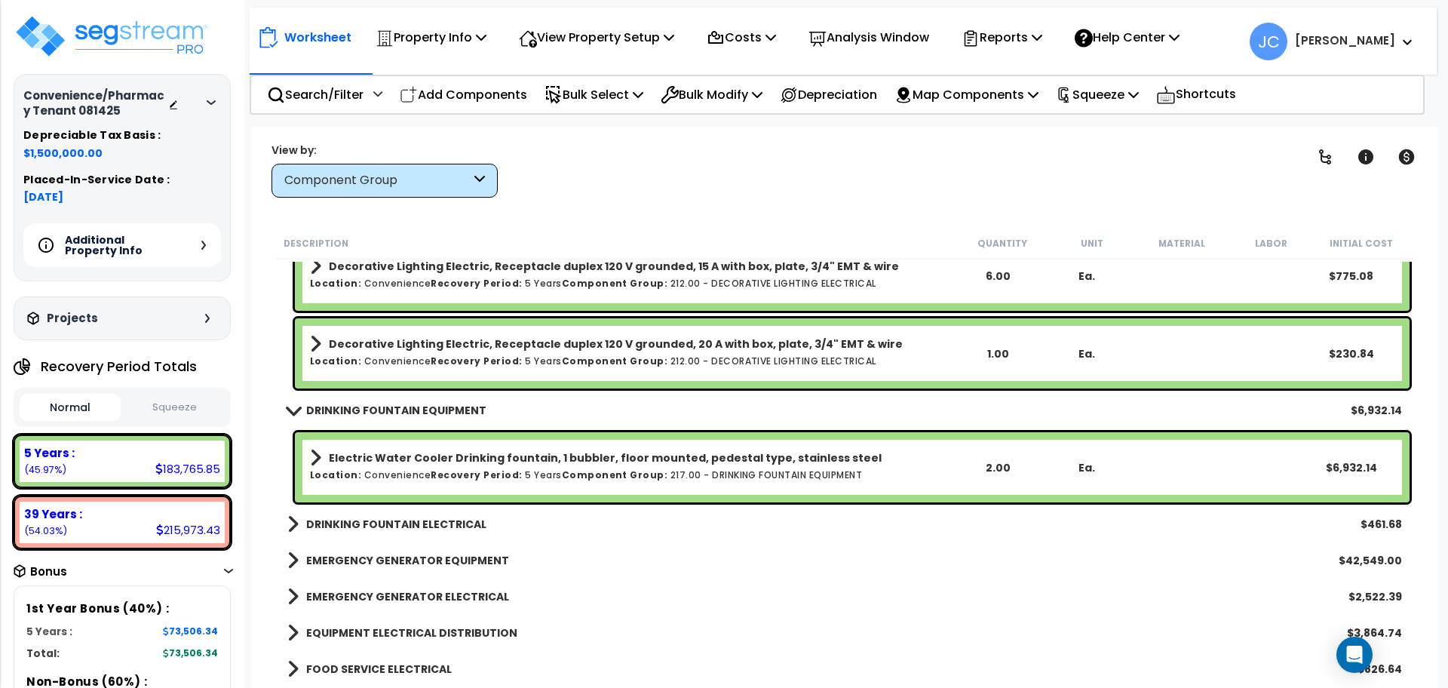
scroll to position [9094, 0]
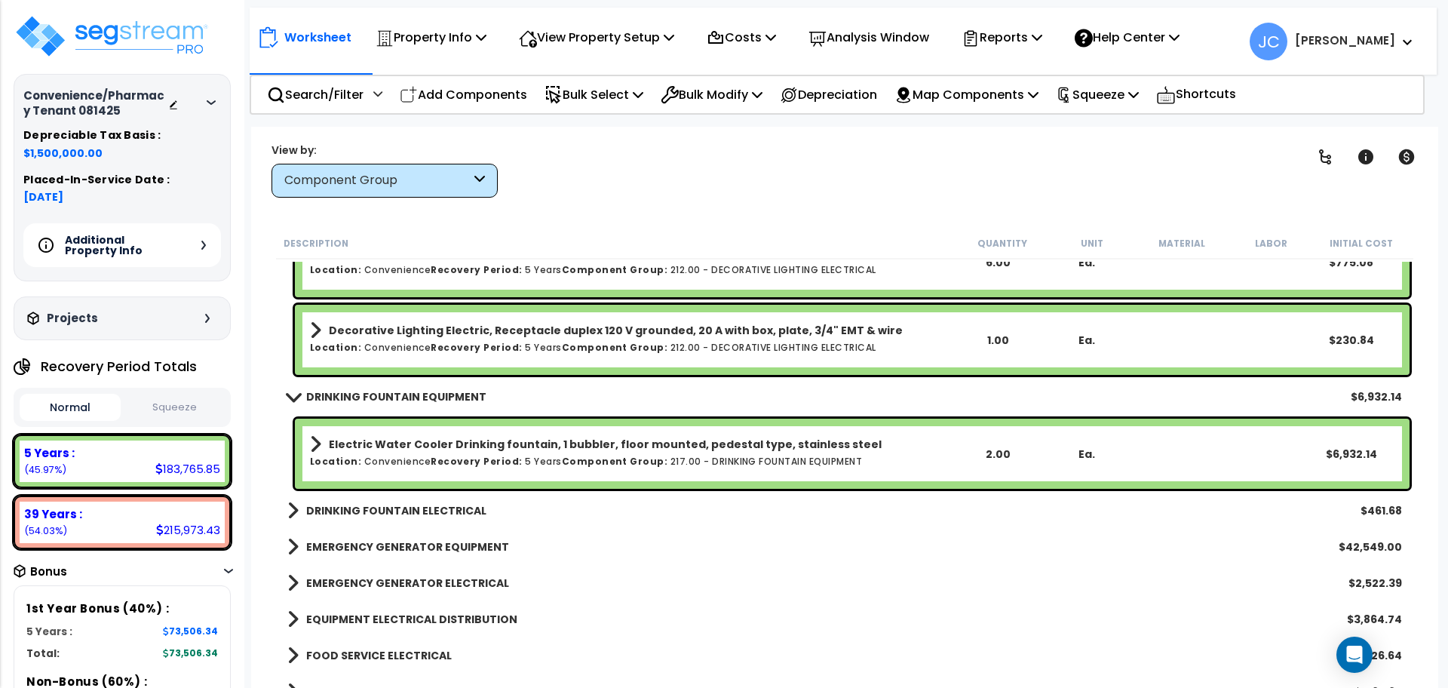
click at [419, 493] on div "DRINKING FOUNTAIN ELECTRICAL $461.68" at bounding box center [844, 510] width 1129 height 36
click at [399, 508] on b "DRINKING FOUNTAIN ELECTRICAL" at bounding box center [396, 510] width 180 height 15
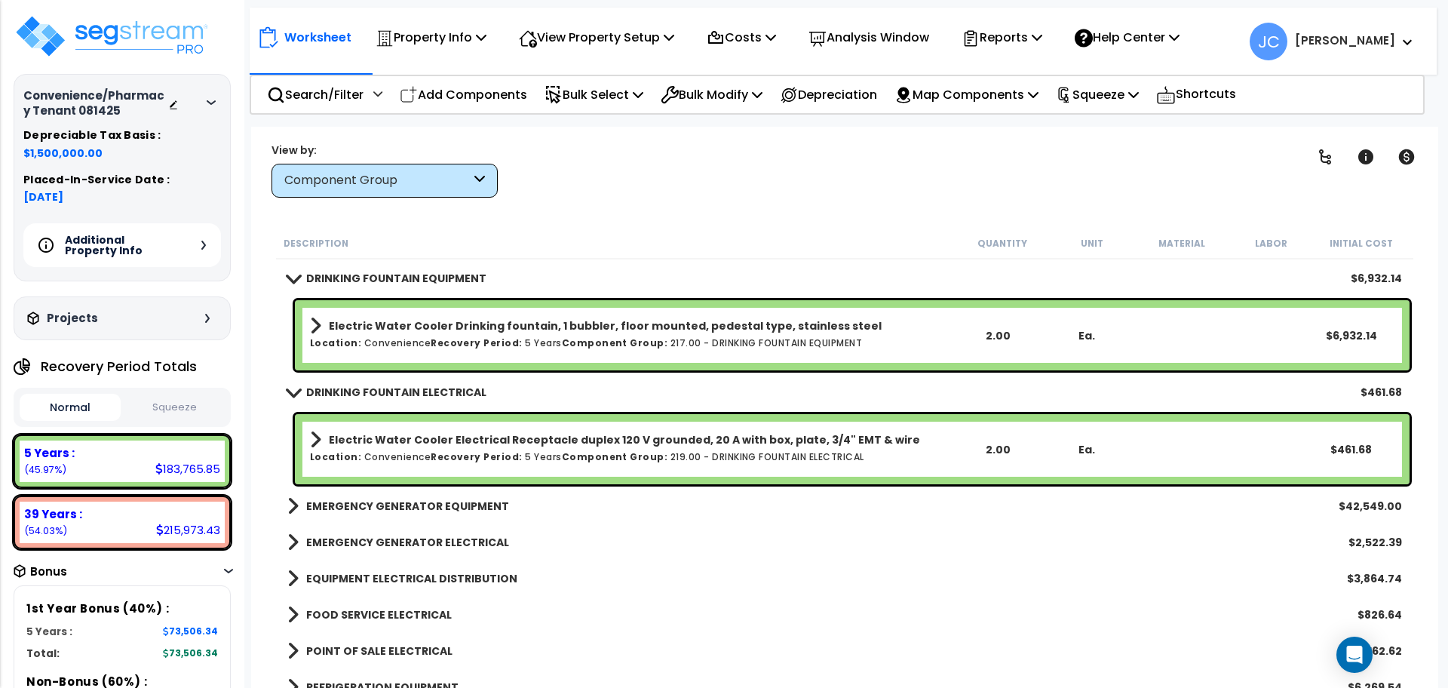
scroll to position [9213, 0]
click at [391, 506] on b "EMERGENCY GENERATOR EQUIPMENT" at bounding box center [407, 505] width 203 height 15
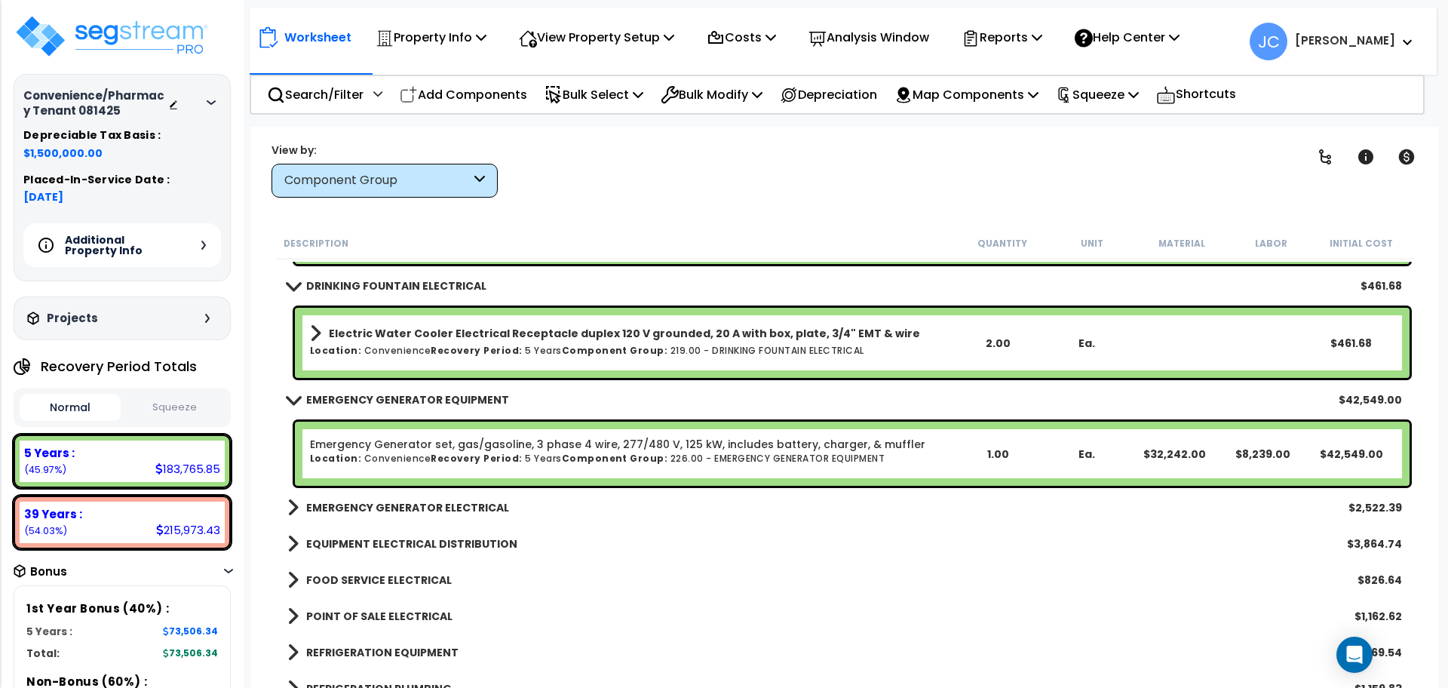
scroll to position [9321, 0]
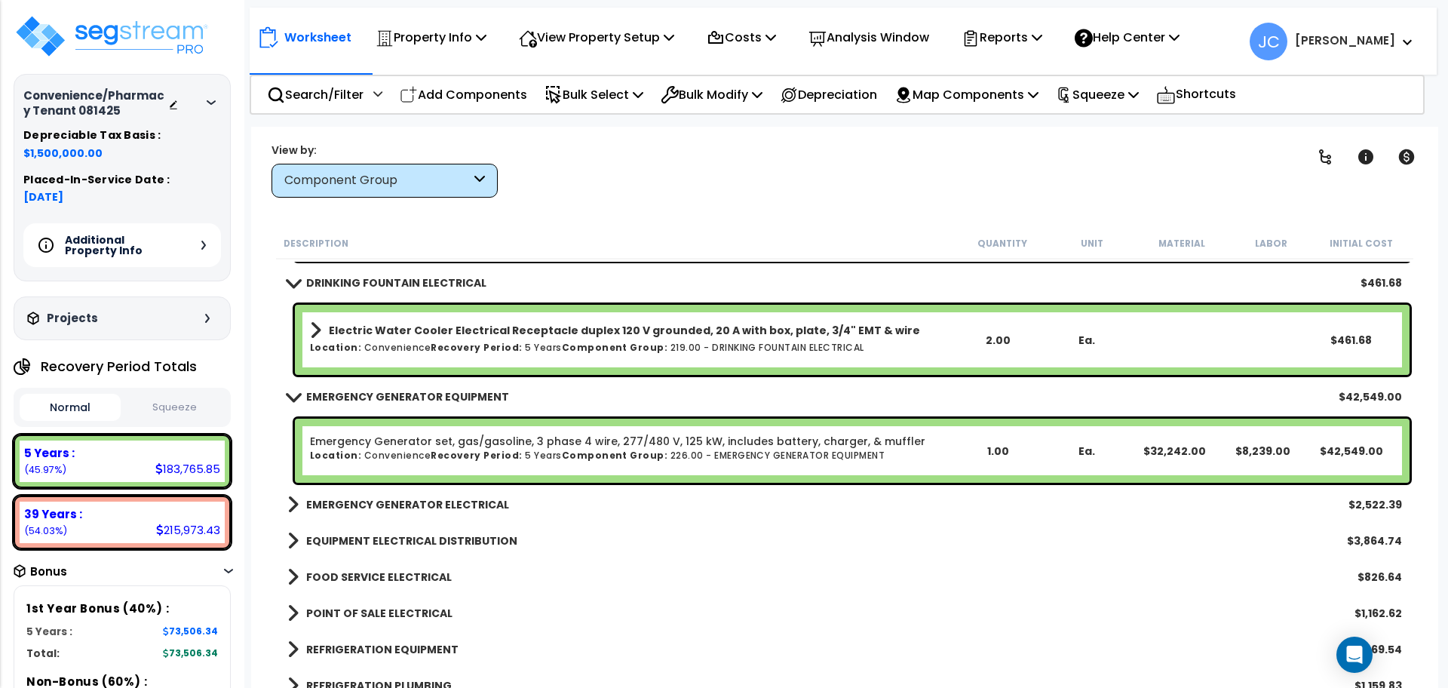
click at [372, 497] on b "EMERGENCY GENERATOR ELECTRICAL" at bounding box center [407, 504] width 203 height 15
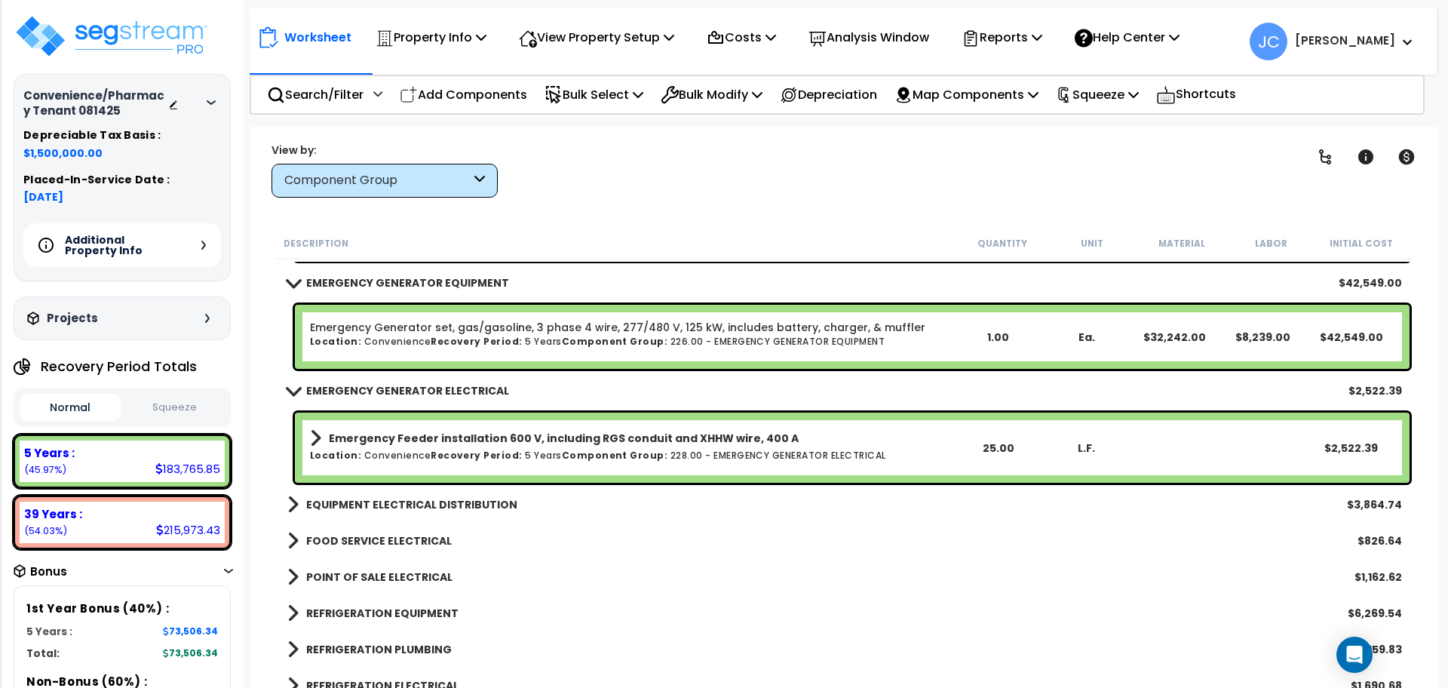
scroll to position [9444, 0]
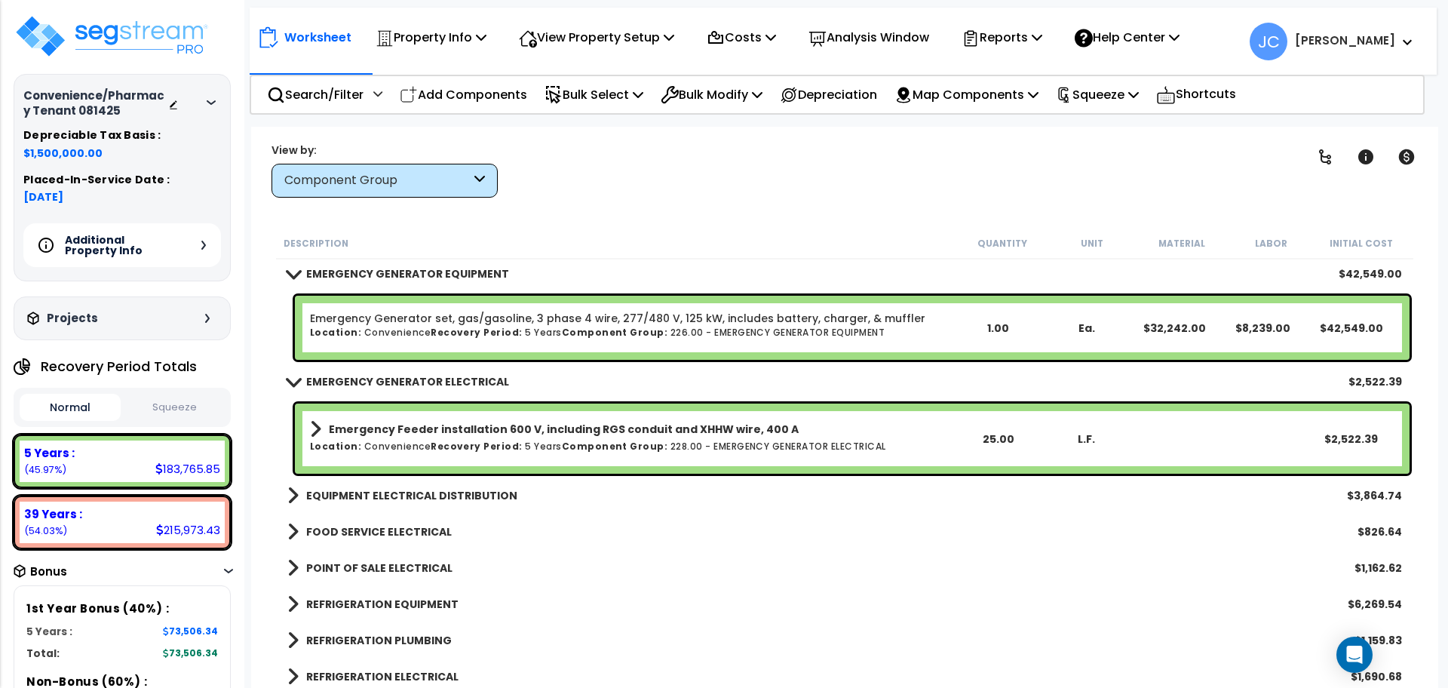
click at [364, 494] on b "EQUIPMENT ELECTRICAL DISTRIBUTION" at bounding box center [411, 495] width 211 height 15
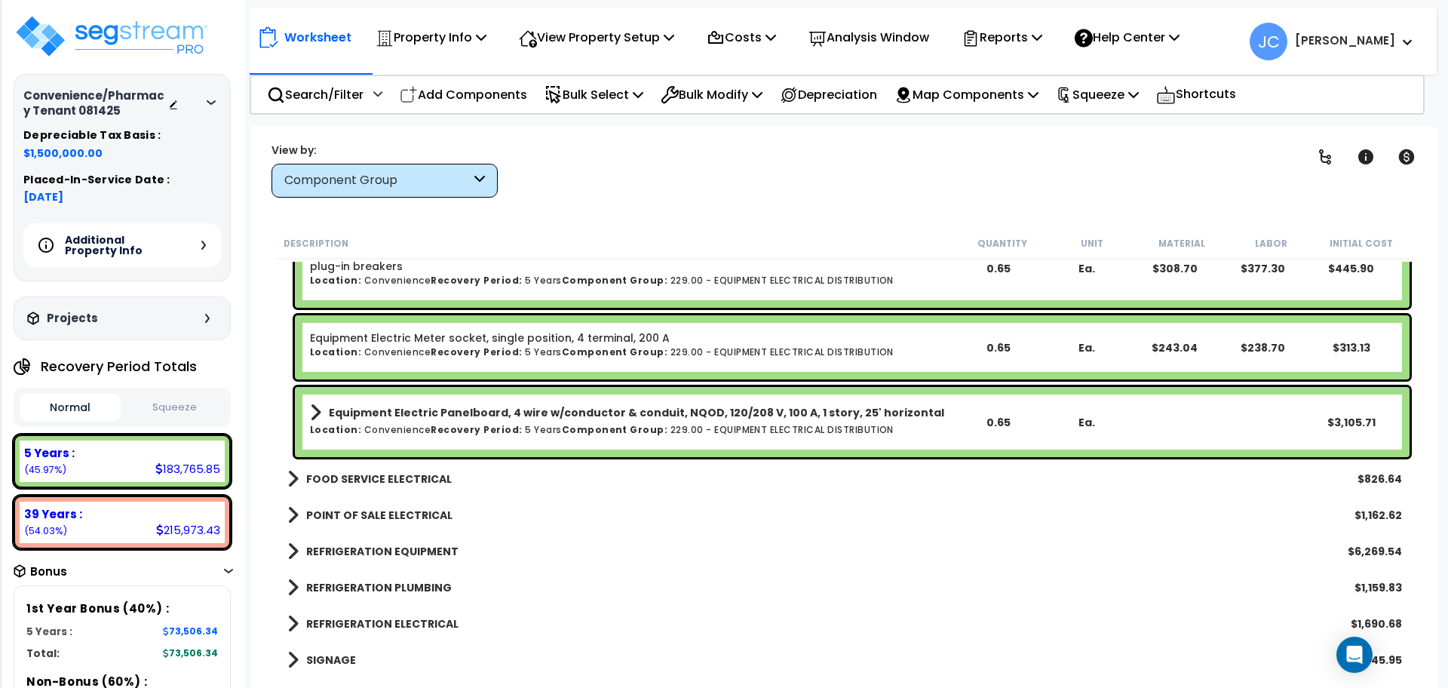
scroll to position [9738, 0]
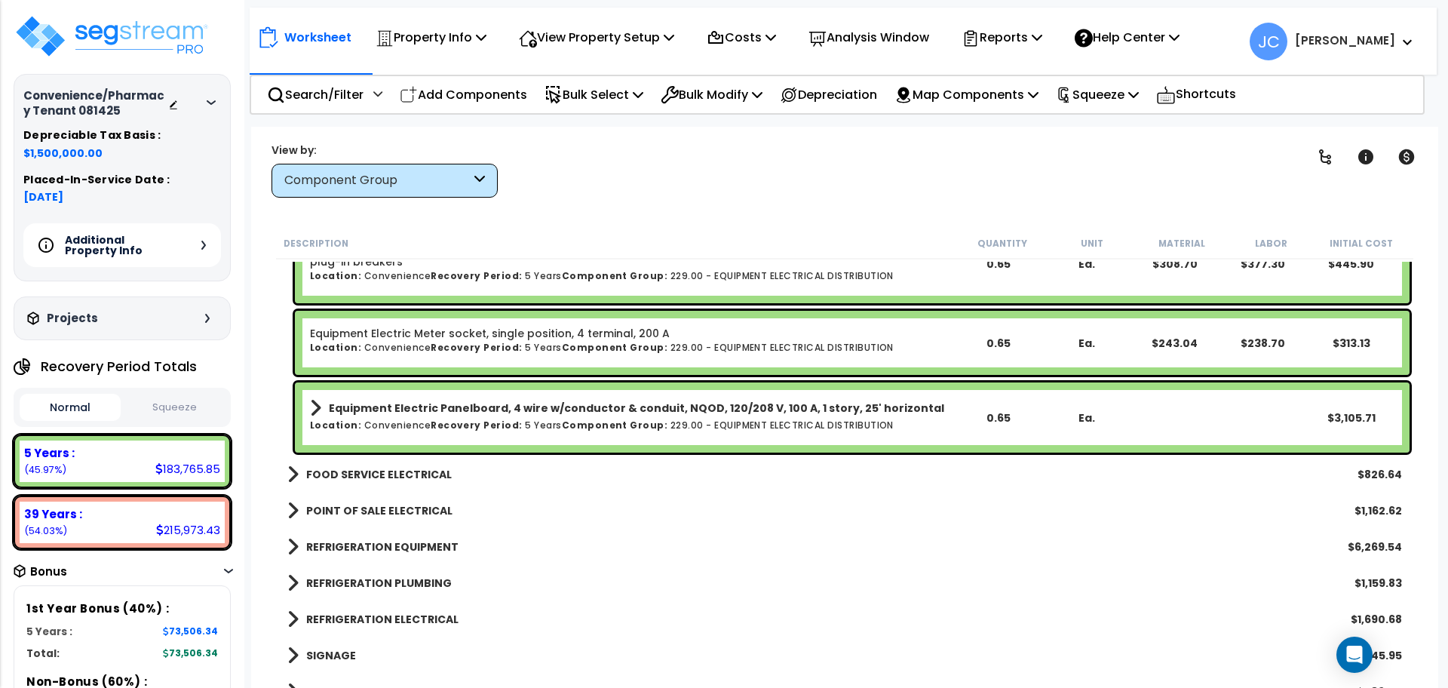
click at [379, 467] on b "FOOD SERVICE ELECTRICAL" at bounding box center [379, 474] width 146 height 15
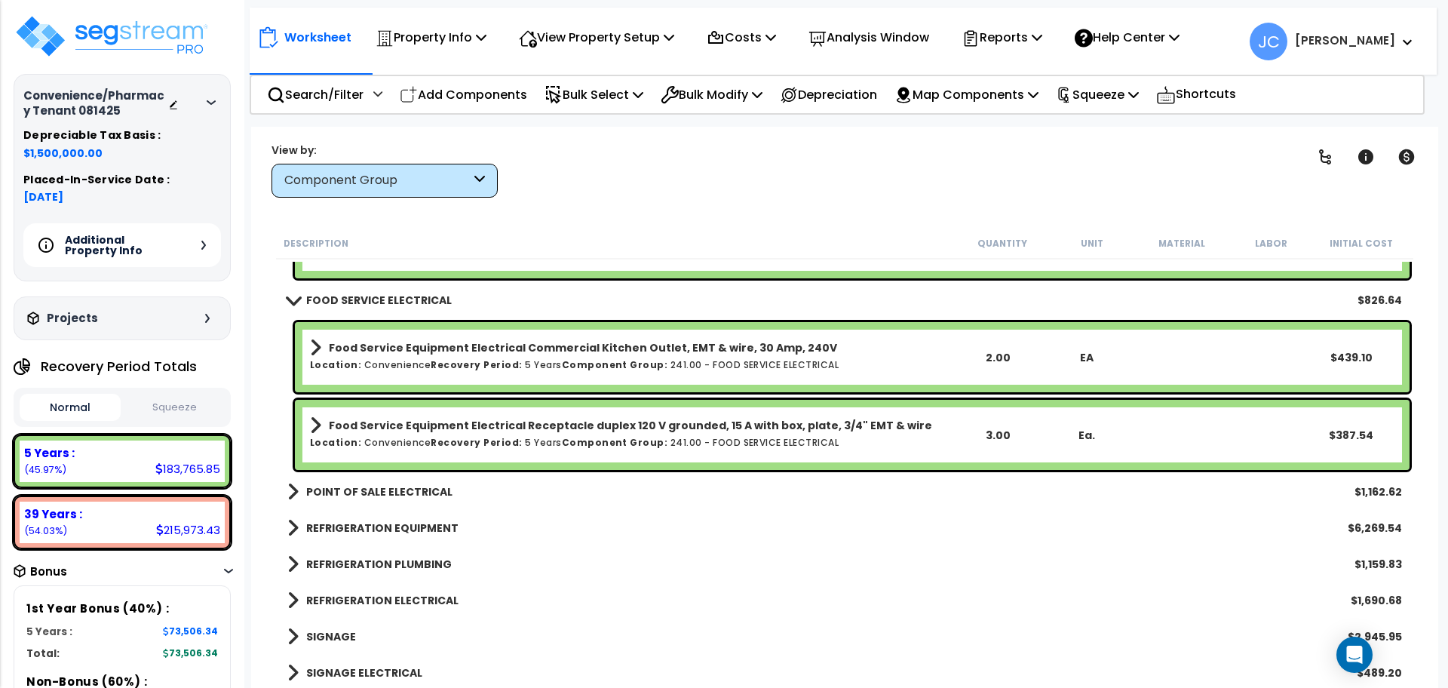
scroll to position [9929, 0]
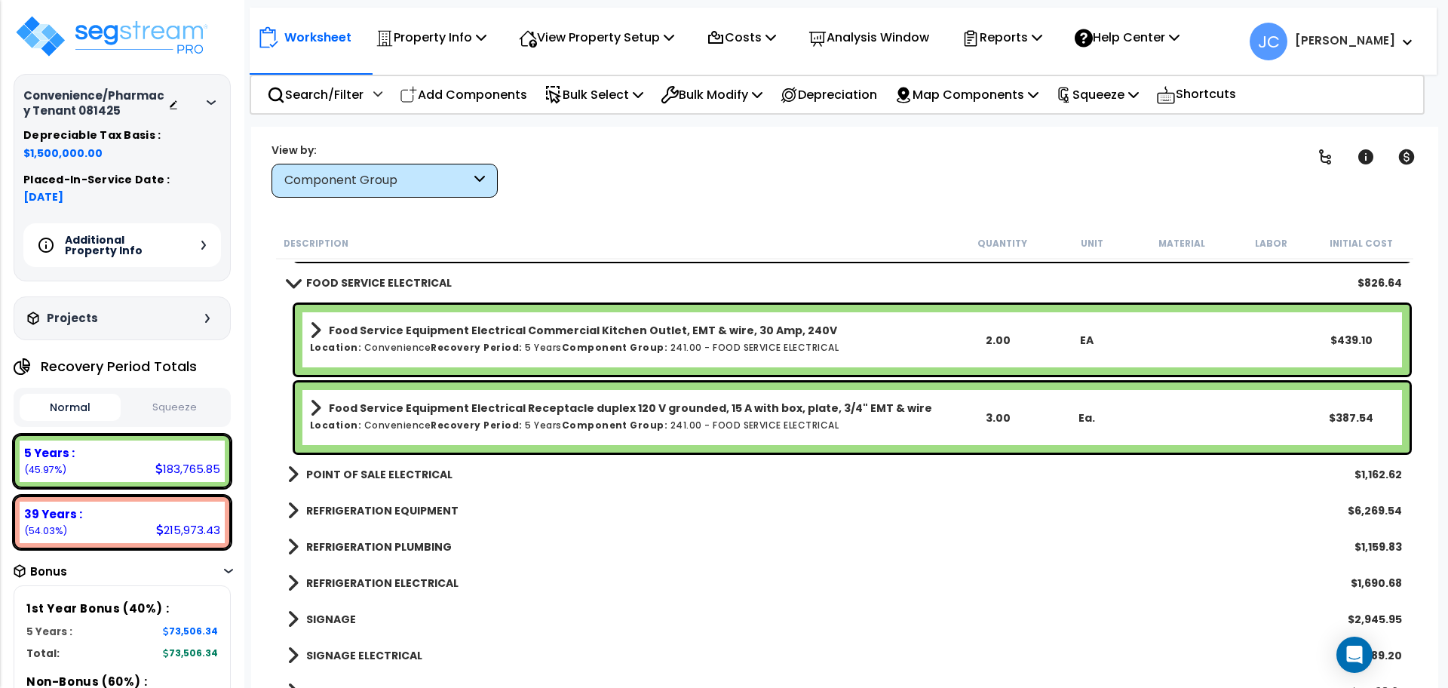
click at [403, 469] on b "POINT OF SALE ELECTRICAL" at bounding box center [379, 474] width 146 height 15
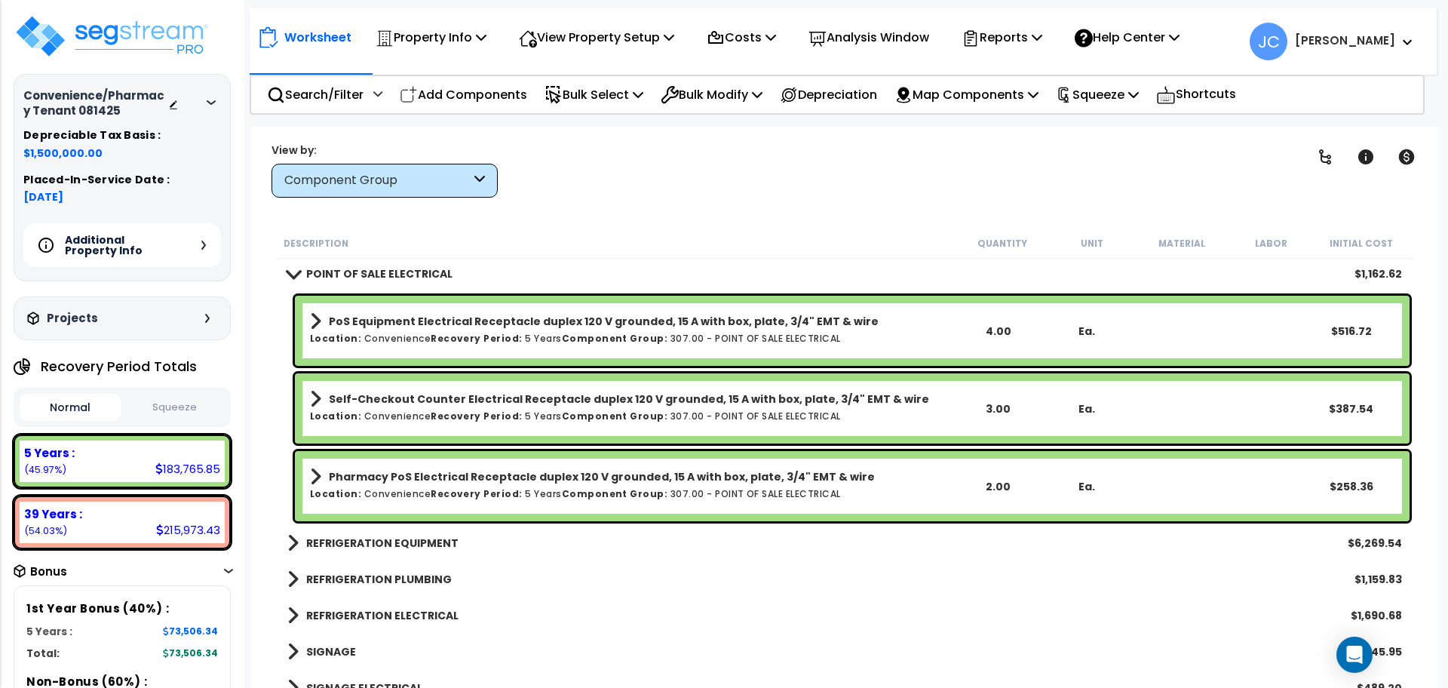
scroll to position [10147, 0]
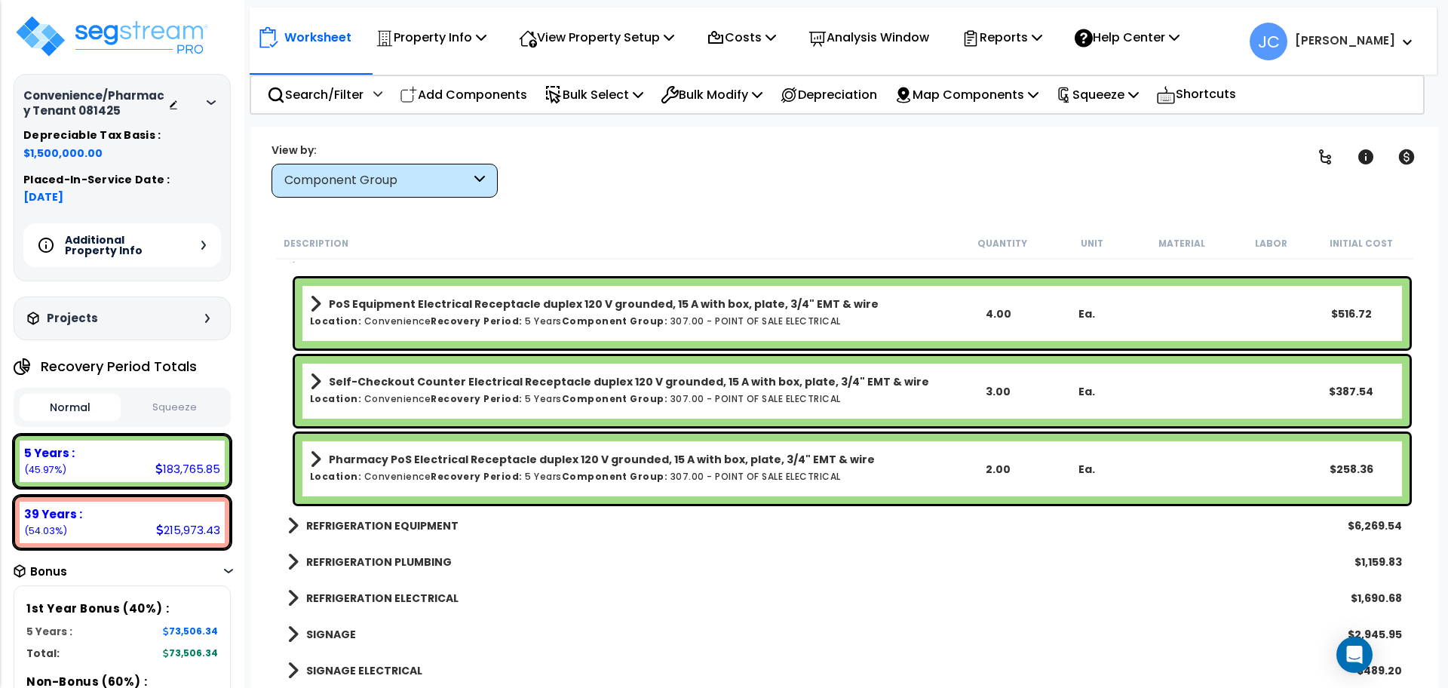
click at [392, 515] on link "REFRIGERATION EQUIPMENT" at bounding box center [372, 525] width 171 height 21
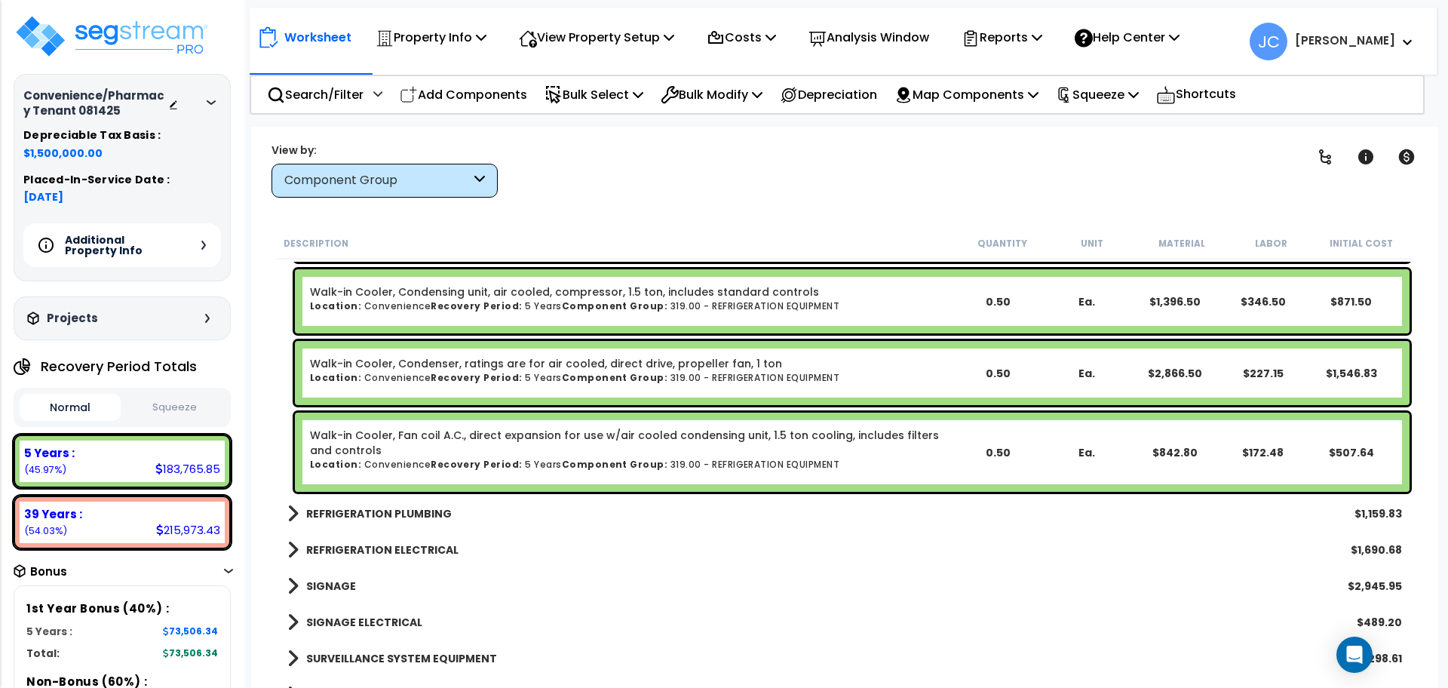
scroll to position [10802, 0]
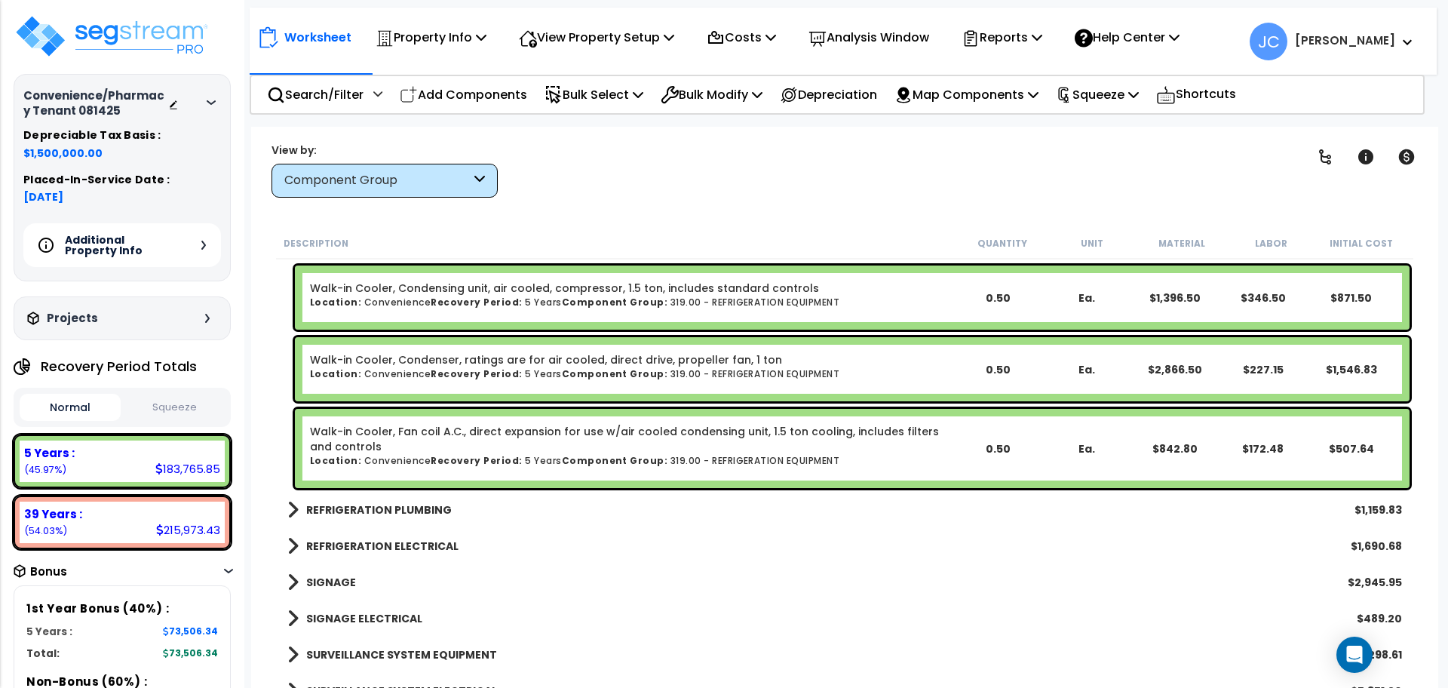
click at [419, 515] on b "REFRIGERATION PLUMBING" at bounding box center [379, 509] width 146 height 15
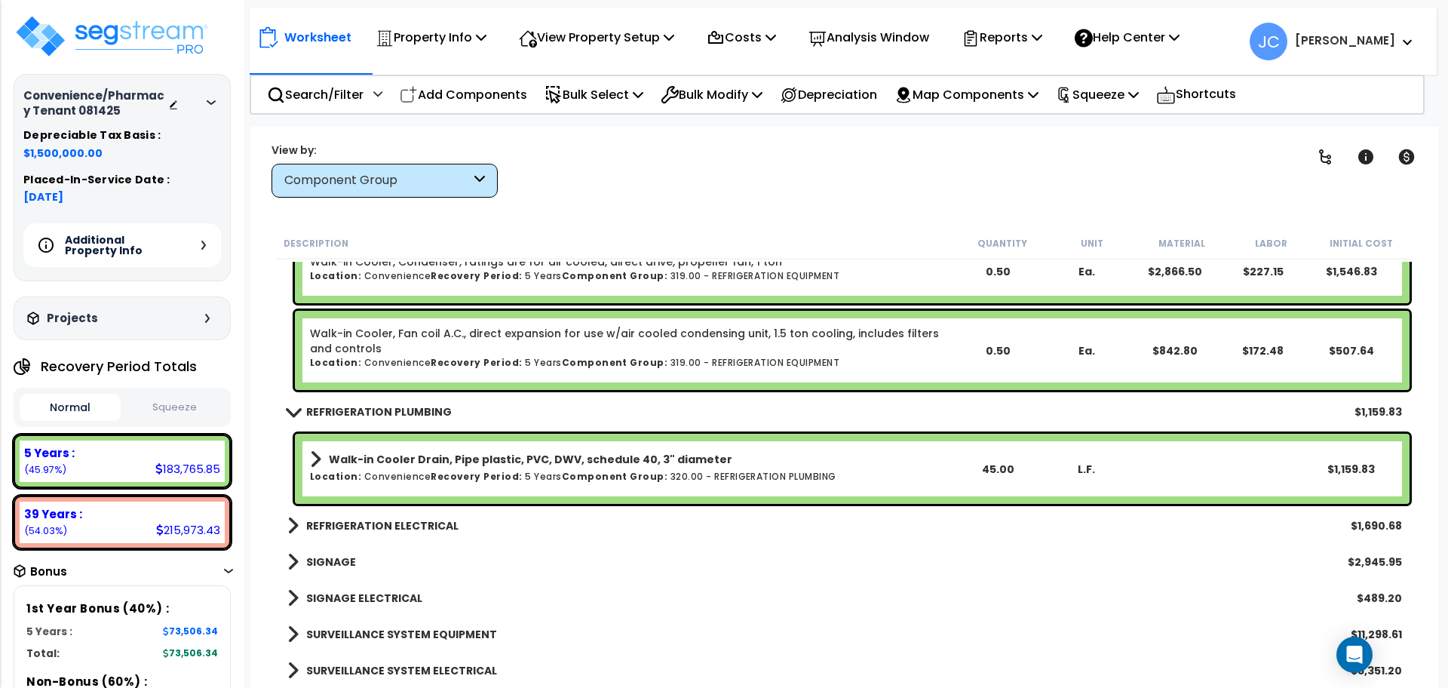
scroll to position [66, 0]
click at [396, 530] on b "REFRIGERATION ELECTRICAL" at bounding box center [382, 525] width 152 height 15
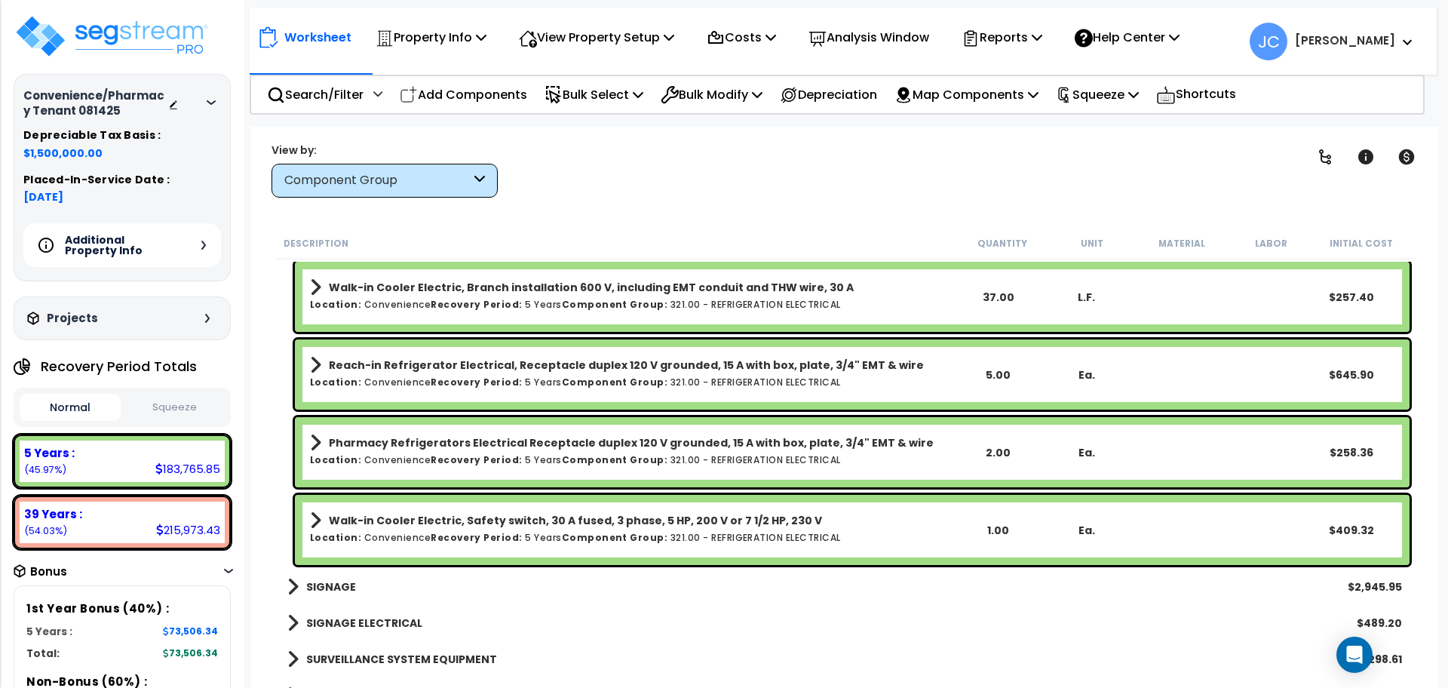
scroll to position [11280, 0]
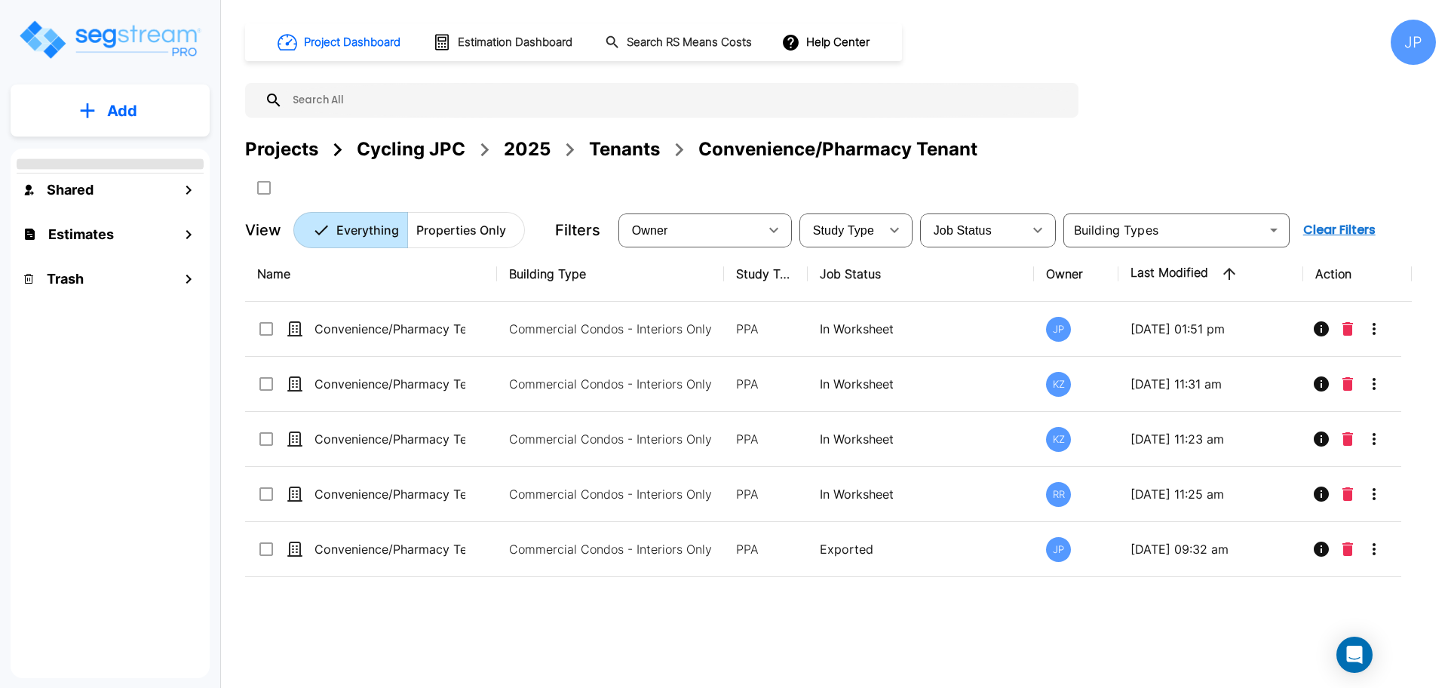
click at [295, 150] on div "Projects" at bounding box center [281, 149] width 73 height 27
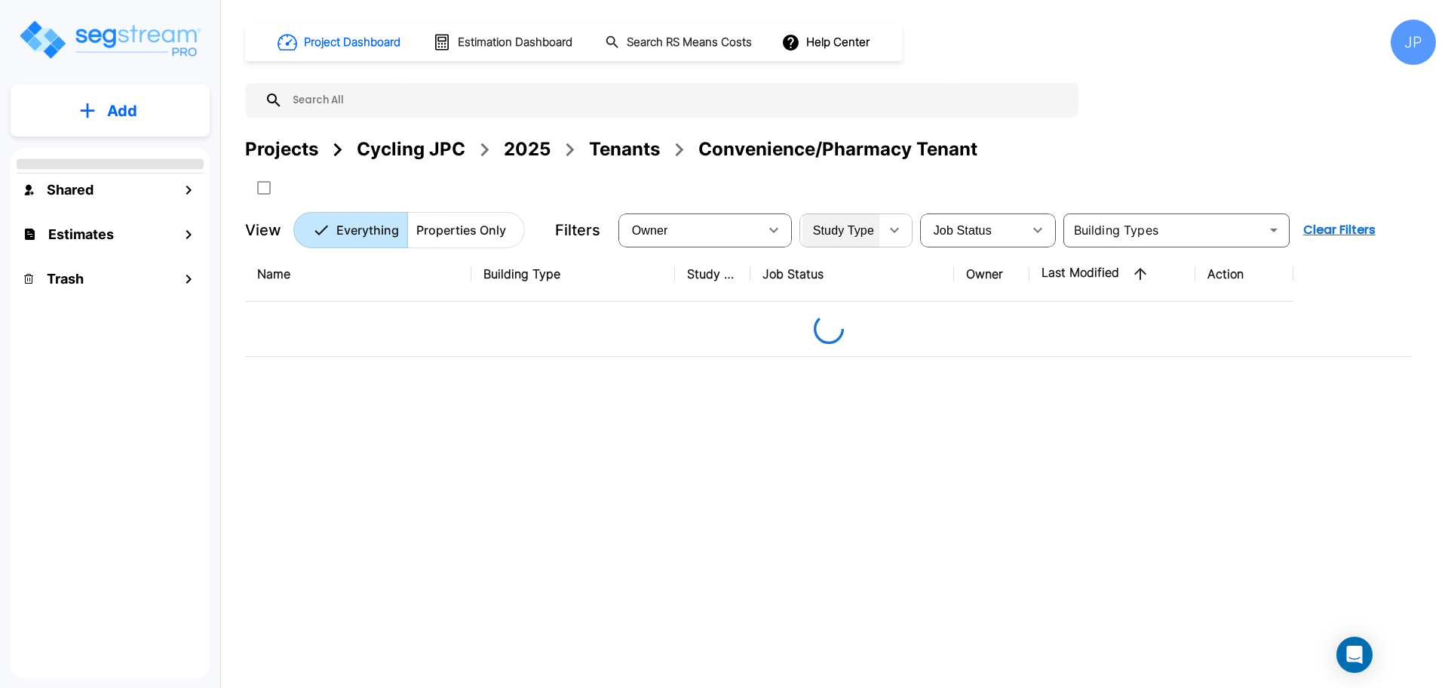
click at [805, 223] on div "Study Type" at bounding box center [840, 230] width 77 height 42
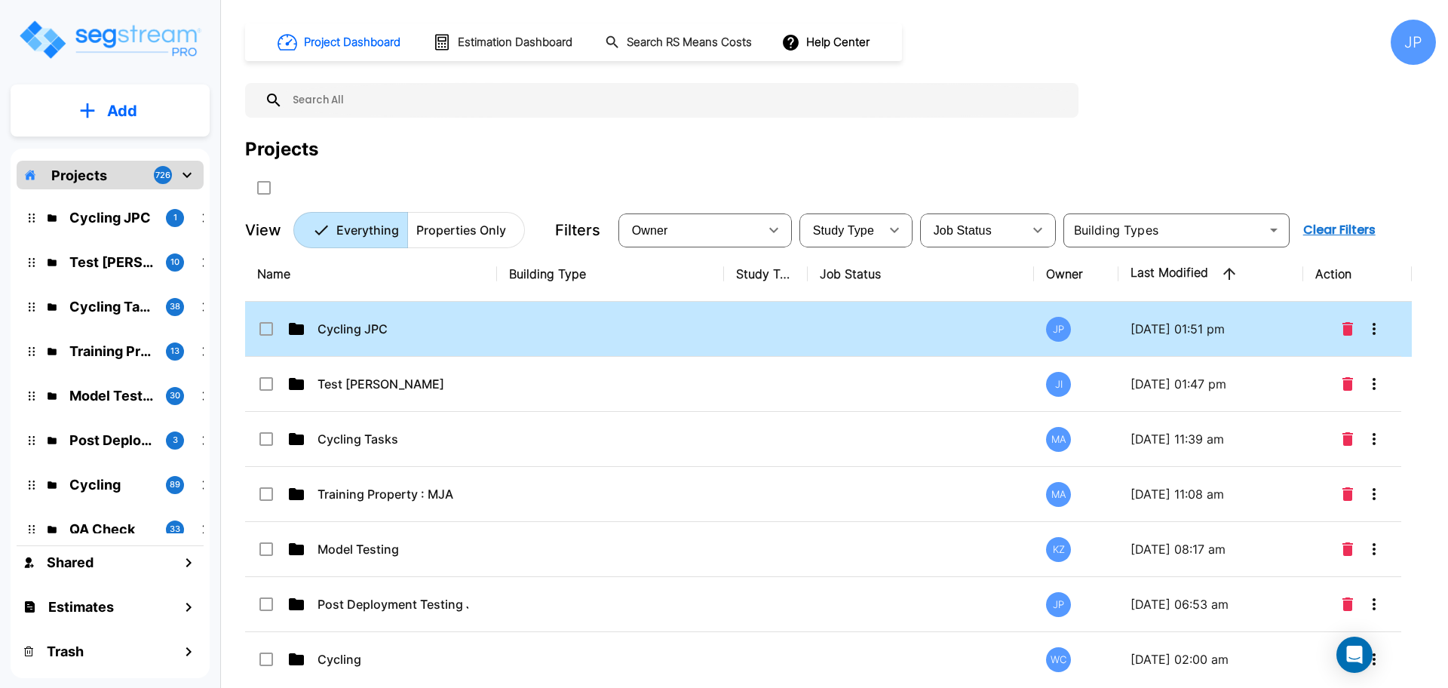
click at [737, 175] on div at bounding box center [539, 187] width 588 height 25
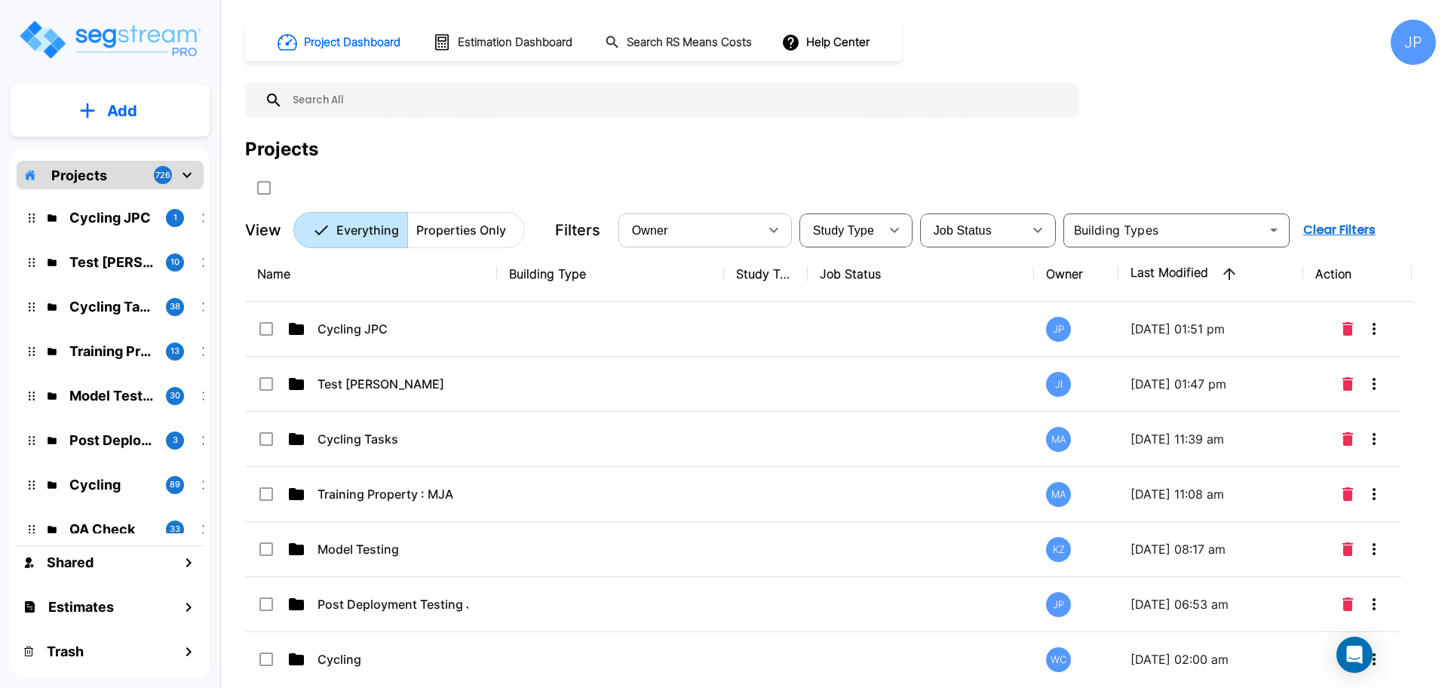
click at [771, 228] on icon "button" at bounding box center [773, 230] width 18 height 18
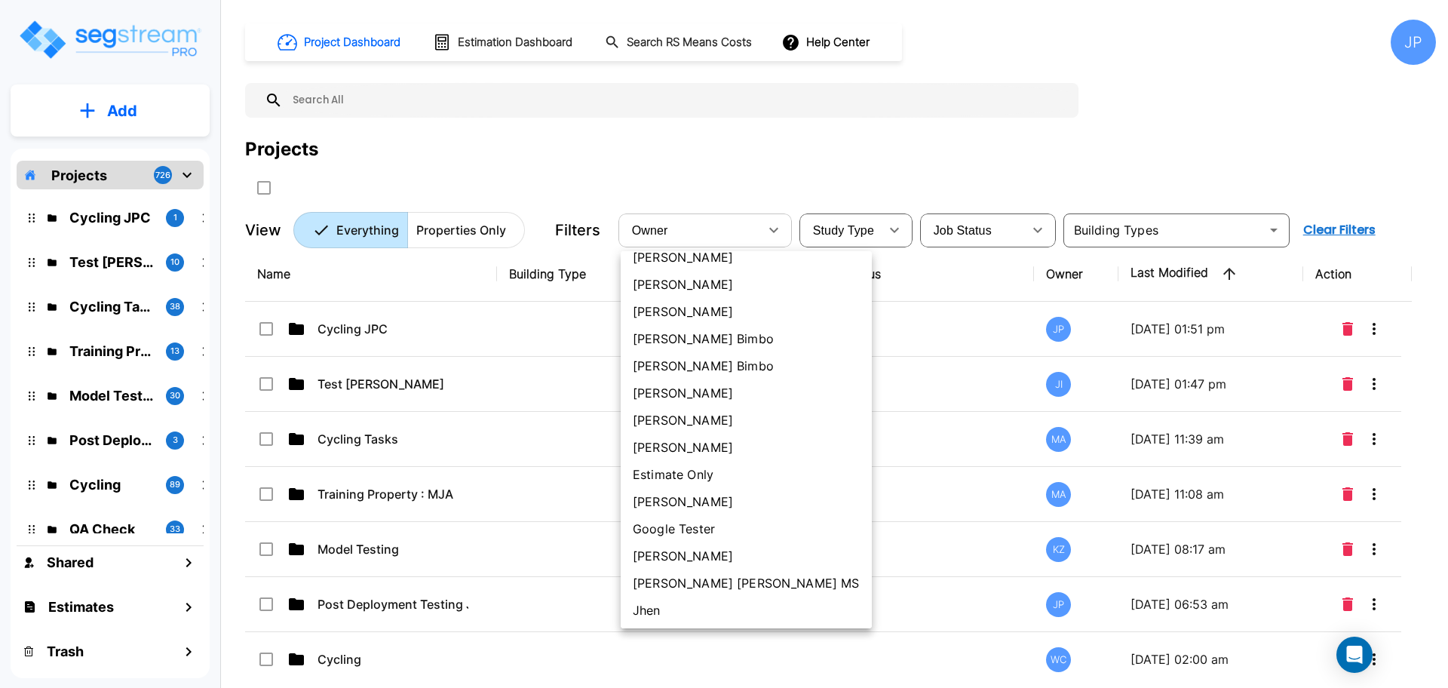
scroll to position [265, 0]
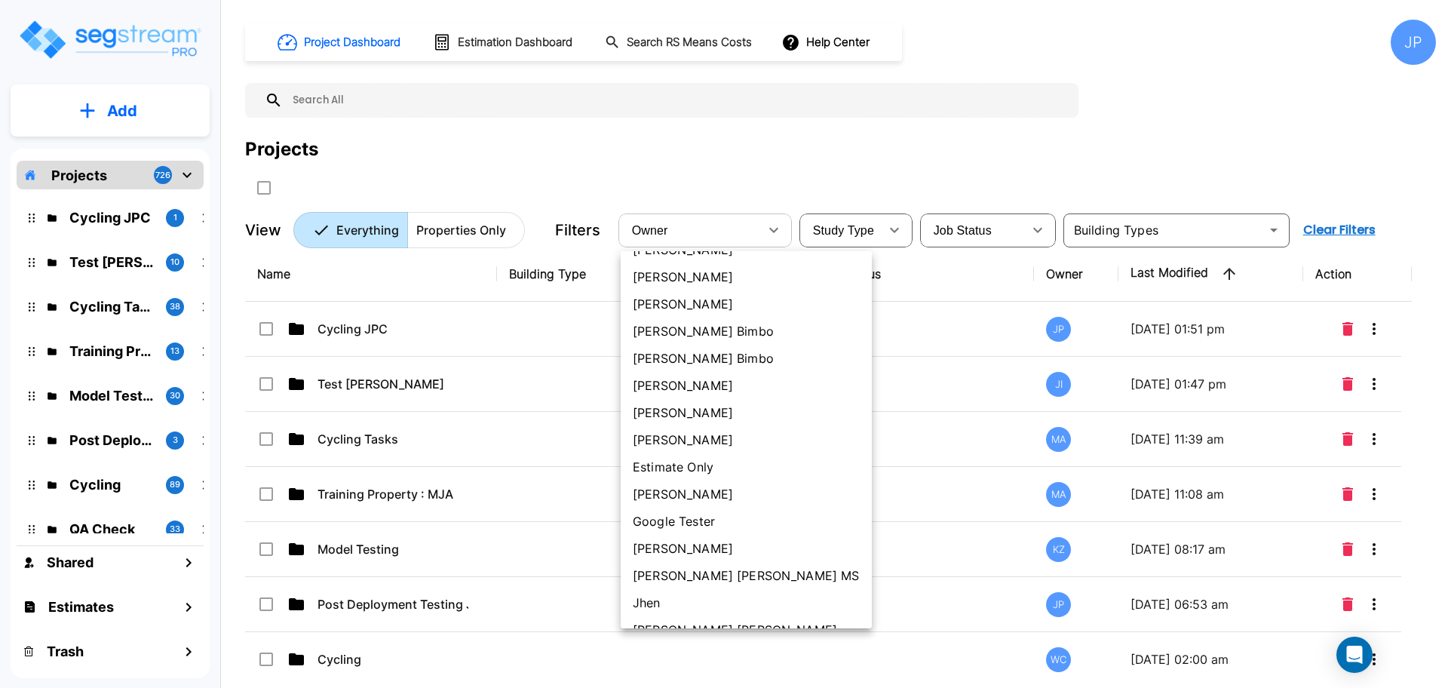
drag, startPoint x: 689, startPoint y: 384, endPoint x: 882, endPoint y: 5, distance: 424.8
click at [689, 384] on li "[PERSON_NAME]" at bounding box center [745, 385] width 251 height 27
type input "77"
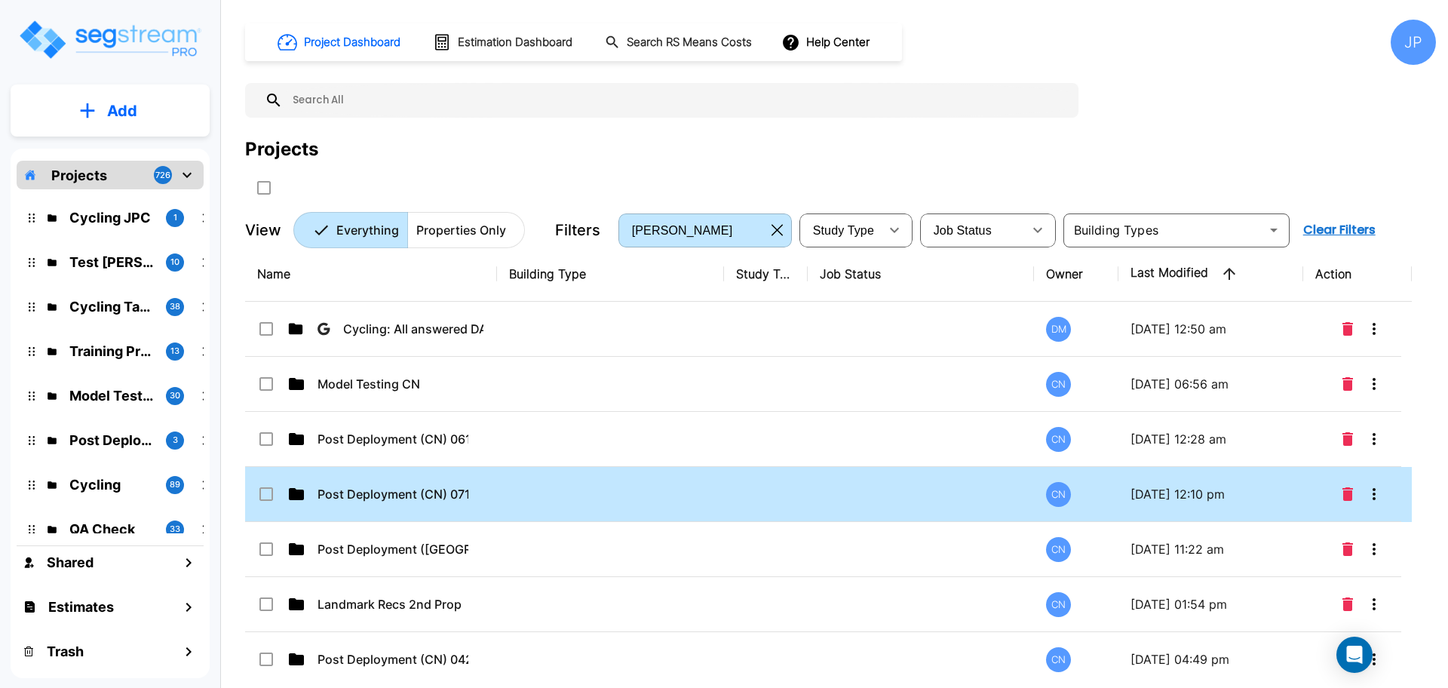
scroll to position [0, 0]
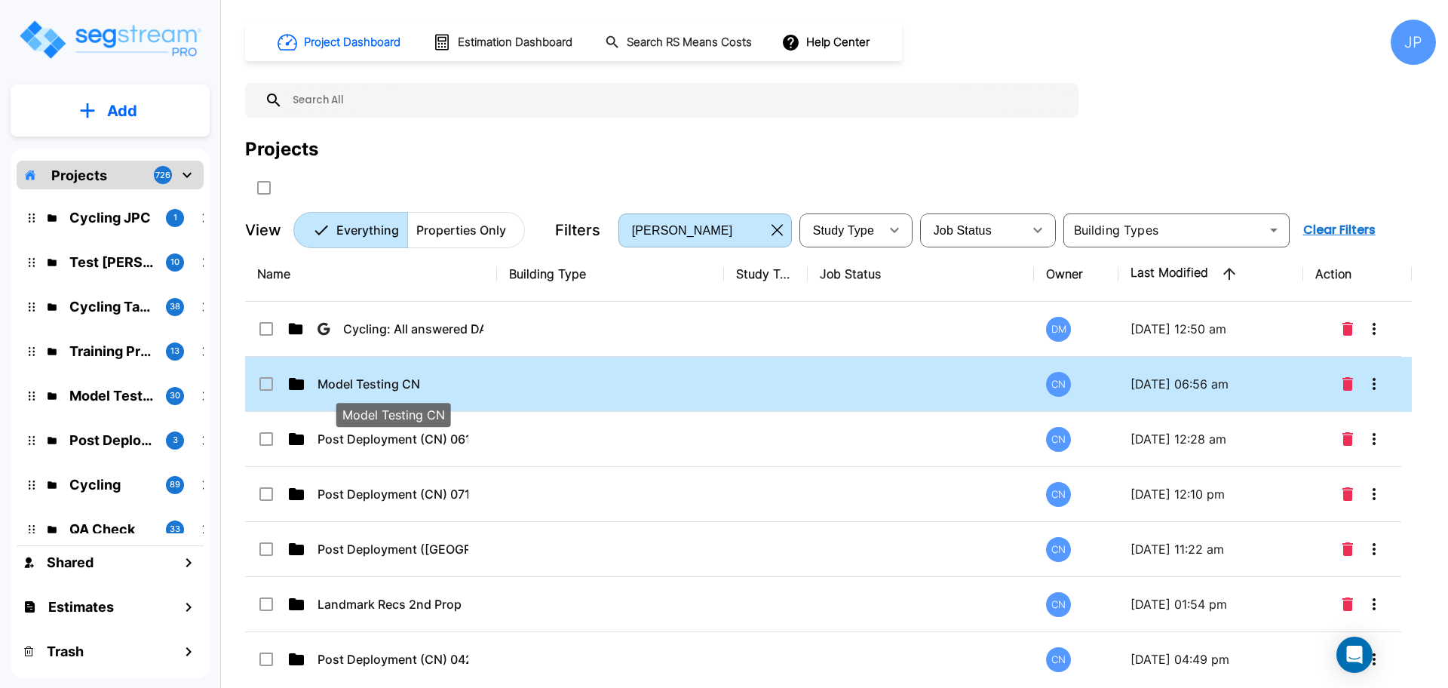
click at [387, 388] on p "Model Testing CN" at bounding box center [392, 384] width 151 height 18
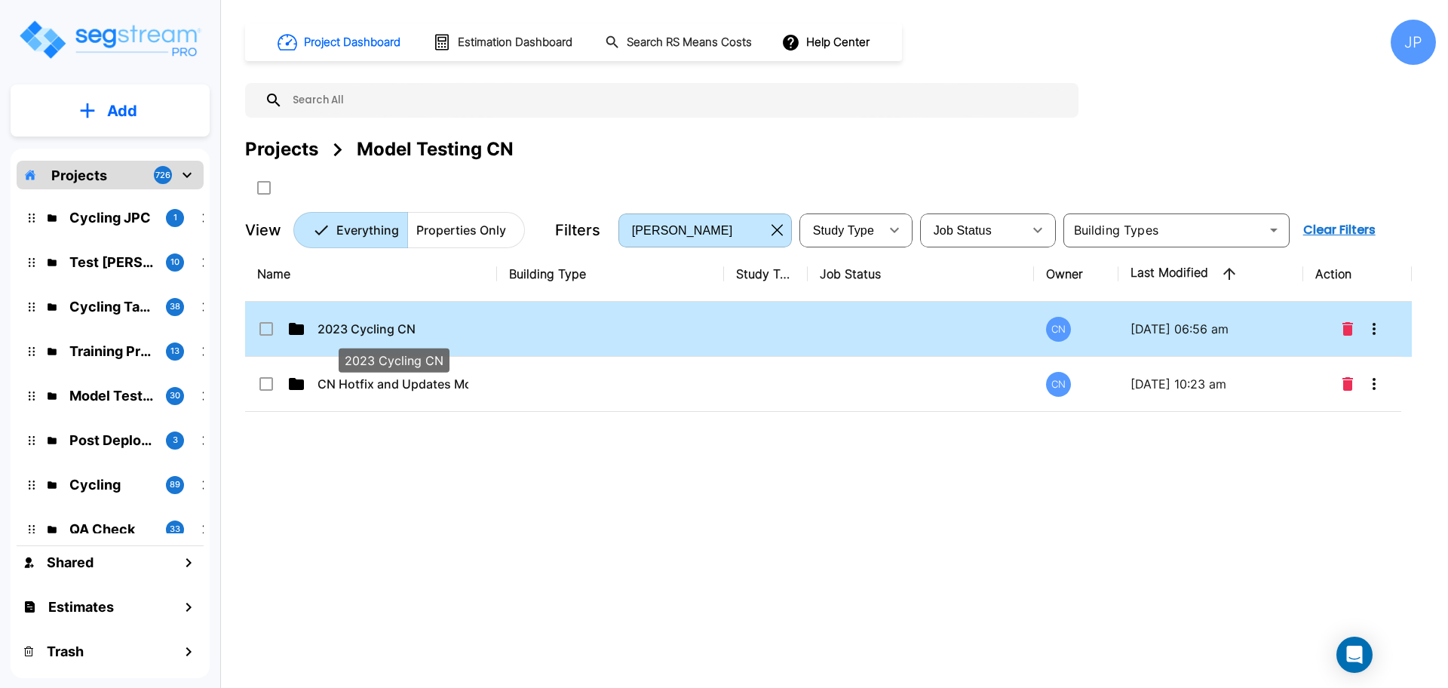
click at [381, 326] on p "2023 Cycling CN" at bounding box center [392, 329] width 151 height 18
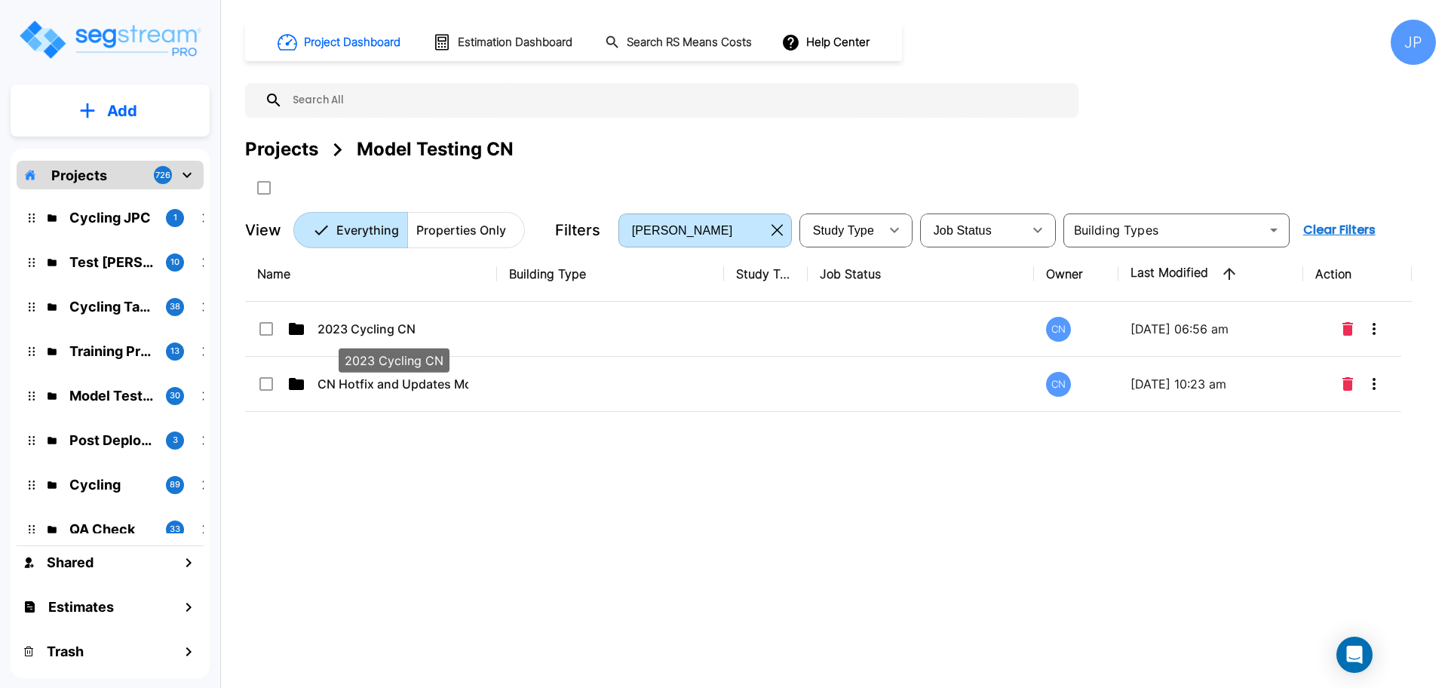
click at [381, 326] on p "2023 Cycling CN" at bounding box center [392, 329] width 151 height 18
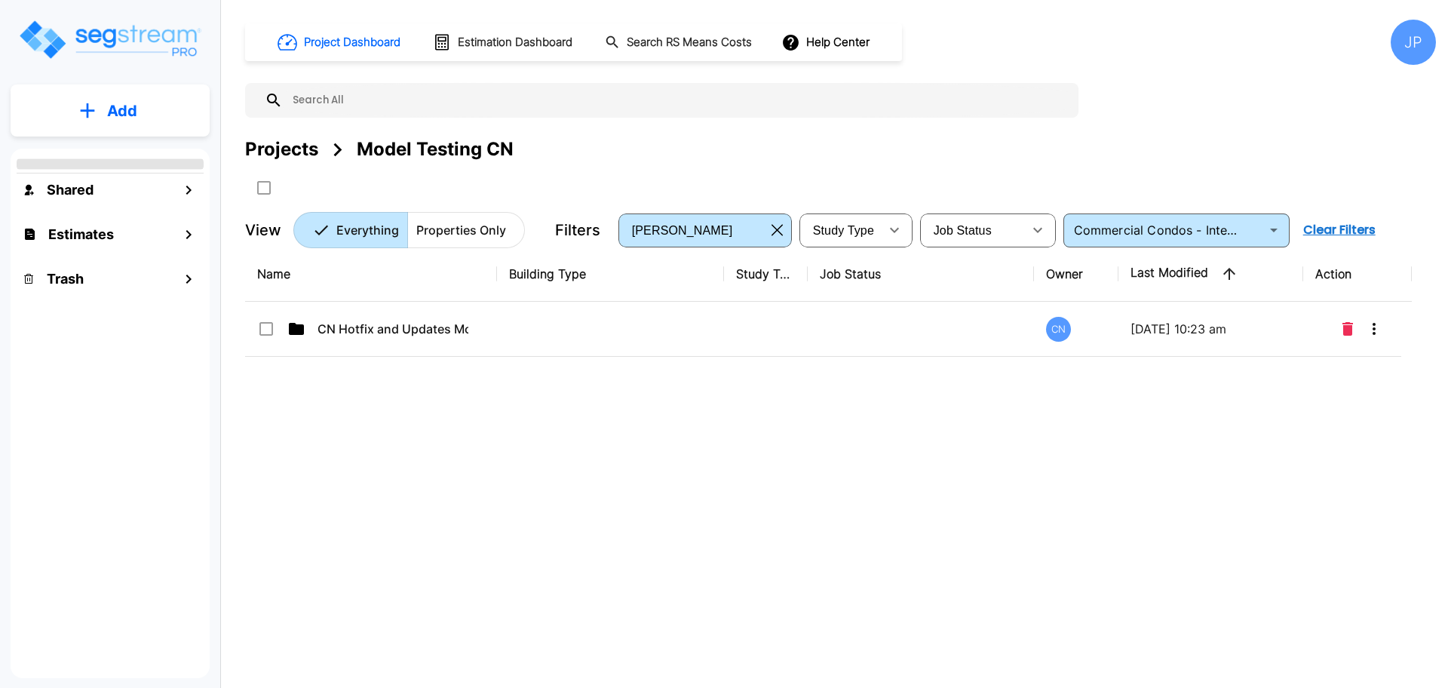
click at [452, 324] on p "CN Hotfix and Updates Model" at bounding box center [392, 329] width 151 height 18
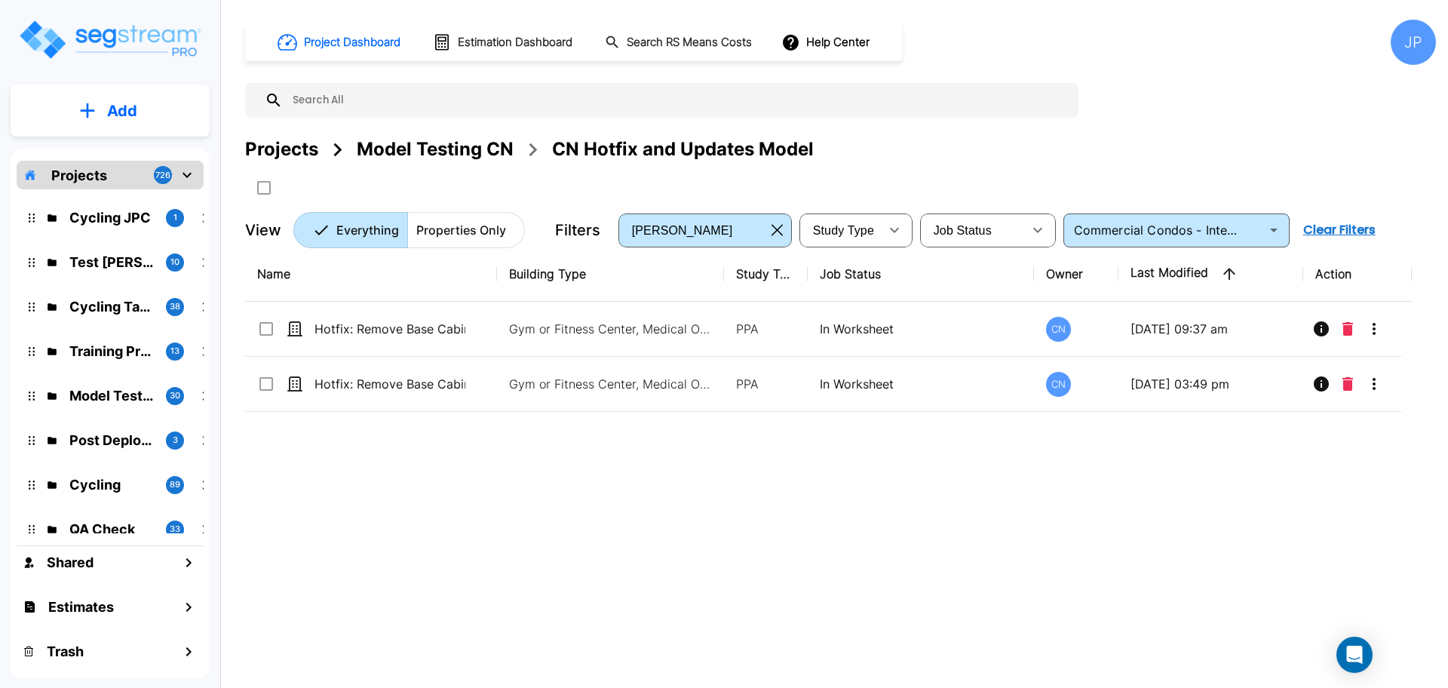
click at [460, 141] on div "Model Testing CN" at bounding box center [435, 149] width 157 height 27
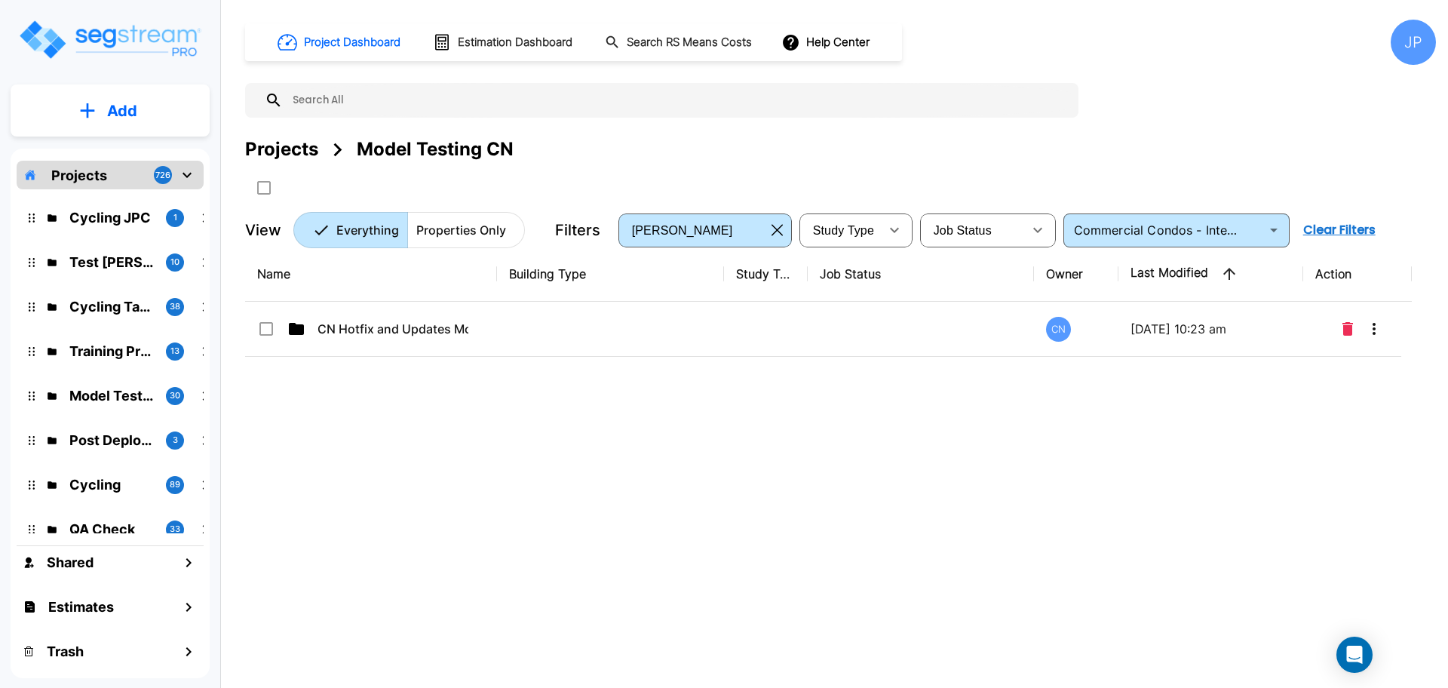
click at [288, 147] on div "Projects" at bounding box center [281, 149] width 73 height 27
click at [1275, 228] on icon "Open" at bounding box center [1274, 230] width 8 height 4
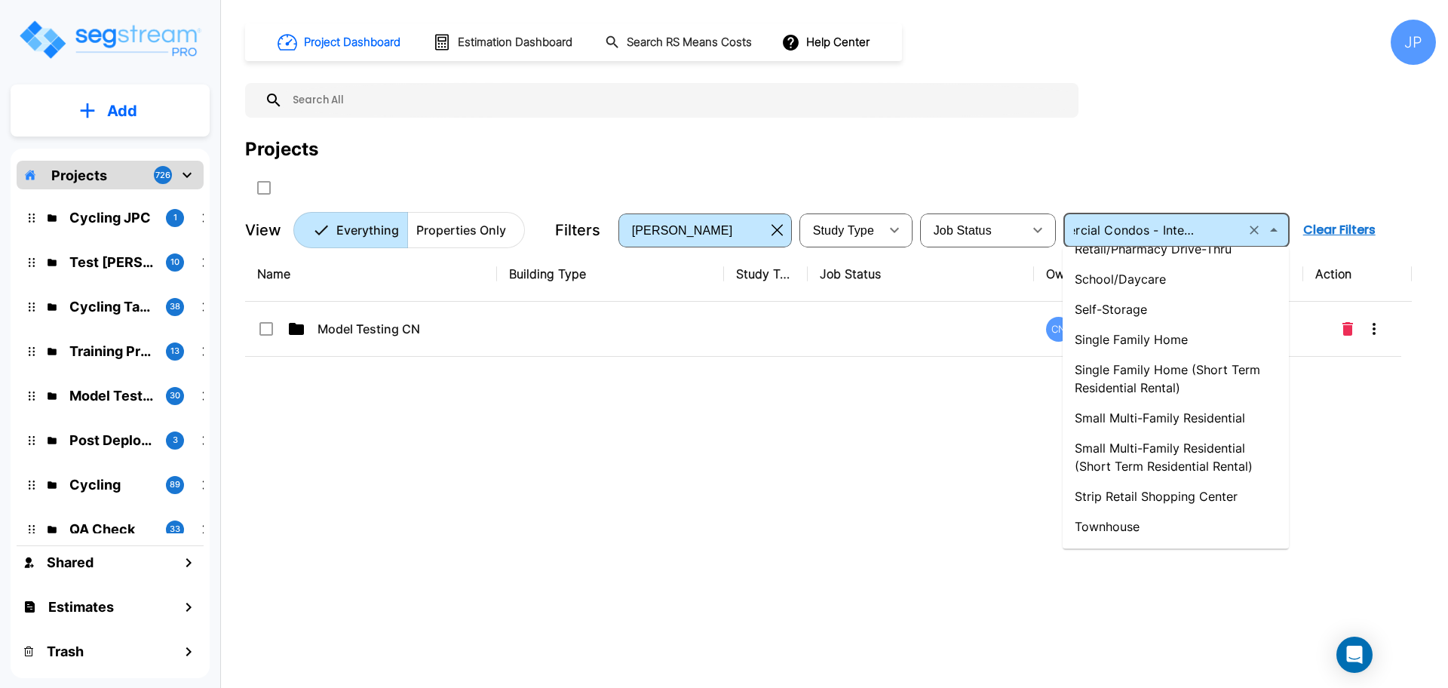
scroll to position [1610, 0]
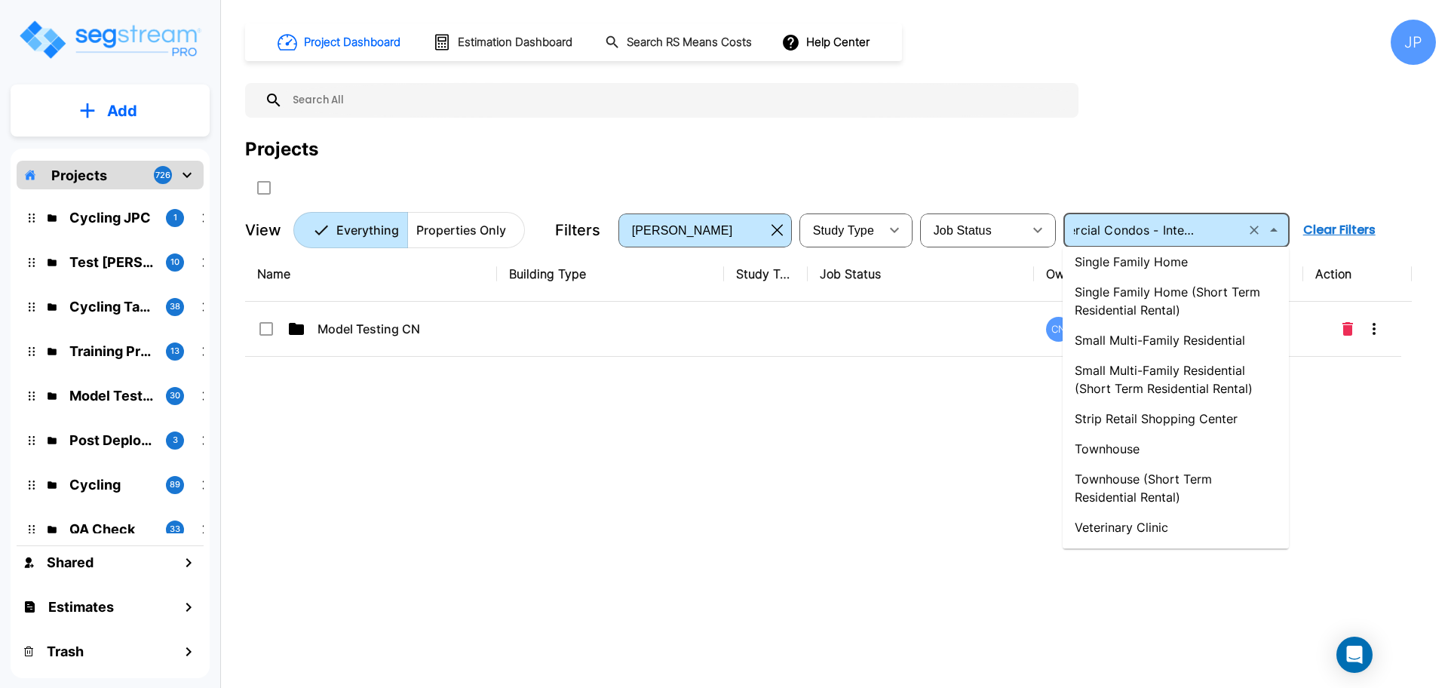
drag, startPoint x: 1147, startPoint y: 421, endPoint x: 1071, endPoint y: 28, distance: 400.8
click at [1147, 421] on li "Strip Retail Shopping Center" at bounding box center [1175, 418] width 226 height 30
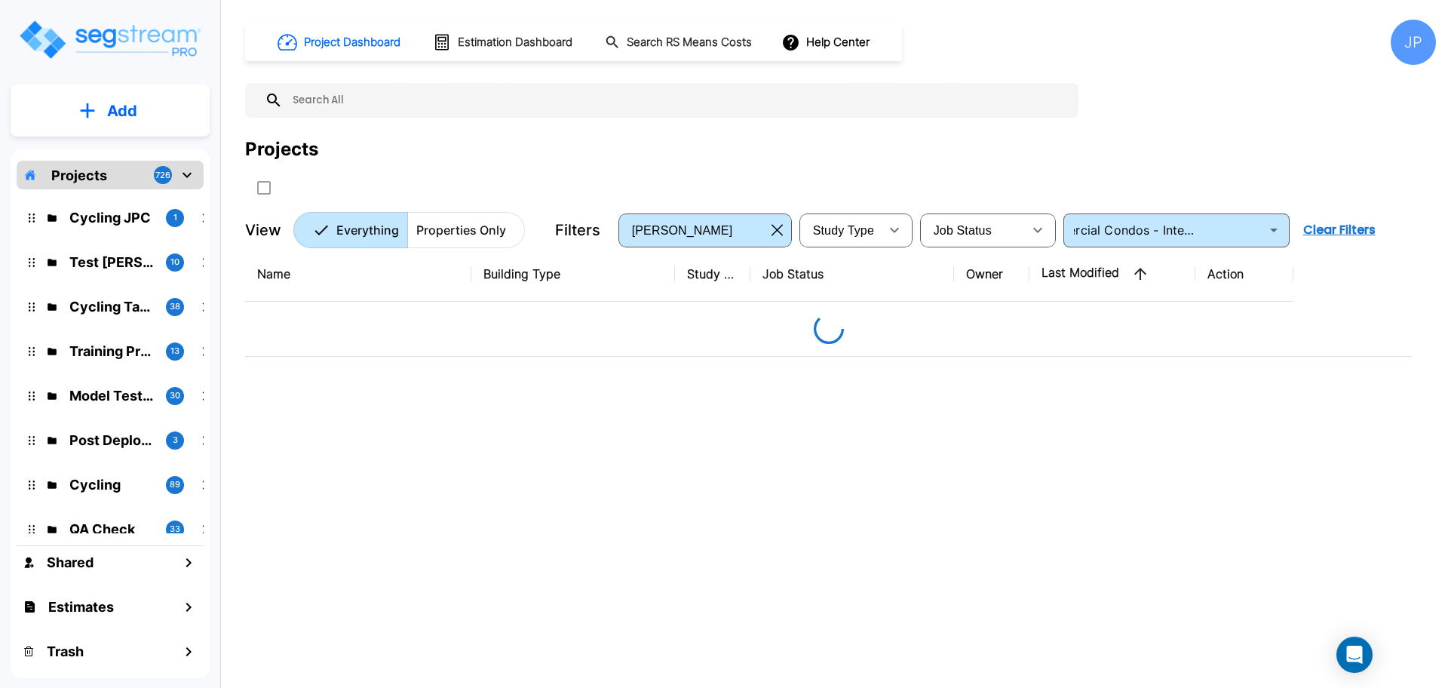
type input "Strip Retail Shopping Center"
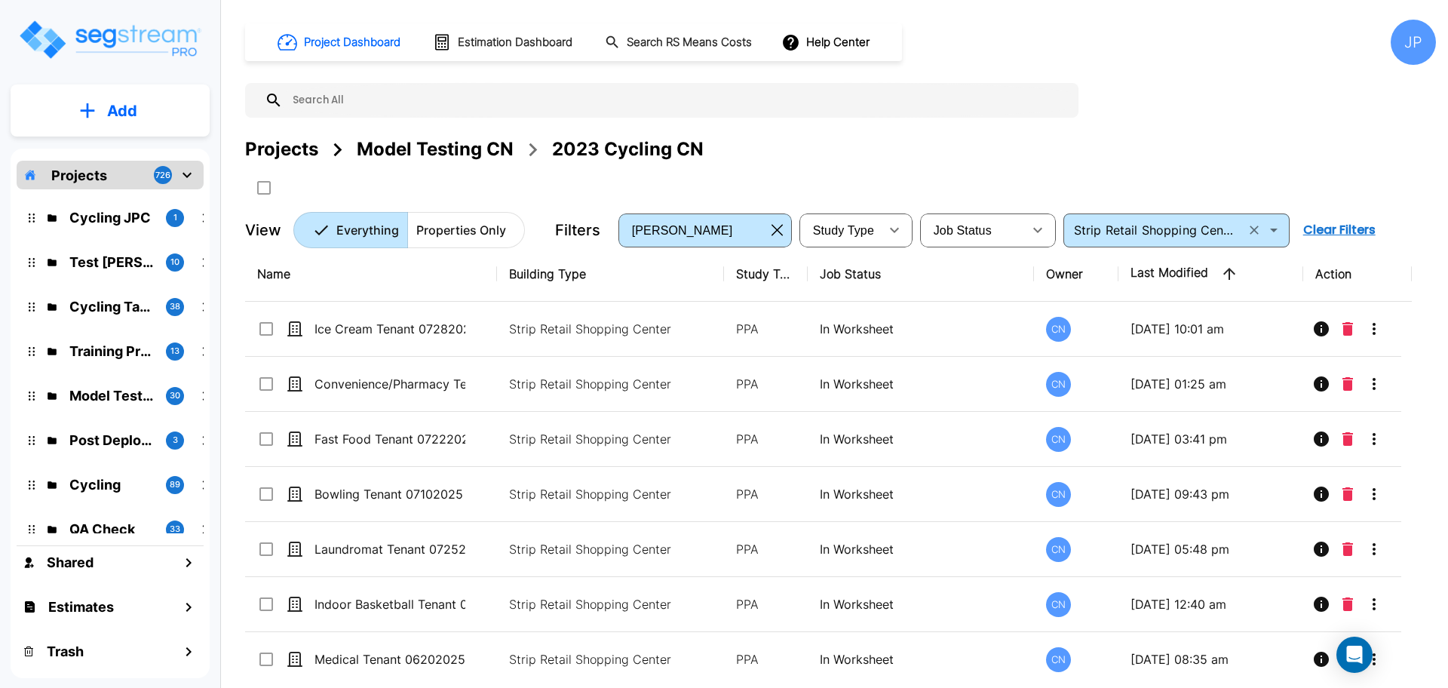
click at [1267, 234] on icon "Open" at bounding box center [1273, 230] width 18 height 18
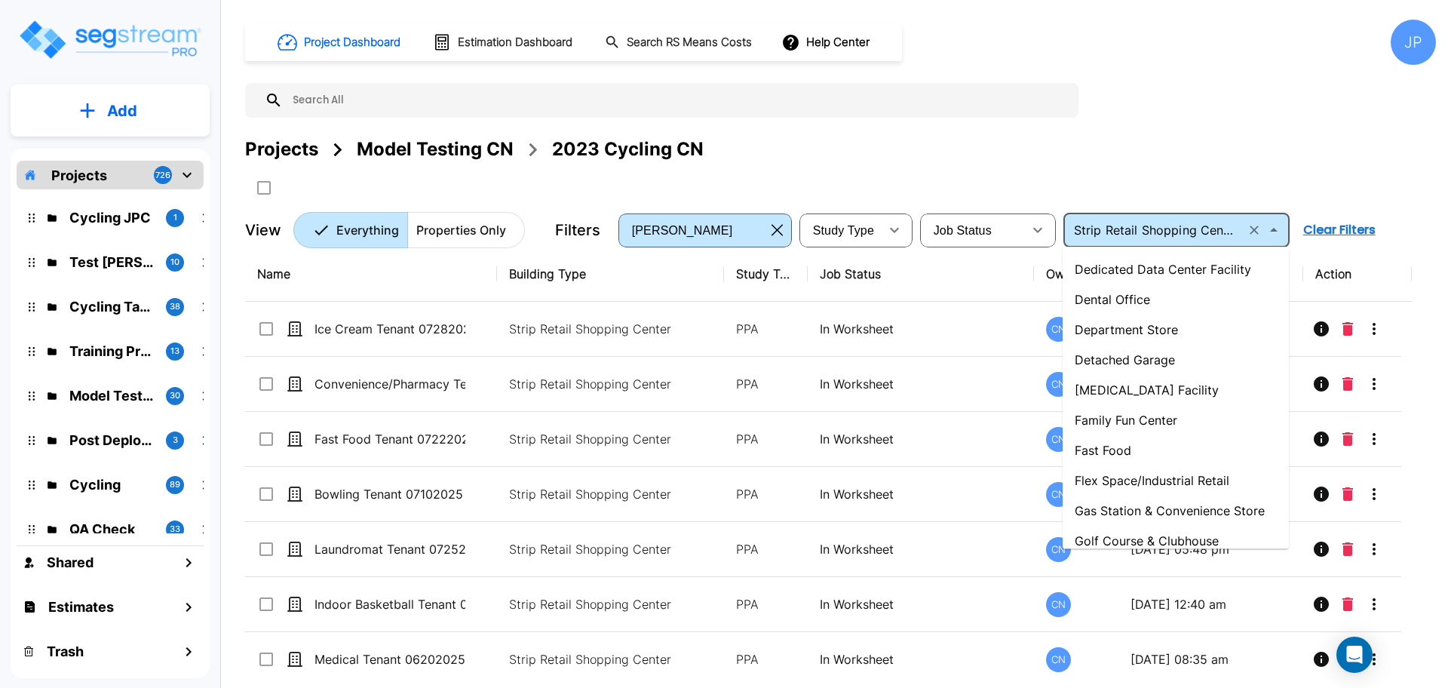
scroll to position [353, 0]
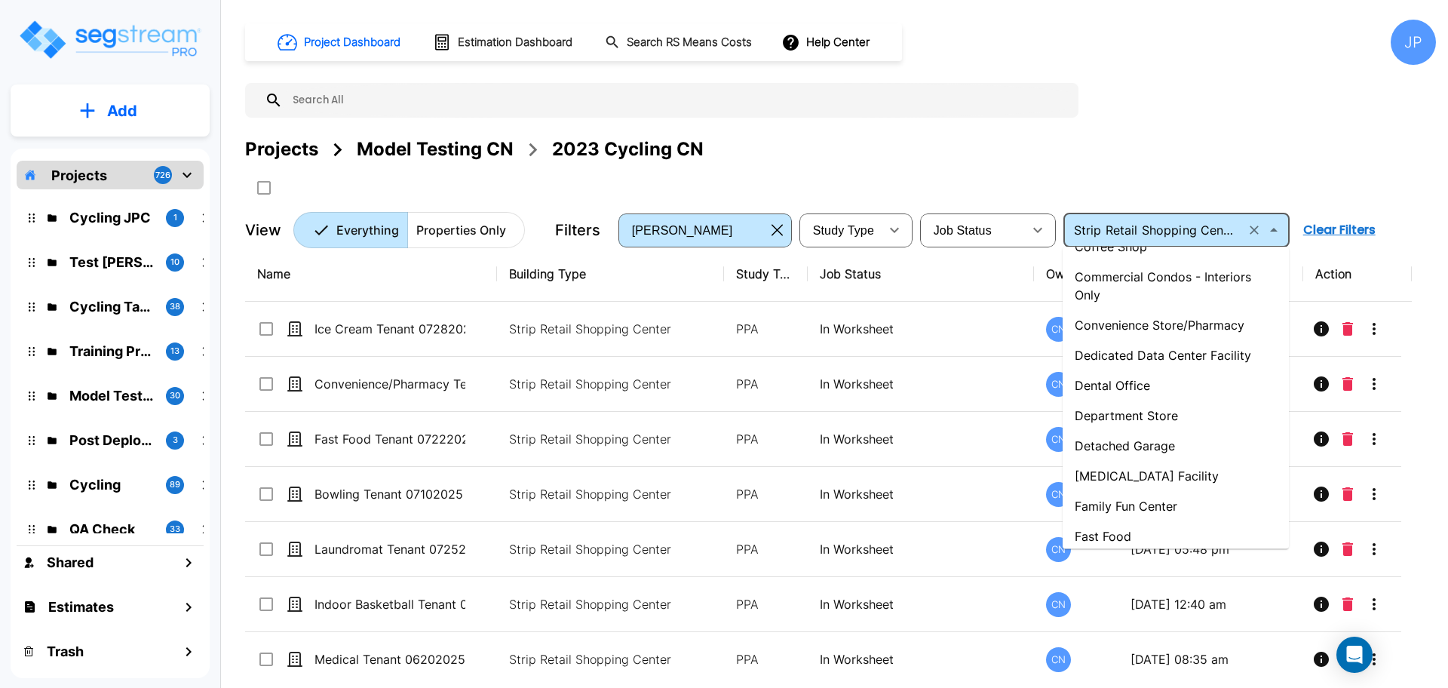
click at [1128, 310] on li "Commercial Condos - Interiors Only" at bounding box center [1175, 286] width 226 height 48
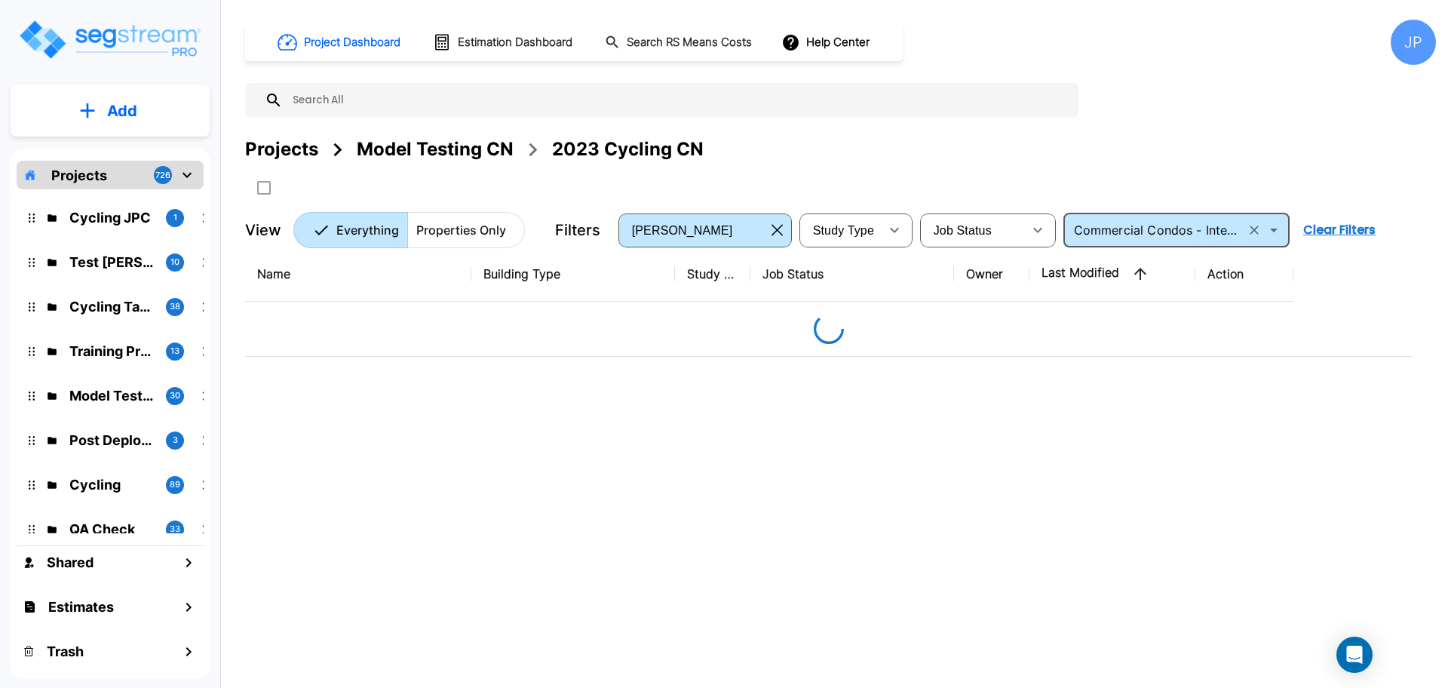
type input "Commercial Condos - Interiors Only"
click at [1274, 232] on icon "Open" at bounding box center [1273, 230] width 18 height 18
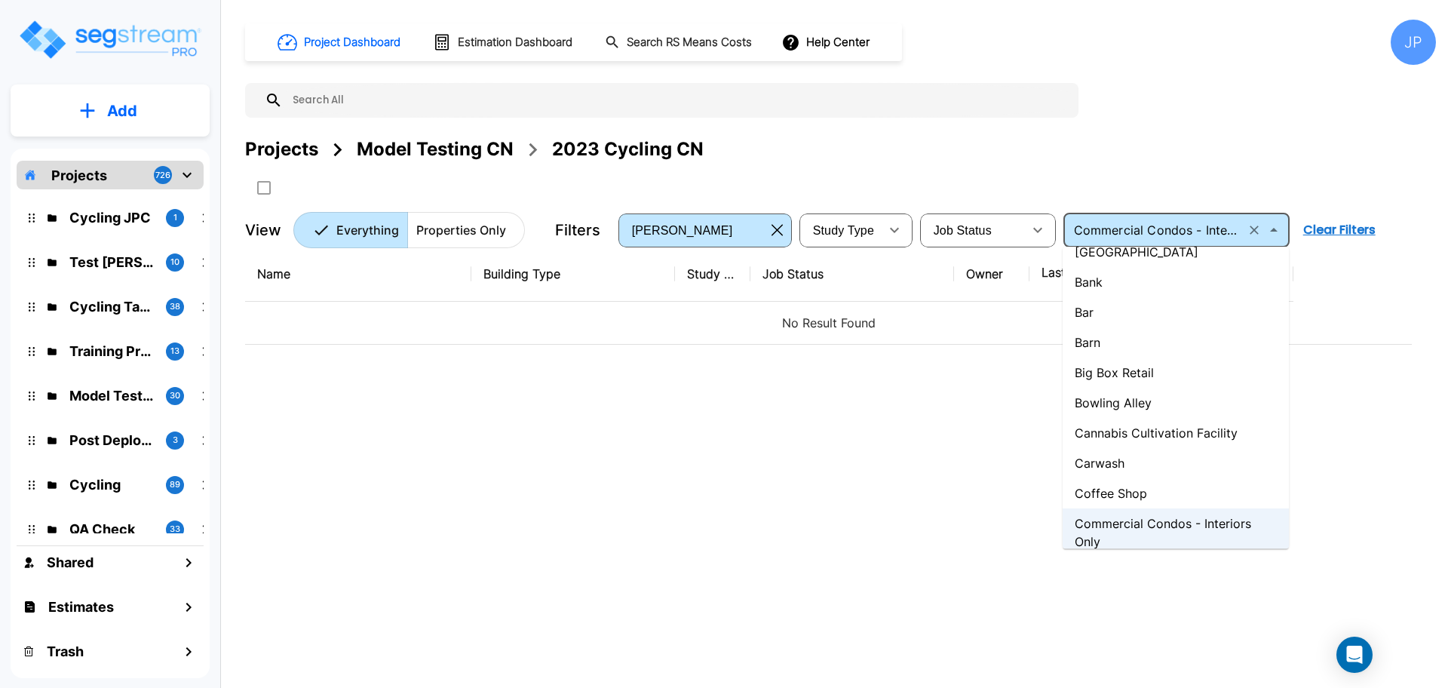
scroll to position [104, 0]
click at [1117, 369] on li "Big Box Retail" at bounding box center [1175, 375] width 226 height 30
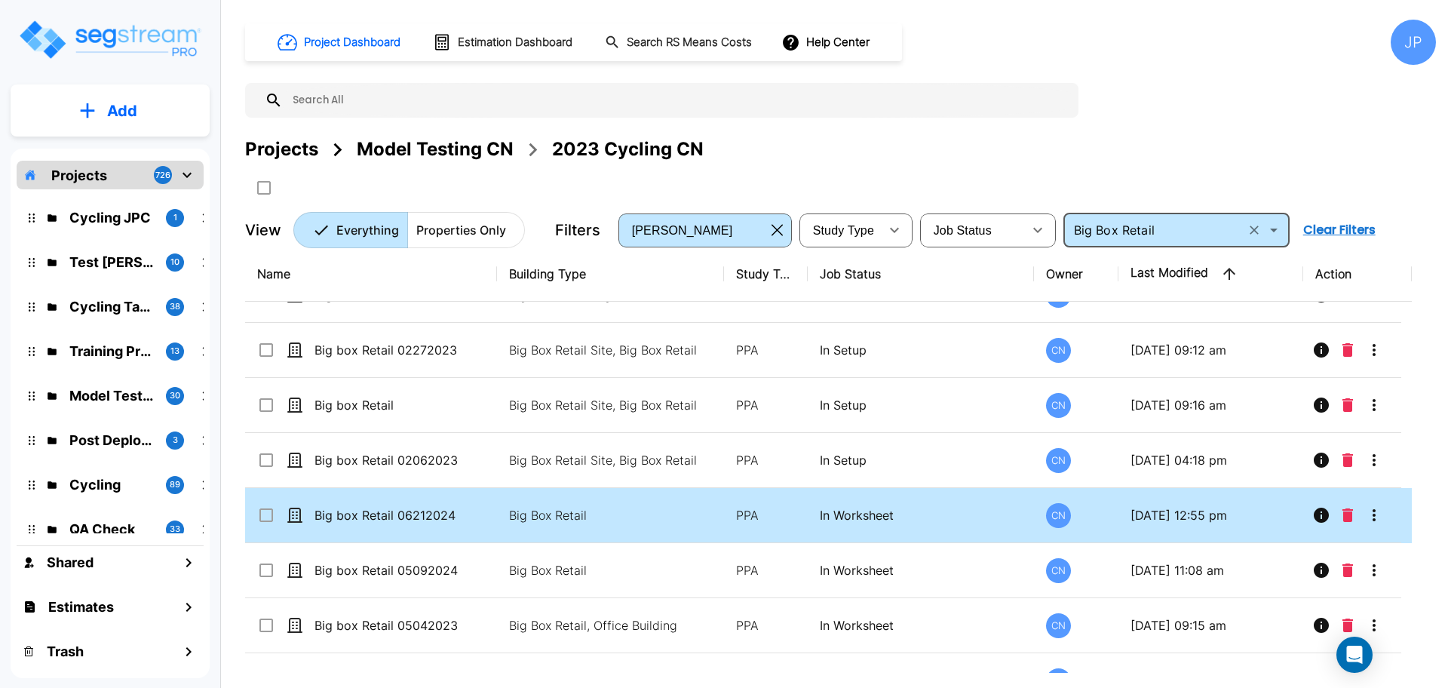
scroll to position [121, 0]
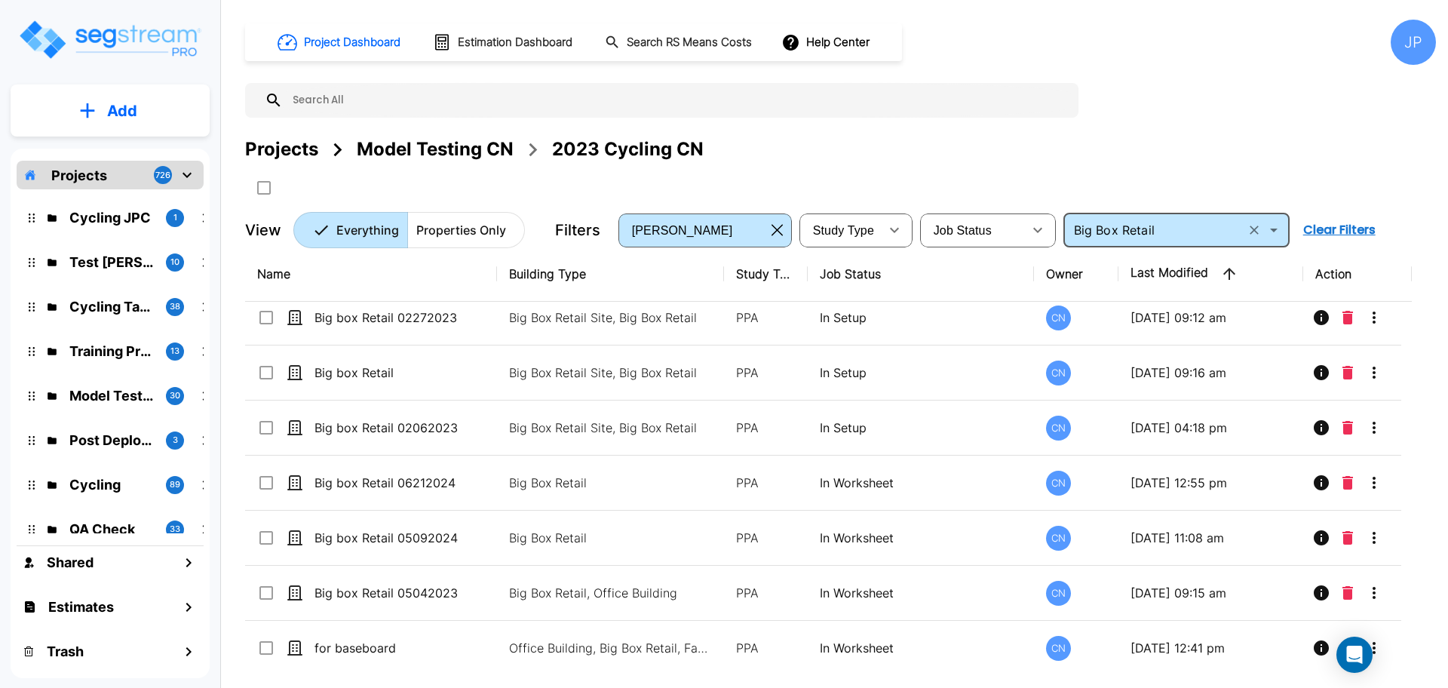
click at [1270, 224] on icon "Open" at bounding box center [1273, 230] width 18 height 18
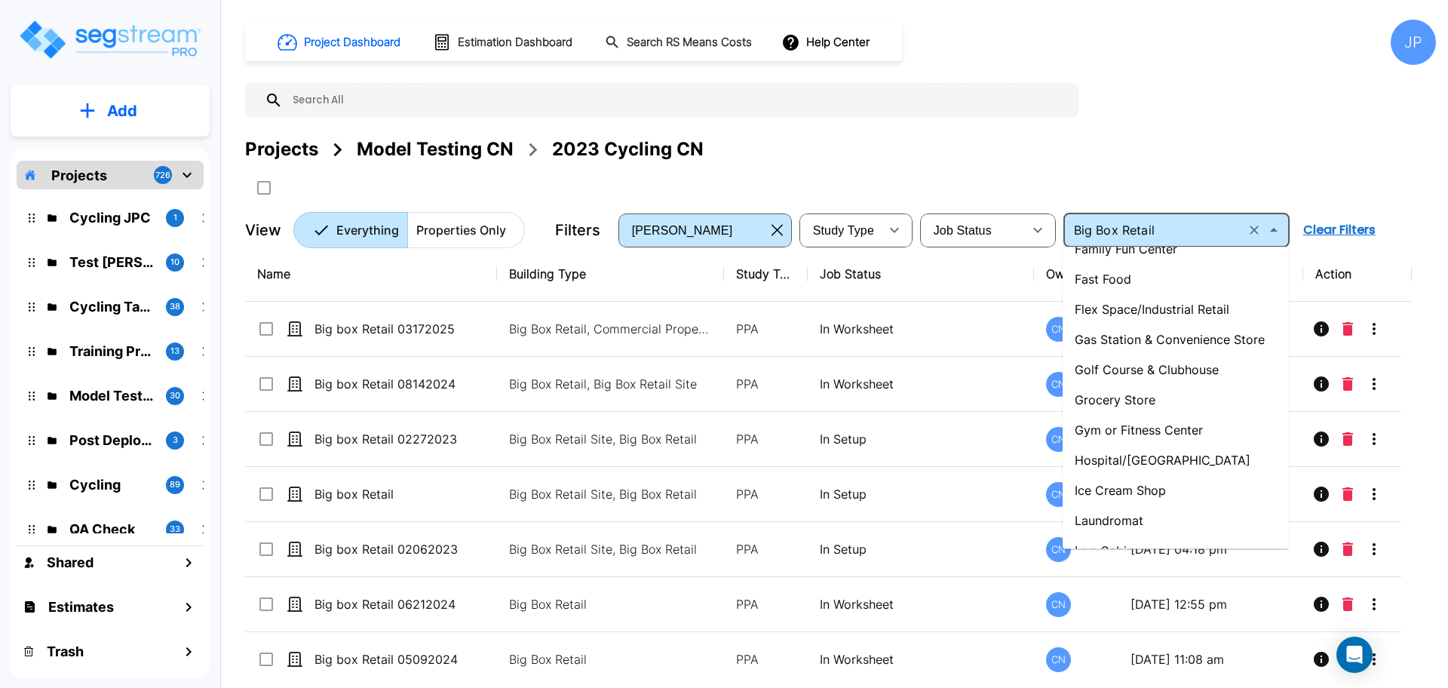
scroll to position [612, 0]
click at [1128, 397] on li "Grocery Store" at bounding box center [1175, 397] width 226 height 30
type input "Grocery Store"
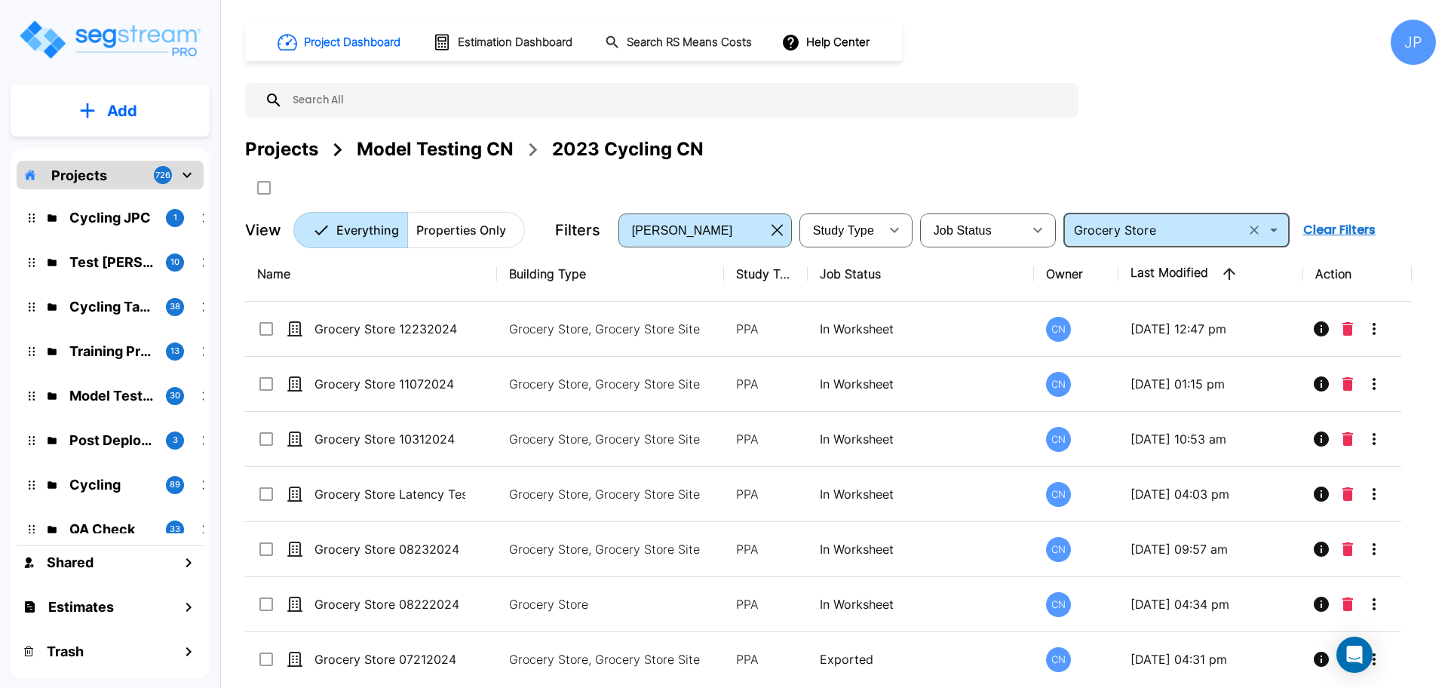
click at [1274, 228] on icon "Open" at bounding box center [1274, 230] width 8 height 4
click at [1273, 228] on icon "Open" at bounding box center [1273, 230] width 18 height 18
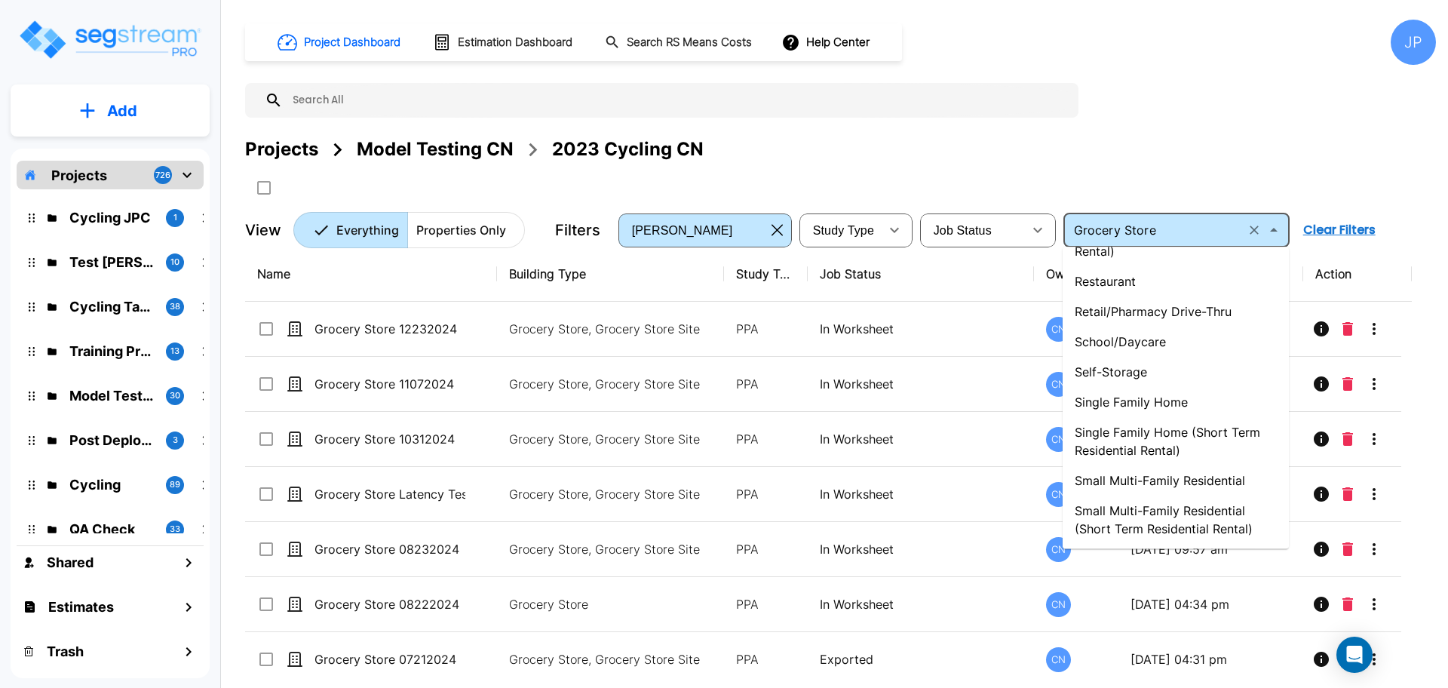
scroll to position [1610, 0]
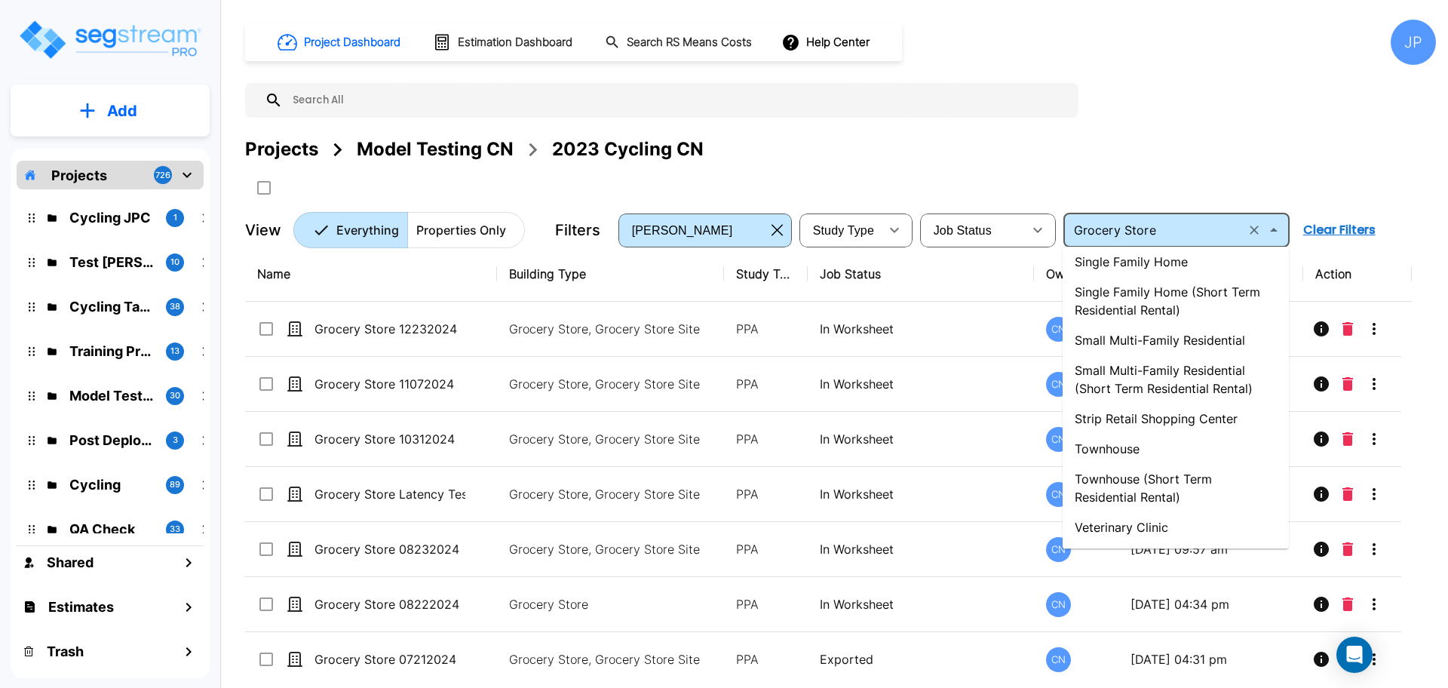
click at [1117, 424] on li "Strip Retail Shopping Center" at bounding box center [1175, 418] width 226 height 30
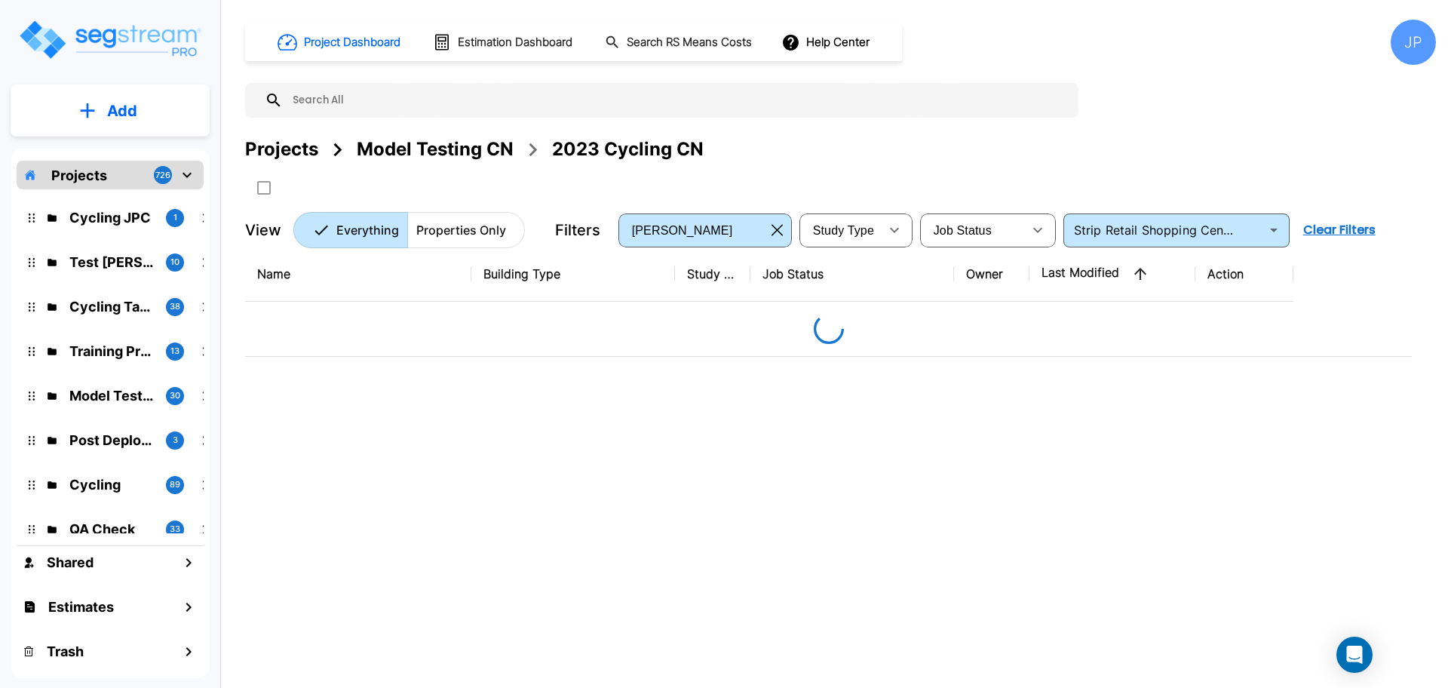
type input "Strip Retail Shopping Center"
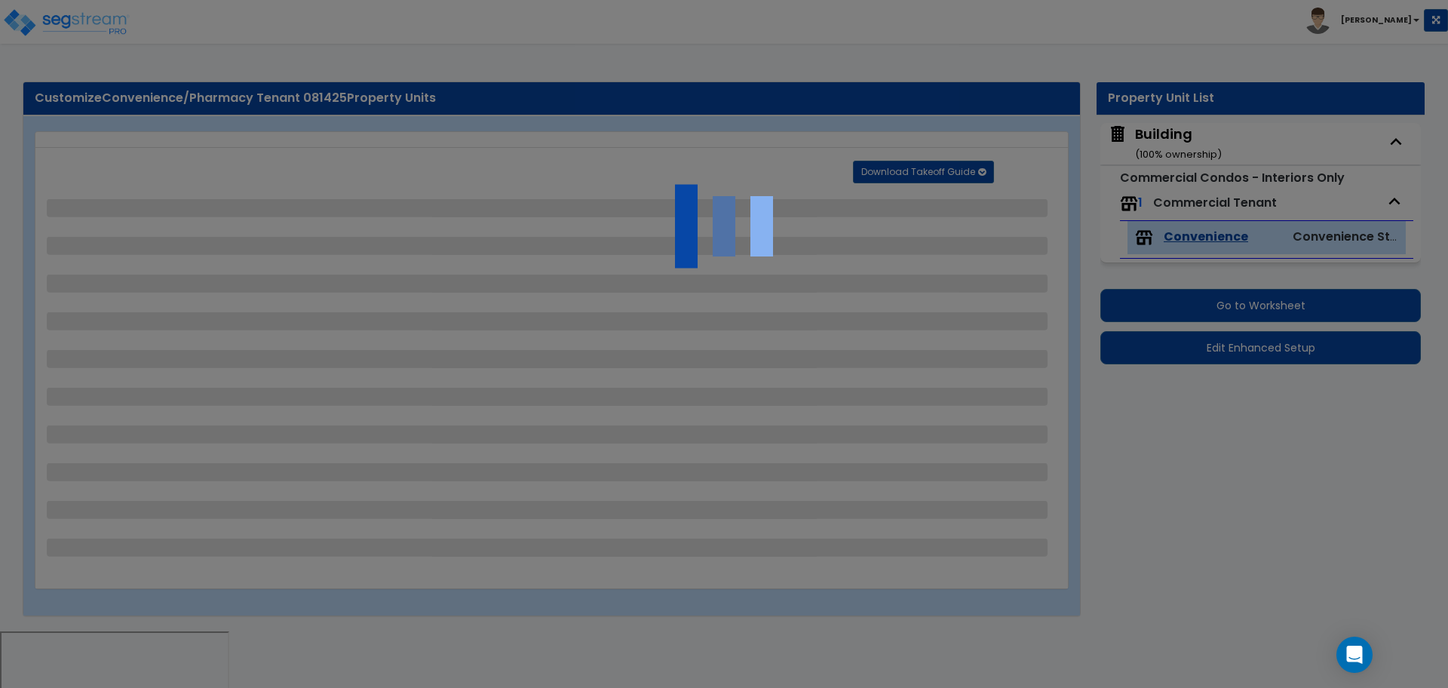
select select "2"
select select "1"
select select "2"
select select "1"
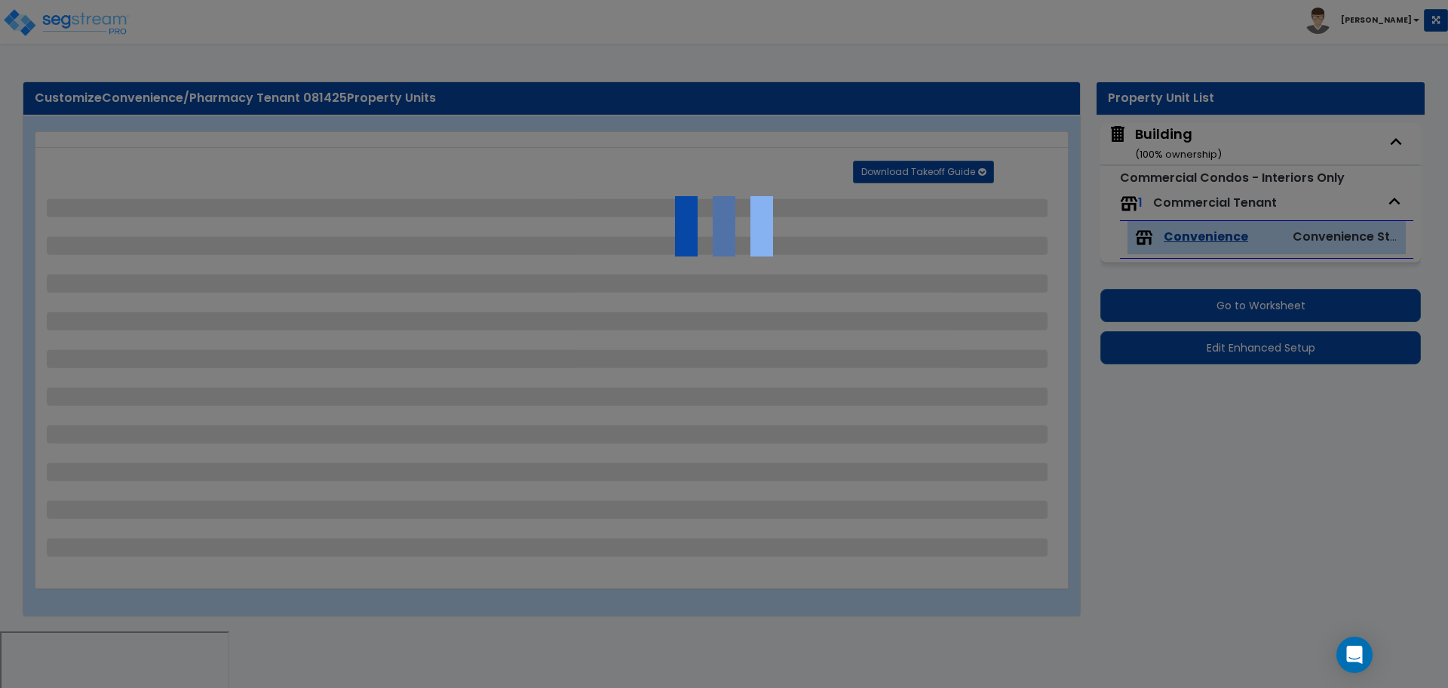
select select "3"
select select "2"
select select "3"
select select "4"
select select "2"
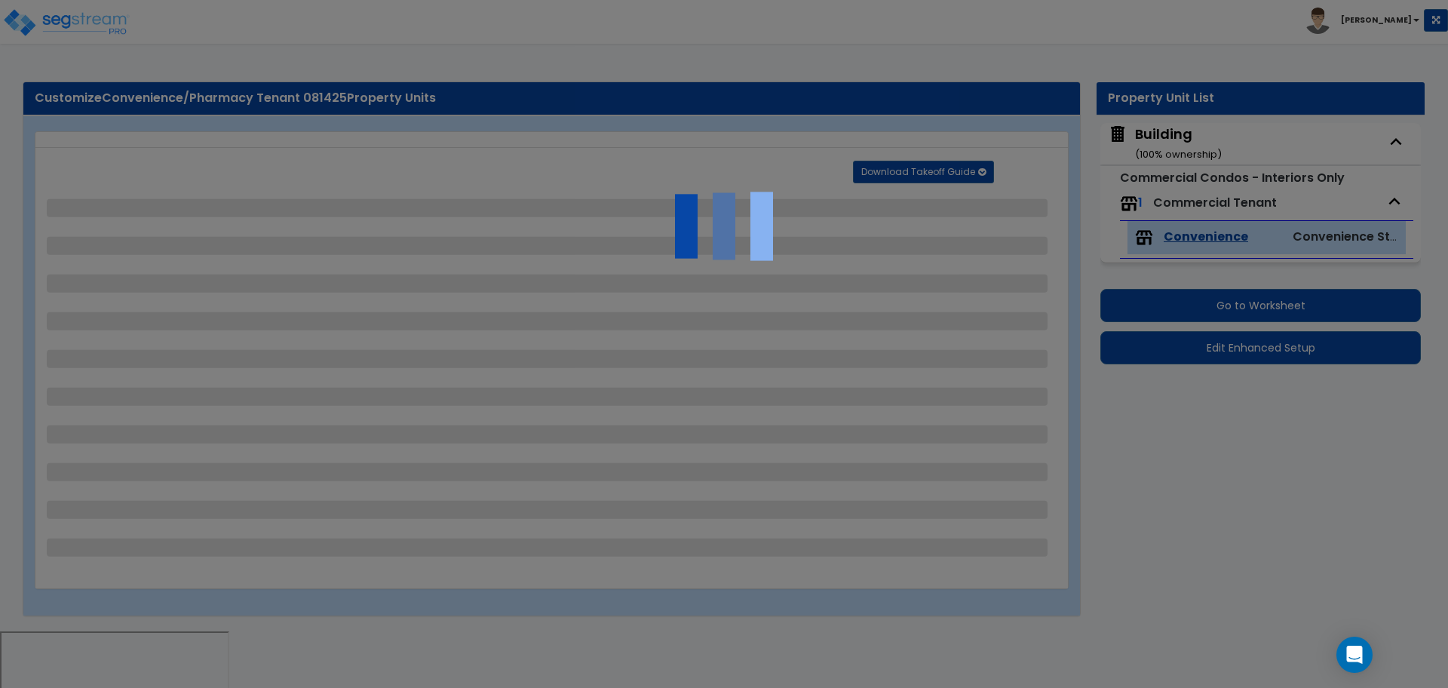
select select "4"
select select "2"
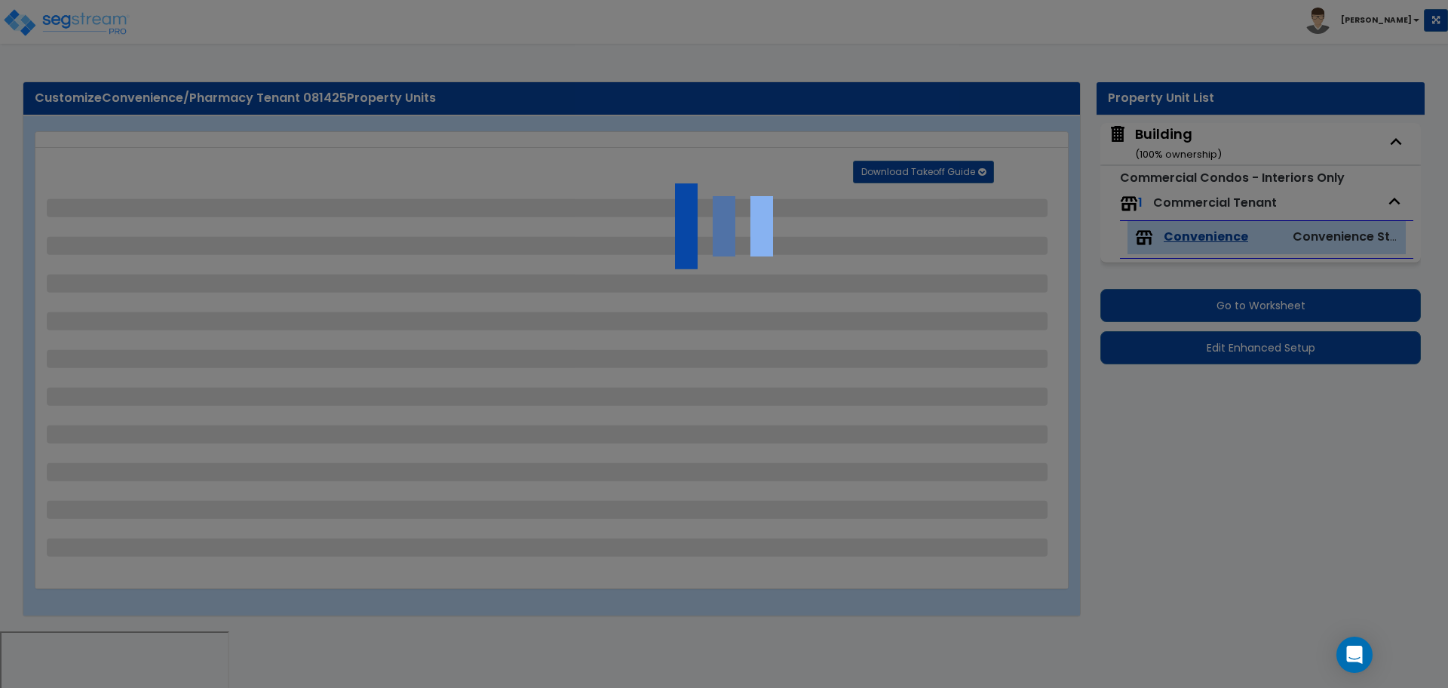
select select "5"
select select "8"
select select "1"
select select "2"
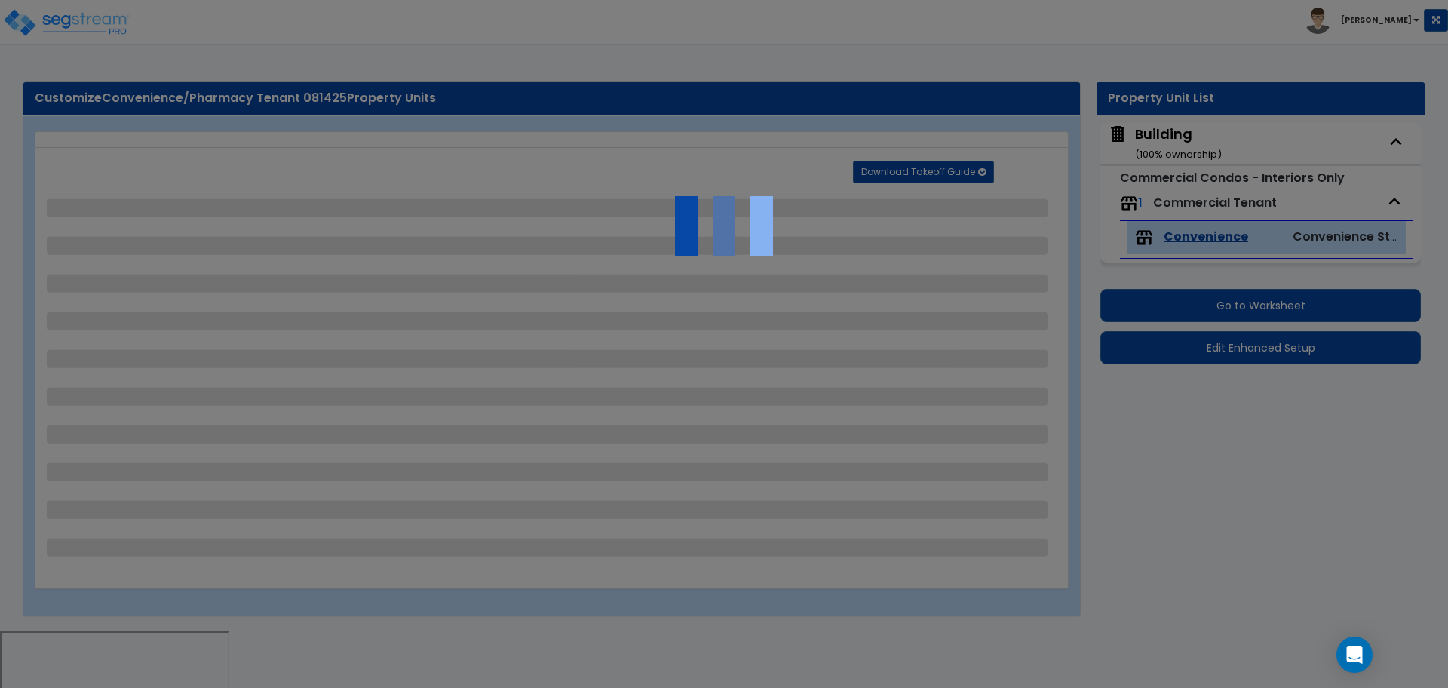
select select "7"
select select "1"
select select "2"
select select "3"
select select "1"
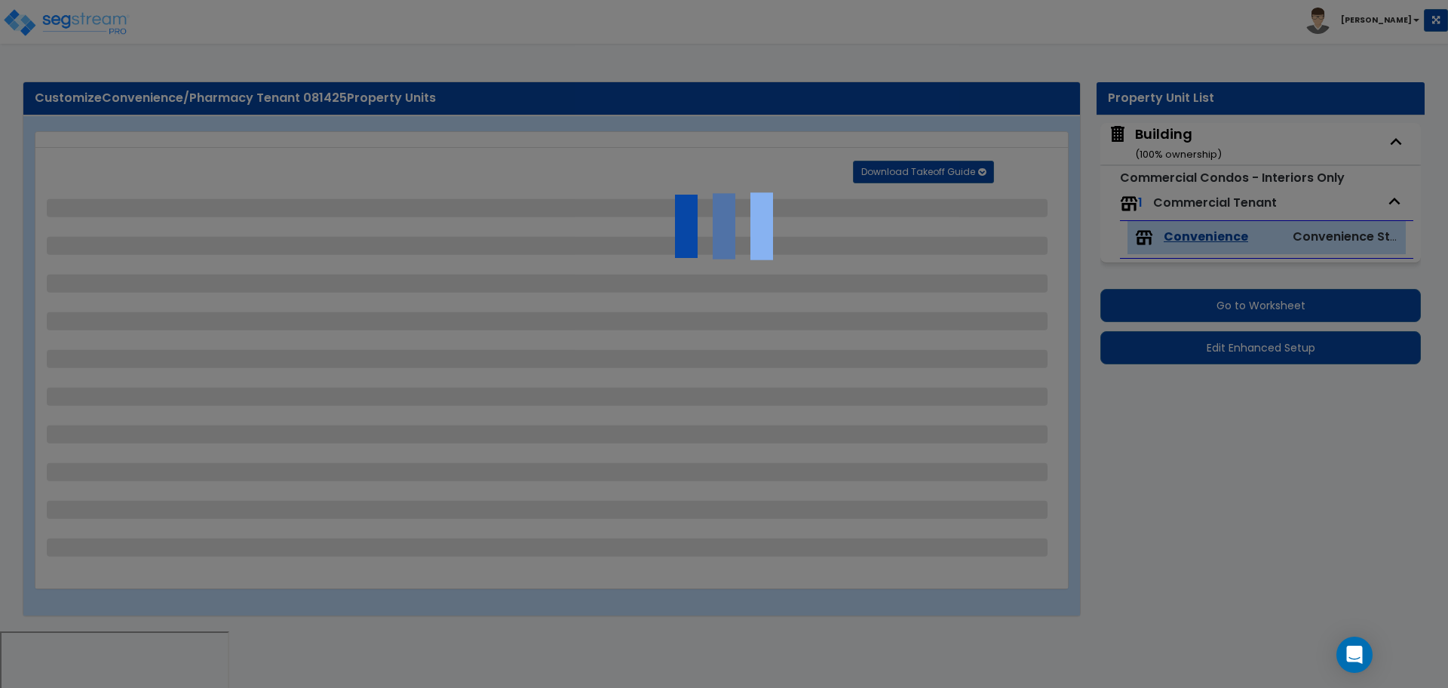
select select "1"
select select "4"
select select "1"
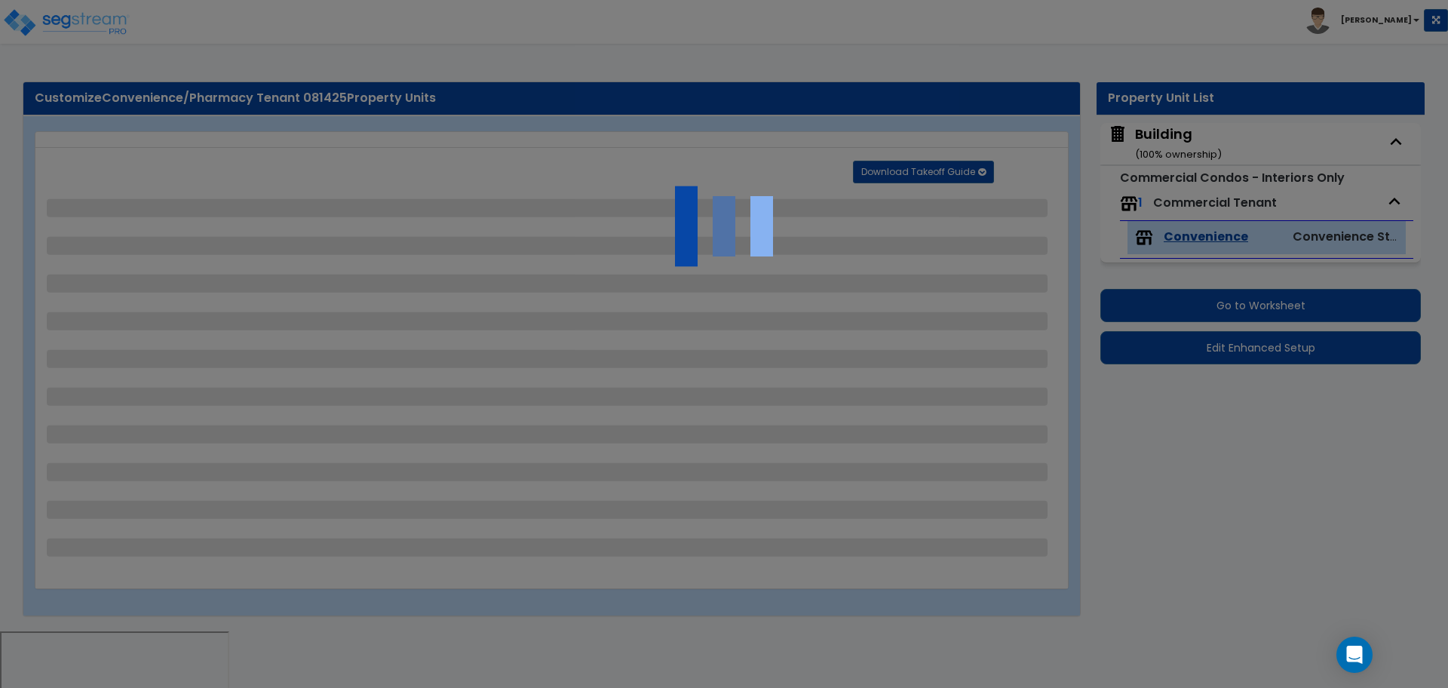
select select "1"
select select "5"
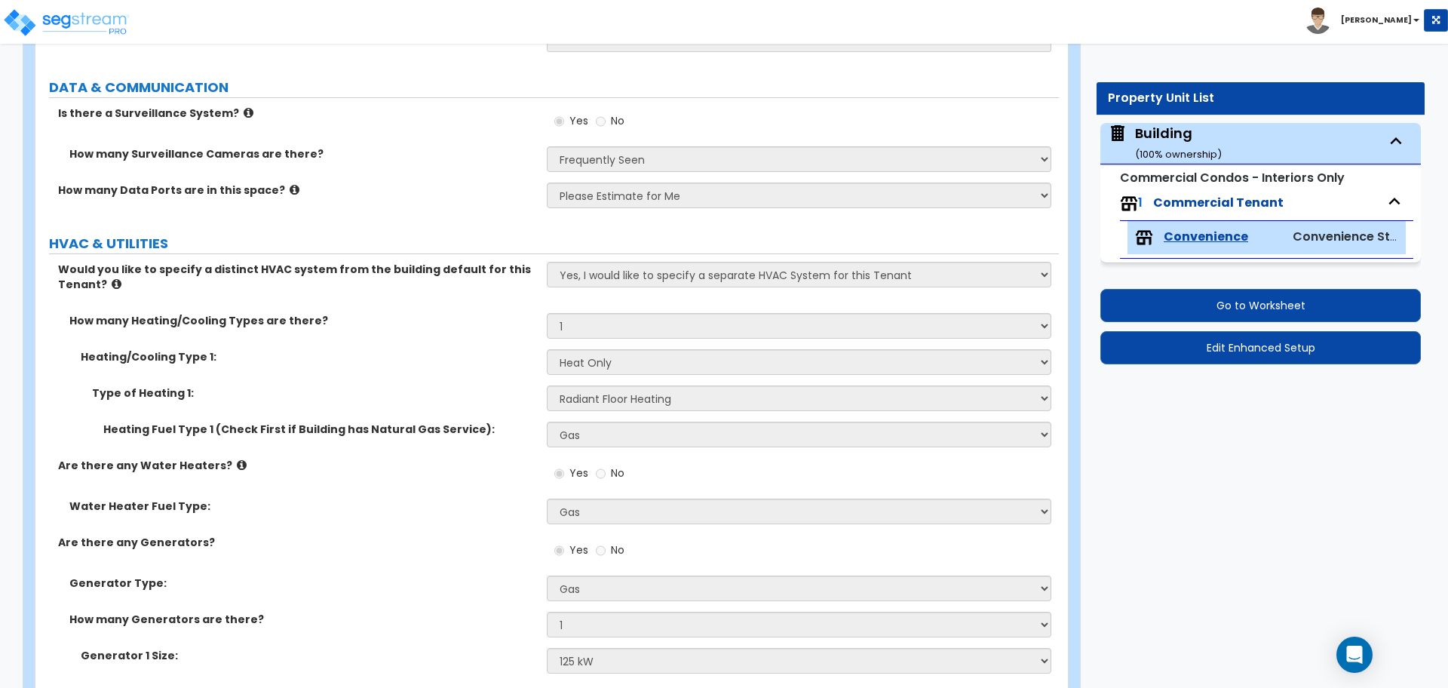
scroll to position [5084, 0]
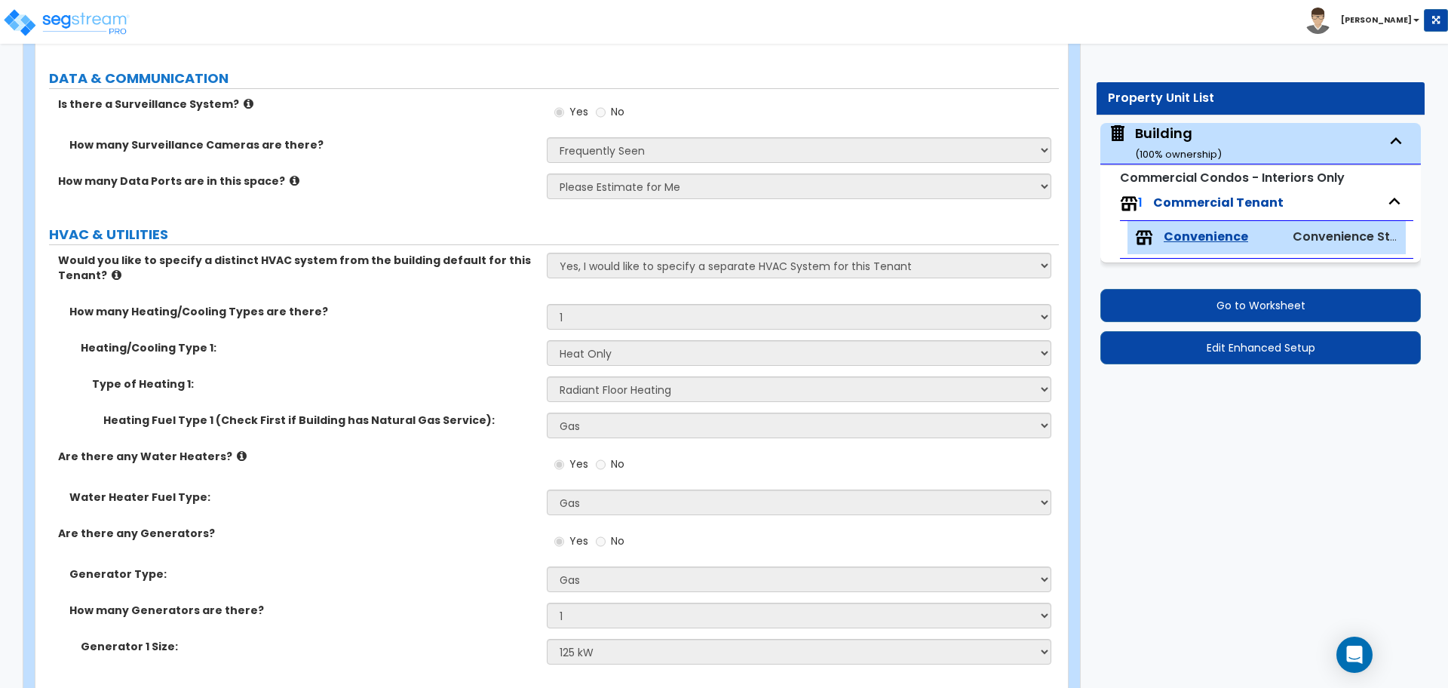
click at [946, 44] on div "How many Service Sinks are there? 5" at bounding box center [546, 35] width 1023 height 36
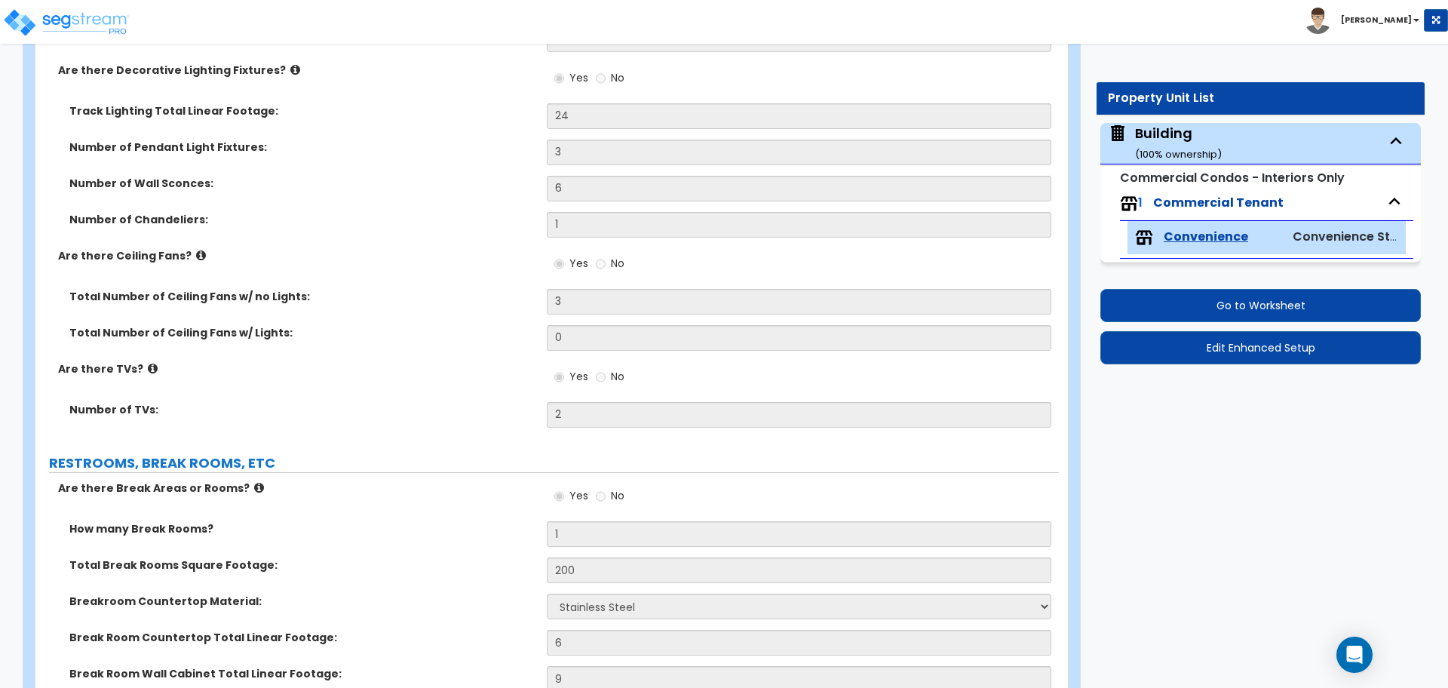
scroll to position [3235, 0]
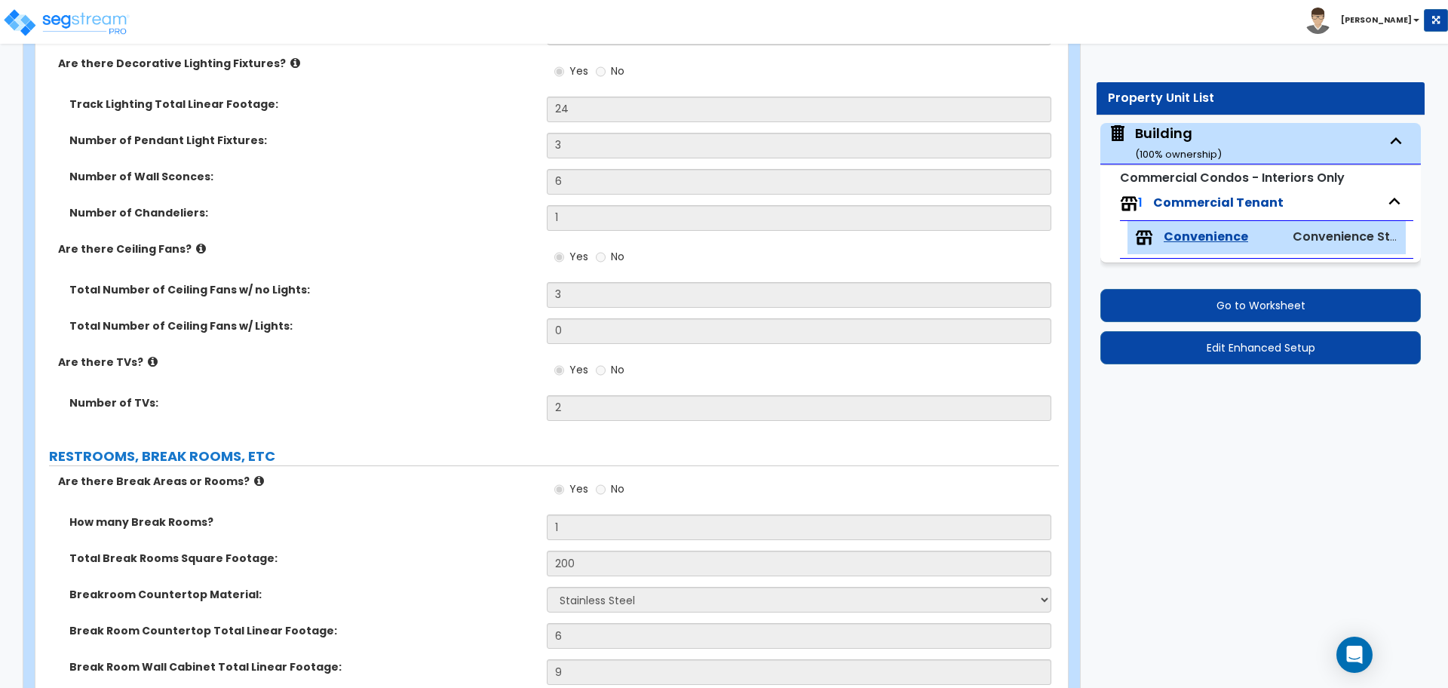
click at [478, 106] on label "Track Lighting Total Linear Footage:" at bounding box center [302, 104] width 466 height 15
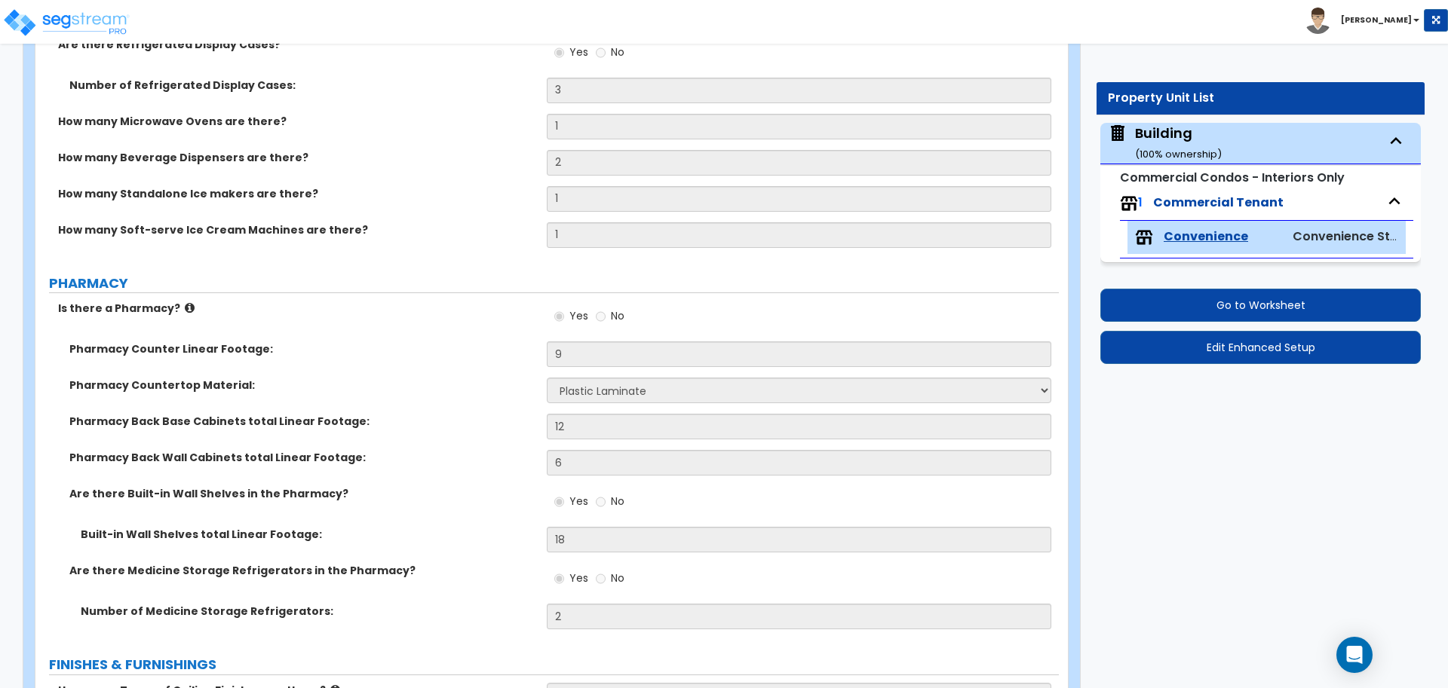
scroll to position [1070, 0]
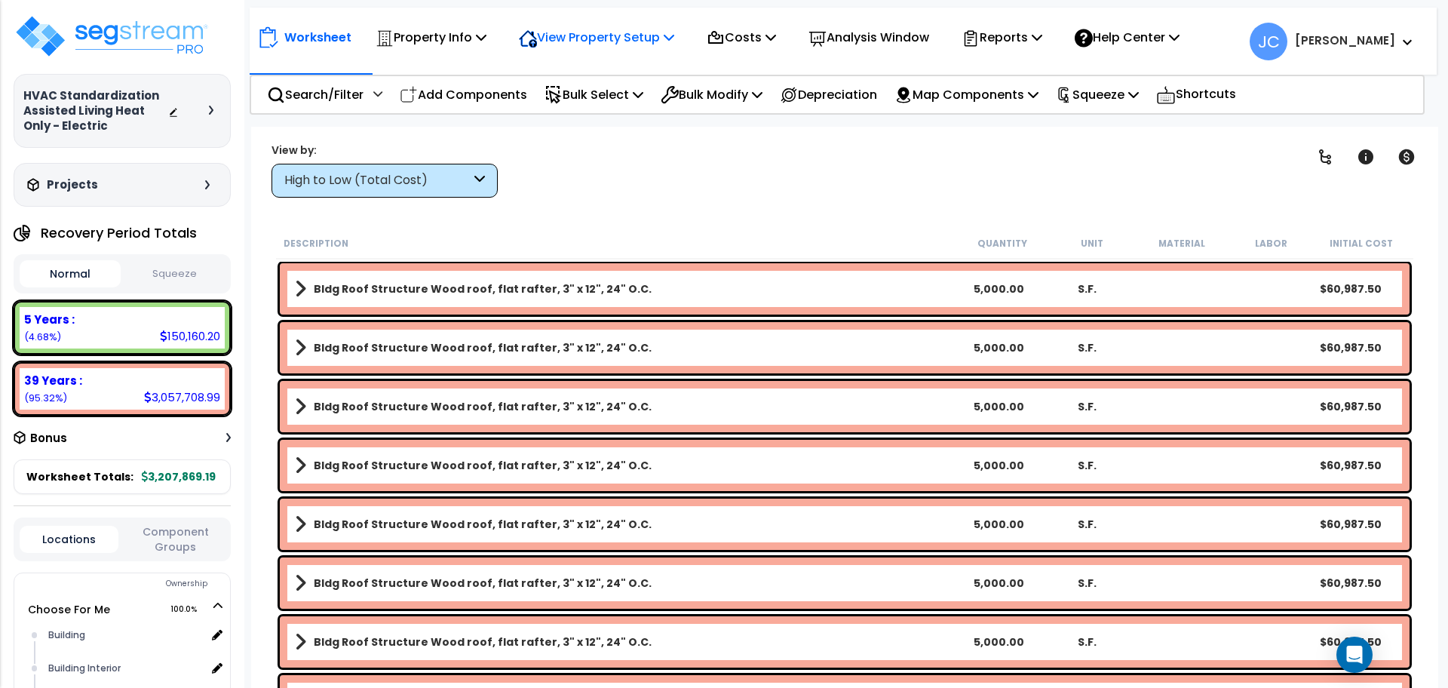
click at [486, 49] on div "View Property Setup" at bounding box center [430, 37] width 111 height 35
click at [479, 32] on icon at bounding box center [481, 37] width 11 height 12
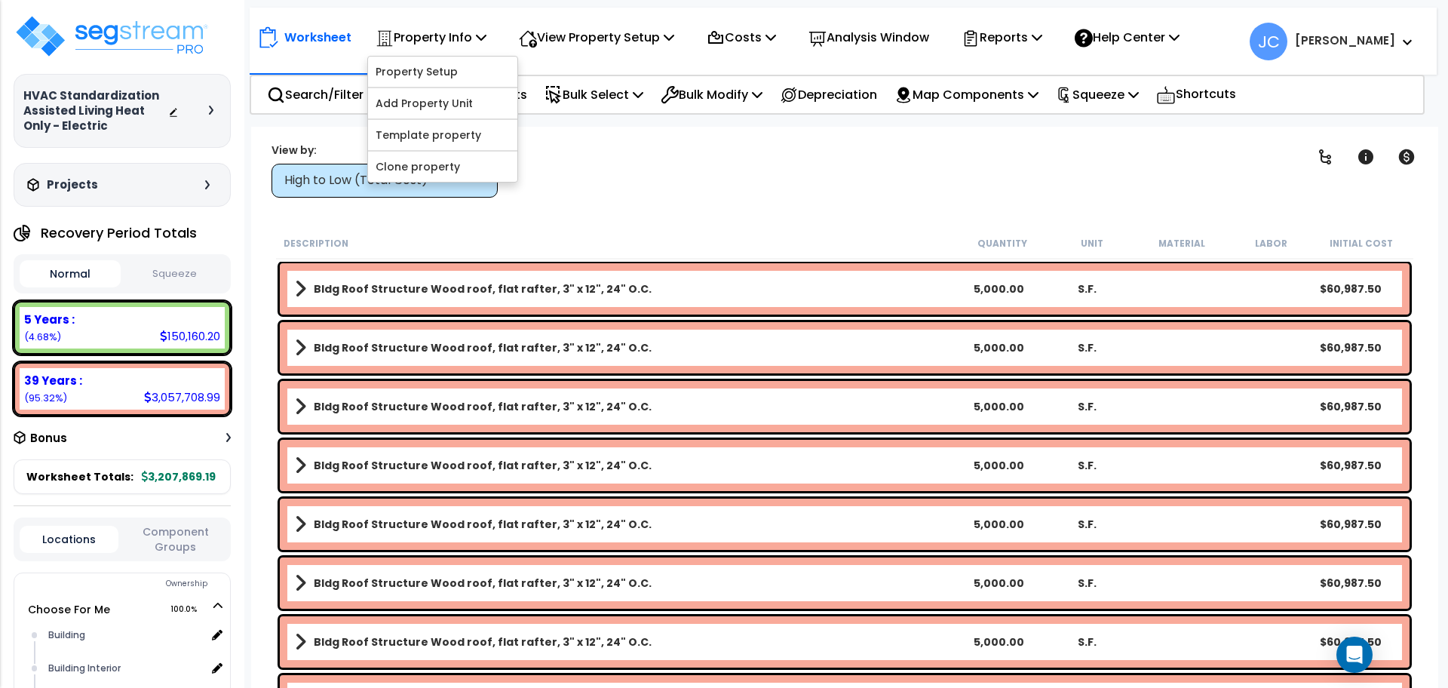
click at [562, 197] on div "Worksheet Property Info Property Setup Add Property Unit Template property Clon…" at bounding box center [844, 471] width 1187 height 688
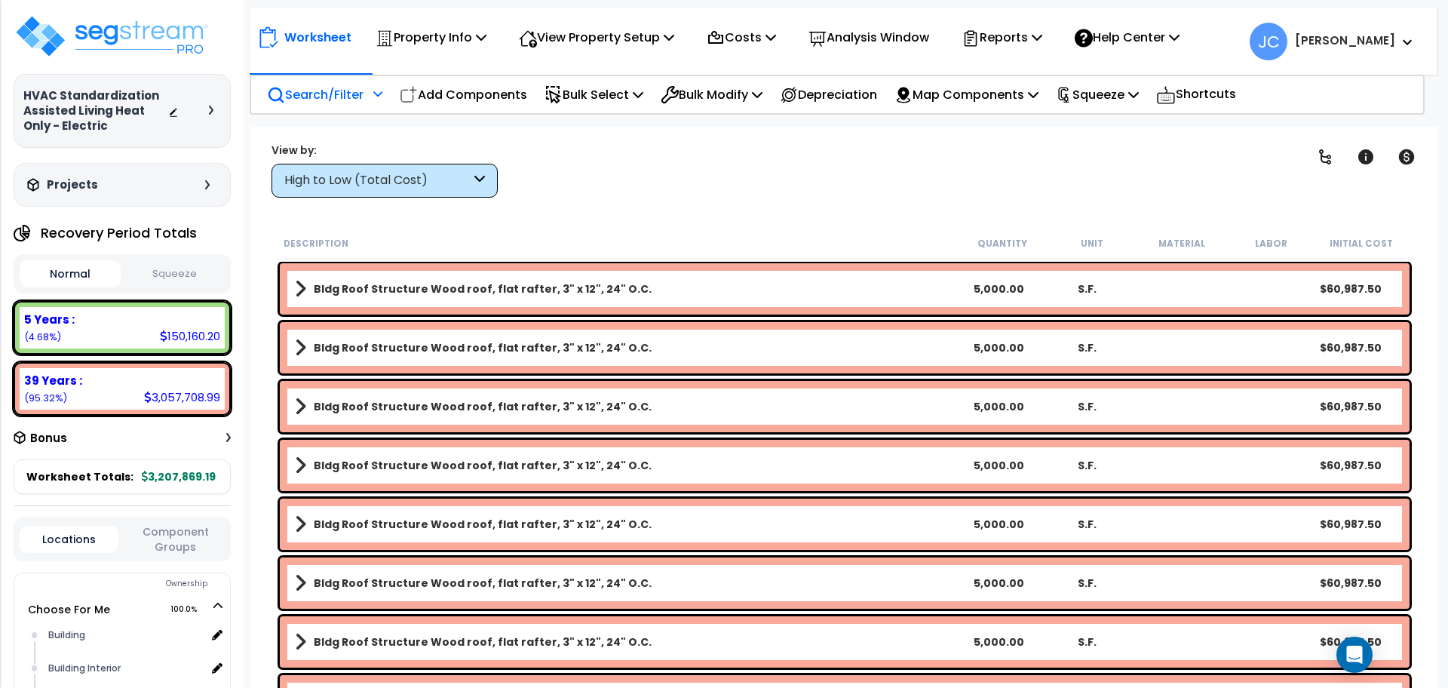
click at [373, 100] on div at bounding box center [375, 99] width 13 height 26
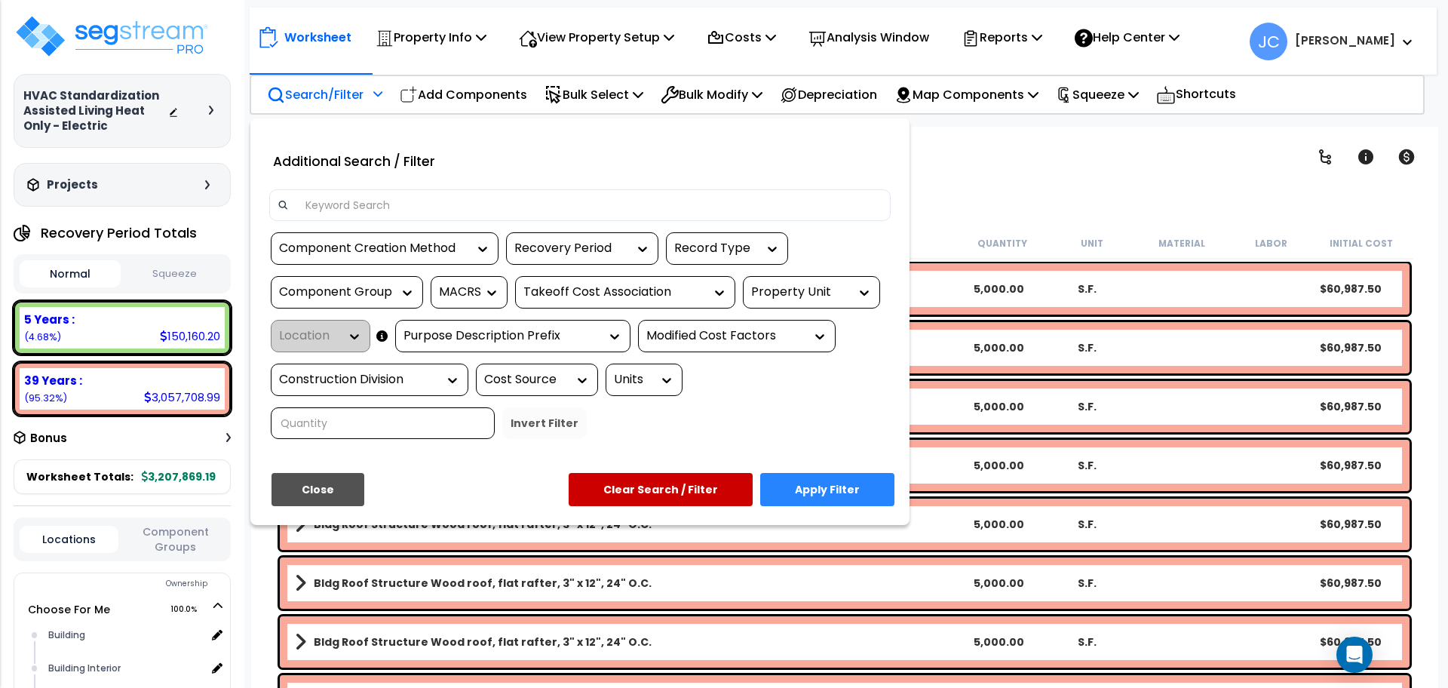
click at [831, 299] on div "Property Unit" at bounding box center [800, 291] width 98 height 17
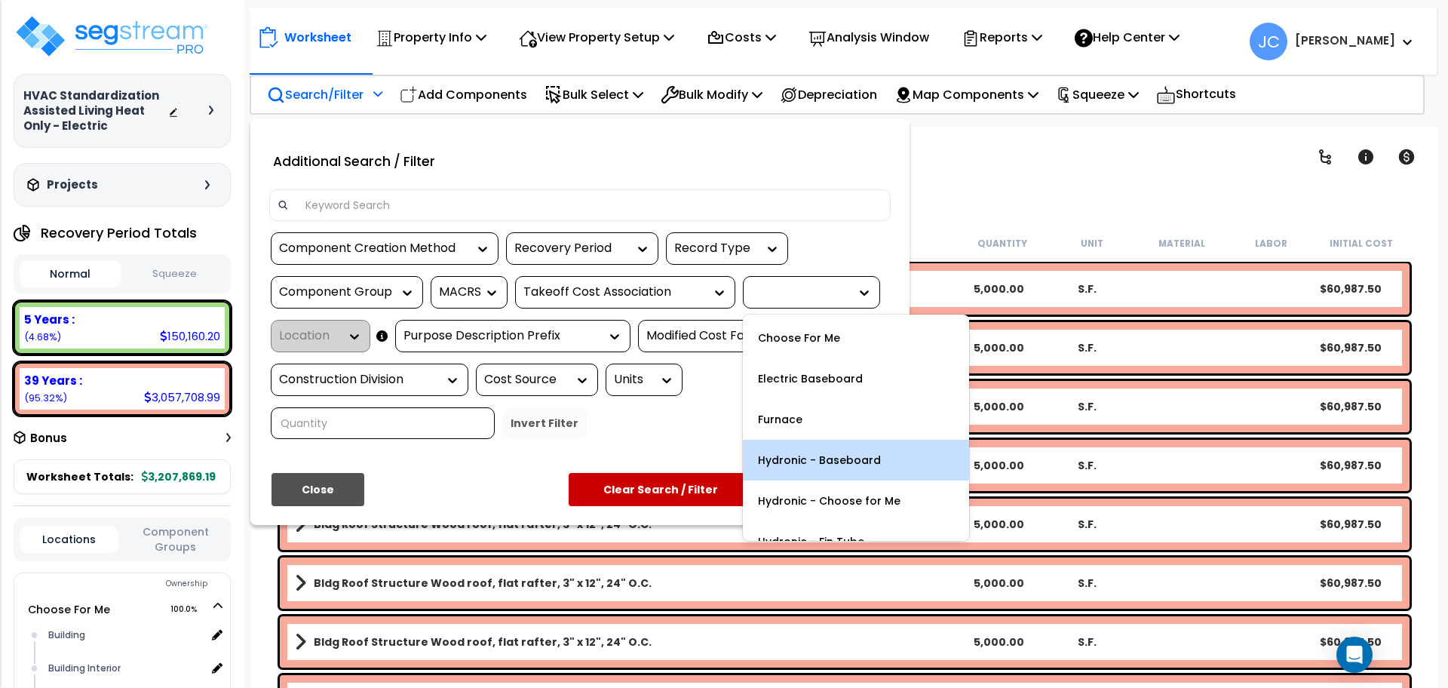
scroll to position [187, 0]
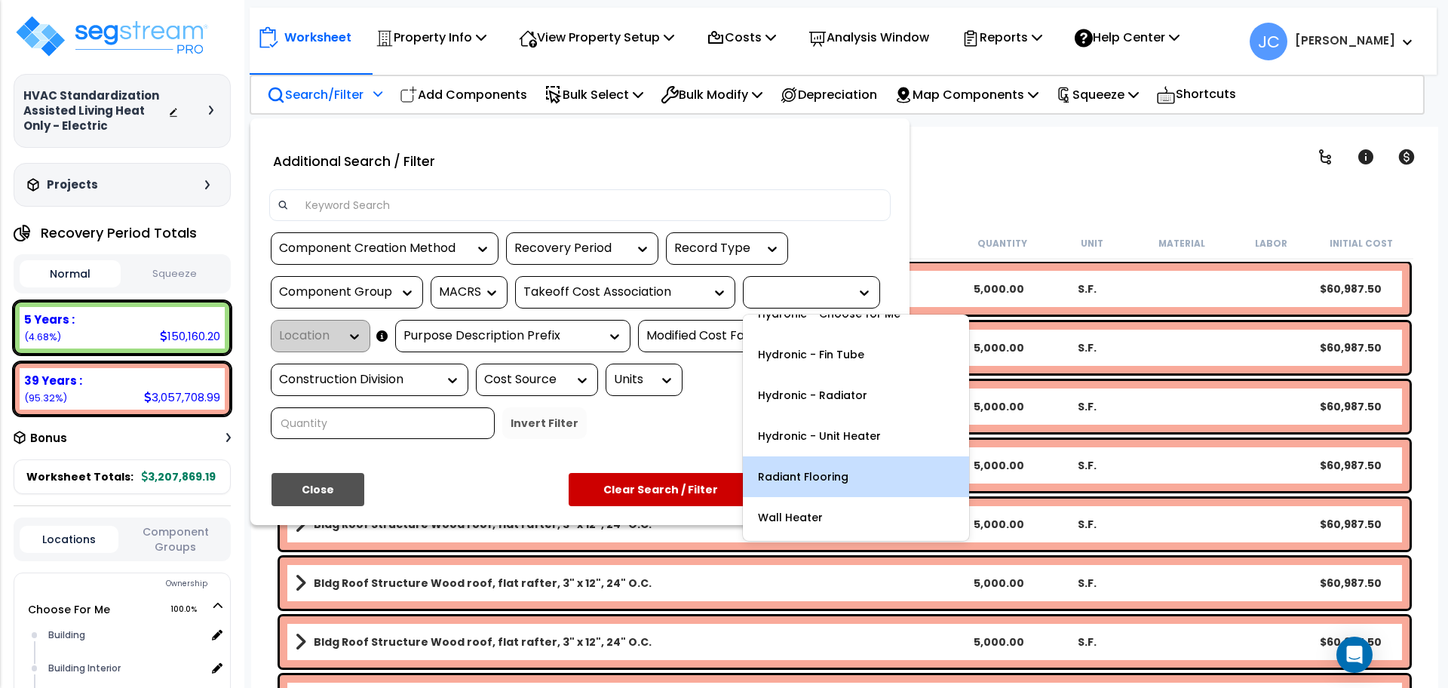
click at [815, 472] on div "Radiant Flooring" at bounding box center [856, 476] width 226 height 41
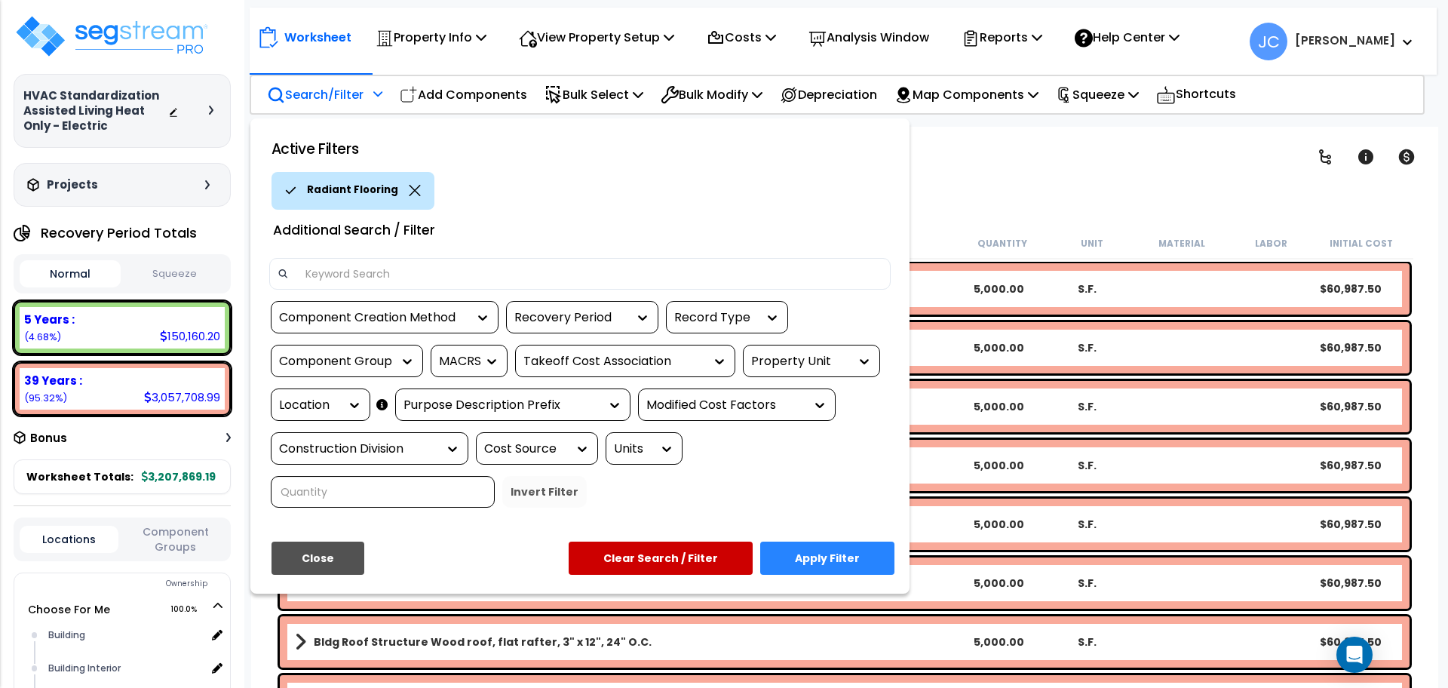
click at [1009, 186] on div at bounding box center [724, 344] width 1448 height 688
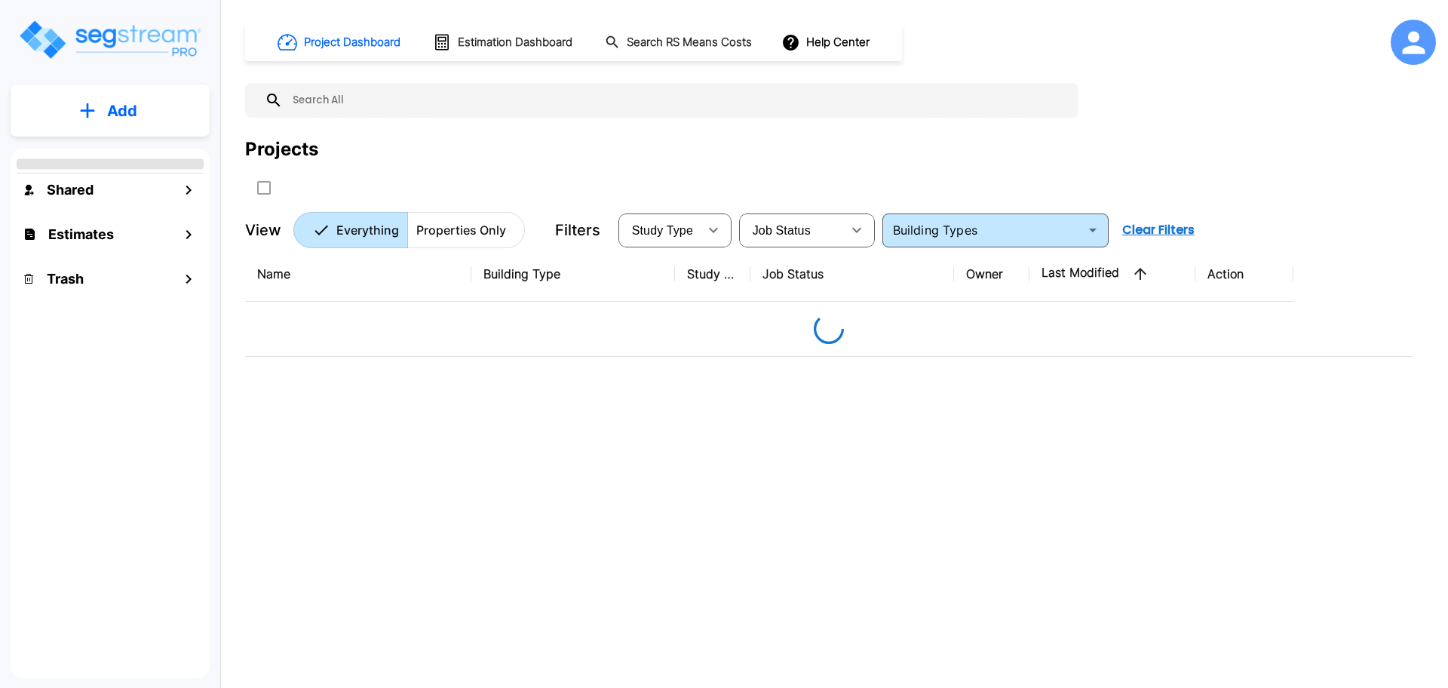
type input "Strip Retail Shopping Center"
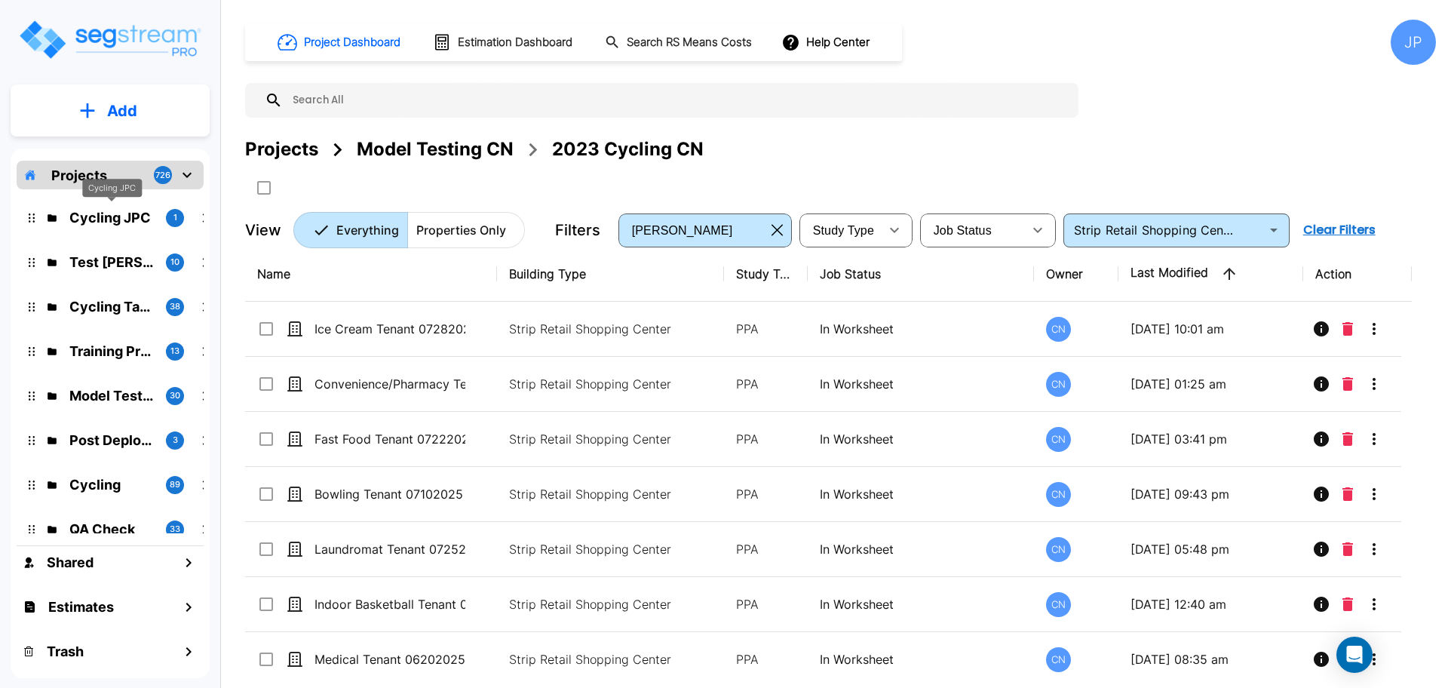
click at [121, 213] on p "Cycling JPC" at bounding box center [111, 217] width 84 height 20
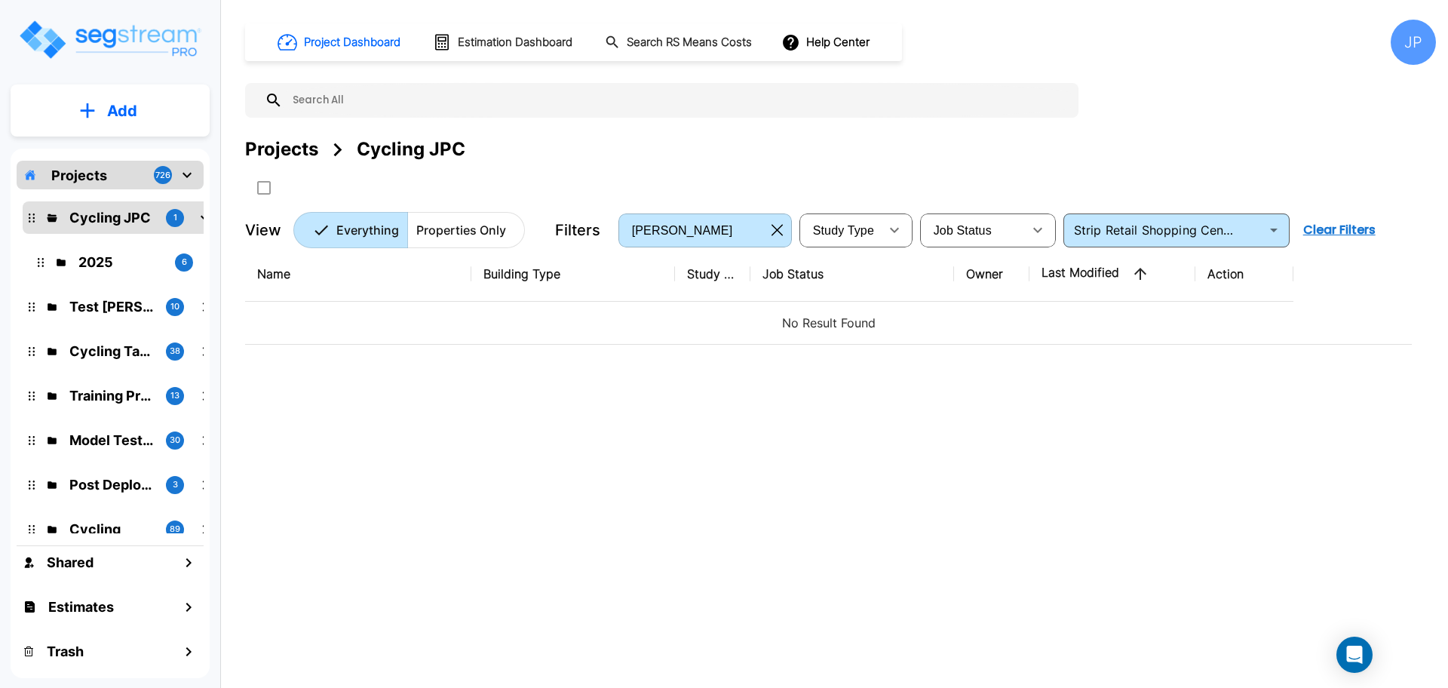
click at [777, 231] on icon "button" at bounding box center [776, 230] width 11 height 12
click at [1342, 231] on button "Clear Filters" at bounding box center [1339, 230] width 84 height 30
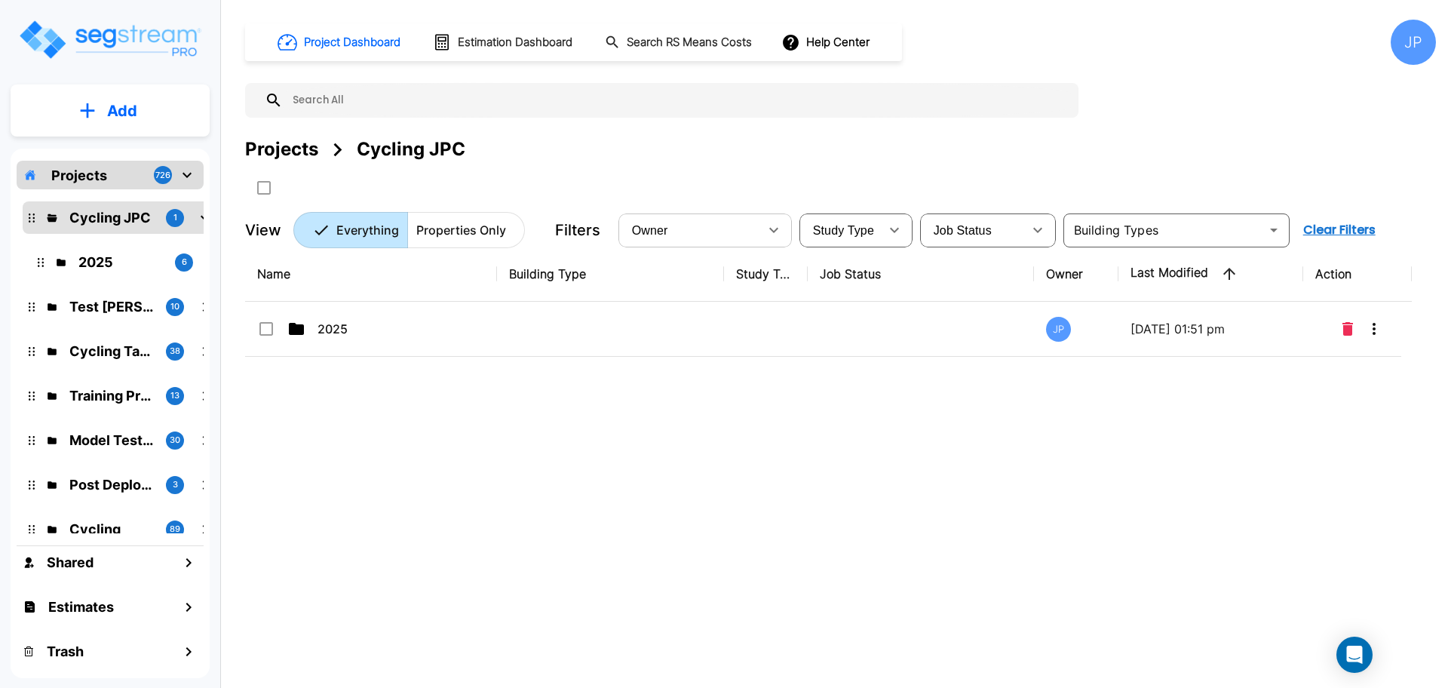
click at [767, 229] on icon "button" at bounding box center [773, 230] width 18 height 18
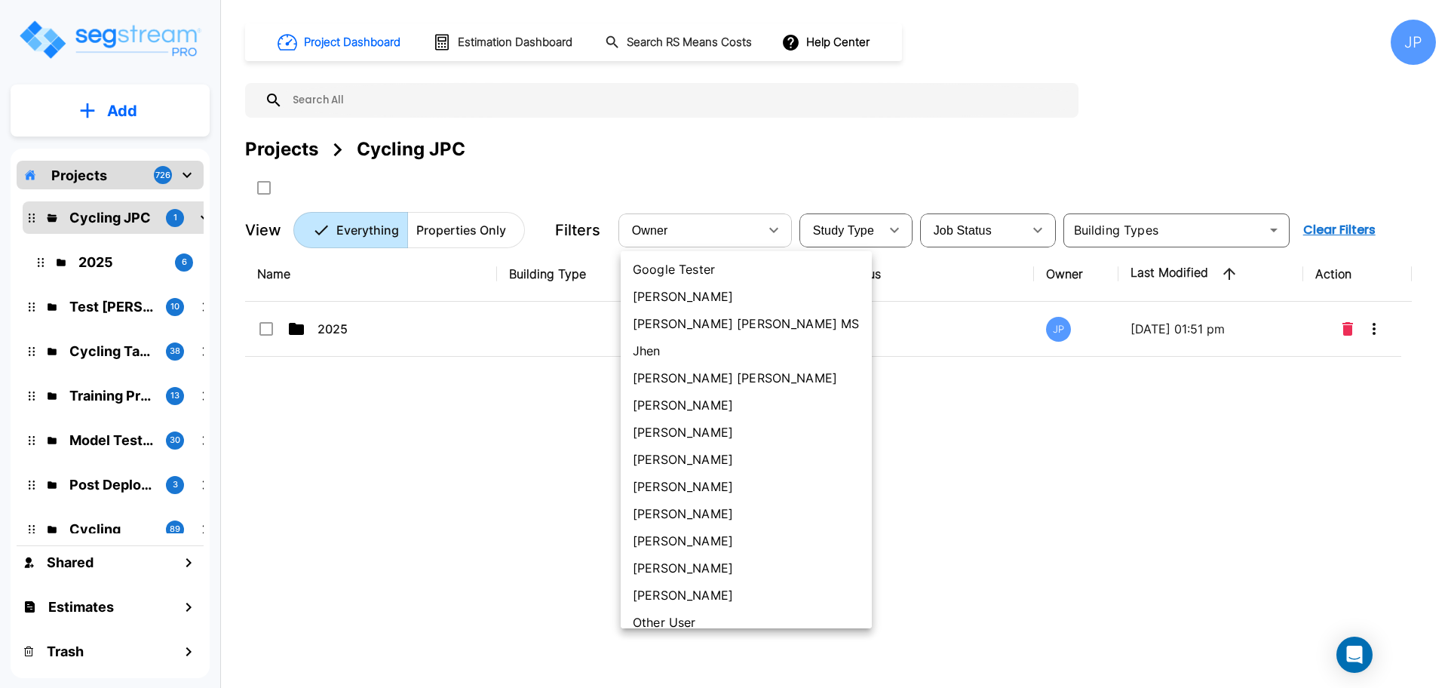
scroll to position [522, 0]
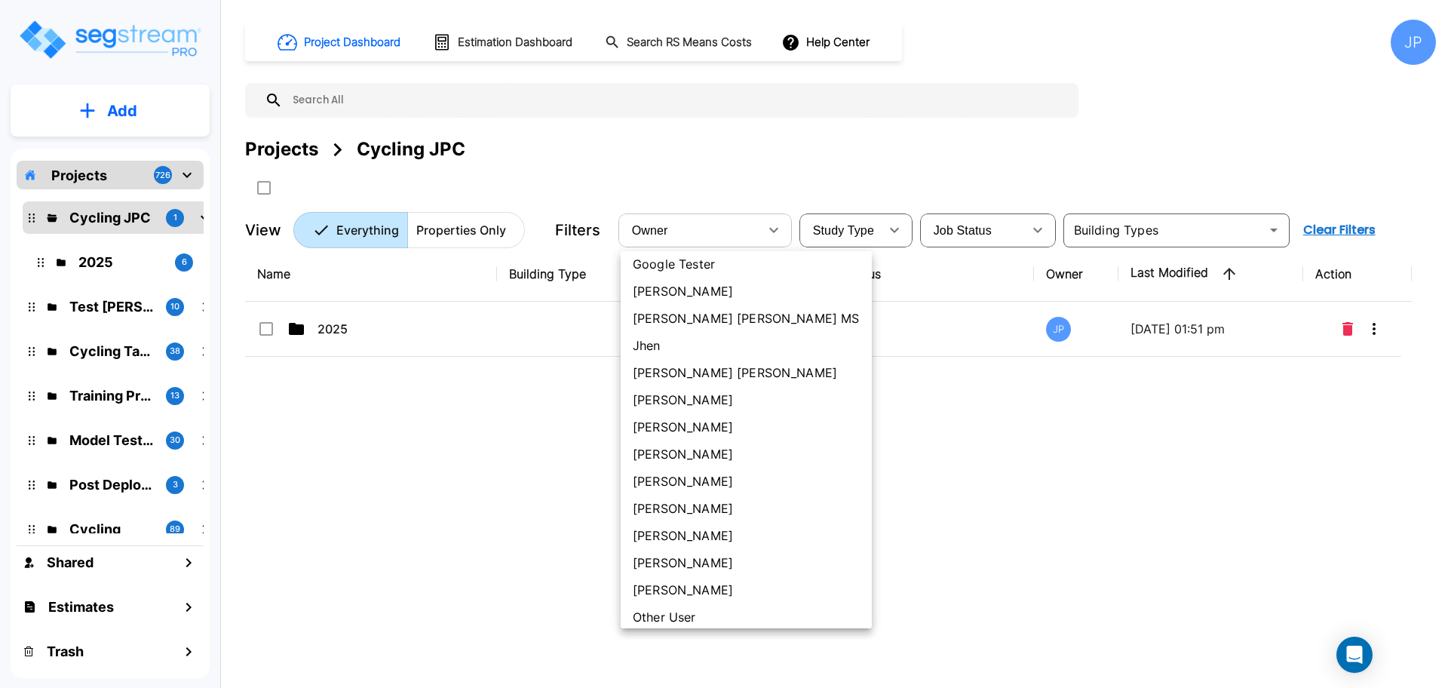
click at [667, 370] on li "[PERSON_NAME] [PERSON_NAME]" at bounding box center [745, 372] width 251 height 27
type input "181"
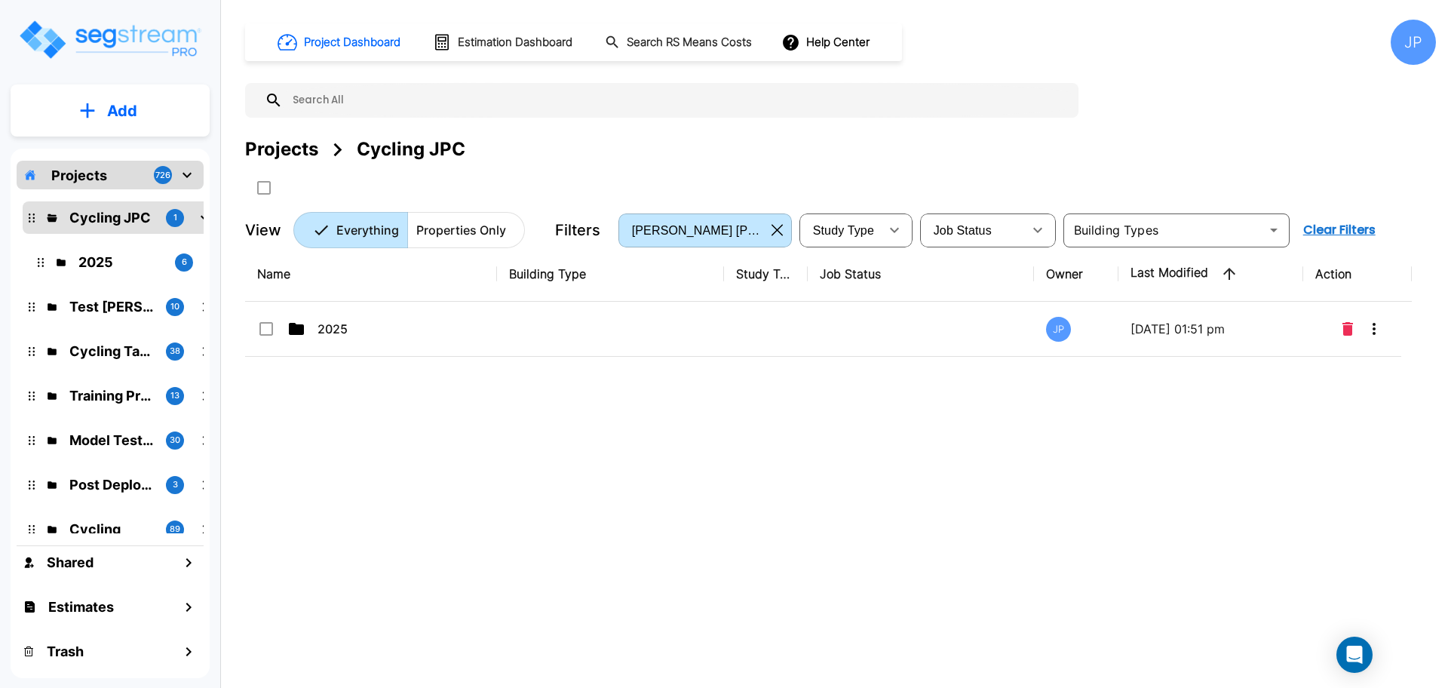
click at [302, 151] on div "Projects" at bounding box center [281, 149] width 73 height 27
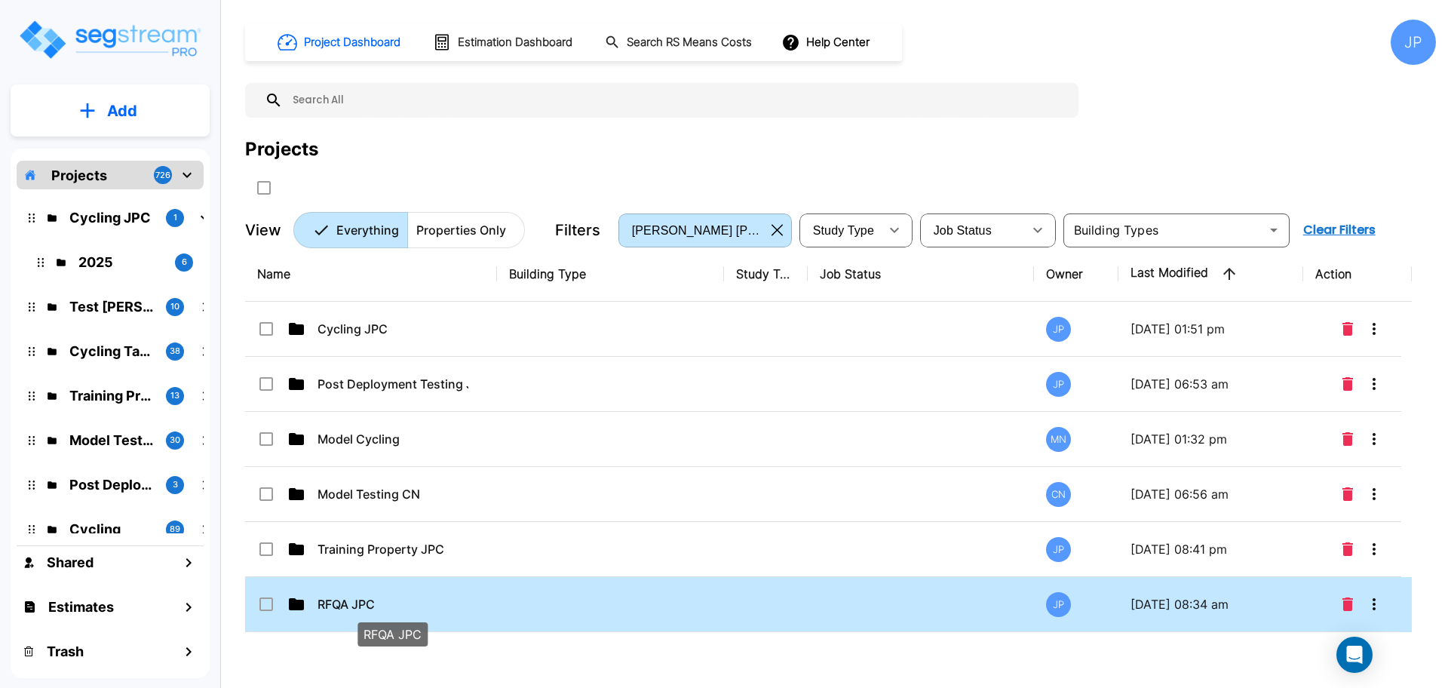
click at [359, 598] on p "RFQA JPC" at bounding box center [392, 604] width 151 height 18
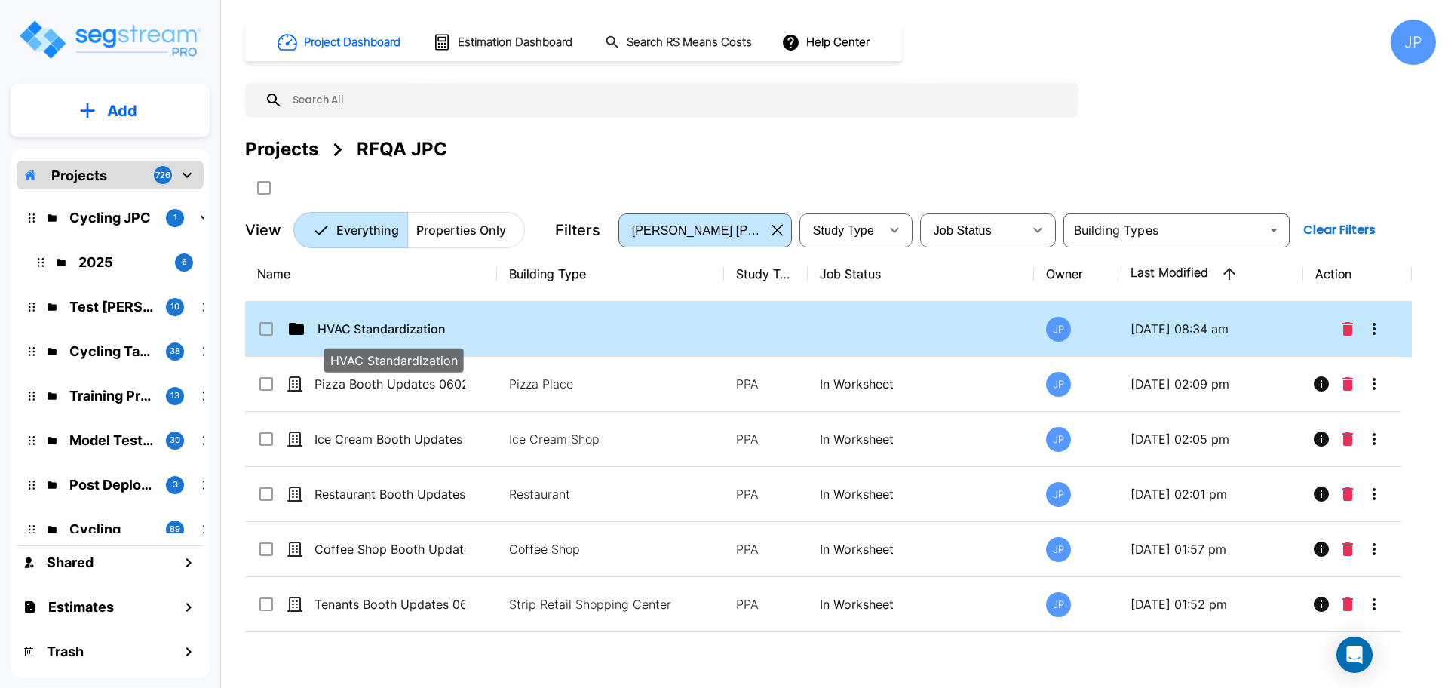
click at [436, 325] on p "HVAC Standardization" at bounding box center [392, 329] width 151 height 18
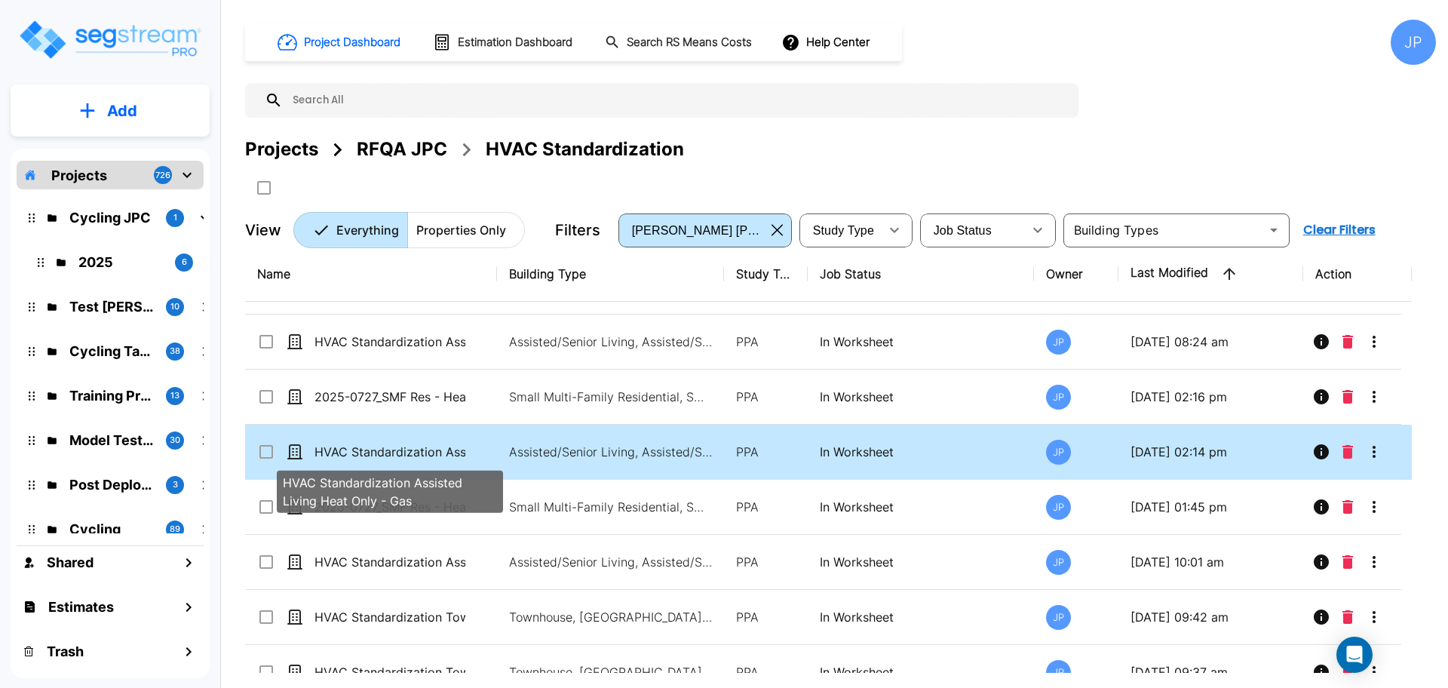
scroll to position [53, 0]
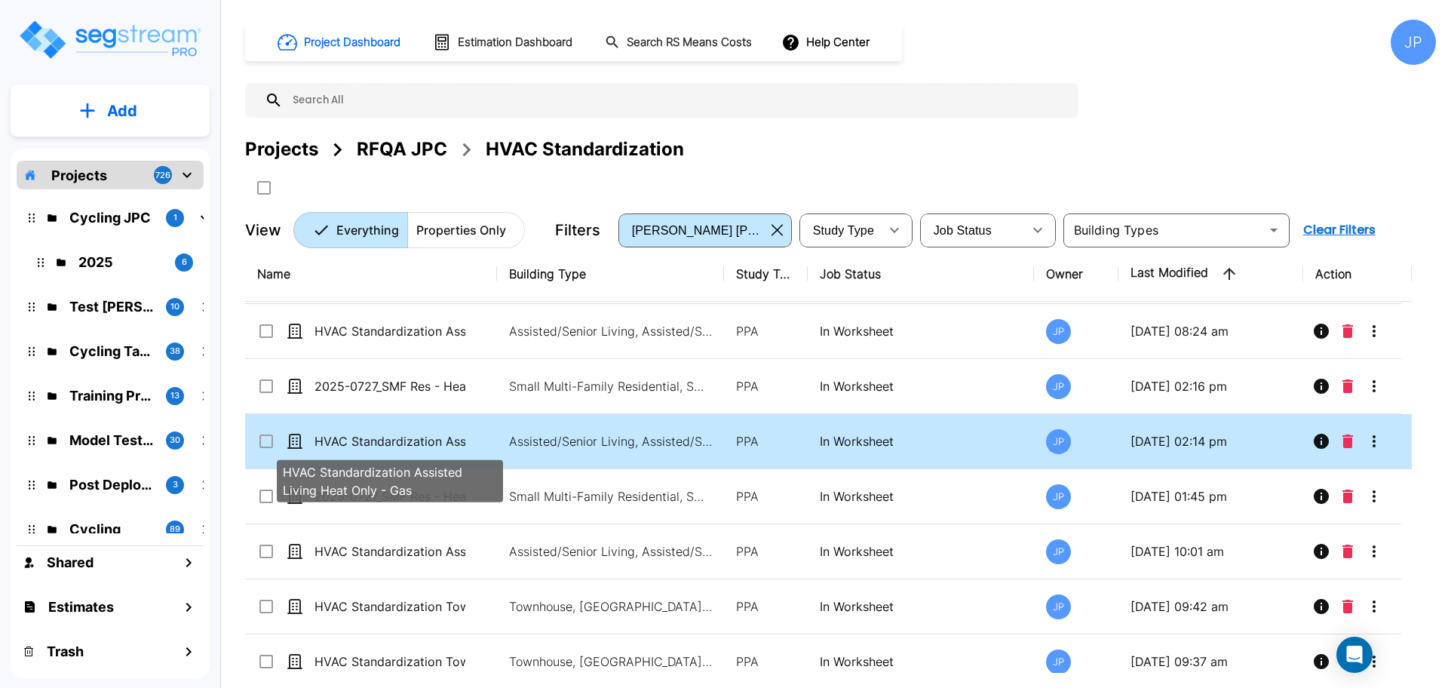
click at [430, 440] on p "HVAC Standardization Assisted Living Heat Only - Gas" at bounding box center [389, 441] width 151 height 18
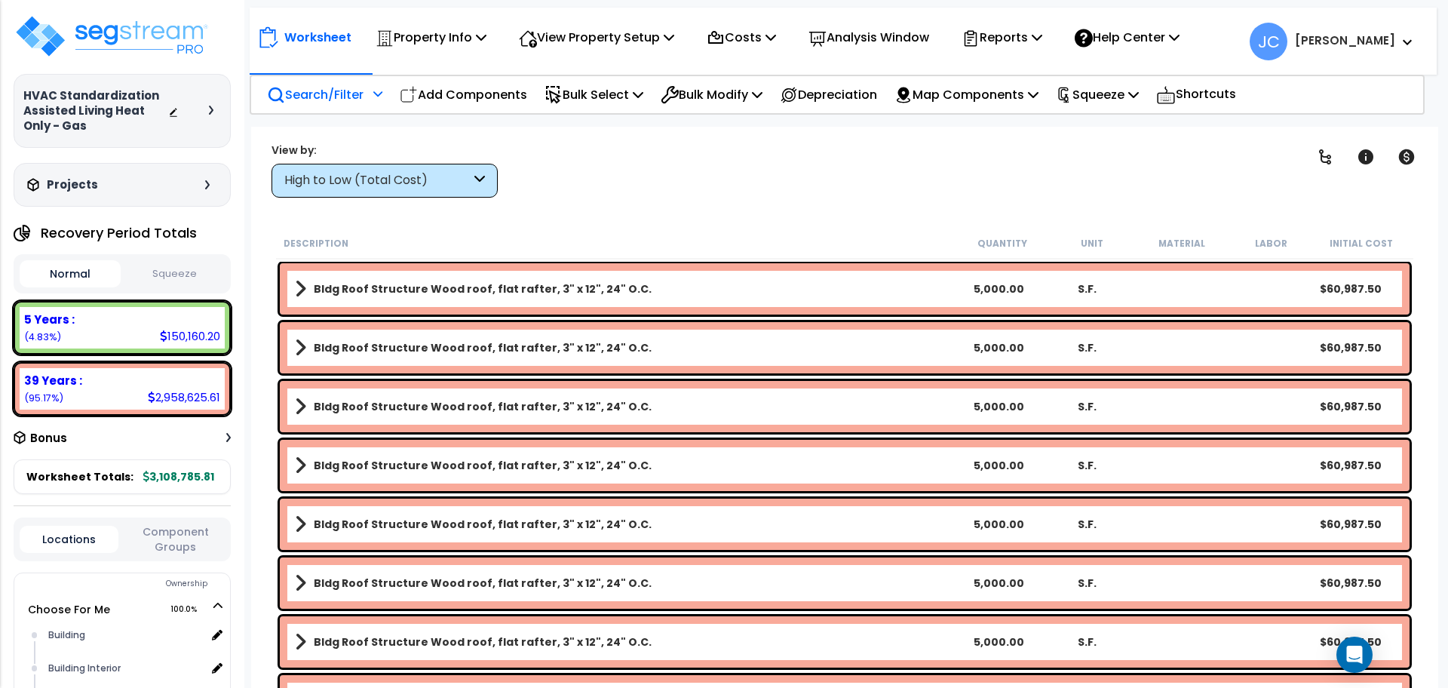
click at [363, 100] on p "Search/Filter" at bounding box center [315, 94] width 97 height 20
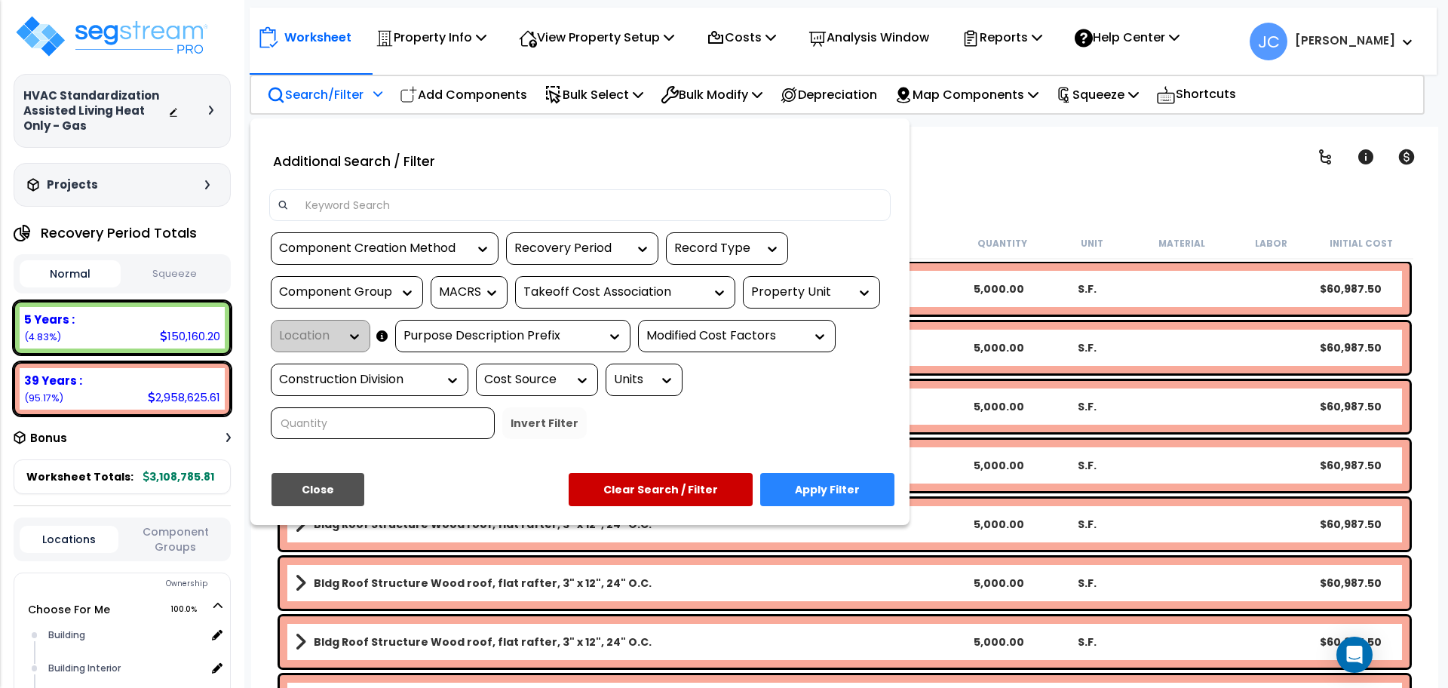
click at [801, 289] on div "Property Unit" at bounding box center [800, 291] width 98 height 17
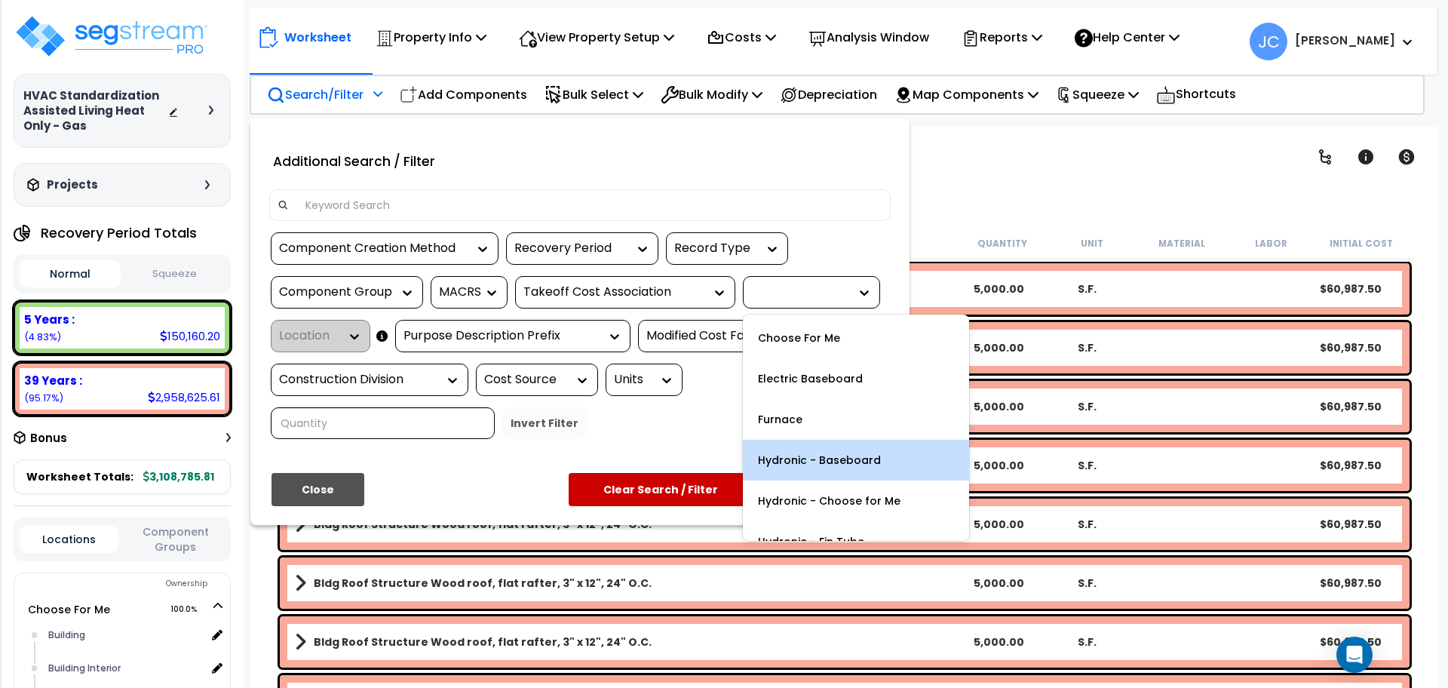
scroll to position [187, 0]
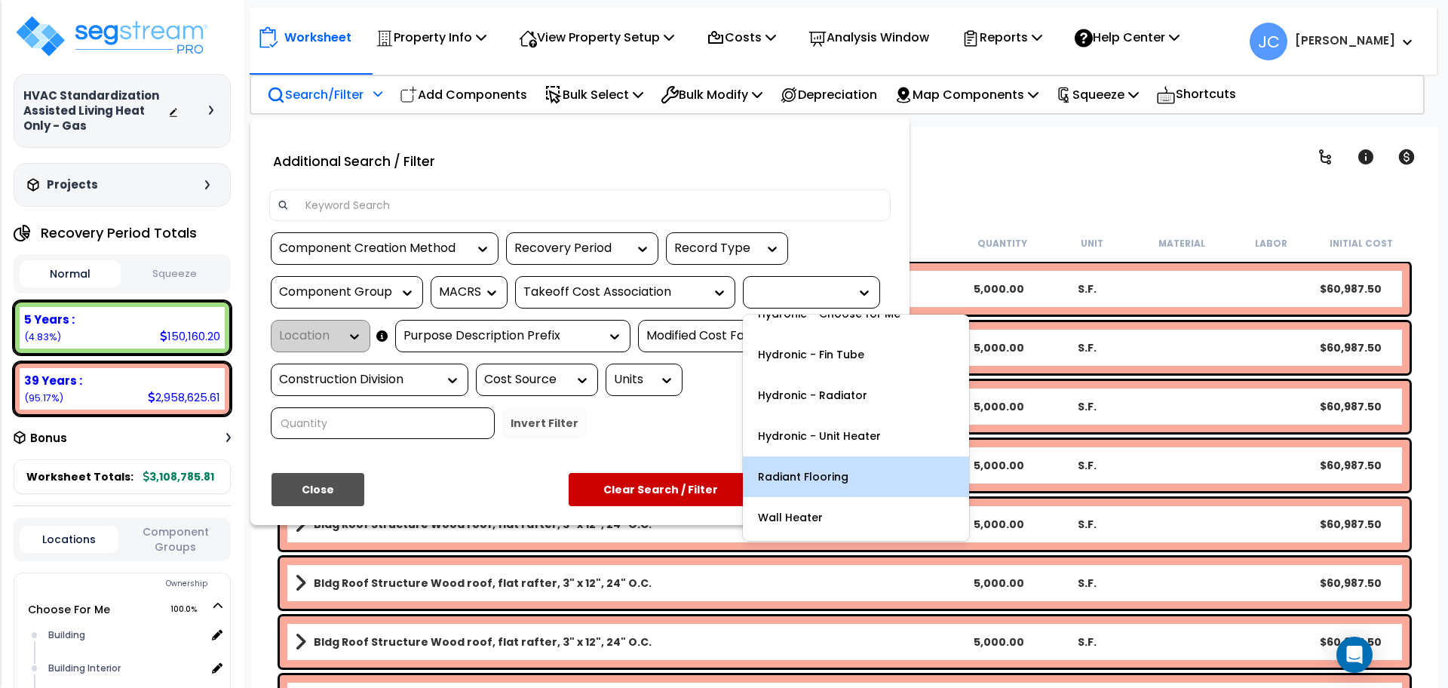
click at [813, 478] on div "Radiant Flooring" at bounding box center [856, 476] width 226 height 41
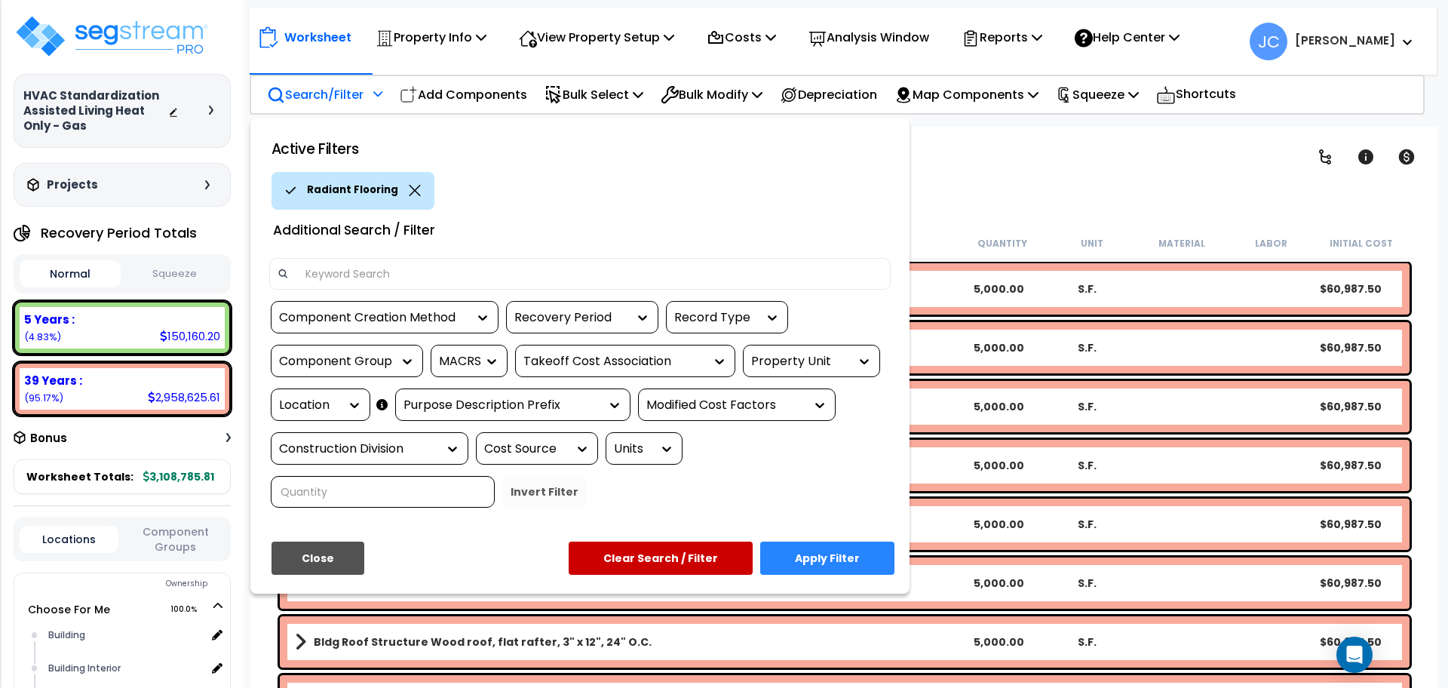
click at [818, 541] on button "Apply Filter" at bounding box center [827, 557] width 134 height 33
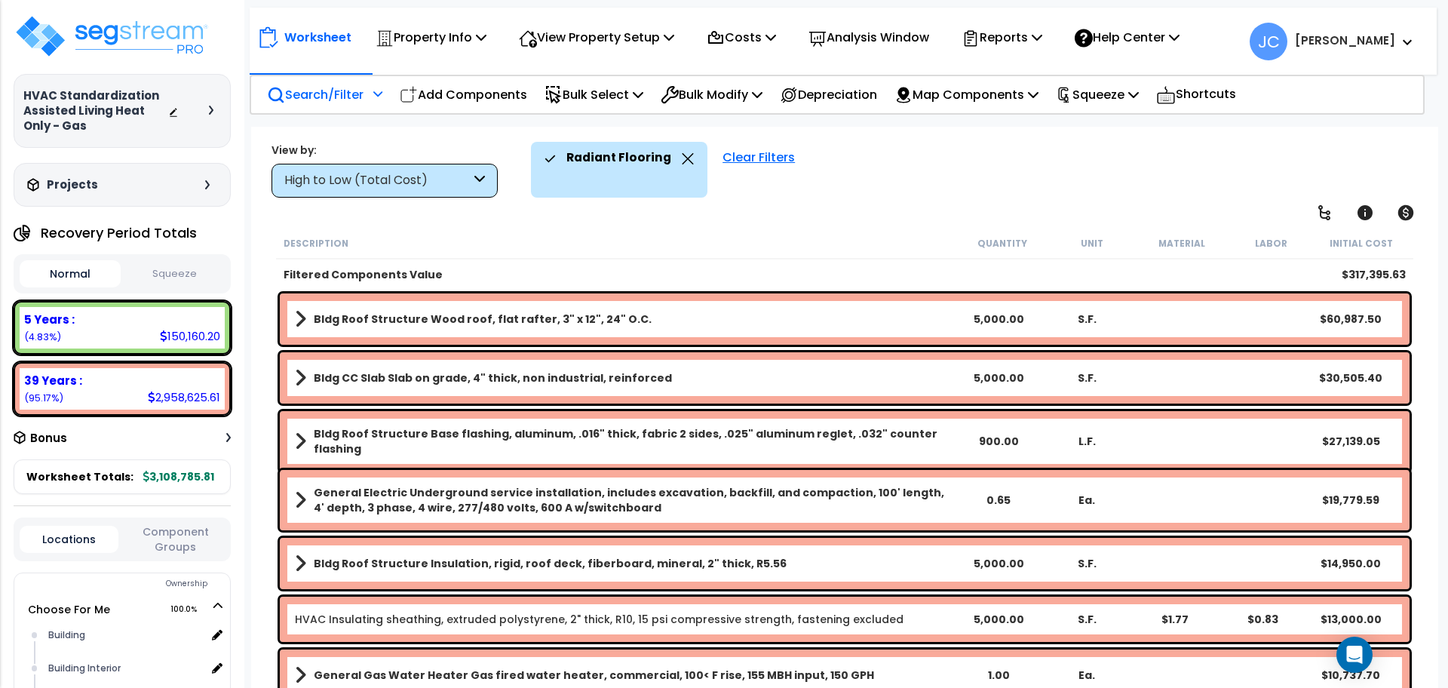
click at [439, 181] on div "High to Low (Total Cost)" at bounding box center [377, 180] width 186 height 17
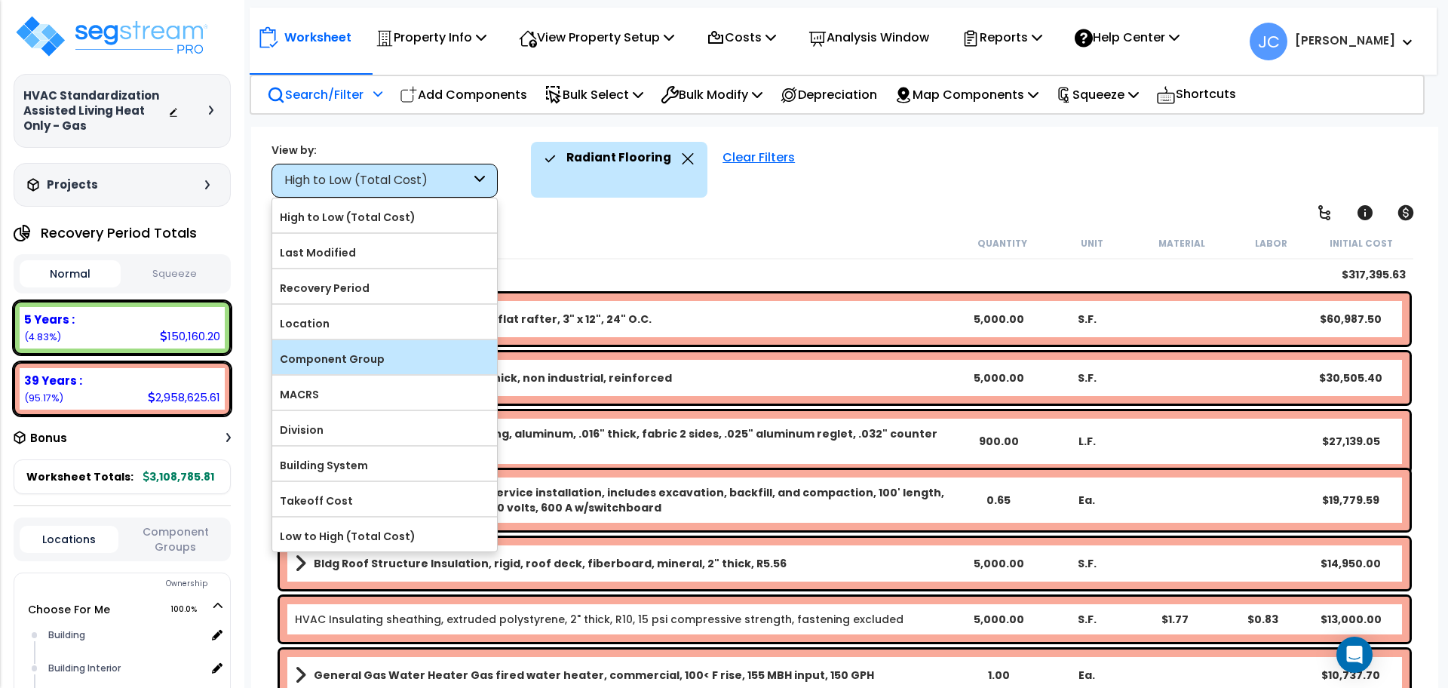
click at [418, 354] on label "Component Group" at bounding box center [384, 359] width 225 height 23
click at [0, 0] on input "Component Group" at bounding box center [0, 0] width 0 height 0
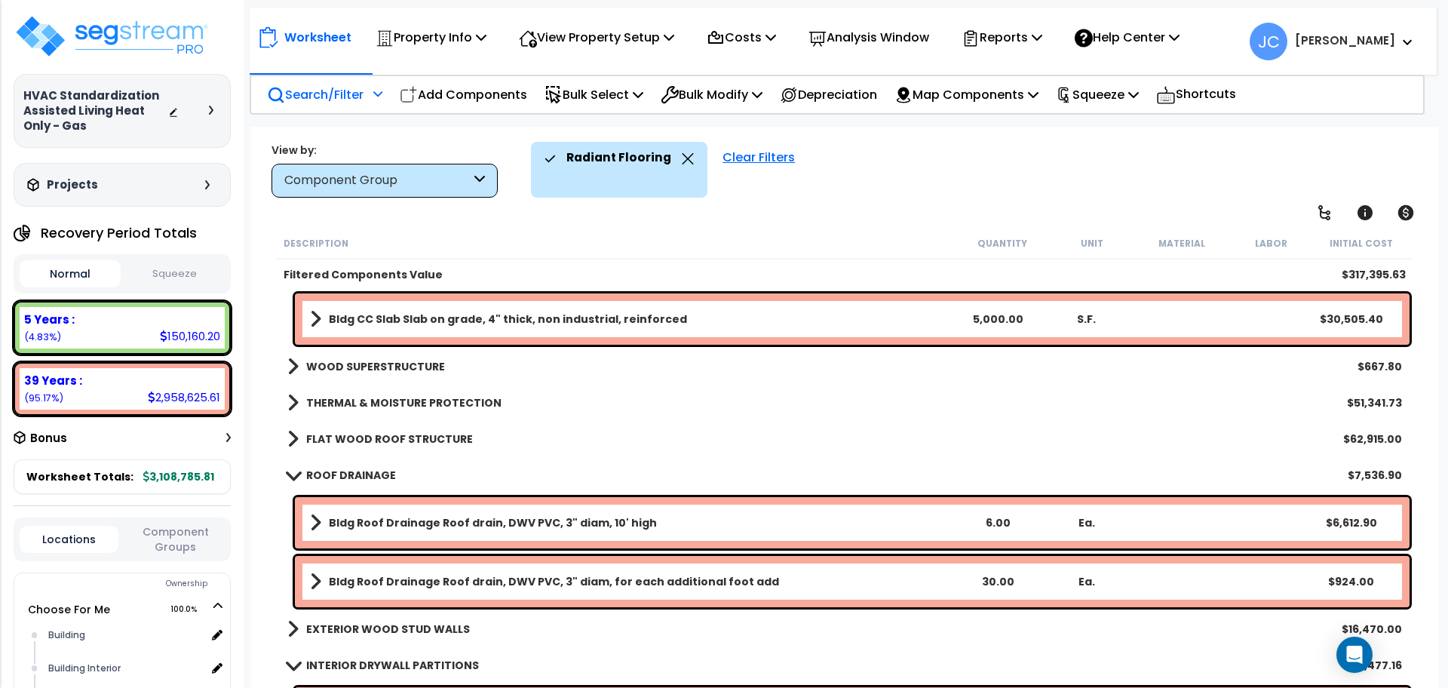
scroll to position [0, 0]
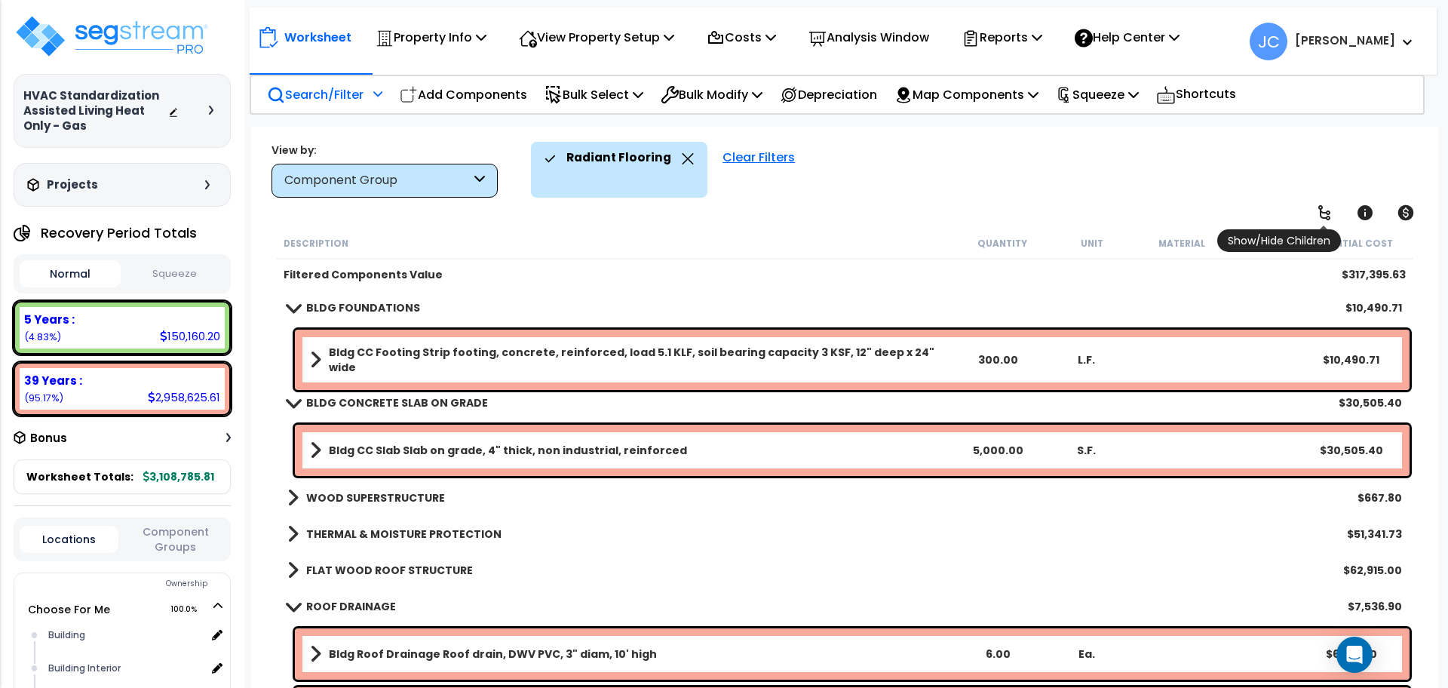
click at [1325, 213] on icon at bounding box center [1324, 212] width 12 height 15
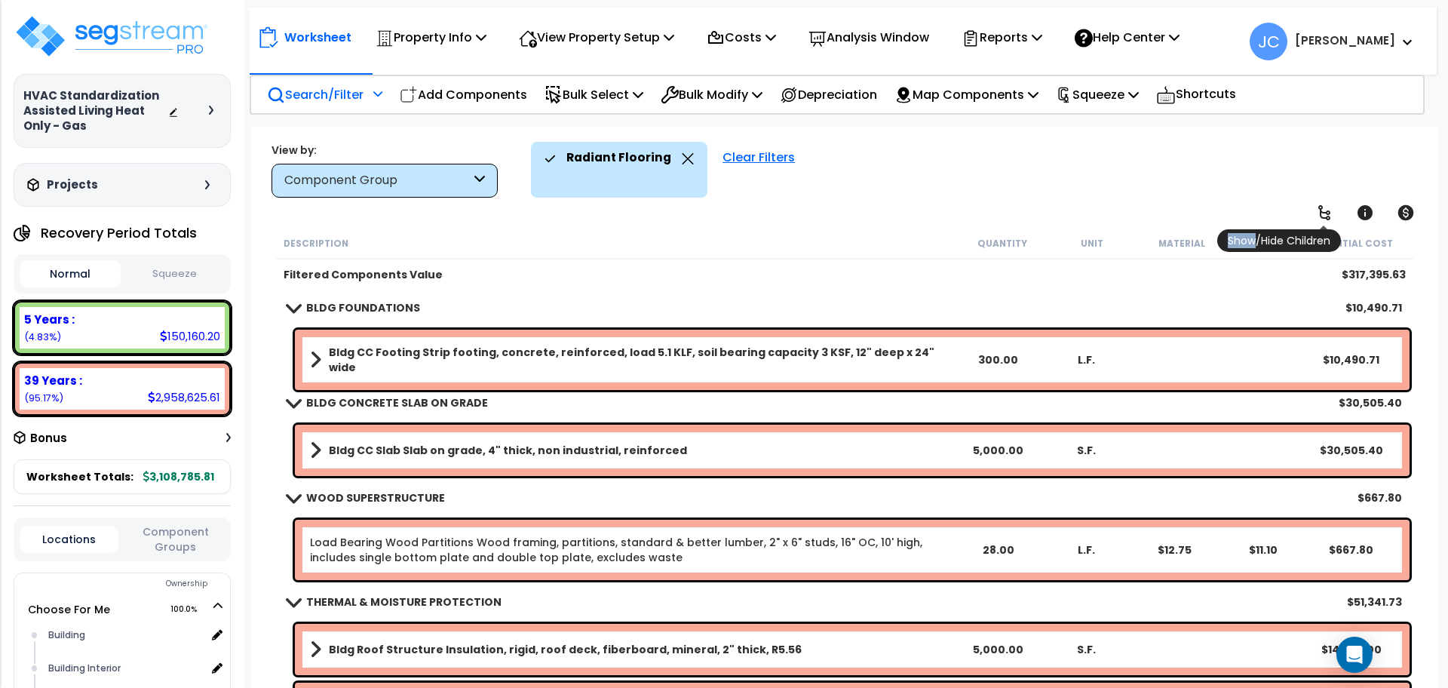
click at [1325, 213] on icon at bounding box center [1324, 212] width 12 height 15
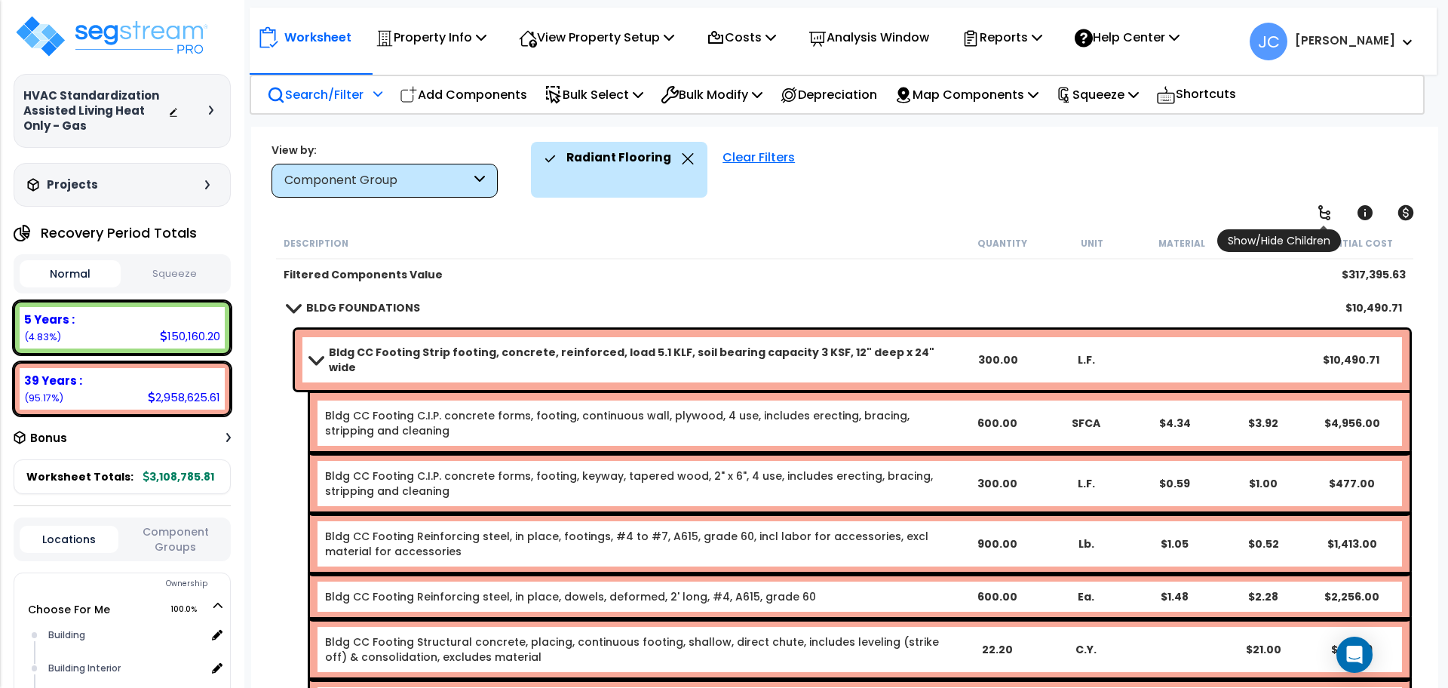
click at [1314, 216] on link at bounding box center [1323, 212] width 33 height 33
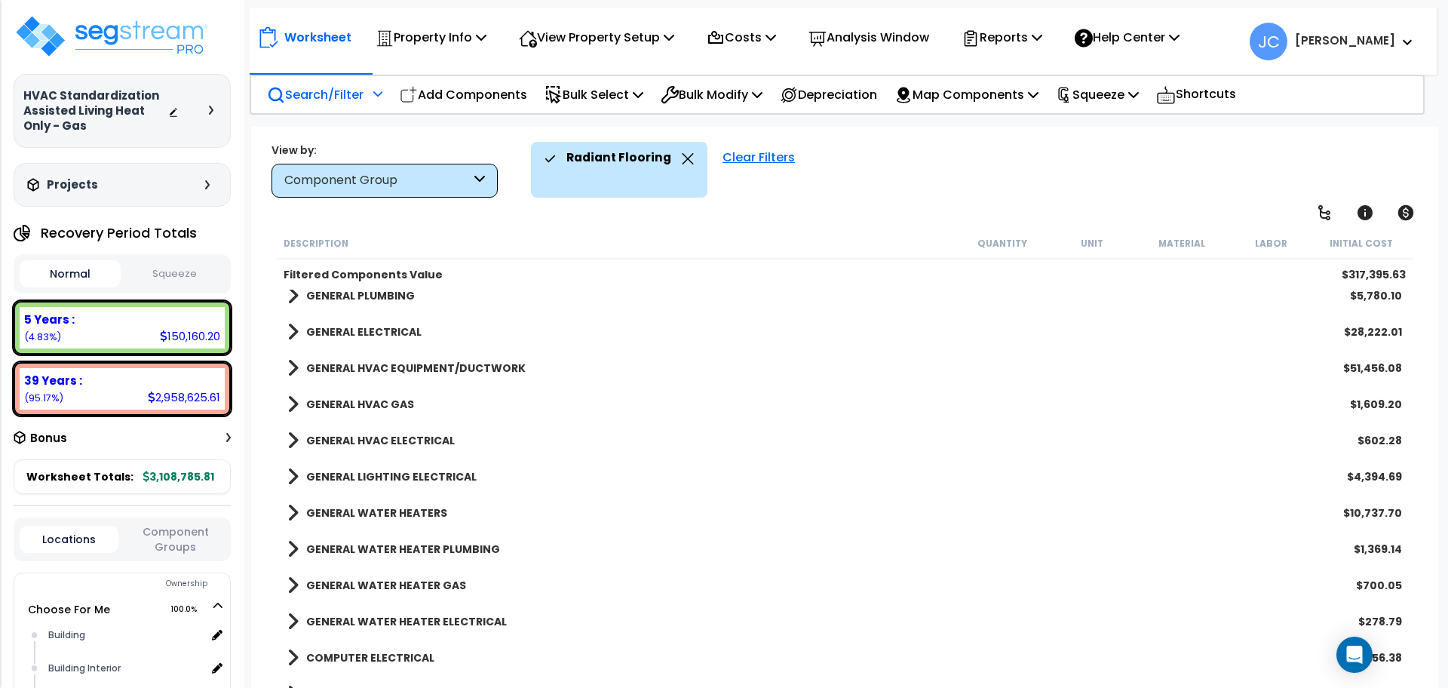
scroll to position [397, 0]
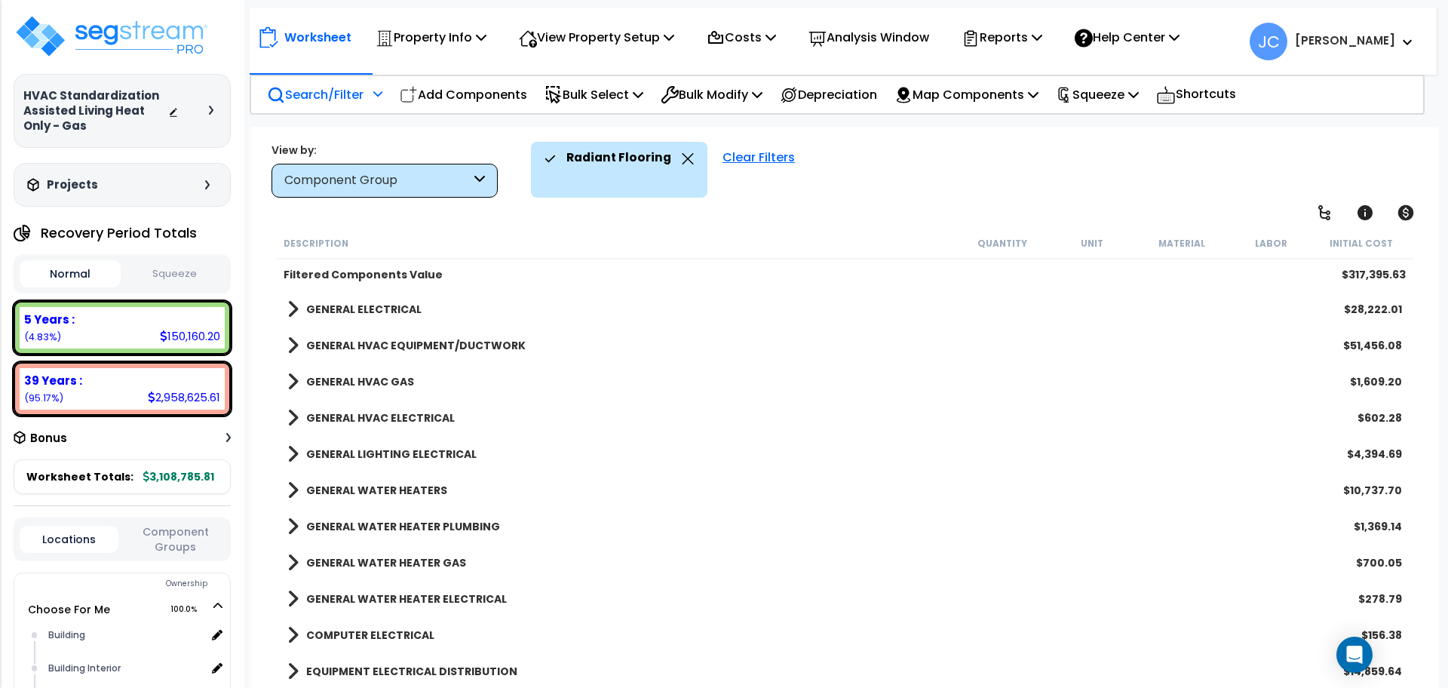
click at [388, 342] on b "GENERAL HVAC EQUIPMENT/DUCTWORK" at bounding box center [415, 345] width 219 height 15
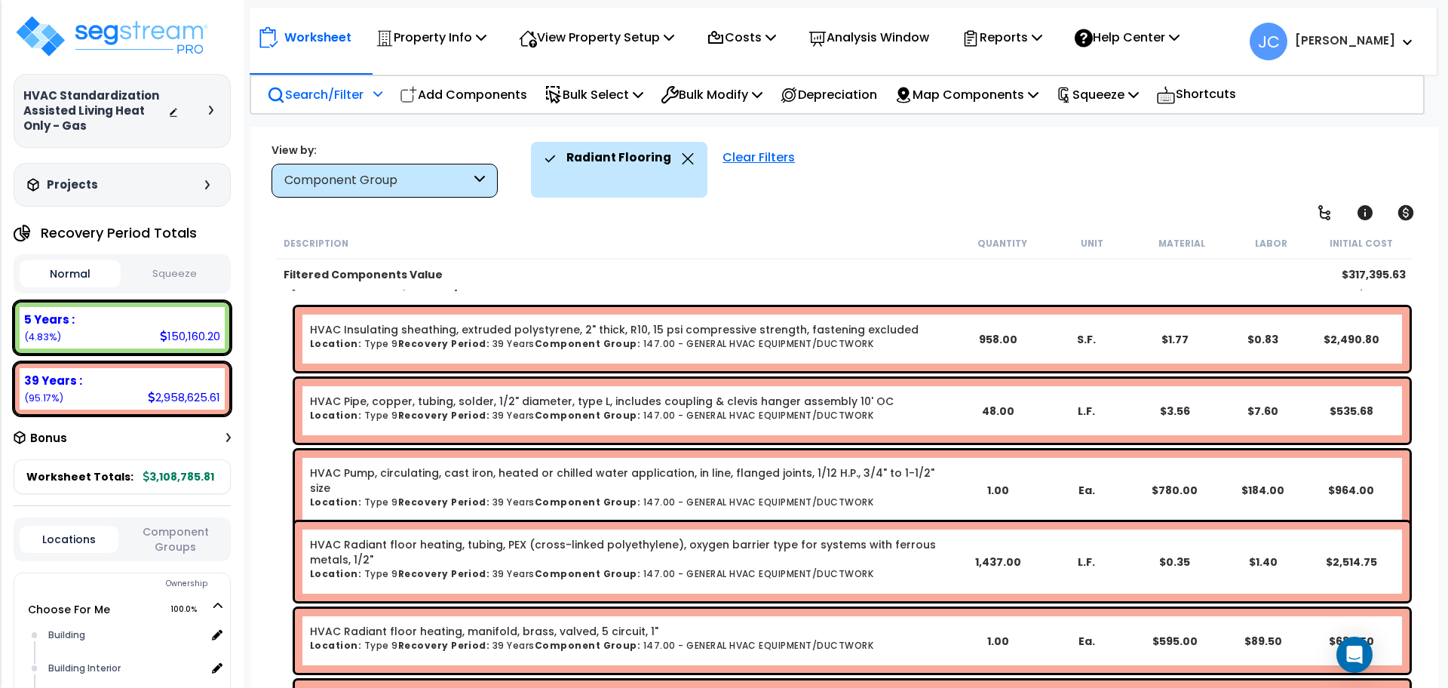
scroll to position [455, 0]
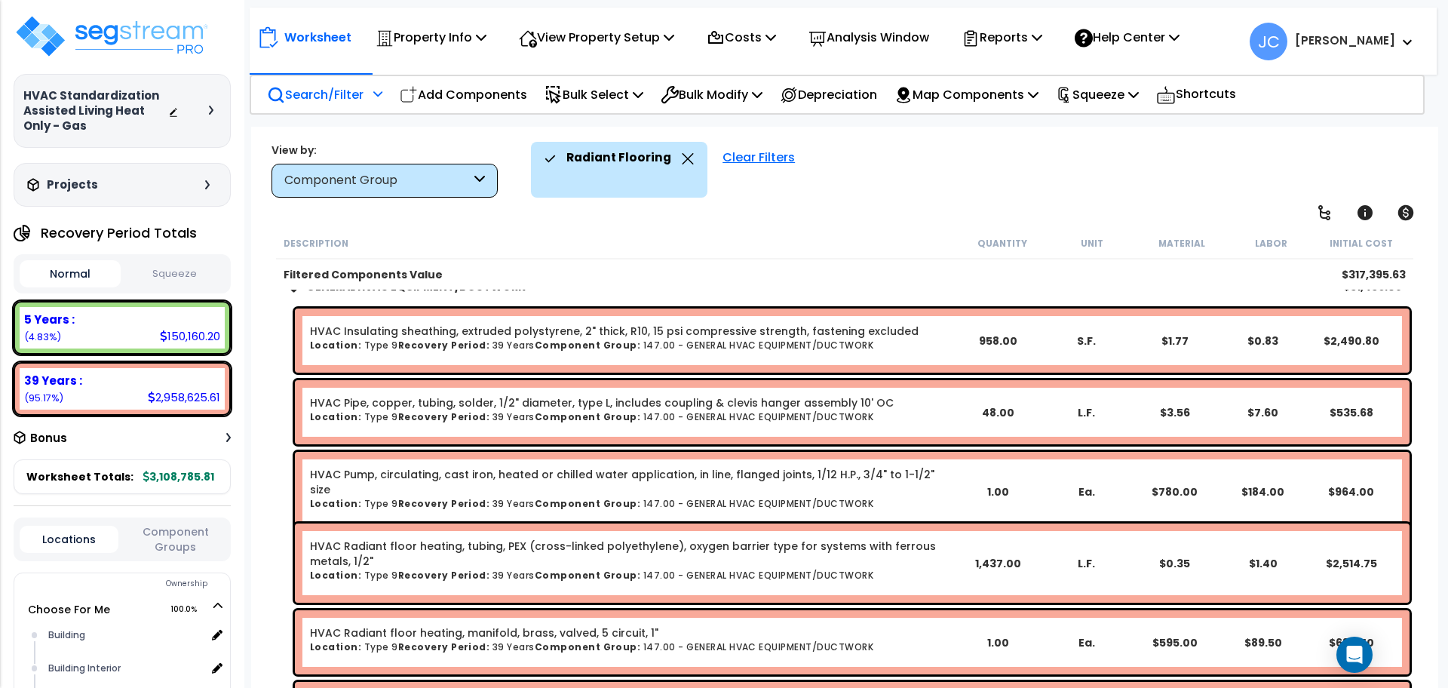
click at [354, 95] on p "Search/Filter" at bounding box center [315, 94] width 97 height 20
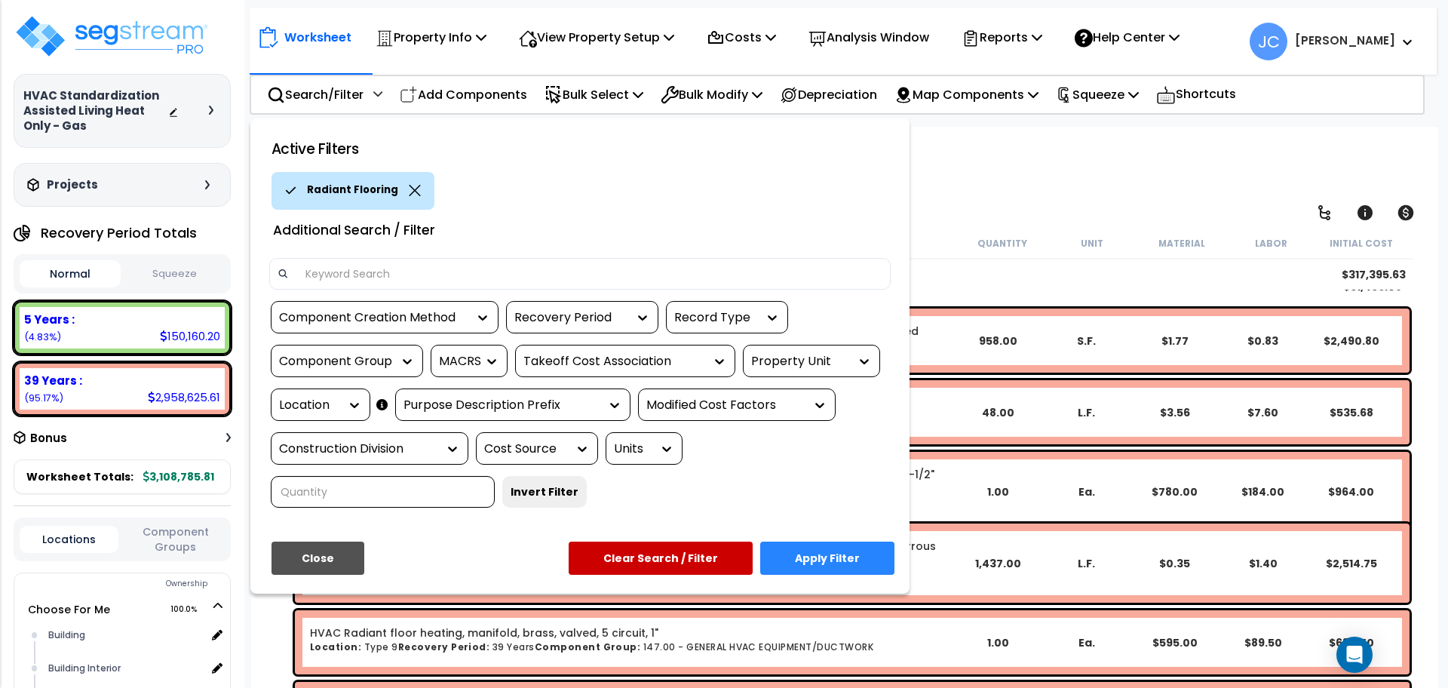
click at [334, 403] on div "Location" at bounding box center [309, 405] width 60 height 17
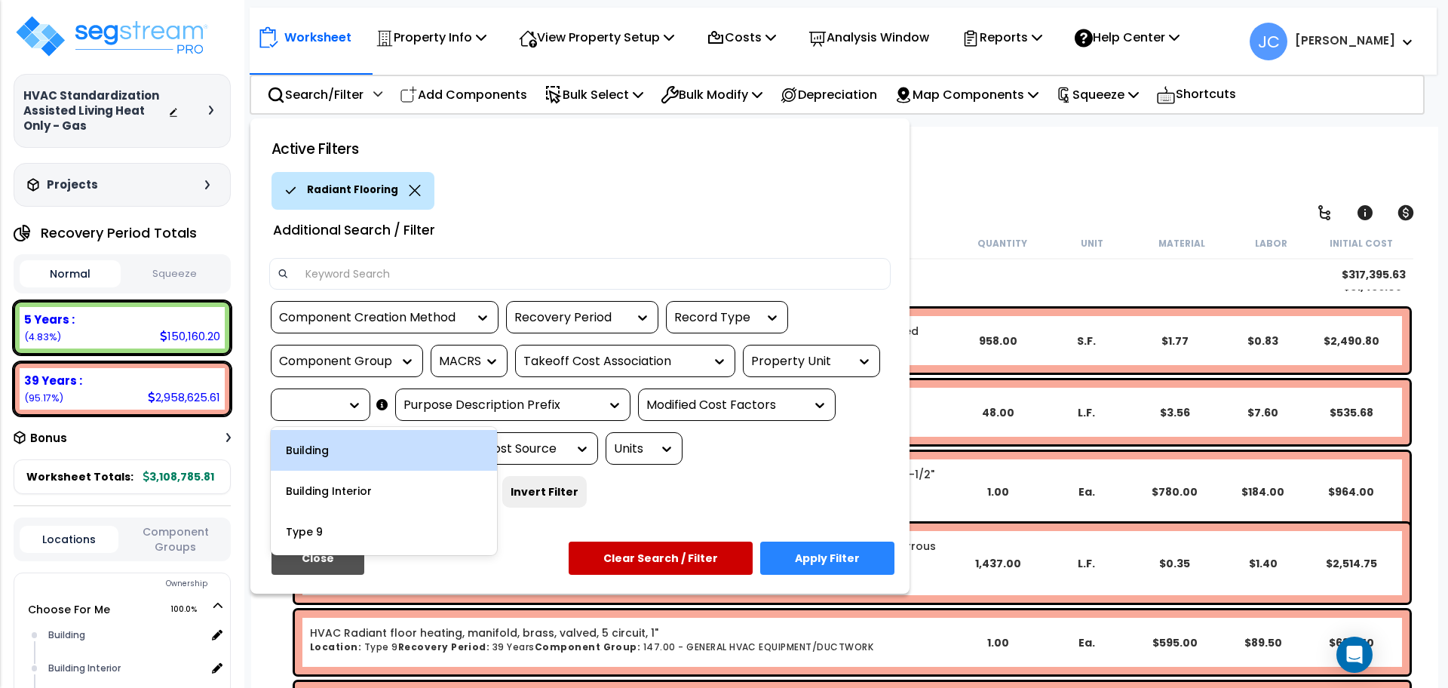
click at [342, 446] on div "Building" at bounding box center [384, 450] width 226 height 41
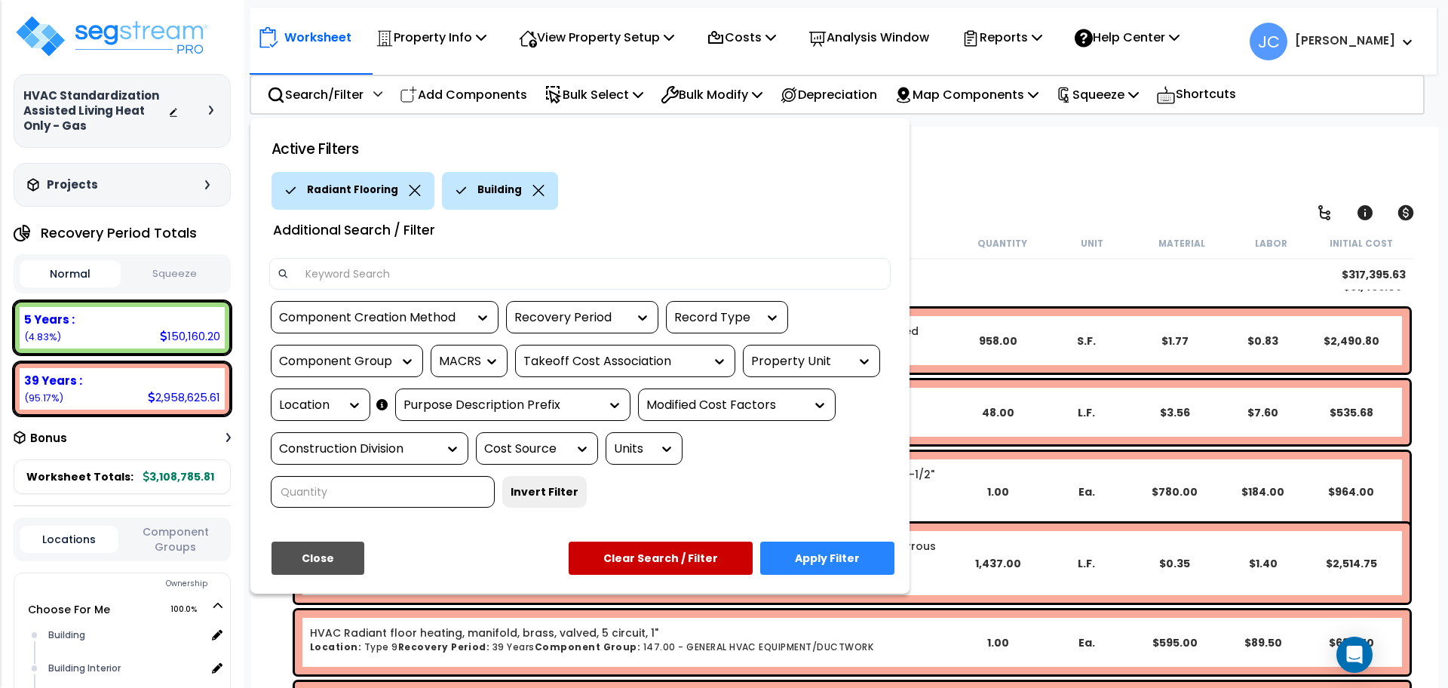
click at [810, 541] on button "Apply Filter" at bounding box center [827, 557] width 134 height 33
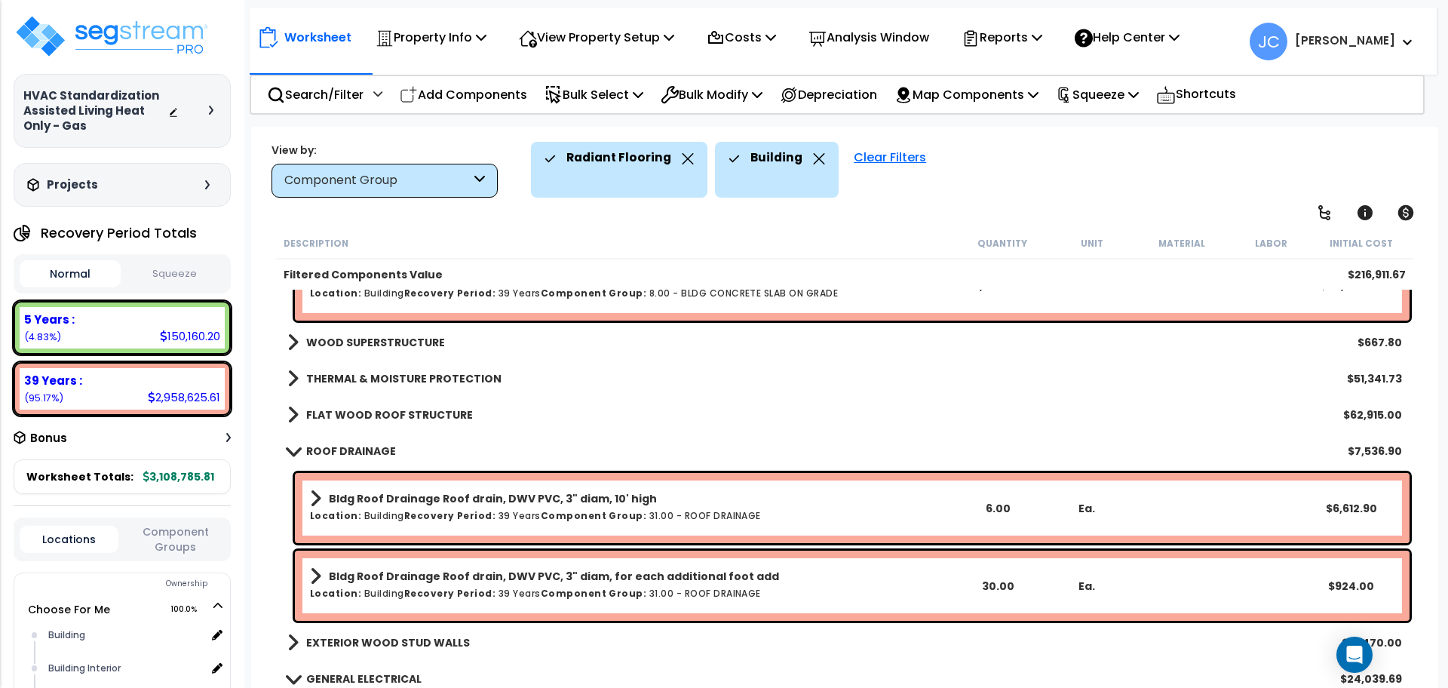
scroll to position [0, 0]
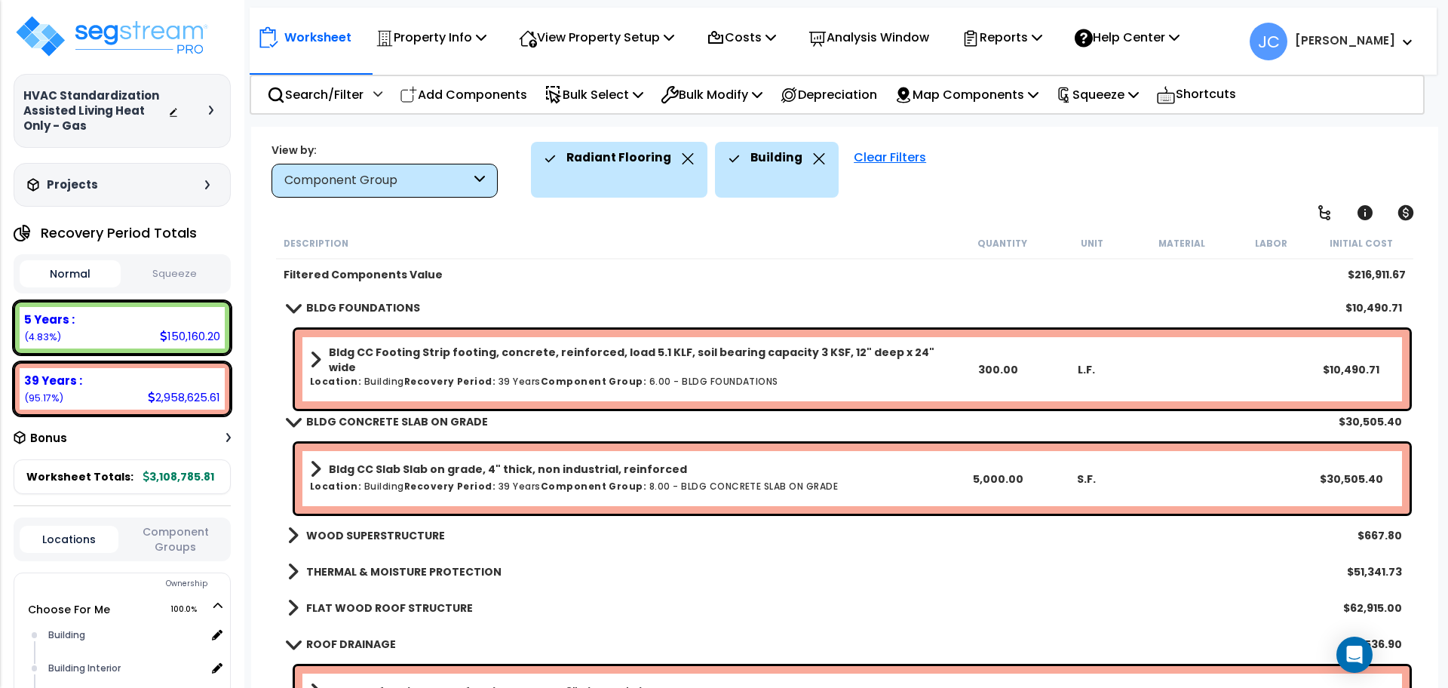
click at [813, 161] on icon at bounding box center [819, 158] width 12 height 11
click at [343, 100] on p "Search/Filter" at bounding box center [315, 94] width 97 height 20
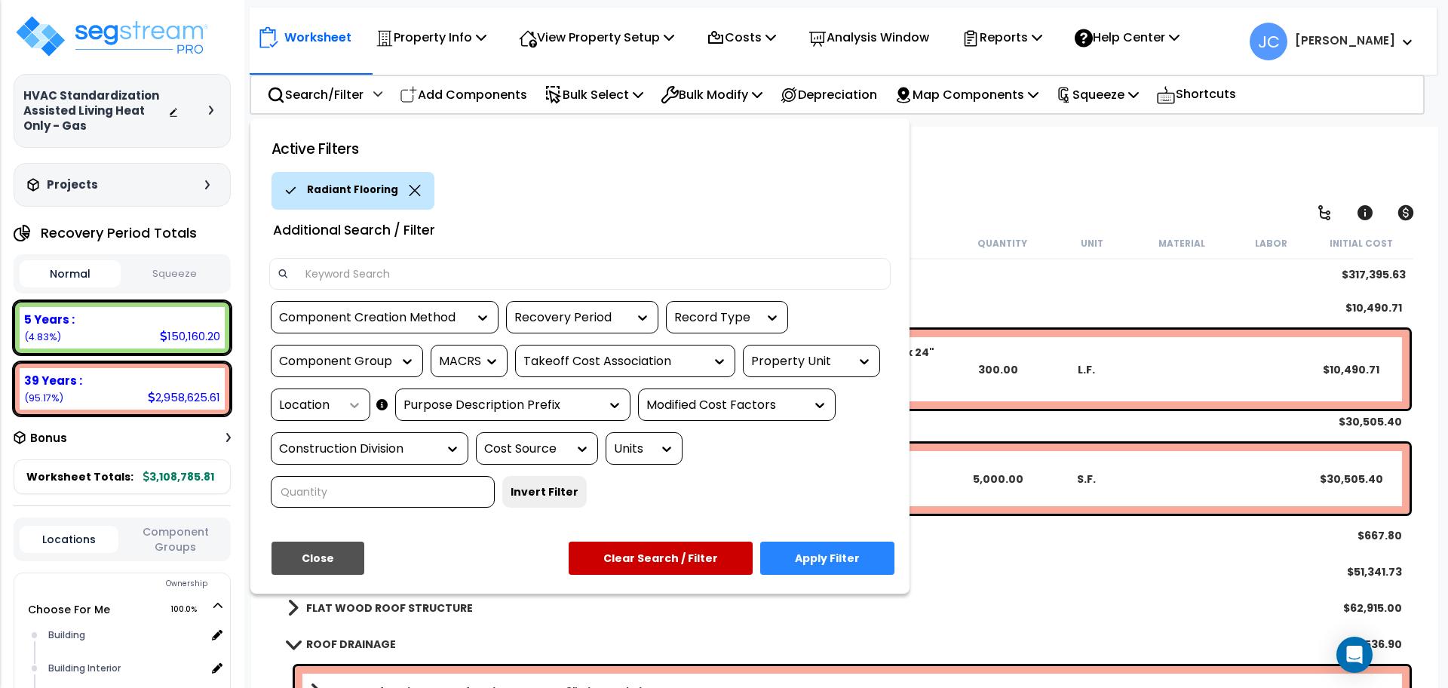
click at [349, 403] on icon at bounding box center [354, 404] width 15 height 15
click at [855, 348] on div at bounding box center [860, 360] width 23 height 31
click at [861, 359] on icon at bounding box center [863, 361] width 15 height 15
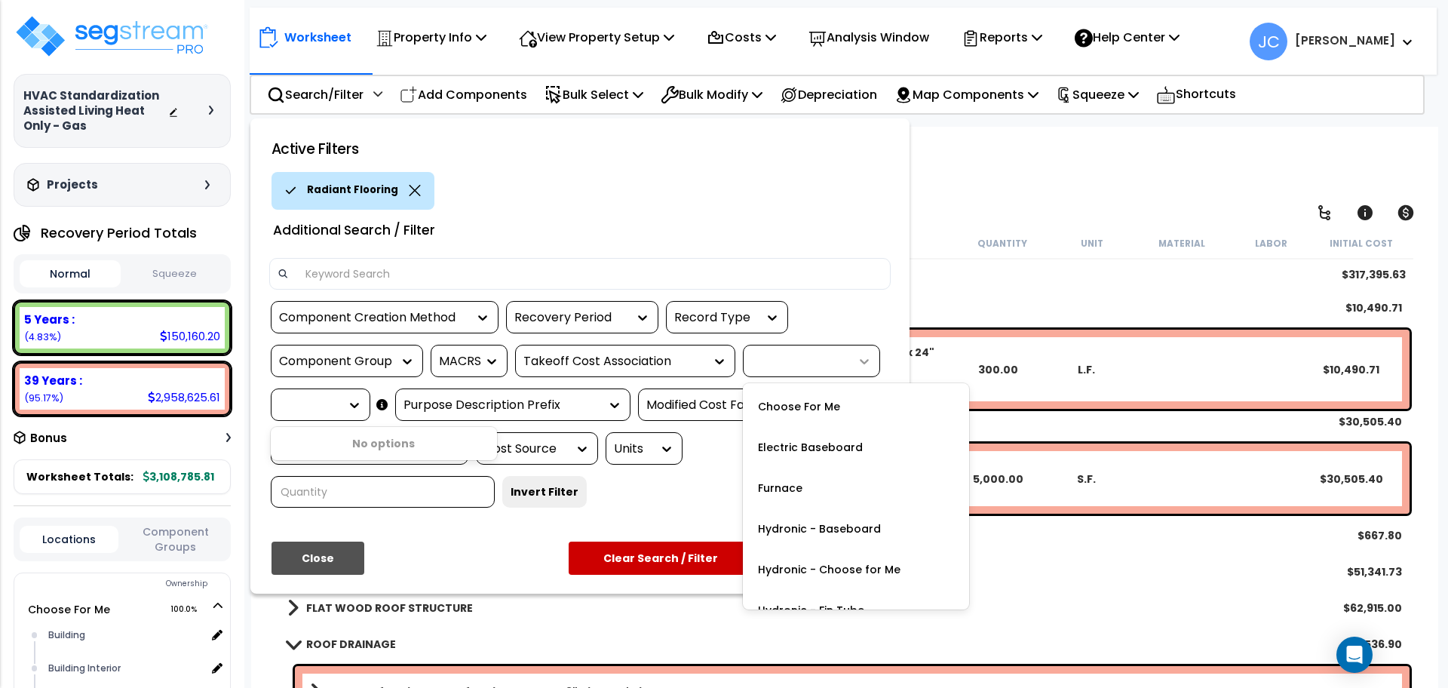
scroll to position [157, 0]
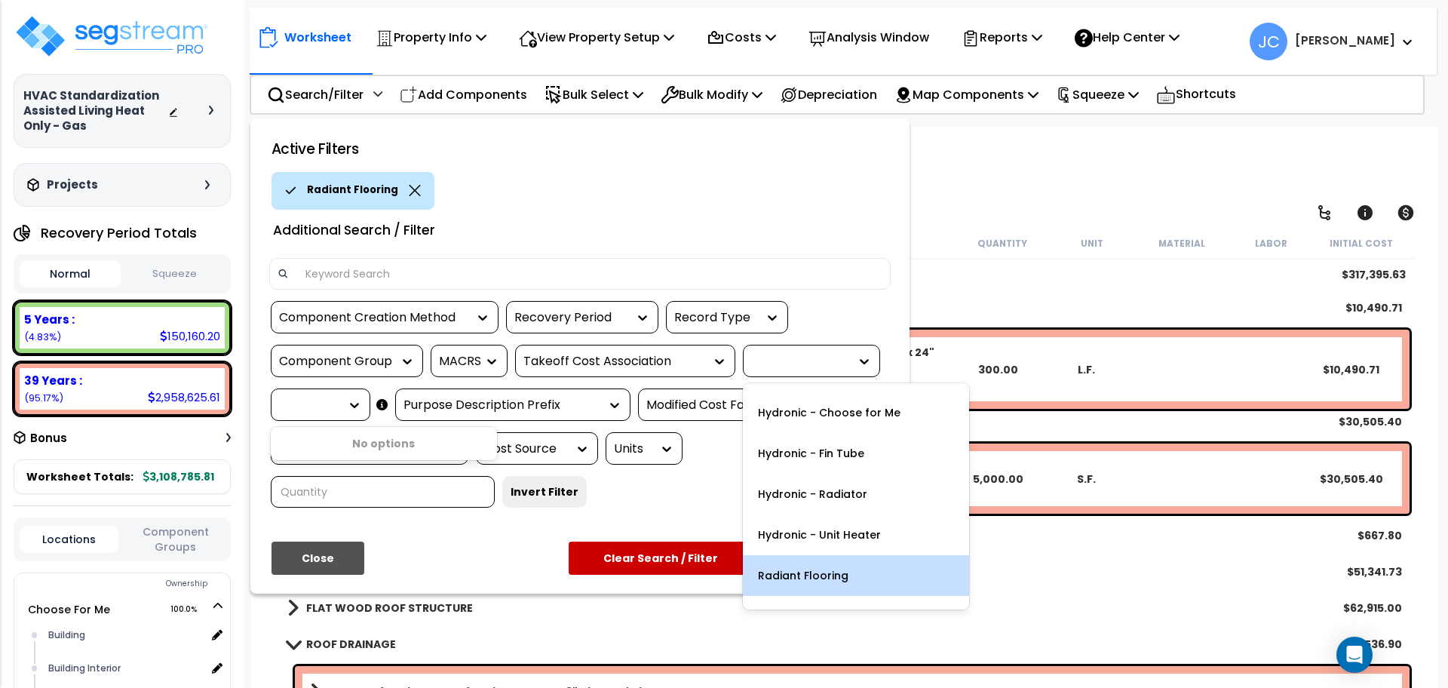
click at [777, 565] on div "Radiant Flooring" at bounding box center [856, 575] width 226 height 41
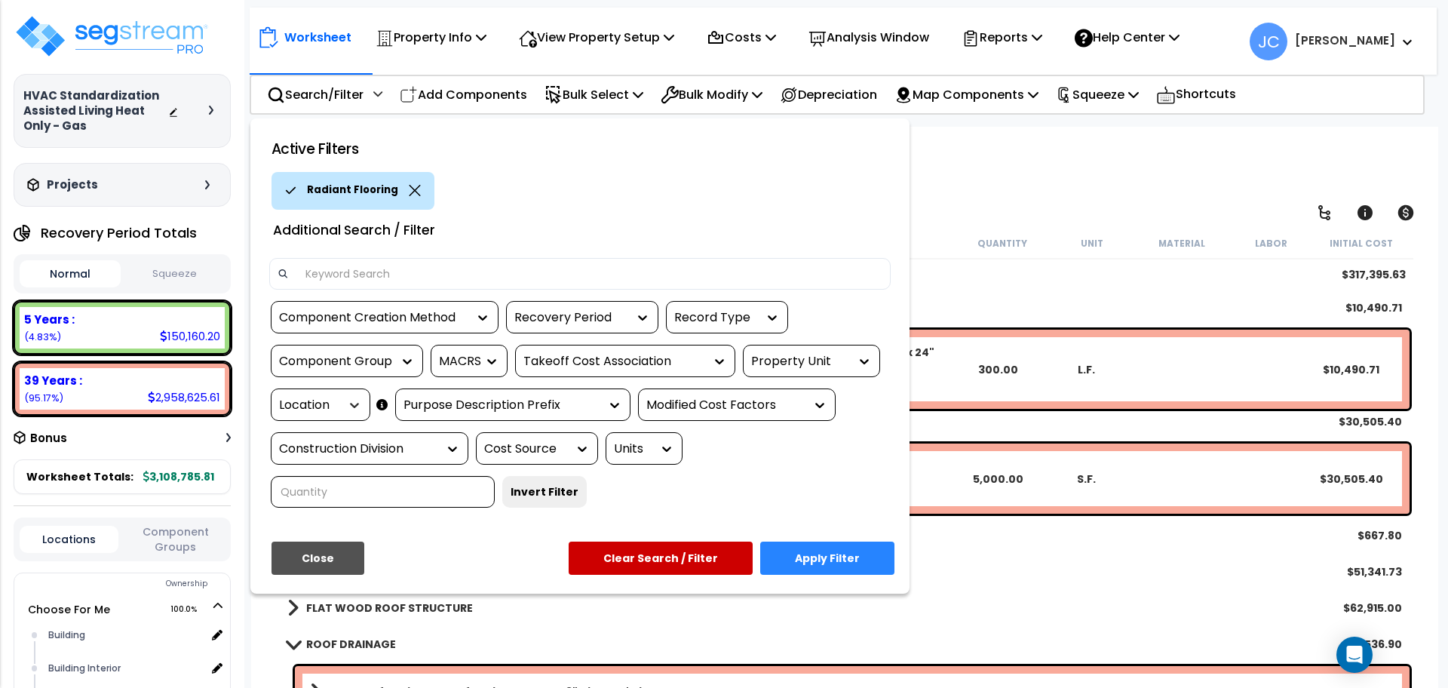
click at [358, 406] on icon at bounding box center [354, 404] width 15 height 15
click at [358, 405] on icon at bounding box center [354, 404] width 15 height 15
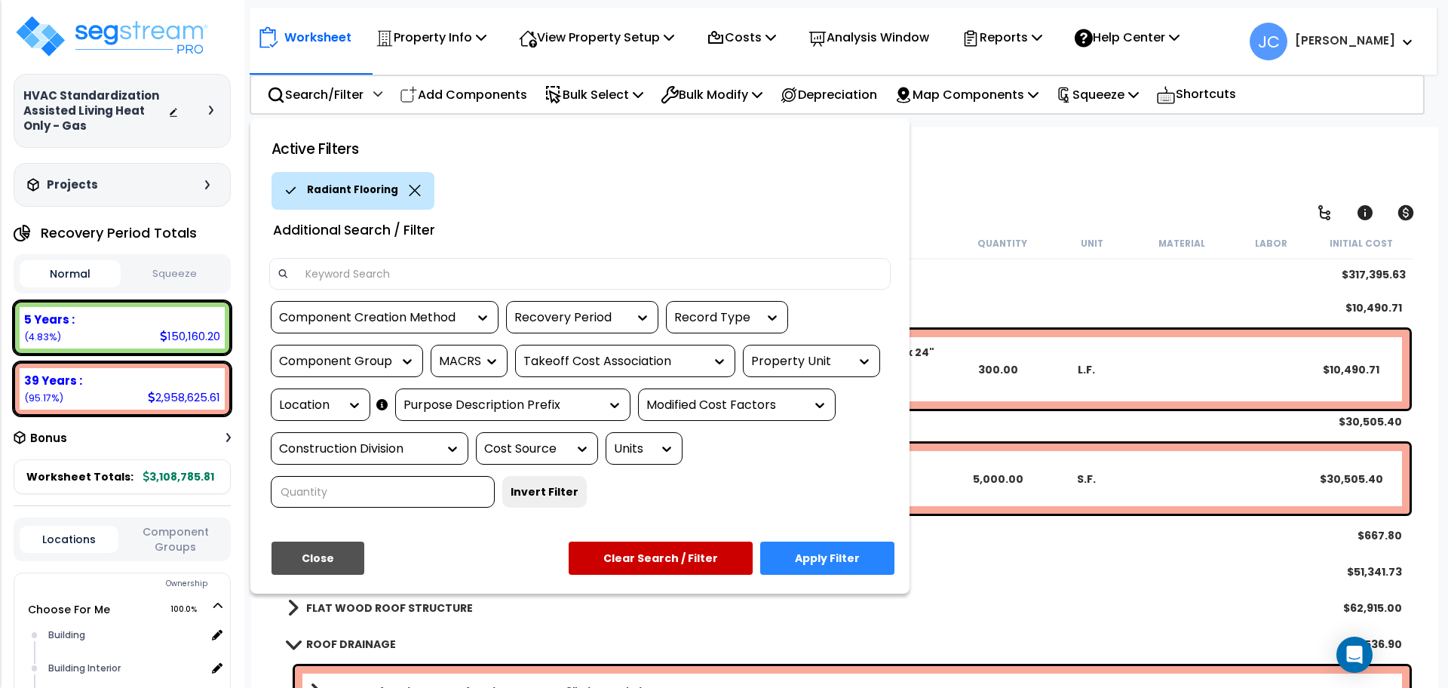
click at [650, 541] on button "Clear Search / Filter" at bounding box center [660, 557] width 184 height 33
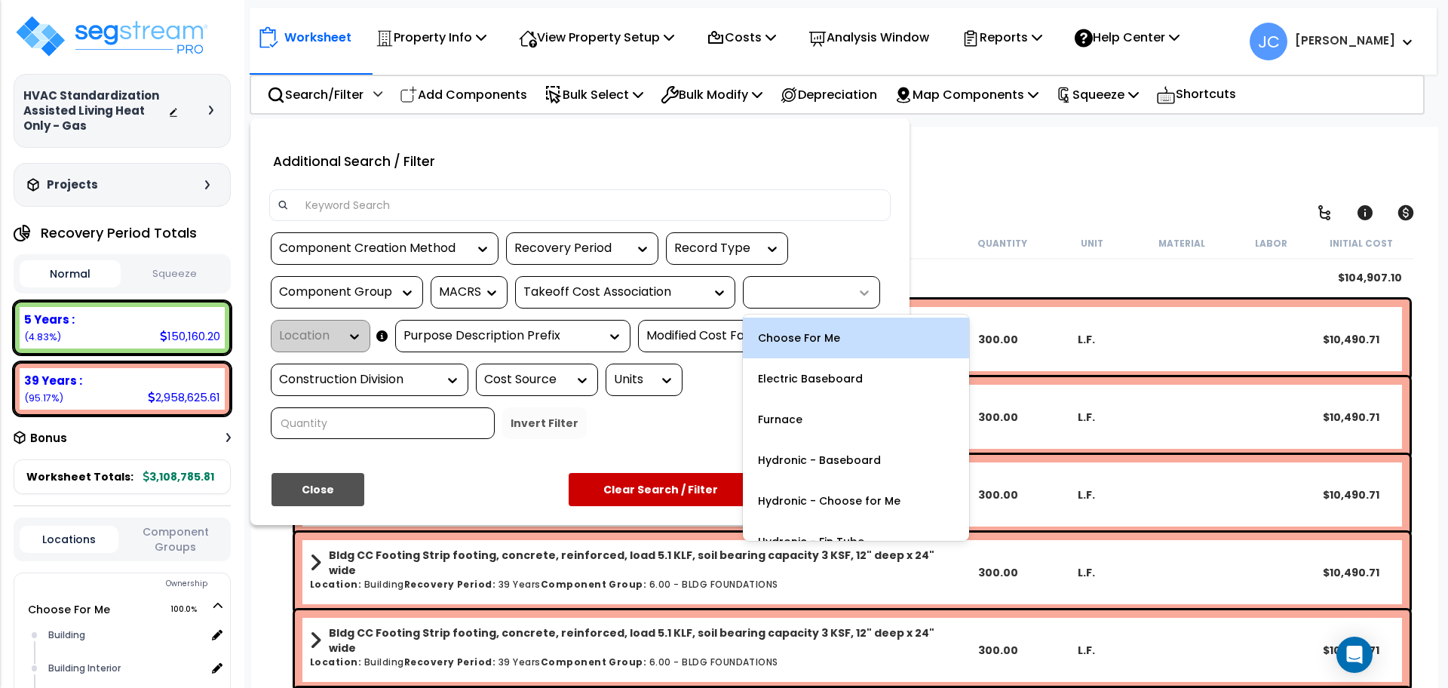
click at [849, 292] on div at bounding box center [860, 292] width 23 height 15
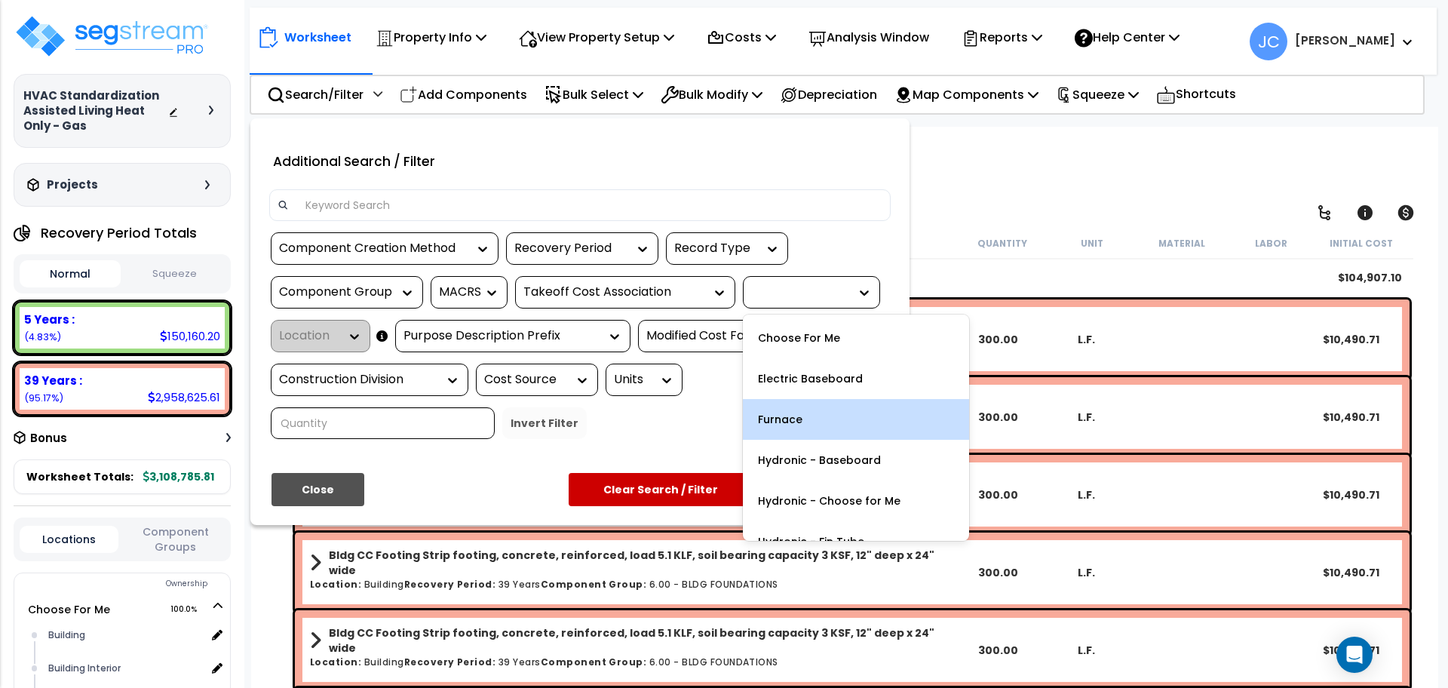
scroll to position [187, 0]
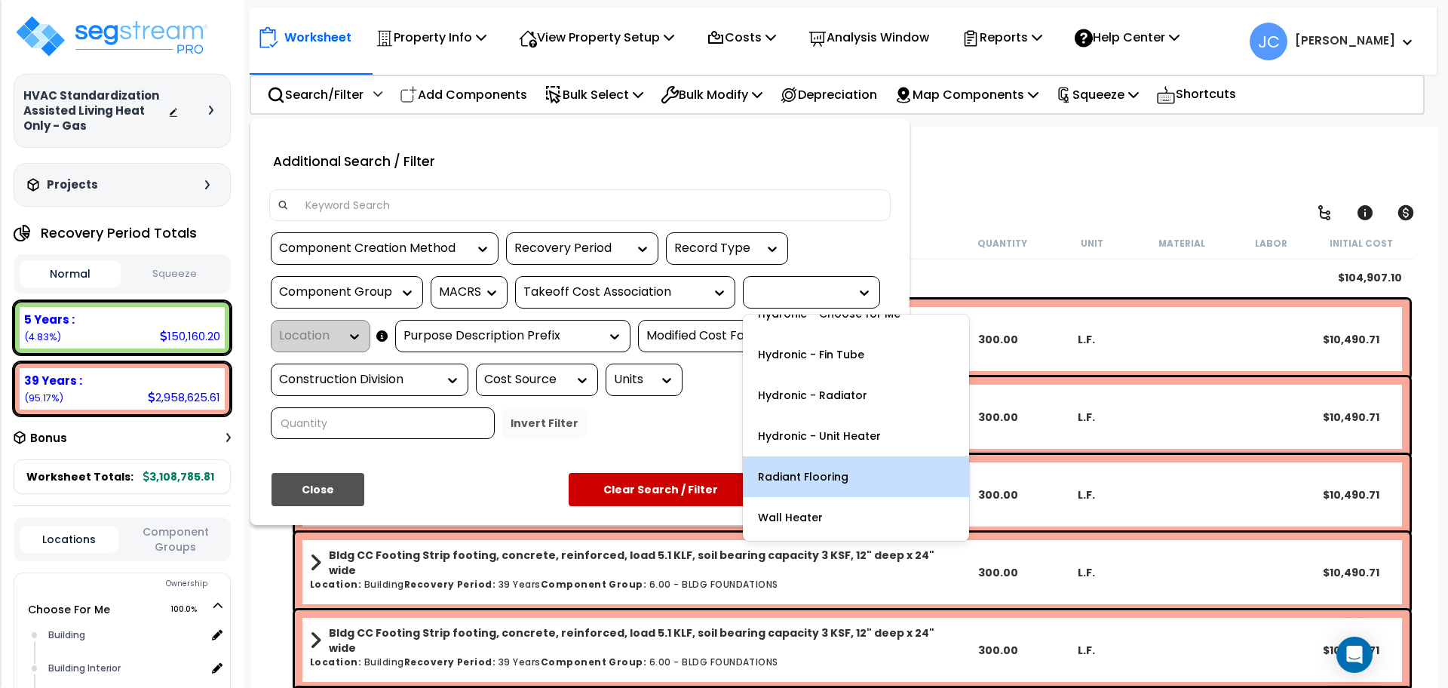
click at [810, 481] on div "Radiant Flooring" at bounding box center [856, 476] width 226 height 41
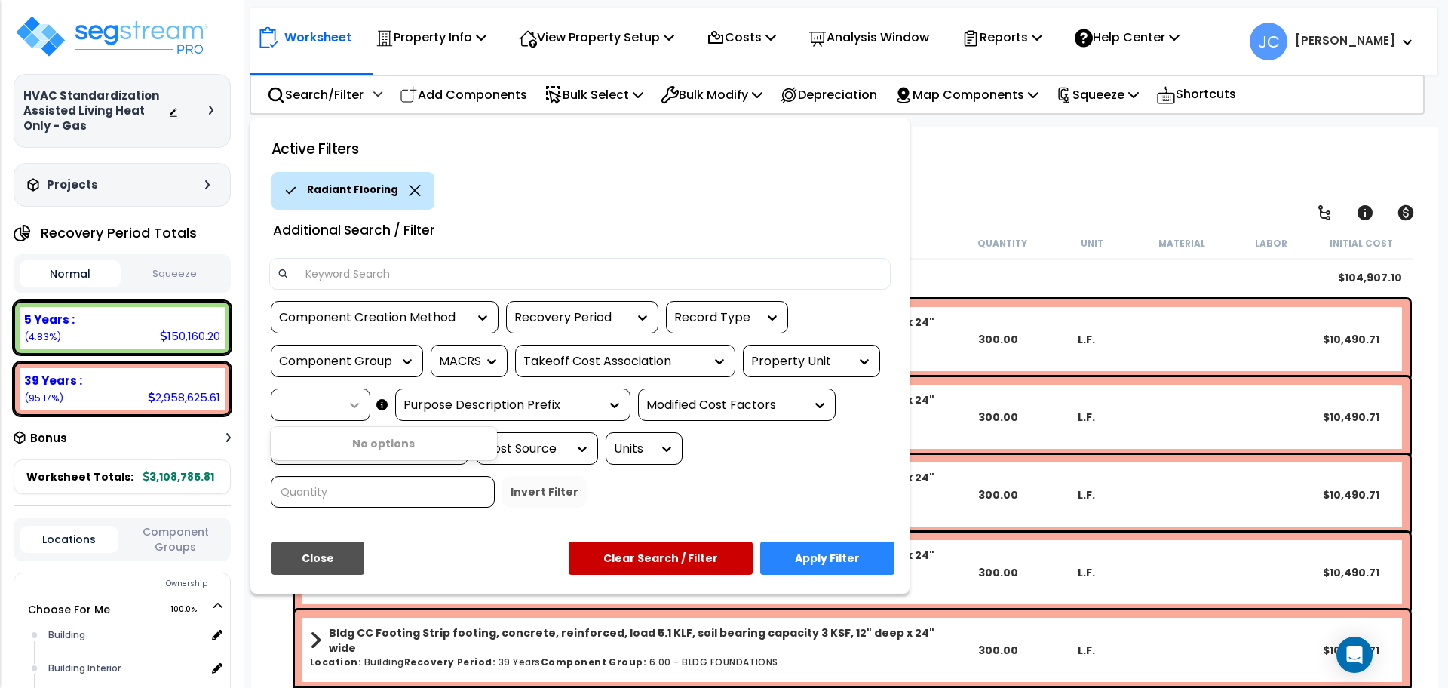
click at [351, 402] on icon at bounding box center [354, 404] width 15 height 15
click at [305, 419] on div at bounding box center [321, 404] width 100 height 32
click at [354, 408] on icon at bounding box center [354, 404] width 15 height 15
click at [355, 408] on icon at bounding box center [354, 404] width 15 height 15
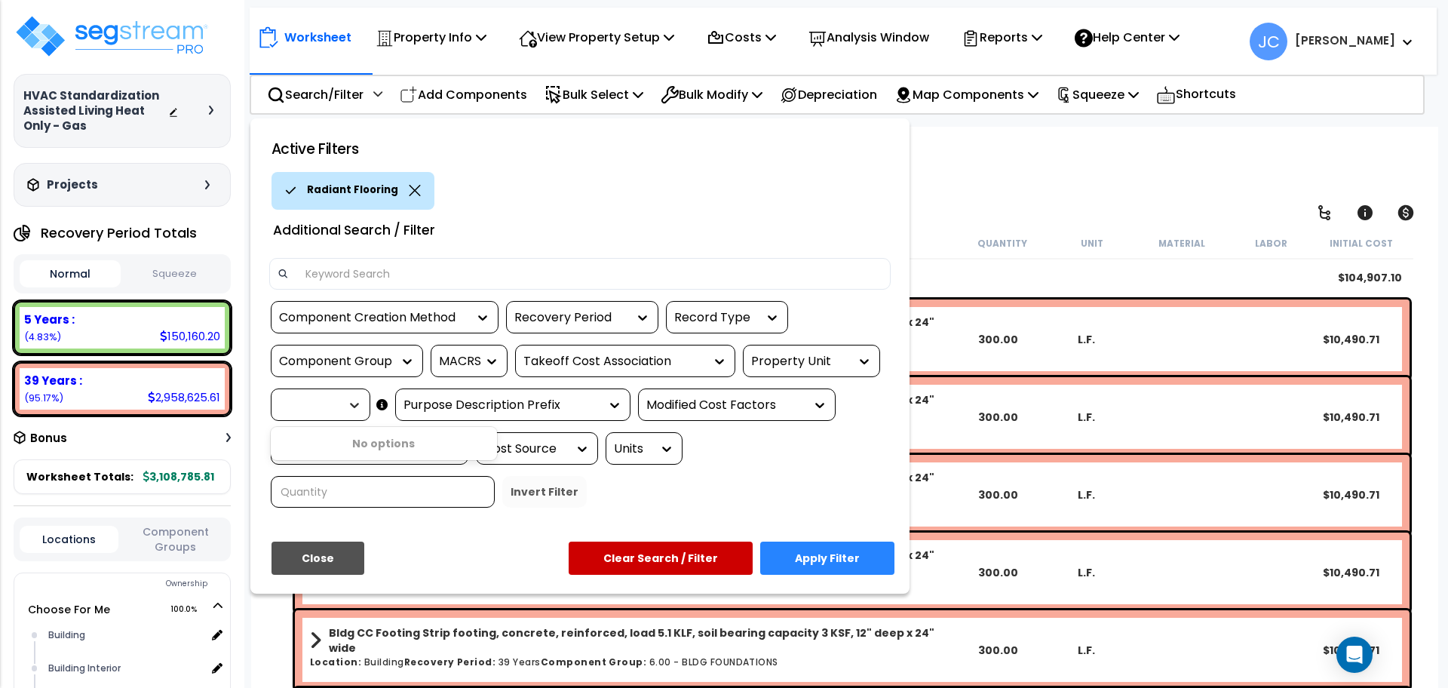
click at [355, 408] on icon at bounding box center [354, 404] width 15 height 15
click at [620, 541] on button "Clear Search / Filter" at bounding box center [660, 557] width 184 height 33
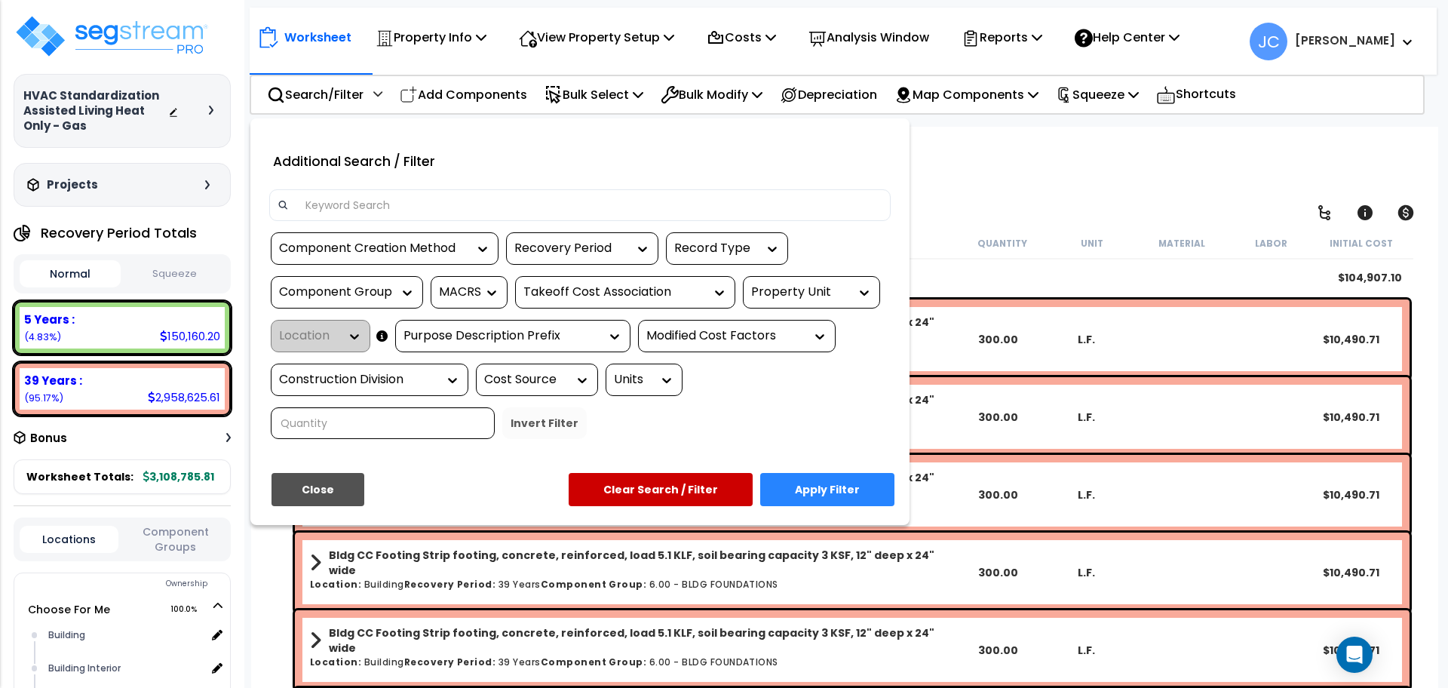
click at [302, 473] on button "Close" at bounding box center [317, 489] width 93 height 33
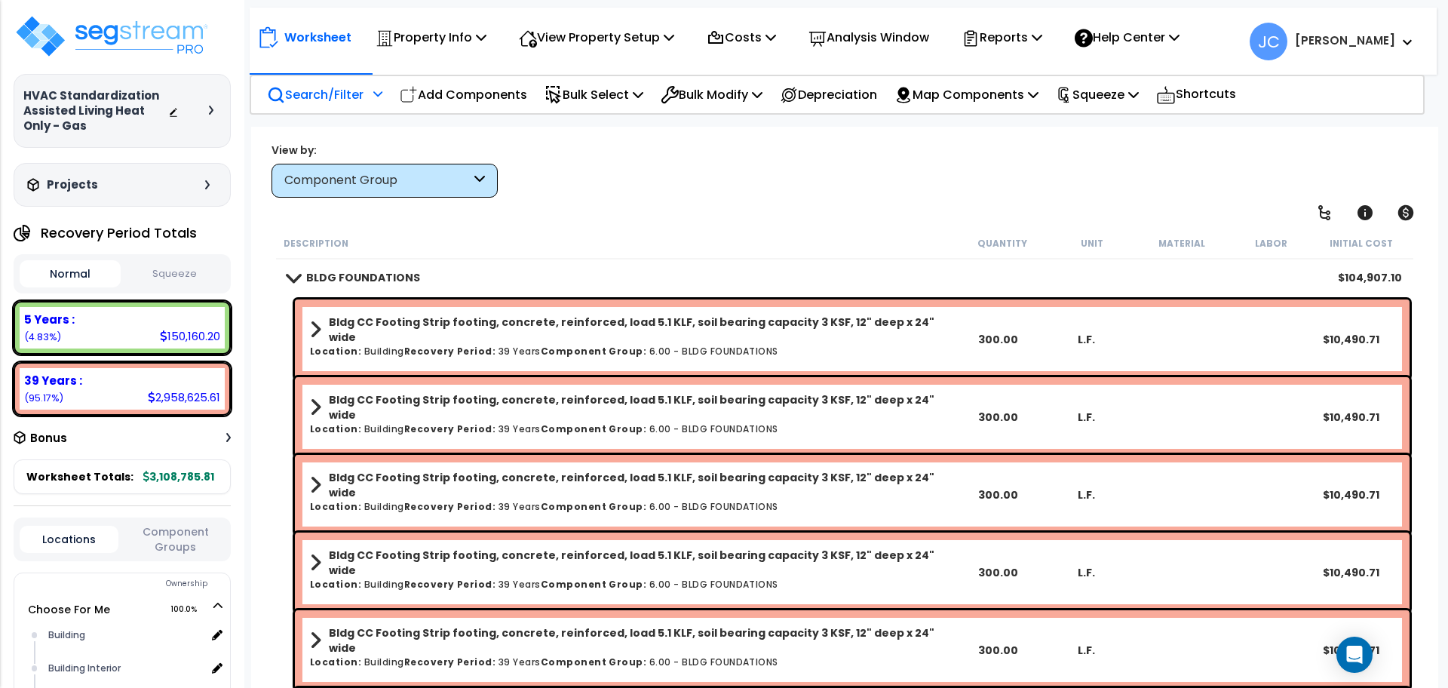
click at [379, 93] on icon at bounding box center [377, 93] width 9 height 11
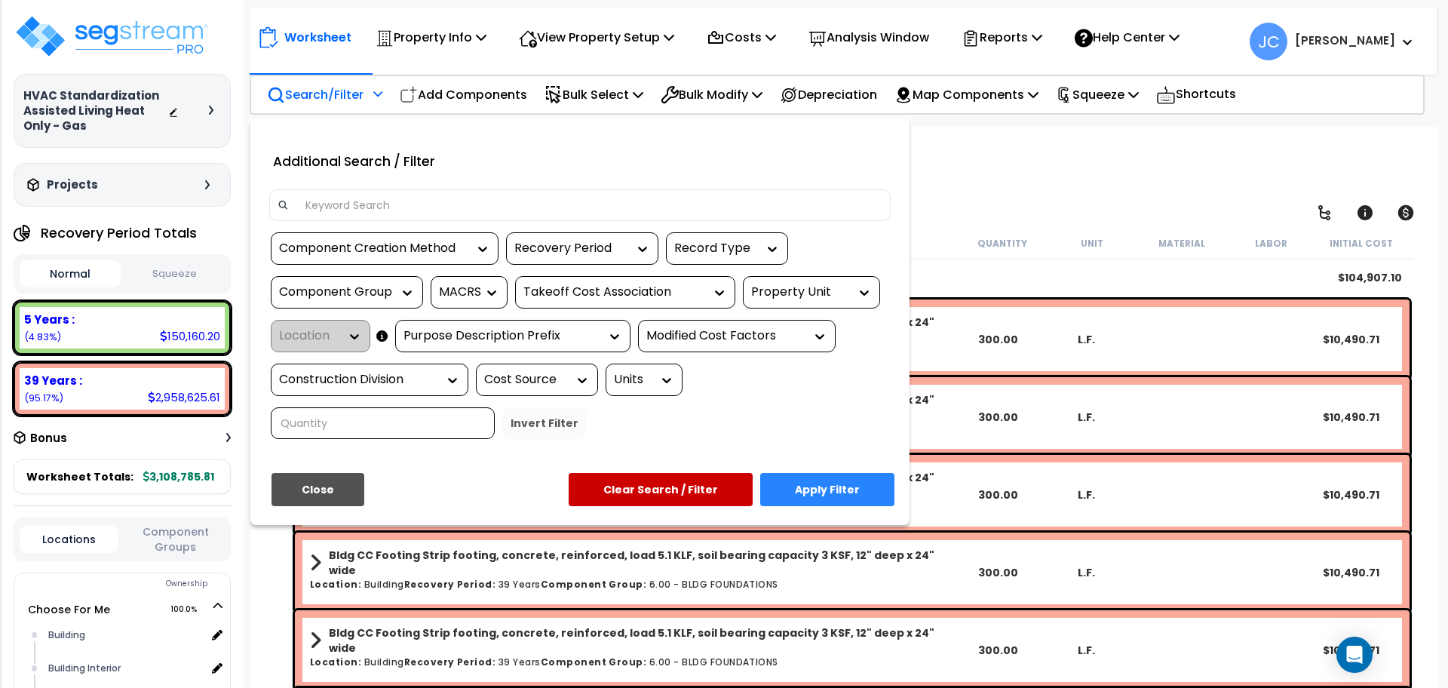
click at [822, 293] on div "Property Unit" at bounding box center [800, 291] width 98 height 17
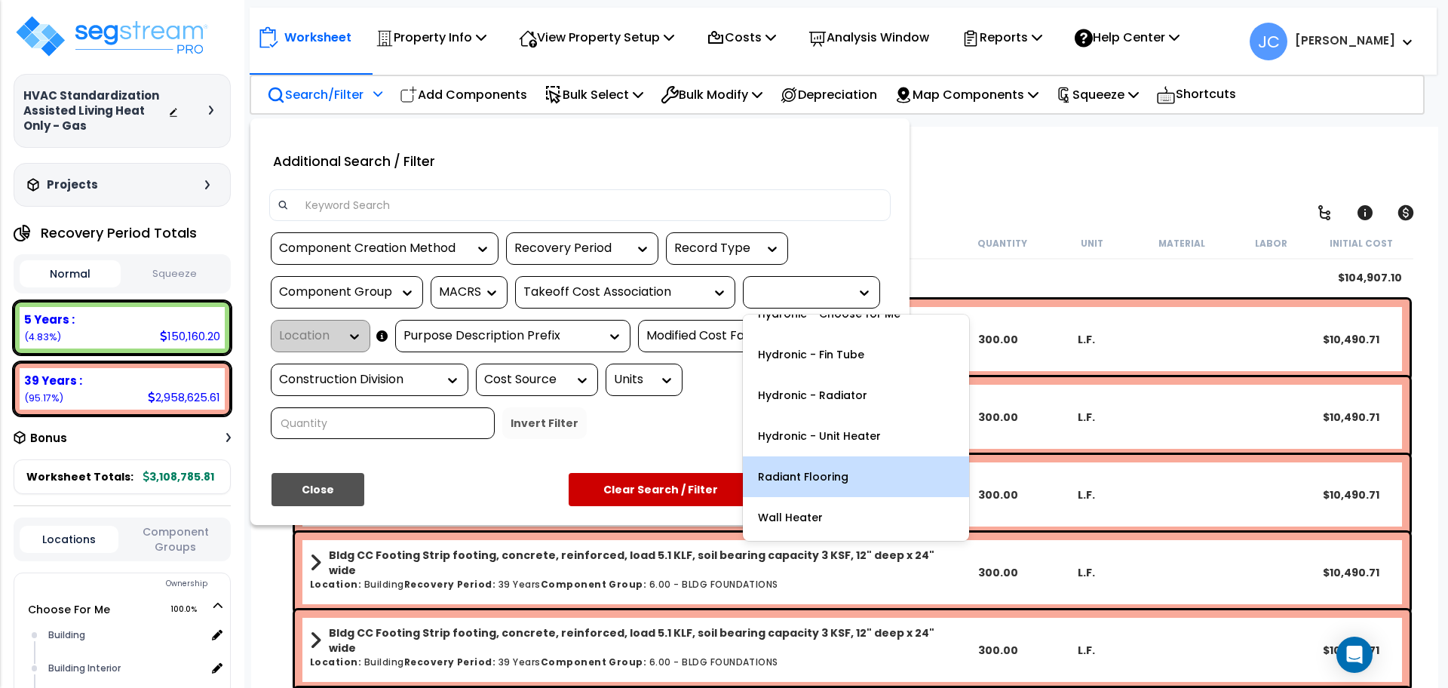
click at [800, 486] on div "Radiant Flooring" at bounding box center [856, 476] width 226 height 41
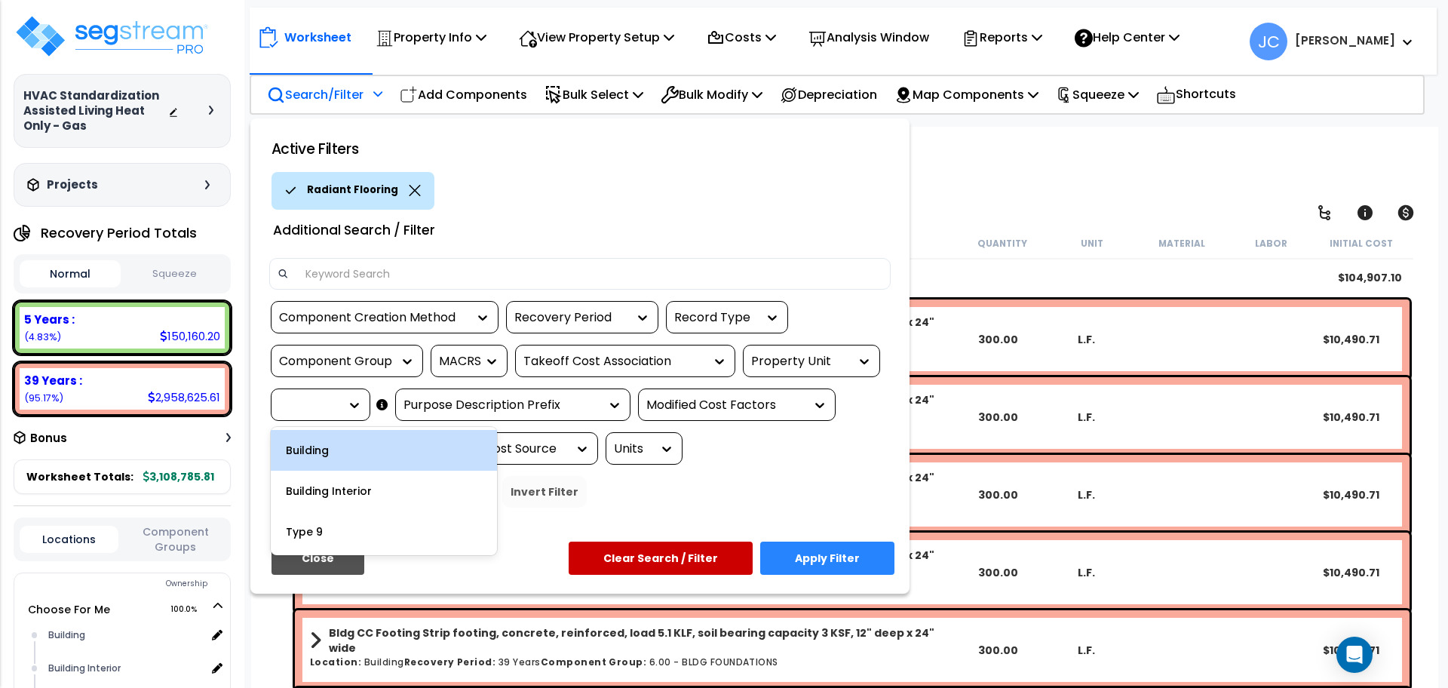
click at [354, 406] on icon at bounding box center [354, 405] width 9 height 5
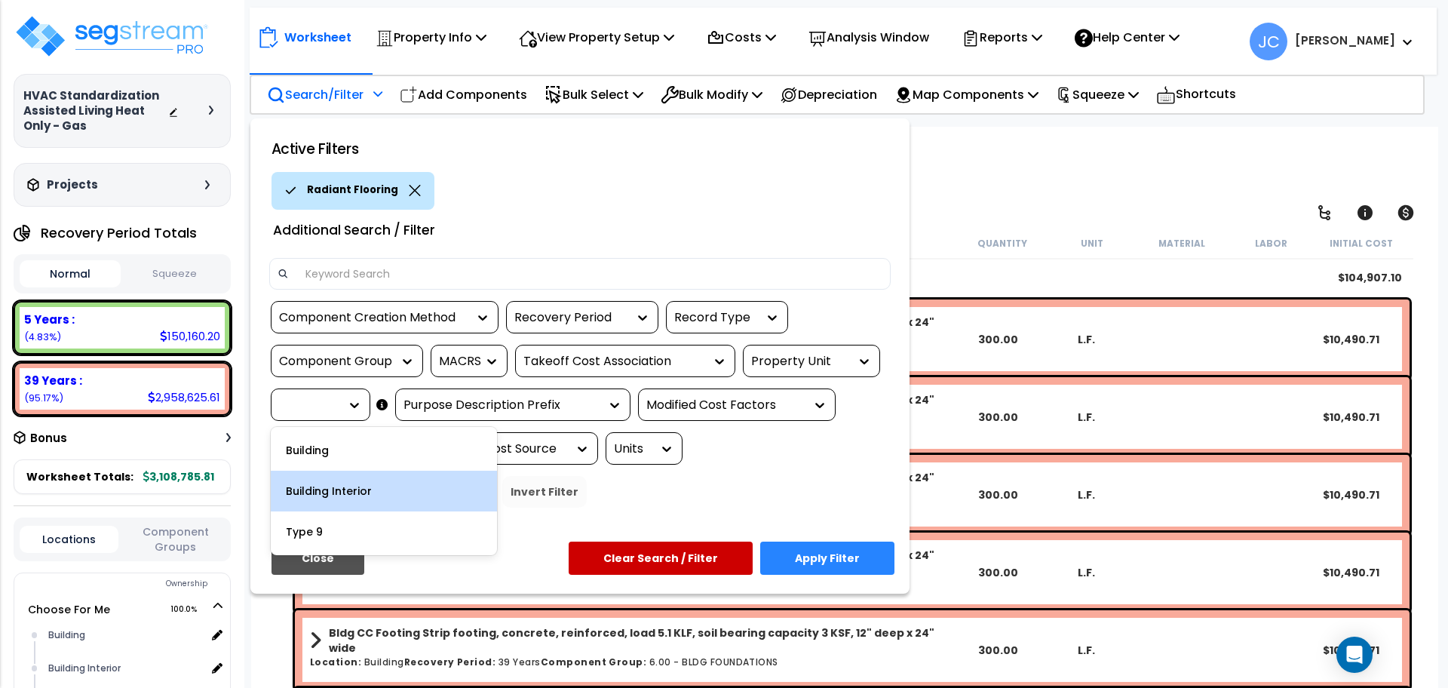
click at [349, 485] on div "Building Interior" at bounding box center [384, 490] width 226 height 41
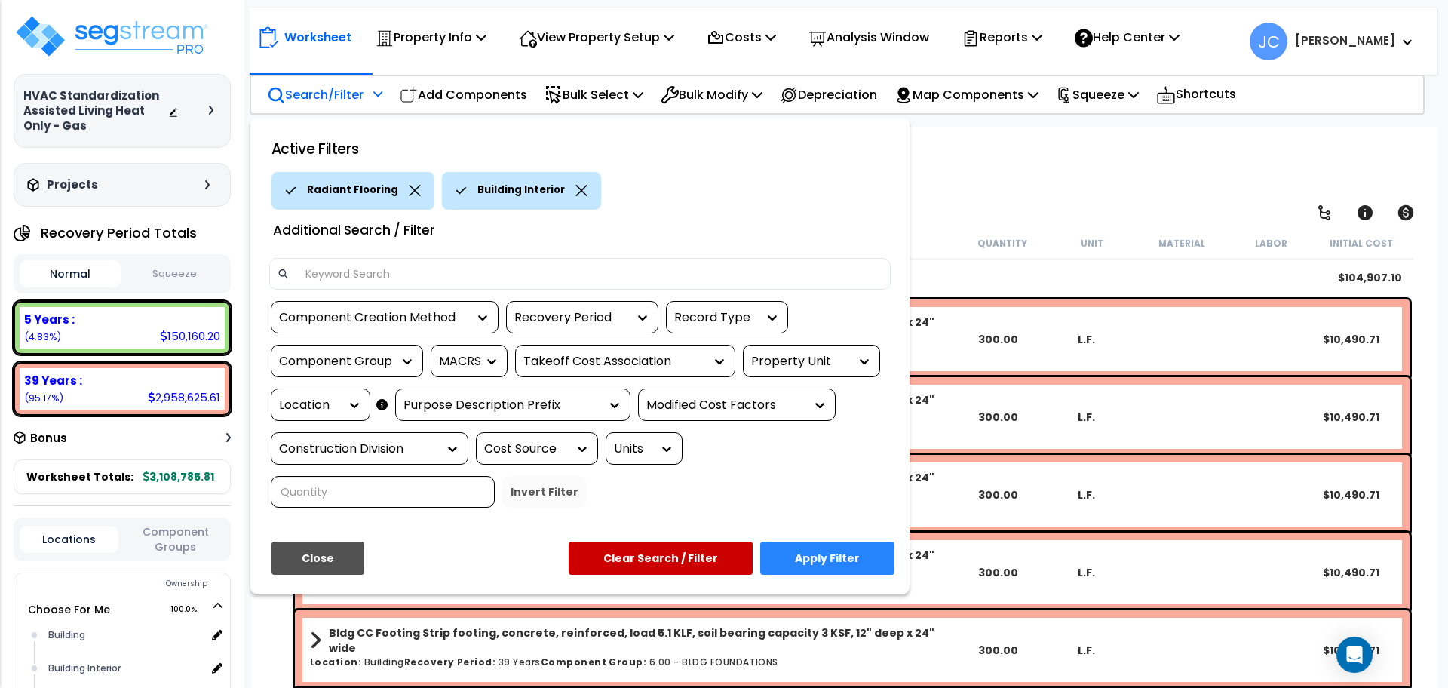
click at [807, 541] on button "Apply Filter" at bounding box center [827, 557] width 134 height 33
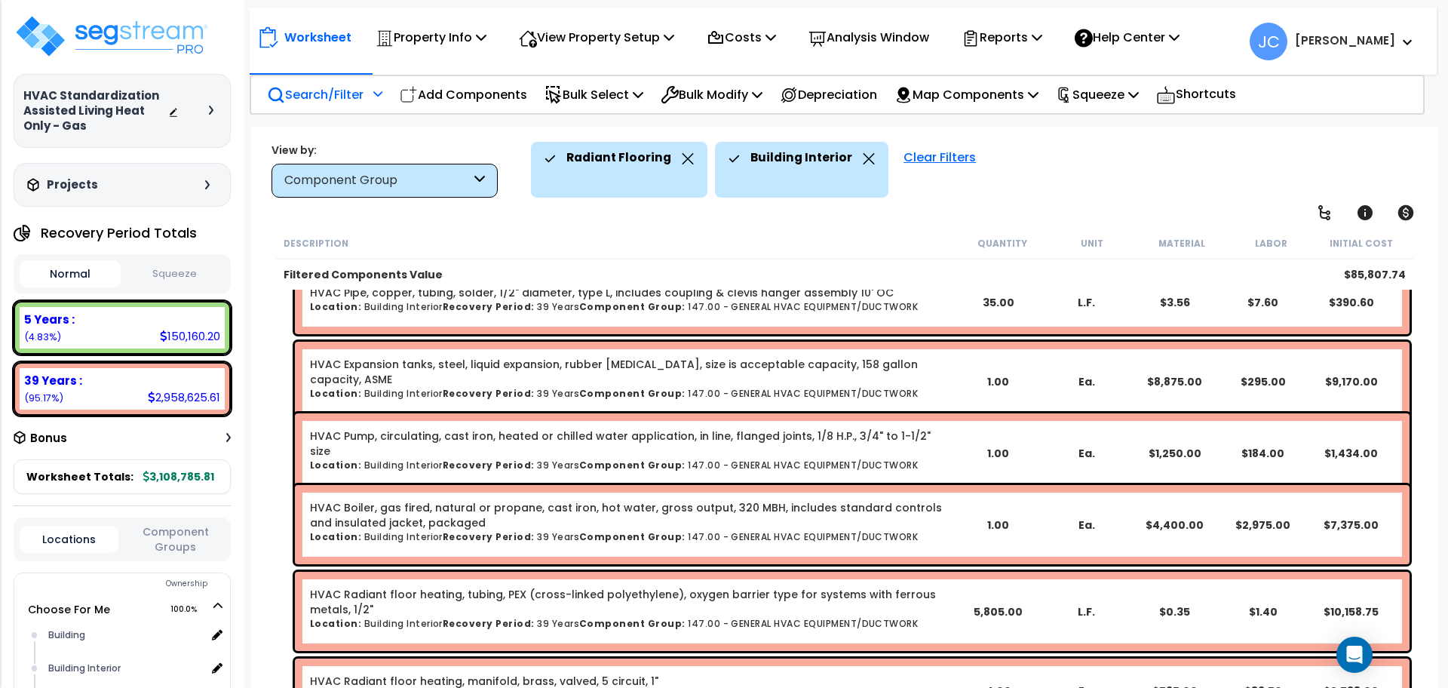
scroll to position [1189, 0]
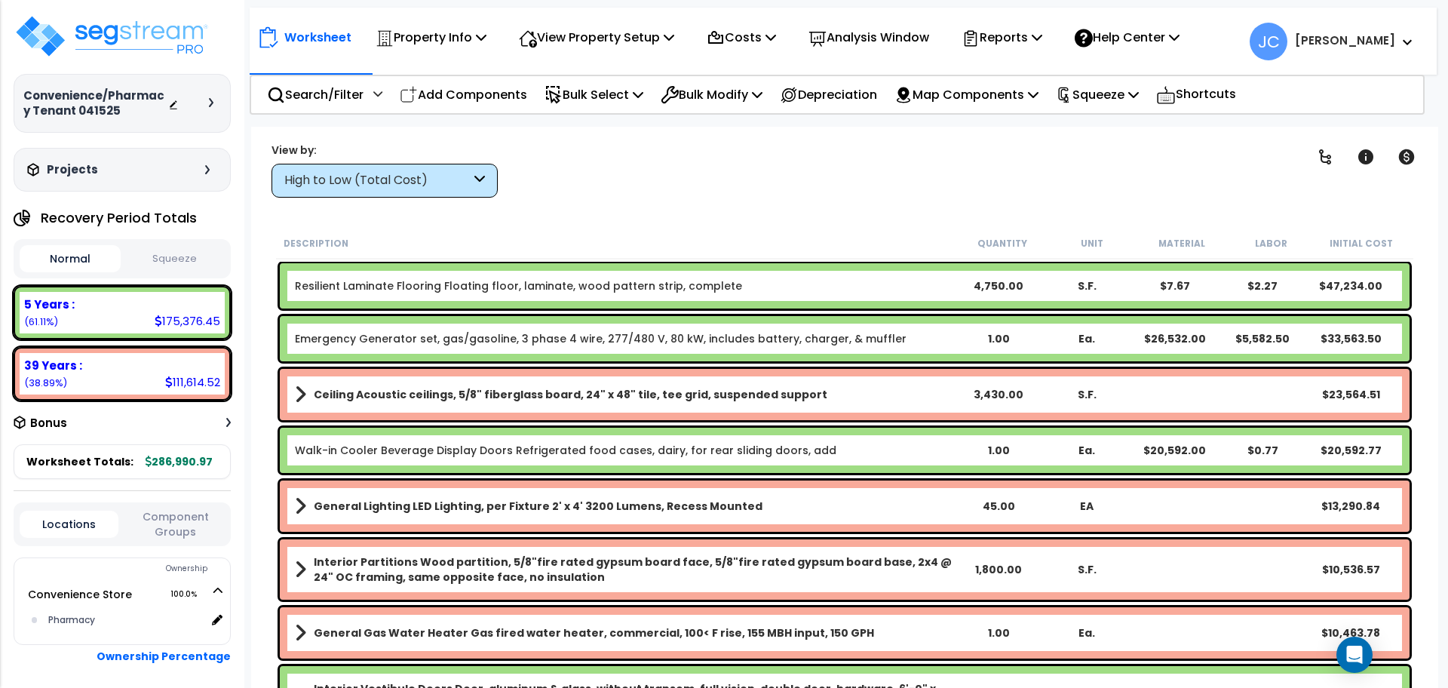
click at [461, 189] on div "High to Low (Total Cost)" at bounding box center [384, 181] width 226 height 34
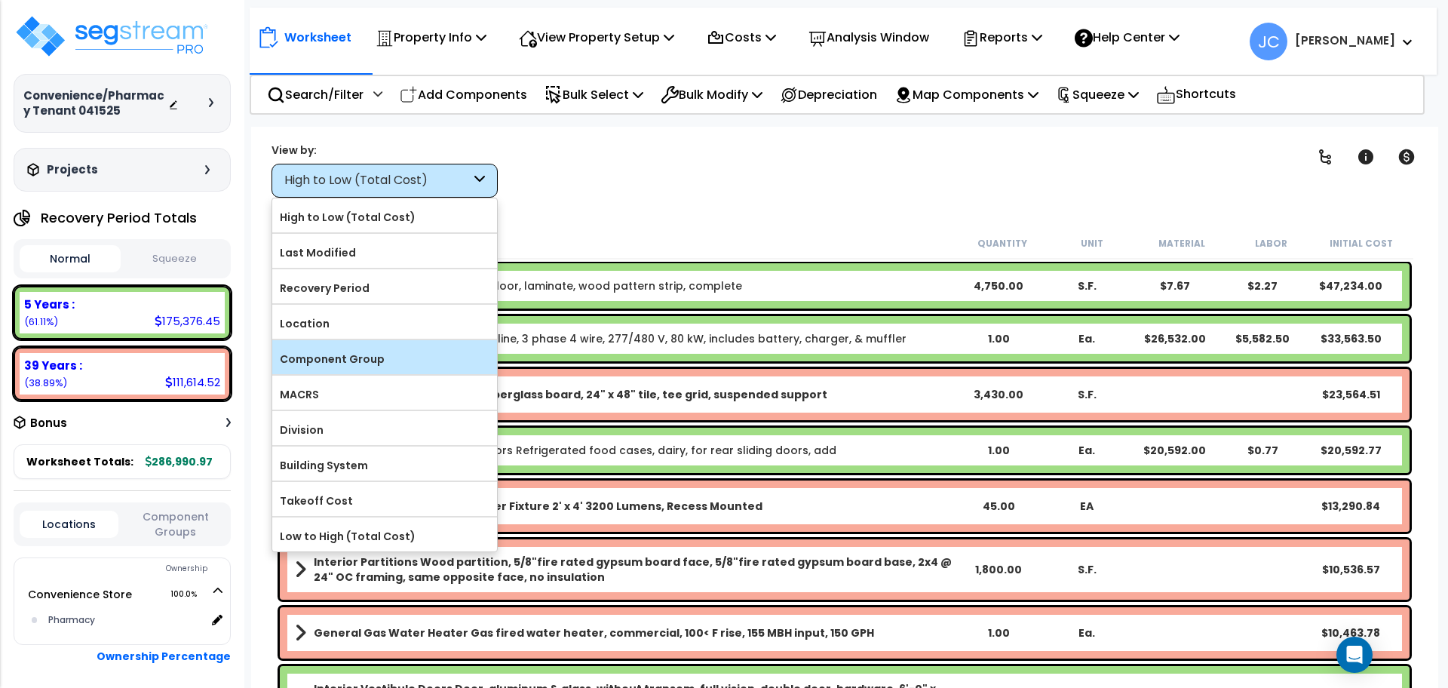
click at [390, 361] on label "Component Group" at bounding box center [384, 359] width 225 height 23
click at [0, 0] on input "Component Group" at bounding box center [0, 0] width 0 height 0
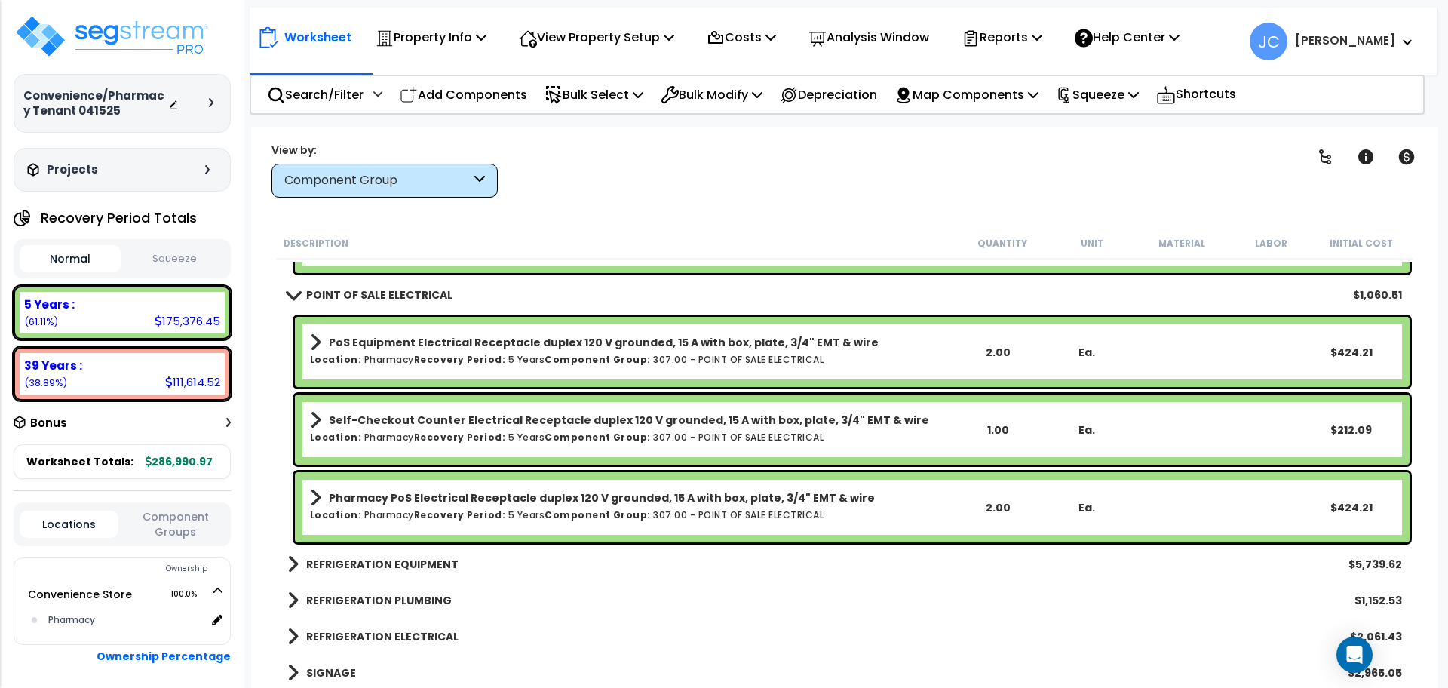
scroll to position [5703, 0]
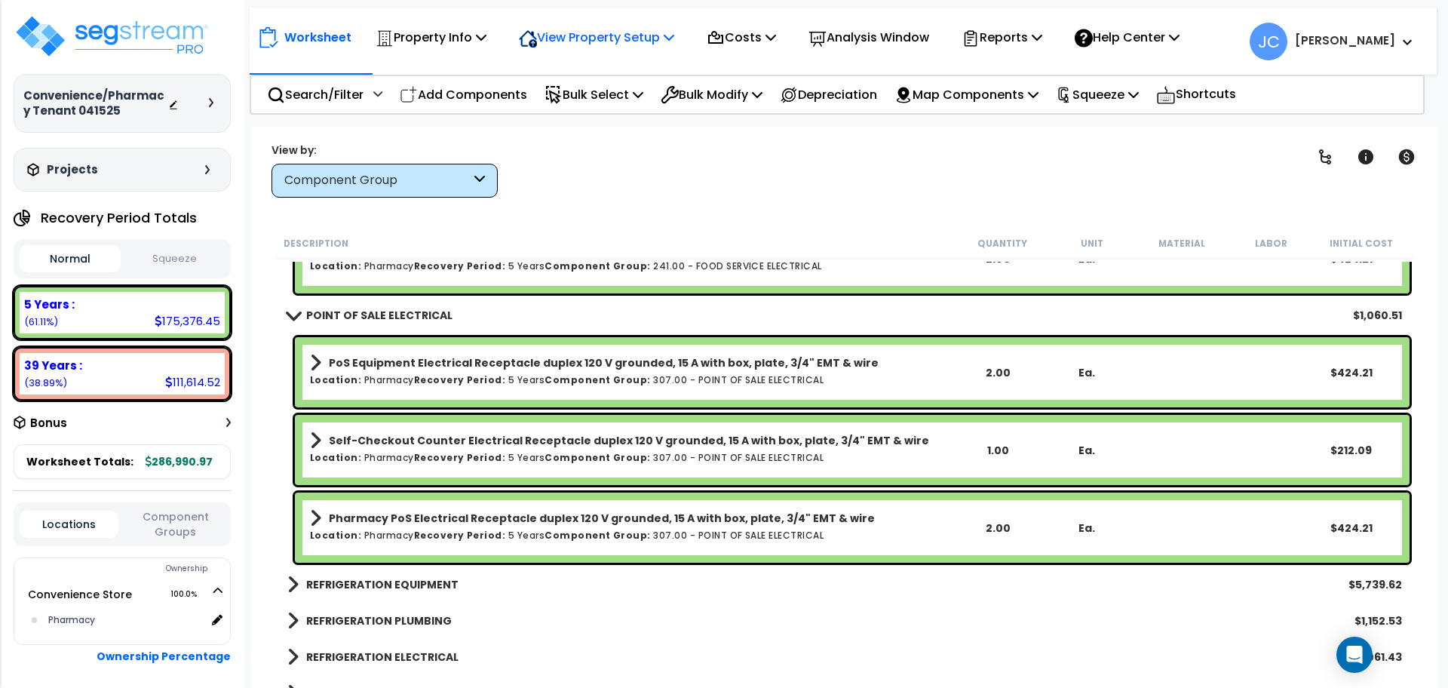
click at [486, 27] on p "View Property Setup" at bounding box center [430, 37] width 111 height 20
click at [567, 100] on link "View Questionnaire" at bounding box center [585, 103] width 149 height 30
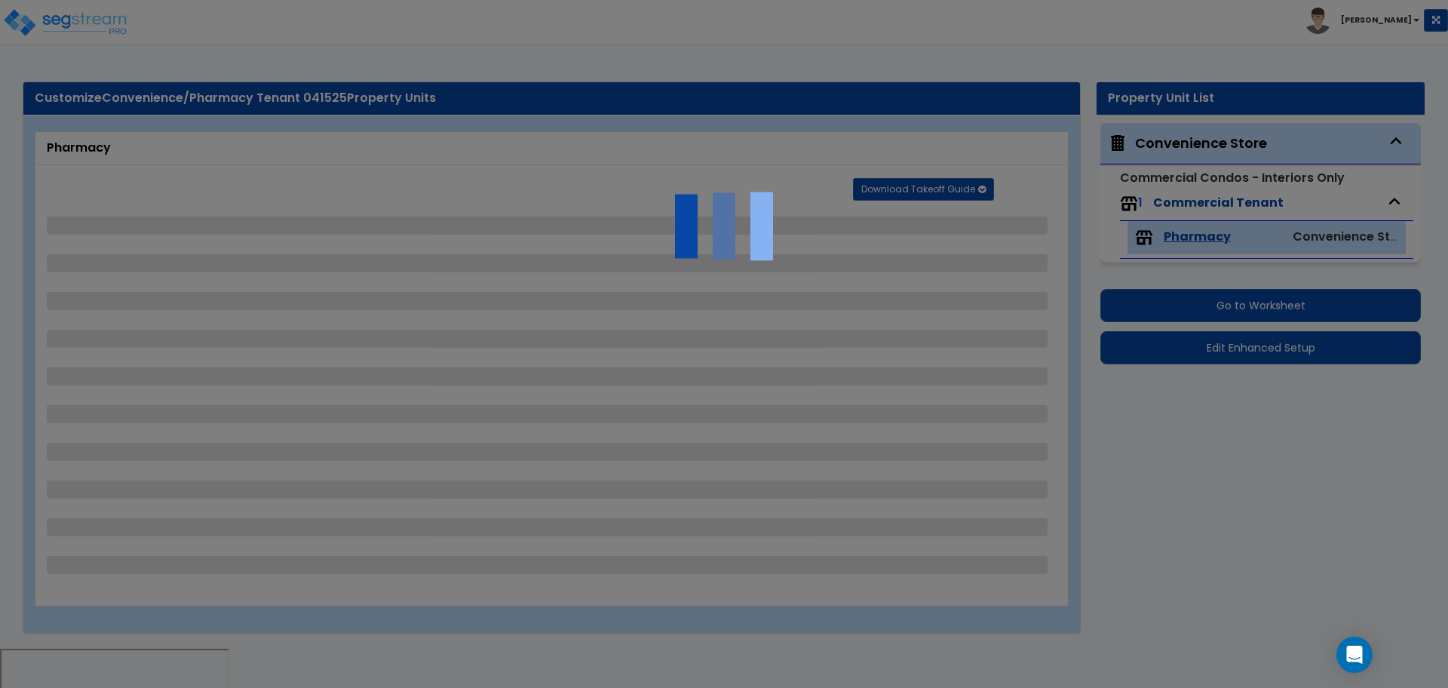
select select "1"
select select "4"
select select "7"
select select "2"
select select "1"
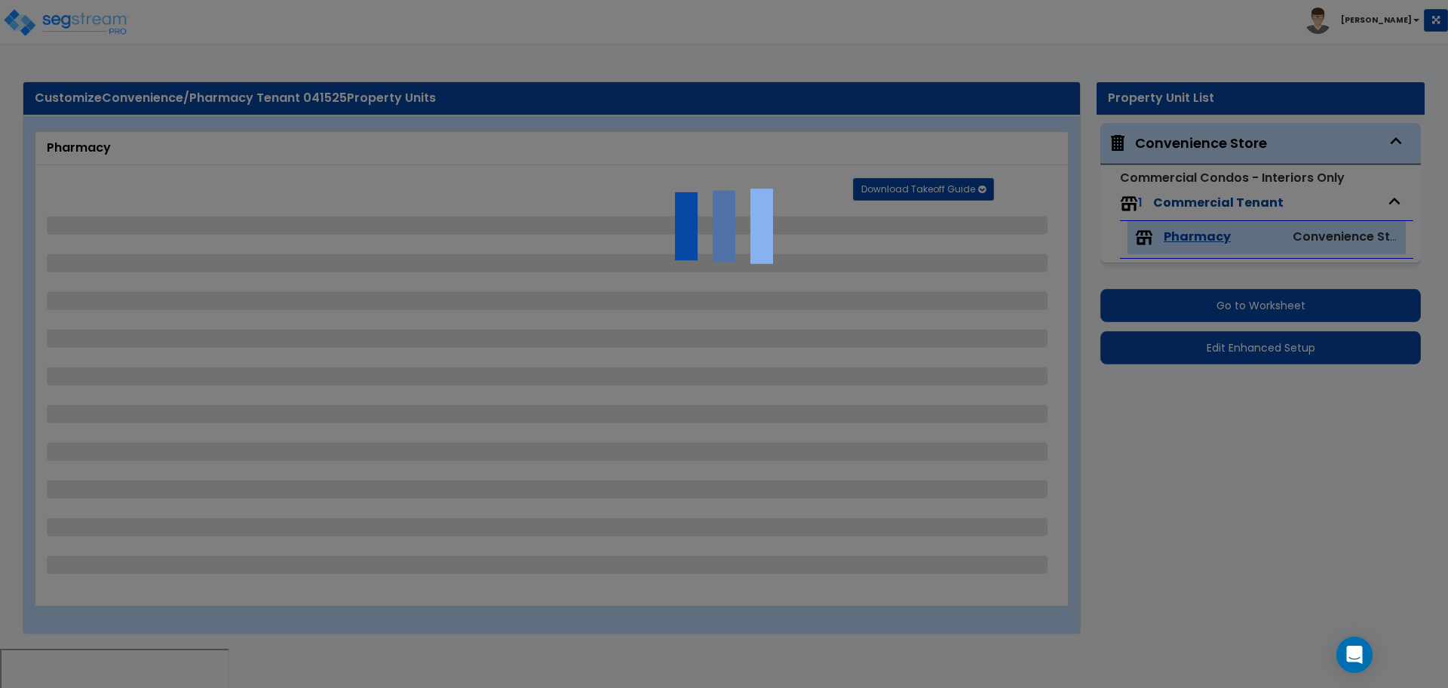
select select "3"
select select "1"
select select "3"
select select "1"
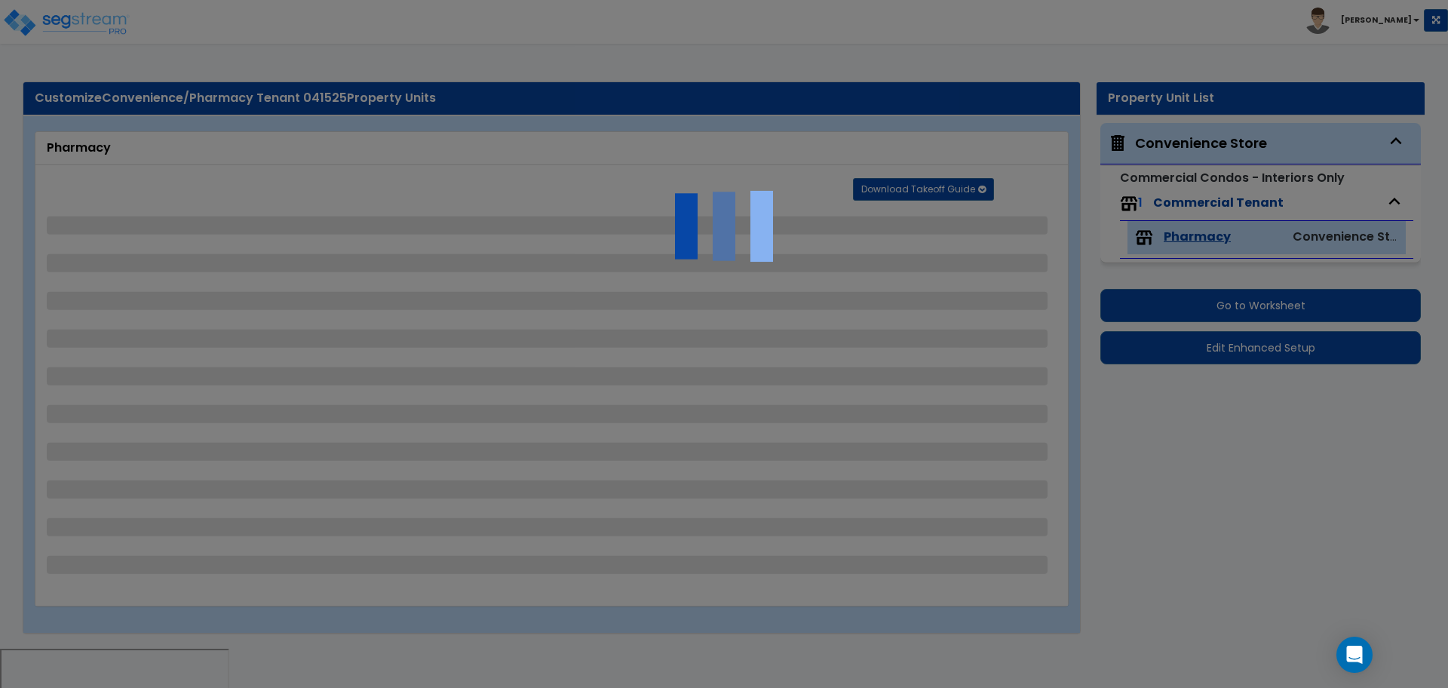
select select "1"
select select "2"
select select "1"
select select "2"
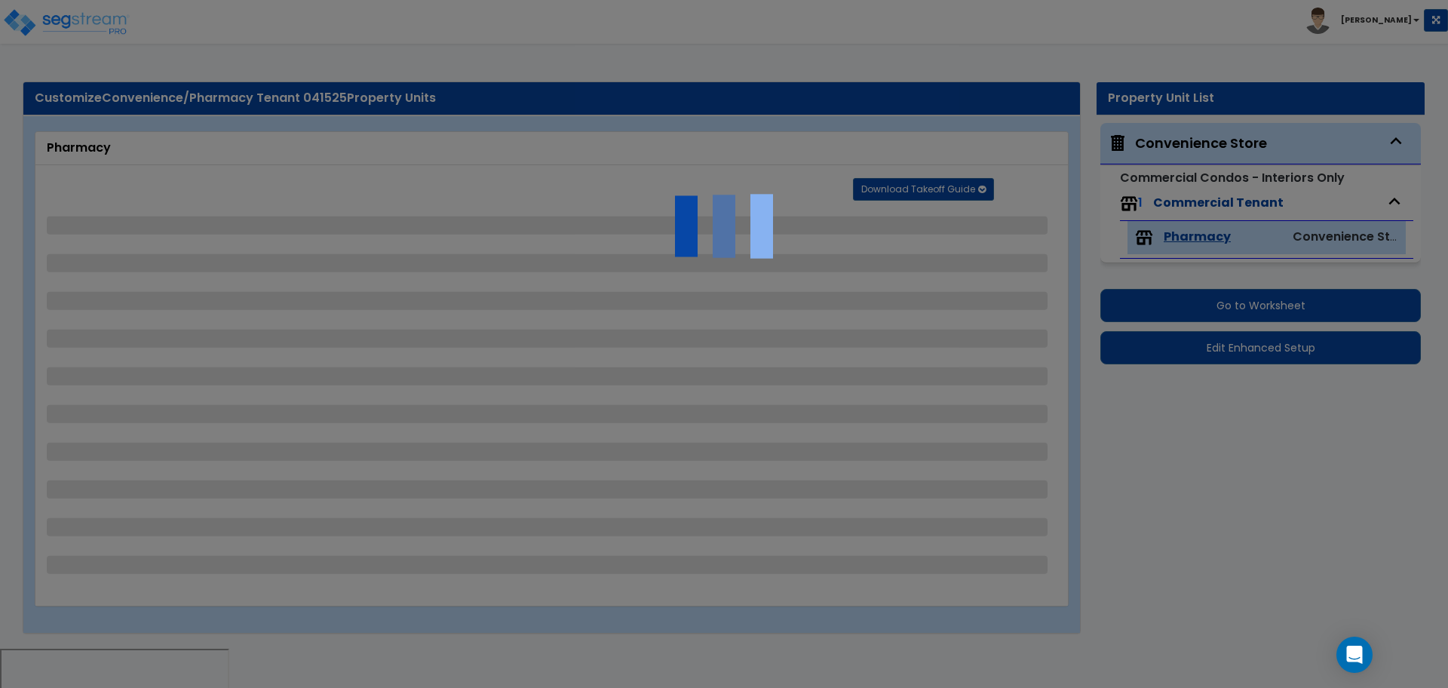
select select "2"
select select "1"
select select "2"
select select "1"
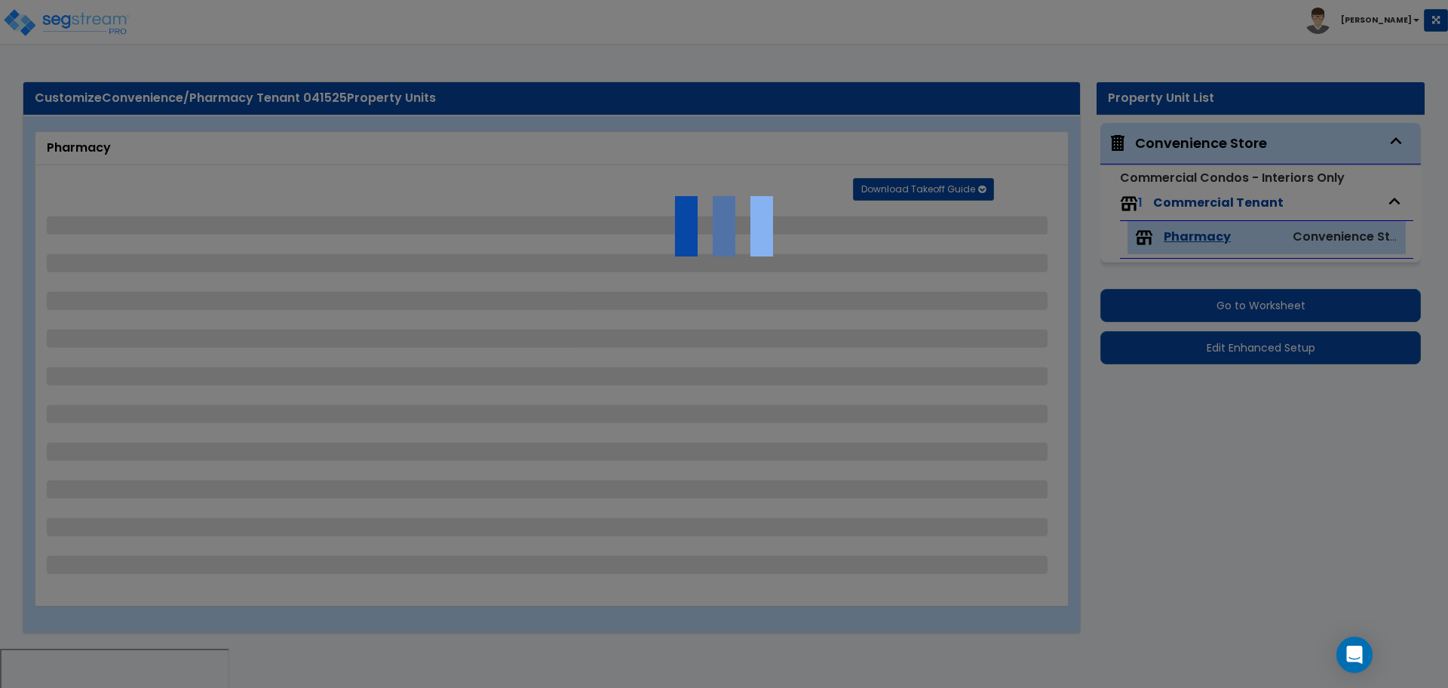
select select "4"
select select "1"
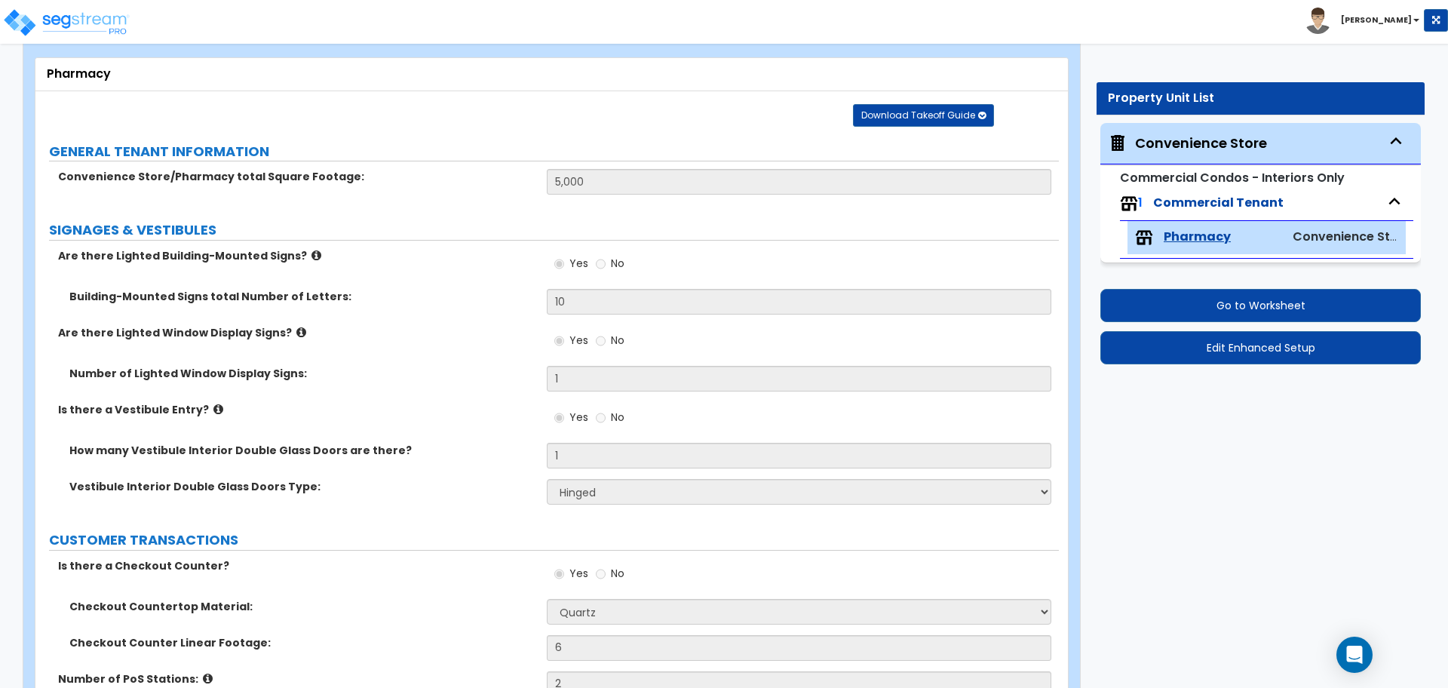
scroll to position [77, 0]
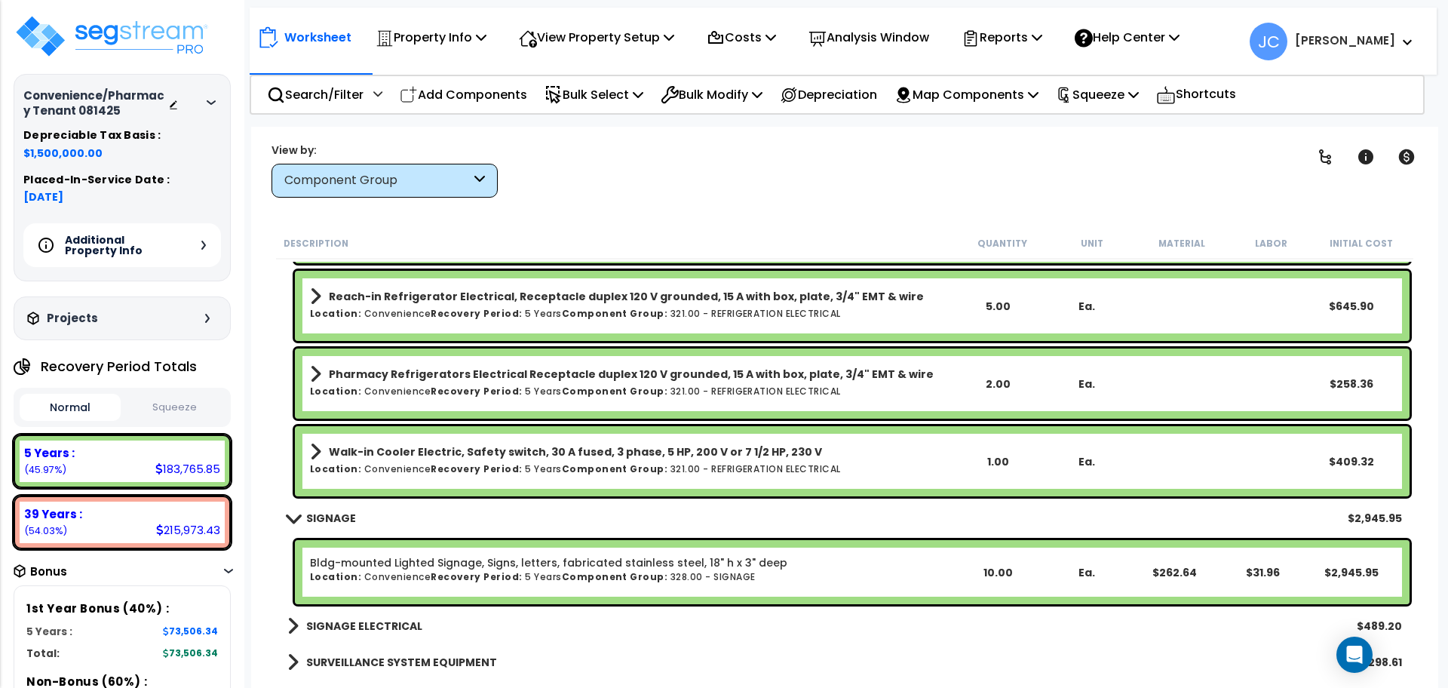
scroll to position [11354, 0]
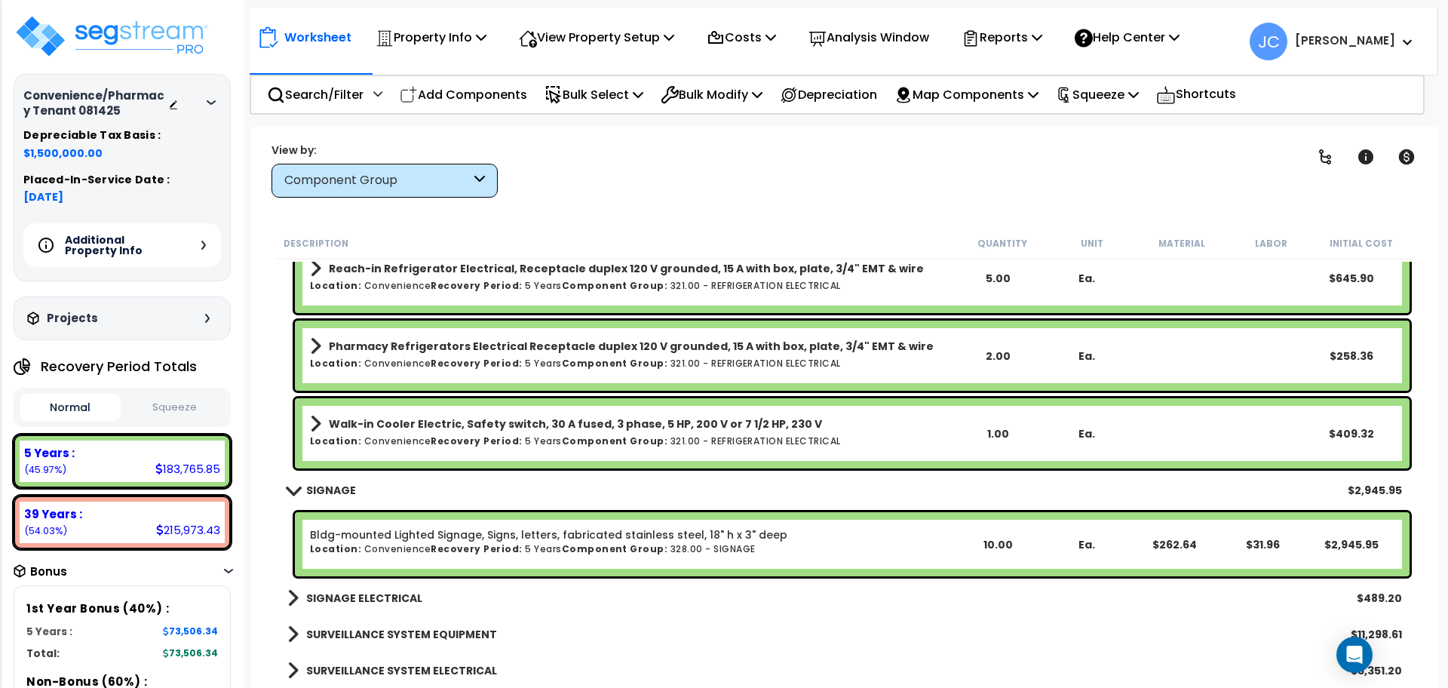
click at [384, 599] on b "SIGNAGE ELECTRICAL" at bounding box center [364, 597] width 116 height 15
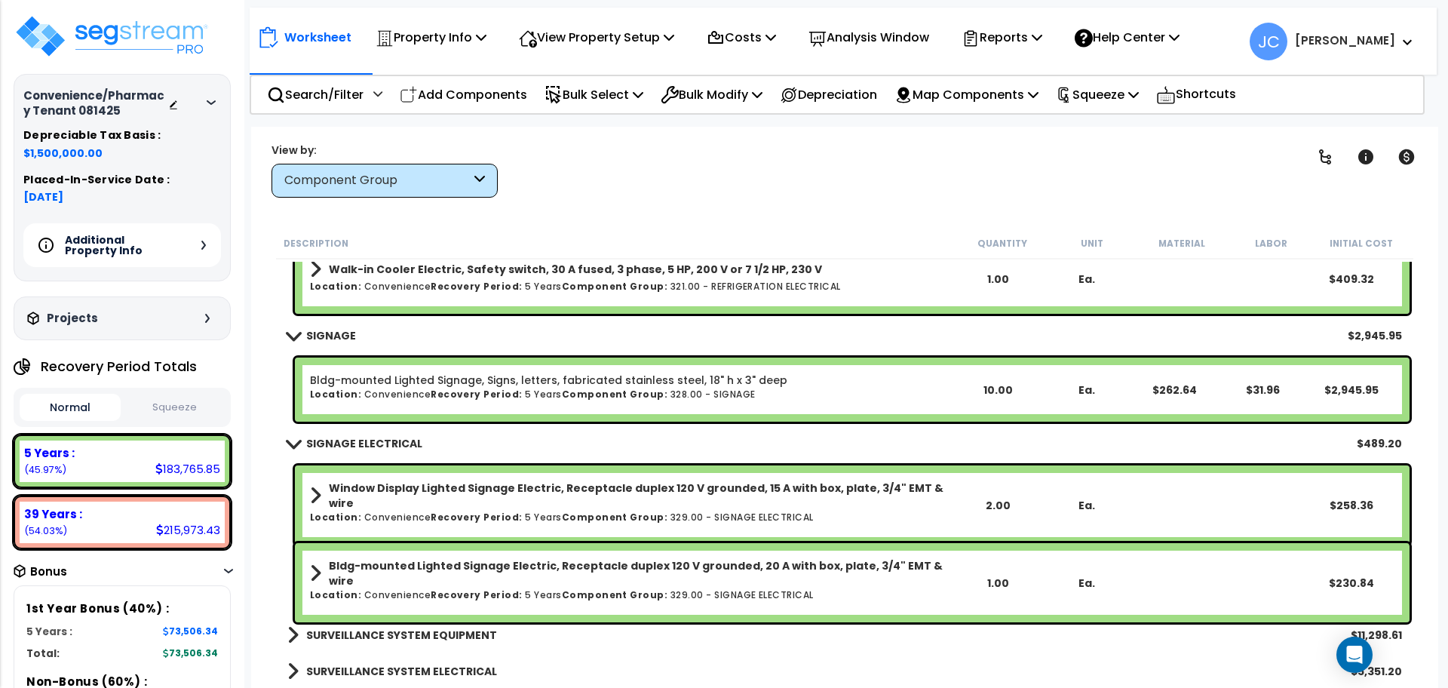
scroll to position [11509, 0]
click at [370, 625] on link "SURVEILLANCE SYSTEM EQUIPMENT" at bounding box center [392, 633] width 210 height 21
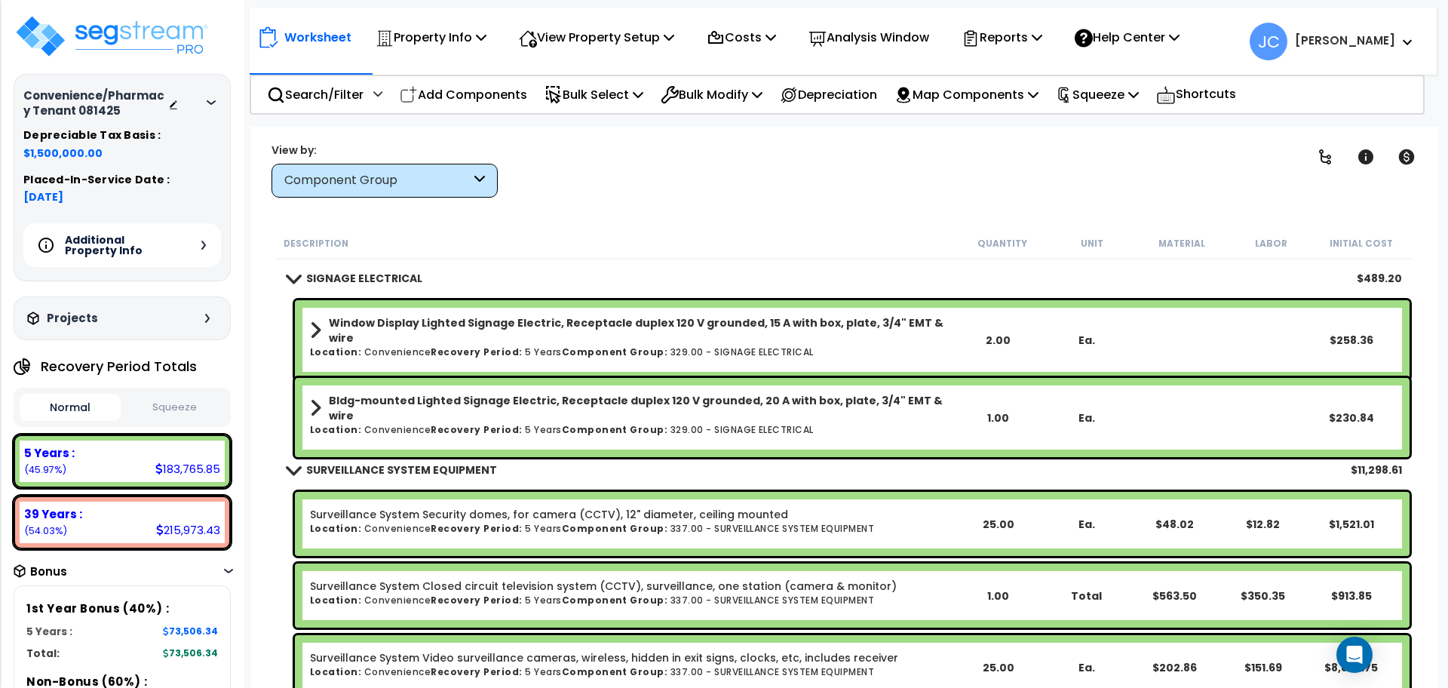
scroll to position [11723, 0]
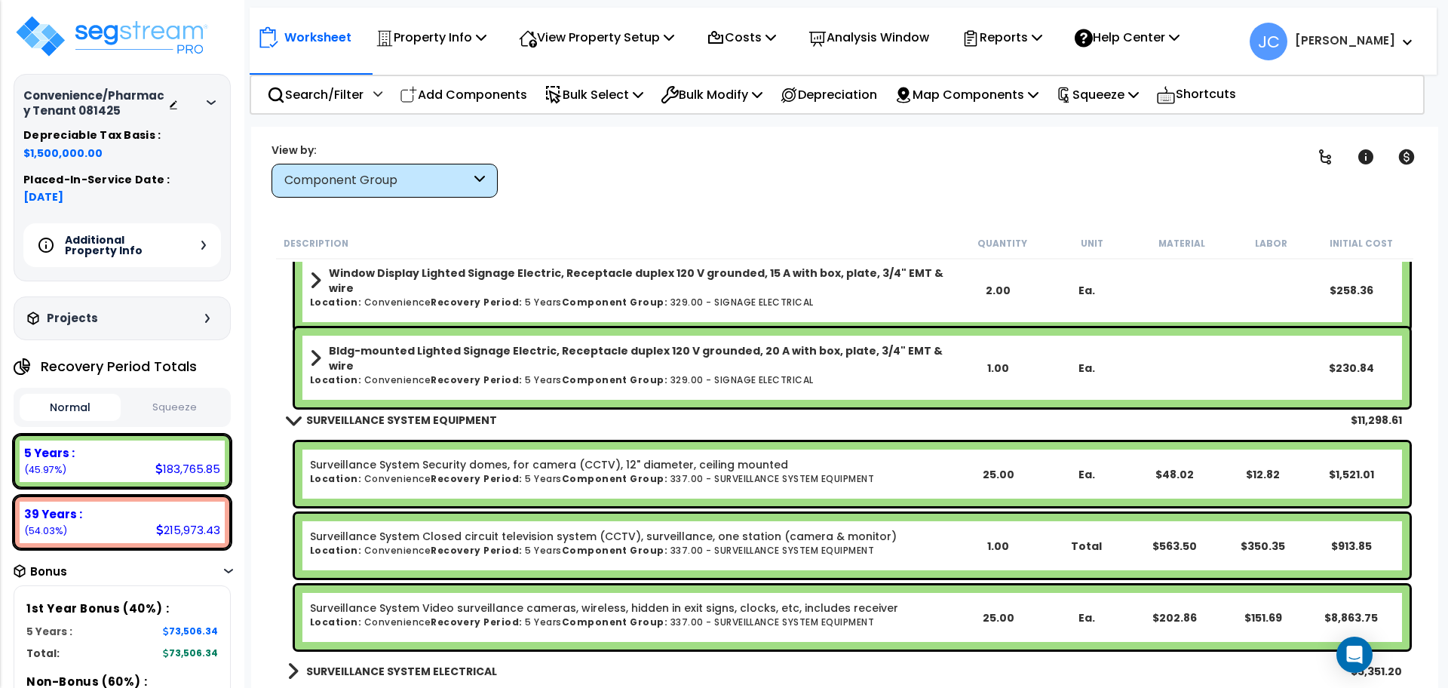
click at [344, 666] on b "SURVEILLANCE SYSTEM ELECTRICAL" at bounding box center [401, 670] width 191 height 15
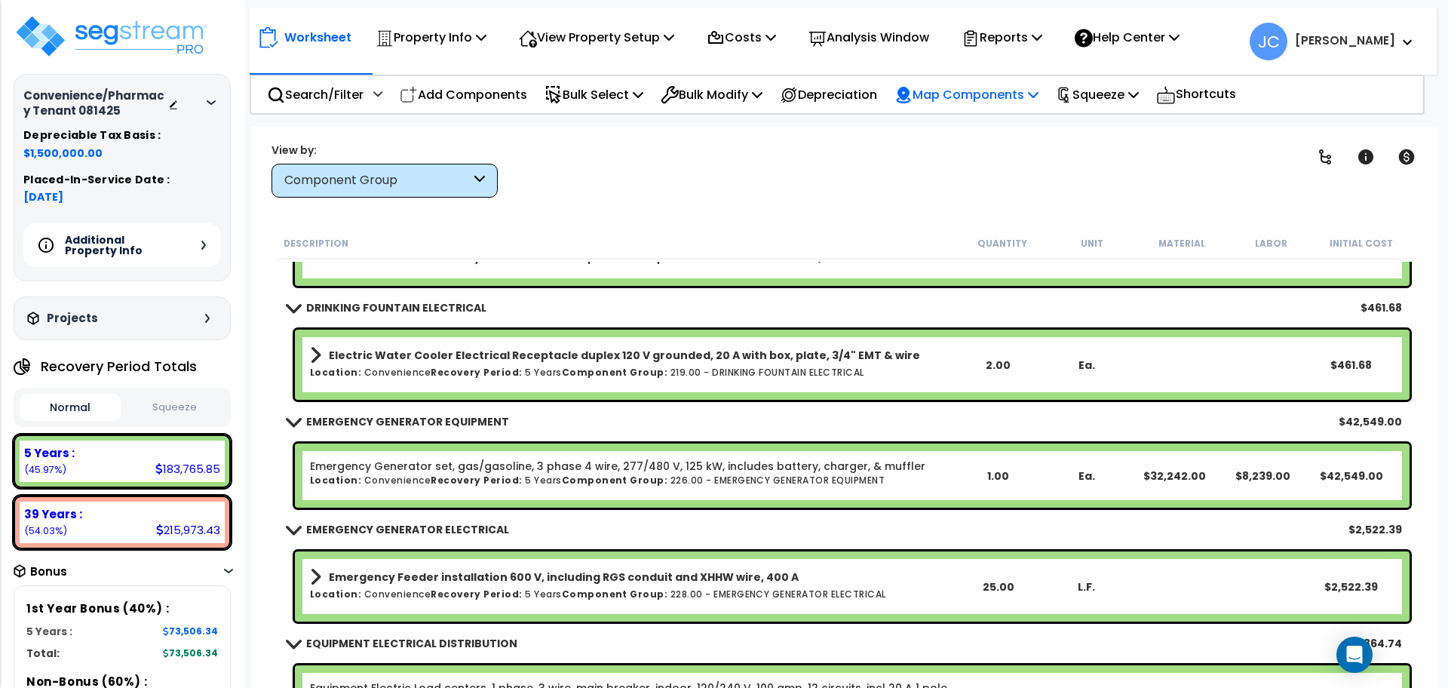
scroll to position [9210, 0]
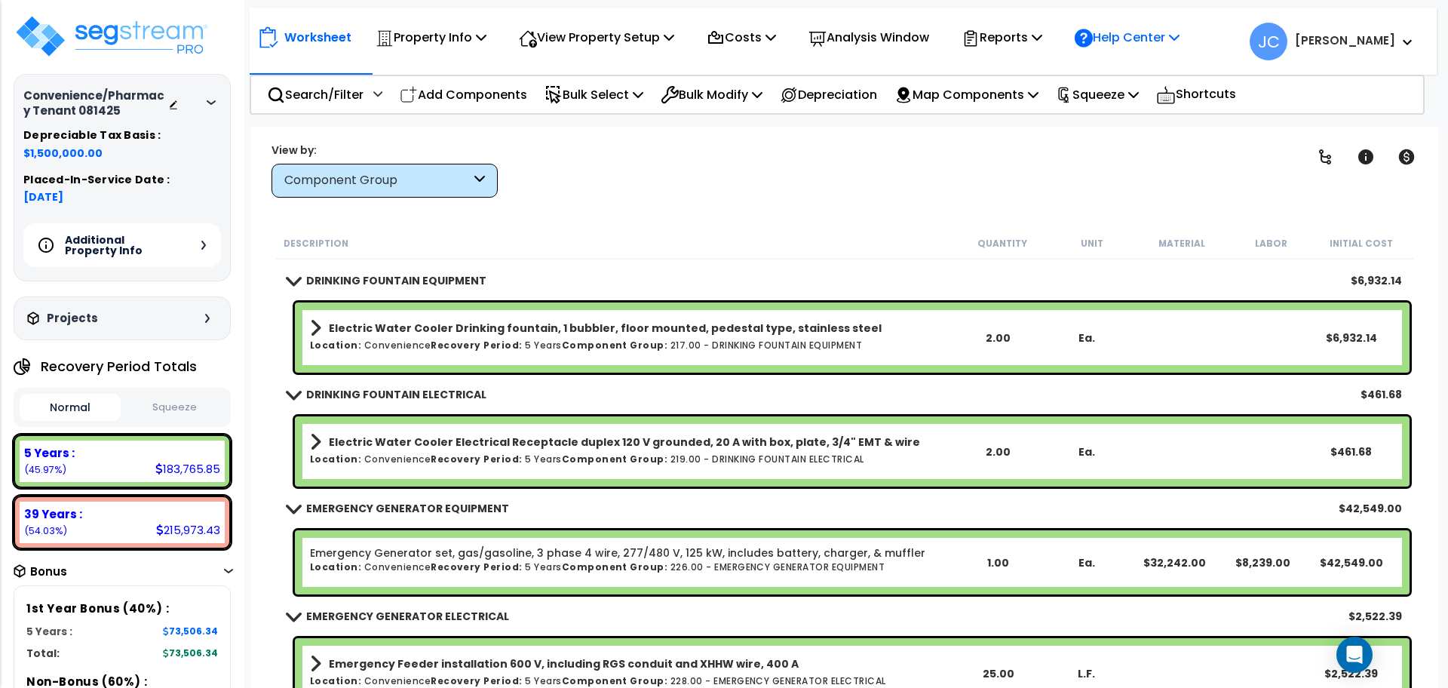
click at [1144, 32] on p "Help Center" at bounding box center [1126, 37] width 105 height 20
click at [1042, 53] on div "Reports" at bounding box center [1001, 37] width 81 height 35
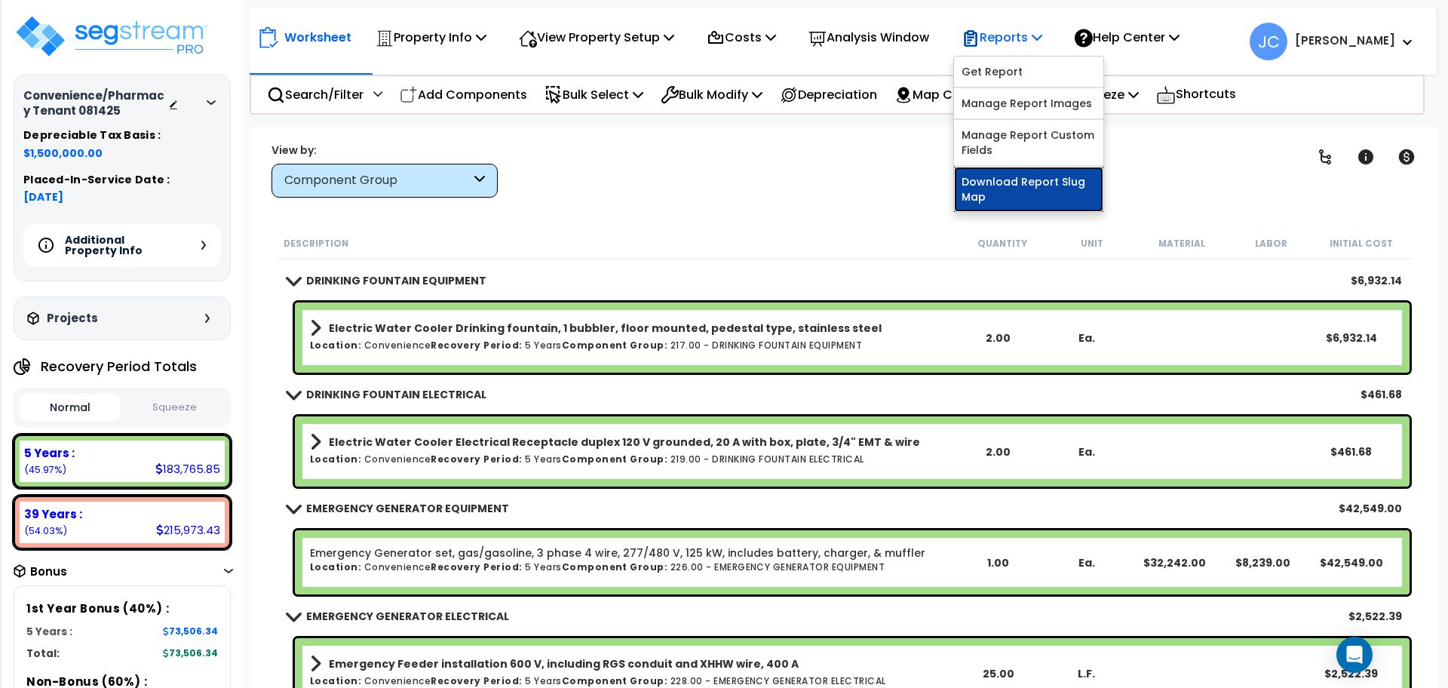
click at [1015, 195] on link "Download Report Slug Map" at bounding box center [1028, 189] width 149 height 45
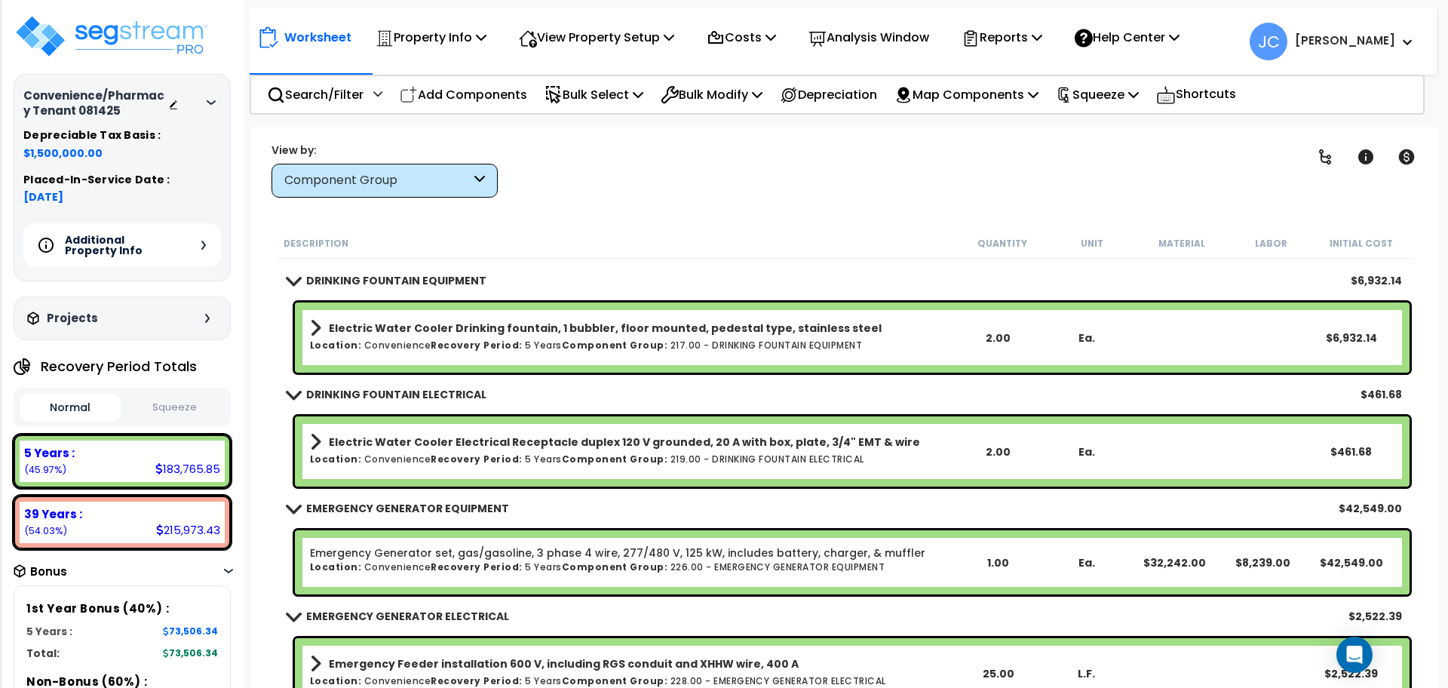
click at [1007, 8] on div "Worksheet Property Info Property Setup Add Property Unit Template property Clon…" at bounding box center [843, 34] width 1187 height 53
click at [1009, 55] on div "Worksheet Property Info Property Setup Add Property Unit Template property Clon…" at bounding box center [843, 34] width 1187 height 53
click at [1005, 44] on p "Reports" at bounding box center [1001, 37] width 81 height 20
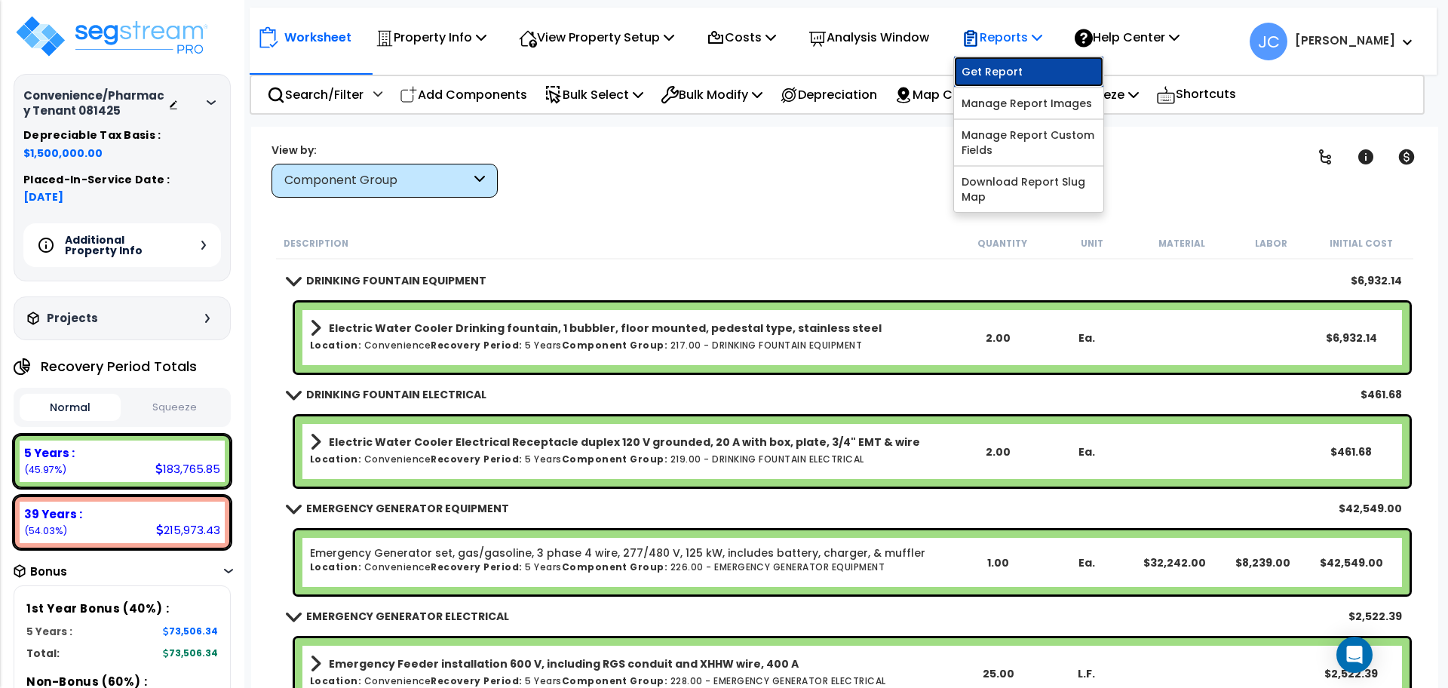
click at [1009, 69] on link "Get Report" at bounding box center [1028, 72] width 149 height 30
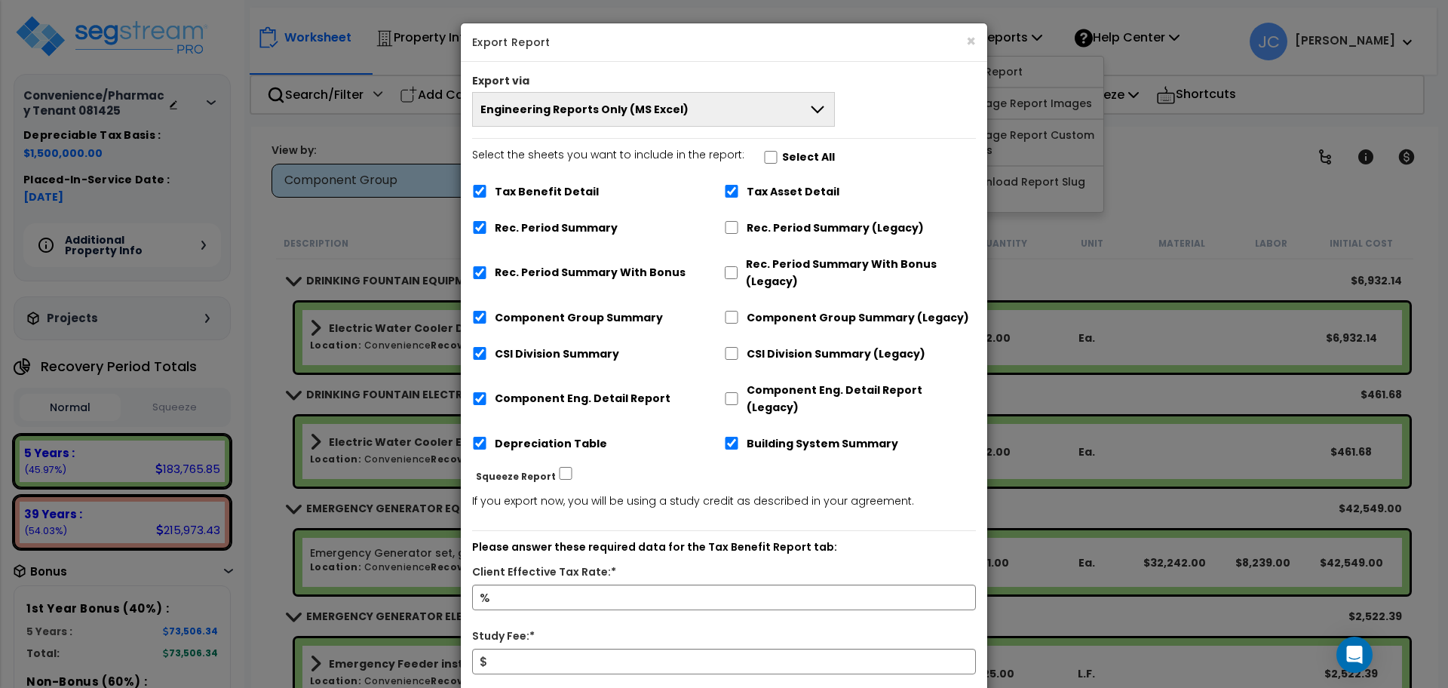
click at [794, 149] on label "Select All" at bounding box center [808, 157] width 53 height 17
click at [778, 151] on input "Select the sheets you want to include in the report: Select All" at bounding box center [770, 157] width 15 height 13
checkbox input "true"
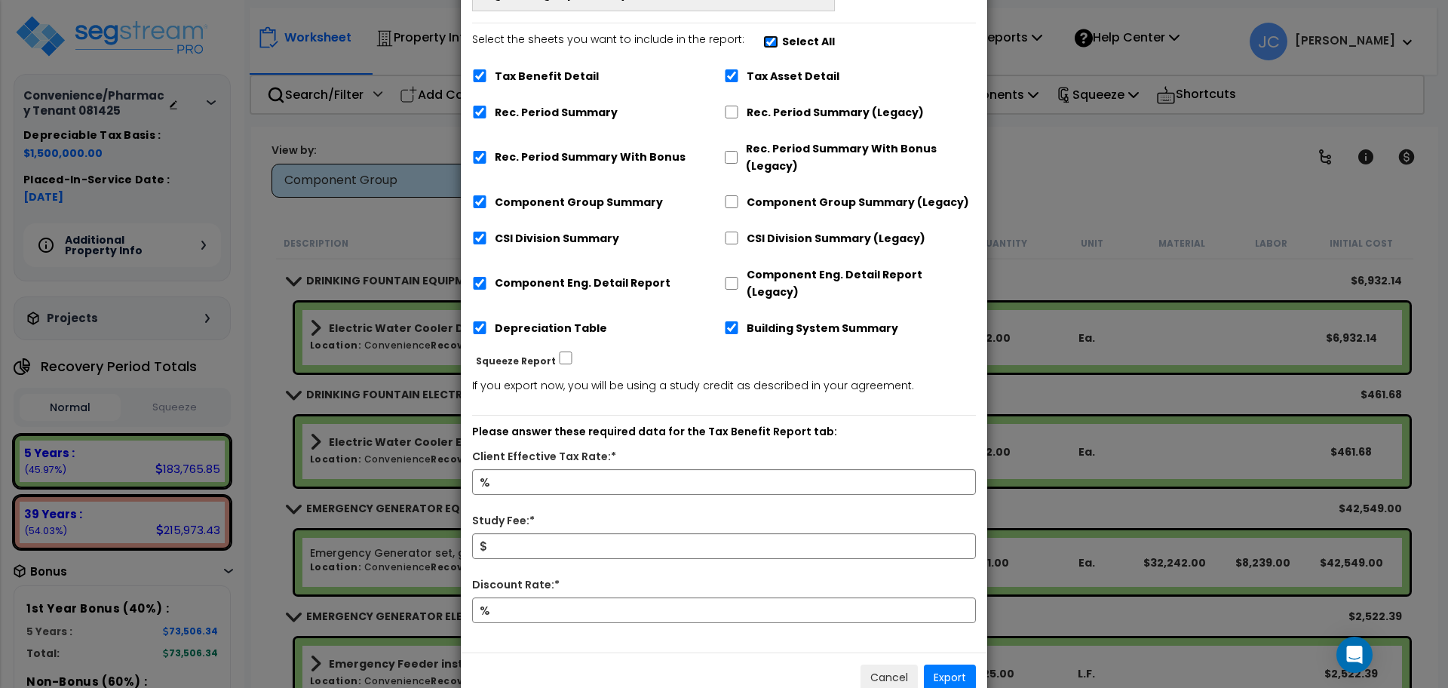
scroll to position [133, 0]
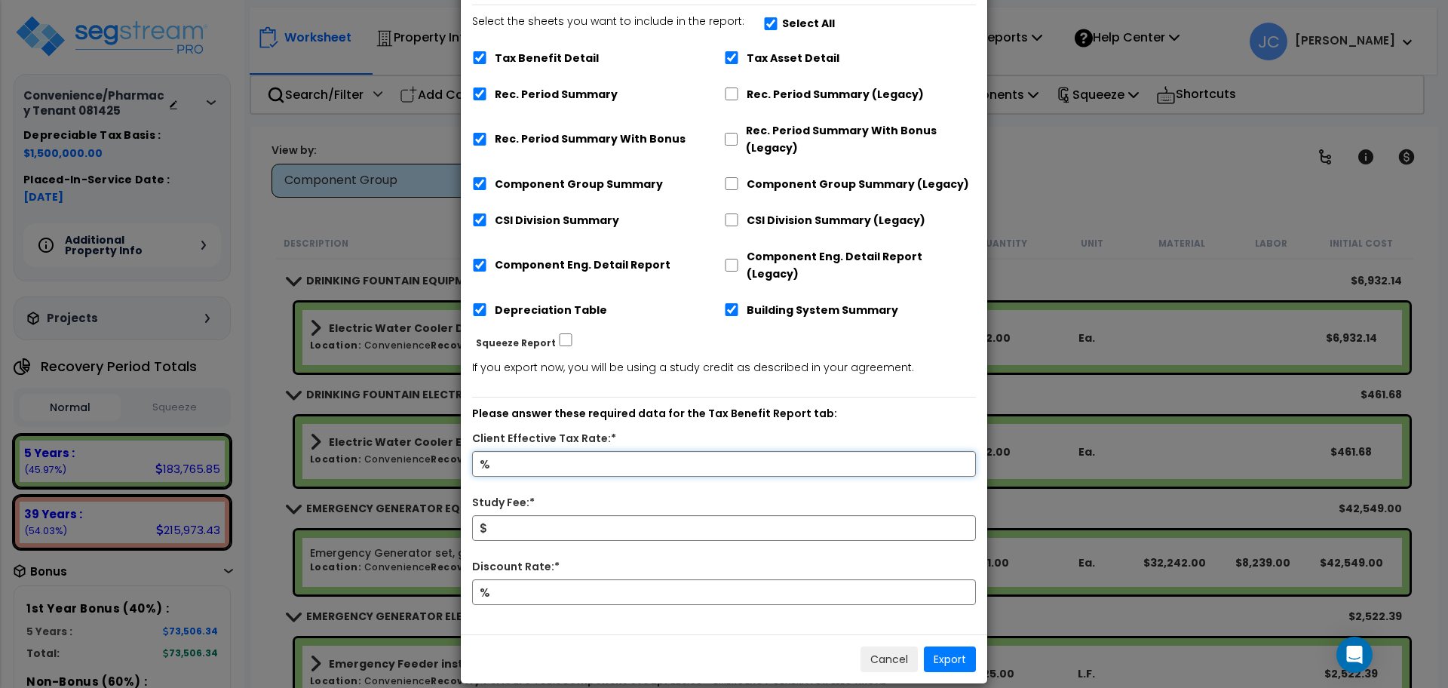
click at [540, 451] on input "Client Effective Tax Rate:*" at bounding box center [724, 464] width 504 height 26
type input "32"
type input "5,000"
type input "9"
click at [955, 646] on button "Export" at bounding box center [950, 659] width 52 height 26
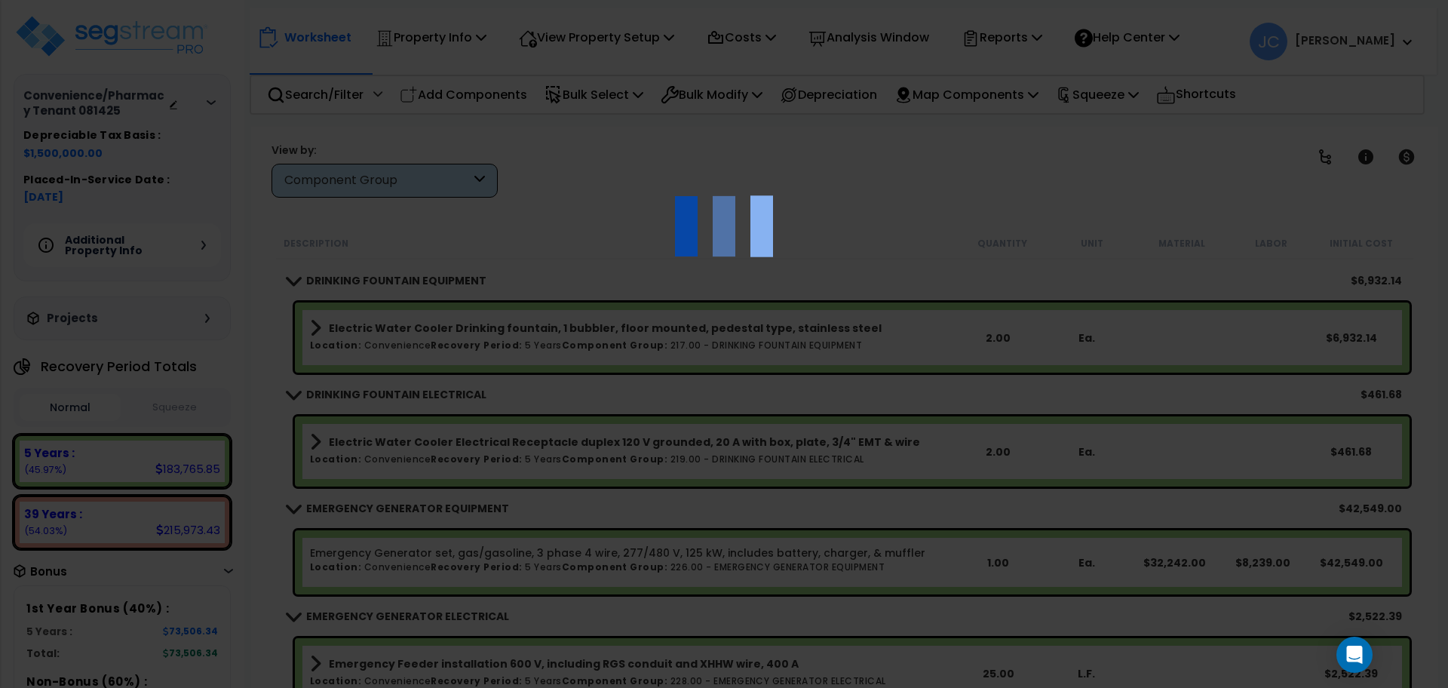
scroll to position [0, 0]
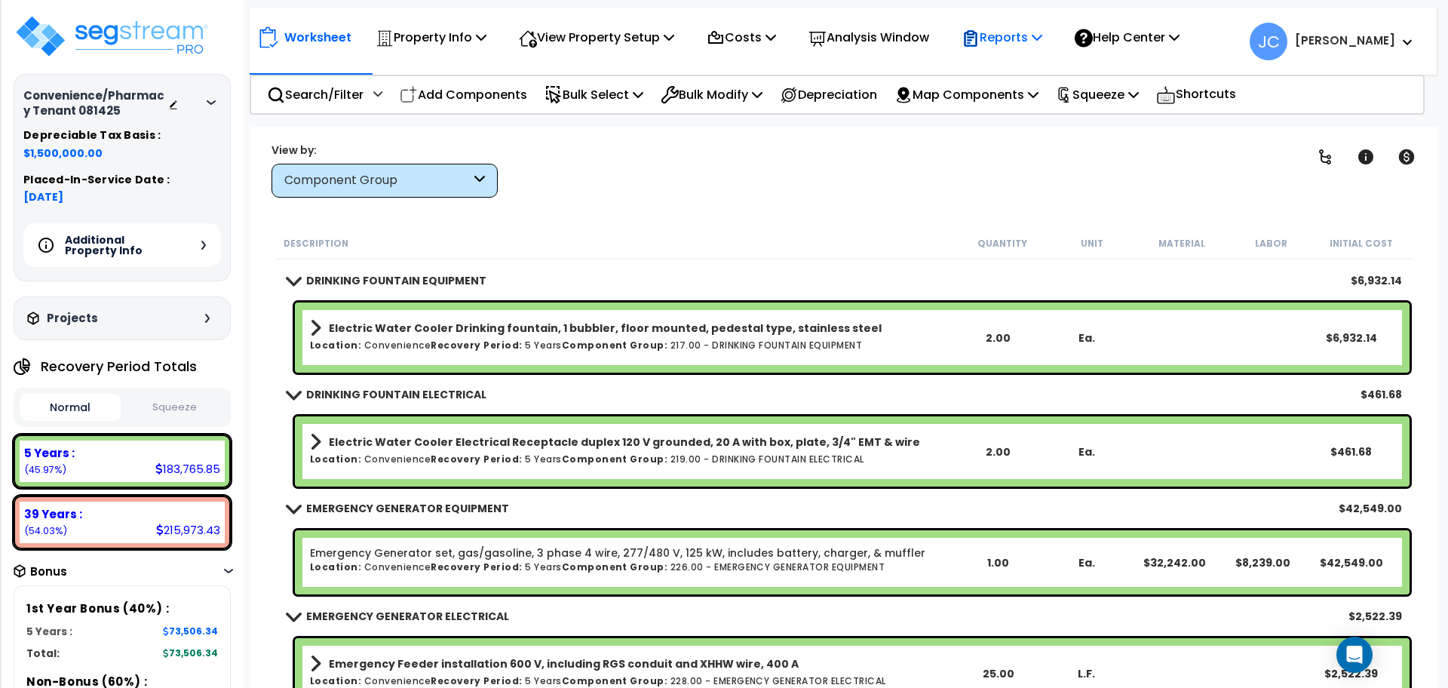
click at [1000, 42] on p "Reports" at bounding box center [1001, 37] width 81 height 20
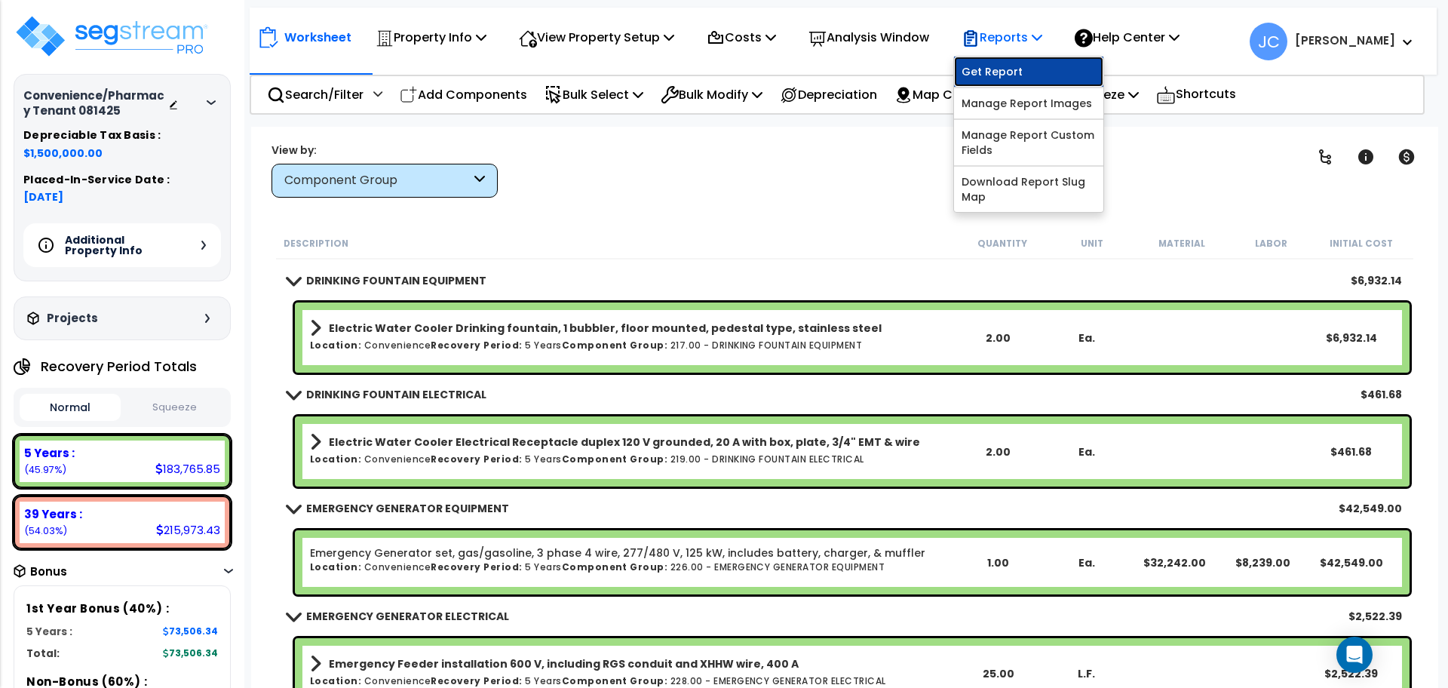
click at [1011, 71] on link "Get Report" at bounding box center [1028, 72] width 149 height 30
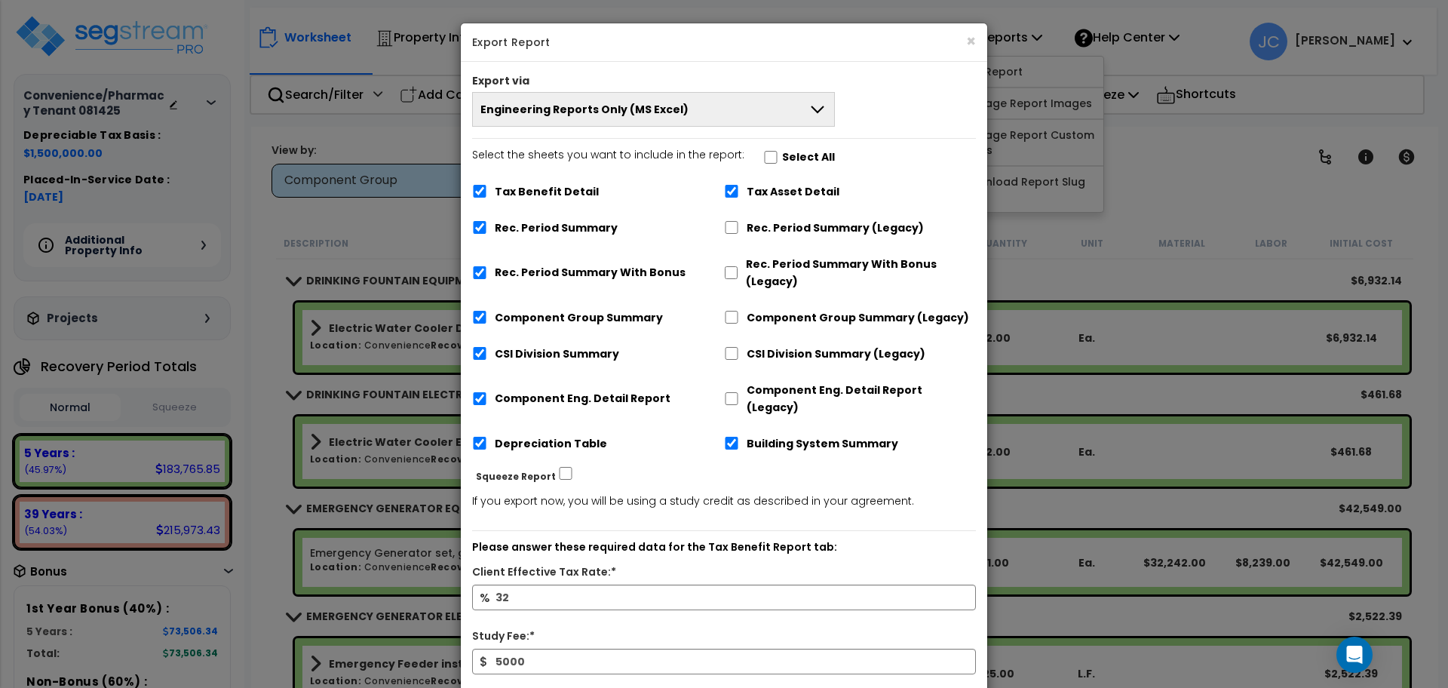
click at [779, 100] on button "Engineering Reports Only (MS Excel)" at bounding box center [653, 109] width 363 height 35
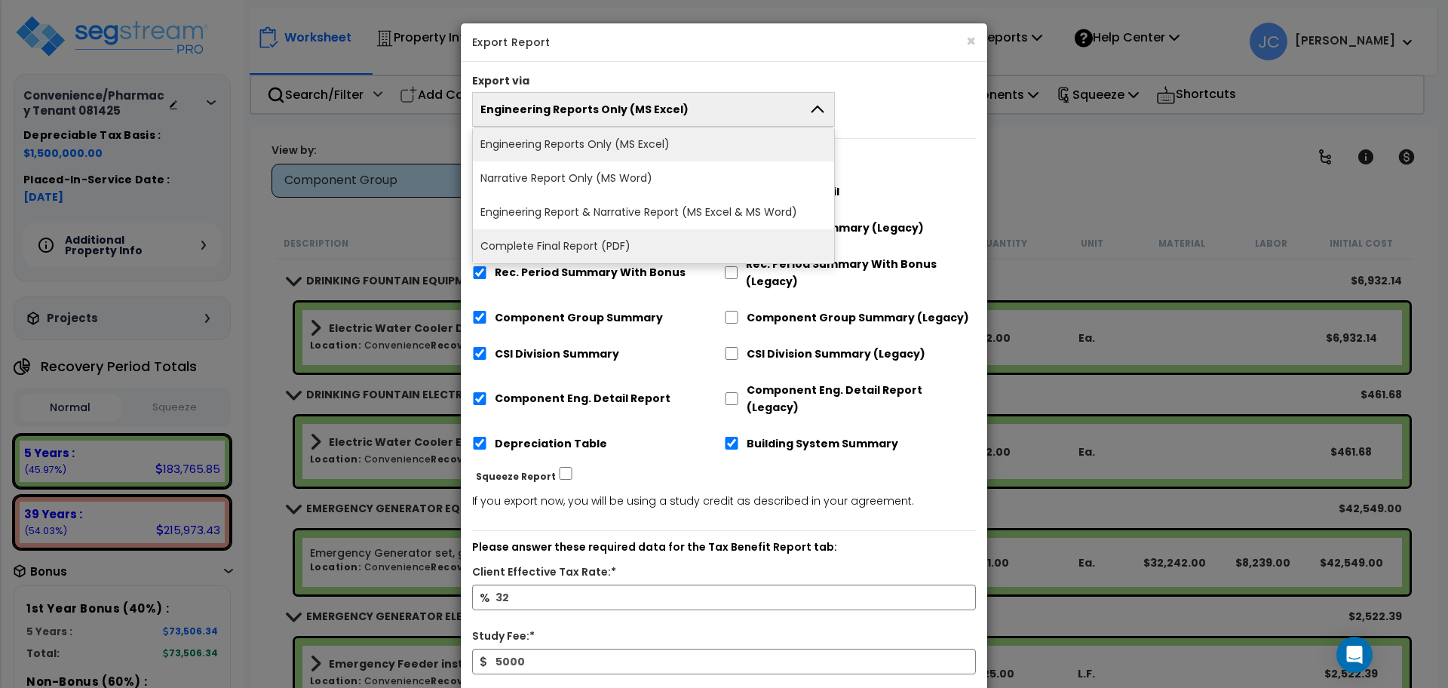
click at [713, 235] on li "Complete Final Report (PDF)" at bounding box center [653, 246] width 361 height 34
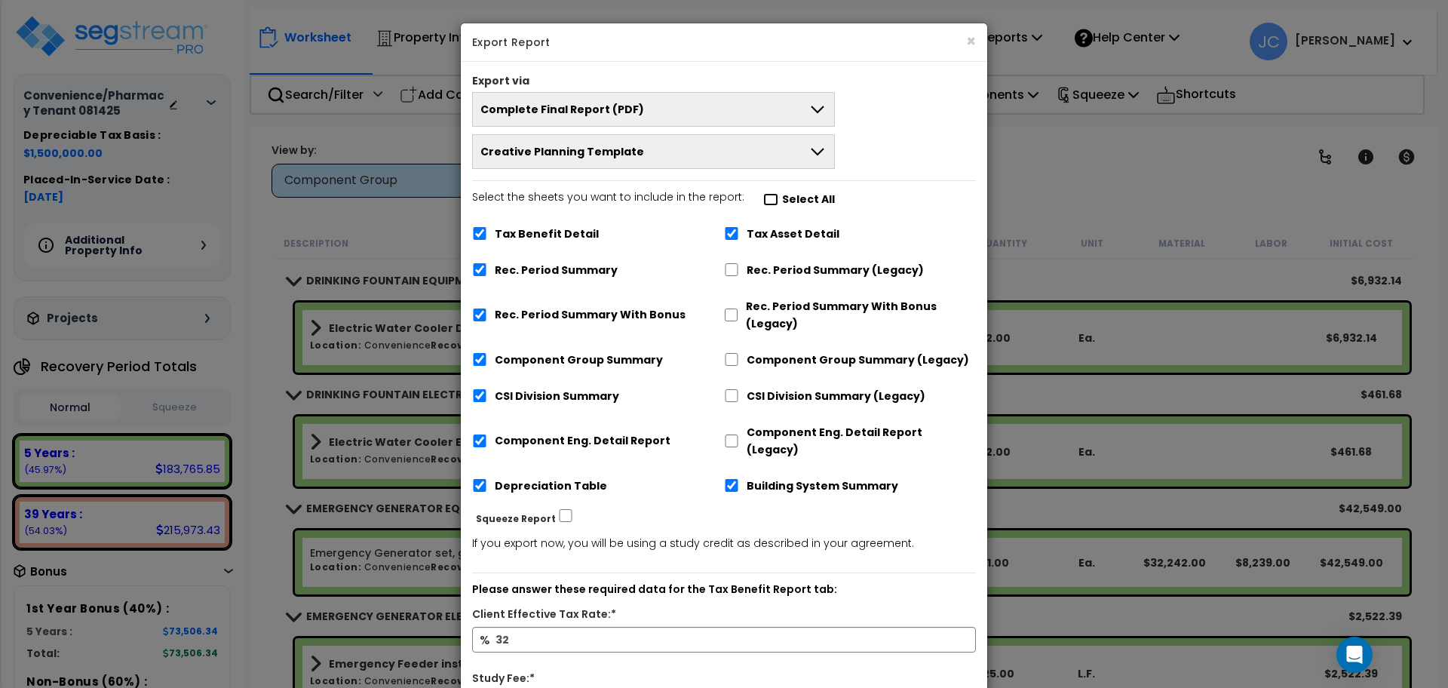
click at [764, 204] on input "Select the sheets you want to include in the report: Select All" at bounding box center [770, 199] width 15 height 13
checkbox input "true"
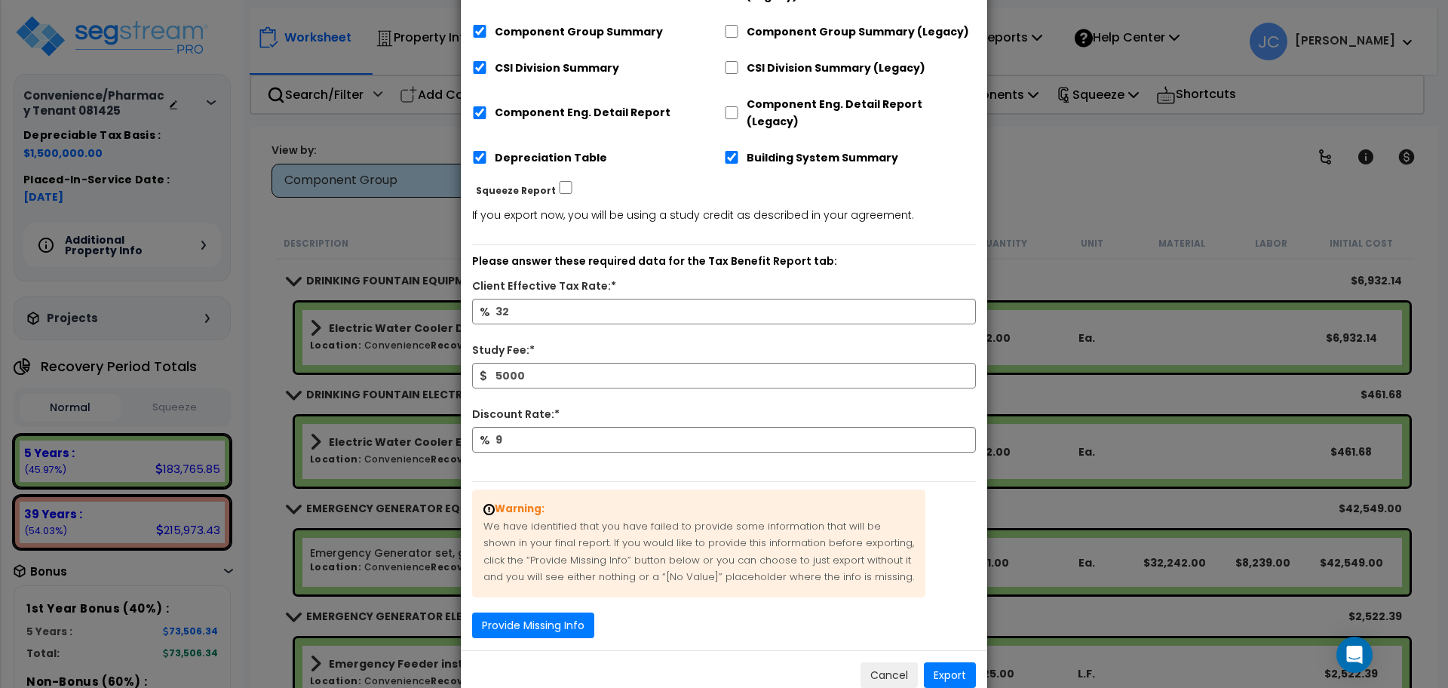
scroll to position [342, 0]
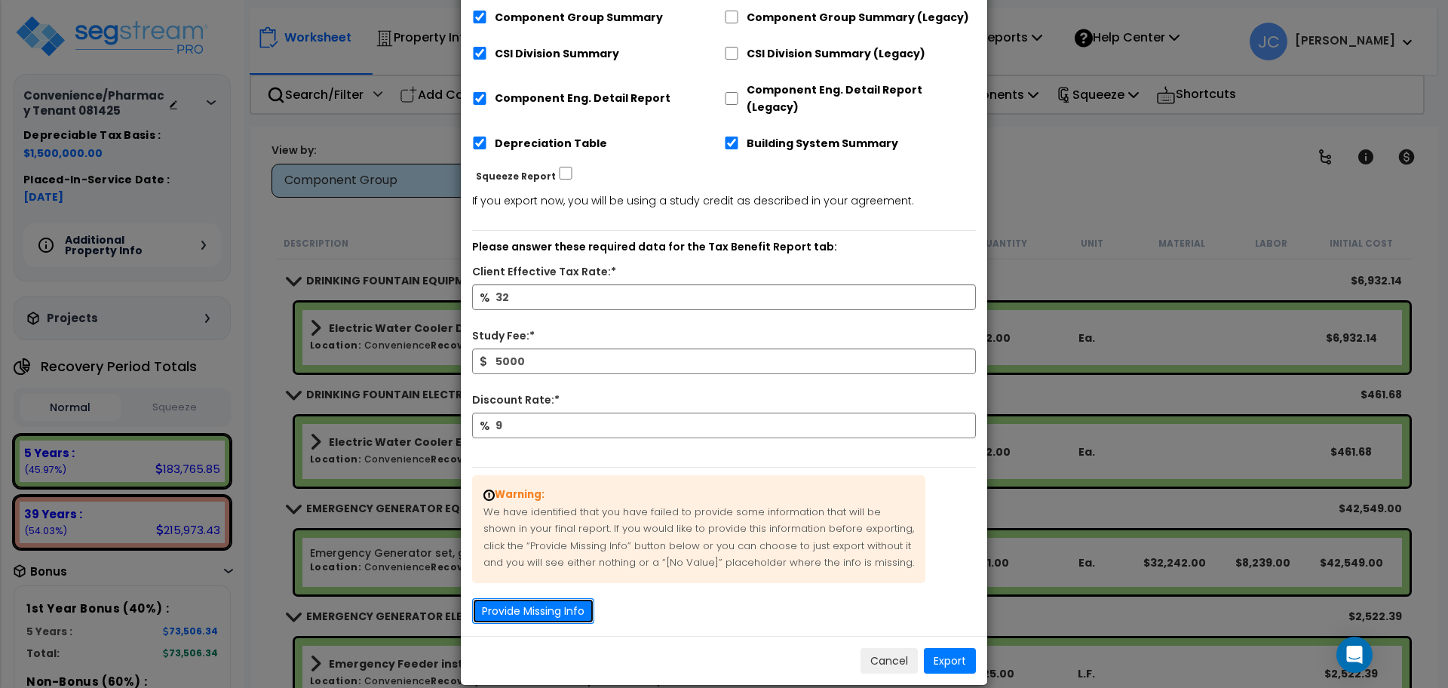
click at [579, 598] on button "Provide Missing Info" at bounding box center [533, 611] width 122 height 26
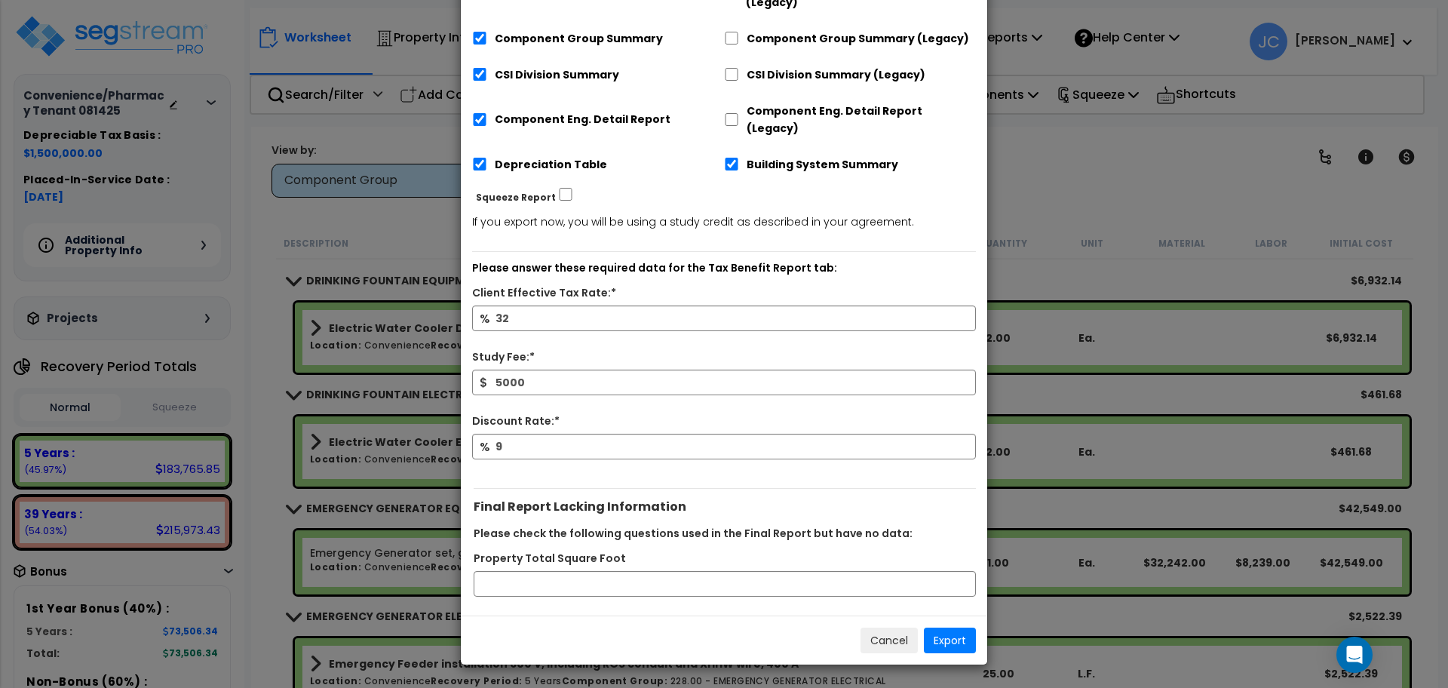
scroll to position [302, 0]
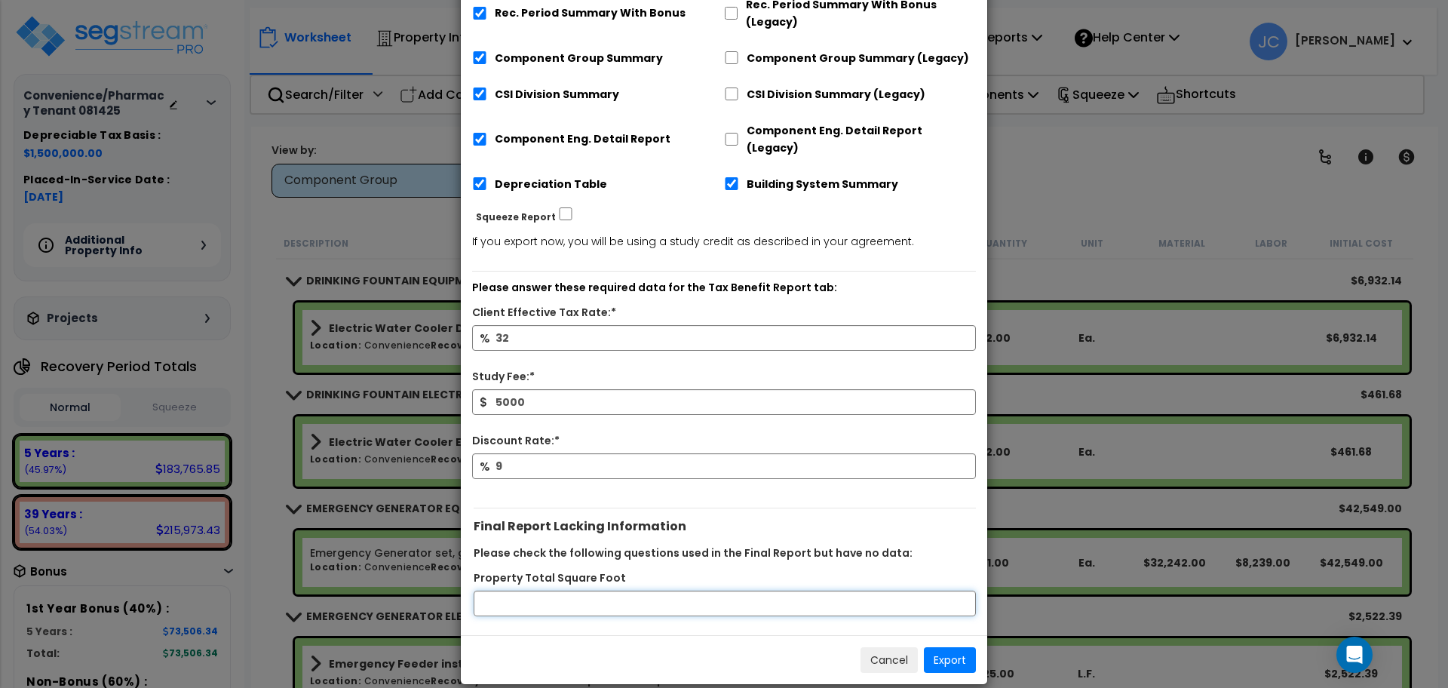
click at [600, 590] on input "Property Total Square Foot" at bounding box center [724, 603] width 502 height 26
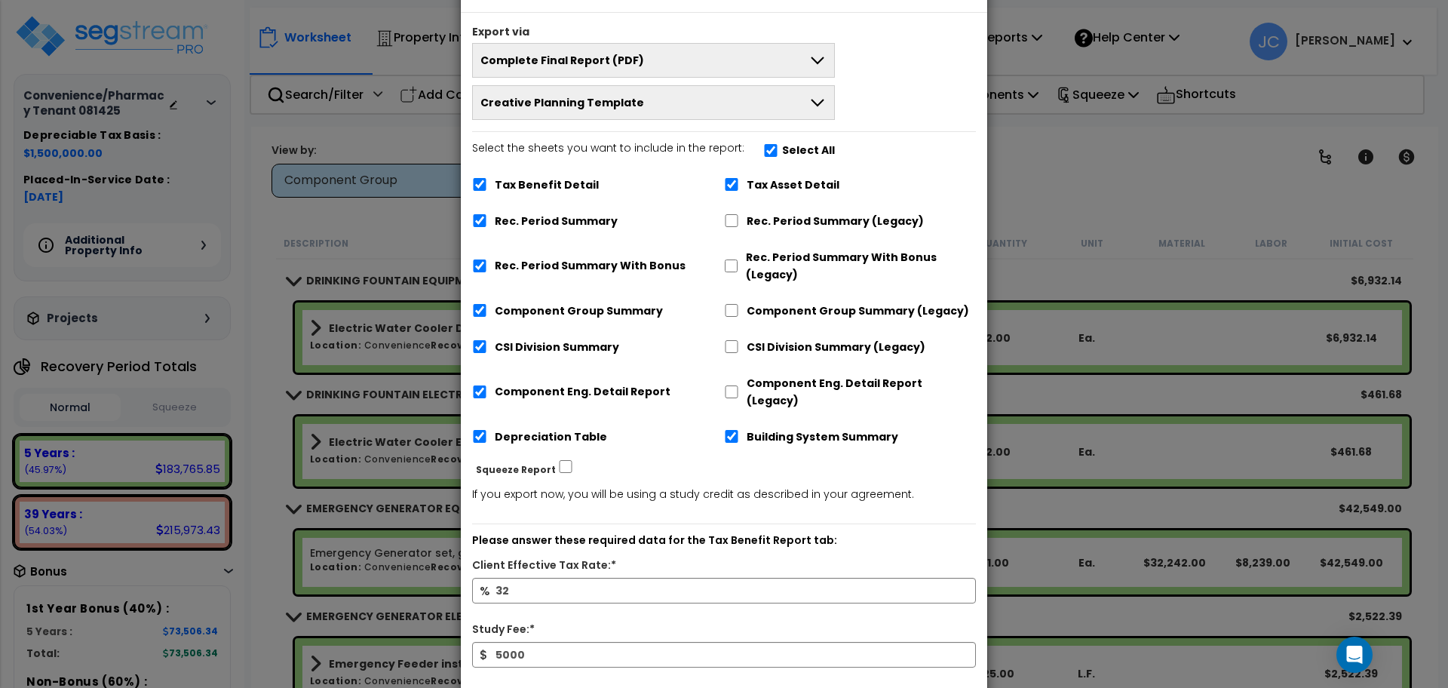
scroll to position [0, 0]
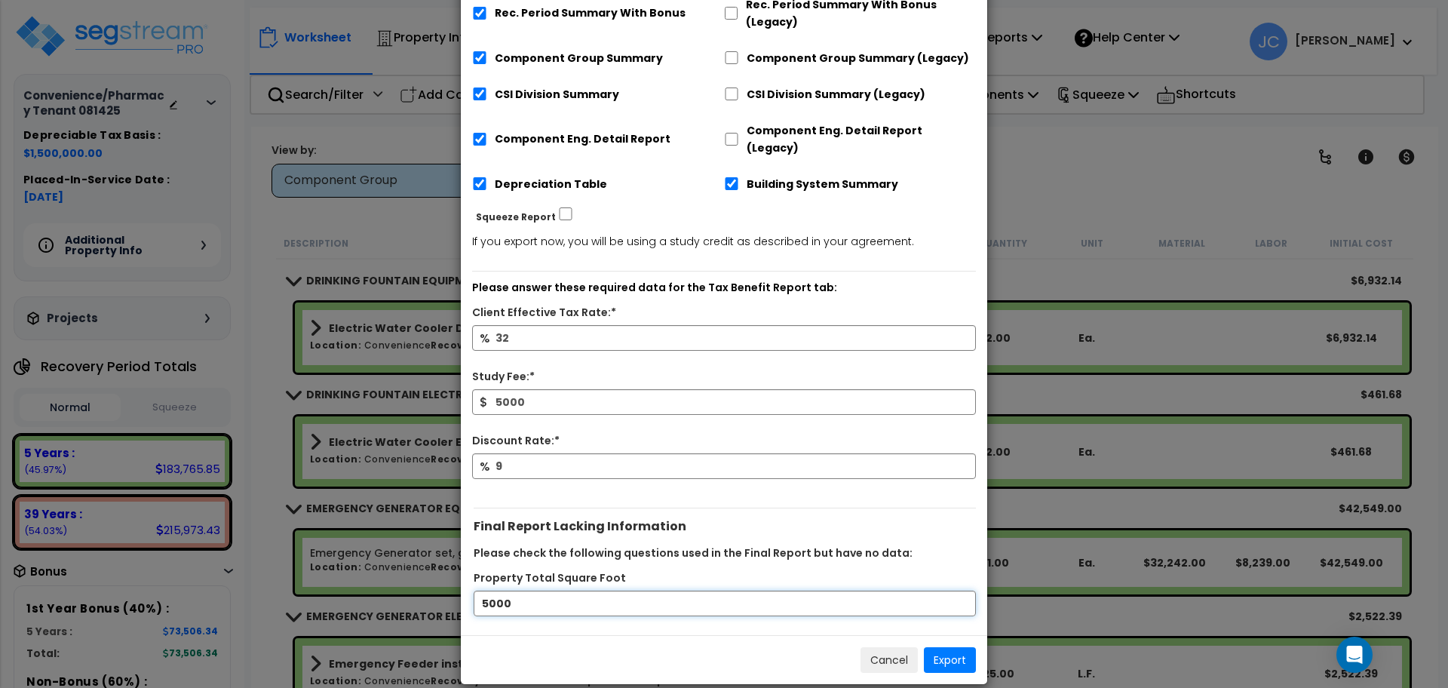
type input "5000"
click at [953, 647] on button "Export" at bounding box center [950, 660] width 52 height 26
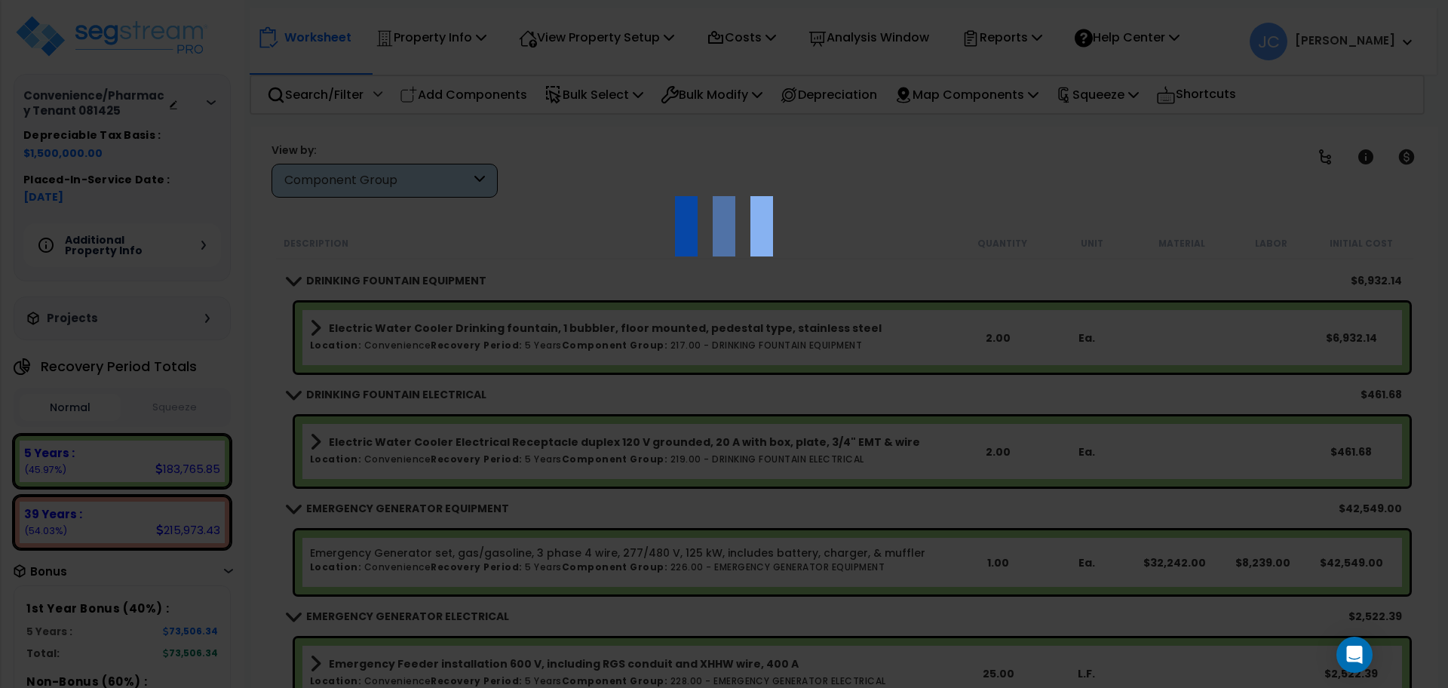
scroll to position [65, 0]
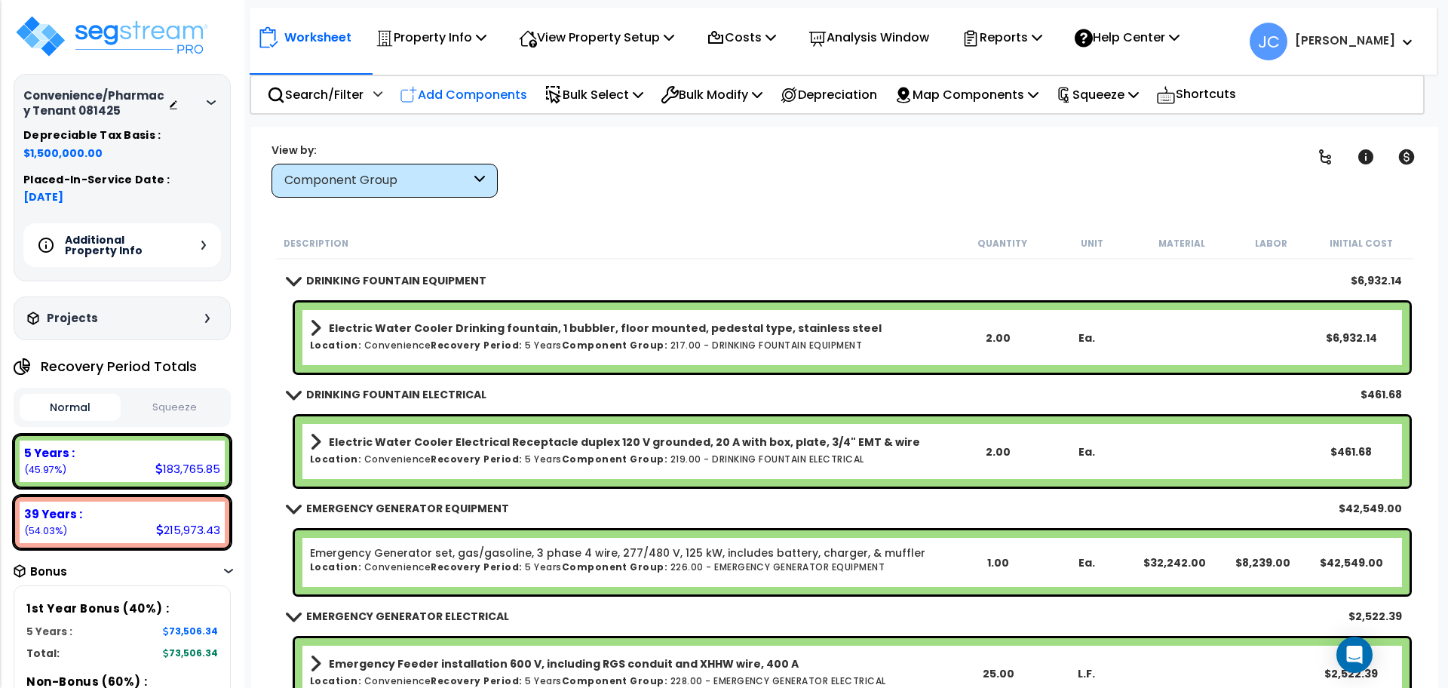
click at [468, 100] on p "Add Components" at bounding box center [463, 94] width 127 height 20
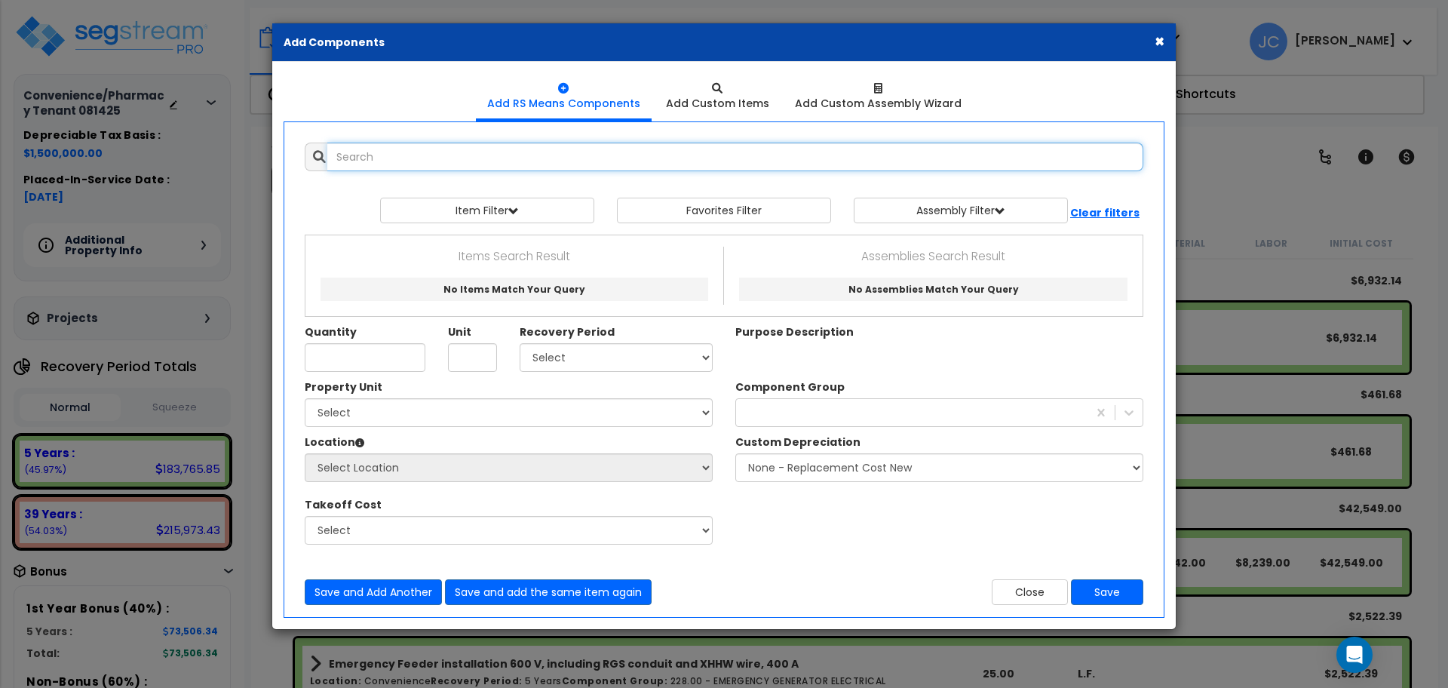
scroll to position [9, 0]
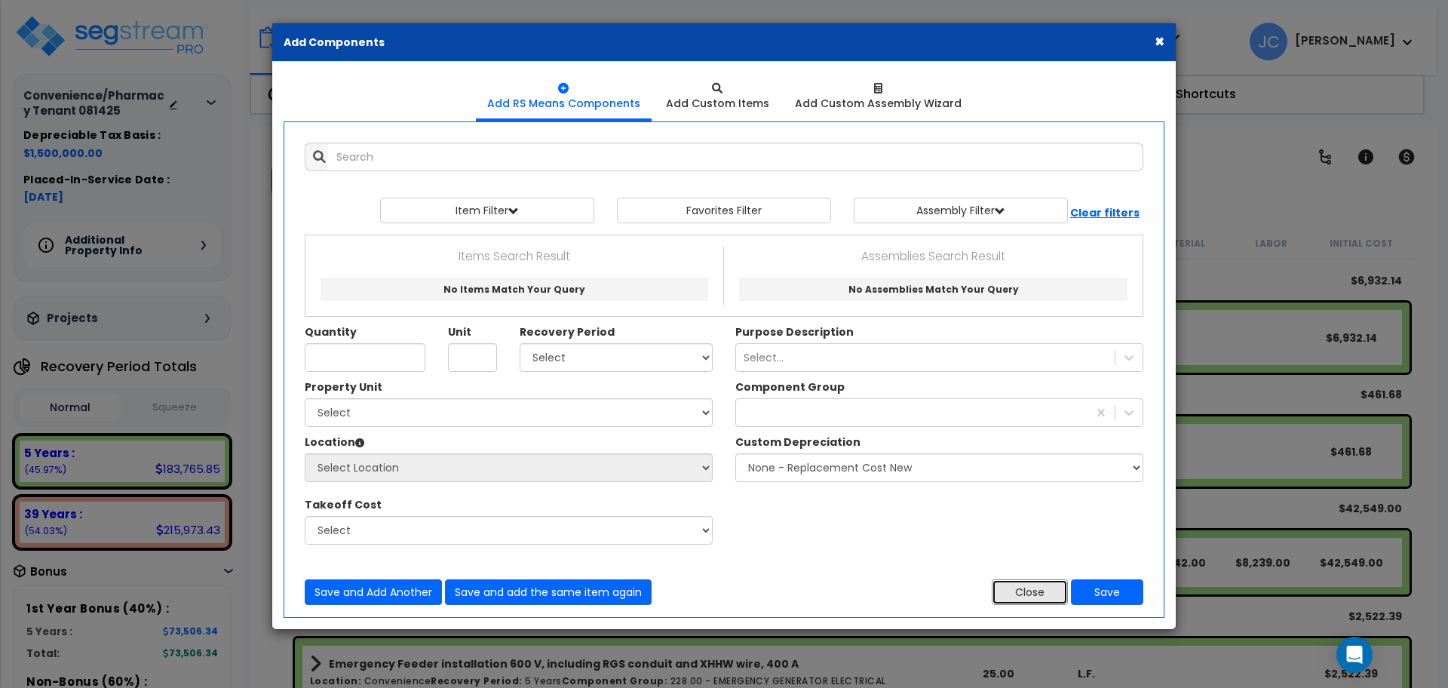
click at [1036, 590] on button "Close" at bounding box center [1029, 592] width 76 height 26
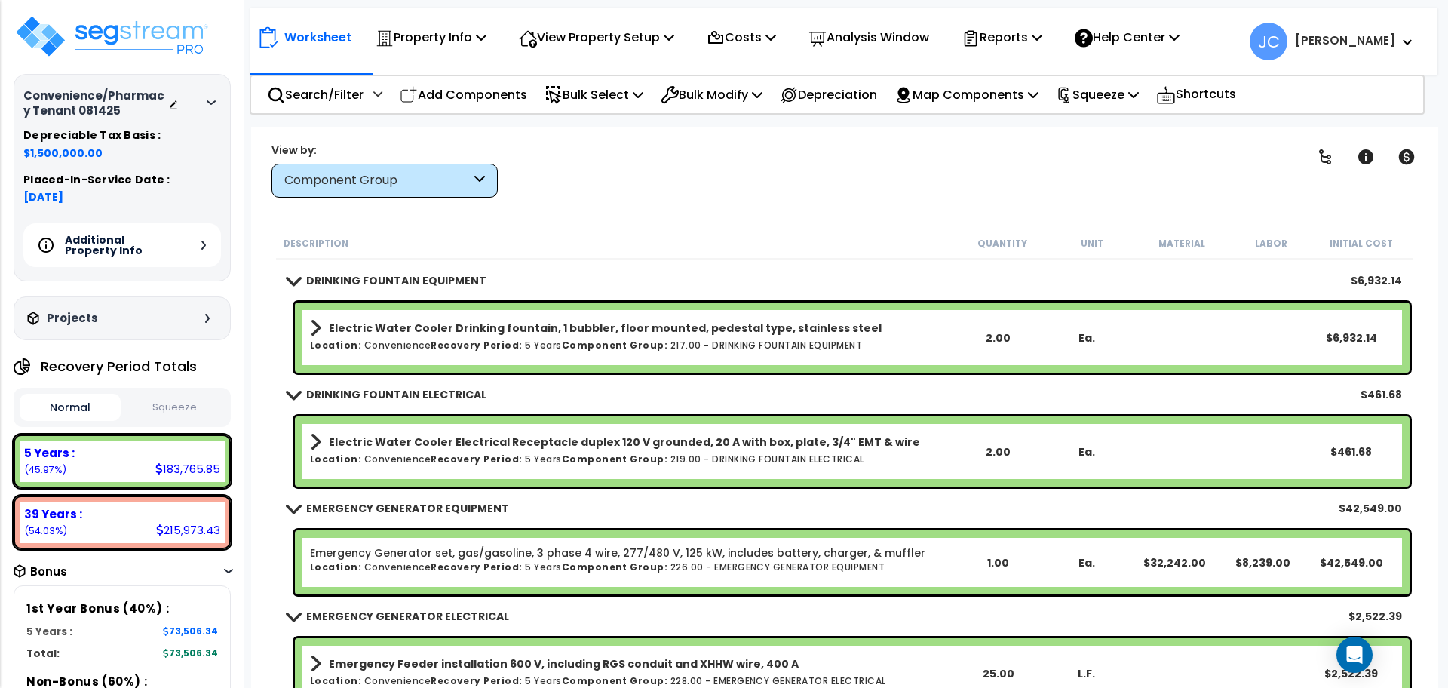
click at [440, 176] on div "Component Group" at bounding box center [377, 180] width 186 height 17
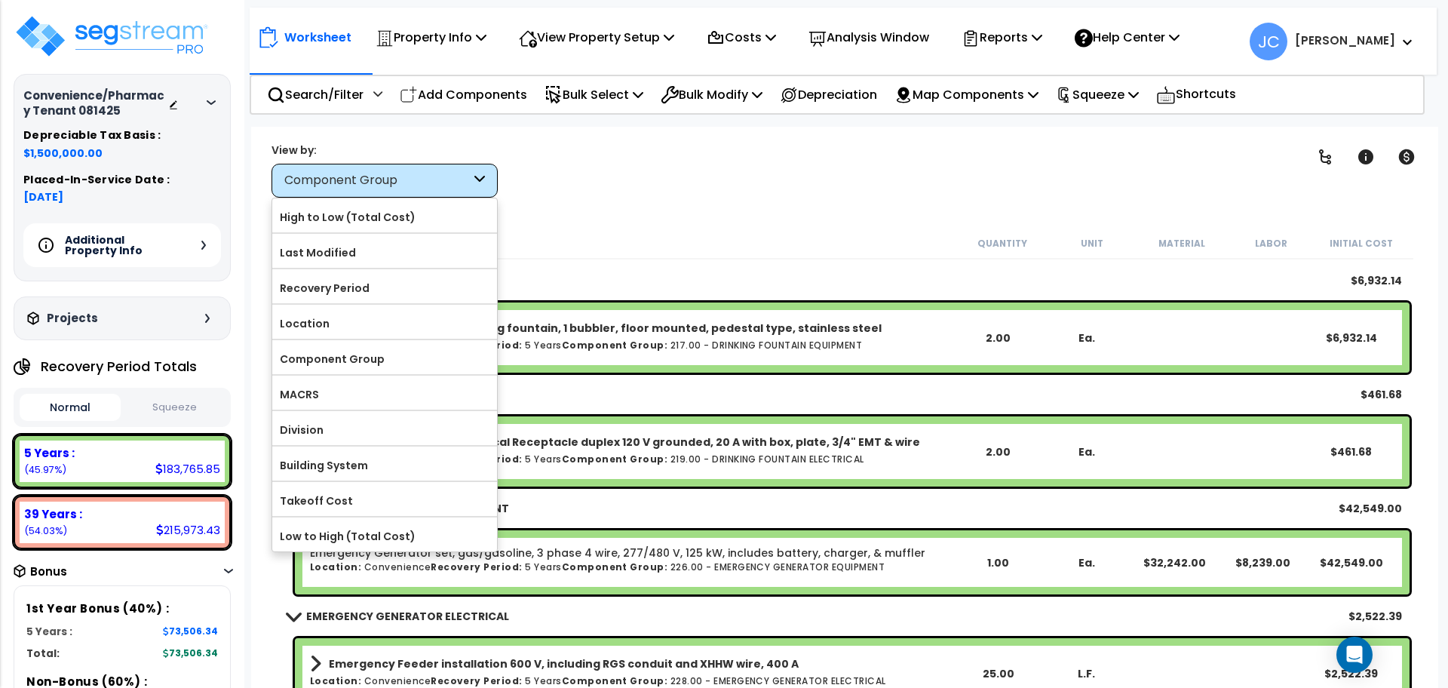
click at [691, 179] on div "Clear Filters" at bounding box center [896, 170] width 761 height 56
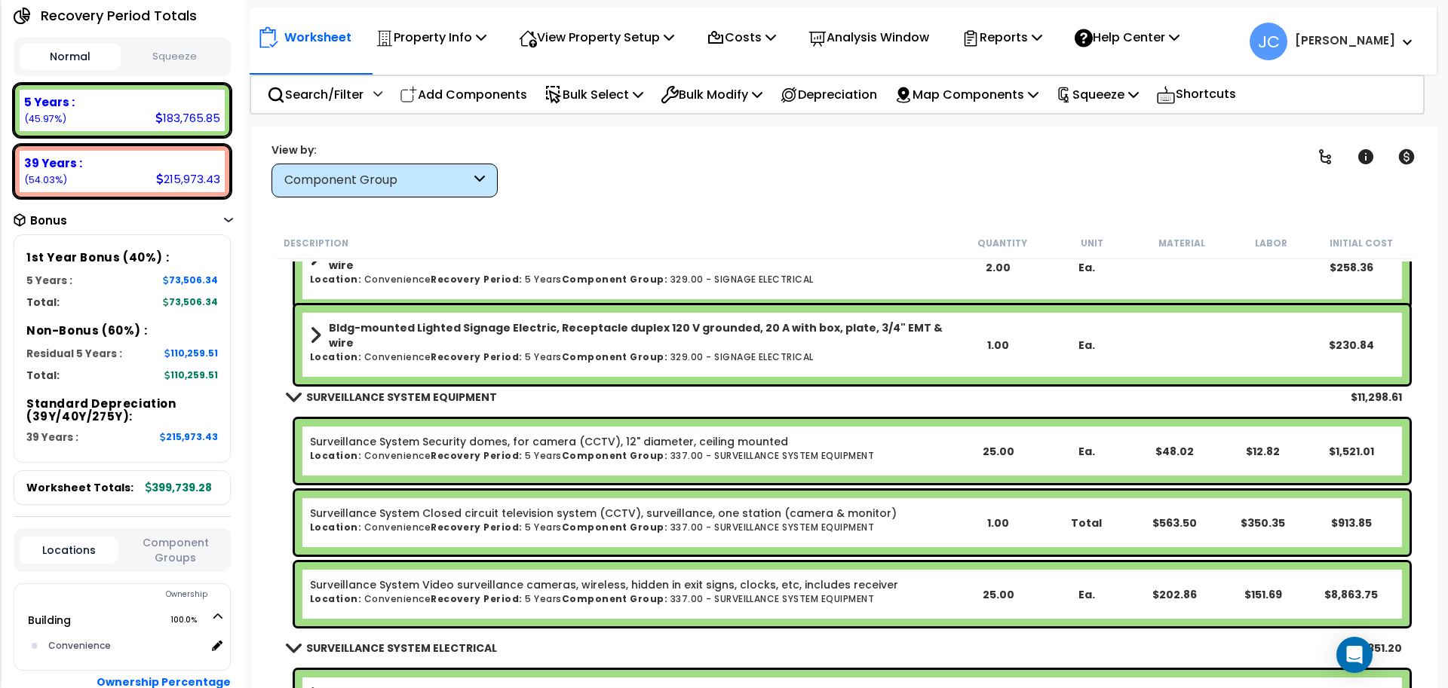
scroll to position [11801, 0]
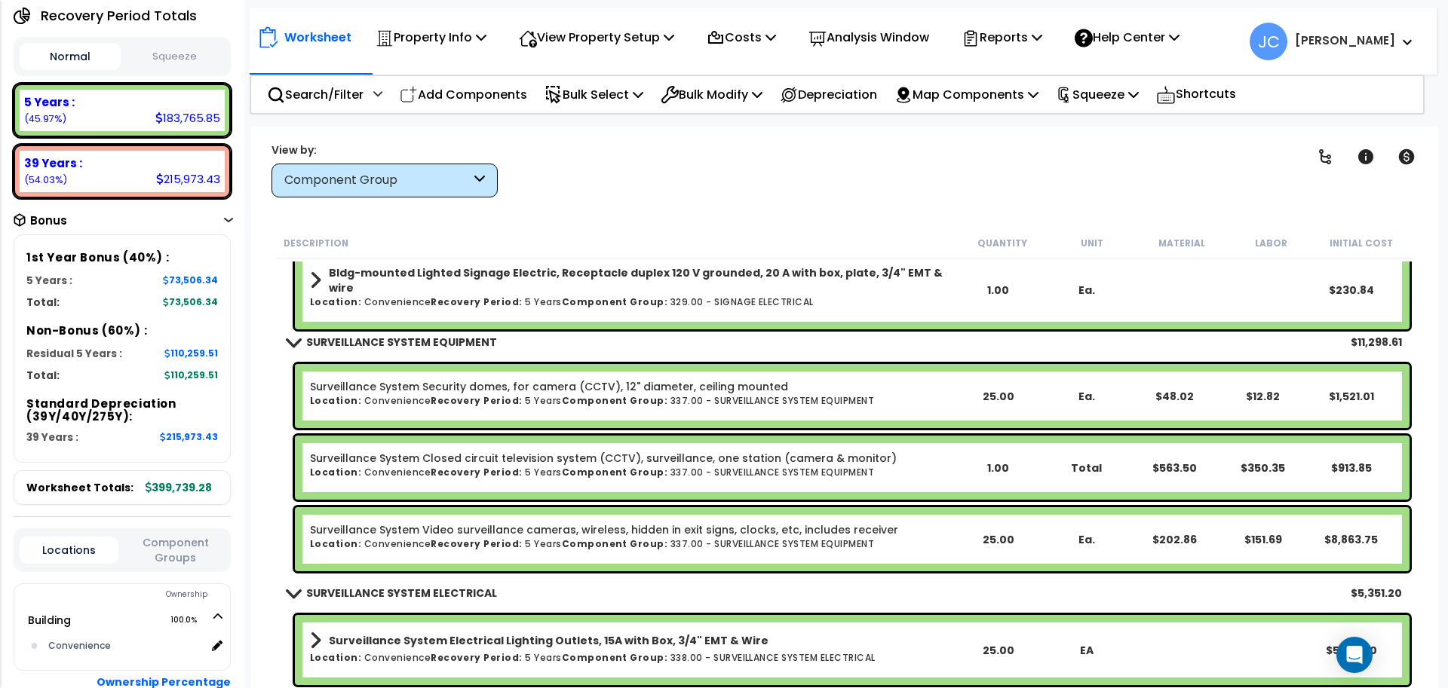
click at [415, 201] on div "Worksheet Property Info Property Setup Add Property Unit Template property Clon…" at bounding box center [844, 471] width 1187 height 688
click at [423, 164] on div "Component Group" at bounding box center [384, 181] width 226 height 34
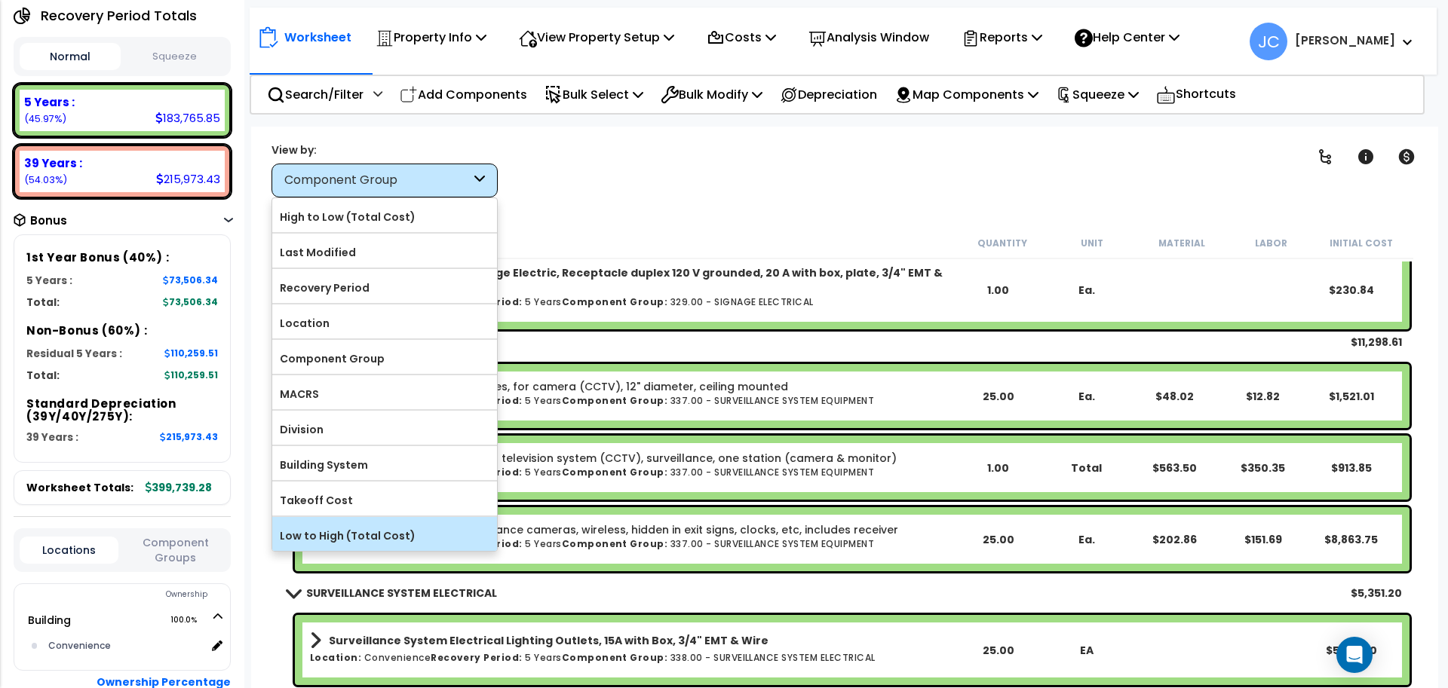
click at [394, 535] on label "Low to High (Total Cost)" at bounding box center [384, 536] width 225 height 23
click at [0, 0] on input "Low to High (Total Cost)" at bounding box center [0, 0] width 0 height 0
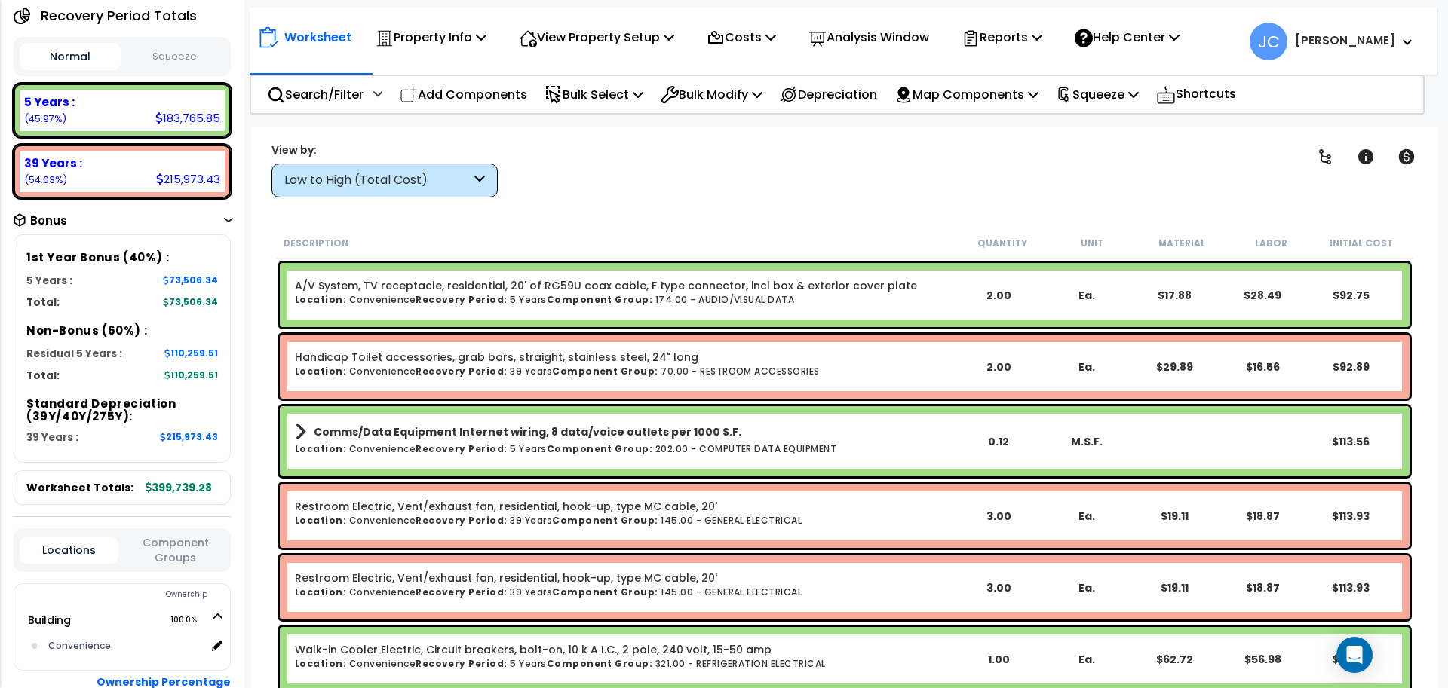
scroll to position [34, 0]
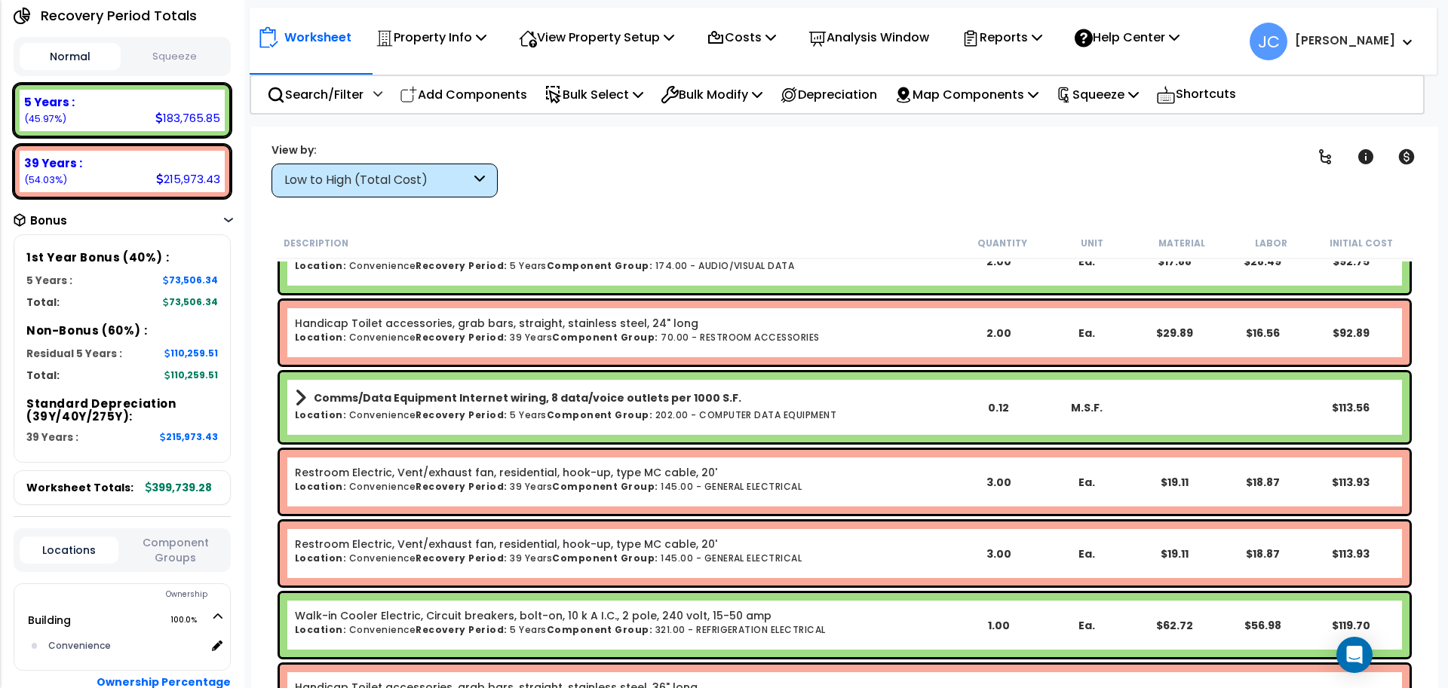
click at [455, 167] on div "Low to High (Total Cost)" at bounding box center [384, 181] width 226 height 34
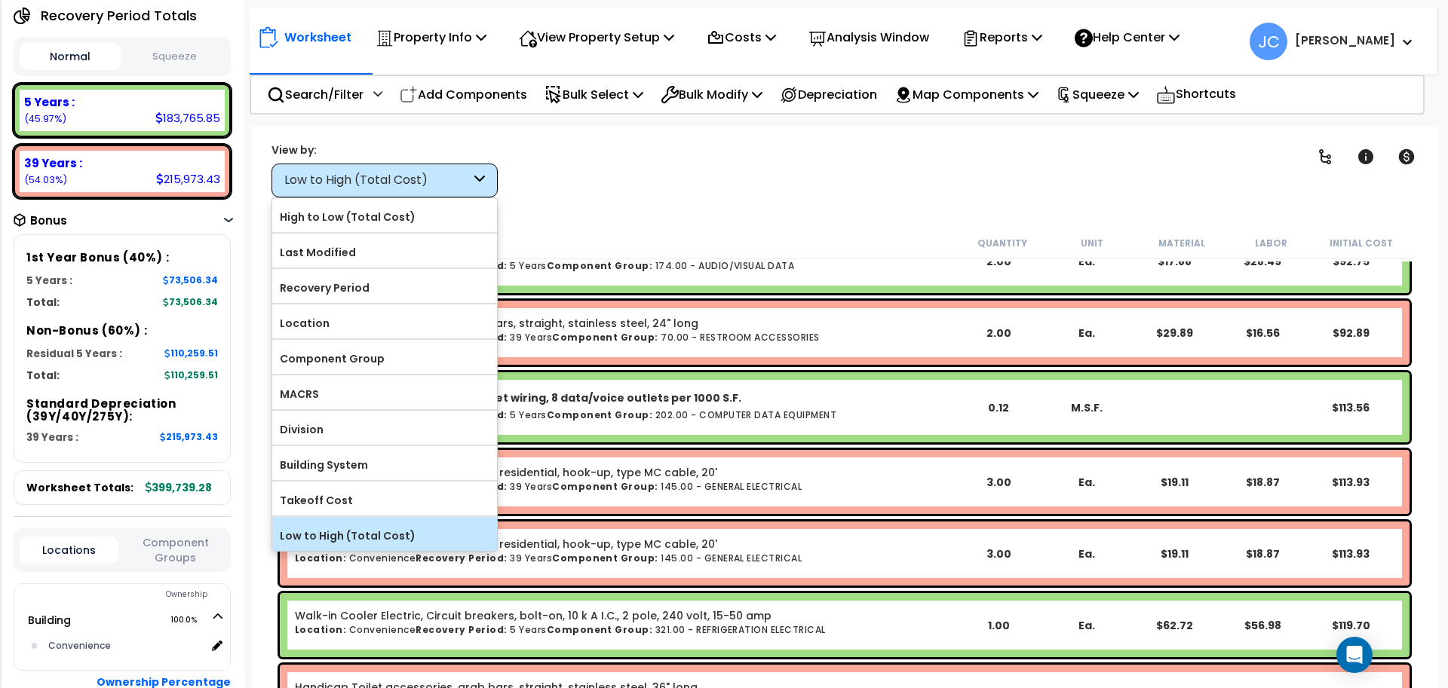
click at [406, 527] on label "Low to High (Total Cost)" at bounding box center [384, 536] width 225 height 23
click at [0, 0] on input "Low to High (Total Cost)" at bounding box center [0, 0] width 0 height 0
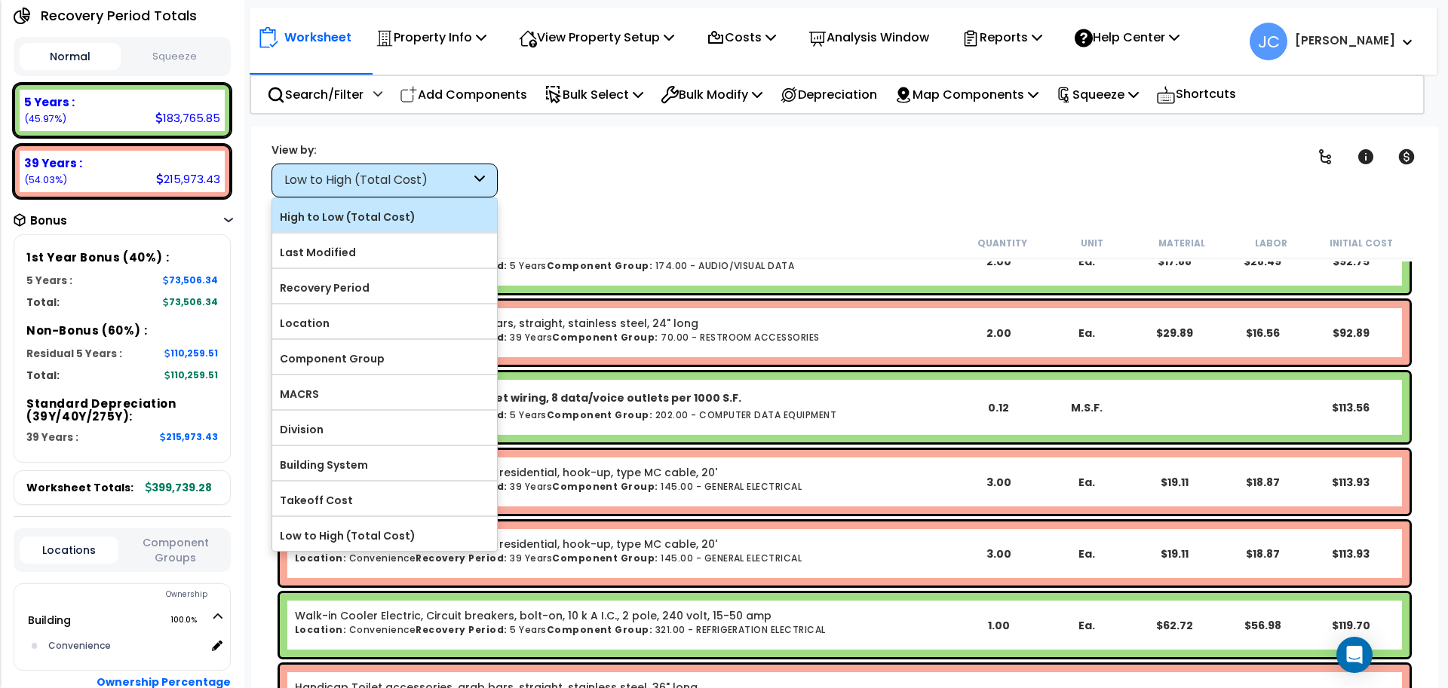
click at [340, 218] on label "High to Low (Total Cost)" at bounding box center [384, 217] width 225 height 23
click at [0, 0] on input "High to Low (Total Cost)" at bounding box center [0, 0] width 0 height 0
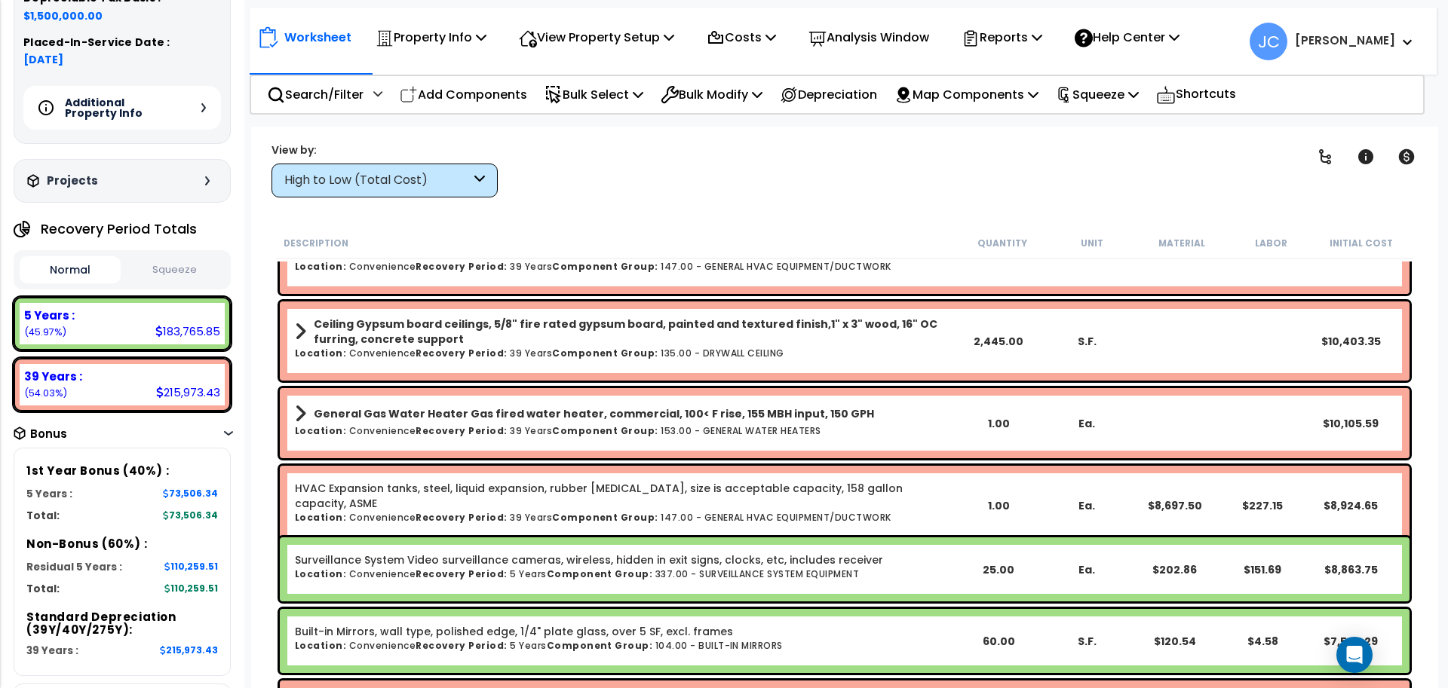
scroll to position [0, 0]
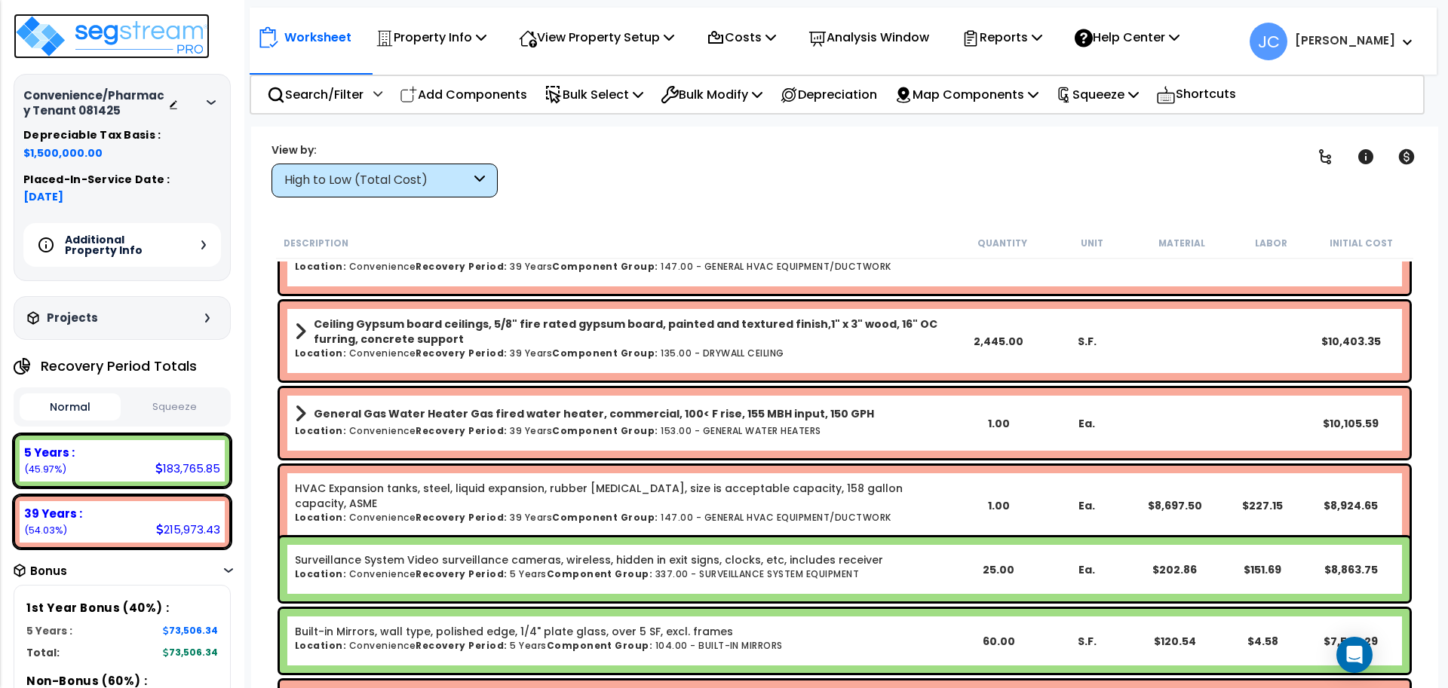
click at [109, 34] on img at bounding box center [112, 36] width 196 height 45
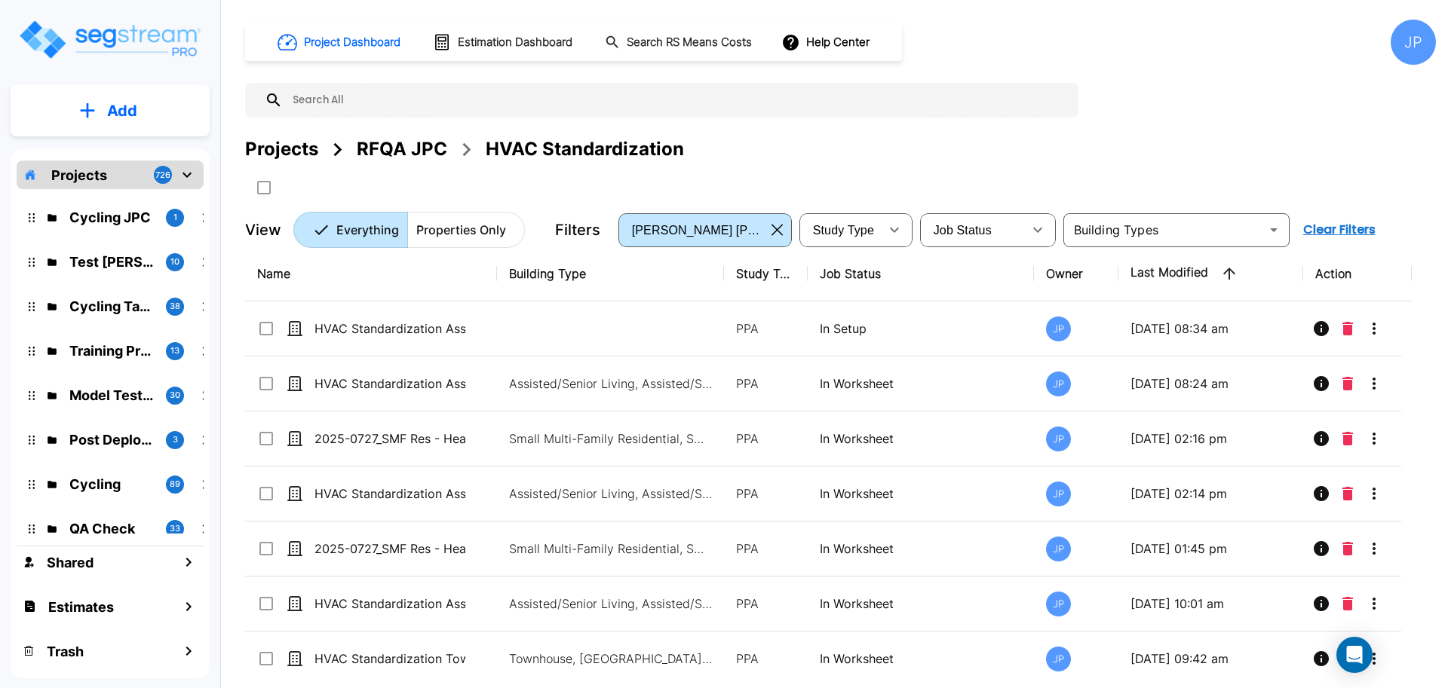
click at [299, 145] on div "Projects" at bounding box center [281, 149] width 73 height 27
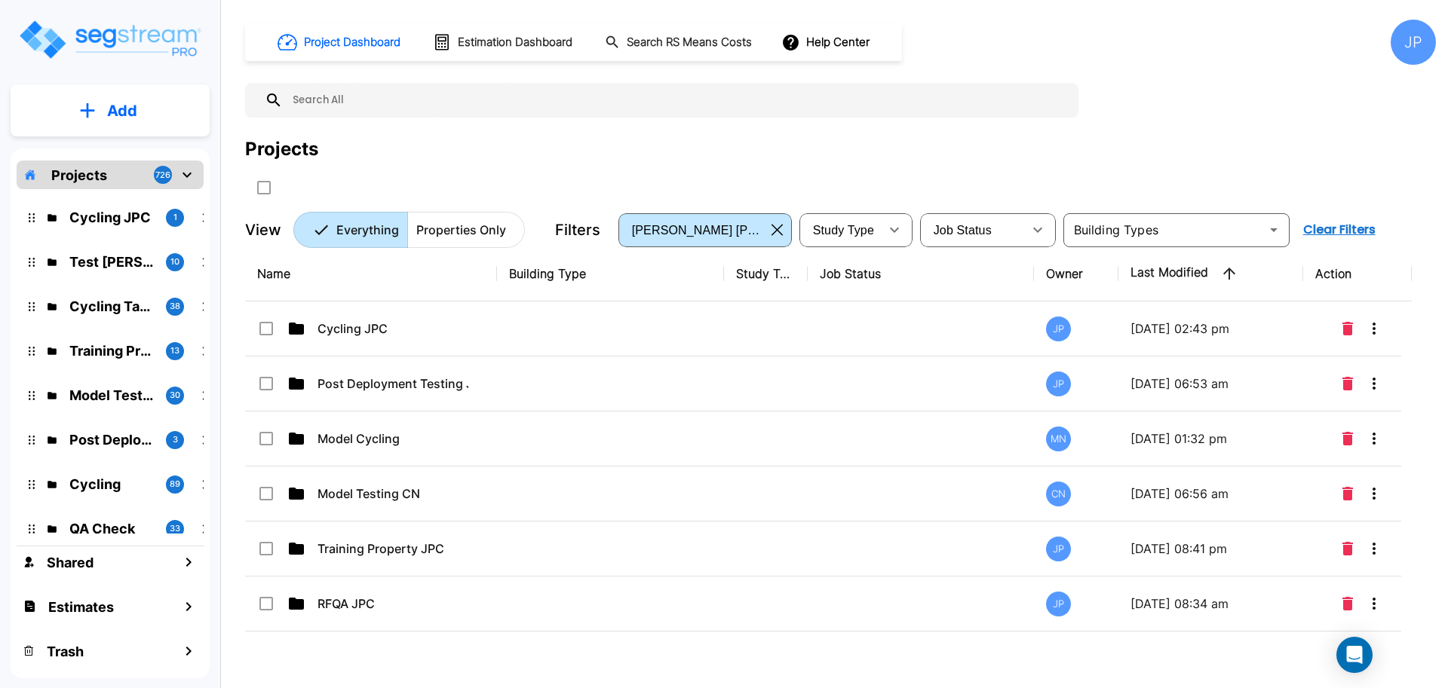
click at [1109, 44] on div "Project Dashboard Estimation Dashboard Search RS Means Costs Help Center JP" at bounding box center [840, 42] width 1190 height 45
click at [1129, 32] on div "Project Dashboard Estimation Dashboard Search RS Means Costs Help Center JP" at bounding box center [840, 42] width 1190 height 45
click at [1416, 48] on div "JP" at bounding box center [1412, 42] width 45 height 45
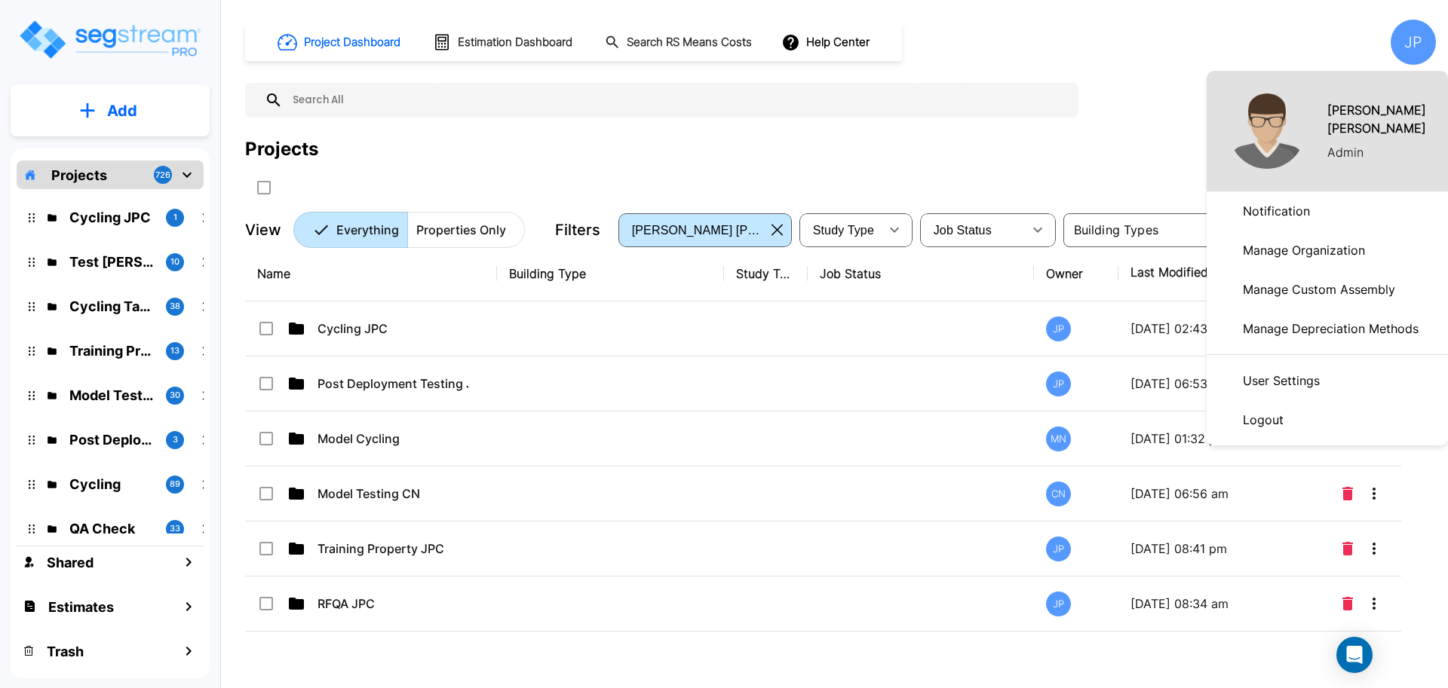
click at [1244, 406] on p "Logout" at bounding box center [1262, 420] width 53 height 30
